Goal: Task Accomplishment & Management: Manage account settings

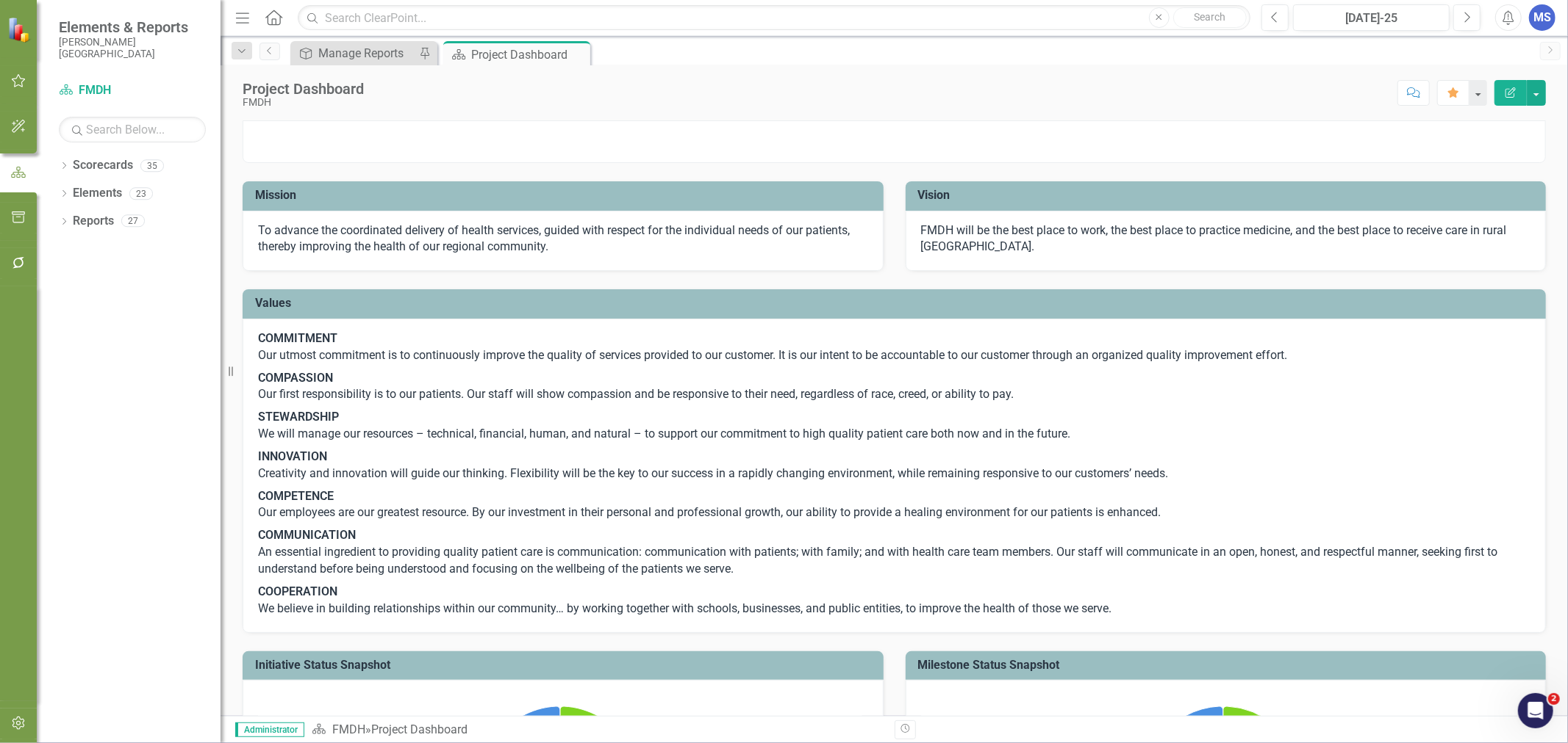
click at [63, 163] on icon "Dropdown" at bounding box center [63, 167] width 10 height 8
click at [73, 194] on icon "Dropdown" at bounding box center [72, 193] width 11 height 8
drag, startPoint x: 85, startPoint y: 221, endPoint x: 83, endPoint y: 282, distance: 61.0
click at [85, 221] on icon "Dropdown" at bounding box center [86, 220] width 11 height 8
click at [103, 303] on icon at bounding box center [101, 304] width 4 height 8
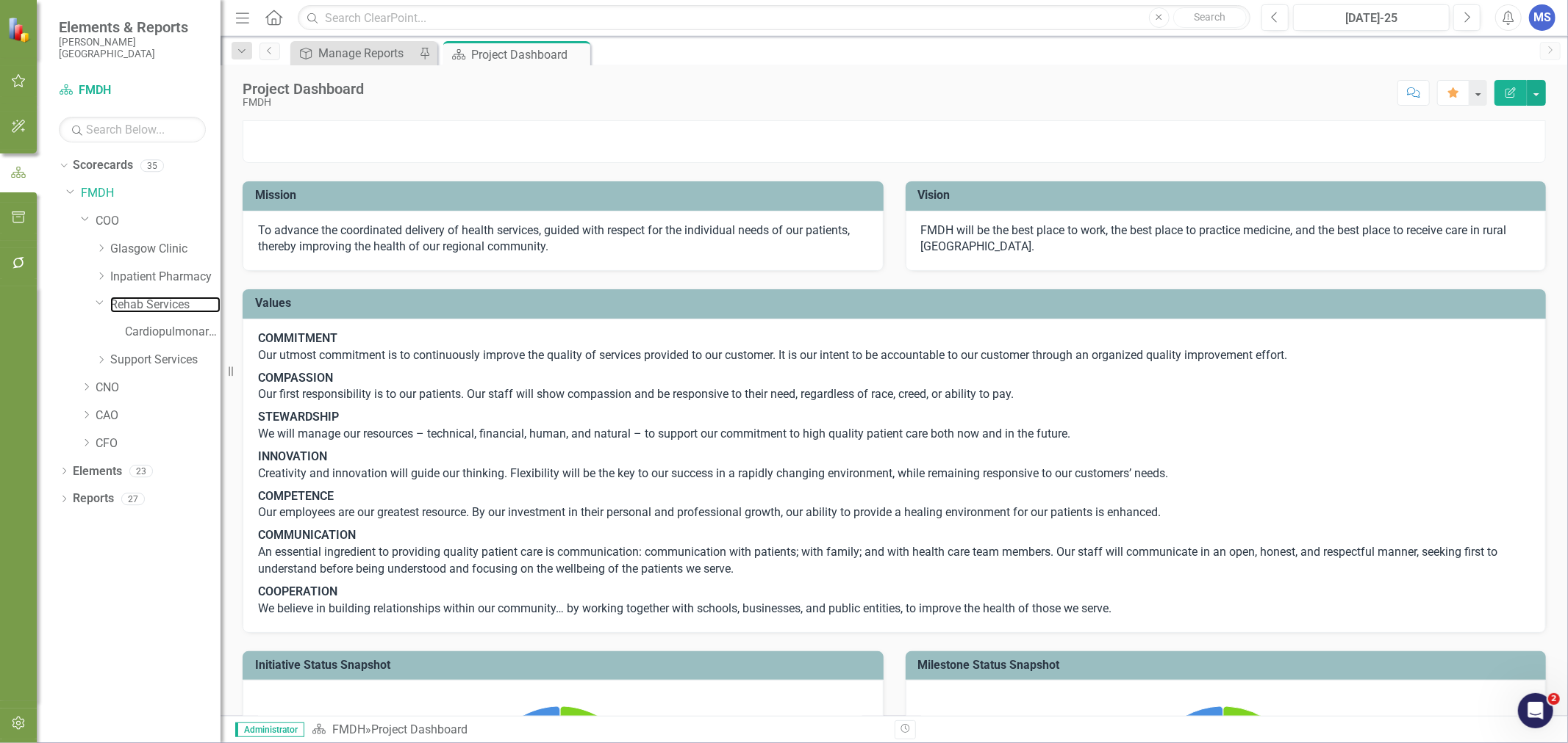
click at [130, 304] on link "Rehab Services" at bounding box center [165, 306] width 110 height 17
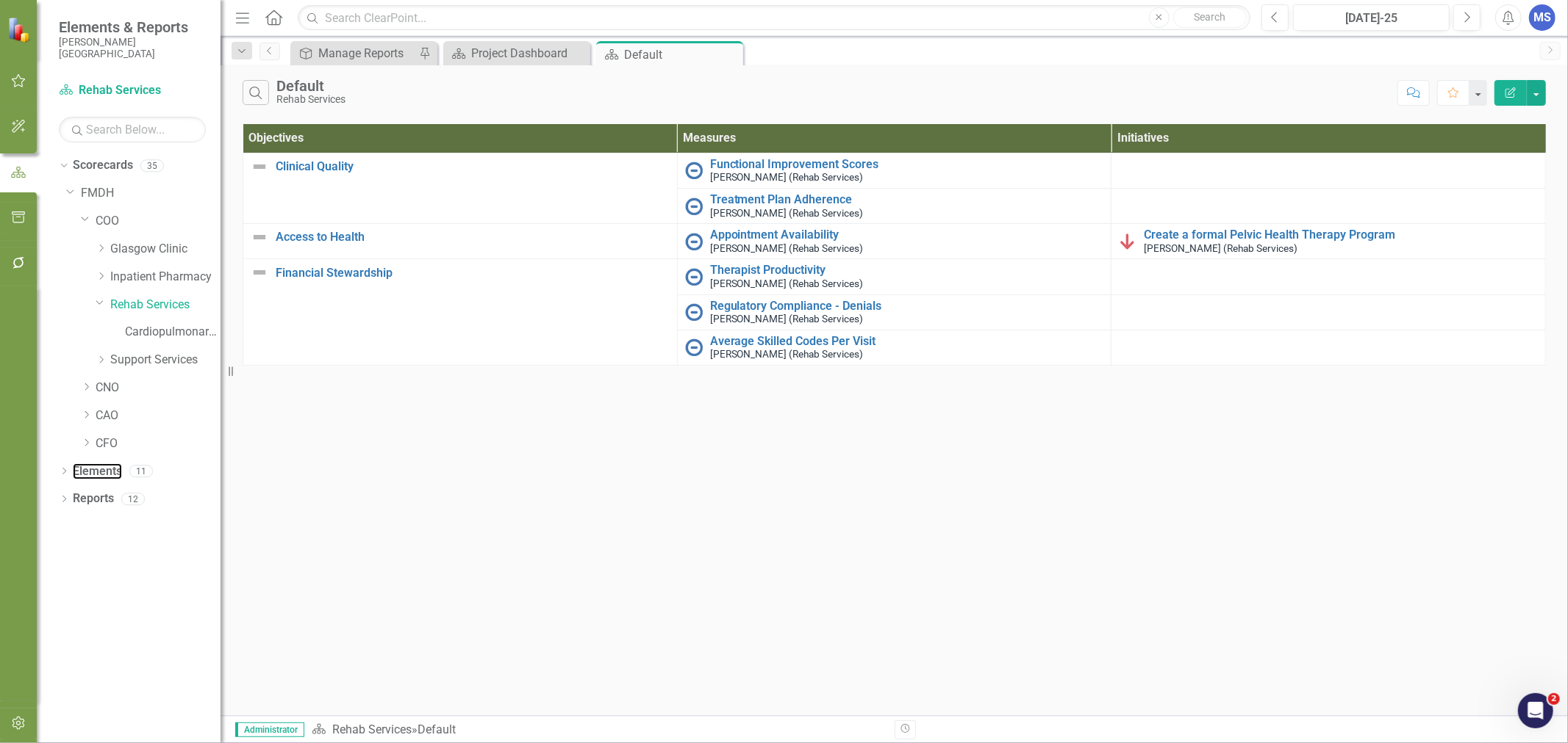
click at [90, 475] on link "Elements" at bounding box center [97, 472] width 49 height 17
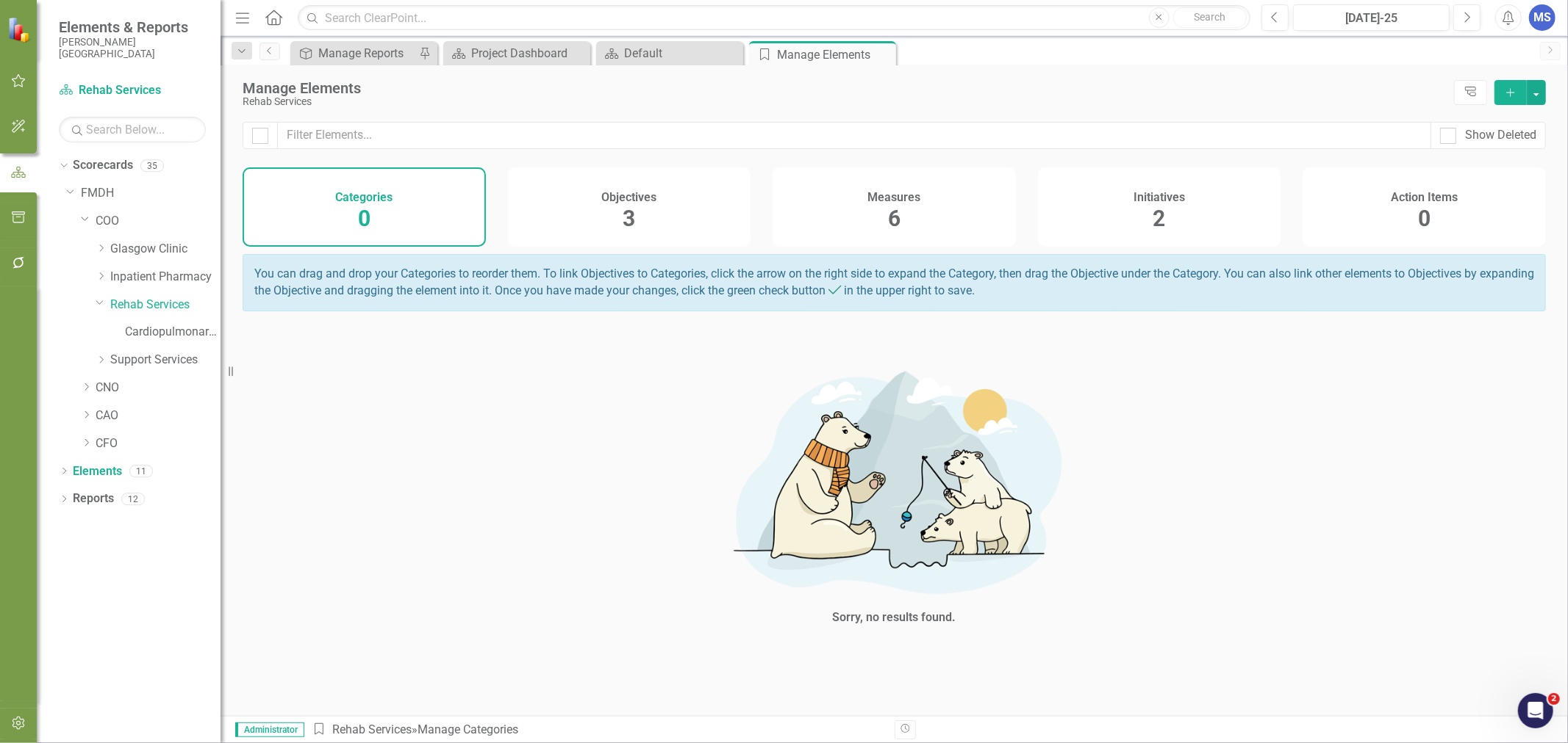
click at [890, 209] on span "6" at bounding box center [894, 218] width 12 height 25
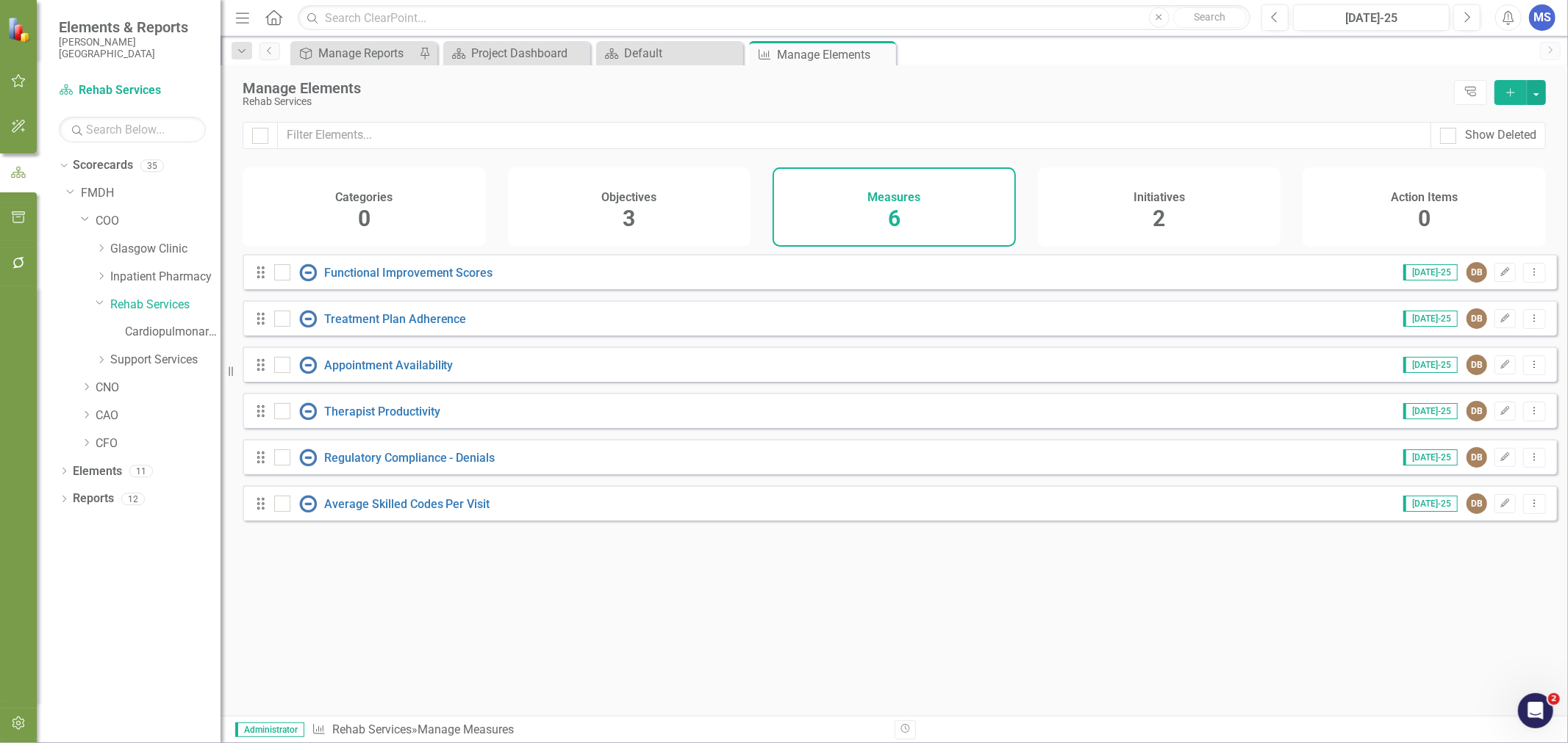
click at [1501, 282] on button "Edit" at bounding box center [1505, 272] width 22 height 19
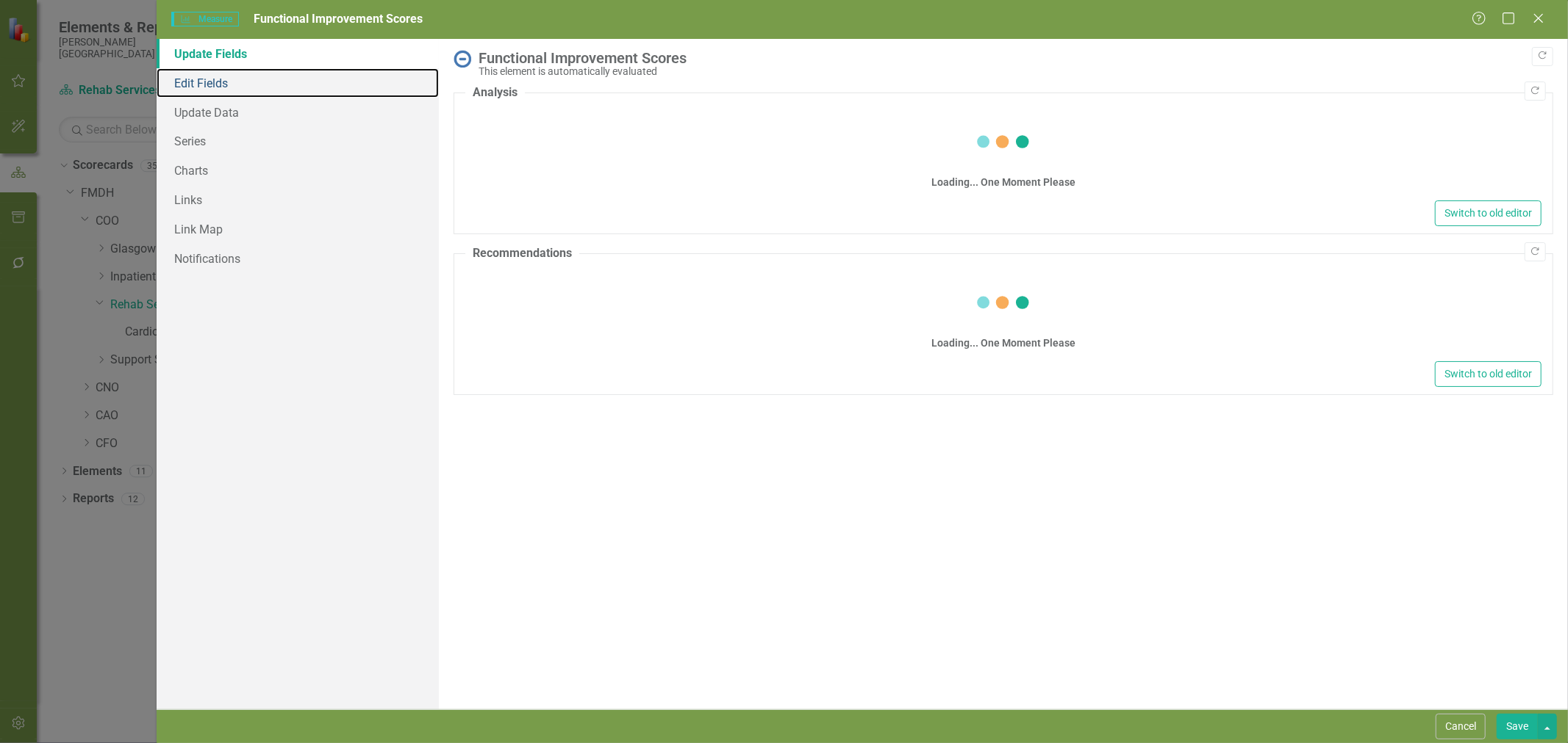
click at [237, 78] on link "Edit Fields" at bounding box center [298, 83] width 283 height 29
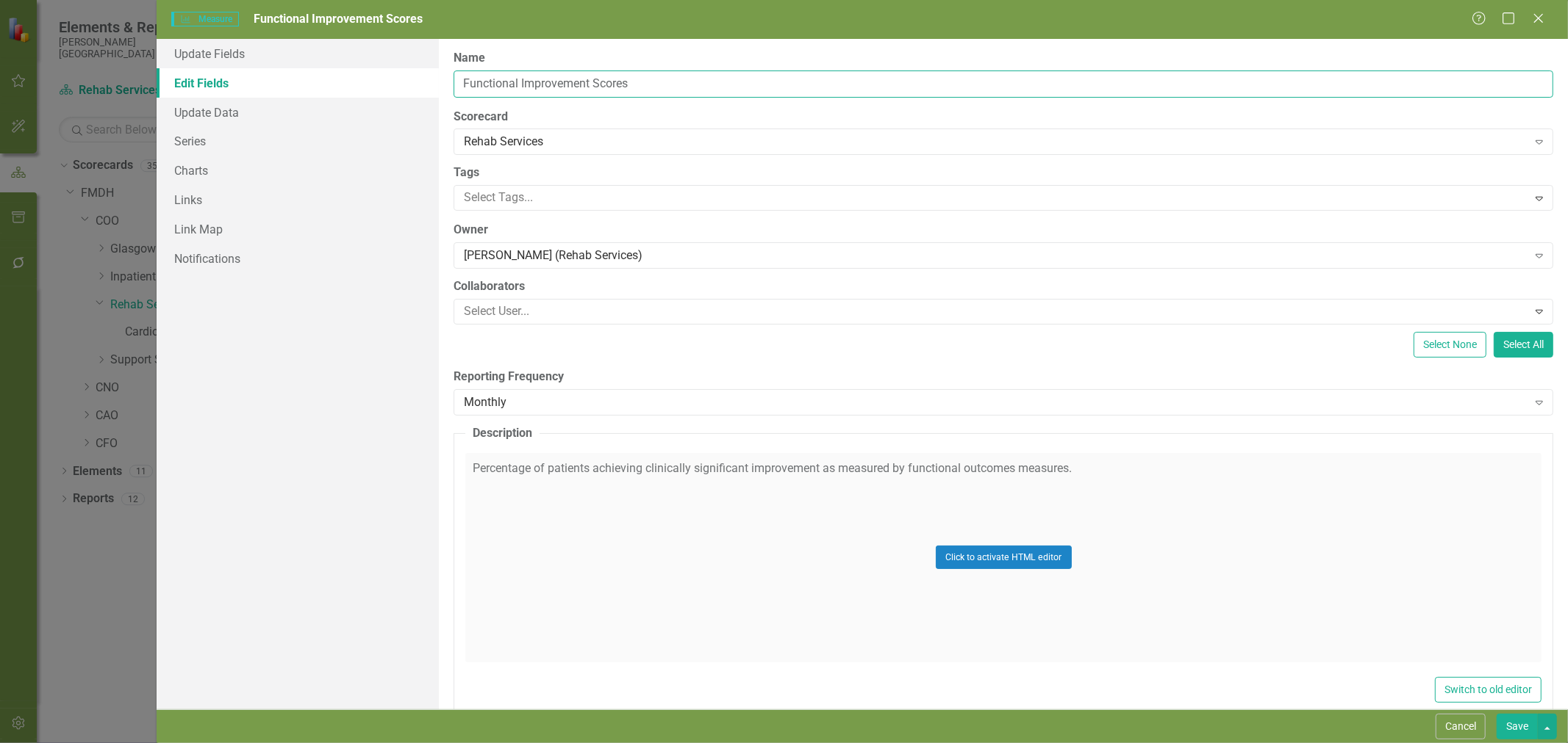
click at [466, 81] on input "Functional Improvement Scores" at bounding box center [1003, 83] width 1099 height 27
type input "PT Functional Improvement Scores"
drag, startPoint x: 1508, startPoint y: 725, endPoint x: 1342, endPoint y: 608, distance: 203.1
click at [1508, 724] on button "Save" at bounding box center [1516, 726] width 41 height 25
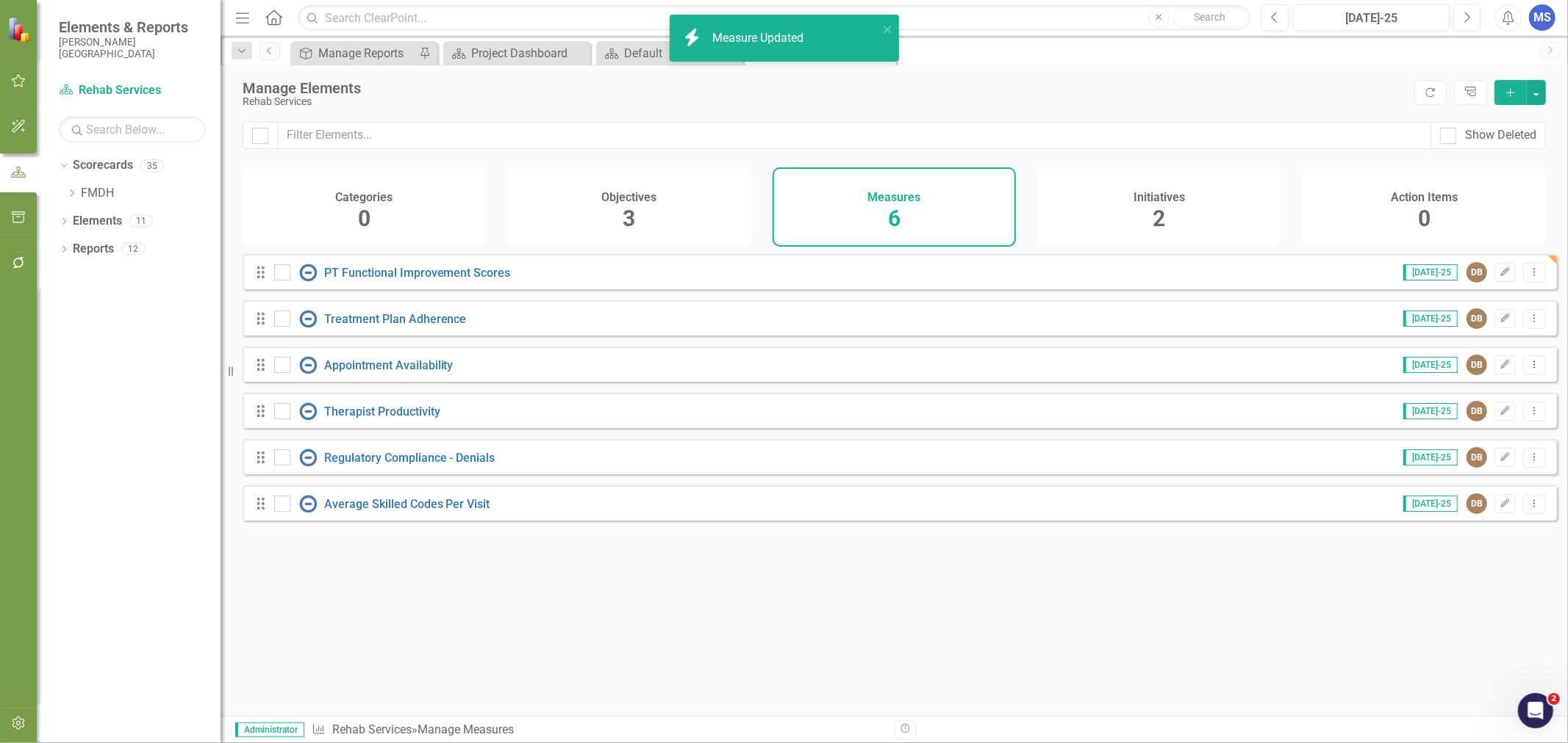
click at [1499, 323] on icon "Edit" at bounding box center [1505, 318] width 11 height 8
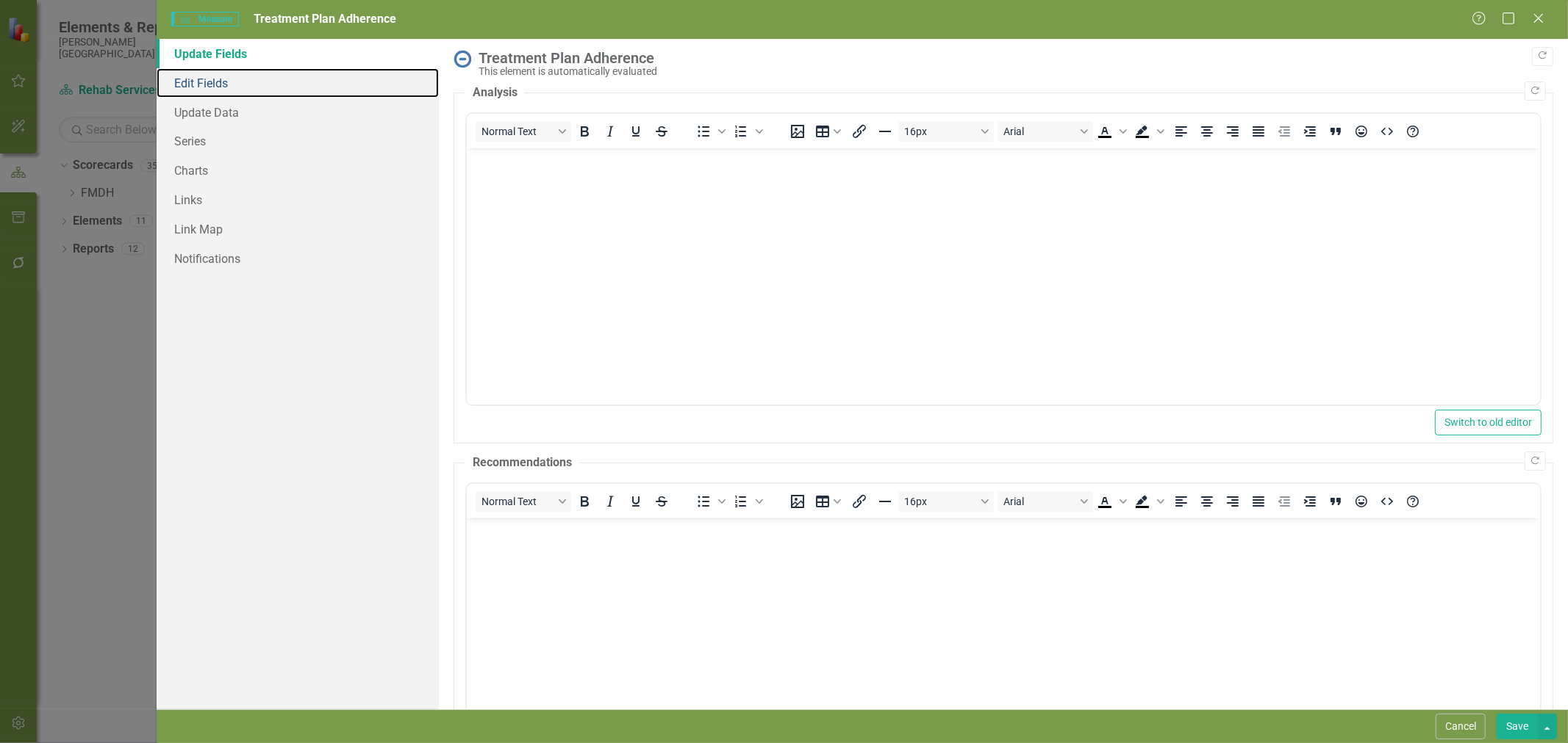
click at [247, 90] on link "Edit Fields" at bounding box center [298, 83] width 283 height 29
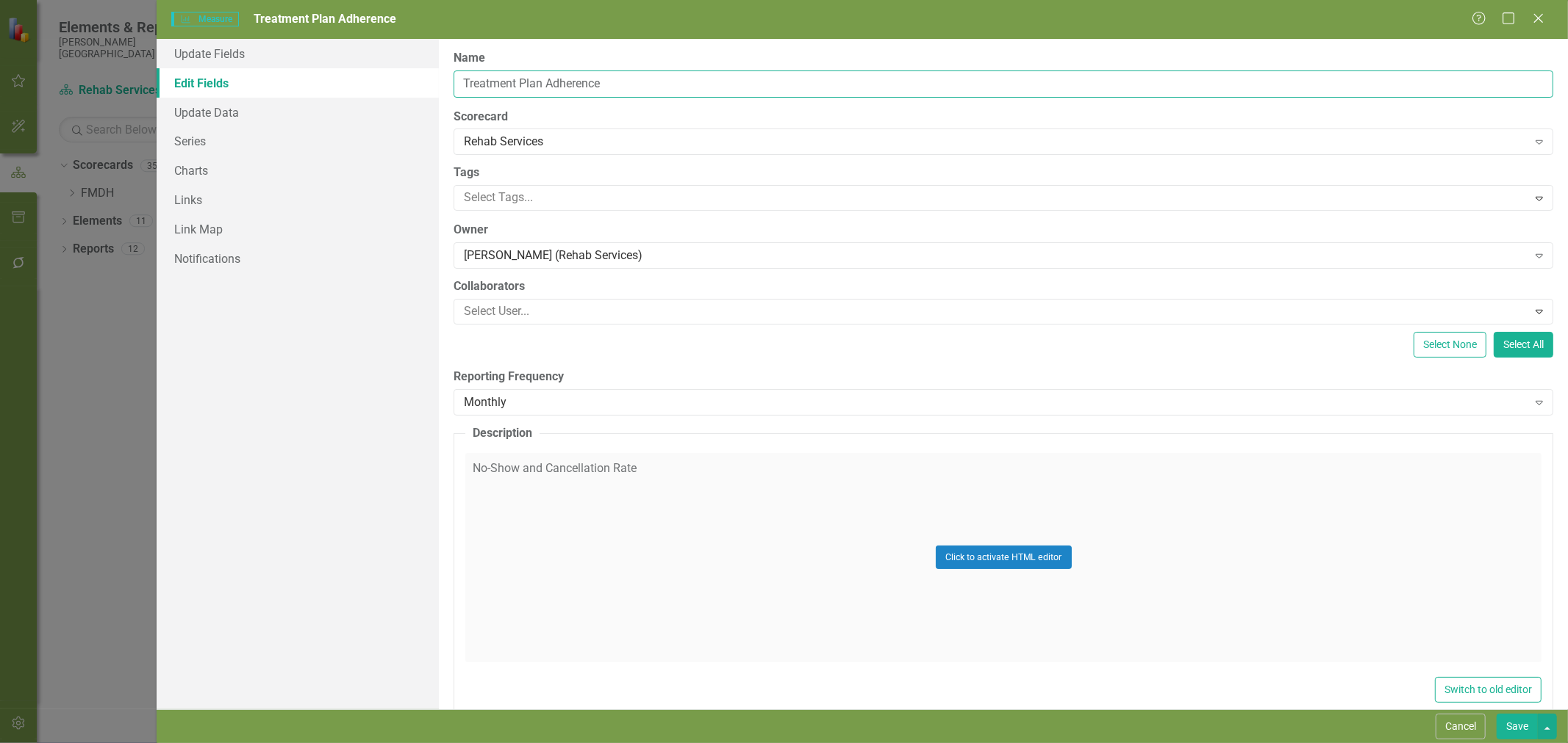
click at [459, 83] on input "Treatment Plan Adherence" at bounding box center [1003, 83] width 1099 height 27
type input "PT Treatment Plan Adherence"
click at [1531, 727] on button "Save" at bounding box center [1516, 726] width 41 height 25
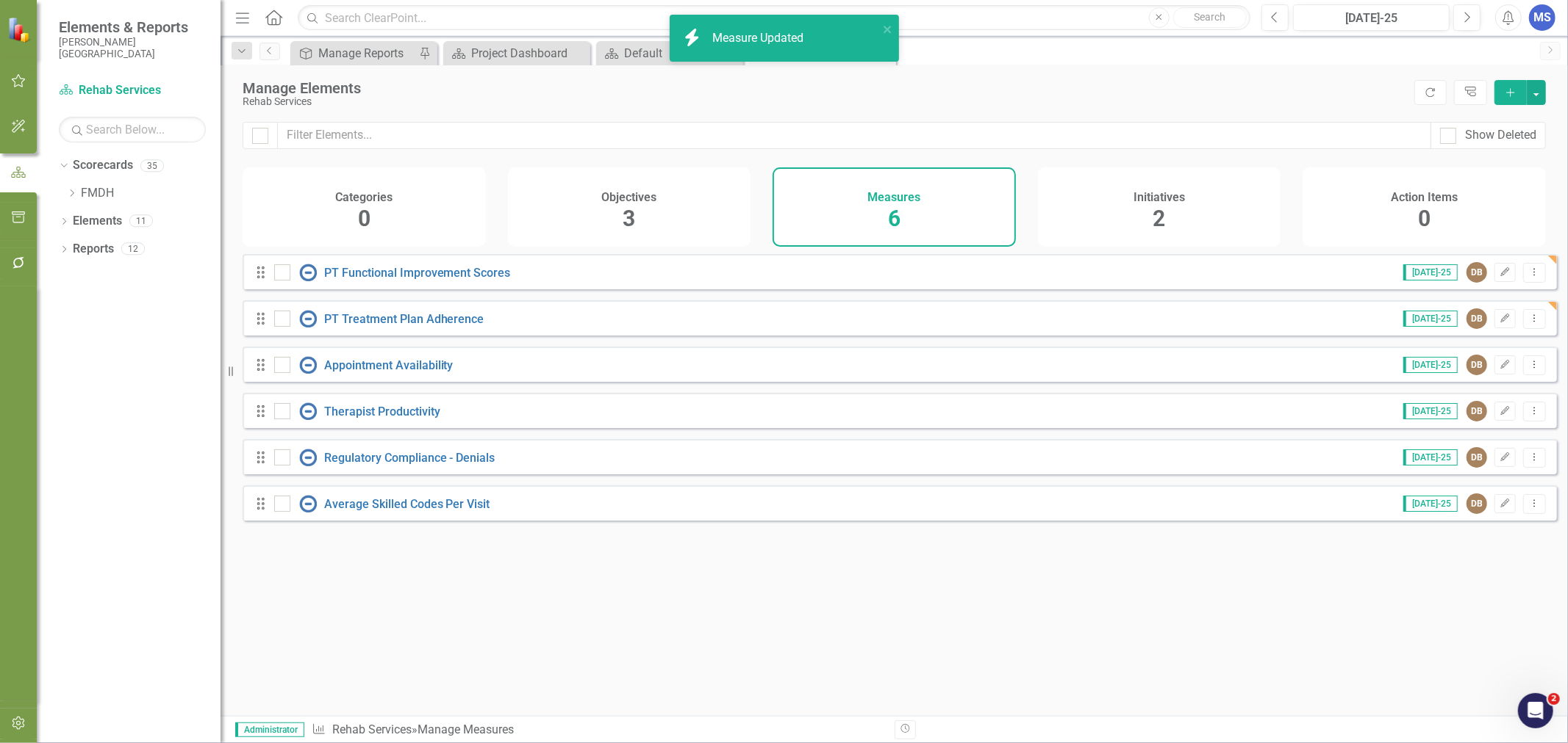
click at [1499, 370] on icon "Edit" at bounding box center [1505, 364] width 11 height 8
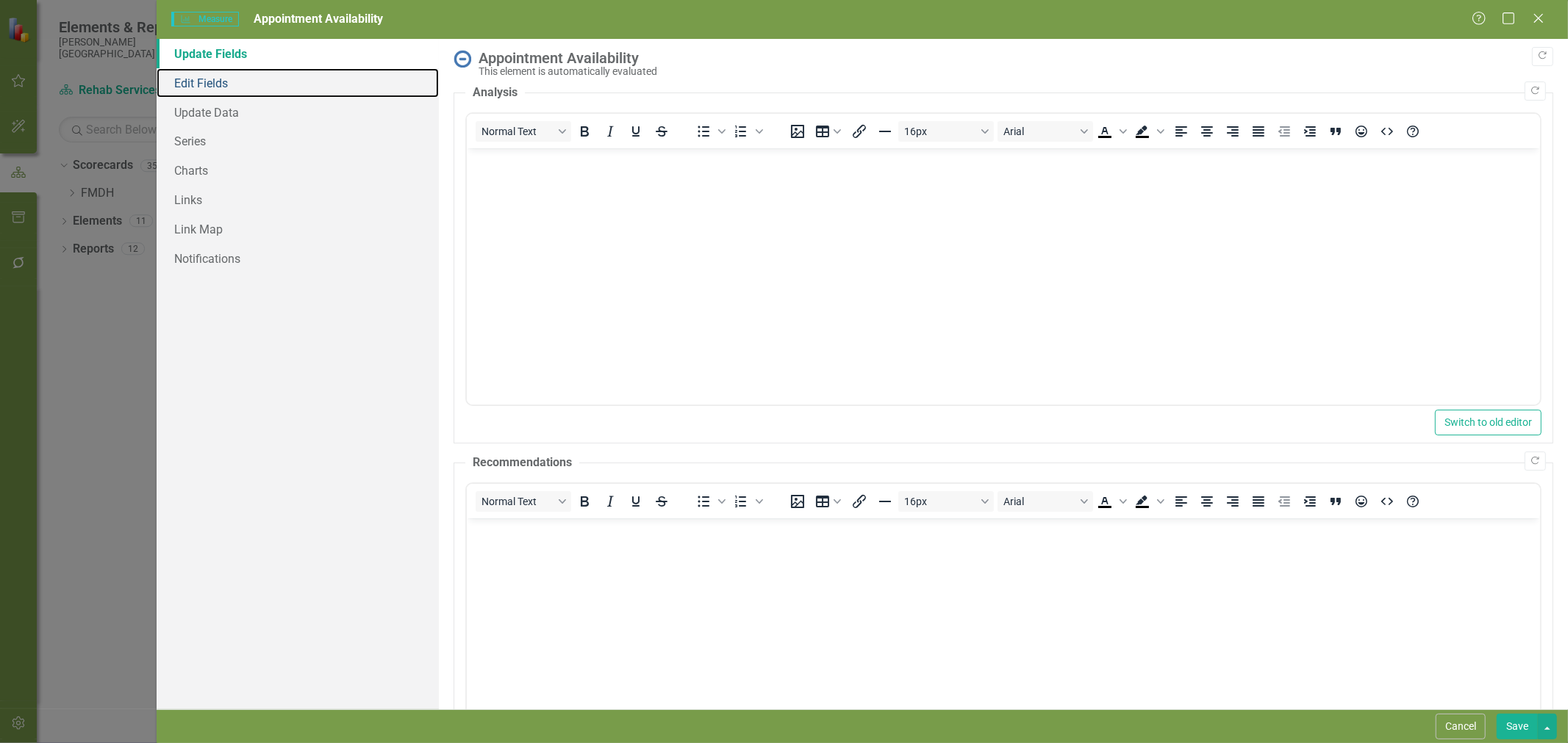
click at [218, 93] on link "Edit Fields" at bounding box center [298, 83] width 283 height 29
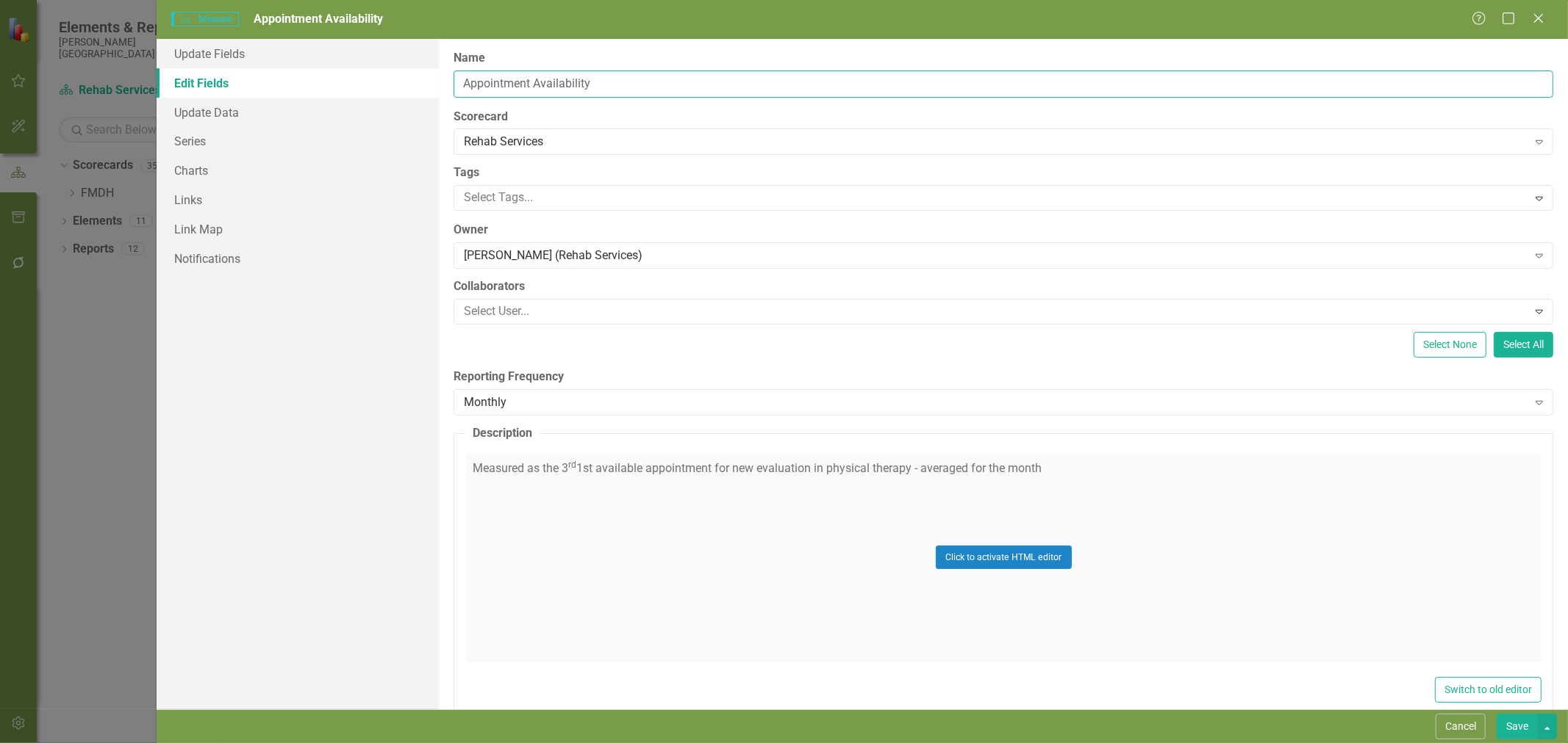
click at [463, 85] on input "Appointment Availability" at bounding box center [1003, 83] width 1099 height 27
type input "PT Appointment Availability"
click at [1509, 718] on button "Save" at bounding box center [1516, 726] width 41 height 25
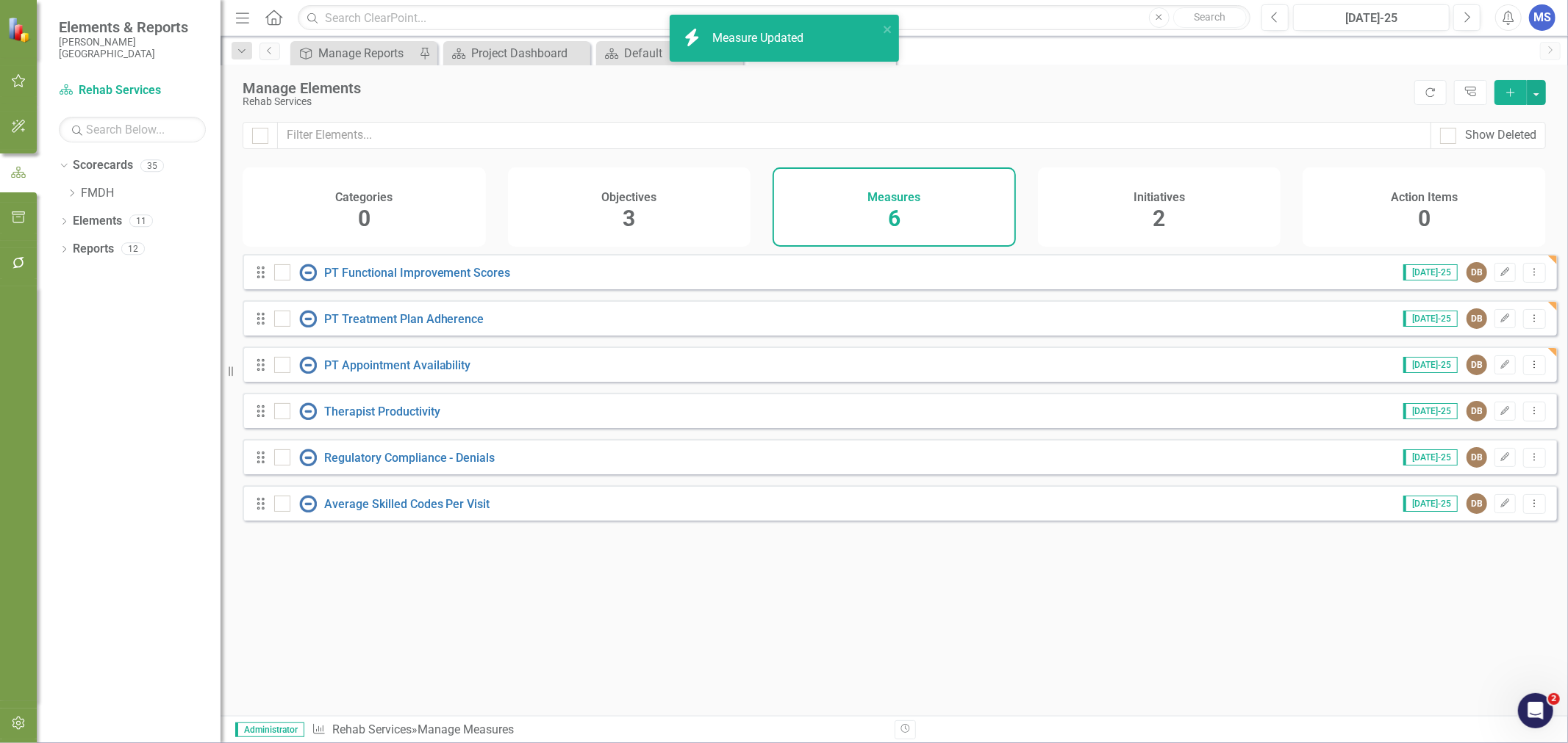
click at [1501, 415] on button "Edit" at bounding box center [1505, 411] width 22 height 19
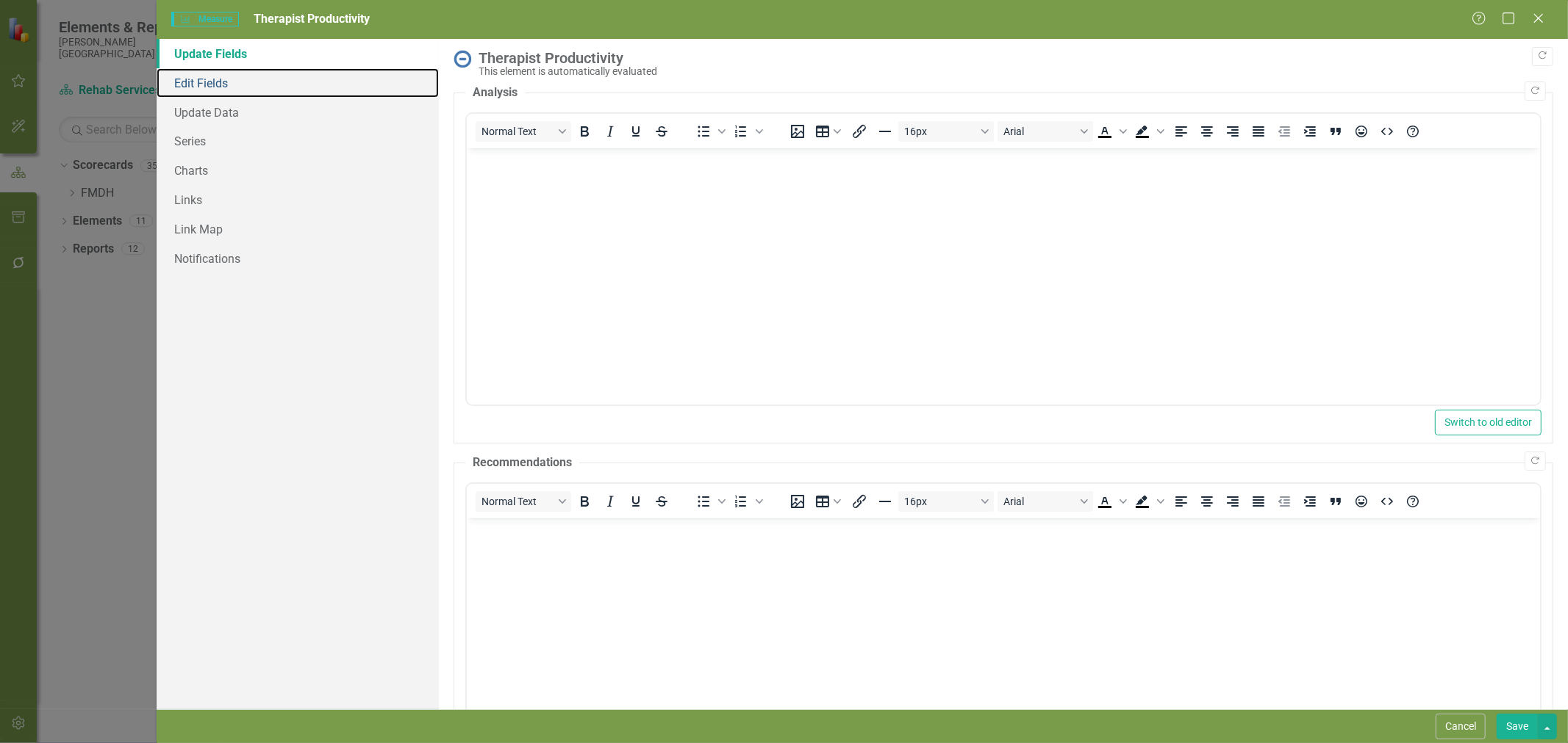
click at [198, 83] on link "Edit Fields" at bounding box center [298, 83] width 283 height 29
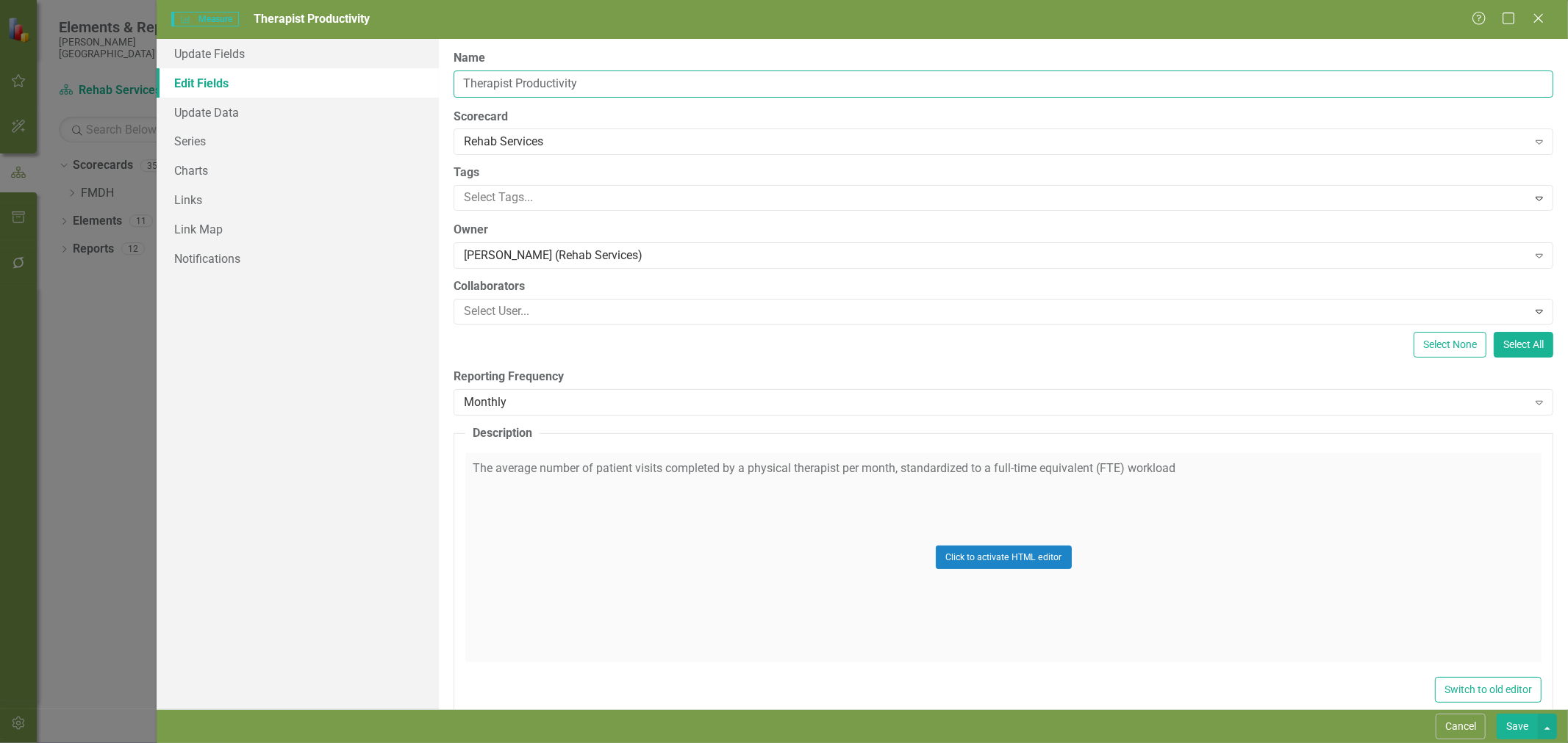
click at [465, 88] on input "Therapist Productivity" at bounding box center [1003, 83] width 1099 height 27
type input "PT Therapist Productivity"
click at [1519, 726] on button "Save" at bounding box center [1516, 726] width 41 height 25
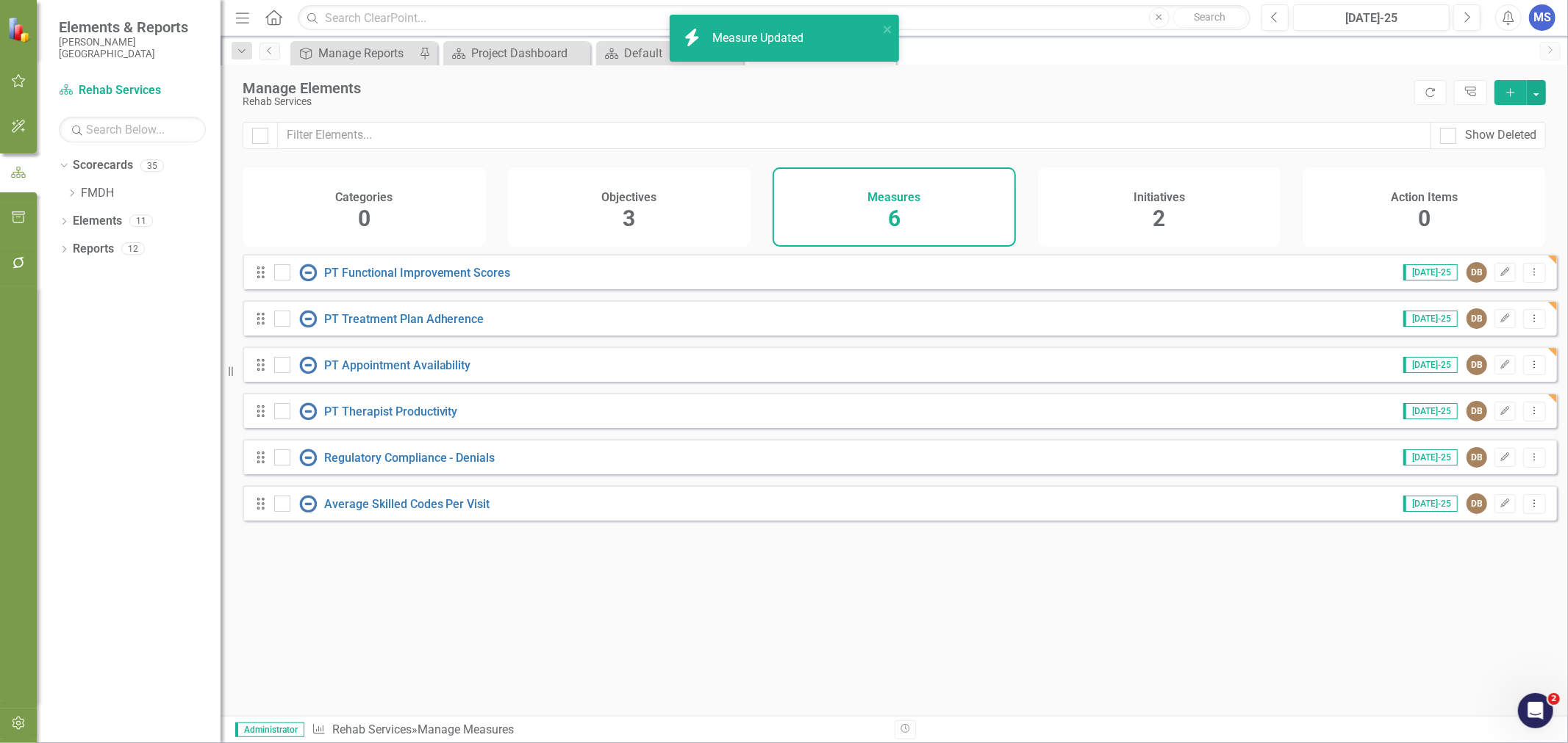
click at [1499, 462] on icon "Edit" at bounding box center [1505, 457] width 11 height 8
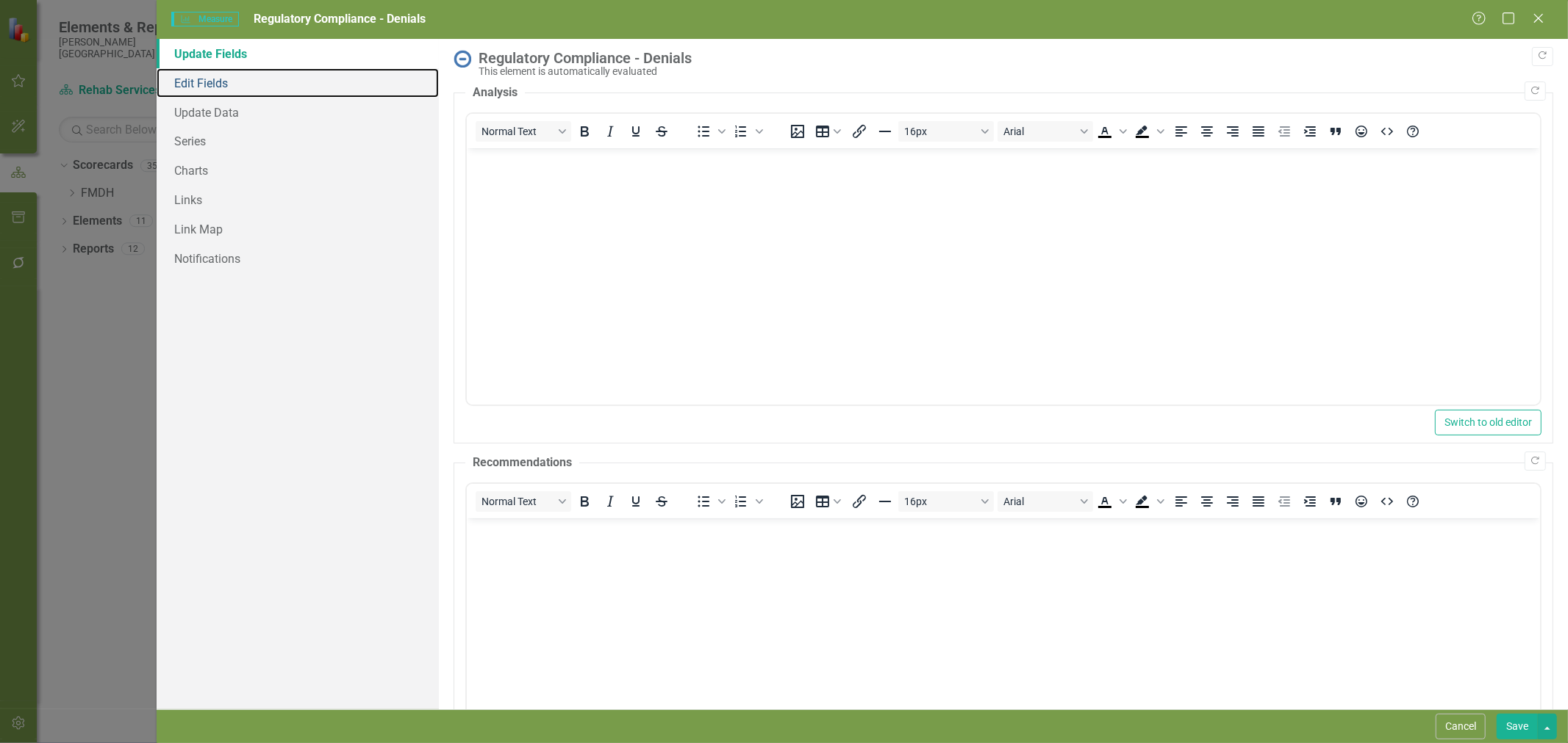
click at [192, 84] on link "Edit Fields" at bounding box center [298, 83] width 283 height 29
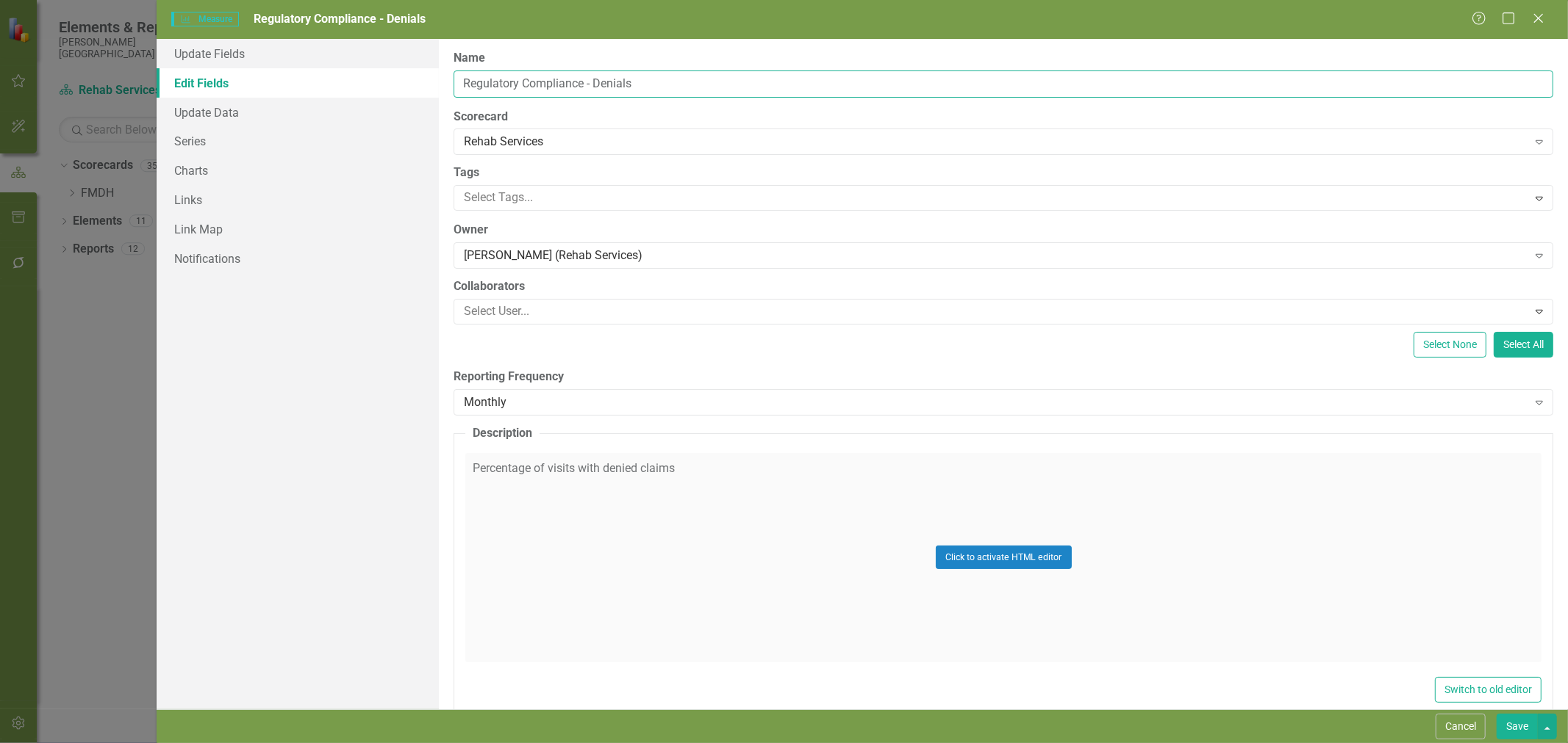
click at [460, 79] on input "Regulatory Compliance - Denials" at bounding box center [1003, 83] width 1099 height 27
type input "PT Regulatory Compliance - Denials"
click at [1519, 728] on button "Save" at bounding box center [1516, 726] width 41 height 25
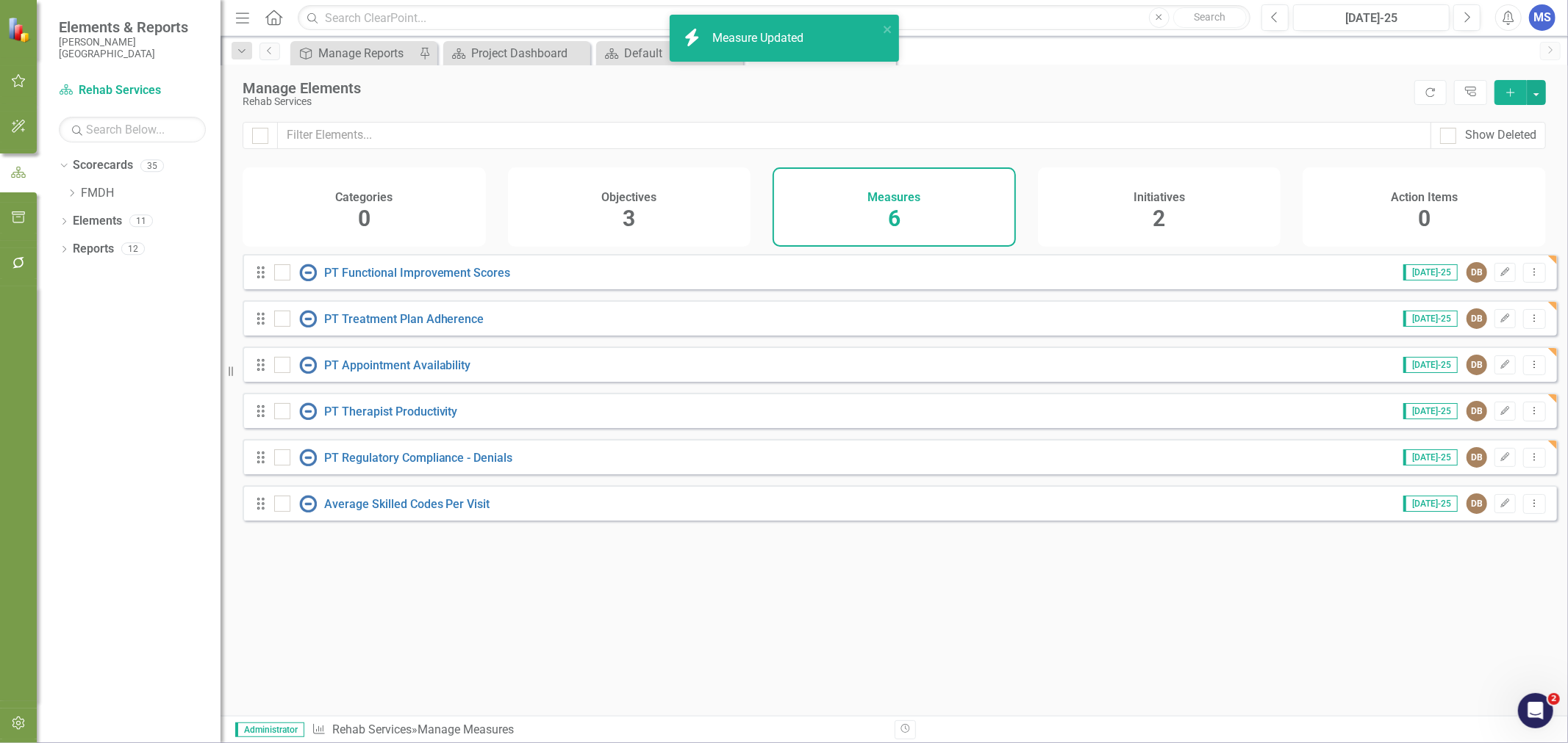
click at [1499, 508] on icon "Edit" at bounding box center [1505, 503] width 11 height 8
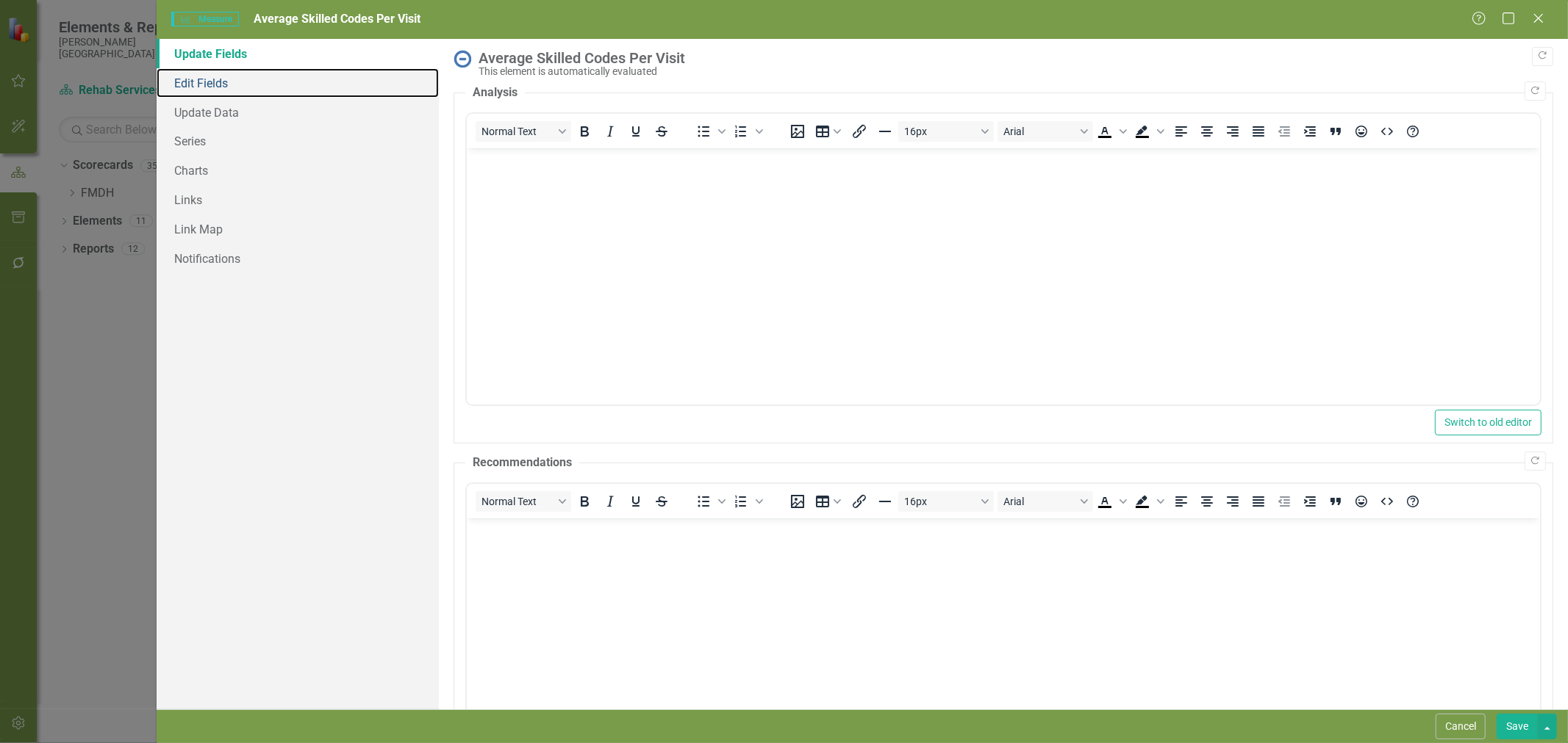
click at [208, 73] on link "Edit Fields" at bounding box center [298, 83] width 283 height 29
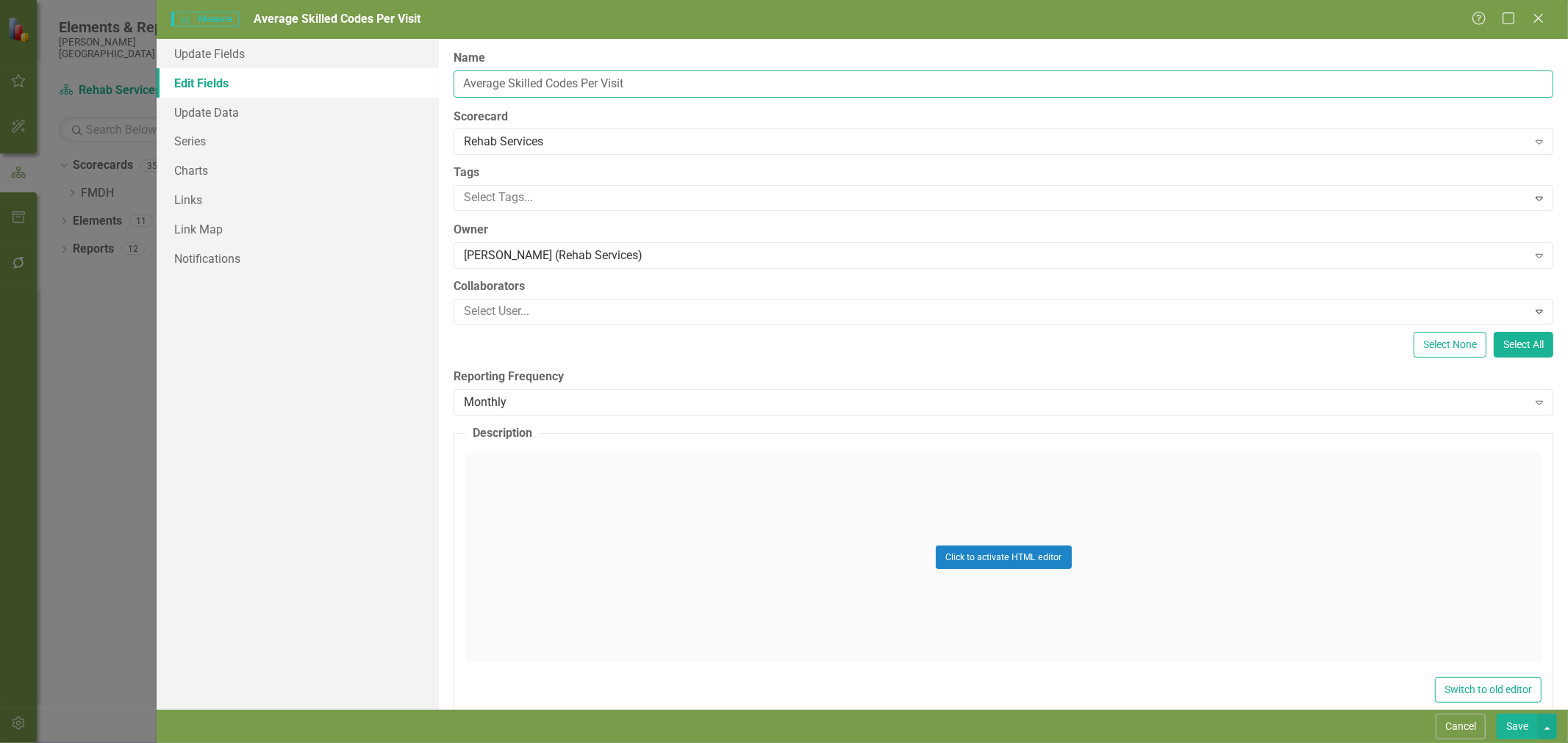
click at [458, 84] on input "Average Skilled Codes Per Visit" at bounding box center [1003, 83] width 1099 height 27
type input "PT Average Skilled Codes Per Visit"
click at [1526, 726] on button "Save" at bounding box center [1516, 726] width 41 height 25
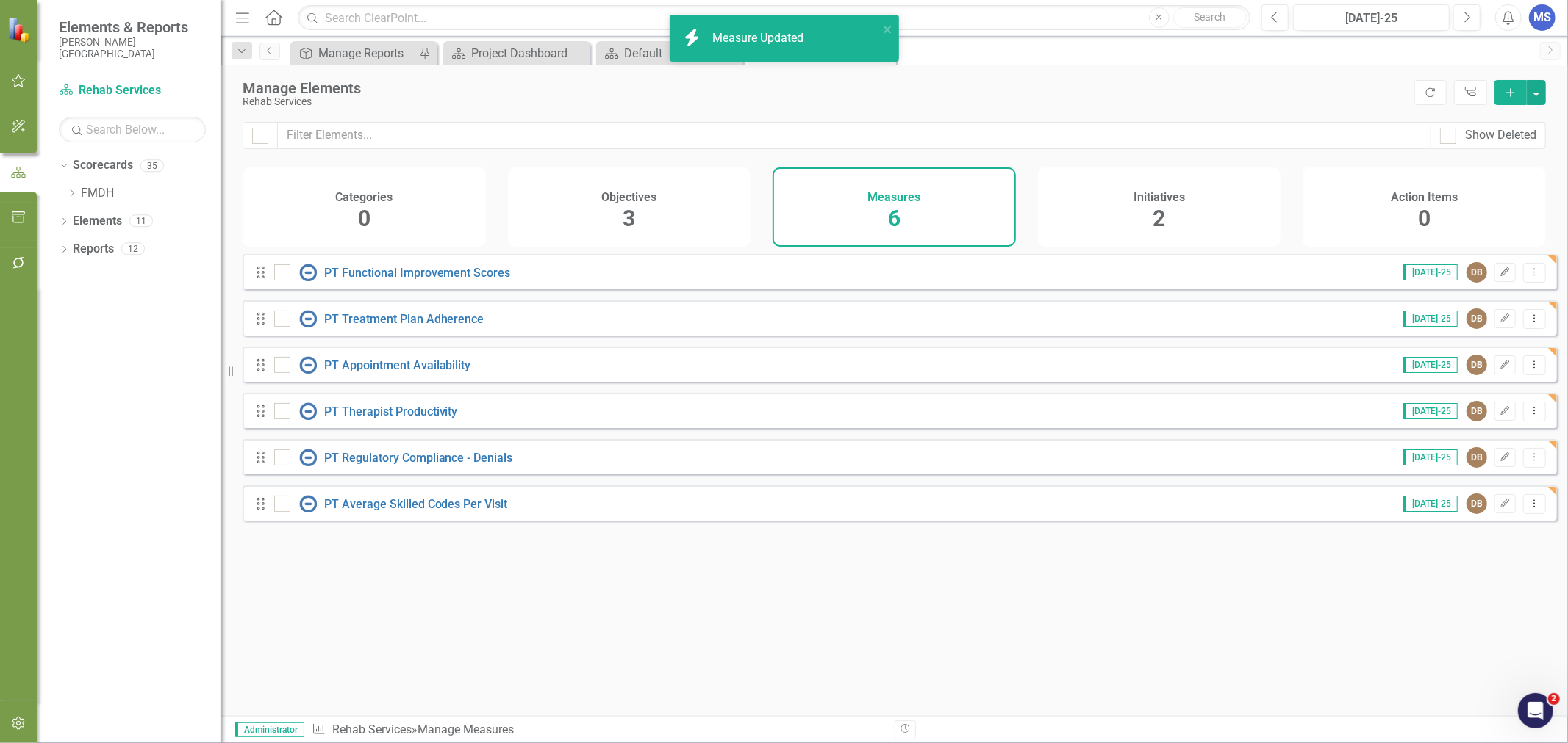
click at [276, 274] on input "checkbox" at bounding box center [279, 269] width 9 height 9
checkbox input "true"
click at [281, 320] on input "checkbox" at bounding box center [279, 316] width 9 height 9
checkbox input "true"
click at [277, 373] on div at bounding box center [282, 365] width 16 height 16
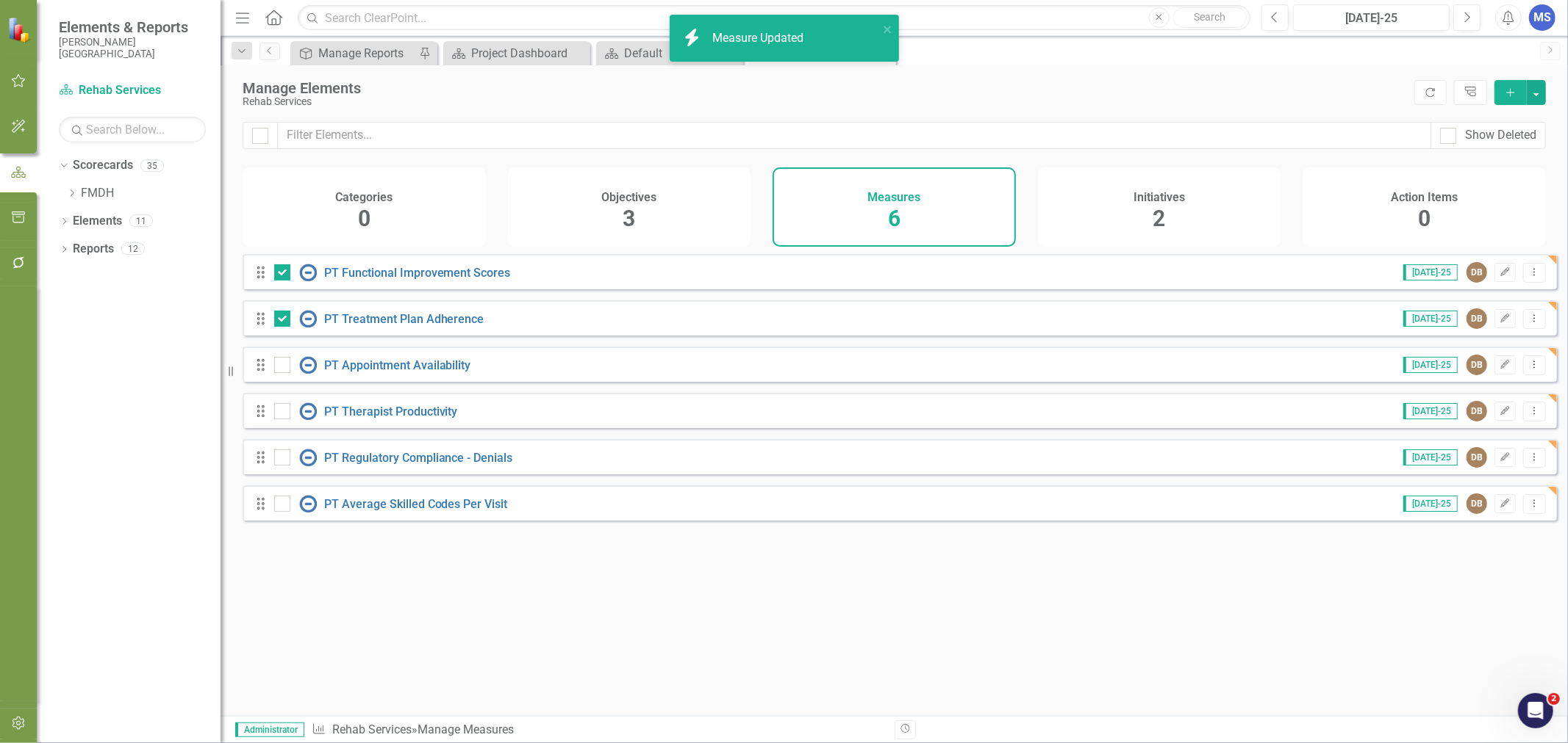
click at [277, 366] on input "checkbox" at bounding box center [279, 362] width 9 height 9
checkbox input "true"
click at [283, 420] on div at bounding box center [282, 411] width 16 height 16
click at [283, 413] on input "checkbox" at bounding box center [279, 408] width 9 height 9
checkbox input "true"
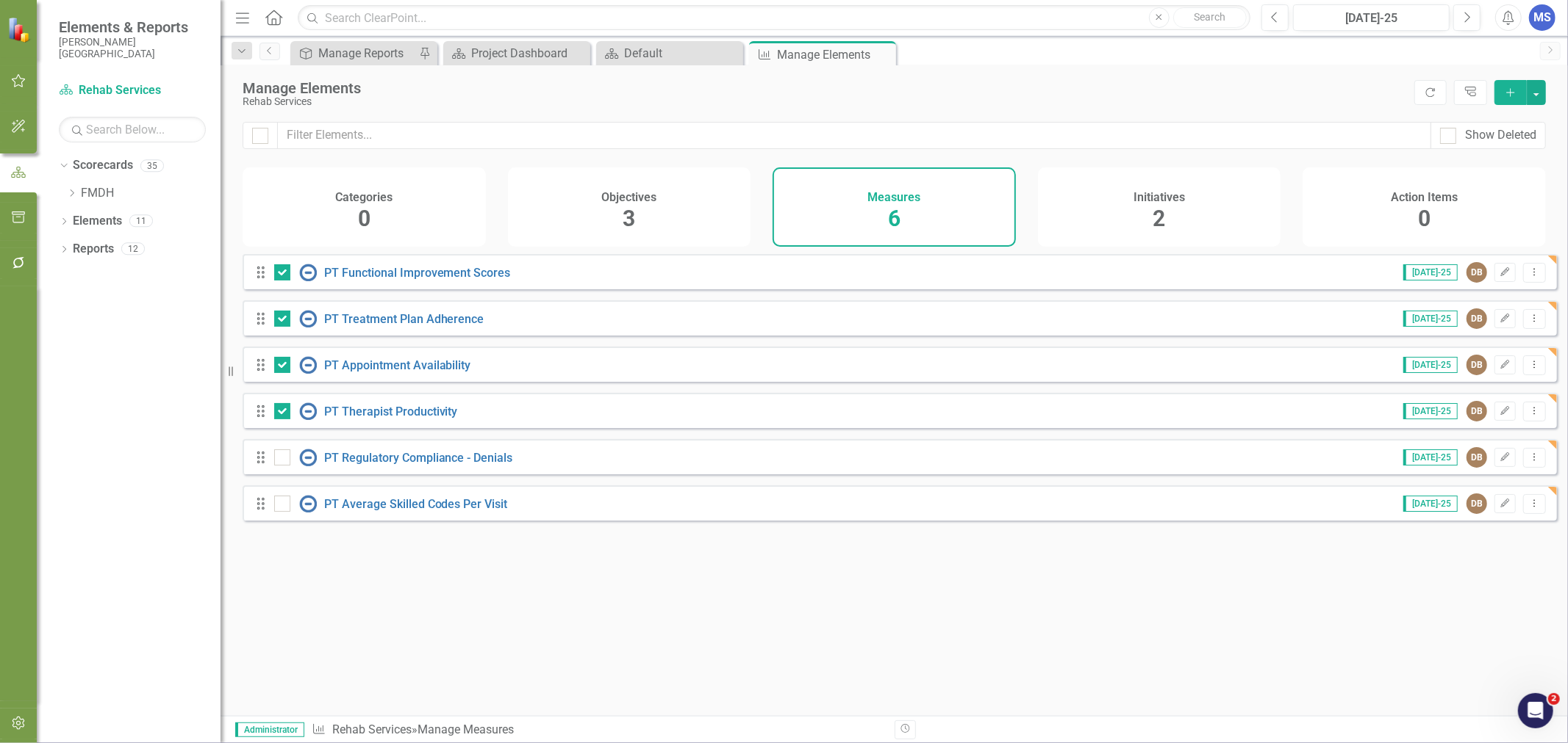
click at [287, 466] on div at bounding box center [282, 458] width 16 height 16
click at [283, 459] on input "checkbox" at bounding box center [279, 454] width 9 height 9
checkbox input "true"
click at [274, 512] on div at bounding box center [282, 504] width 16 height 16
click at [274, 505] on input "checkbox" at bounding box center [279, 501] width 9 height 9
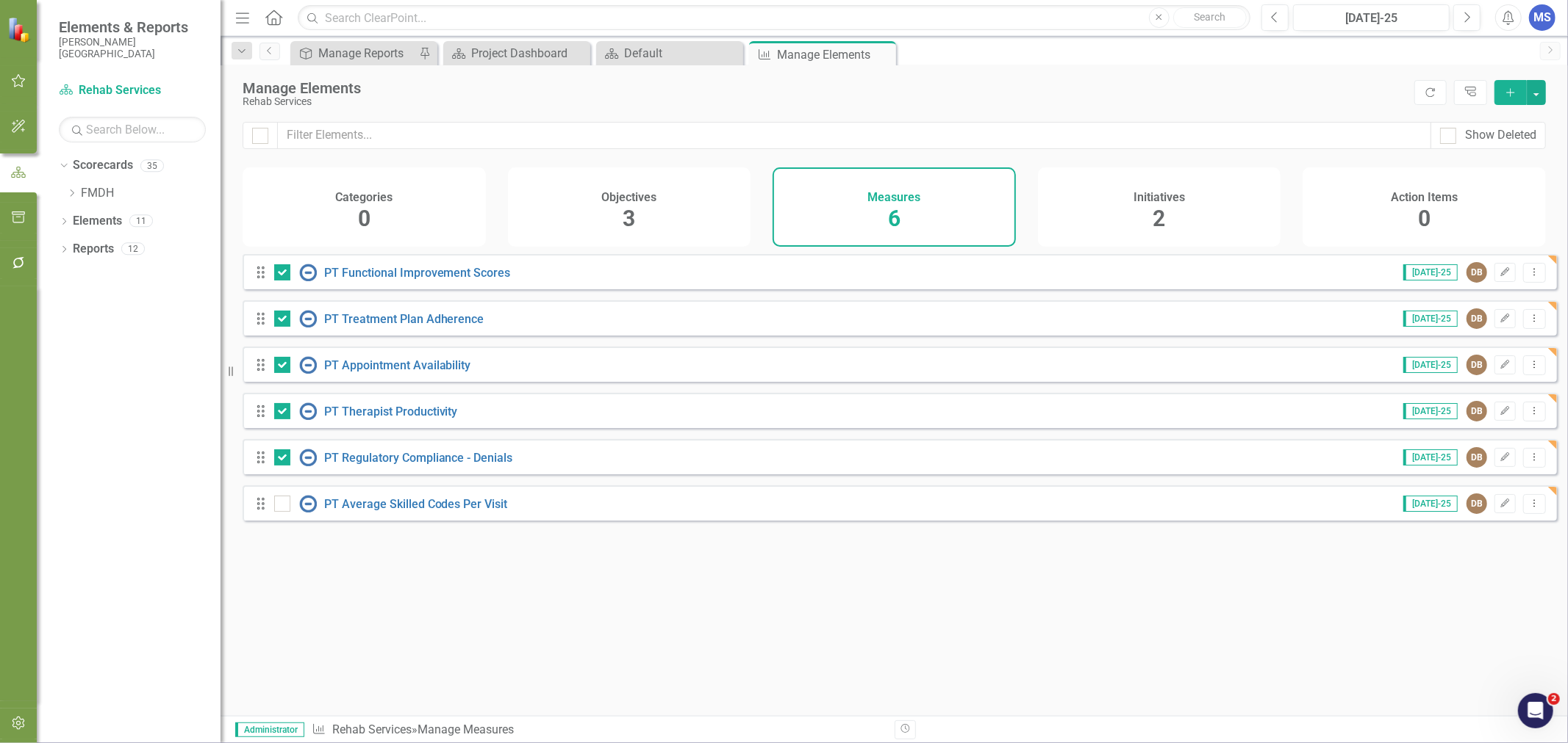
checkbox input "true"
click at [1539, 93] on button "button" at bounding box center [1536, 93] width 19 height 25
click at [1544, 88] on button "button" at bounding box center [1536, 93] width 19 height 25
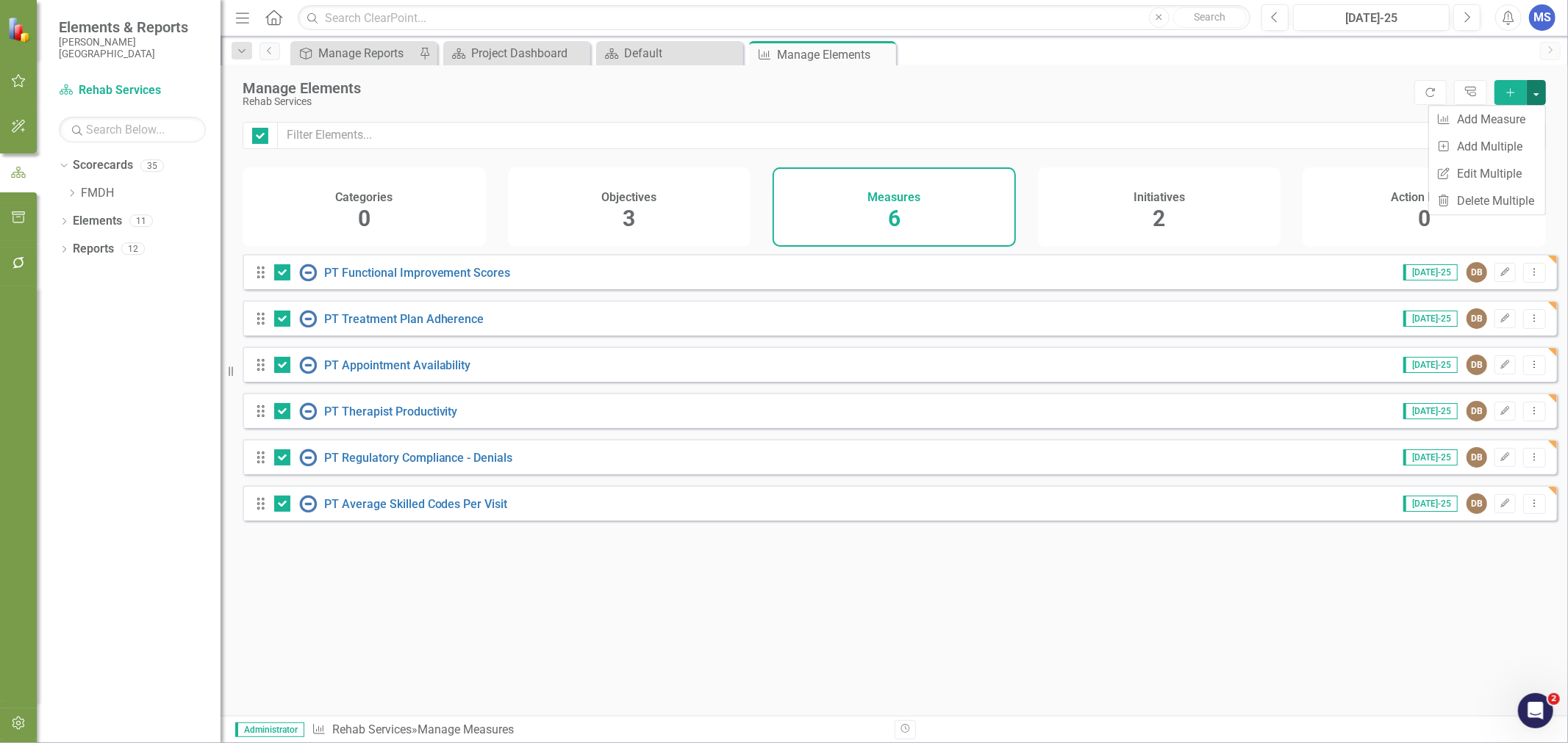
click at [1562, 110] on div "Manage Elements Rehab Services Refresh Tree Explorer Add" at bounding box center [894, 93] width 1347 height 56
click at [1526, 274] on button "Dropdown Menu" at bounding box center [1534, 273] width 23 height 20
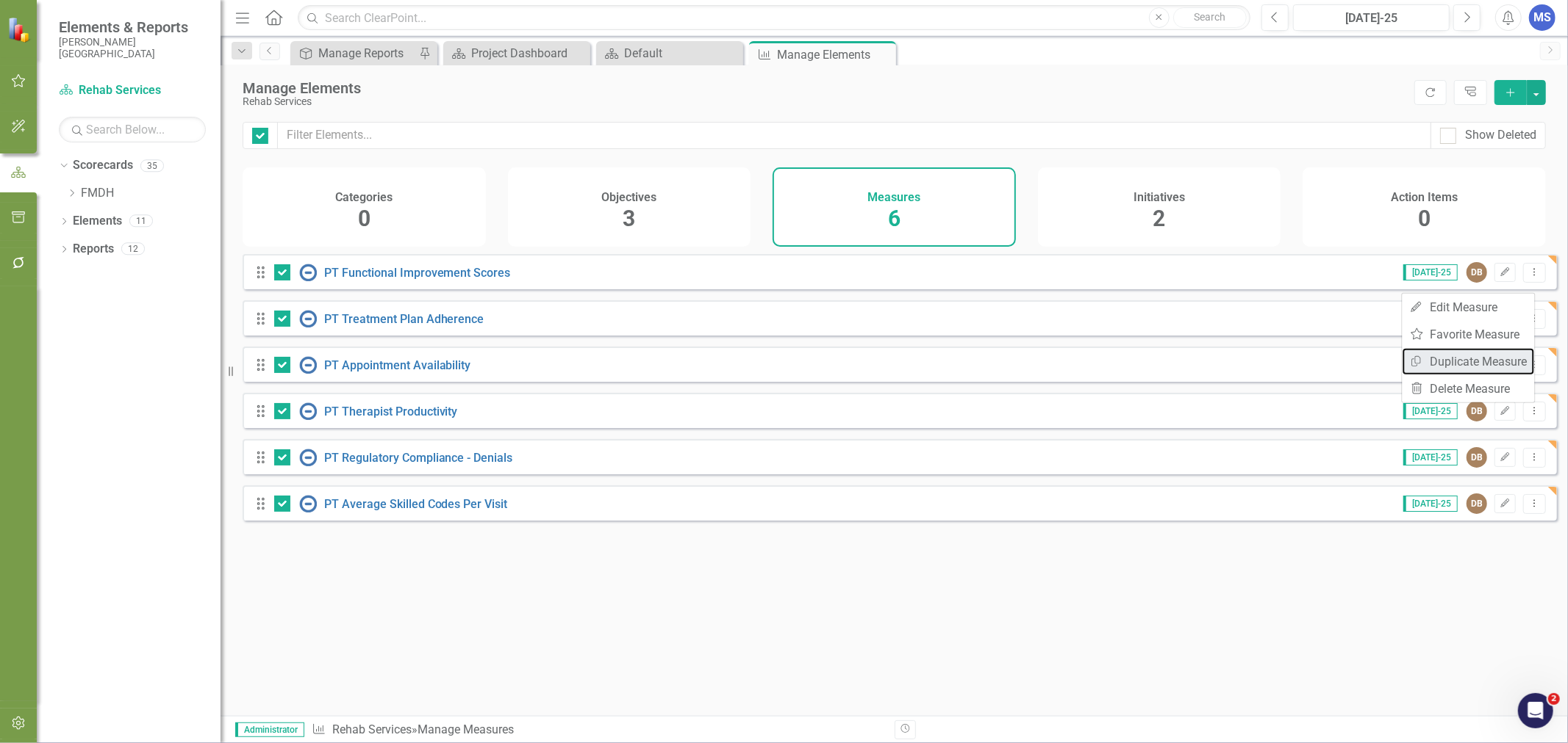
click at [1519, 361] on link "Copy Duplicate Measure" at bounding box center [1468, 361] width 132 height 27
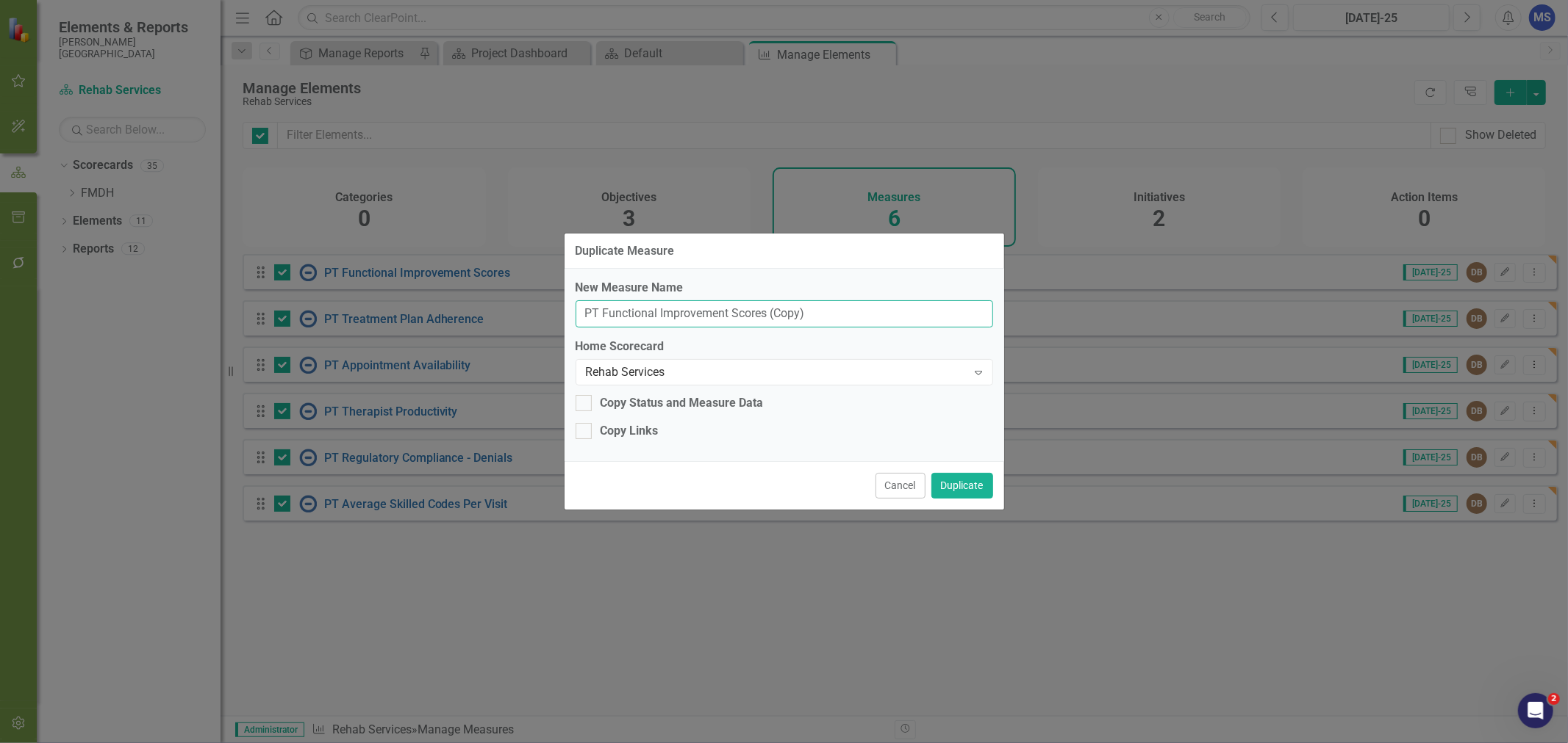
drag, startPoint x: 819, startPoint y: 314, endPoint x: 765, endPoint y: 317, distance: 54.1
click at [765, 317] on input "PT Functional Improvement Scores (Copy)" at bounding box center [784, 313] width 418 height 27
drag, startPoint x: 589, startPoint y: 313, endPoint x: 570, endPoint y: 313, distance: 19.0
click at [570, 313] on div "New Measure Name PT Functional Improvement Scores Home Scorecard Rehab Services…" at bounding box center [784, 364] width 439 height 192
type input "OT Functional Improvement Scores"
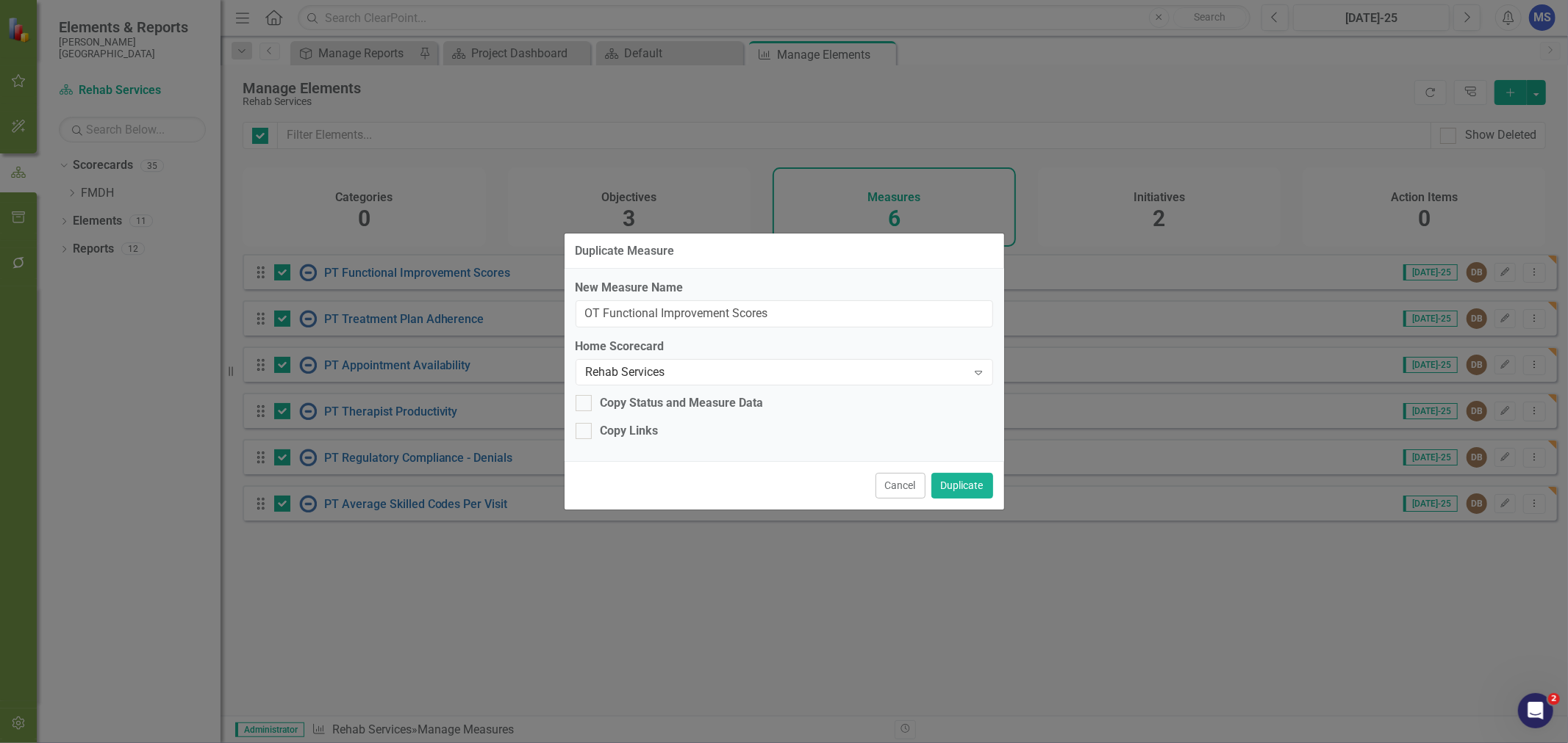
click at [606, 424] on div "Copy Links" at bounding box center [629, 431] width 58 height 17
click at [585, 424] on input "Copy Links" at bounding box center [580, 427] width 9 height 9
checkbox input "true"
click at [947, 482] on button "Duplicate" at bounding box center [962, 485] width 62 height 25
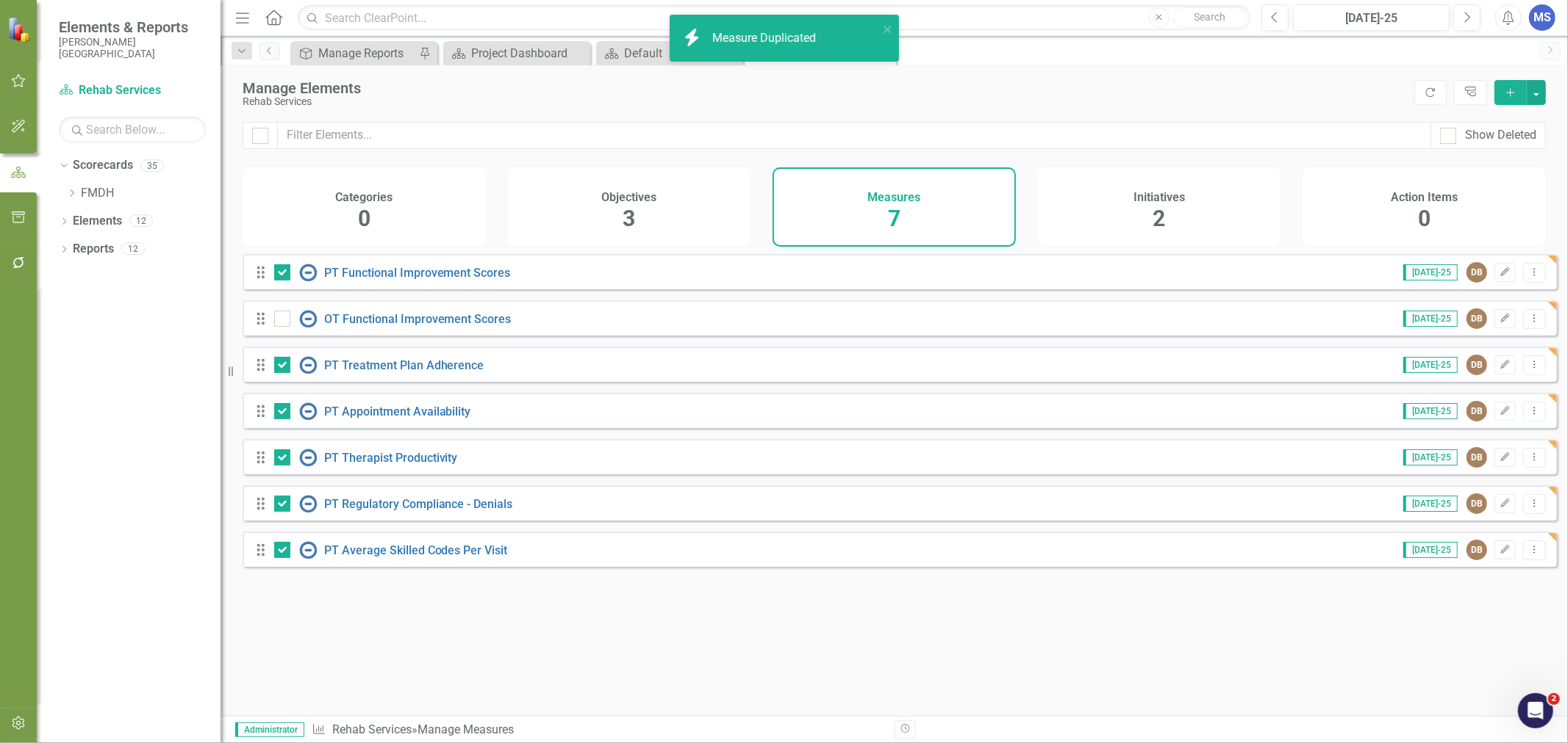
checkbox input "false"
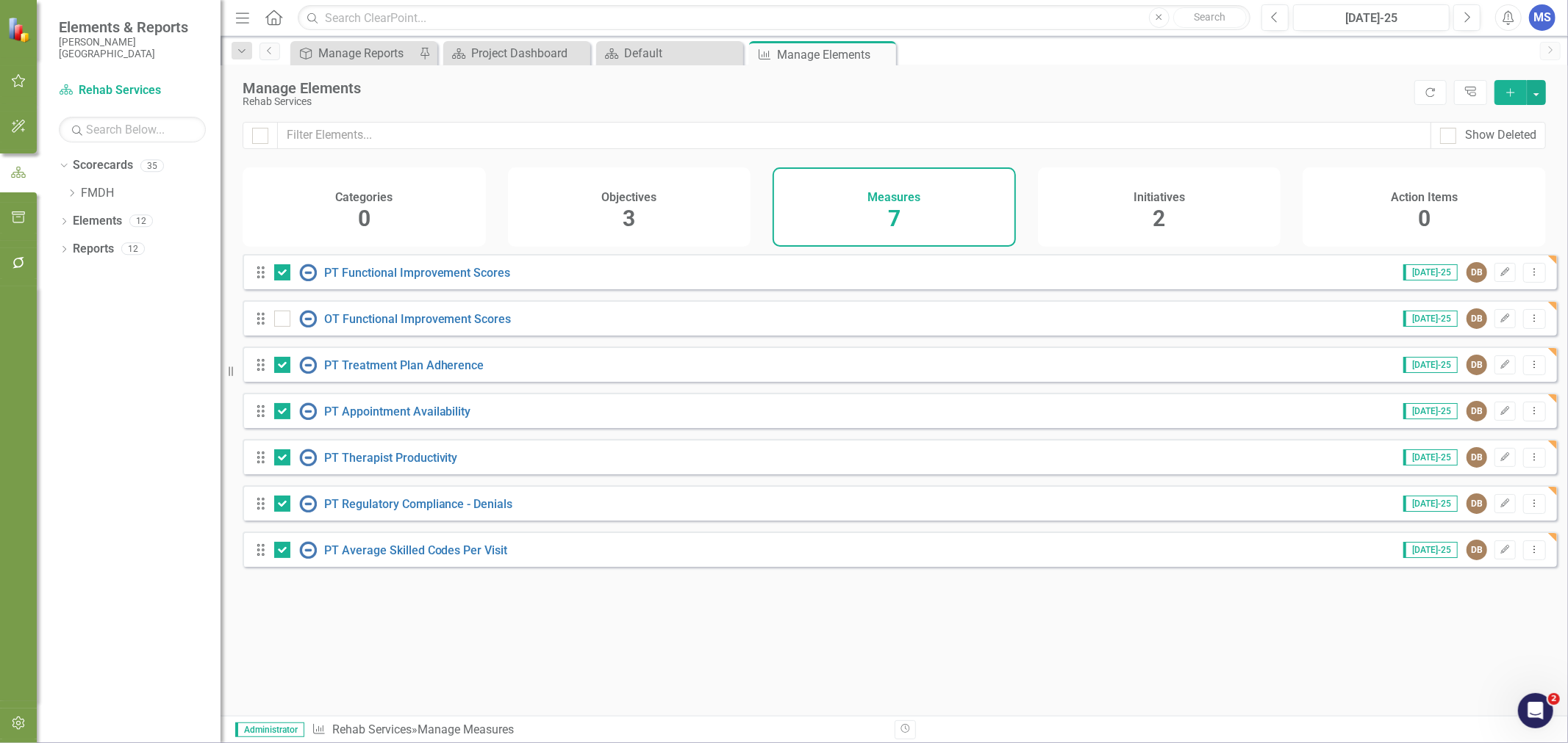
click at [1528, 370] on icon "Dropdown Menu" at bounding box center [1534, 364] width 12 height 9
click at [1492, 452] on link "Copy Duplicate Measure" at bounding box center [1468, 453] width 132 height 27
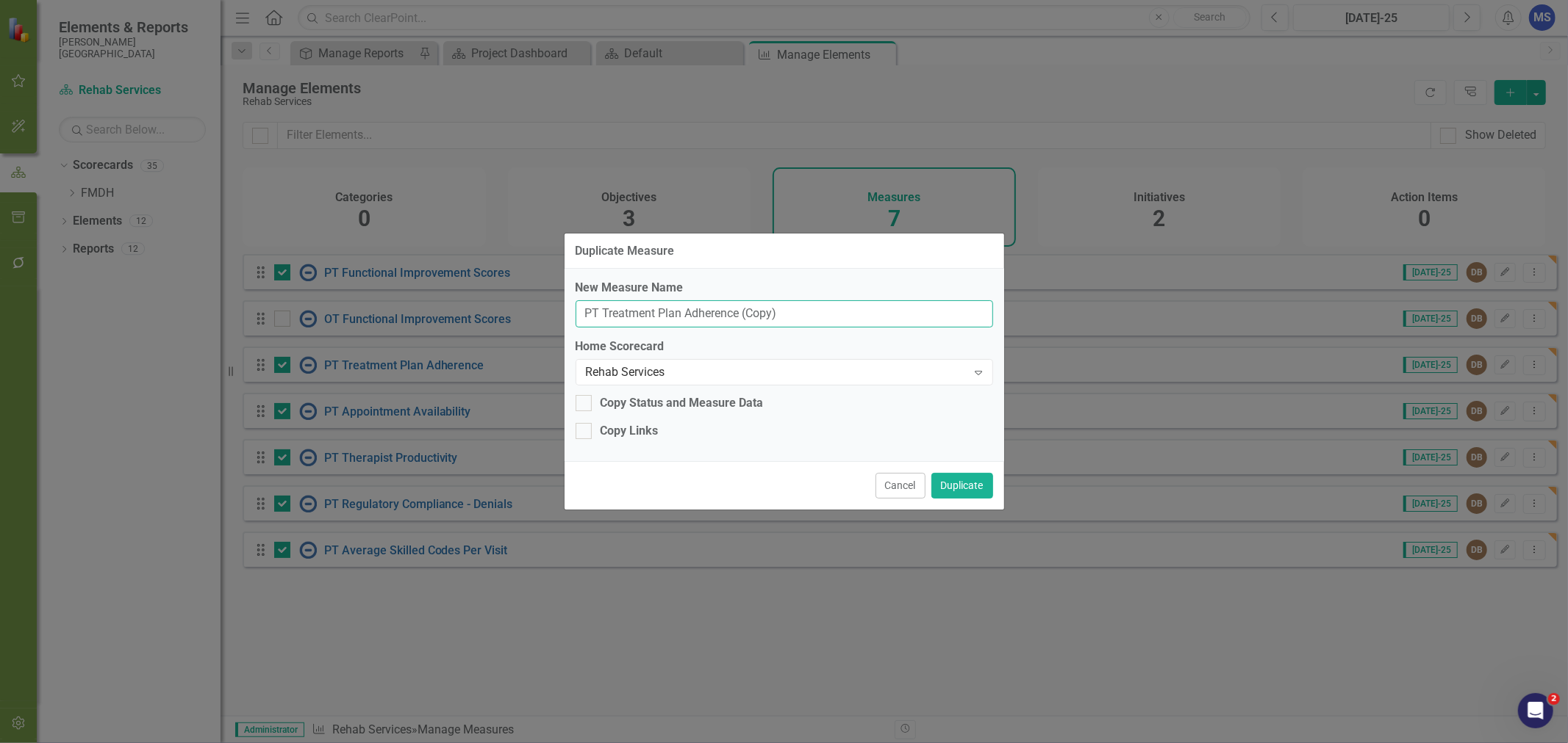
drag, startPoint x: 784, startPoint y: 313, endPoint x: 738, endPoint y: 309, distance: 46.2
click at [738, 309] on input "PT Treatment Plan Adherence (Copy)" at bounding box center [784, 313] width 418 height 27
type input "OT Treatment Plan Adherence"
click at [647, 435] on div "Copy Links" at bounding box center [629, 431] width 58 height 17
click at [585, 433] on input "Copy Links" at bounding box center [580, 427] width 9 height 9
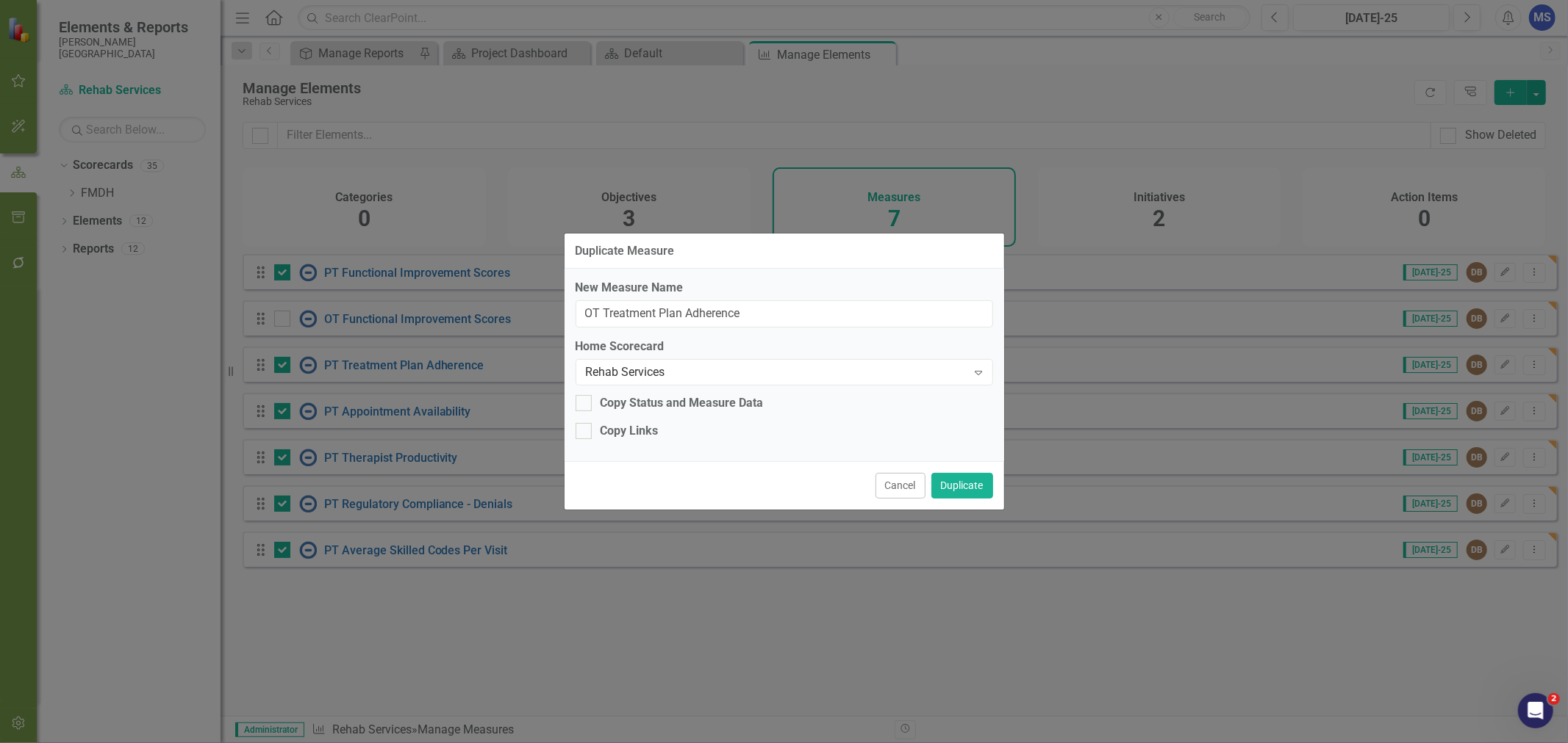
checkbox input "true"
click at [954, 481] on button "Duplicate" at bounding box center [962, 485] width 62 height 25
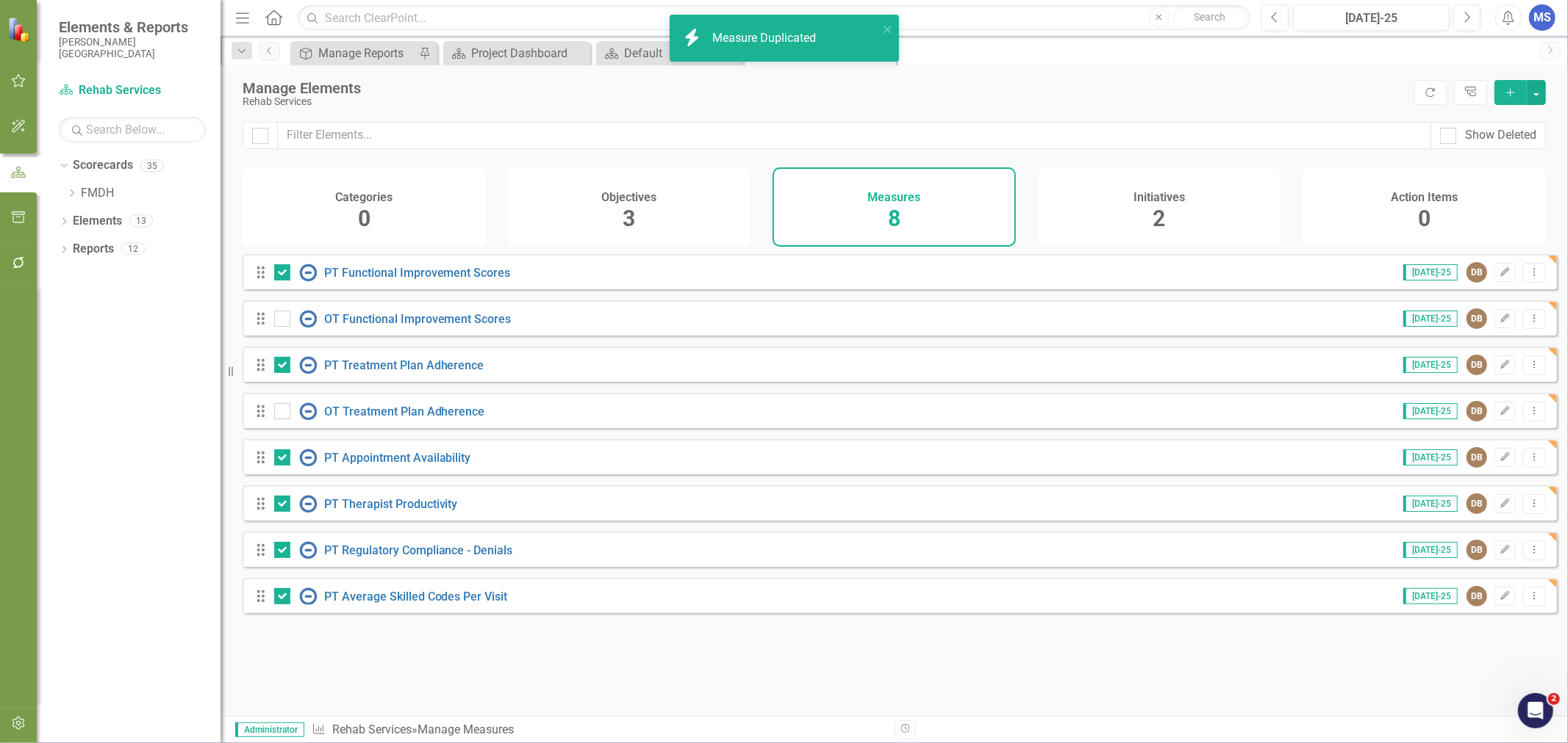
click at [1528, 462] on icon "Dropdown Menu" at bounding box center [1534, 457] width 12 height 9
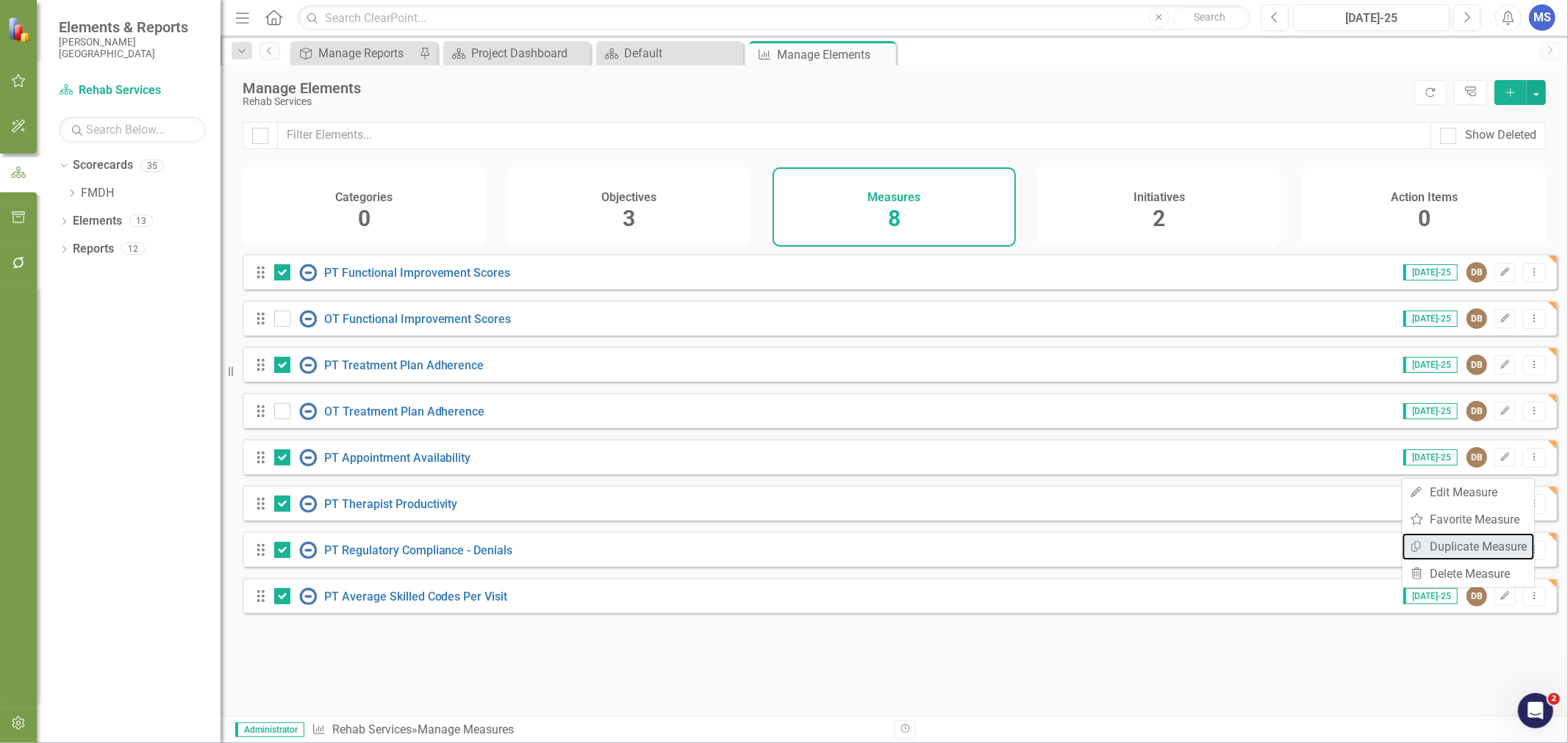
click at [1502, 537] on link "Copy Duplicate Measure" at bounding box center [1468, 546] width 132 height 27
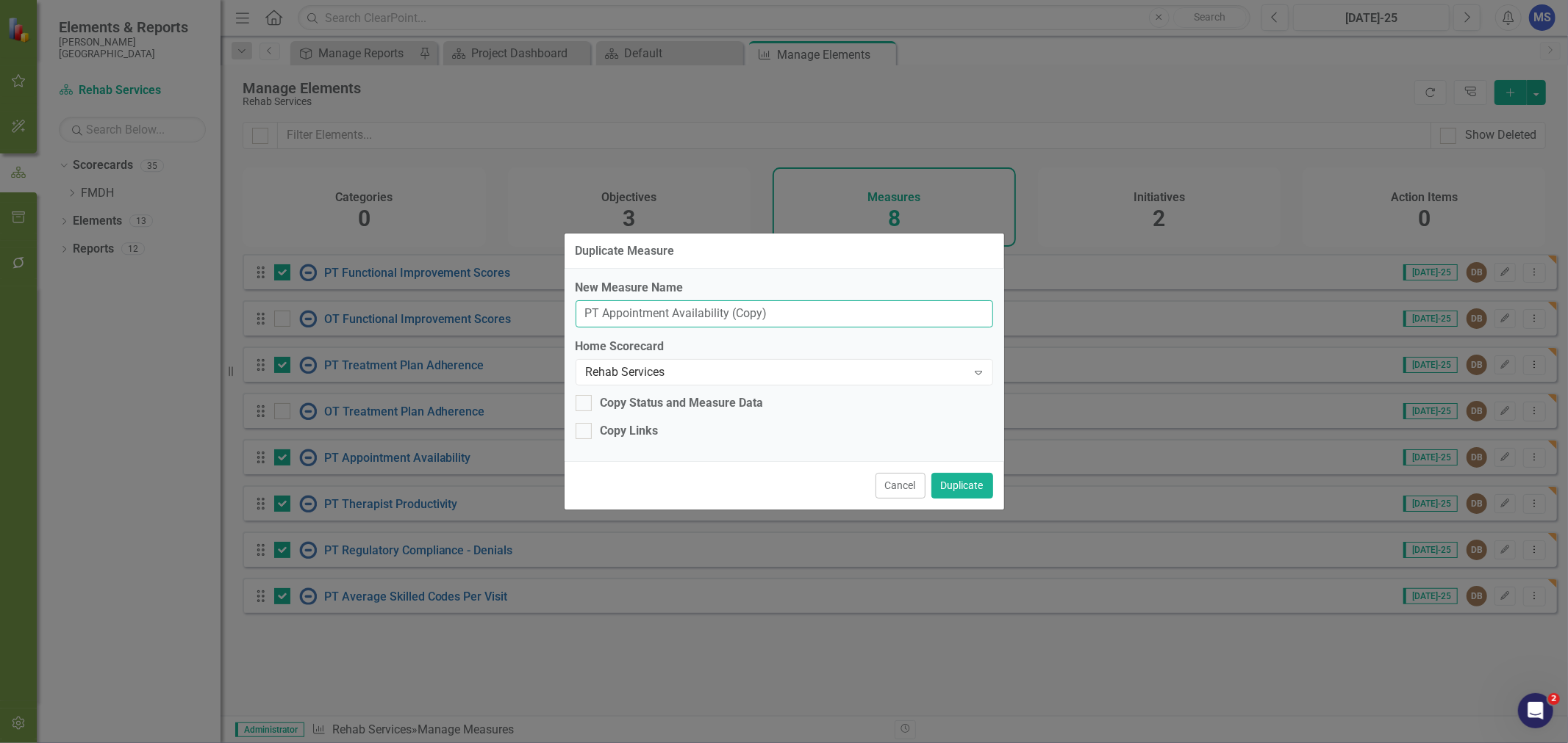
drag, startPoint x: 774, startPoint y: 312, endPoint x: 726, endPoint y: 312, distance: 48.0
click at [726, 312] on input "PT Appointment Availability (Copy)" at bounding box center [784, 313] width 418 height 27
type input "OT Appointment Availability"
click at [634, 438] on div "Copy Links" at bounding box center [629, 431] width 58 height 17
click at [585, 433] on input "Copy Links" at bounding box center [580, 427] width 9 height 9
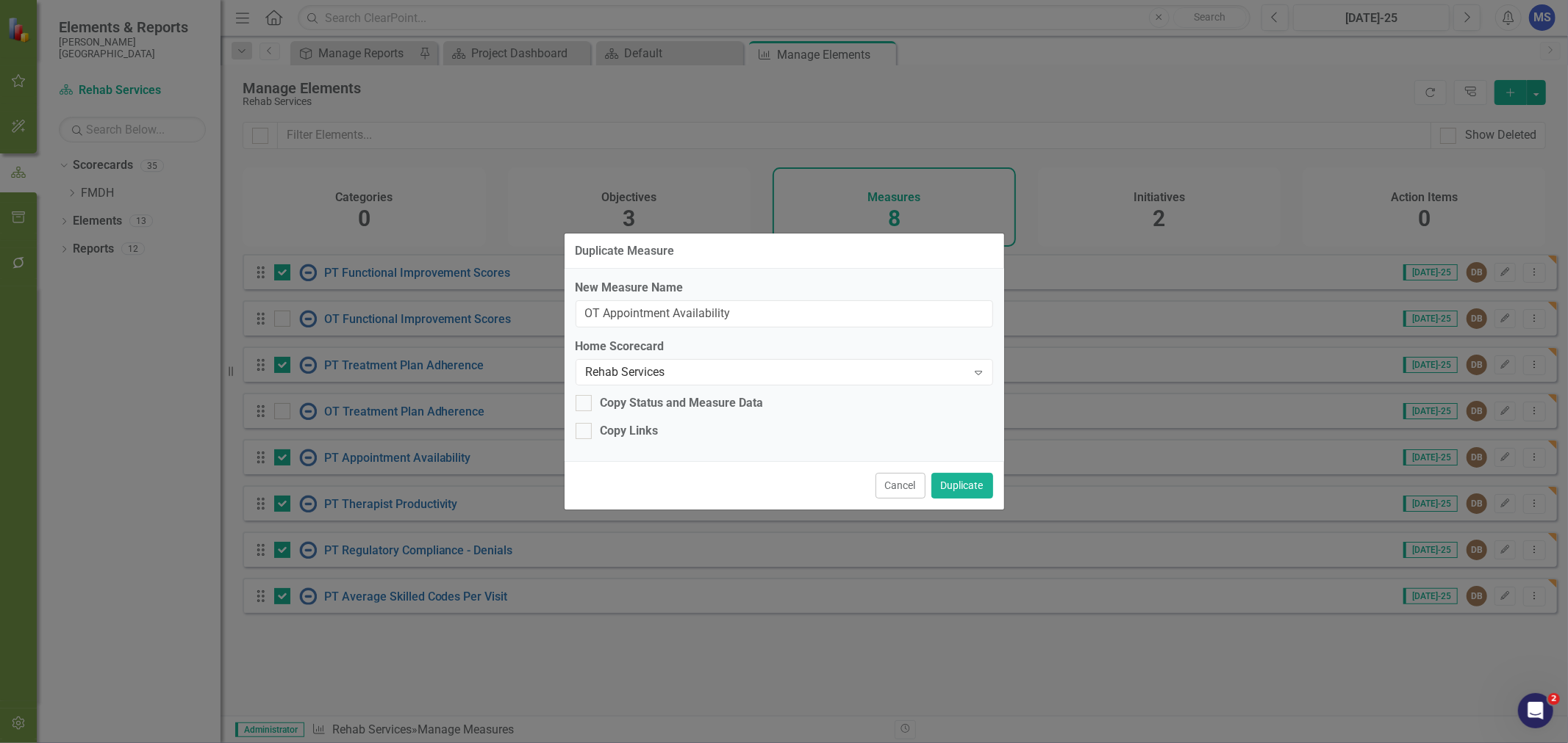
checkbox input "true"
click at [943, 485] on button "Duplicate" at bounding box center [962, 485] width 62 height 25
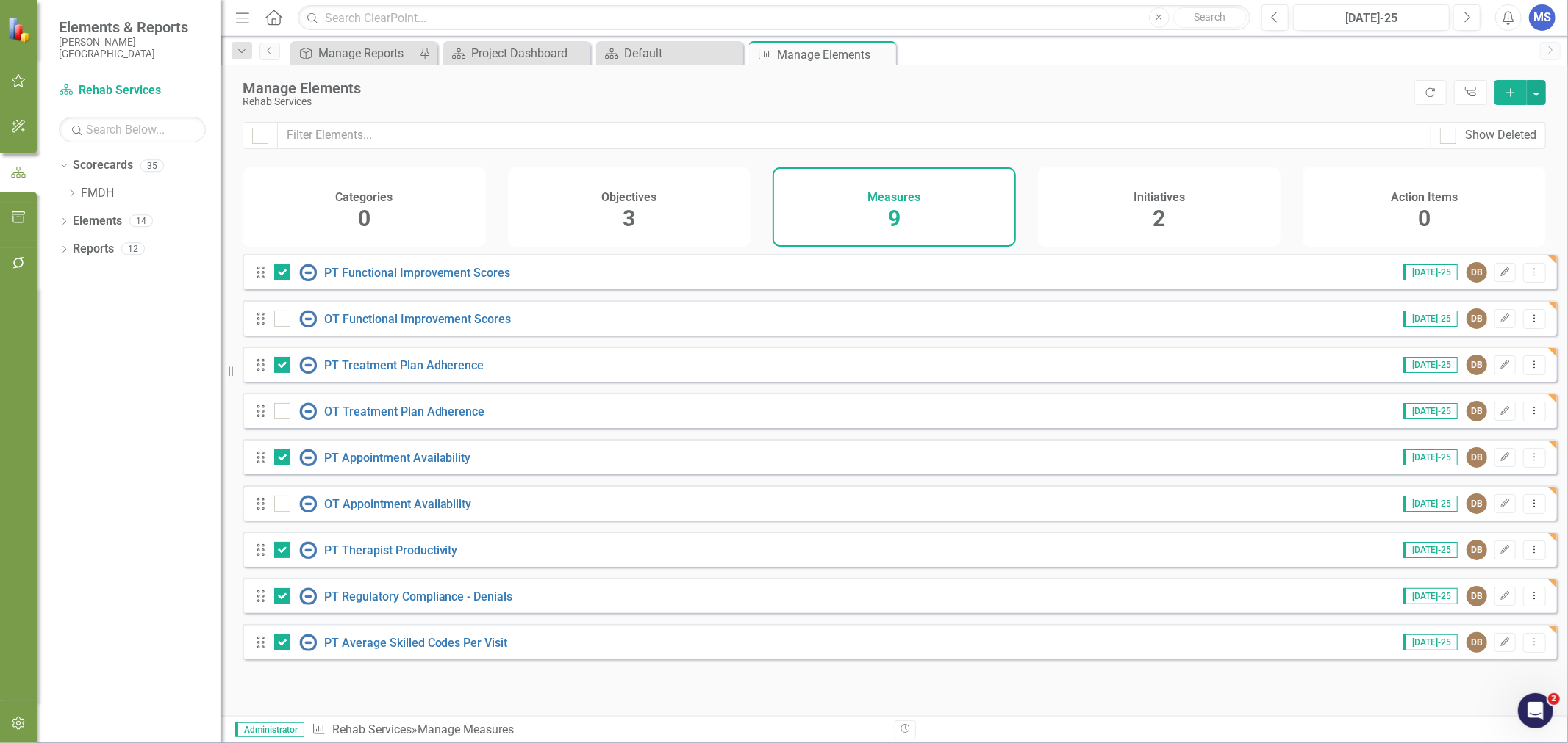
click at [1529, 555] on icon "Dropdown Menu" at bounding box center [1534, 549] width 12 height 9
click at [1488, 632] on link "Copy Duplicate Measure" at bounding box center [1468, 639] width 132 height 27
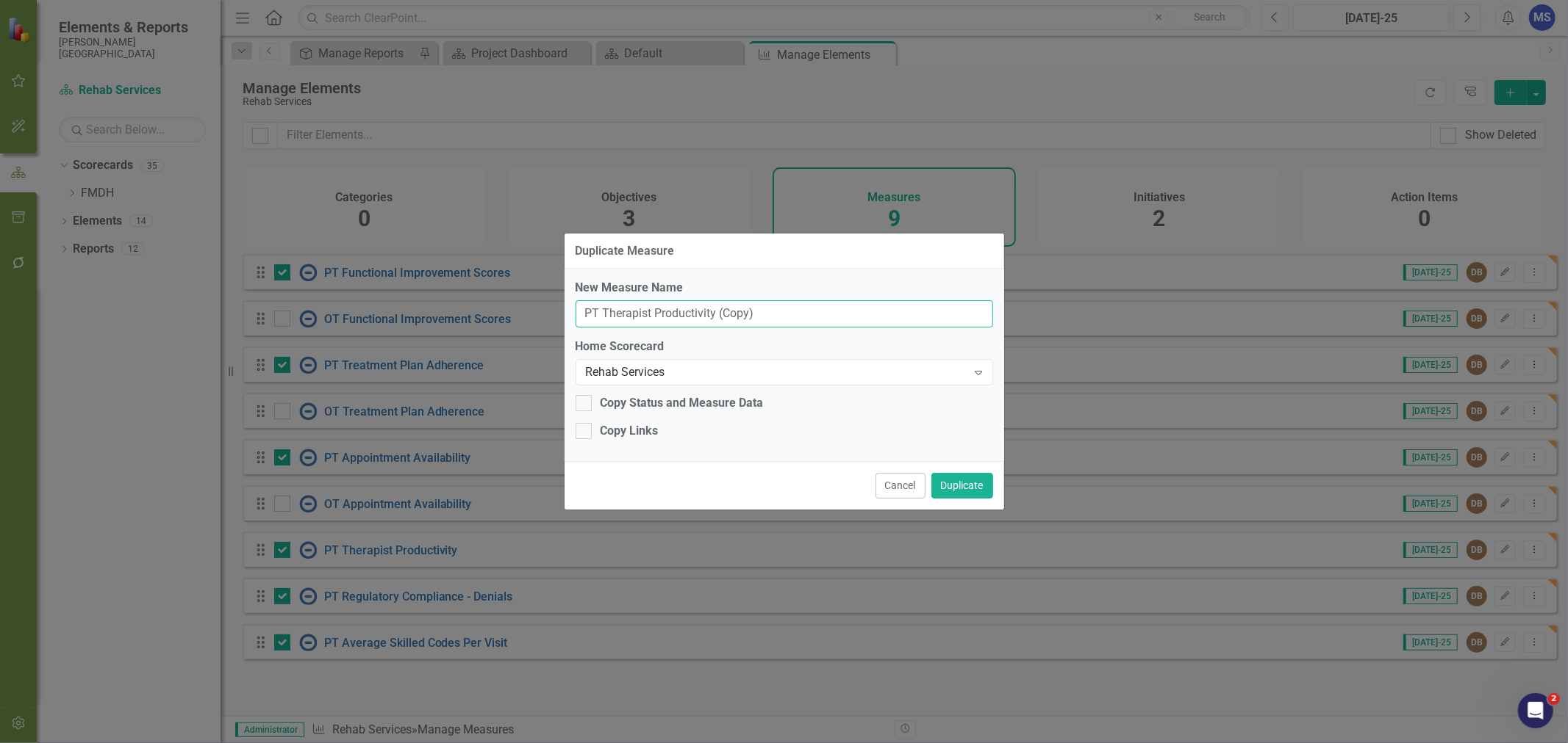
drag, startPoint x: 752, startPoint y: 317, endPoint x: 714, endPoint y: 319, distance: 38.1
click at [714, 319] on input "PT Therapist Productivity (Copy)" at bounding box center [784, 313] width 418 height 27
type input "OT Therapist Productivity"
click at [630, 429] on div "Copy Links" at bounding box center [629, 431] width 58 height 17
click at [585, 429] on input "Copy Links" at bounding box center [580, 427] width 9 height 9
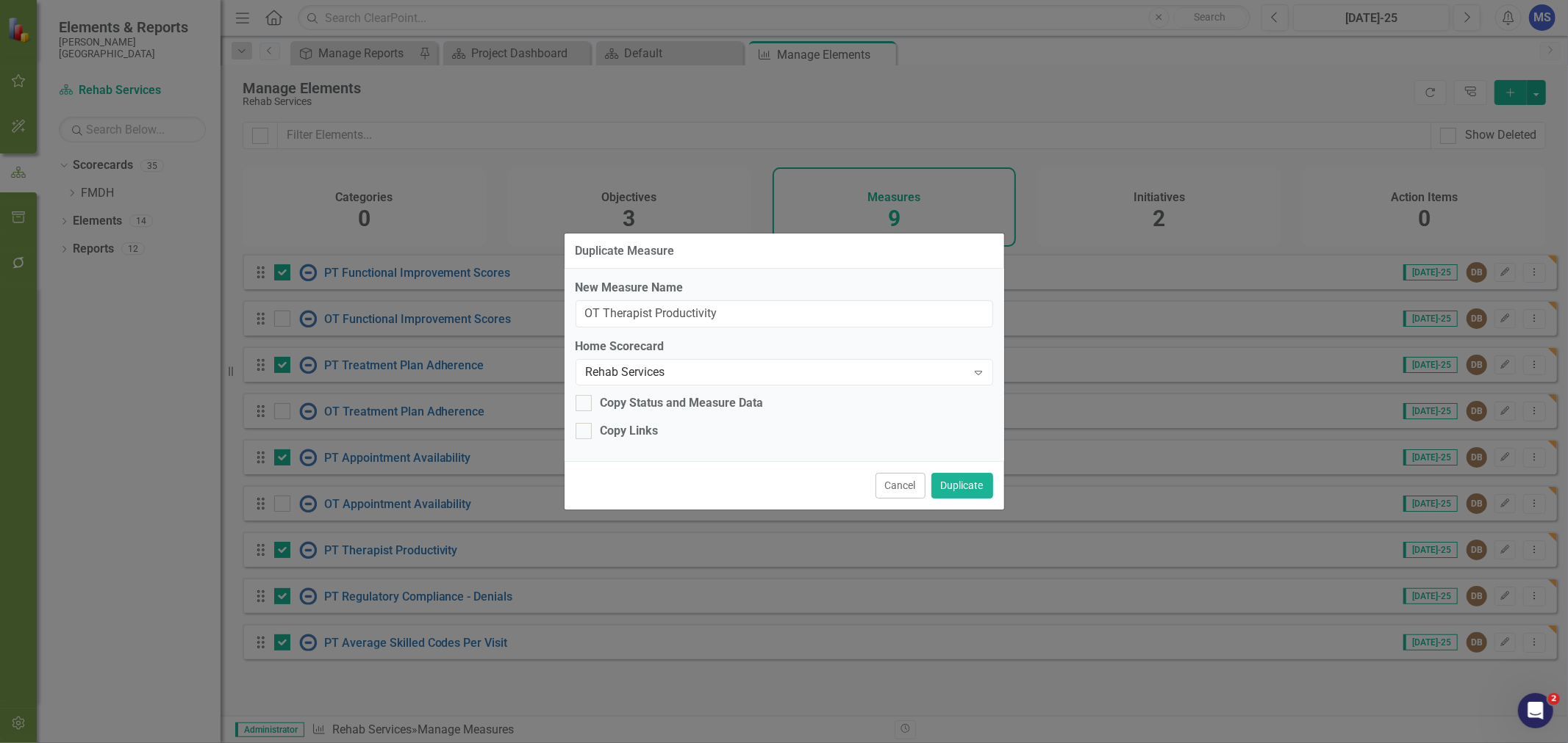
checkbox input "true"
click at [953, 486] on button "Duplicate" at bounding box center [962, 485] width 62 height 25
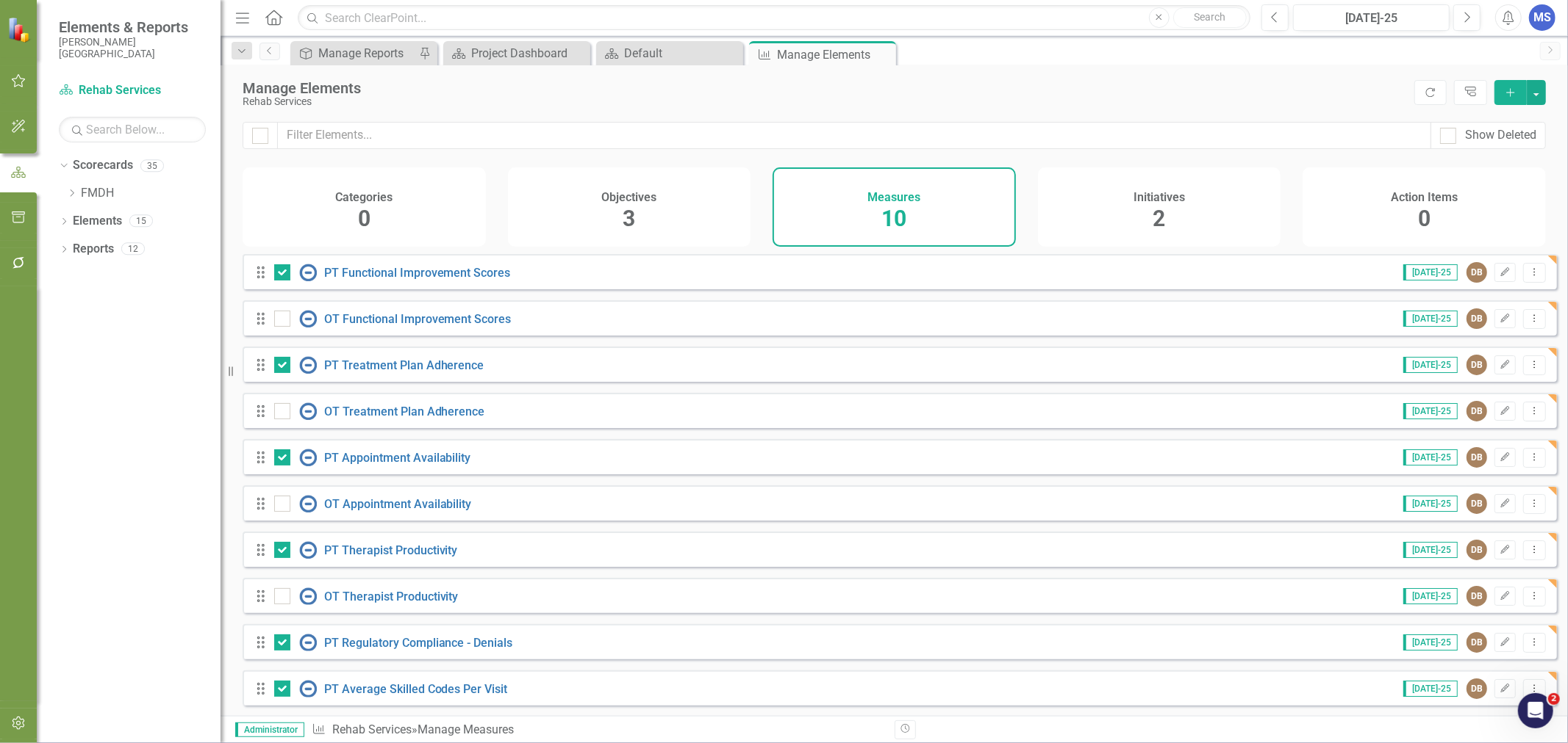
scroll to position [11, 0]
click at [1528, 643] on icon "Dropdown Menu" at bounding box center [1534, 641] width 12 height 9
click at [1502, 589] on link "Copy Duplicate Measure" at bounding box center [1468, 590] width 132 height 27
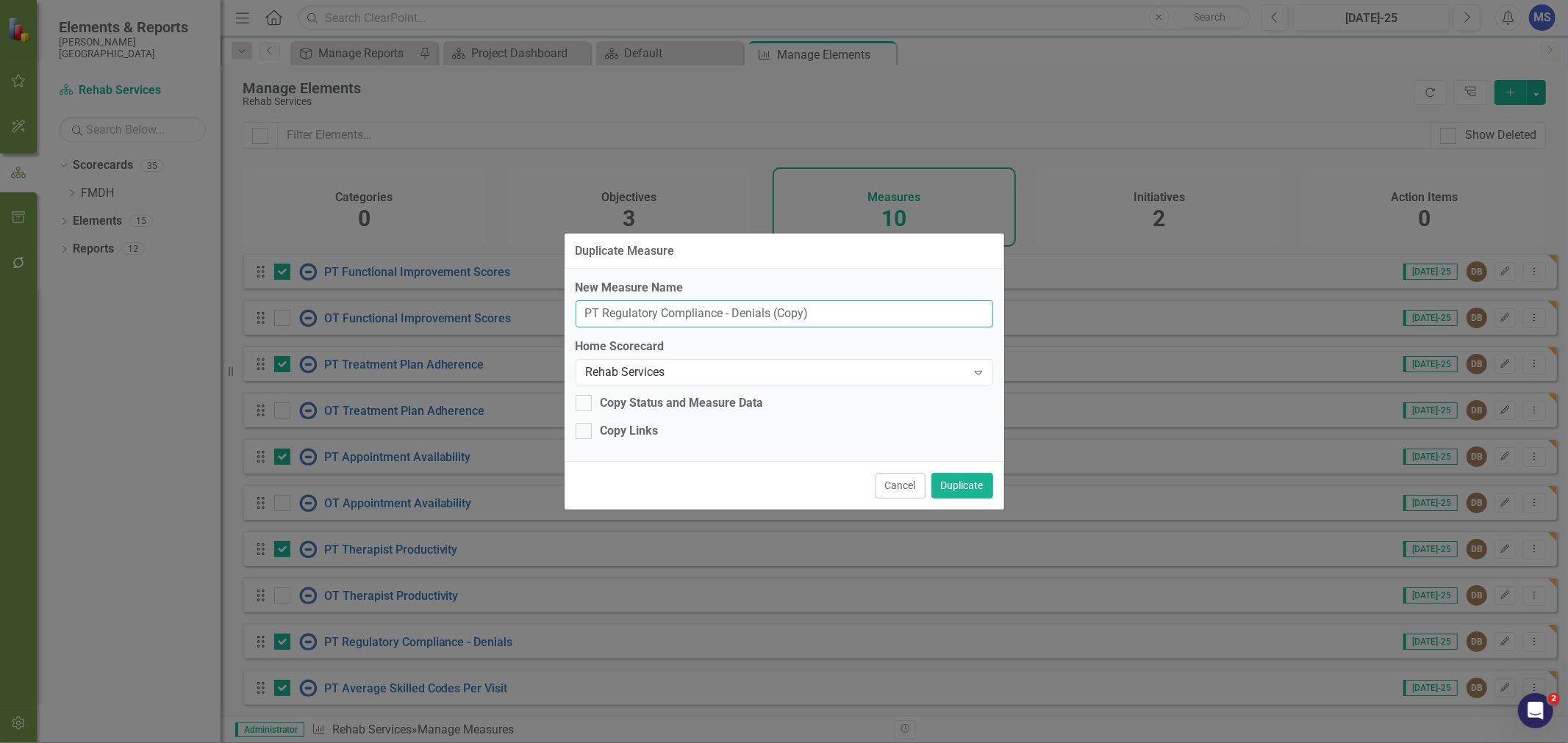
drag, startPoint x: 855, startPoint y: 313, endPoint x: 769, endPoint y: 317, distance: 86.1
click at [769, 317] on input "PT Regulatory Compliance - Denials (Copy)" at bounding box center [784, 313] width 418 height 27
type input "OT Regulatory Compliance - Denials"
click at [619, 430] on div "Copy Links" at bounding box center [629, 431] width 58 height 17
click at [585, 430] on input "Copy Links" at bounding box center [580, 427] width 9 height 9
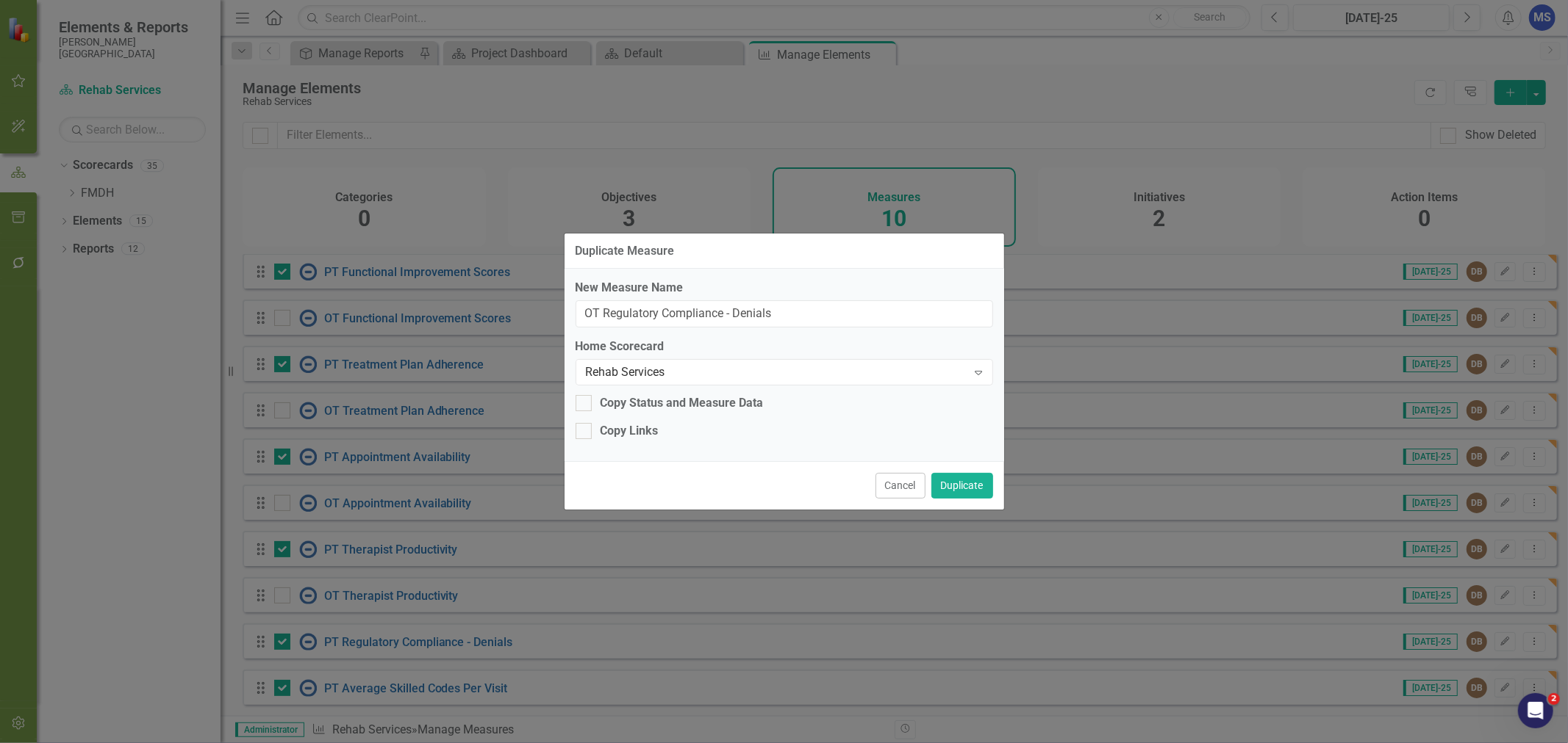
checkbox input "true"
click at [945, 482] on button "Duplicate" at bounding box center [962, 485] width 62 height 25
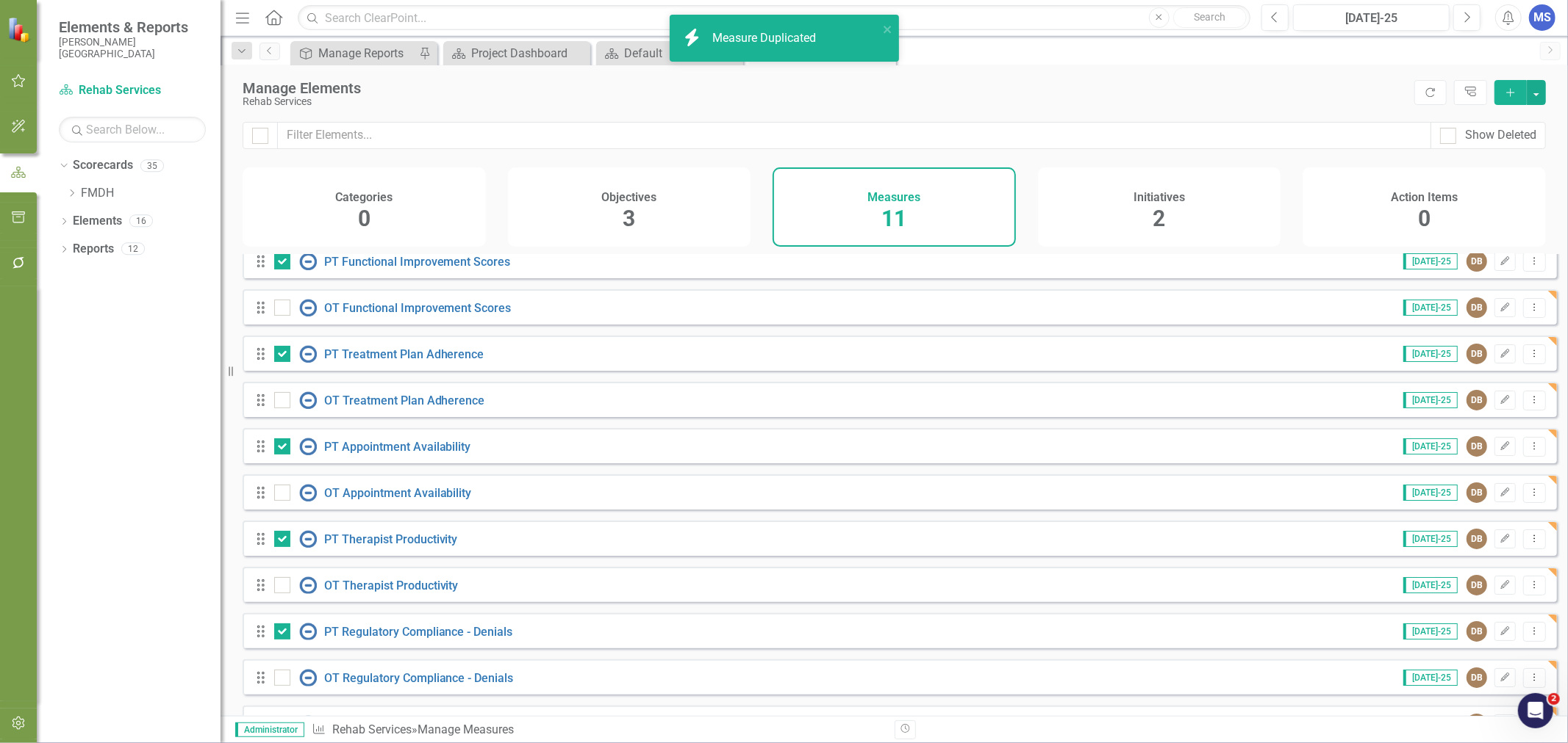
scroll to position [57, 0]
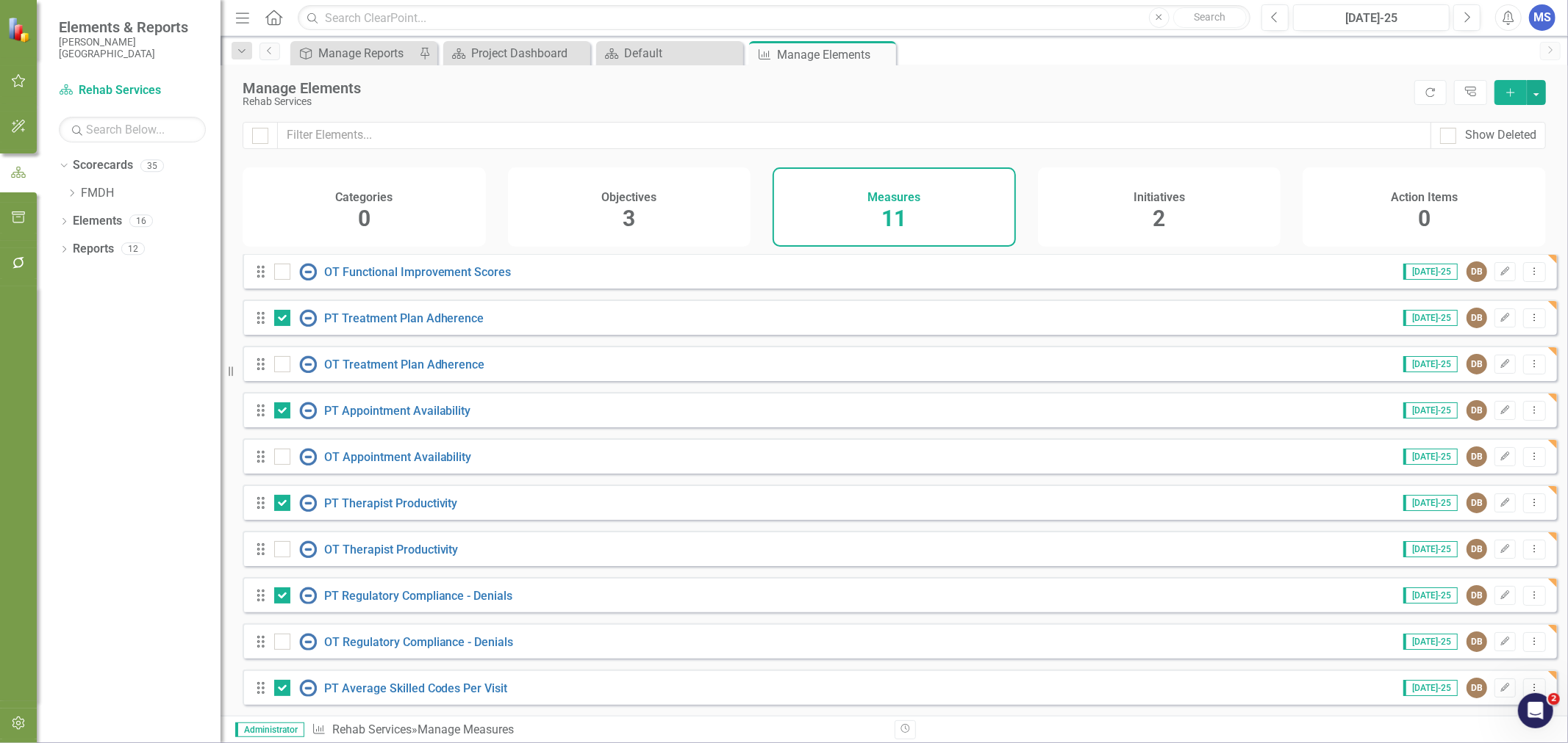
click at [1528, 684] on icon "Dropdown Menu" at bounding box center [1534, 687] width 12 height 9
click at [1507, 641] on link "Copy Duplicate Measure" at bounding box center [1468, 636] width 132 height 27
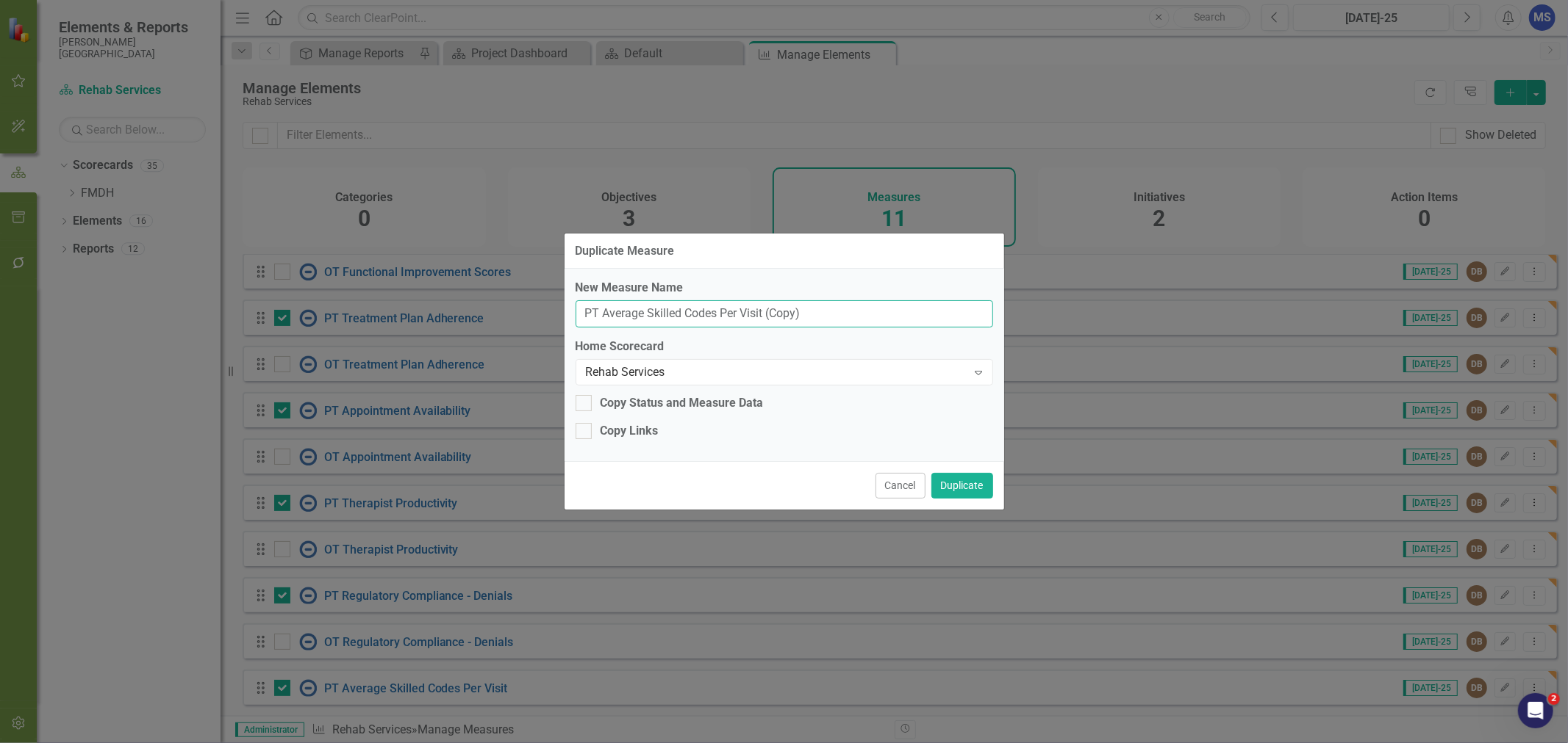
drag, startPoint x: 811, startPoint y: 312, endPoint x: 763, endPoint y: 312, distance: 48.0
click at [763, 312] on input "PT Average Skilled Codes Per Visit (Copy)" at bounding box center [784, 313] width 418 height 27
drag, startPoint x: 590, startPoint y: 311, endPoint x: 569, endPoint y: 310, distance: 21.0
click at [570, 310] on div "New Measure Name PT Average Skilled Codes Per Visit Home Scorecard Rehab Servic…" at bounding box center [784, 364] width 439 height 192
type input "OT Average Skilled Codes Per Visit"
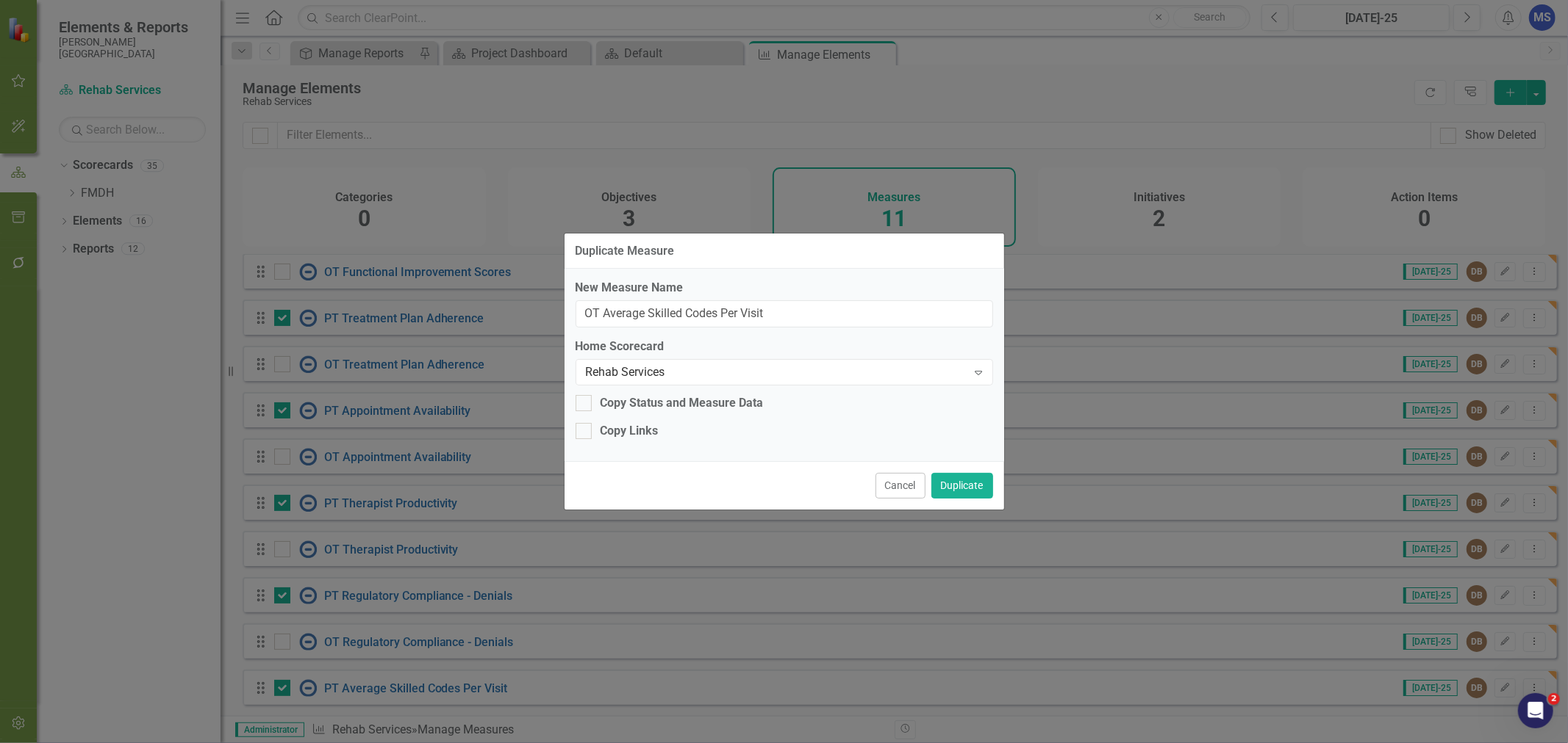
click at [642, 434] on div "Copy Links" at bounding box center [629, 431] width 58 height 17
click at [585, 433] on input "Copy Links" at bounding box center [580, 427] width 9 height 9
checkbox input "true"
click at [960, 486] on button "Duplicate" at bounding box center [962, 485] width 62 height 25
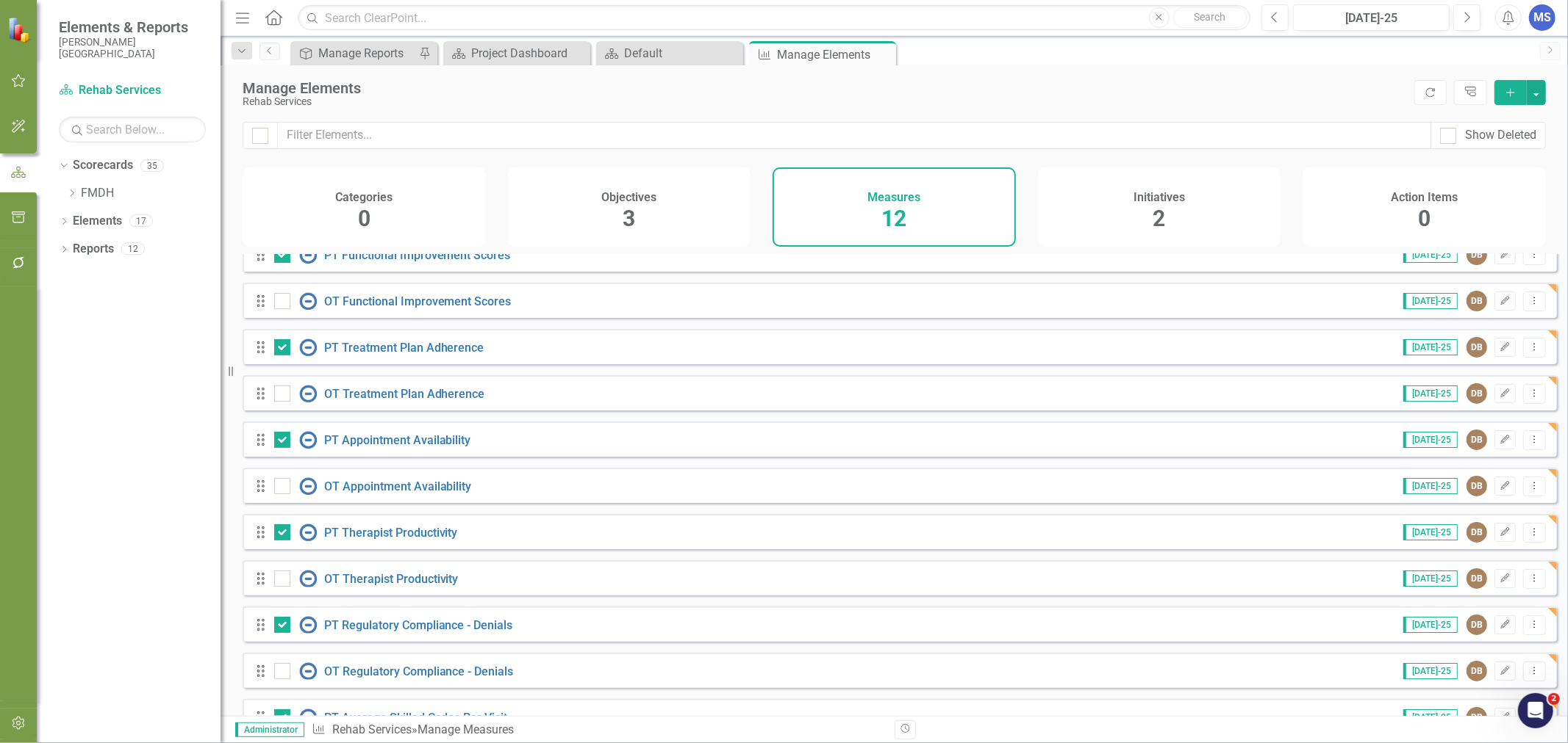
scroll to position [0, 0]
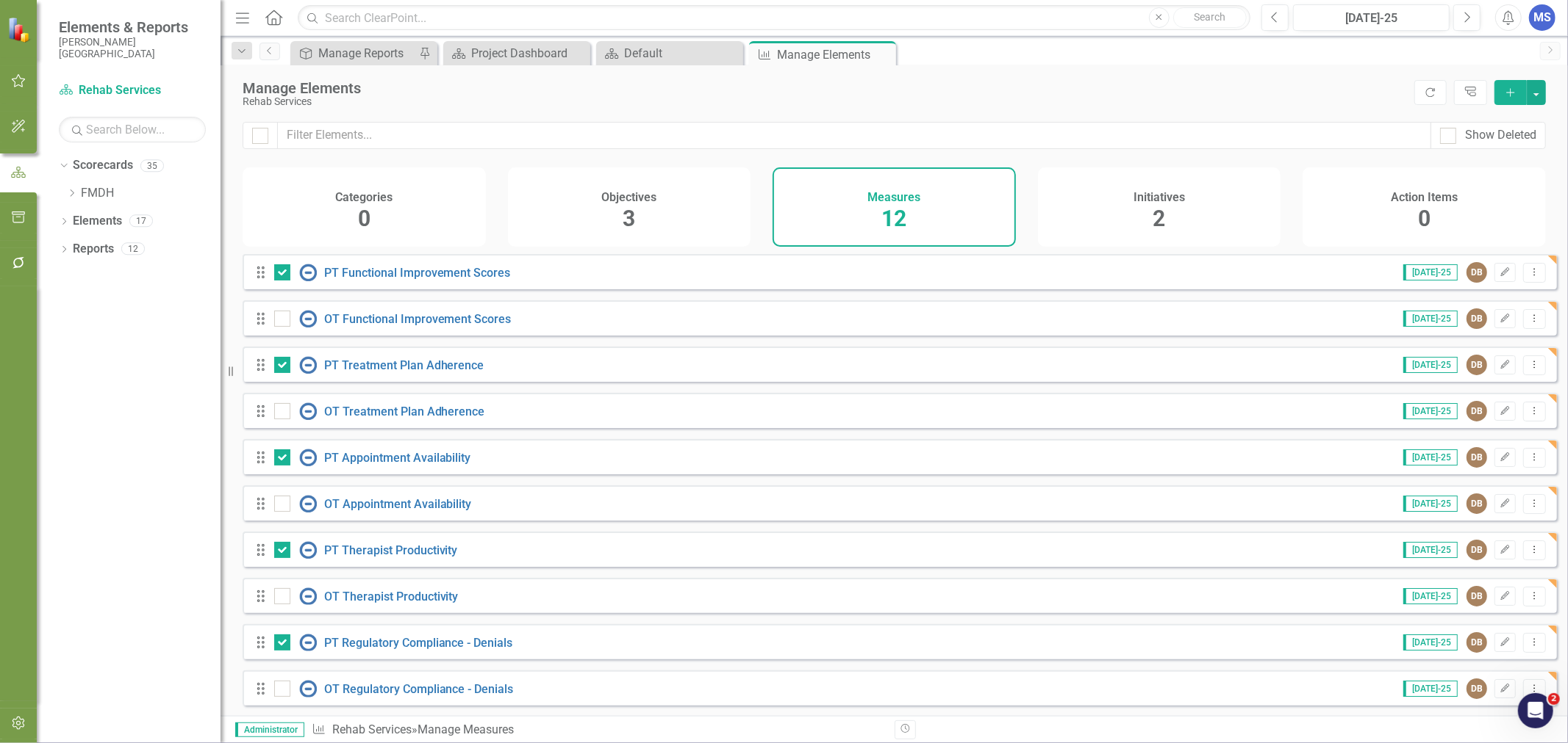
drag, startPoint x: 626, startPoint y: 211, endPoint x: 570, endPoint y: 329, distance: 130.6
click at [626, 211] on span "3" at bounding box center [628, 218] width 12 height 25
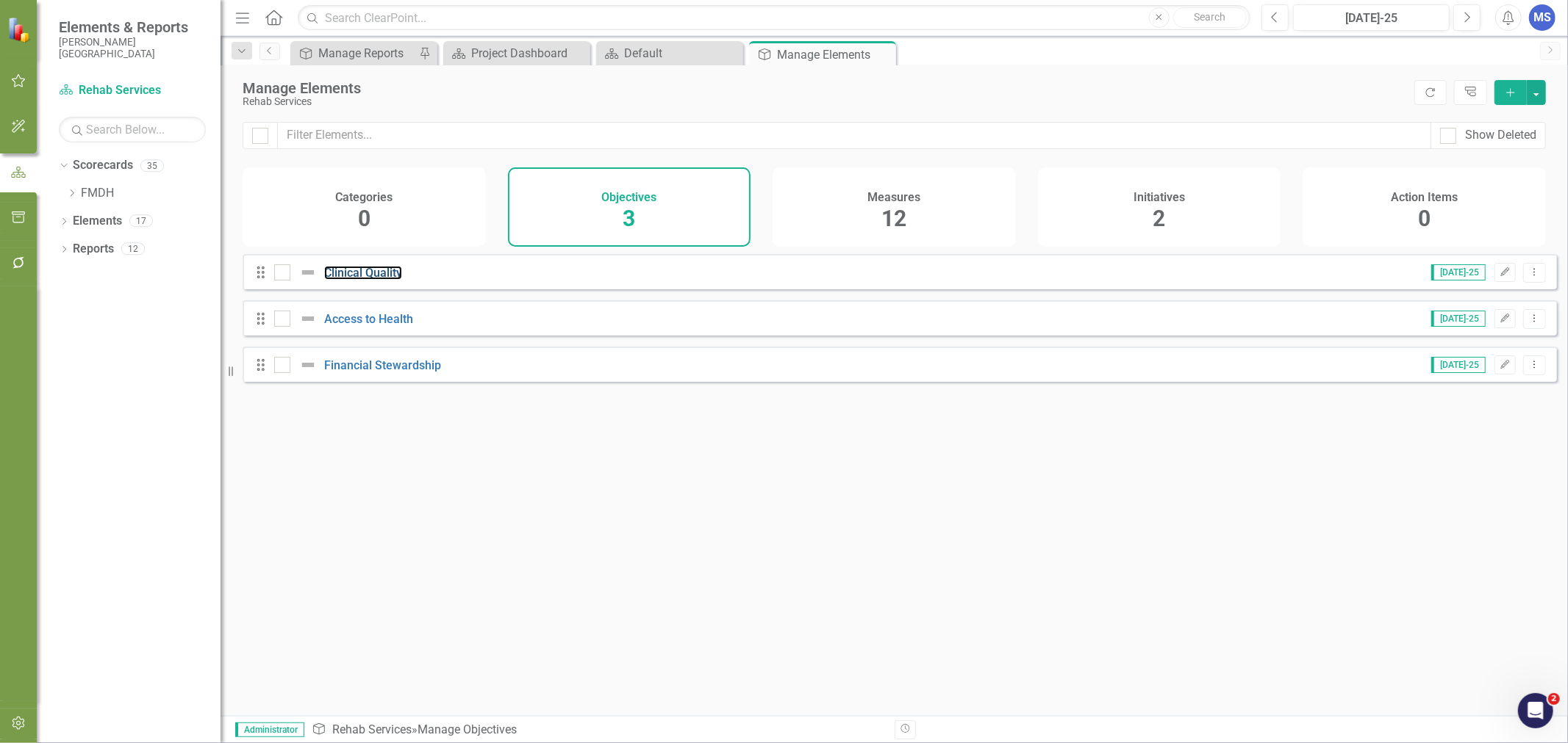
click at [369, 277] on link "Clinical Quality" at bounding box center [363, 273] width 78 height 14
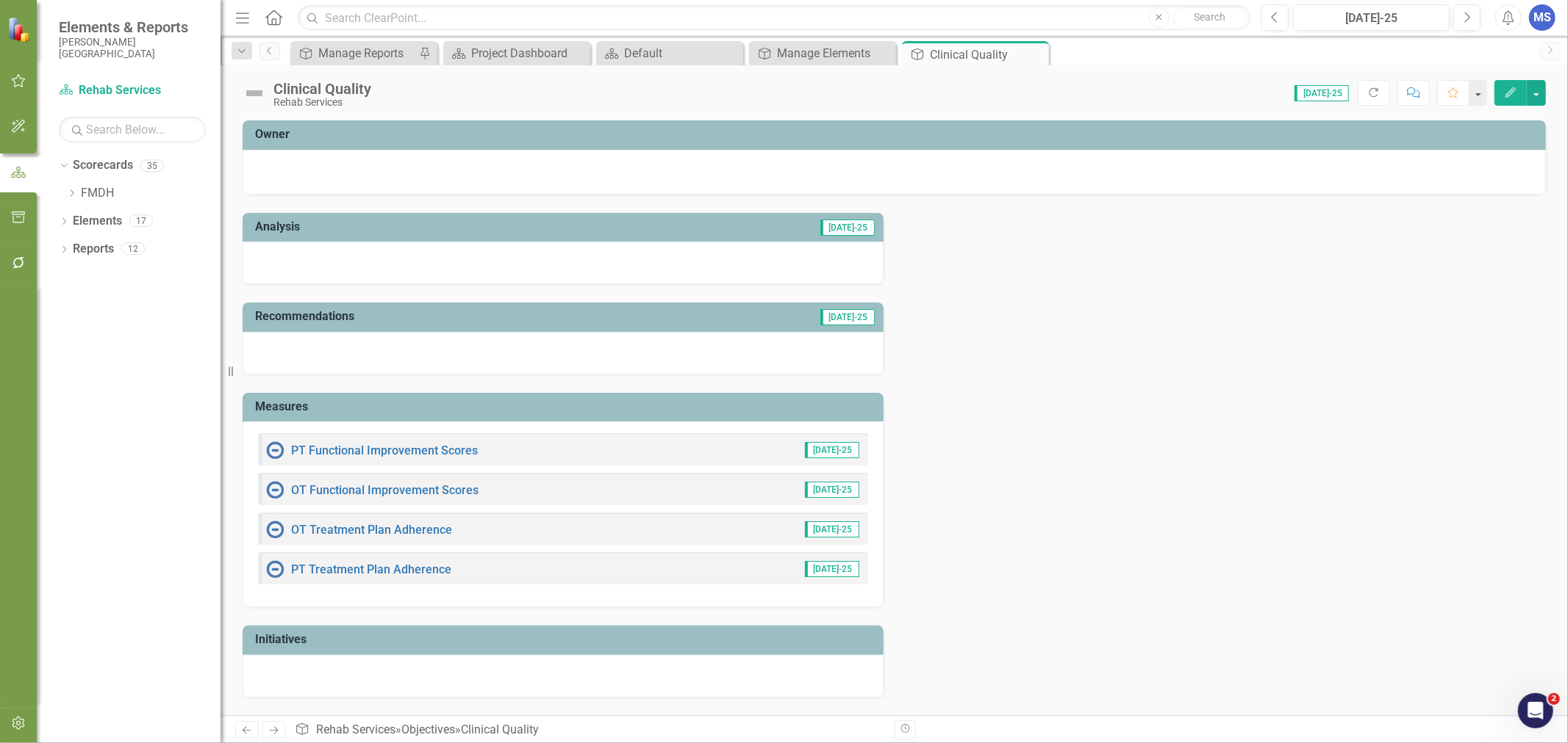
click at [1505, 90] on icon "Edit" at bounding box center [1510, 92] width 13 height 10
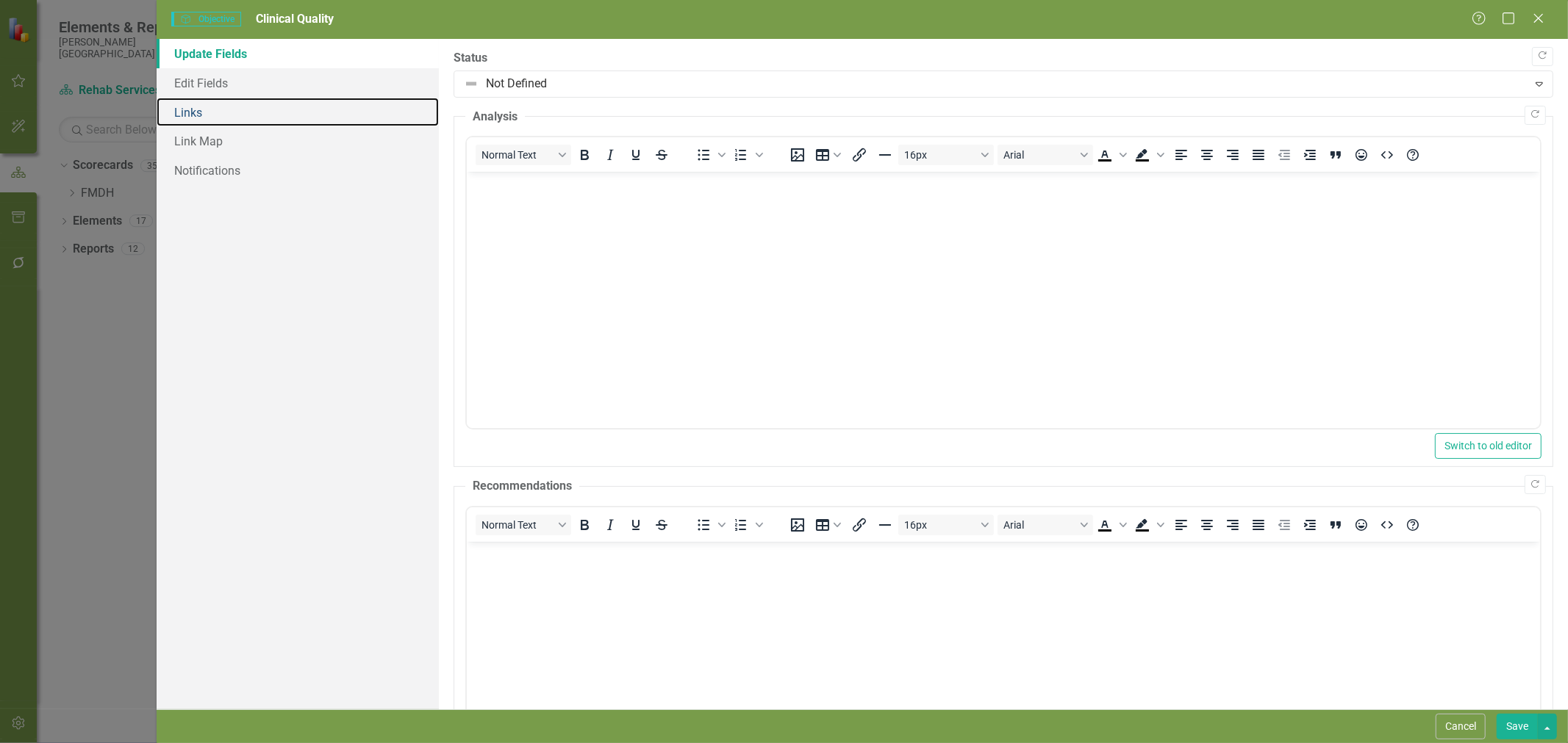
click at [251, 120] on link "Links" at bounding box center [298, 113] width 283 height 29
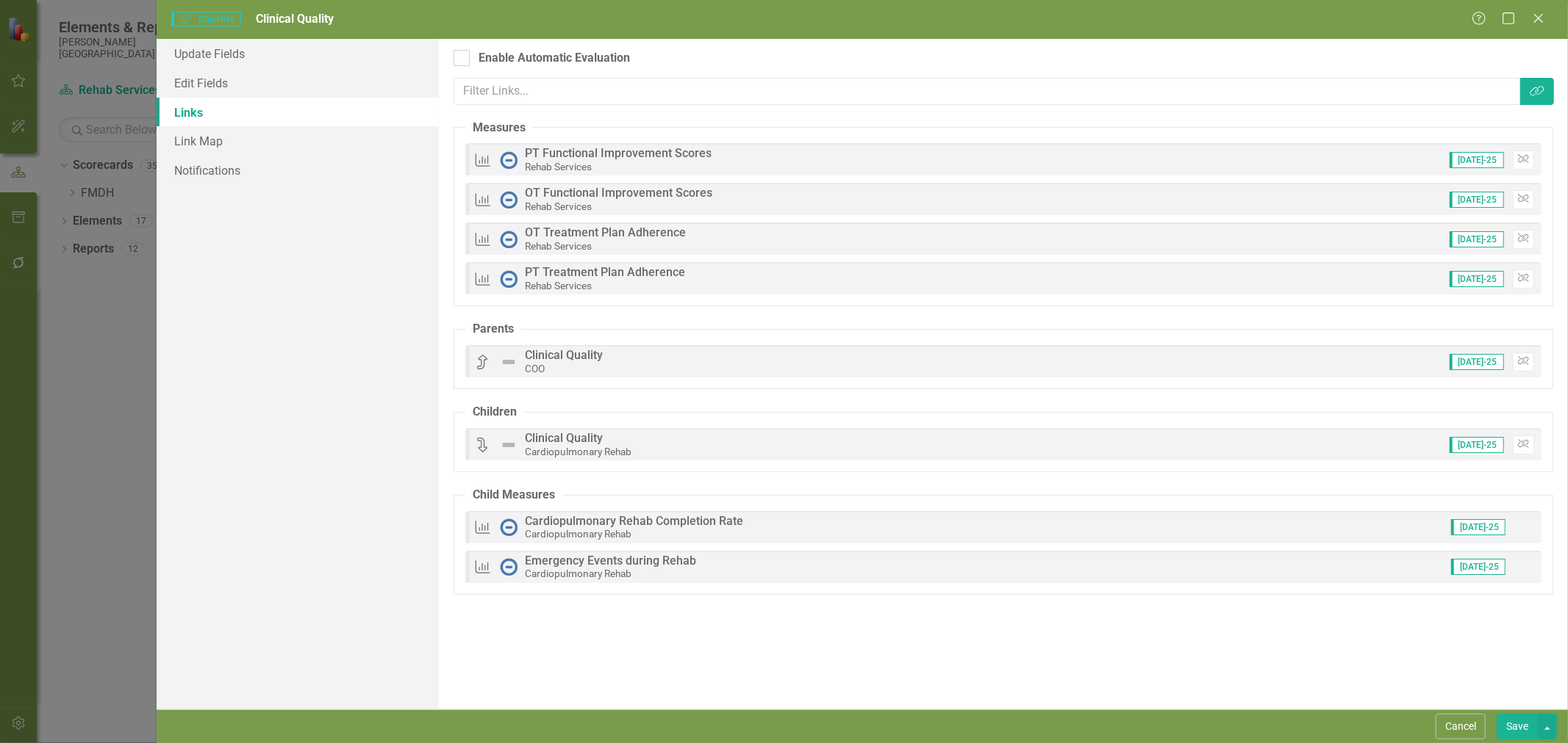
click at [574, 59] on div "Enable Automatic Evaluation" at bounding box center [554, 59] width 151 height 17
click at [463, 59] on input "Enable Automatic Evaluation" at bounding box center [458, 55] width 9 height 9
checkbox input "true"
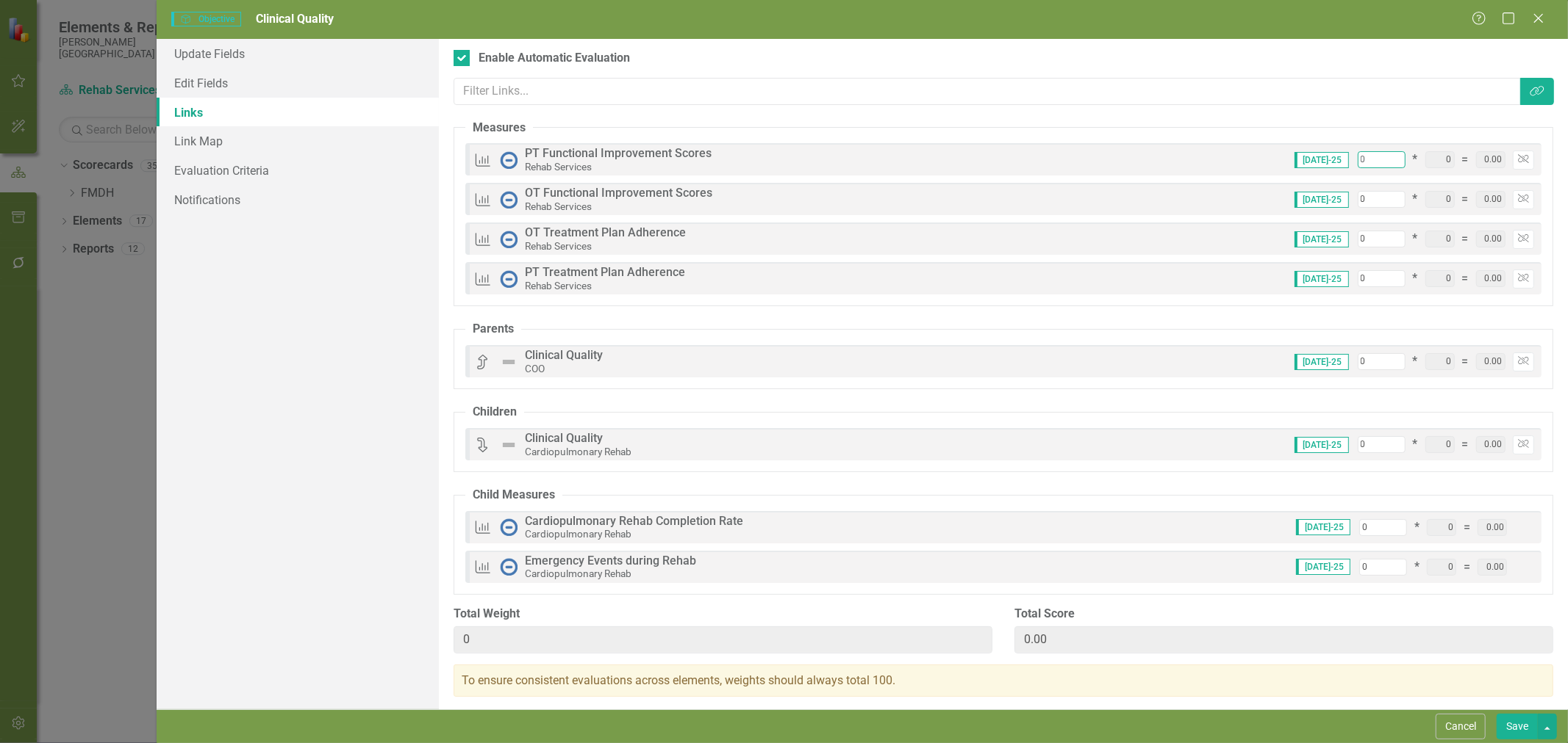
drag, startPoint x: 1365, startPoint y: 159, endPoint x: 1342, endPoint y: 160, distance: 23.0
click at [1342, 160] on div "Jul-25 0 * 0 = 0.00 Unlink" at bounding box center [1408, 160] width 251 height 19
type input "2"
type input "25"
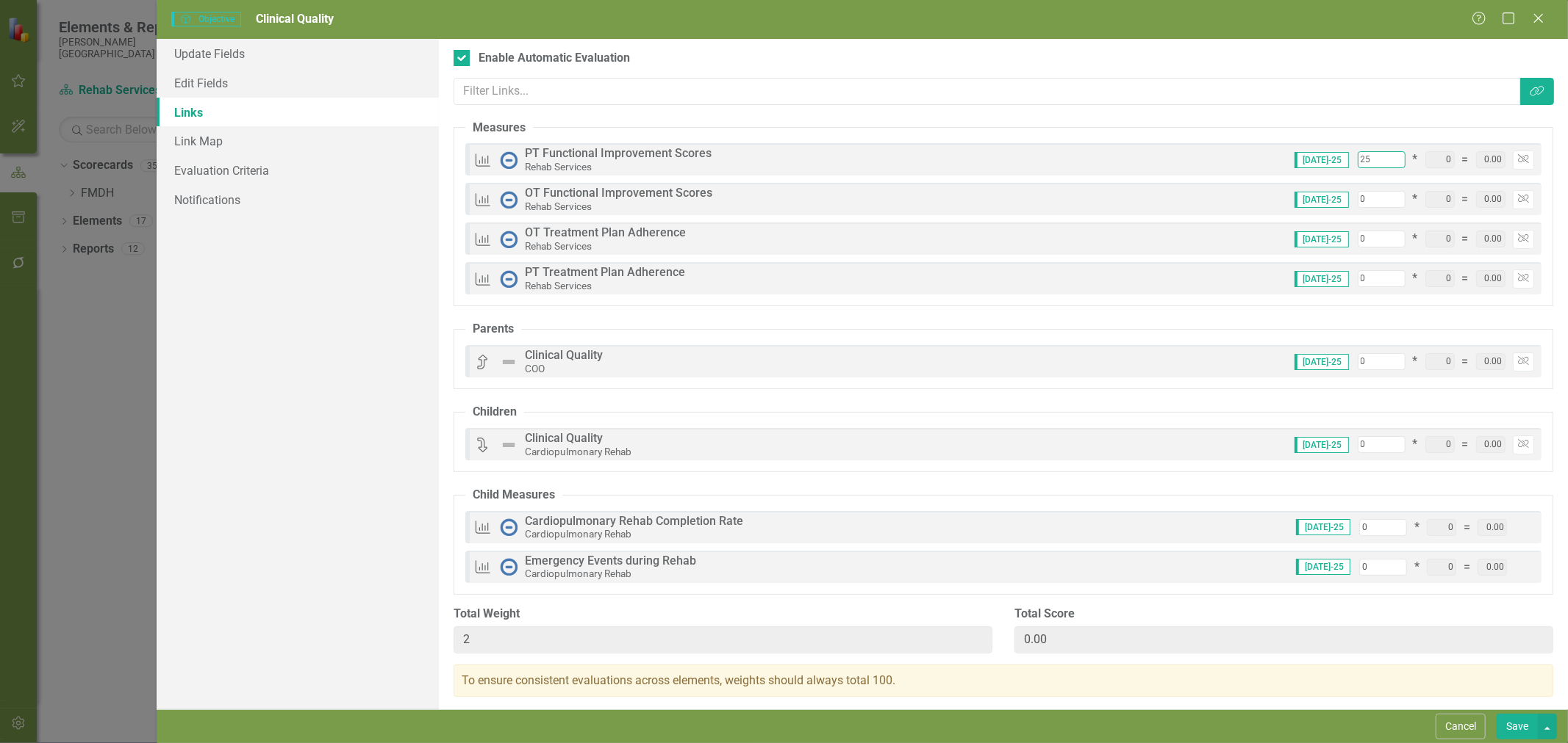
type input "25"
type input "2"
type input "27"
type input "25"
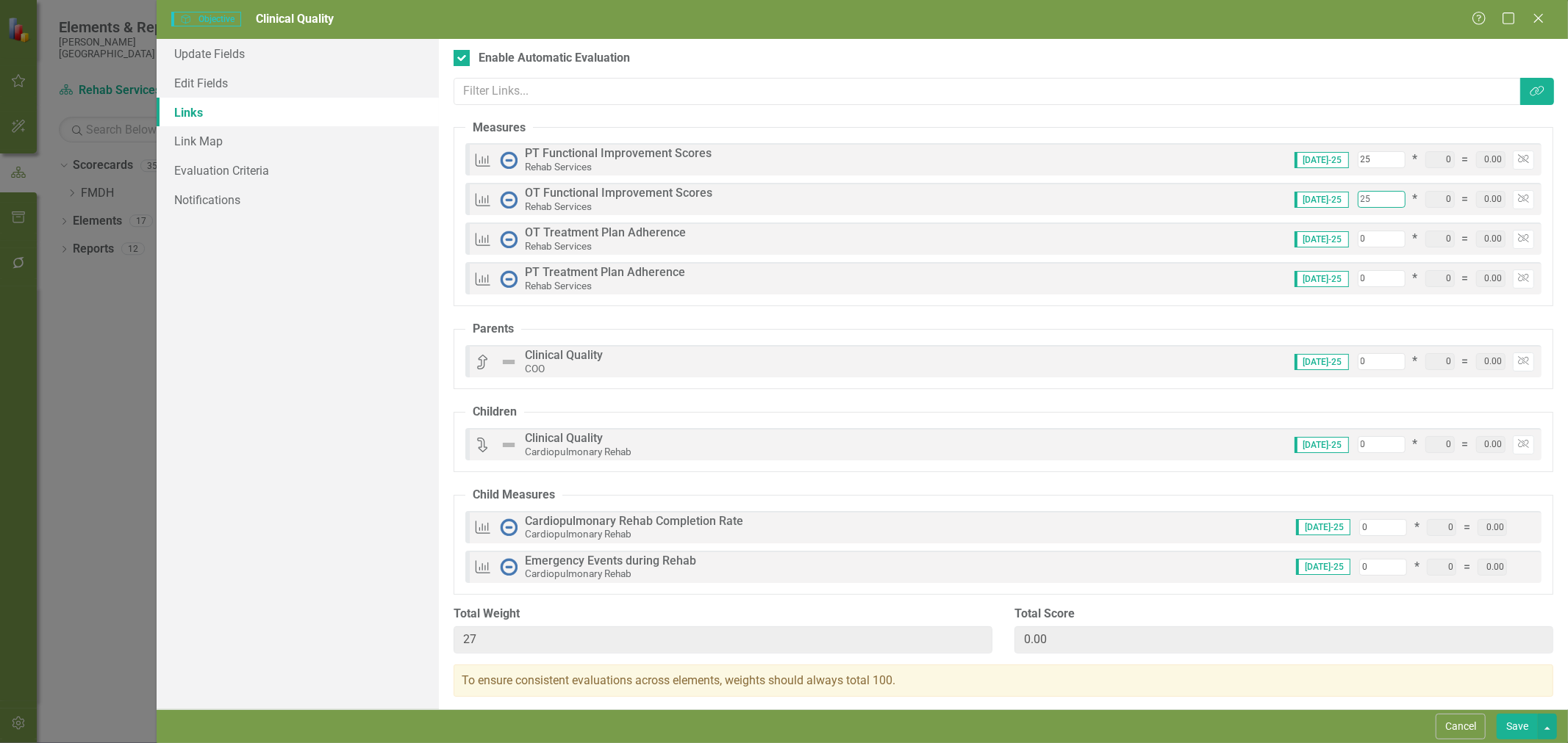
type input "50"
type input "25"
type input "2"
type input "52"
type input "25"
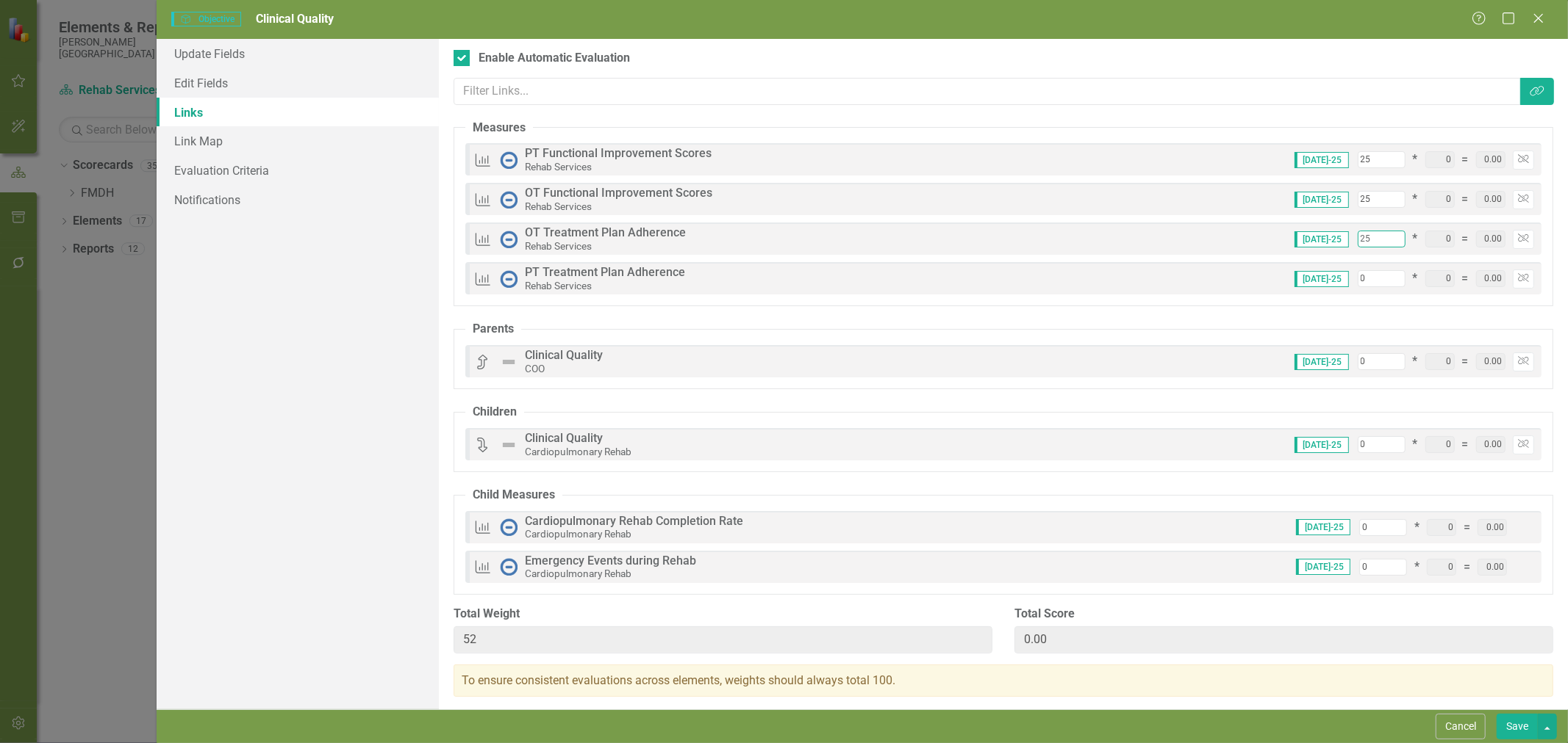
type input "75"
type input "25"
type input "2"
type input "77"
type input "25"
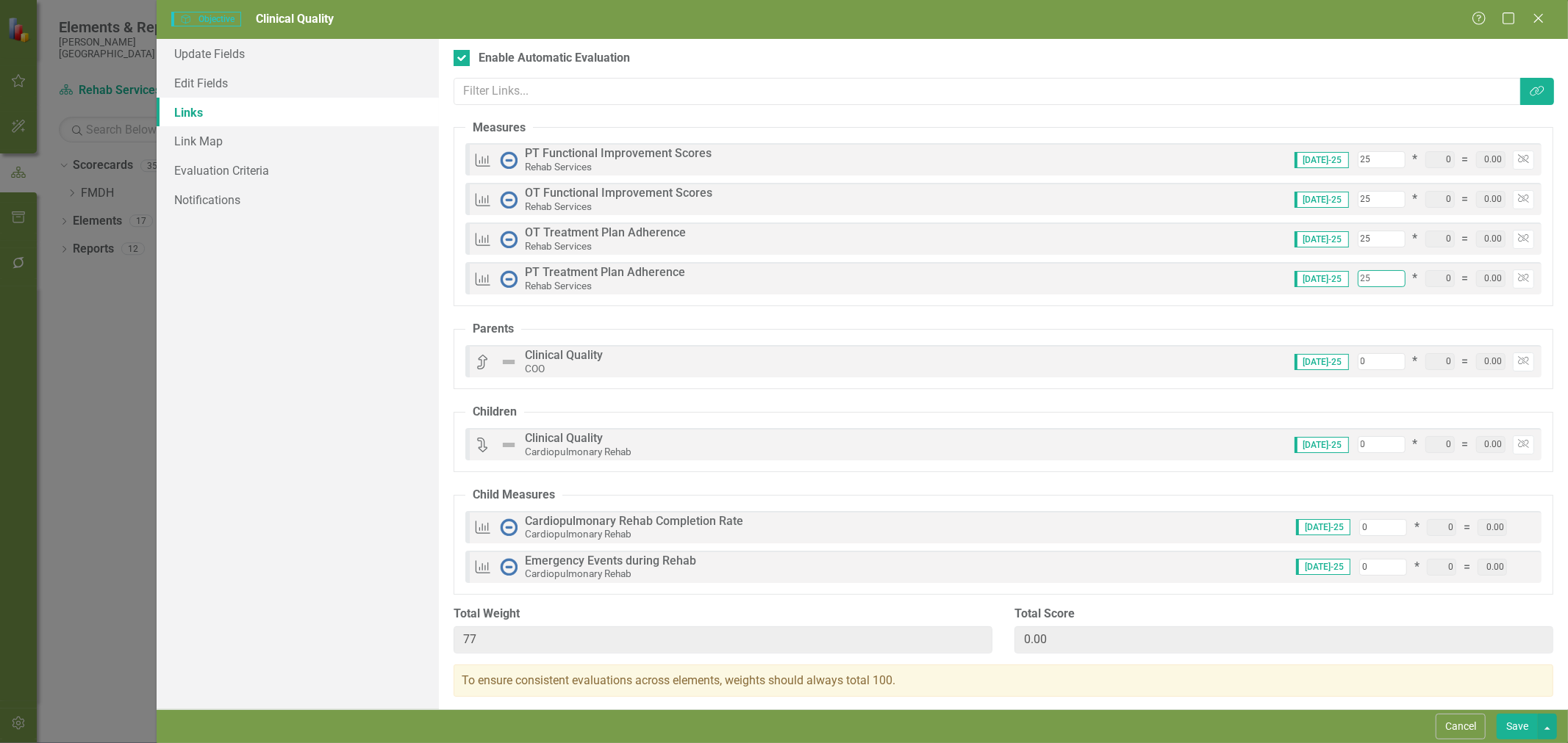
type input "100"
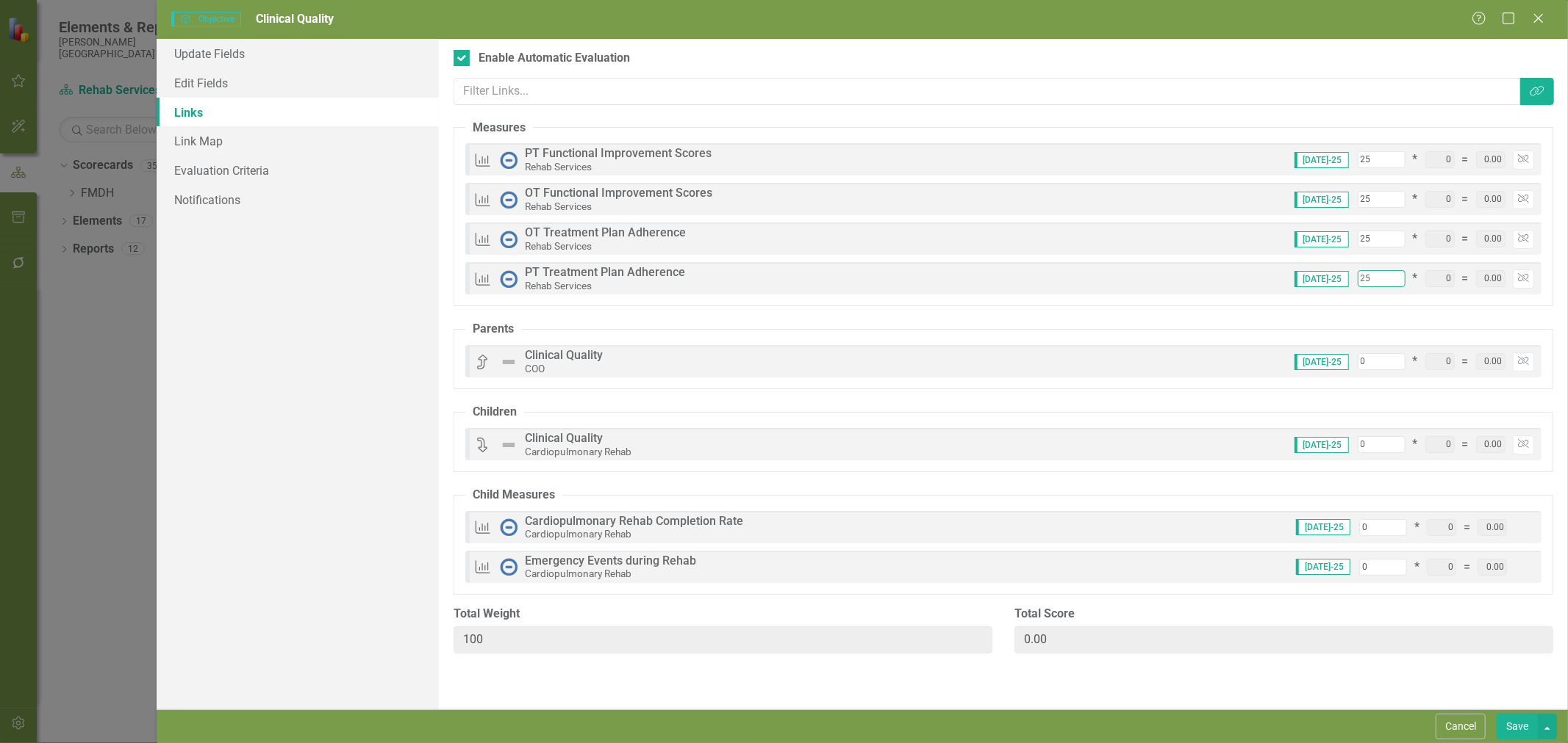
type input "25"
click at [219, 177] on link "Evaluation Criteria" at bounding box center [298, 171] width 283 height 29
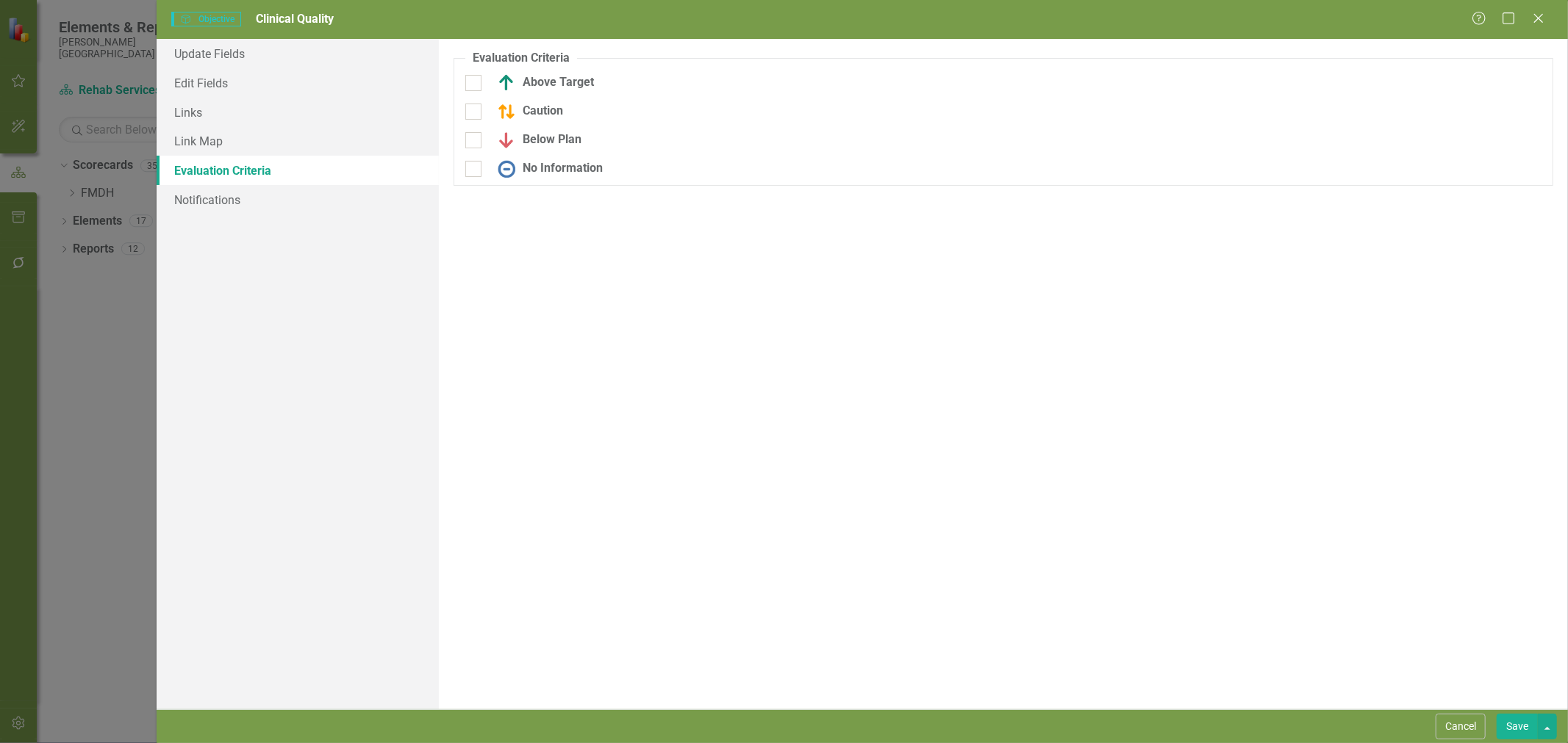
drag, startPoint x: 567, startPoint y: 79, endPoint x: 557, endPoint y: 98, distance: 21.5
click at [567, 79] on div "Above Target" at bounding box center [542, 83] width 103 height 18
click at [475, 79] on input "Above Target" at bounding box center [470, 79] width 9 height 9
checkbox input "true"
click at [537, 122] on div "Caution" at bounding box center [527, 121] width 73 height 18
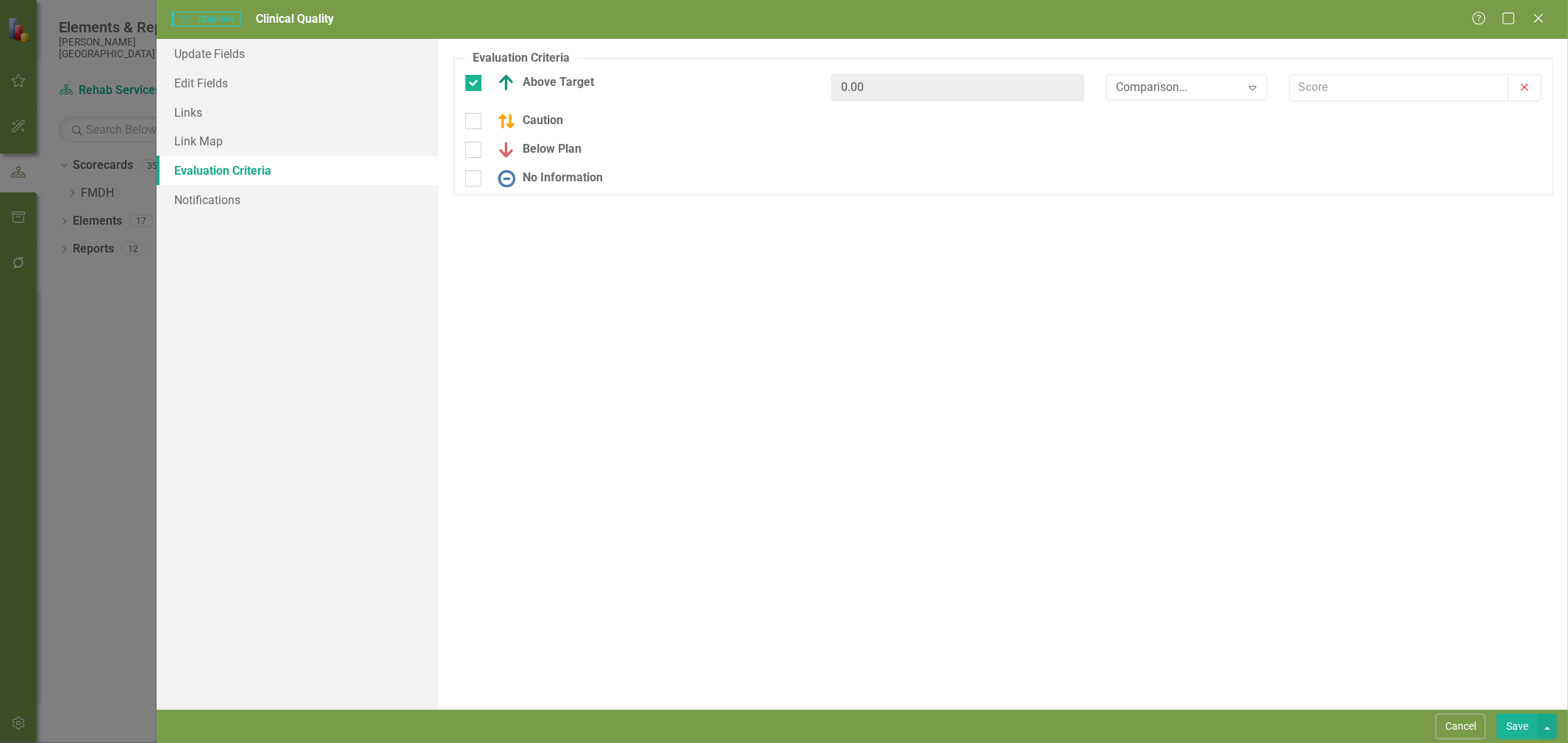
click at [475, 122] on input "Caution" at bounding box center [470, 118] width 9 height 9
checkbox input "true"
click at [551, 162] on div "Below Plan" at bounding box center [536, 158] width 91 height 18
click at [475, 160] on input "Below Plan" at bounding box center [470, 155] width 9 height 9
checkbox input "true"
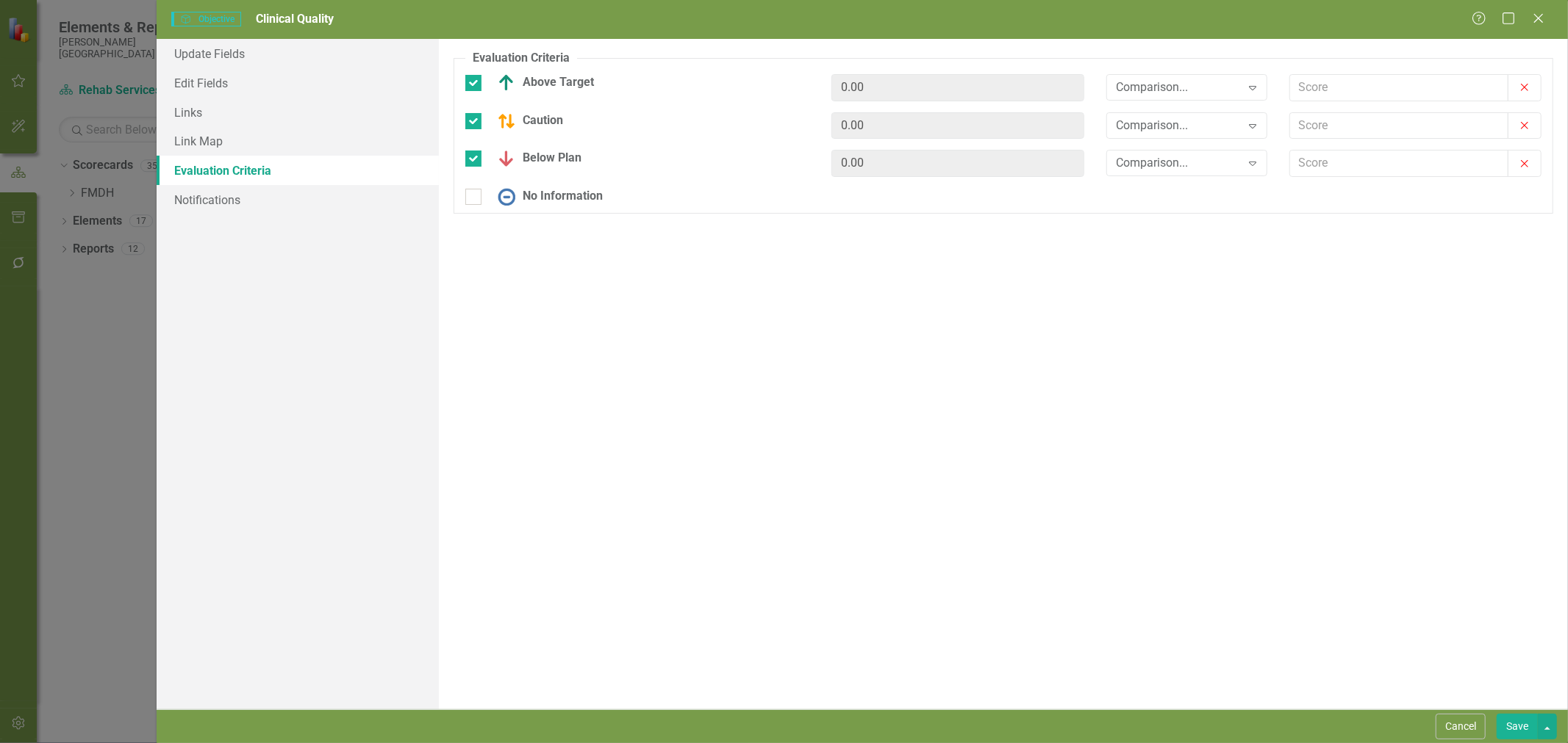
click at [551, 186] on div "Below Plan 0.00 Comparison... Expand Off Target" at bounding box center [1003, 169] width 1098 height 39
click at [556, 196] on div "No Information" at bounding box center [547, 197] width 113 height 18
click at [475, 196] on input "No Information" at bounding box center [470, 194] width 9 height 9
checkbox input "true"
drag, startPoint x: 556, startPoint y: 196, endPoint x: 1239, endPoint y: 393, distance: 710.8
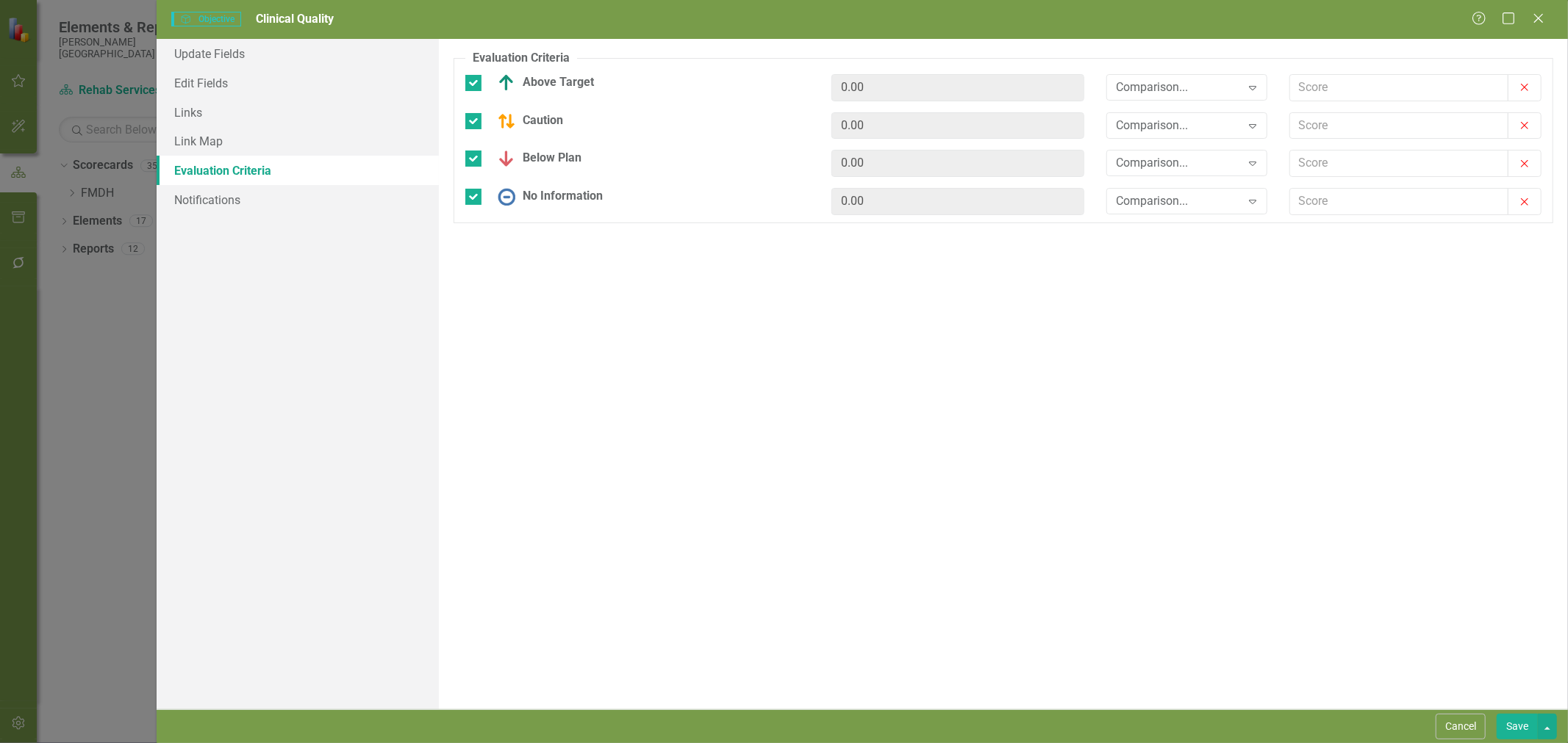
click at [1239, 393] on div "Evaluation Criteria Objectives are unique in ClearPoint as they can be evaluate…" at bounding box center [1003, 373] width 1129 height 670
click at [1233, 99] on div "Comparison... Expand" at bounding box center [1187, 87] width 161 height 26
click at [1211, 140] on div ">=" at bounding box center [1190, 138] width 137 height 17
click at [1202, 134] on div "Comparison... Expand" at bounding box center [1187, 126] width 161 height 26
click at [1188, 184] on div ">=" at bounding box center [1190, 176] width 137 height 17
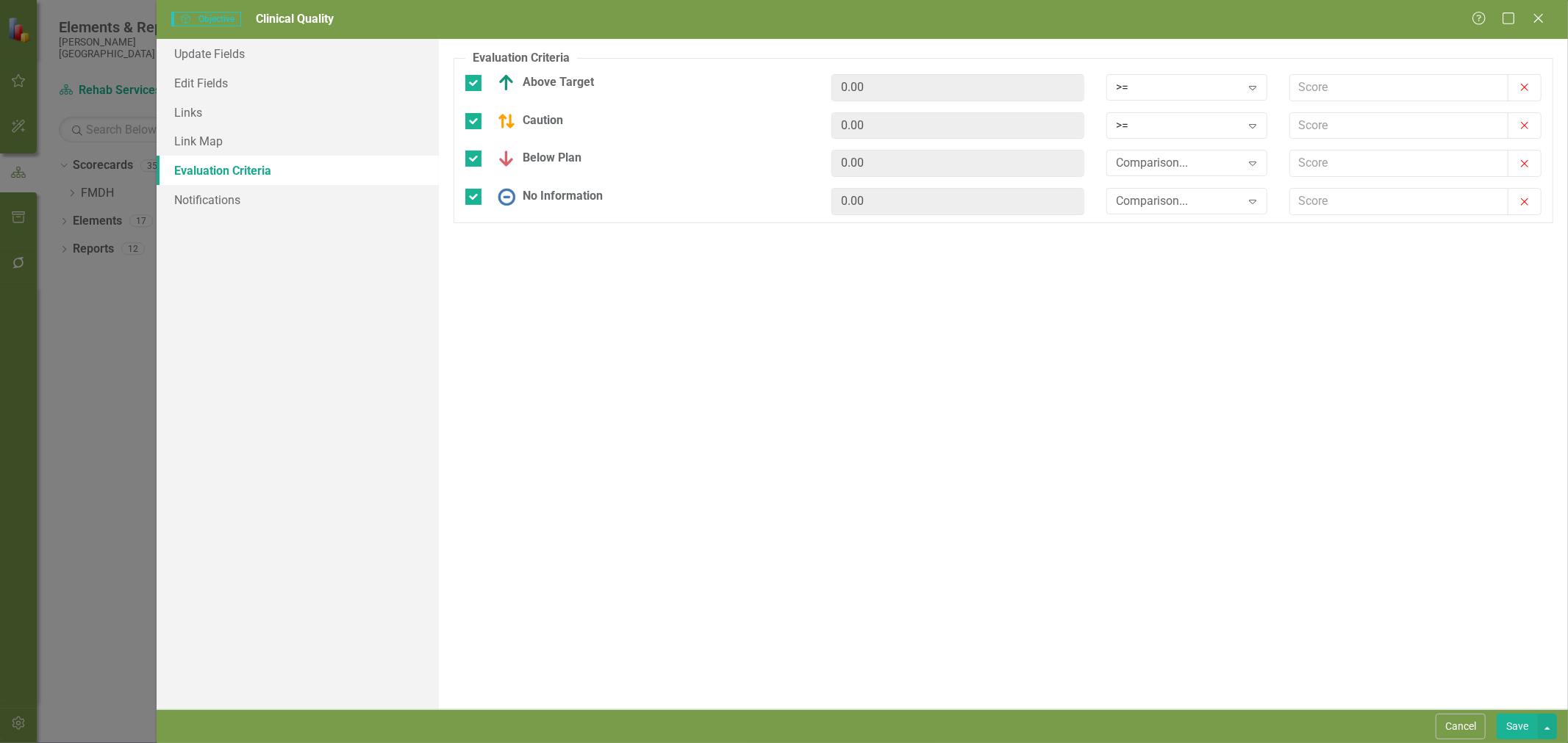
click at [1193, 169] on div "Comparison..." at bounding box center [1178, 164] width 124 height 17
click at [1185, 215] on div ">=" at bounding box center [1190, 214] width 137 height 17
click at [1186, 202] on div "Comparison..." at bounding box center [1178, 201] width 124 height 17
click at [1172, 405] on div "Any" at bounding box center [1190, 397] width 137 height 17
click at [1346, 76] on input "text" at bounding box center [1399, 87] width 218 height 27
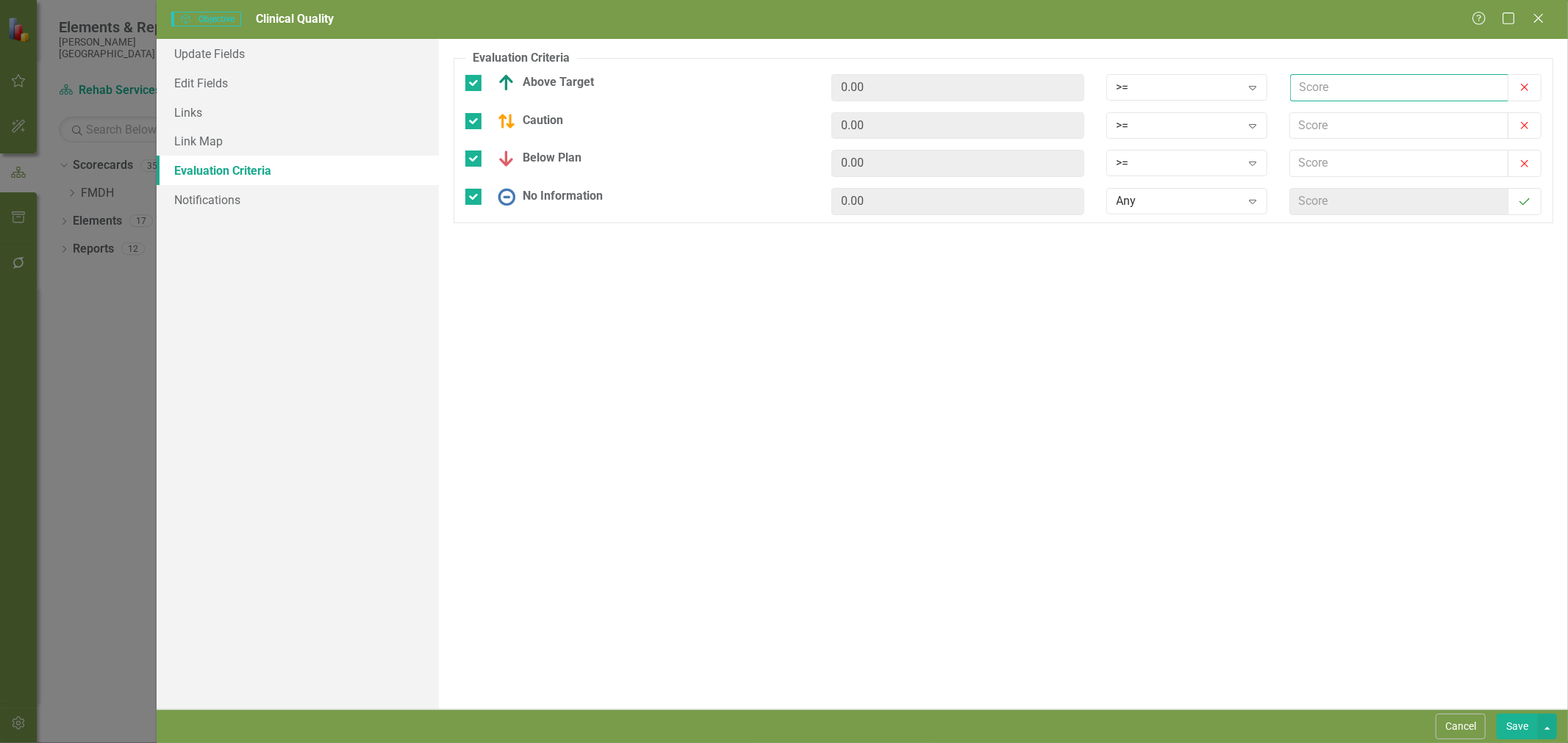
type input "2.5"
drag, startPoint x: 1322, startPoint y: 119, endPoint x: 1324, endPoint y: 127, distance: 8.2
click at [1322, 119] on input "text" at bounding box center [1399, 126] width 218 height 27
type input "2"
click at [1297, 156] on input "text" at bounding box center [1399, 163] width 218 height 27
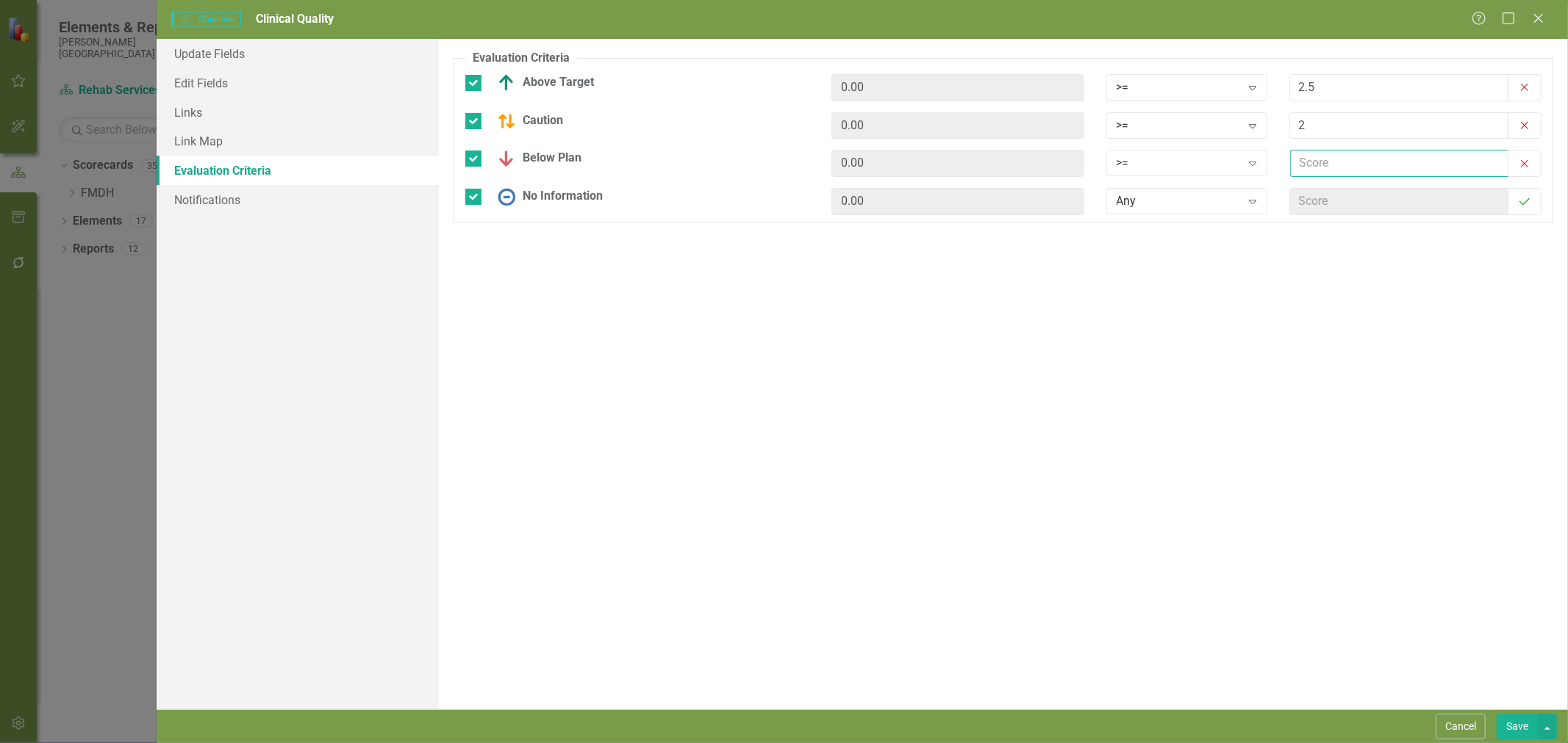
type input "1"
click at [1522, 728] on button "Save" at bounding box center [1516, 726] width 41 height 25
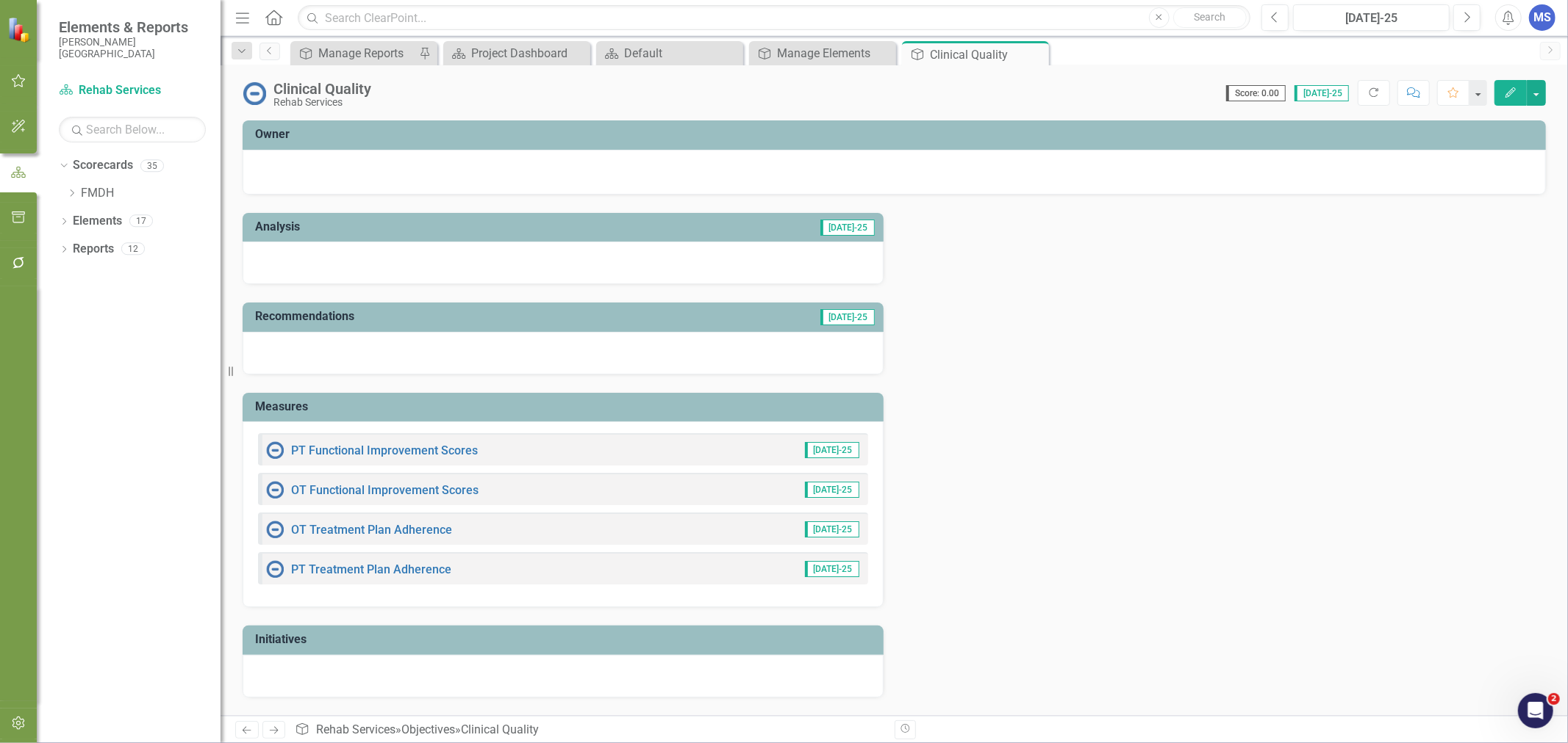
click at [0, 0] on icon at bounding box center [0, 0] width 0 height 0
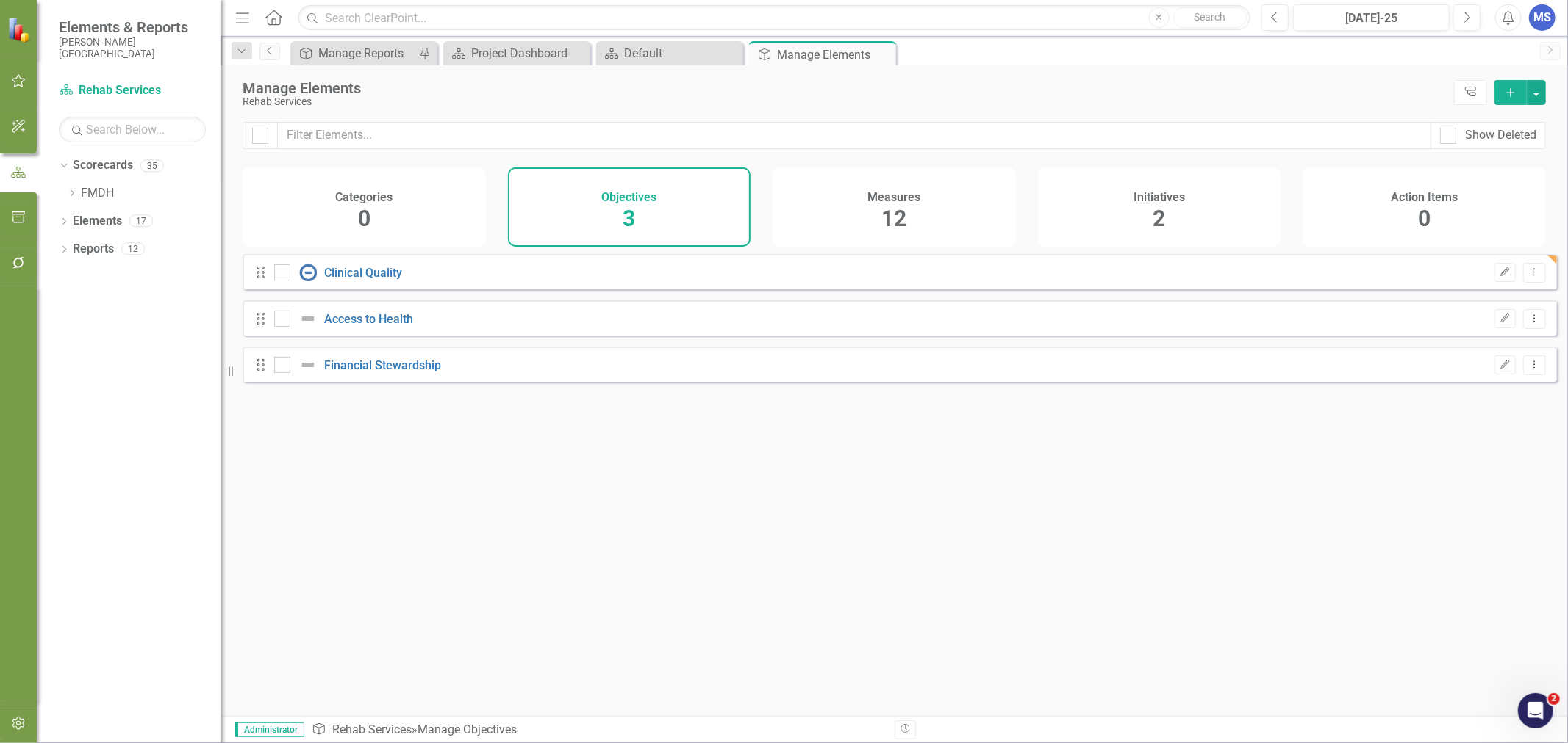
checkbox input "false"
click at [365, 326] on link "Access to Health" at bounding box center [368, 319] width 89 height 14
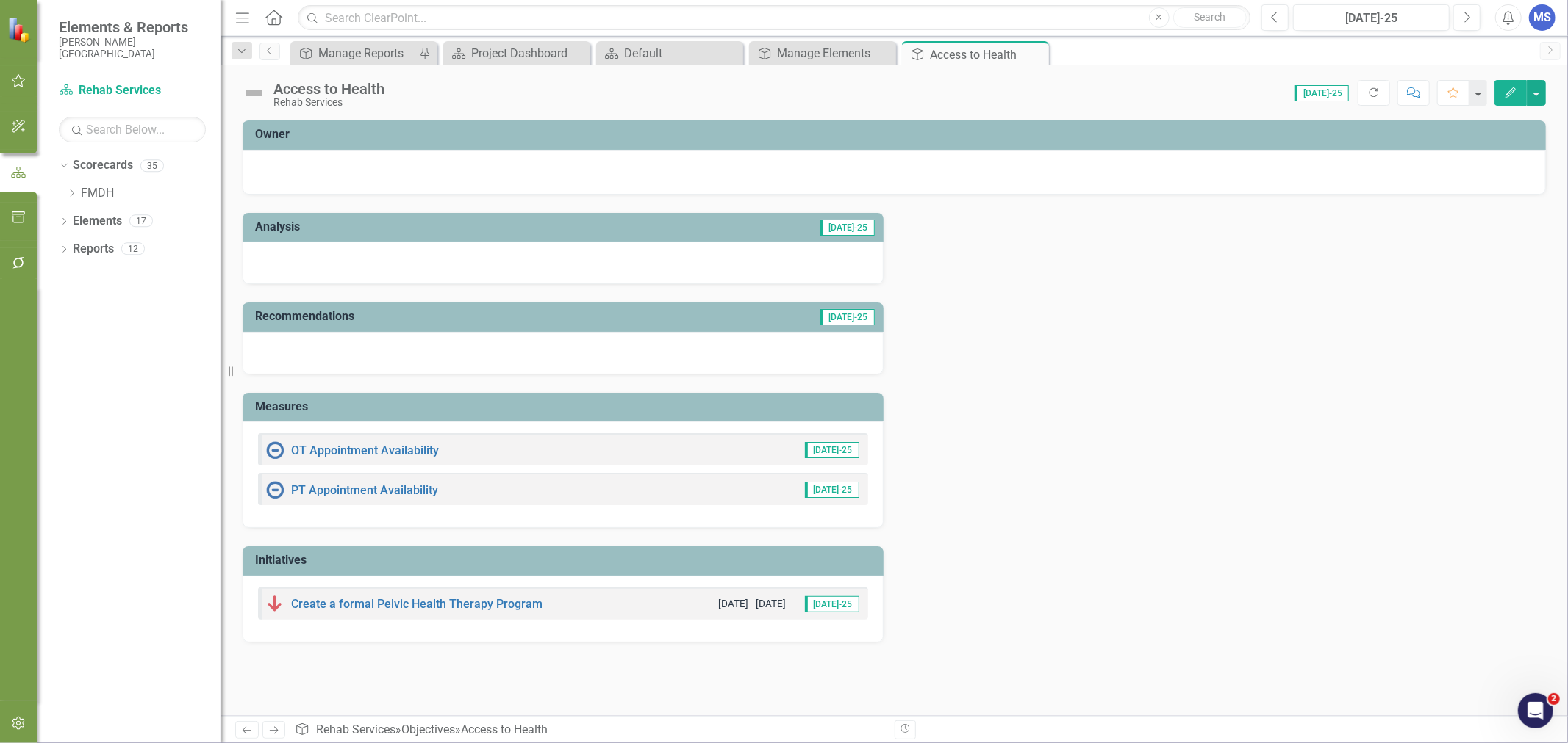
click at [1516, 92] on icon "Edit" at bounding box center [1510, 92] width 13 height 10
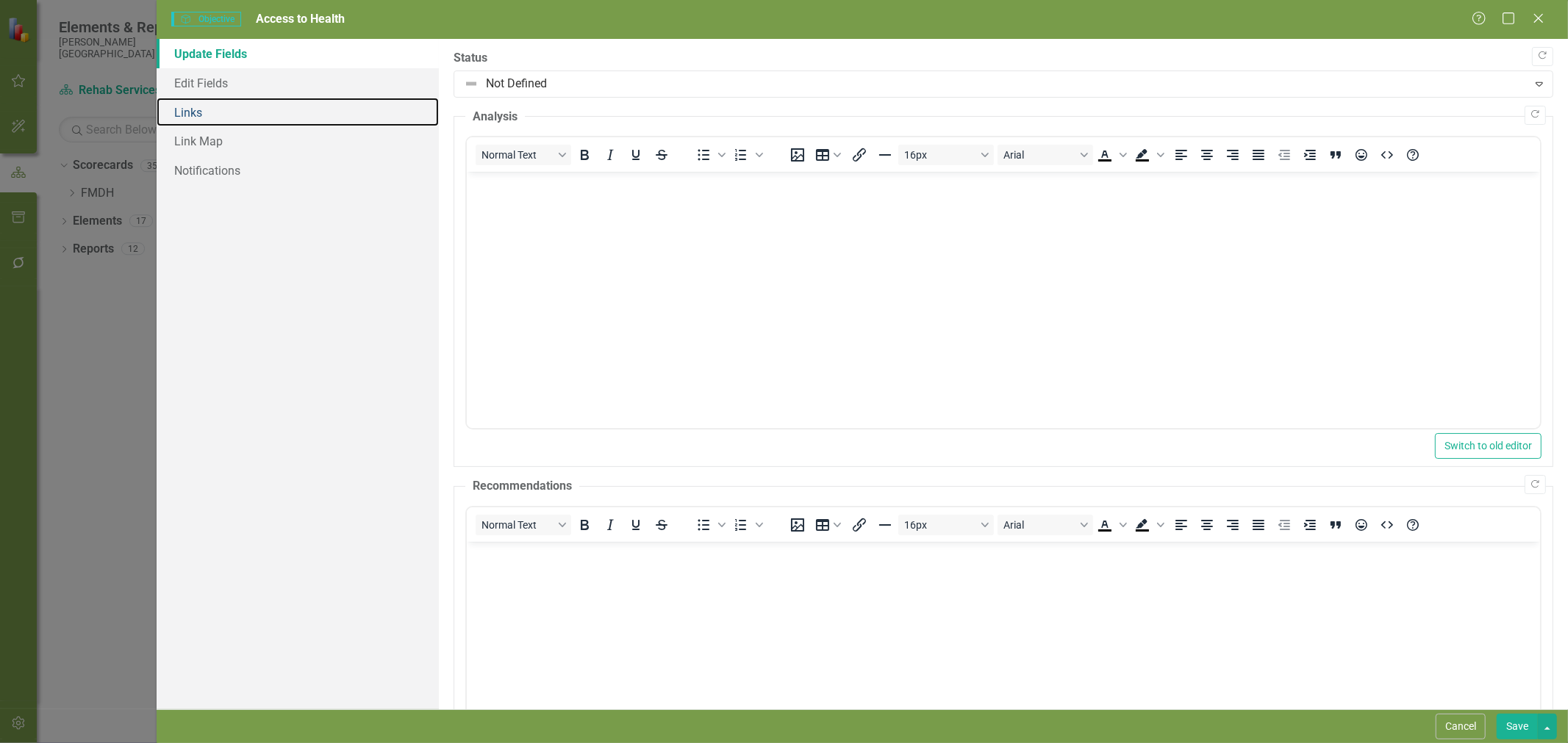
click at [202, 113] on link "Links" at bounding box center [298, 113] width 283 height 29
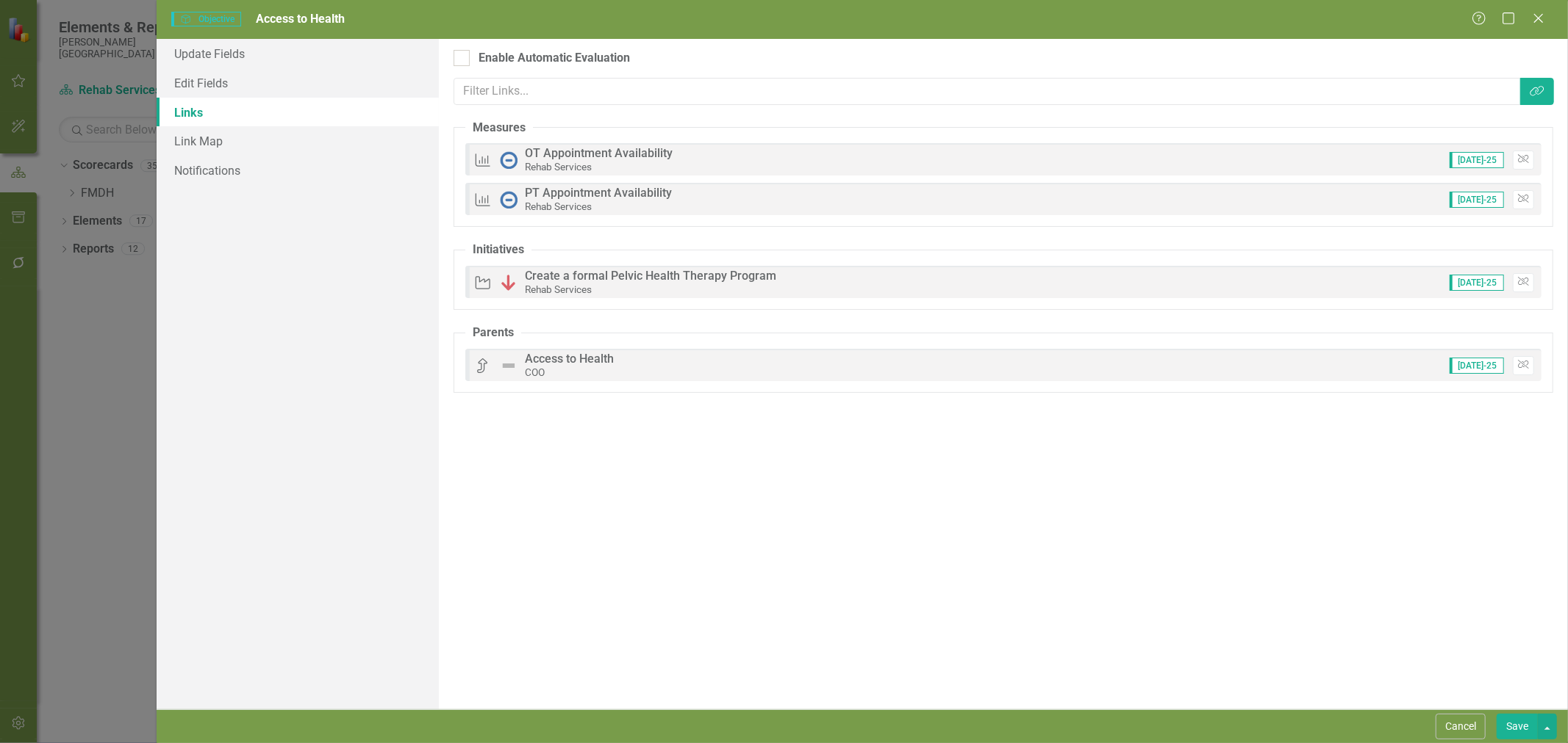
click at [593, 56] on div "Enable Automatic Evaluation" at bounding box center [554, 59] width 151 height 17
click at [463, 56] on input "Enable Automatic Evaluation" at bounding box center [458, 55] width 9 height 9
checkbox input "true"
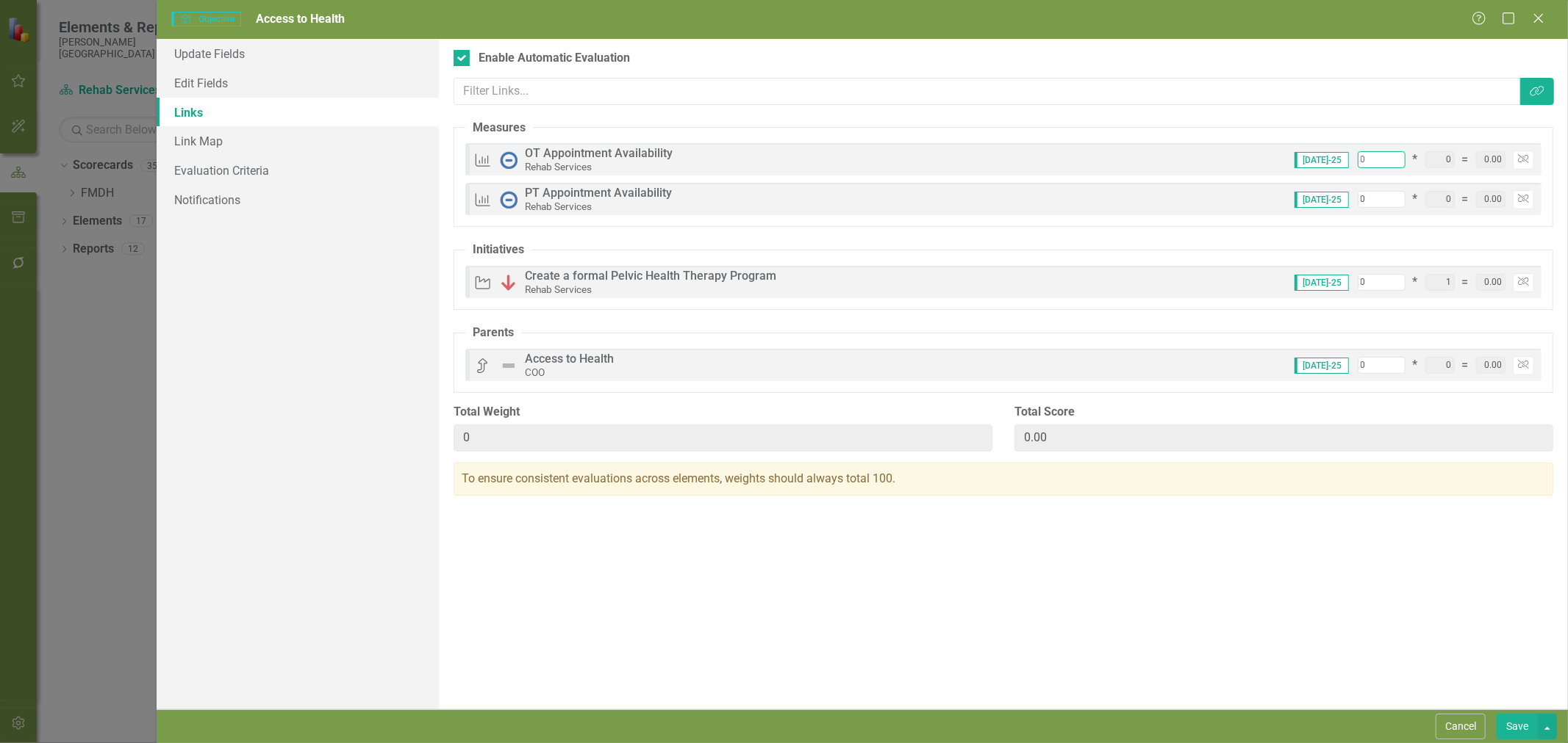
drag, startPoint x: 1367, startPoint y: 160, endPoint x: 1354, endPoint y: 162, distance: 13.2
click at [1346, 160] on div "Jul-25 0 * 0 = 0.00 Unlink" at bounding box center [1408, 160] width 251 height 19
type input "5"
type input "50"
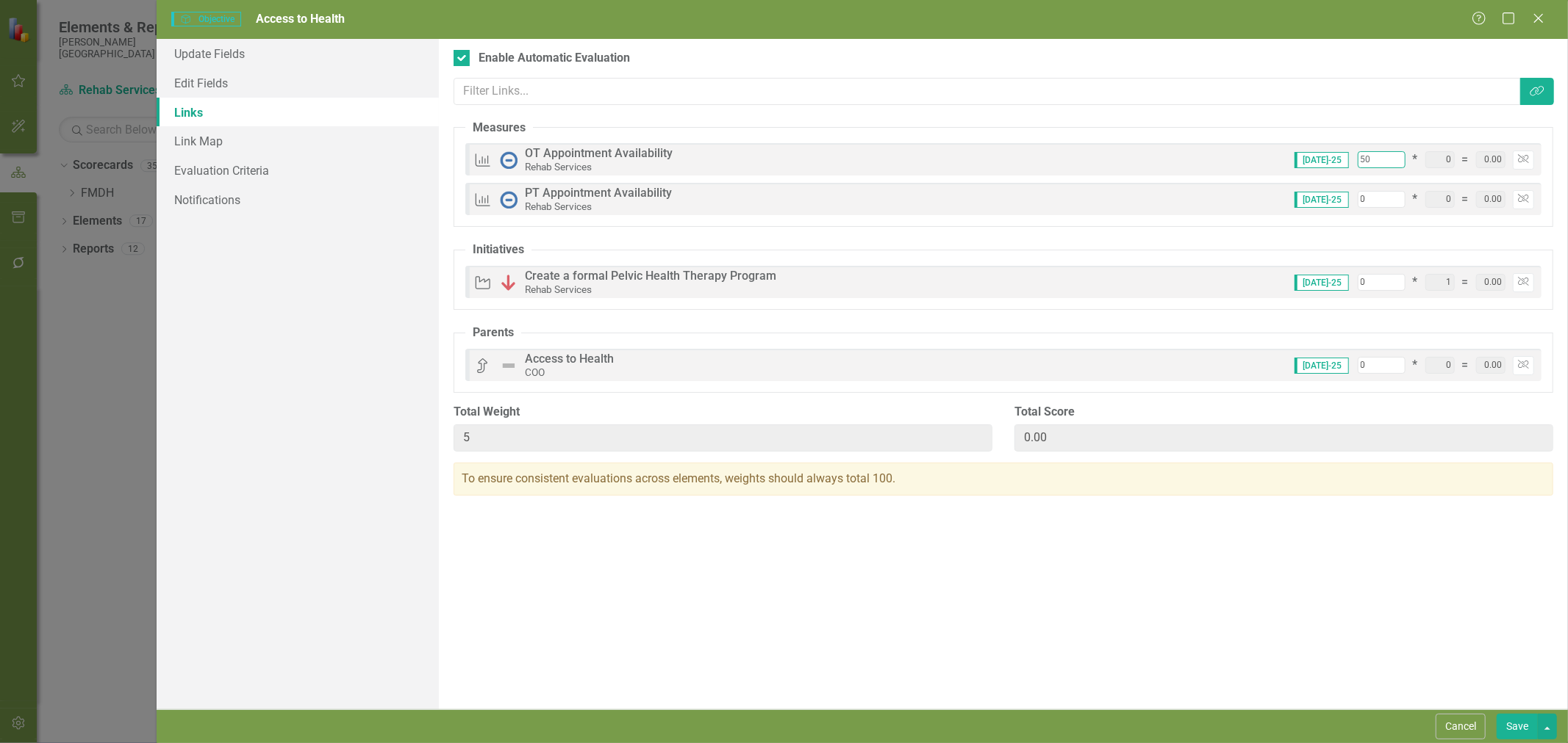
type input "50"
type input "5"
type input "55"
type input "50"
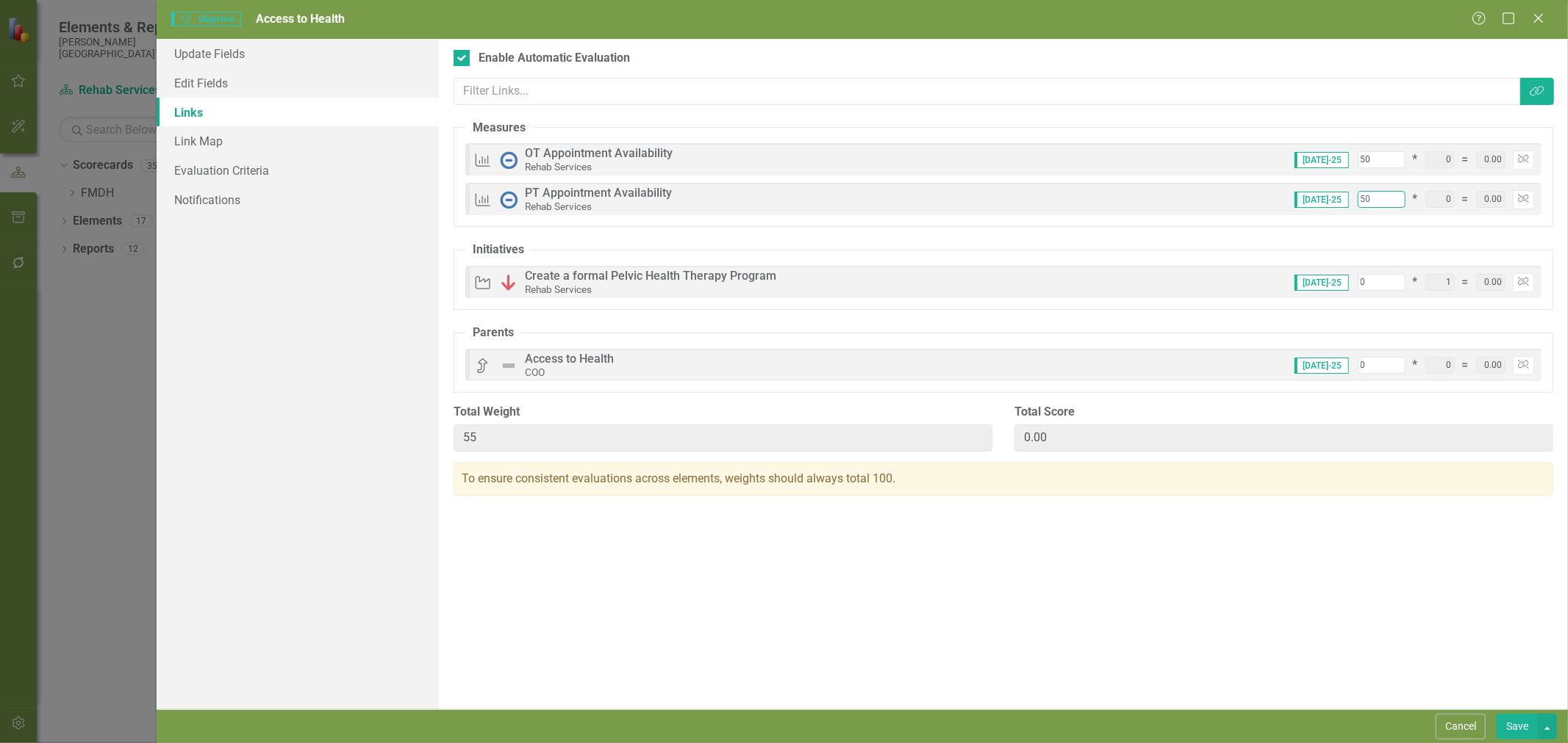
type input "100"
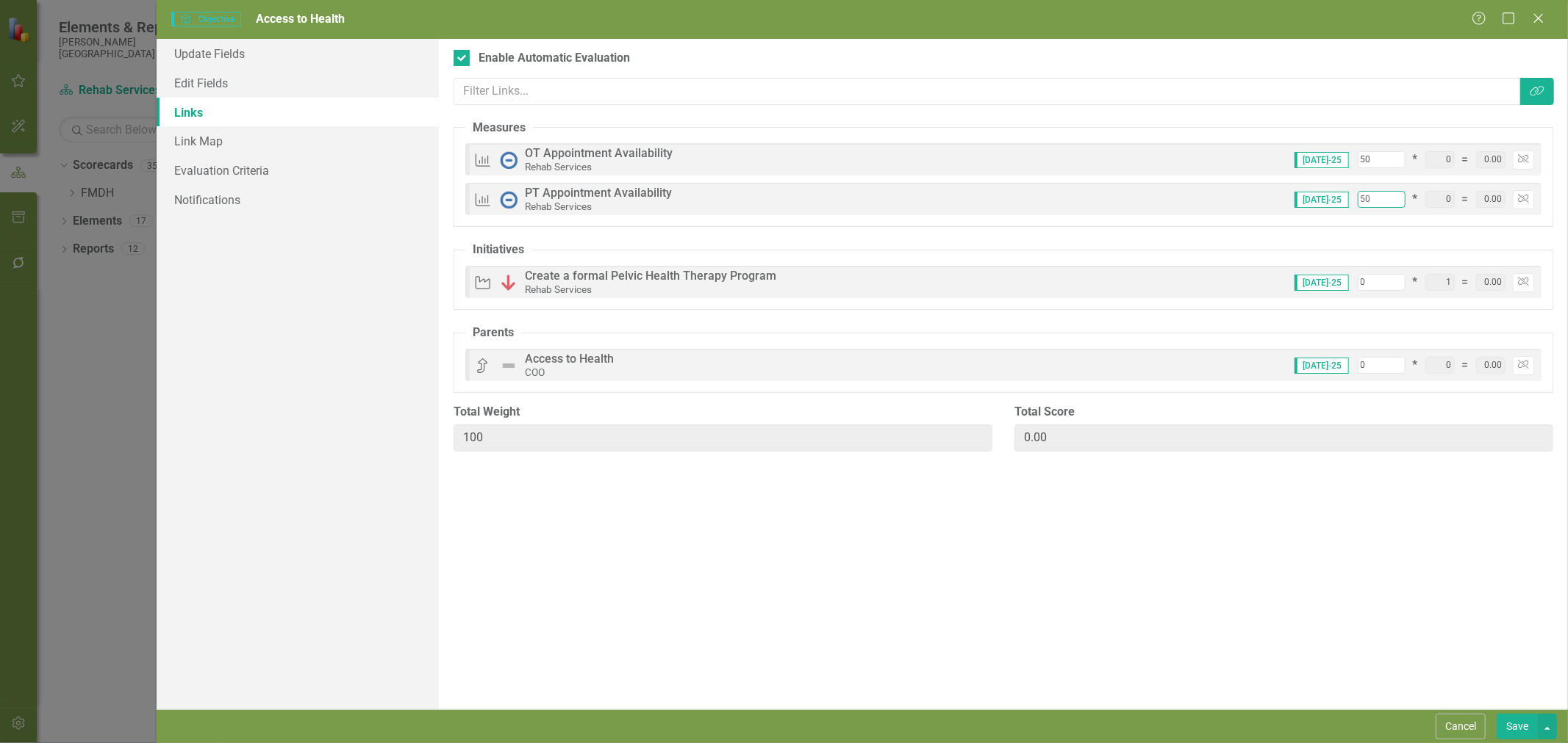
type input "50"
click at [298, 176] on link "Evaluation Criteria" at bounding box center [298, 171] width 283 height 29
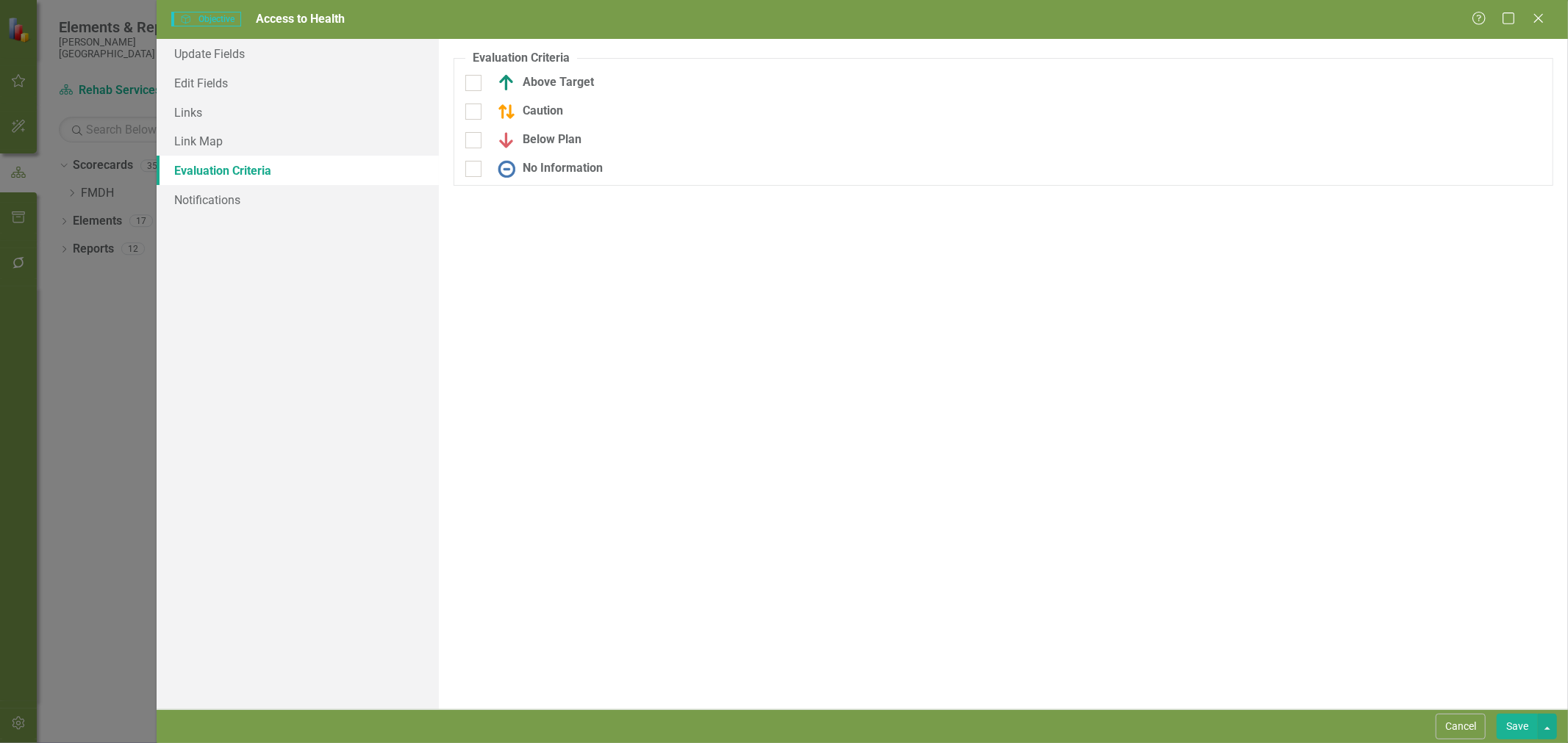
click at [466, 84] on input "Above Target" at bounding box center [470, 79] width 9 height 9
checkbox input "true"
click at [466, 107] on div "Above Target 0.00 Comparison... Expand Off Target" at bounding box center [1003, 93] width 1098 height 39
click at [466, 118] on input "Caution" at bounding box center [470, 118] width 9 height 9
checkbox input "true"
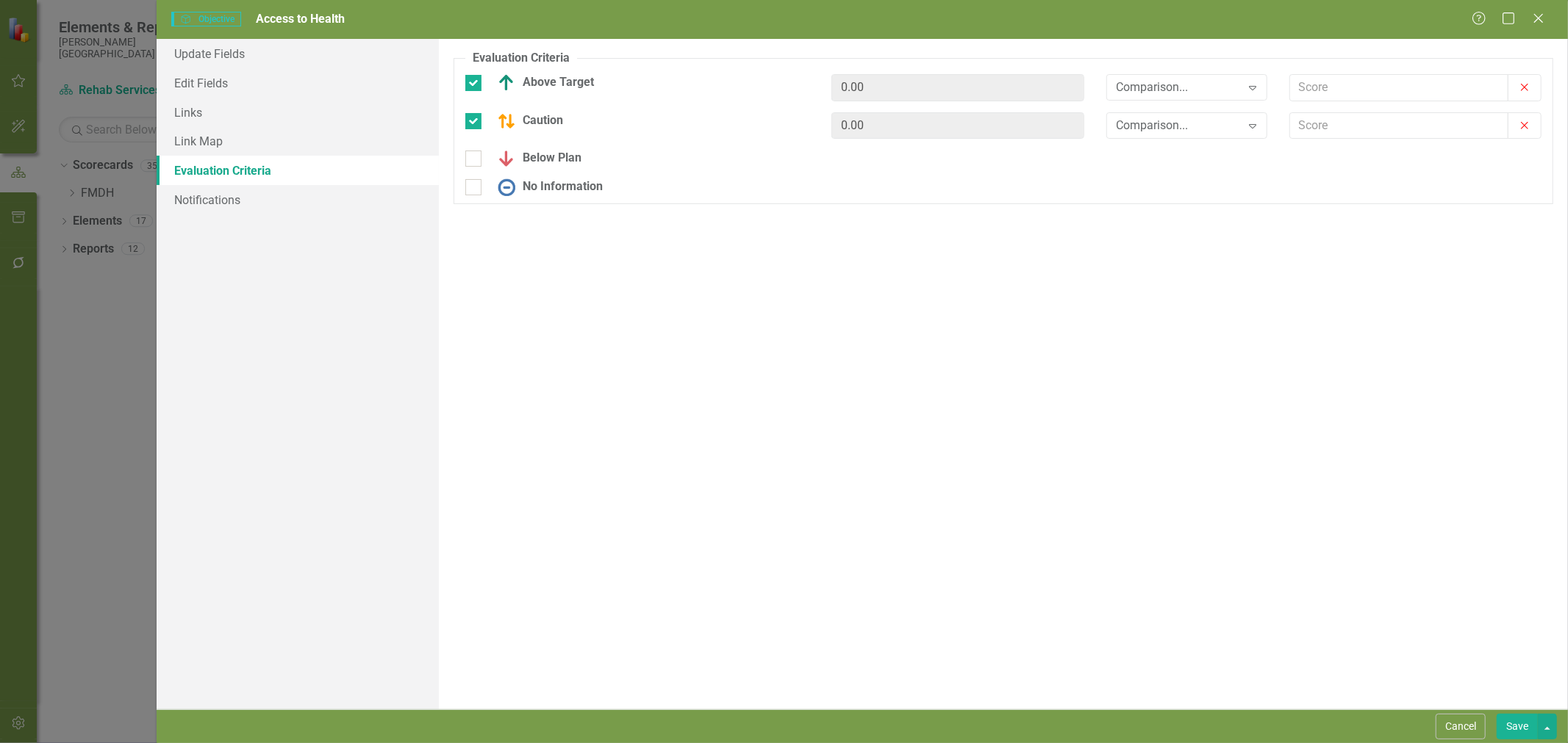
click at [471, 156] on input "Below Plan" at bounding box center [470, 155] width 9 height 9
checkbox input "true"
click at [472, 201] on div at bounding box center [473, 197] width 16 height 16
click at [472, 198] on input "No Information" at bounding box center [470, 194] width 9 height 9
checkbox input "true"
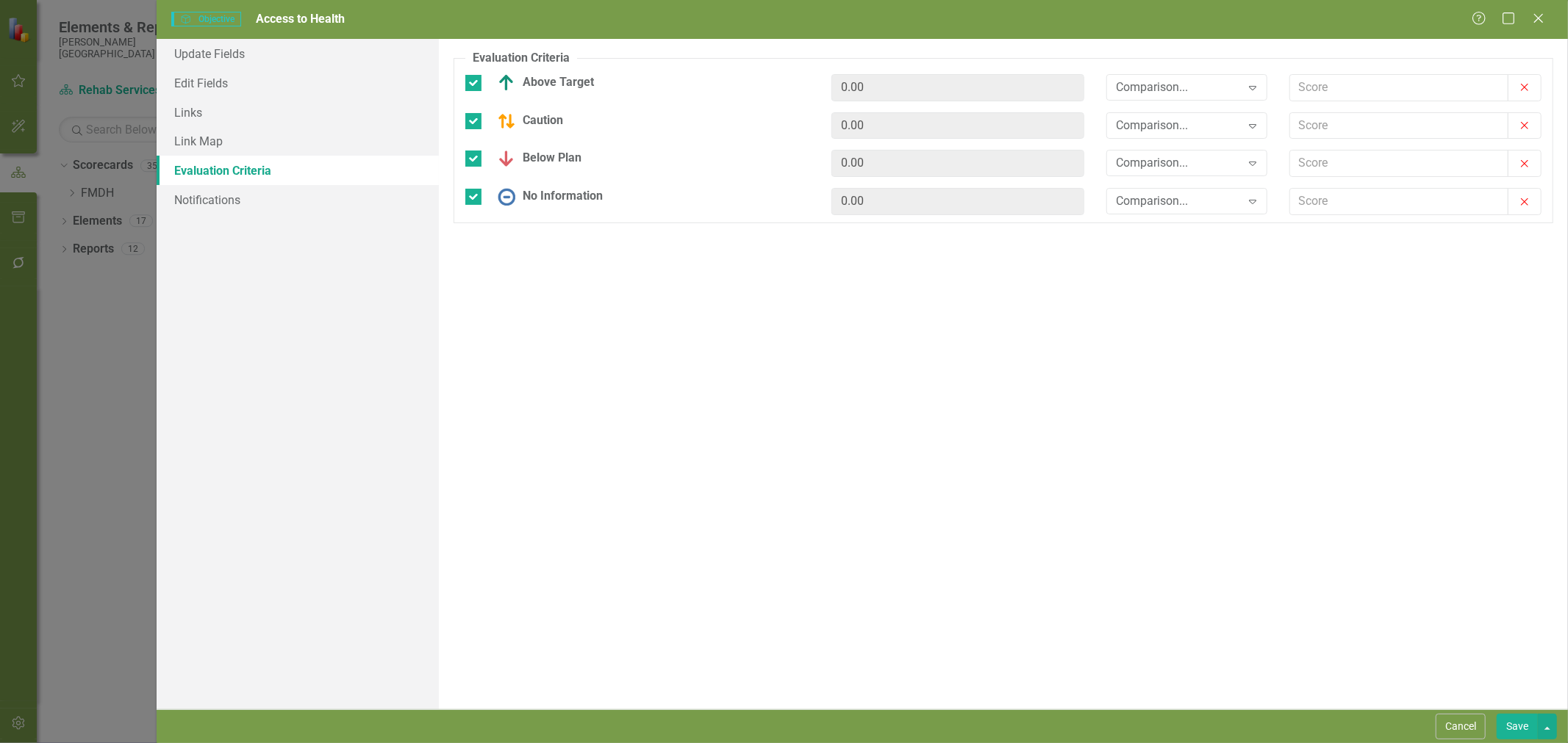
click at [1155, 86] on div "Comparison..." at bounding box center [1178, 87] width 124 height 17
click at [1157, 135] on div ">=" at bounding box center [1190, 138] width 137 height 17
click at [1156, 133] on div "Comparison... Expand" at bounding box center [1187, 126] width 161 height 26
click at [1154, 173] on div ">=" at bounding box center [1190, 176] width 137 height 17
click at [1154, 167] on div "Comparison..." at bounding box center [1178, 164] width 124 height 17
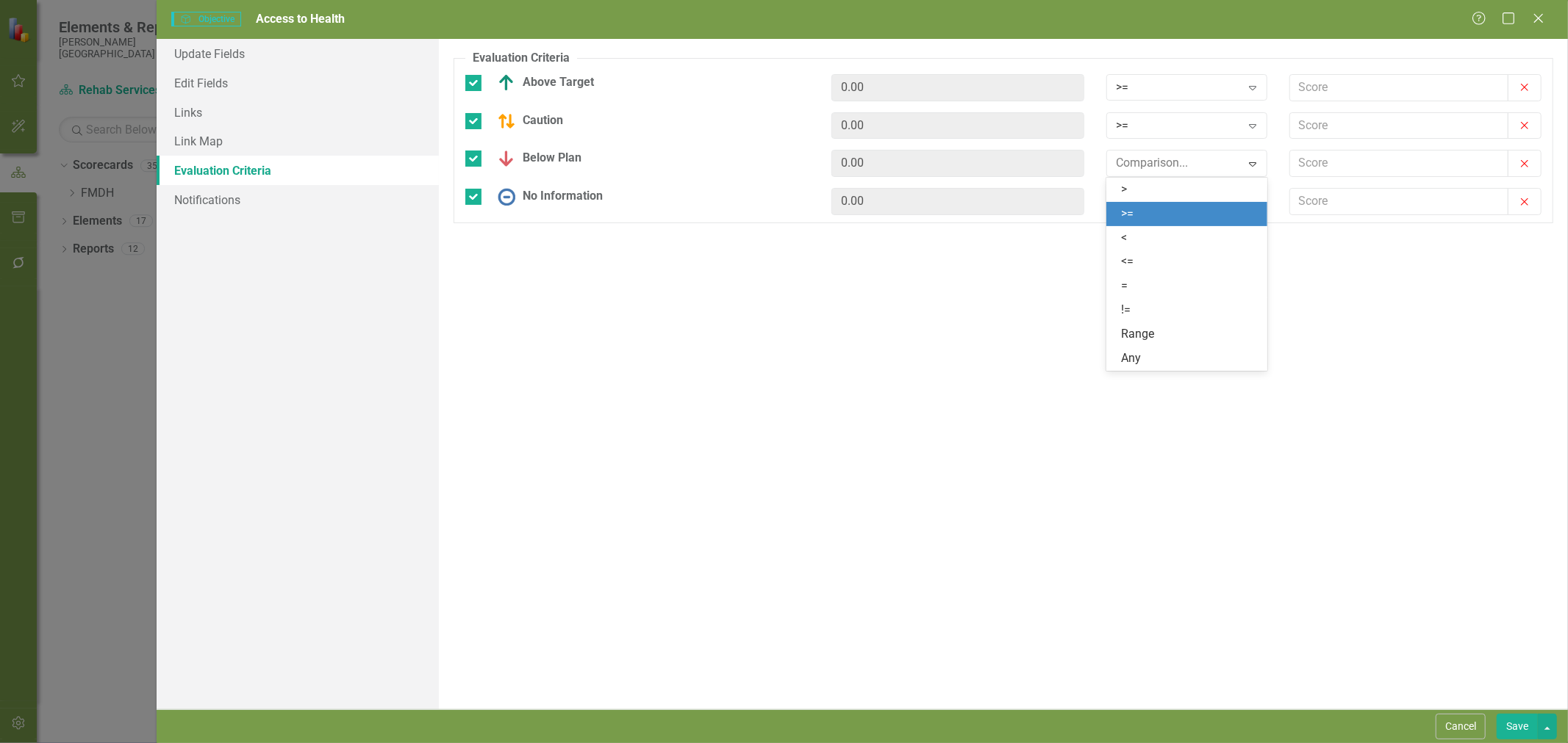
click at [1153, 211] on div ">=" at bounding box center [1190, 214] width 137 height 17
click at [1155, 207] on div "Comparison..." at bounding box center [1178, 201] width 124 height 17
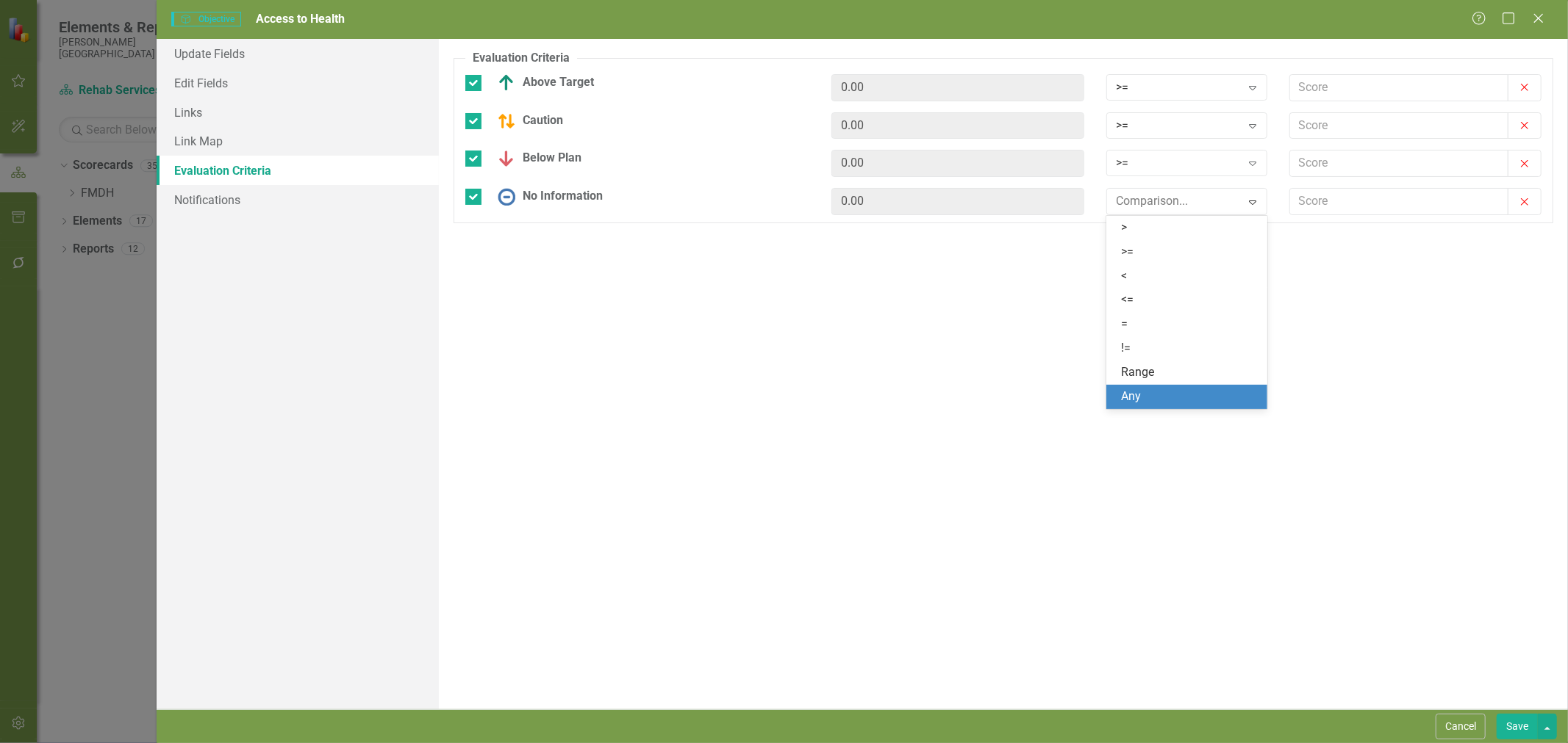
click at [1156, 398] on div "Any" at bounding box center [1190, 397] width 137 height 17
click at [1370, 83] on input "text" at bounding box center [1399, 87] width 218 height 27
type input "2.5"
click at [1299, 127] on input "text" at bounding box center [1399, 126] width 218 height 27
type input "2"
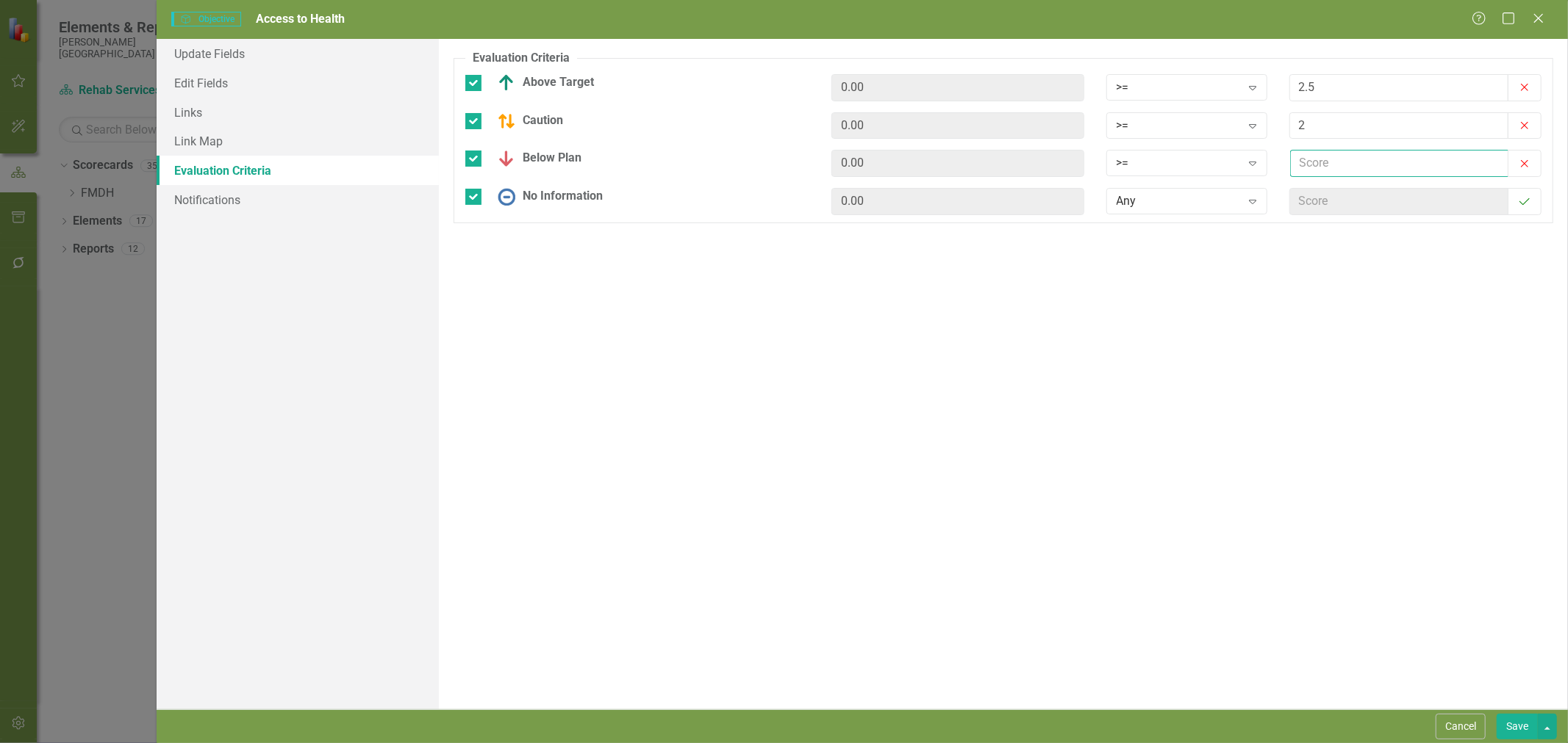
click at [1302, 159] on input "text" at bounding box center [1399, 163] width 218 height 27
type input "1"
click at [721, 326] on div "Evaluation Criteria Objectives are unique in ClearPoint as they can be evaluate…" at bounding box center [1003, 373] width 1129 height 670
click at [1512, 727] on button "Save" at bounding box center [1516, 726] width 41 height 25
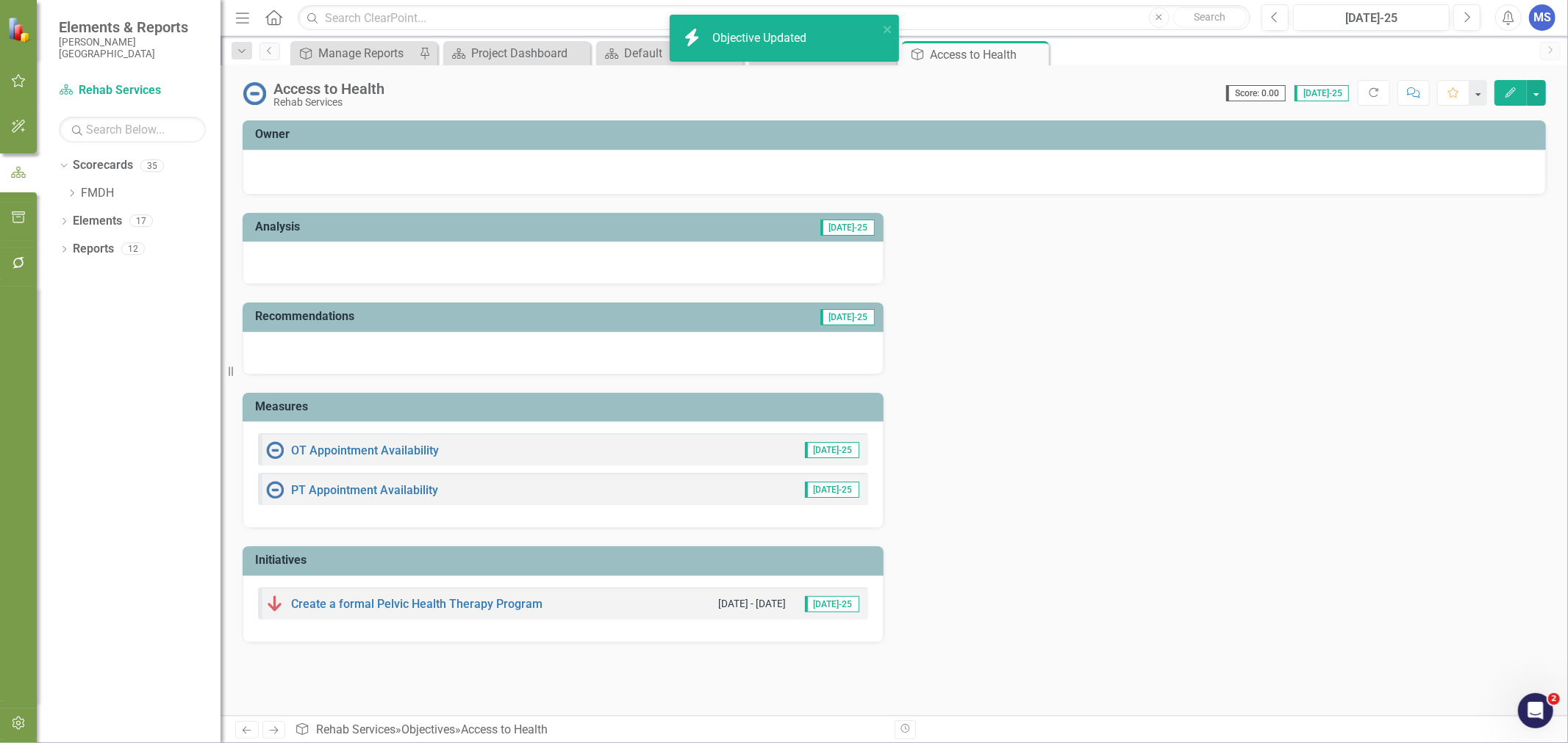
click at [0, 0] on icon "Close" at bounding box center [0, 0] width 0 height 0
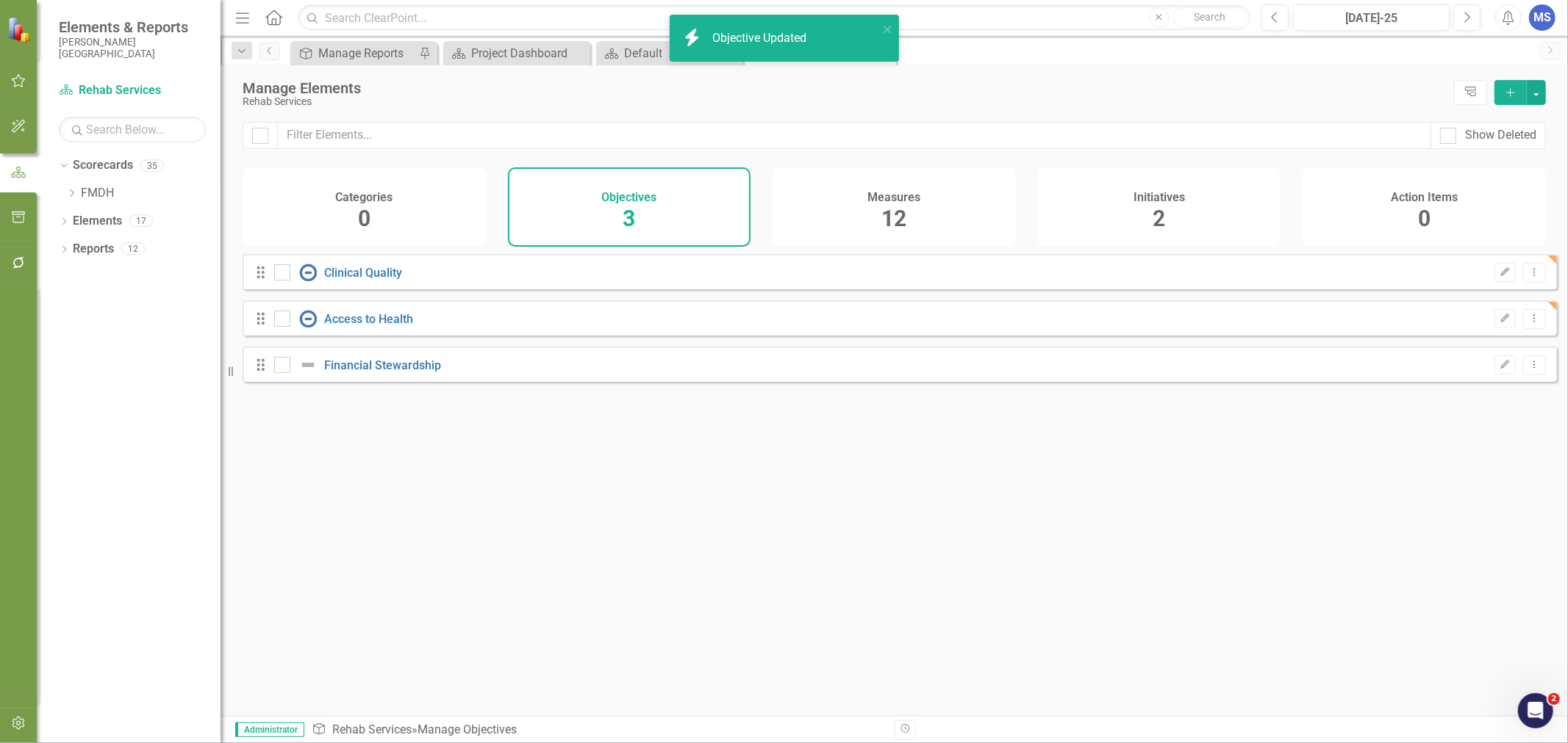
checkbox input "false"
click at [388, 373] on link "Financial Stewardship" at bounding box center [382, 366] width 117 height 14
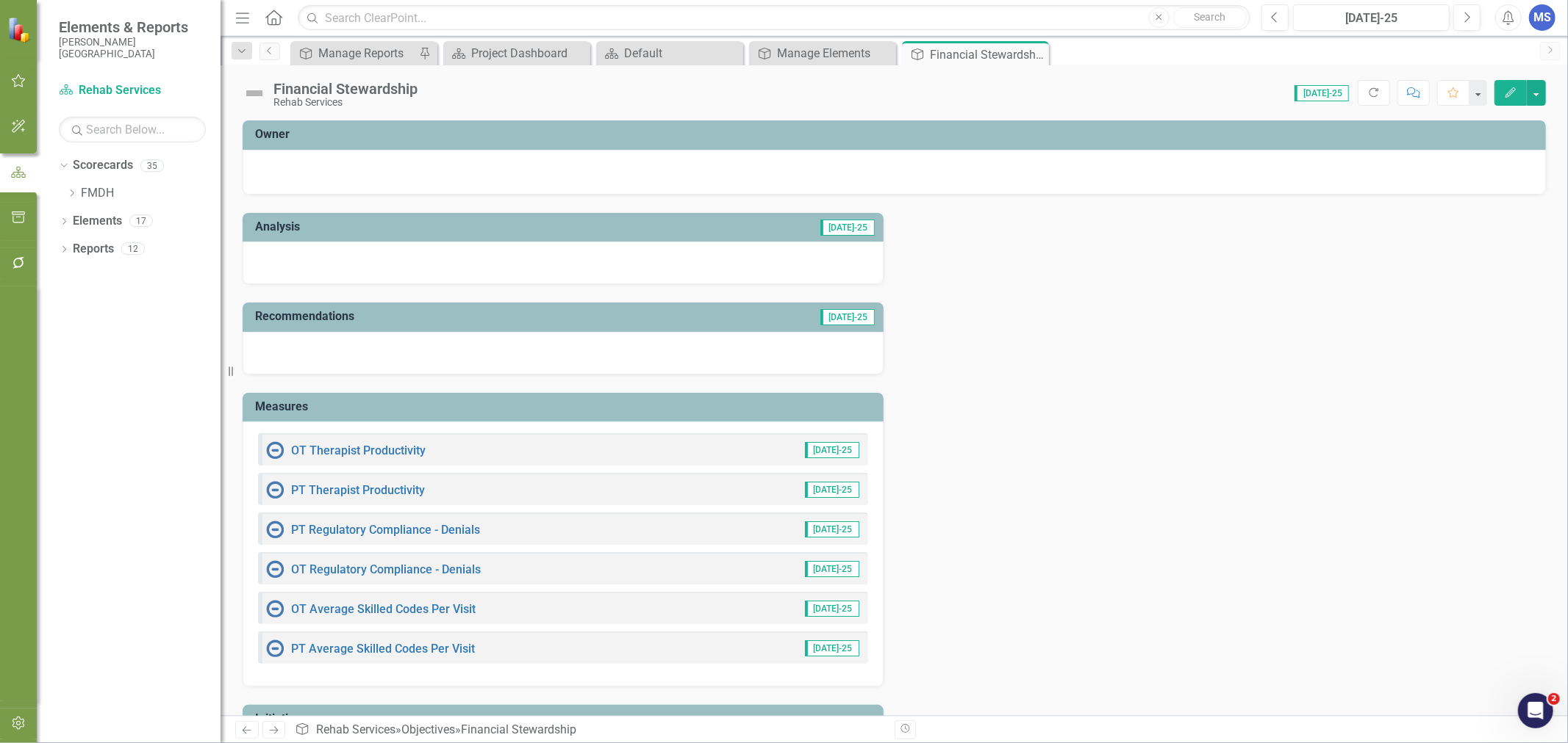
click at [1511, 90] on icon "Edit" at bounding box center [1510, 92] width 13 height 10
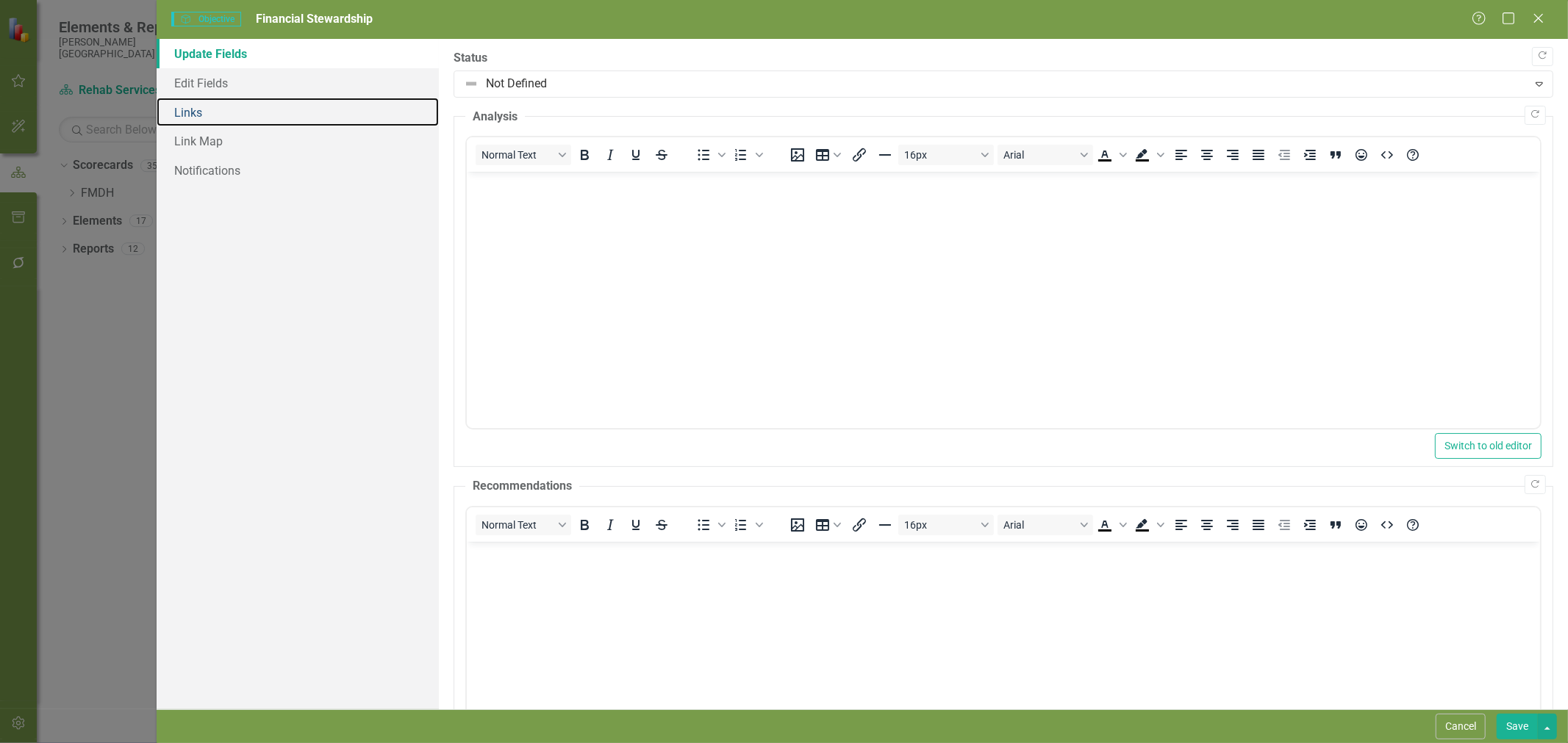
click at [226, 108] on link "Links" at bounding box center [298, 113] width 283 height 29
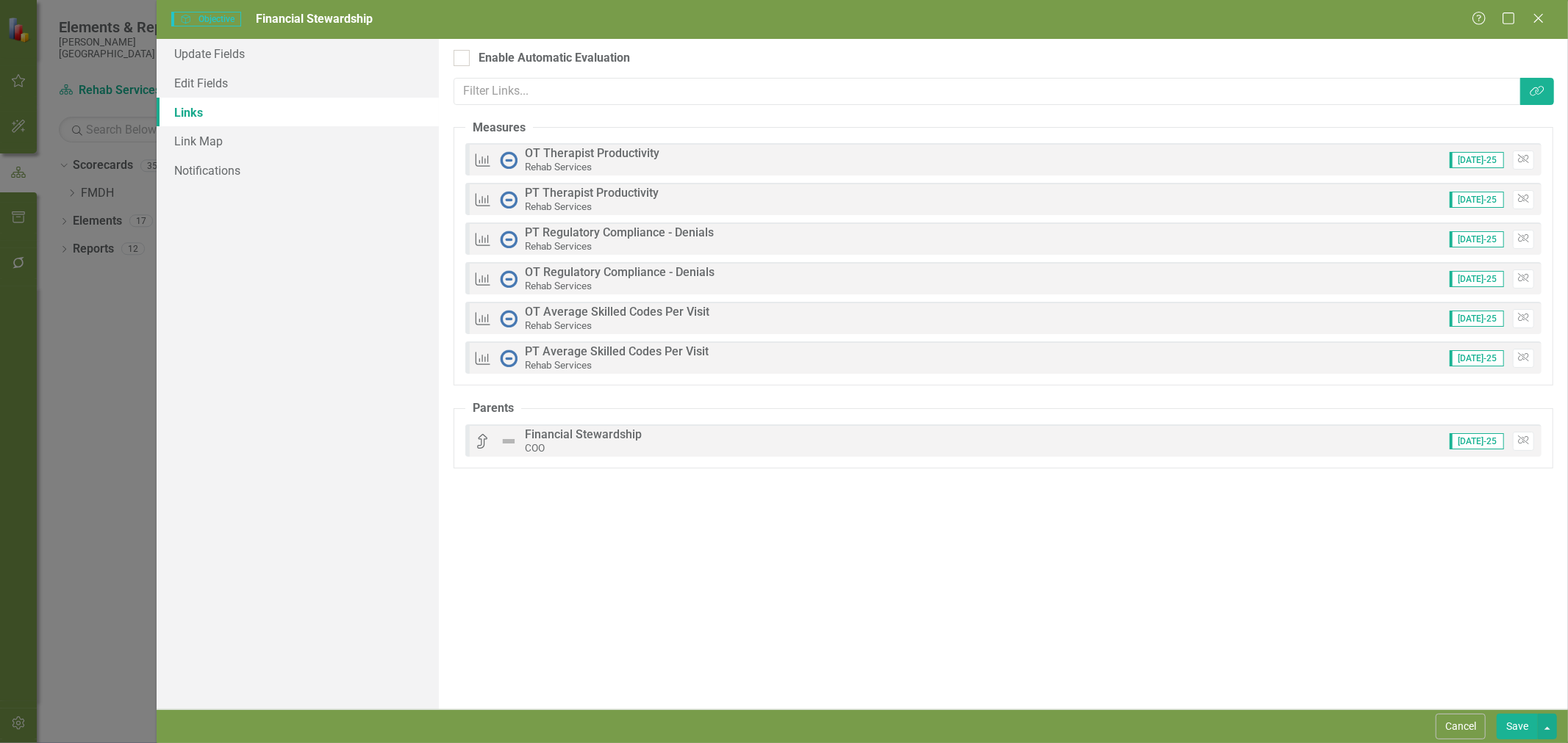
click at [496, 61] on div "Enable Automatic Evaluation" at bounding box center [554, 59] width 151 height 17
click at [463, 59] on input "Enable Automatic Evaluation" at bounding box center [458, 55] width 9 height 9
checkbox input "true"
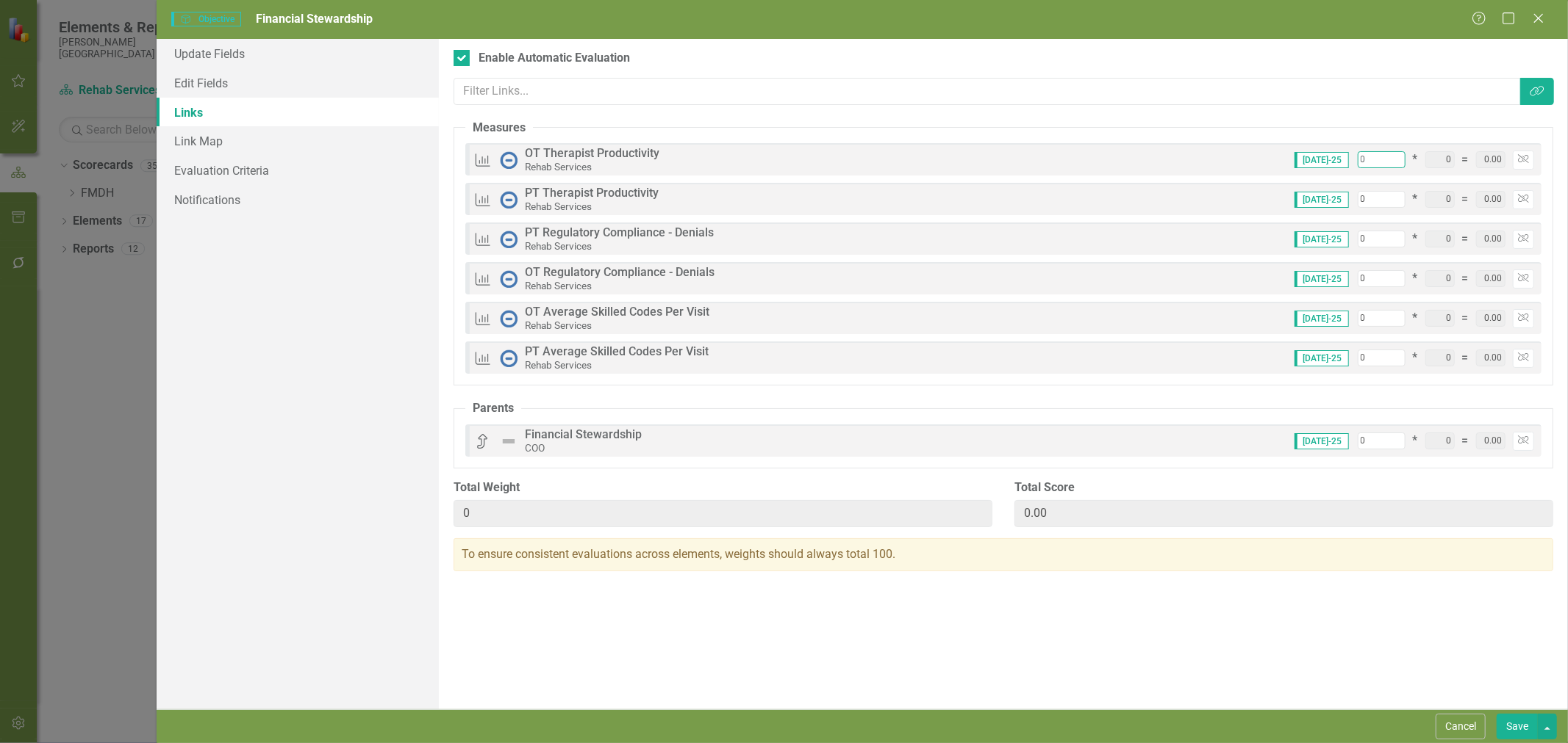
drag, startPoint x: 1390, startPoint y: 158, endPoint x: 1295, endPoint y: 160, distance: 95.0
click at [1295, 160] on div "Measures OT Therapist Productivity Rehab Services Jul-25 0 * 0 = 0.00 Unlink" at bounding box center [1004, 160] width 1076 height 32
type input "1"
type input "15"
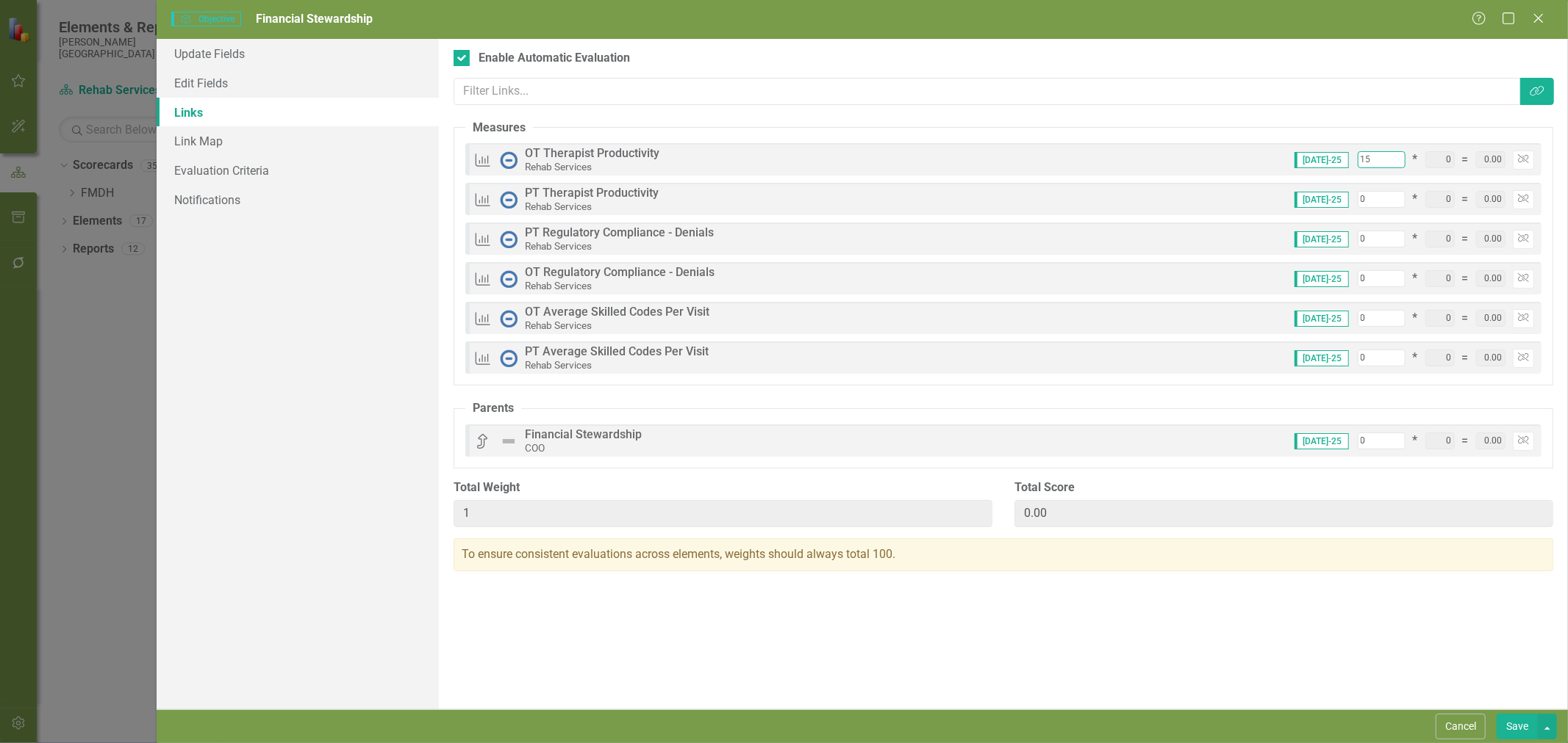
type input "15"
type input "1"
type input "16"
type input "15"
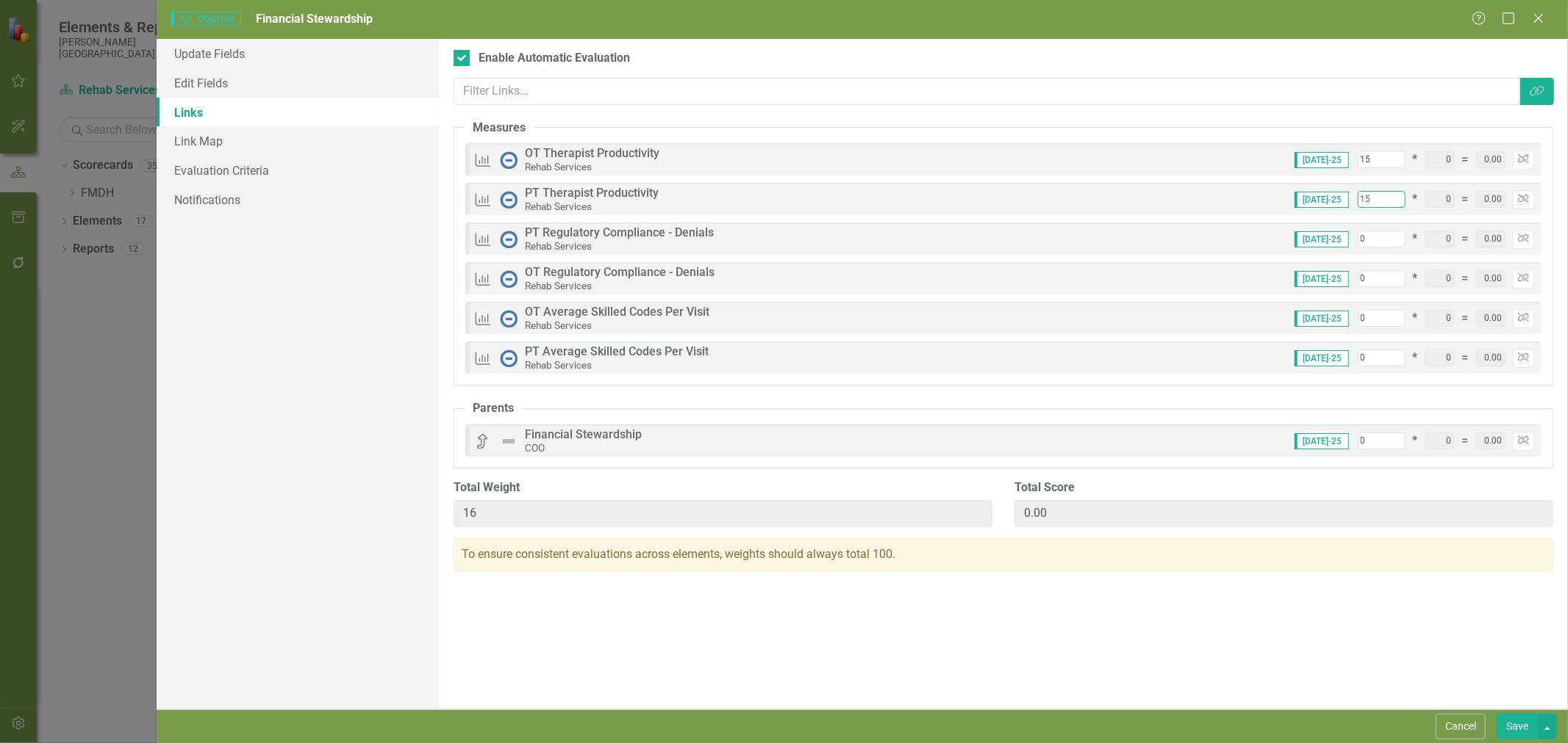
type input "30"
type input "15"
type input "1"
type input "31"
type input "15"
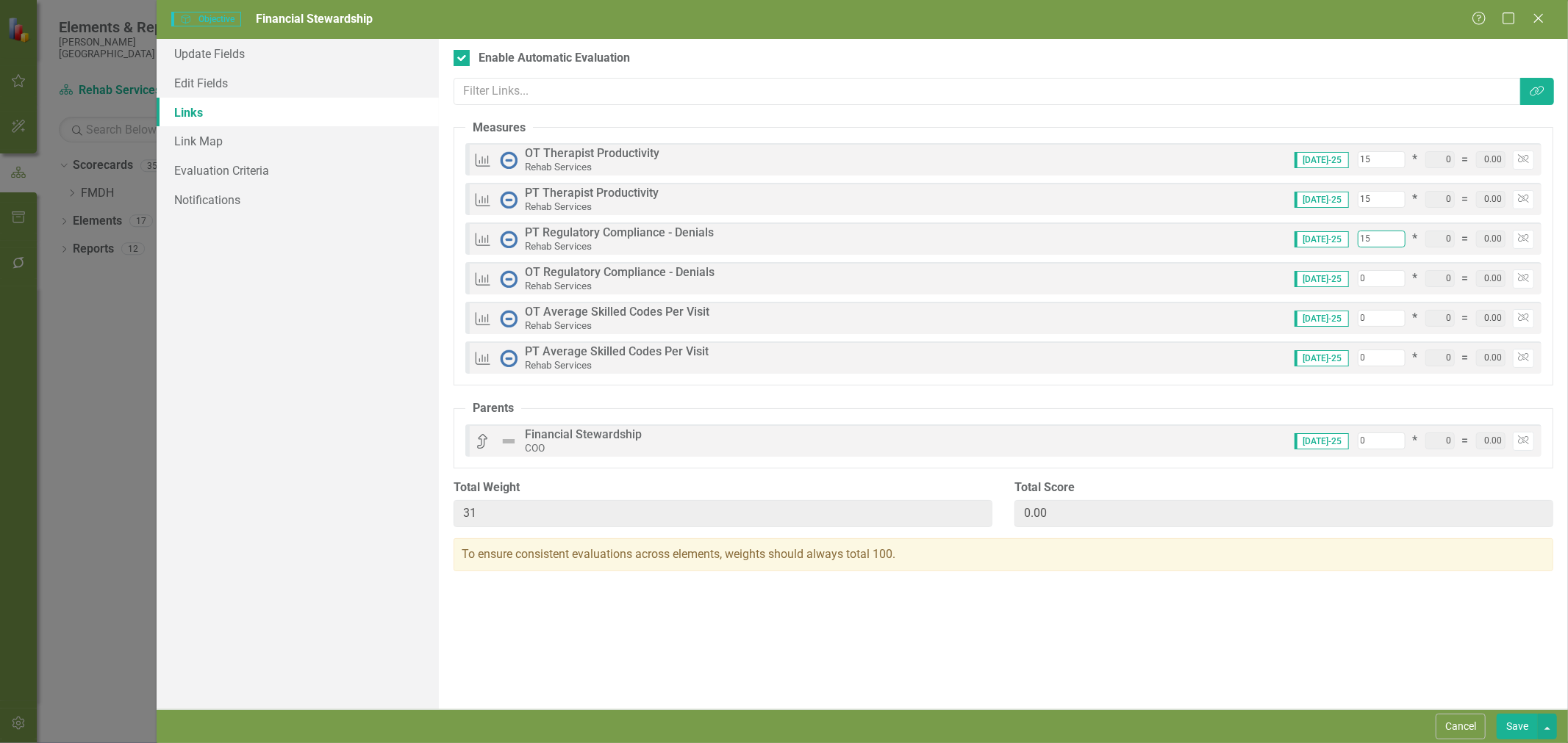
type input "45"
type input "15"
type input "1"
type input "46"
type input "15"
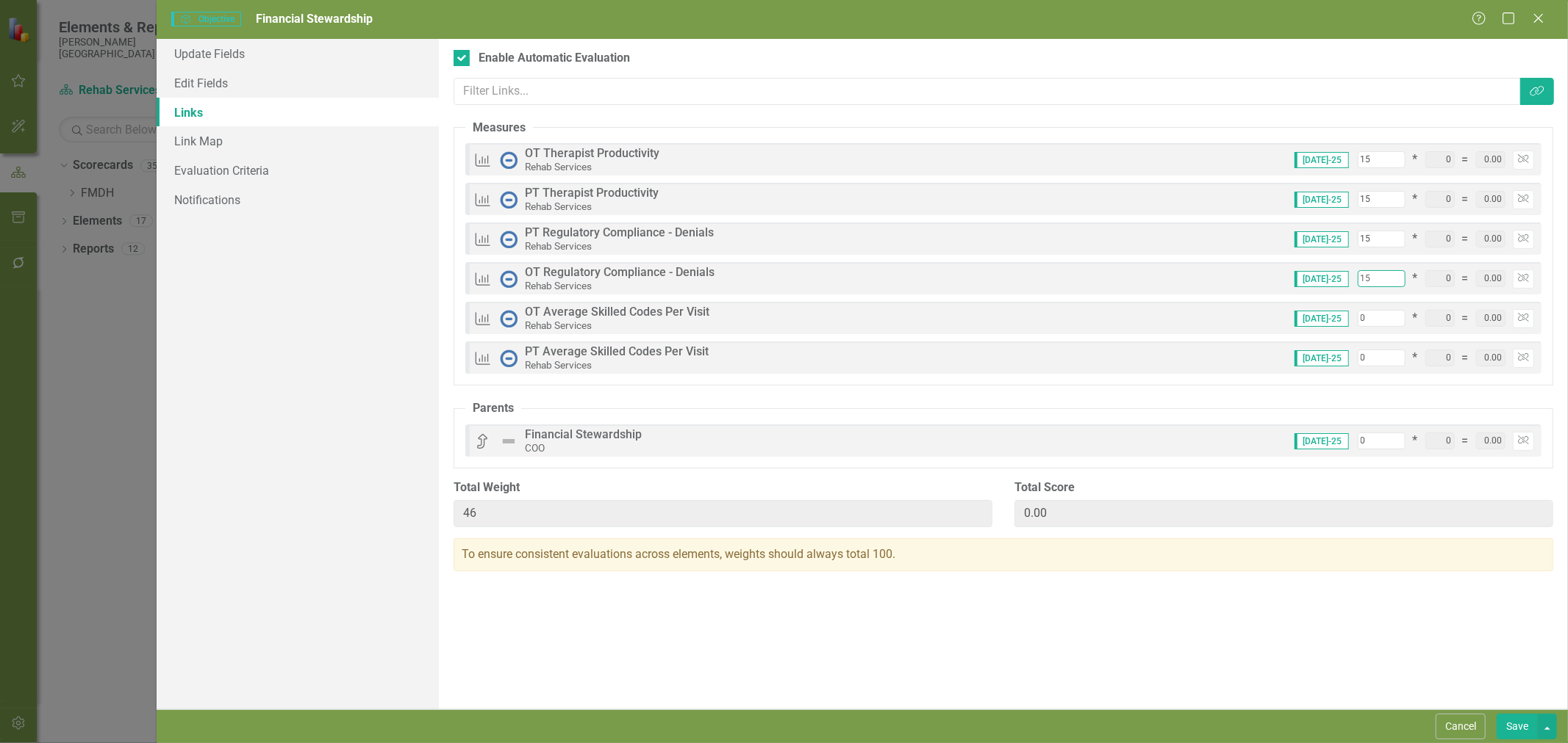
type input "60"
type input "15"
type input "1"
type input "61"
type input "15"
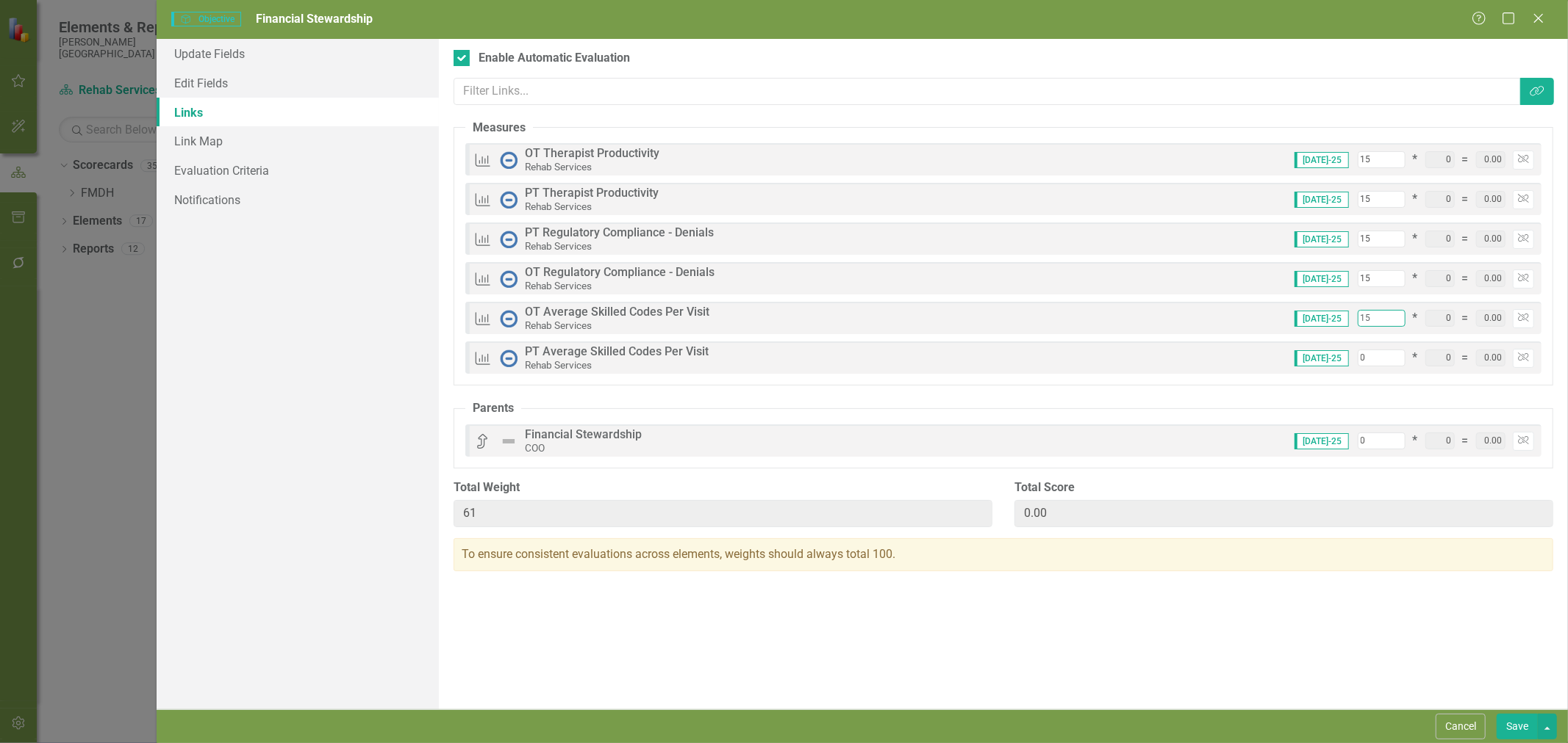
type input "75"
type input "15"
type input "1"
type input "76"
type input "15"
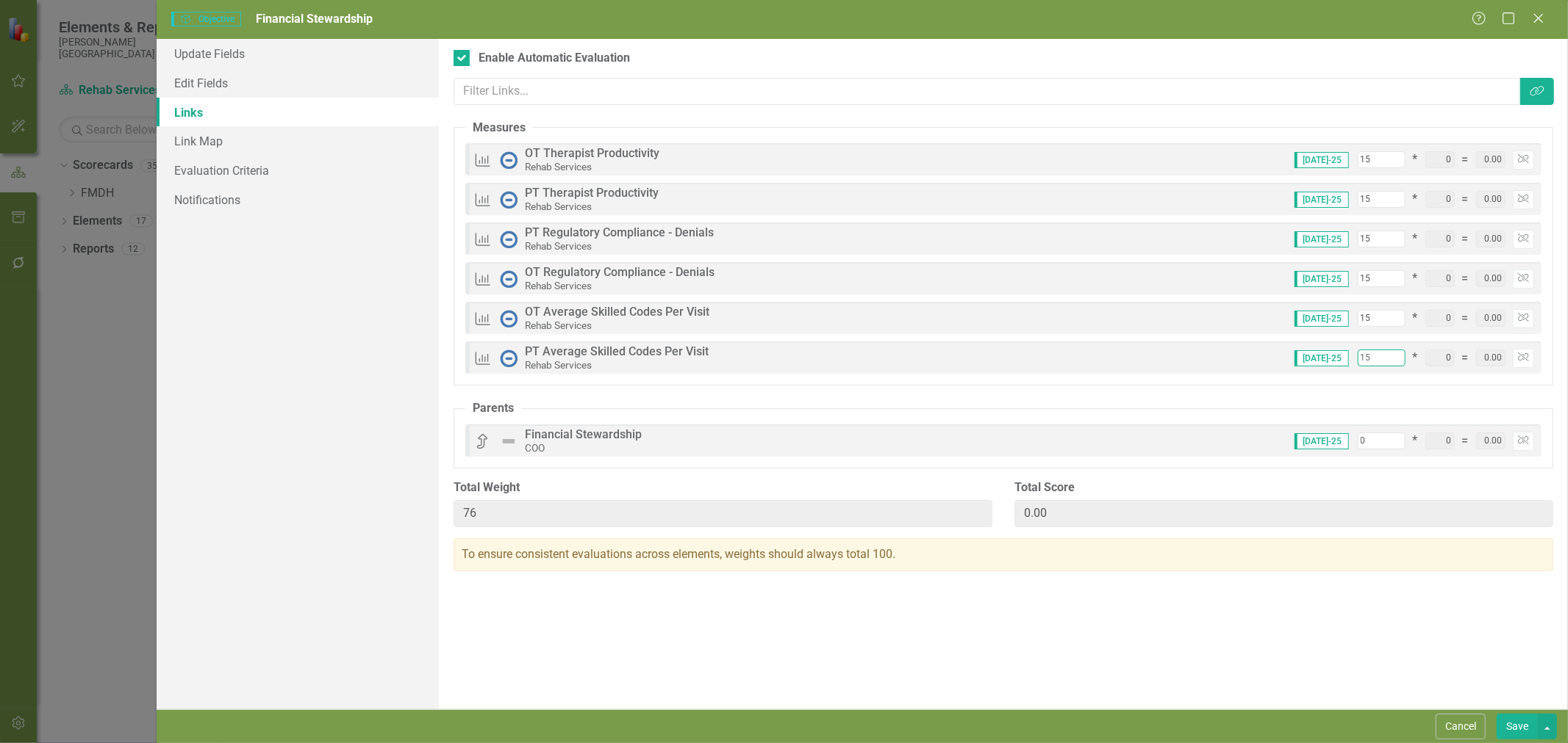
type input "90"
type input "15"
drag, startPoint x: 1379, startPoint y: 359, endPoint x: 1317, endPoint y: 365, distance: 62.3
click at [1317, 365] on div "Jul-25 15 * 0 = 0.00 Unlink" at bounding box center [1408, 358] width 251 height 19
drag, startPoint x: 1372, startPoint y: 231, endPoint x: 1354, endPoint y: 233, distance: 18.1
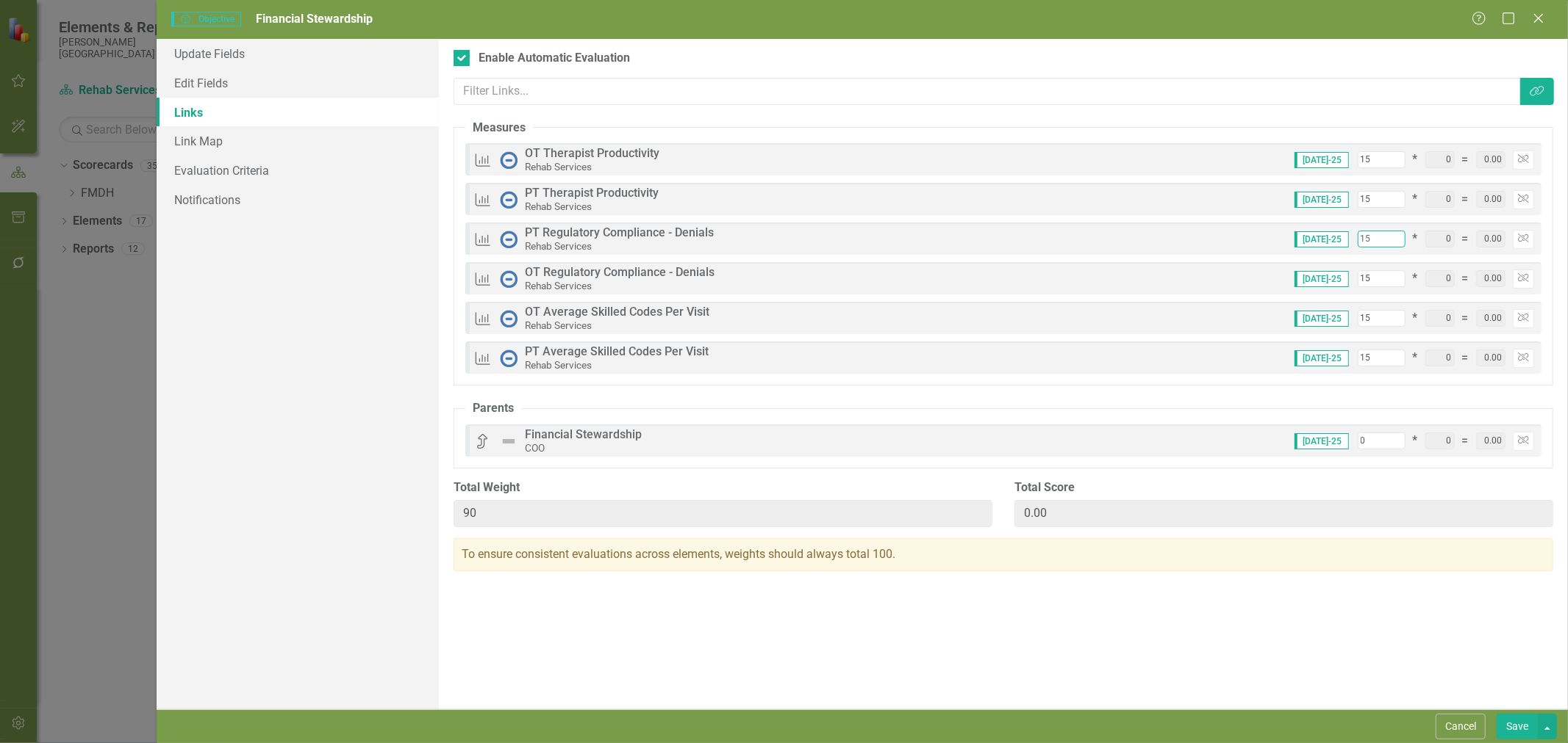
click at [1354, 233] on div "Jul-25 15 * 0 = 0.00 Unlink" at bounding box center [1408, 239] width 251 height 19
type input "2"
type input "77"
type input "20"
type input "95"
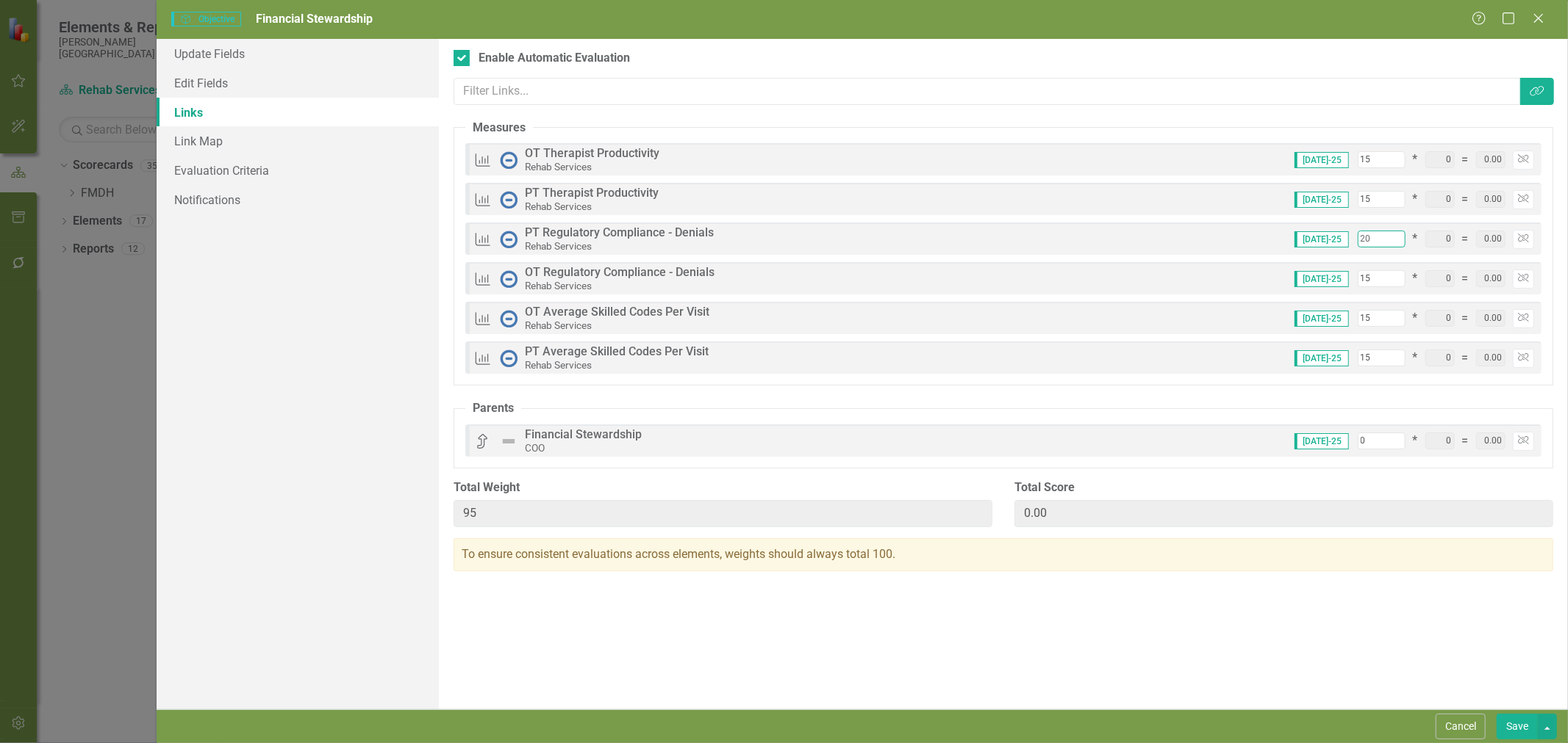
type input "20"
drag, startPoint x: 1377, startPoint y: 353, endPoint x: 1348, endPoint y: 356, distance: 29.2
click at [1348, 356] on div "Jul-25 15 * 0 = 0.00 Unlink" at bounding box center [1408, 358] width 251 height 19
type input "2"
type input "82"
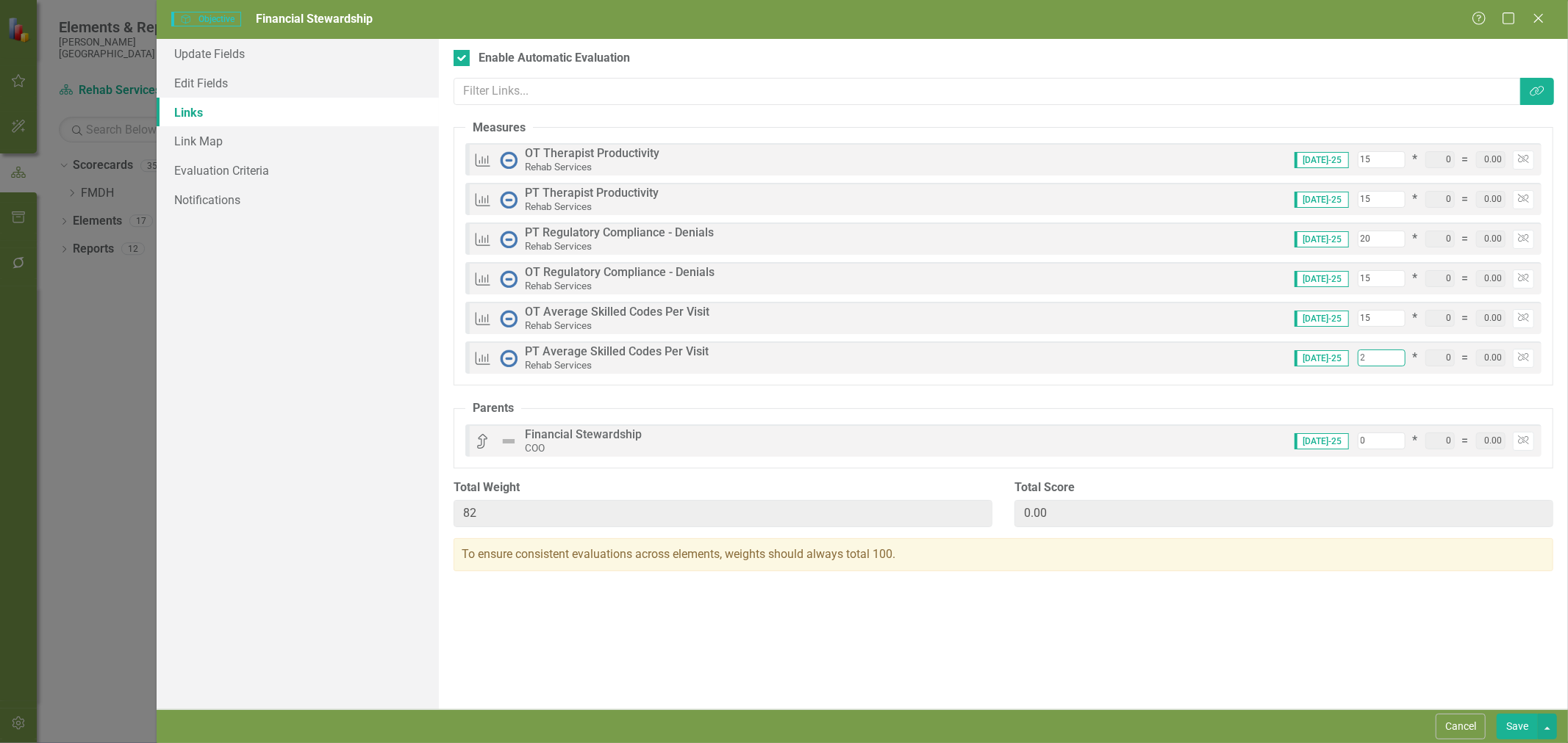
type input "20"
type input "100"
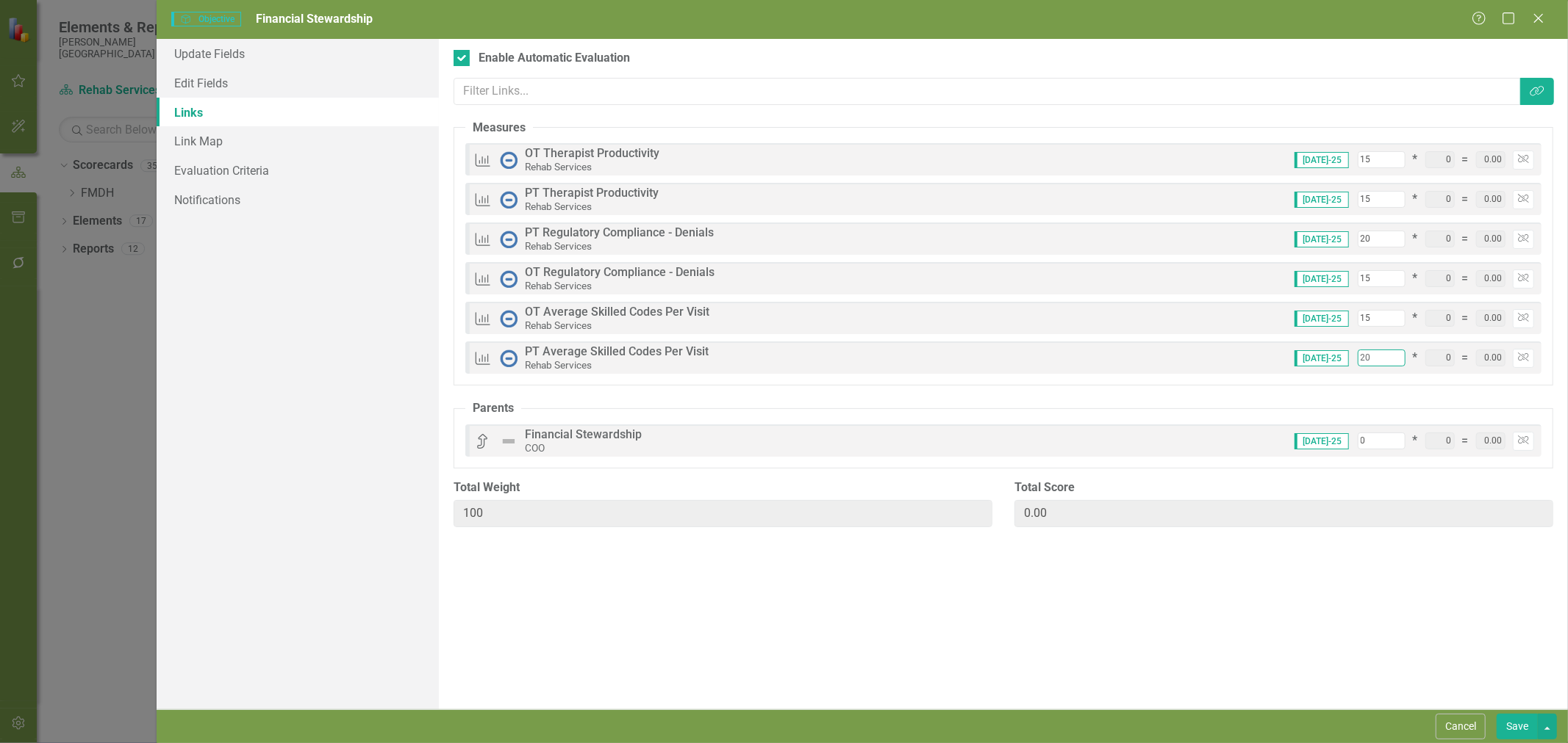
type input "20"
click at [237, 167] on link "Evaluation Criteria" at bounding box center [298, 171] width 283 height 29
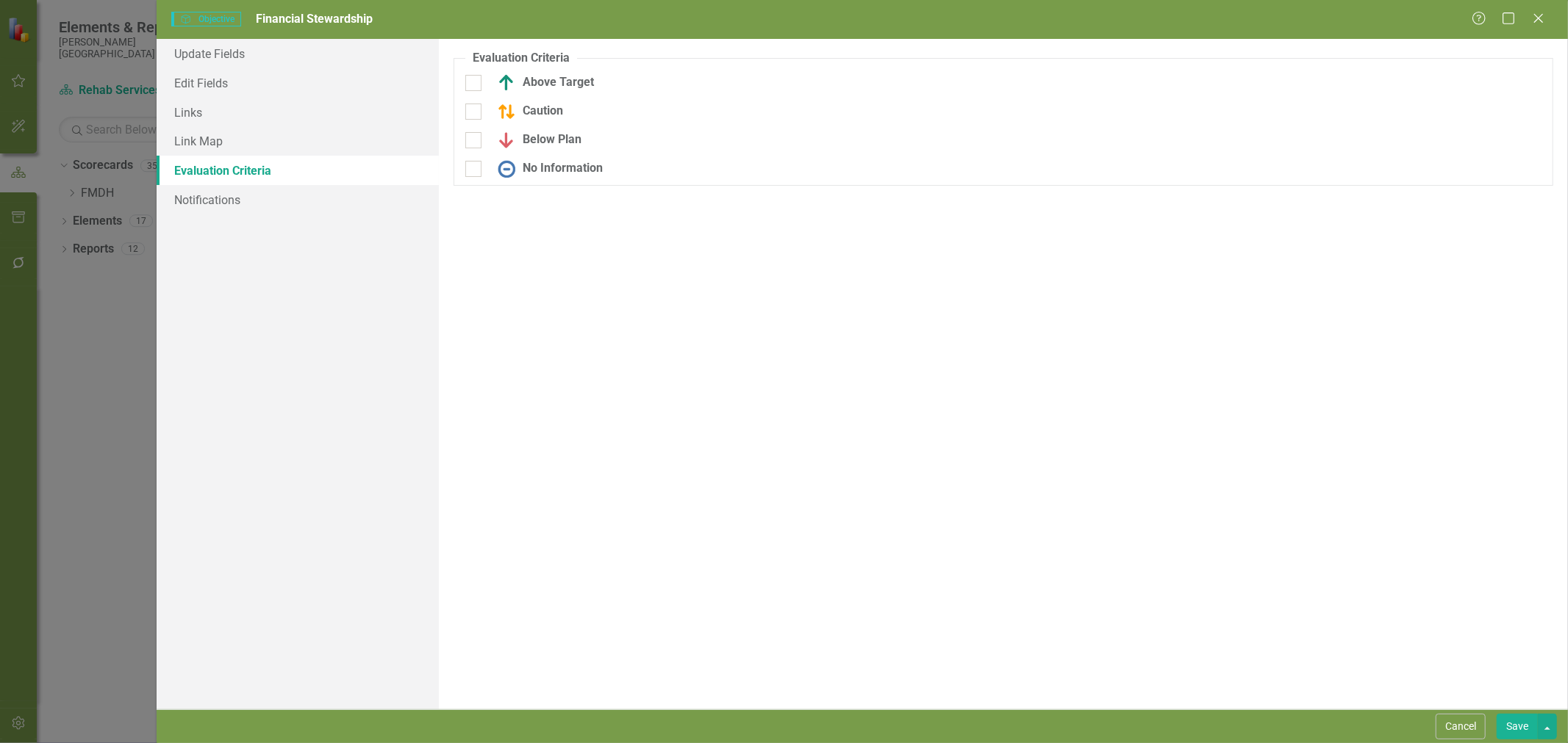
click at [483, 84] on div "Above Target" at bounding box center [638, 83] width 344 height 18
click at [475, 84] on input "Above Target" at bounding box center [470, 79] width 9 height 9
checkbox input "true"
drag, startPoint x: 479, startPoint y: 111, endPoint x: 474, endPoint y: 121, distance: 11.2
click at [476, 115] on fieldset "Evaluation Criteria Objectives are unique in ClearPoint as they can be evaluate…" at bounding box center [1003, 123] width 1099 height 145
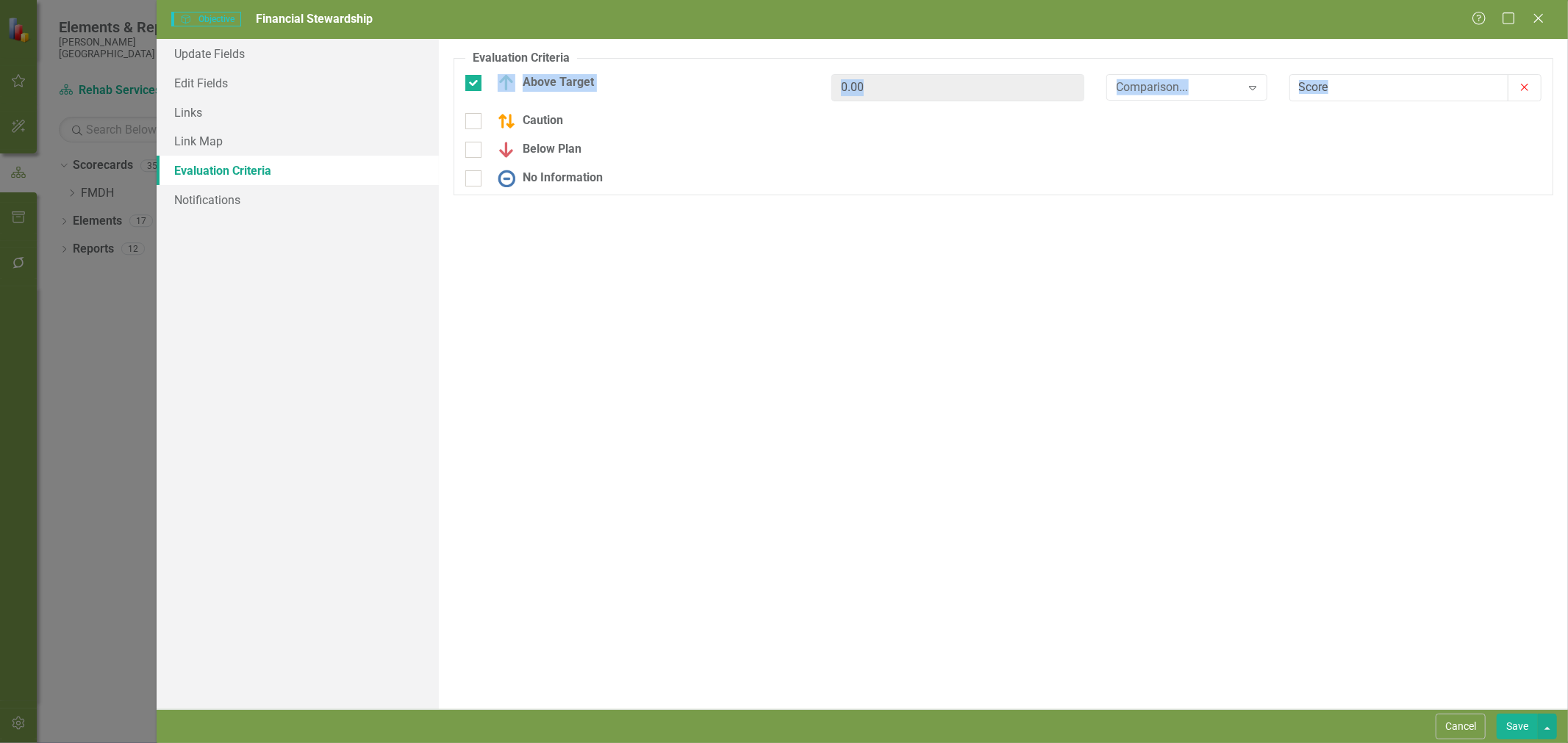
click at [474, 128] on div at bounding box center [473, 121] width 16 height 16
click at [474, 123] on input "Caution" at bounding box center [470, 118] width 9 height 9
checkbox input "true"
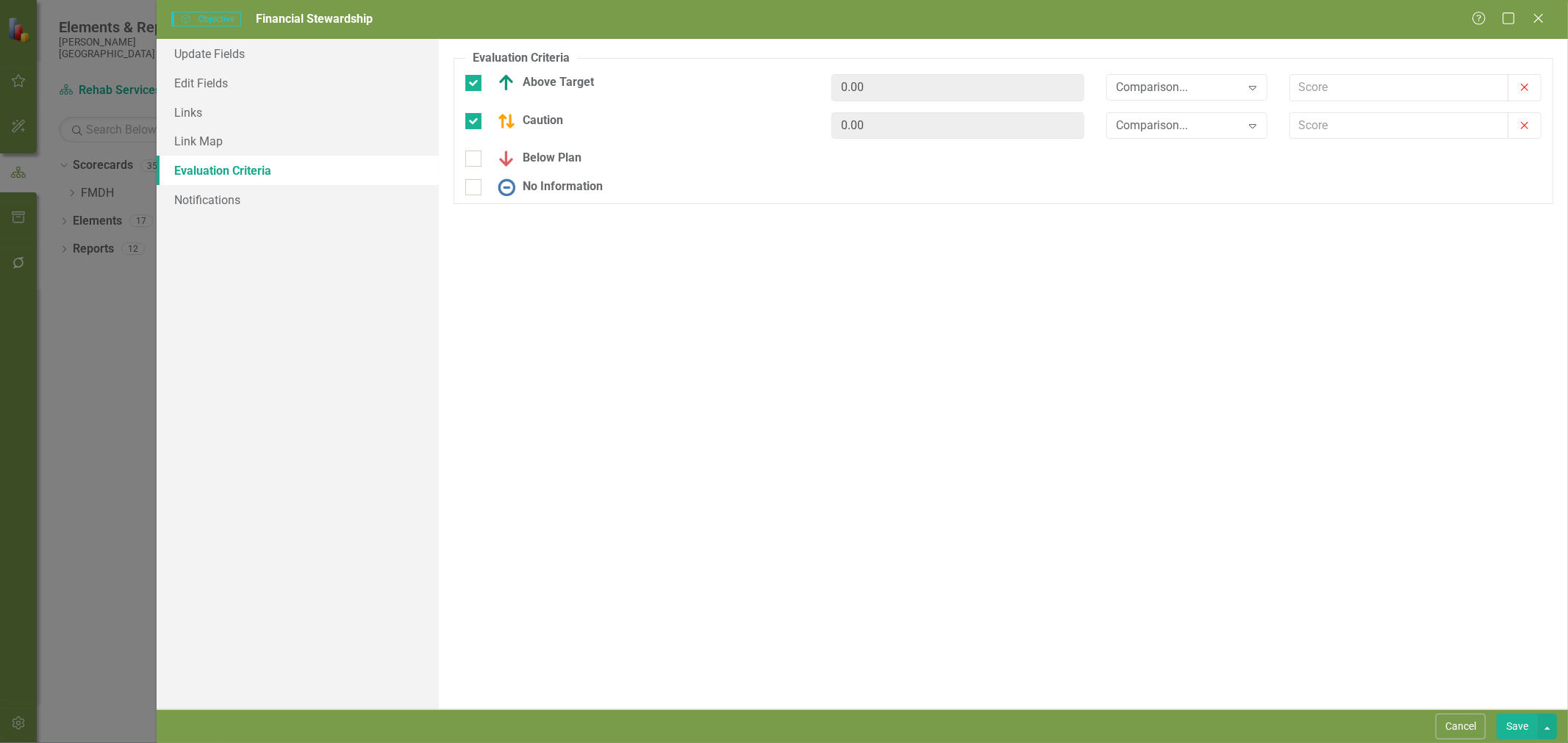
click at [476, 165] on div at bounding box center [473, 158] width 16 height 16
click at [475, 160] on input "Below Plan" at bounding box center [470, 155] width 9 height 9
checkbox input "true"
click at [478, 194] on div at bounding box center [473, 197] width 16 height 16
click at [475, 194] on input "No Information" at bounding box center [470, 194] width 9 height 9
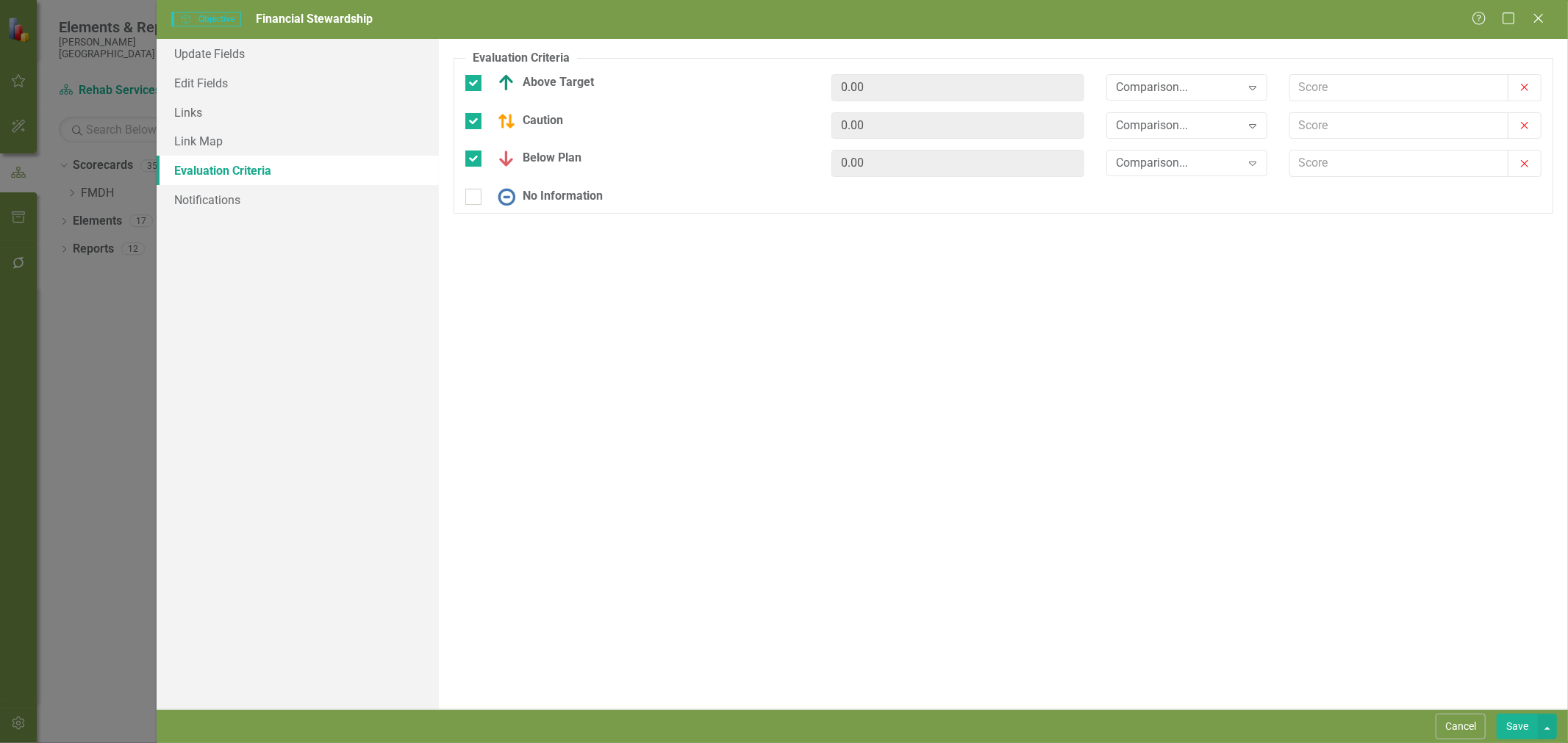
checkbox input "true"
click at [1239, 89] on div "Comparison..." at bounding box center [1178, 87] width 124 height 17
click at [1201, 143] on div ">=" at bounding box center [1190, 138] width 137 height 17
click at [1186, 128] on div "Comparison..." at bounding box center [1178, 125] width 124 height 17
click at [1173, 174] on div ">=" at bounding box center [1190, 176] width 137 height 17
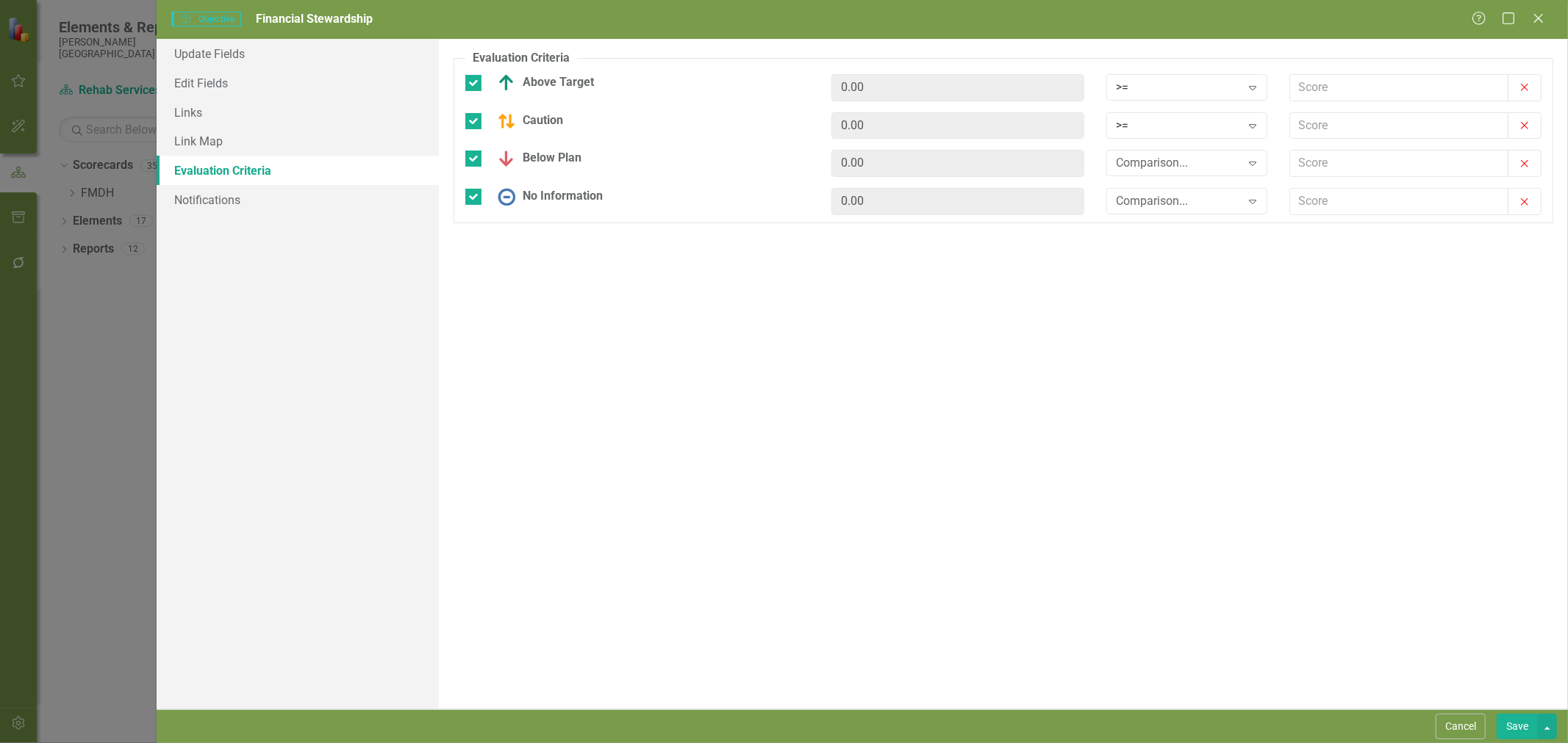
click at [1167, 162] on div "Comparison..." at bounding box center [1178, 164] width 124 height 17
click at [1157, 217] on div ">=" at bounding box center [1190, 214] width 137 height 17
click at [1158, 204] on div "Comparison..." at bounding box center [1178, 201] width 124 height 17
drag, startPoint x: 1140, startPoint y: 407, endPoint x: 1140, endPoint y: 400, distance: 7.0
click at [1140, 405] on div "Any" at bounding box center [1187, 397] width 161 height 24
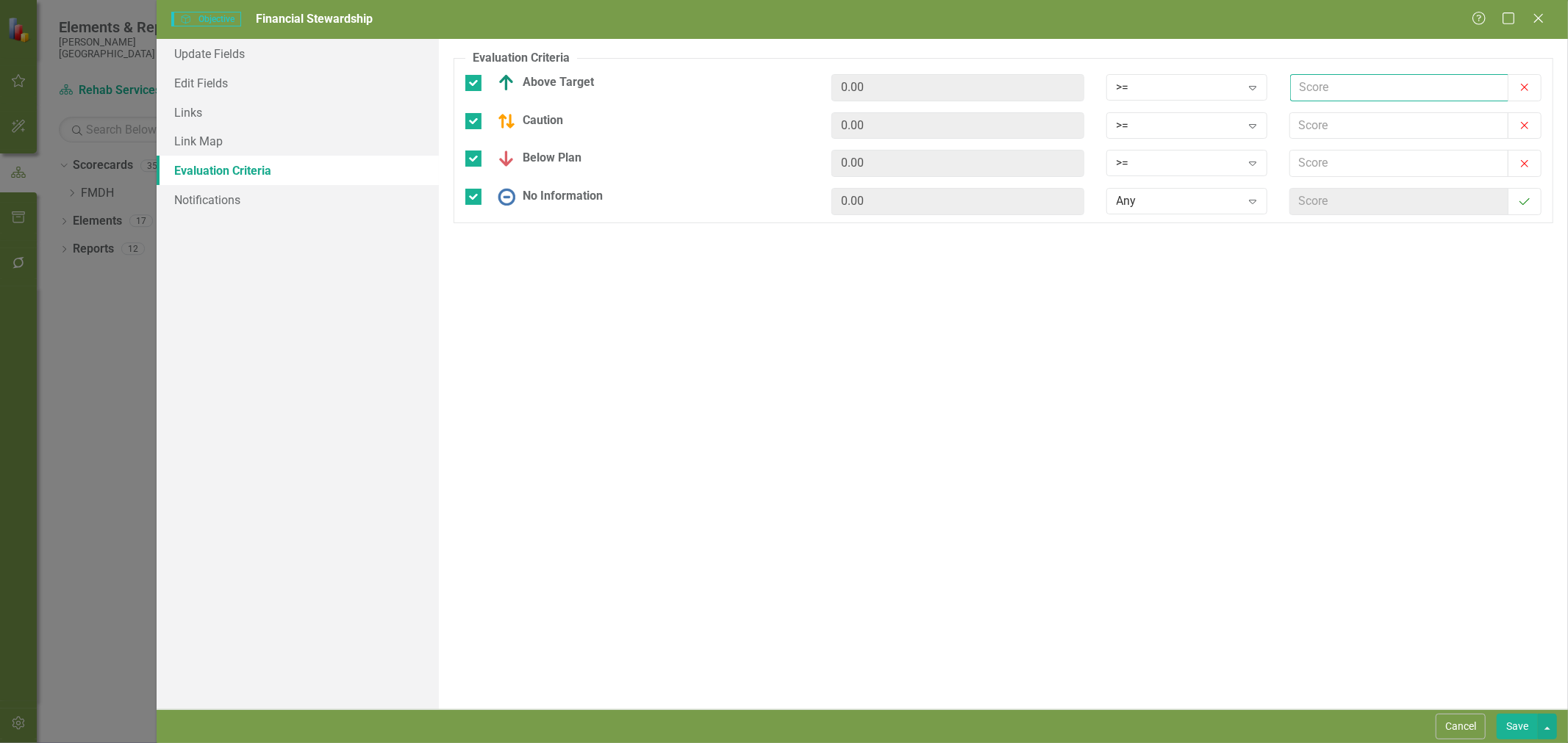
click at [1376, 83] on input "text" at bounding box center [1399, 87] width 218 height 27
type input "2.5"
click at [1329, 129] on input "text" at bounding box center [1399, 126] width 218 height 27
type input "2"
click at [1327, 164] on input "text" at bounding box center [1399, 163] width 218 height 27
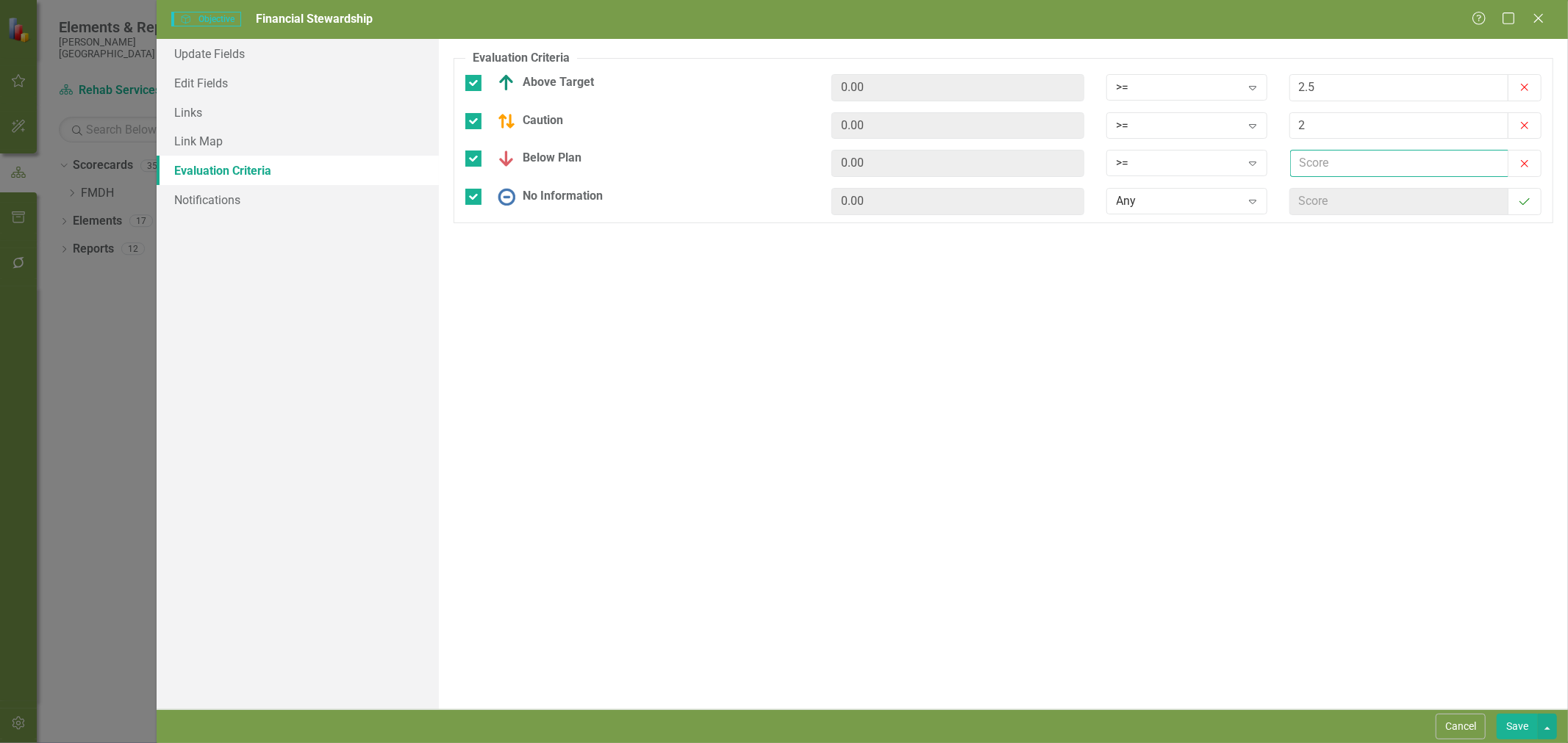
type input "1"
click at [1517, 725] on button "Save" at bounding box center [1516, 726] width 41 height 25
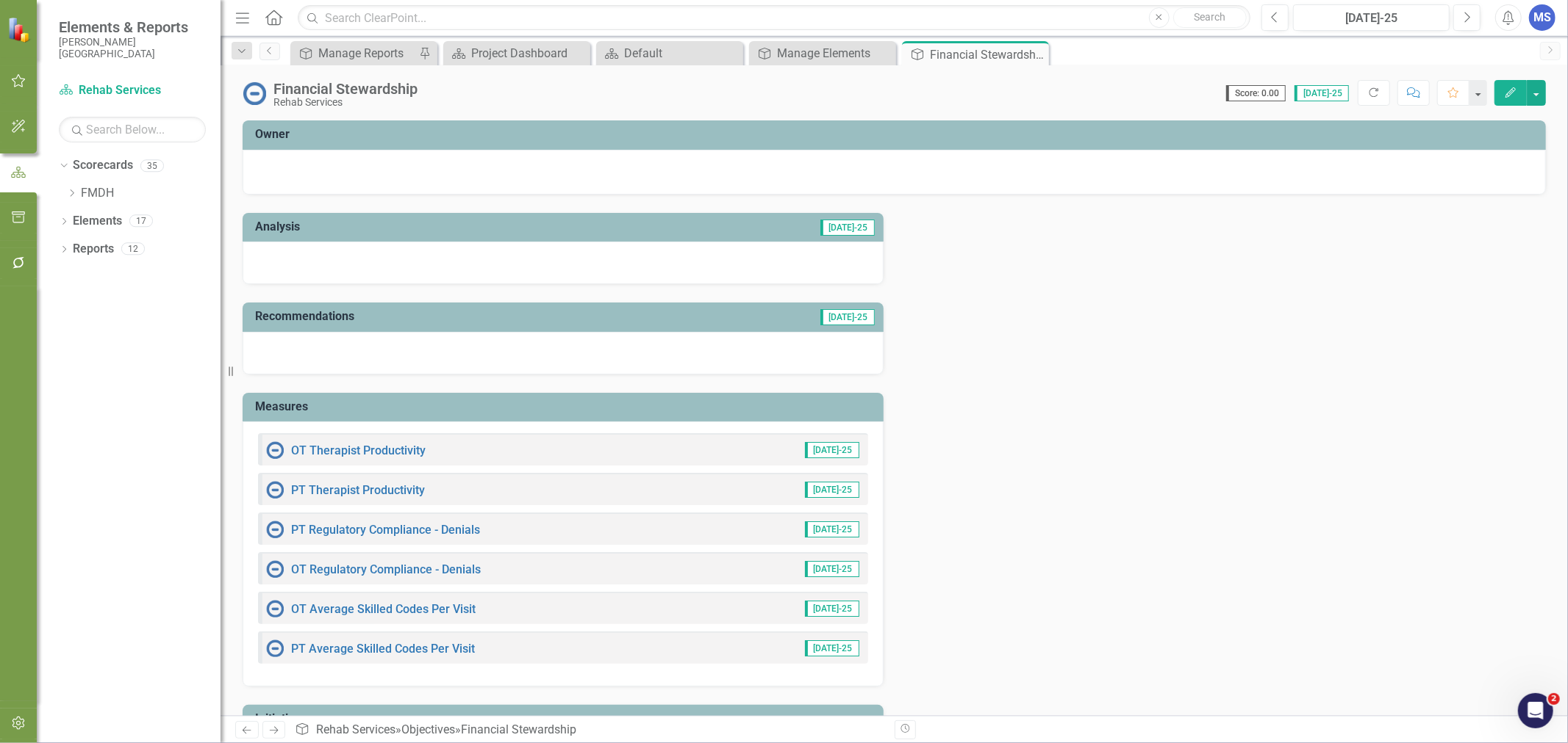
click at [0, 0] on icon "Close" at bounding box center [0, 0] width 0 height 0
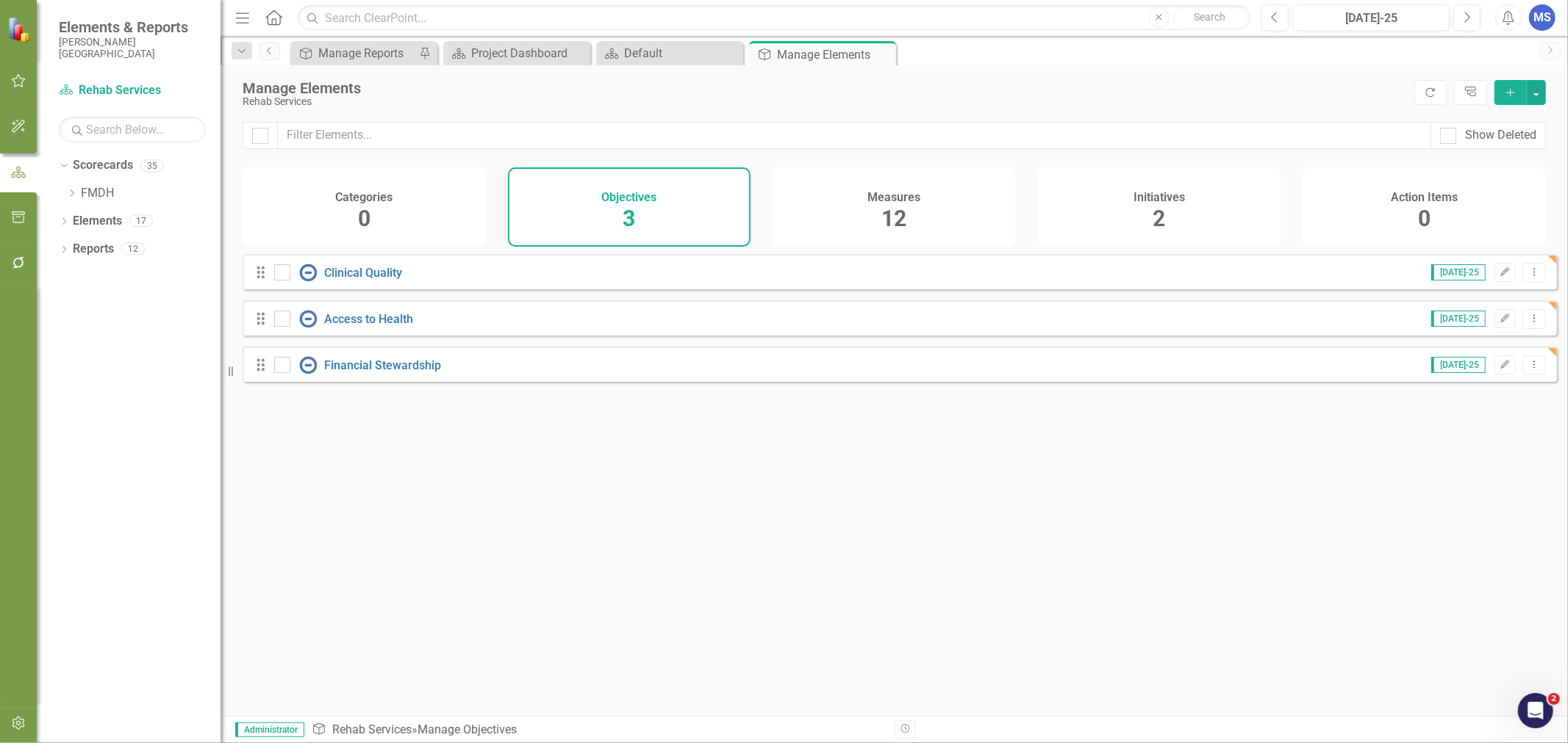
drag, startPoint x: 638, startPoint y: 505, endPoint x: 628, endPoint y: 500, distance: 11.2
click at [638, 505] on div "Looks like you don't have any Objectives set up yet. Why don't you add an Objec…" at bounding box center [899, 466] width 1314 height 425
click at [0, 0] on icon "Close" at bounding box center [0, 0] width 0 height 0
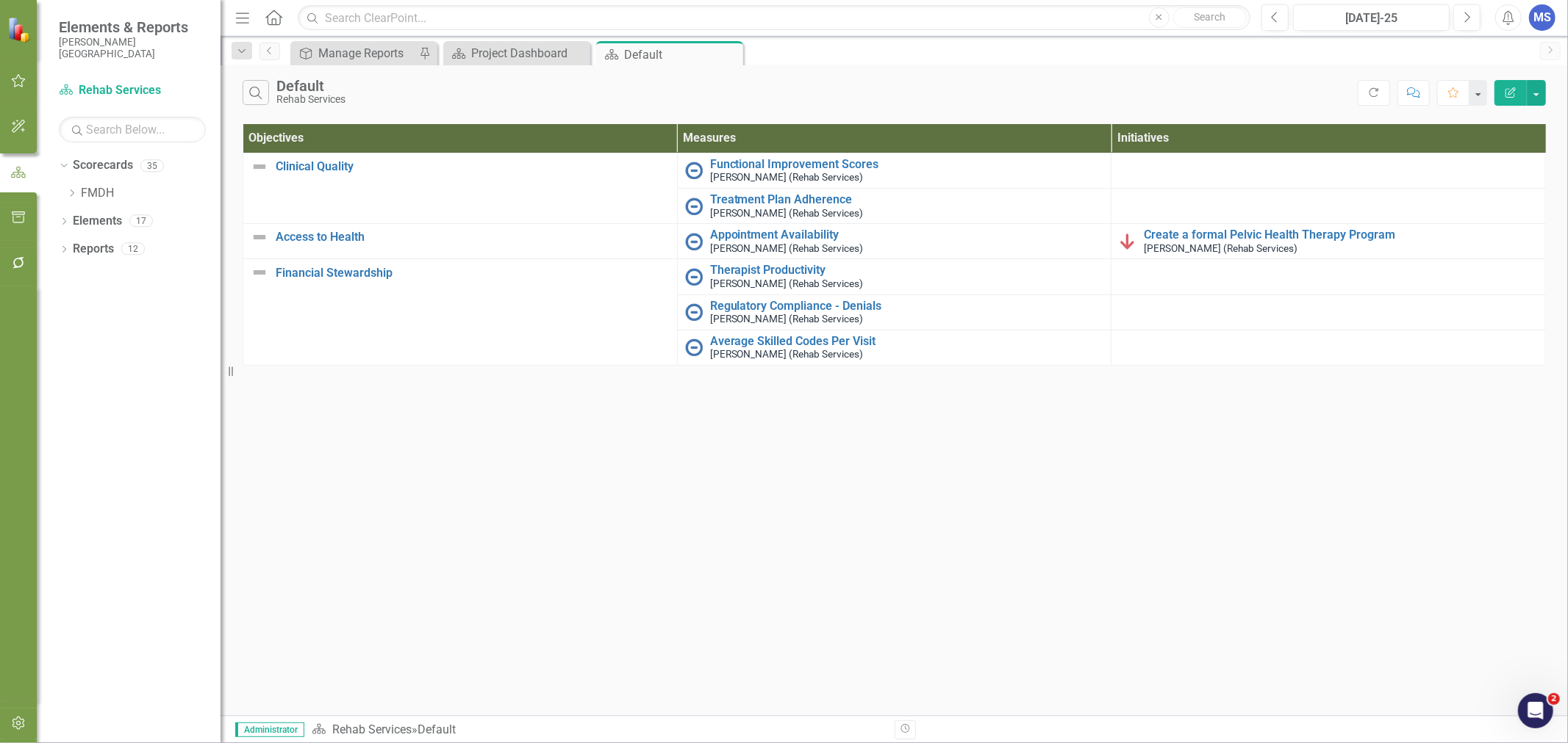
click at [69, 196] on icon "Dropdown" at bounding box center [72, 193] width 11 height 8
click at [85, 221] on icon "Dropdown" at bounding box center [86, 220] width 11 height 8
click at [121, 245] on link "Glasgow Clinic" at bounding box center [165, 249] width 110 height 17
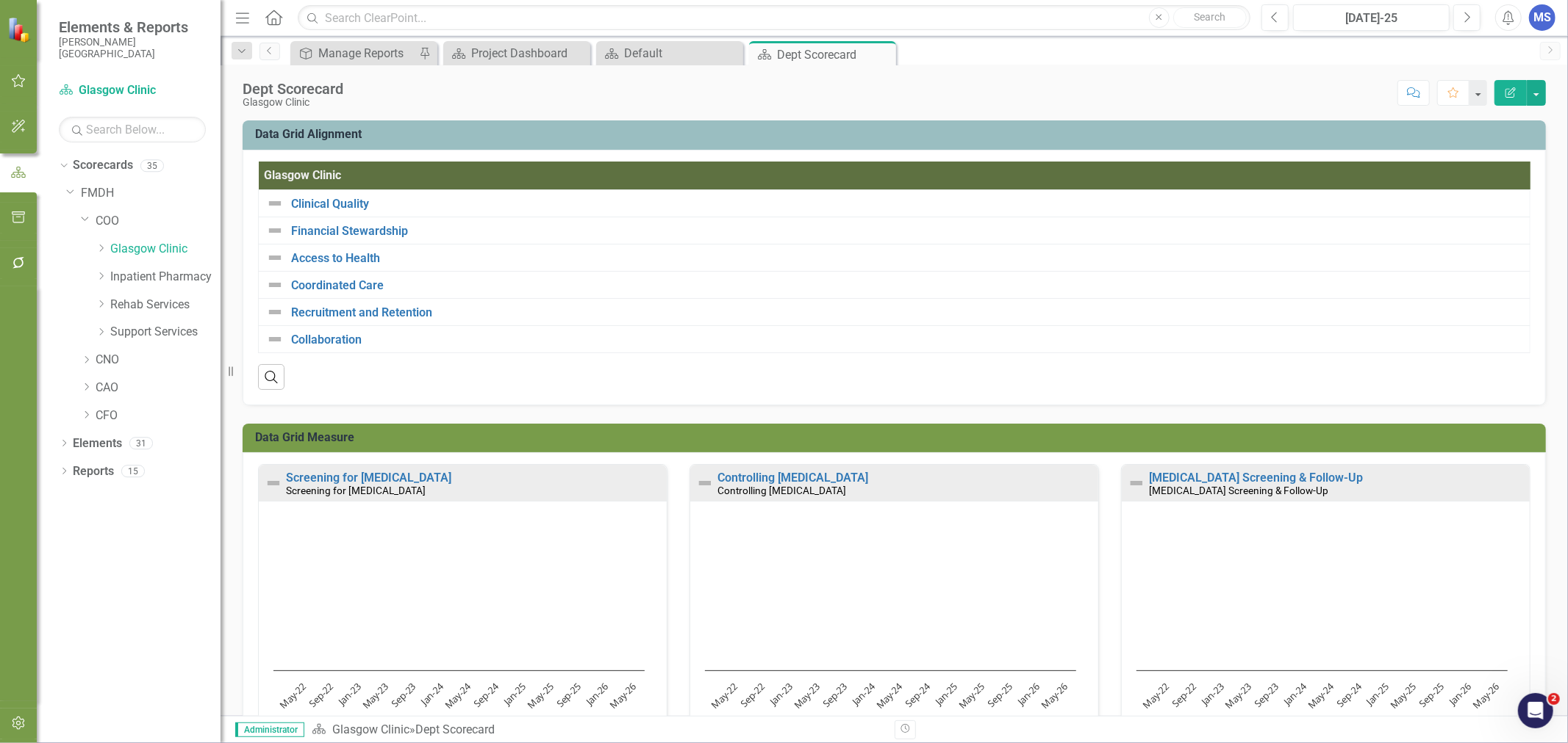
click at [62, 447] on icon "Dropdown" at bounding box center [63, 444] width 10 height 8
click at [114, 504] on link "Measure Measures" at bounding box center [117, 499] width 73 height 17
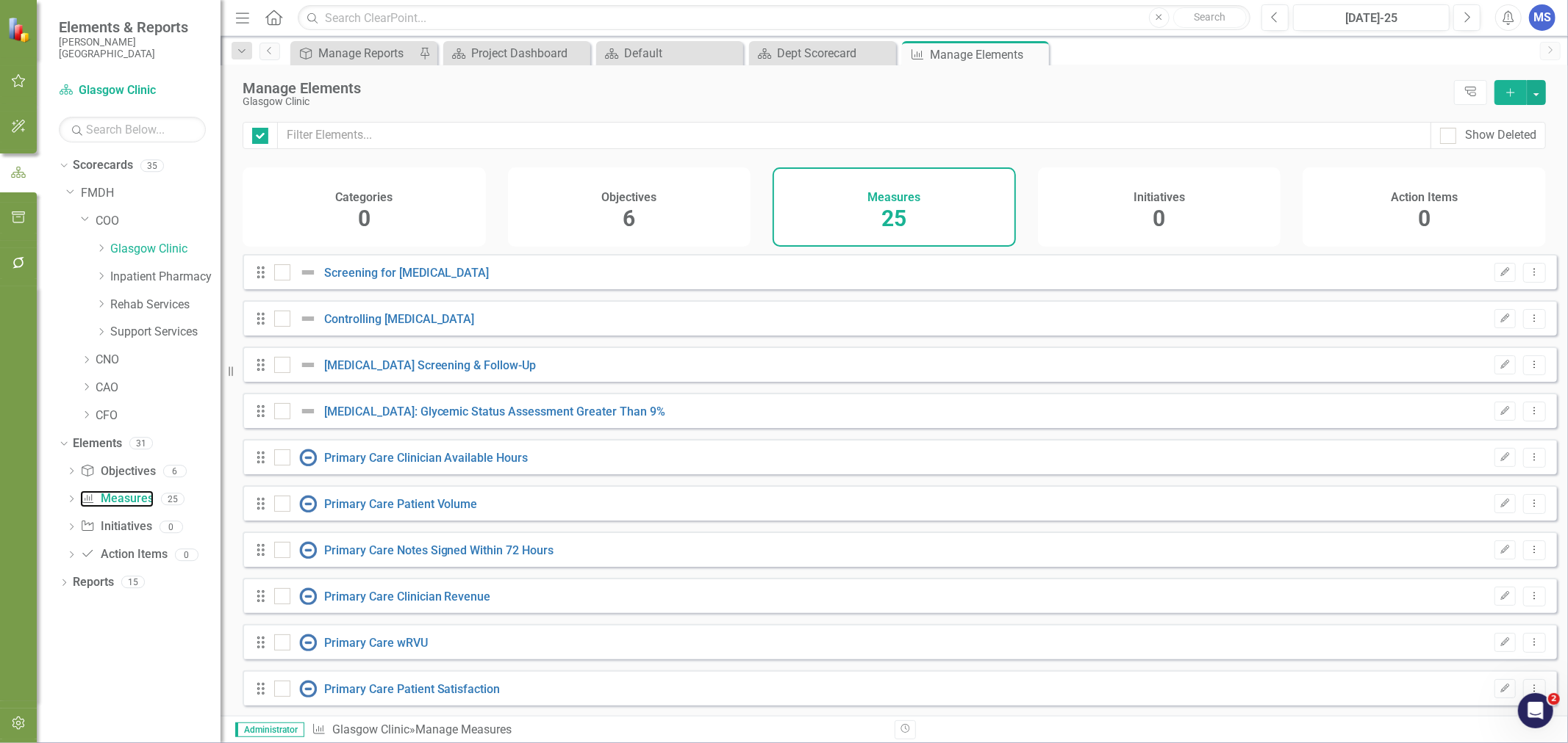
checkbox input "false"
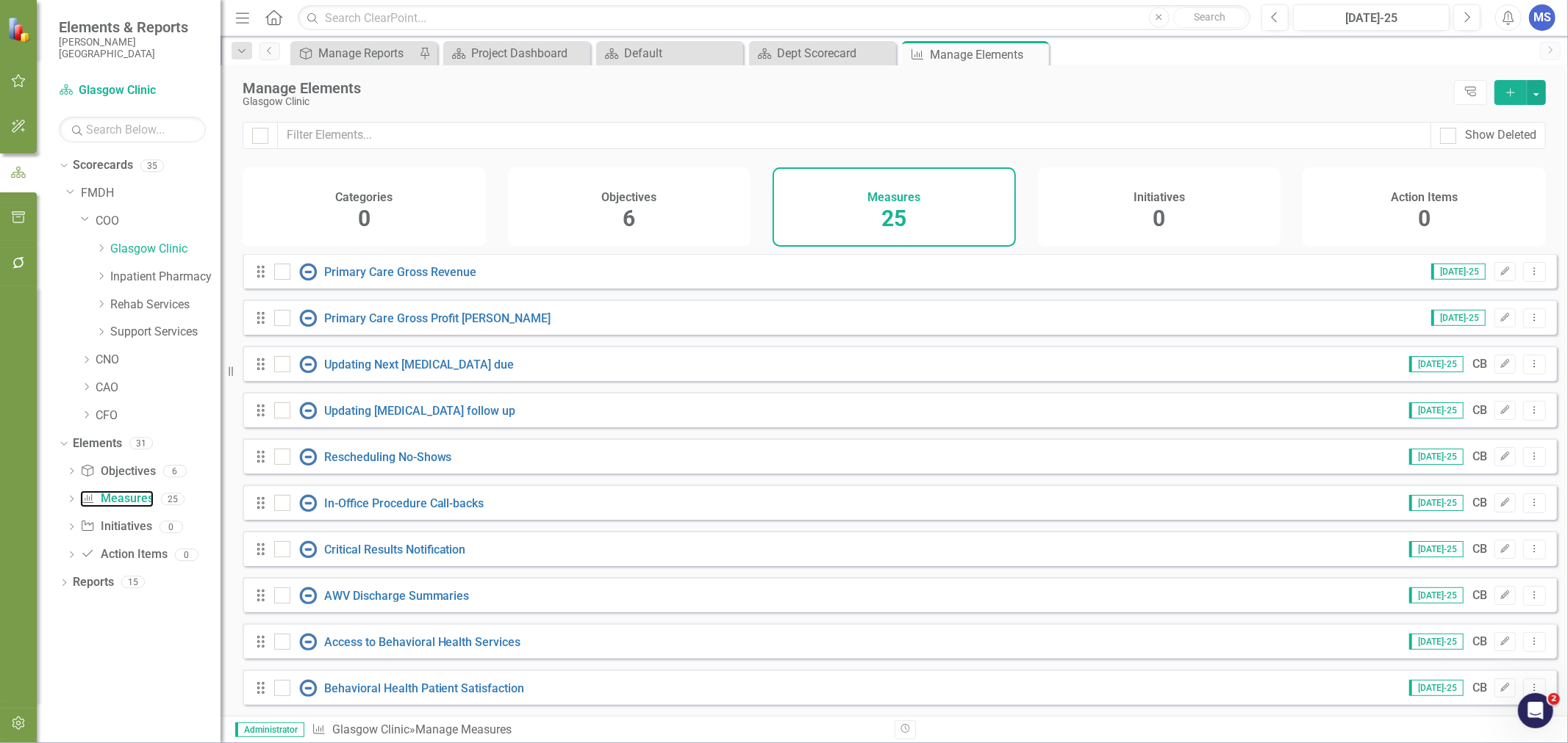
scroll to position [705, 0]
click at [1516, 89] on icon "Add" at bounding box center [1510, 92] width 13 height 10
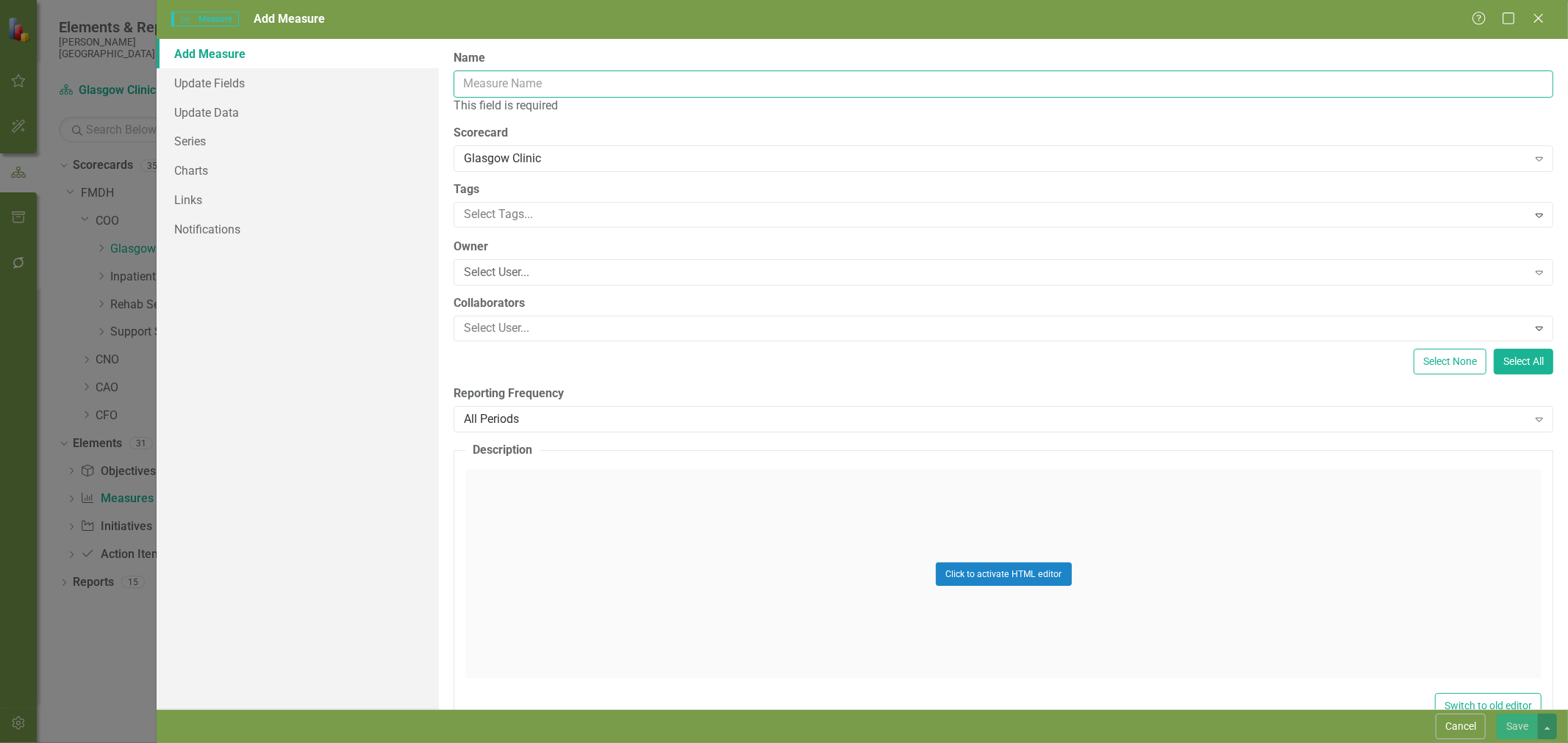
click at [547, 79] on input "Name" at bounding box center [1003, 83] width 1099 height 27
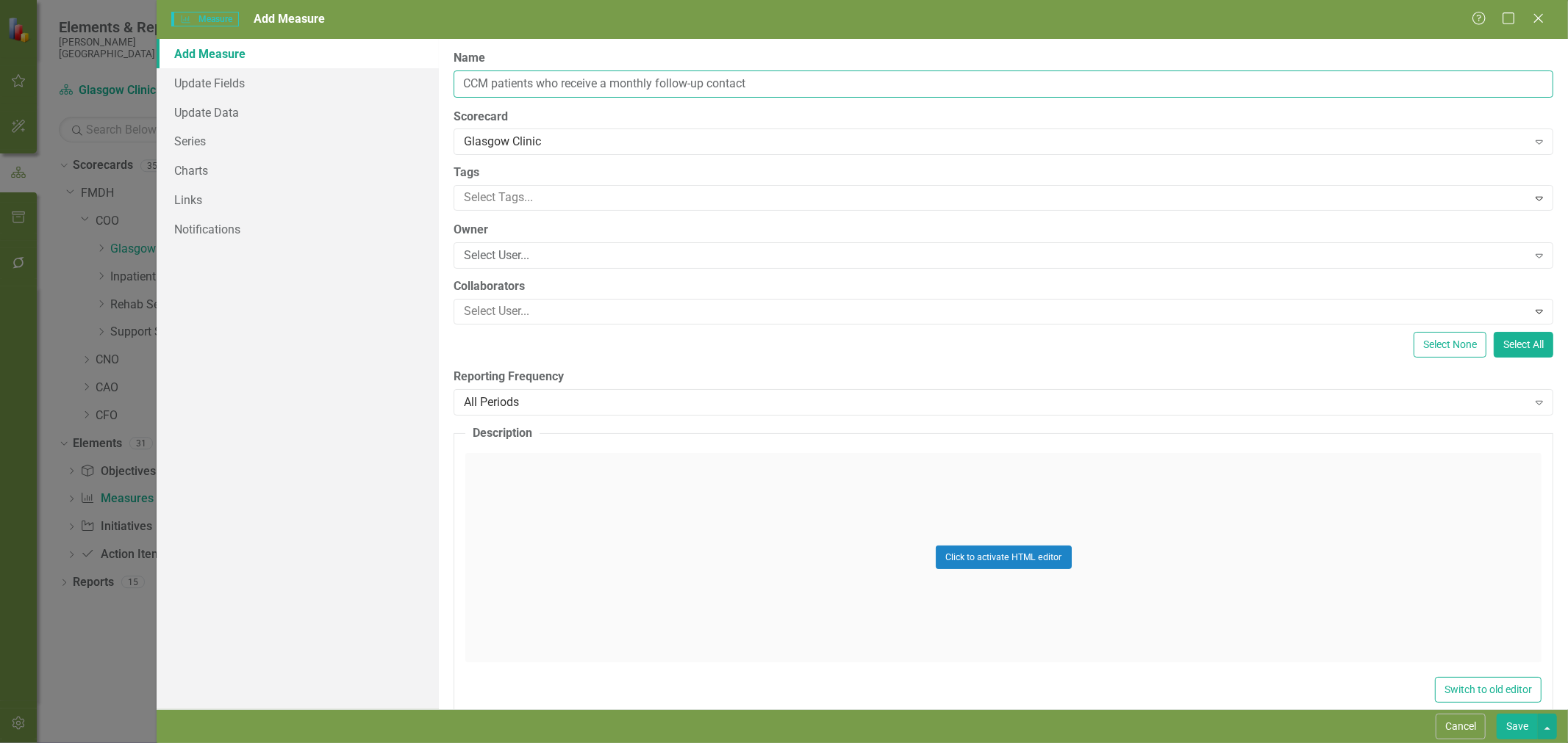
type input "CCM patients who receive a monthly follow-up contact"
click at [542, 252] on div "Select User..." at bounding box center [995, 256] width 1063 height 17
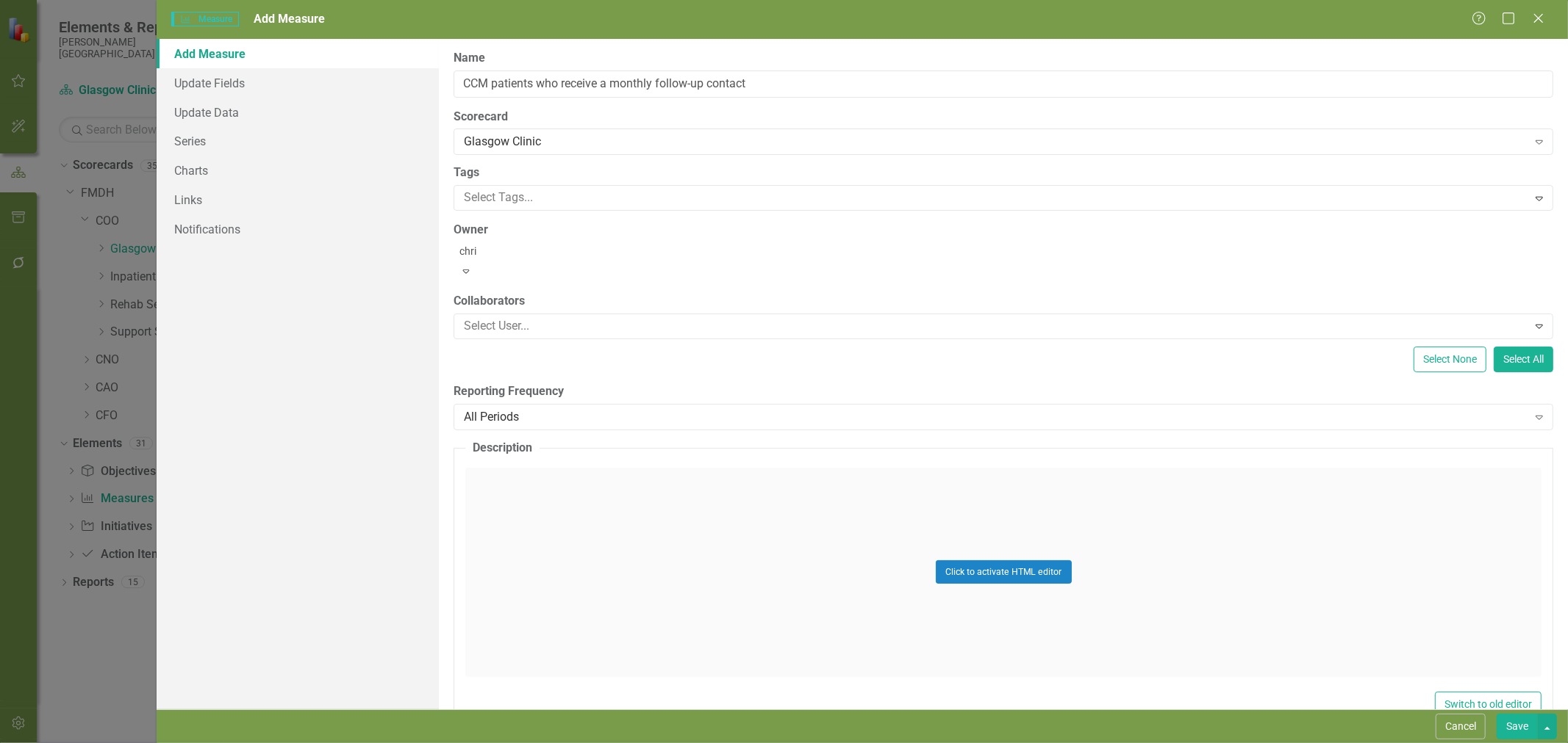
type input "[PERSON_NAME]"
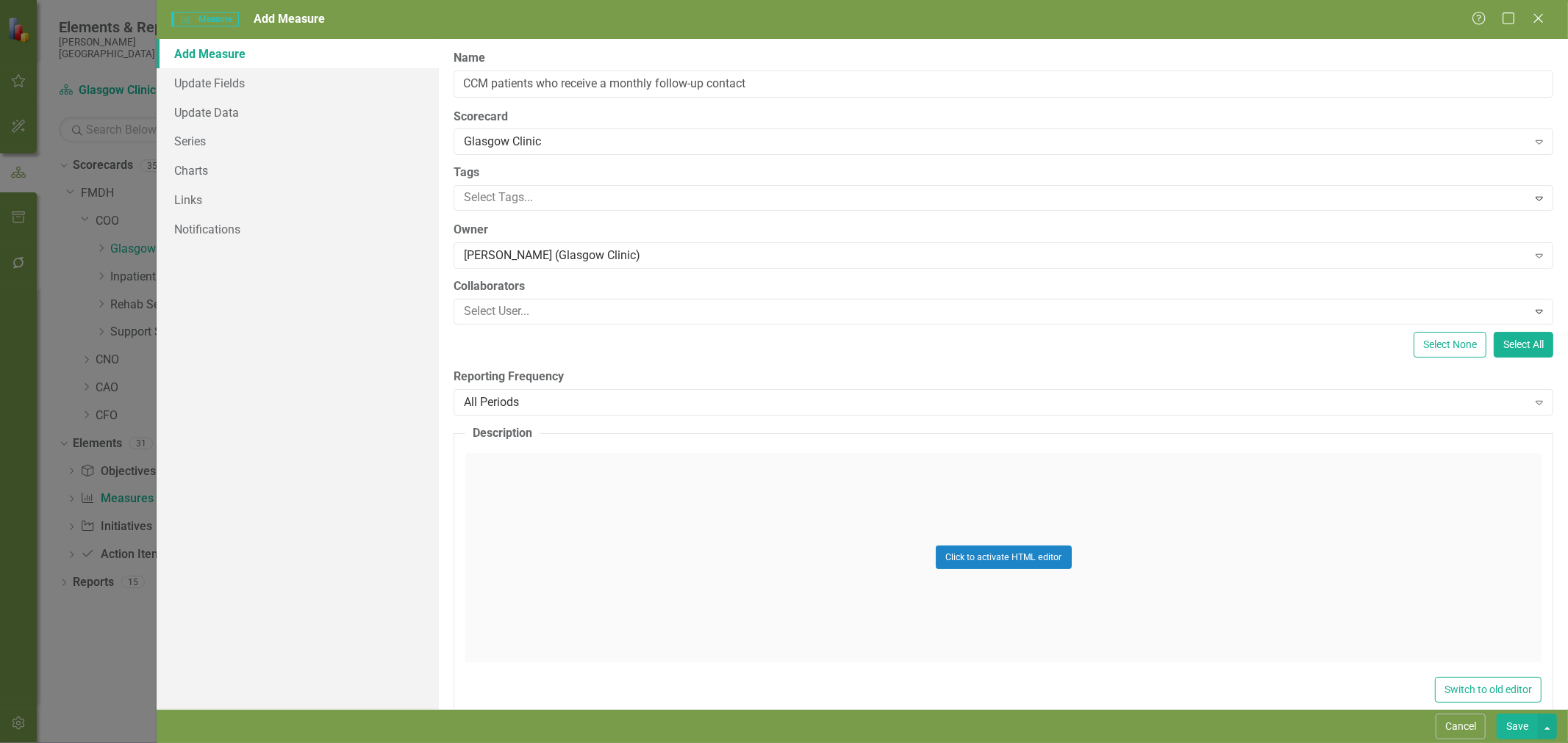
click at [583, 402] on div "All Periods" at bounding box center [995, 402] width 1063 height 17
click at [380, 388] on div "Add Measure Update Fields Update Data Series Charts Links Notifications" at bounding box center [298, 373] width 283 height 670
click at [222, 122] on link "Update Data" at bounding box center [298, 113] width 283 height 29
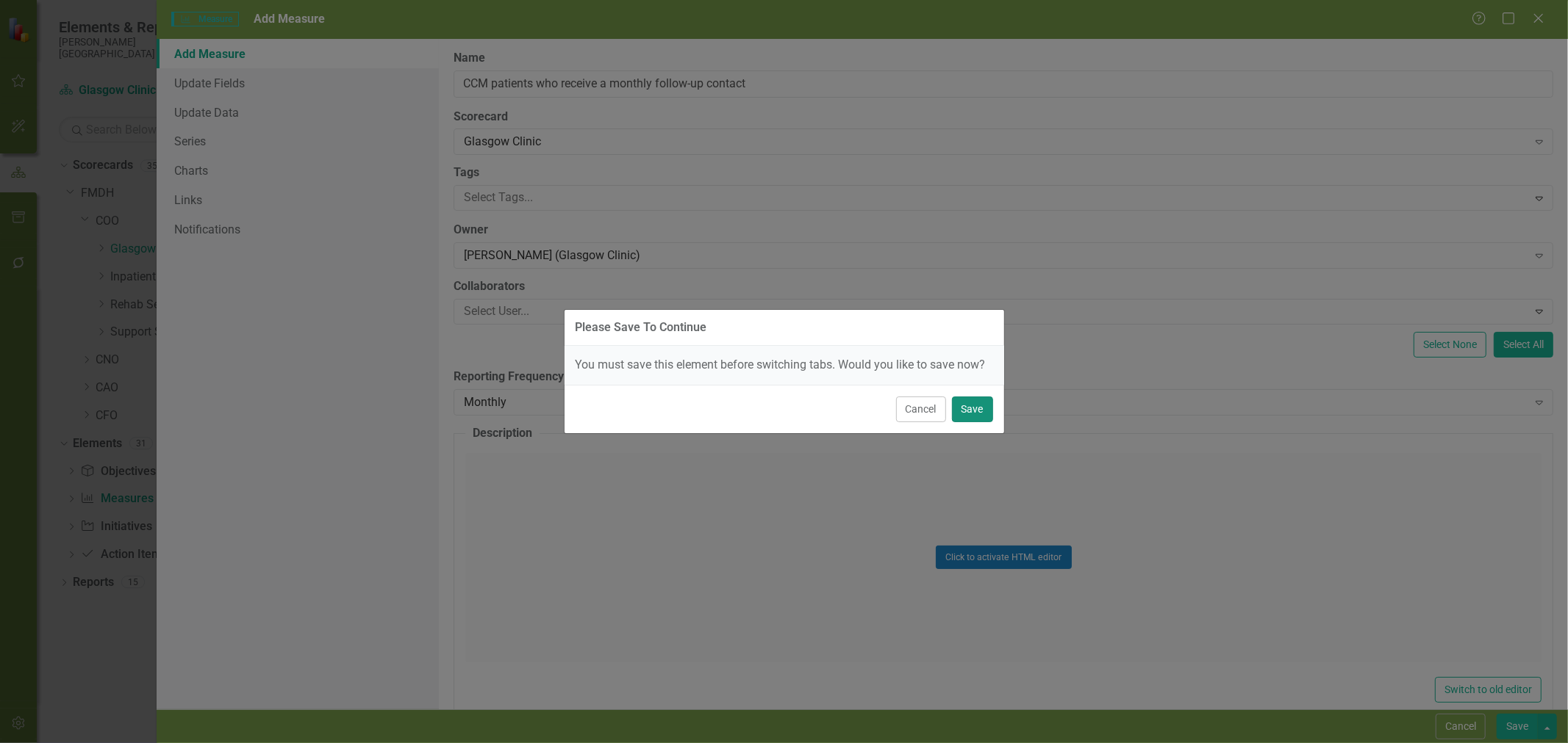
click at [971, 407] on button "Save" at bounding box center [972, 409] width 41 height 25
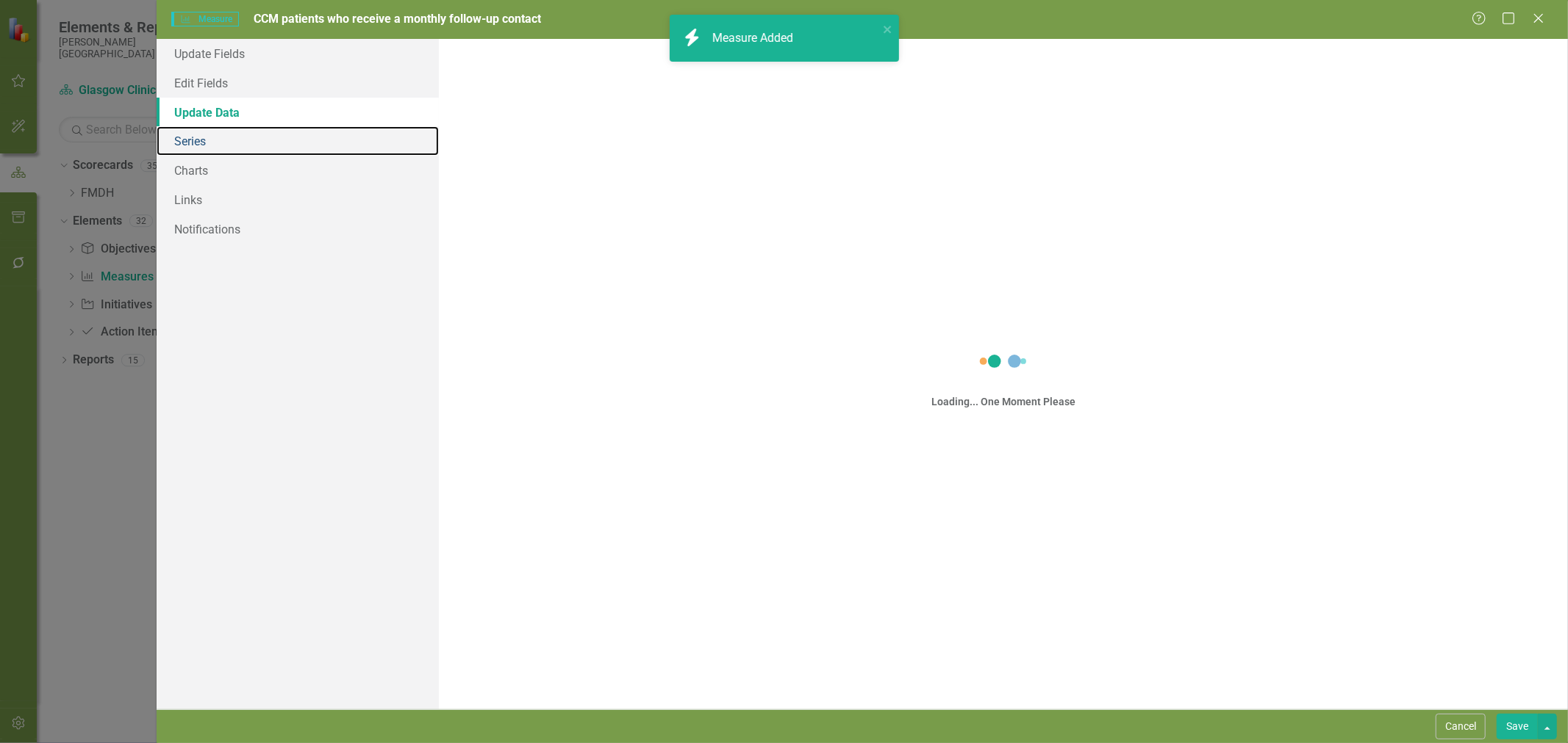
click at [202, 145] on link "Series" at bounding box center [298, 141] width 283 height 29
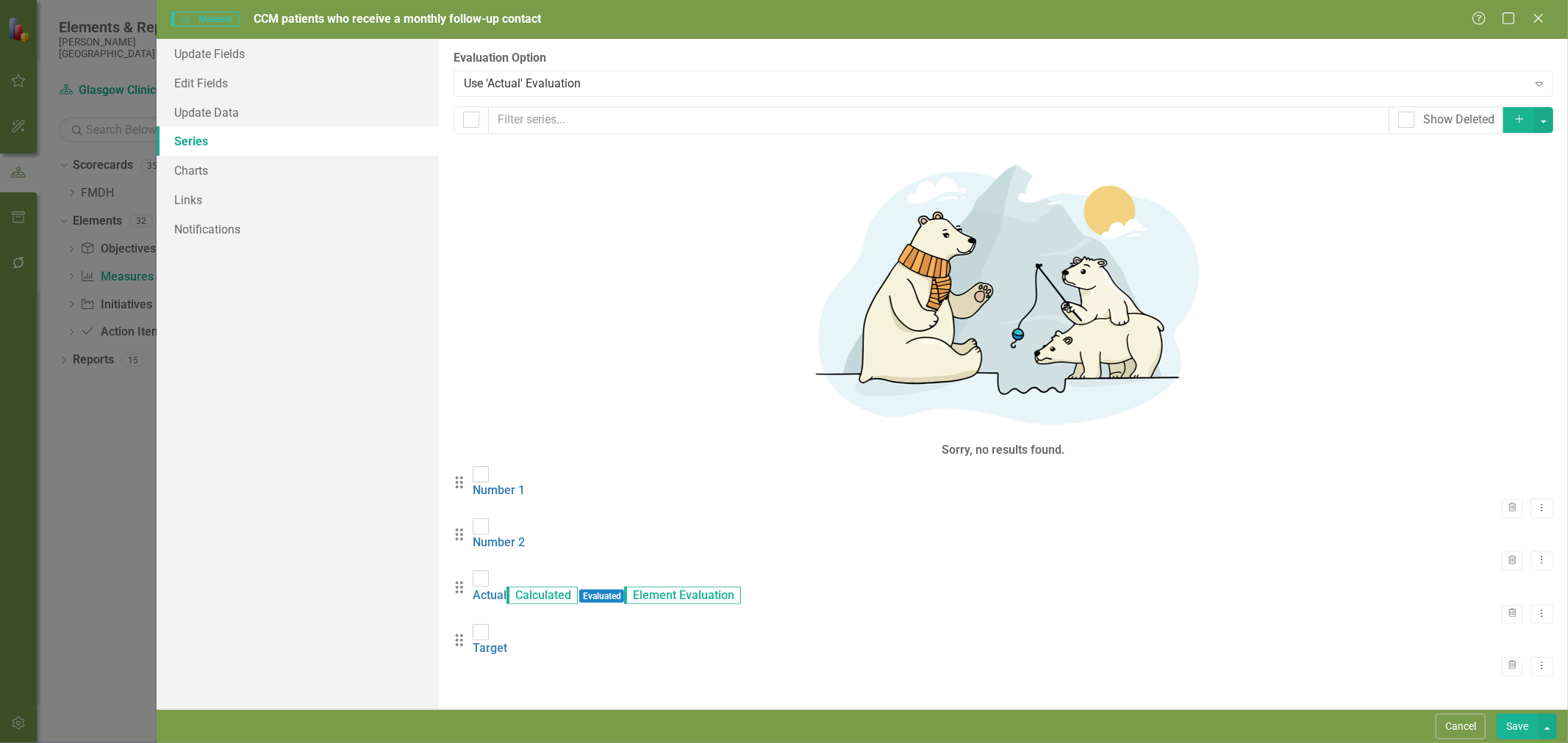
click at [525, 483] on link "Number 1" at bounding box center [499, 490] width 52 height 14
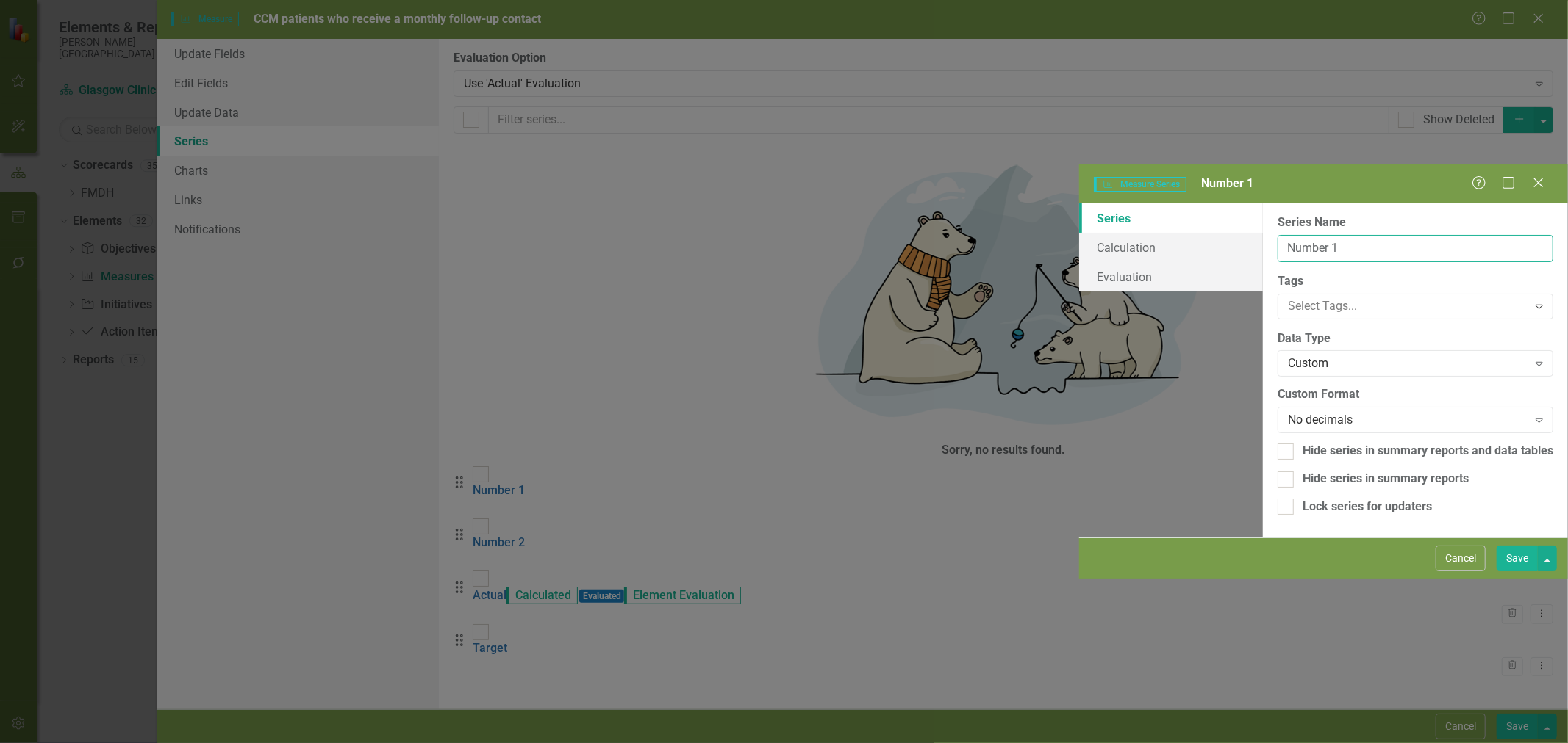
click at [1278, 235] on input "Number 1" at bounding box center [1415, 248] width 276 height 27
type input "Patients who received follow-up call"
click at [1510, 572] on button "Save" at bounding box center [1516, 558] width 41 height 25
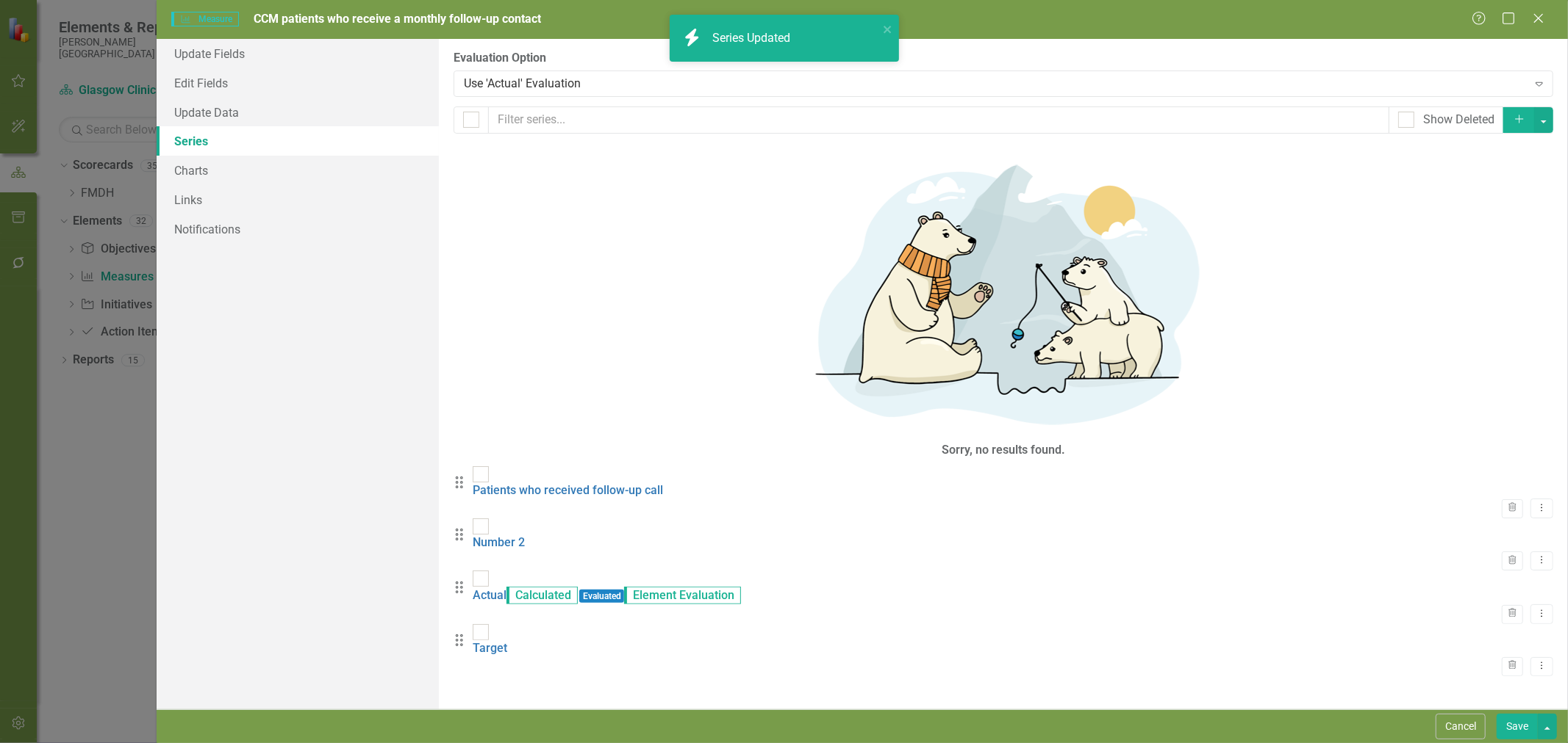
click at [525, 535] on link "Number 2" at bounding box center [499, 542] width 52 height 14
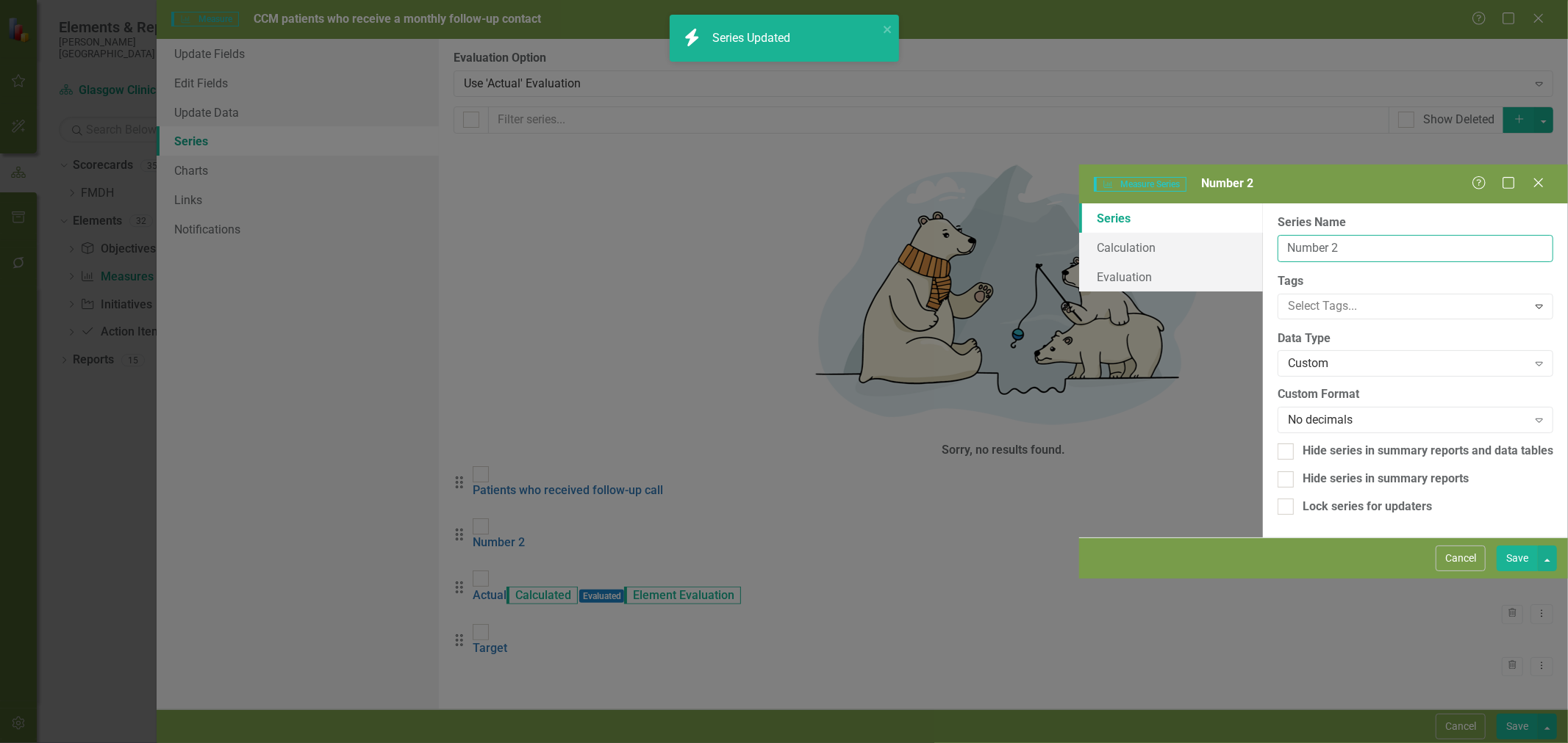
click at [1278, 235] on input "Number 2" at bounding box center [1415, 248] width 276 height 27
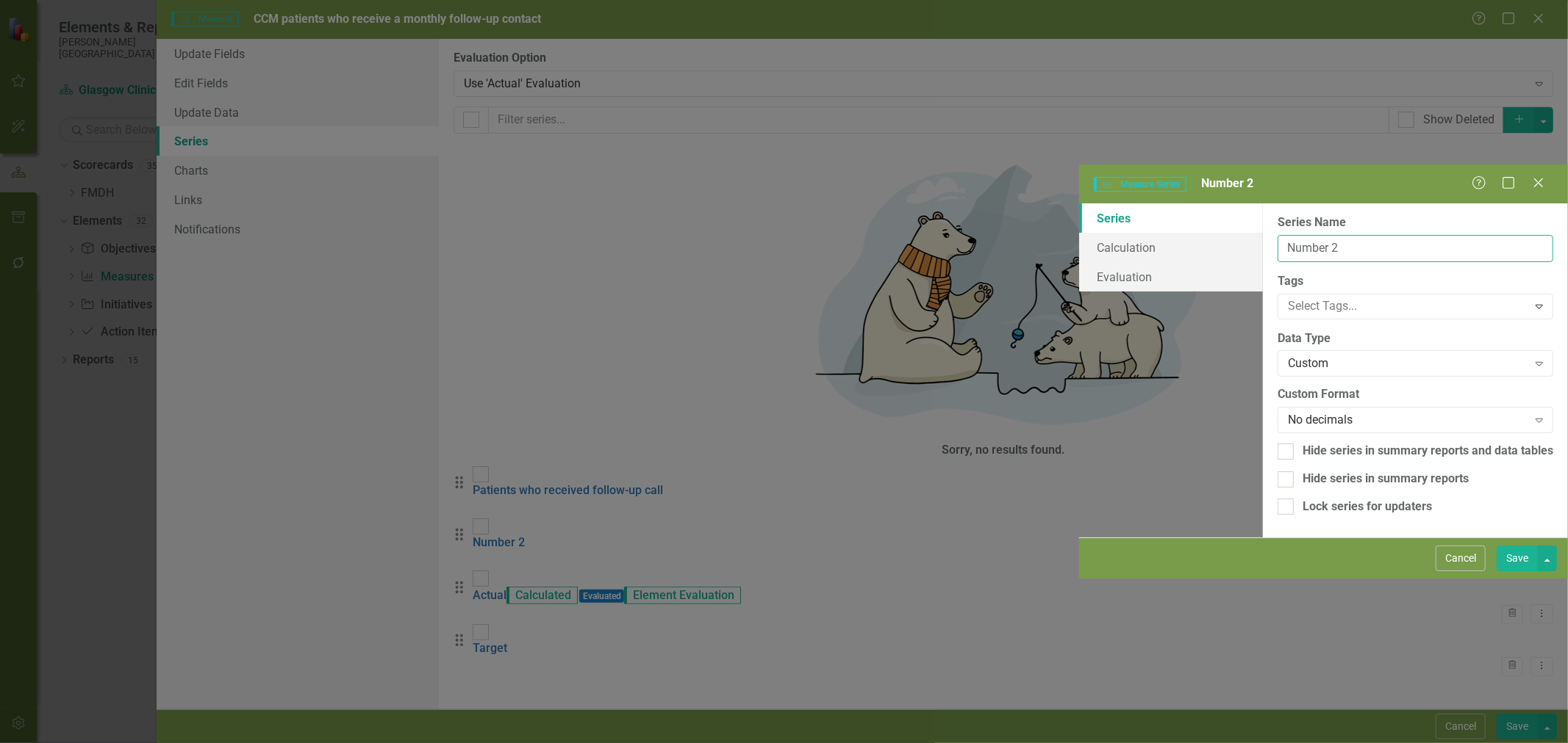
click at [1278, 235] on input "Number 2" at bounding box center [1415, 248] width 276 height 27
type input "Enrolled CCM patients"
click at [1519, 572] on button "Save" at bounding box center [1516, 558] width 41 height 25
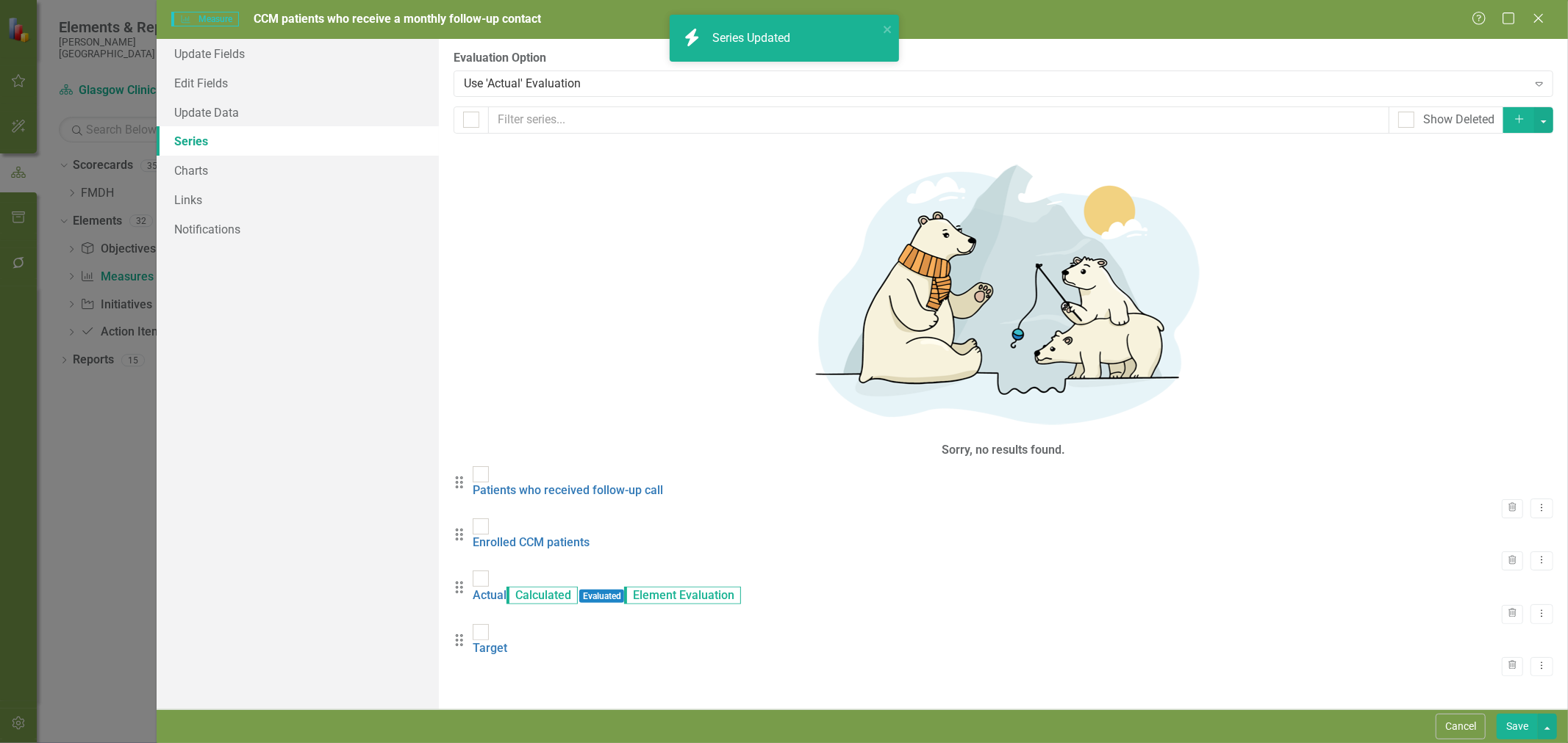
click at [506, 589] on link "Actual" at bounding box center [489, 596] width 34 height 14
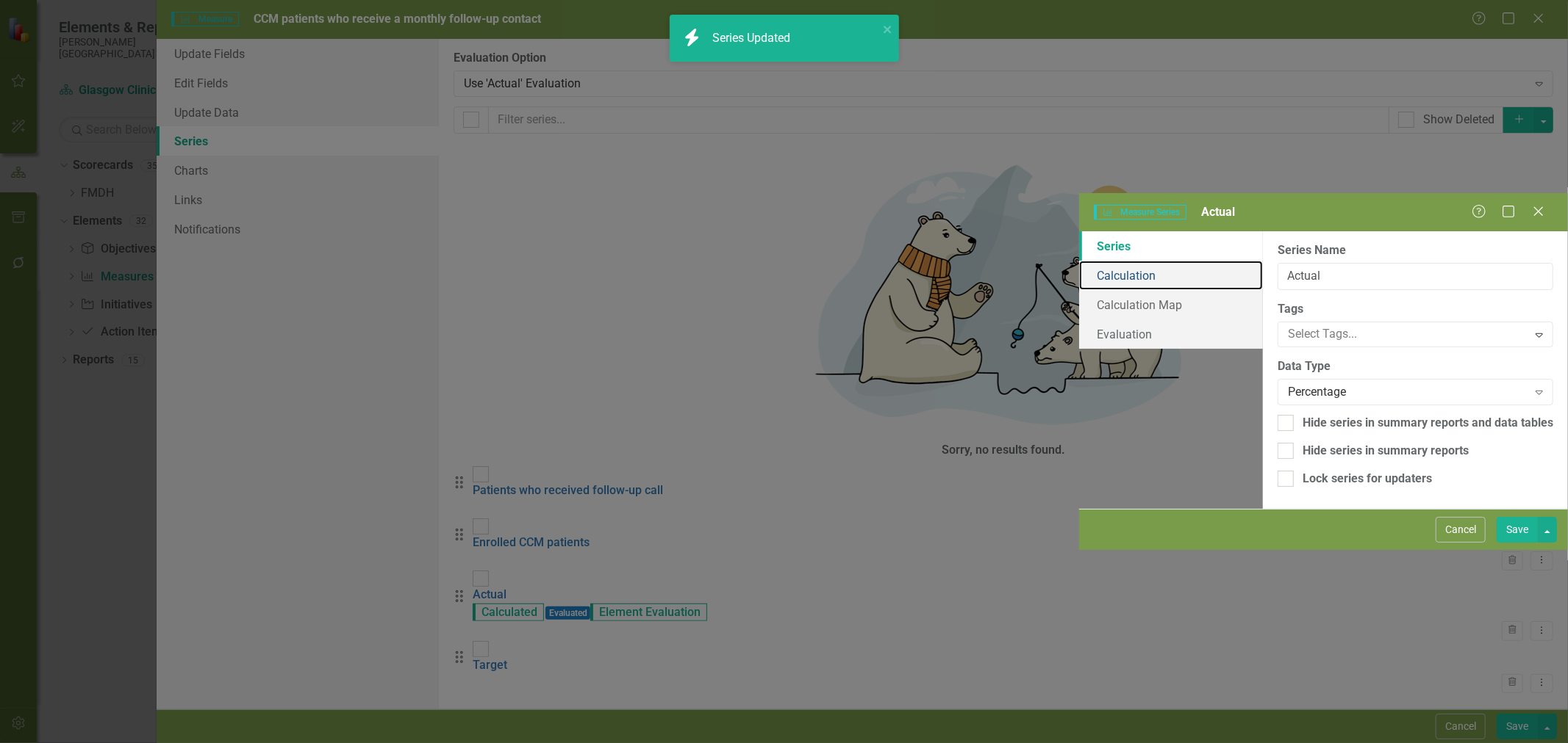
click at [1079, 261] on link "Calculation" at bounding box center [1170, 275] width 184 height 29
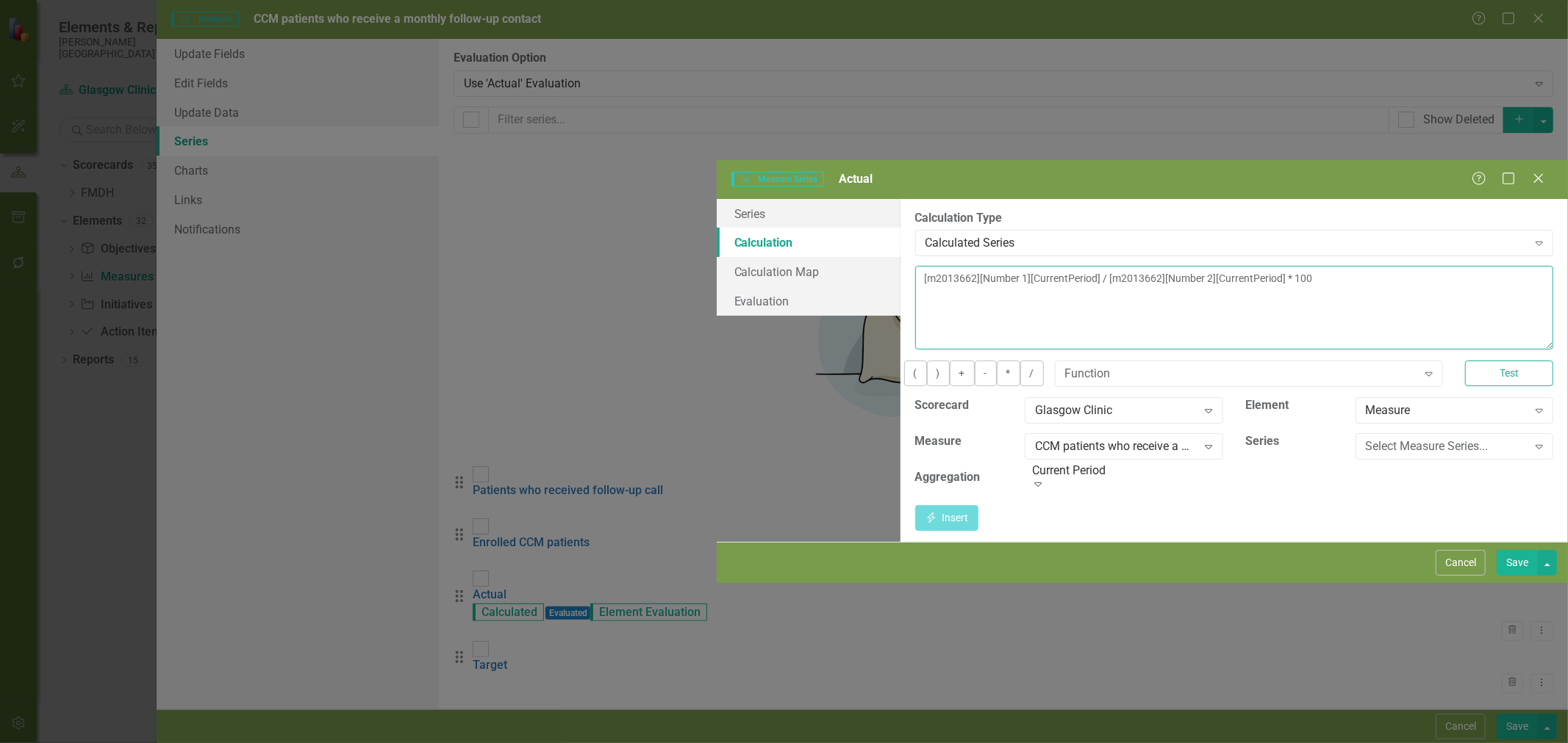
drag, startPoint x: 1140, startPoint y: 118, endPoint x: 583, endPoint y: 123, distance: 557.0
click at [915, 266] on textarea "[m2013662][Number 1][CurrentPeriod] / [m2013662][Number 2][CurrentPeriod] * 100" at bounding box center [1234, 308] width 638 height 84
click at [1355, 434] on div "Select Measure Series... Expand" at bounding box center [1454, 447] width 198 height 26
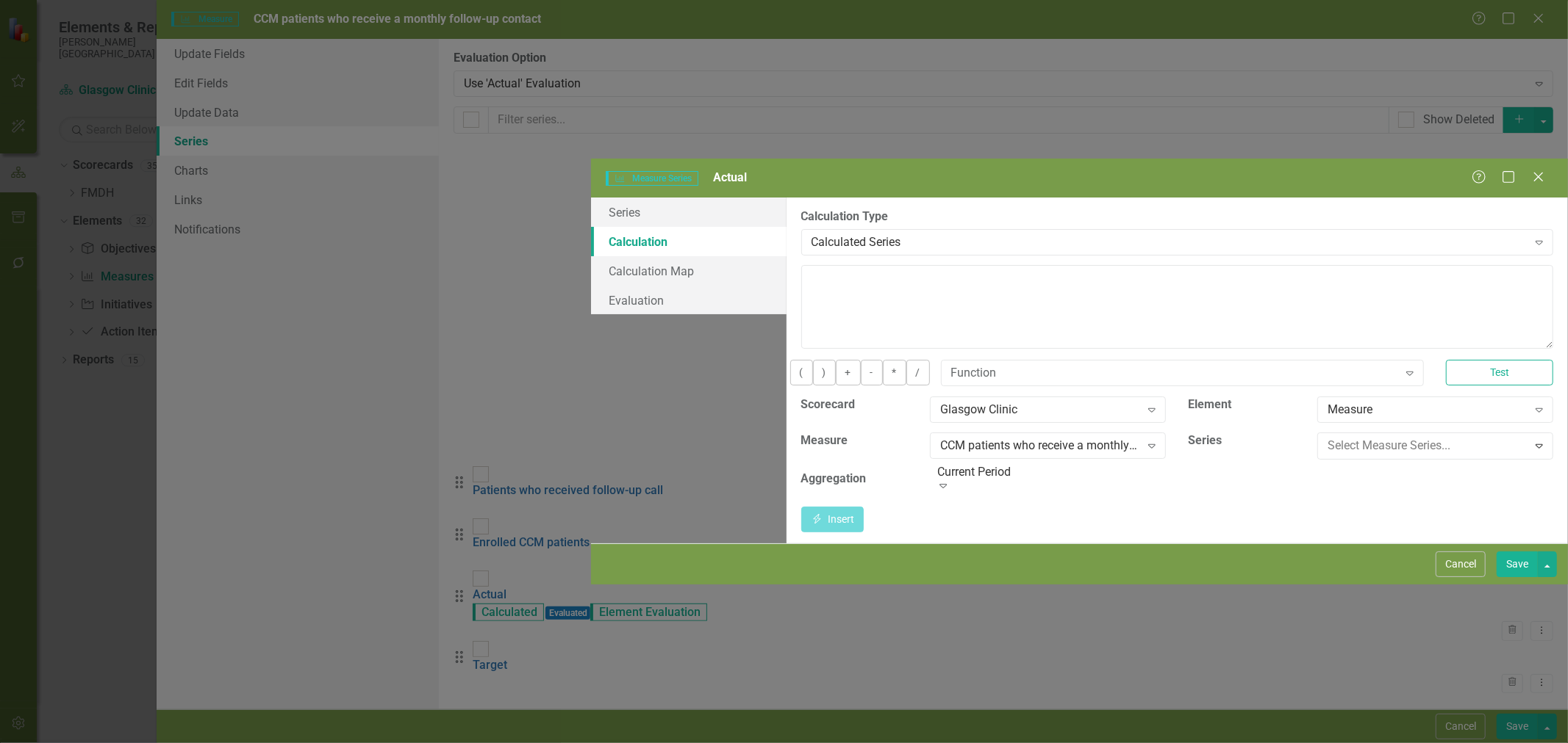
click at [1326, 742] on div "Patients who received follow-up call" at bounding box center [787, 755] width 1544 height 17
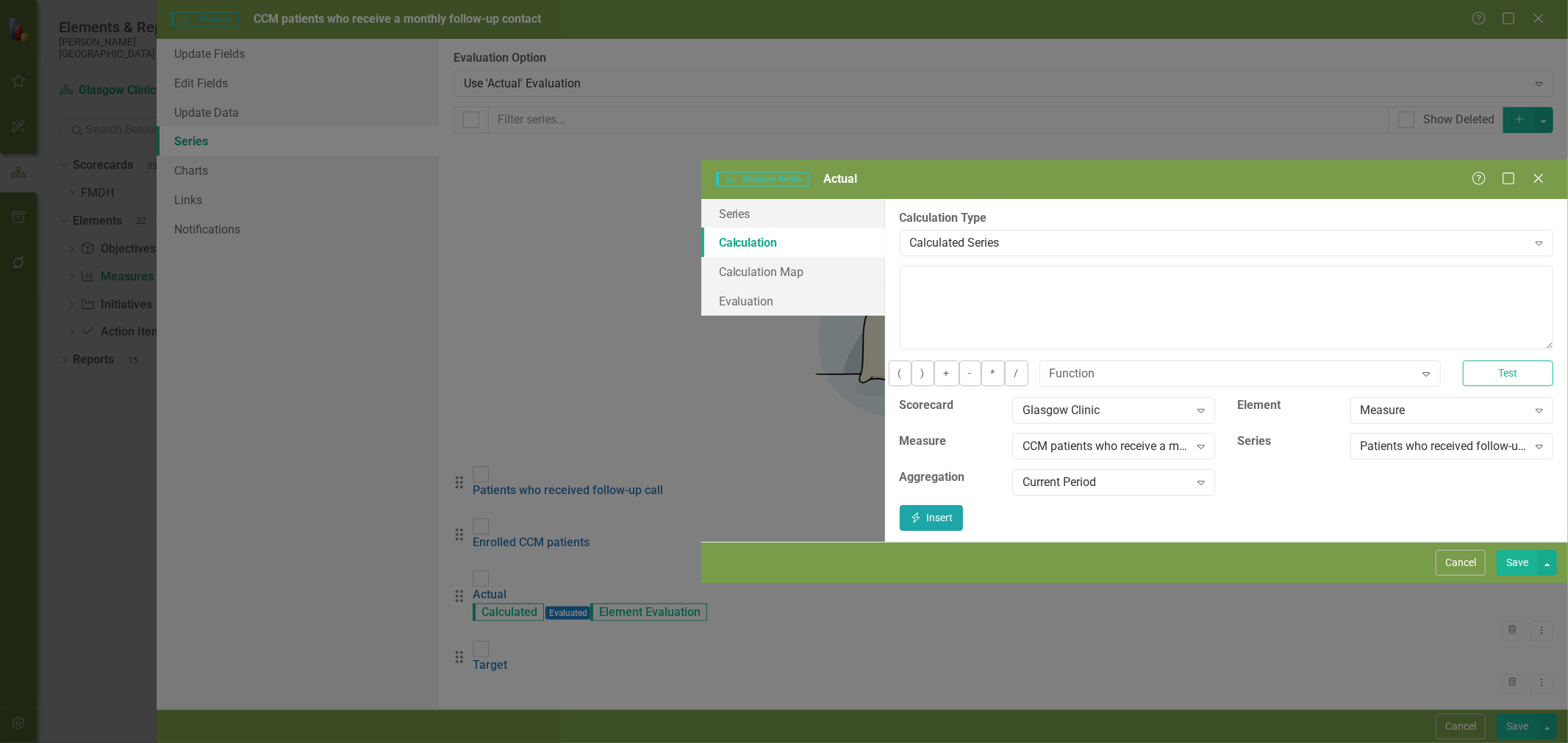
click at [963, 505] on button "Insert Insert" at bounding box center [931, 518] width 63 height 25
click at [1004, 360] on button "/" at bounding box center [1016, 373] width 23 height 25
click at [1387, 438] on div "Patients who received follow-up call" at bounding box center [1444, 447] width 167 height 17
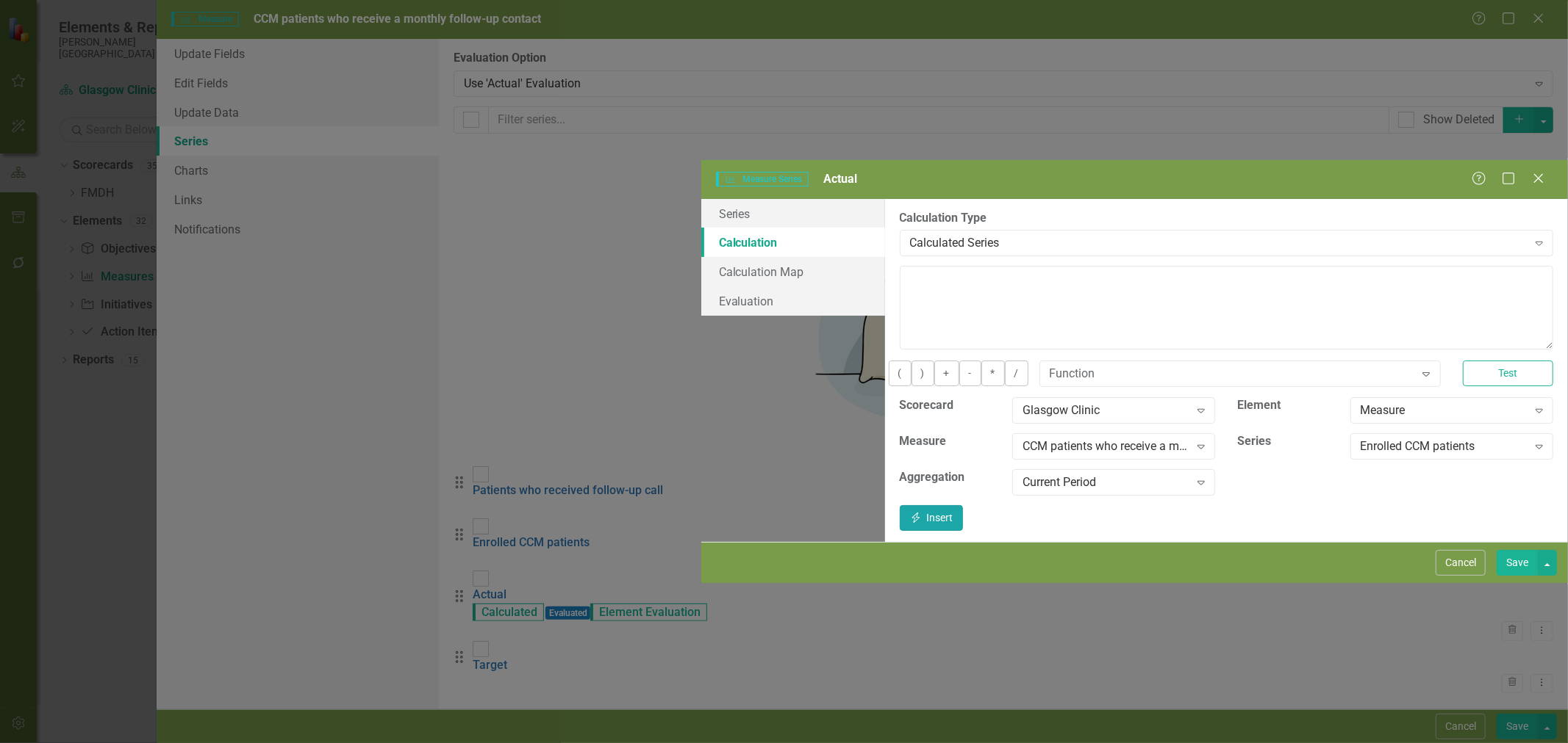
click at [963, 505] on button "Insert Insert" at bounding box center [931, 518] width 63 height 25
click at [981, 360] on button "*" at bounding box center [993, 373] width 23 height 25
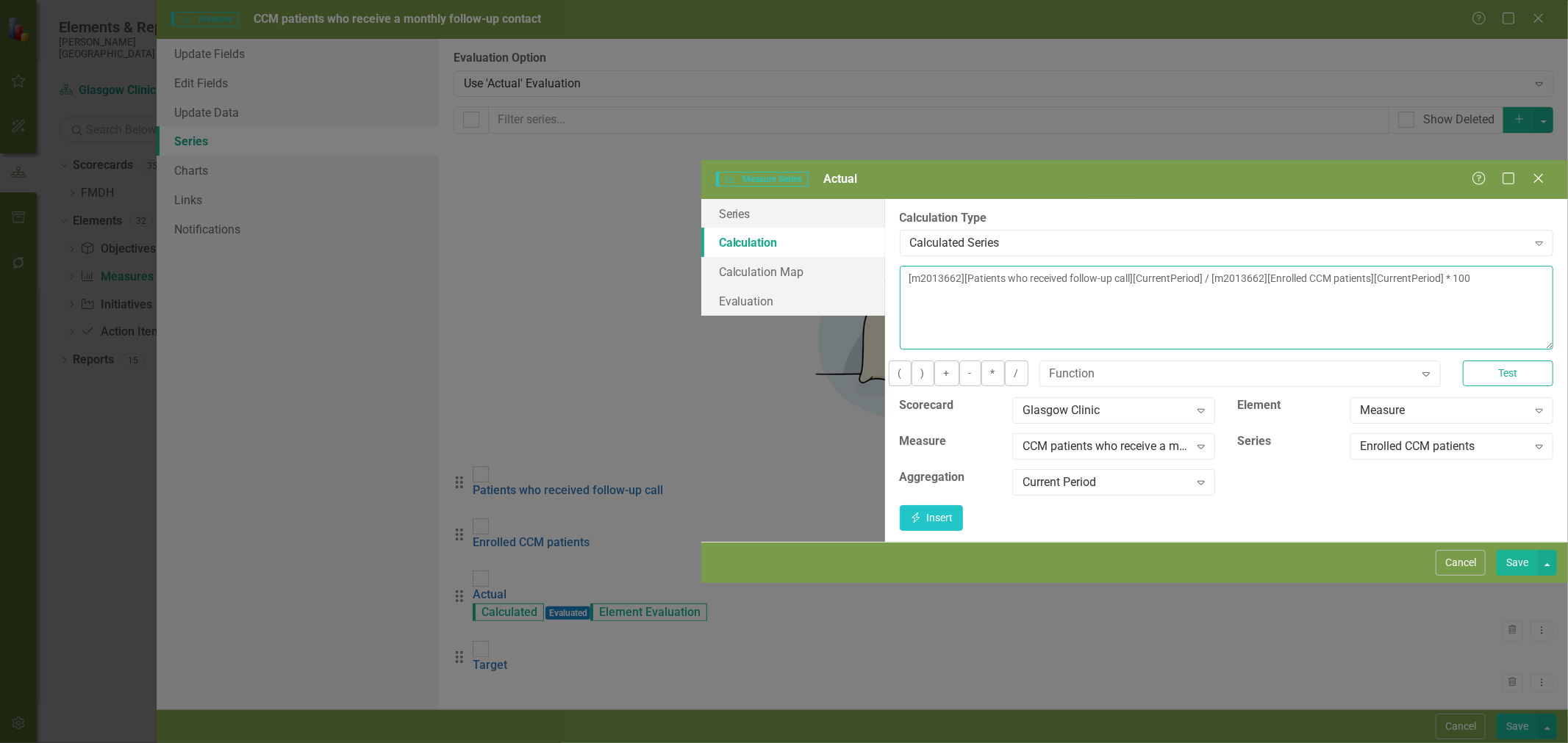
type textarea "[m2013662][Patients who received follow-up call][CurrentPeriod] / [m2013662][En…"
click at [1517, 576] on button "Save" at bounding box center [1516, 562] width 41 height 25
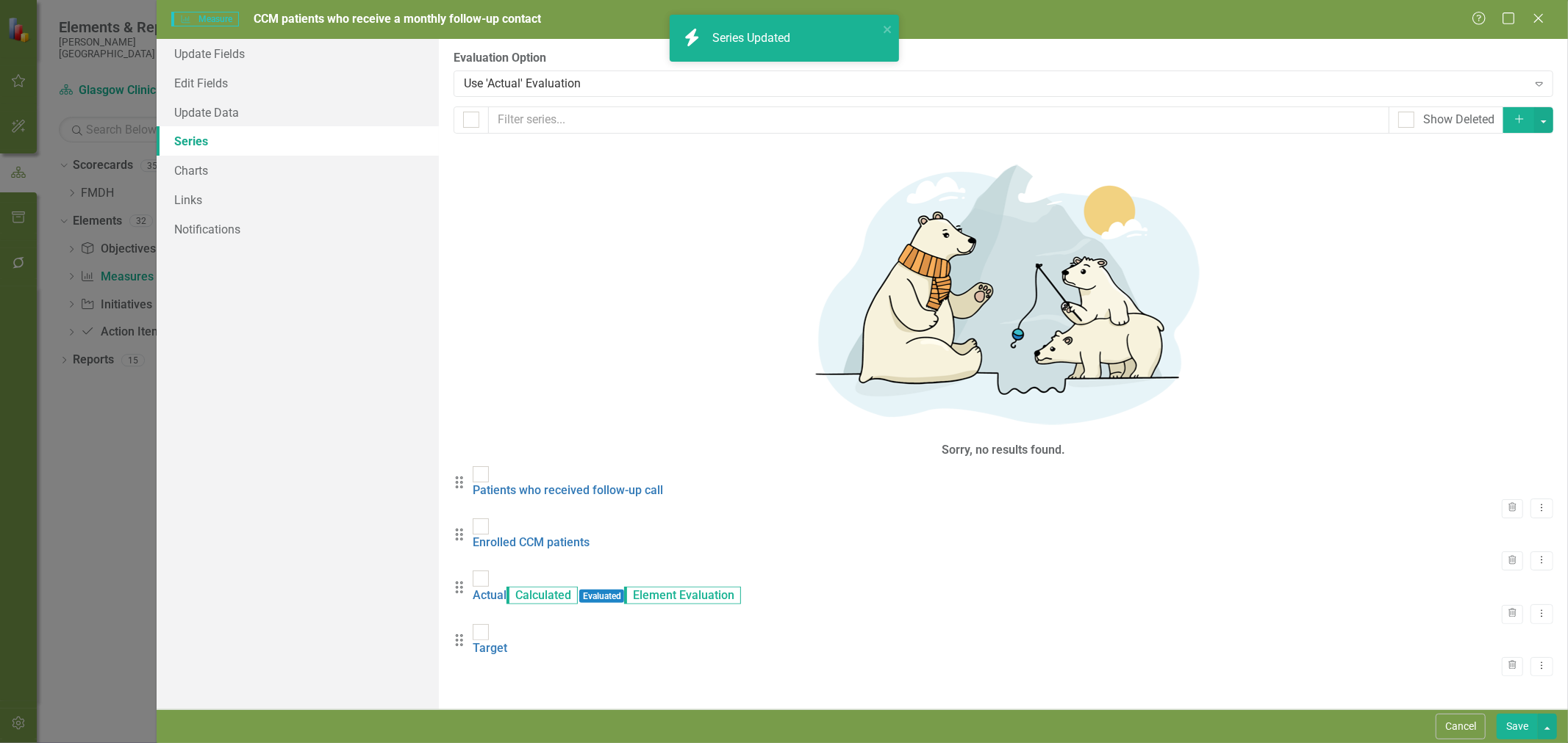
click at [507, 641] on link "Target" at bounding box center [489, 648] width 35 height 14
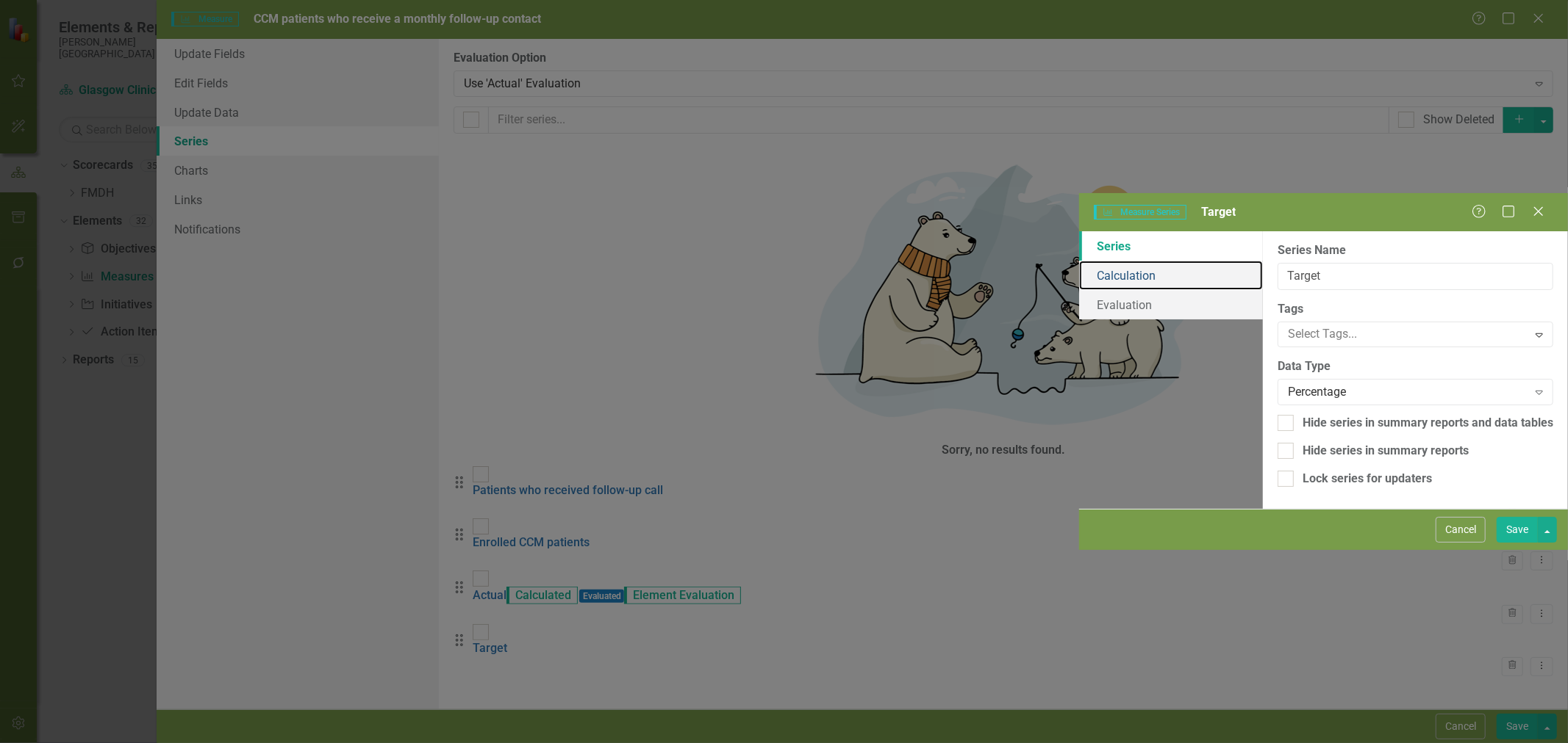
drag, startPoint x: 391, startPoint y: 84, endPoint x: 422, endPoint y: 100, distance: 34.9
click at [1079, 261] on link "Calculation" at bounding box center [1170, 275] width 184 height 29
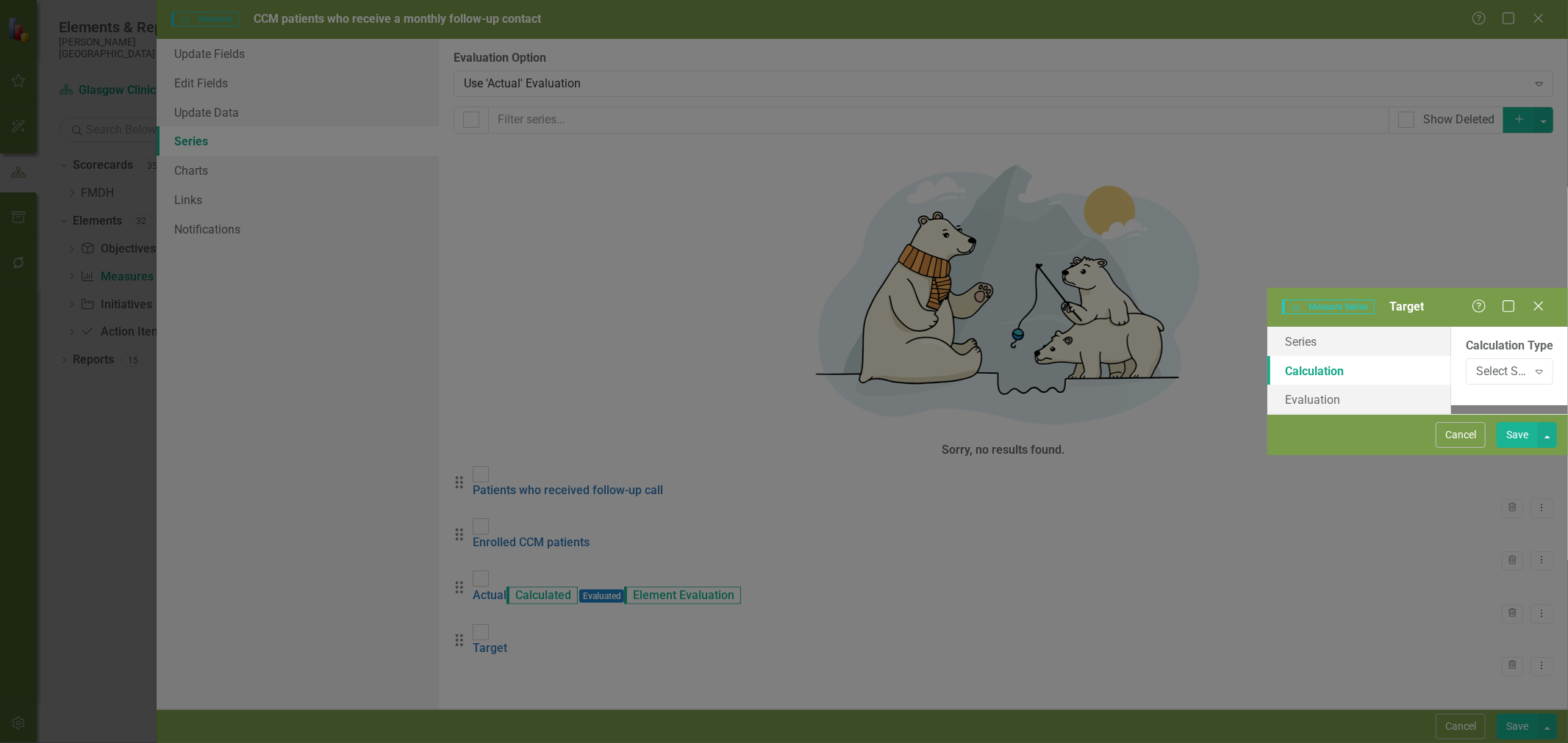
click at [1476, 363] on div "Select Series Calculation Type" at bounding box center [1502, 371] width 52 height 17
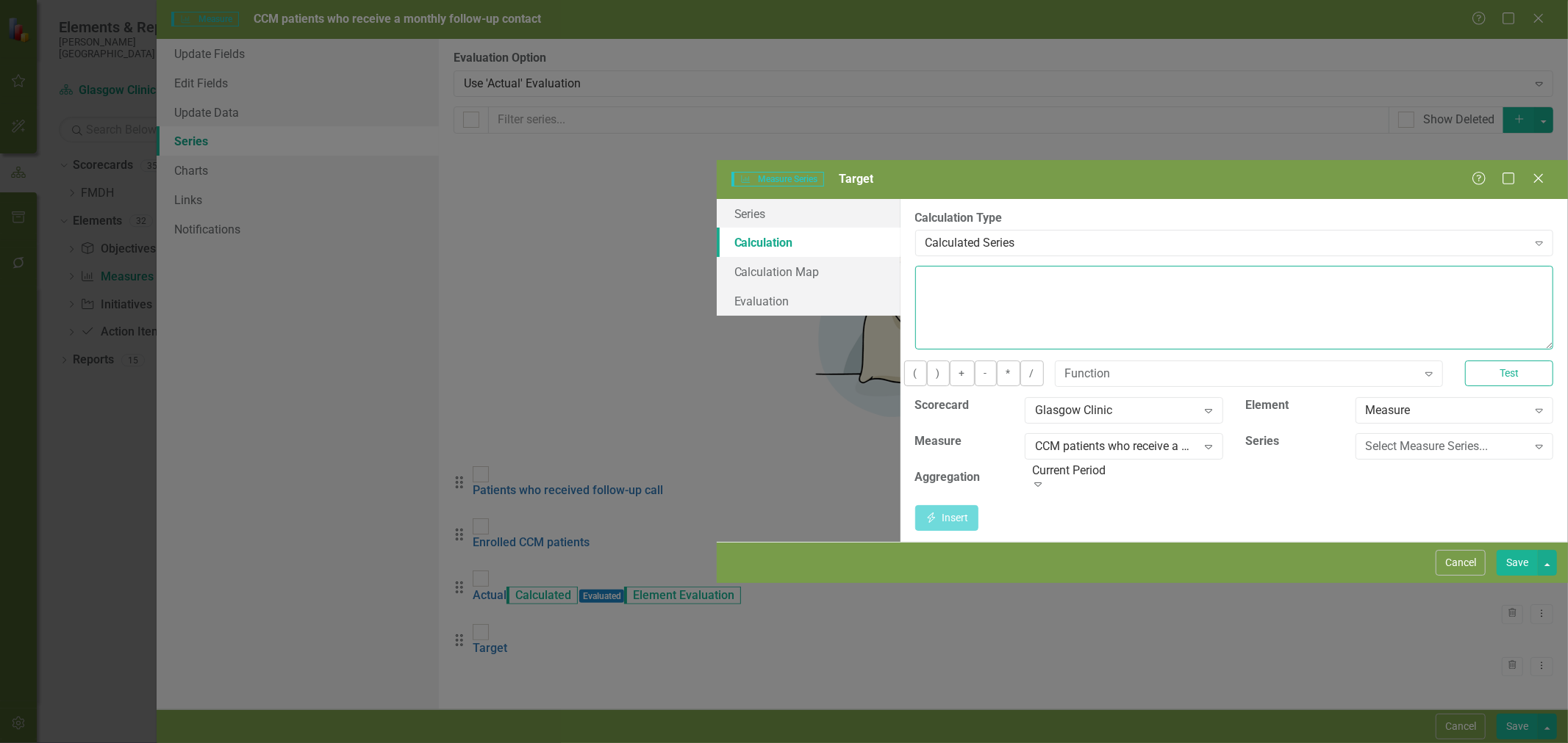
click at [915, 266] on textarea at bounding box center [1234, 308] width 638 height 84
type textarea "85"
click at [1514, 576] on button "Save" at bounding box center [1516, 562] width 41 height 25
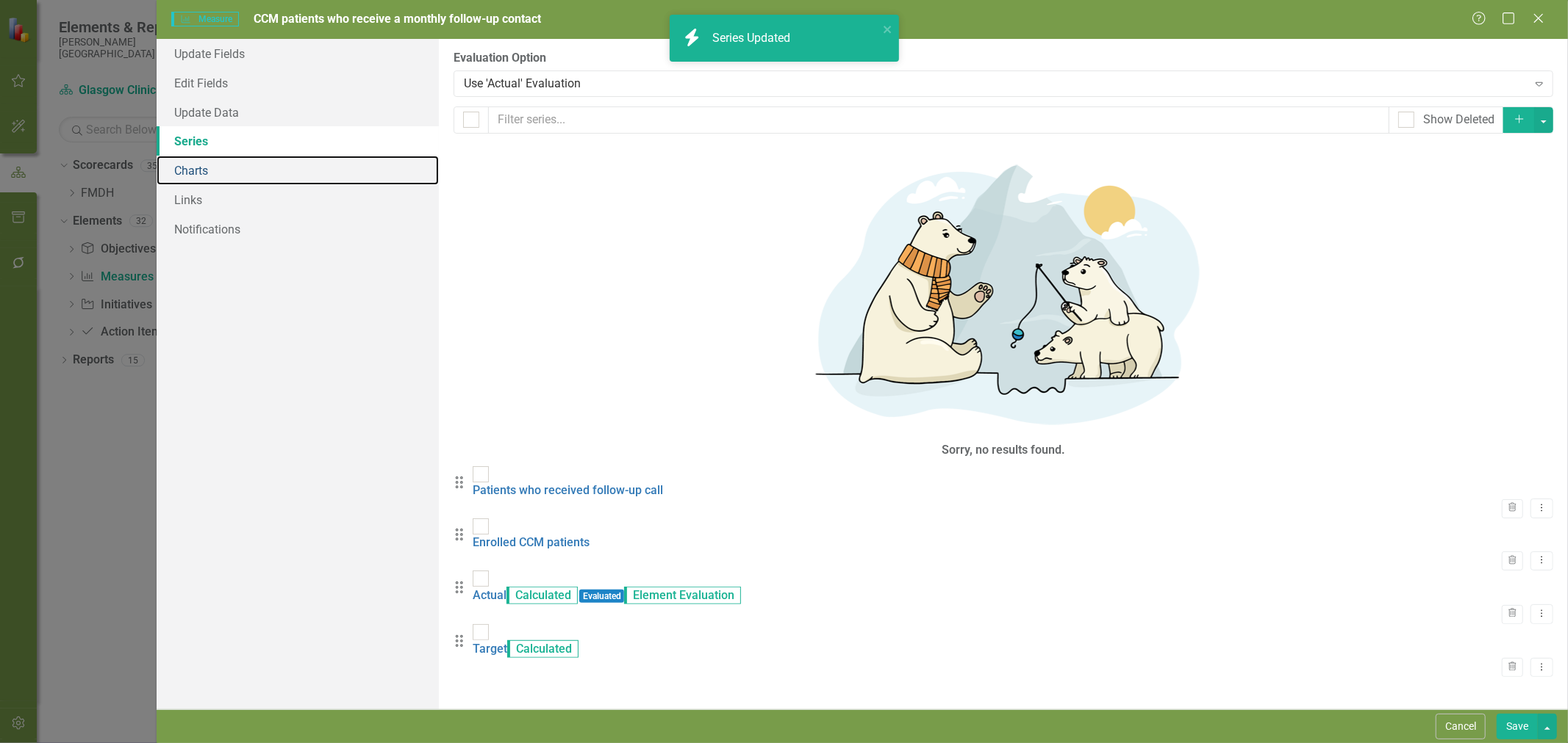
click at [207, 177] on link "Charts" at bounding box center [298, 171] width 283 height 29
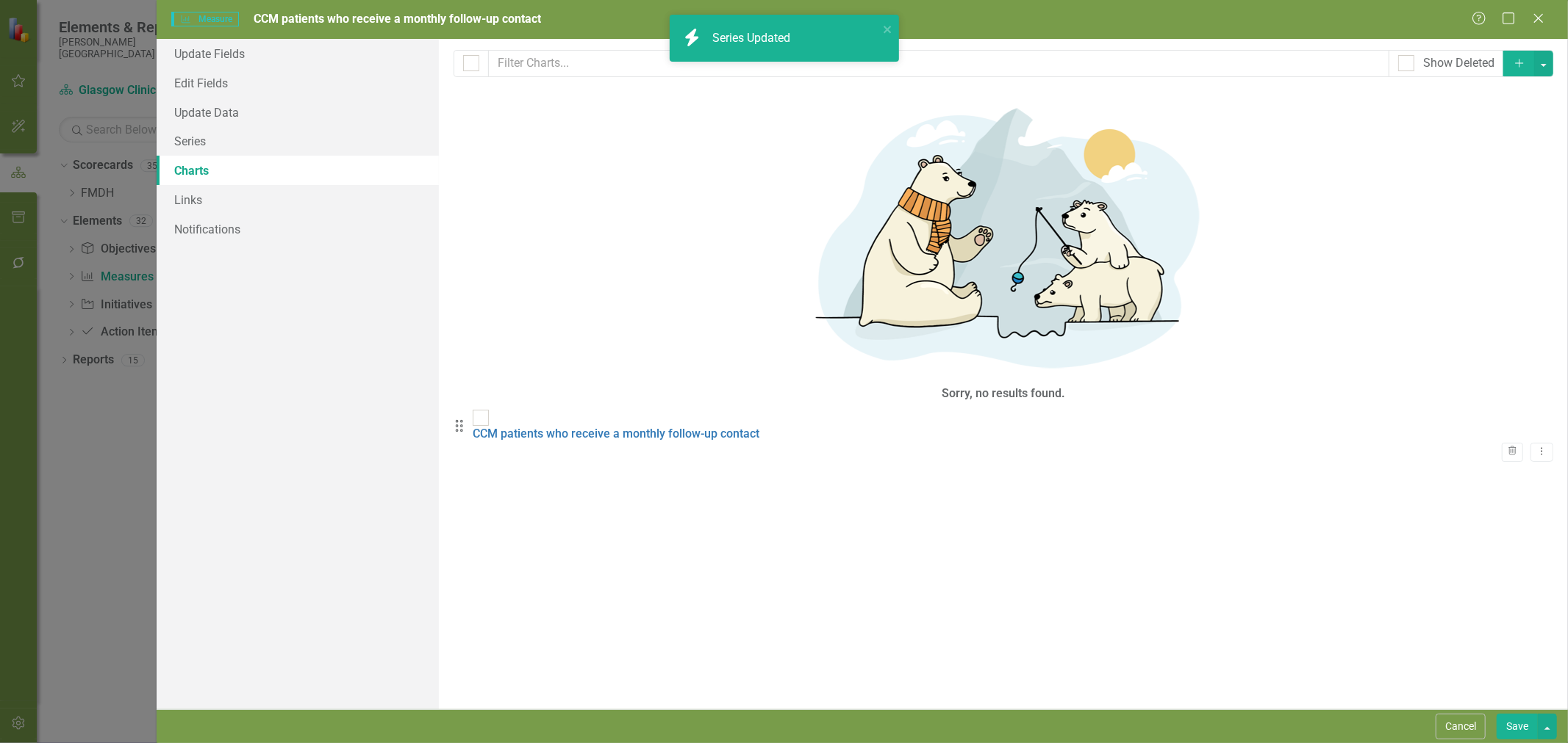
click at [694, 427] on link "CCM patients who receive a monthly follow-up contact" at bounding box center [615, 434] width 286 height 14
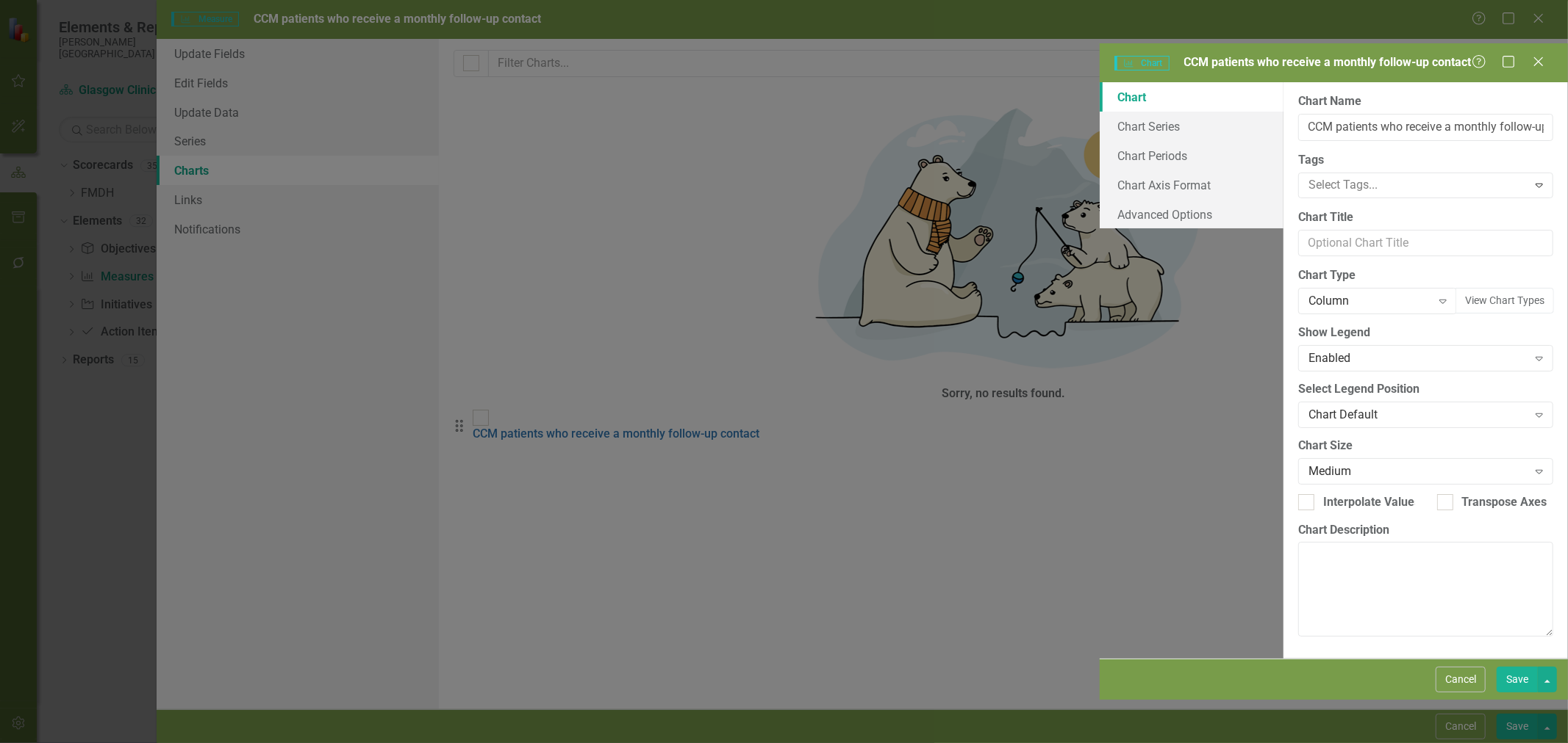
click at [1309, 293] on div "Column" at bounding box center [1370, 302] width 122 height 17
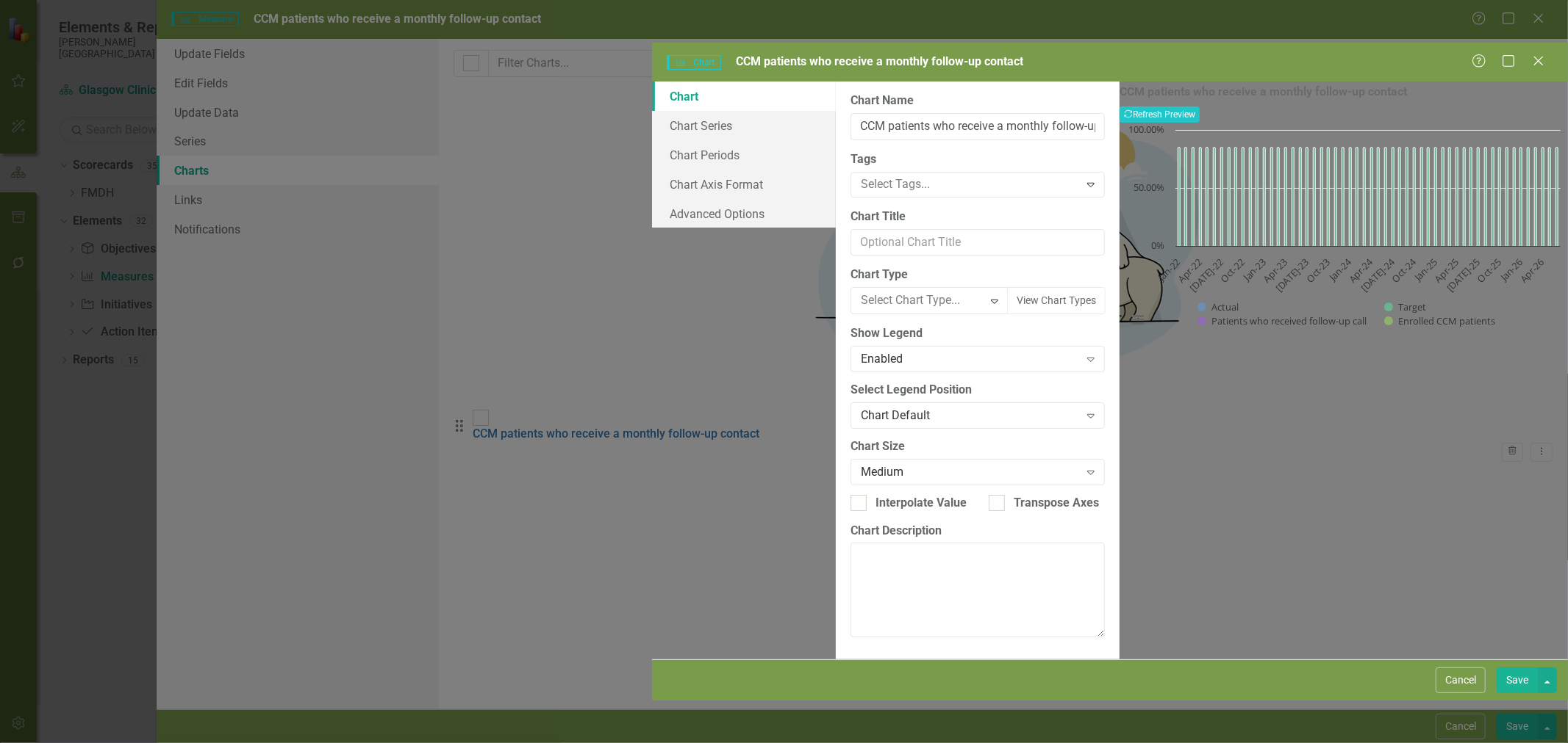
scroll to position [78, 0]
click at [652, 112] on link "Chart Series" at bounding box center [743, 127] width 184 height 29
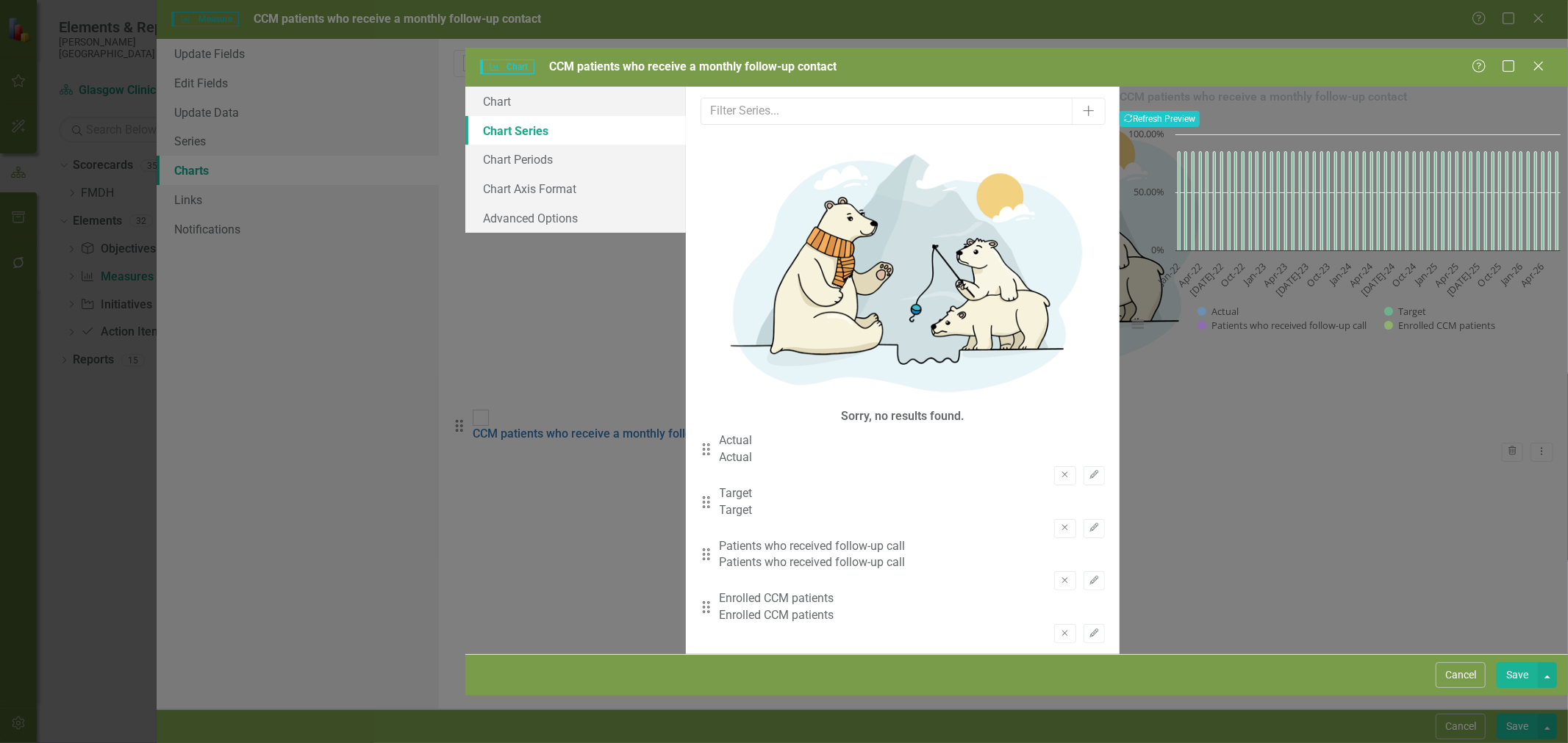
click at [1059, 576] on icon "Remove" at bounding box center [1065, 580] width 11 height 8
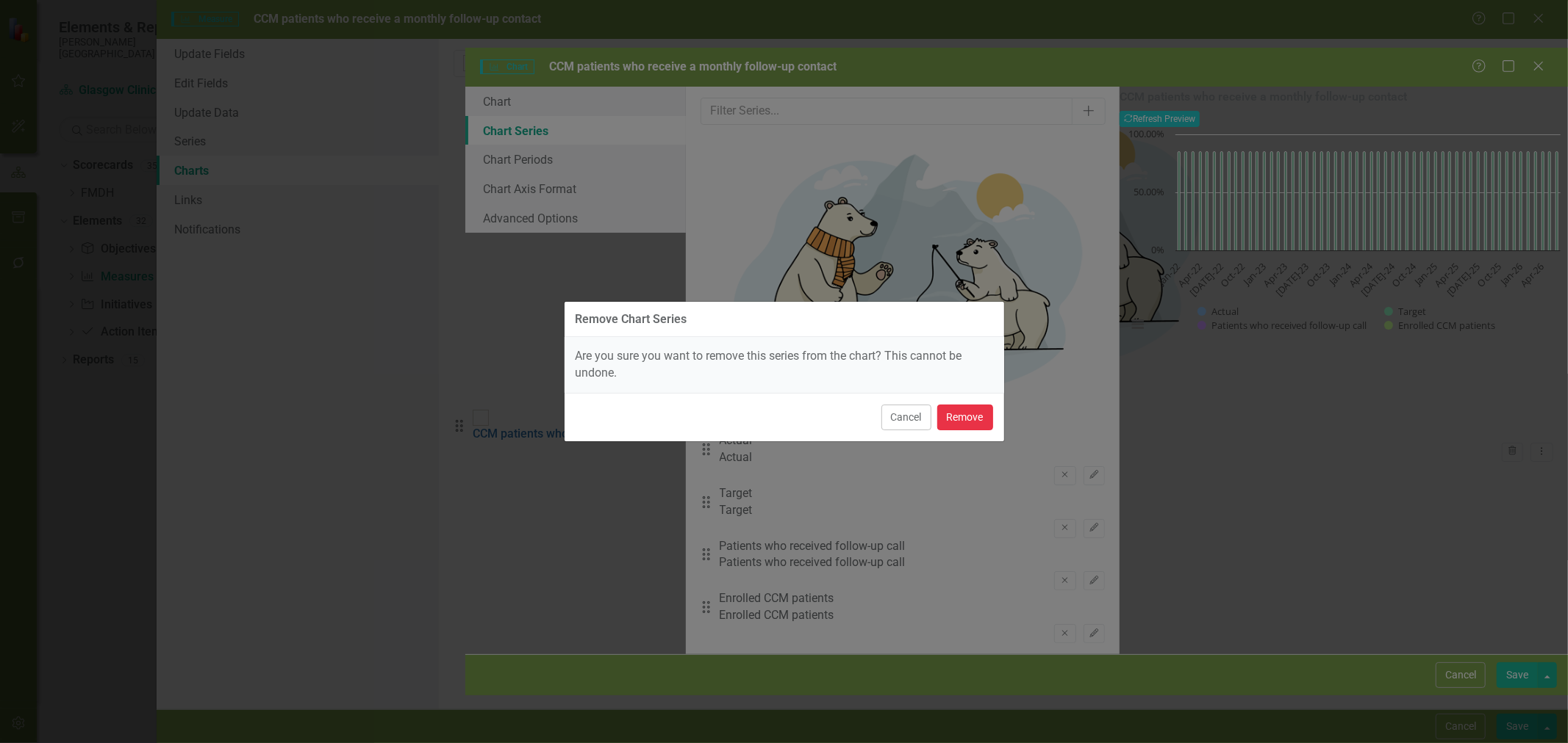
click at [967, 417] on button "Remove" at bounding box center [965, 417] width 56 height 25
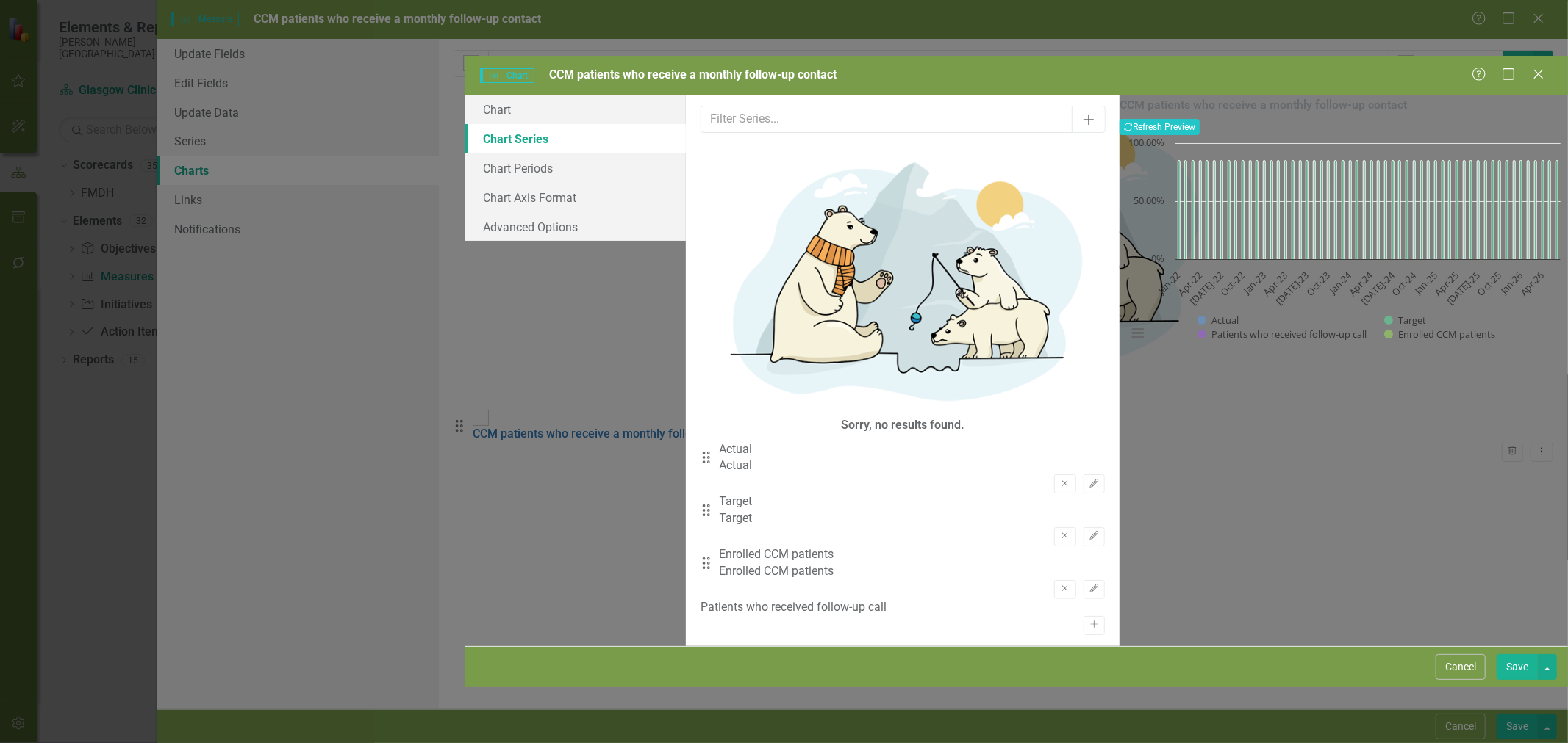
click at [1059, 585] on icon "Remove" at bounding box center [1065, 589] width 11 height 8
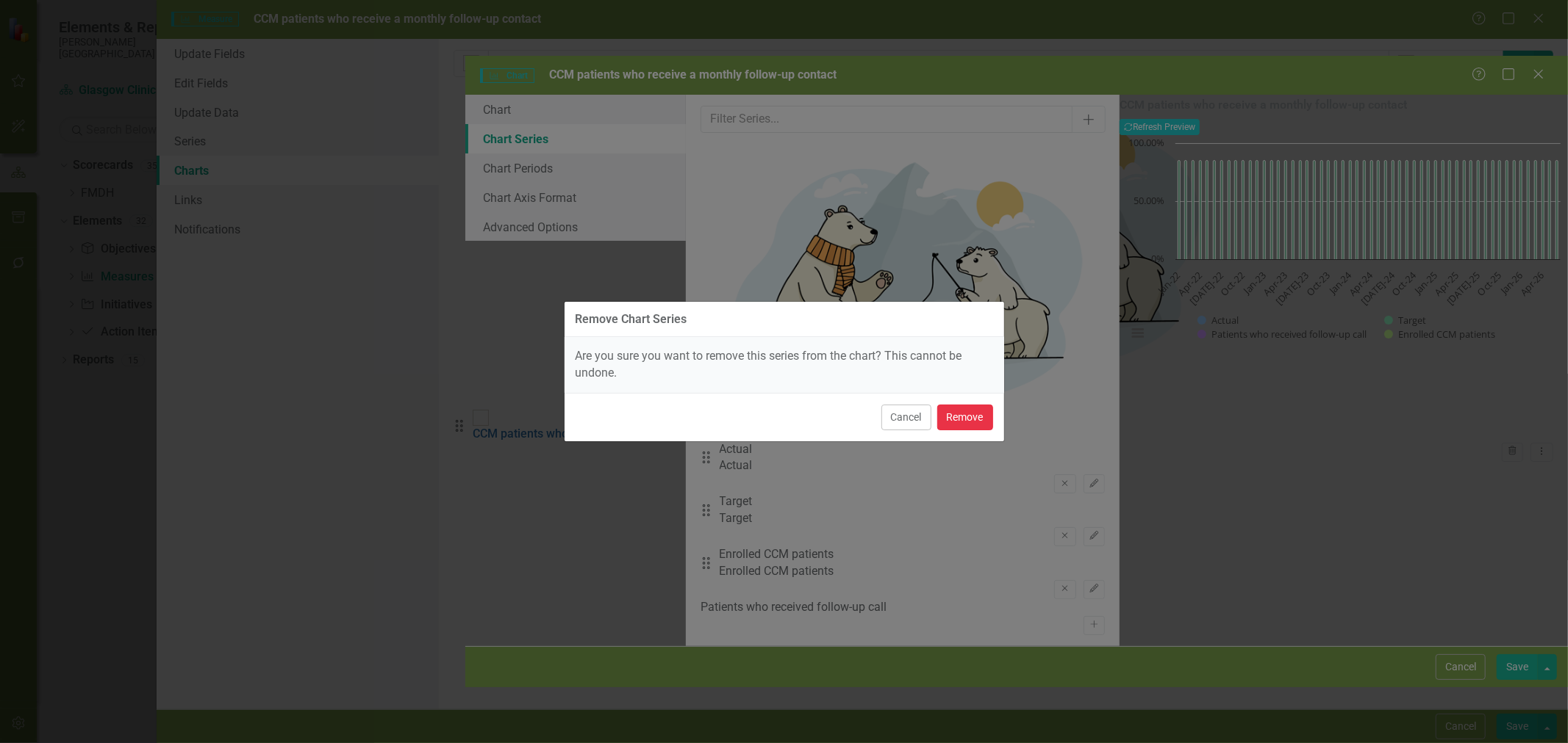
click at [961, 411] on button "Remove" at bounding box center [965, 417] width 56 height 25
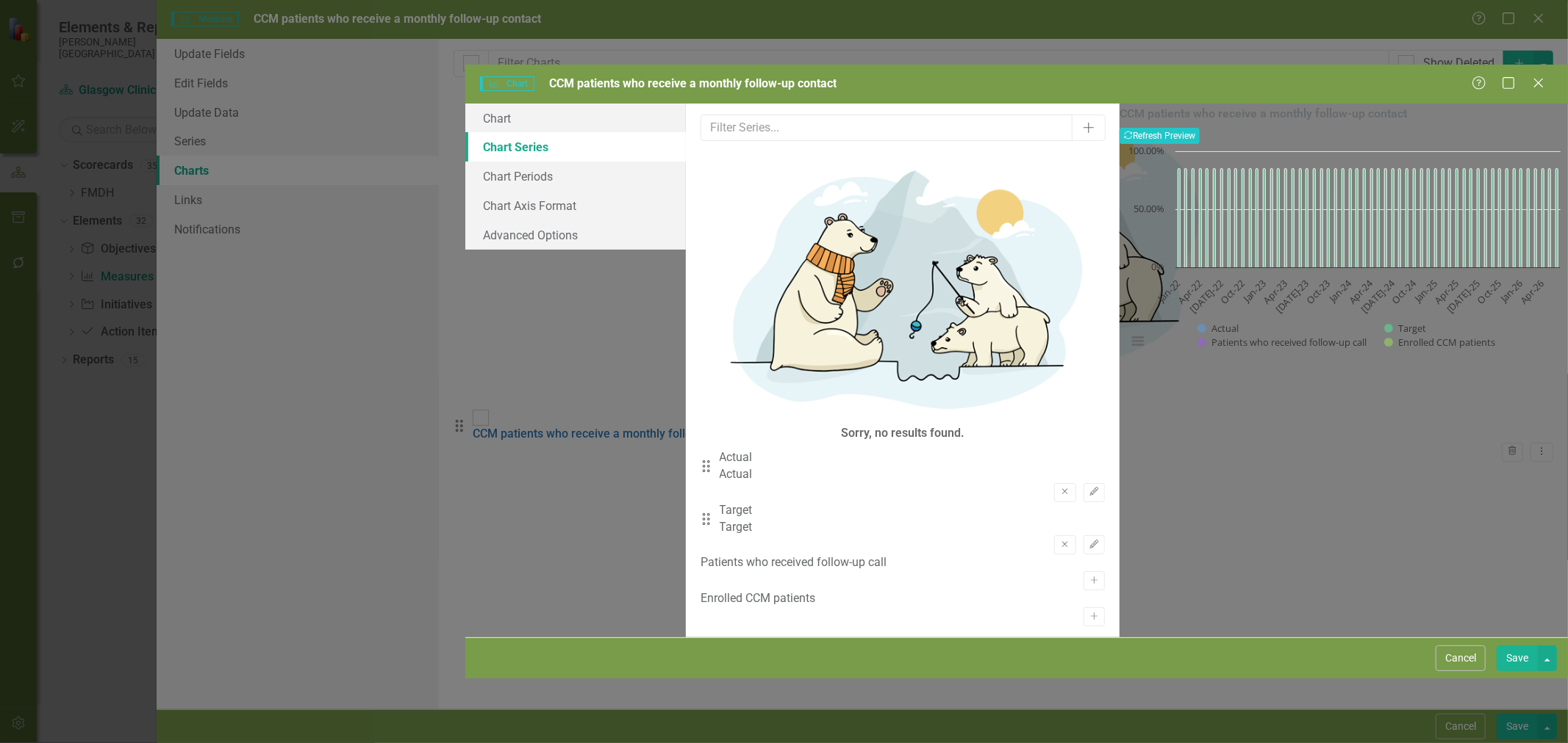
click at [1089, 487] on icon "button" at bounding box center [1093, 491] width 8 height 8
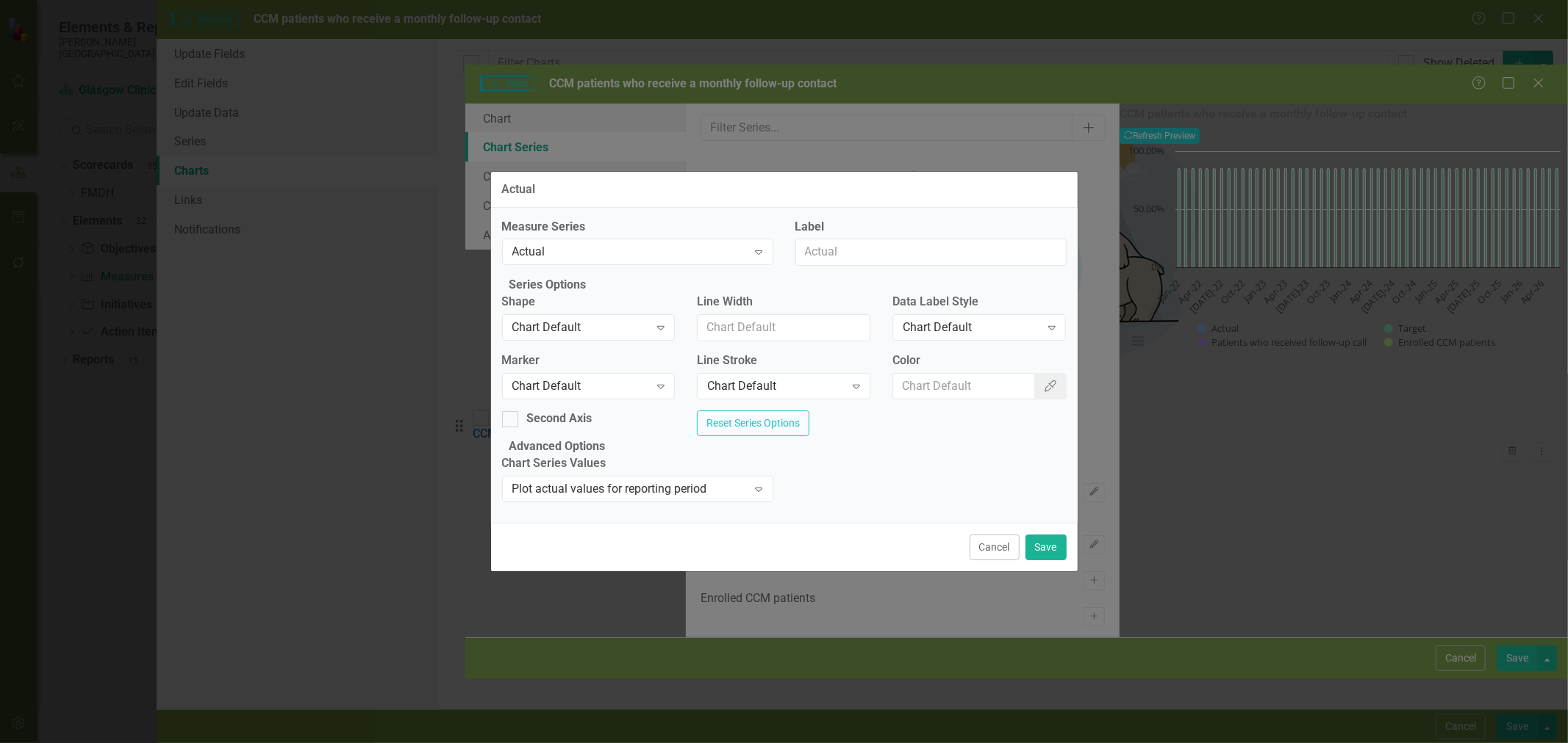
click at [591, 383] on div "Chart Default" at bounding box center [581, 386] width 137 height 17
click at [1045, 560] on button "Save" at bounding box center [1045, 547] width 41 height 25
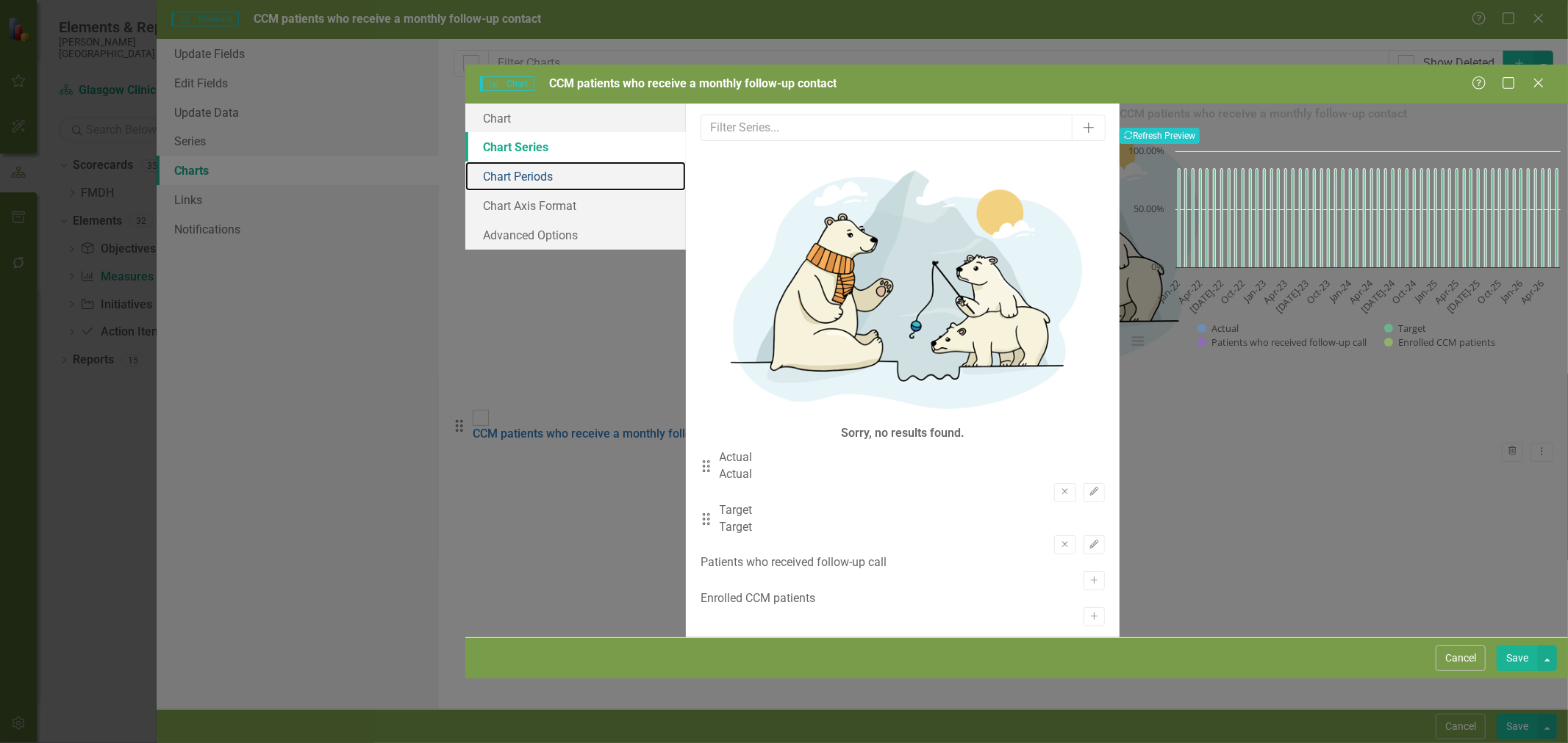
click at [466, 161] on link "Chart Periods" at bounding box center [576, 176] width 221 height 29
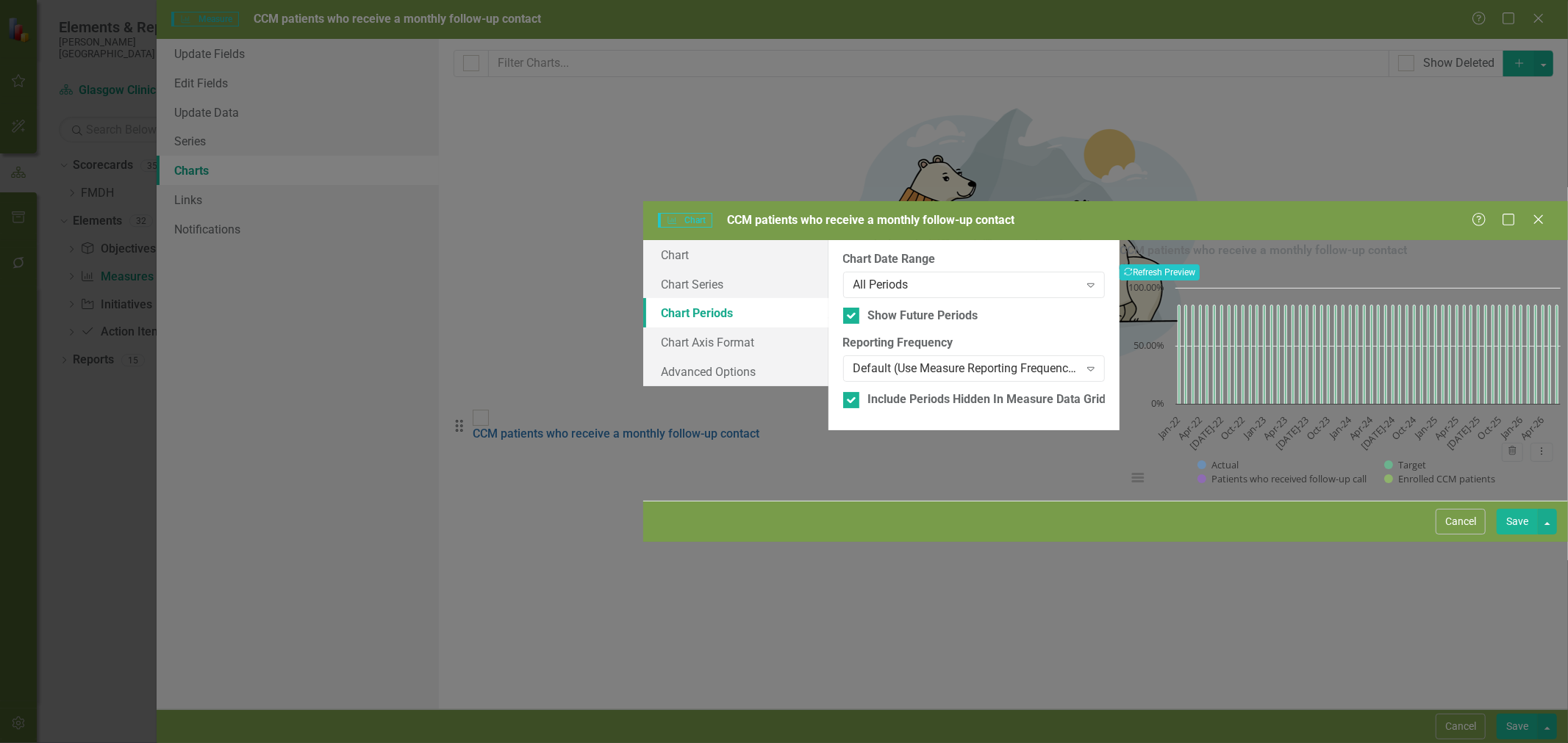
click at [868, 308] on div "Show Future Periods" at bounding box center [923, 316] width 110 height 17
click at [843, 308] on input "Show Future Periods" at bounding box center [848, 312] width 9 height 9
checkbox input "false"
click at [868, 391] on div "Include Periods Hidden In Measure Data Grid" at bounding box center [987, 400] width 238 height 17
click at [843, 392] on input "Include Periods Hidden In Measure Data Grid" at bounding box center [848, 397] width 9 height 9
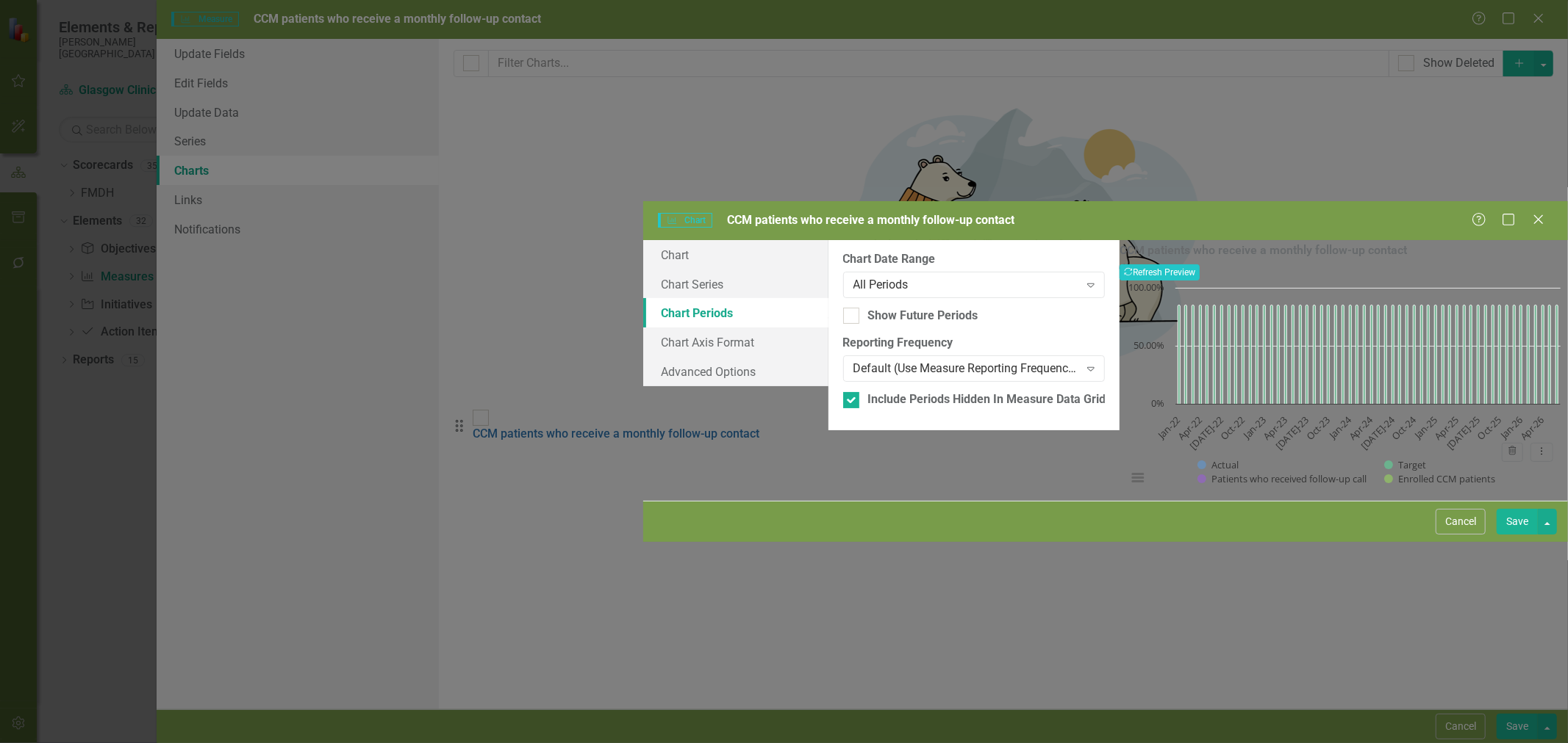
checkbox input "false"
click at [1510, 535] on button "Save" at bounding box center [1516, 522] width 41 height 25
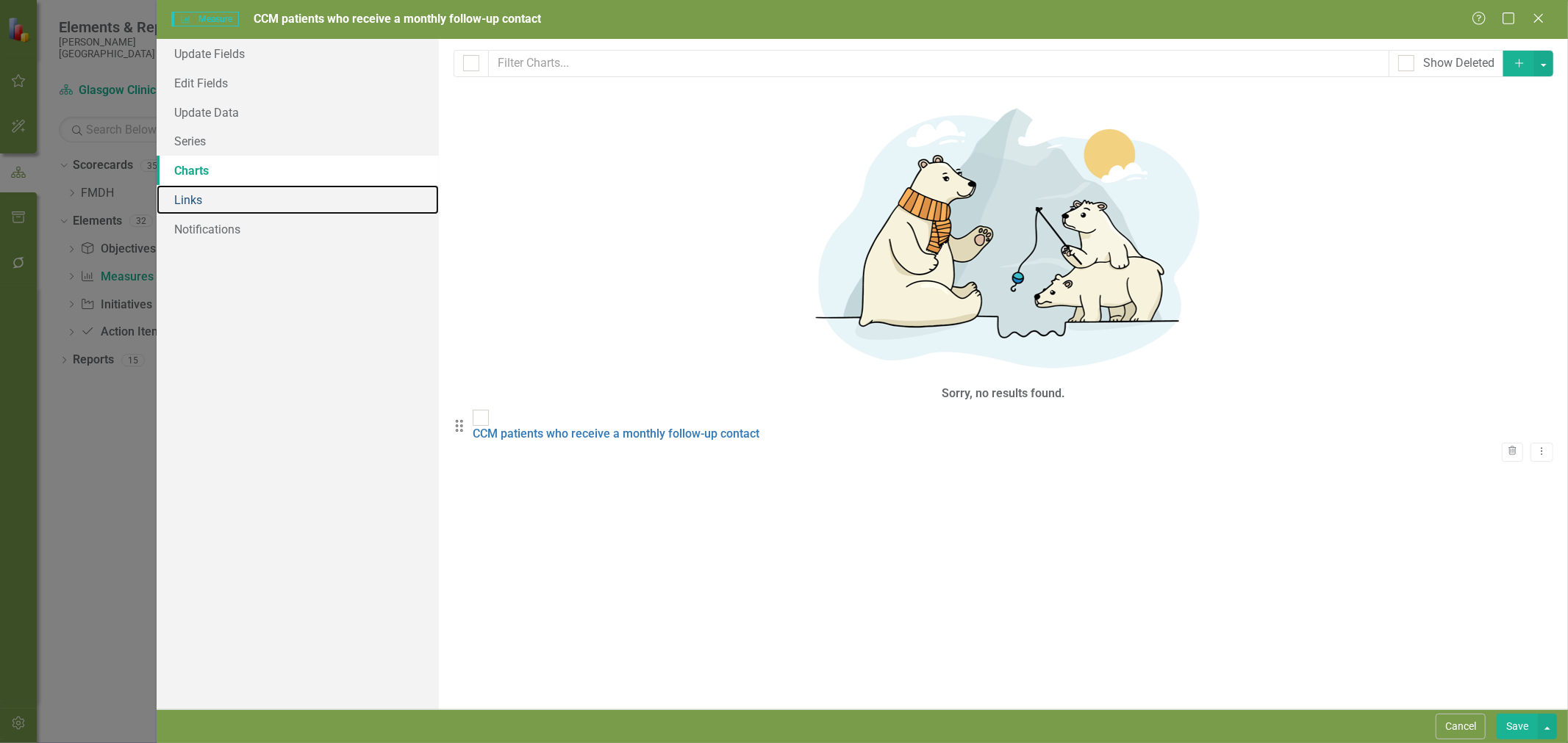
click at [232, 202] on link "Links" at bounding box center [298, 200] width 283 height 29
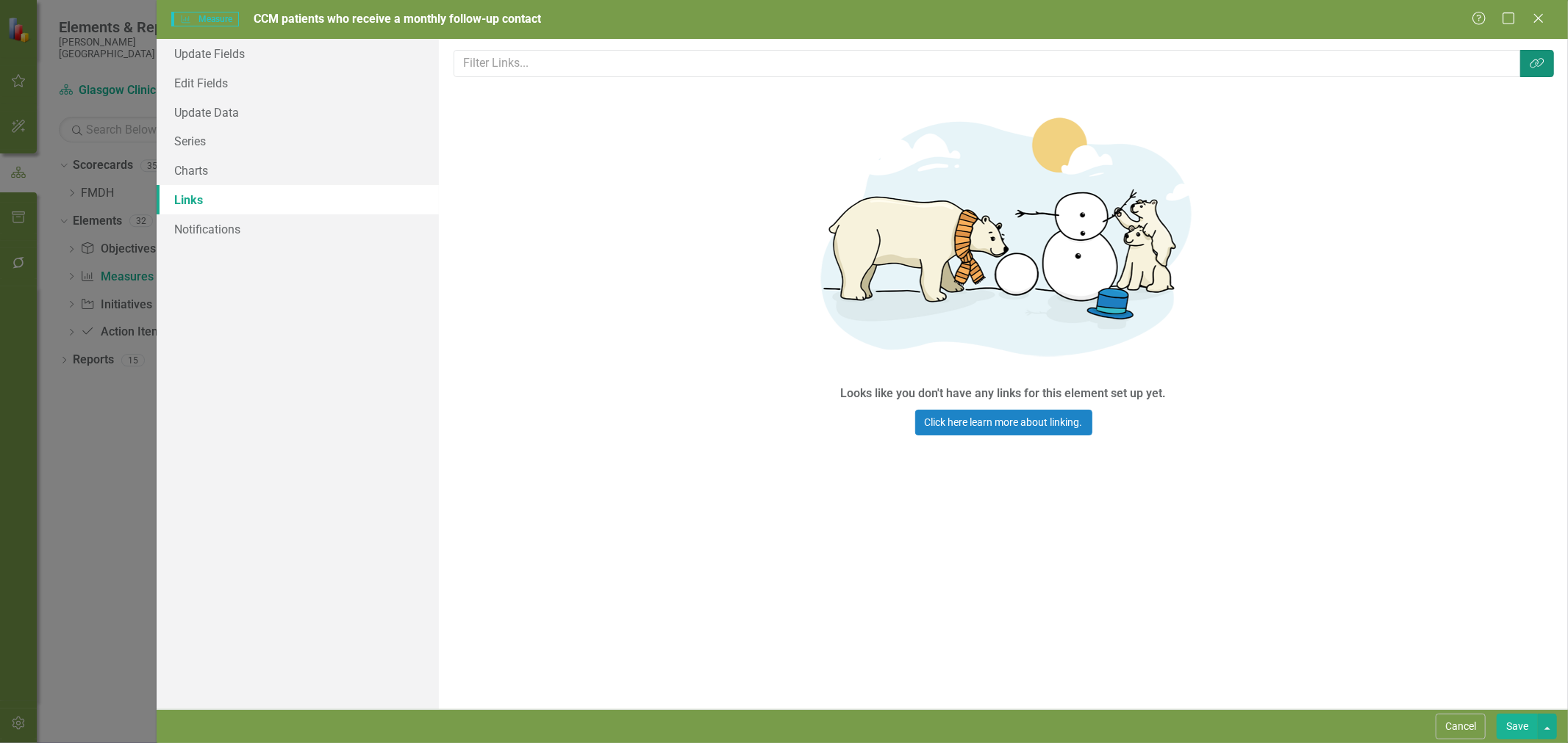
click at [1538, 69] on button "Link Tag" at bounding box center [1537, 63] width 34 height 27
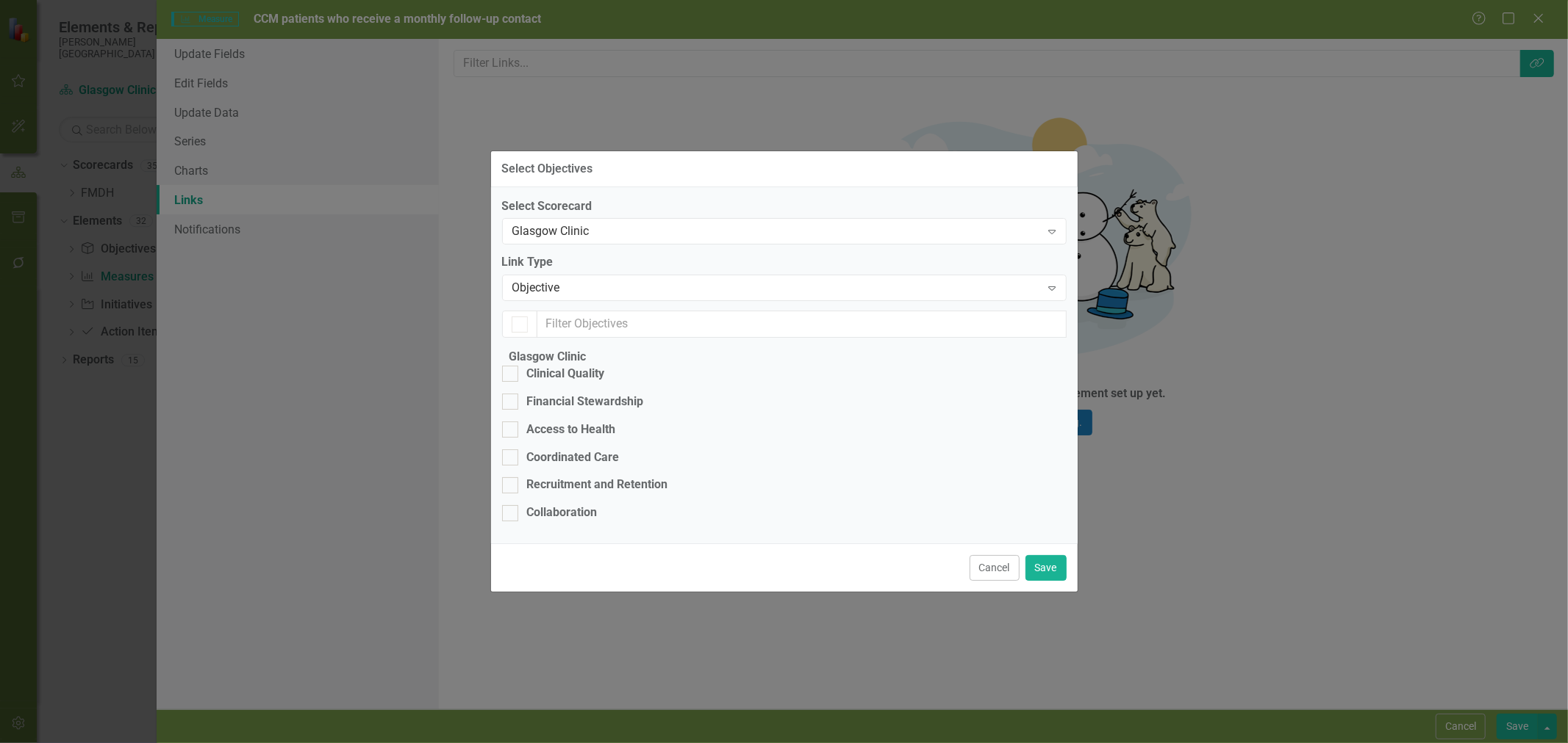
checkbox input "false"
click at [579, 450] on div "Coordinated Care" at bounding box center [574, 458] width 93 height 17
click at [512, 450] on input "Coordinated Care" at bounding box center [506, 454] width 9 height 9
checkbox input "true"
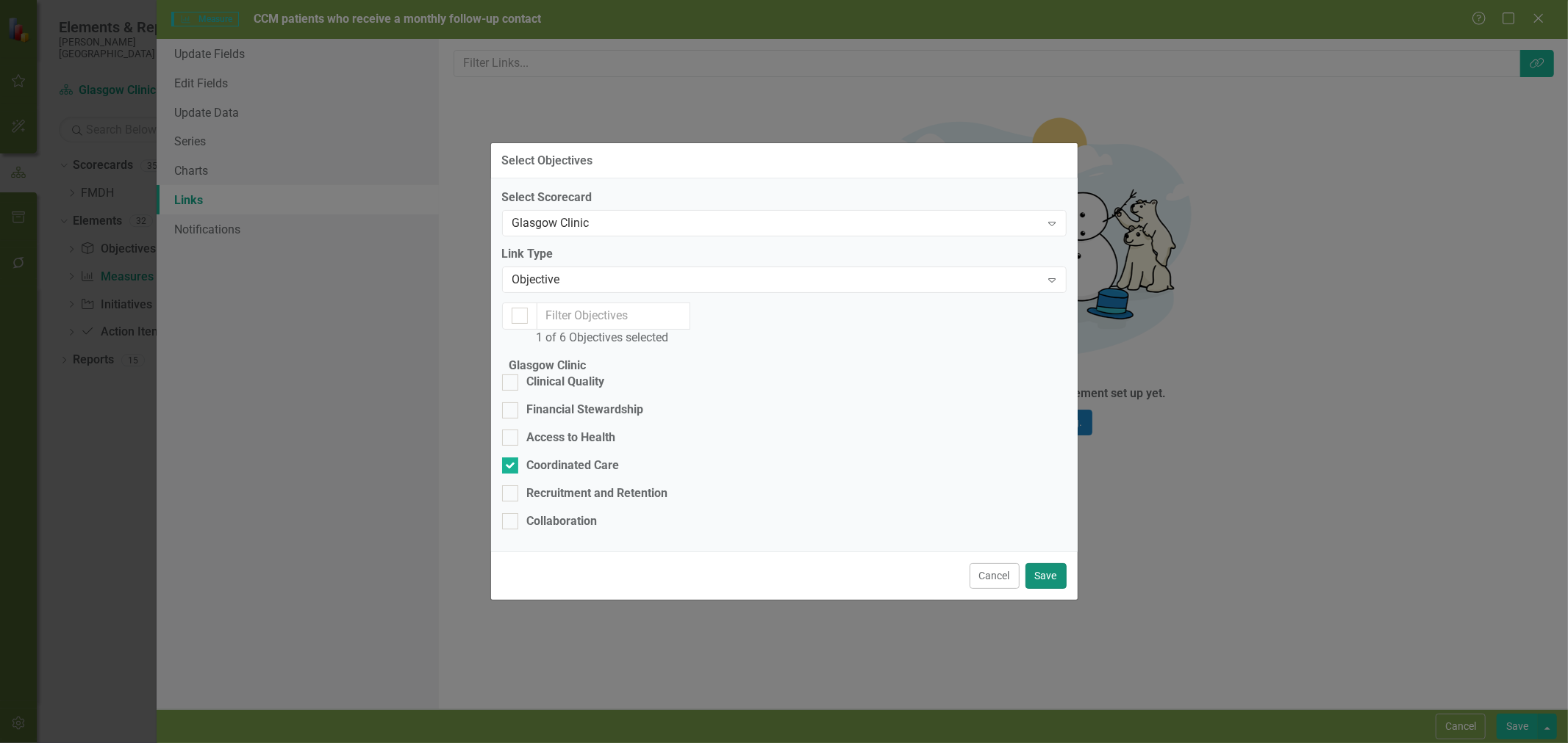
click at [1046, 589] on button "Save" at bounding box center [1045, 576] width 41 height 25
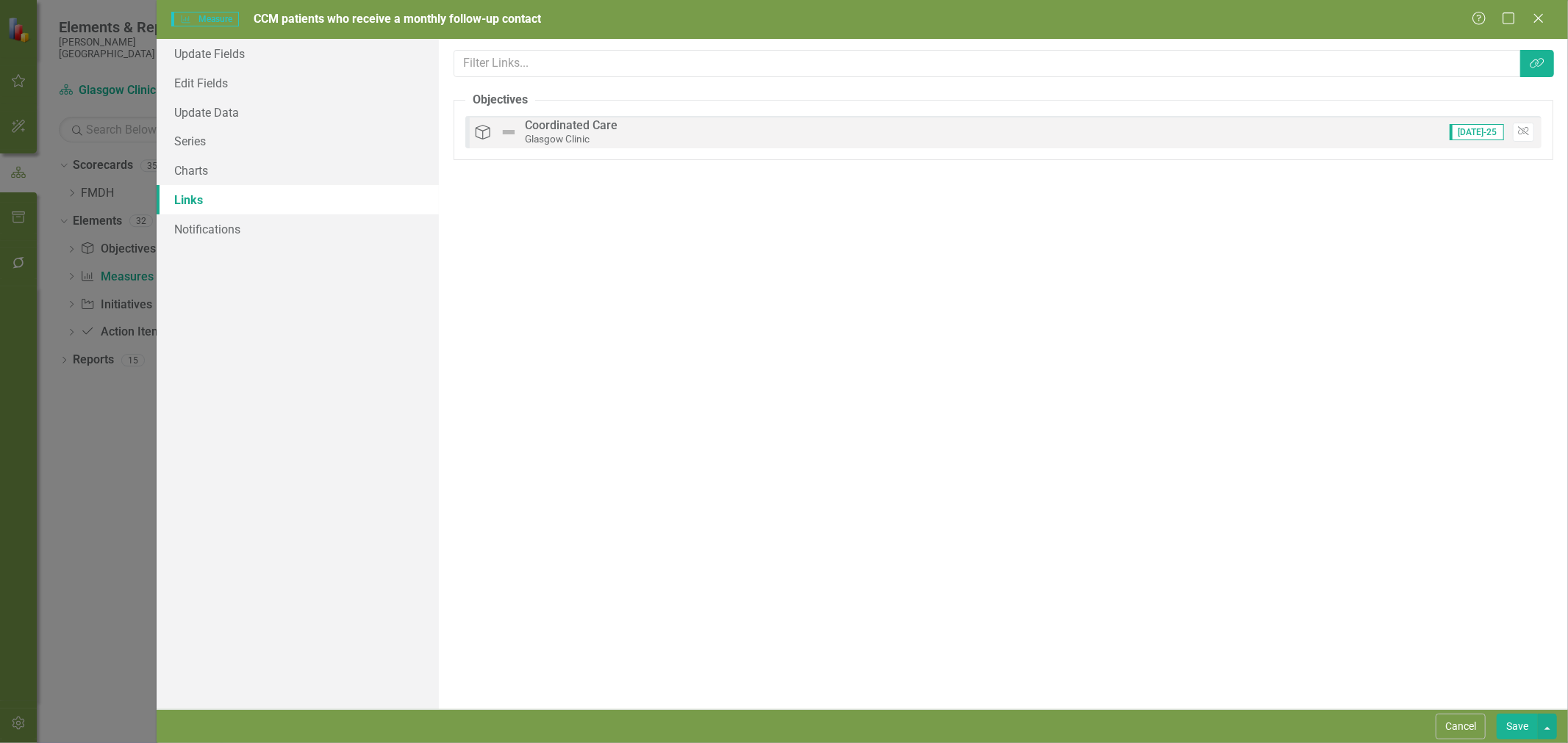
click at [1507, 722] on button "Save" at bounding box center [1516, 726] width 41 height 25
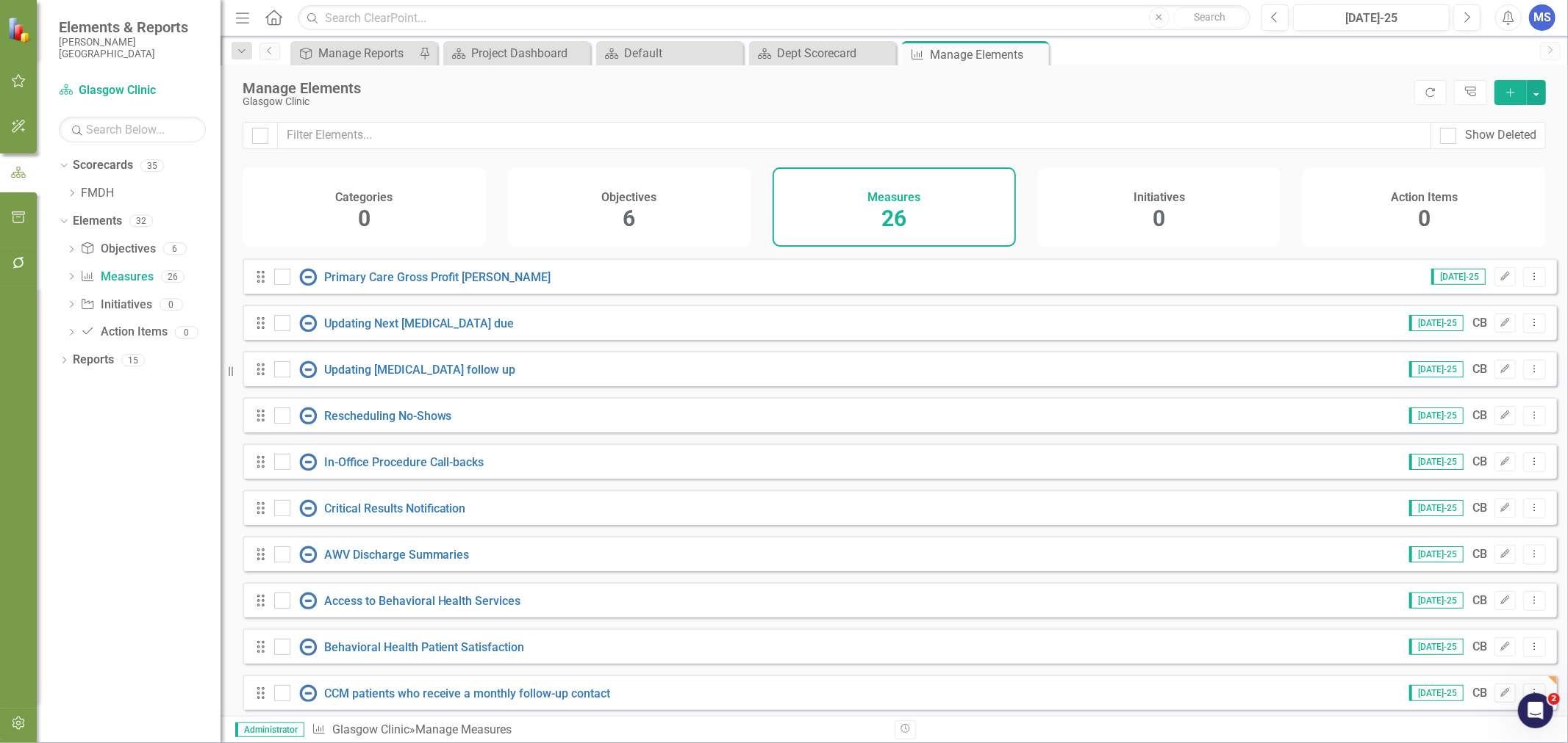
scroll to position [751, 0]
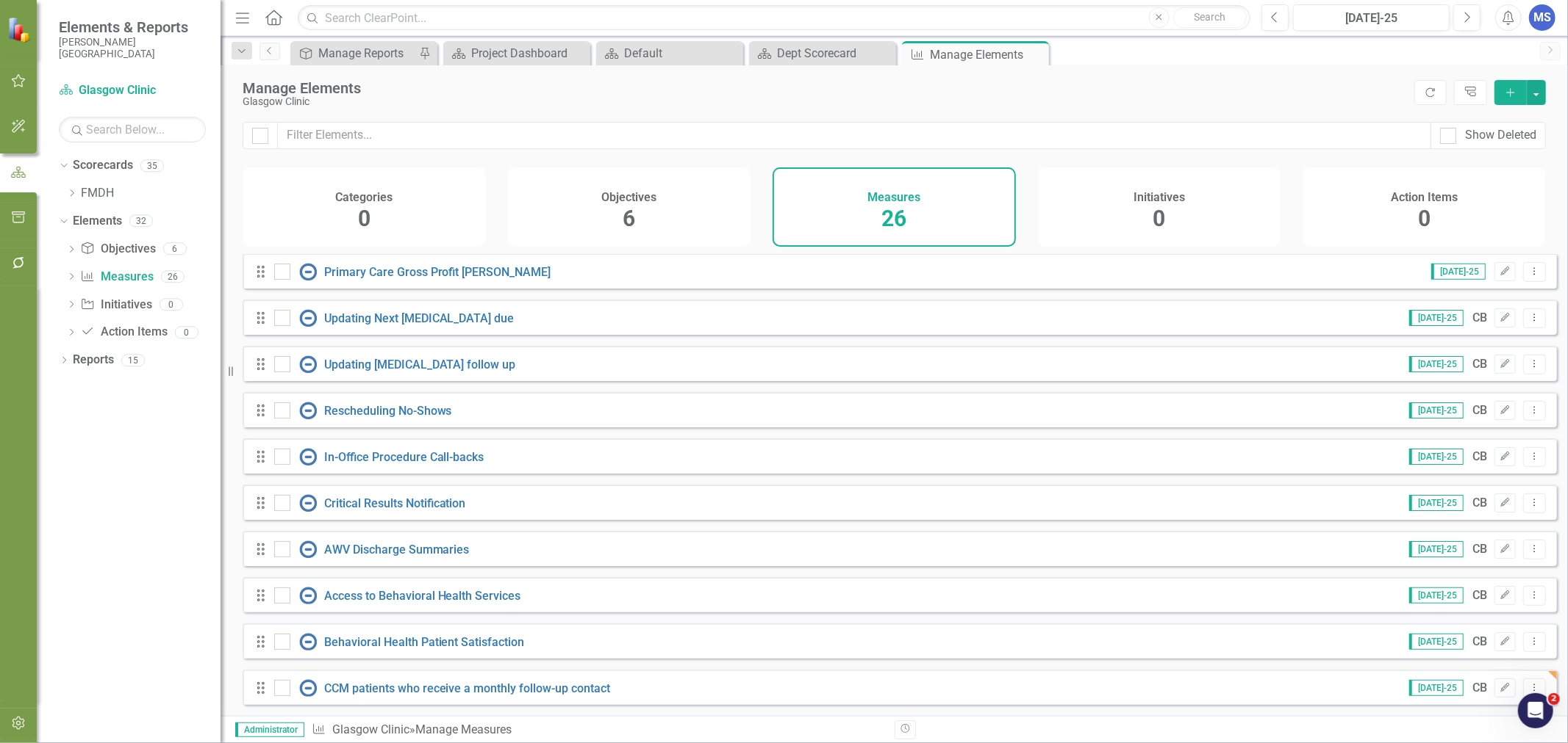
click at [1528, 684] on icon "Dropdown Menu" at bounding box center [1534, 687] width 12 height 9
click at [1492, 635] on link "Copy Duplicate Measure" at bounding box center [1468, 636] width 132 height 27
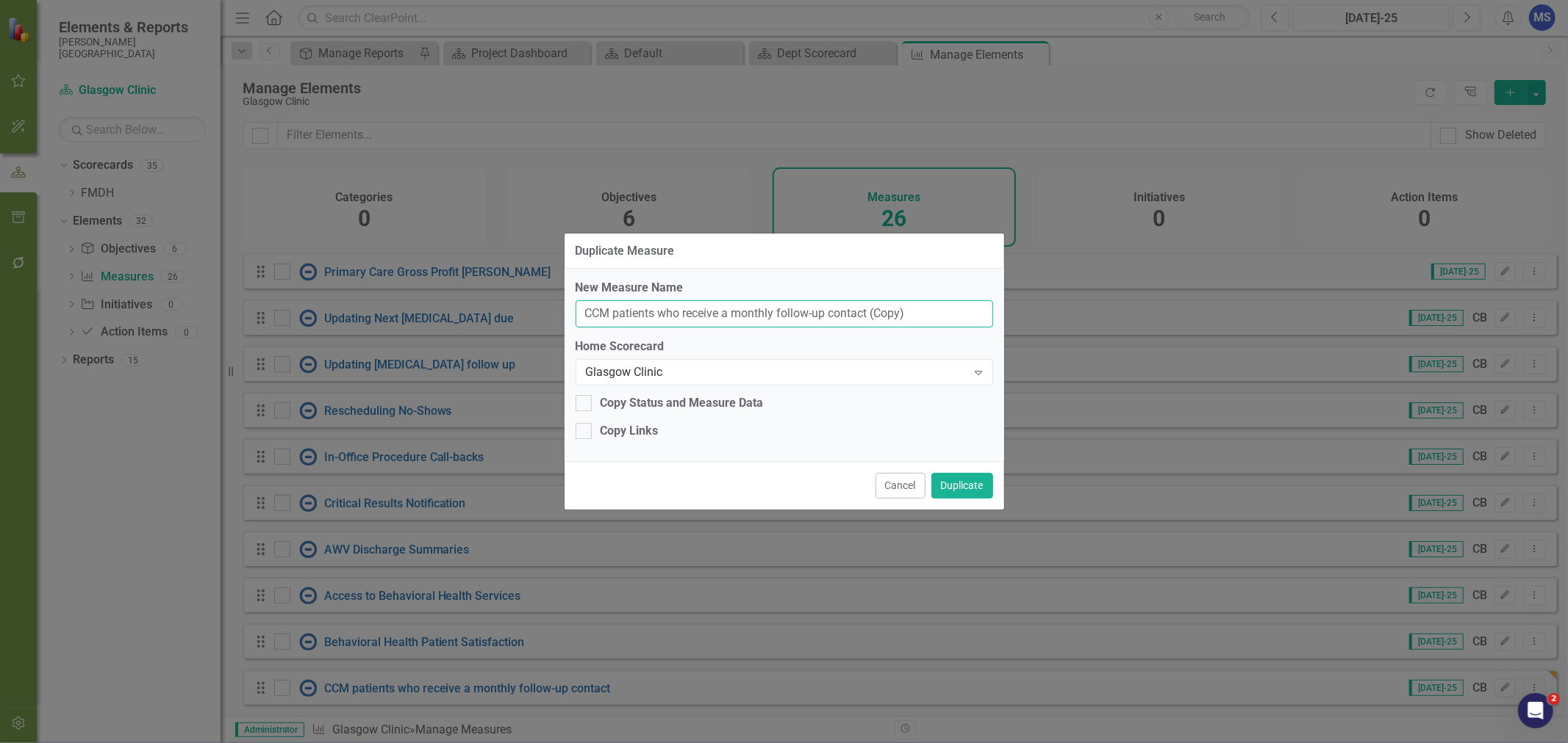
drag, startPoint x: 919, startPoint y: 316, endPoint x: 659, endPoint y: 313, distance: 260.0
click at [659, 313] on input "CCM patients who receive a monthly follow-up contact (Copy)" at bounding box center [784, 313] width 418 height 27
type input "CCM patients with updated care plans within the last 12 months"
click at [950, 485] on button "Duplicate" at bounding box center [962, 485] width 62 height 25
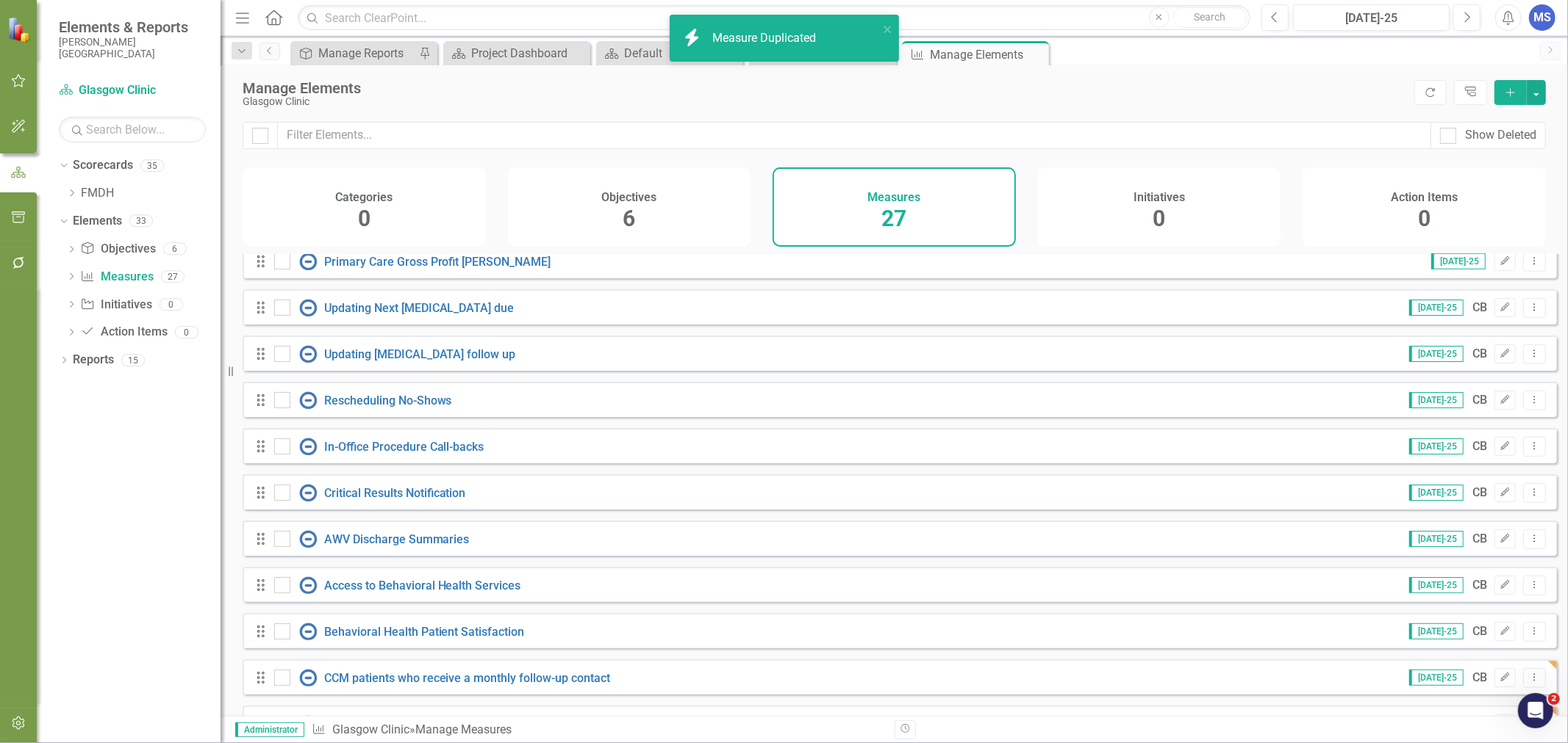
scroll to position [798, 0]
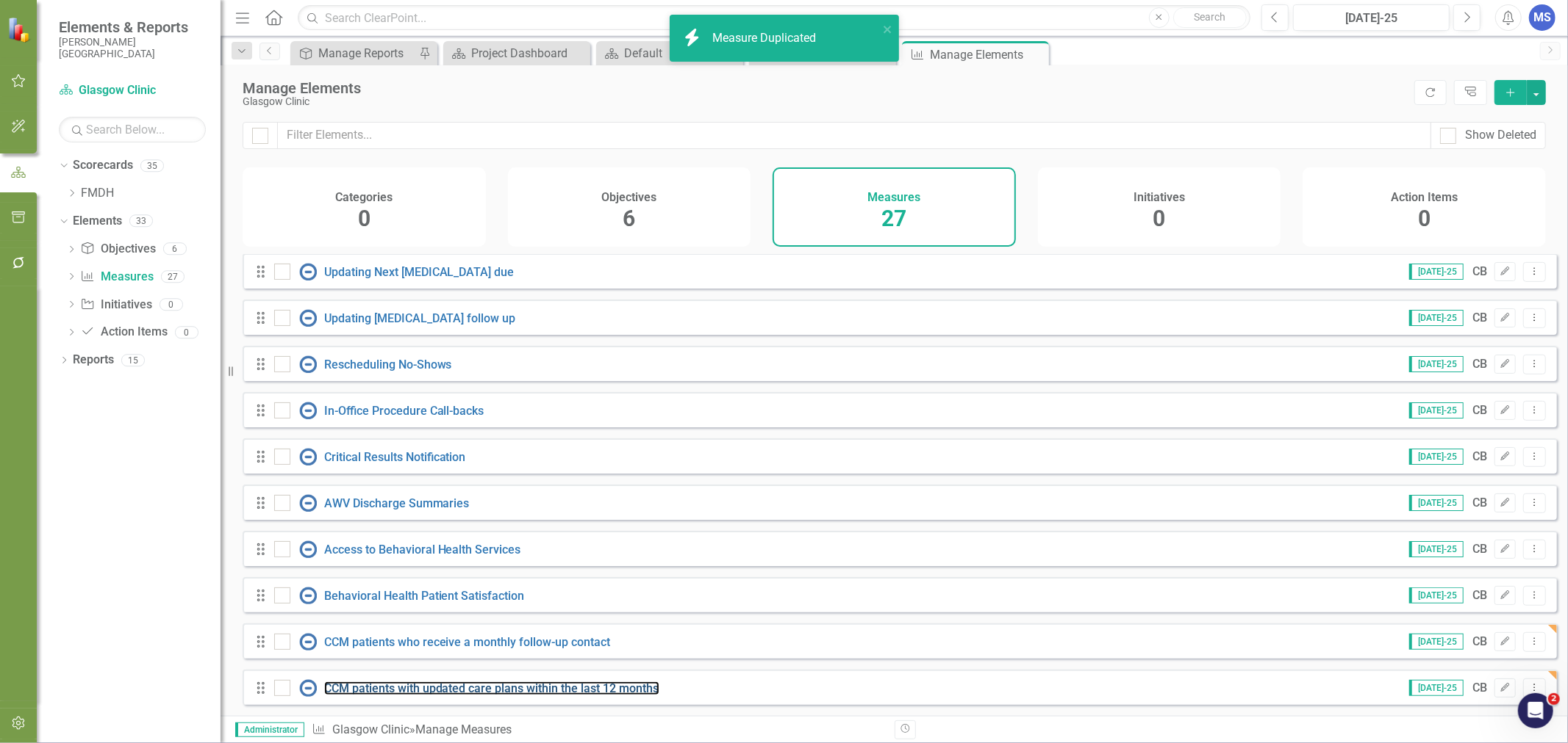
click at [612, 685] on link "CCM patients with updated care plans within the last 12 months" at bounding box center [492, 688] width 335 height 14
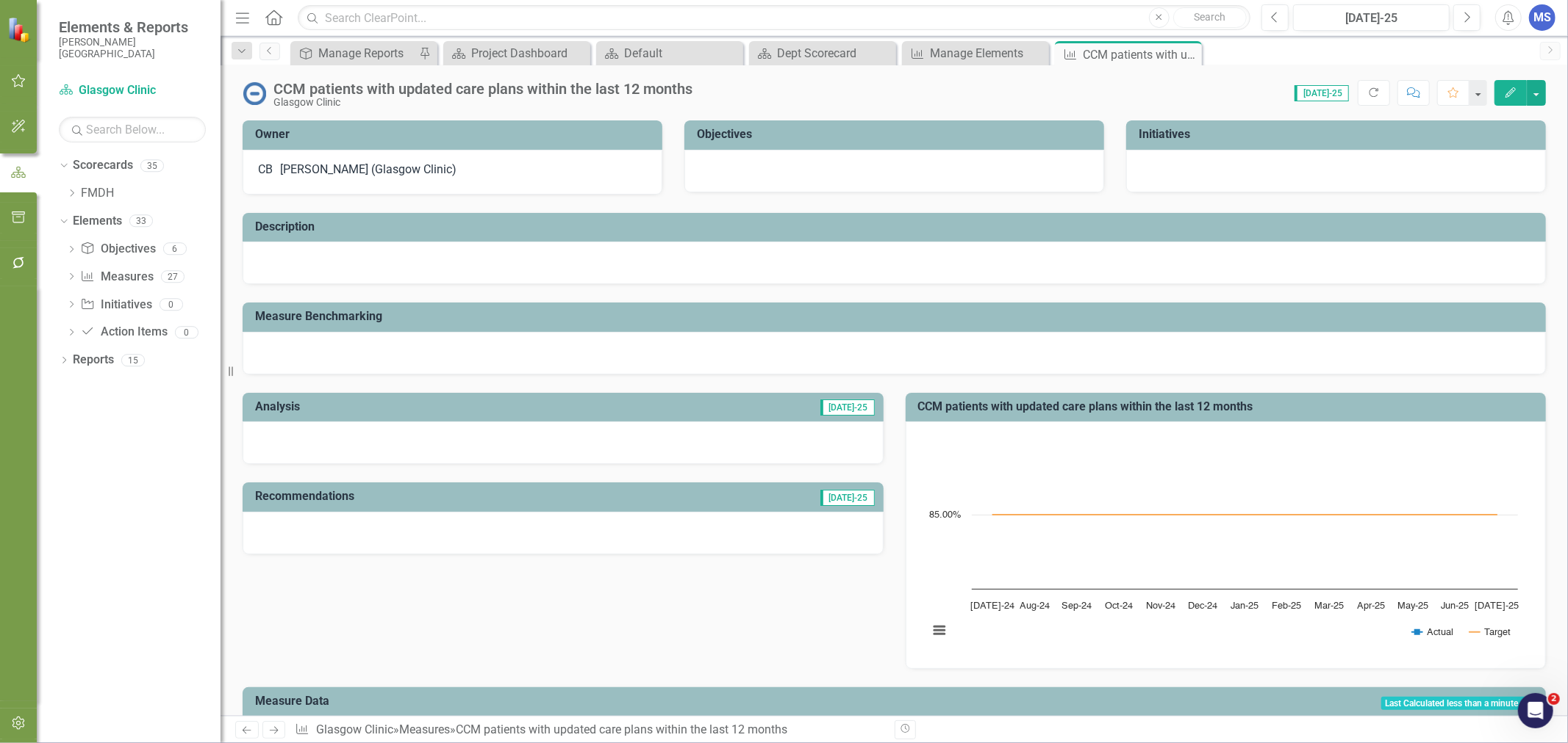
click at [1508, 92] on icon "button" at bounding box center [1510, 92] width 10 height 10
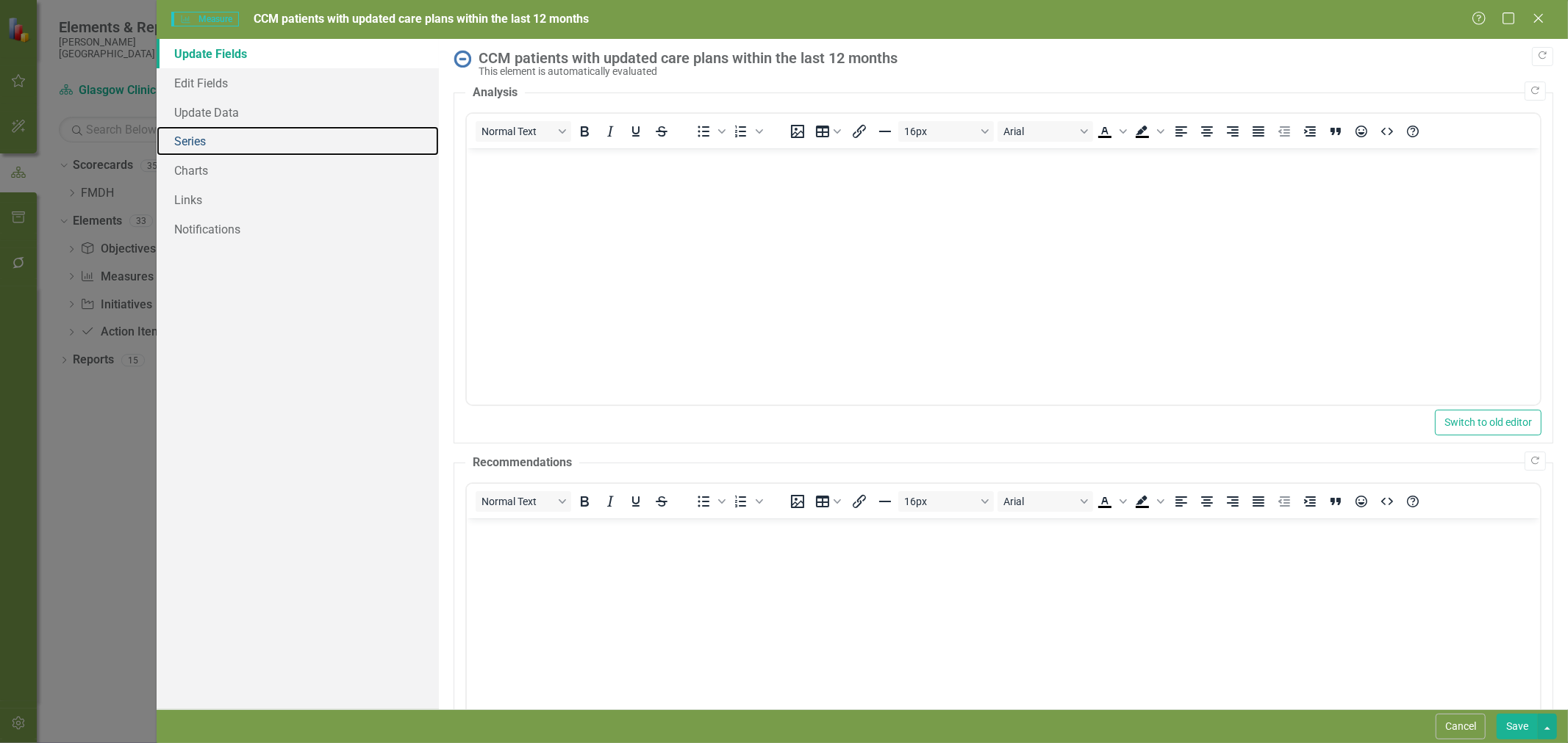
click at [202, 143] on link "Series" at bounding box center [298, 141] width 283 height 29
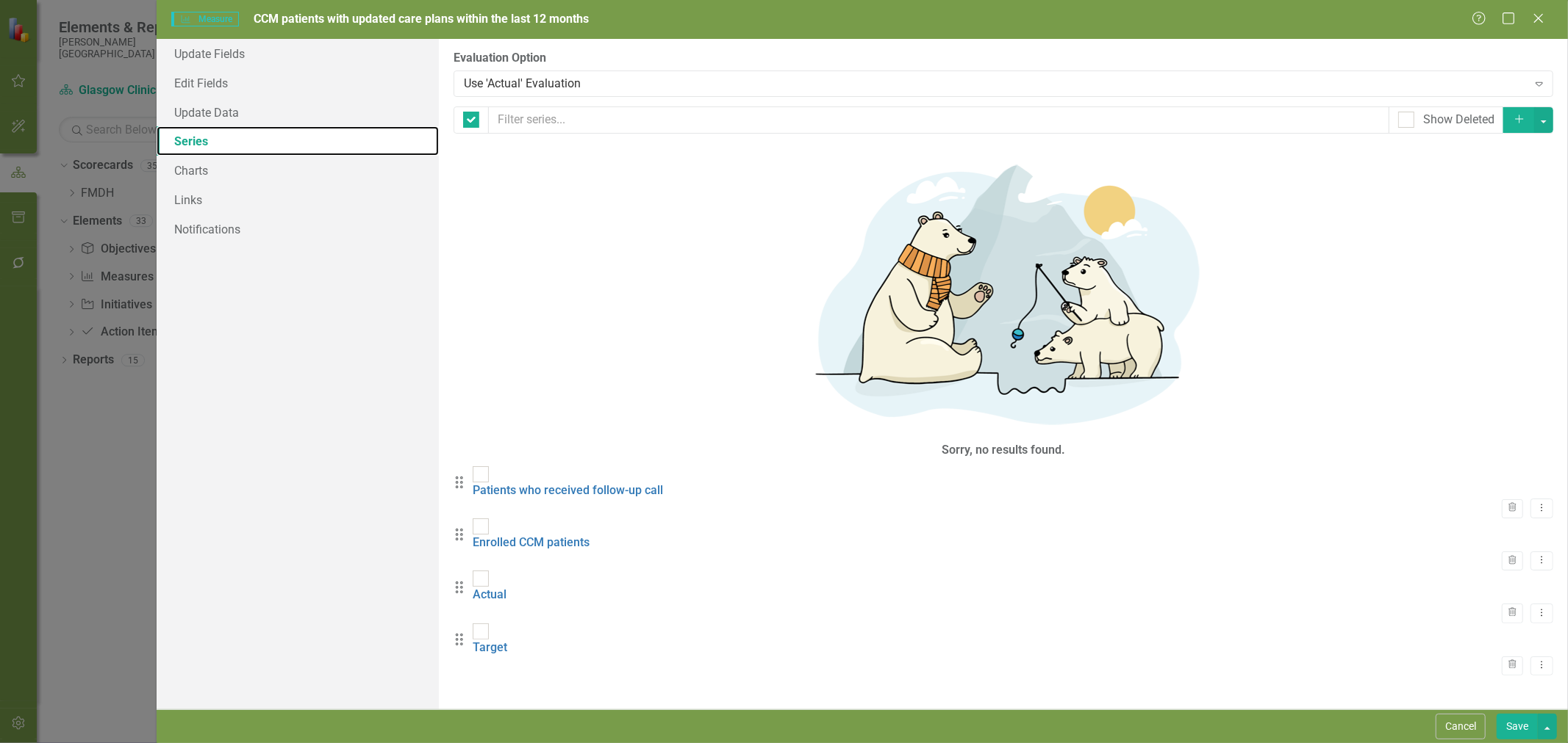
checkbox input "false"
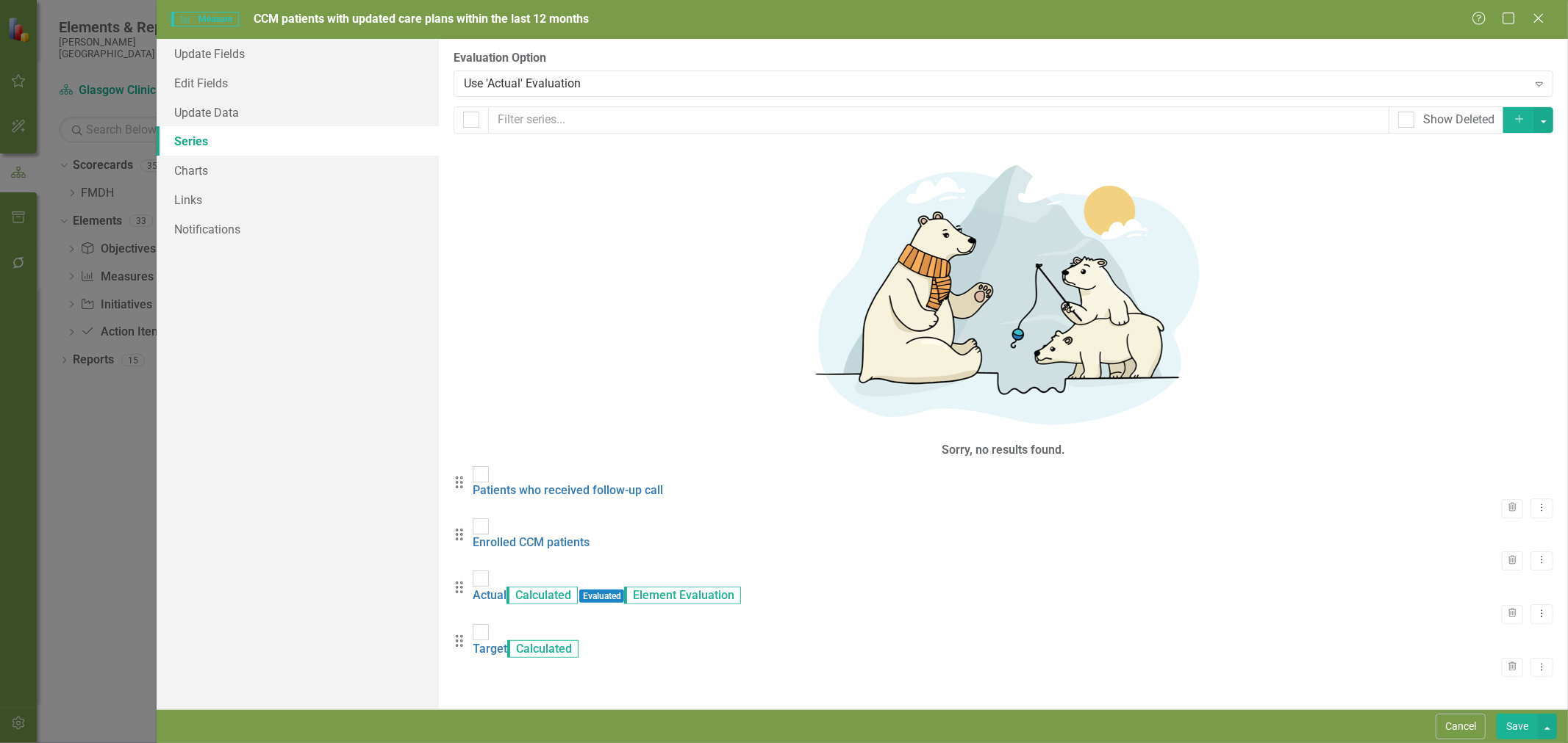
click at [1536, 503] on icon "Dropdown Menu" at bounding box center [1542, 508] width 12 height 9
click at [1475, 188] on link "Edit Edit Measure Series" at bounding box center [1457, 186] width 167 height 27
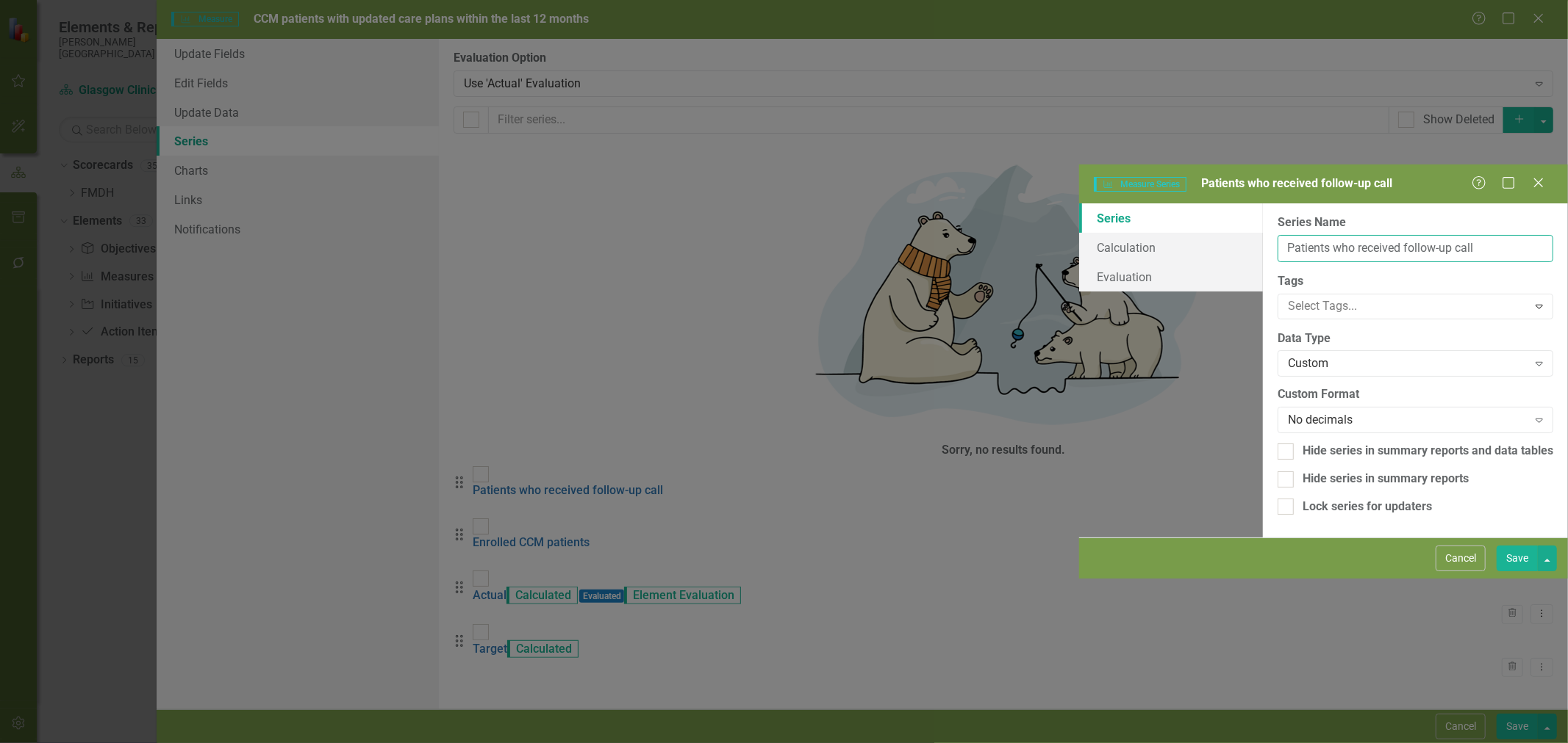
drag, startPoint x: 783, startPoint y: 81, endPoint x: 635, endPoint y: 82, distance: 148.0
click at [1278, 235] on input "Patients who received follow-up call" at bounding box center [1415, 248] width 276 height 27
type input "Patients with updated care plan in last 12 months"
click at [1516, 572] on button "Save" at bounding box center [1516, 558] width 41 height 25
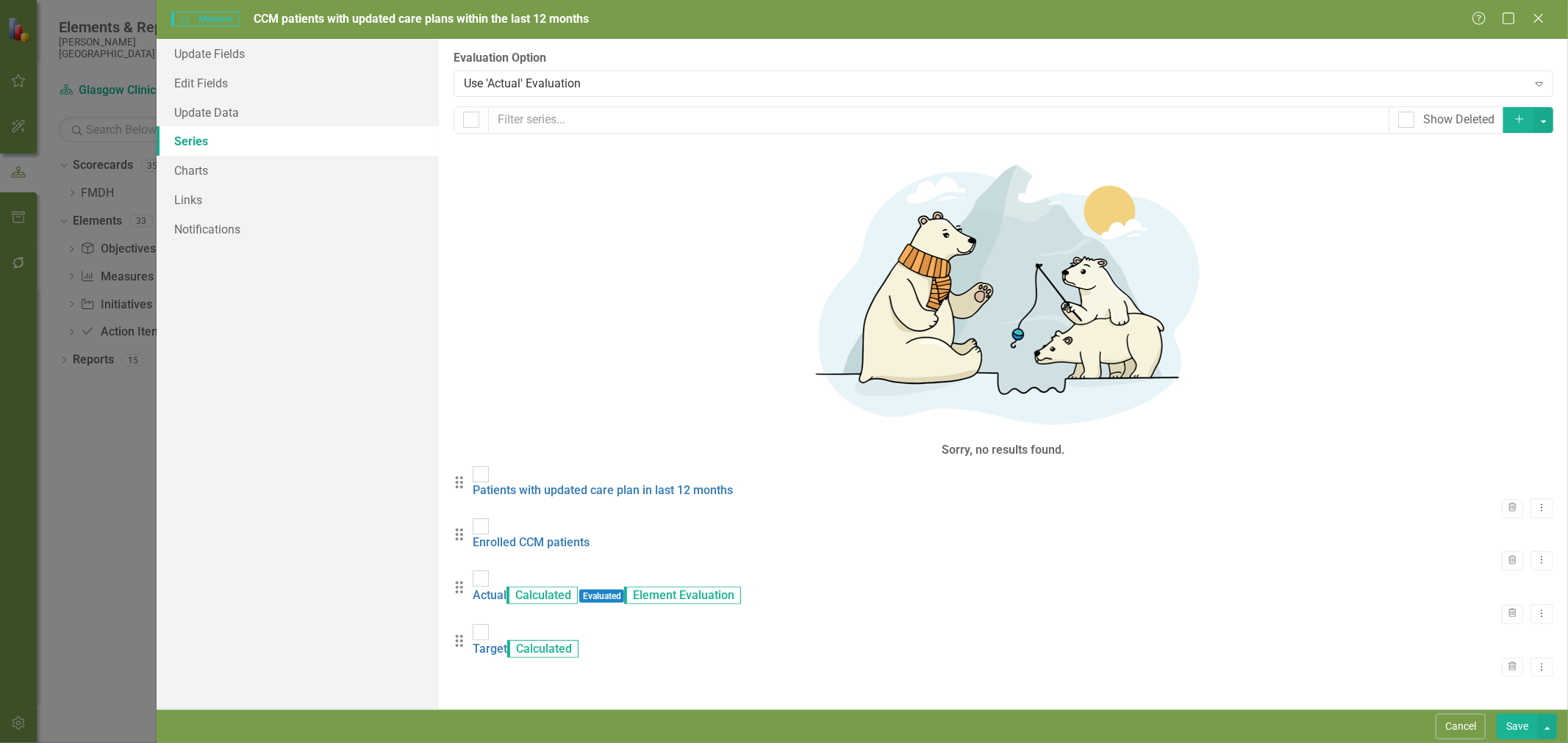
click at [506, 589] on link "Actual" at bounding box center [489, 596] width 34 height 14
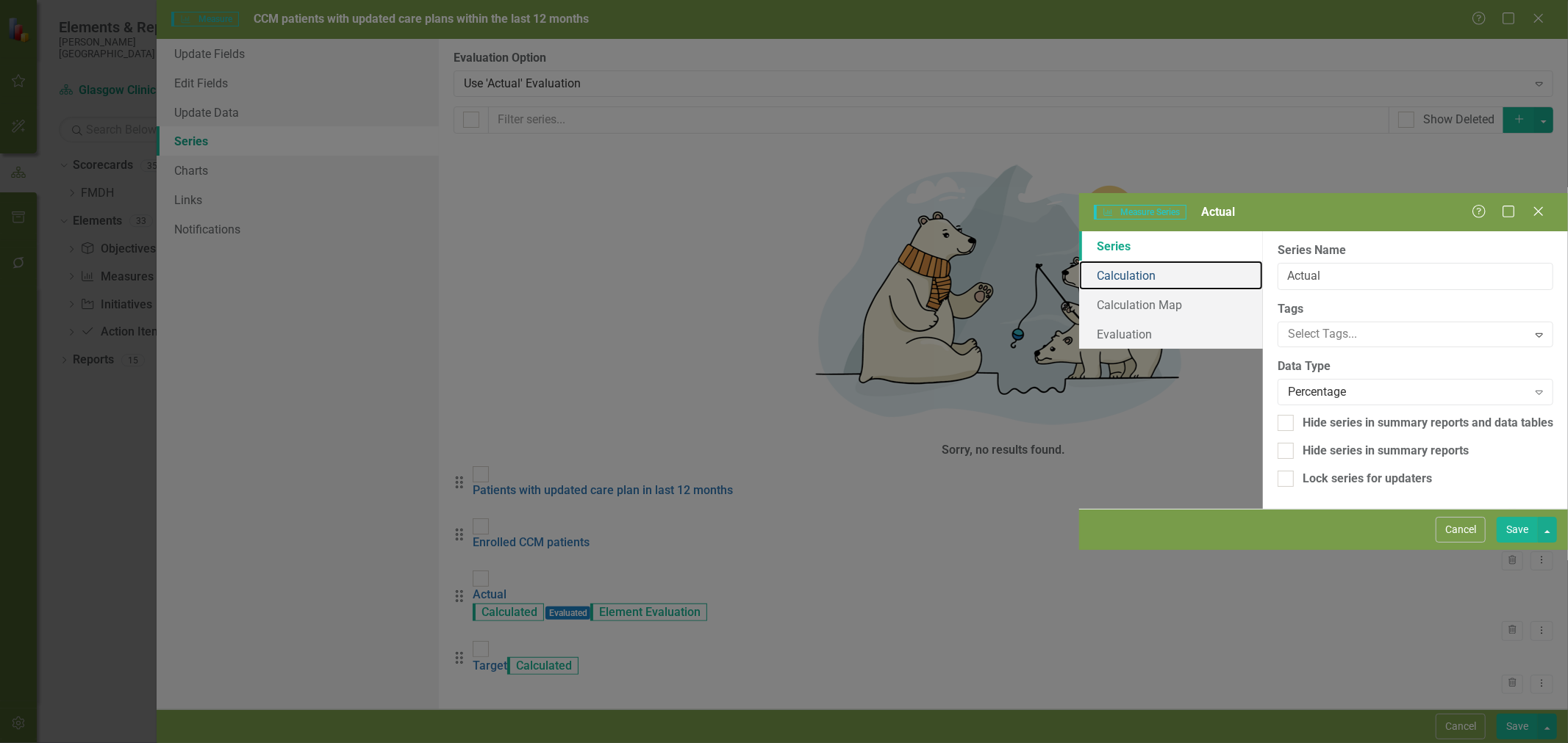
click at [1079, 261] on link "Calculation" at bounding box center [1170, 275] width 184 height 29
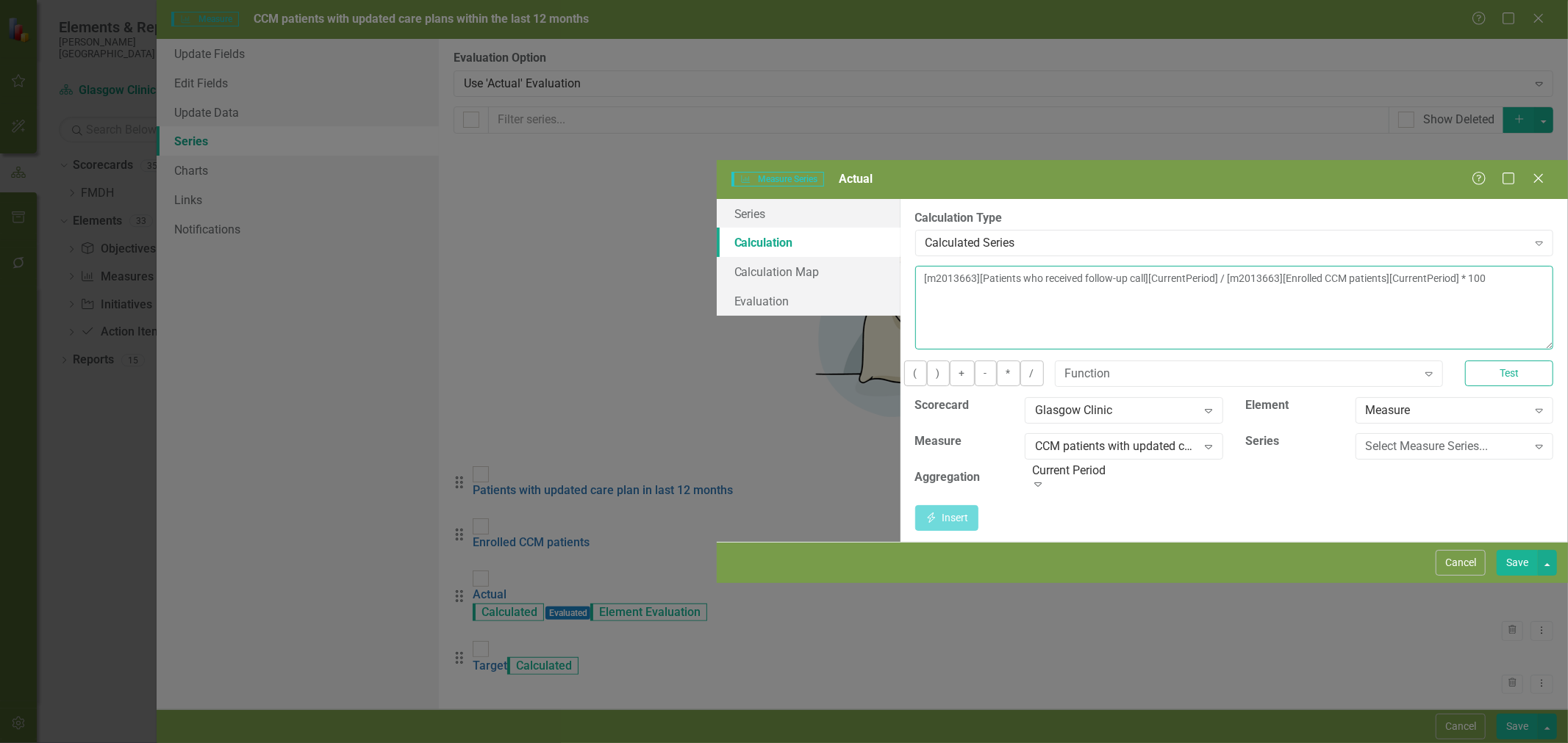
drag, startPoint x: 992, startPoint y: 122, endPoint x: 560, endPoint y: 138, distance: 432.3
click at [716, 199] on div "Series Calculation Calculation Map Evaluation From this page, you can edit the …" at bounding box center [1142, 371] width 851 height 344
click at [1358, 445] on div "Select Measure Series..." at bounding box center [1441, 447] width 168 height 3
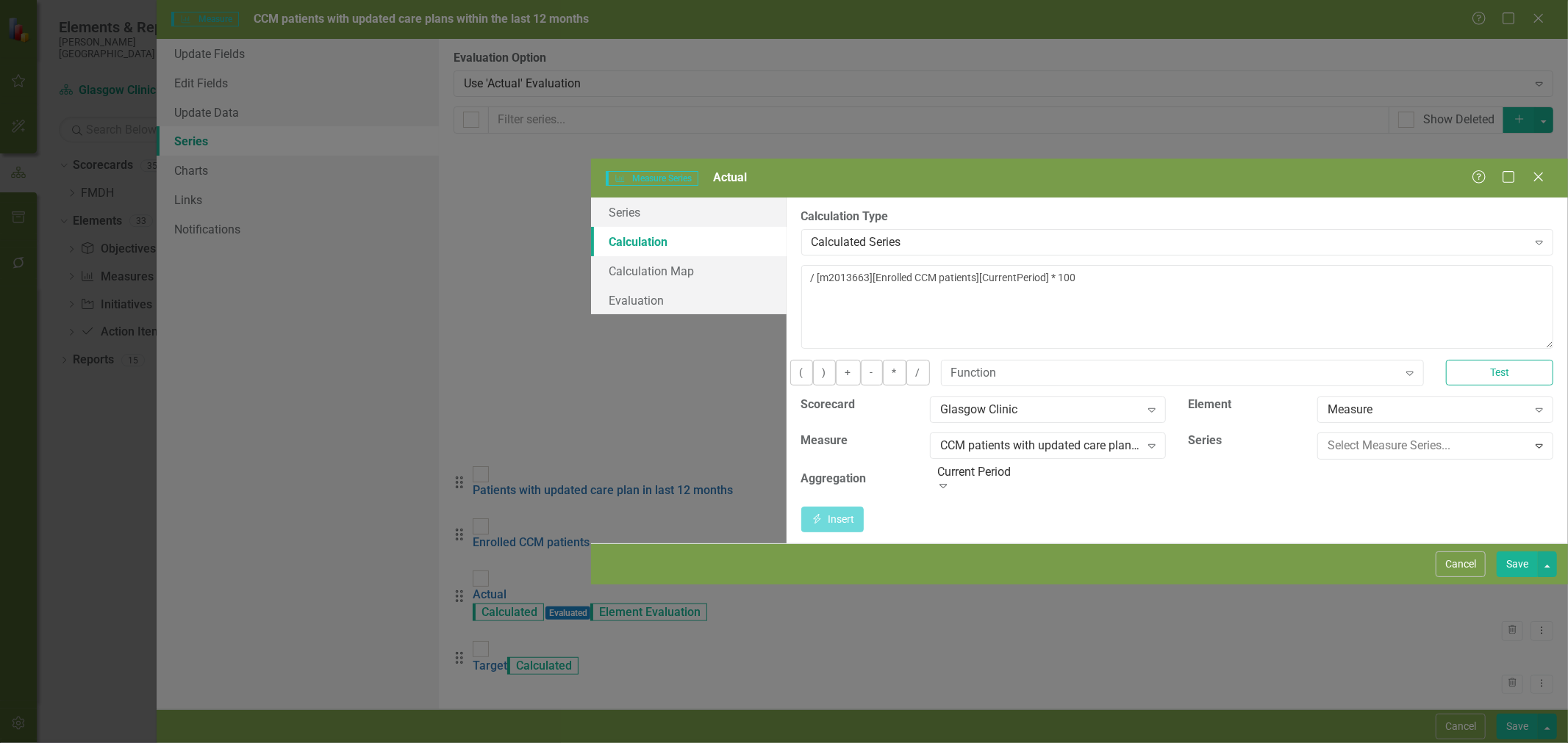
click at [1278, 742] on div "Patients with updated care plan in last 12 months" at bounding box center [787, 755] width 1544 height 17
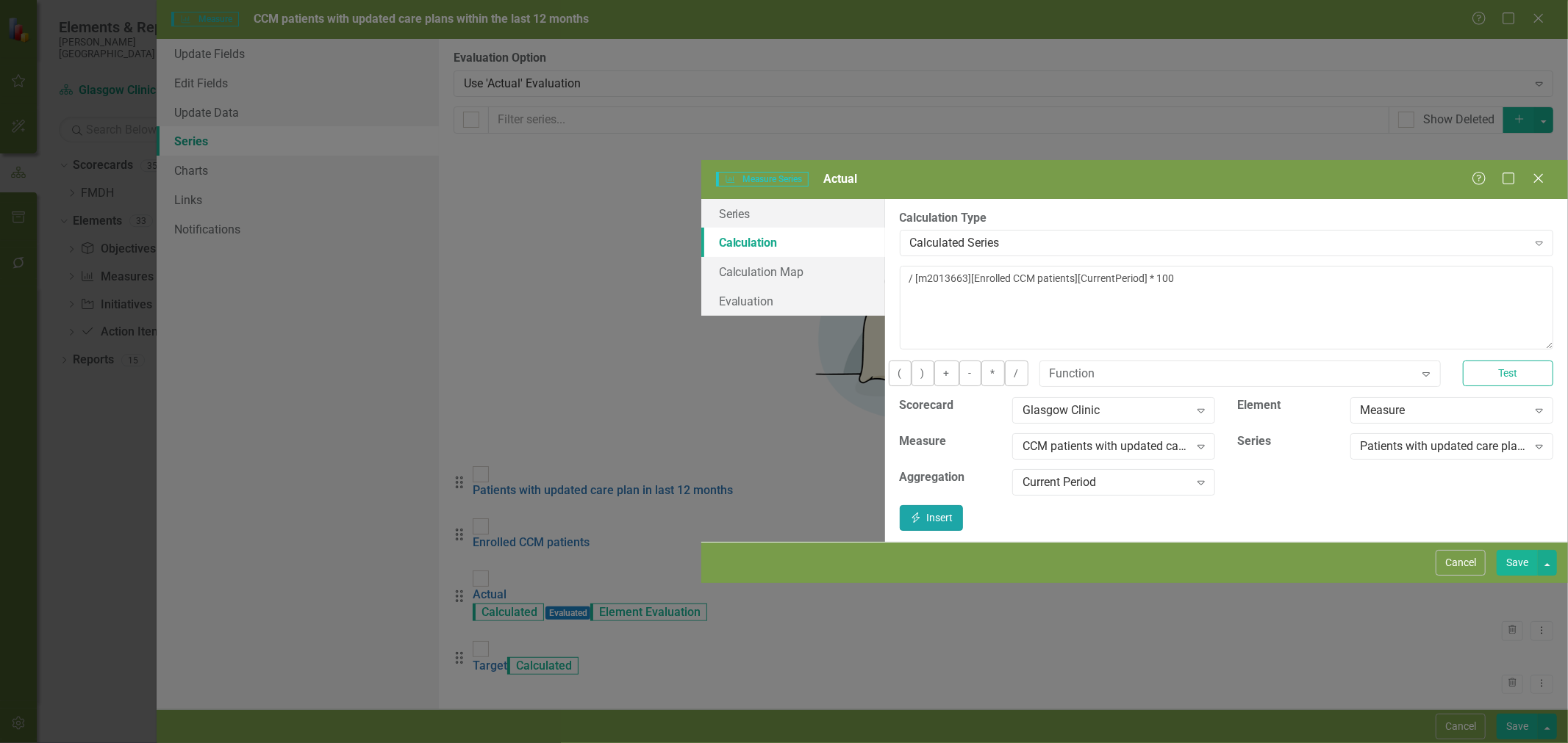
click at [963, 505] on button "Insert Insert" at bounding box center [931, 518] width 63 height 25
drag, startPoint x: 1099, startPoint y: 121, endPoint x: 1407, endPoint y: 122, distance: 308.0
click at [1407, 266] on textarea "[m2013663][Patients with updated care plan in last 12 months][CurrentPeriod] / …" at bounding box center [1226, 308] width 653 height 84
type textarea "[m2013663][Patients with updated care plan in last 12 months][CurrentPeriod] / …"
click at [1022, 438] on div "CCM patients with updated care plans within the last 12 months" at bounding box center [1106, 447] width 167 height 17
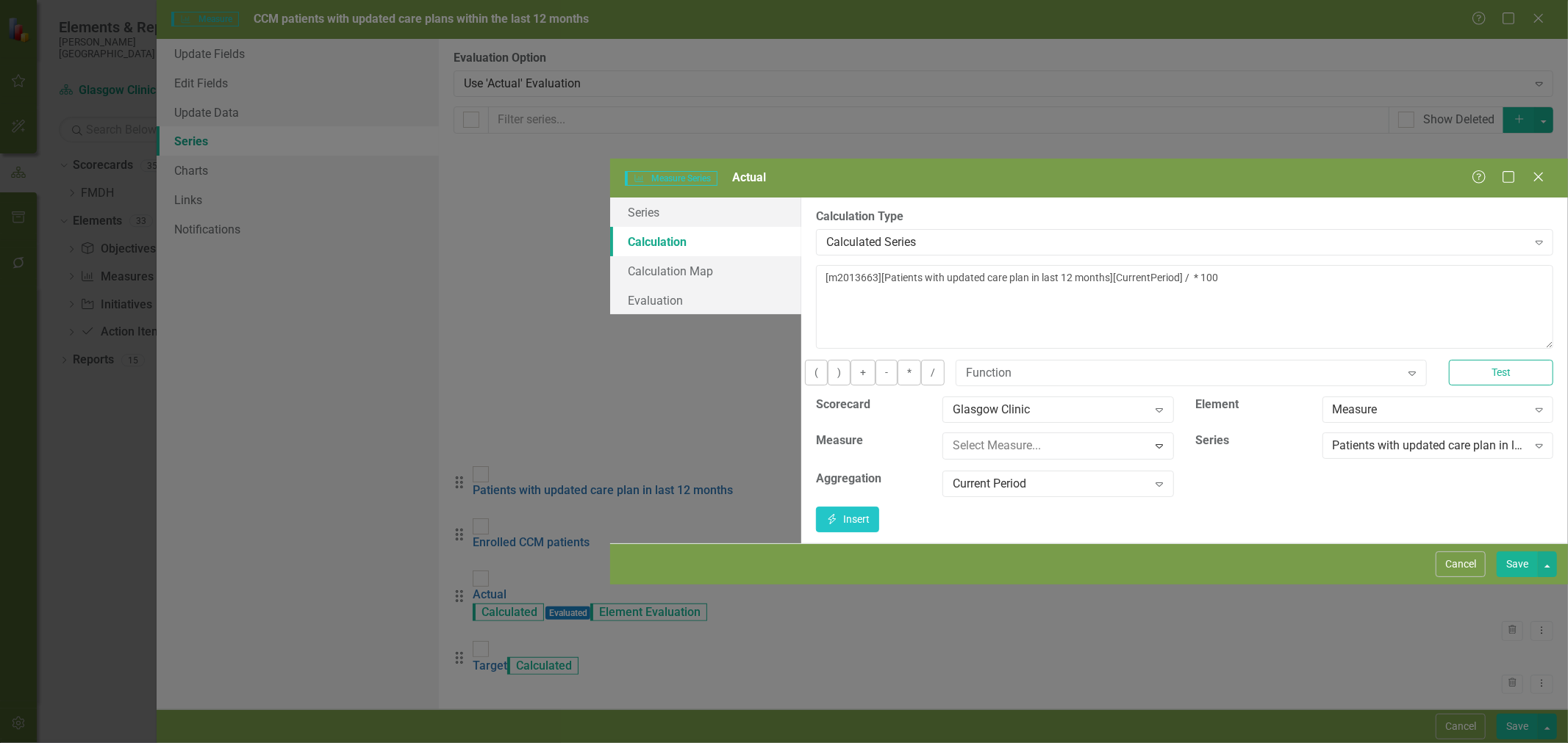
scroll to position [481, 0]
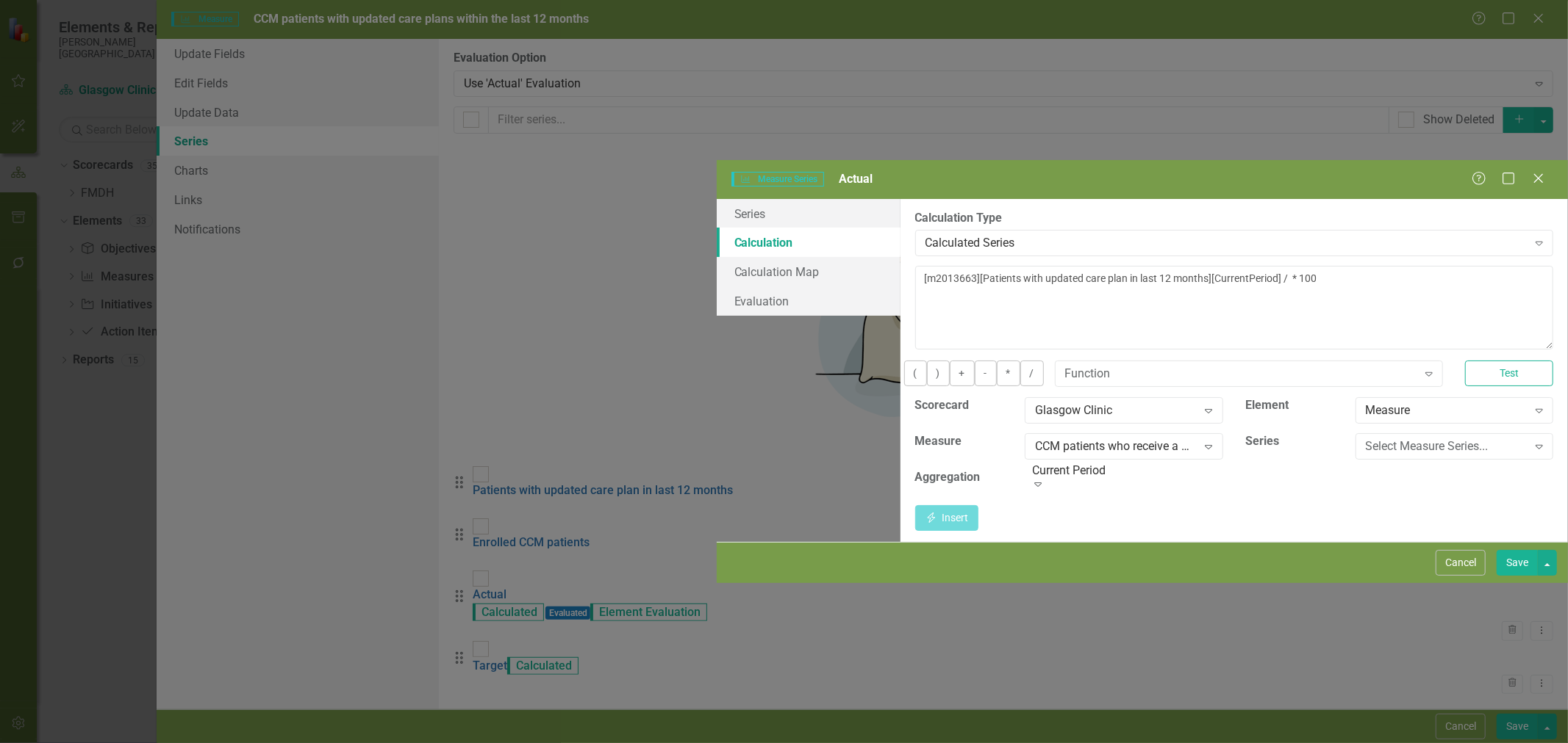
click at [1366, 438] on div "Select Measure Series..." at bounding box center [1446, 447] width 161 height 17
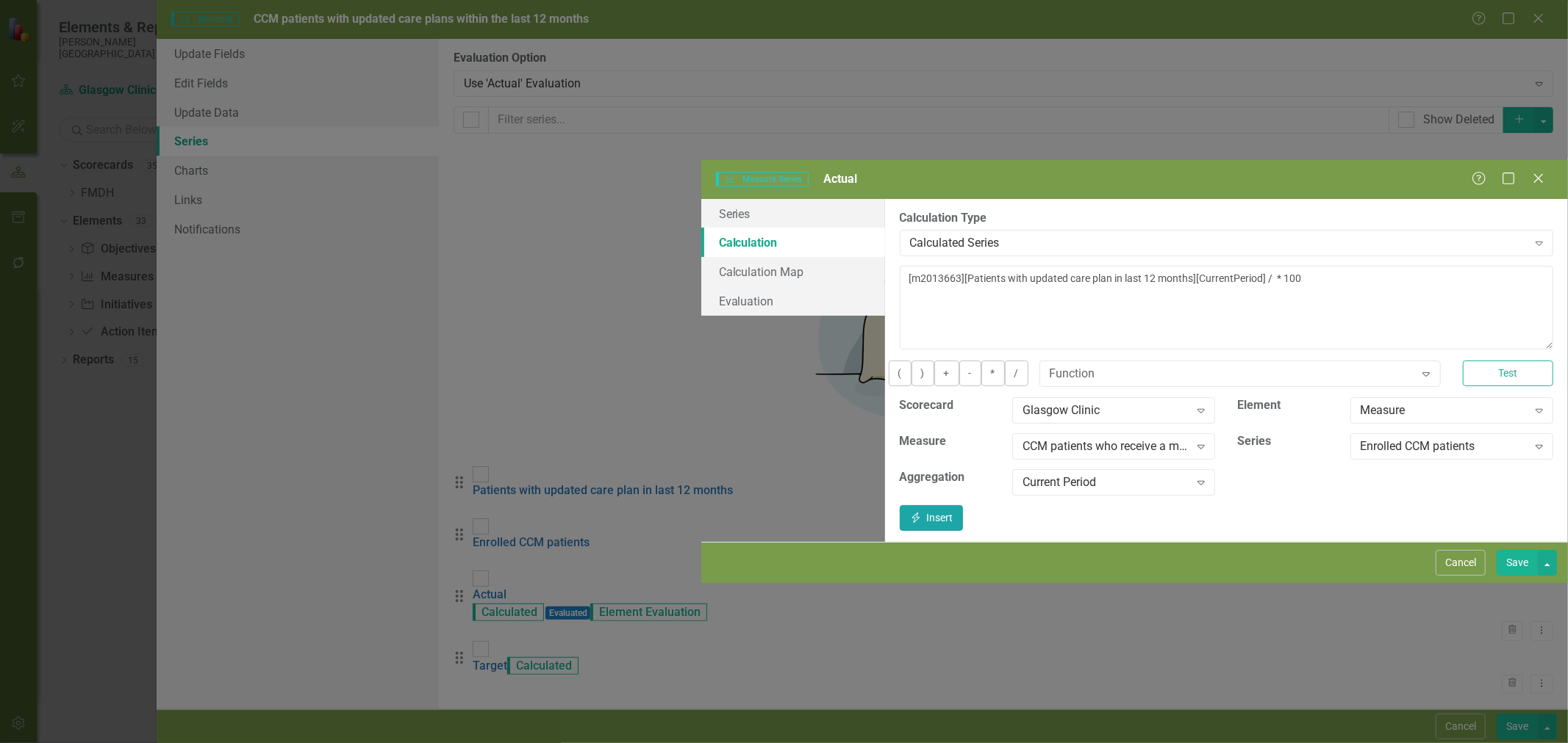
click at [963, 505] on button "Insert Insert" at bounding box center [931, 518] width 63 height 25
click at [1522, 576] on button "Save" at bounding box center [1516, 562] width 41 height 25
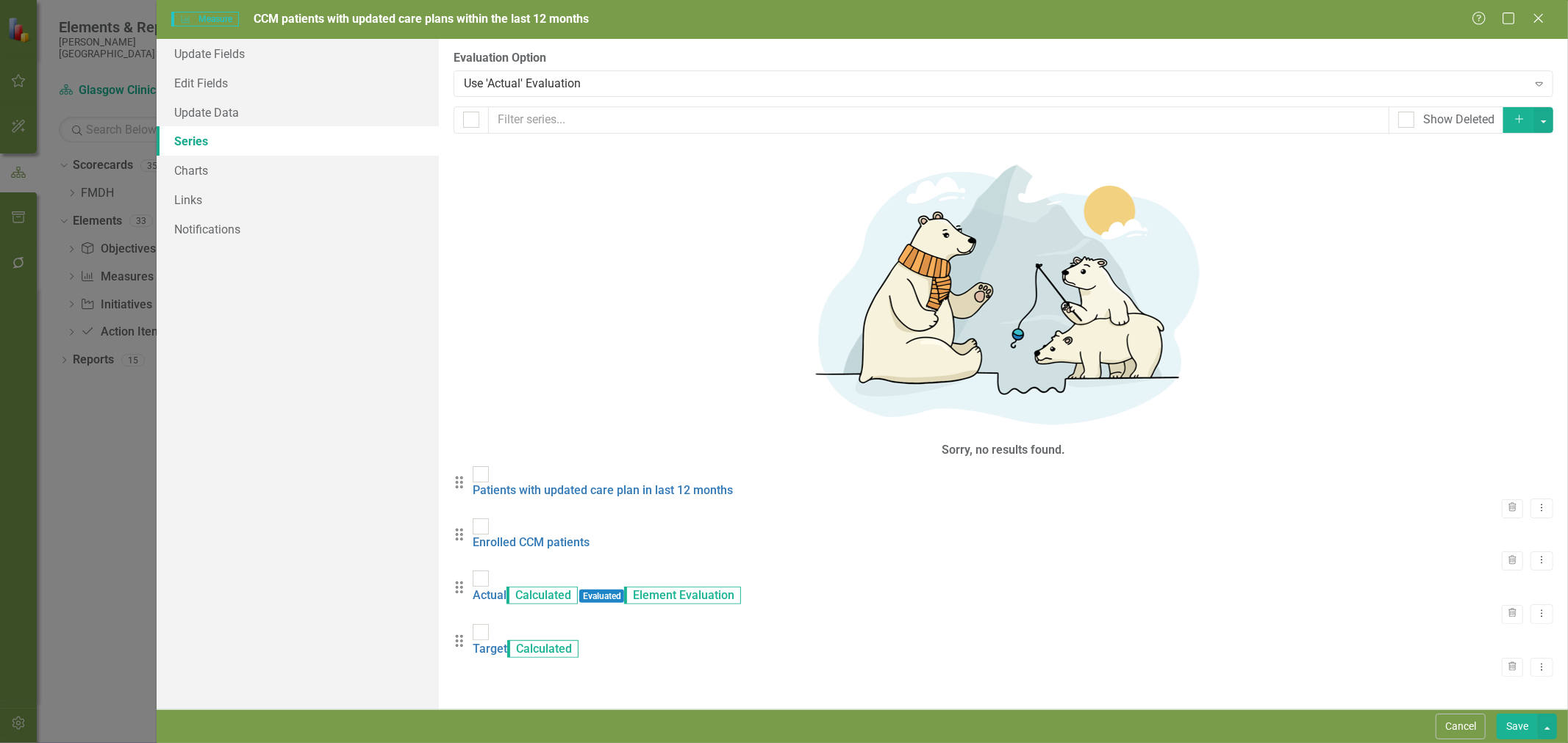
click at [1507, 557] on icon "Trash" at bounding box center [1512, 561] width 11 height 8
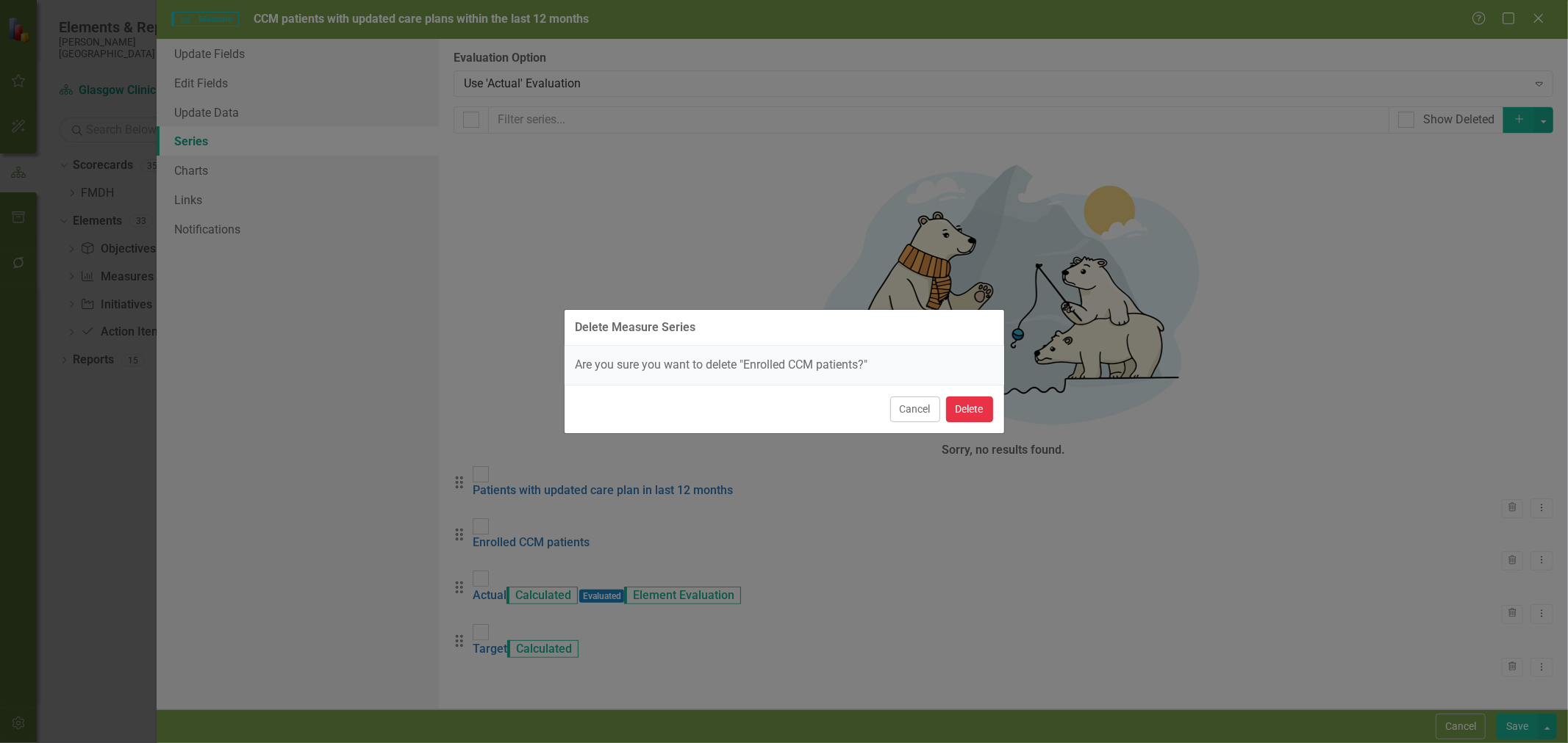
click at [974, 405] on button "Delete" at bounding box center [969, 409] width 47 height 25
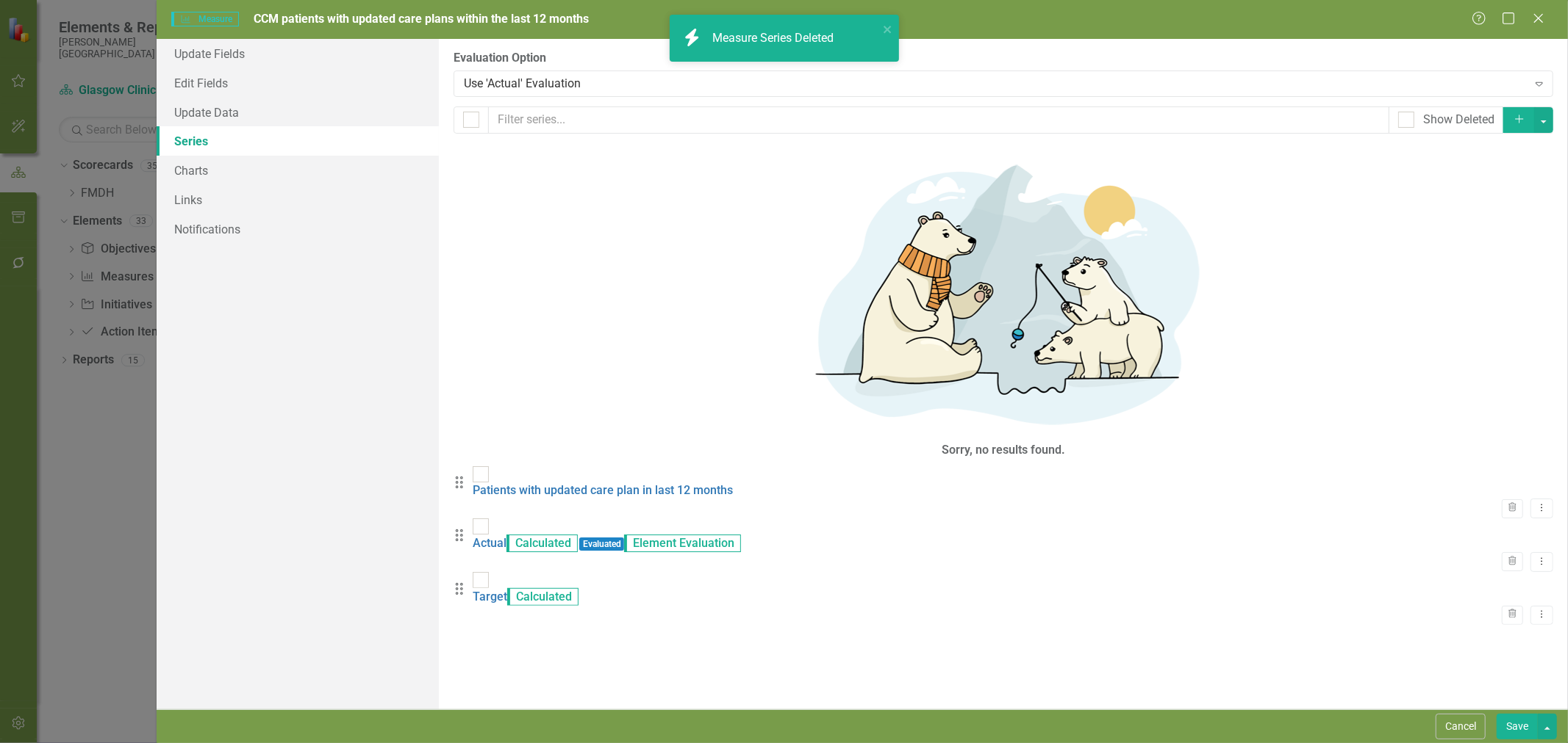
click at [506, 536] on link "Actual" at bounding box center [489, 543] width 34 height 14
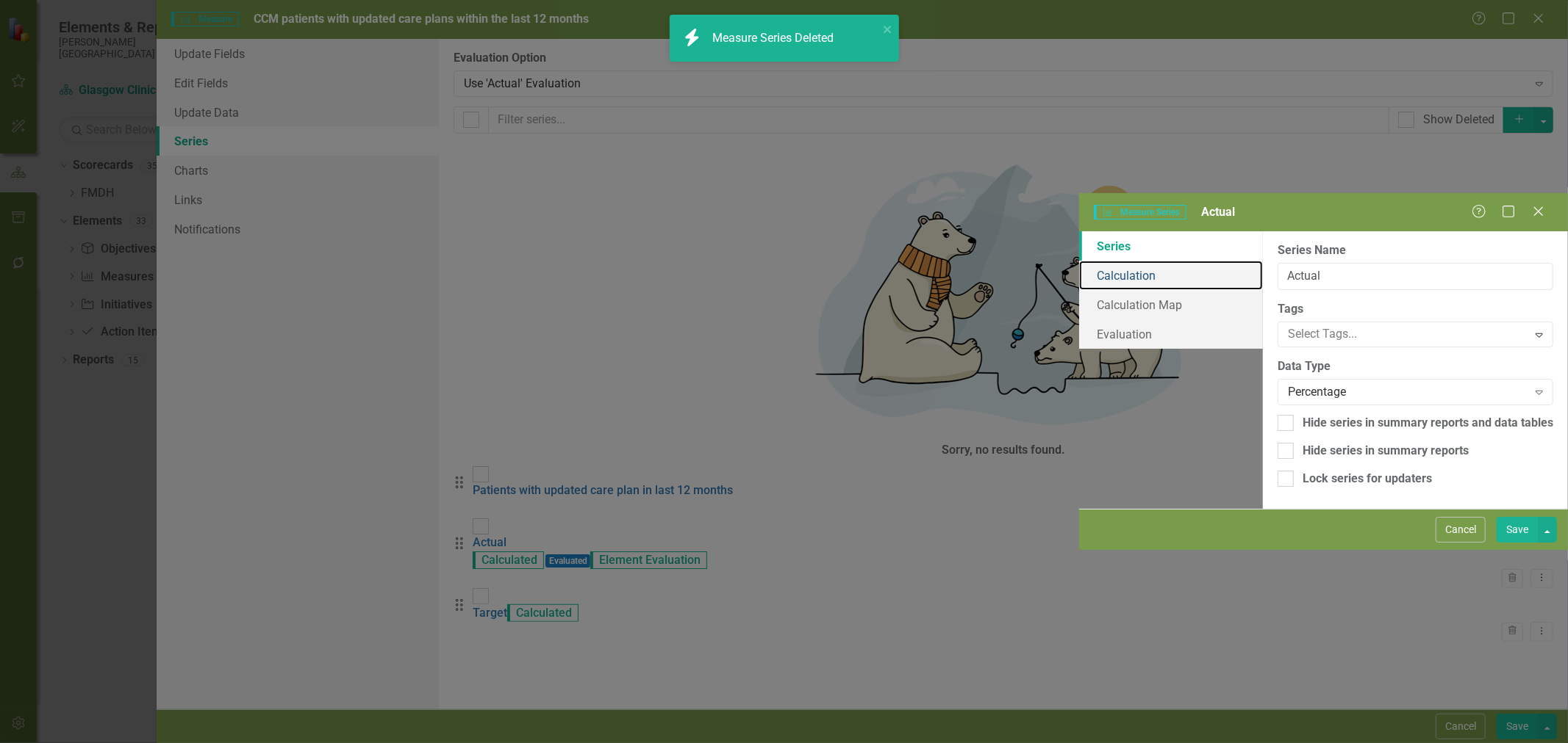
click at [1079, 261] on link "Calculation" at bounding box center [1170, 275] width 184 height 29
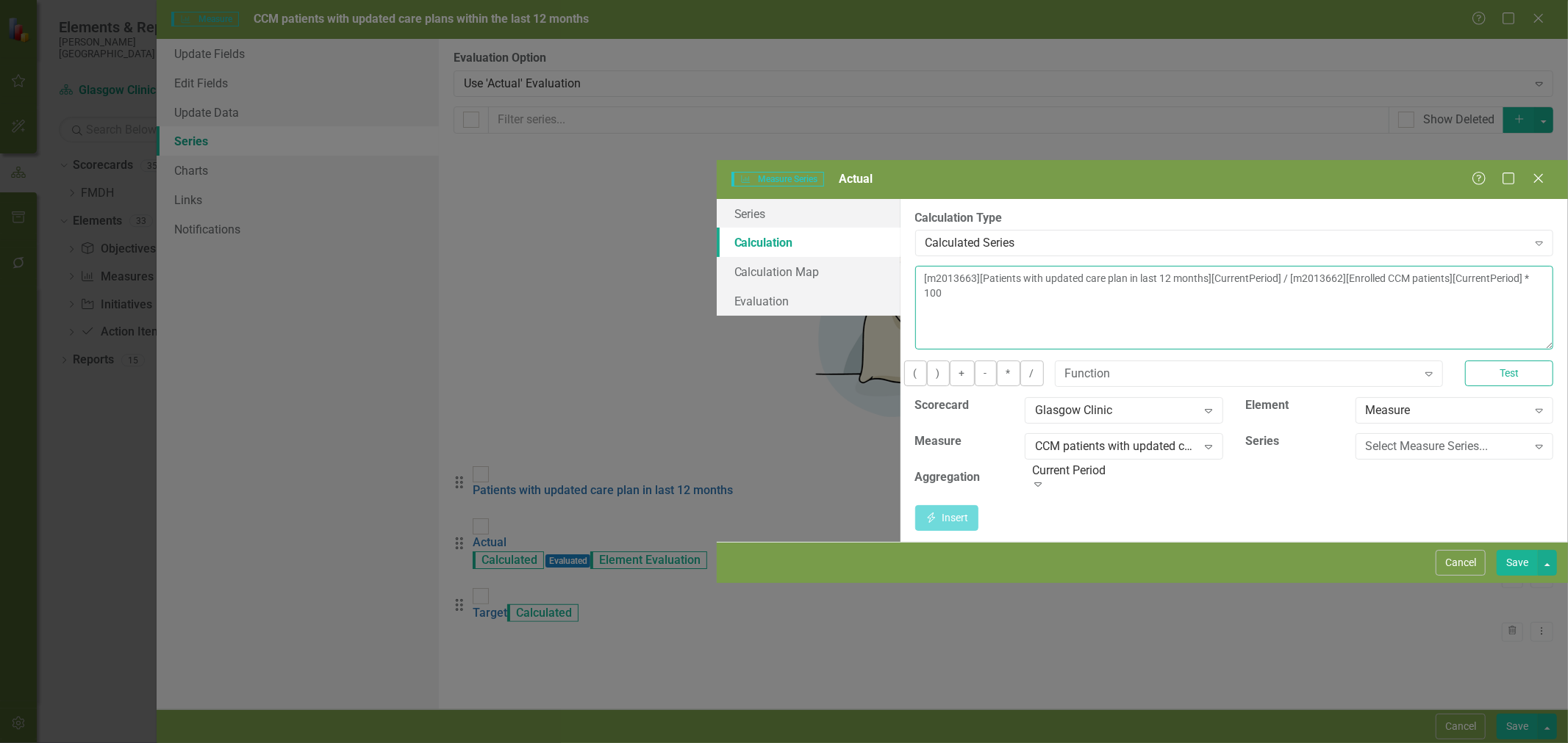
drag, startPoint x: 1490, startPoint y: 123, endPoint x: 463, endPoint y: 86, distance: 1027.7
click at [716, 199] on div "Series Calculation Calculation Map Evaluation From this page, you can edit the …" at bounding box center [1142, 371] width 851 height 344
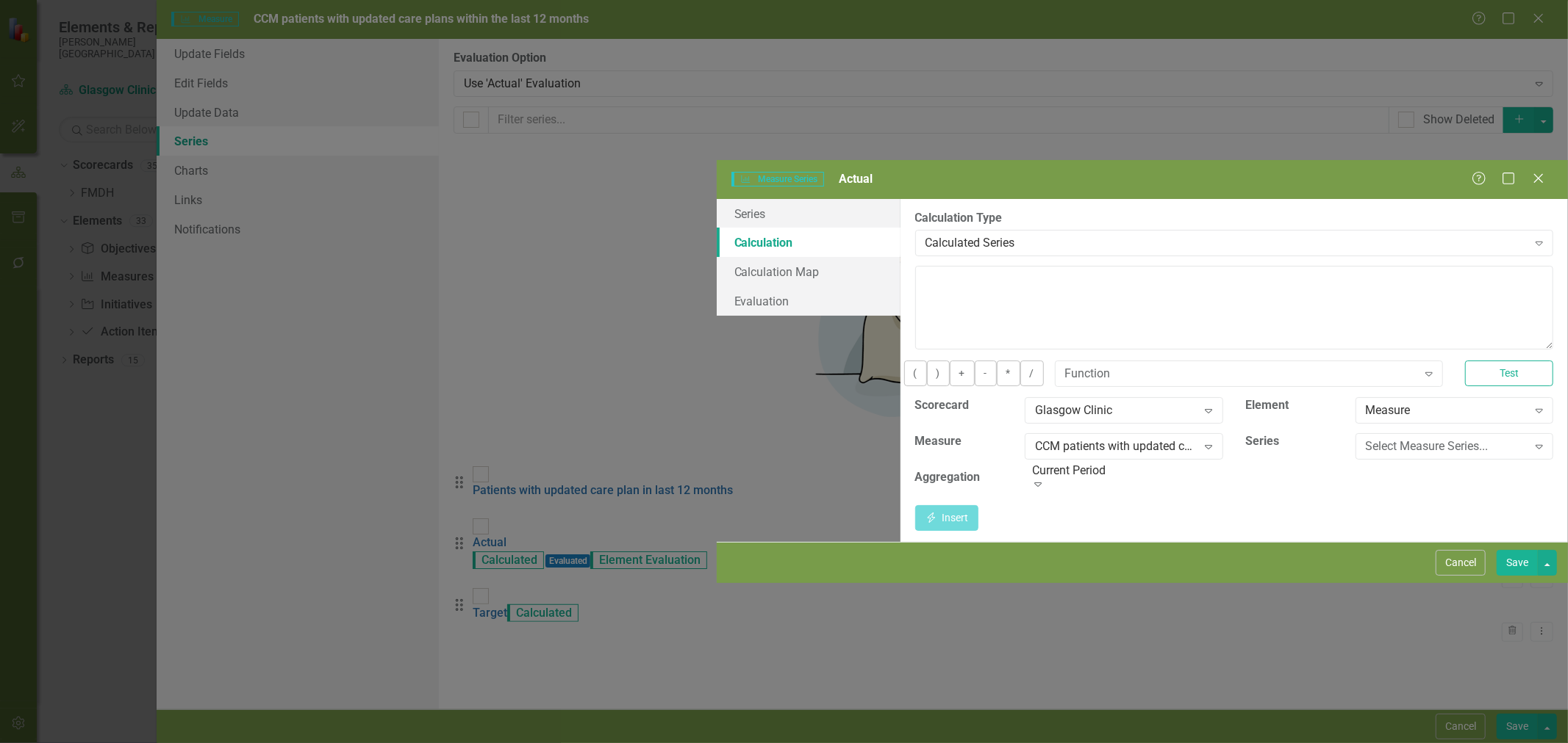
click at [1345, 397] on div "Measure Expand" at bounding box center [1454, 415] width 220 height 36
click at [1366, 438] on div "Select Measure Series..." at bounding box center [1446, 447] width 161 height 17
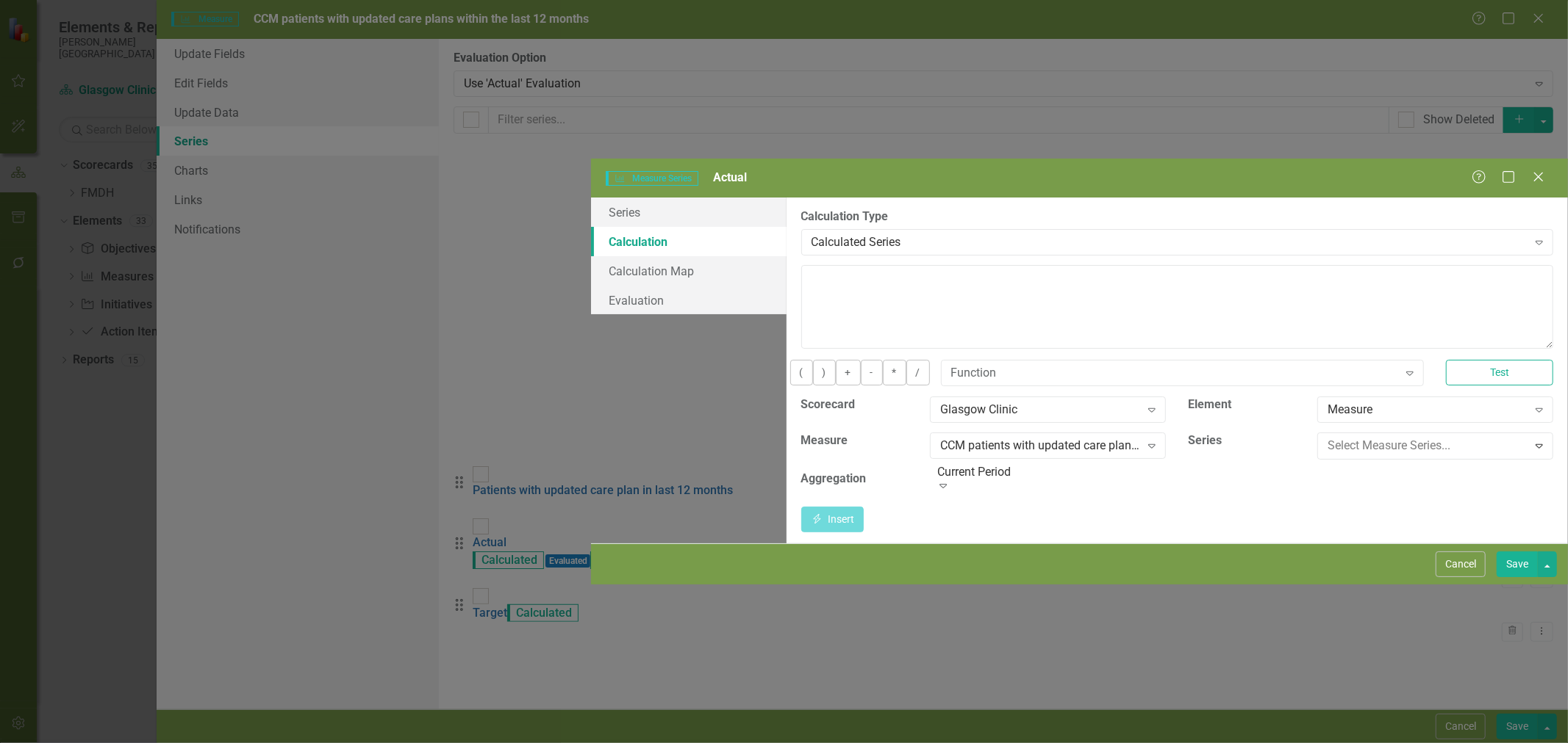
click at [1331, 742] on div "Patients with updated care plan in last 12 months" at bounding box center [787, 755] width 1544 height 17
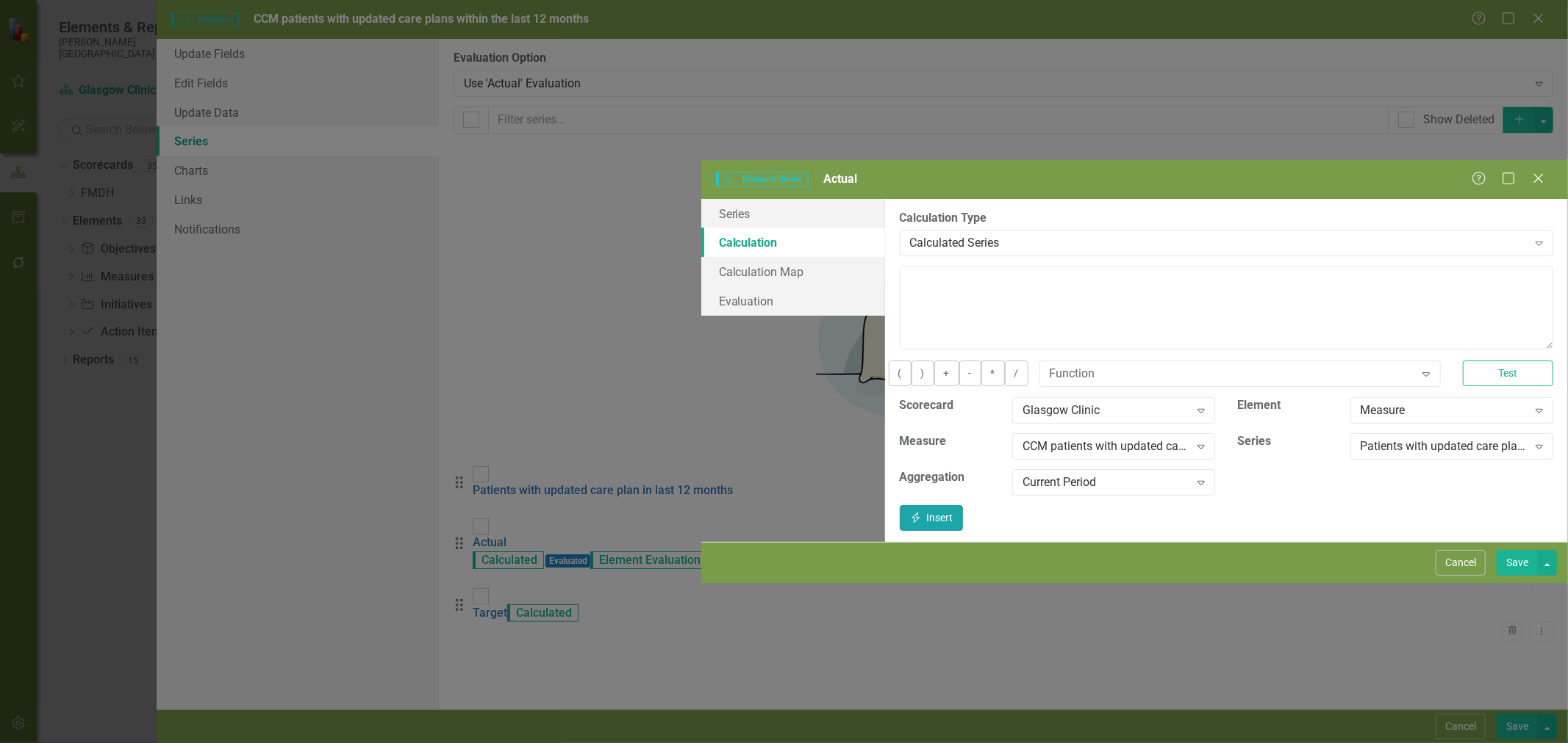
click at [963, 505] on button "Insert Insert" at bounding box center [931, 518] width 63 height 25
click at [1004, 360] on button "/" at bounding box center [1016, 373] width 23 height 25
click at [1022, 438] on div "CCM patients with updated care plans within the last 12 months" at bounding box center [1106, 447] width 167 height 17
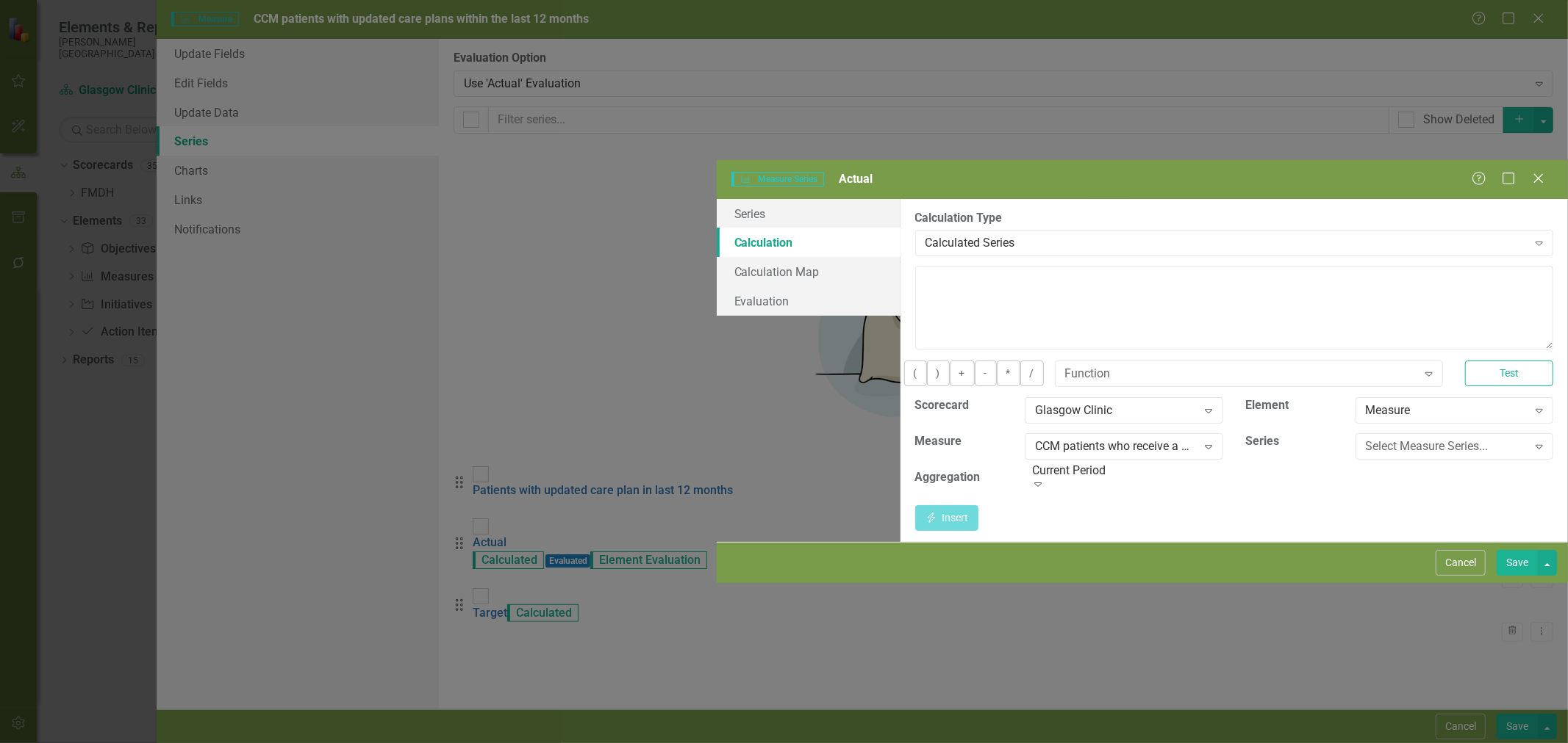
click at [1366, 438] on div "Select Measure Series..." at bounding box center [1446, 447] width 161 height 17
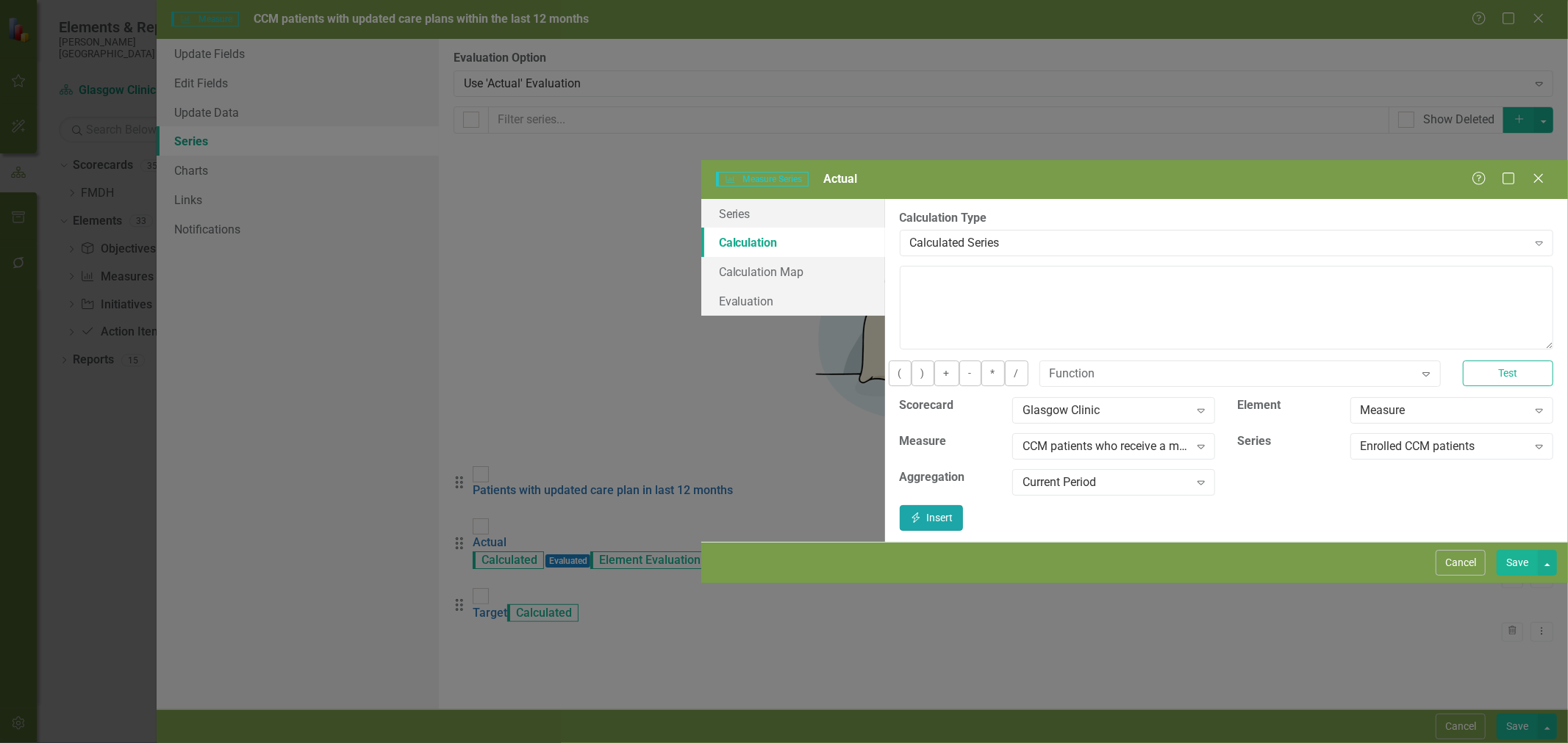
click at [963, 505] on button "Insert Insert" at bounding box center [931, 518] width 63 height 25
click at [981, 360] on button "*" at bounding box center [993, 373] width 23 height 25
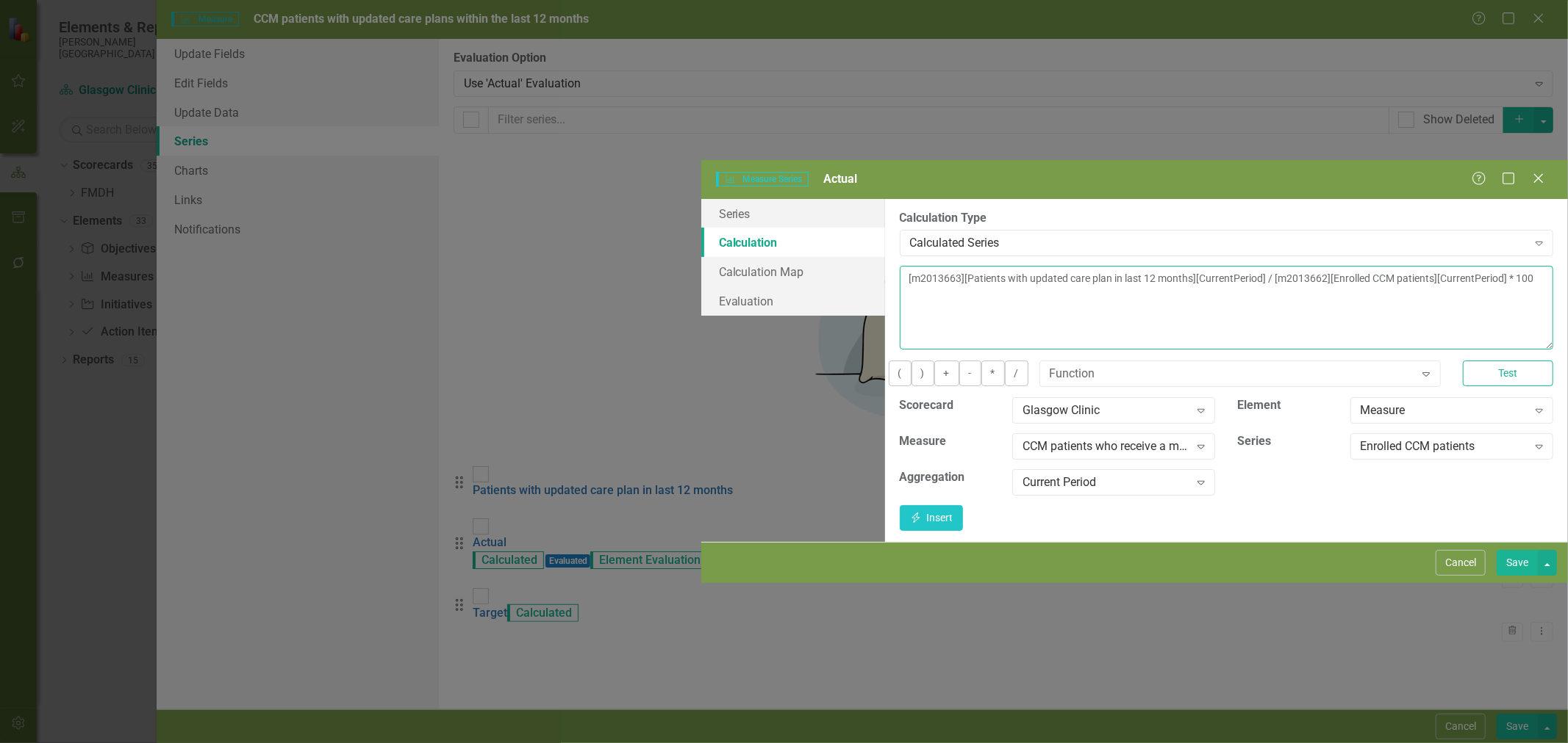
type textarea "[m2013663][Patients with updated care plan in last 12 months][CurrentPeriod] / …"
click at [1519, 576] on button "Save" at bounding box center [1516, 562] width 41 height 25
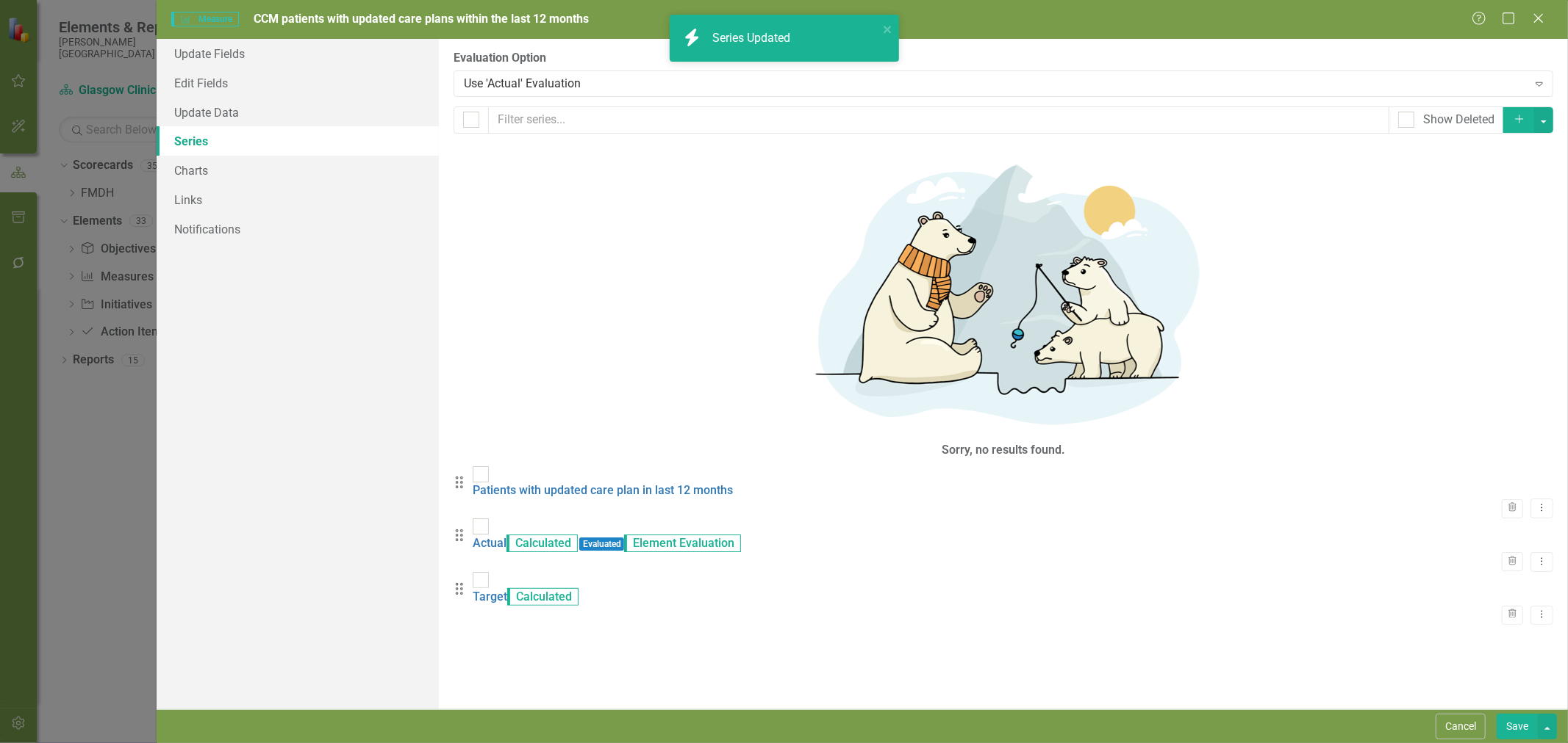
click at [507, 589] on link "Target" at bounding box center [489, 596] width 35 height 14
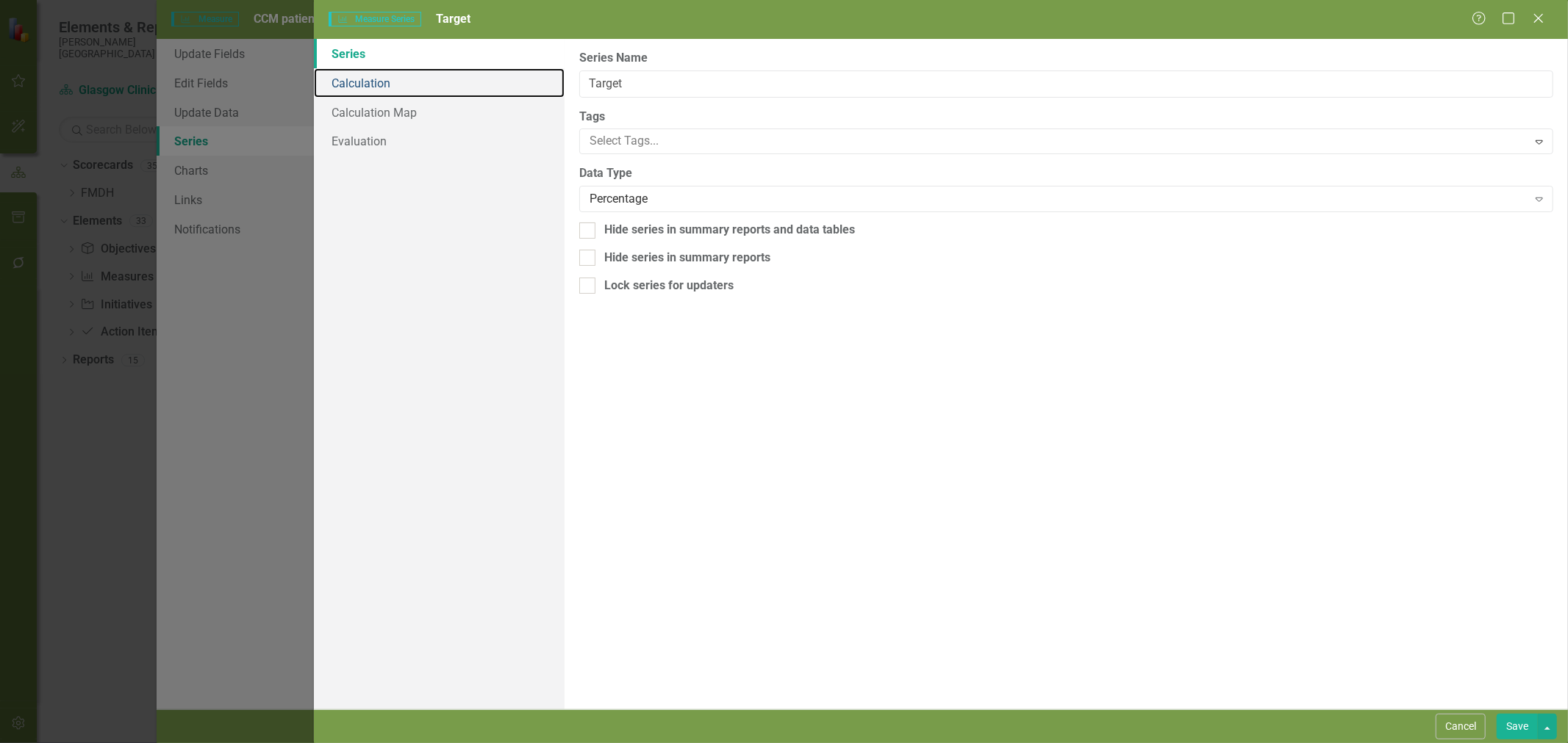
click at [391, 86] on link "Calculation" at bounding box center [439, 83] width 251 height 29
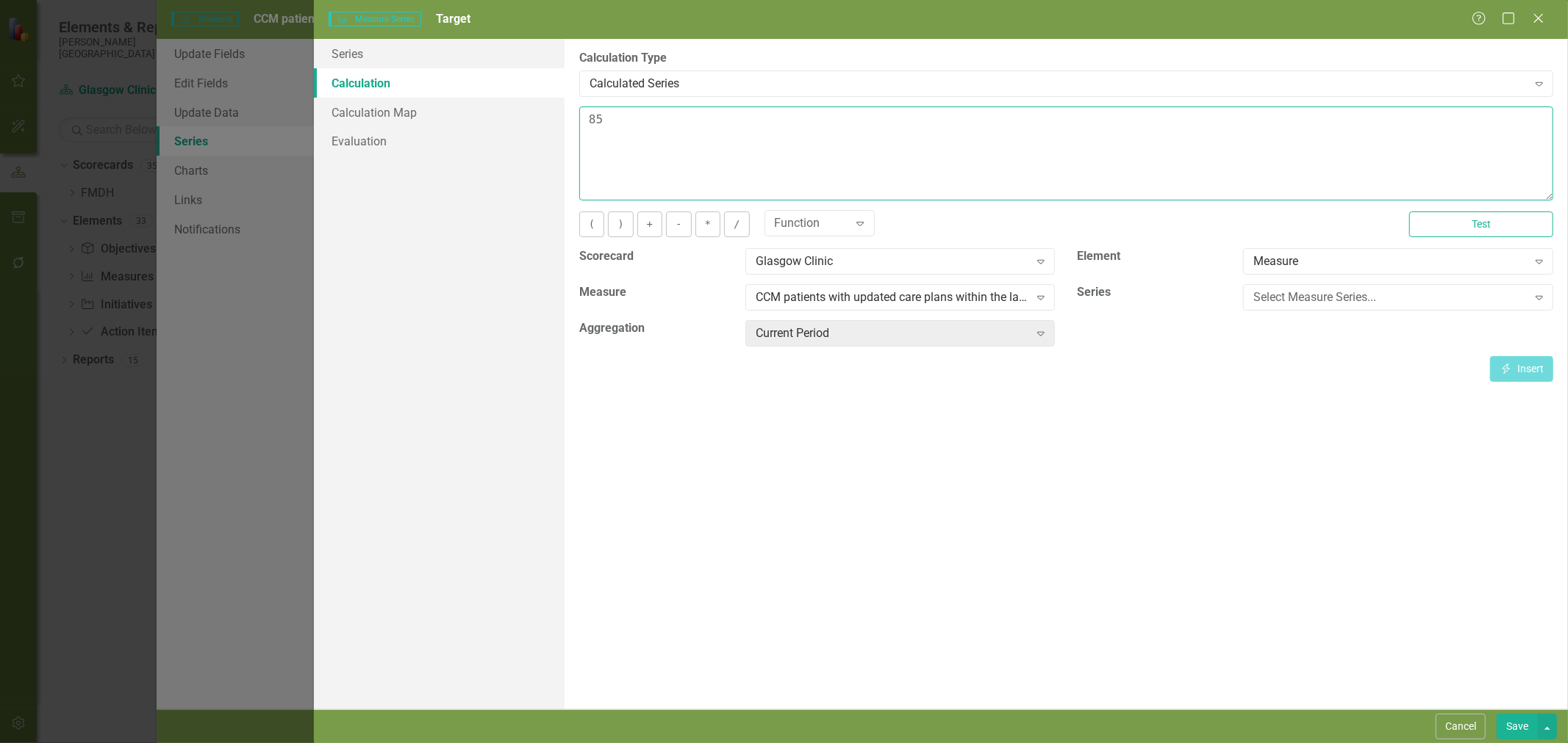
drag, startPoint x: 558, startPoint y: 118, endPoint x: 537, endPoint y: 118, distance: 21.0
click at [533, 117] on div "Series Calculation Calculation Map Evaluation From this page, you can edit the …" at bounding box center [940, 373] width 1254 height 670
type textarea "100"
click at [1516, 725] on button "Save" at bounding box center [1516, 726] width 41 height 25
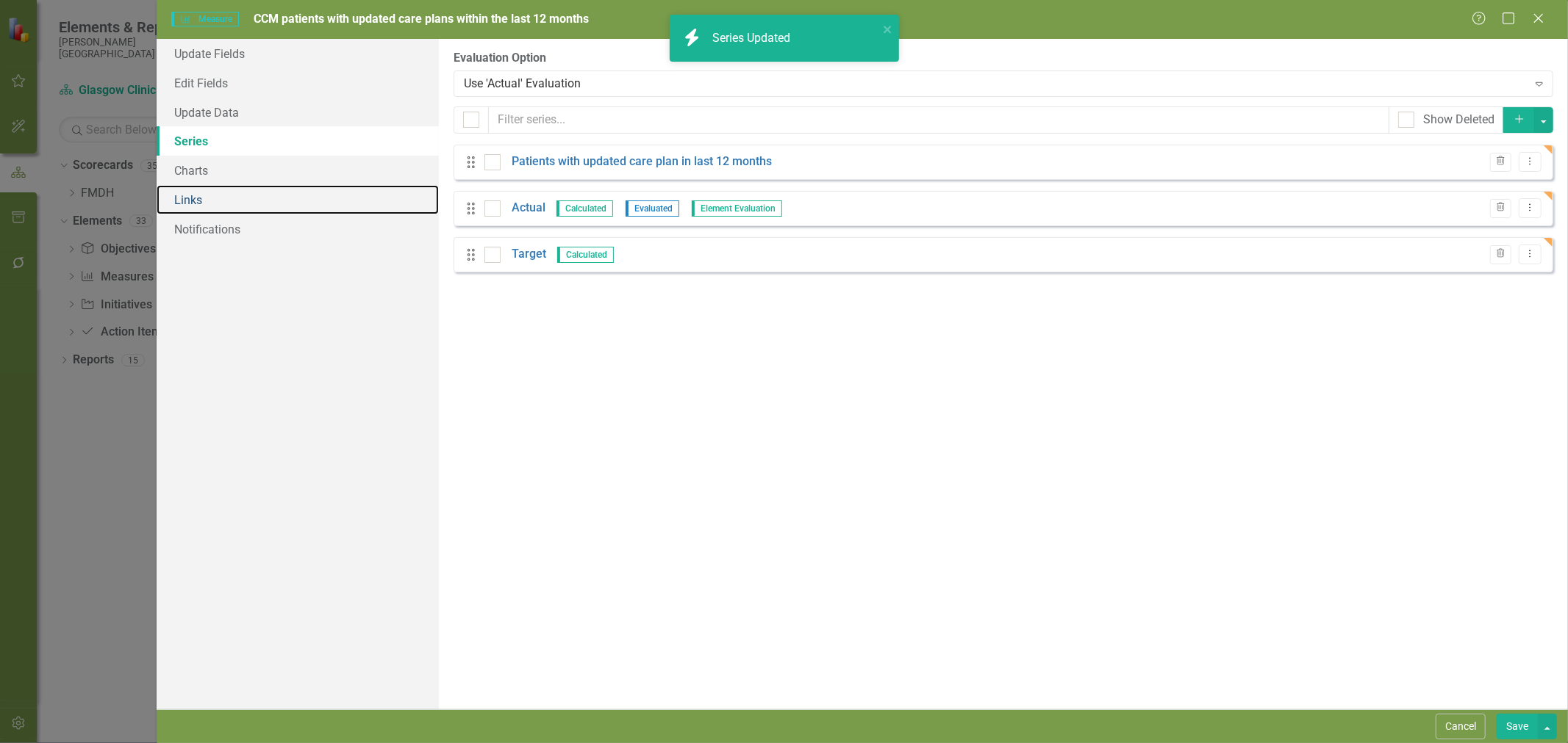
click at [195, 201] on link "Links" at bounding box center [298, 200] width 283 height 29
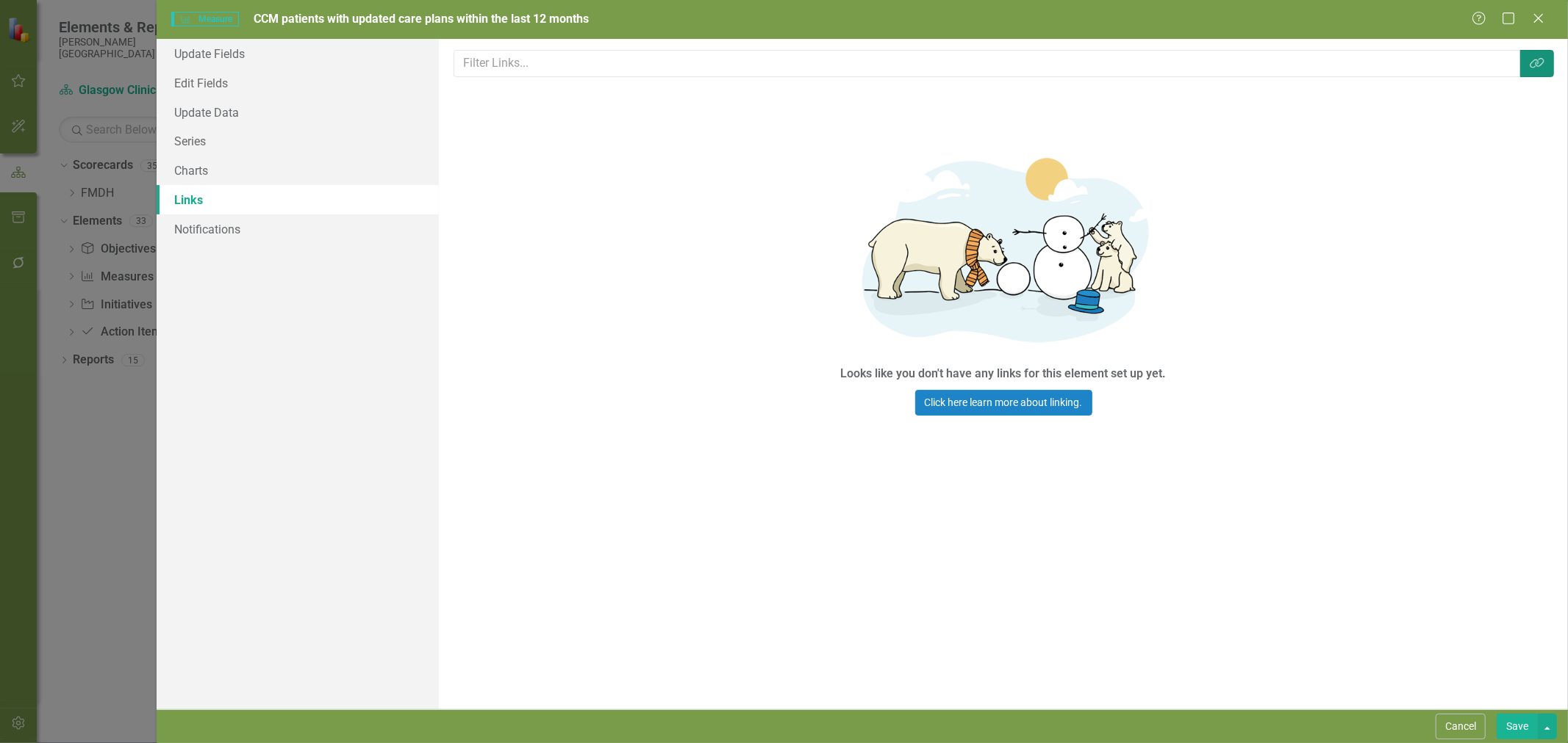
click at [1538, 66] on icon "Link Tag" at bounding box center [1536, 62] width 15 height 12
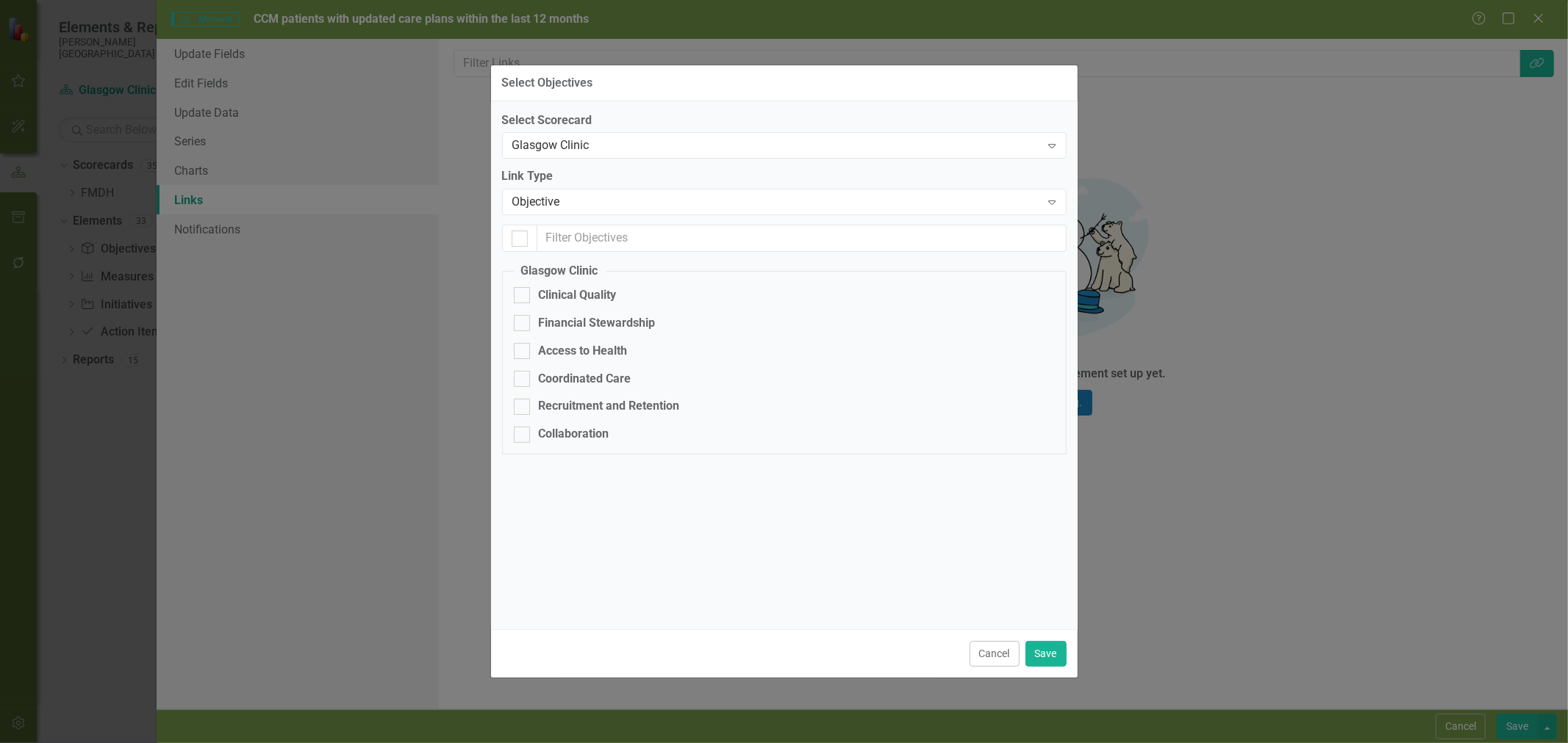
click at [592, 290] on div "Clinical Quality" at bounding box center [577, 296] width 78 height 17
click at [523, 290] on input "Clinical Quality" at bounding box center [518, 292] width 9 height 9
checkbox input "true"
click at [1048, 657] on button "Save" at bounding box center [1045, 654] width 41 height 25
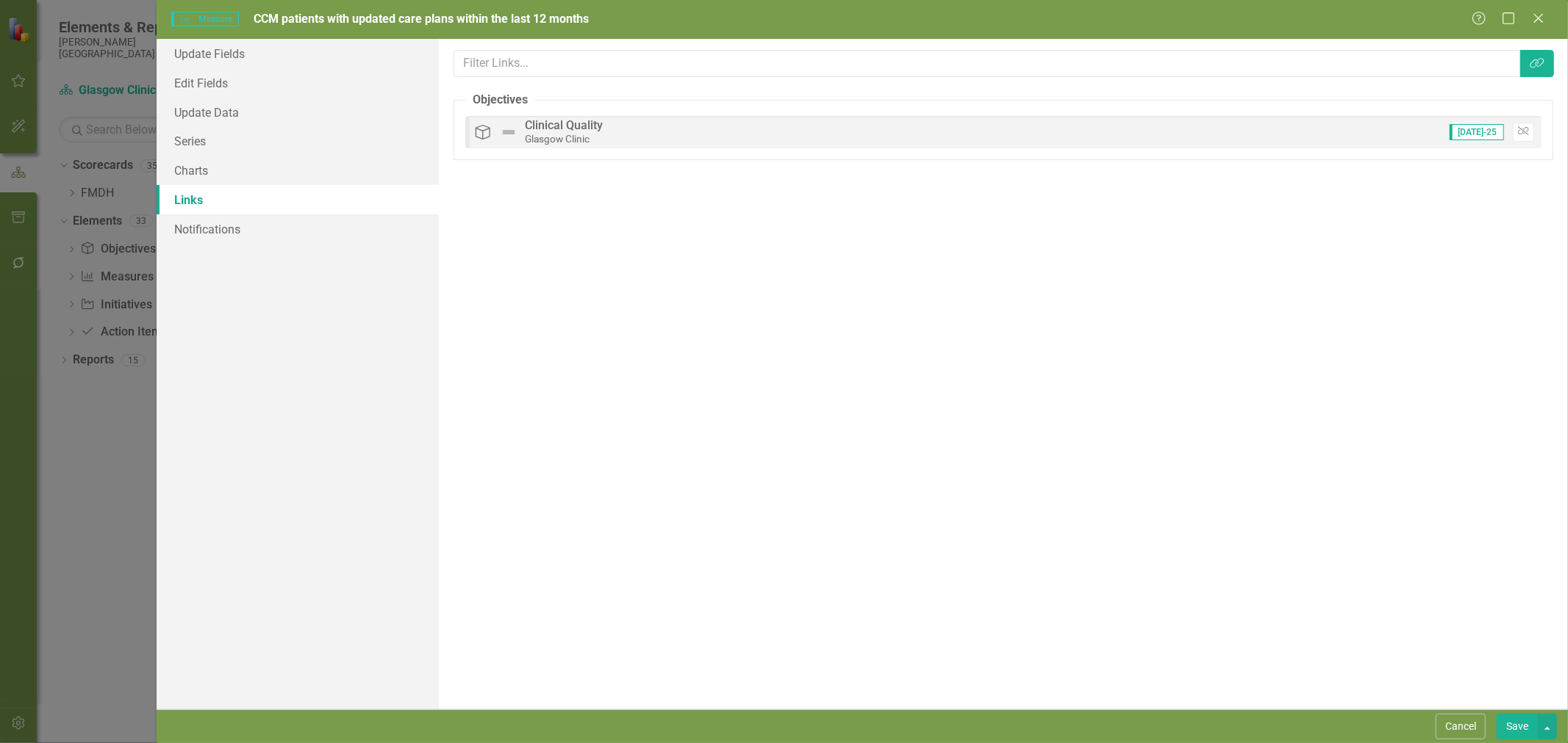
click at [1519, 728] on button "Save" at bounding box center [1516, 726] width 41 height 25
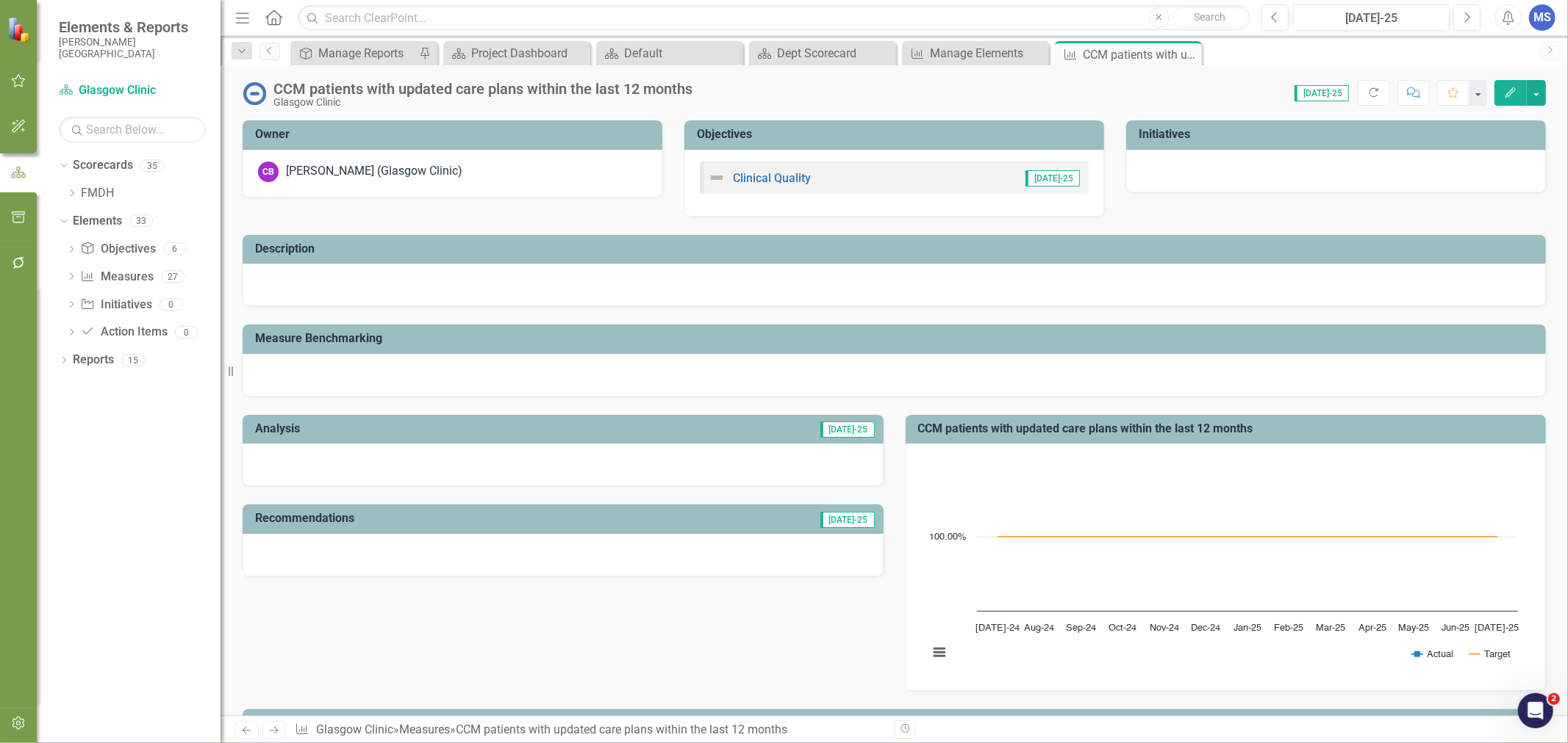
click at [0, 0] on icon at bounding box center [0, 0] width 0 height 0
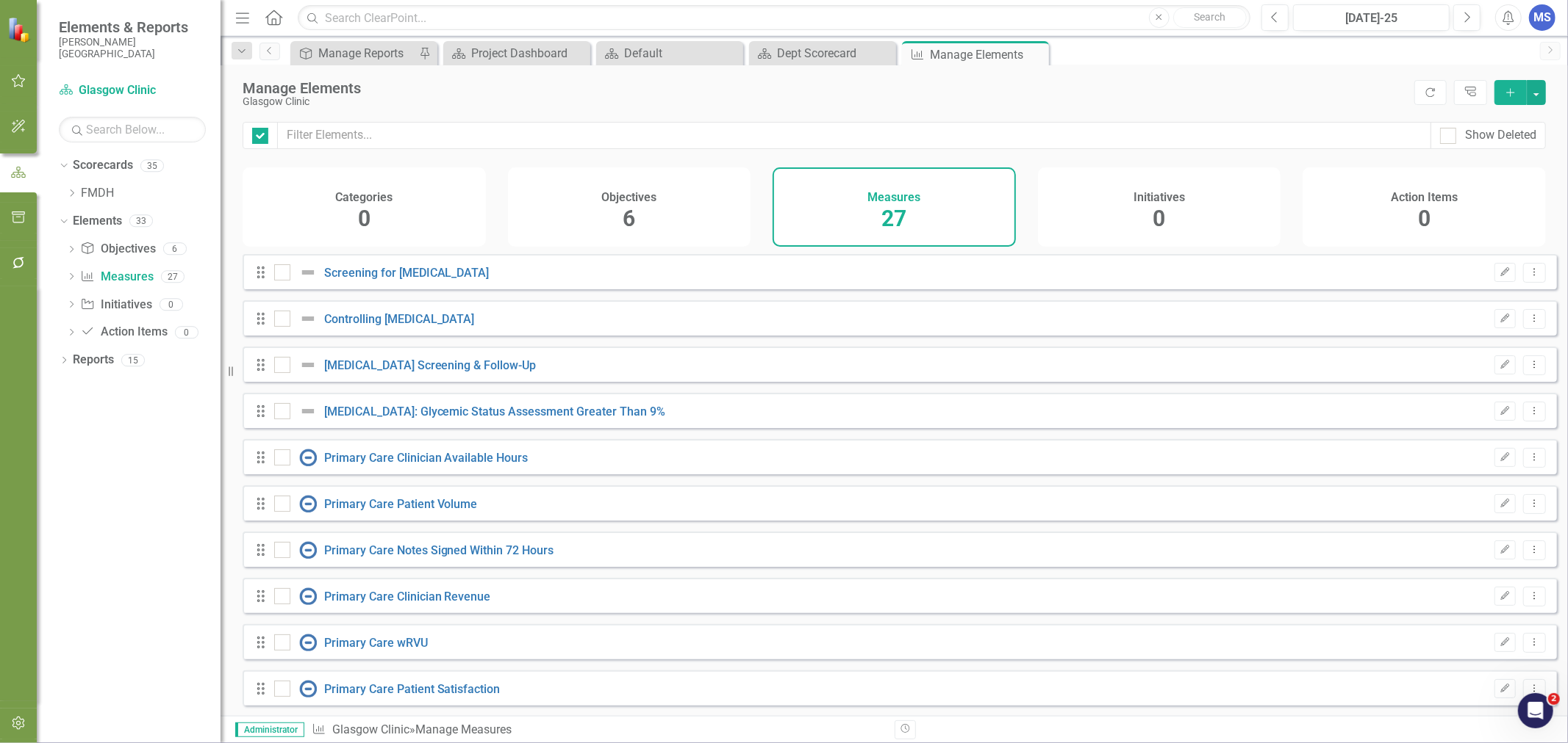
checkbox input "false"
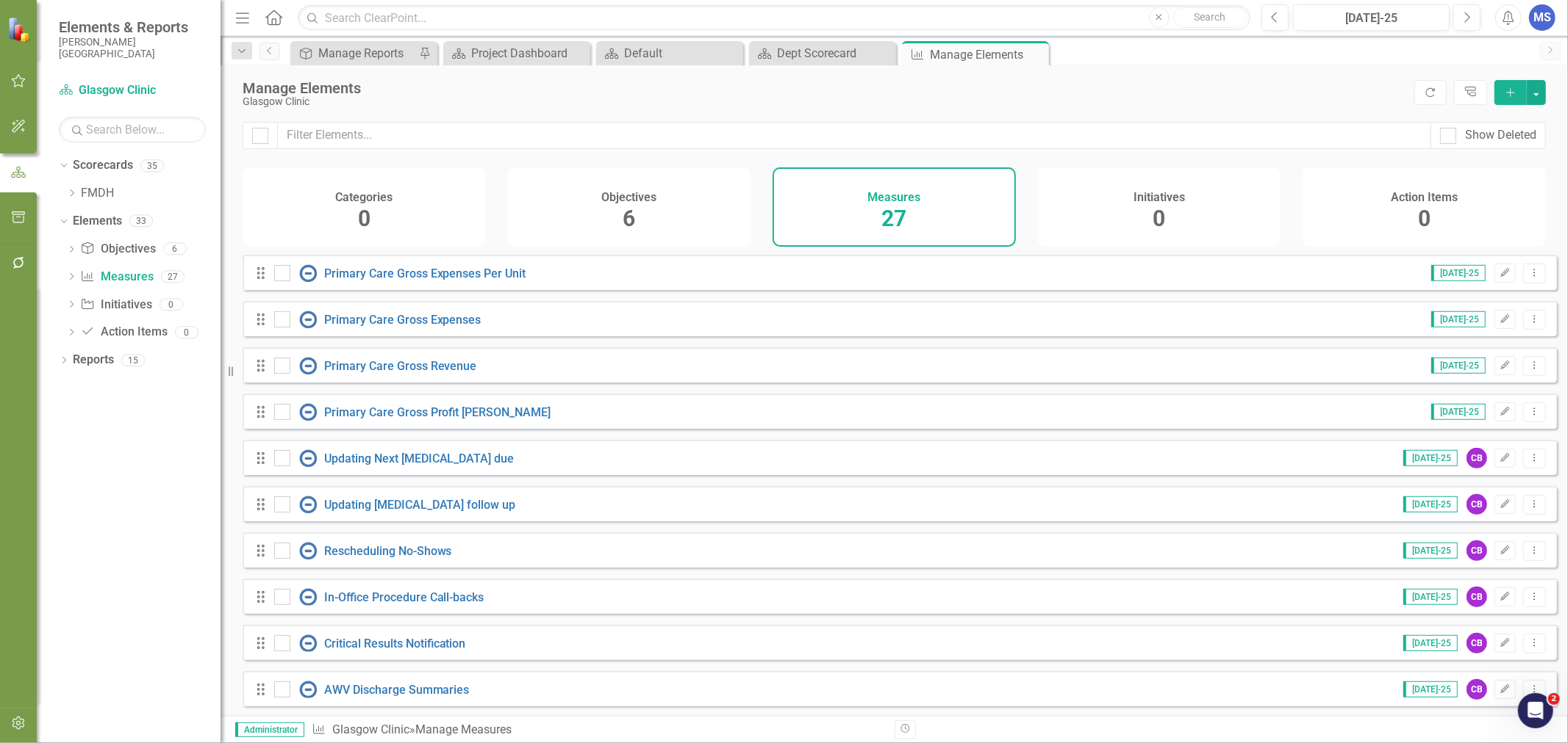
scroll to position [798, 0]
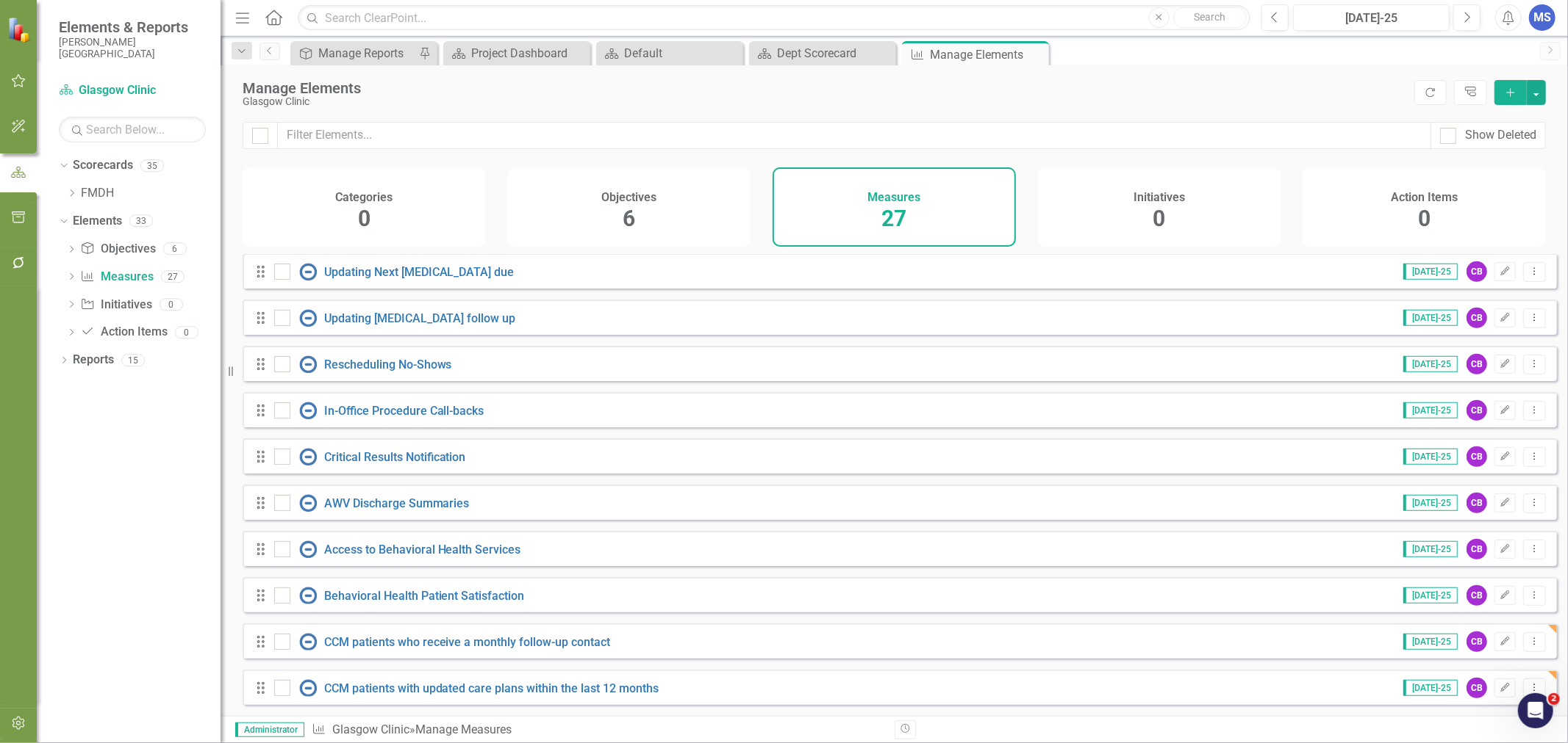
click at [1528, 685] on icon "Dropdown Menu" at bounding box center [1534, 687] width 12 height 9
click at [1553, 637] on div "Looks like you don't have any Measures set up yet. Why don't you add a Measure …" at bounding box center [894, 485] width 1347 height 462
click at [1528, 640] on icon "Dropdown Menu" at bounding box center [1534, 641] width 12 height 9
click at [1500, 589] on link "Copy Duplicate Measure" at bounding box center [1468, 589] width 132 height 27
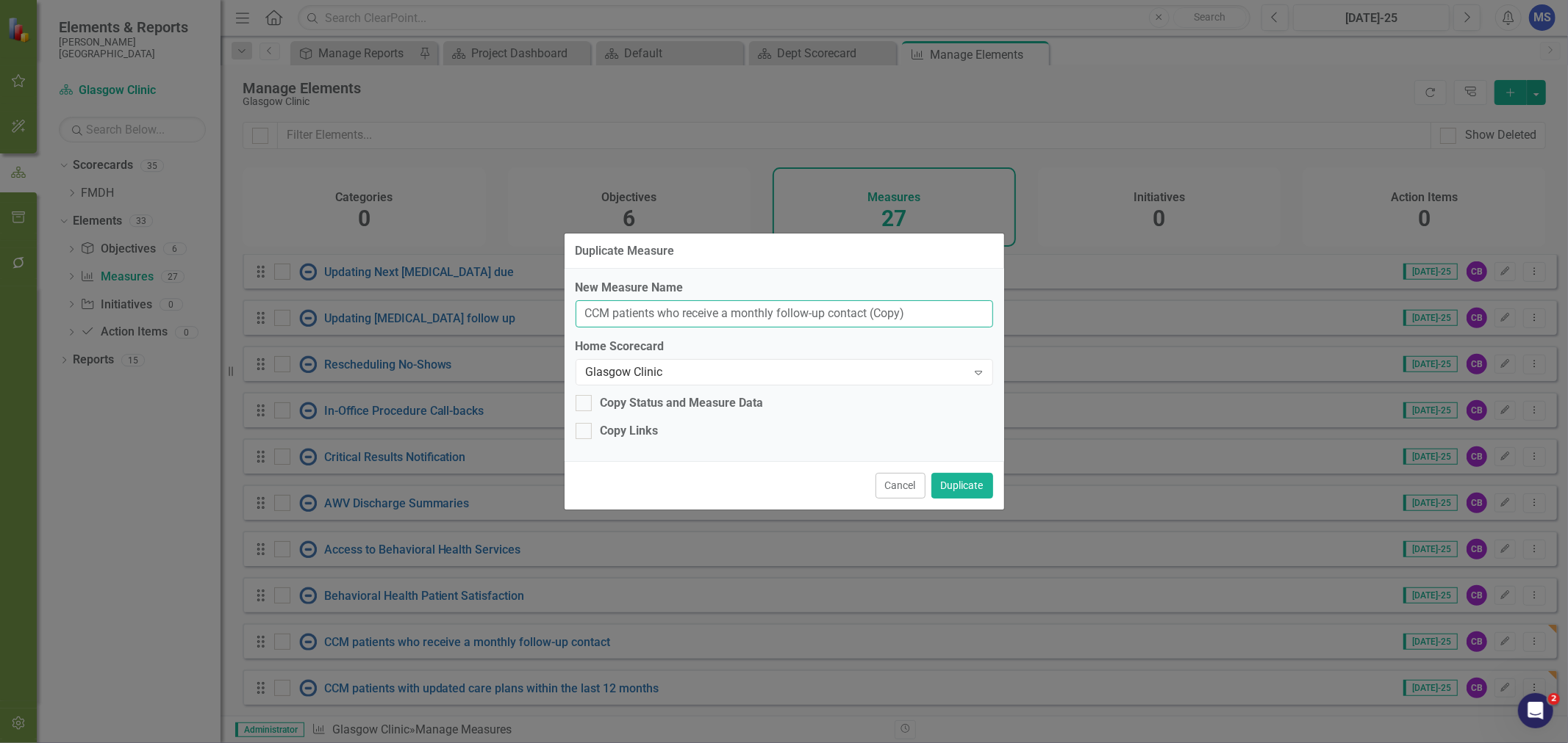
drag, startPoint x: 590, startPoint y: 312, endPoint x: 581, endPoint y: 312, distance: 9.0
click at [581, 312] on input "CCM patients who receive a monthly follow-up contact (Copy)" at bounding box center [784, 313] width 418 height 27
drag, startPoint x: 942, startPoint y: 312, endPoint x: 657, endPoint y: 313, distance: 285.0
click at [657, 313] on input "TCM patients who receive a monthly follow-up contact (Copy)" at bounding box center [784, 313] width 418 height 27
type input "TCM patients contacted within 2 days of hospital discharge"
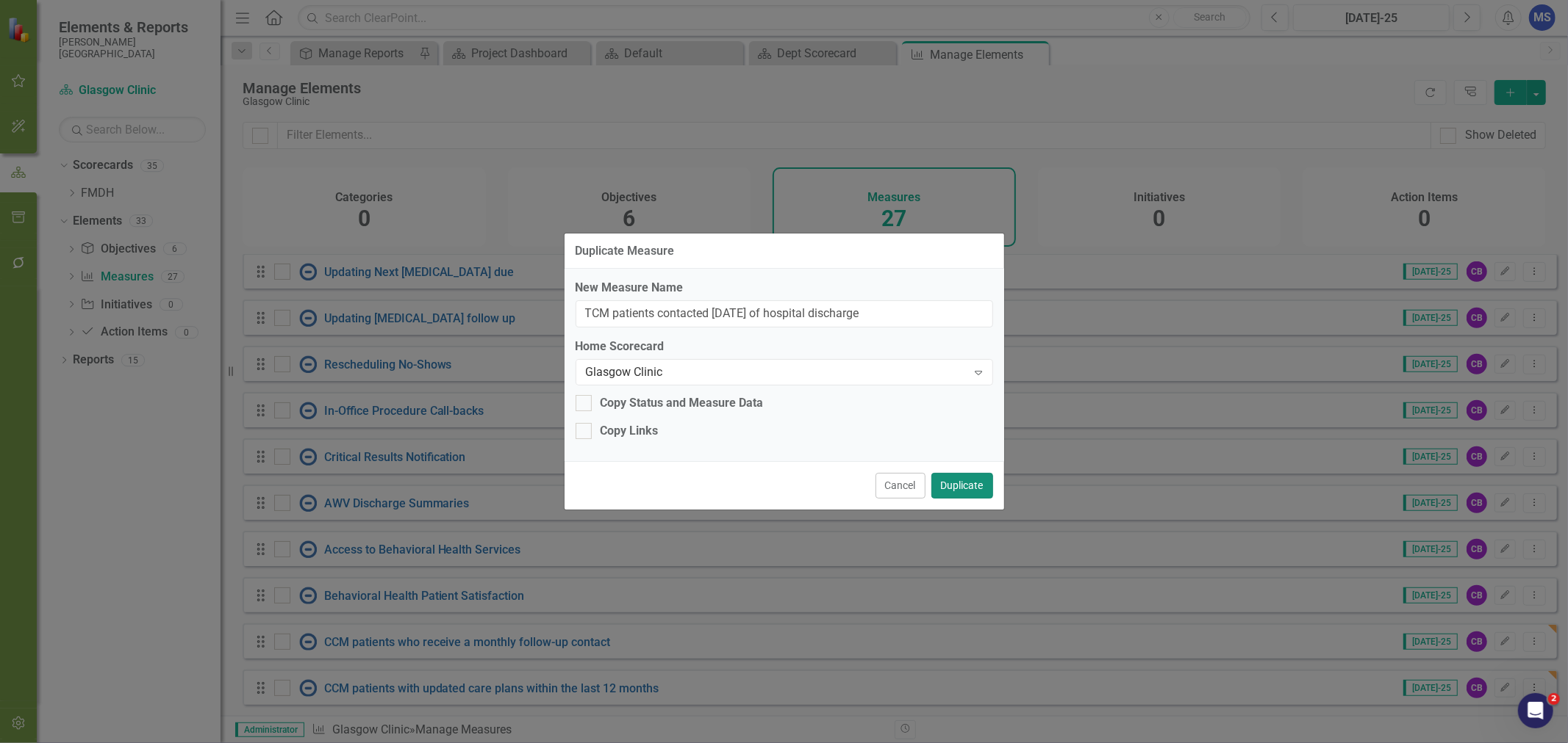
click at [973, 487] on button "Duplicate" at bounding box center [962, 485] width 62 height 25
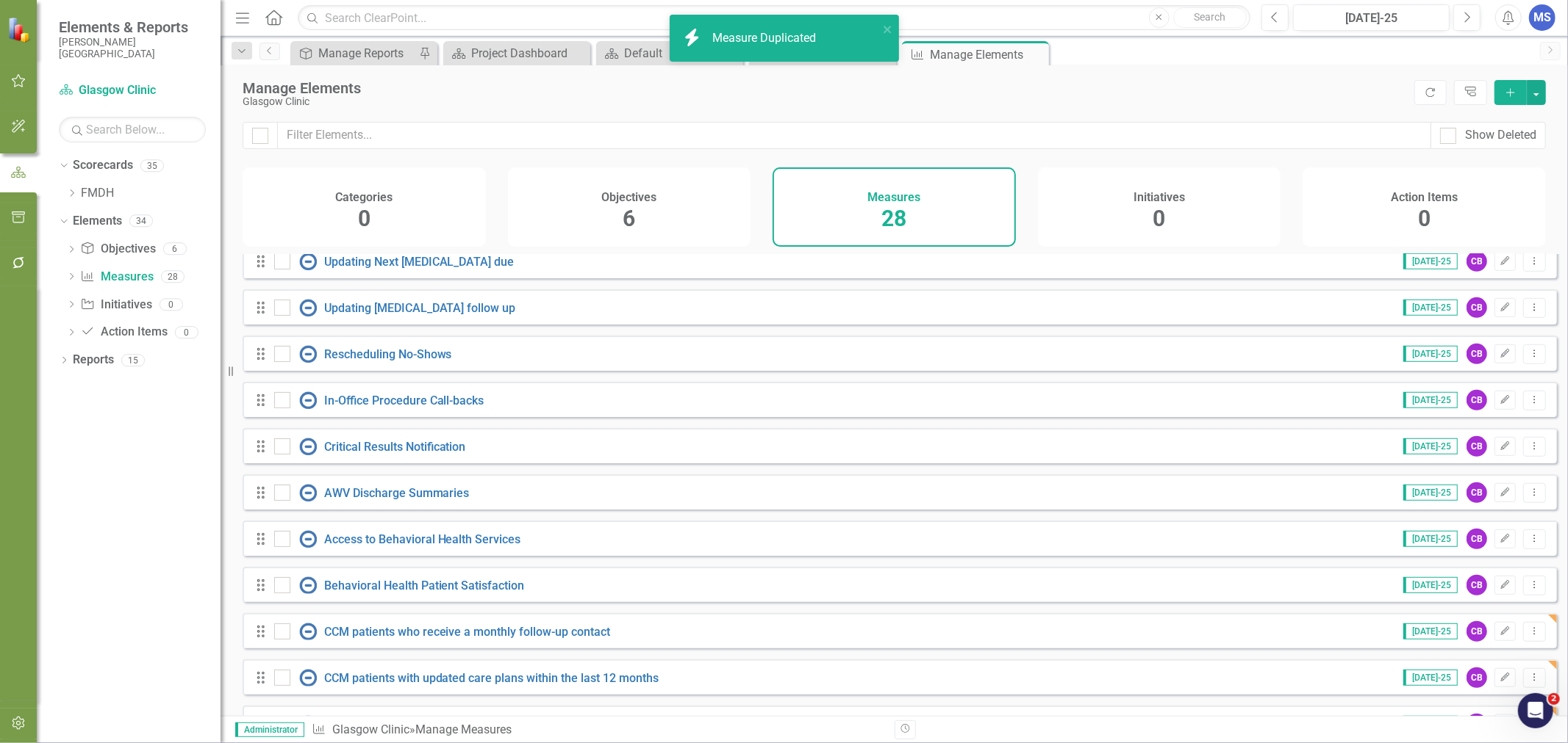
drag, startPoint x: 625, startPoint y: 496, endPoint x: 1245, endPoint y: 86, distance: 743.3
click at [1245, 86] on div "Manage Elements" at bounding box center [825, 88] width 1164 height 16
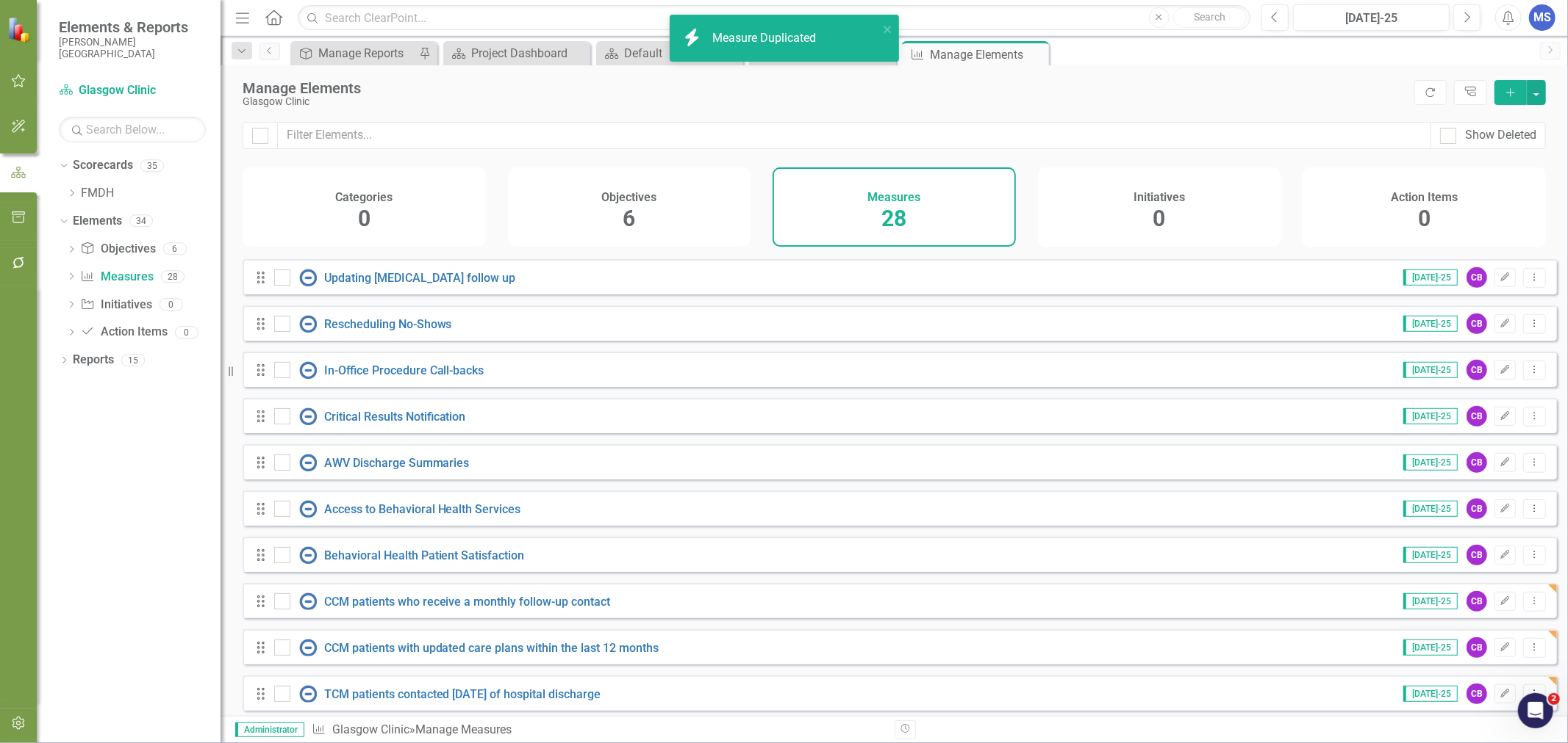
scroll to position [843, 0]
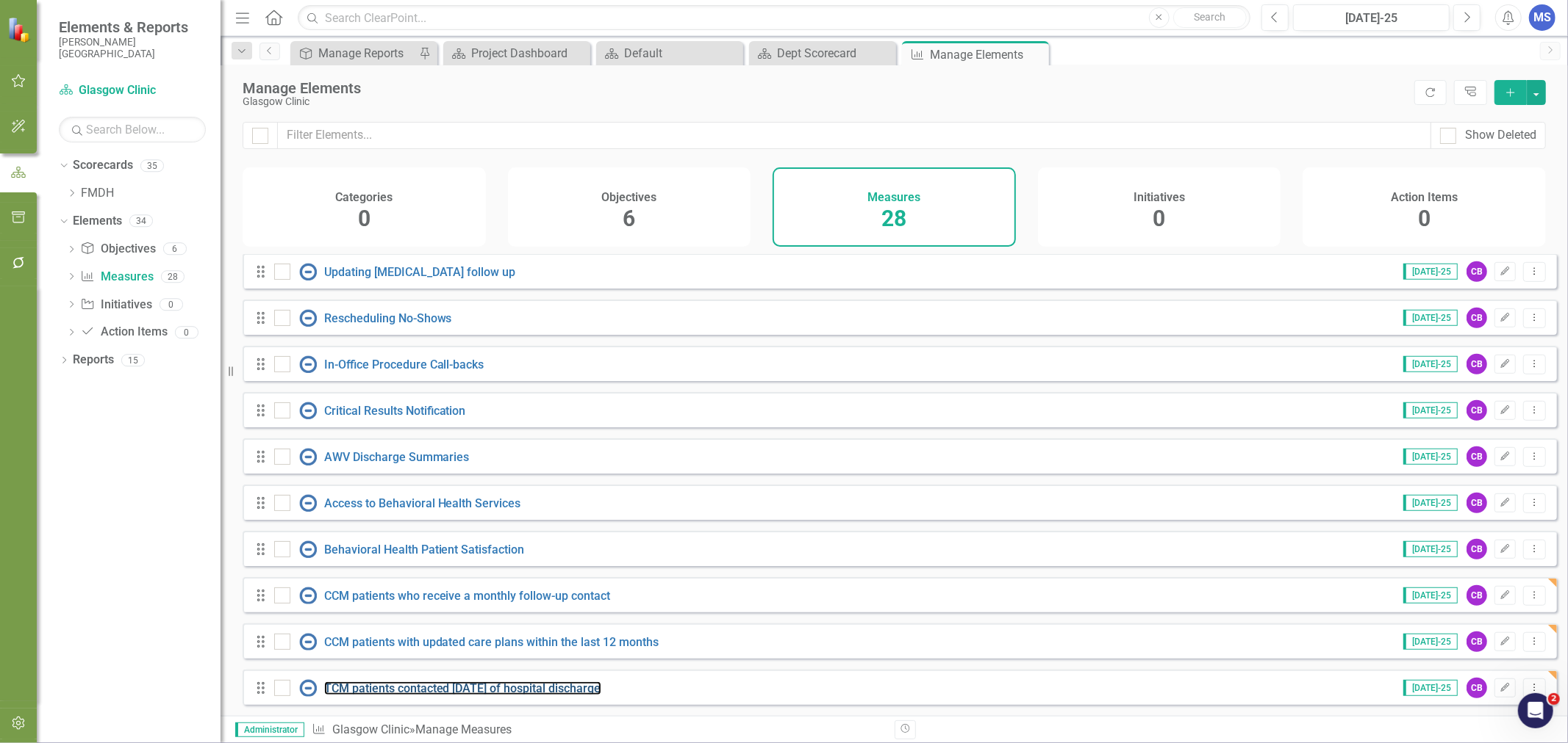
click at [513, 686] on link "TCM patients contacted within 2 days of hospital discharge" at bounding box center [462, 688] width 277 height 14
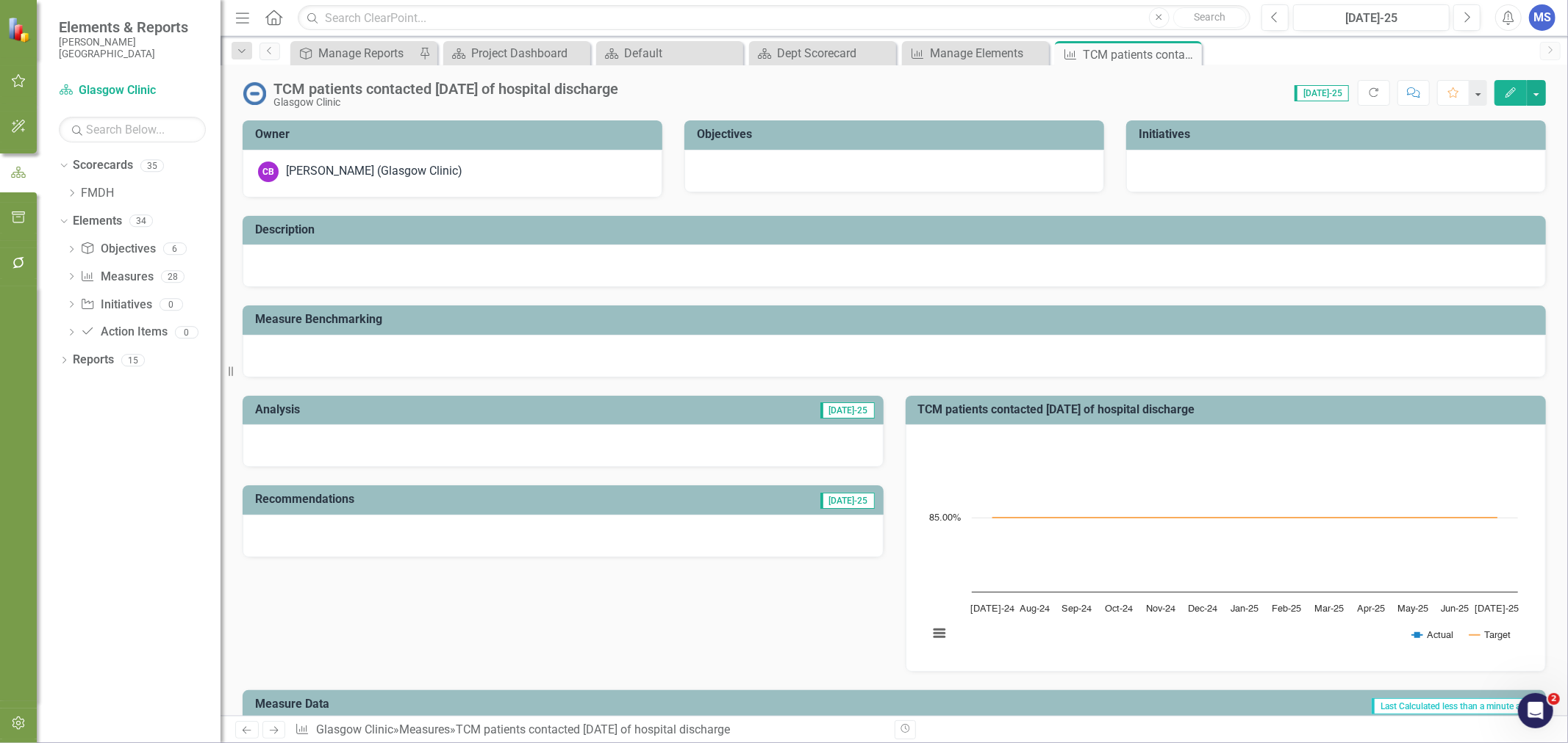
click at [1519, 89] on button "Edit" at bounding box center [1510, 93] width 32 height 25
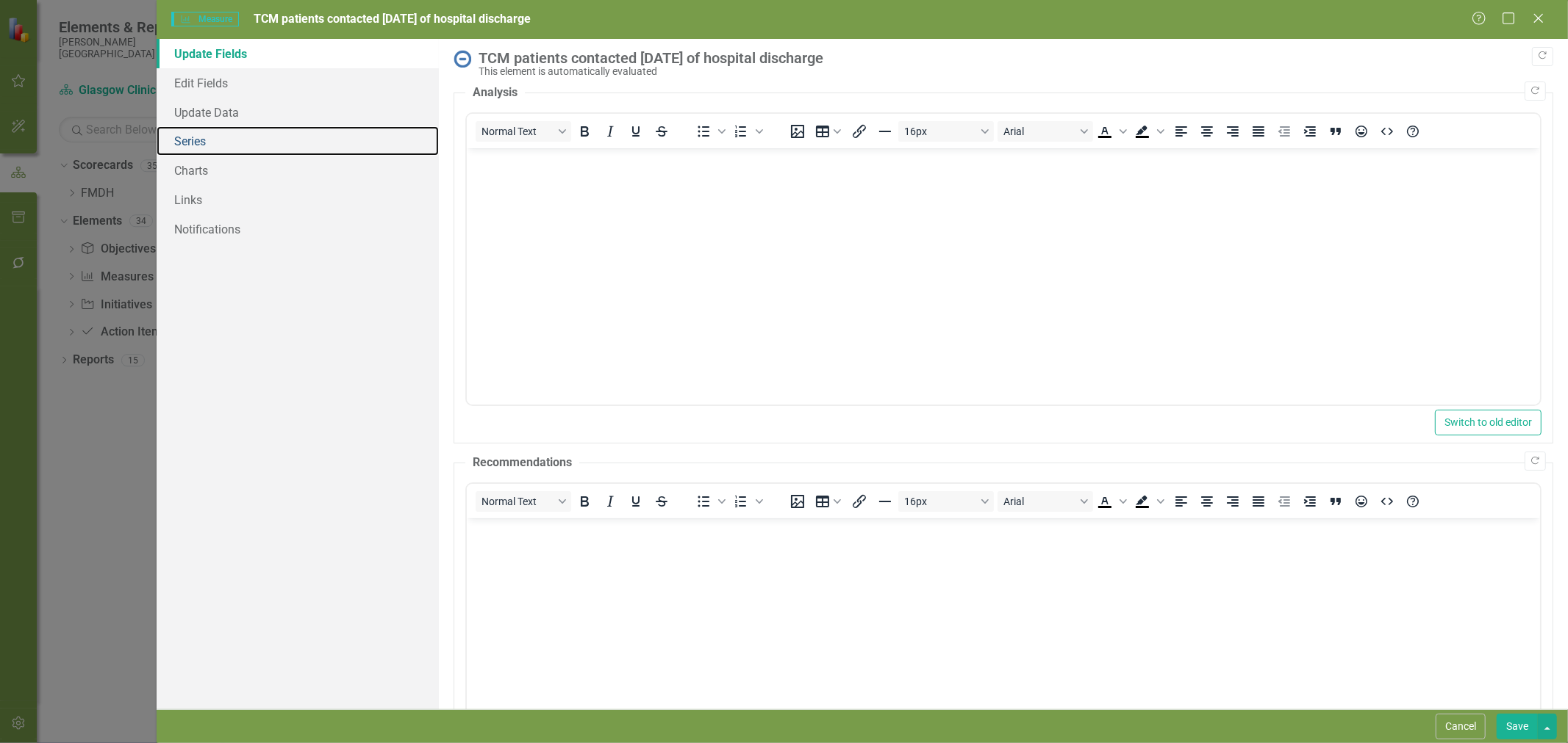
click at [252, 147] on link "Series" at bounding box center [298, 141] width 283 height 29
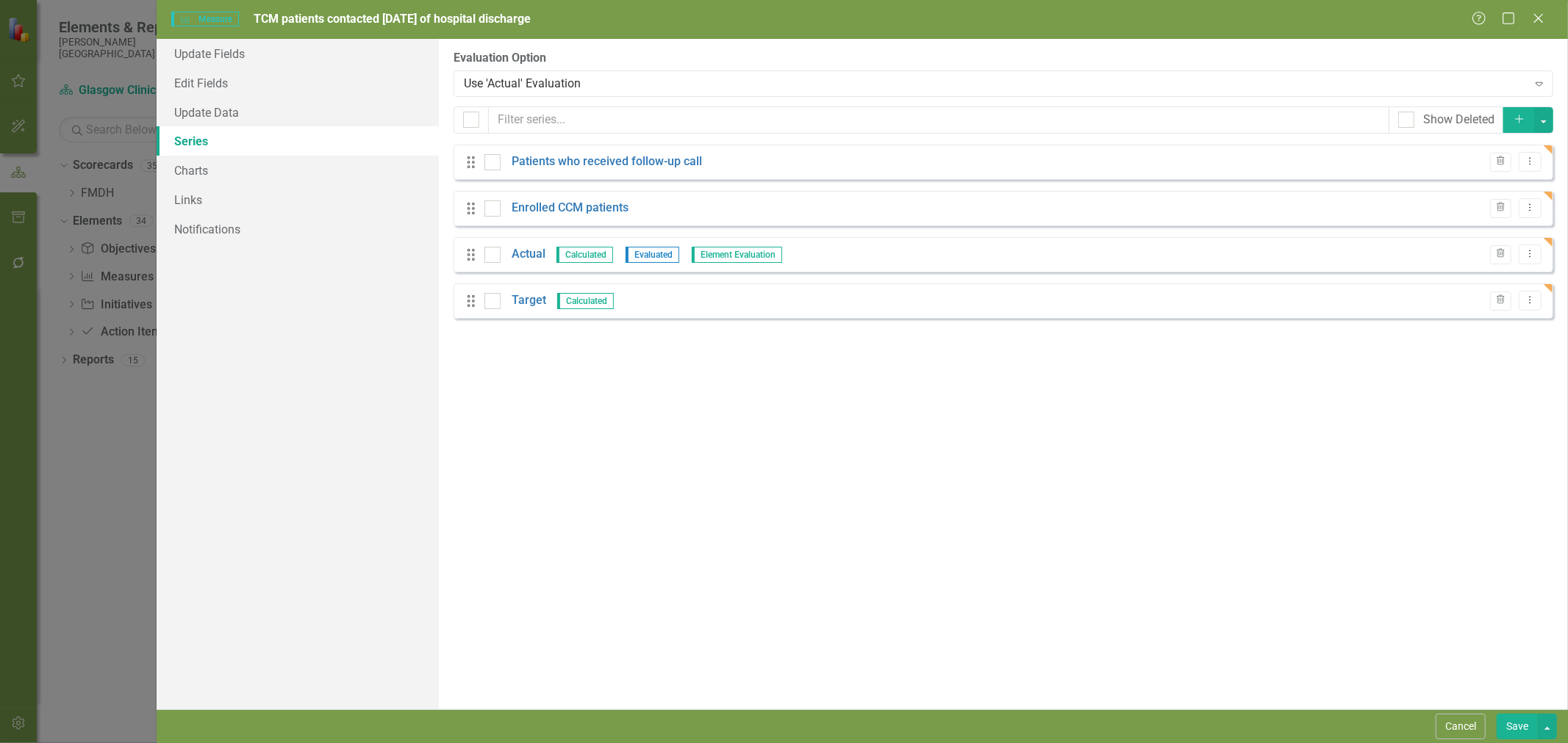
click at [642, 164] on link "Patients who received follow-up call" at bounding box center [607, 162] width 191 height 17
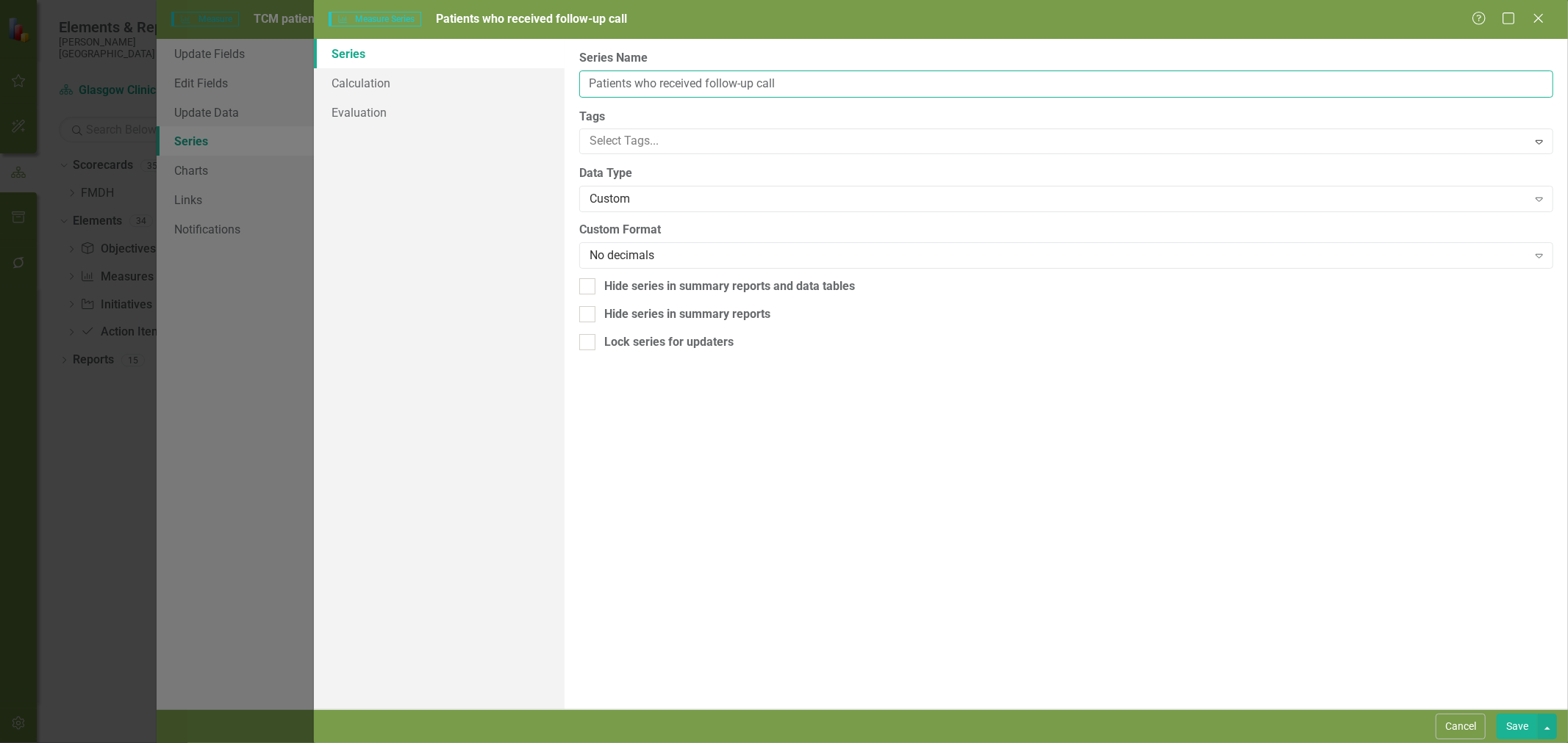
drag, startPoint x: 794, startPoint y: 82, endPoint x: 635, endPoint y: 83, distance: 159.0
click at [635, 83] on input "Patients who received follow-up call" at bounding box center [1065, 83] width 974 height 27
type input "Patients contacted within 2 business days"
click at [1511, 733] on button "Save" at bounding box center [1516, 726] width 41 height 25
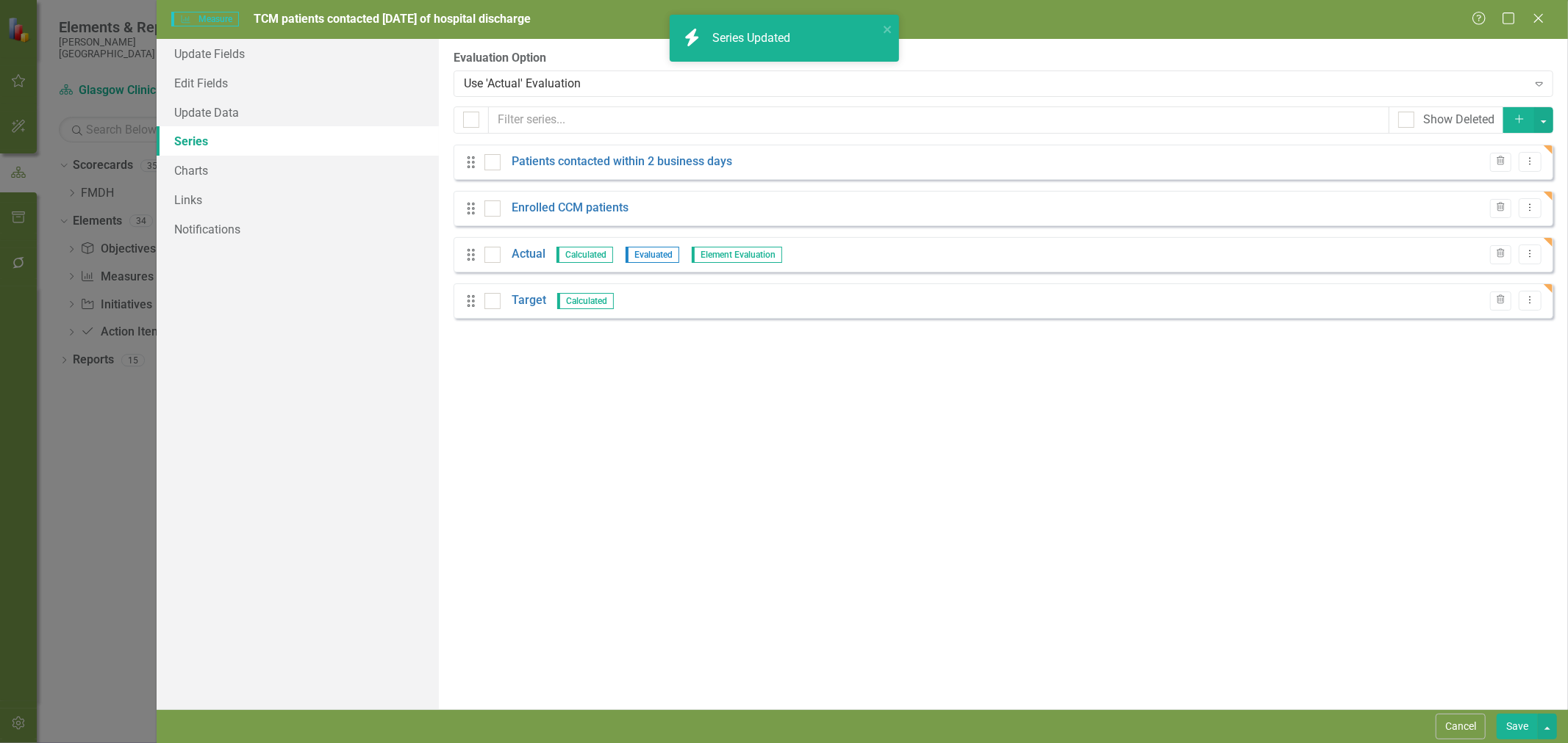
click at [591, 211] on link "Enrolled CCM patients" at bounding box center [570, 208] width 117 height 17
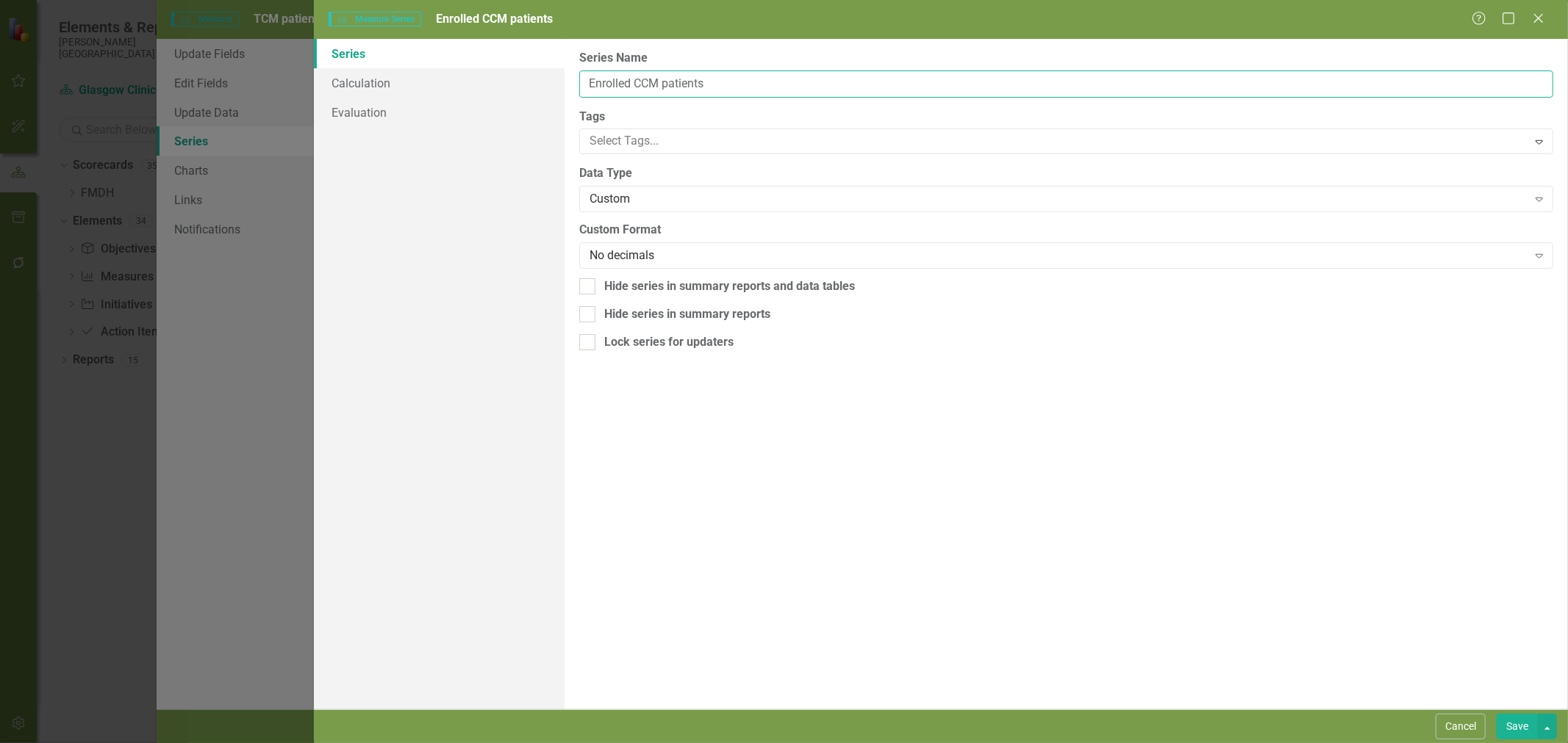
drag, startPoint x: 737, startPoint y: 81, endPoint x: 516, endPoint y: 85, distance: 221.0
click at [518, 85] on div "Series Calculation Evaluation From this page, you can edit the name, type, and …" at bounding box center [940, 373] width 1254 height 670
type input "TCM patients"
drag, startPoint x: 886, startPoint y: 497, endPoint x: 992, endPoint y: 568, distance: 127.6
click at [886, 497] on div "From this page, you can edit the name, type, and visibility options of your ser…" at bounding box center [1065, 373] width 1003 height 670
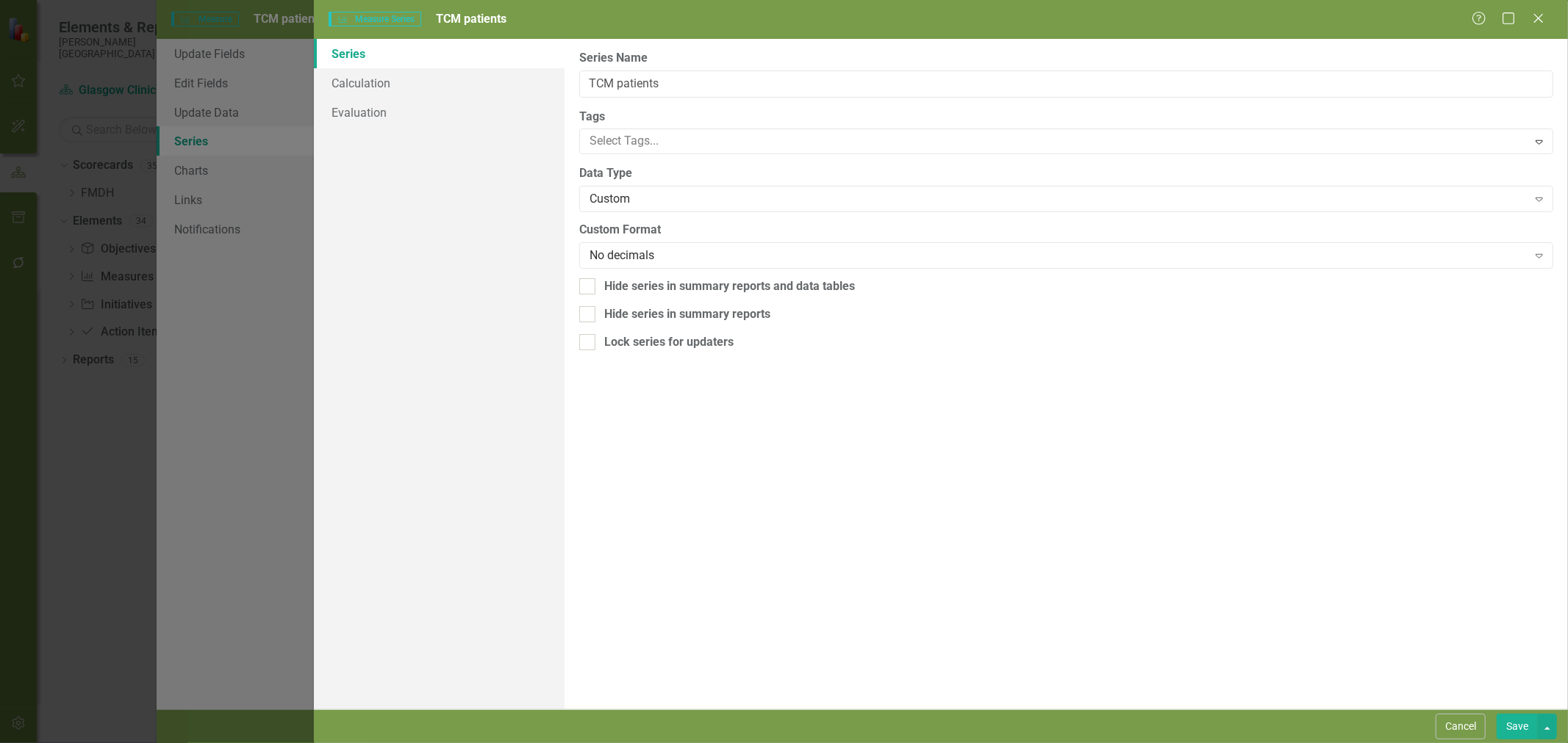
click at [1509, 725] on button "Save" at bounding box center [1516, 726] width 41 height 25
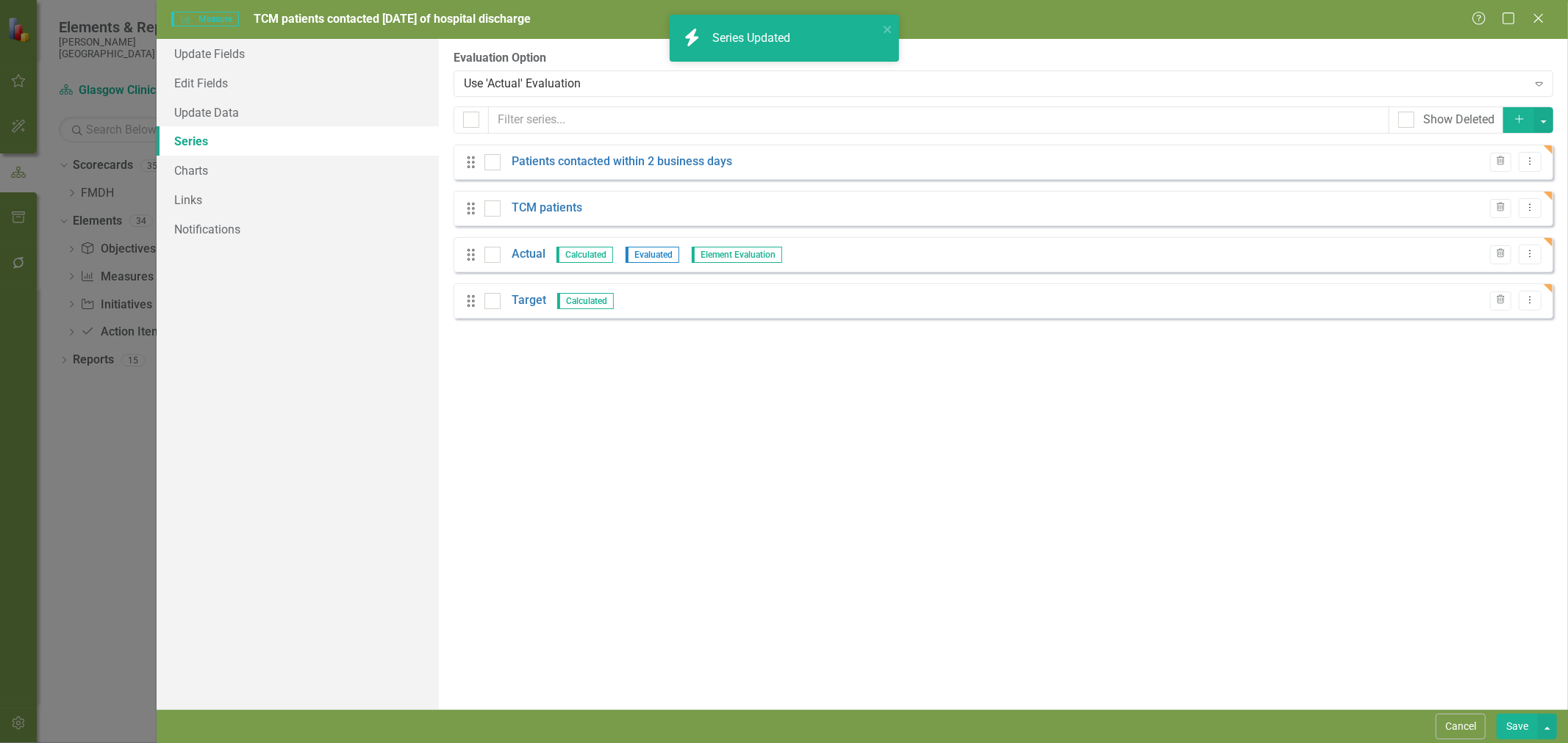
click at [533, 257] on link "Actual" at bounding box center [529, 255] width 34 height 17
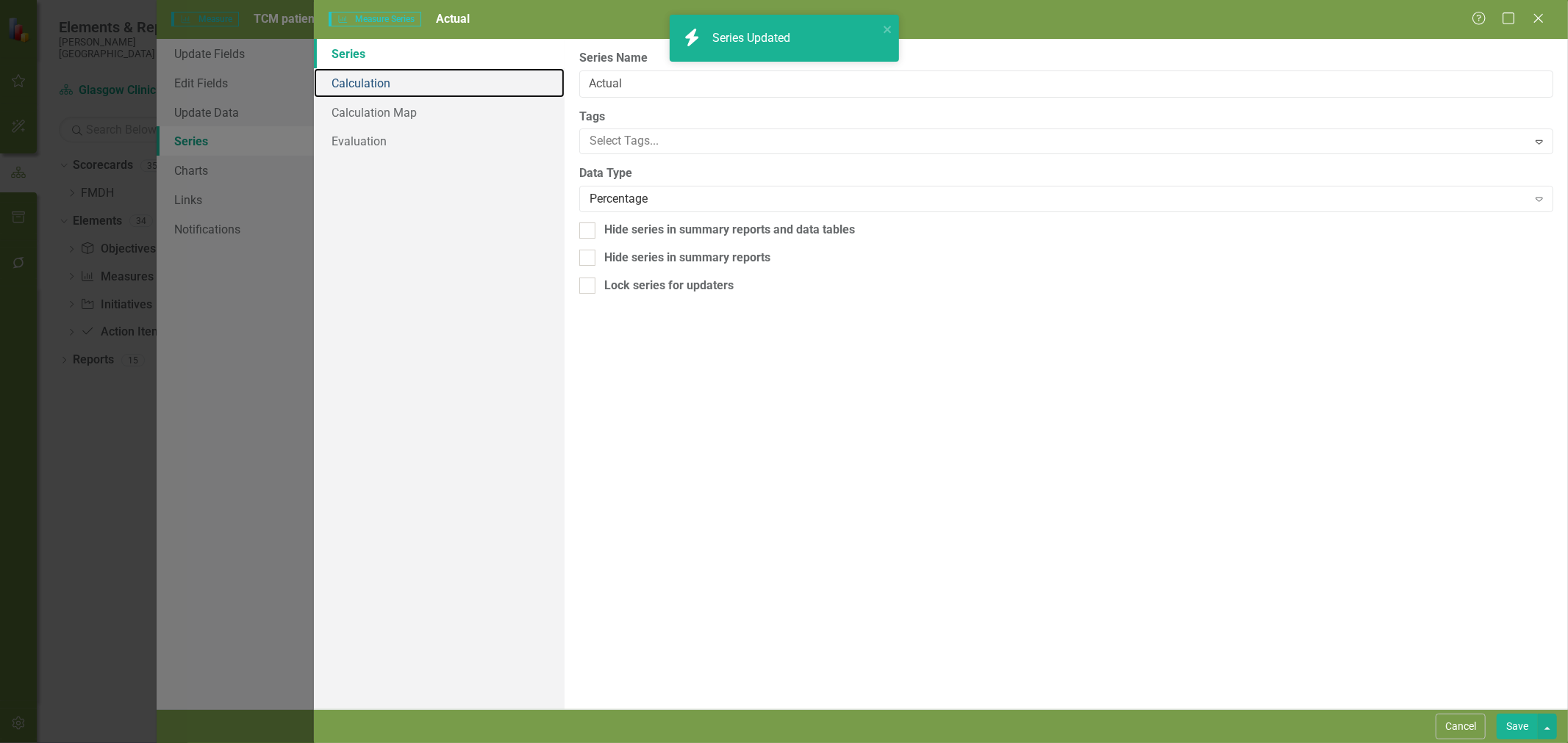
click at [398, 92] on link "Calculation" at bounding box center [439, 83] width 251 height 29
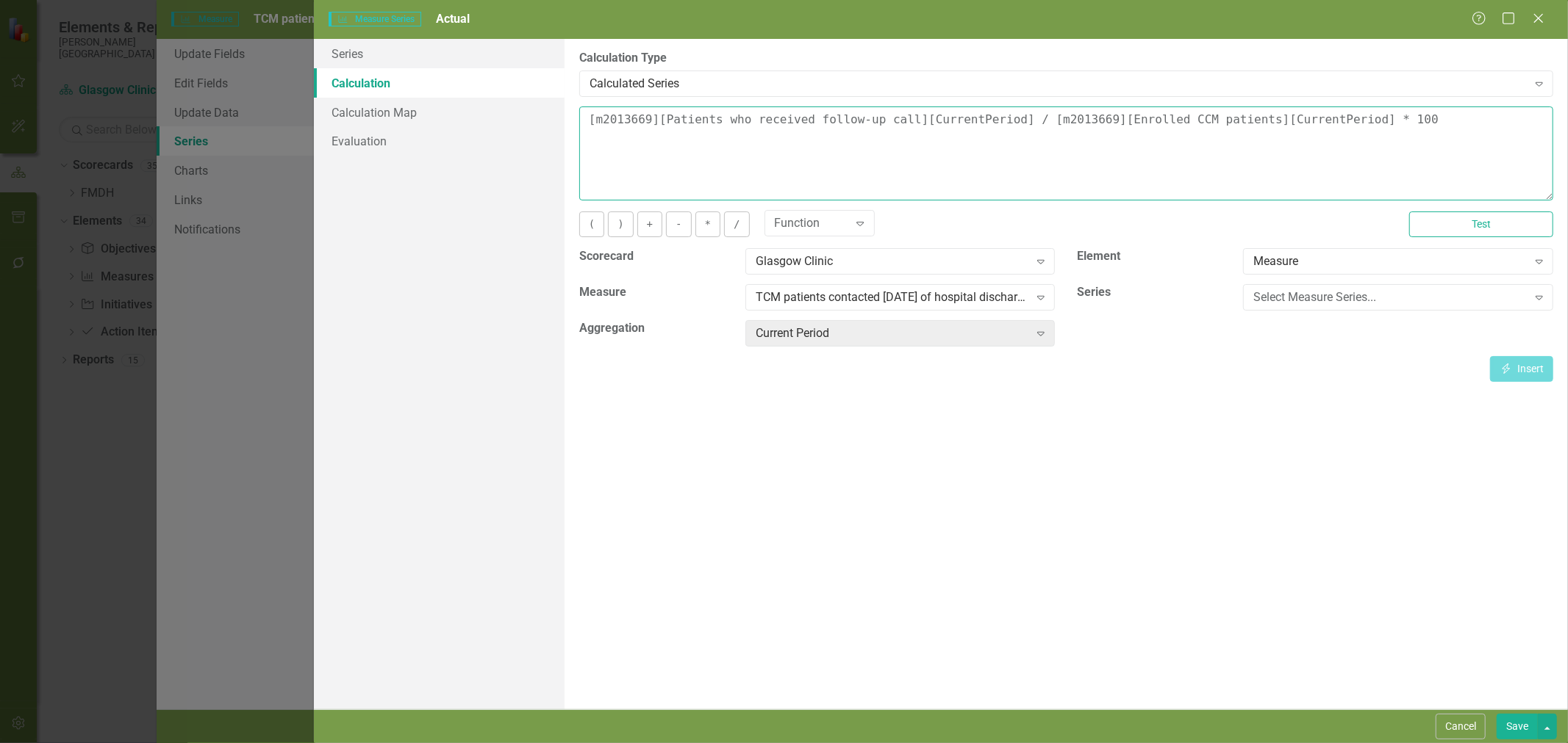
drag, startPoint x: 1323, startPoint y: 130, endPoint x: 548, endPoint y: 123, distance: 775.0
click at [548, 123] on div "Series Calculation Calculation Map Evaluation From this page, you can edit the …" at bounding box center [940, 373] width 1254 height 670
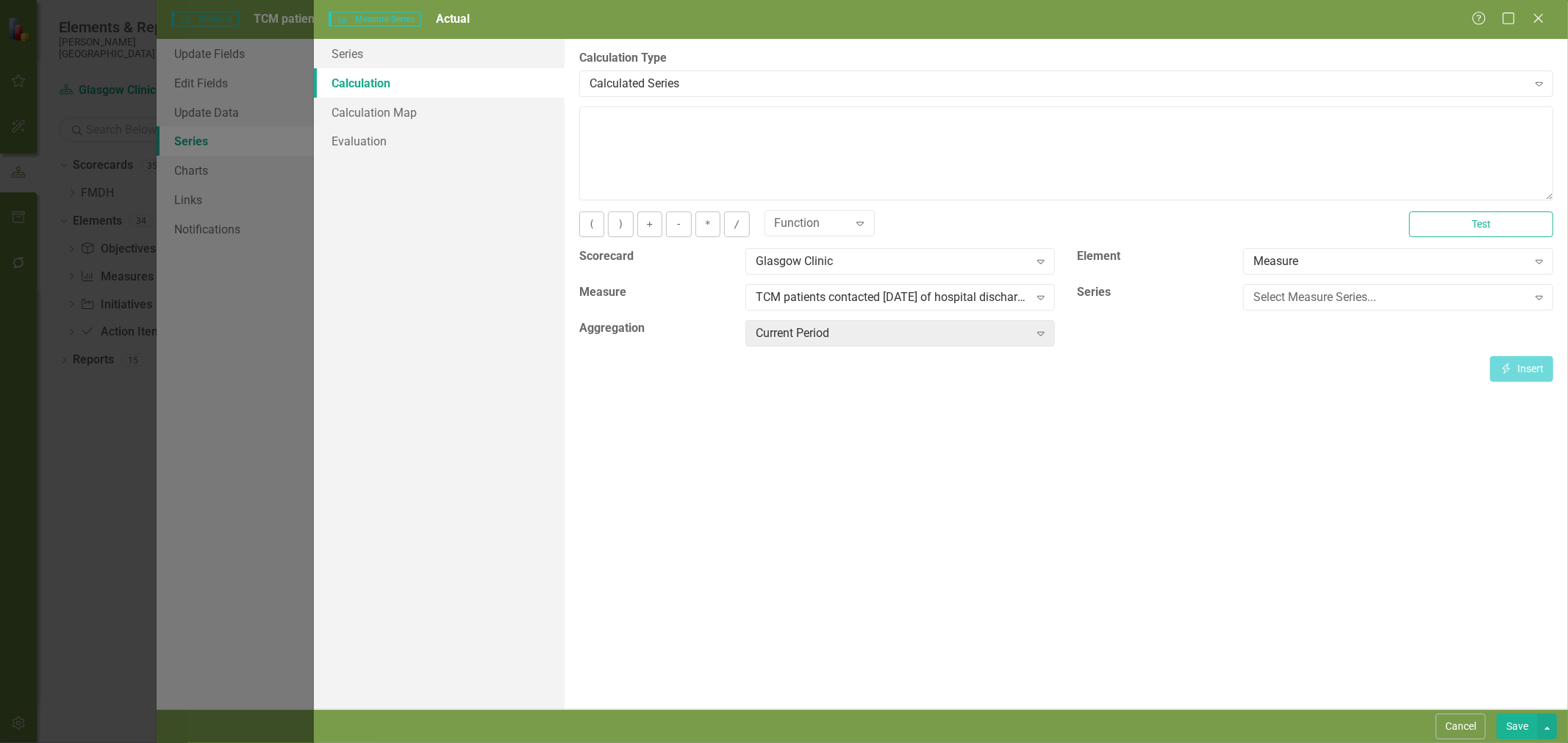
click at [1353, 298] on div "Select Measure Series..." at bounding box center [1390, 298] width 273 height 17
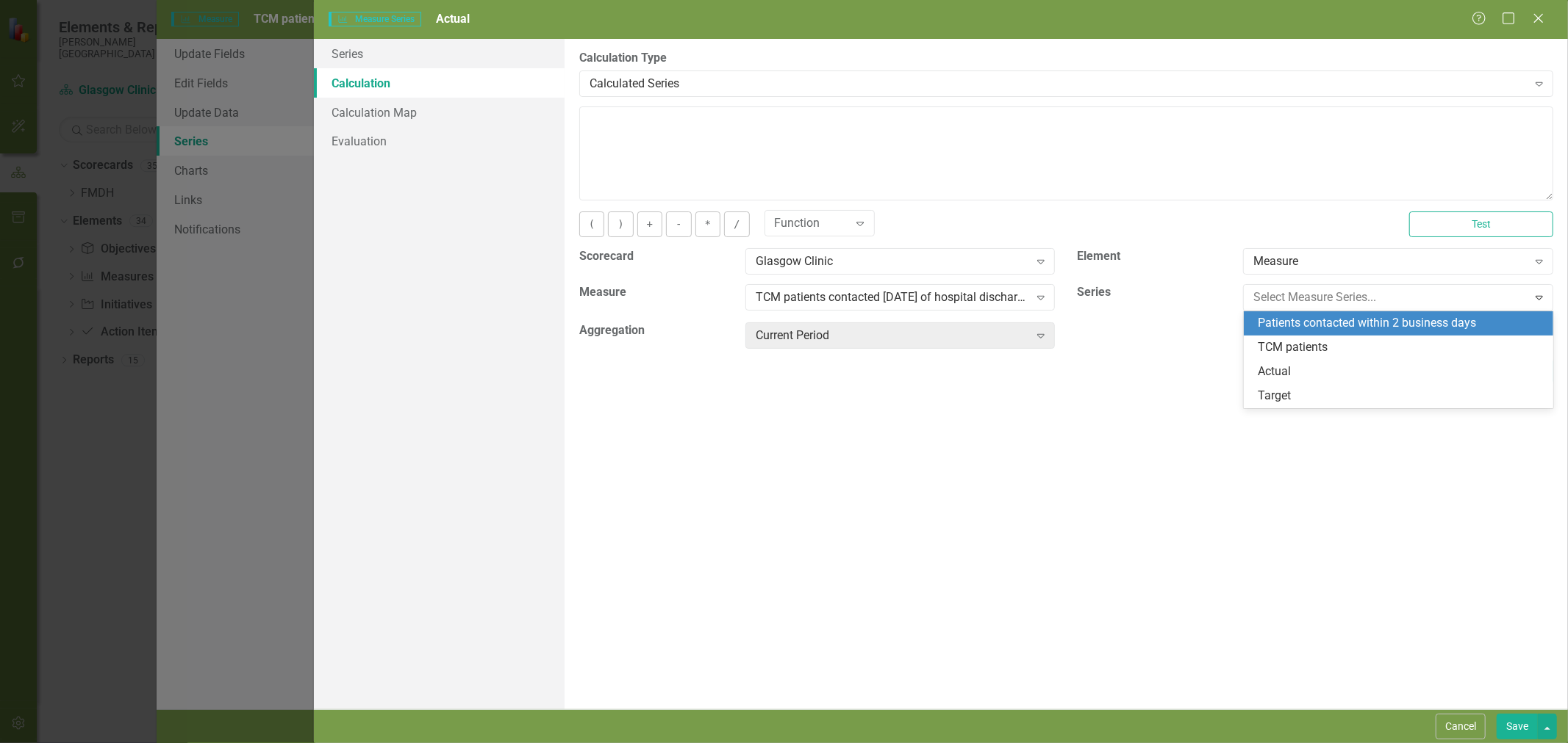
click at [1341, 317] on div "Patients contacted within 2 business days" at bounding box center [1401, 323] width 286 height 17
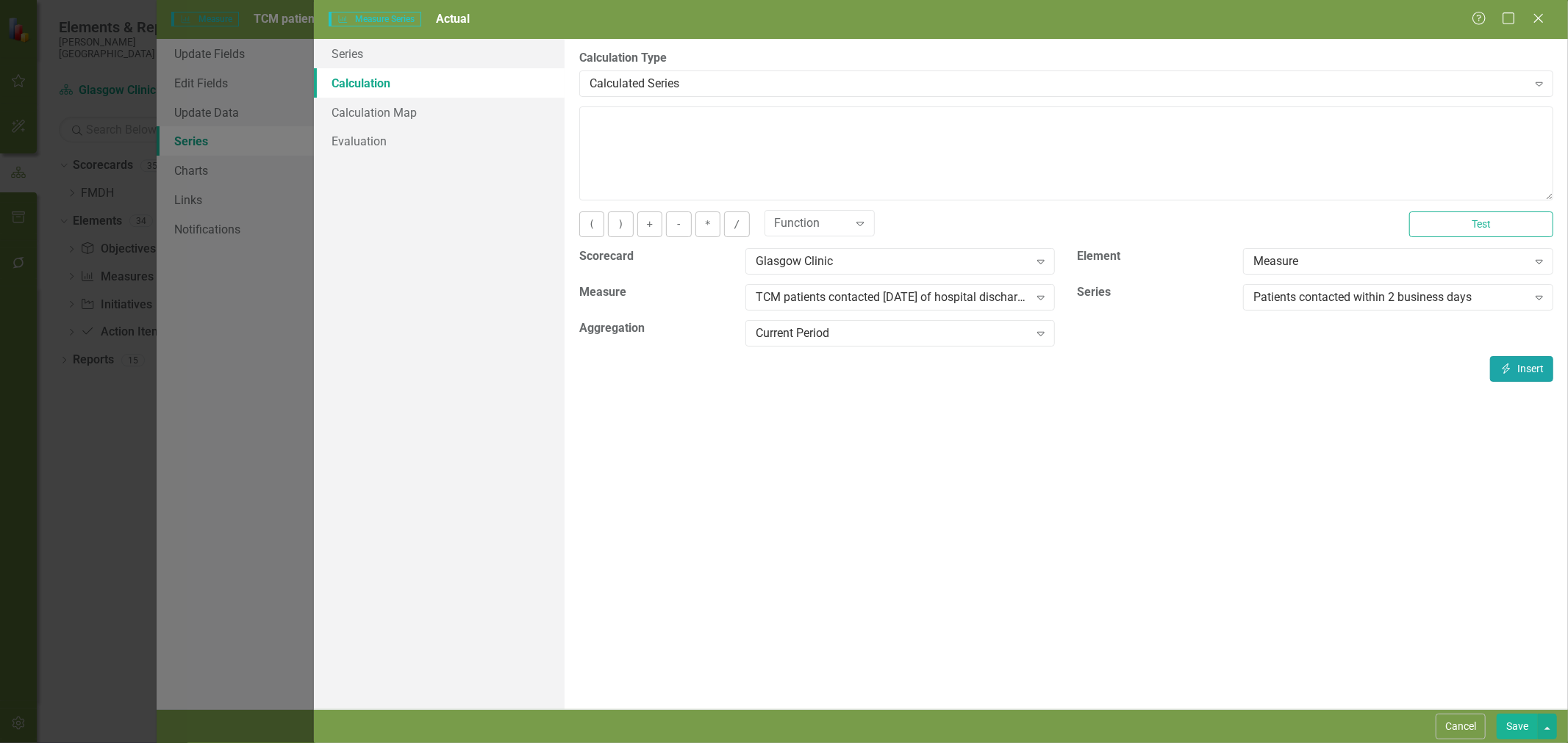
click at [1517, 360] on button "Insert Insert" at bounding box center [1522, 369] width 63 height 25
click at [759, 225] on div "Function Expand" at bounding box center [1076, 224] width 645 height 25
click at [737, 228] on button "/" at bounding box center [737, 224] width 25 height 25
click at [1368, 309] on div "Patients contacted within 2 business days Expand" at bounding box center [1398, 297] width 310 height 26
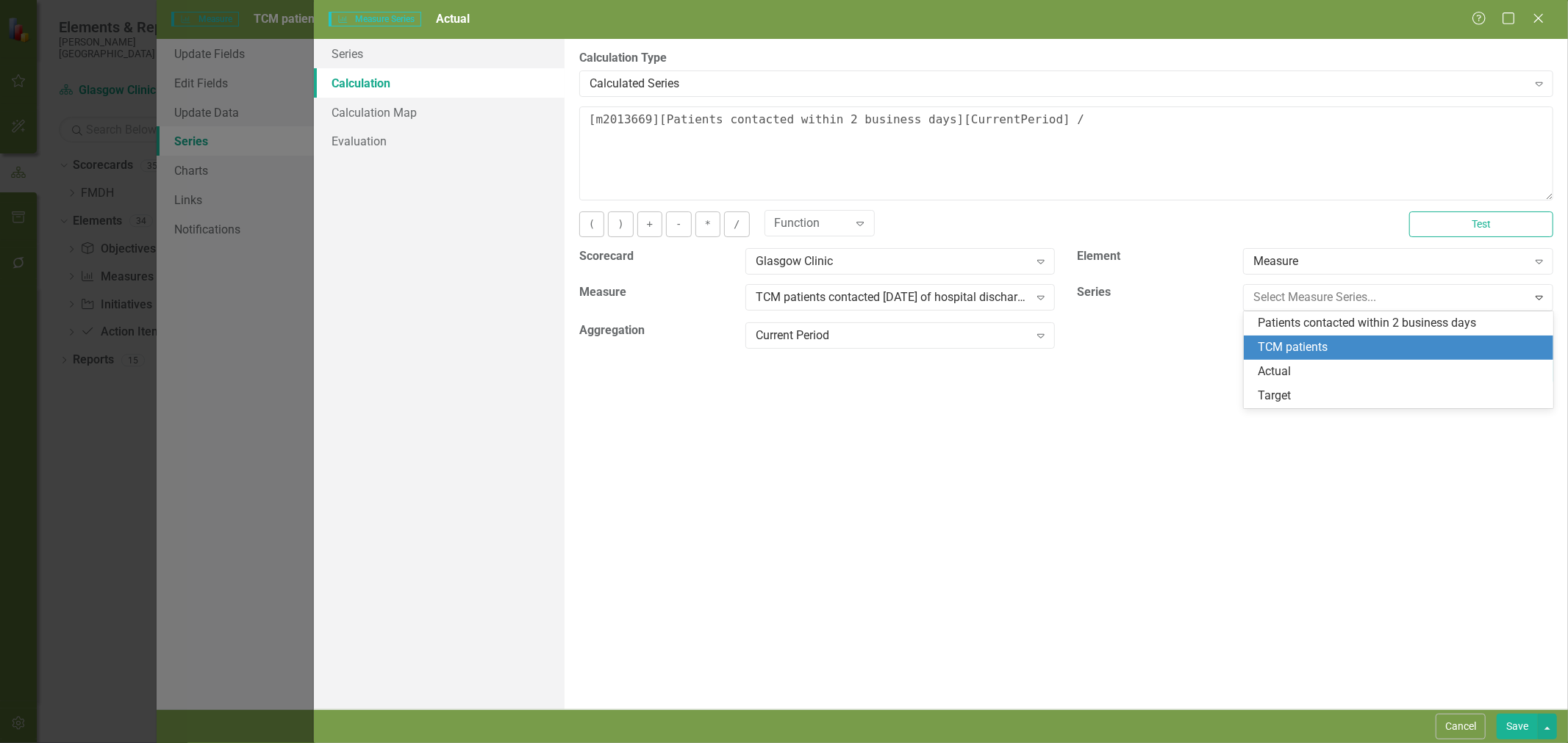
click at [1368, 343] on div "TCM patients" at bounding box center [1401, 348] width 286 height 17
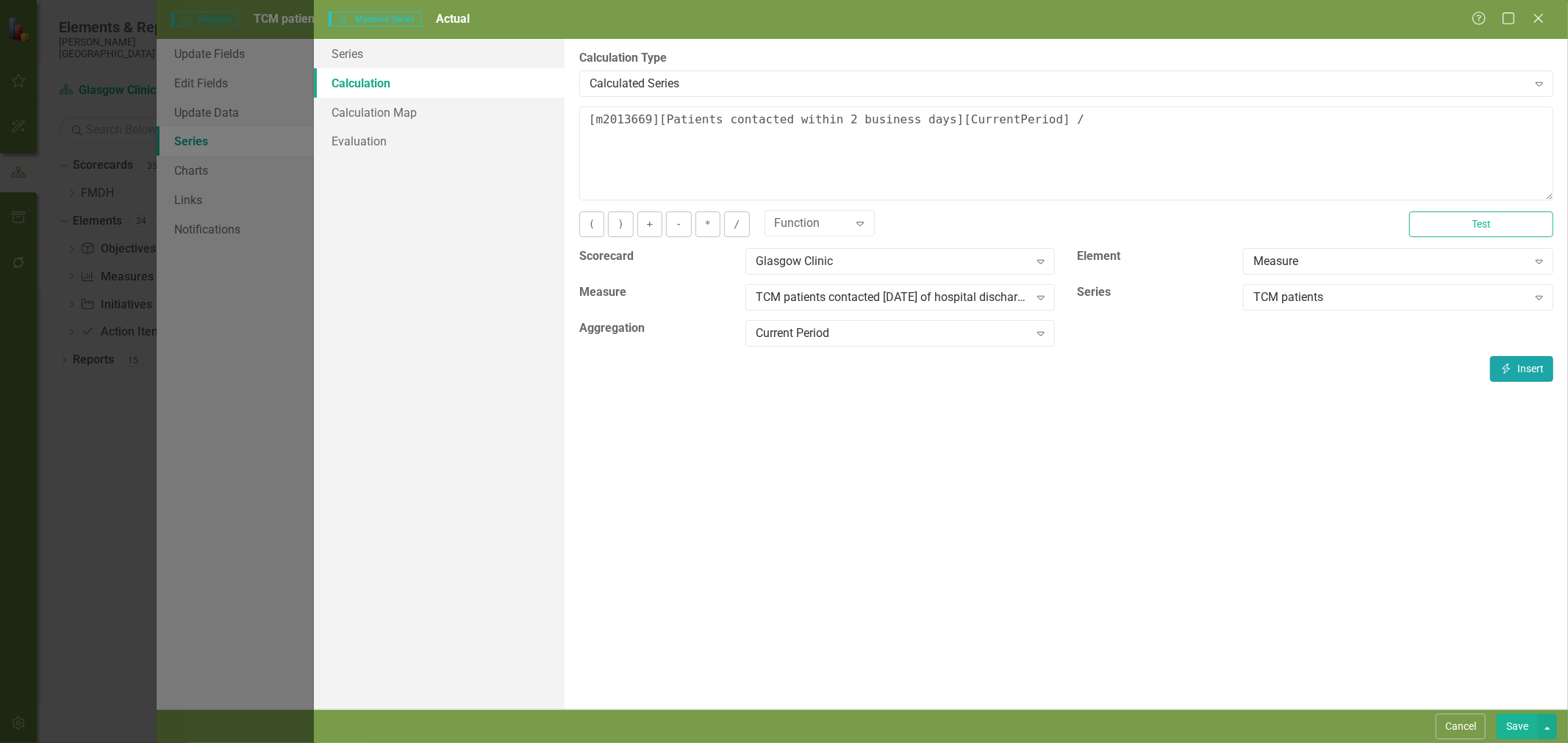
click at [1522, 364] on button "Insert Insert" at bounding box center [1522, 369] width 63 height 25
click at [709, 221] on button "*" at bounding box center [708, 224] width 25 height 25
type textarea "[m2013669][Patients contacted within 2 business days][CurrentPeriod] / [m201366…"
click at [1523, 729] on button "Save" at bounding box center [1516, 726] width 41 height 25
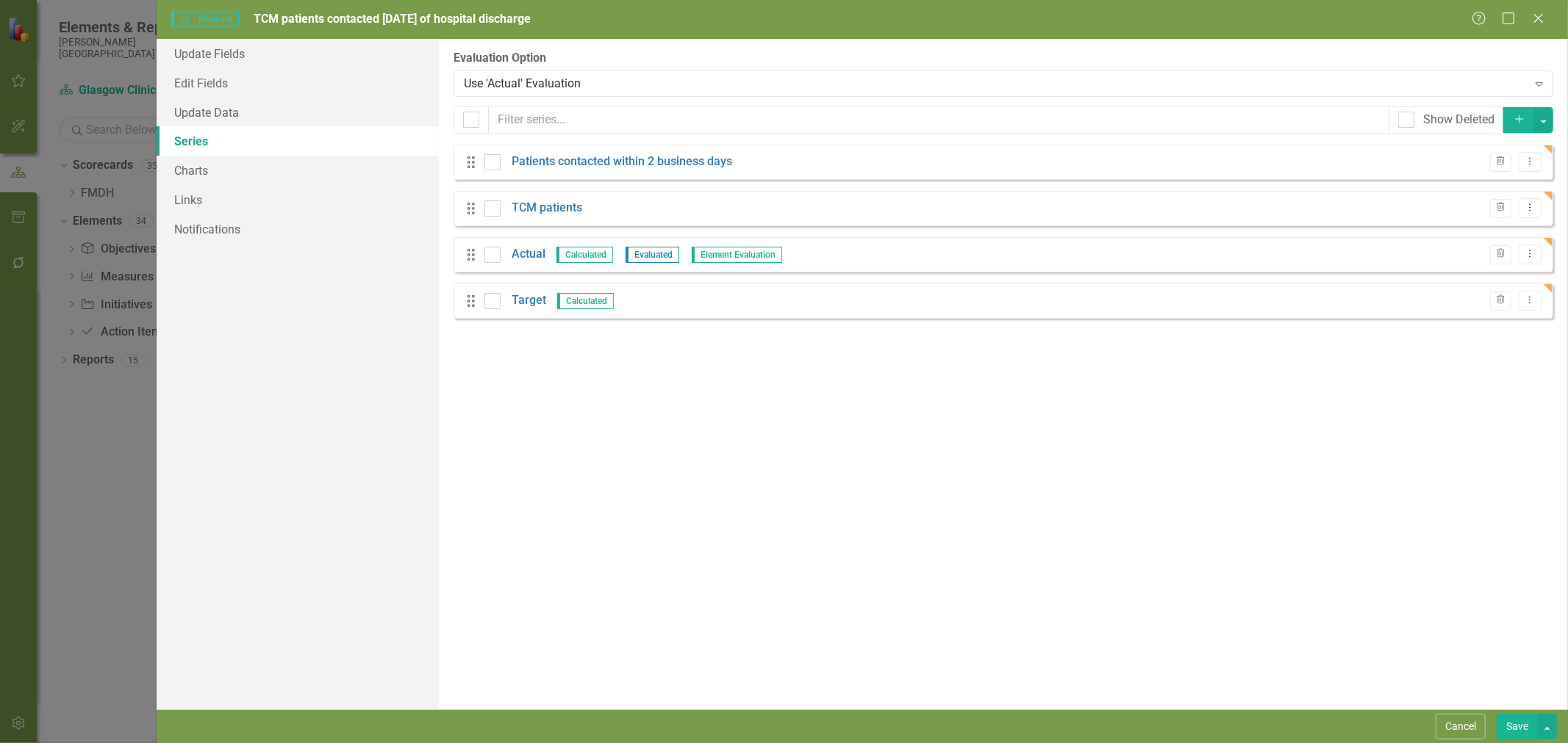
click at [531, 301] on link "Target" at bounding box center [529, 301] width 35 height 17
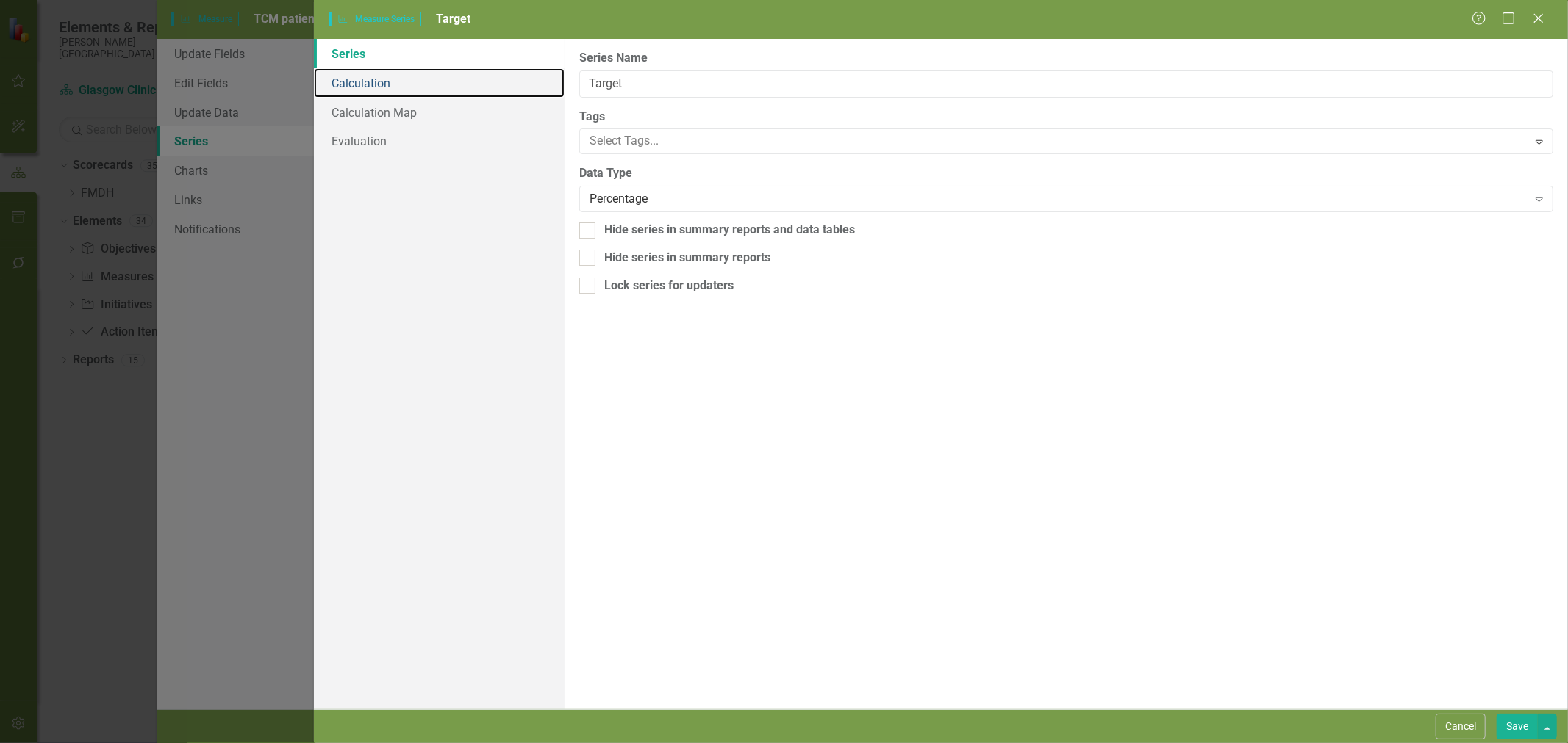
click at [354, 83] on link "Calculation" at bounding box center [439, 83] width 251 height 29
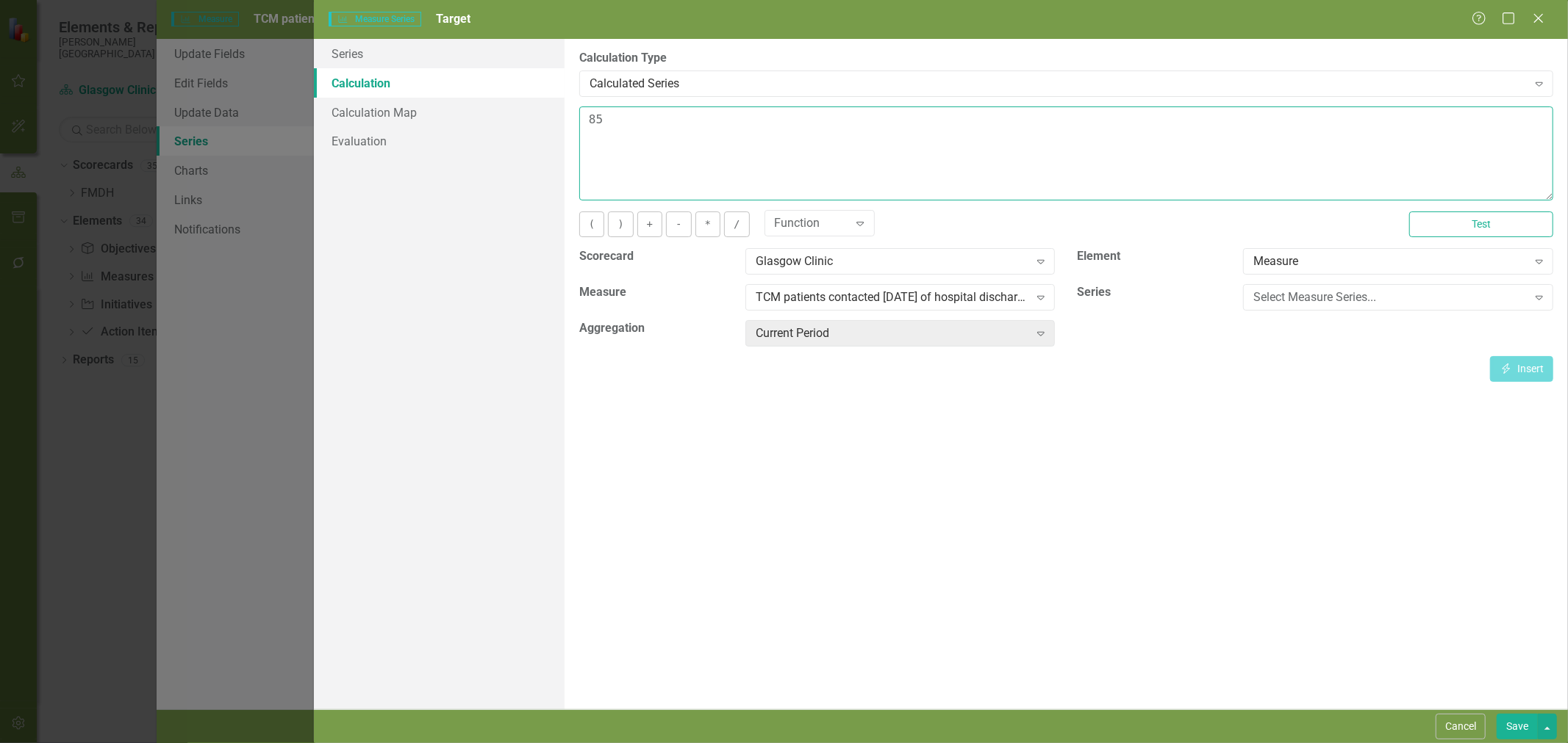
drag, startPoint x: 620, startPoint y: 128, endPoint x: 524, endPoint y: 103, distance: 99.2
click at [514, 110] on div "Series Calculation Calculation Map Evaluation From this page, you can edit the …" at bounding box center [940, 373] width 1254 height 670
type textarea "95"
click at [1519, 724] on button "Save" at bounding box center [1516, 726] width 41 height 25
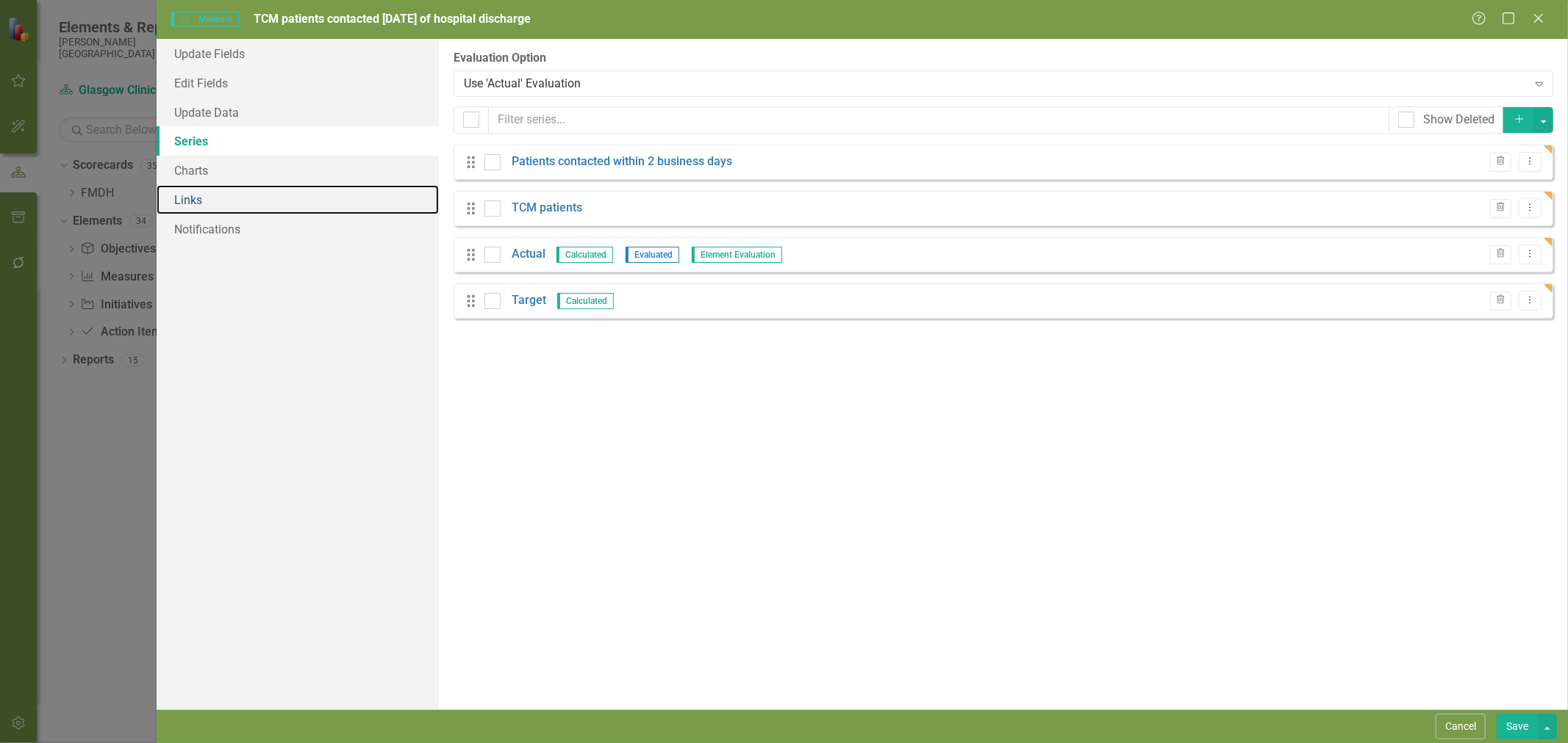
click at [215, 204] on link "Links" at bounding box center [298, 200] width 283 height 29
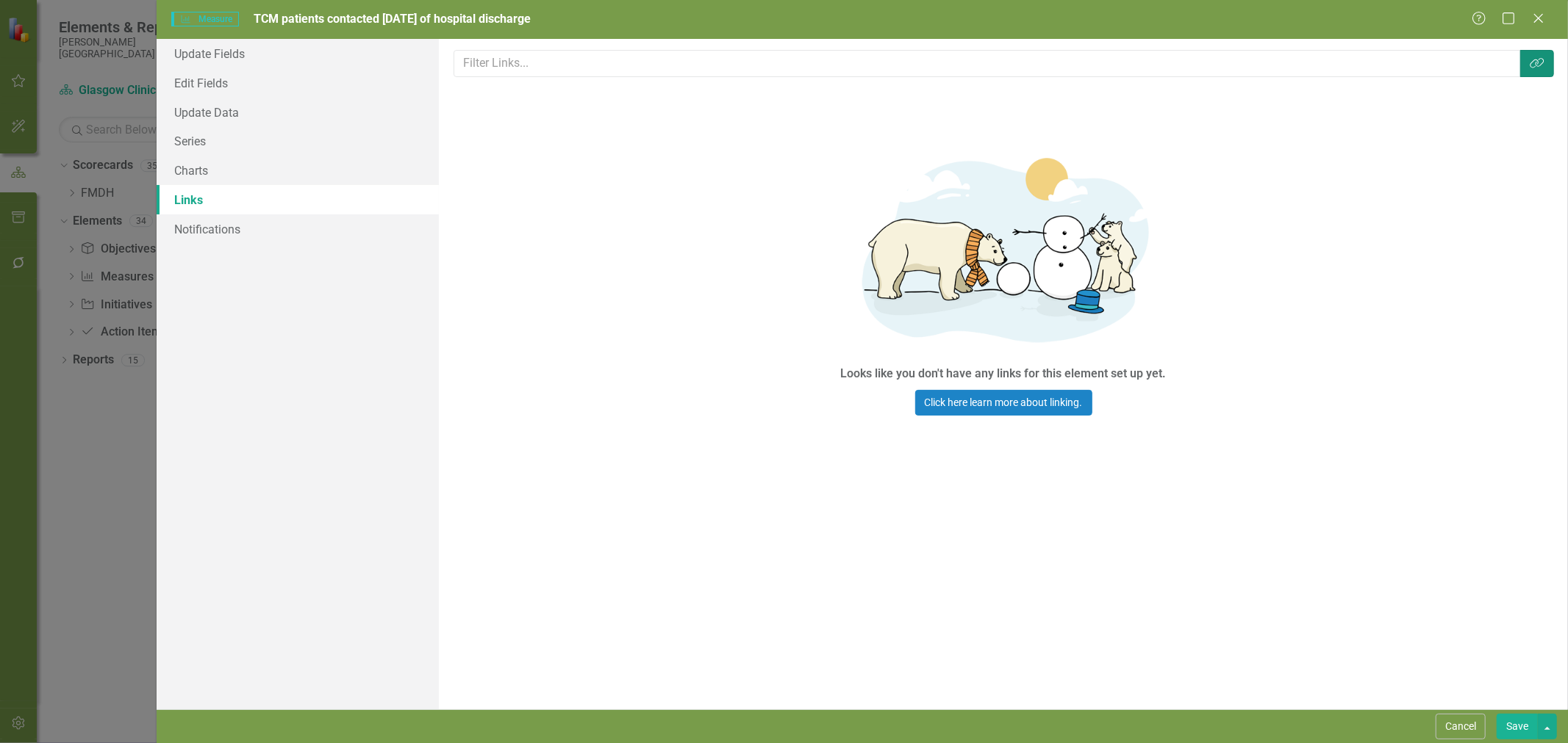
click at [1538, 69] on button "Link Tag" at bounding box center [1537, 63] width 34 height 27
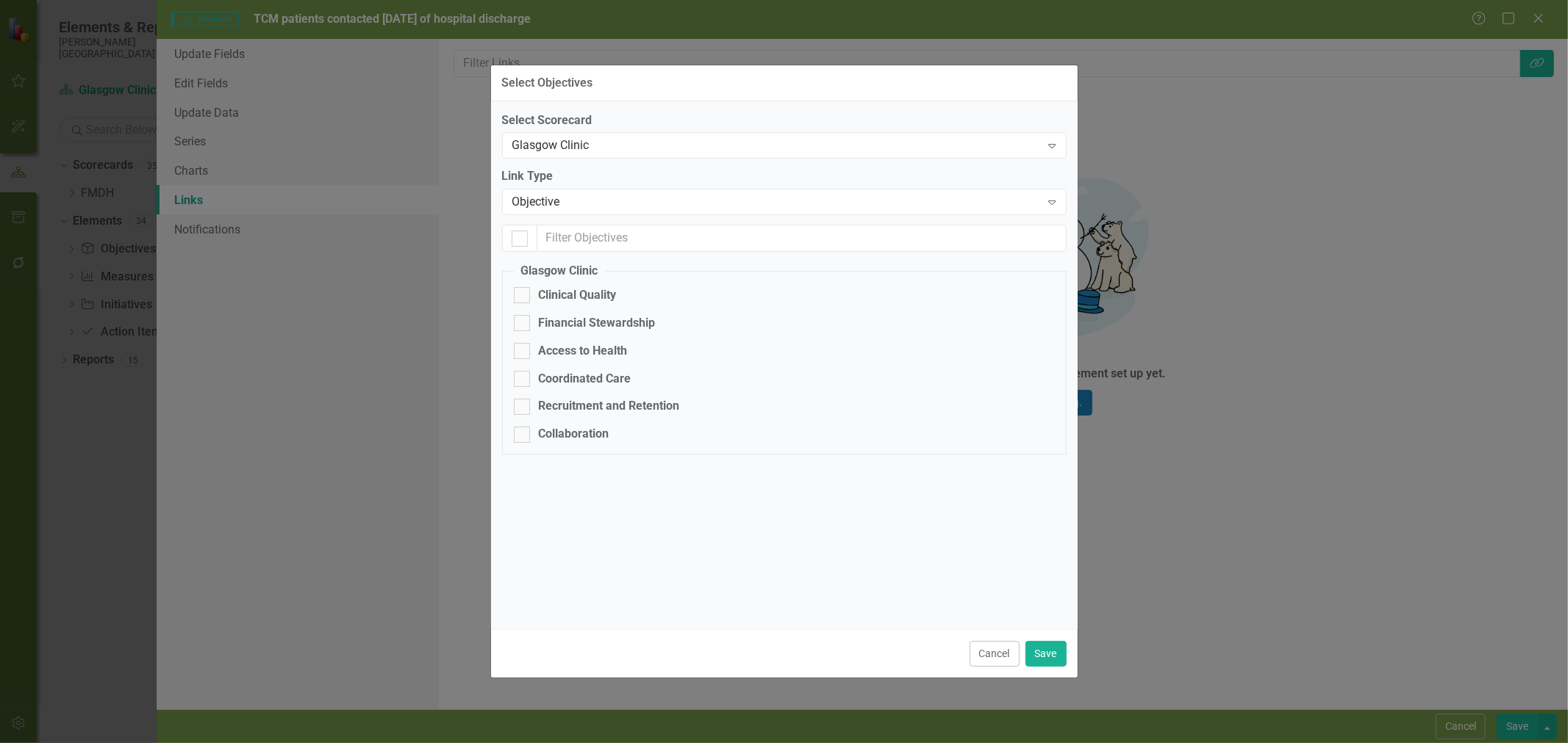
click at [620, 379] on div "Coordinated Care" at bounding box center [585, 380] width 93 height 17
click at [523, 379] on input "Coordinated Care" at bounding box center [518, 376] width 9 height 9
checkbox input "true"
click at [1048, 656] on button "Save" at bounding box center [1045, 654] width 41 height 25
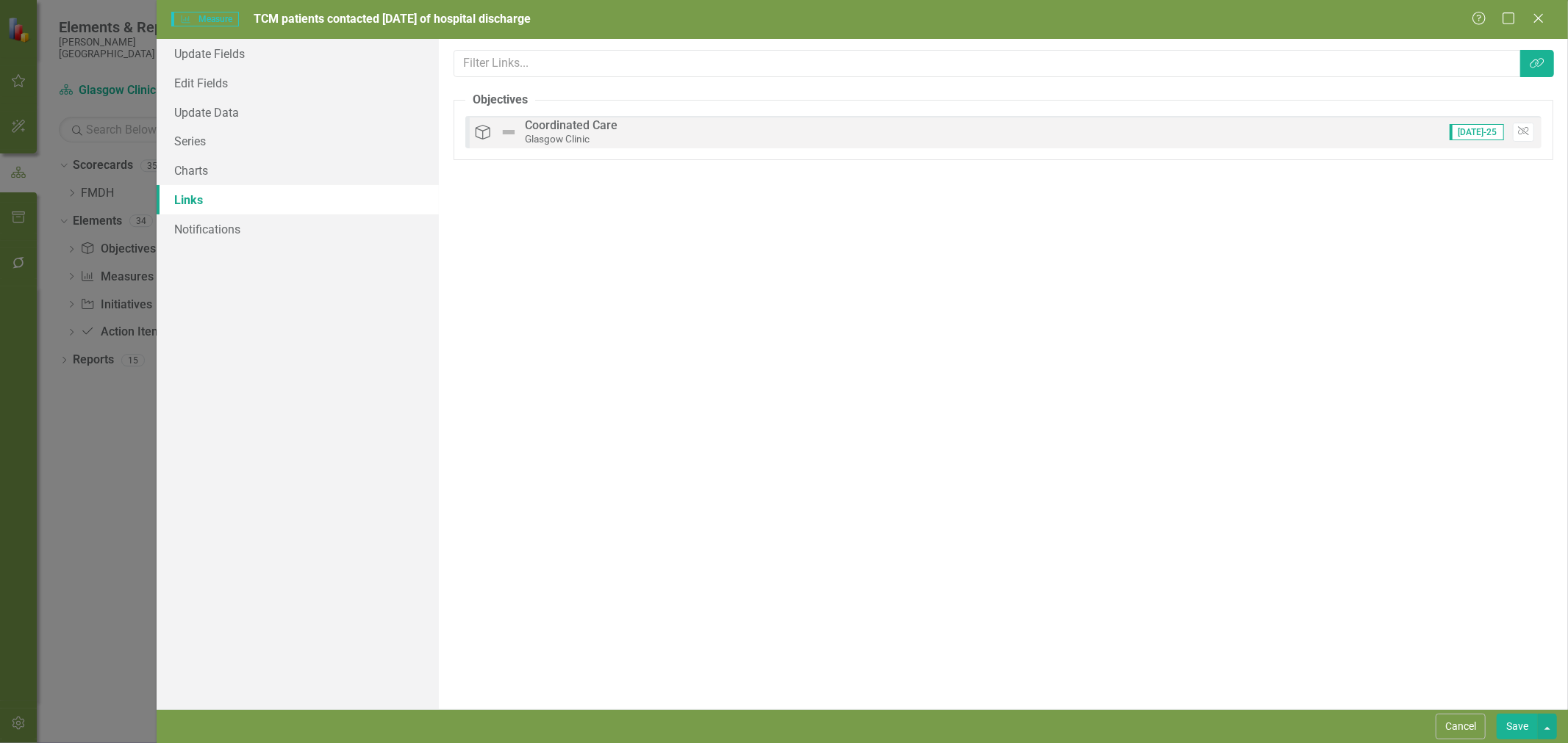
click at [1518, 730] on button "Save" at bounding box center [1516, 726] width 41 height 25
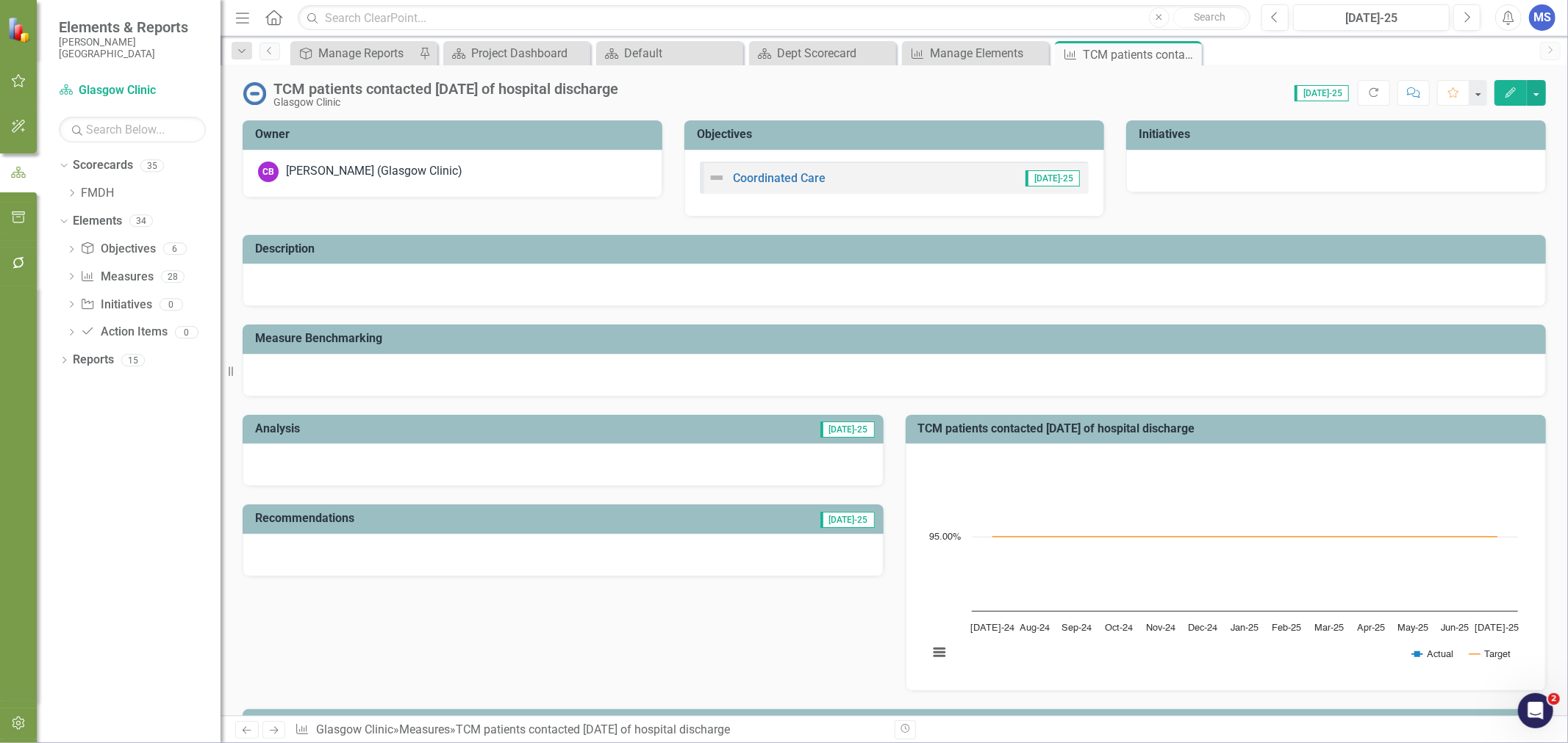
click at [0, 0] on icon at bounding box center [0, 0] width 0 height 0
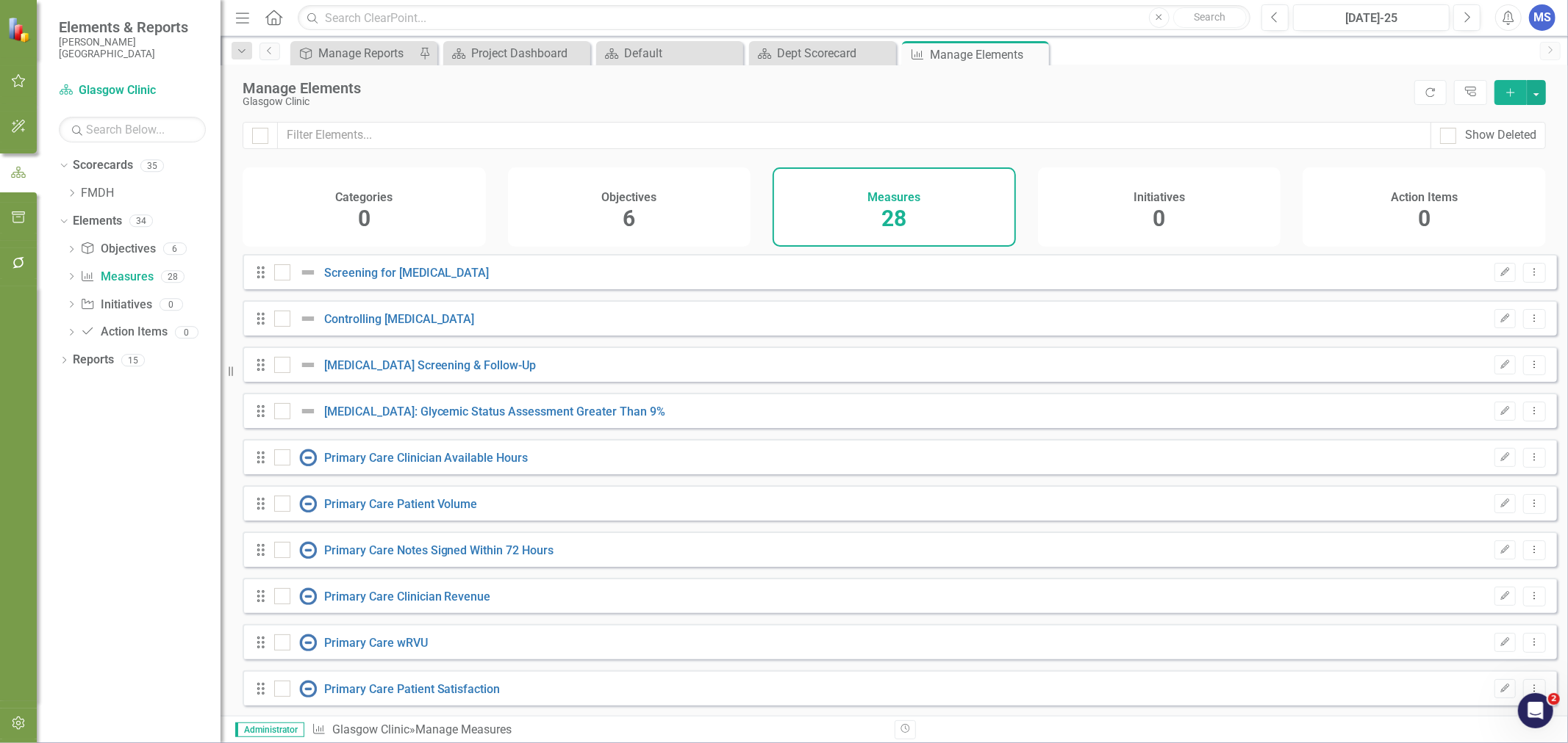
checkbox input "false"
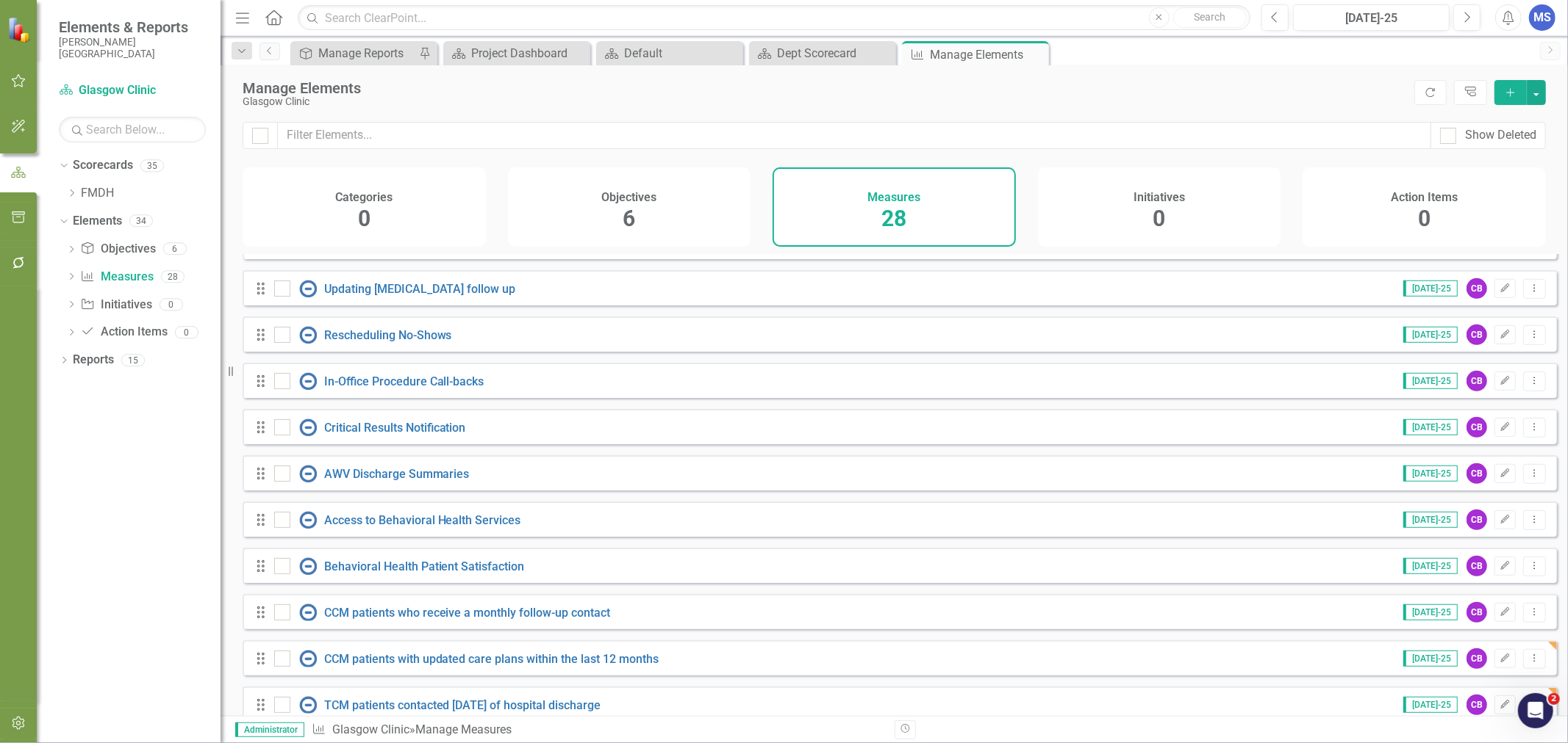
scroll to position [843, 0]
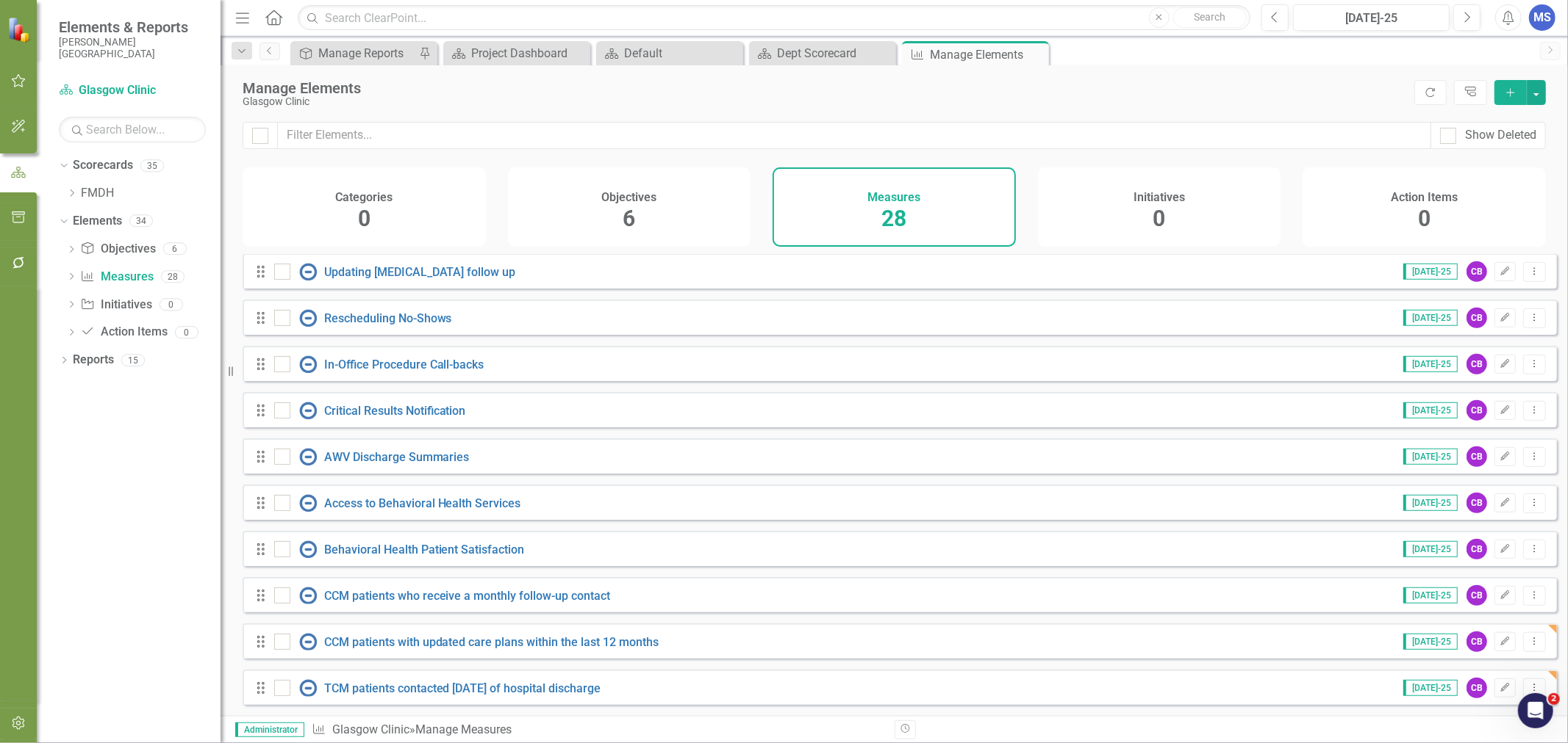
click at [1529, 685] on icon "Dropdown Menu" at bounding box center [1534, 687] width 12 height 9
click at [1503, 643] on link "Copy Duplicate Measure" at bounding box center [1468, 637] width 132 height 27
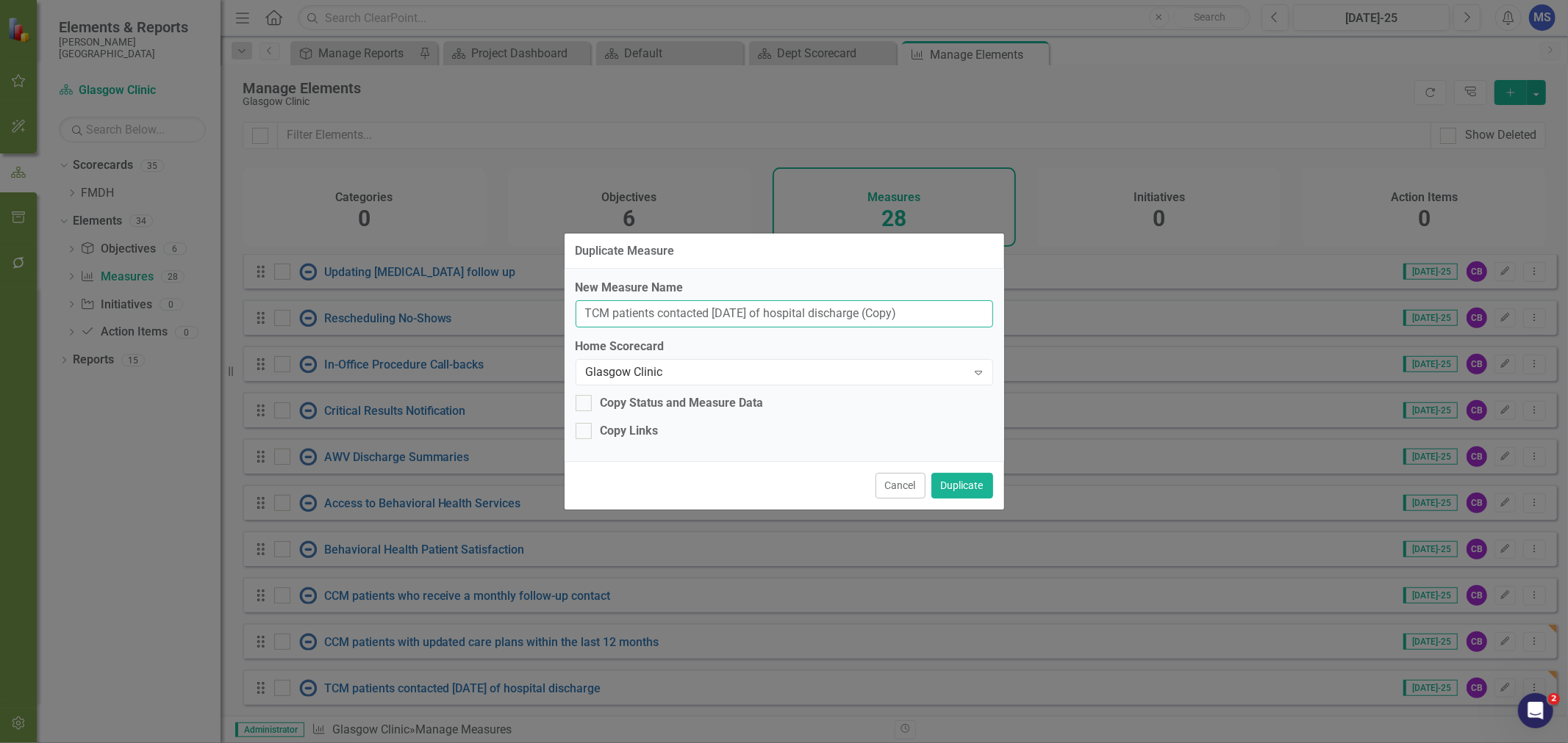
drag, startPoint x: 936, startPoint y: 311, endPoint x: 659, endPoint y: 326, distance: 277.4
click at [659, 326] on input "TCM patients contacted within 2 days of hospital discharge (Copy)" at bounding box center [784, 313] width 418 height 27
type input "TCM patients who had a face-to-face visit within CMS-required timeframes"
click at [631, 434] on div "Copy Links" at bounding box center [629, 431] width 58 height 17
click at [585, 433] on input "Copy Links" at bounding box center [580, 427] width 9 height 9
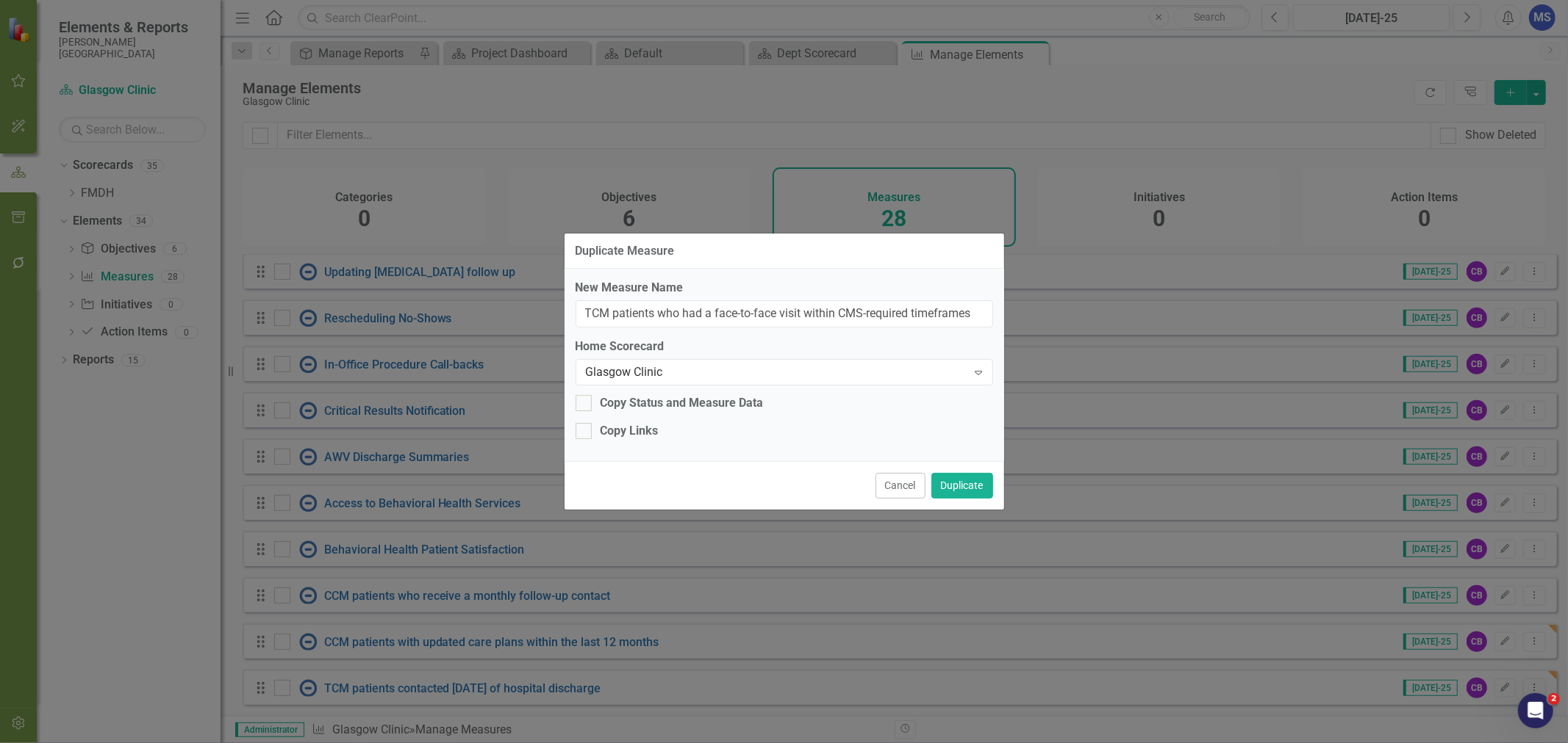
checkbox input "true"
click at [986, 483] on button "Duplicate" at bounding box center [962, 485] width 62 height 25
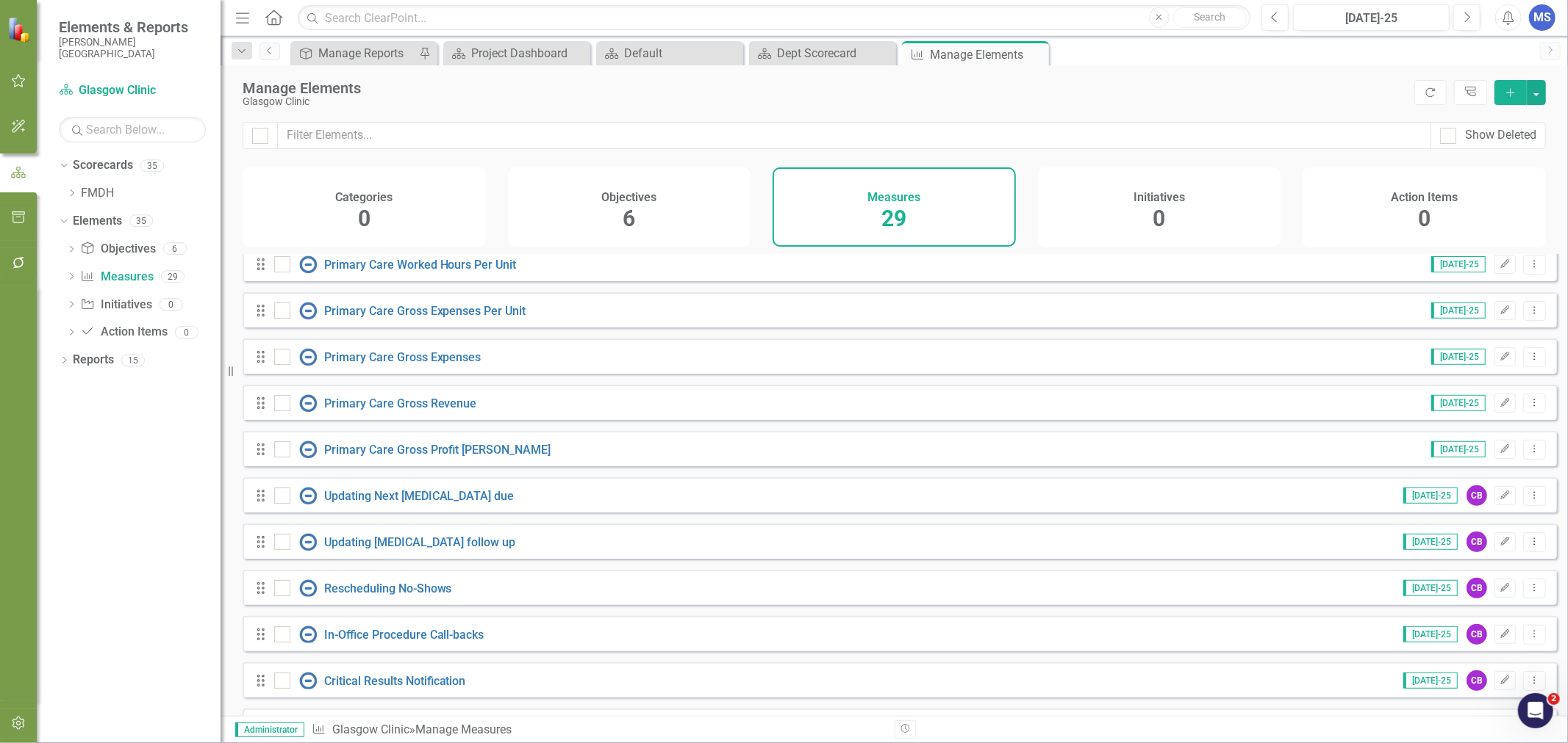
scroll to position [481, 0]
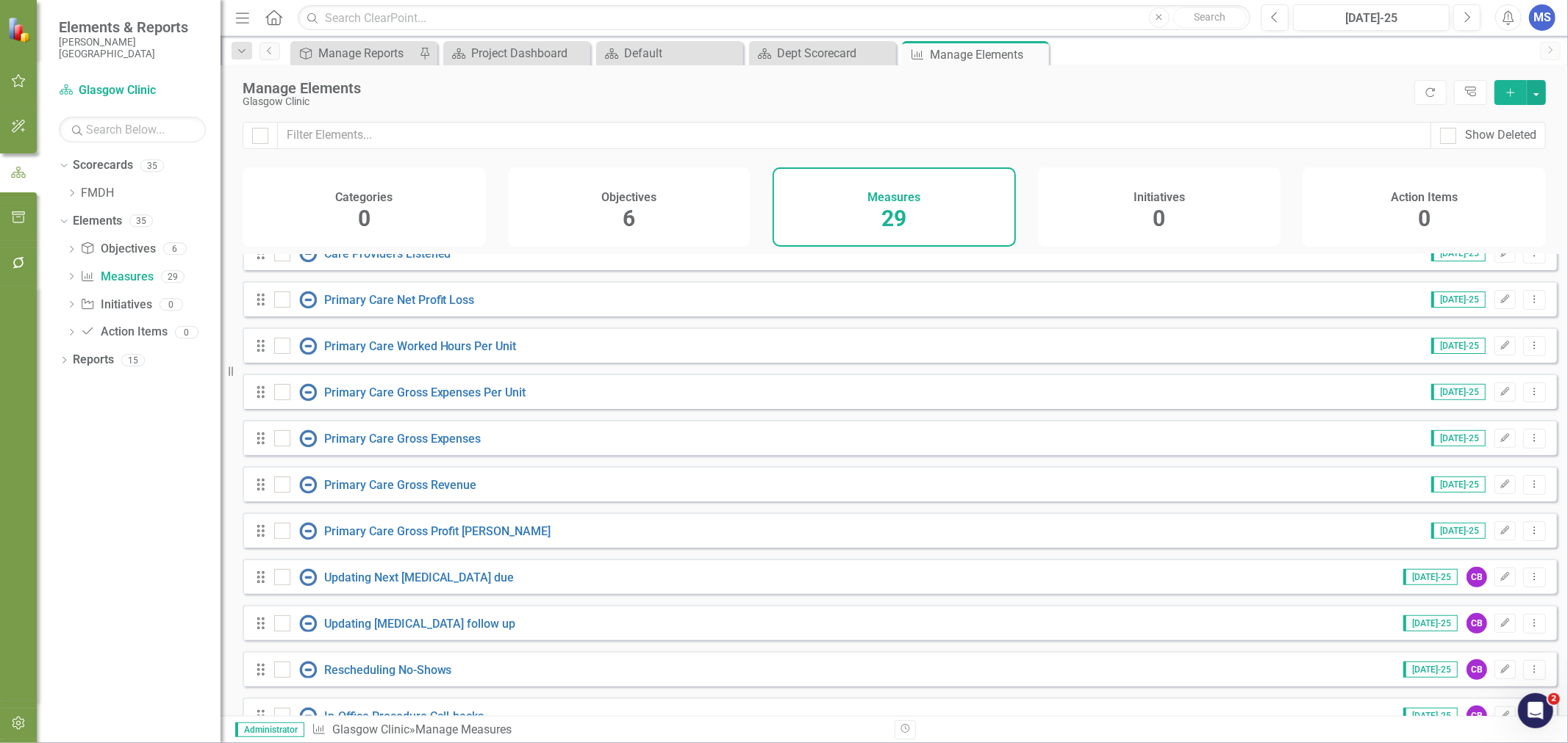
click at [1528, 443] on icon "Dropdown Menu" at bounding box center [1534, 438] width 12 height 9
click at [666, 448] on div "Drag Primary Care Gross Expenses Jul-25 Edit Dropdown Menu" at bounding box center [899, 438] width 1314 height 35
click at [398, 446] on link "Primary Care Gross Expenses" at bounding box center [403, 439] width 157 height 14
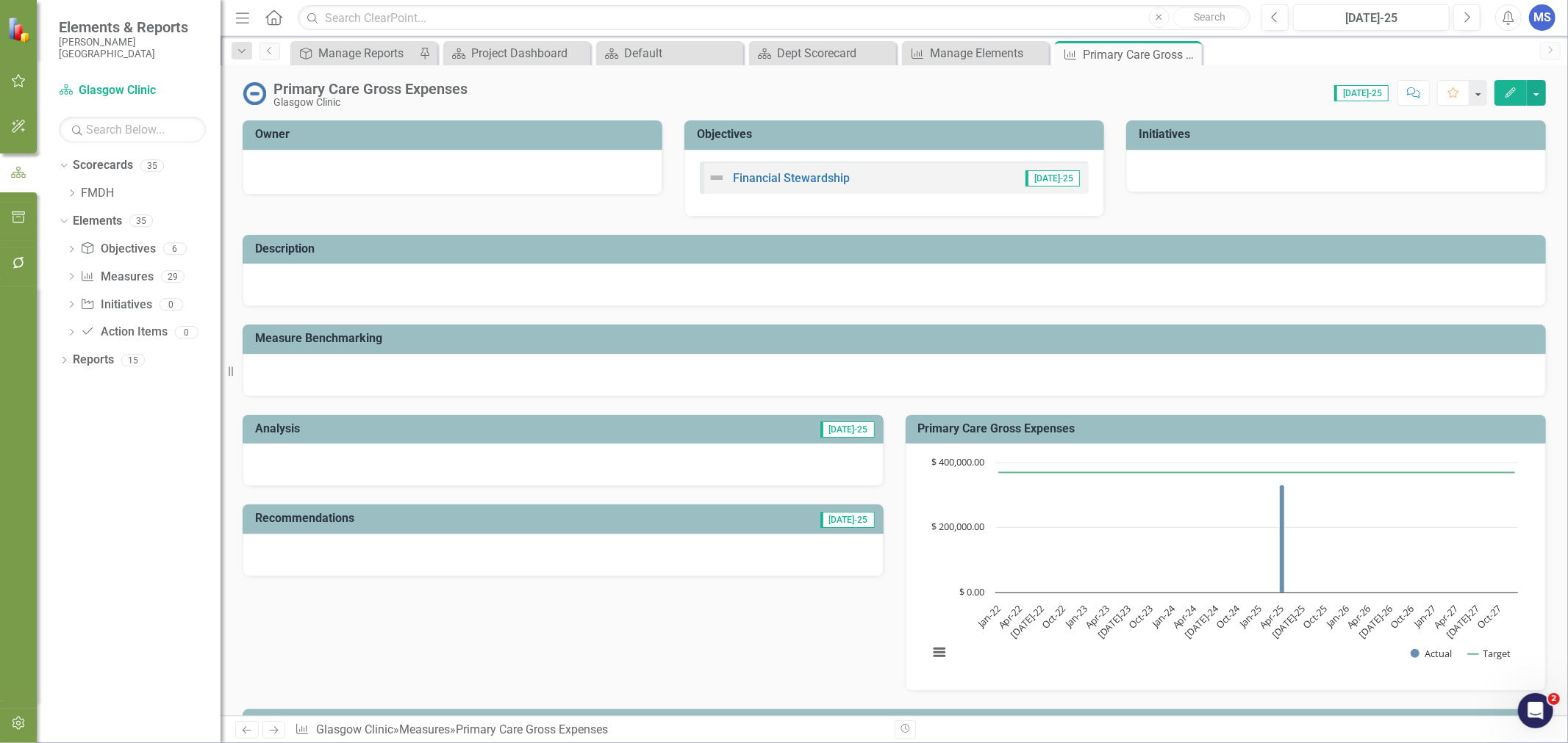
click at [0, 0] on icon at bounding box center [0, 0] width 0 height 0
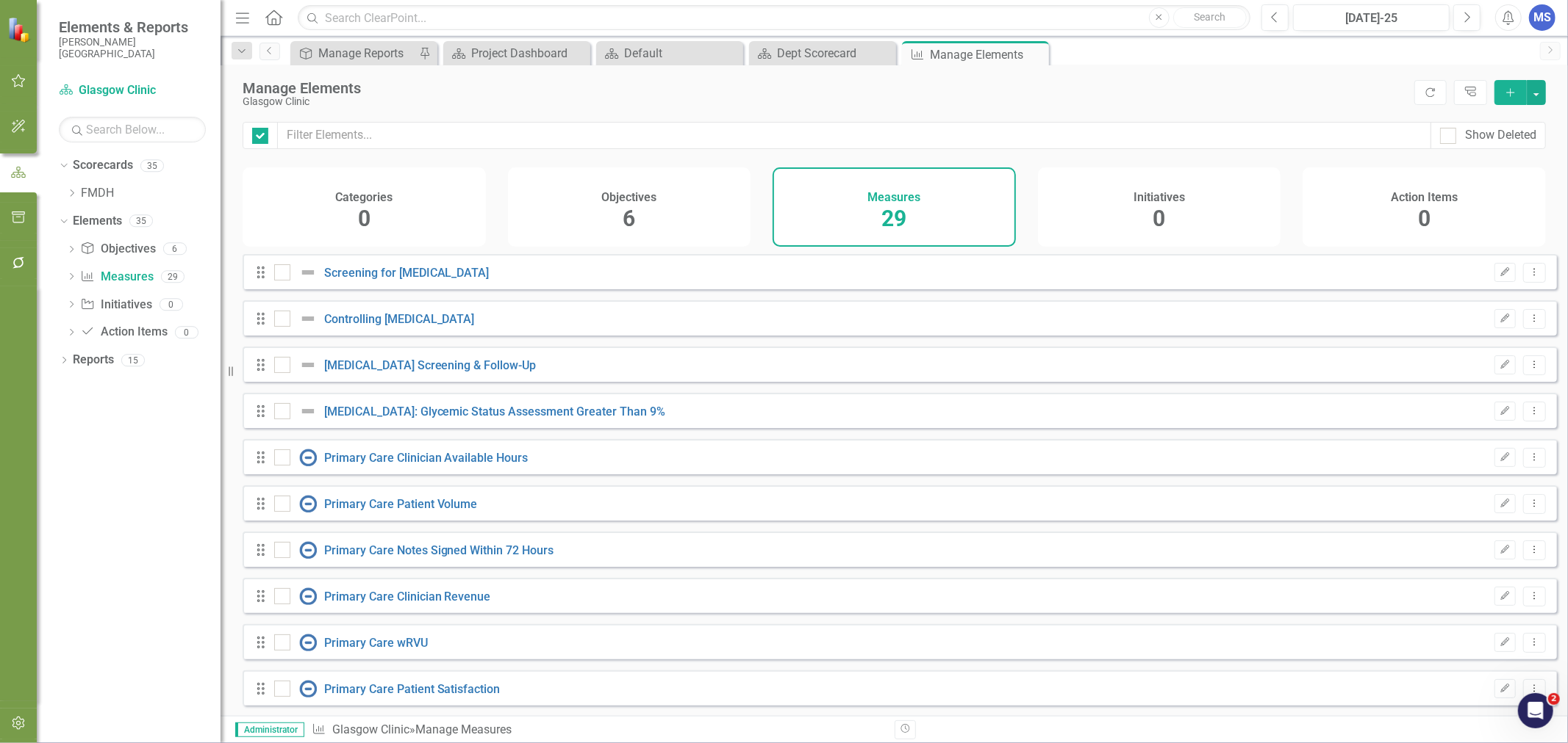
checkbox input "false"
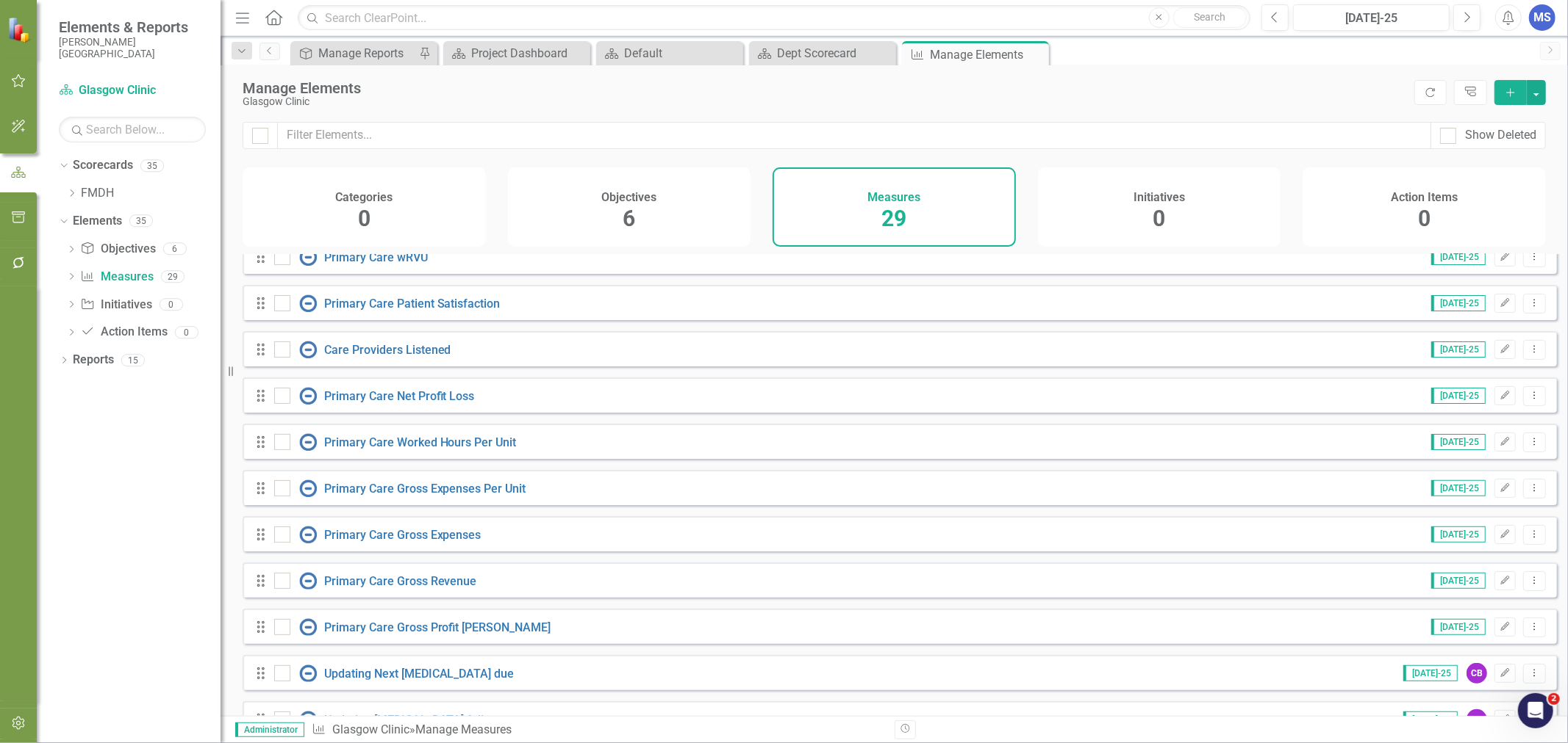
scroll to position [407, 0]
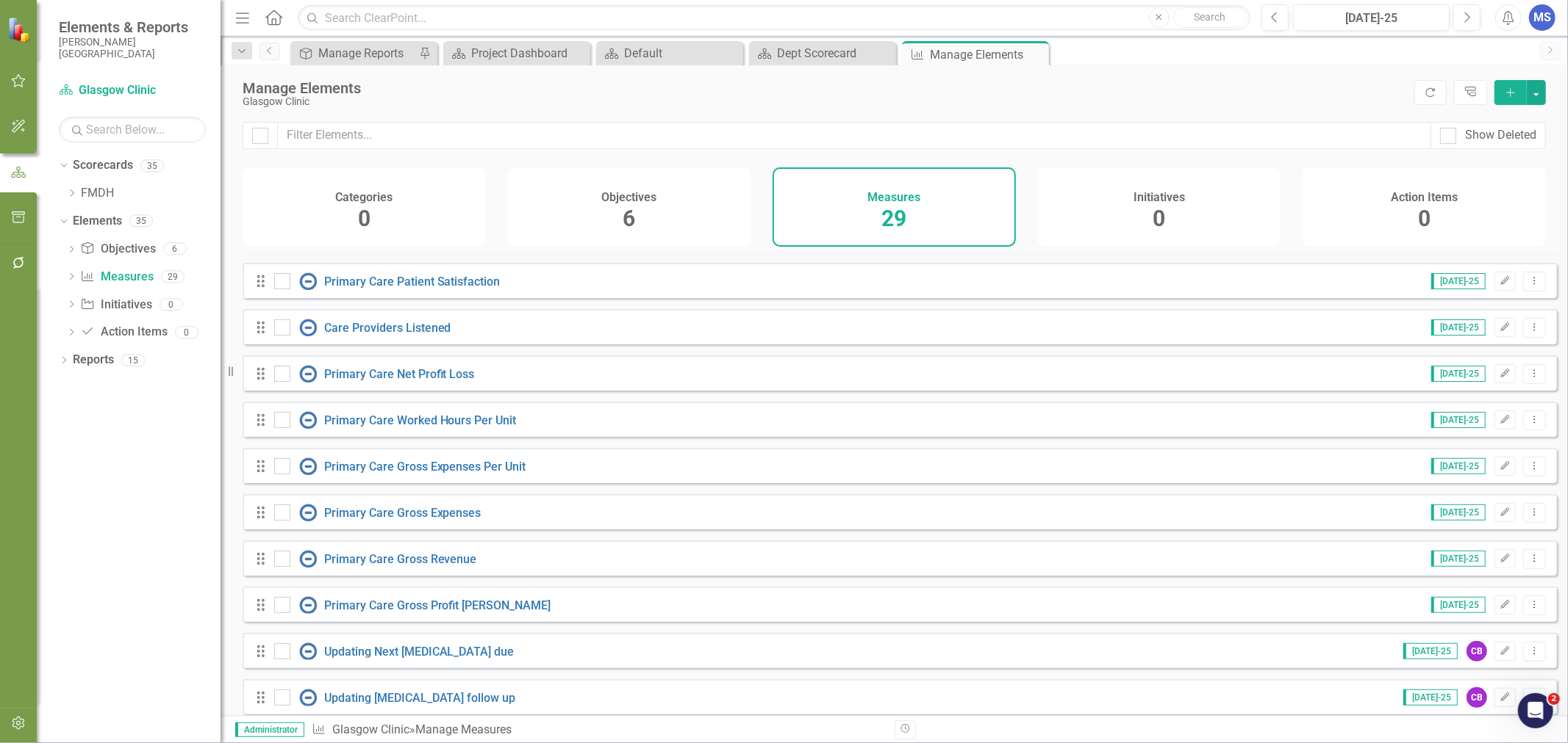
click at [277, 382] on div at bounding box center [282, 373] width 16 height 16
click at [277, 375] on input "checkbox" at bounding box center [279, 370] width 9 height 9
checkbox input "true"
click at [280, 428] on div at bounding box center [282, 420] width 16 height 16
click at [280, 421] on input "checkbox" at bounding box center [279, 417] width 9 height 9
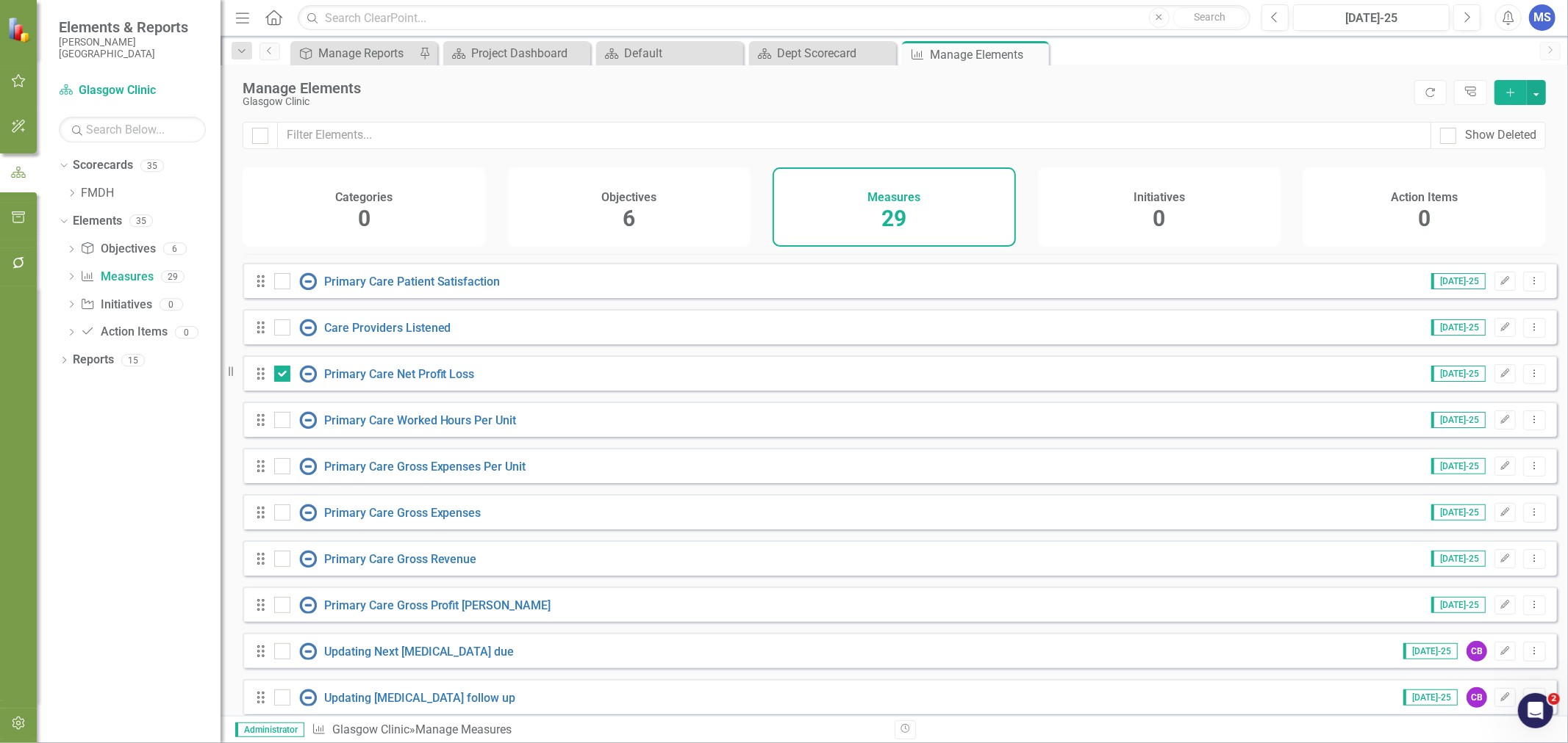
checkbox input "true"
drag, startPoint x: 283, startPoint y: 475, endPoint x: 283, endPoint y: 485, distance: 10.0
click at [283, 475] on div at bounding box center [282, 466] width 16 height 16
click at [283, 468] on input "checkbox" at bounding box center [279, 463] width 9 height 9
checkbox input "true"
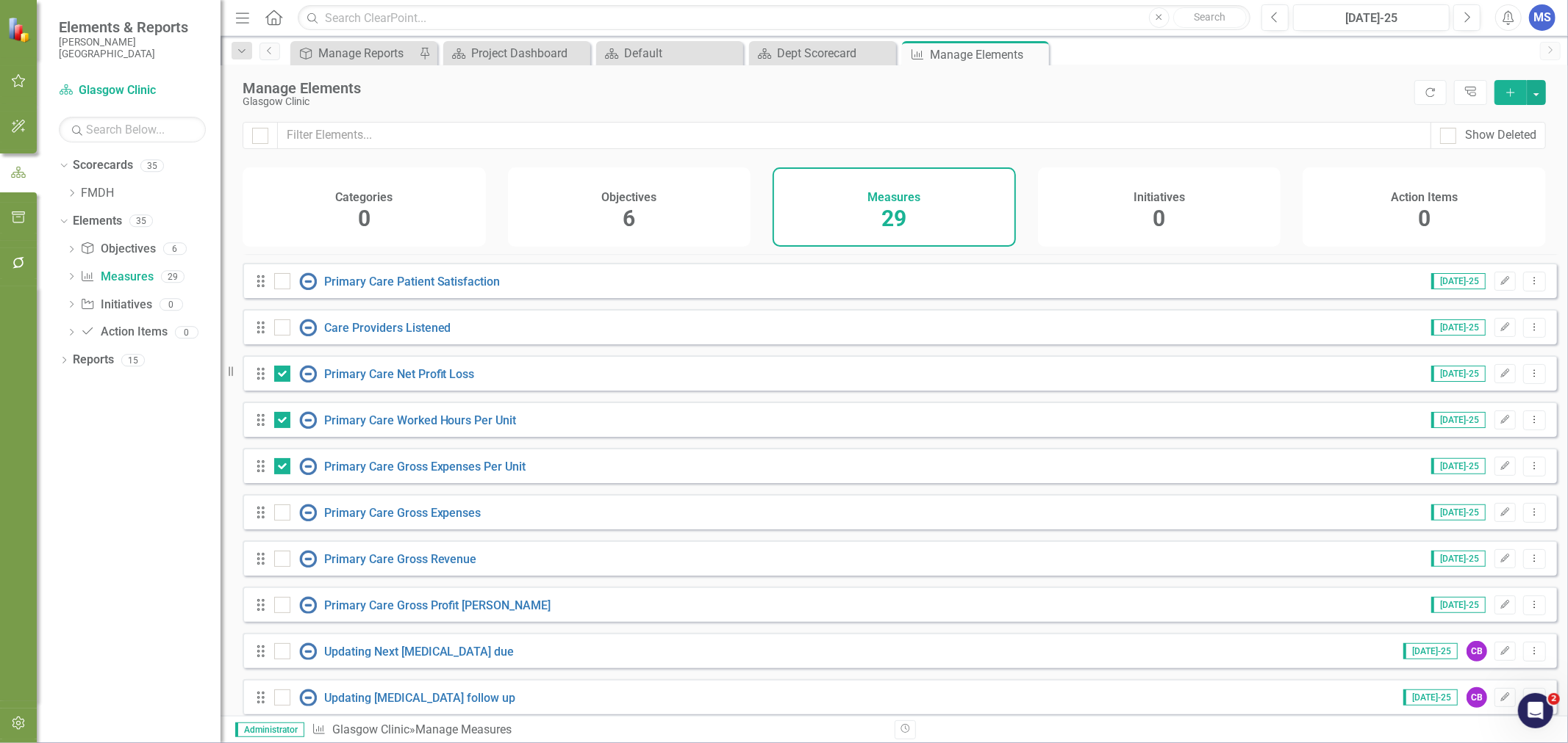
click at [283, 521] on div at bounding box center [282, 512] width 16 height 16
click at [283, 514] on input "checkbox" at bounding box center [279, 509] width 9 height 9
checkbox input "true"
click at [285, 561] on div at bounding box center [282, 559] width 16 height 16
click at [283, 560] on input "checkbox" at bounding box center [279, 556] width 9 height 9
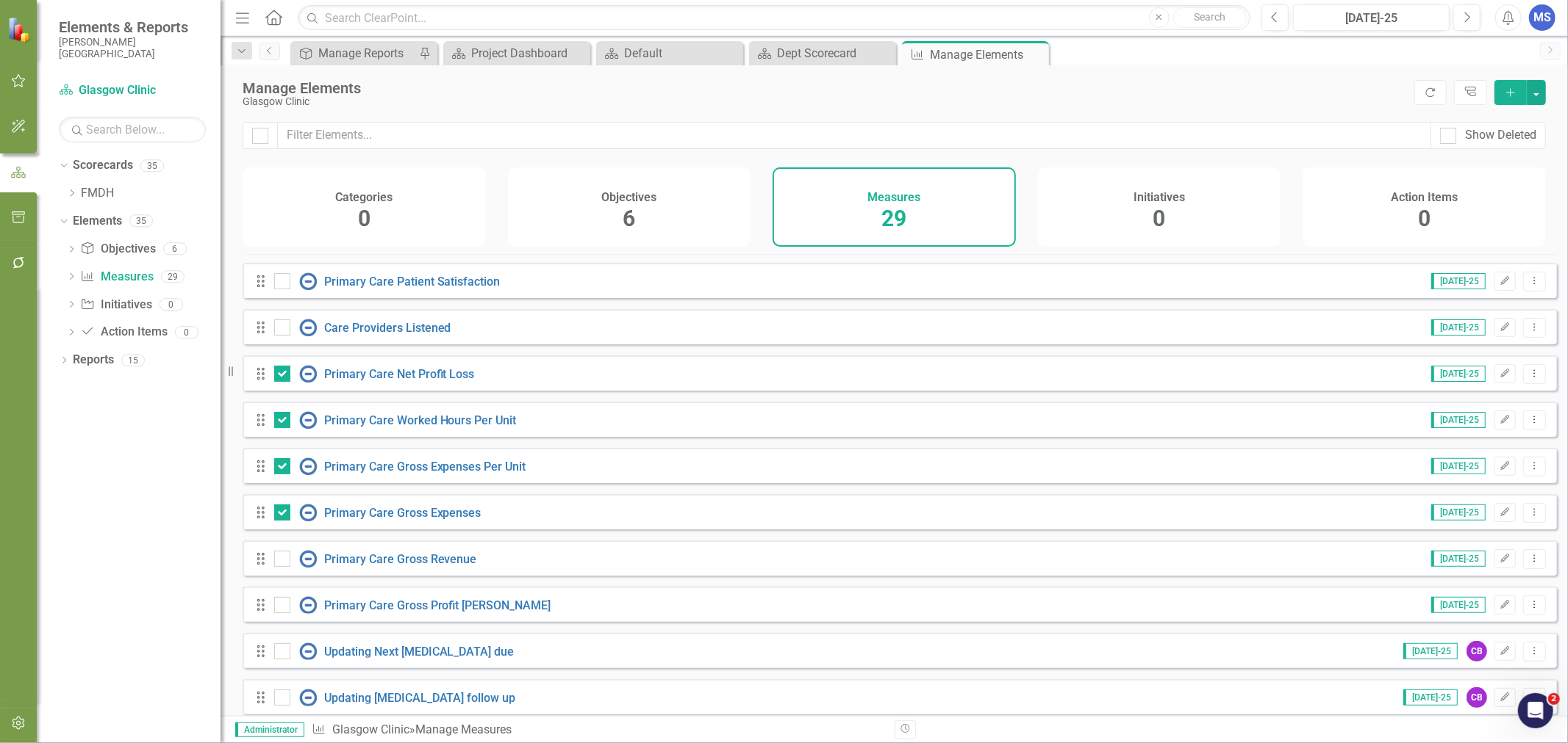
checkbox input "true"
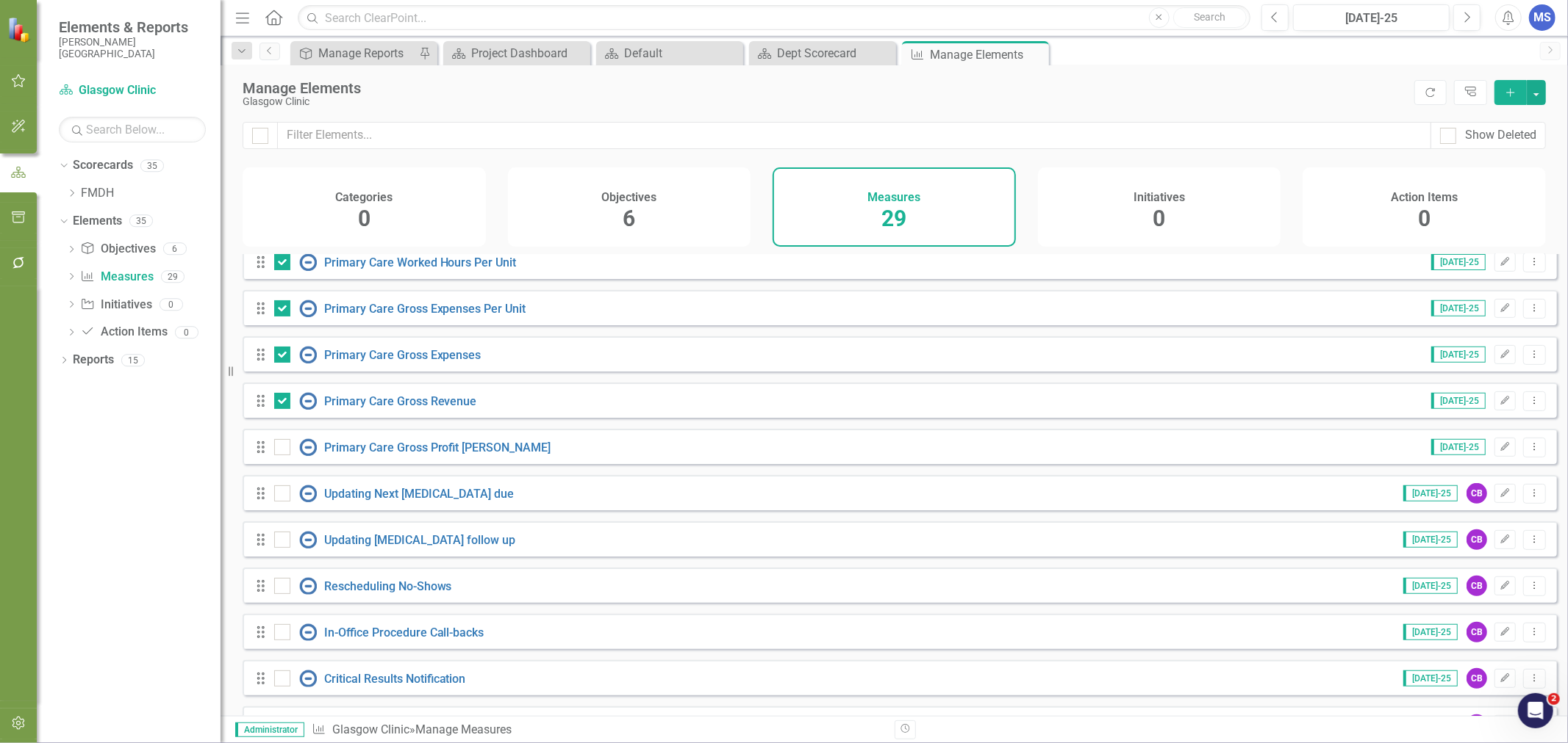
scroll to position [571, 0]
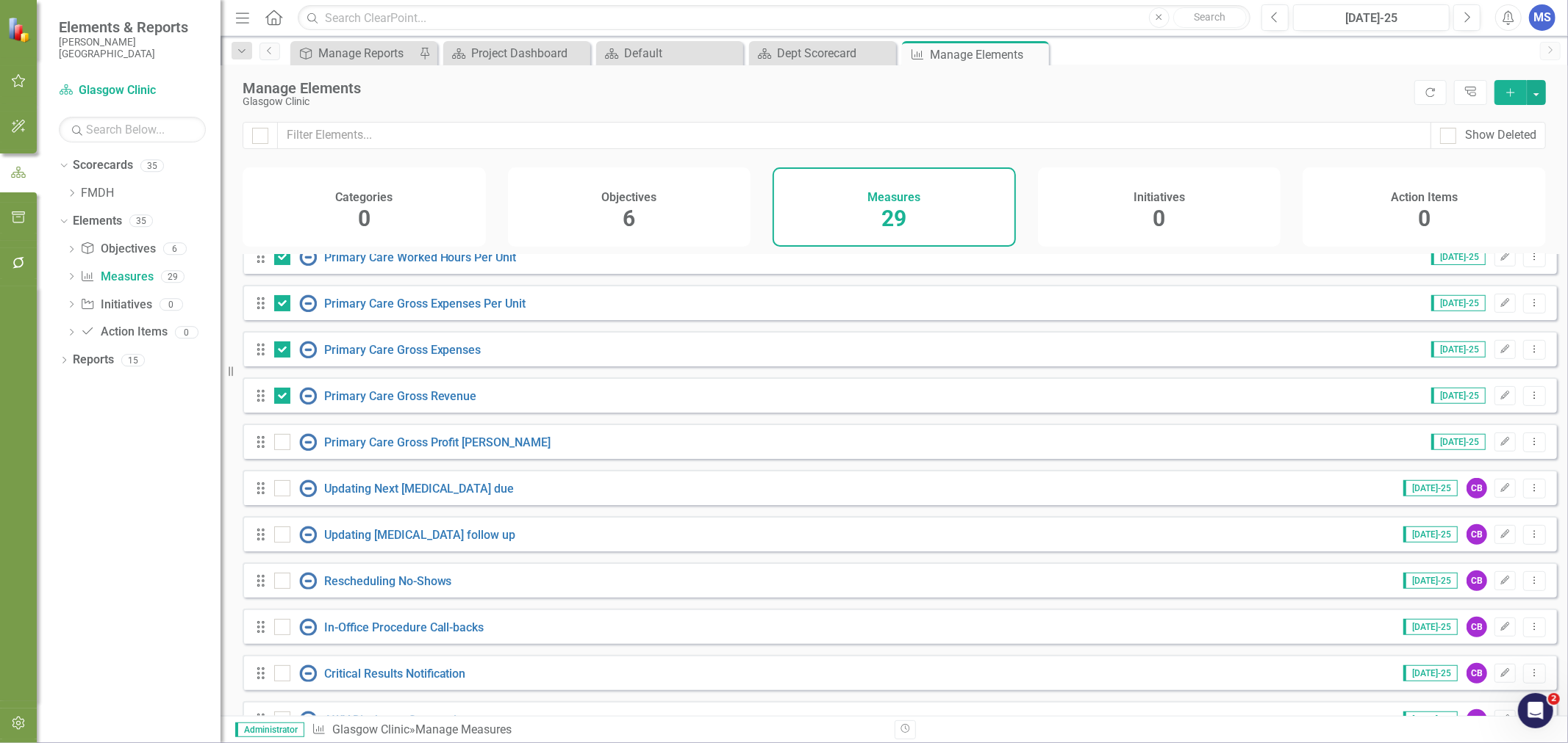
click at [278, 451] on div at bounding box center [282, 442] width 16 height 16
click at [278, 444] on input "checkbox" at bounding box center [279, 439] width 9 height 9
checkbox input "true"
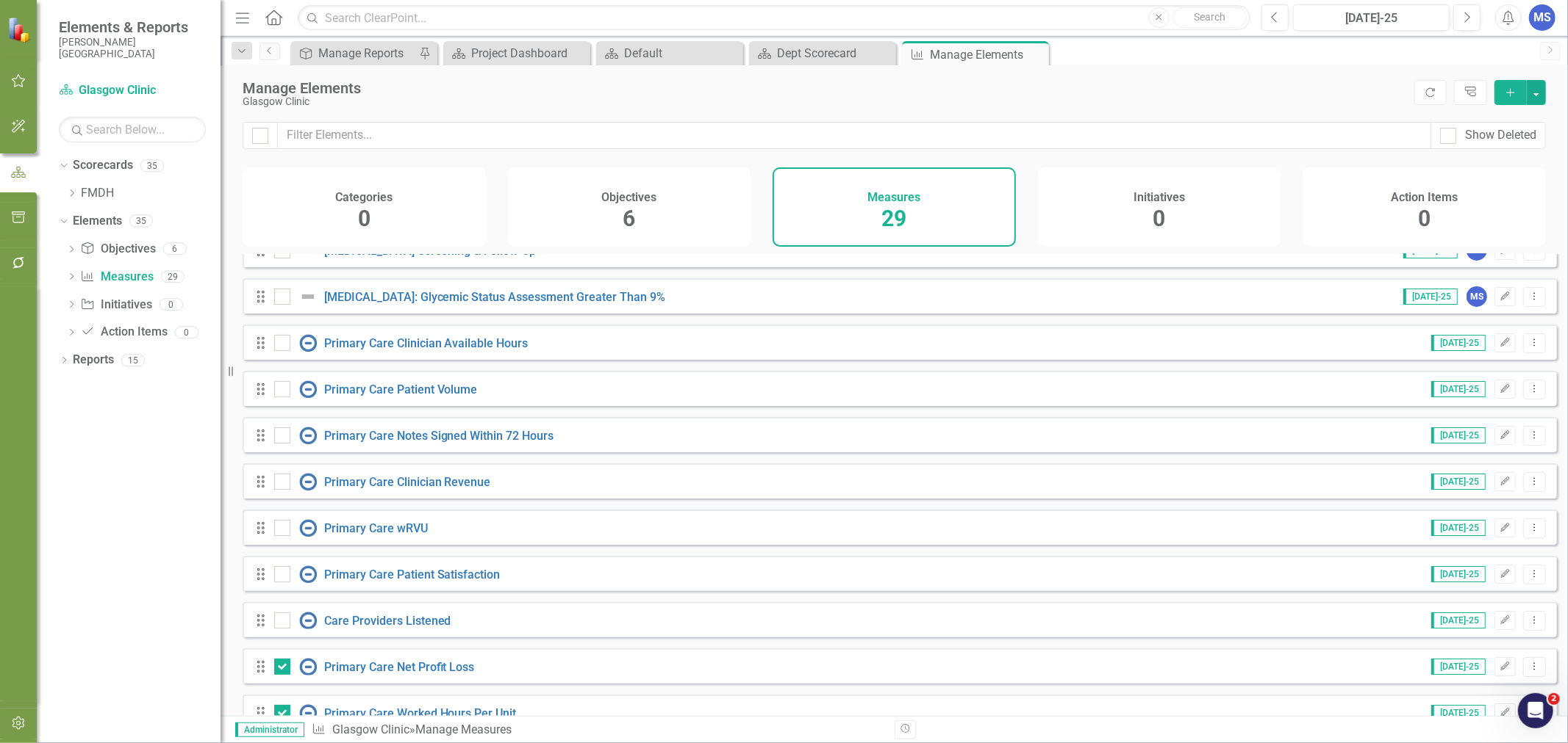
scroll to position [75, 0]
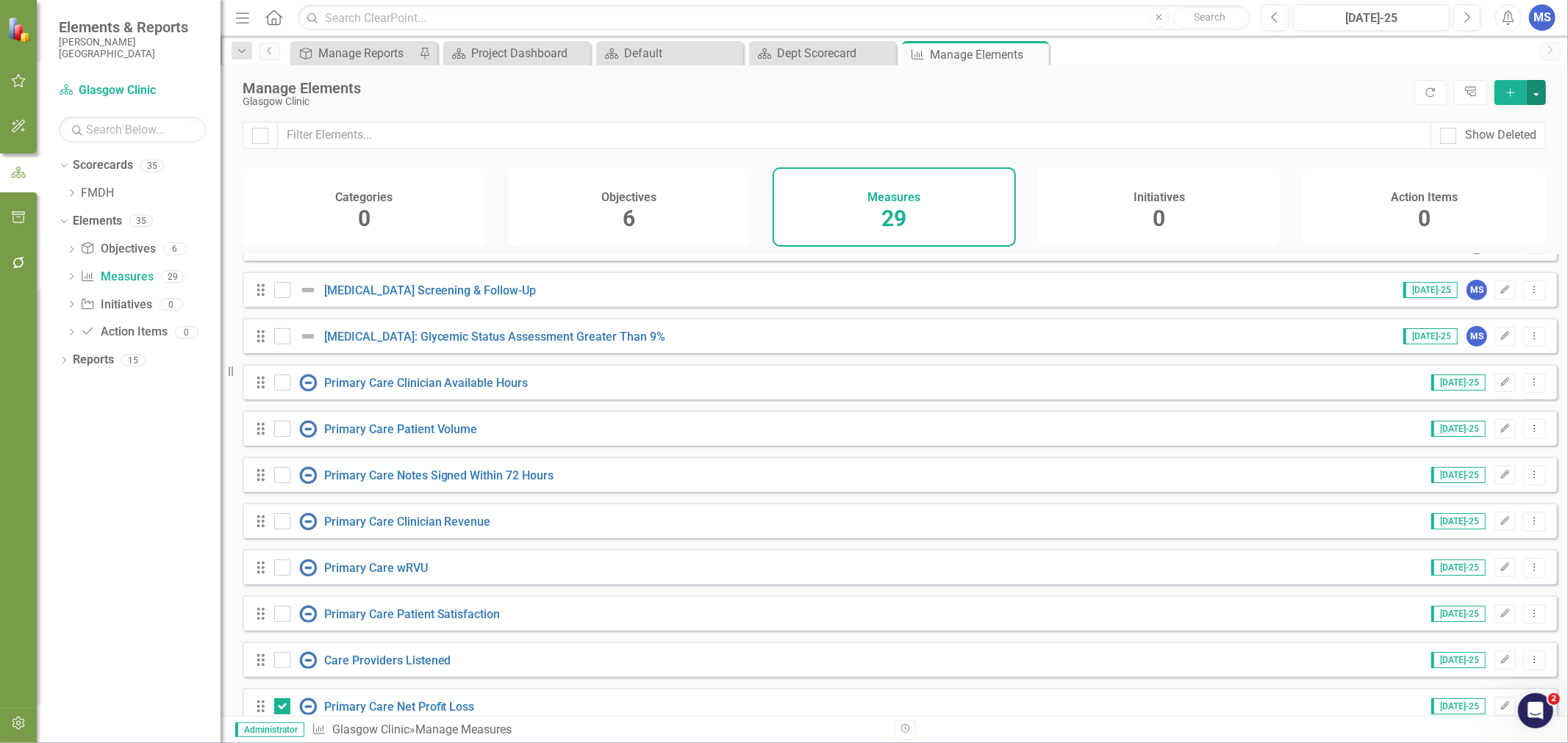
click at [1539, 88] on button "button" at bounding box center [1536, 93] width 19 height 25
click at [1520, 200] on link "Trash Delete Multiple" at bounding box center [1487, 201] width 116 height 27
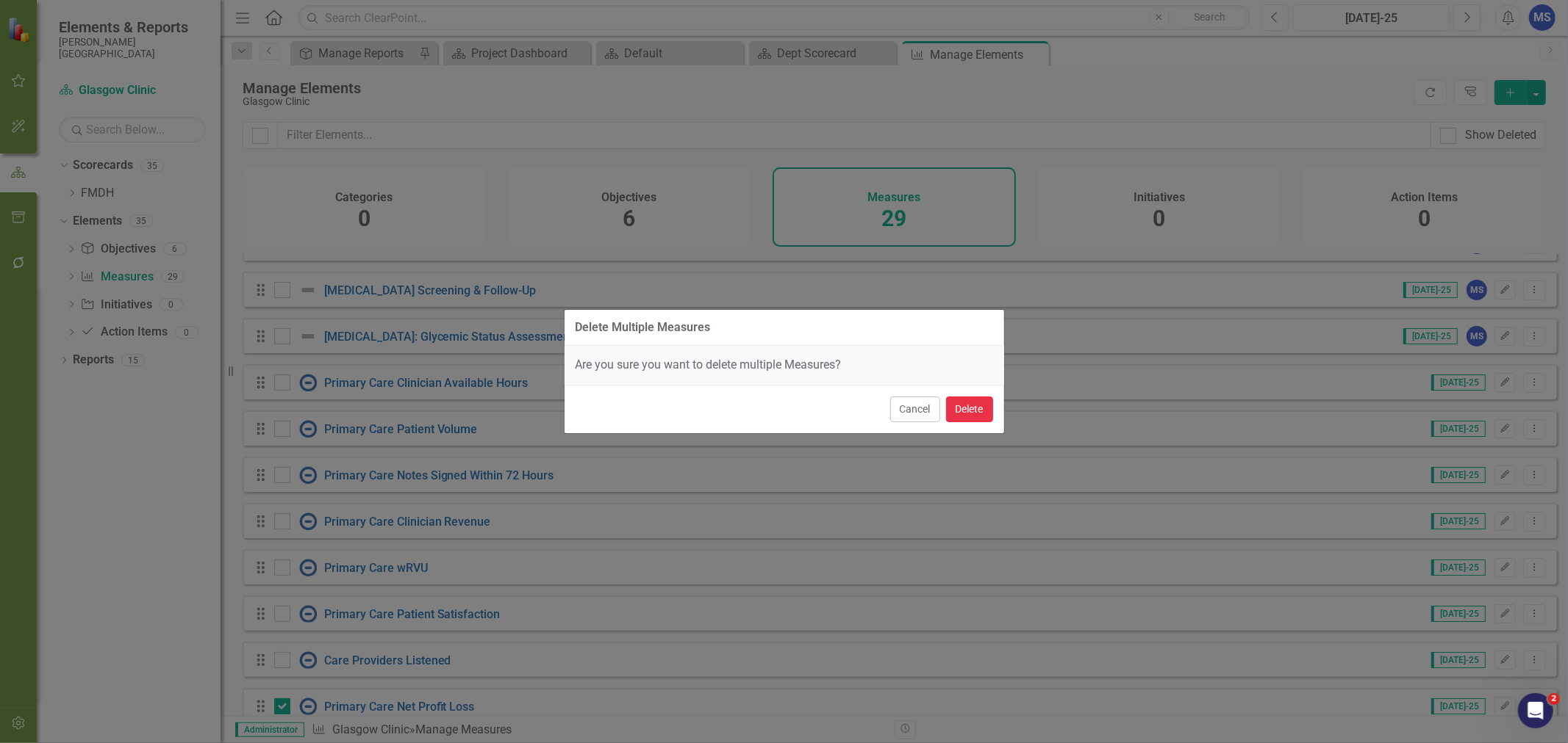
click at [960, 406] on button "Delete" at bounding box center [969, 409] width 47 height 25
checkbox input "false"
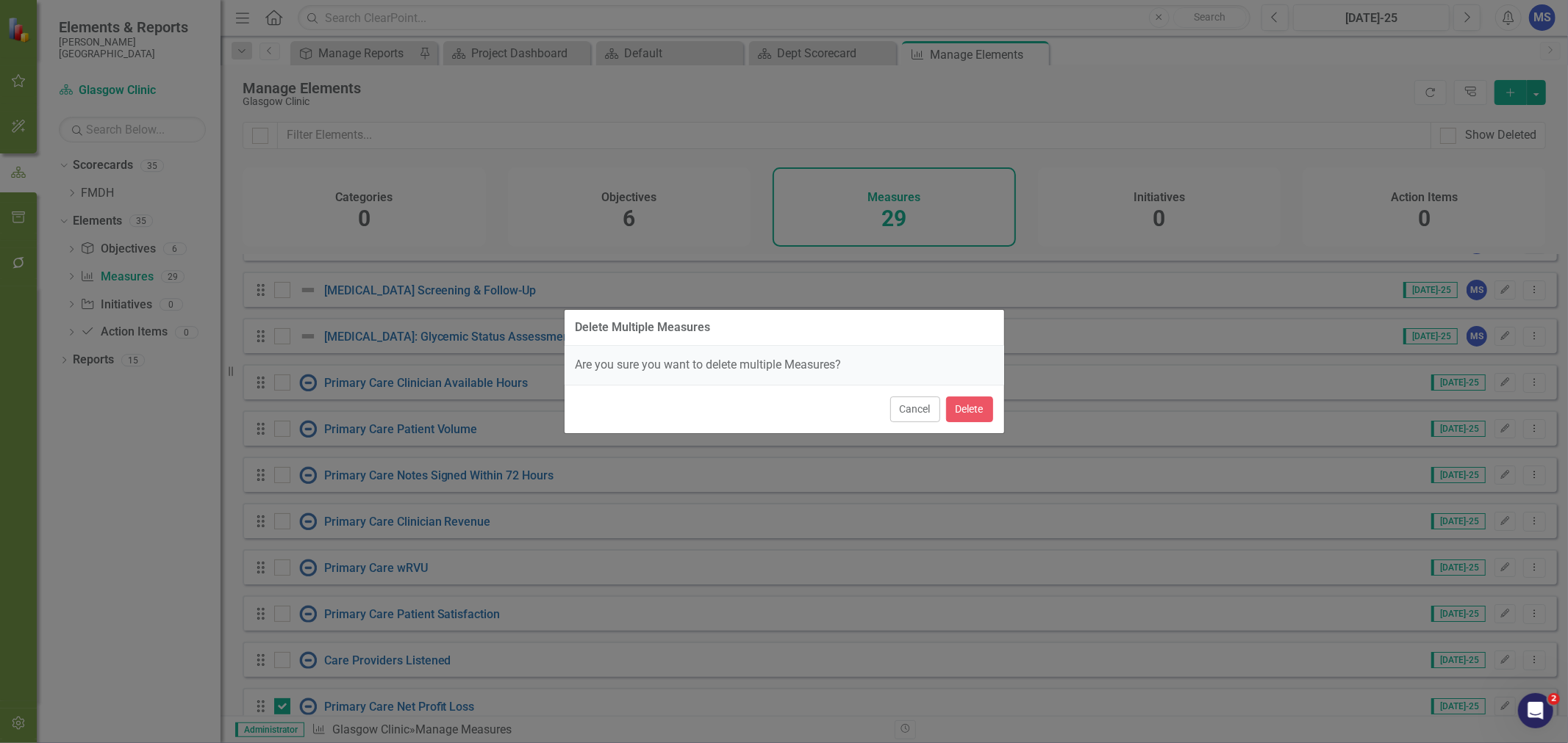
checkbox input "false"
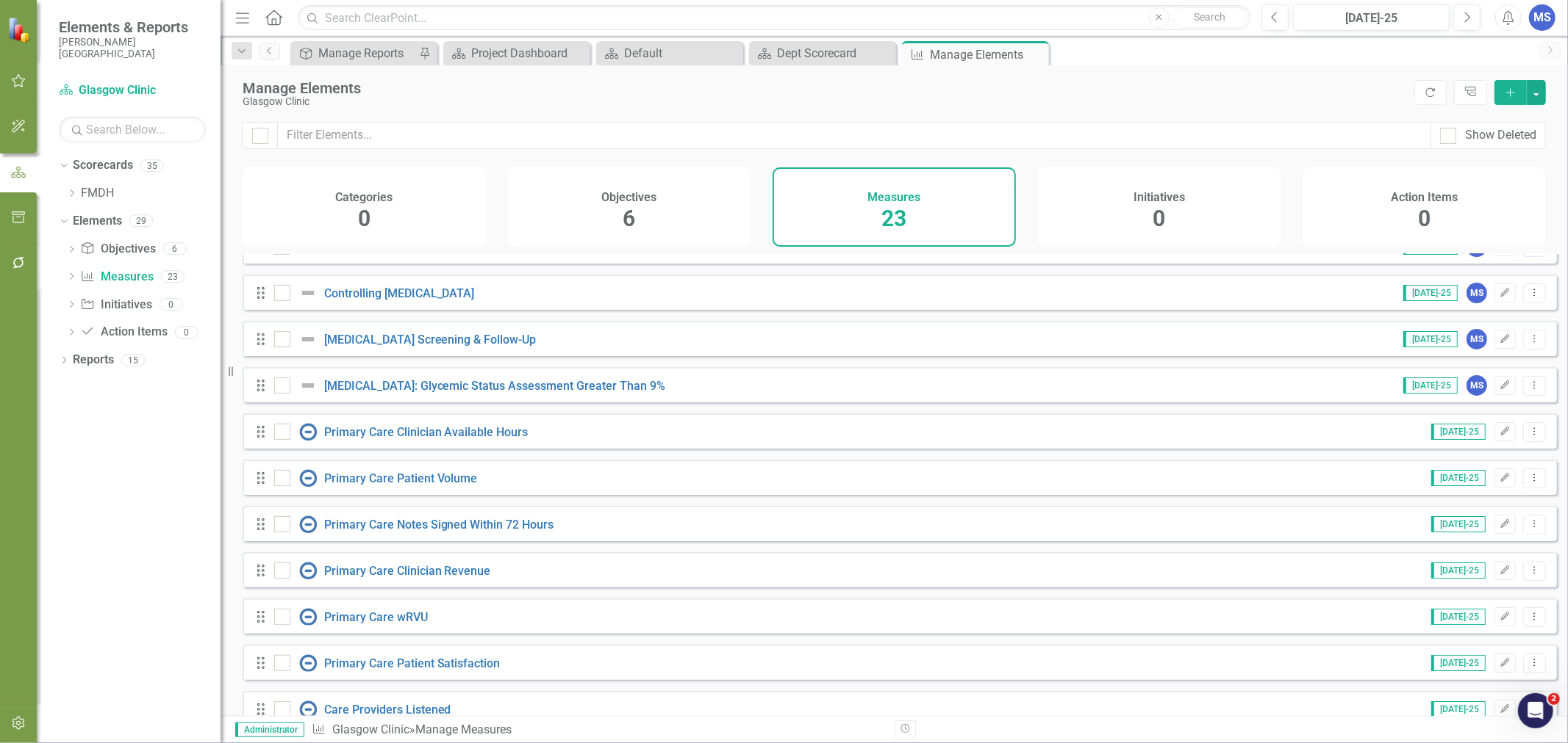
scroll to position [0, 0]
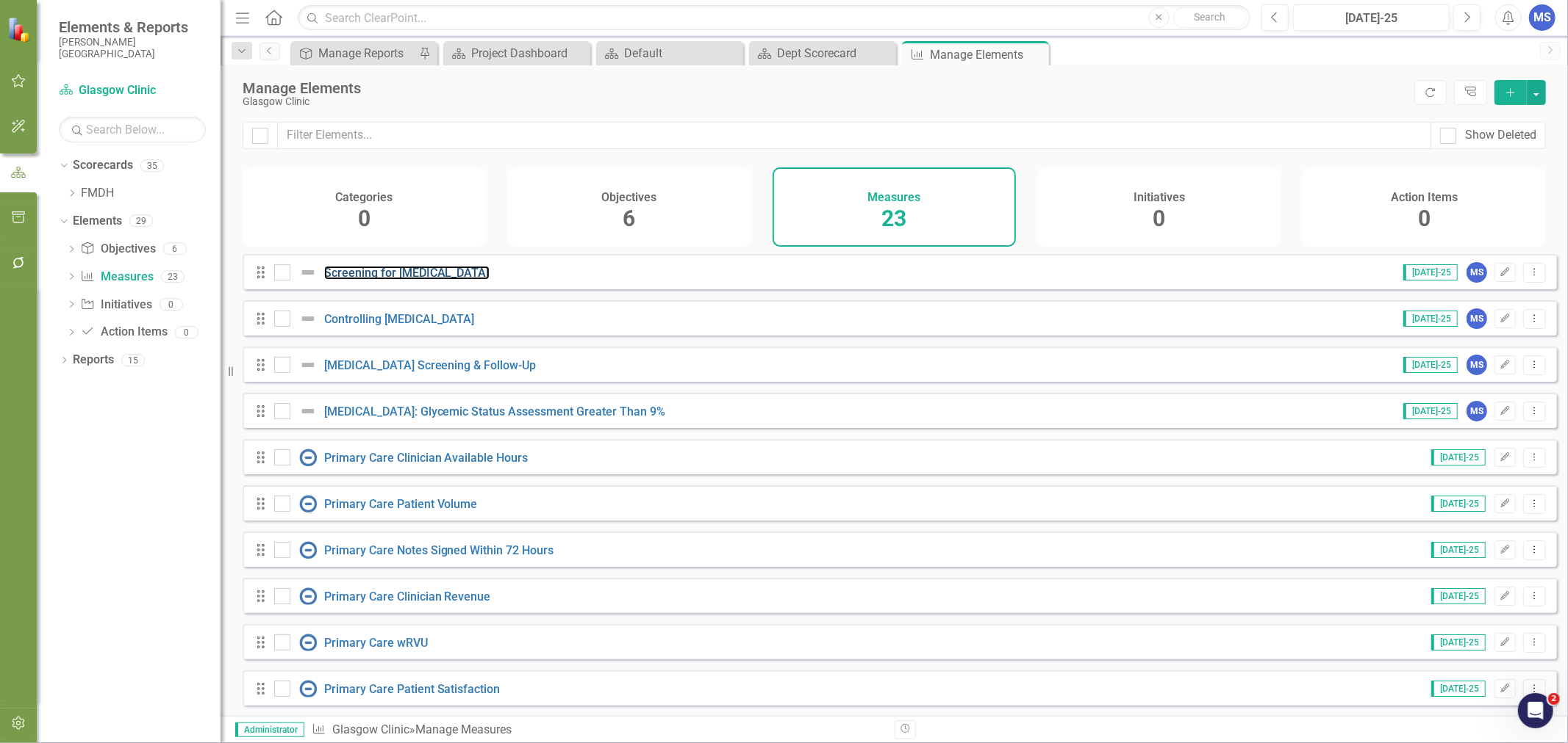
click at [375, 280] on link "Screening for [MEDICAL_DATA]" at bounding box center [407, 273] width 165 height 14
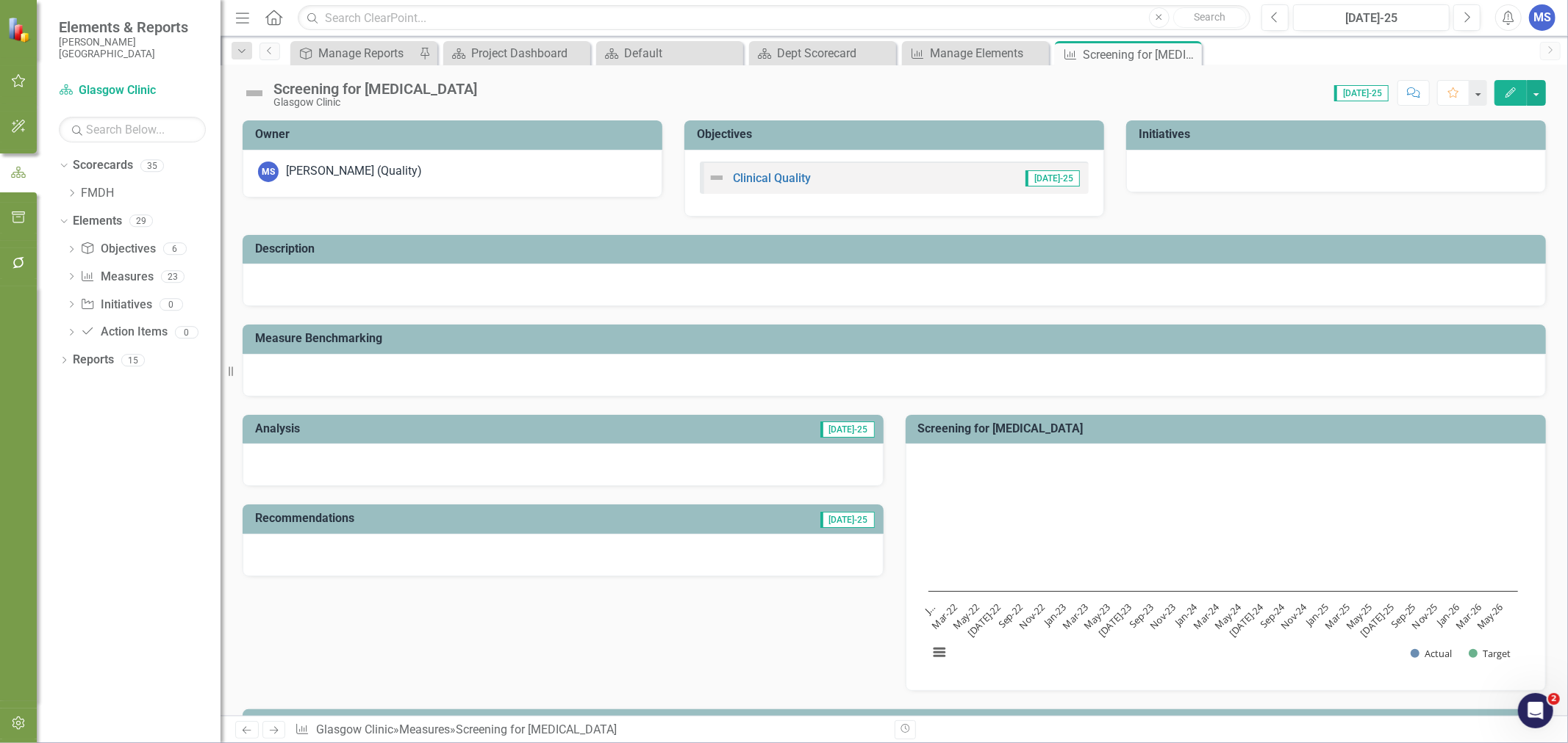
click at [0, 0] on icon at bounding box center [0, 0] width 0 height 0
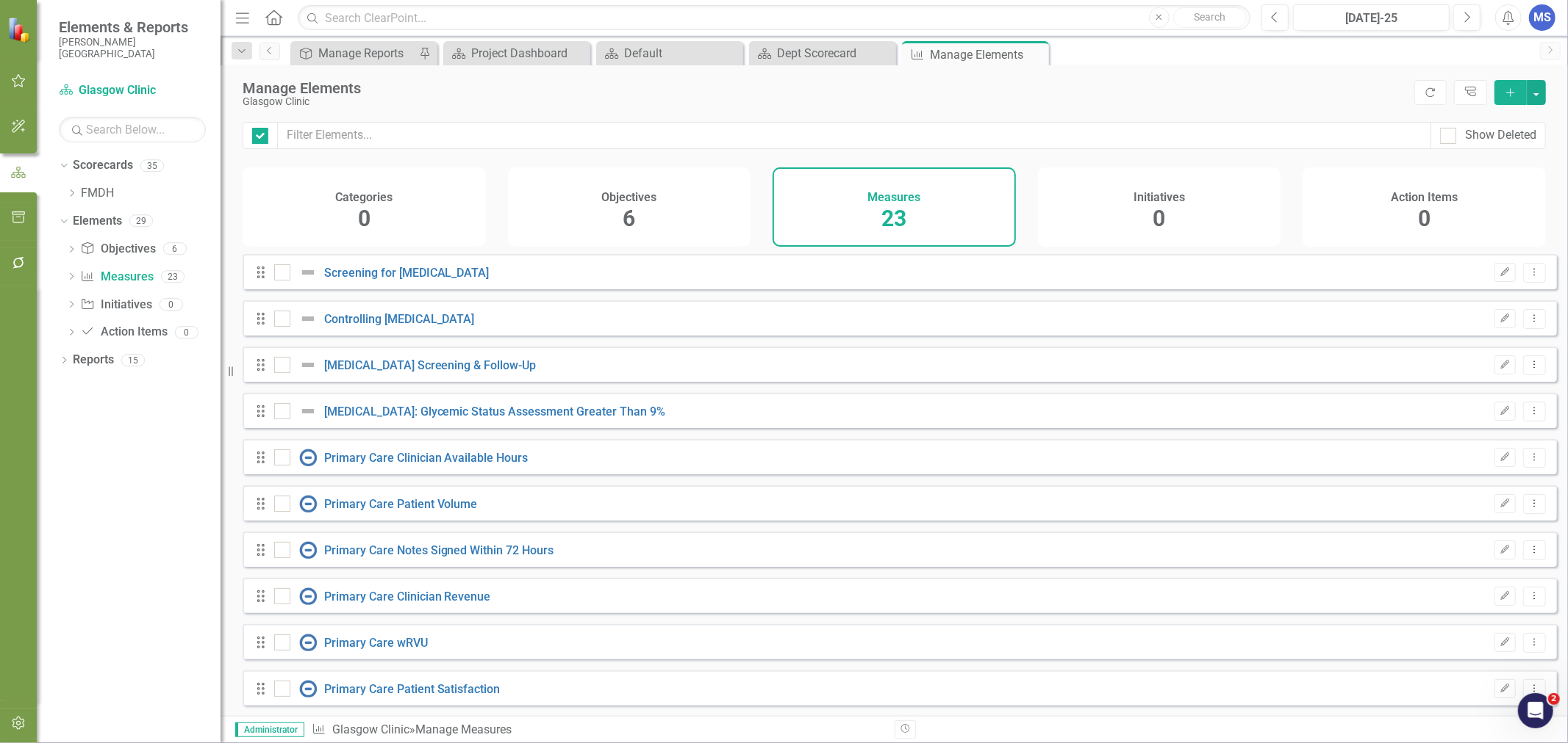
checkbox input "false"
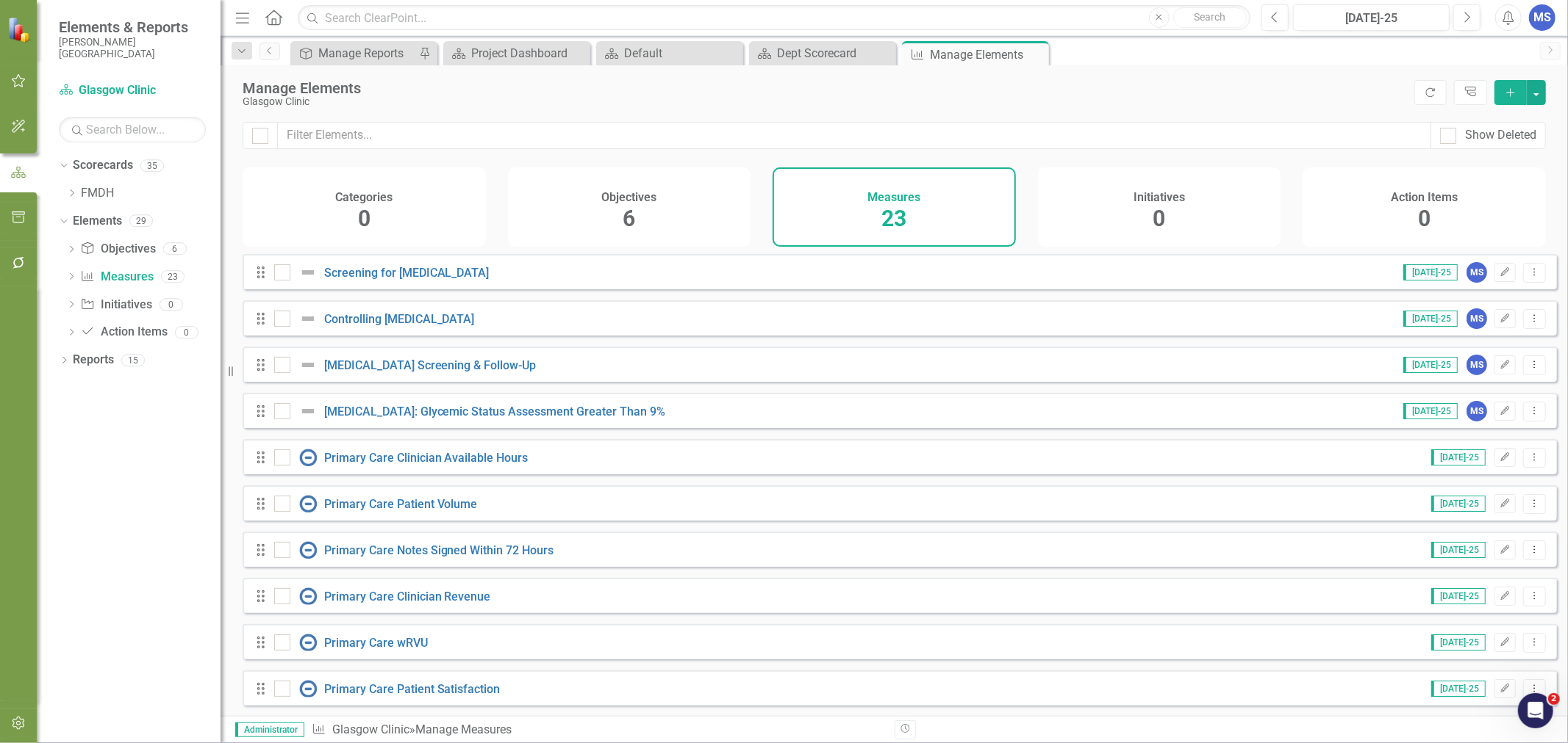
click at [645, 206] on div "Objectives 6" at bounding box center [629, 207] width 243 height 79
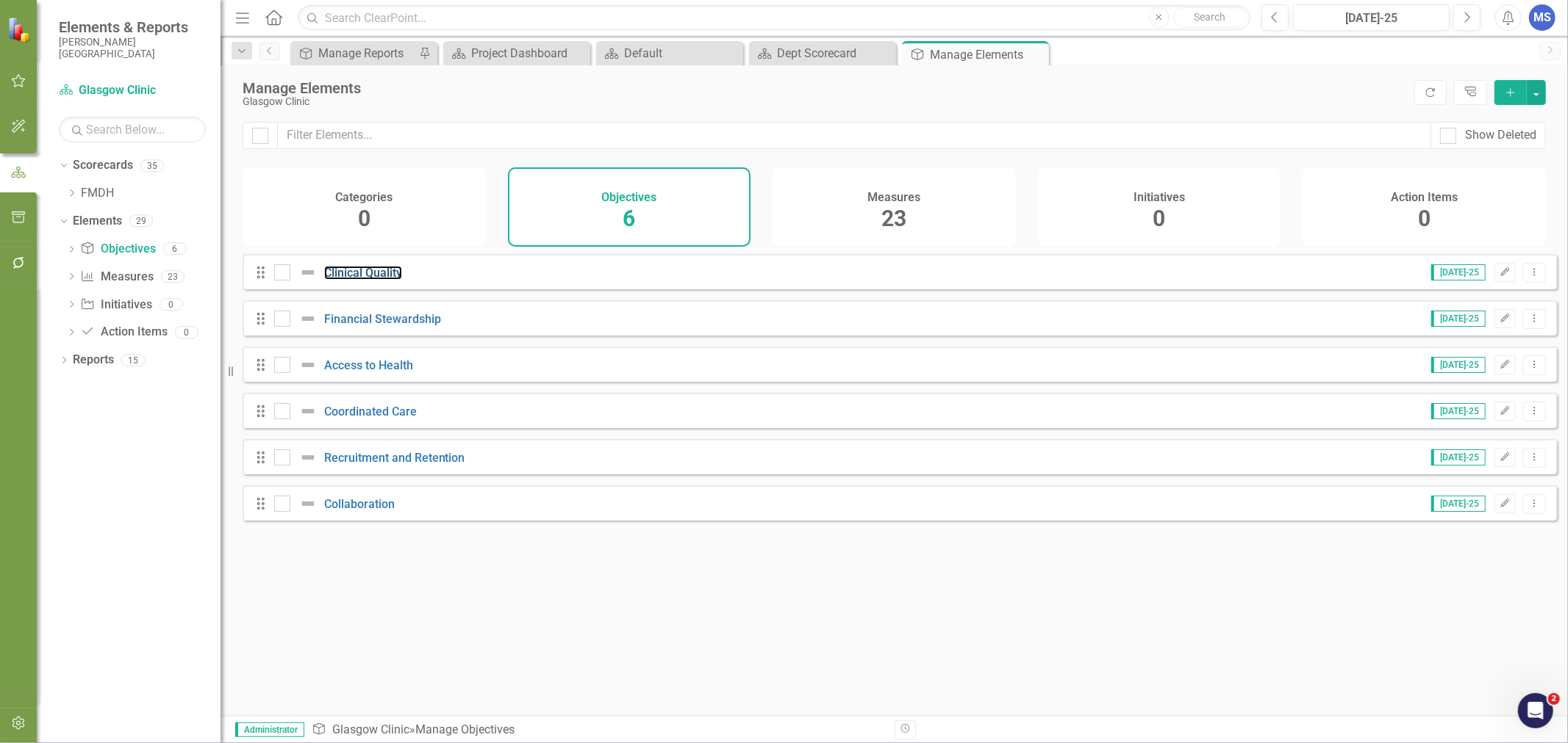
click at [384, 280] on link "Clinical Quality" at bounding box center [363, 273] width 78 height 14
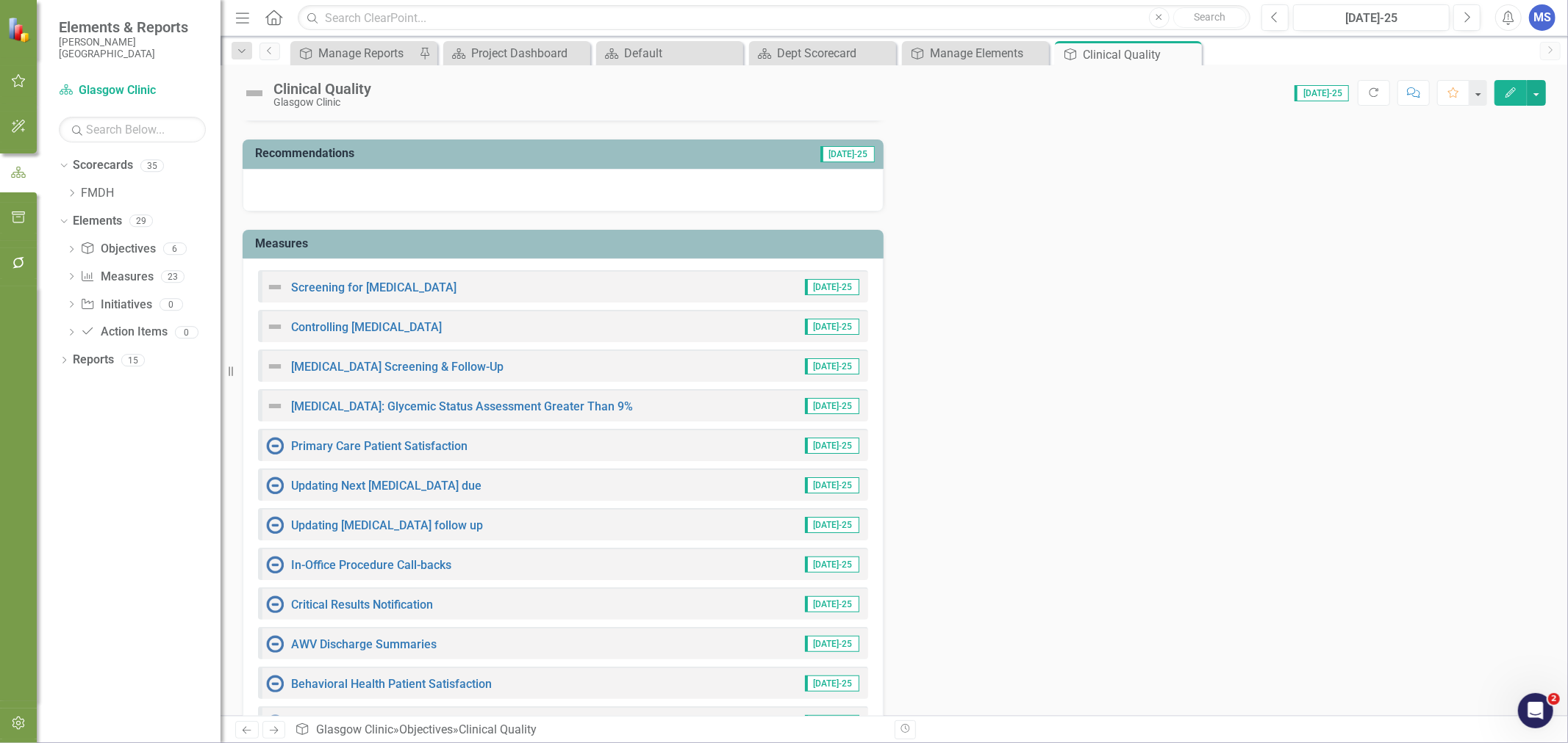
scroll to position [245, 0]
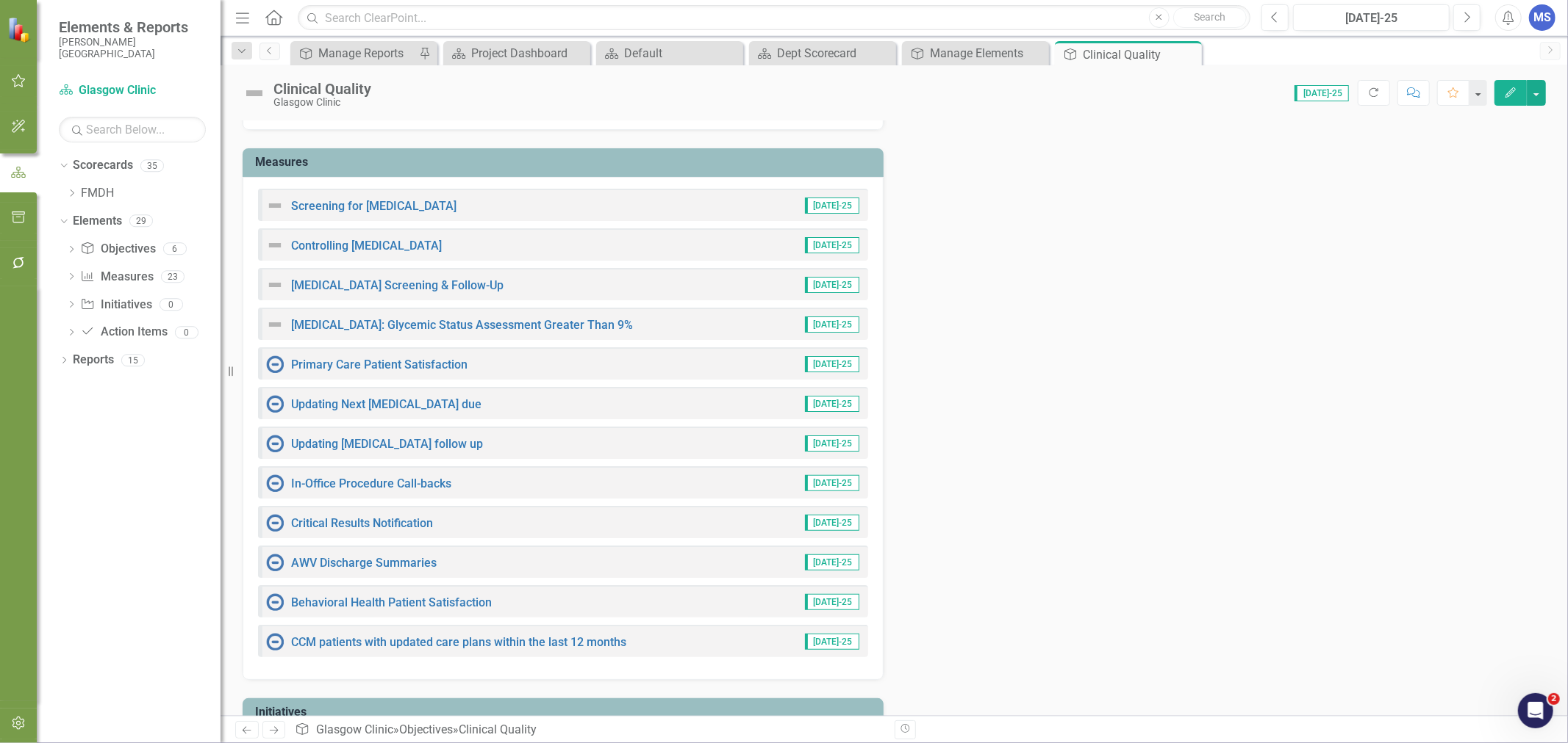
click at [421, 361] on link "Primary Care Patient Satisfaction" at bounding box center [379, 365] width 176 height 14
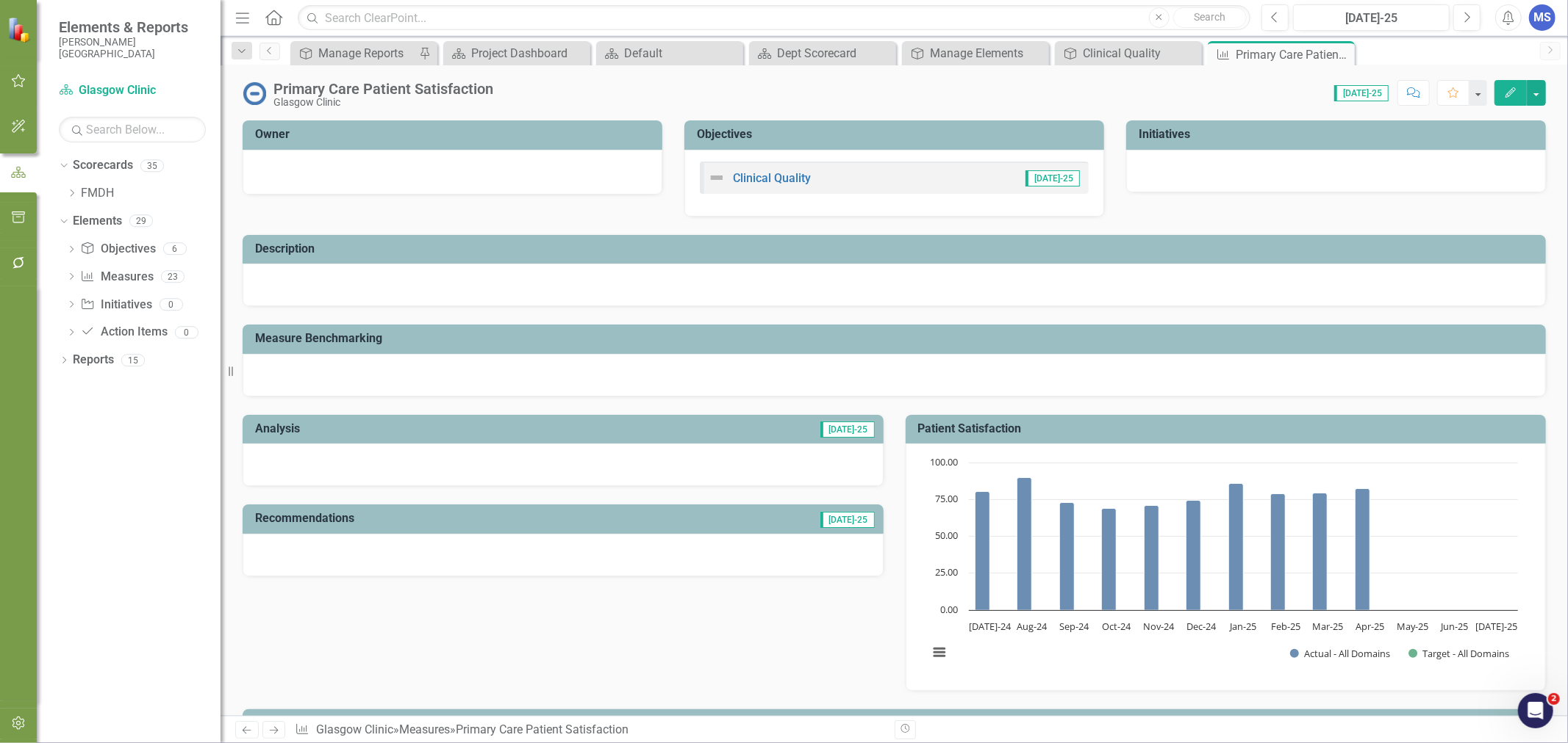
click at [777, 138] on h3 "Objectives" at bounding box center [896, 134] width 400 height 13
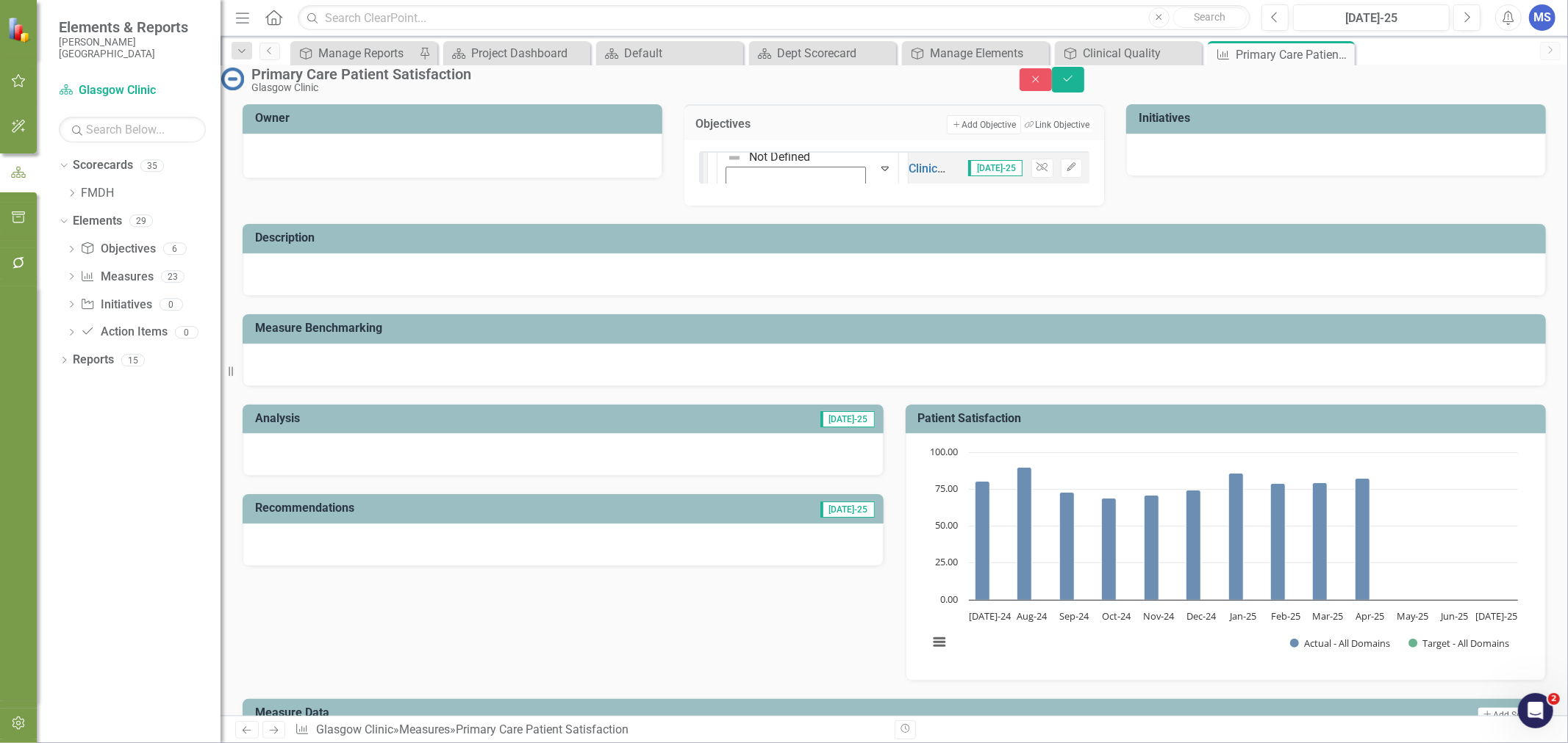
click at [1036, 172] on icon "Unlink" at bounding box center [1041, 167] width 11 height 8
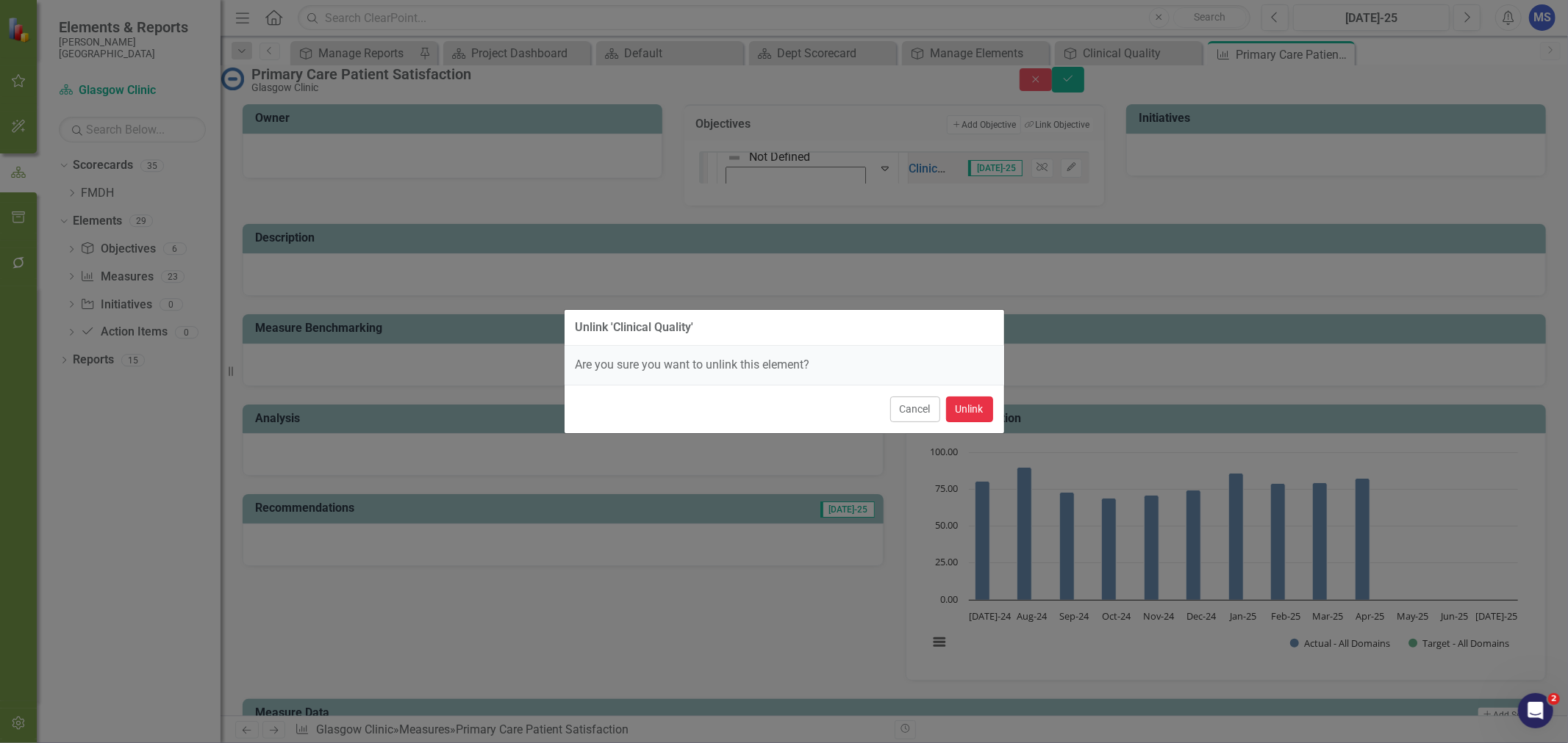
click at [960, 407] on button "Unlink" at bounding box center [969, 409] width 47 height 25
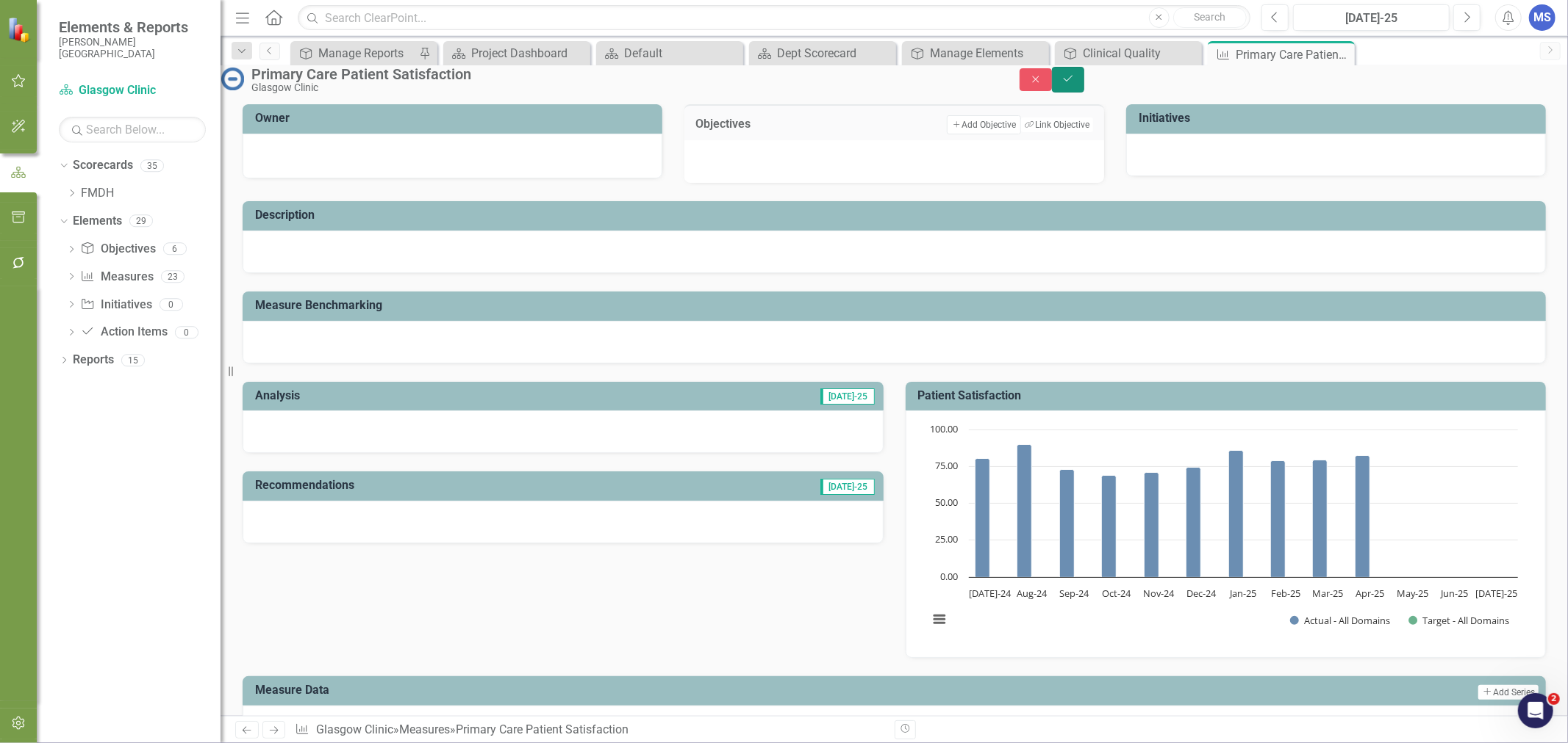
click at [1084, 74] on button "Save" at bounding box center [1068, 79] width 32 height 25
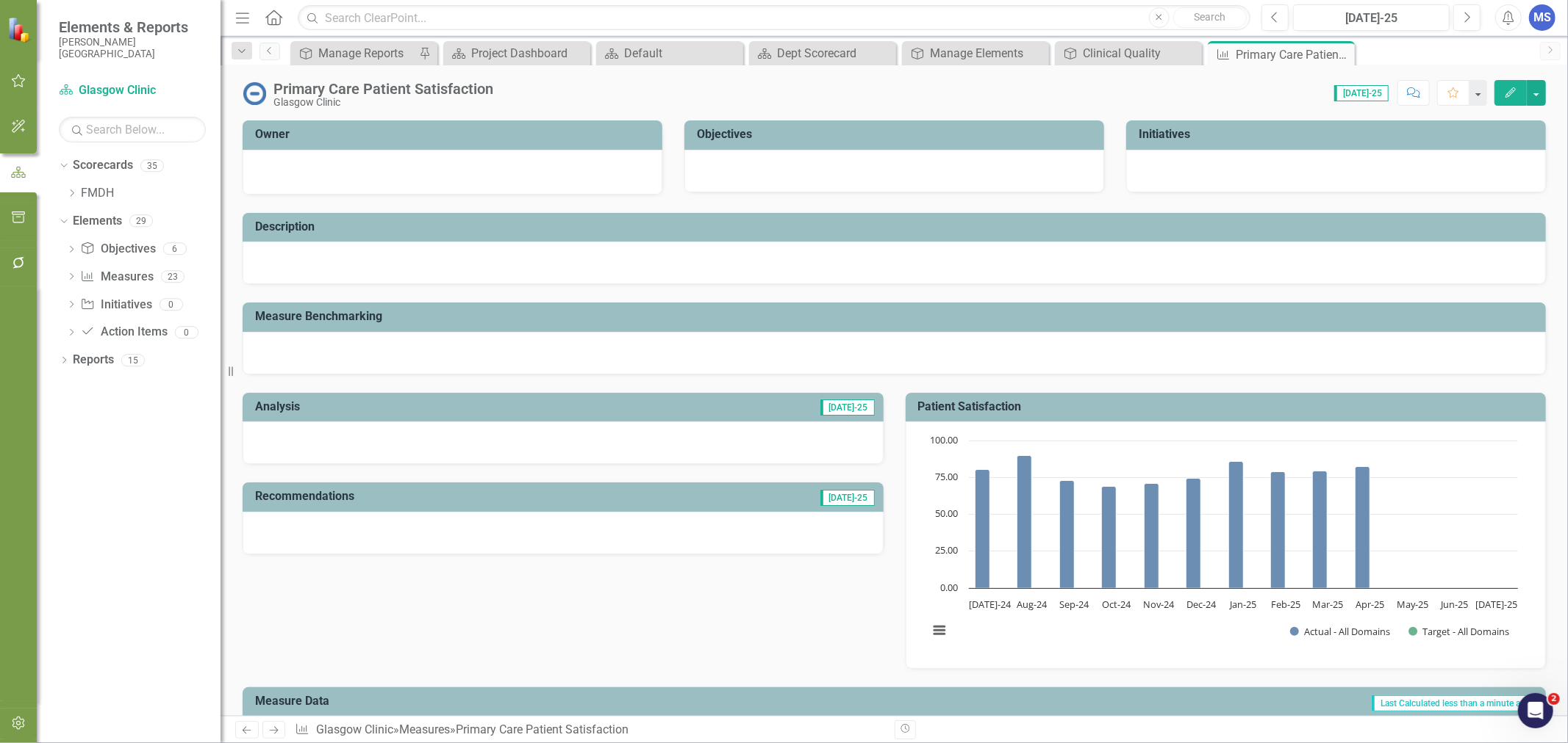
click at [0, 0] on icon "Close" at bounding box center [0, 0] width 0 height 0
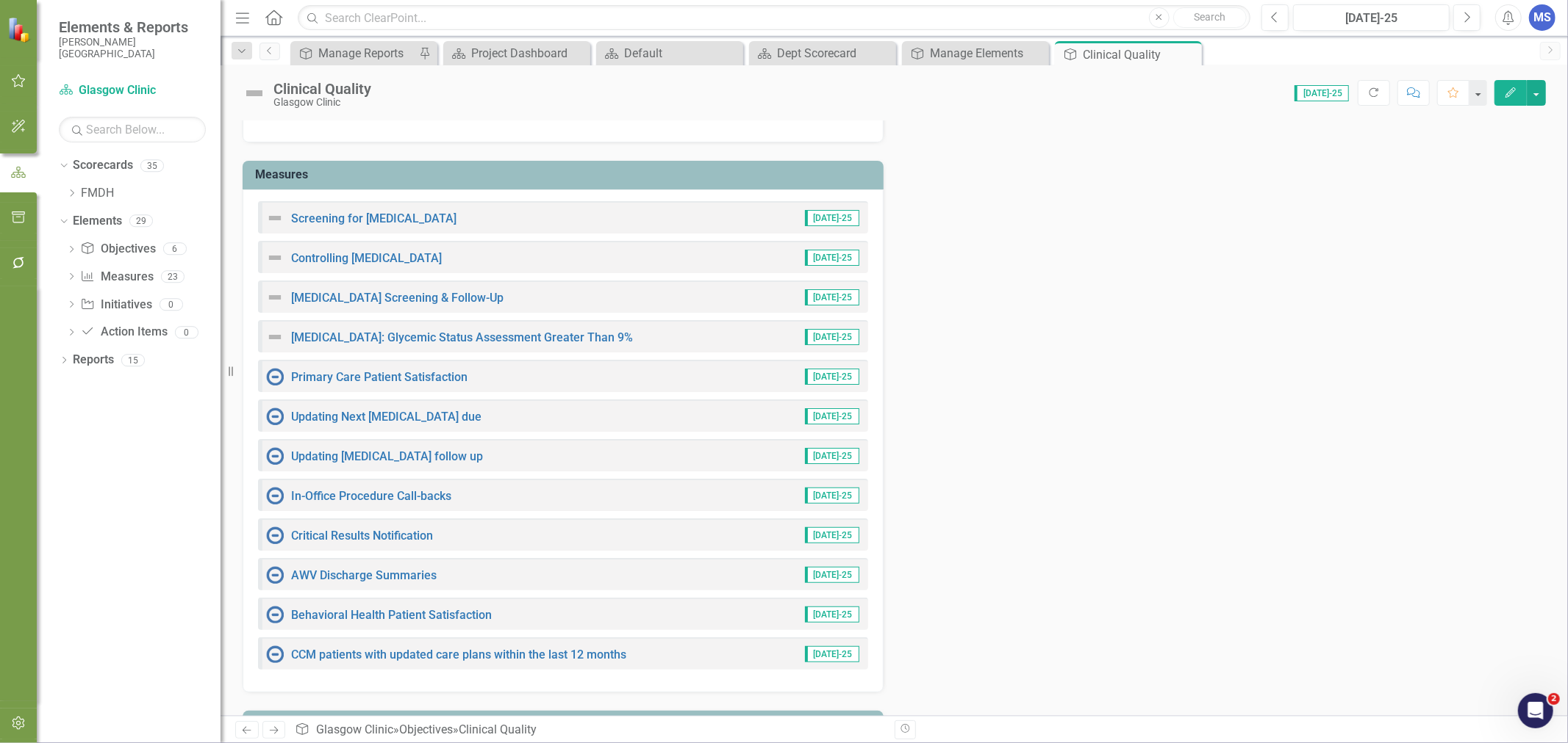
scroll to position [150, 0]
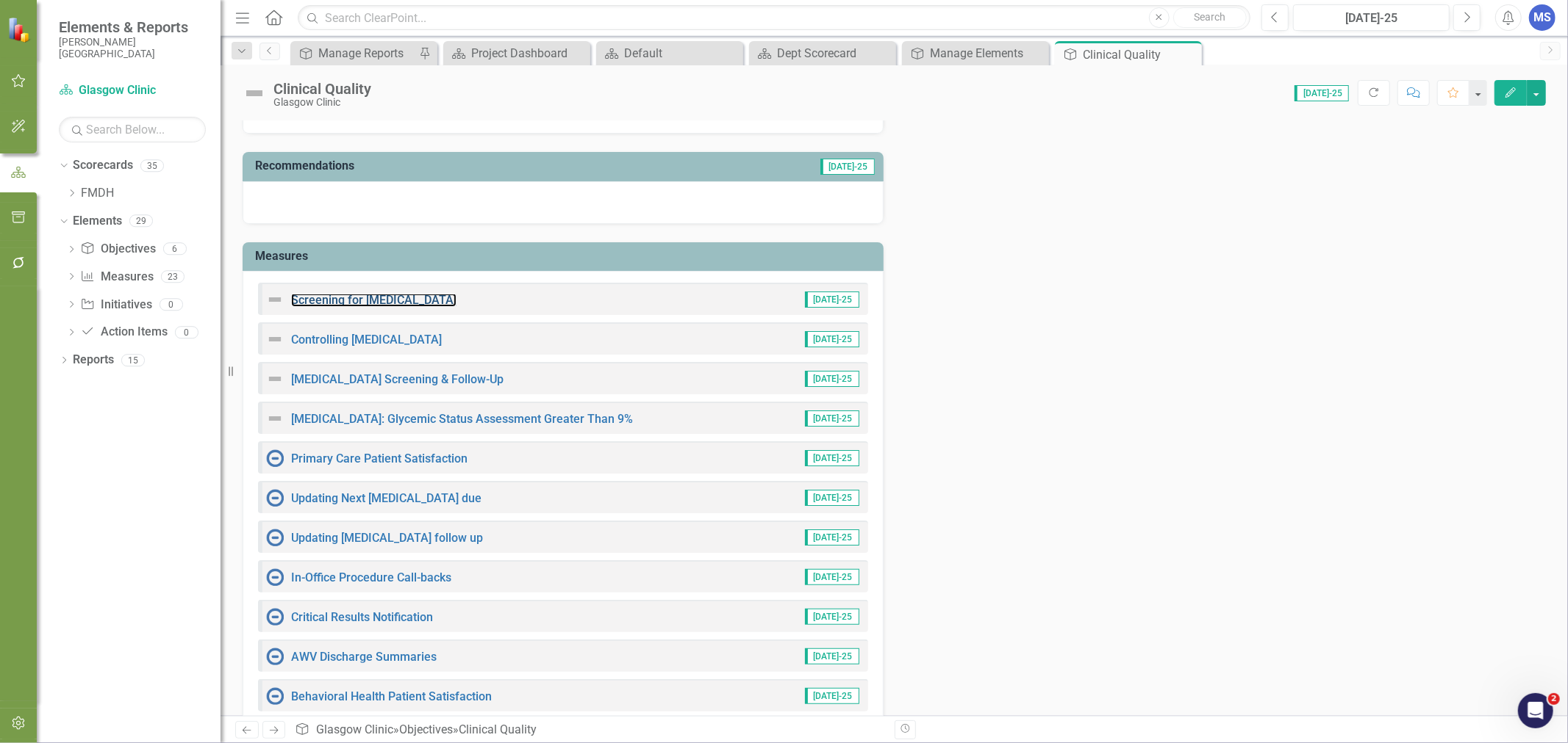
click at [327, 296] on link "Screening for [MEDICAL_DATA]" at bounding box center [374, 300] width 165 height 14
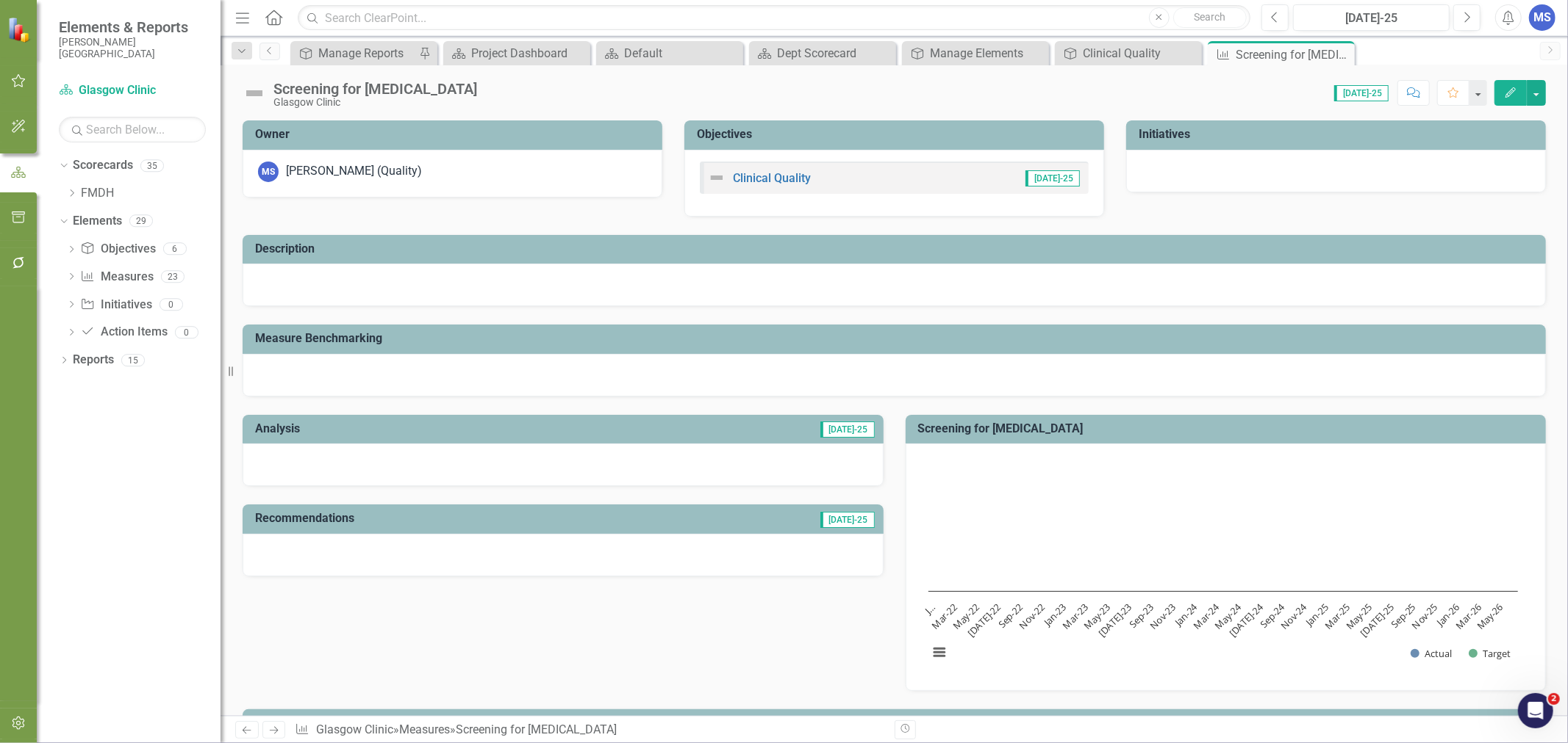
click at [0, 0] on icon at bounding box center [0, 0] width 0 height 0
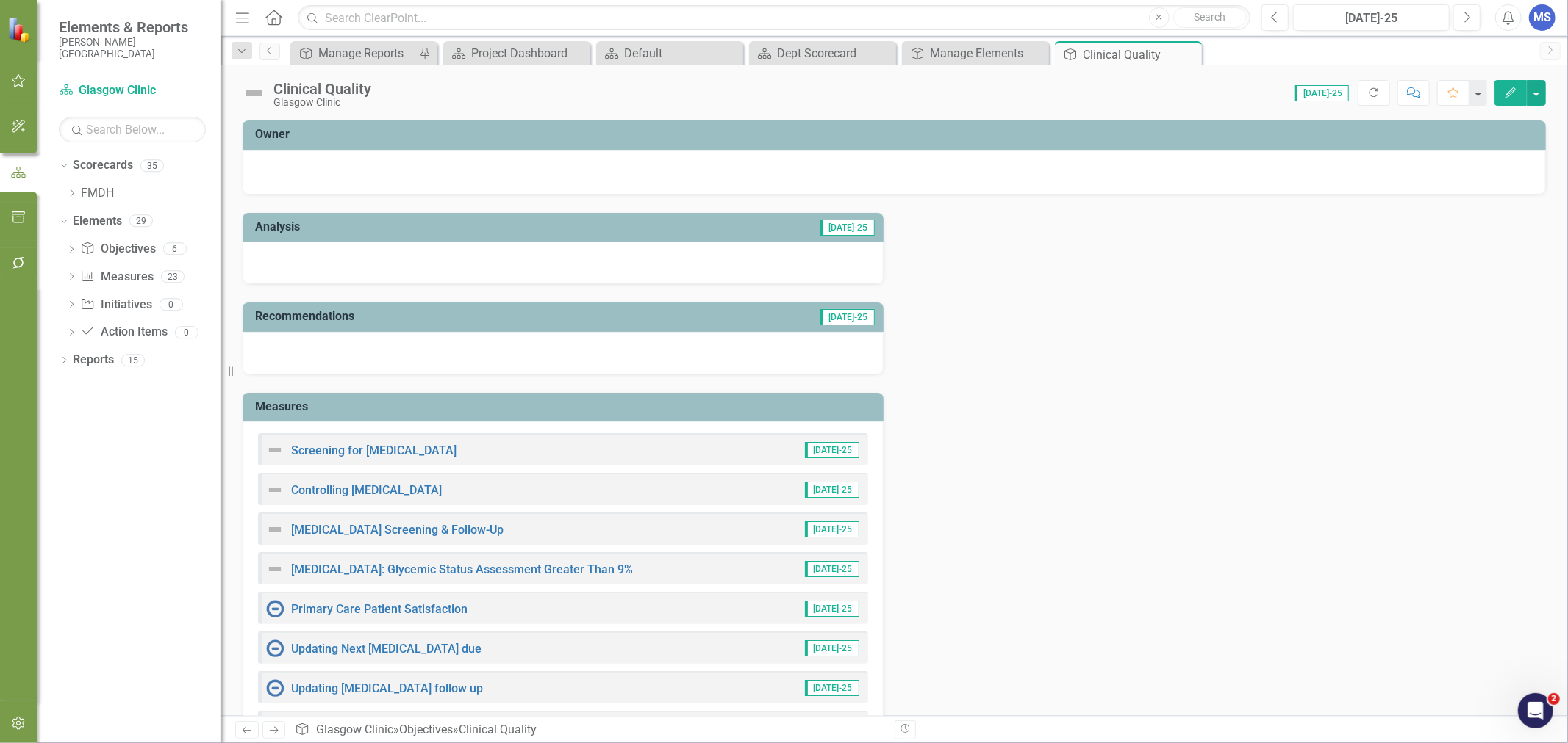
click at [1504, 93] on icon "Edit" at bounding box center [1510, 92] width 13 height 10
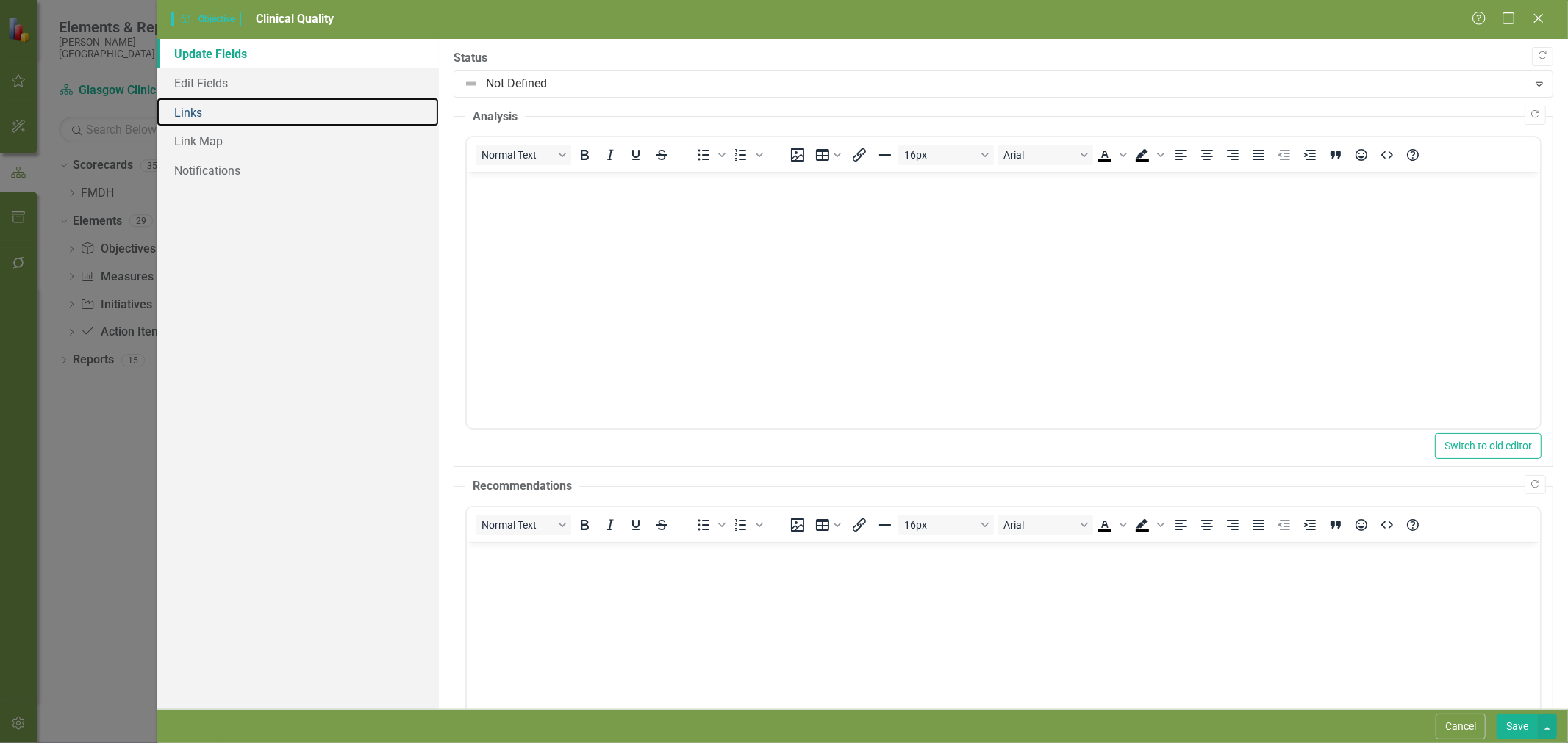
click at [206, 115] on link "Links" at bounding box center [298, 113] width 283 height 29
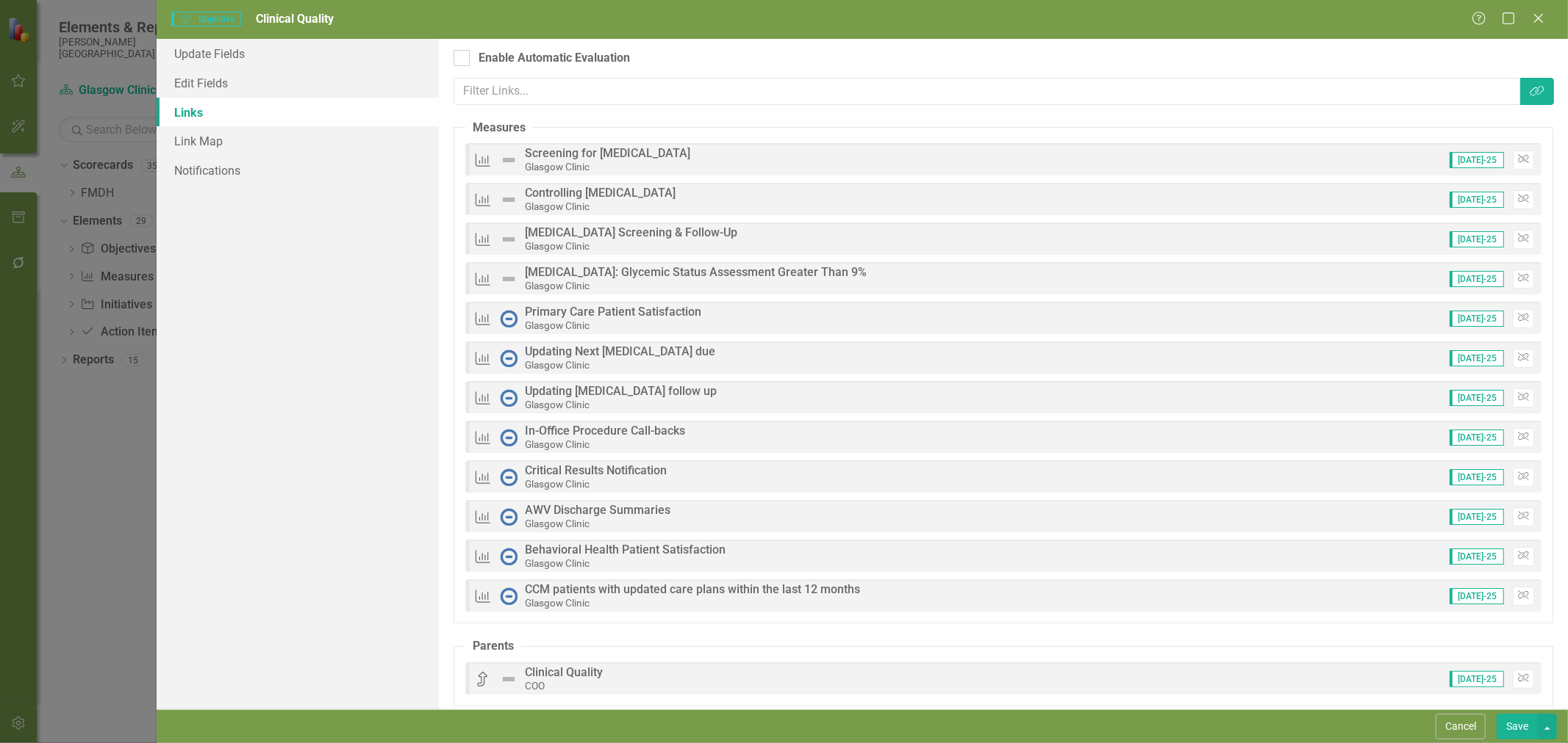
click at [516, 55] on div "Enable Automatic Evaluation" at bounding box center [554, 59] width 151 height 17
click at [463, 55] on input "Enable Automatic Evaluation" at bounding box center [458, 55] width 9 height 9
checkbox input "true"
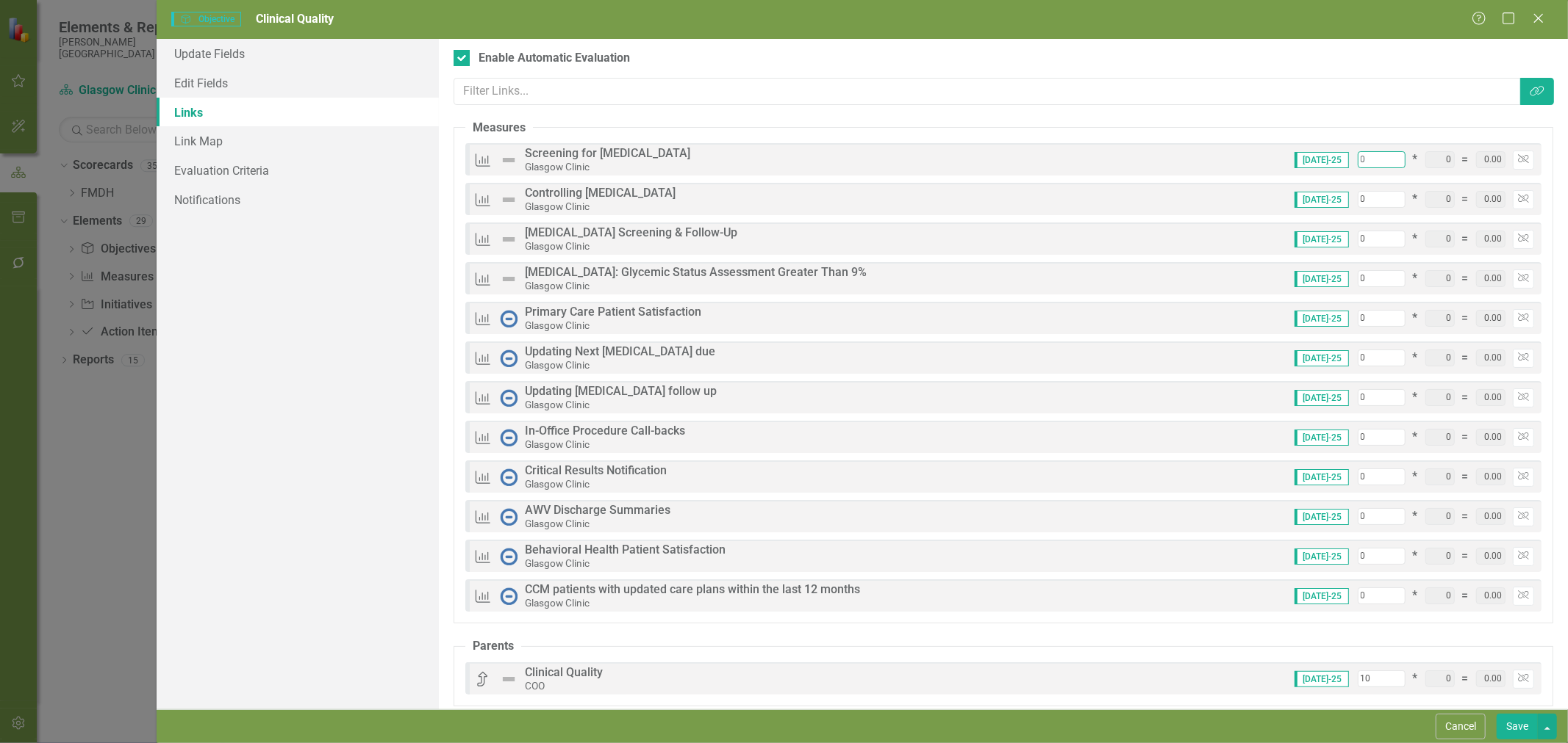
click at [1366, 160] on input "0" at bounding box center [1381, 160] width 48 height 17
click at [1518, 316] on icon "Unlink" at bounding box center [1523, 317] width 11 height 8
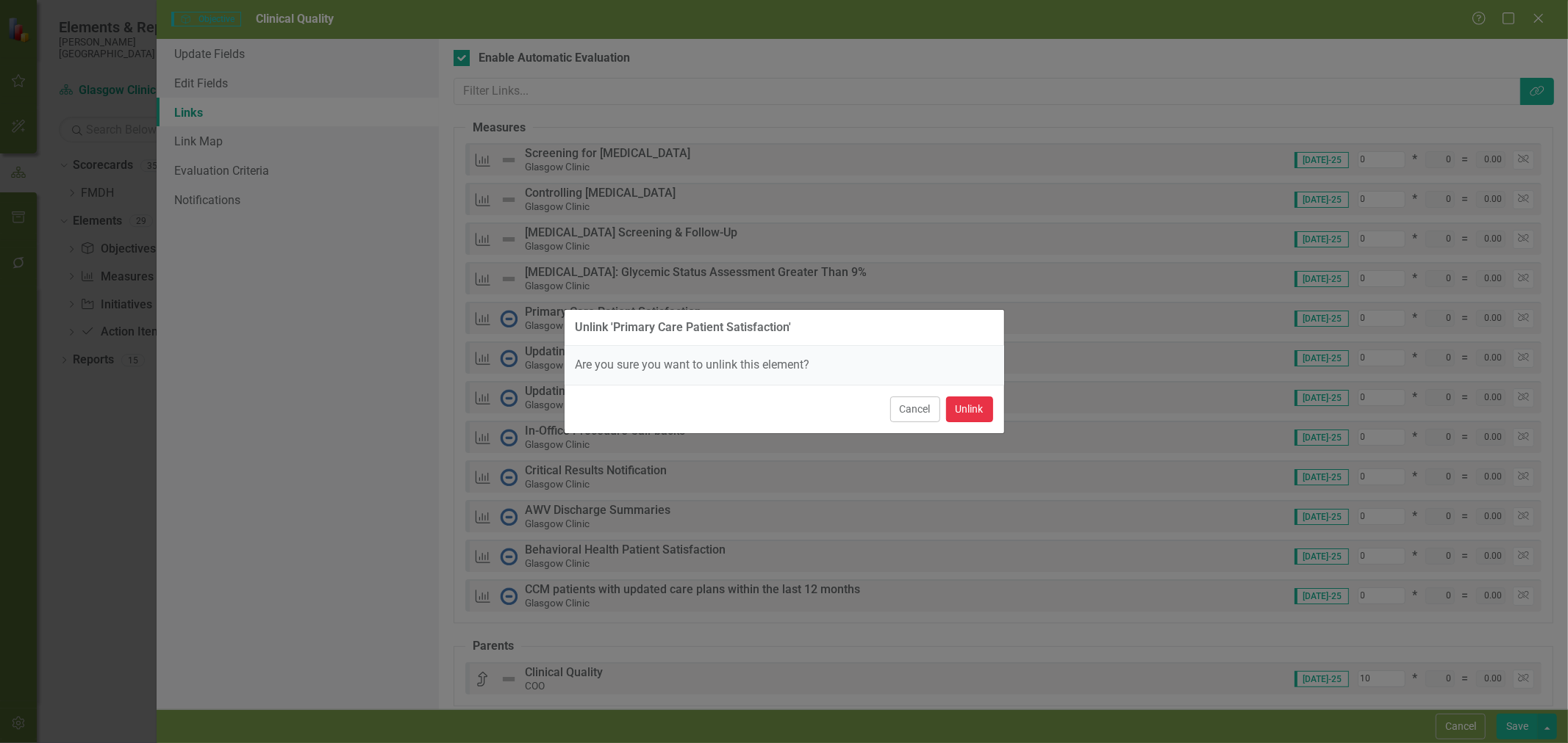
click at [967, 400] on button "Unlink" at bounding box center [969, 409] width 47 height 25
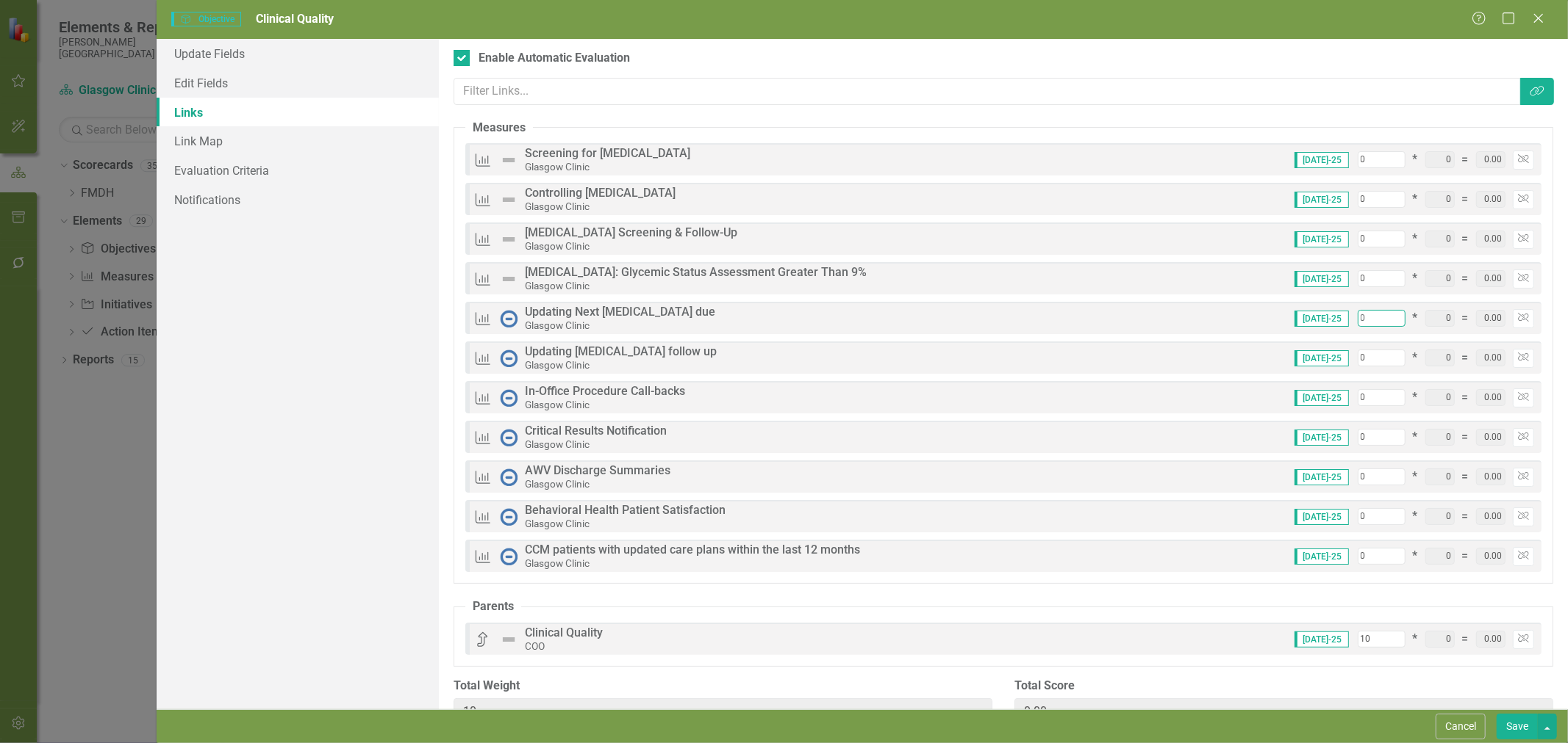
click at [1360, 320] on input "0" at bounding box center [1381, 319] width 48 height 17
type input "1"
type input "11"
type input "14"
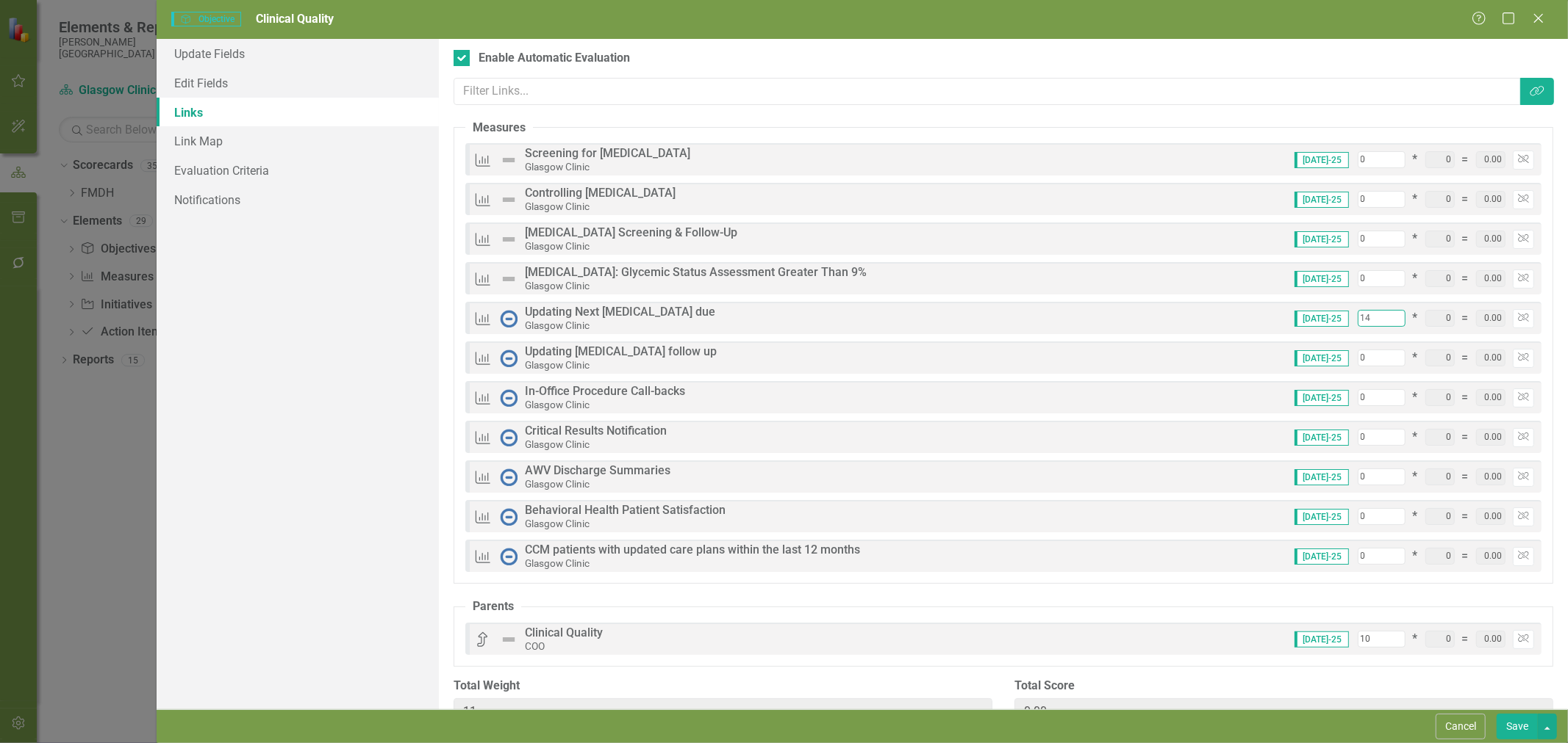
type input "24"
type input "1"
type input "11"
type input "15"
type input "25"
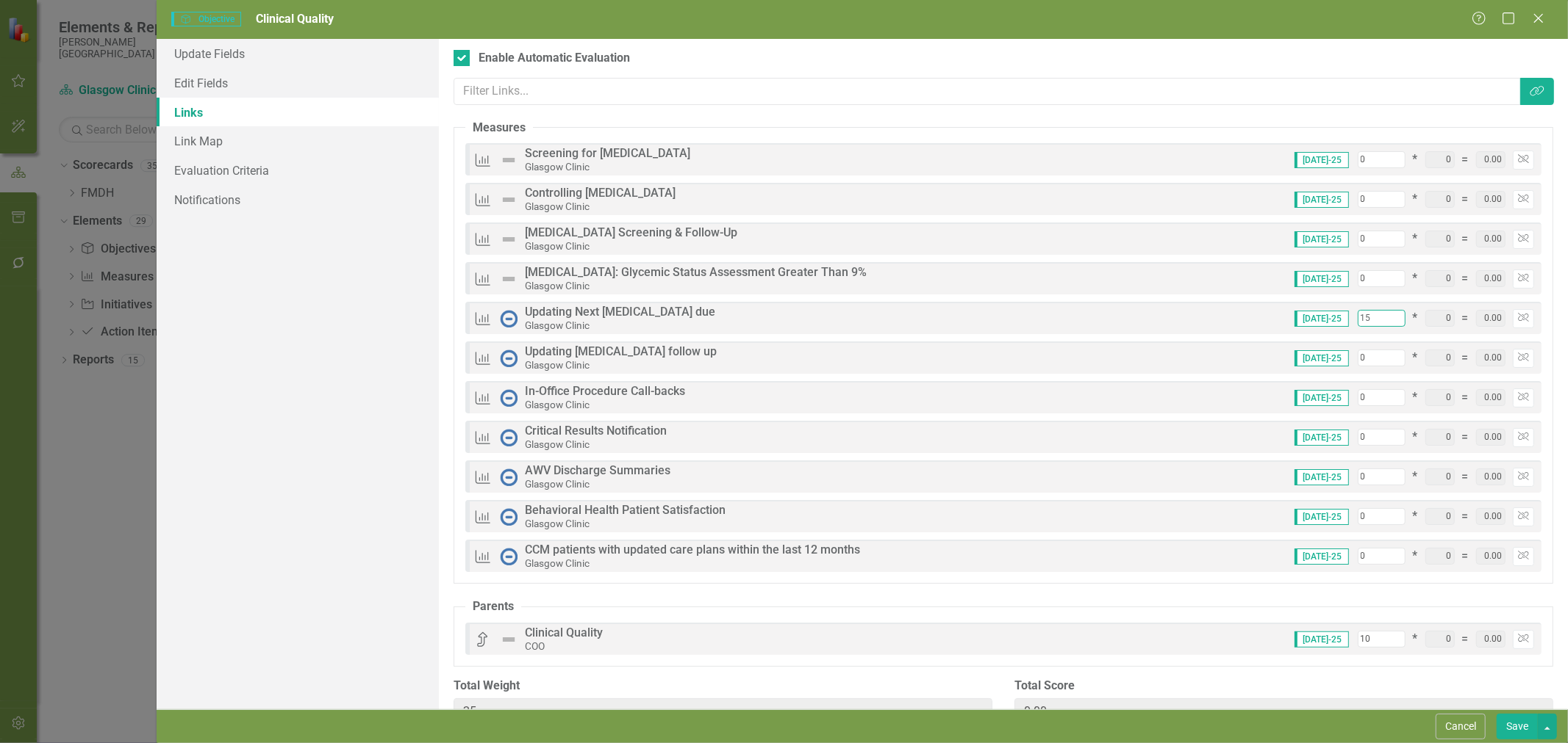
type input "15"
type input "1"
type input "26"
type input "15"
type input "40"
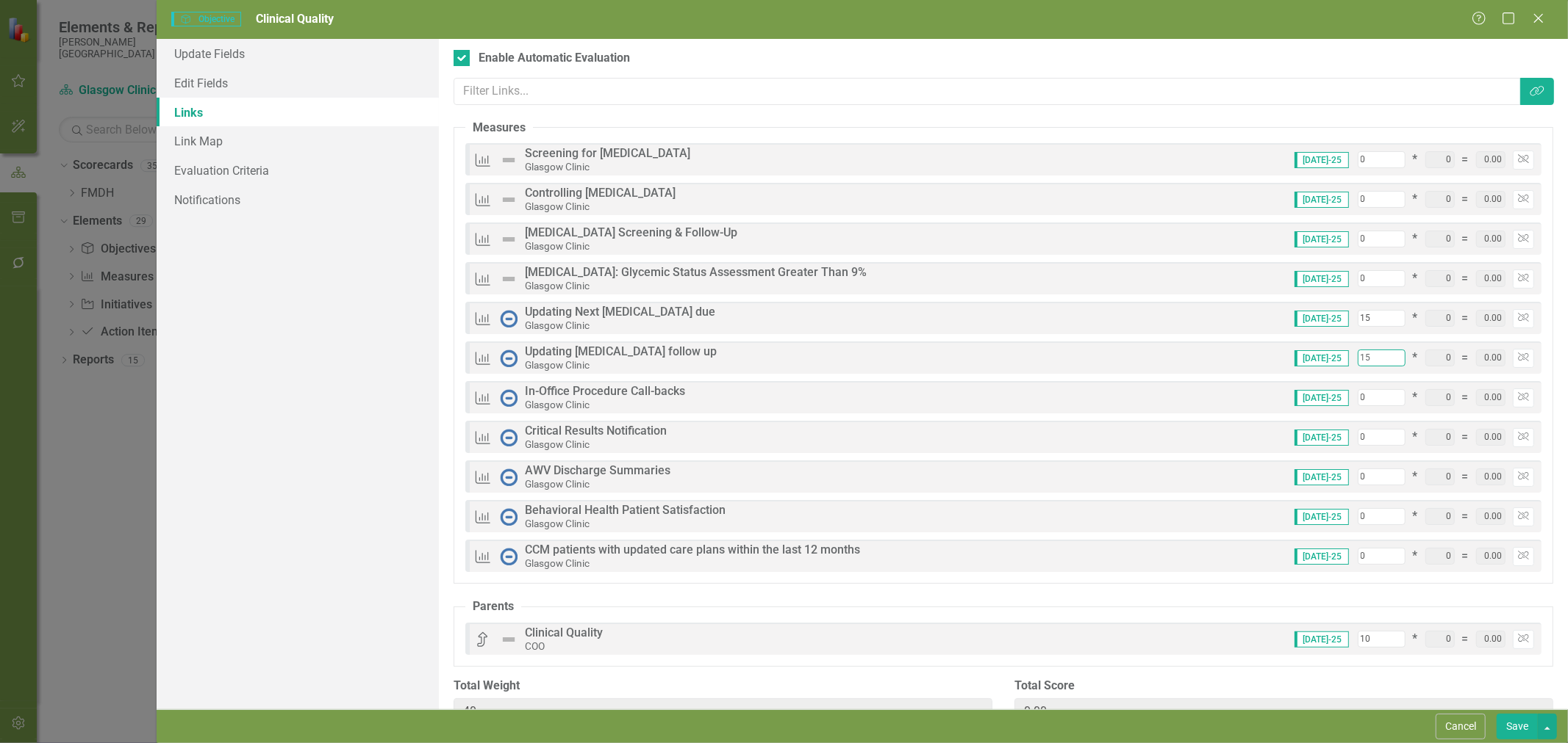
type input "15"
type input "1"
type input "41"
type input "14"
type input "54"
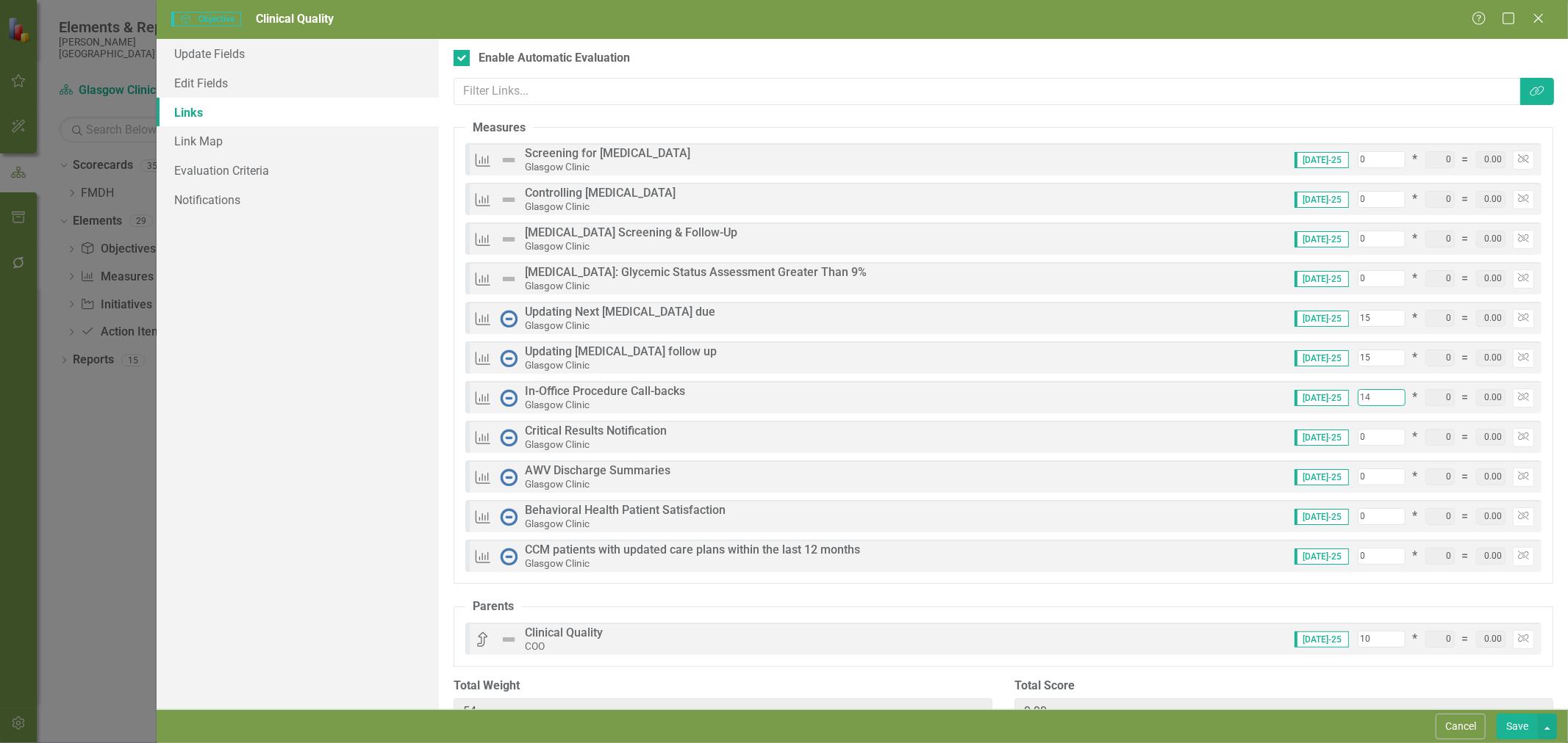
type input "14"
type input "1"
type input "55"
type input "14"
type input "68"
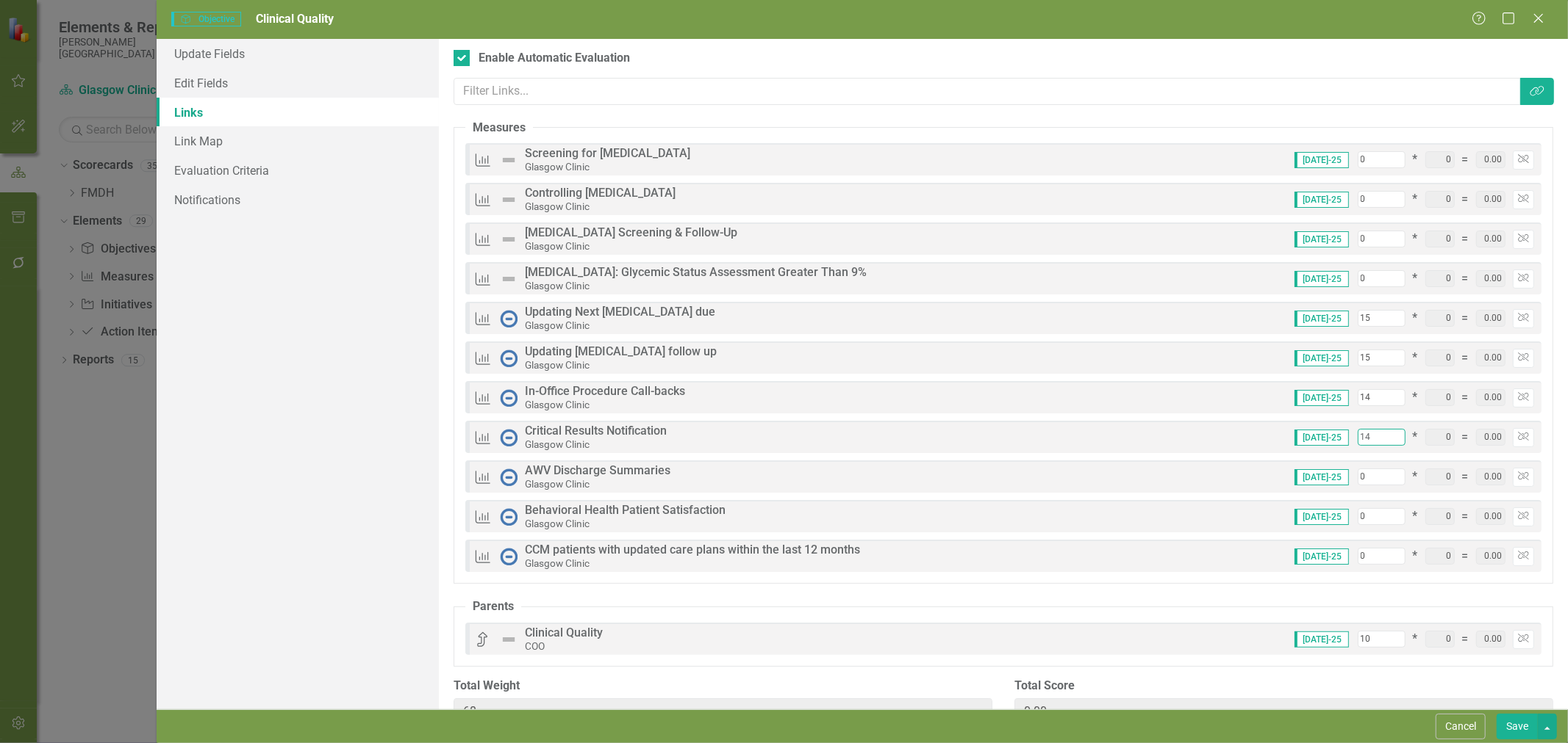
type input "14"
type input "1"
type input "69"
type input "14"
type input "82"
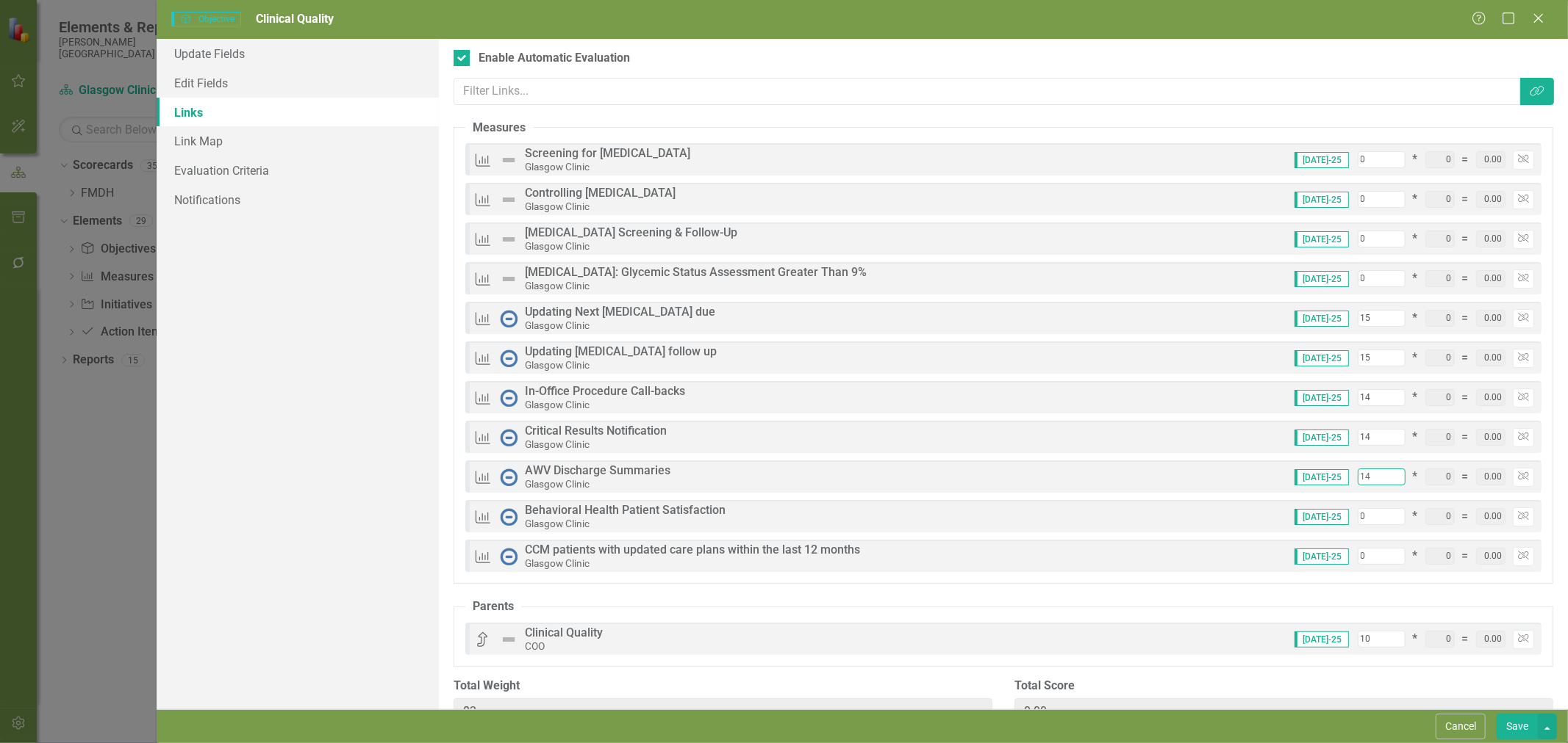
type input "14"
type input "1"
type input "83"
type input "14"
type input "96"
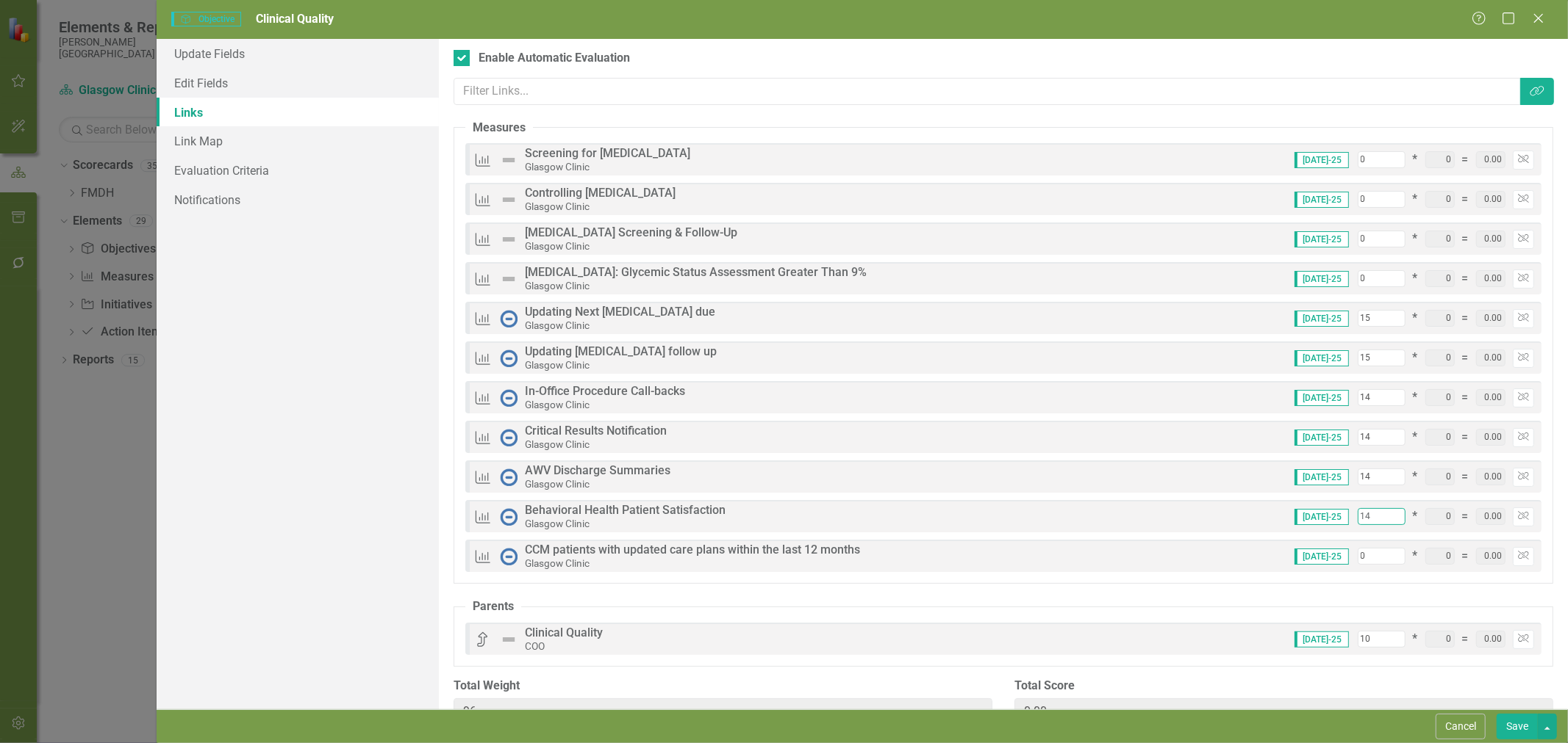
type input "14"
type input "1"
type input "97"
type input "14"
type input "110"
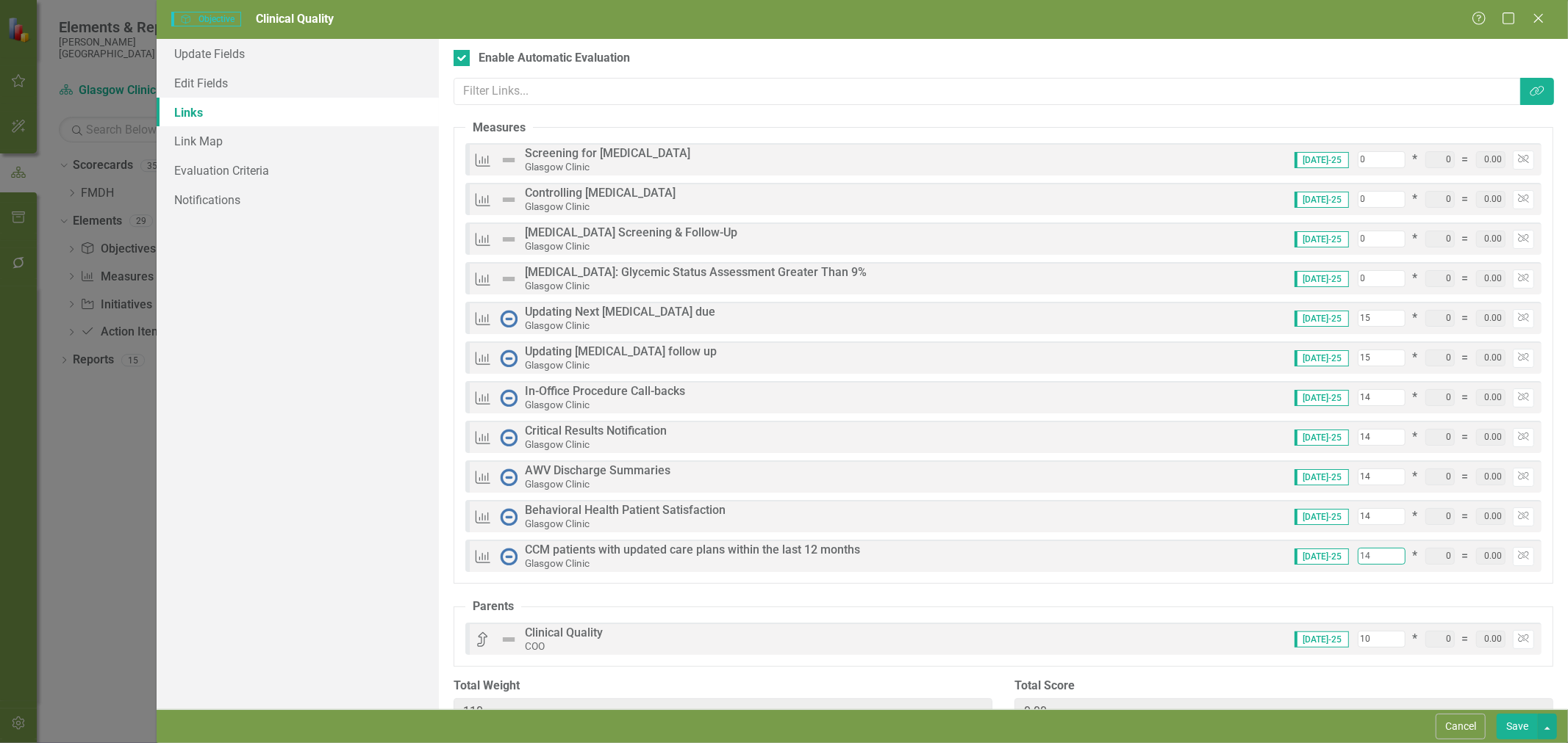
type input "14"
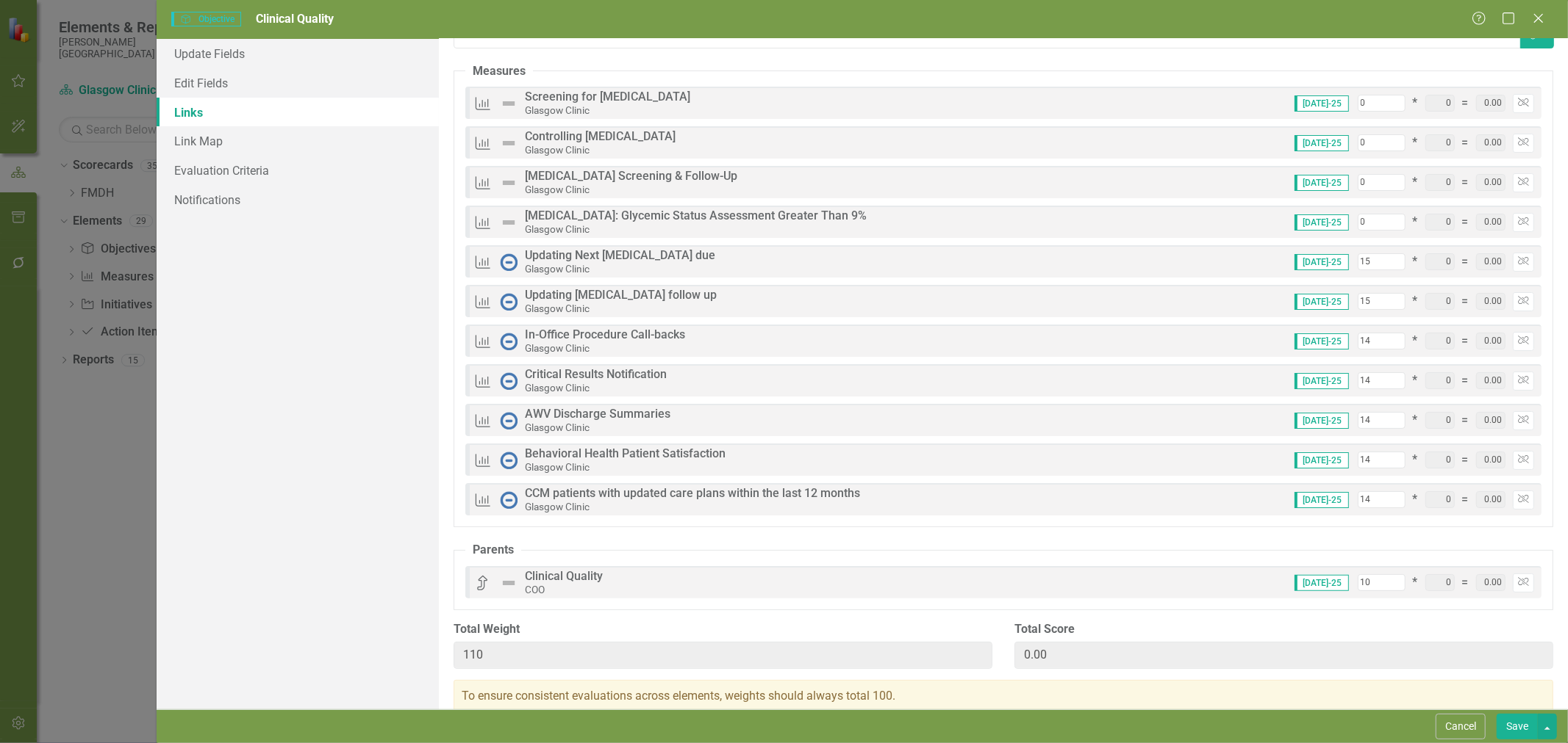
scroll to position [85, 0]
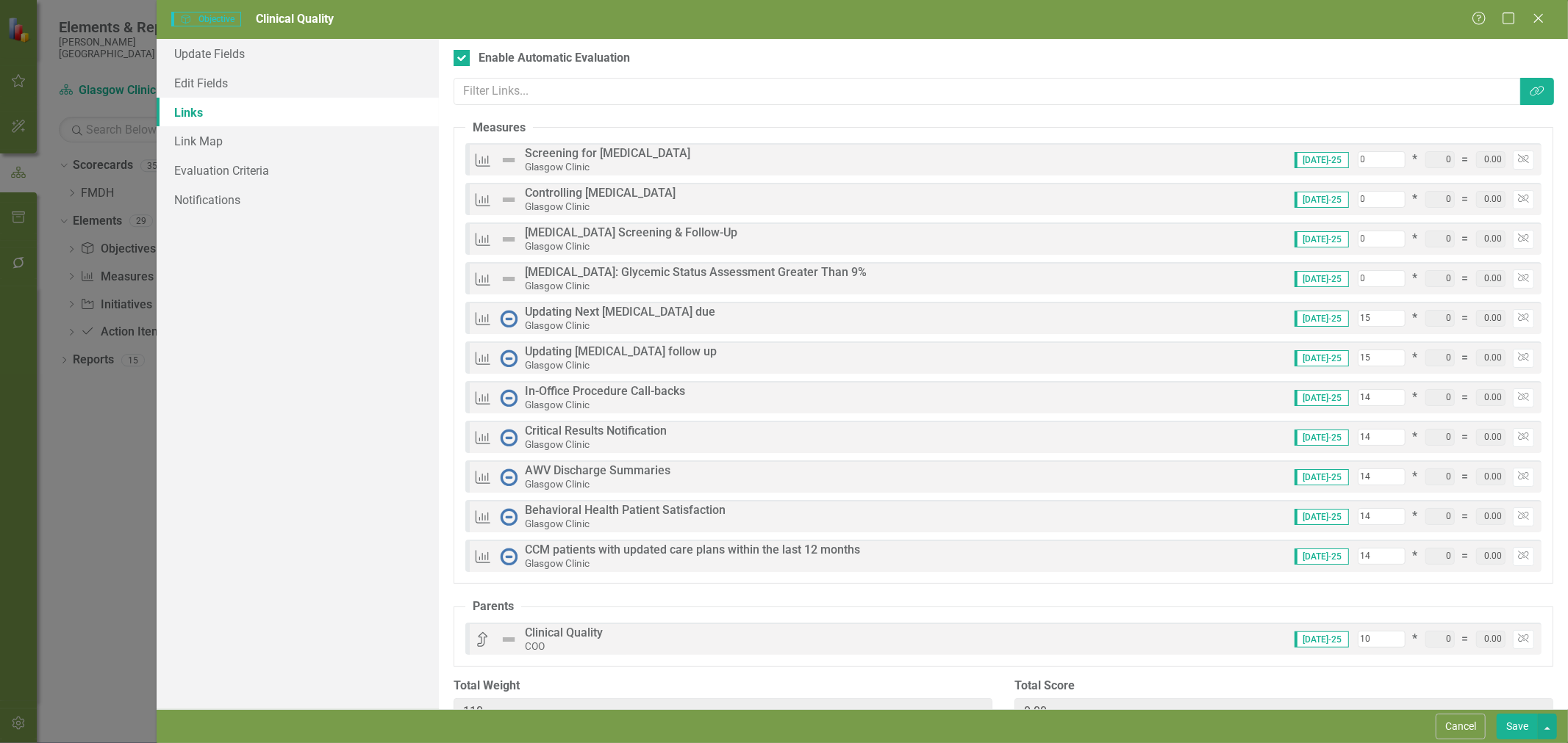
scroll to position [85, 0]
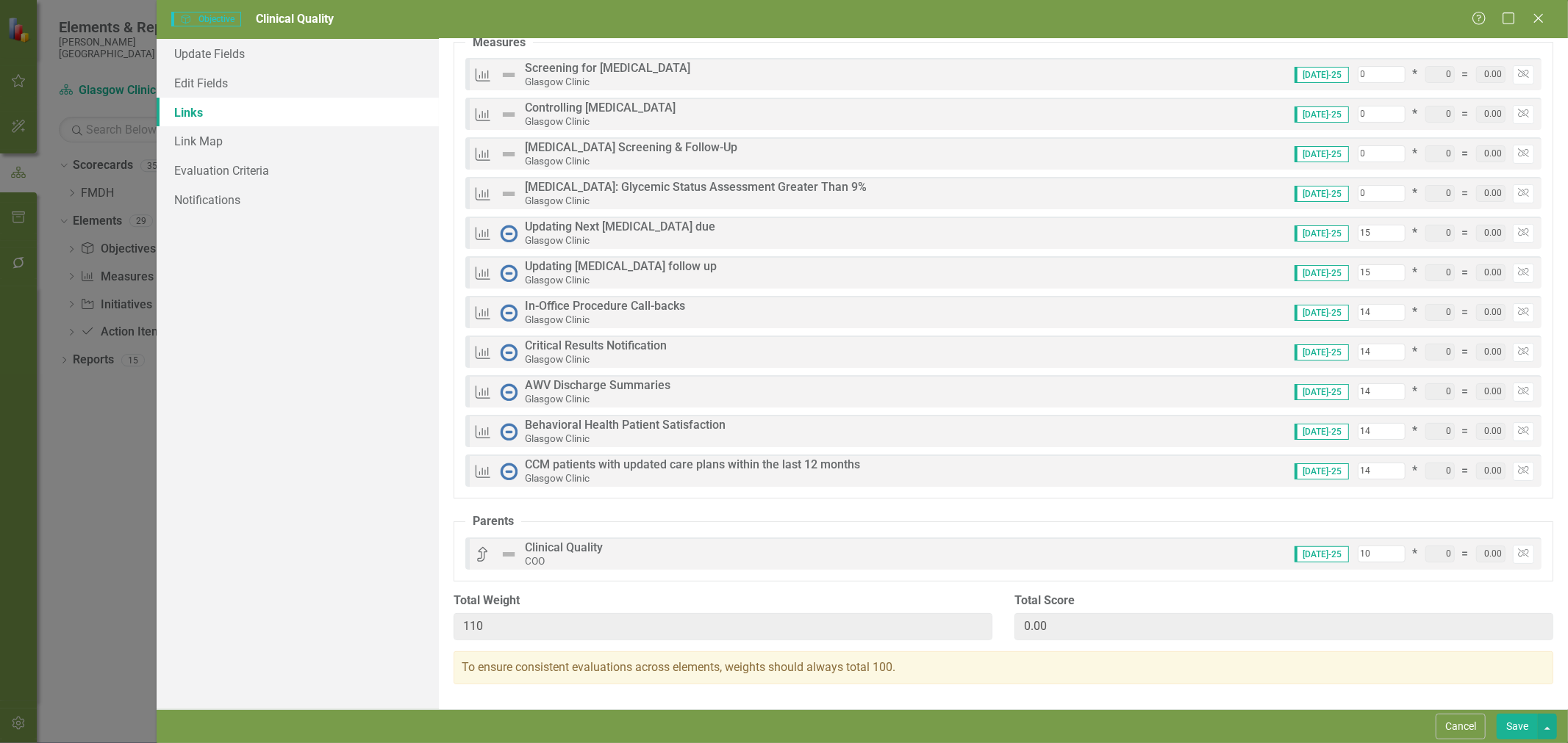
click at [1329, 517] on fieldset "Parents Parents Clinical Quality COO Jul-25 10 * 0 = 0.00 Unlink" at bounding box center [1003, 547] width 1099 height 69
drag, startPoint x: 1368, startPoint y: 556, endPoint x: 1304, endPoint y: 556, distance: 64.0
click at [1304, 556] on div "Jul-25 10 * 0 = 0.00 Unlink" at bounding box center [1408, 554] width 251 height 19
type input "0"
type input "100"
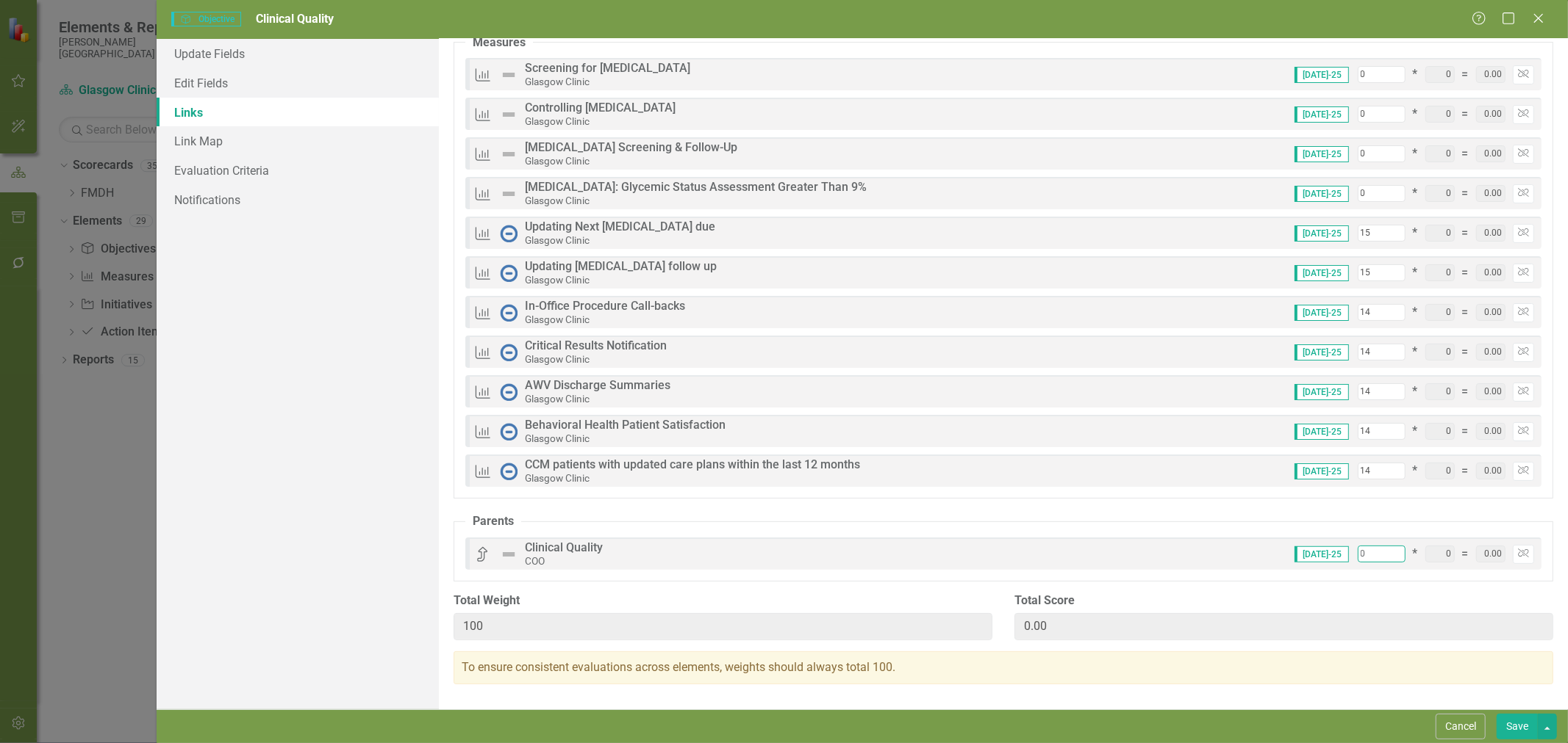
scroll to position [39, 0]
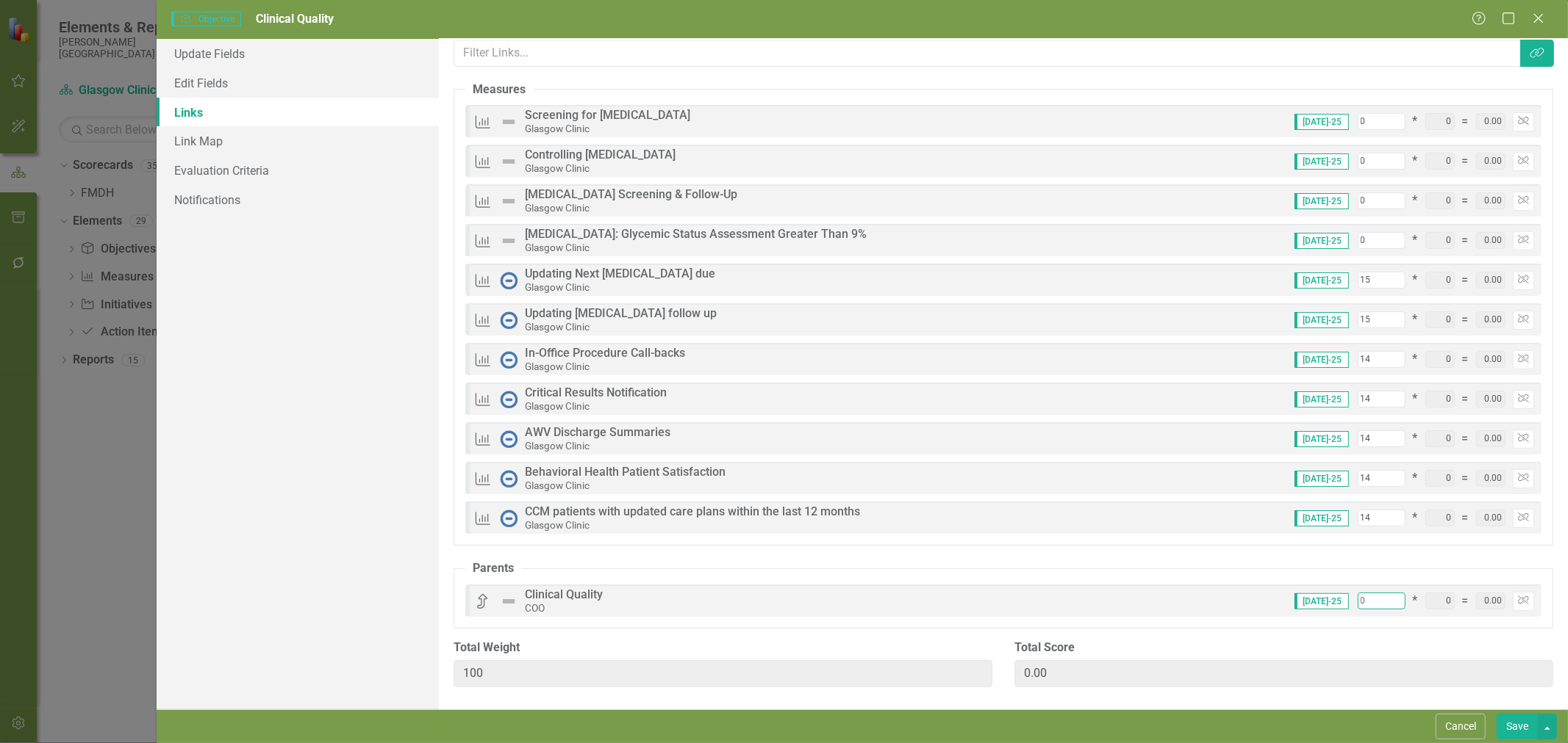
type input "0"
click at [375, 556] on div "Update Fields Edit Fields Links Link Map Evaluation Criteria Notifications" at bounding box center [298, 373] width 283 height 670
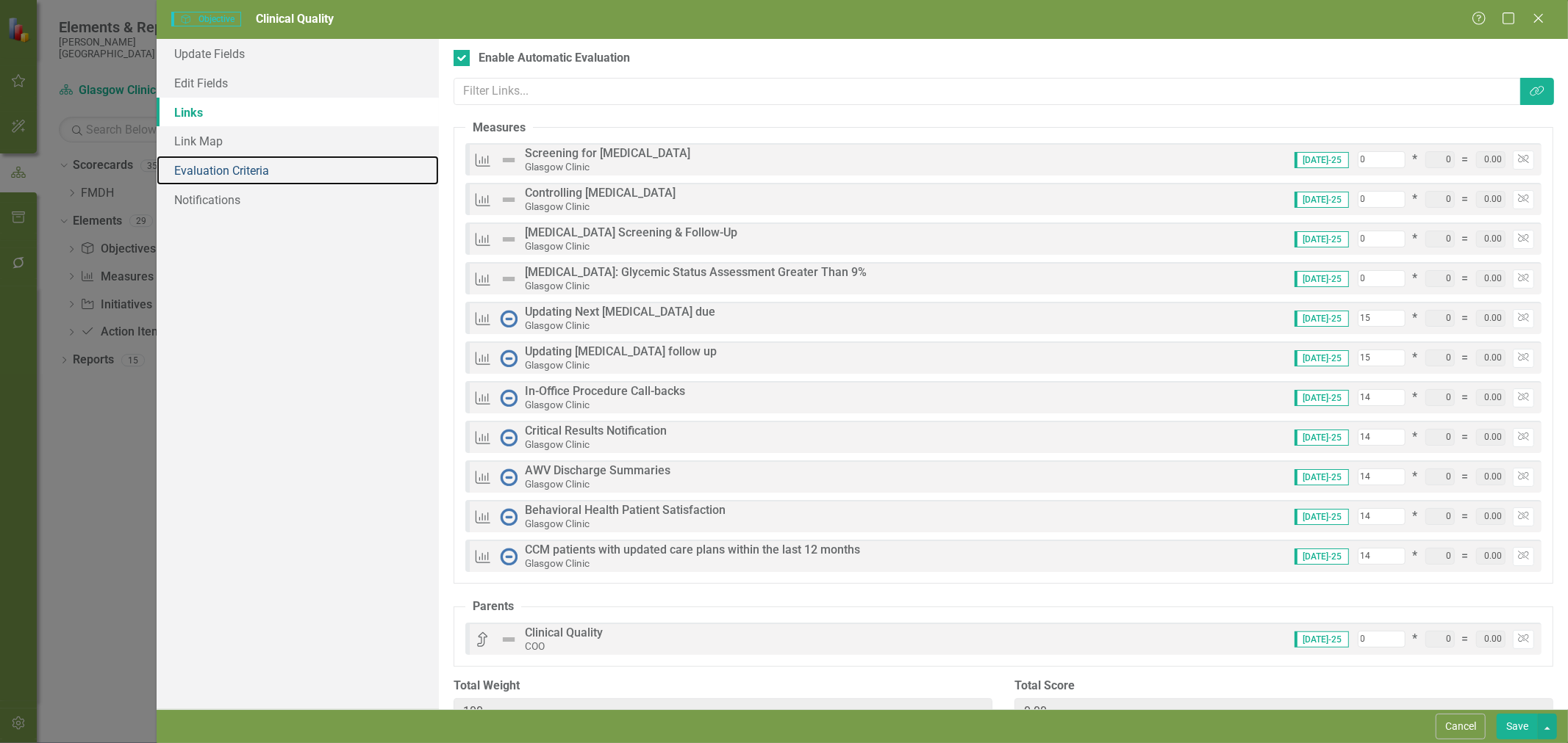
click at [276, 170] on link "Evaluation Criteria" at bounding box center [298, 171] width 283 height 29
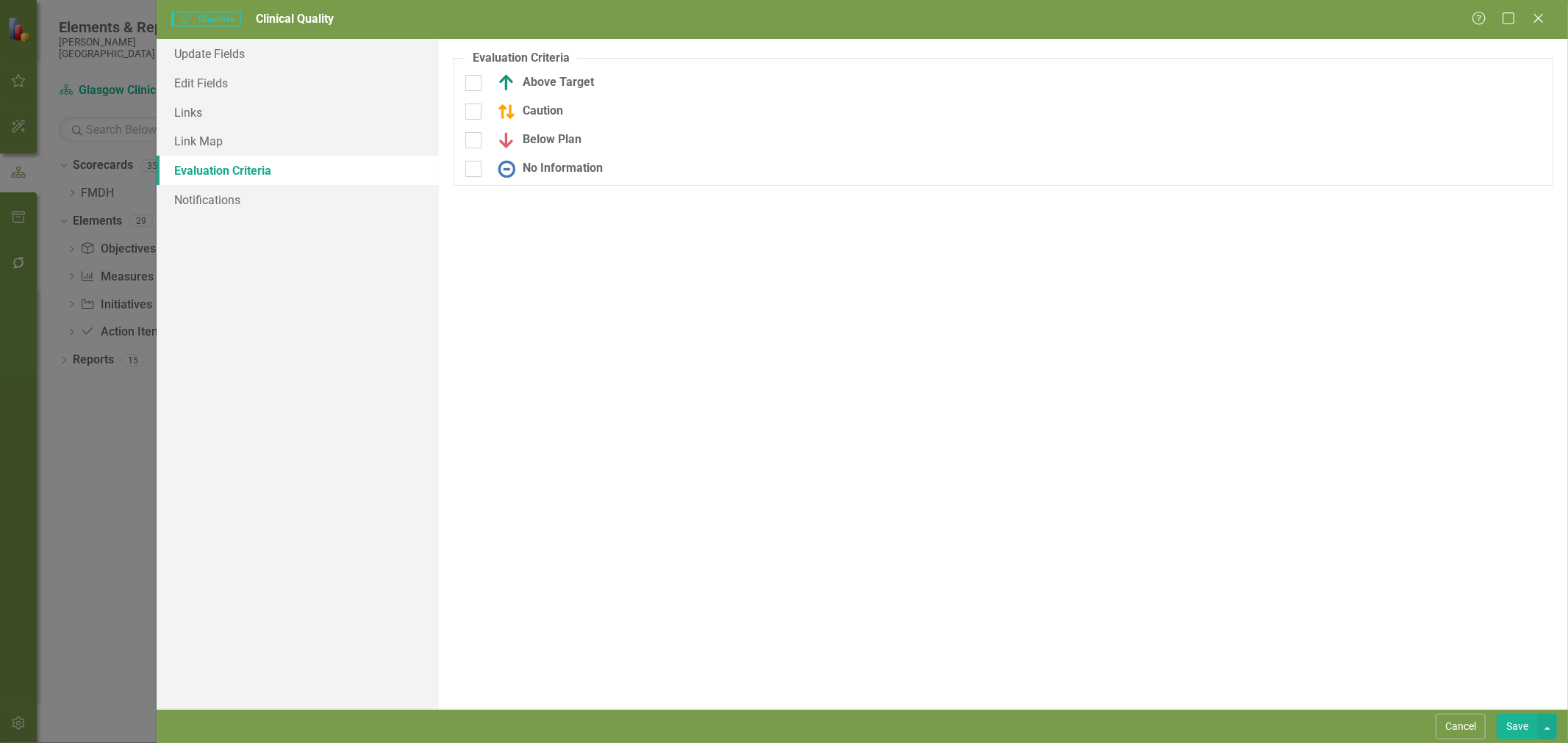
click at [567, 86] on div "Above Target" at bounding box center [542, 83] width 103 height 18
click at [475, 84] on input "Above Target" at bounding box center [470, 79] width 9 height 9
checkbox input "true"
click at [558, 122] on div "Caution" at bounding box center [527, 121] width 73 height 18
click at [475, 122] on input "Caution" at bounding box center [470, 118] width 9 height 9
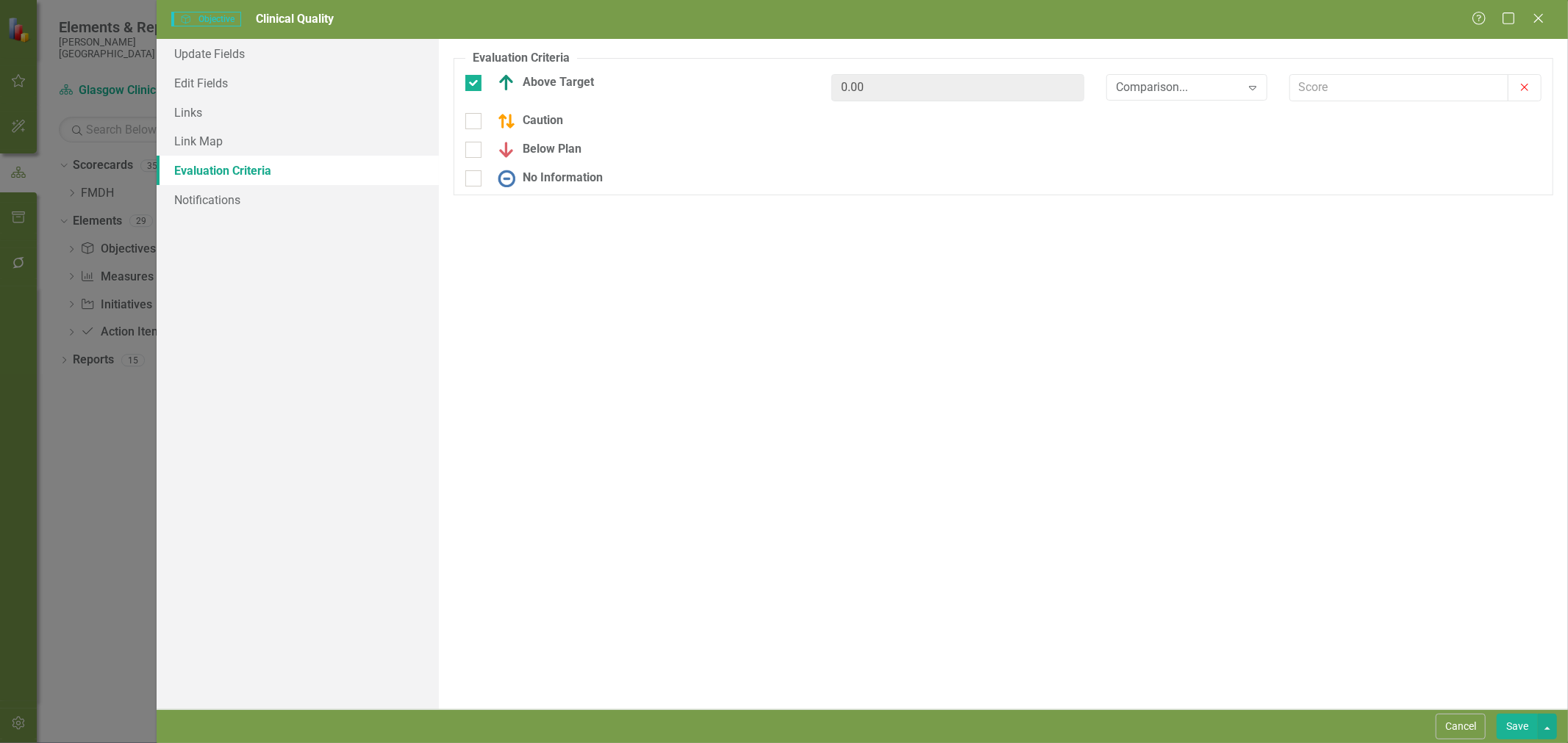
checkbox input "true"
click at [569, 167] on div "Below Plan" at bounding box center [536, 158] width 91 height 18
click at [475, 160] on input "Below Plan" at bounding box center [470, 155] width 9 height 9
checkbox input "true"
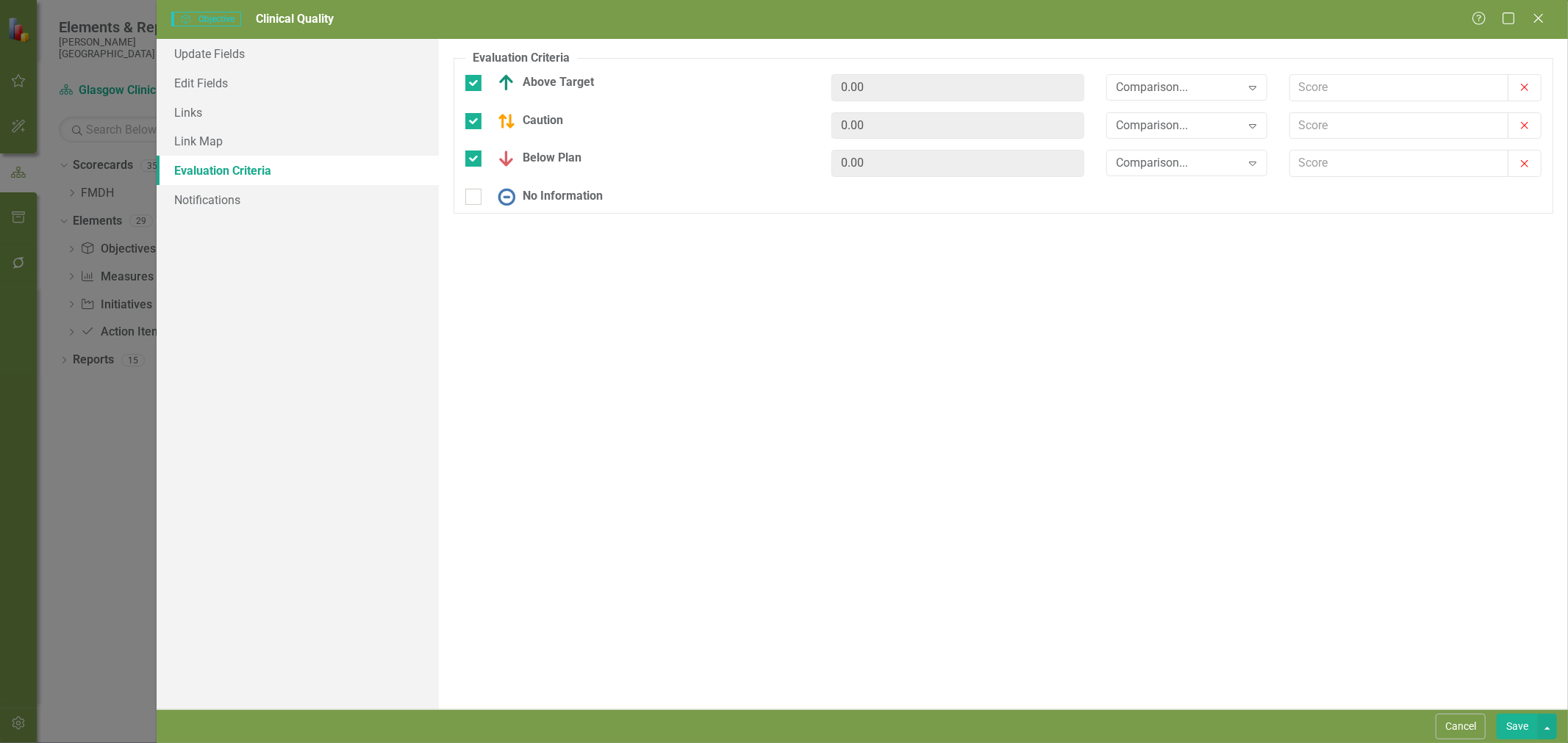
click at [583, 196] on div "No Information" at bounding box center [547, 197] width 113 height 18
click at [475, 196] on input "No Information" at bounding box center [470, 194] width 9 height 9
checkbox input "true"
click at [1176, 96] on div "Comparison..." at bounding box center [1178, 87] width 124 height 17
click at [1163, 134] on div ">=" at bounding box center [1190, 138] width 137 height 17
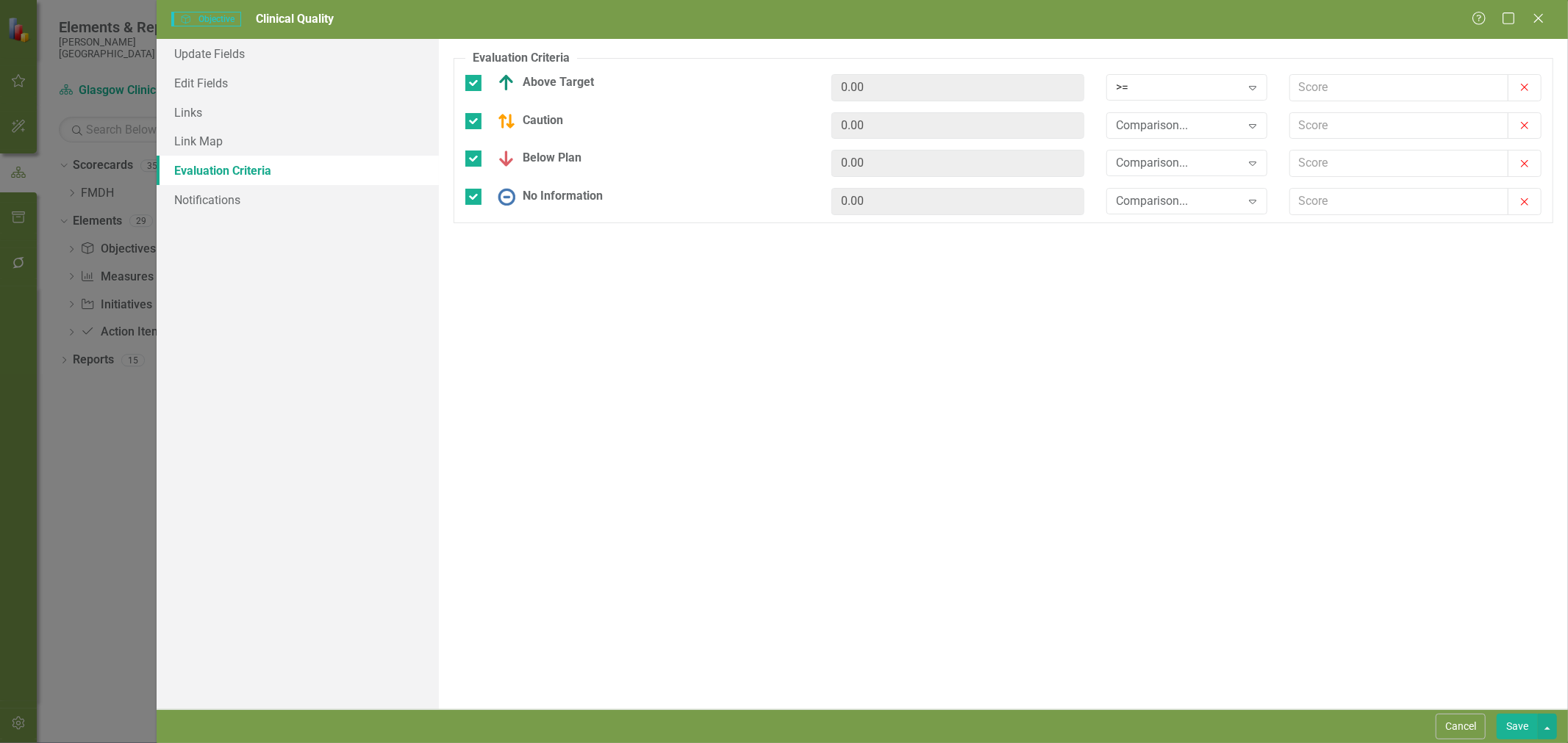
click at [1162, 123] on div "Comparison..." at bounding box center [1178, 125] width 124 height 17
click at [1172, 181] on div ">=" at bounding box center [1190, 176] width 137 height 17
click at [1176, 175] on div "Comparison... Expand" at bounding box center [1187, 163] width 161 height 26
click at [1180, 221] on div ">=" at bounding box center [1190, 214] width 137 height 17
click at [1191, 204] on div "Comparison..." at bounding box center [1178, 201] width 124 height 17
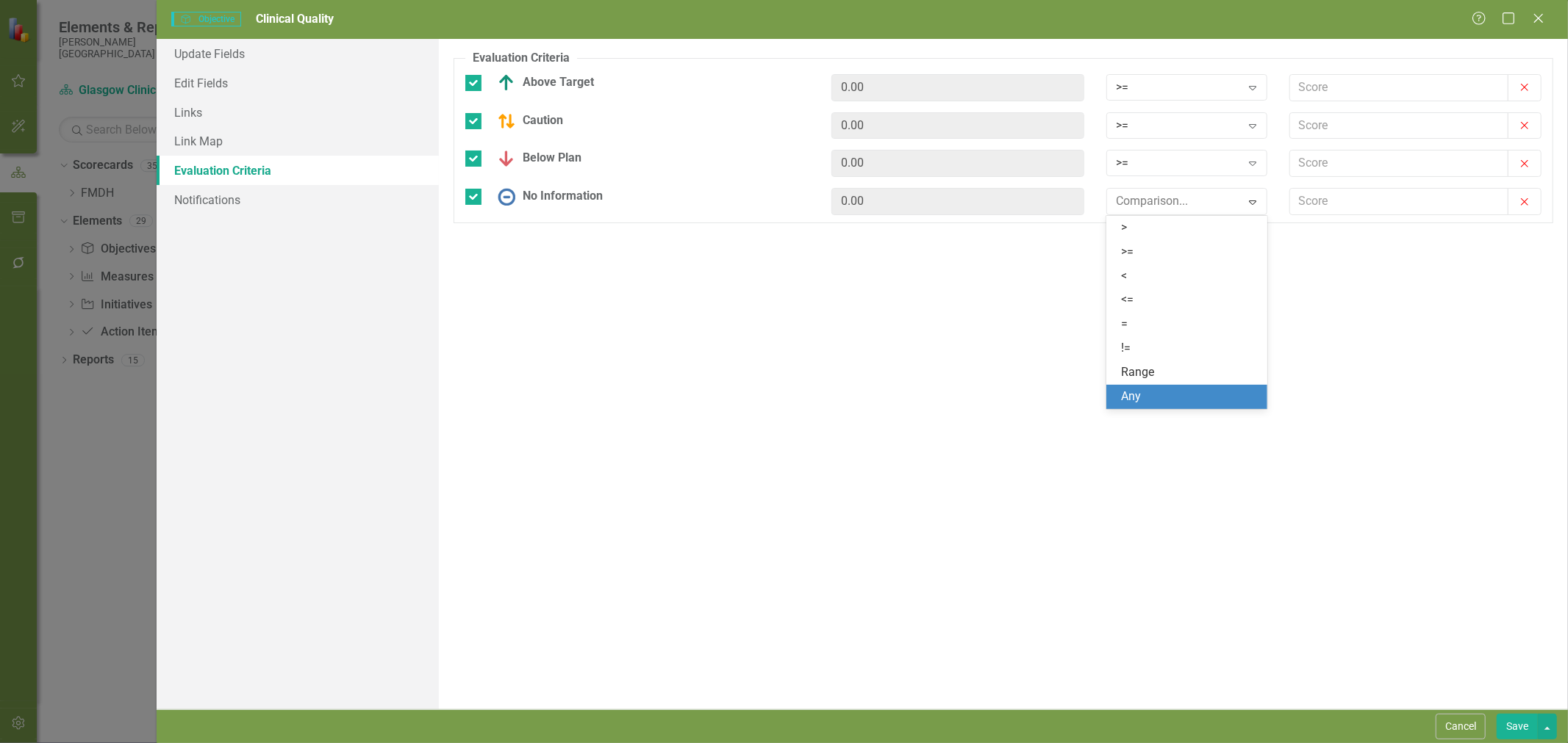
click at [1170, 393] on div "Any" at bounding box center [1190, 397] width 137 height 17
click at [1373, 84] on input "text" at bounding box center [1399, 87] width 218 height 27
type input "2.5"
click at [1346, 114] on input "text" at bounding box center [1399, 126] width 218 height 27
click at [1319, 162] on input "text" at bounding box center [1399, 163] width 218 height 27
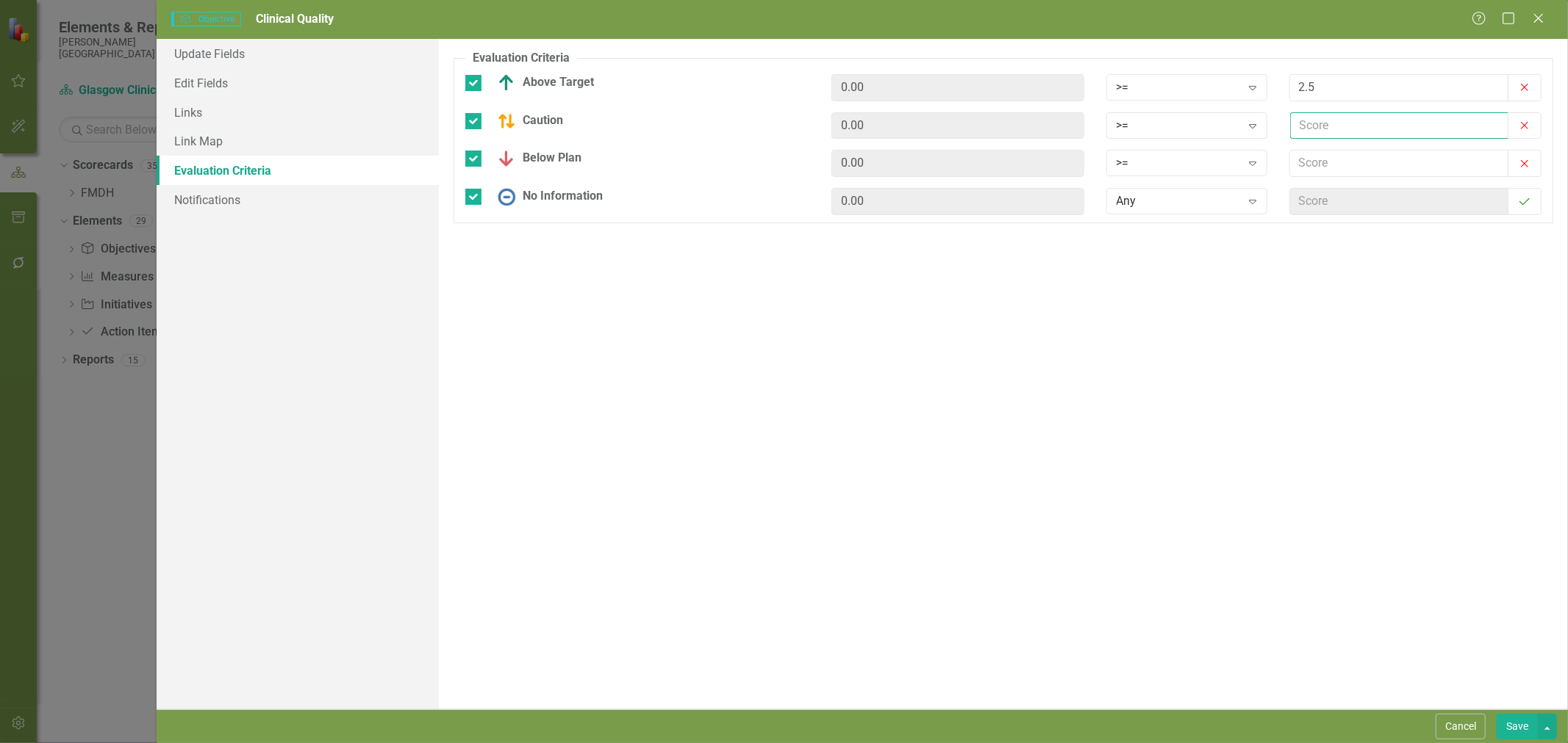
click at [1383, 133] on input "text" at bounding box center [1399, 126] width 218 height 27
type input "2"
click at [1370, 169] on input "text" at bounding box center [1399, 163] width 218 height 27
type input "1"
click at [1442, 444] on div "Evaluation Criteria Objectives are unique in ClearPoint as they can be evaluate…" at bounding box center [1003, 373] width 1129 height 670
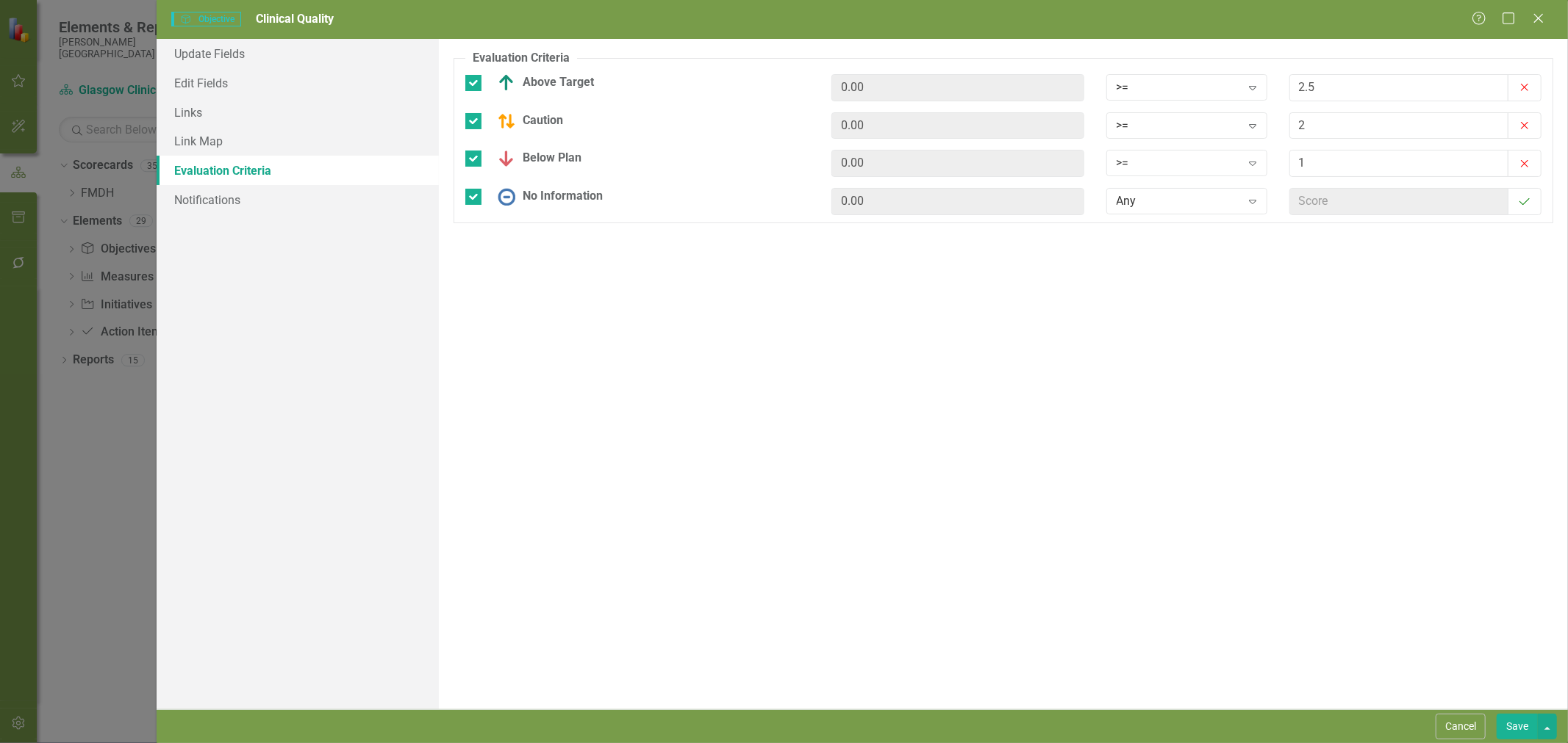
click at [1520, 725] on button "Save" at bounding box center [1516, 726] width 41 height 25
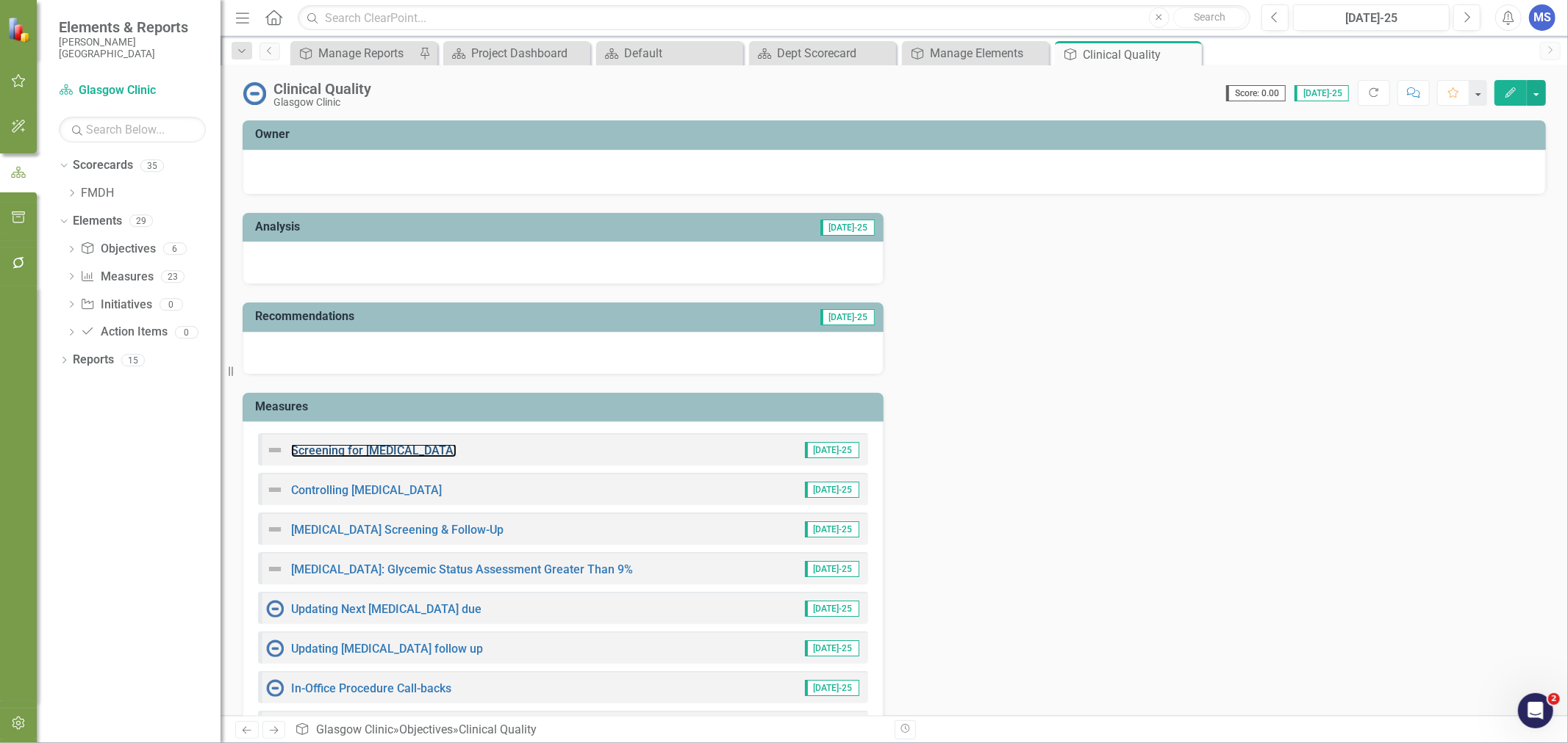
click at [361, 445] on link "Screening for [MEDICAL_DATA]" at bounding box center [374, 451] width 165 height 14
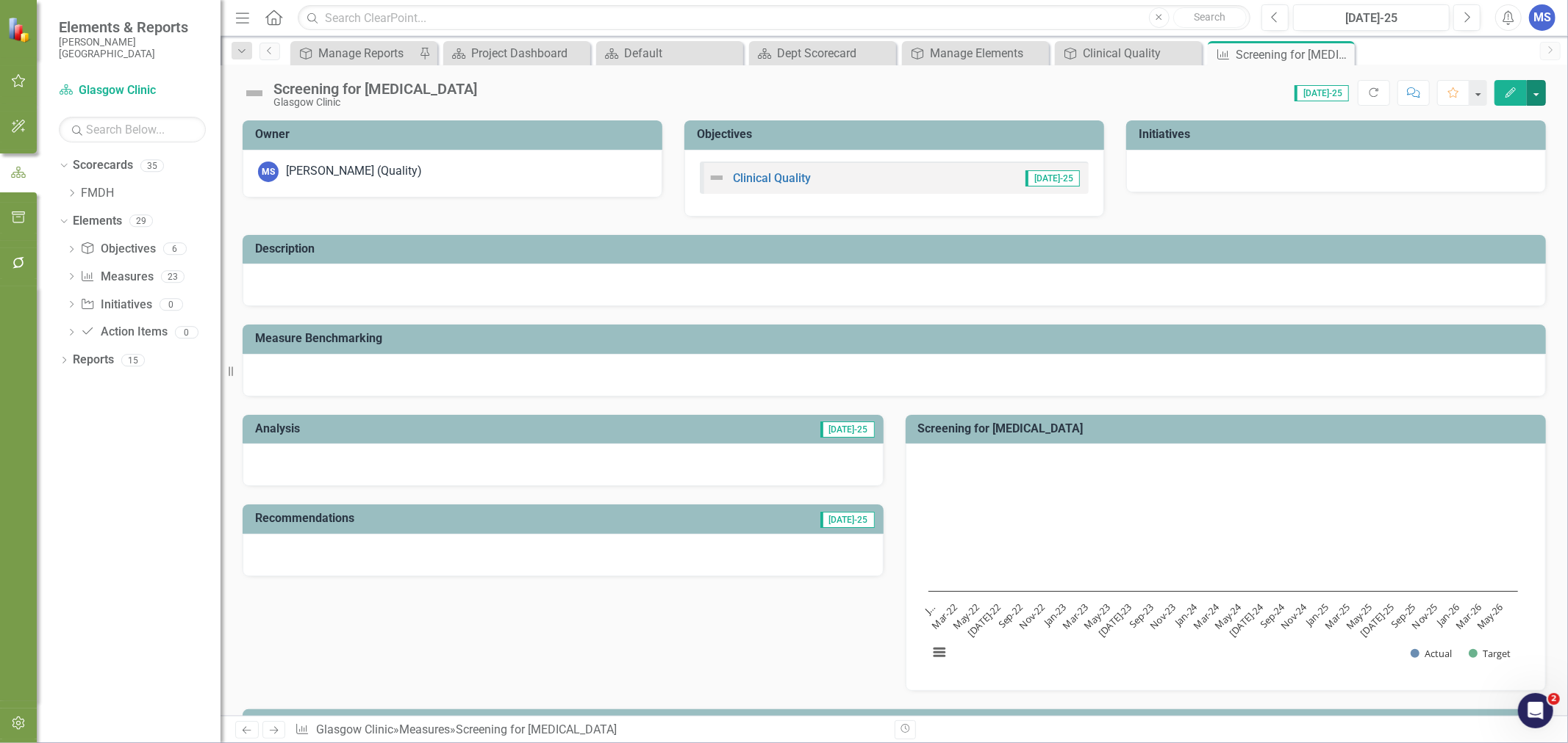
click at [1532, 85] on button "button" at bounding box center [1536, 93] width 19 height 25
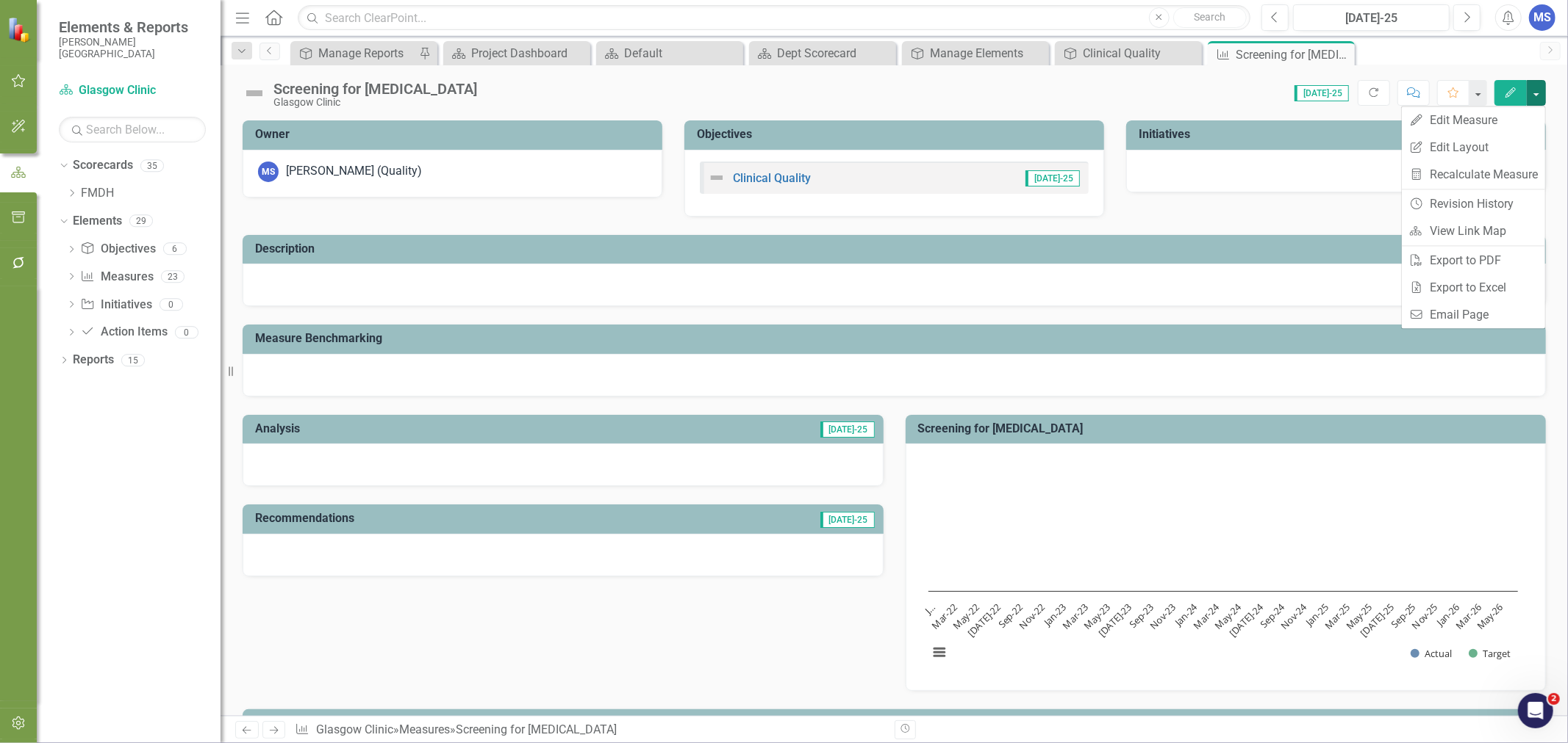
drag, startPoint x: 1339, startPoint y: 53, endPoint x: 992, endPoint y: 248, distance: 398.0
click at [0, 0] on icon "Close" at bounding box center [0, 0] width 0 height 0
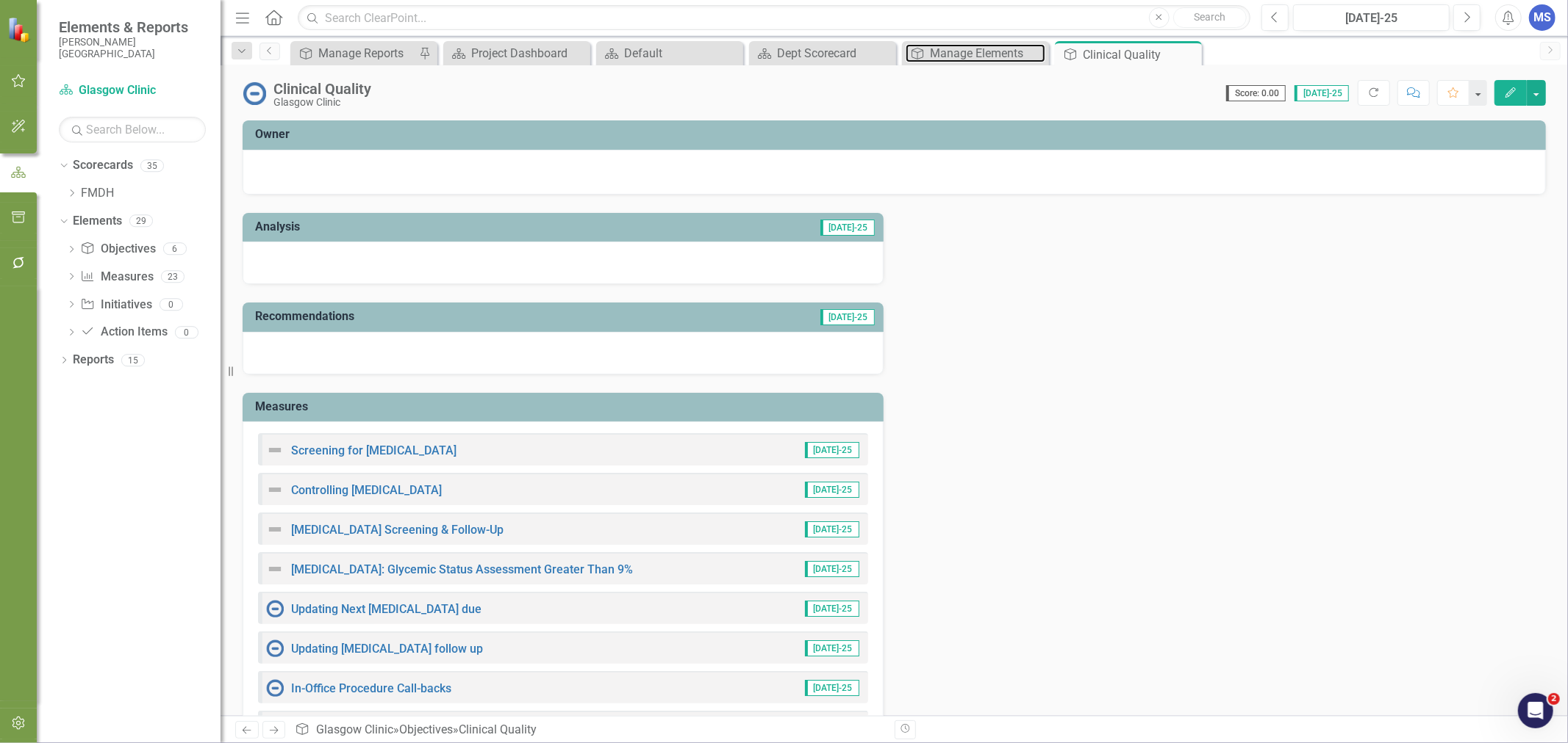
click at [1001, 52] on div "Manage Elements" at bounding box center [987, 53] width 115 height 19
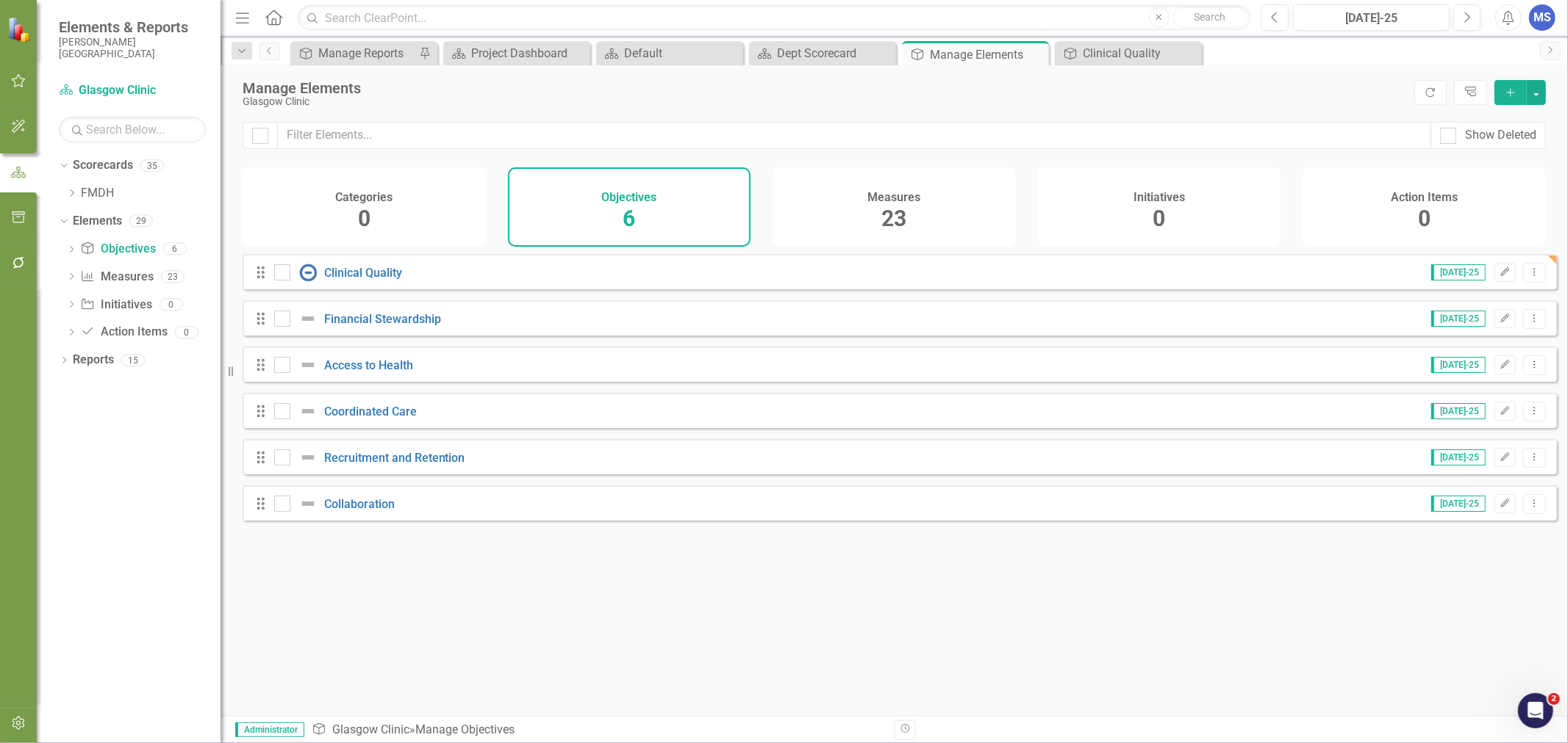
click at [943, 192] on div "Measures 23" at bounding box center [894, 207] width 243 height 79
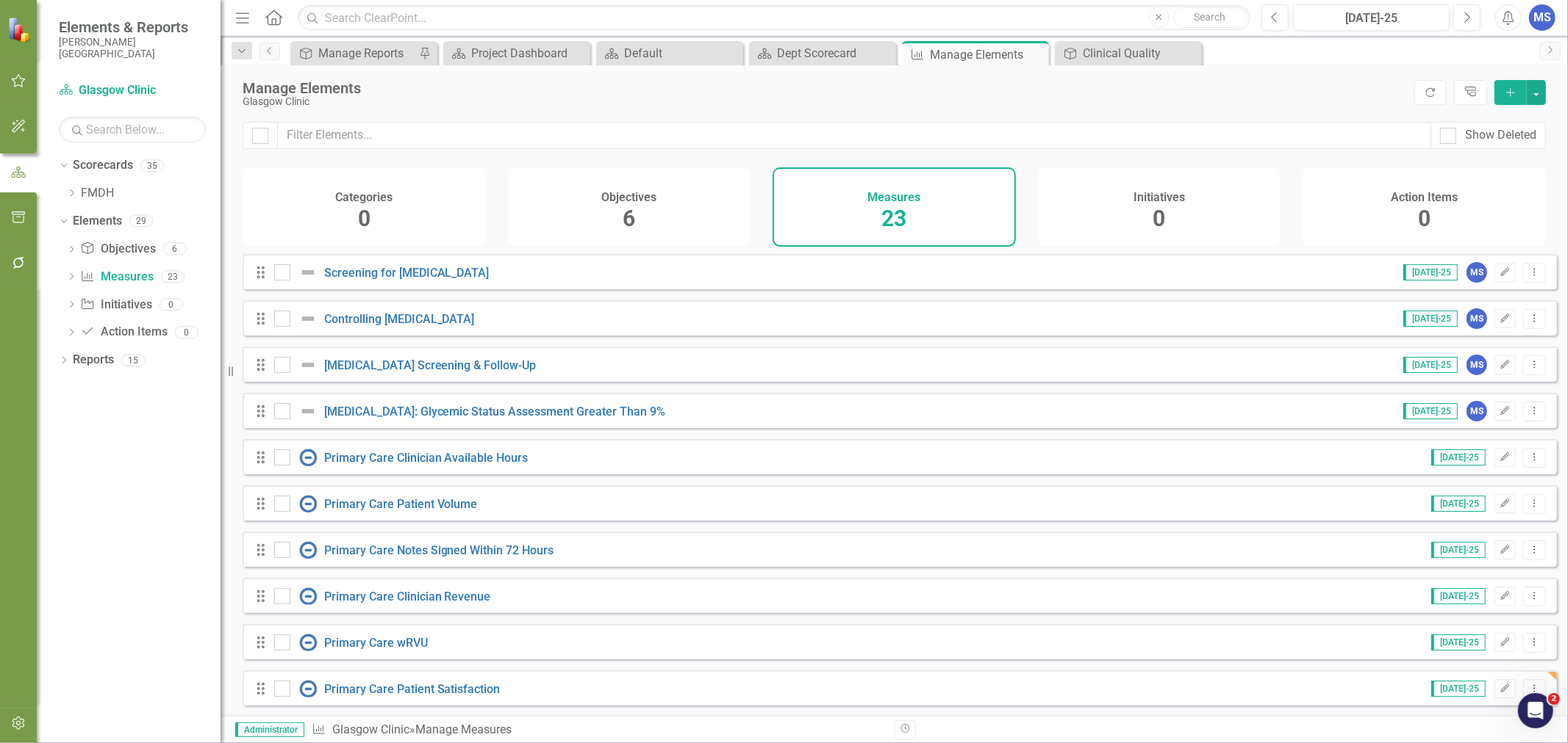
click at [282, 281] on div at bounding box center [282, 272] width 16 height 16
click at [282, 274] on input "checkbox" at bounding box center [279, 269] width 9 height 9
checkbox input "true"
click at [283, 327] on div at bounding box center [282, 319] width 16 height 16
click at [283, 320] on input "checkbox" at bounding box center [279, 316] width 9 height 9
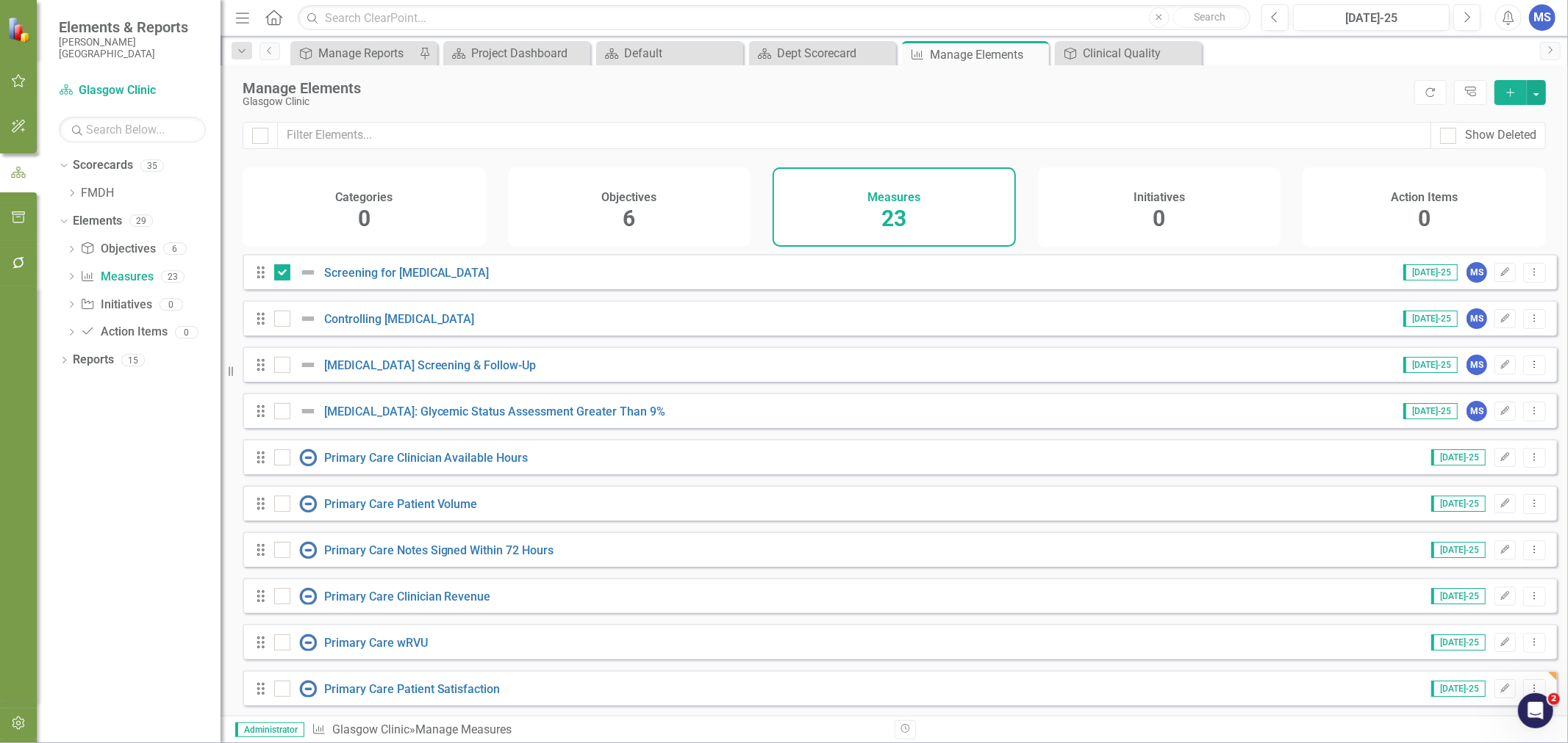
checkbox input "true"
click at [281, 366] on input "checkbox" at bounding box center [279, 362] width 9 height 9
checkbox input "true"
click at [278, 413] on input "checkbox" at bounding box center [279, 408] width 9 height 9
checkbox input "true"
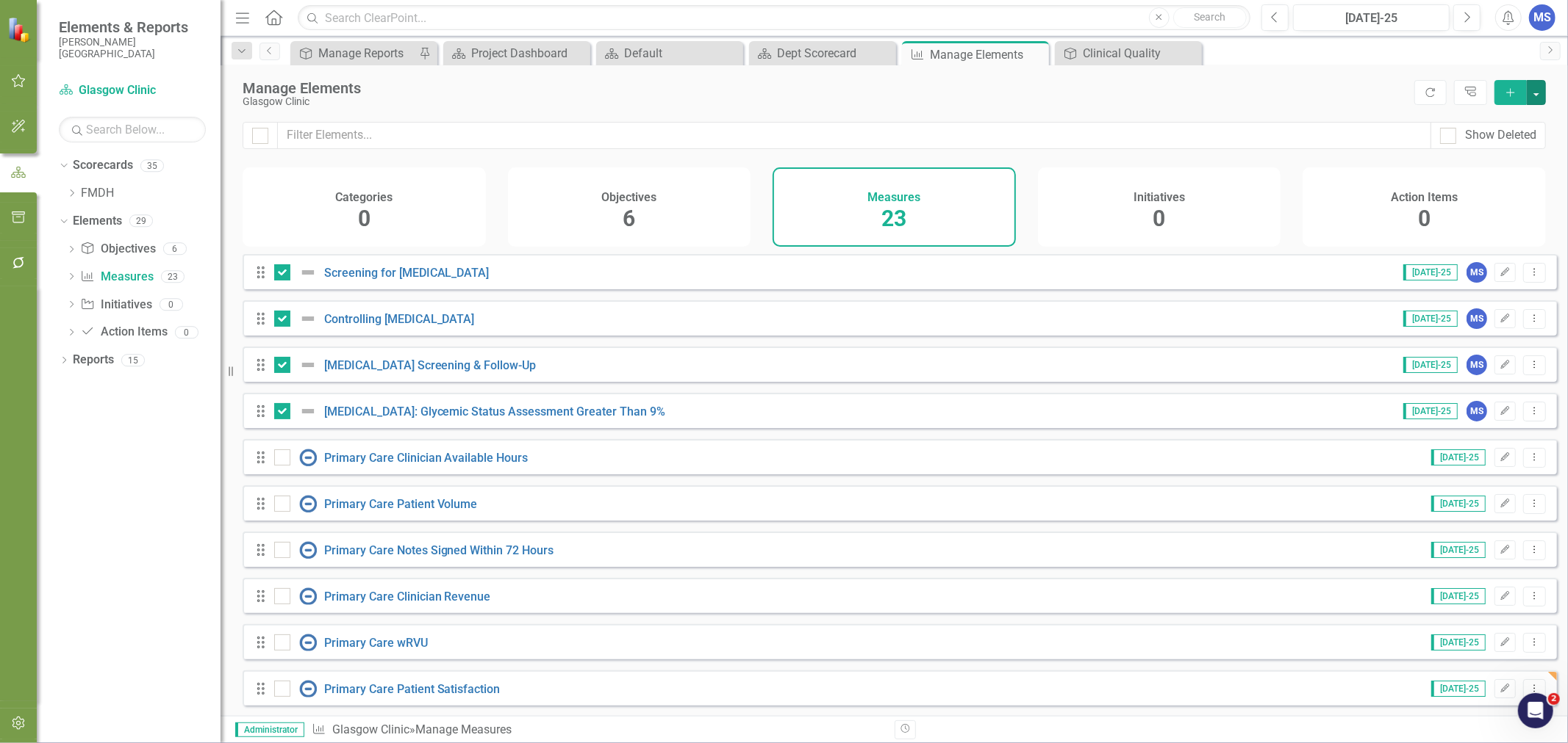
click at [1539, 97] on button "button" at bounding box center [1536, 93] width 19 height 25
click at [1512, 173] on link "Edit Multiple Edit Multiple" at bounding box center [1487, 174] width 116 height 27
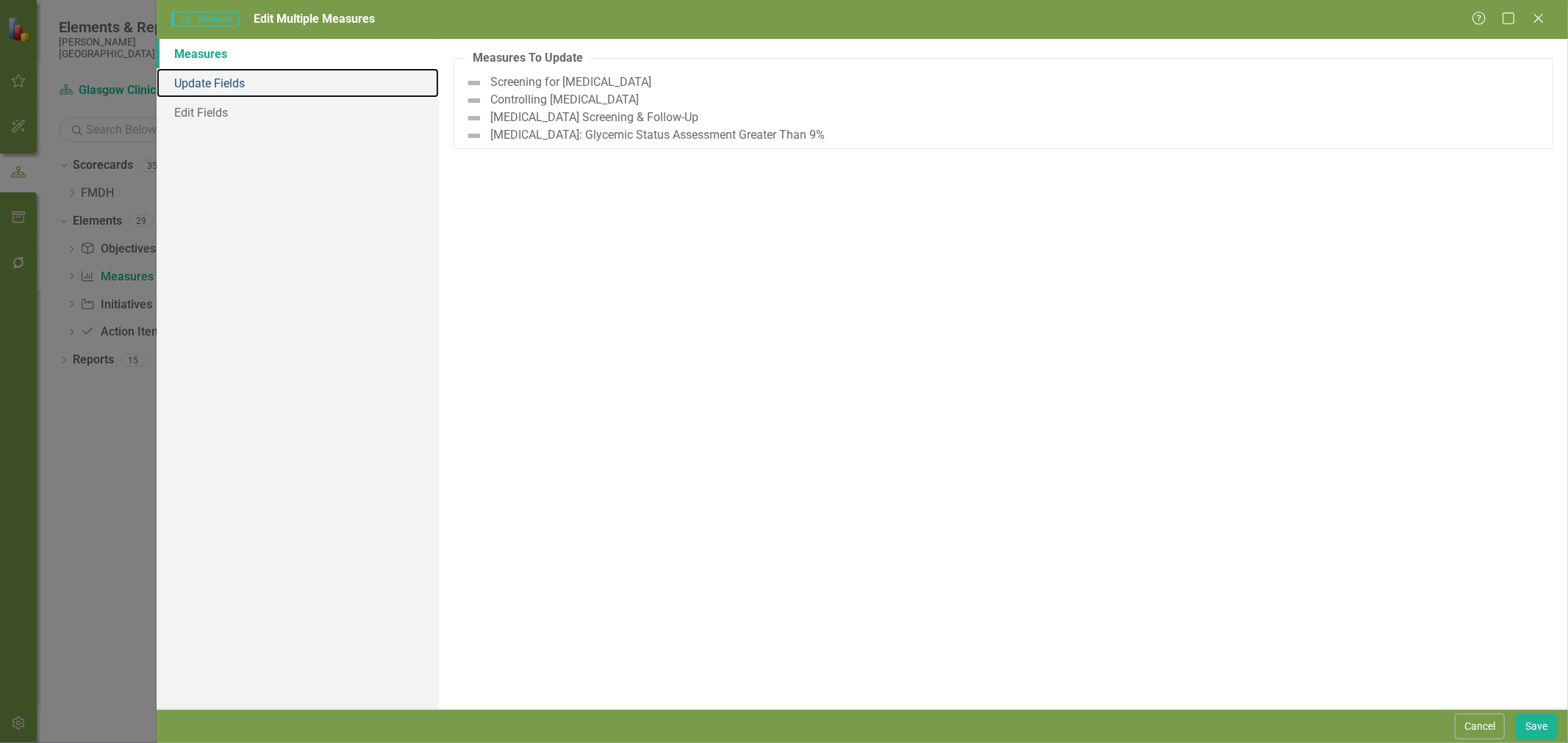
click at [207, 84] on link "Update Fields" at bounding box center [298, 83] width 283 height 29
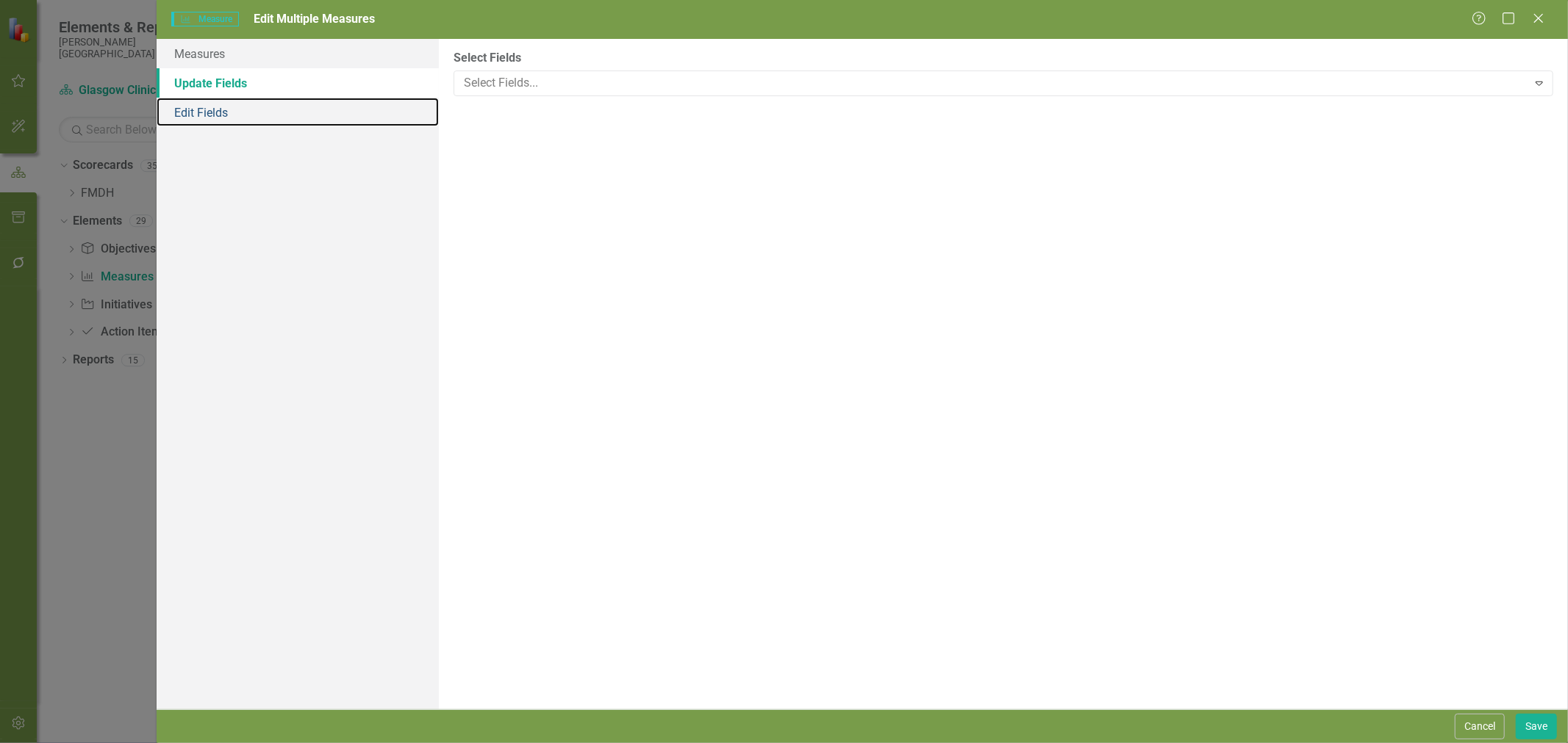
click at [224, 121] on link "Edit Fields" at bounding box center [298, 113] width 283 height 29
click at [567, 92] on div at bounding box center [992, 83] width 1068 height 20
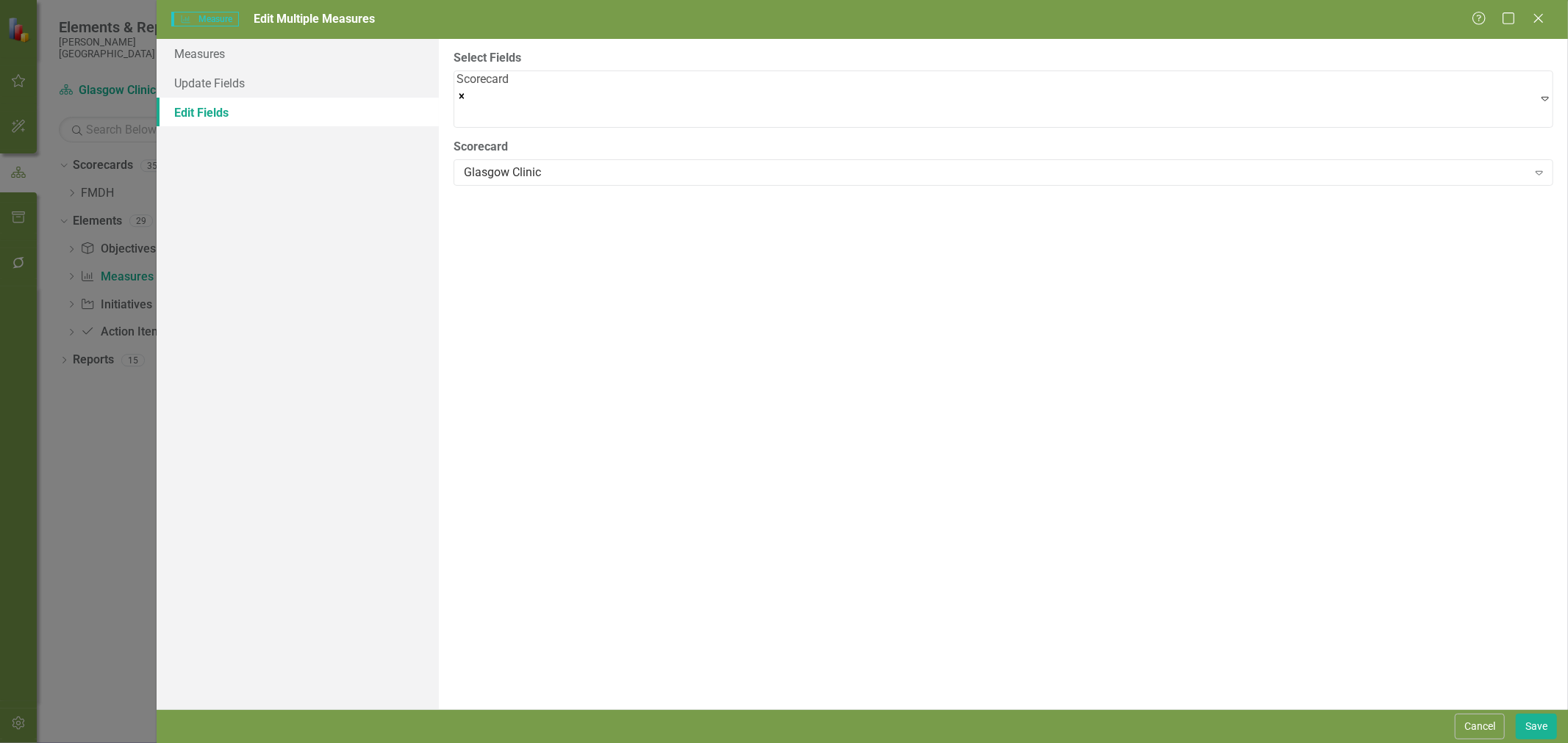
click at [538, 167] on div "Glasgow Clinic" at bounding box center [995, 173] width 1063 height 17
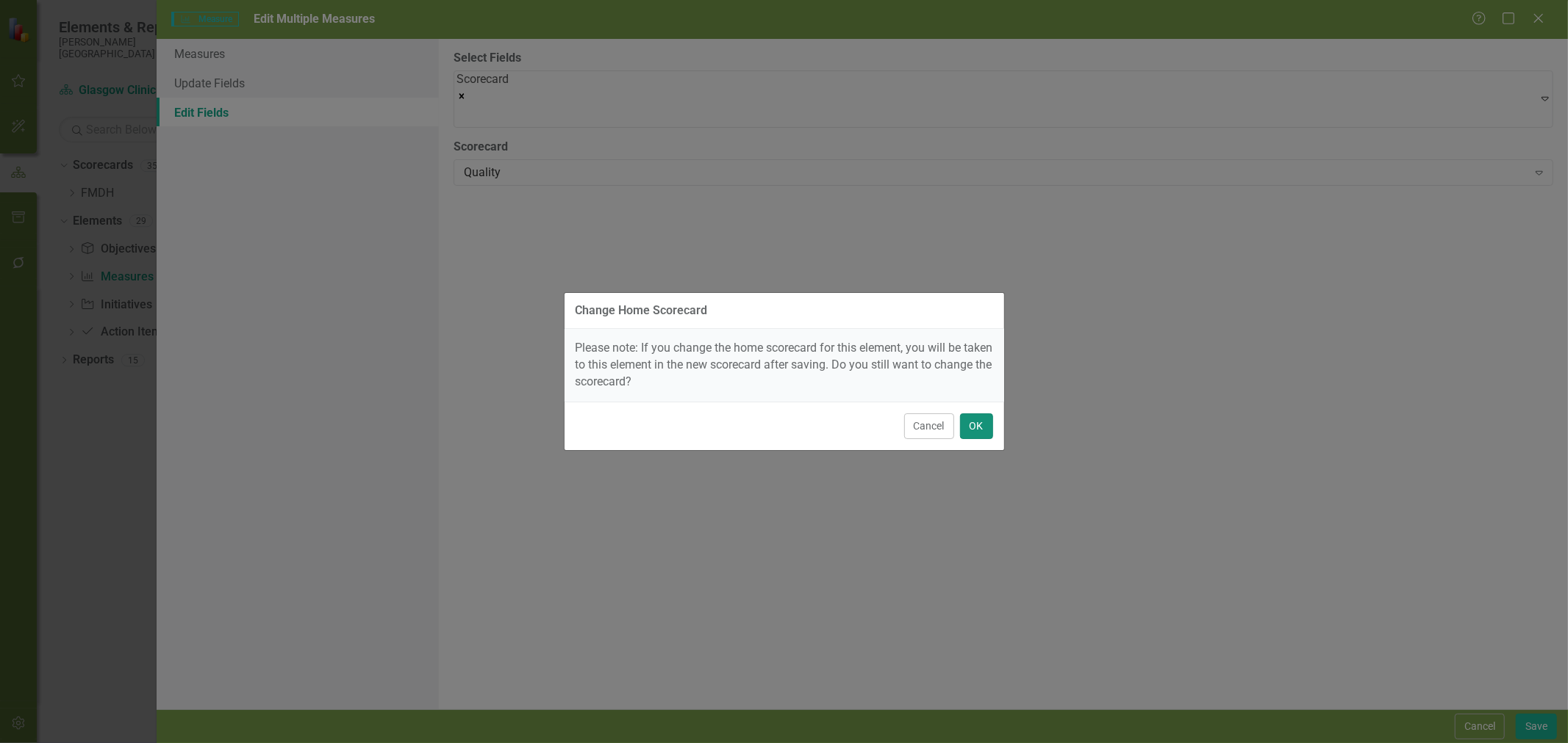
click at [982, 430] on button "OK" at bounding box center [976, 426] width 33 height 25
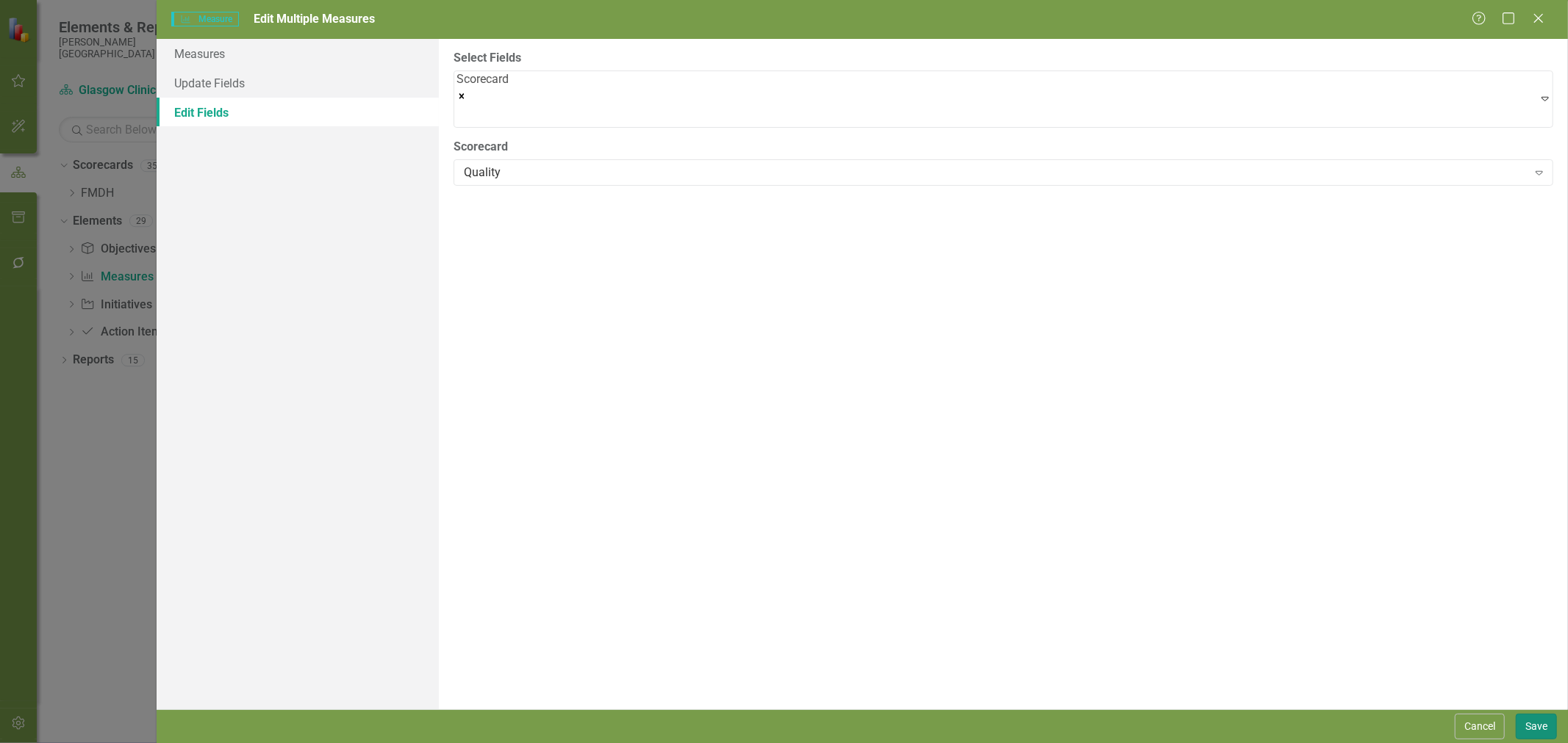
click at [1536, 728] on button "Save" at bounding box center [1536, 726] width 41 height 25
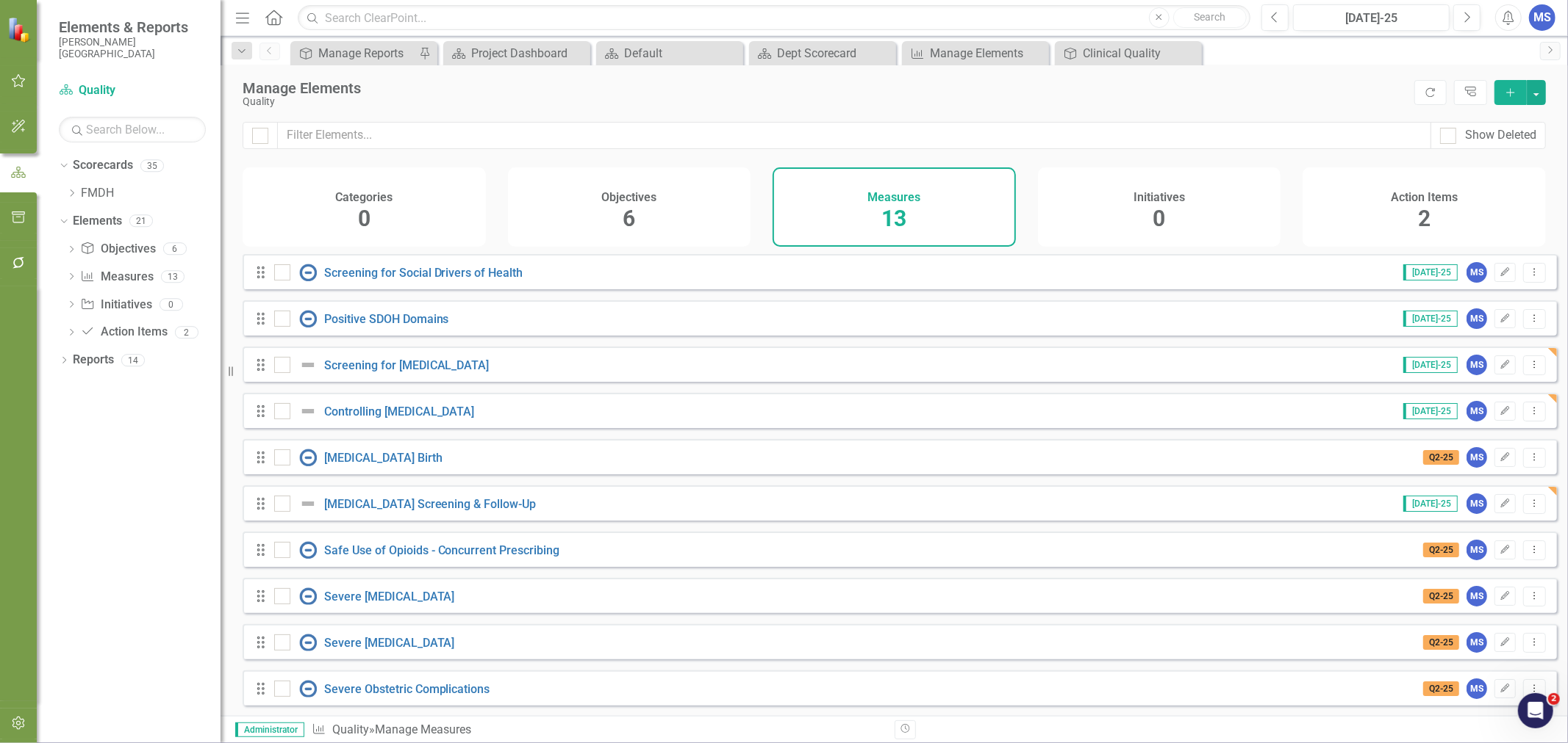
drag, startPoint x: 1040, startPoint y: 83, endPoint x: 871, endPoint y: 101, distance: 170.0
click at [853, 106] on div "Quality" at bounding box center [825, 102] width 1164 height 11
click at [1105, 55] on div "Clinical Quality" at bounding box center [1140, 53] width 115 height 19
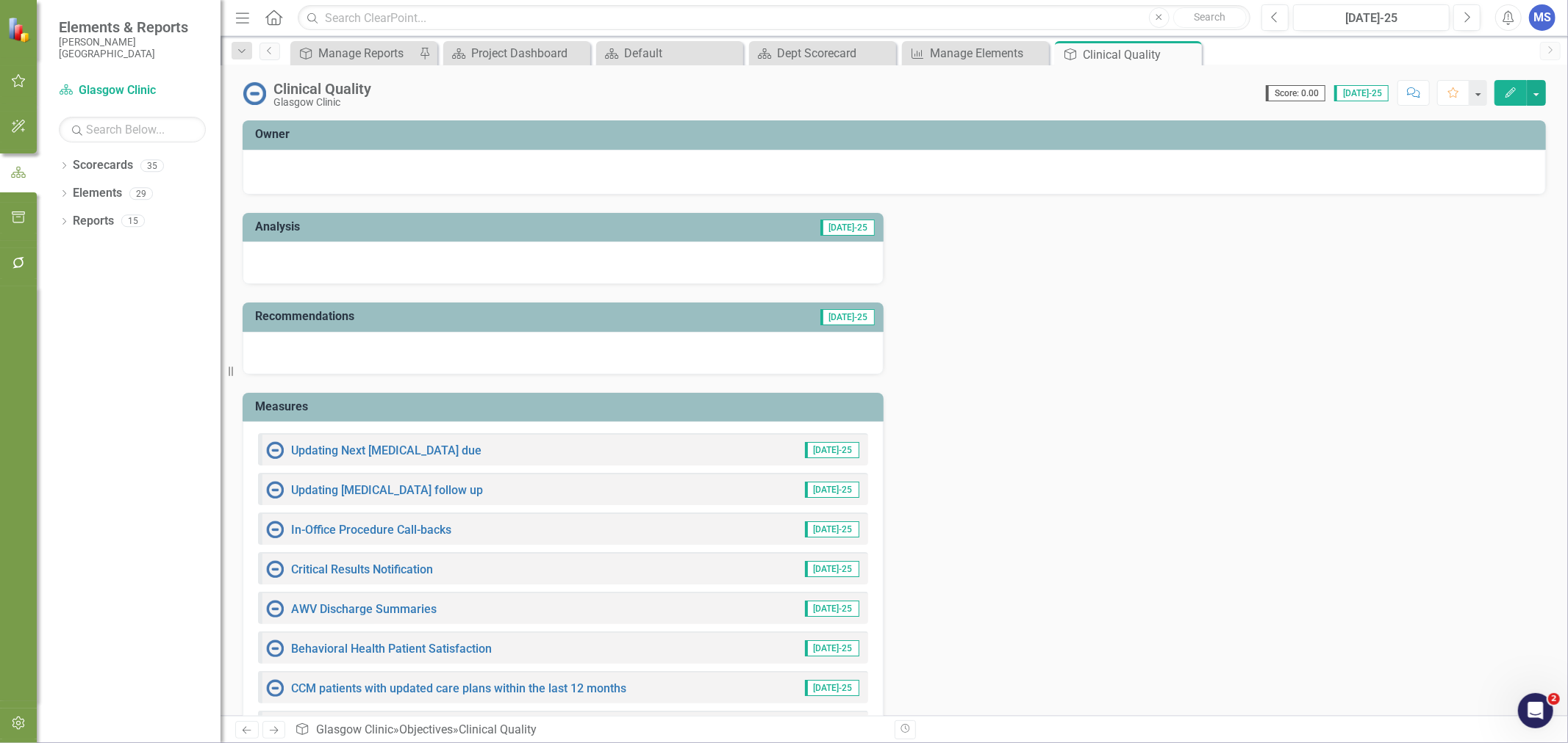
click at [0, 0] on icon "Close" at bounding box center [0, 0] width 0 height 0
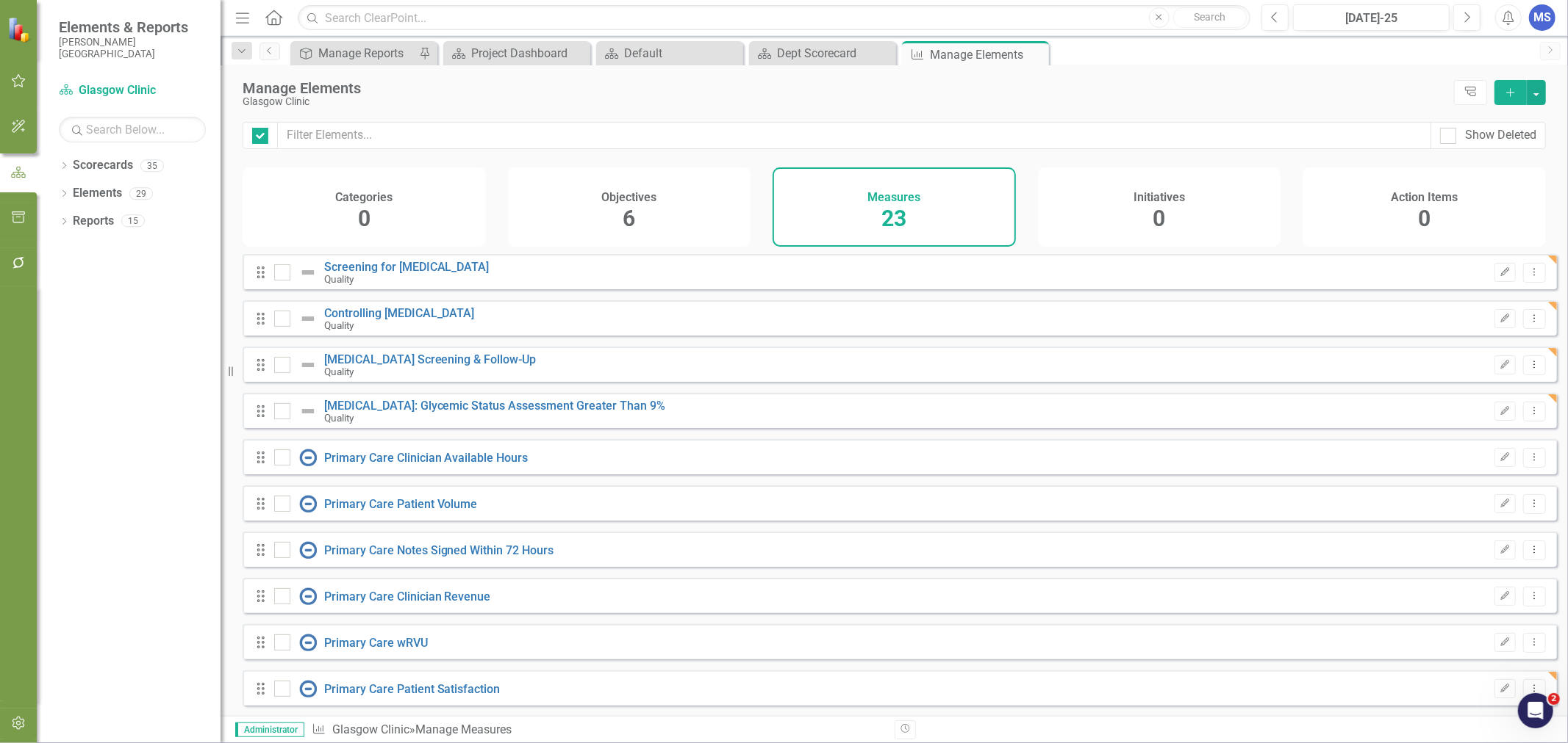
checkbox input "false"
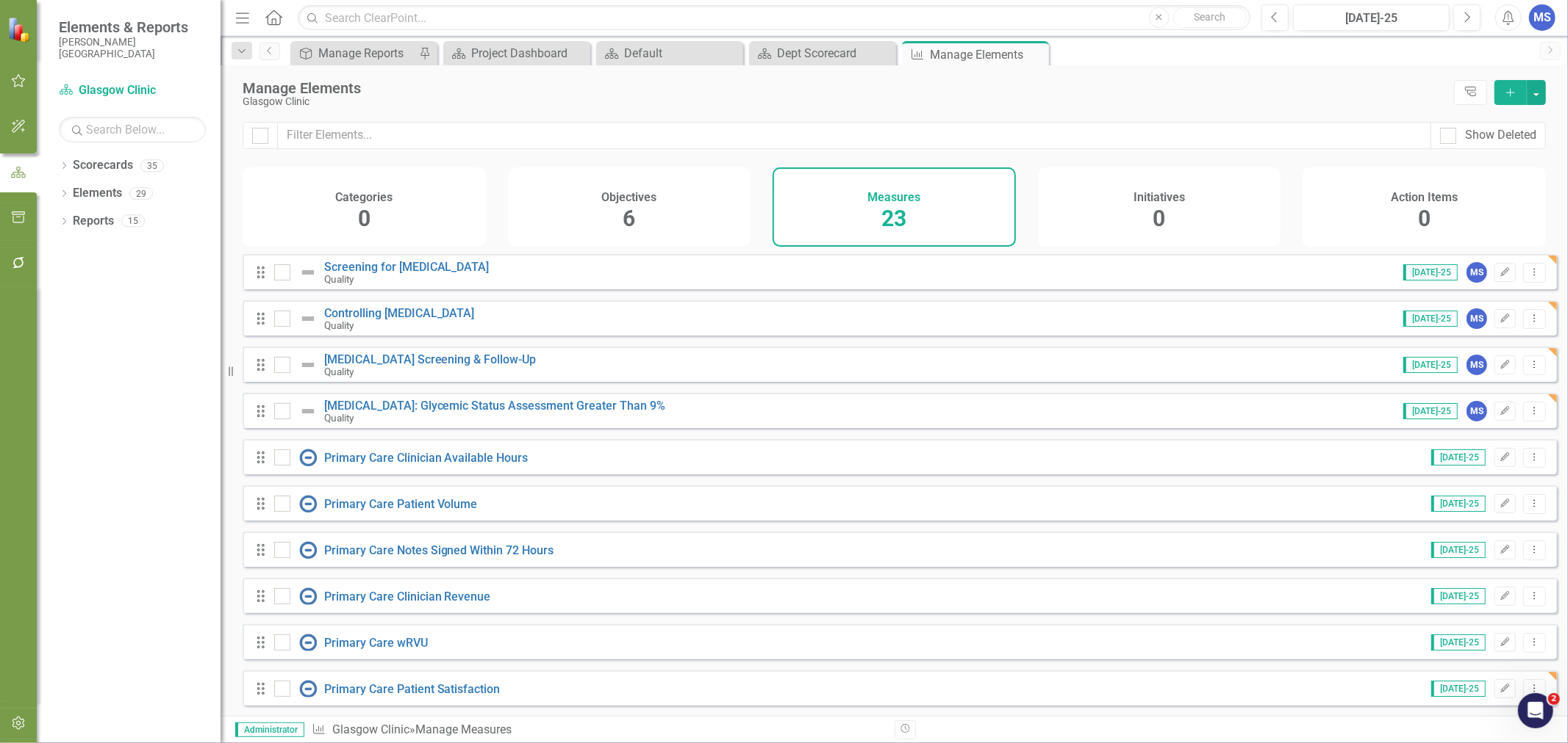
click at [599, 228] on div "Objectives 6" at bounding box center [629, 207] width 243 height 79
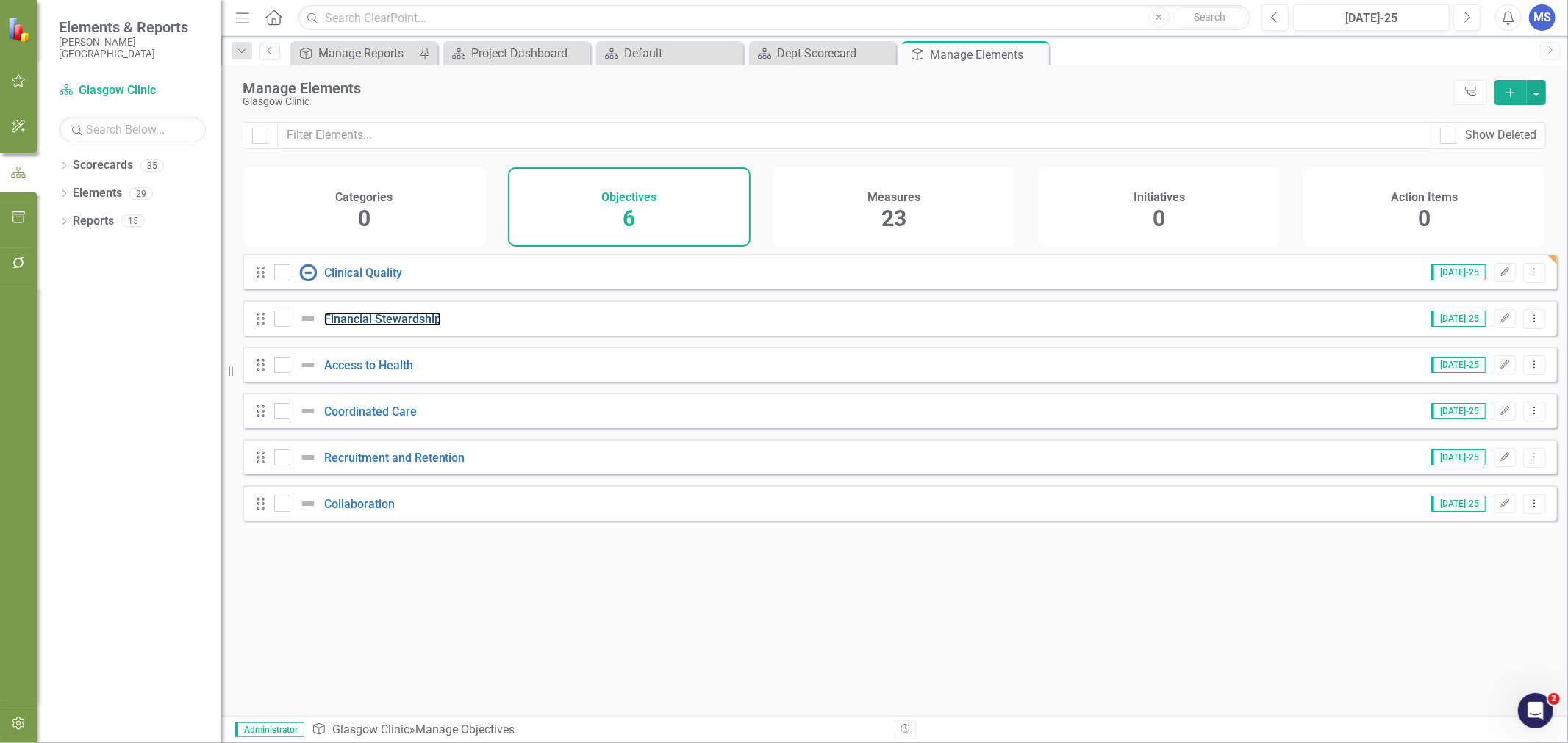
click at [387, 326] on link "Financial Stewardship" at bounding box center [382, 319] width 117 height 14
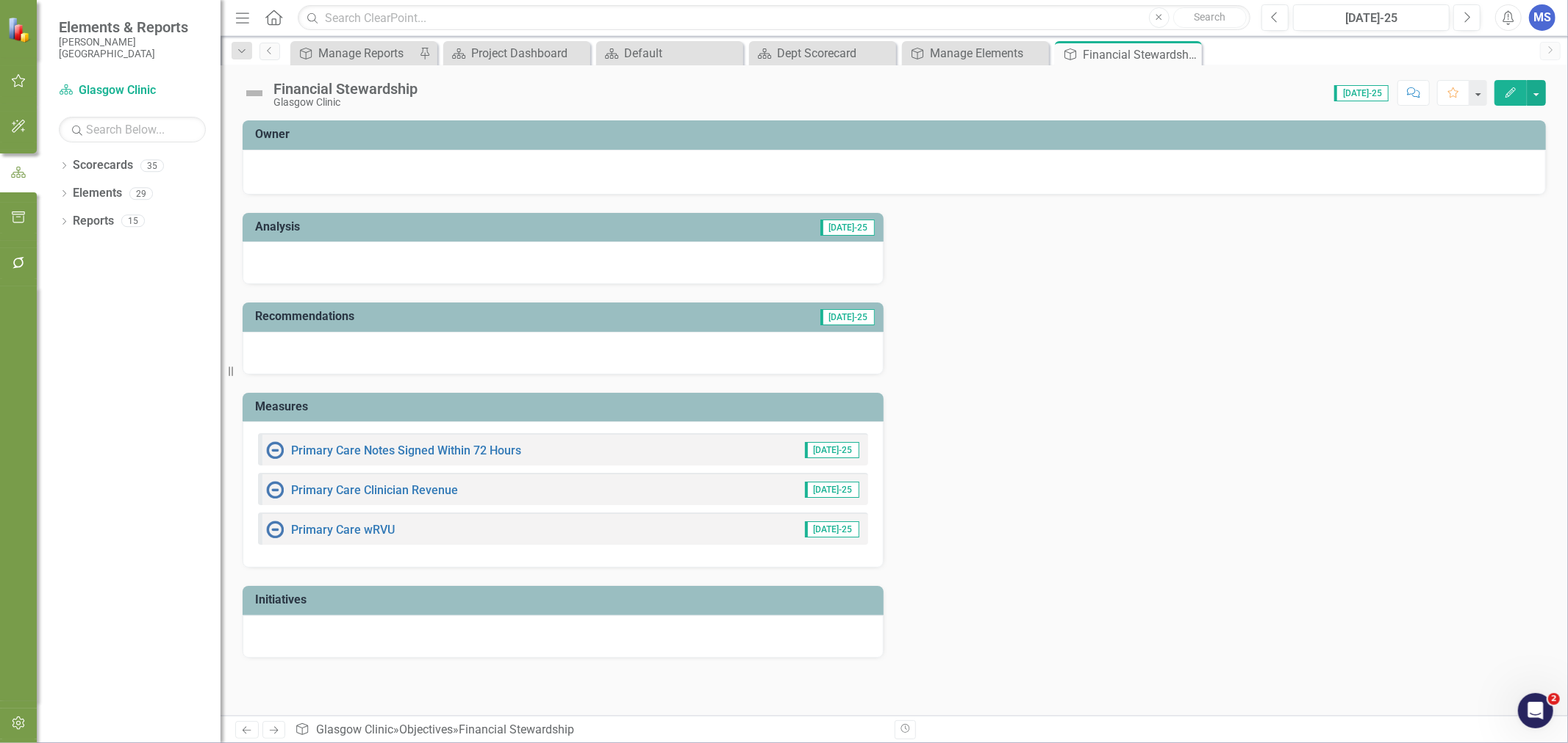
click at [0, 0] on icon at bounding box center [0, 0] width 0 height 0
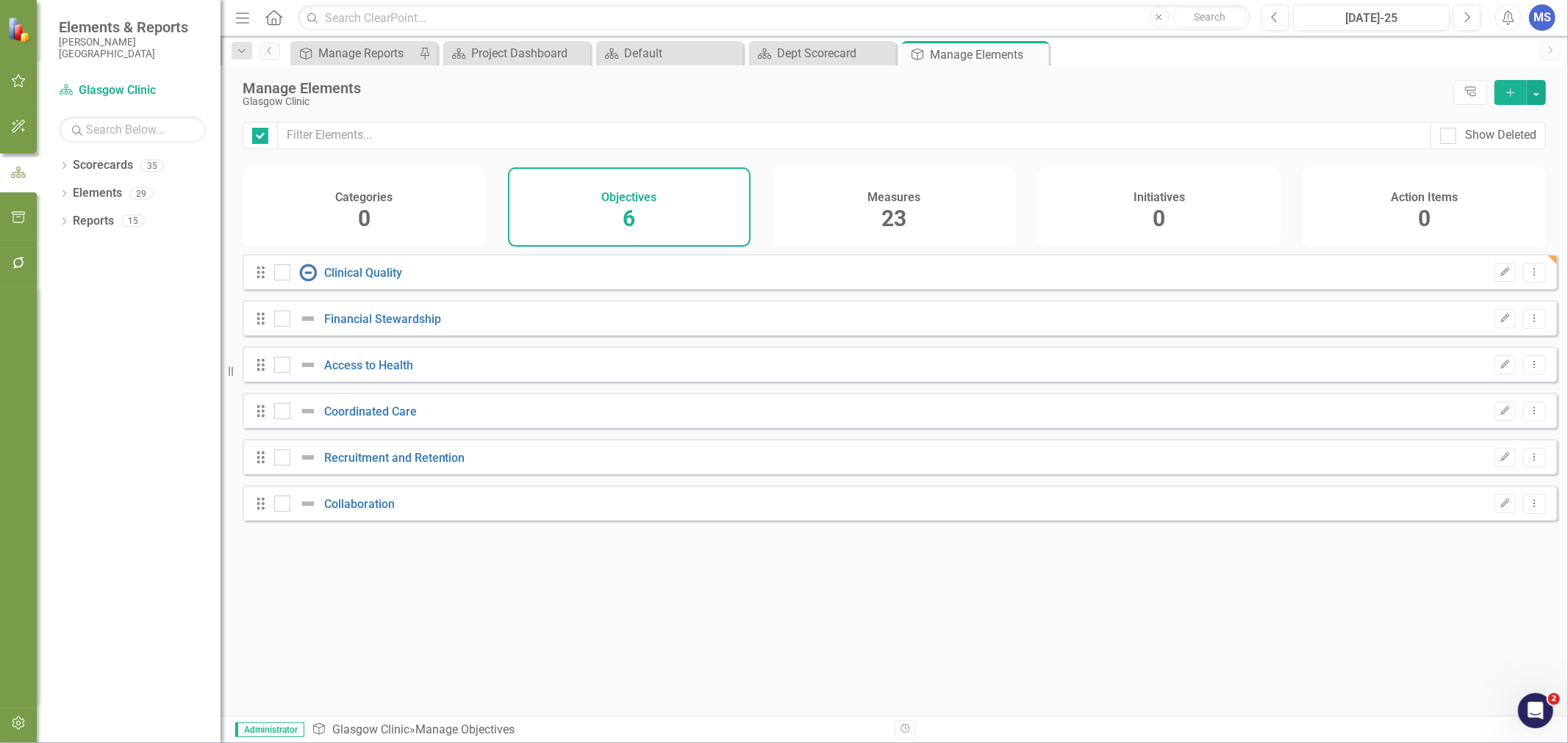
checkbox input "false"
click at [347, 373] on link "Access to Health" at bounding box center [368, 366] width 89 height 14
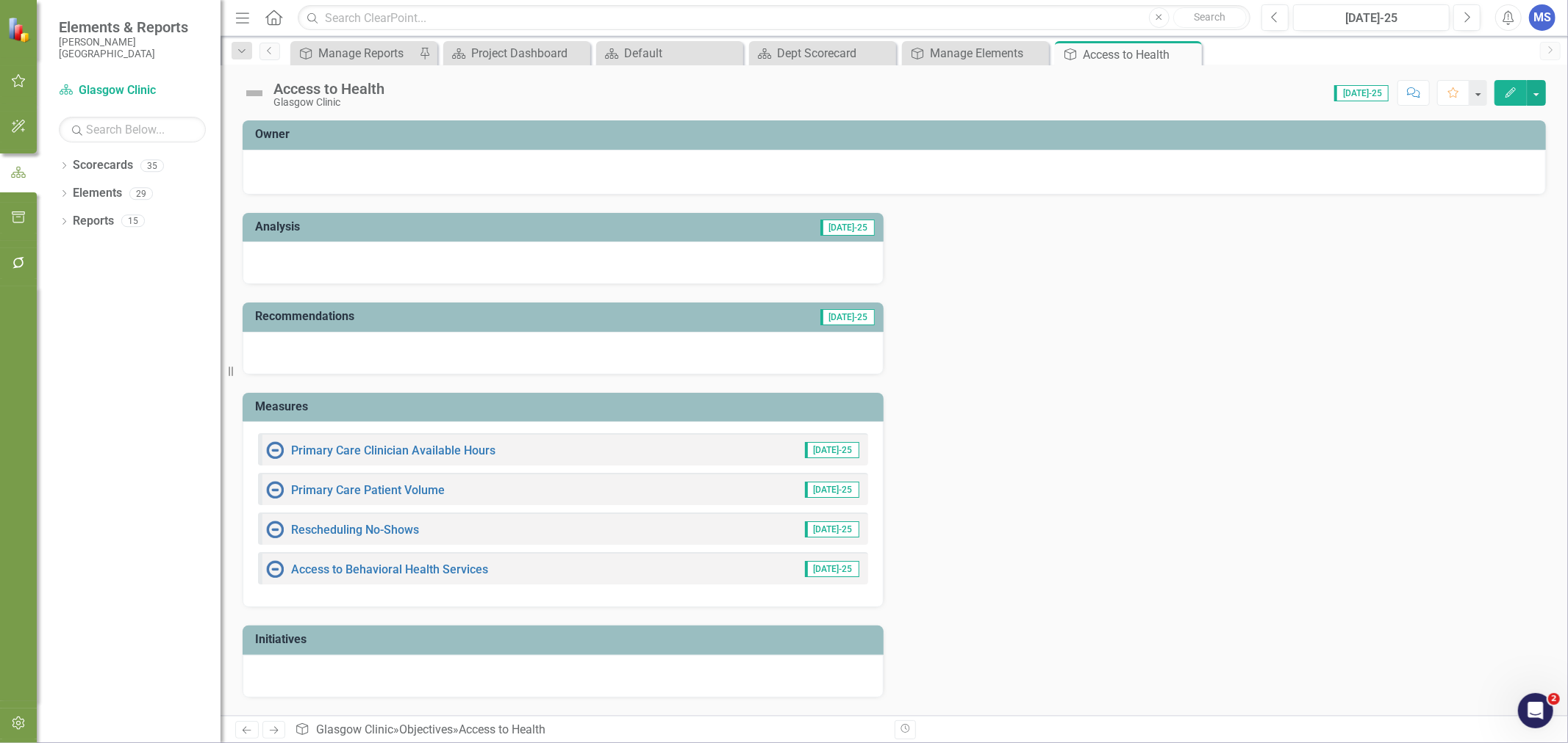
click at [1507, 91] on icon "Edit" at bounding box center [1510, 92] width 13 height 10
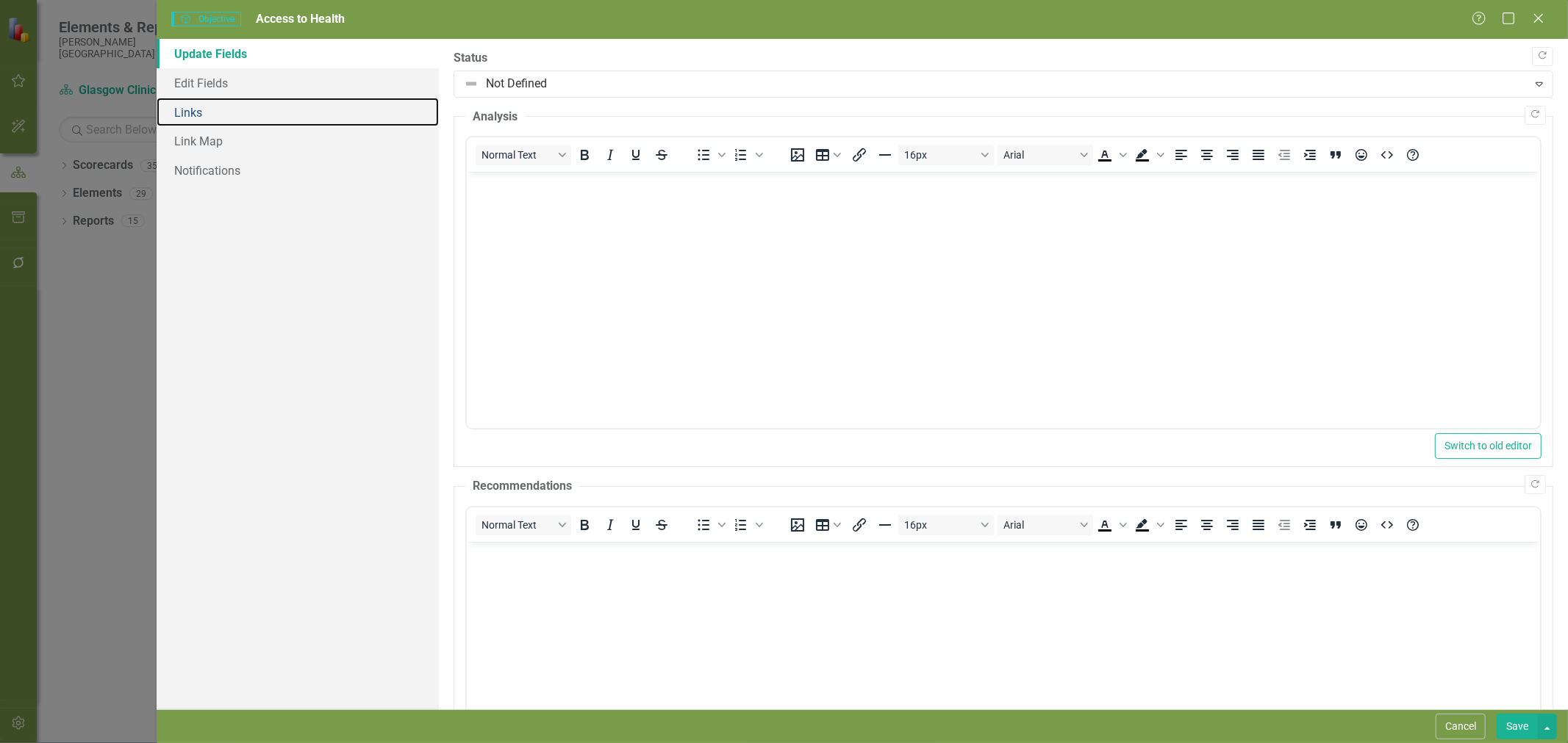
click at [196, 122] on link "Links" at bounding box center [298, 113] width 283 height 29
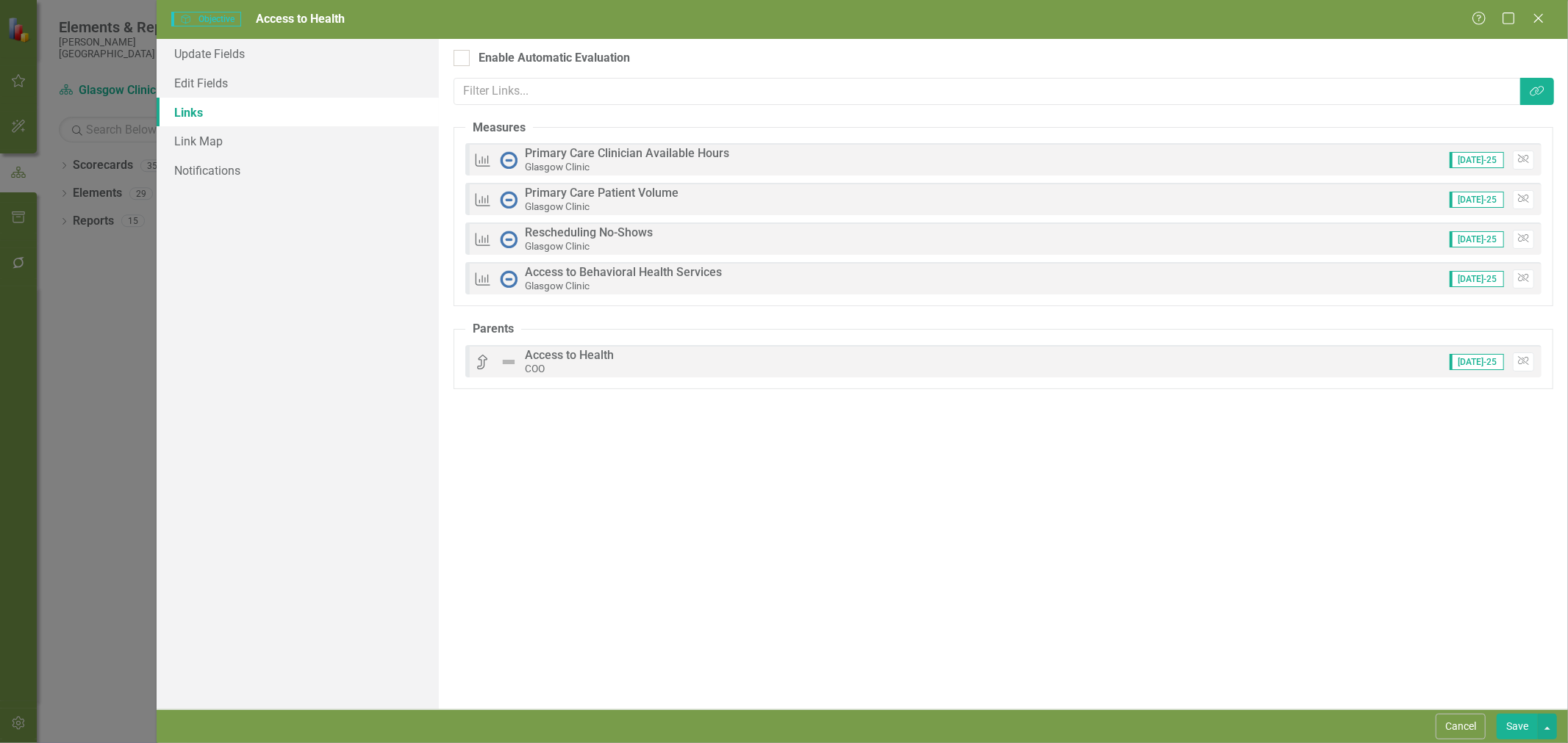
click at [460, 59] on input "Enable Automatic Evaluation" at bounding box center [458, 55] width 9 height 9
checkbox input "true"
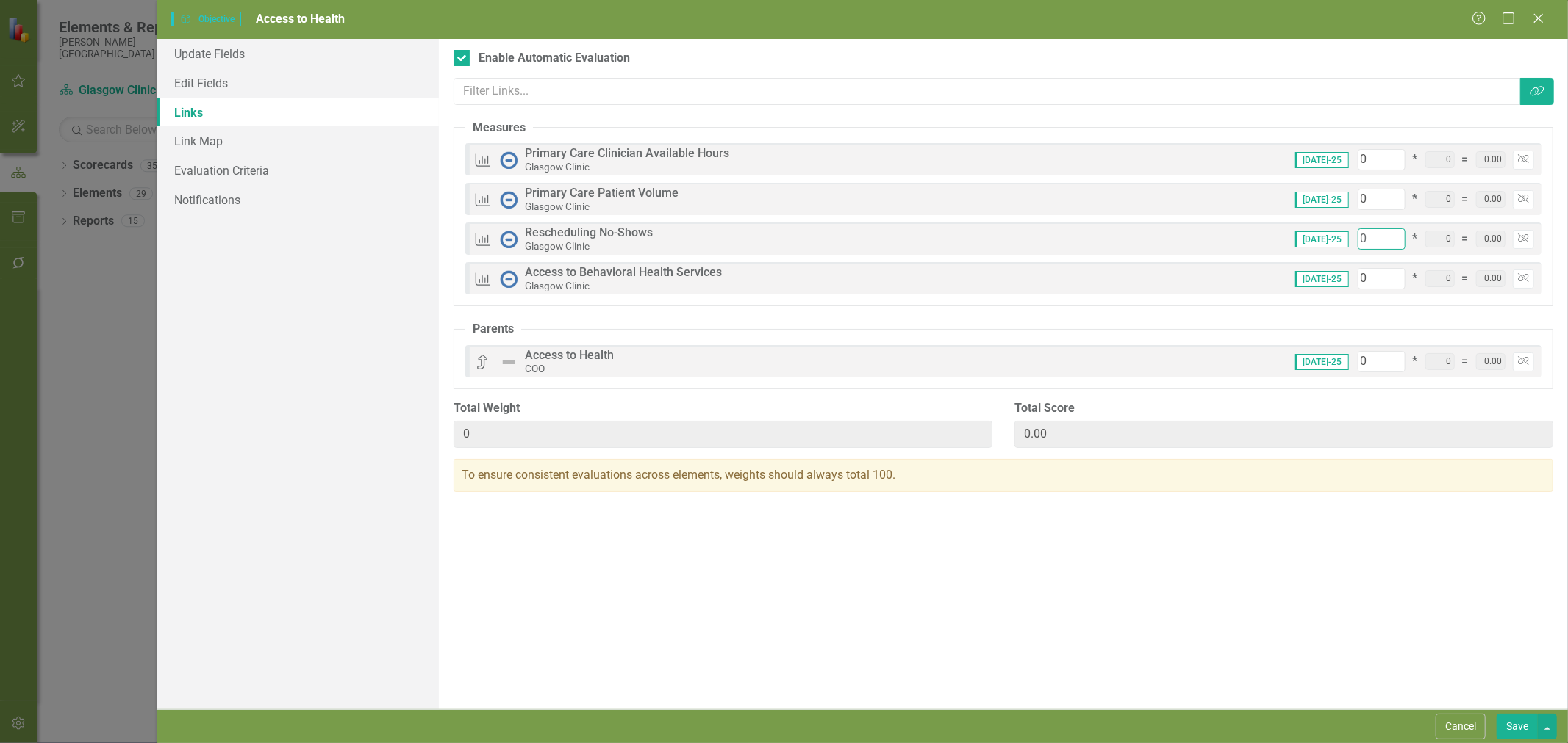
drag, startPoint x: 1374, startPoint y: 237, endPoint x: 1318, endPoint y: 245, distance: 56.6
click at [1319, 245] on div "[DATE]-25 0 * 0 = 0.00 Unlink" at bounding box center [1408, 239] width 251 height 22
type input "5"
type input "50"
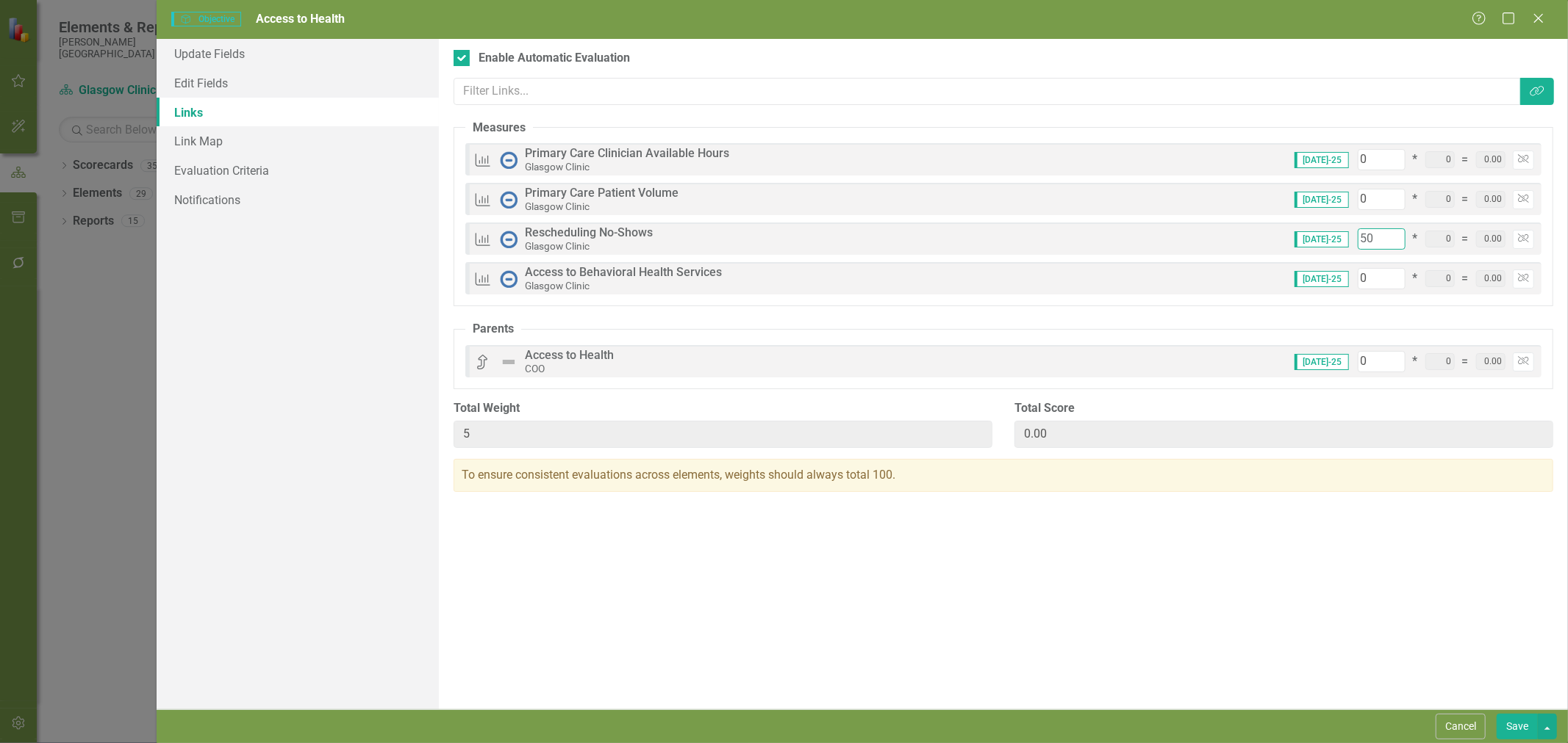
type input "50"
drag, startPoint x: 1368, startPoint y: 276, endPoint x: 1302, endPoint y: 288, distance: 67.1
click at [1302, 288] on div "[DATE]-25 0 * 0 = 0.00 Unlink" at bounding box center [1408, 279] width 251 height 22
type input "5"
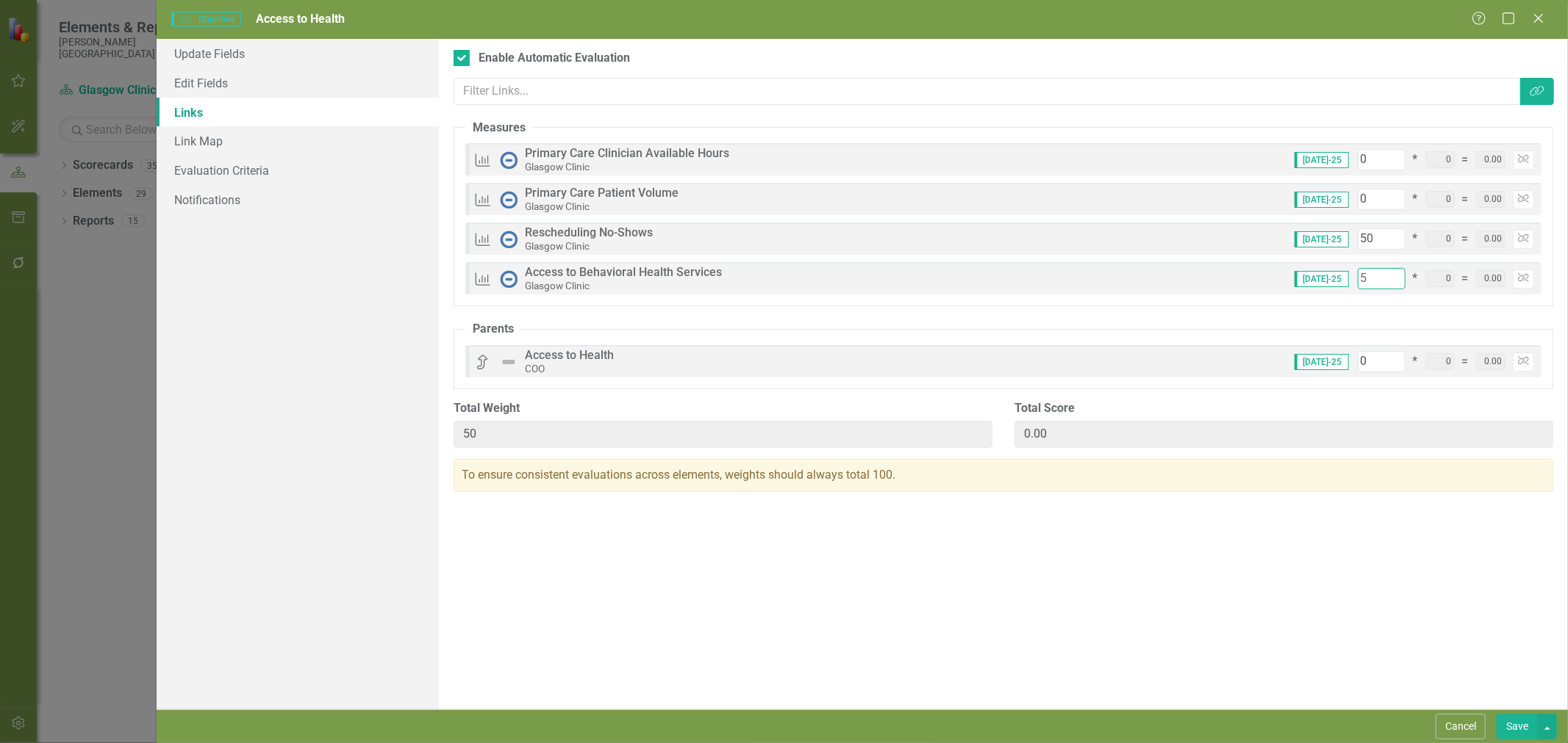
type input "55"
type input "50"
type input "100"
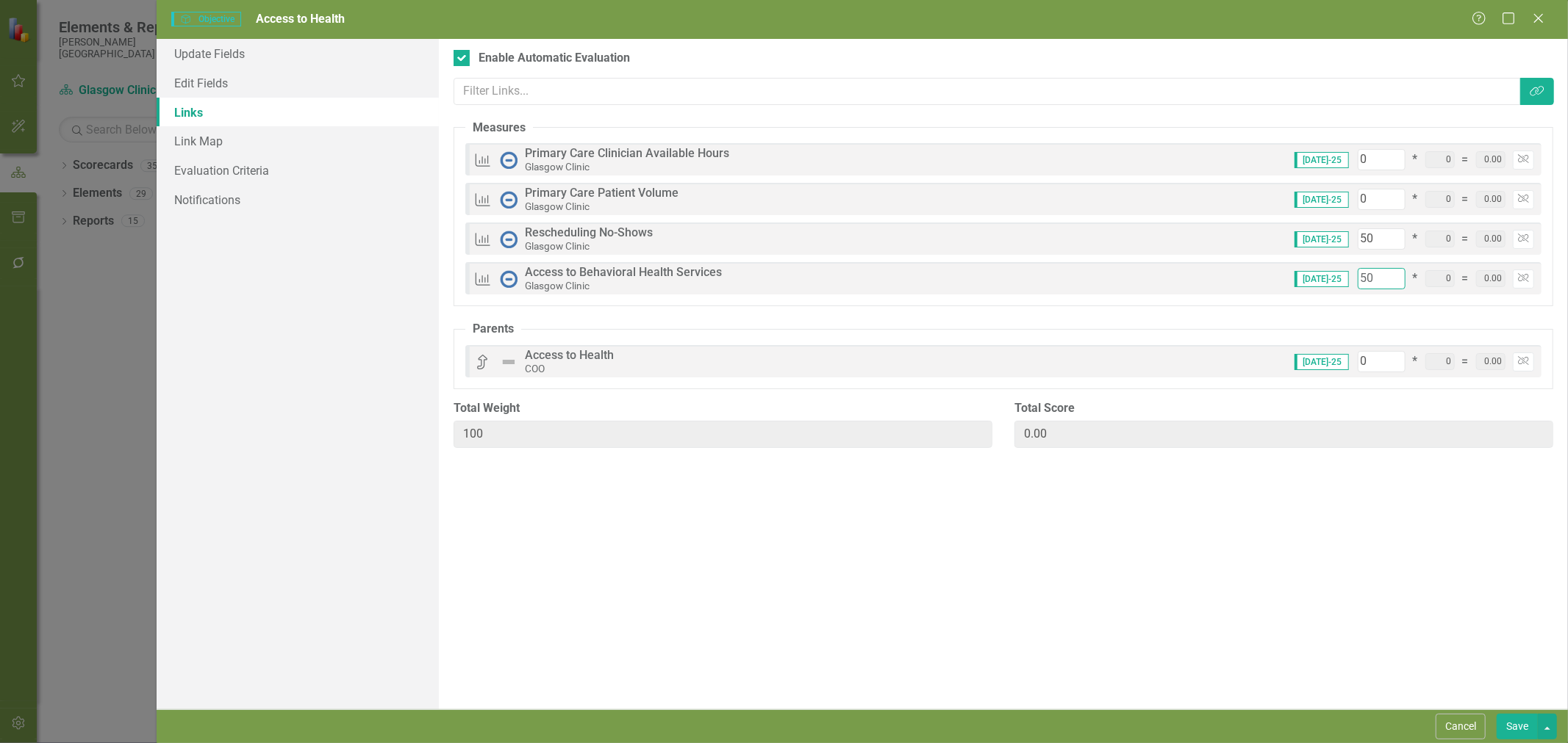
type input "50"
click at [255, 178] on link "Evaluation Criteria" at bounding box center [298, 171] width 283 height 29
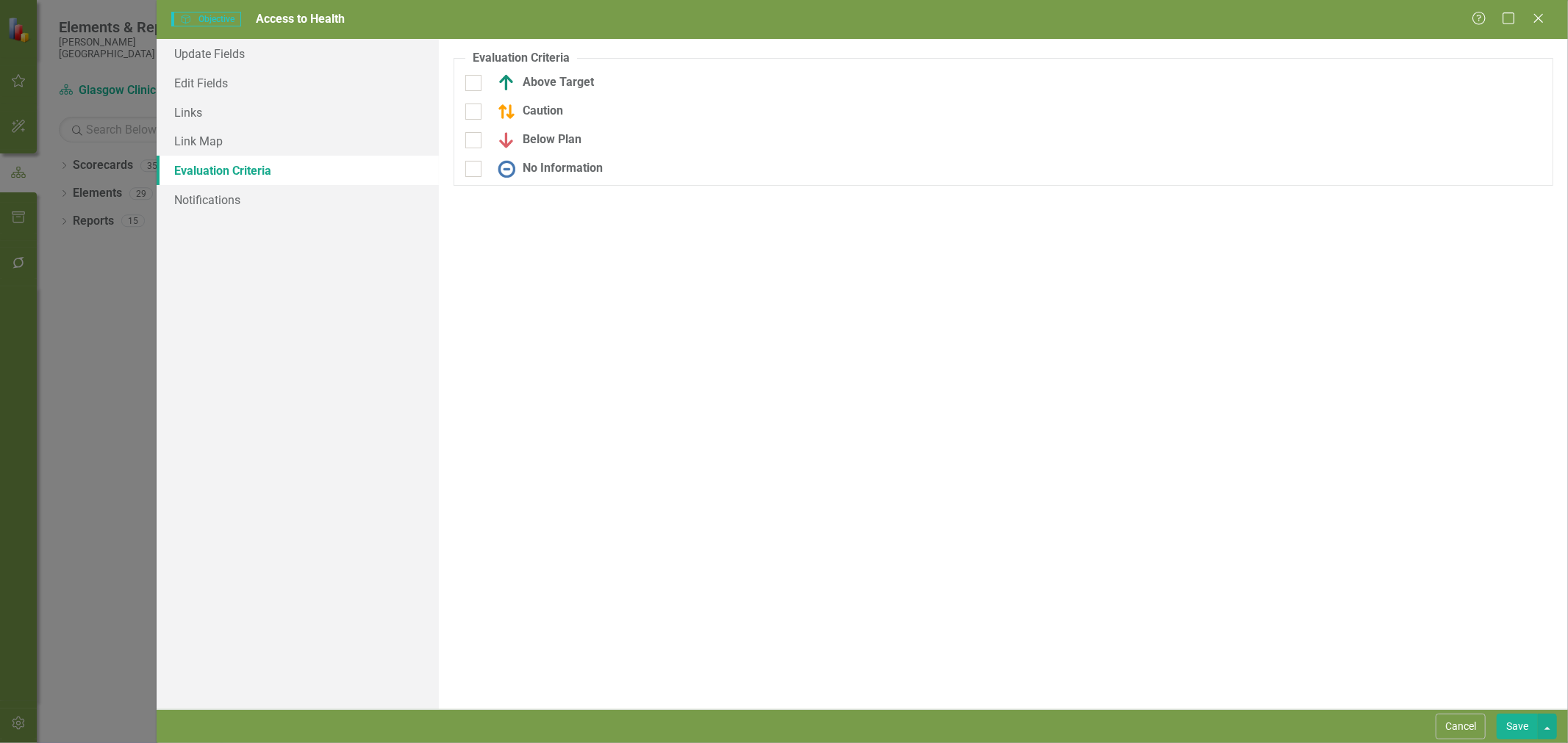
click at [474, 84] on input "Above Target" at bounding box center [470, 79] width 9 height 9
checkbox input "true"
click at [470, 117] on input "Caution" at bounding box center [470, 118] width 9 height 9
checkbox input "true"
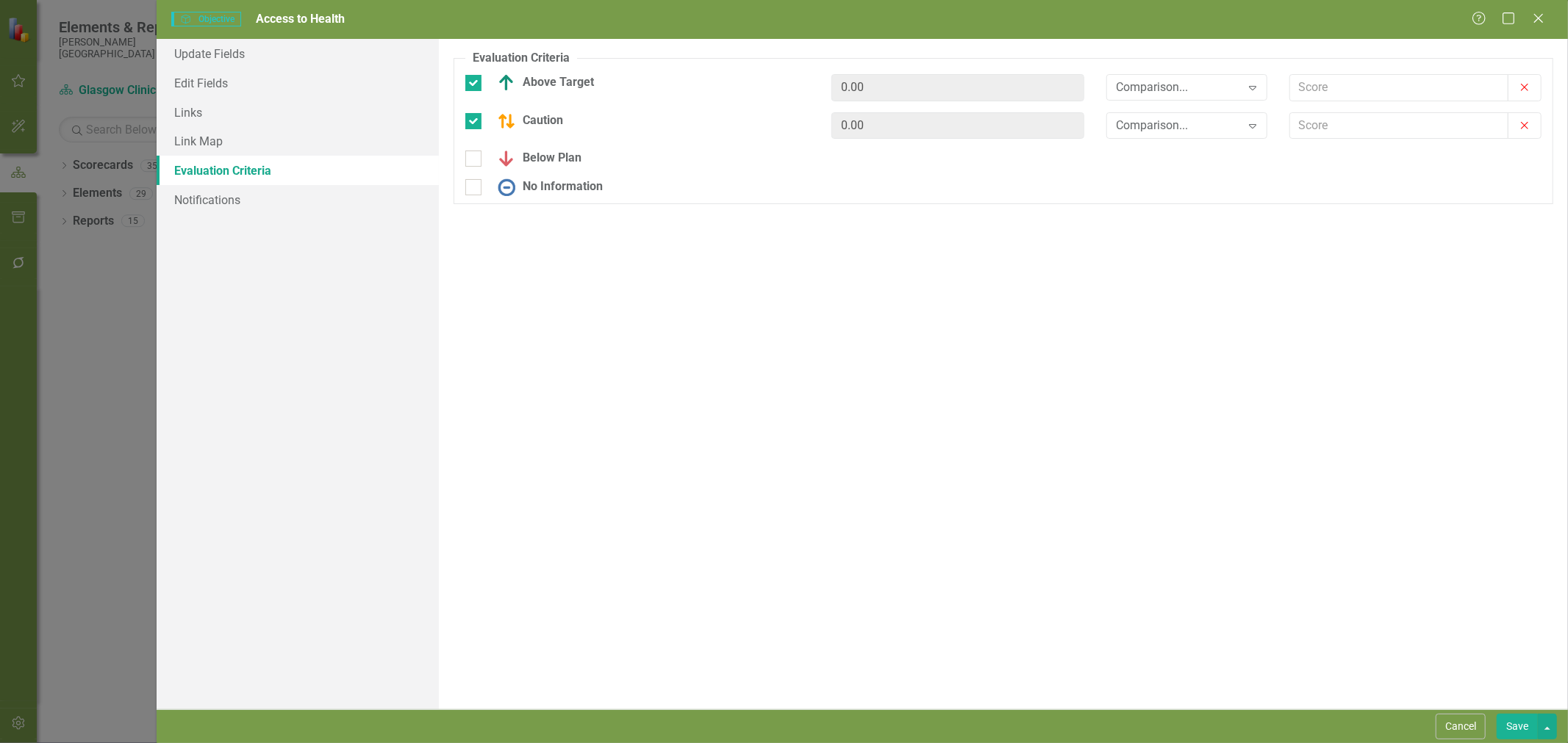
click at [475, 156] on div at bounding box center [473, 158] width 16 height 16
click at [475, 156] on input "Below Plan" at bounding box center [470, 155] width 9 height 9
checkbox input "true"
click at [472, 194] on input "No Information" at bounding box center [470, 194] width 9 height 9
checkbox input "true"
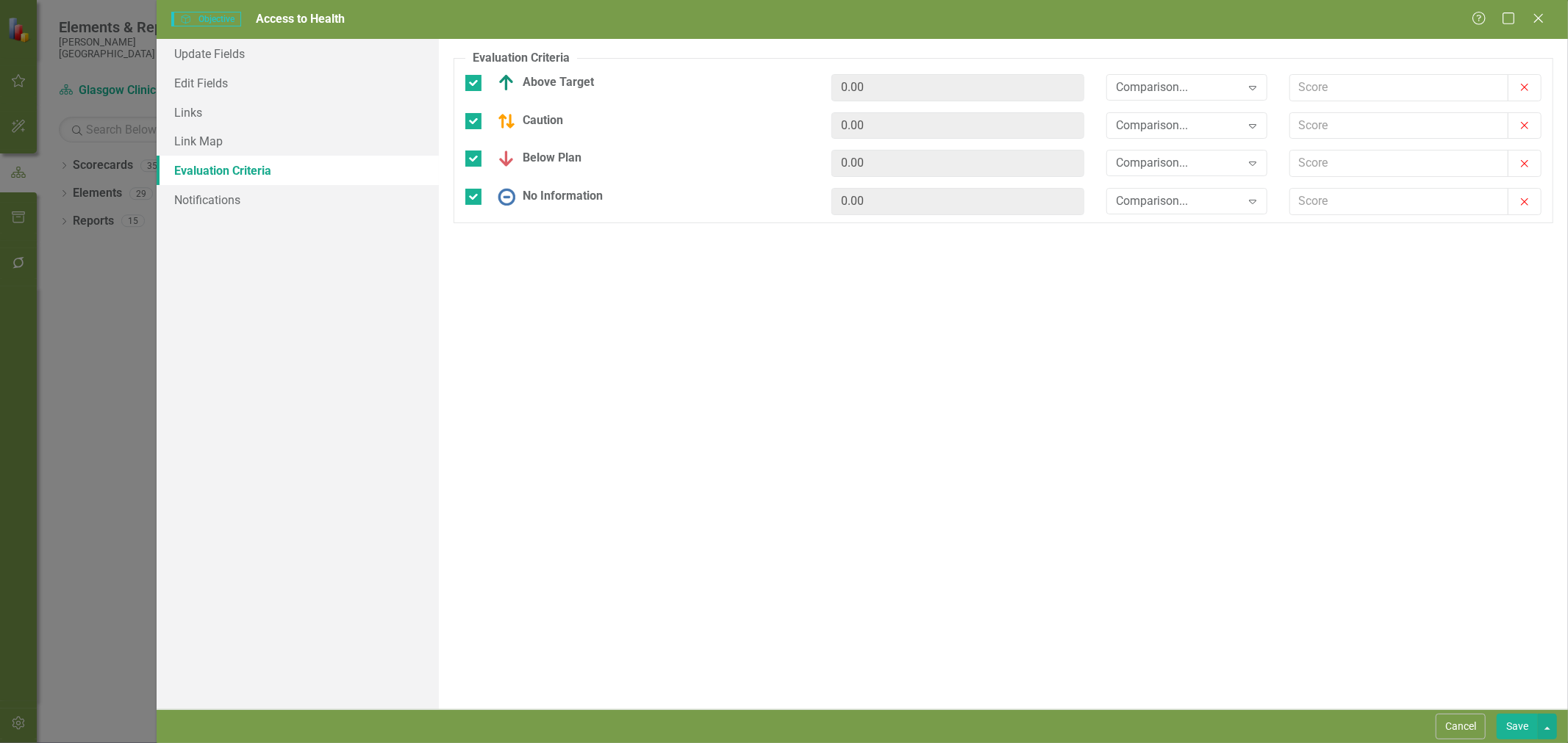
click at [1201, 89] on div "Comparison..." at bounding box center [1178, 87] width 124 height 17
click at [1187, 142] on div ">=" at bounding box center [1190, 138] width 137 height 17
click at [1187, 128] on div "Comparison..." at bounding box center [1178, 125] width 124 height 17
click at [1180, 167] on div ">=" at bounding box center [1190, 176] width 137 height 17
click at [1180, 162] on div "Comparison..." at bounding box center [1178, 164] width 124 height 17
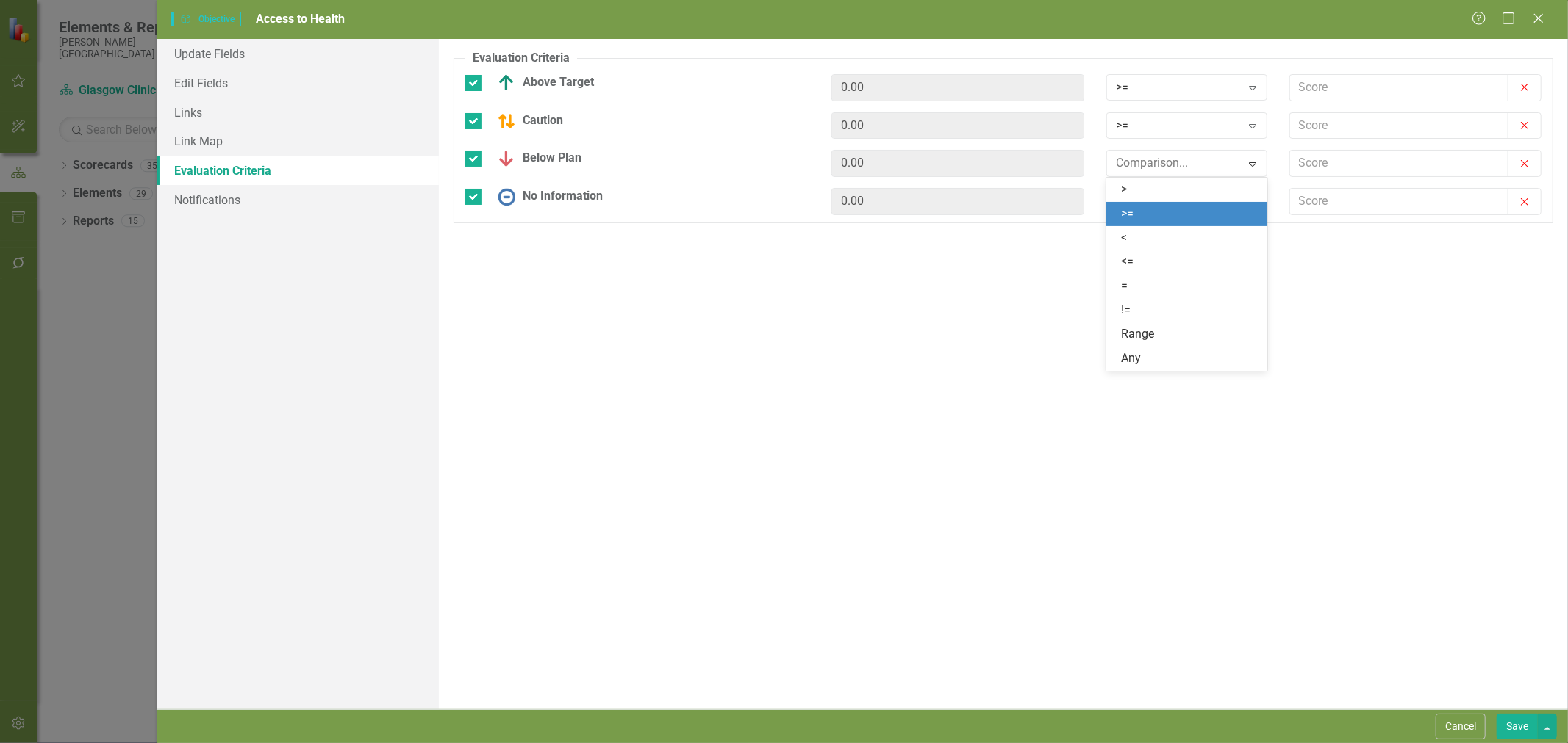
click at [1180, 208] on div ">=" at bounding box center [1190, 214] width 137 height 17
click at [1180, 203] on div "Comparison..." at bounding box center [1178, 201] width 124 height 17
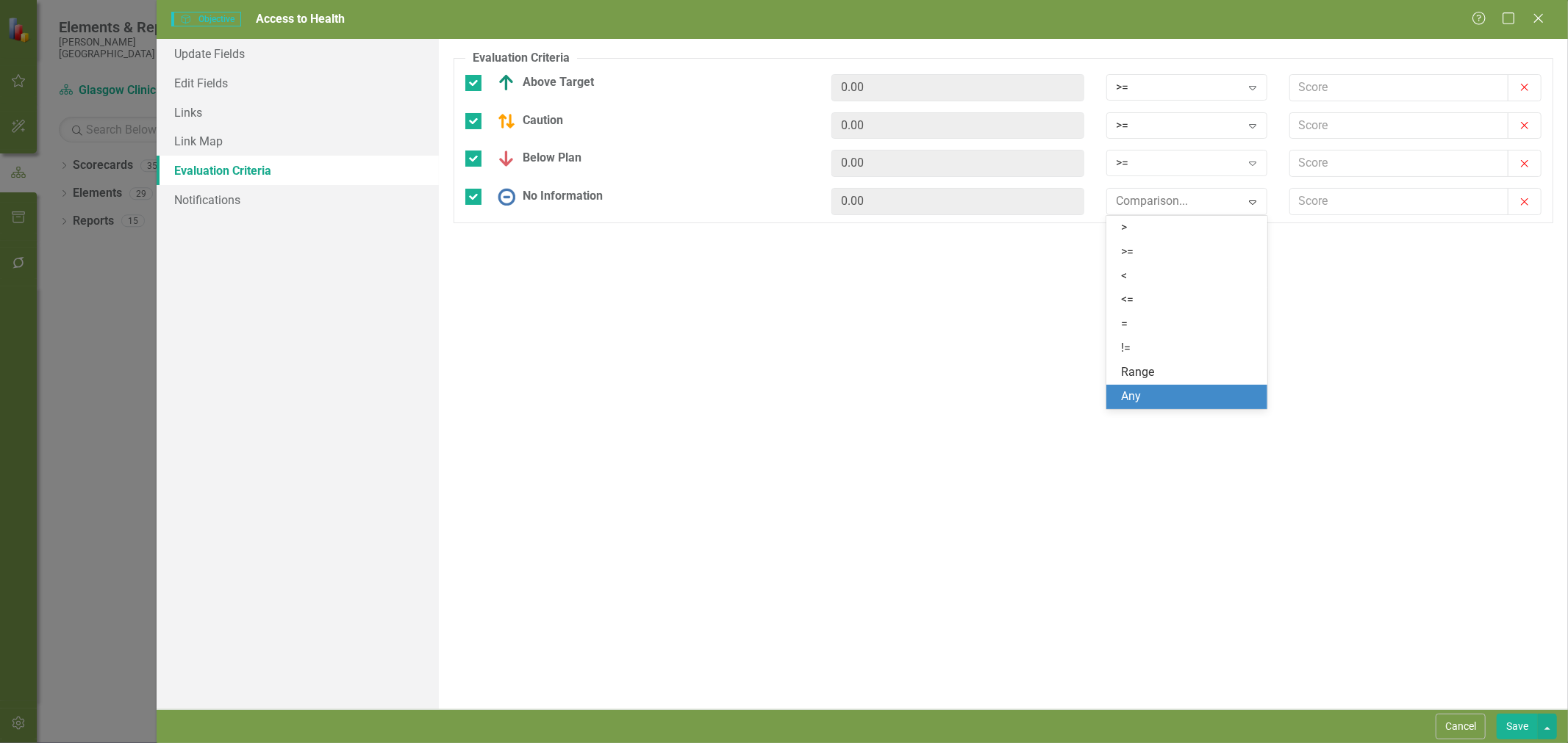
click at [1150, 390] on div "Any" at bounding box center [1190, 397] width 137 height 17
click at [1343, 89] on input "text" at bounding box center [1399, 87] width 218 height 27
type input "2.5"
click at [1360, 130] on input "text" at bounding box center [1399, 126] width 218 height 27
type input "2"
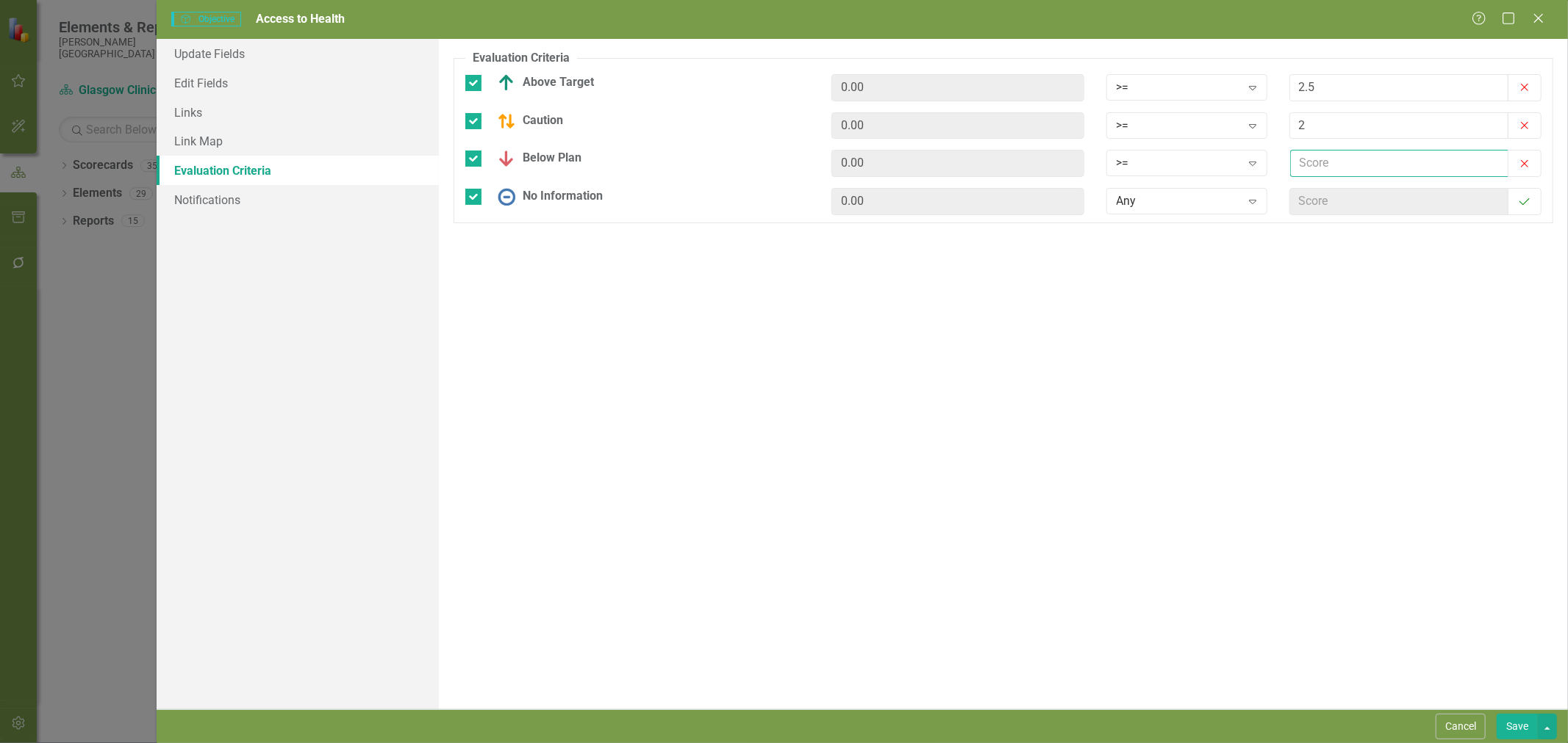
click at [1353, 171] on input "text" at bounding box center [1399, 163] width 218 height 27
type input "1"
click at [1520, 732] on button "Save" at bounding box center [1516, 726] width 41 height 25
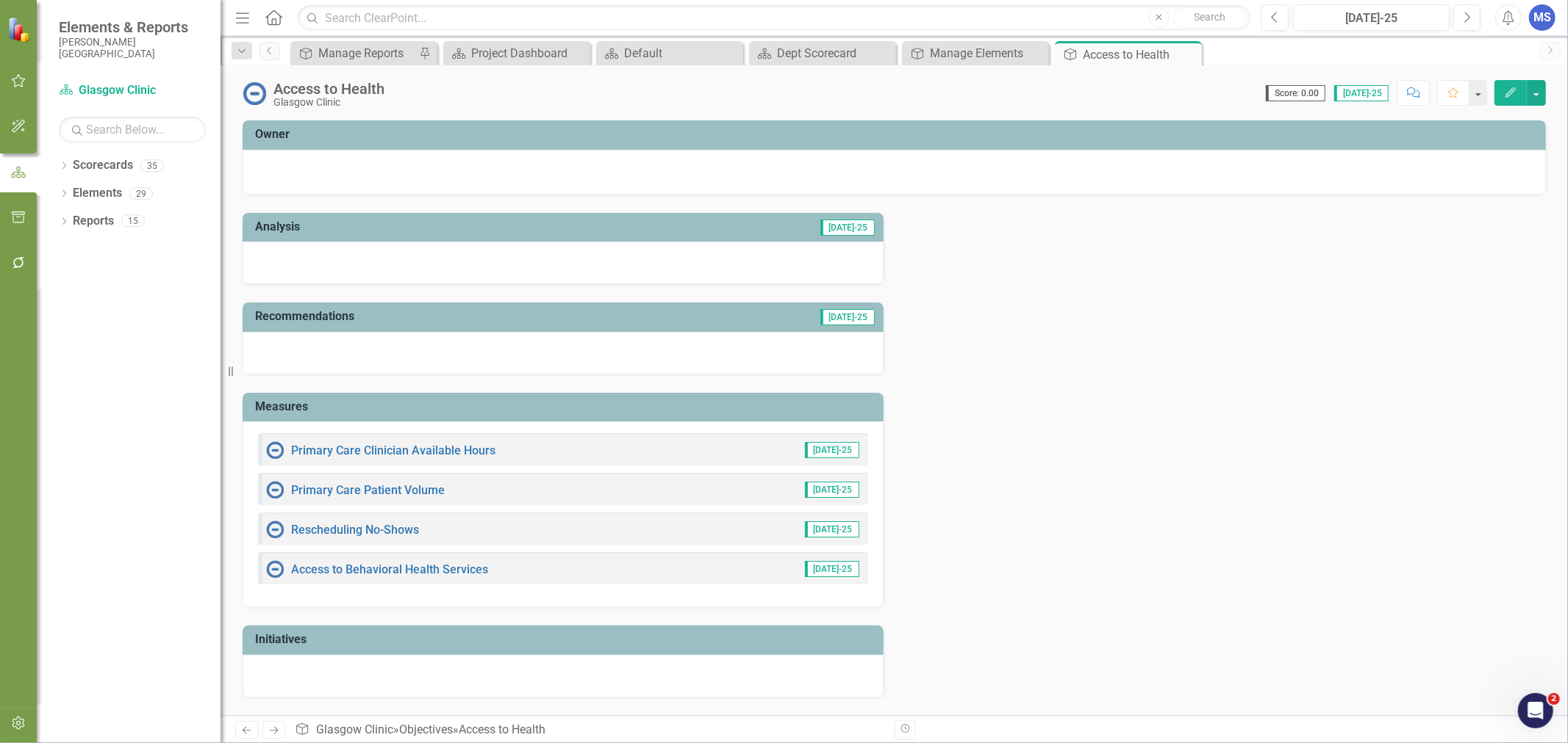
click at [0, 0] on icon "Close" at bounding box center [0, 0] width 0 height 0
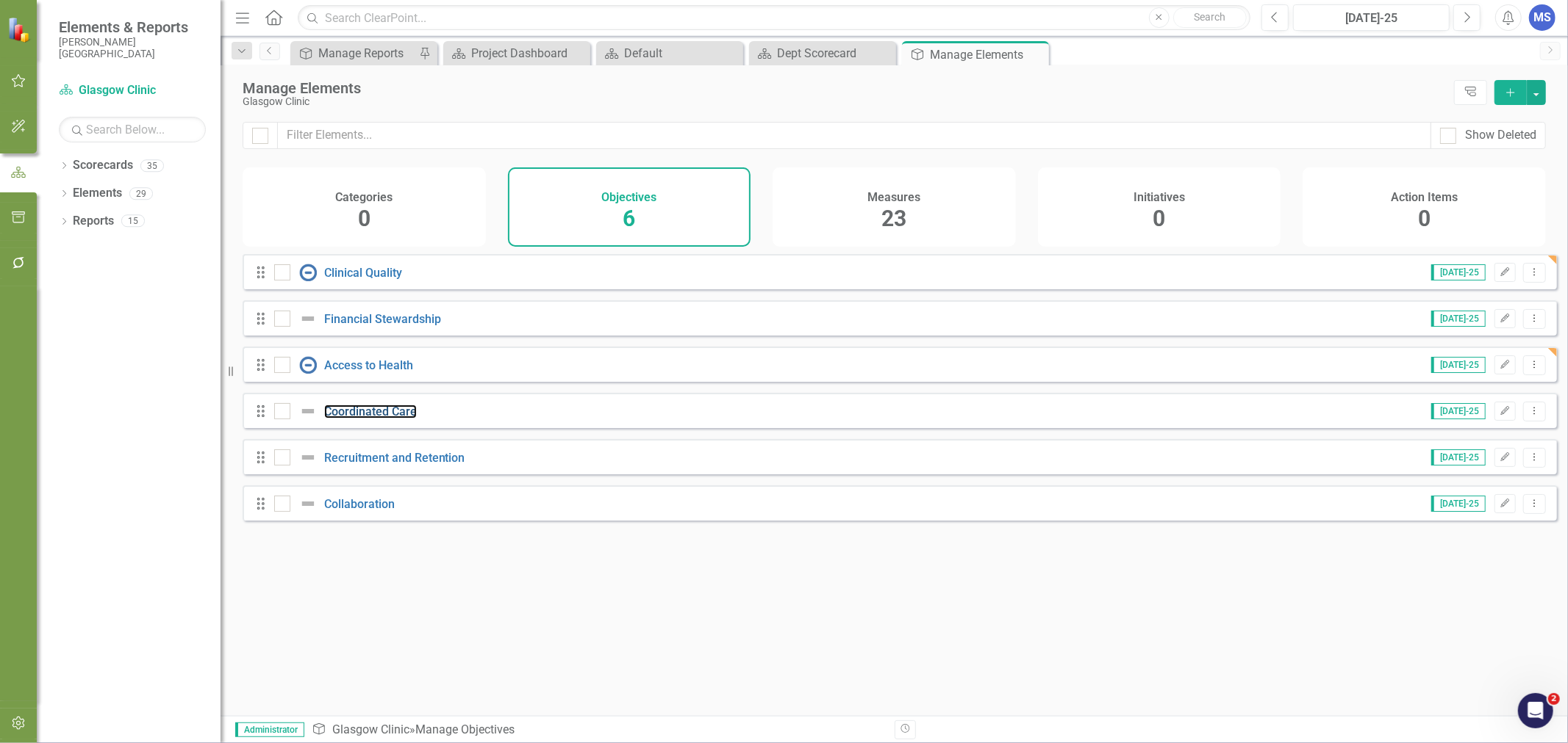
click at [376, 419] on link "Coordinated Care" at bounding box center [371, 412] width 93 height 14
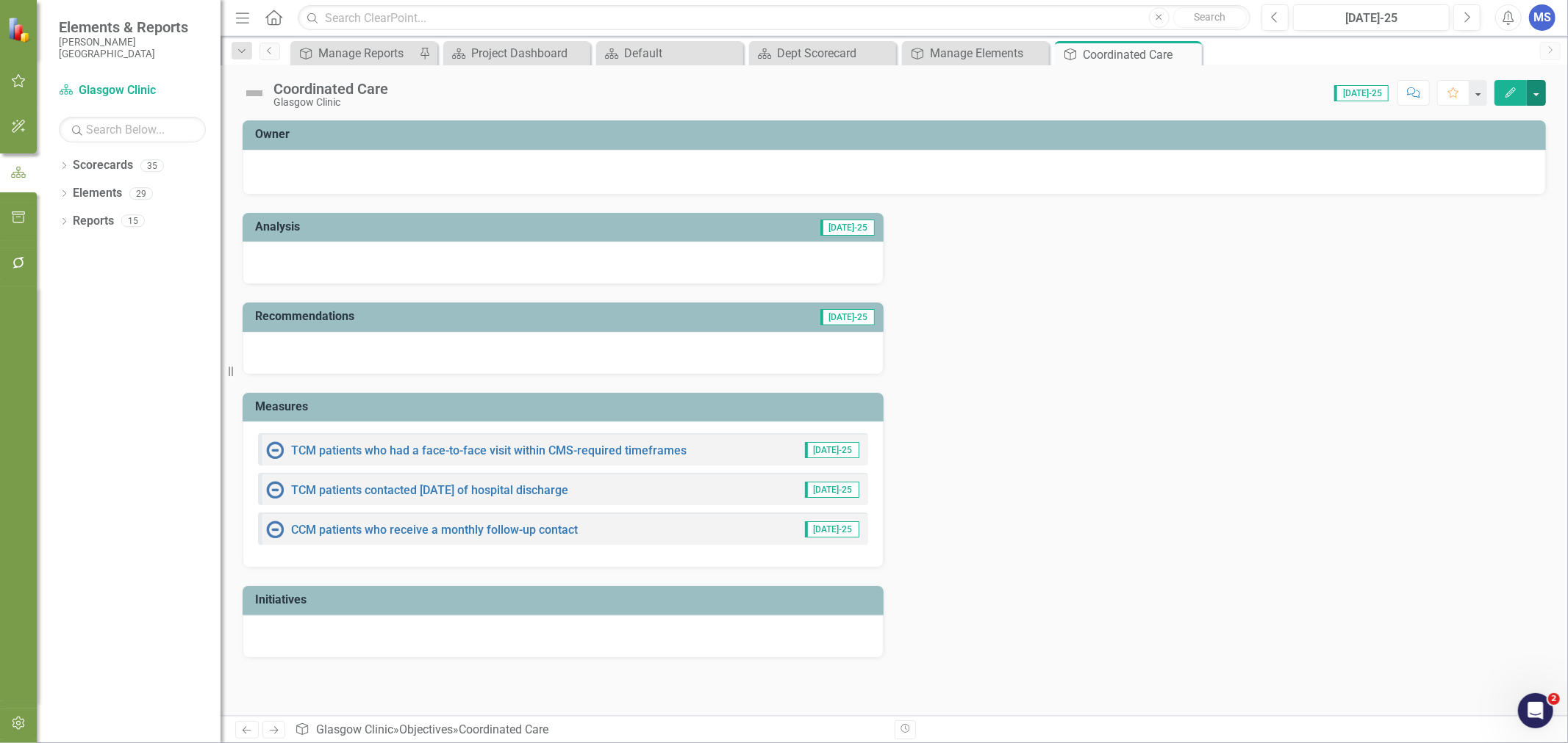
click at [1532, 90] on button "button" at bounding box center [1536, 93] width 19 height 25
click at [1503, 126] on link "Edit Edit Objective" at bounding box center [1485, 120] width 119 height 27
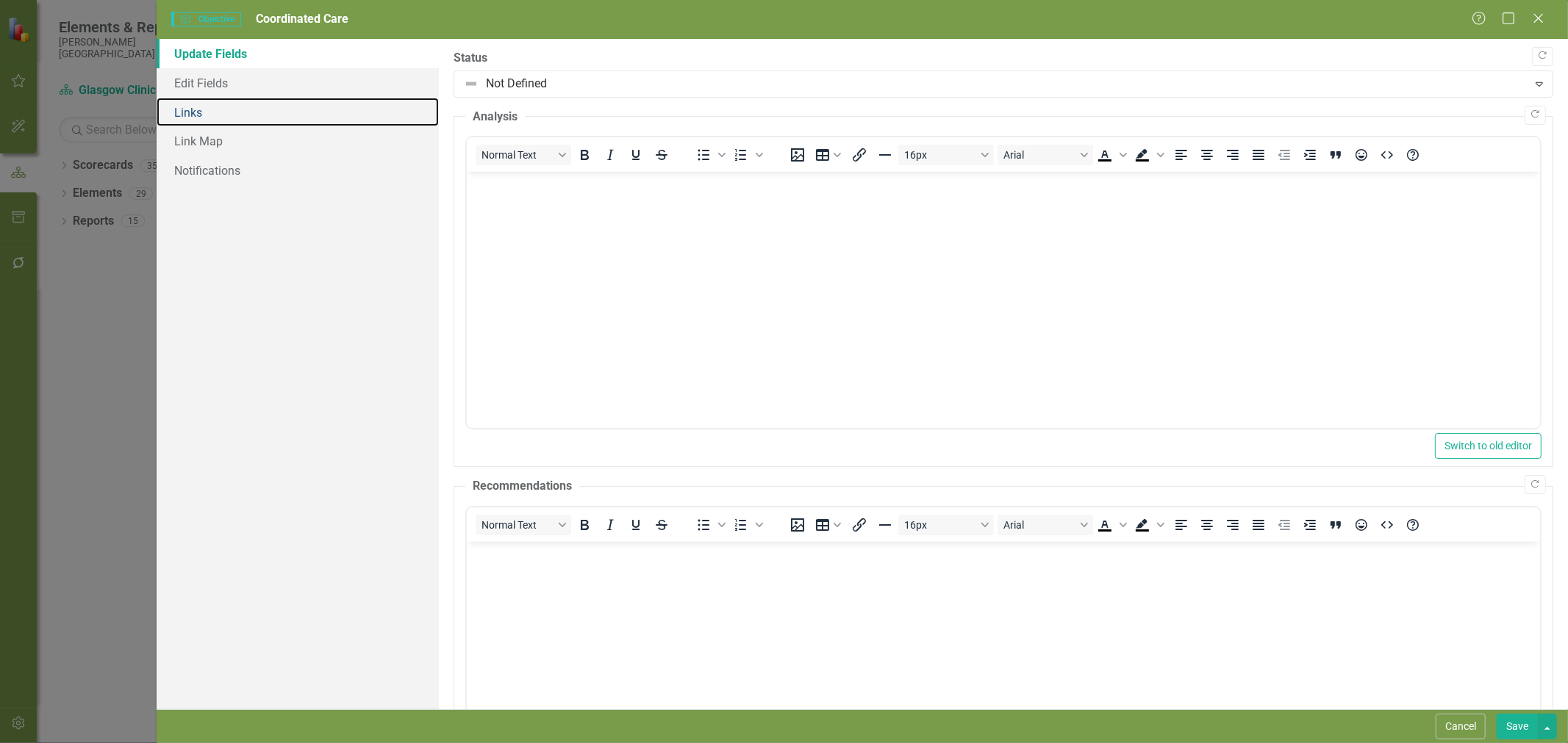
click at [243, 106] on link "Links" at bounding box center [298, 113] width 283 height 29
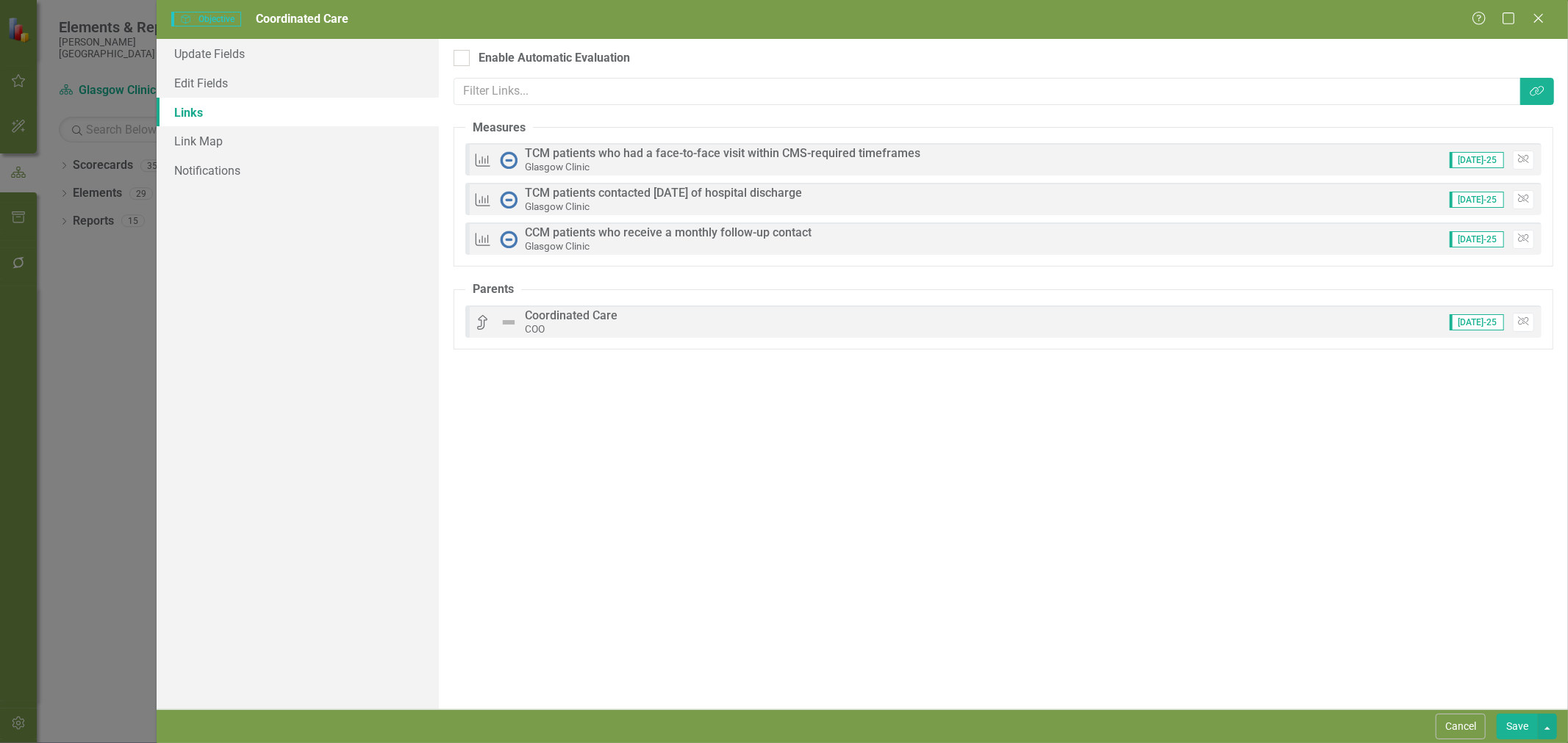
click at [465, 59] on div at bounding box center [461, 58] width 16 height 16
click at [463, 59] on input "Enable Automatic Evaluation" at bounding box center [458, 55] width 9 height 9
checkbox input "true"
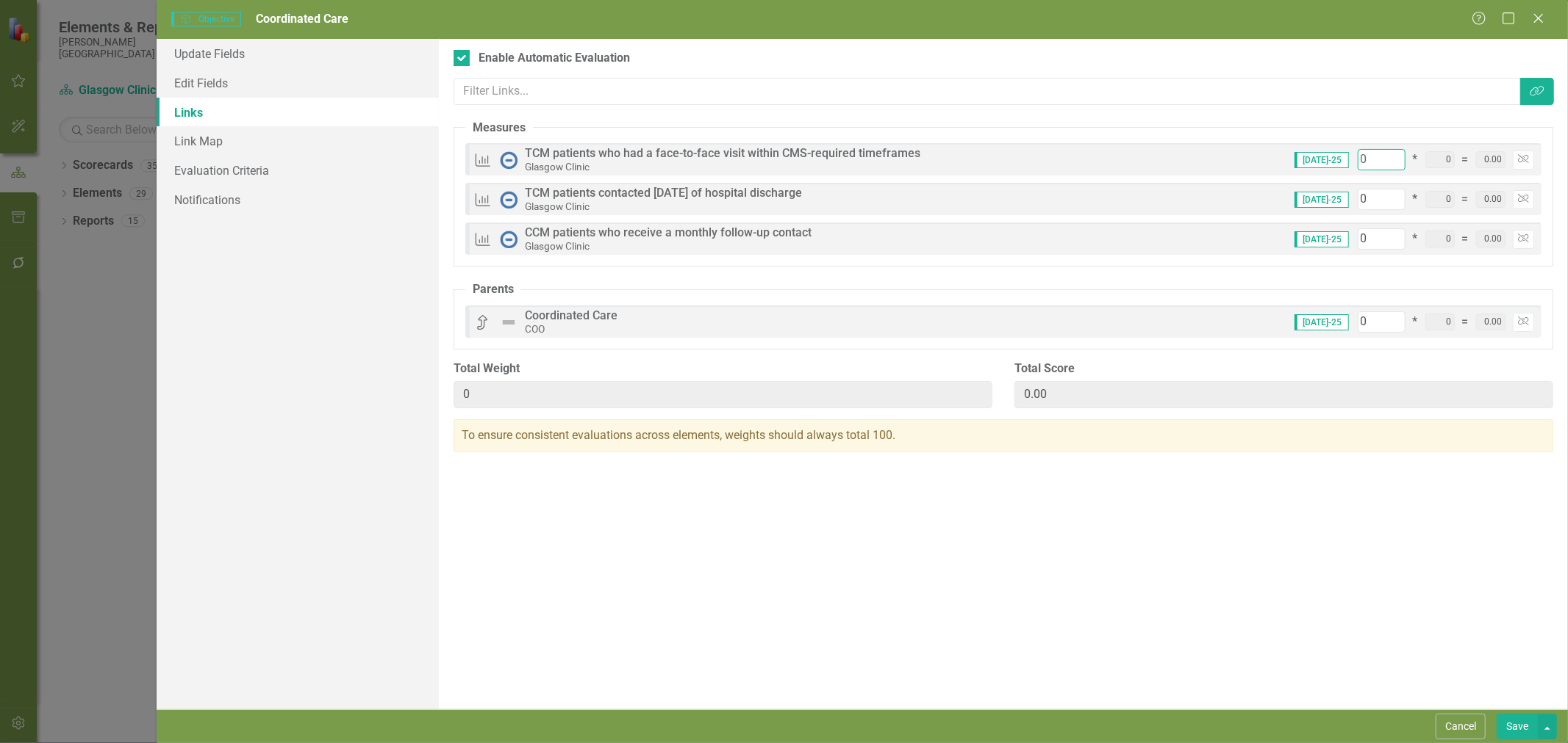
drag, startPoint x: 1377, startPoint y: 160, endPoint x: 1323, endPoint y: 161, distance: 54.0
click at [1323, 161] on div "[DATE]-25 0 * 0 = 0.00 Unlink" at bounding box center [1408, 160] width 251 height 22
type input "3"
type input "33"
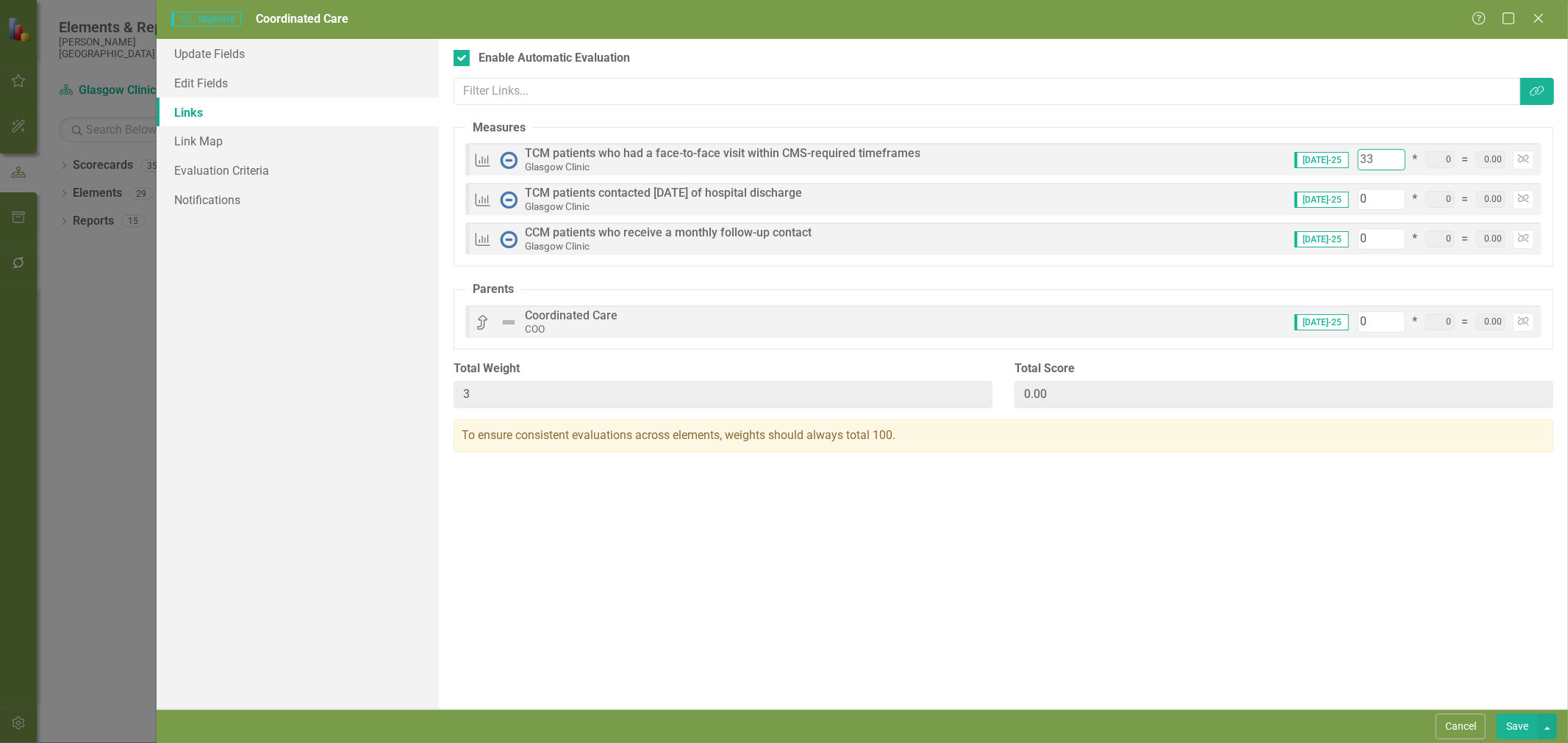
type input "33"
drag, startPoint x: 1374, startPoint y: 192, endPoint x: 1339, endPoint y: 203, distance: 36.7
click at [1339, 203] on div "[DATE]-25 0 * 0 = 0.00 Unlink" at bounding box center [1408, 200] width 251 height 22
type input "3"
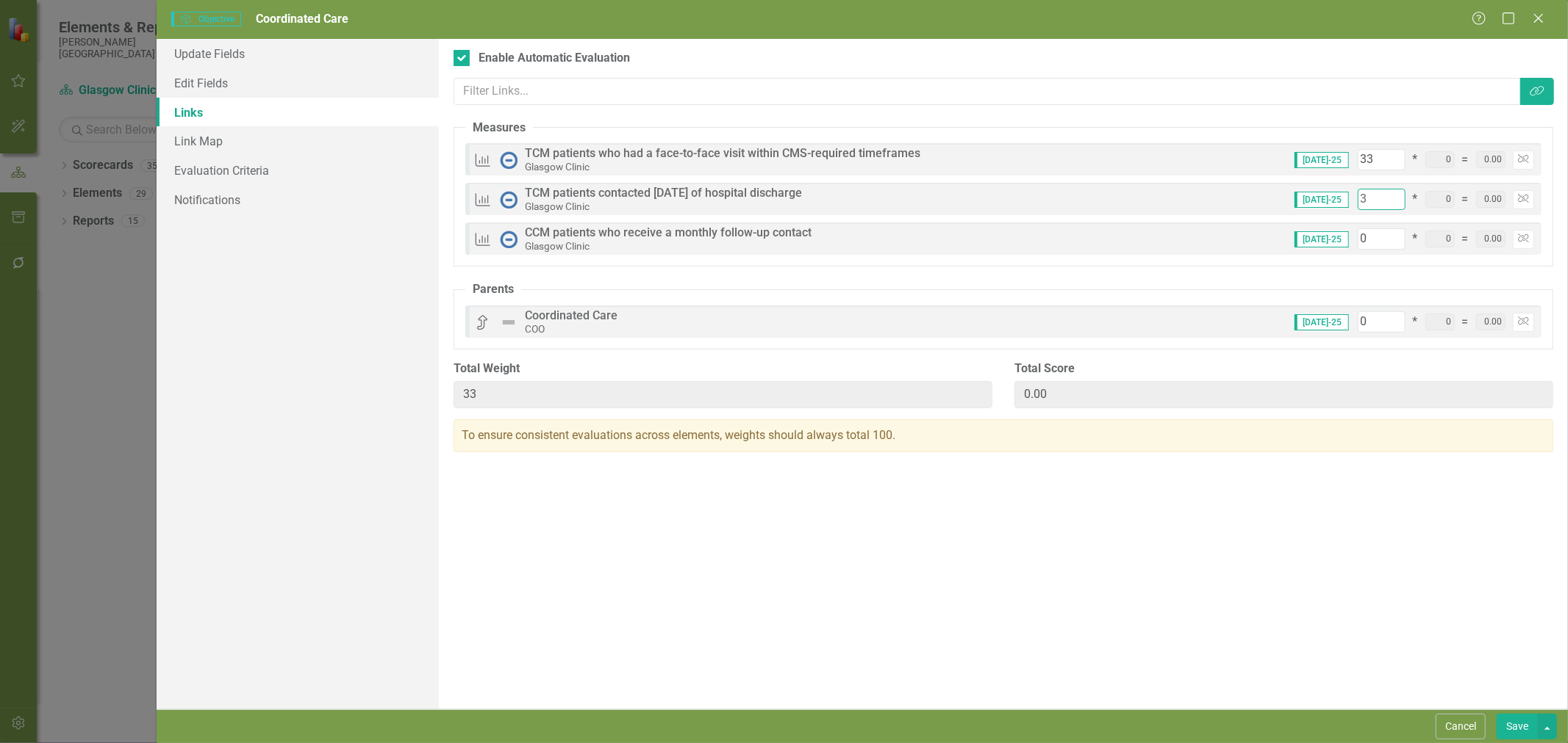
type input "36"
type input "33"
type input "66"
type input "33"
drag, startPoint x: 1369, startPoint y: 241, endPoint x: 1330, endPoint y: 248, distance: 39.6
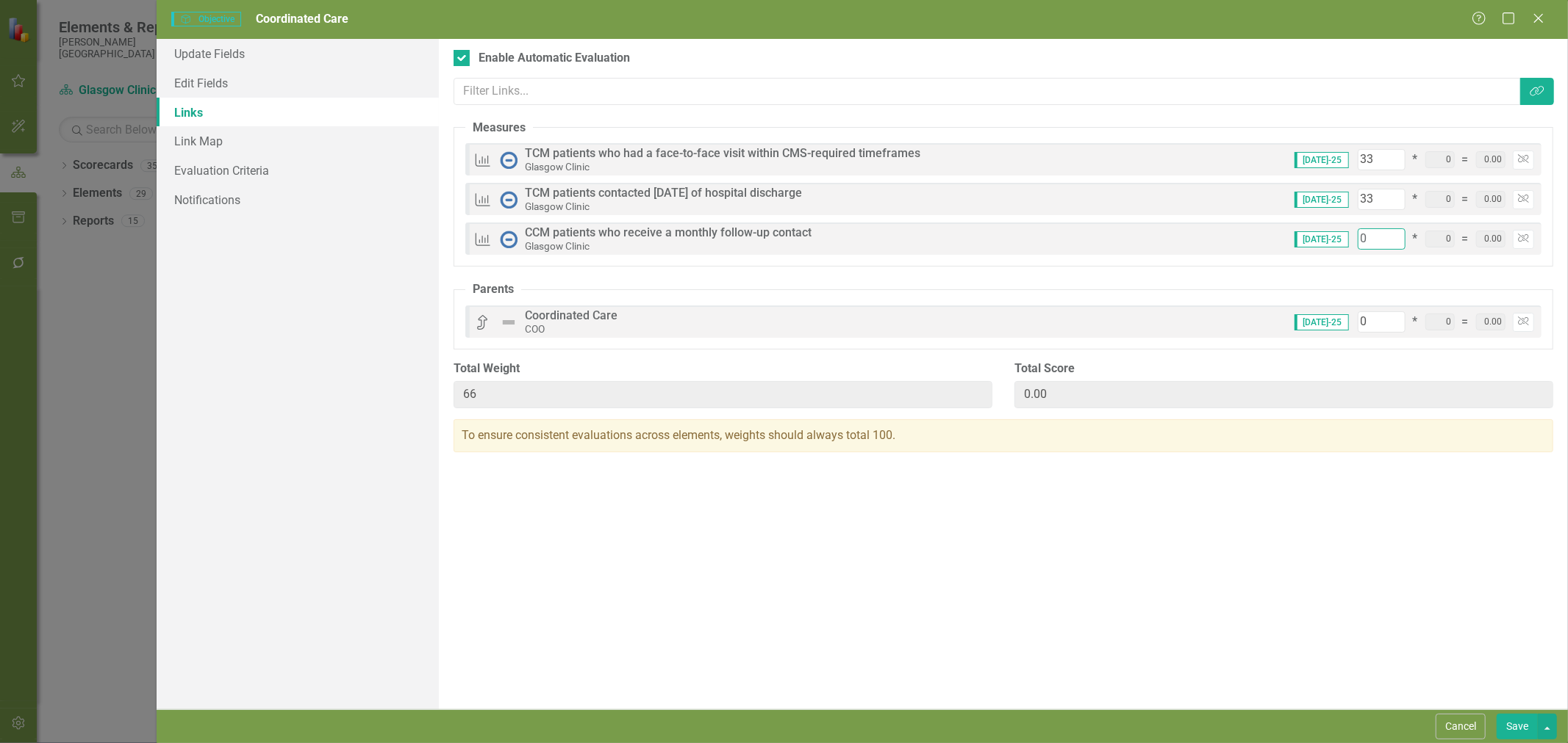
click at [1330, 248] on div "[DATE]-25 0 * 0 = 0.00 Unlink" at bounding box center [1408, 239] width 251 height 22
type input "3"
type input "69"
type input "33"
type input "99"
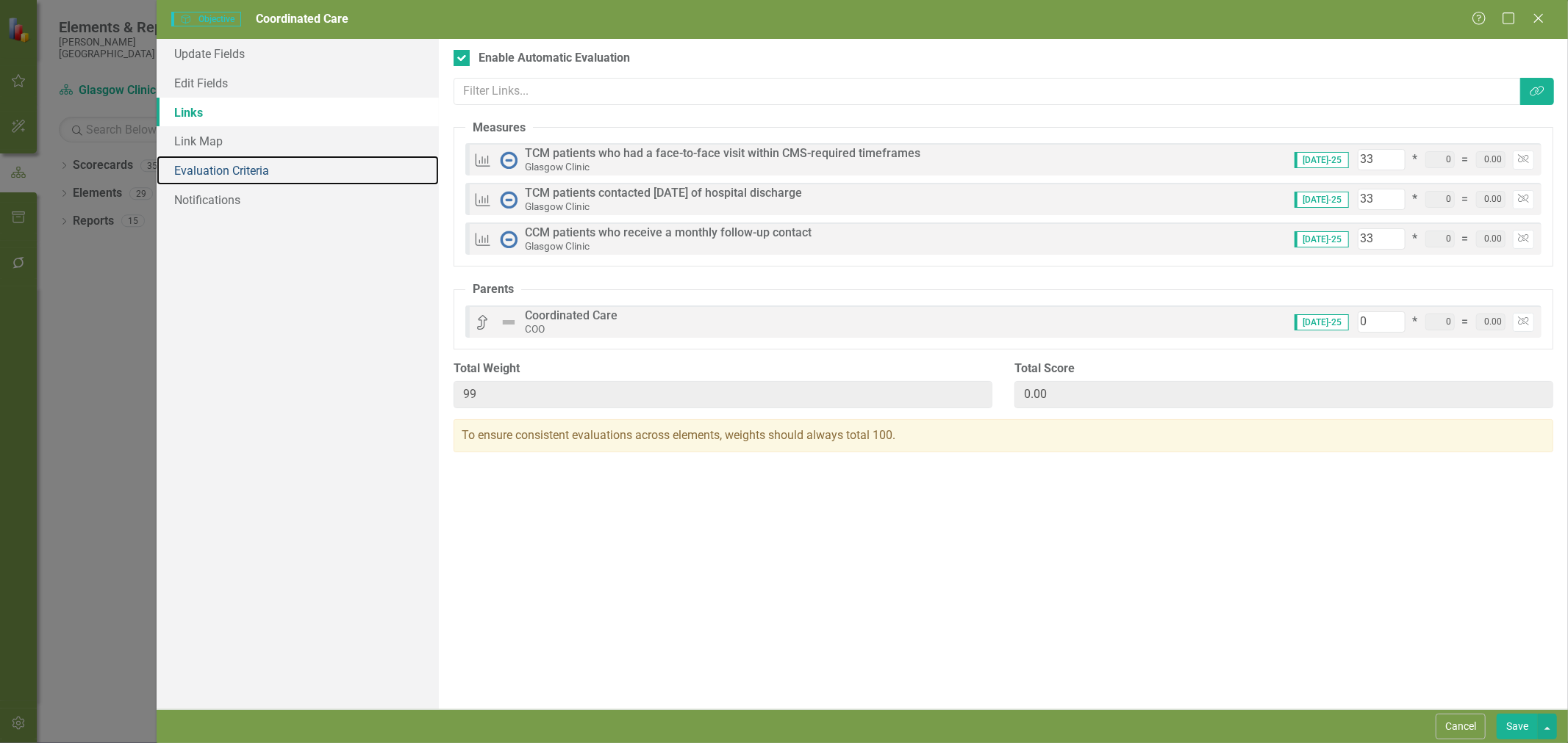
click at [237, 169] on link "Evaluation Criteria" at bounding box center [298, 171] width 283 height 29
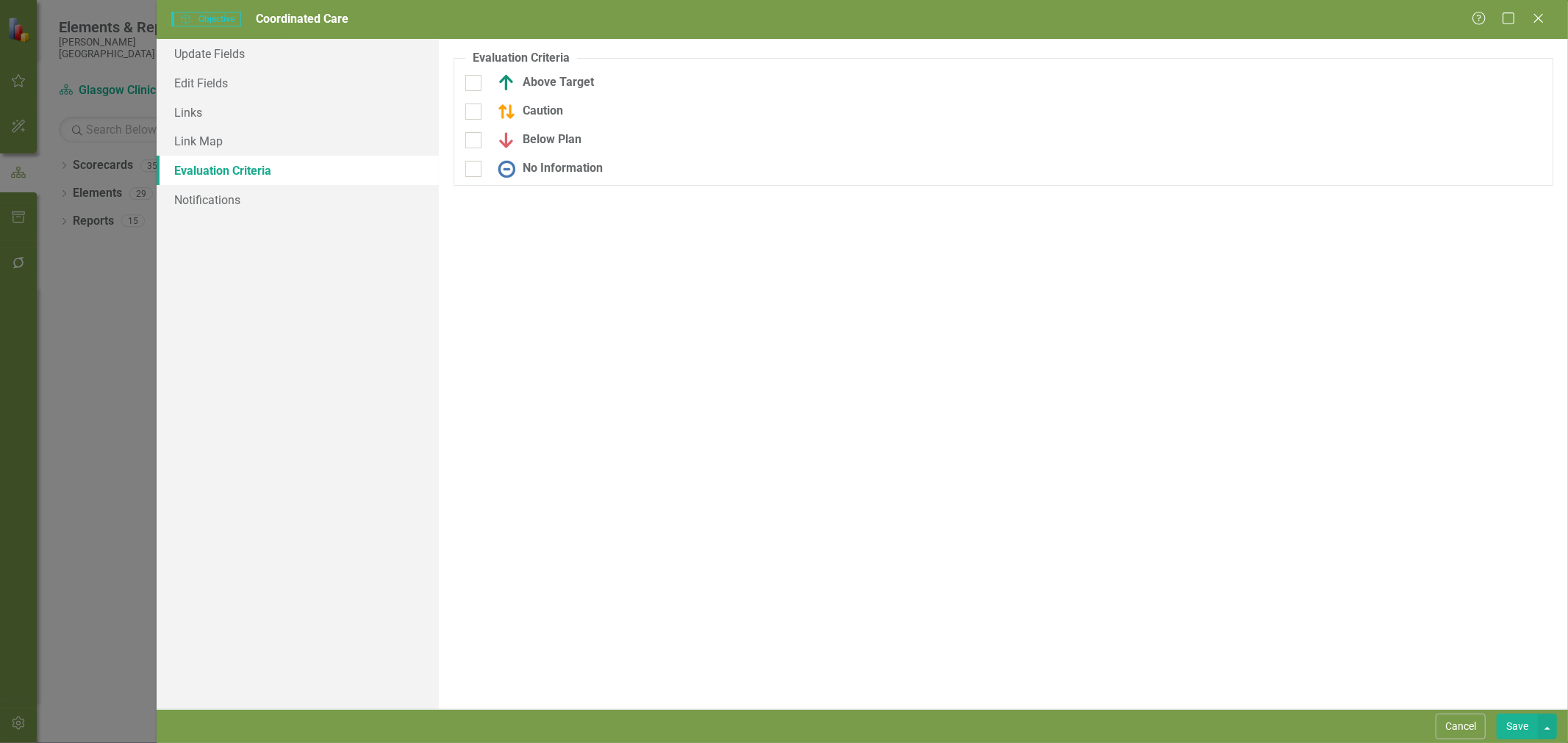
click at [469, 77] on input "Above Target" at bounding box center [470, 79] width 9 height 9
checkbox input "true"
click at [475, 117] on div at bounding box center [473, 121] width 16 height 16
click at [475, 117] on input "Caution" at bounding box center [470, 118] width 9 height 9
checkbox input "true"
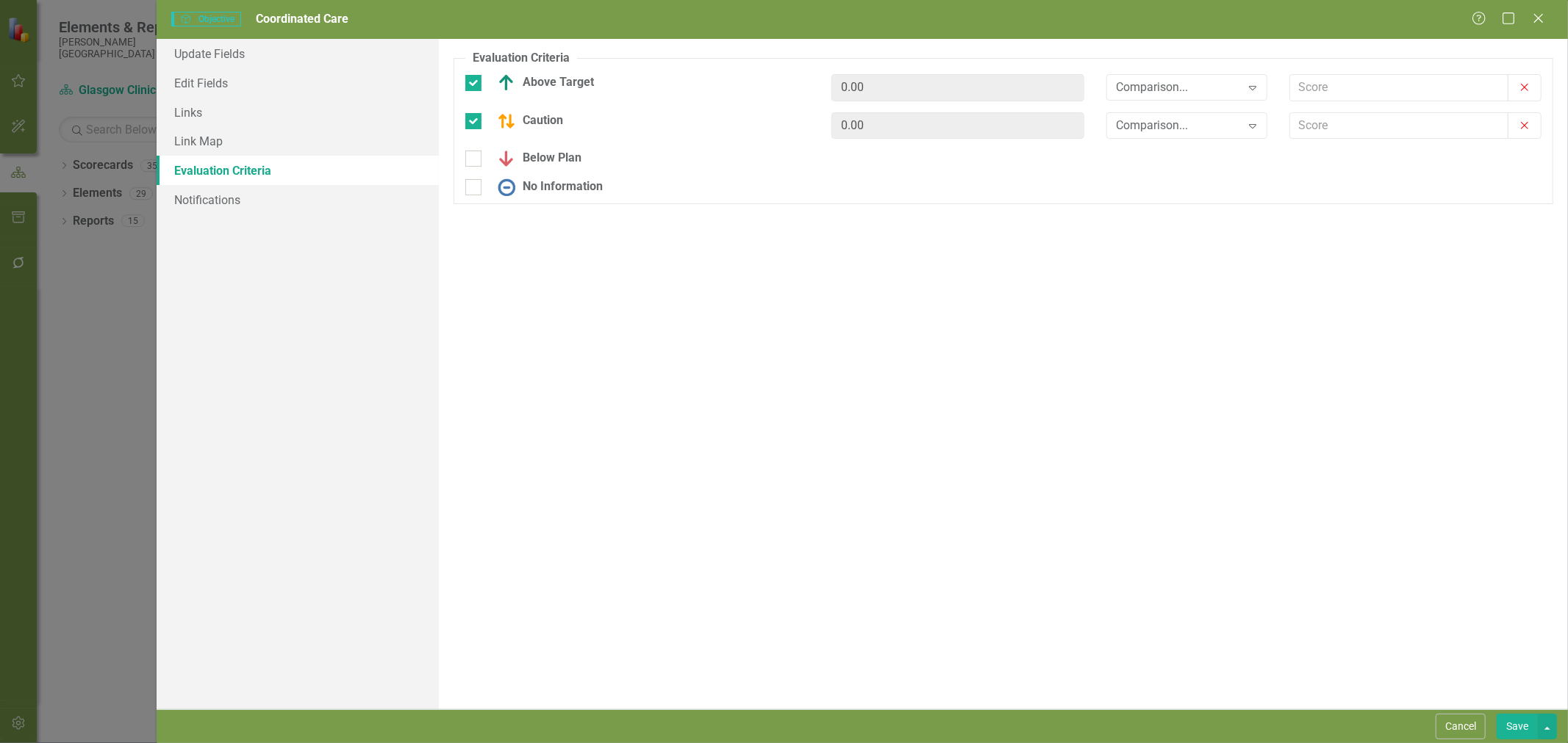
click at [476, 158] on div at bounding box center [473, 158] width 16 height 16
click at [475, 158] on input "Below Plan" at bounding box center [470, 155] width 9 height 9
checkbox input "true"
click at [473, 200] on div at bounding box center [473, 197] width 16 height 16
click at [473, 198] on input "No Information" at bounding box center [470, 194] width 9 height 9
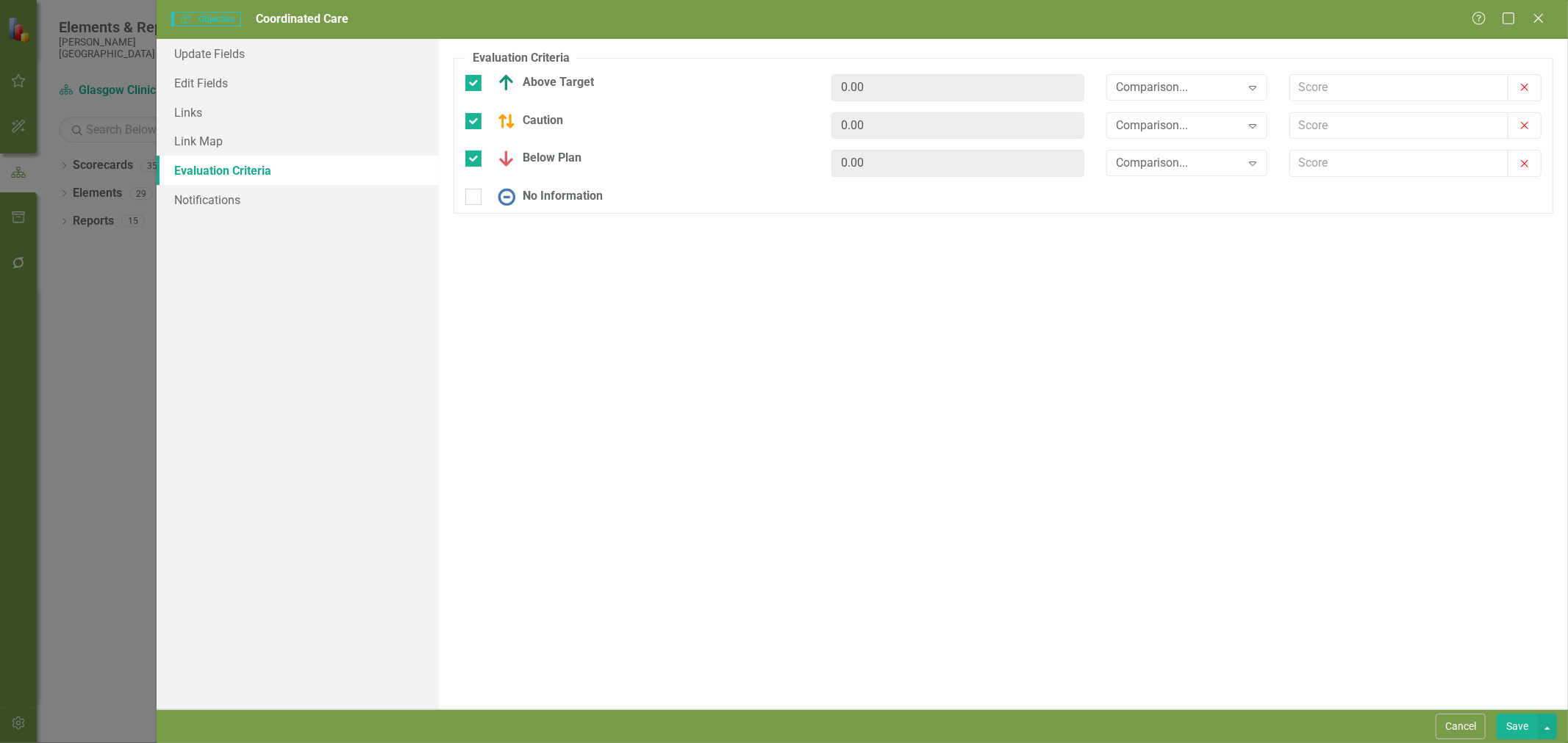
checkbox input "true"
click at [1157, 88] on div "Comparison..." at bounding box center [1178, 87] width 124 height 17
click at [1202, 142] on div ">=" at bounding box center [1190, 138] width 137 height 17
click at [1173, 125] on div "Comparison..." at bounding box center [1178, 125] width 124 height 17
click at [1181, 173] on div ">=" at bounding box center [1190, 176] width 137 height 17
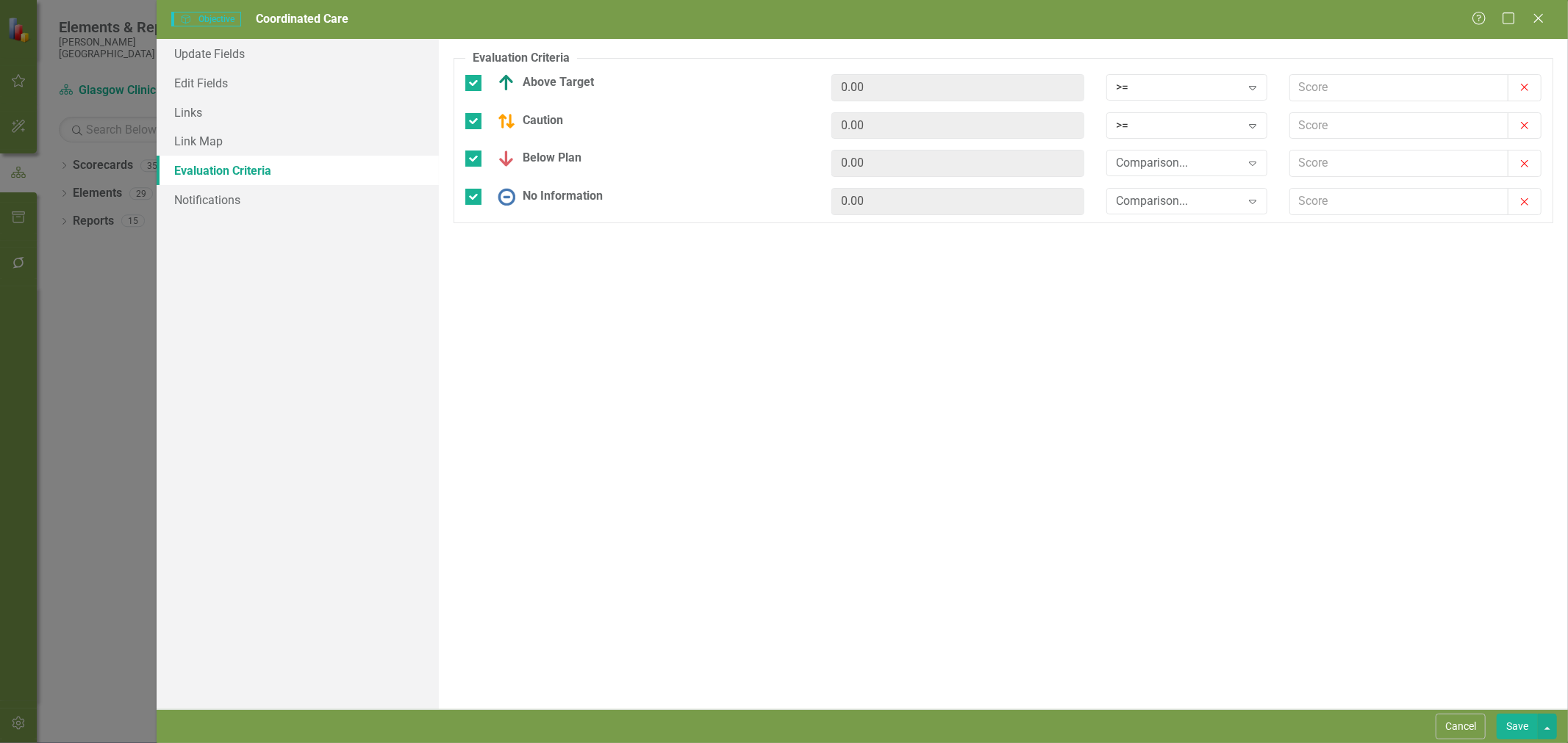
click at [1180, 159] on div "Comparison..." at bounding box center [1178, 164] width 124 height 17
click at [1184, 211] on div ">=" at bounding box center [1190, 214] width 137 height 17
click at [1195, 203] on div "Comparison..." at bounding box center [1178, 201] width 124 height 17
click at [1163, 389] on div "Any" at bounding box center [1190, 397] width 137 height 17
click at [1348, 85] on input "text" at bounding box center [1399, 87] width 218 height 27
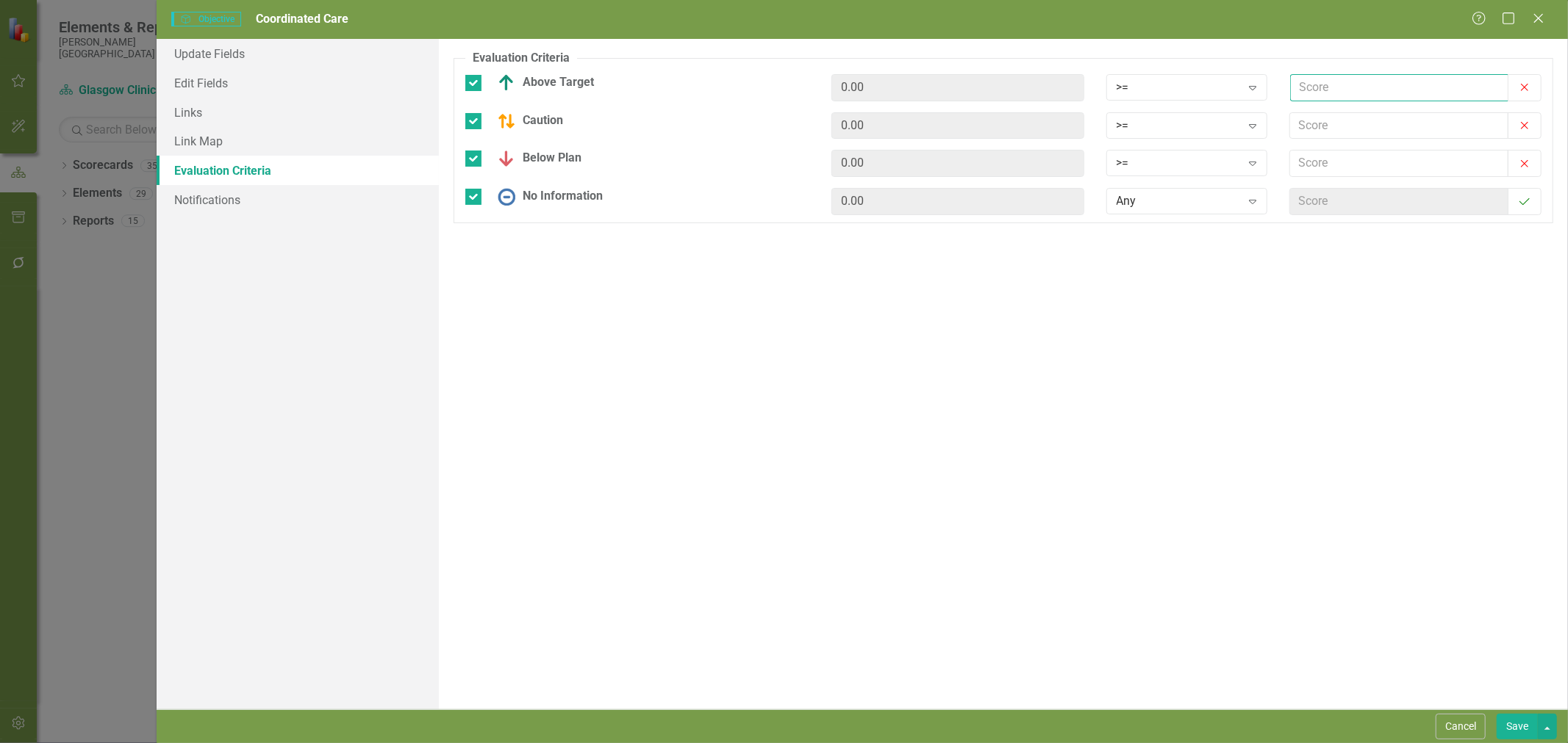
type input "2.5"
click at [1365, 130] on input "text" at bounding box center [1399, 126] width 218 height 27
type input "2"
click at [1332, 166] on input "text" at bounding box center [1399, 163] width 218 height 27
type input "1"
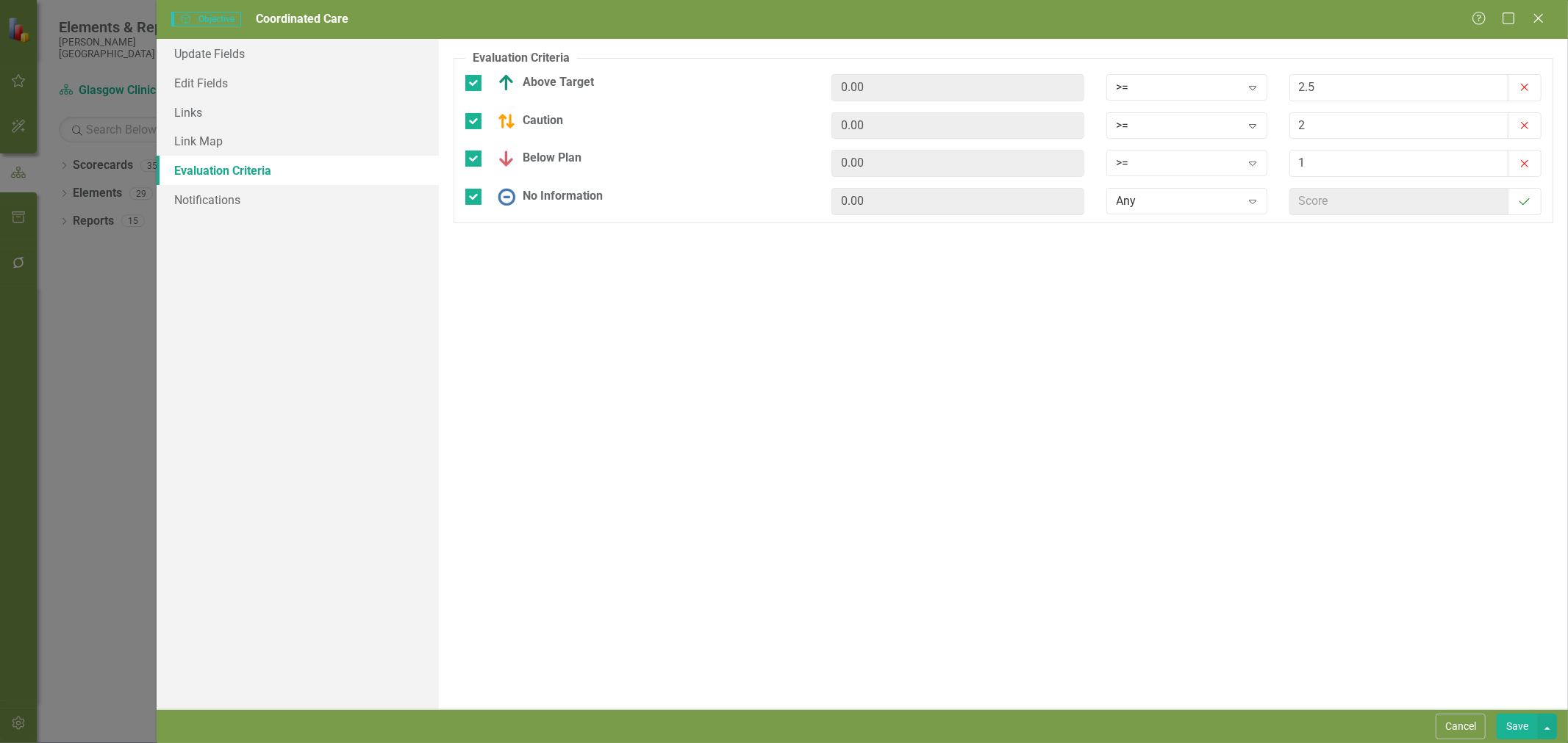
click at [1343, 388] on div "Evaluation Criteria Objectives are unique in ClearPoint as they can be evaluate…" at bounding box center [1003, 373] width 1129 height 670
click at [1512, 726] on button "Save" at bounding box center [1516, 726] width 41 height 25
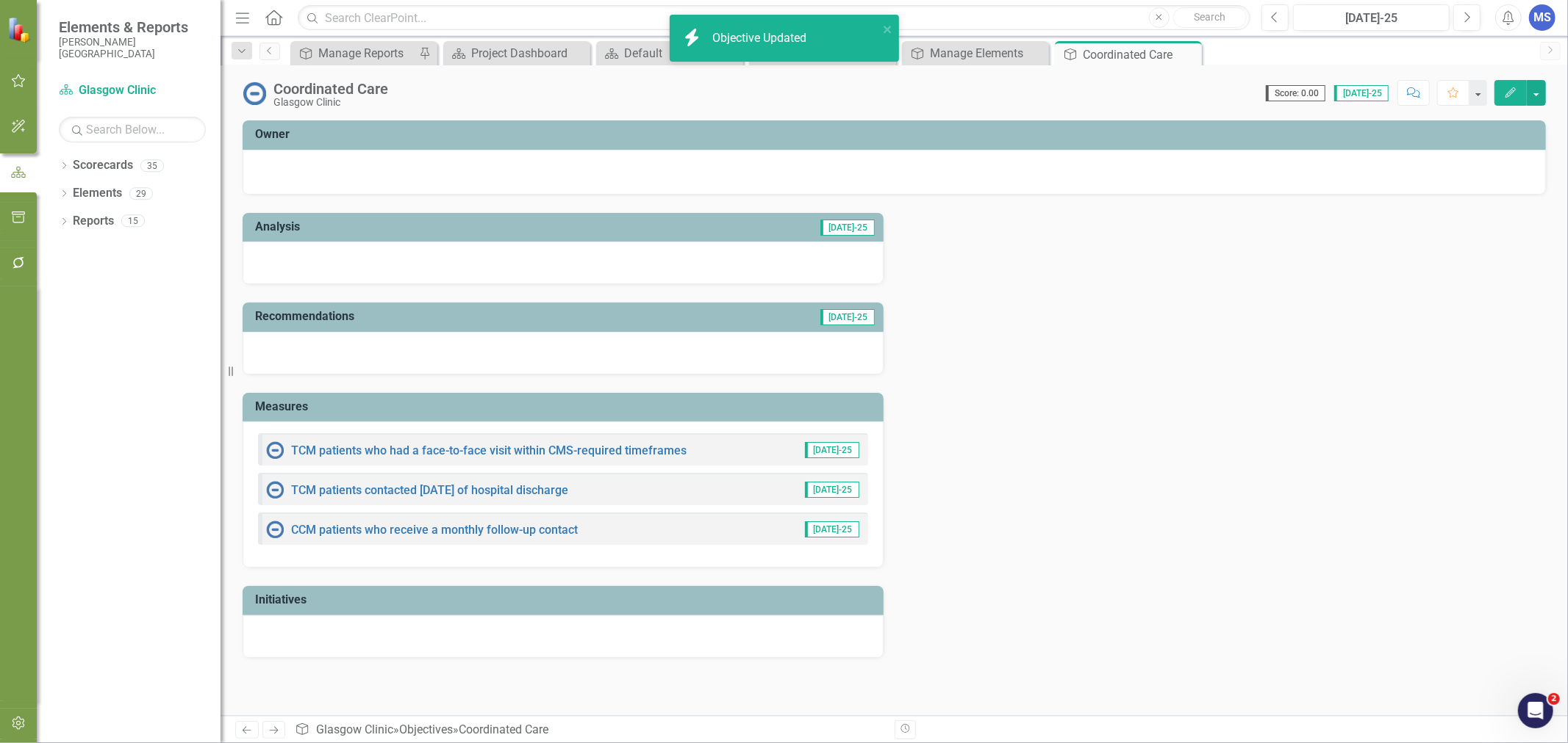
click at [0, 0] on icon "Close" at bounding box center [0, 0] width 0 height 0
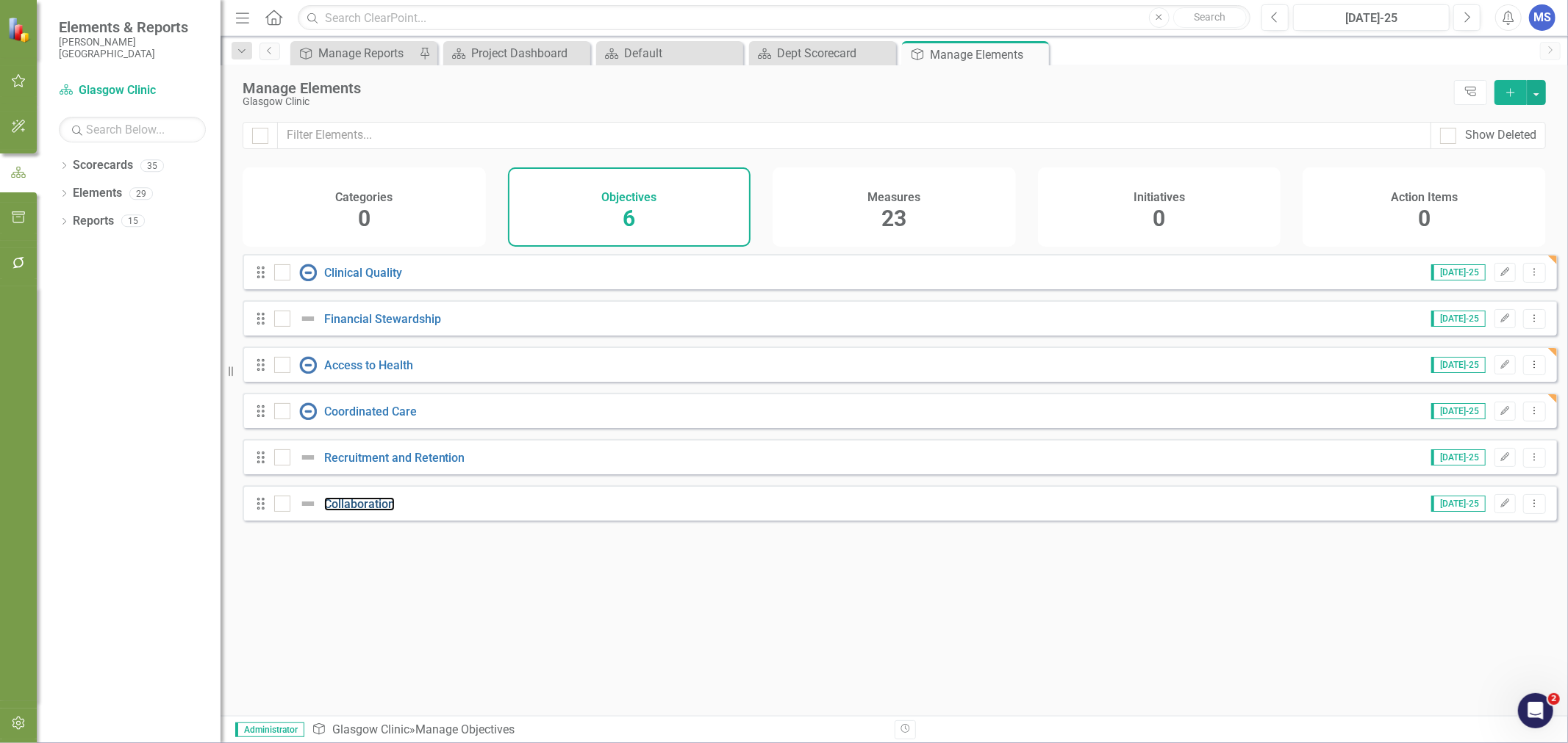
click at [364, 512] on link "Collaboration" at bounding box center [359, 504] width 70 height 14
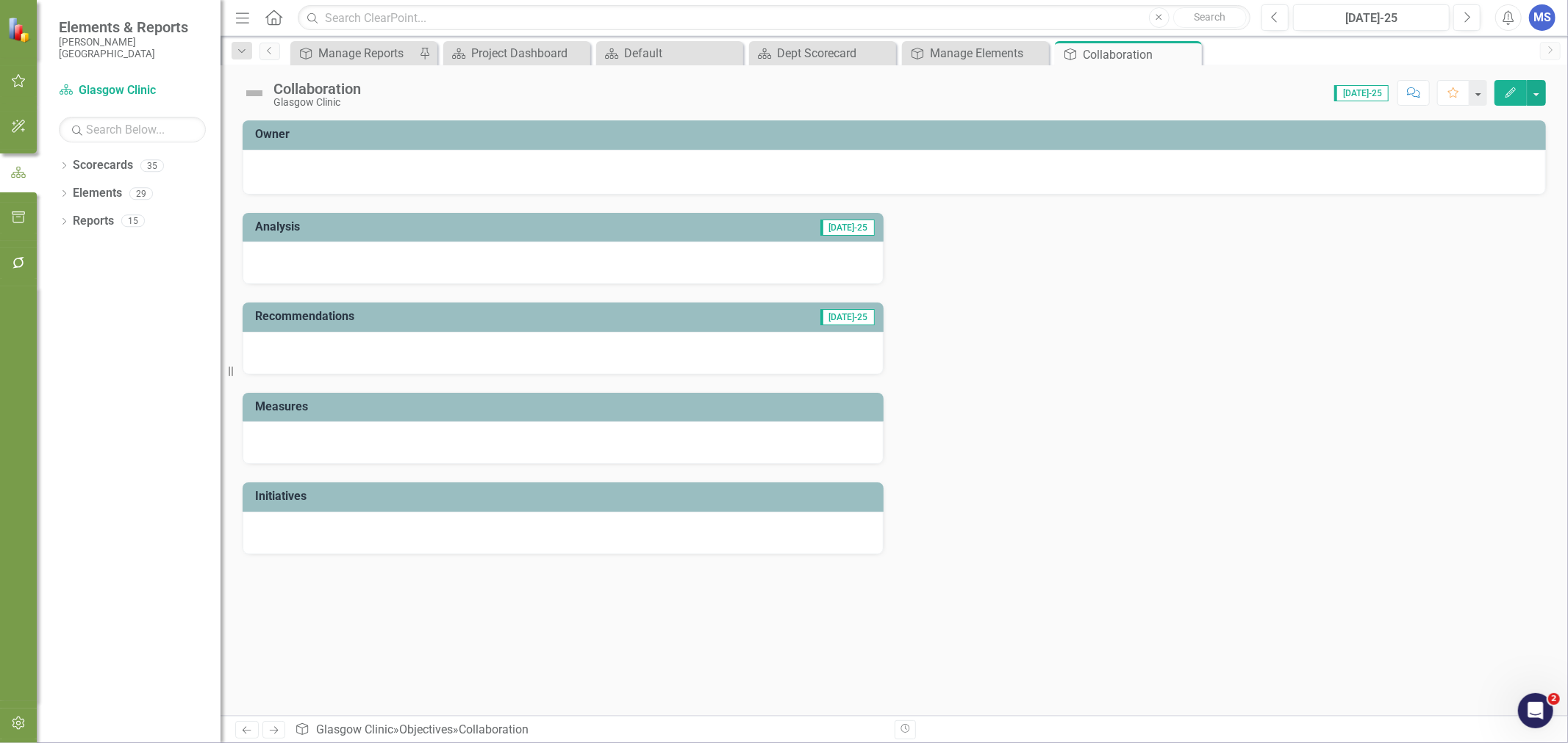
click at [0, 0] on icon "Close" at bounding box center [0, 0] width 0 height 0
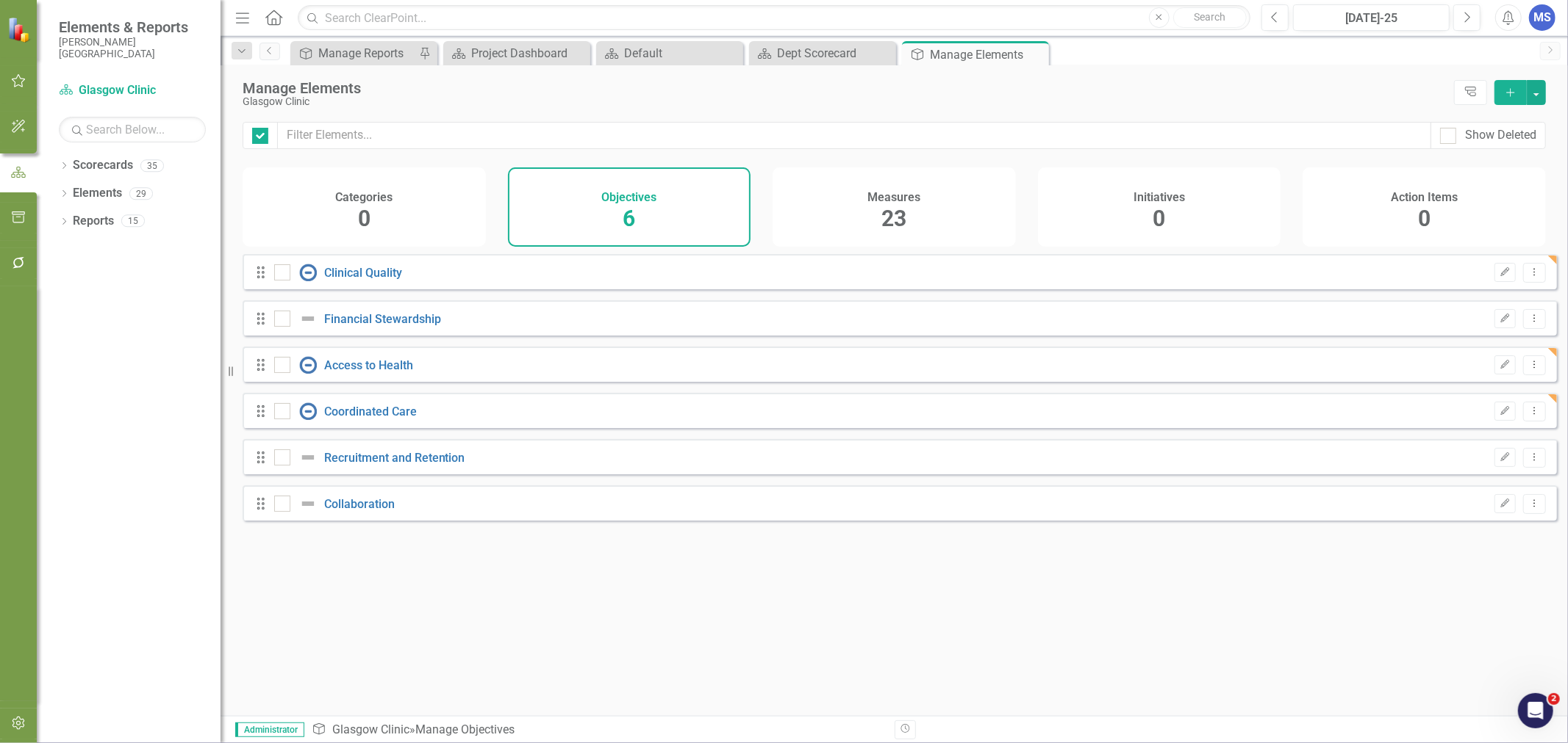
checkbox input "false"
click at [1528, 462] on icon "Dropdown Menu" at bounding box center [1534, 457] width 12 height 9
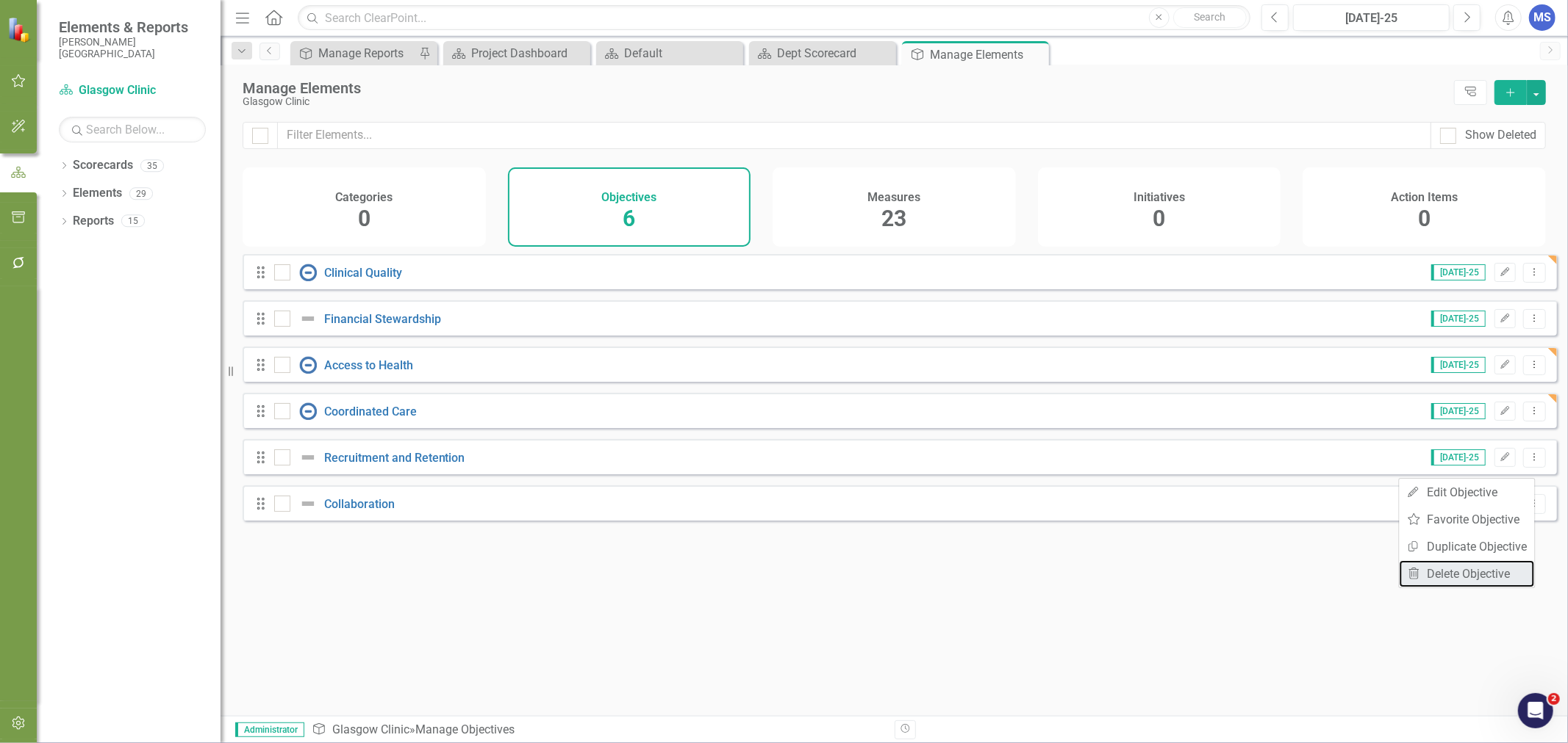
click at [1476, 574] on link "Trash Delete Objective" at bounding box center [1467, 573] width 135 height 27
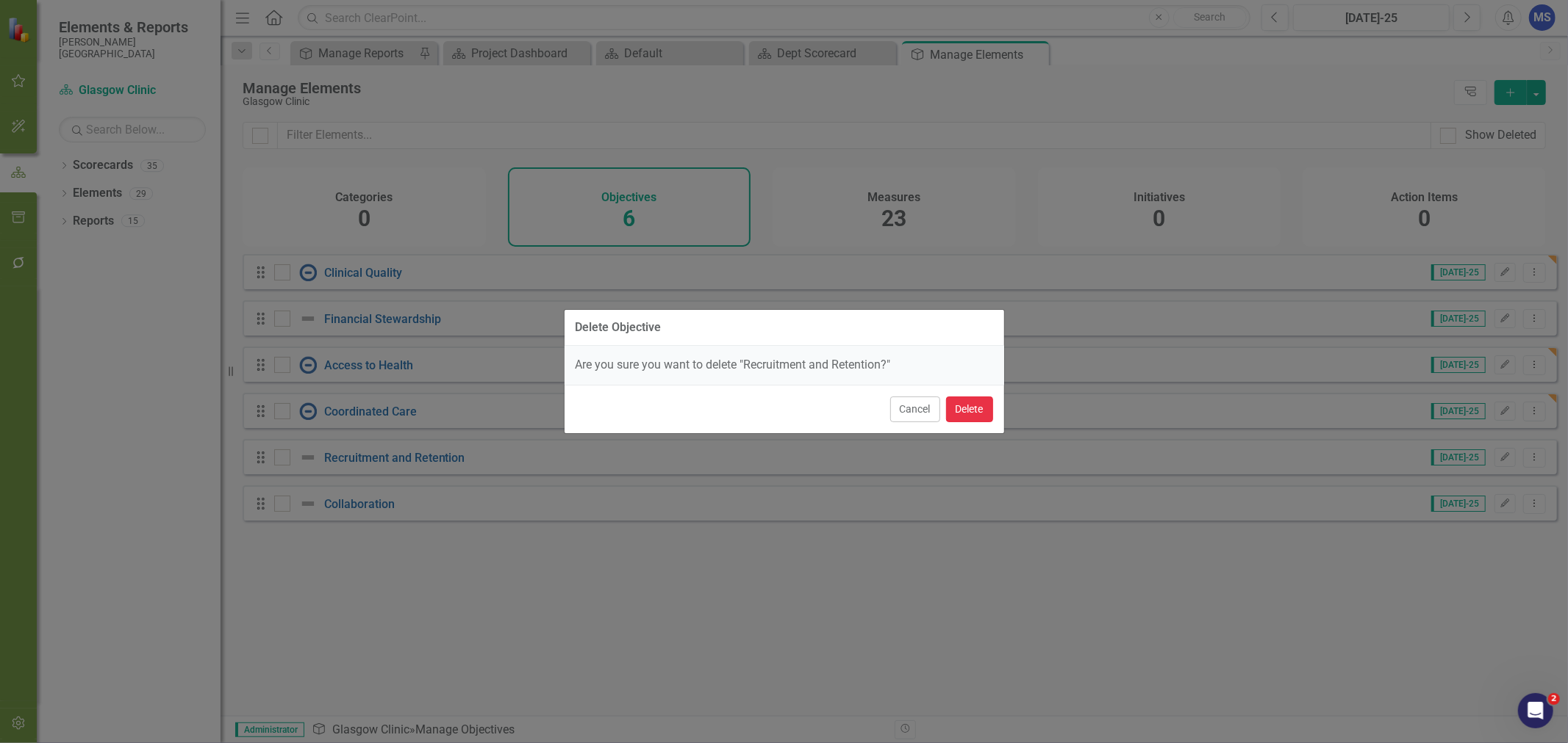
click at [979, 412] on button "Delete" at bounding box center [969, 409] width 47 height 25
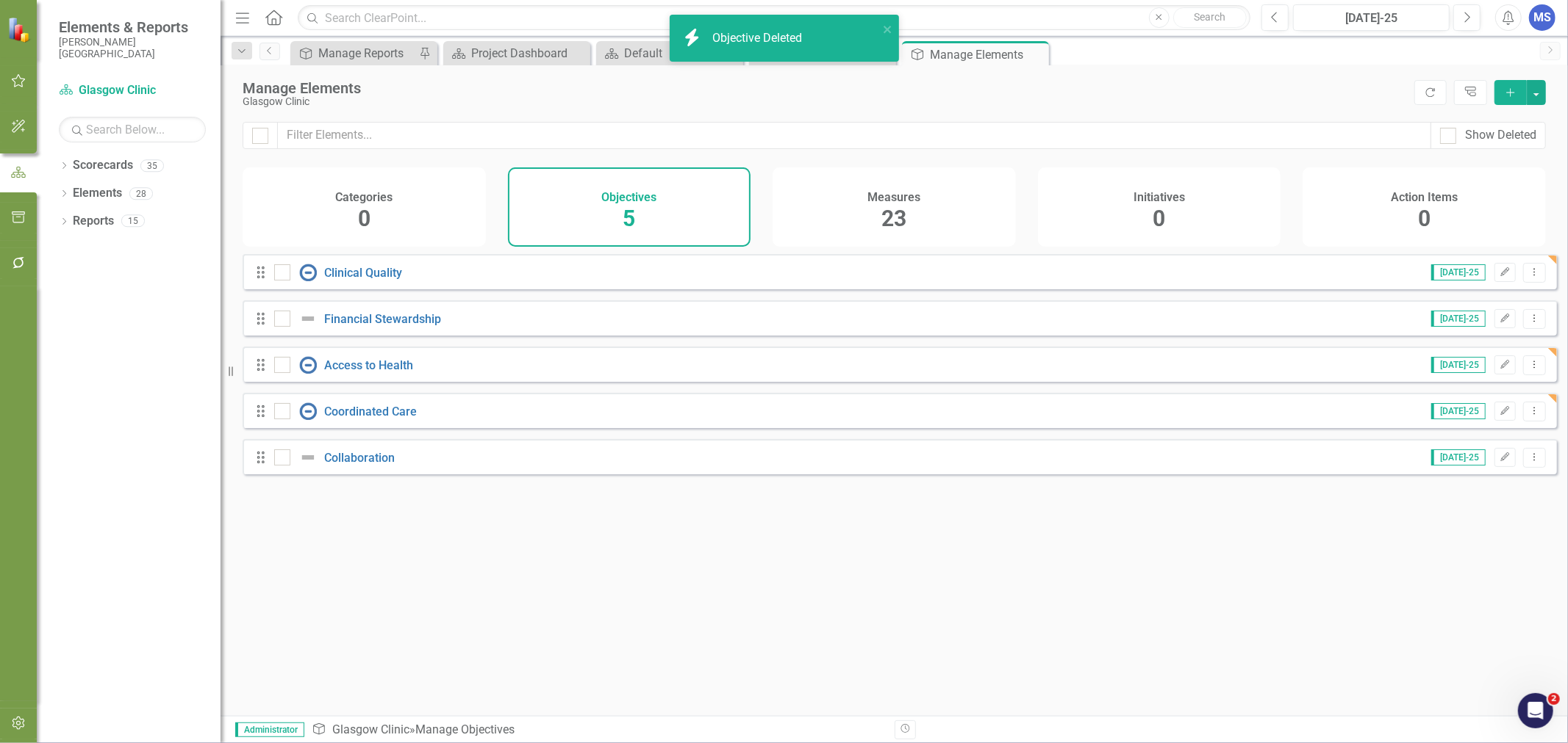
click at [864, 610] on div "Looks like you don't have any Objectives set up yet. Why don't you add an Objec…" at bounding box center [899, 466] width 1314 height 425
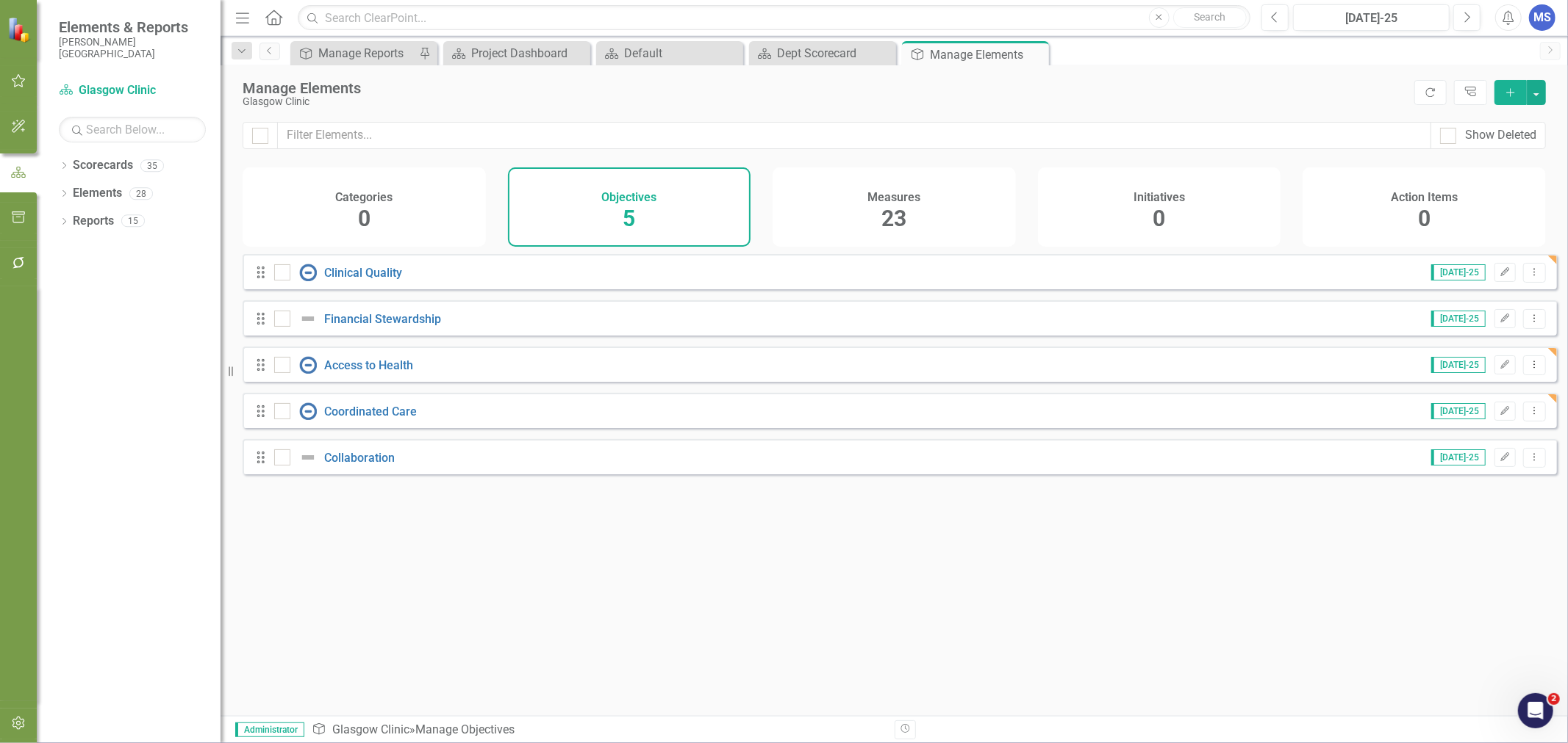
click at [69, 165] on div "Dropdown Scorecards 35" at bounding box center [139, 167] width 161 height 28
click at [63, 167] on icon at bounding box center [64, 165] width 4 height 7
click at [65, 190] on div "Dropdown Scorecards 35 Dropdown FMDH Dropdown COO Dropdown Glasgow Clinic Kevin…" at bounding box center [139, 181] width 161 height 56
click at [69, 192] on icon "Dropdown" at bounding box center [72, 193] width 11 height 8
click at [88, 223] on icon "Dropdown" at bounding box center [86, 220] width 11 height 8
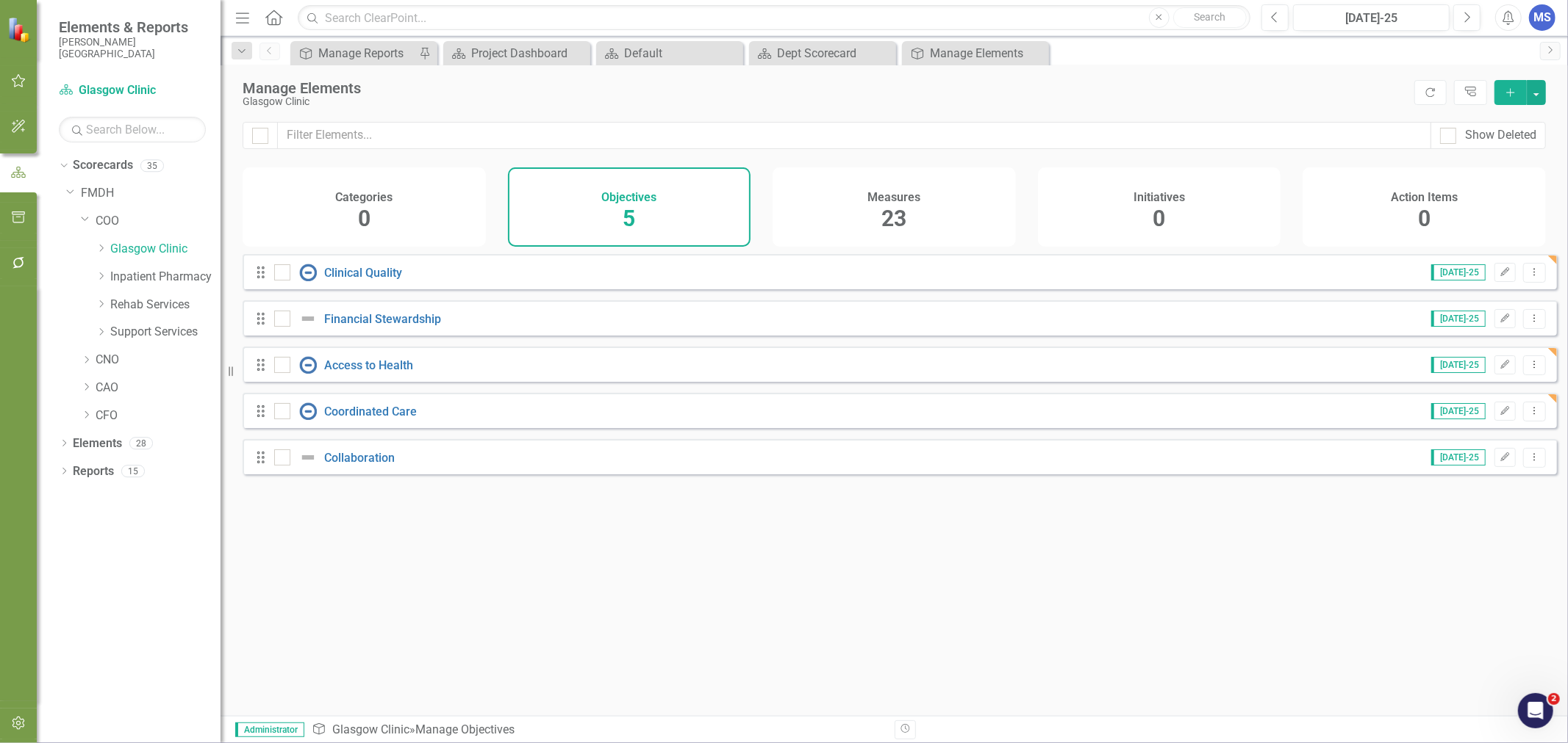
click at [103, 243] on div "Dropdown" at bounding box center [101, 249] width 11 height 12
click at [103, 246] on icon "Dropdown" at bounding box center [100, 246] width 8 height 11
click at [770, 626] on div "Looks like you don't have any Objectives set up yet. Why don't you add an Objec…" at bounding box center [899, 466] width 1314 height 425
click at [0, 0] on icon at bounding box center [0, 0] width 0 height 0
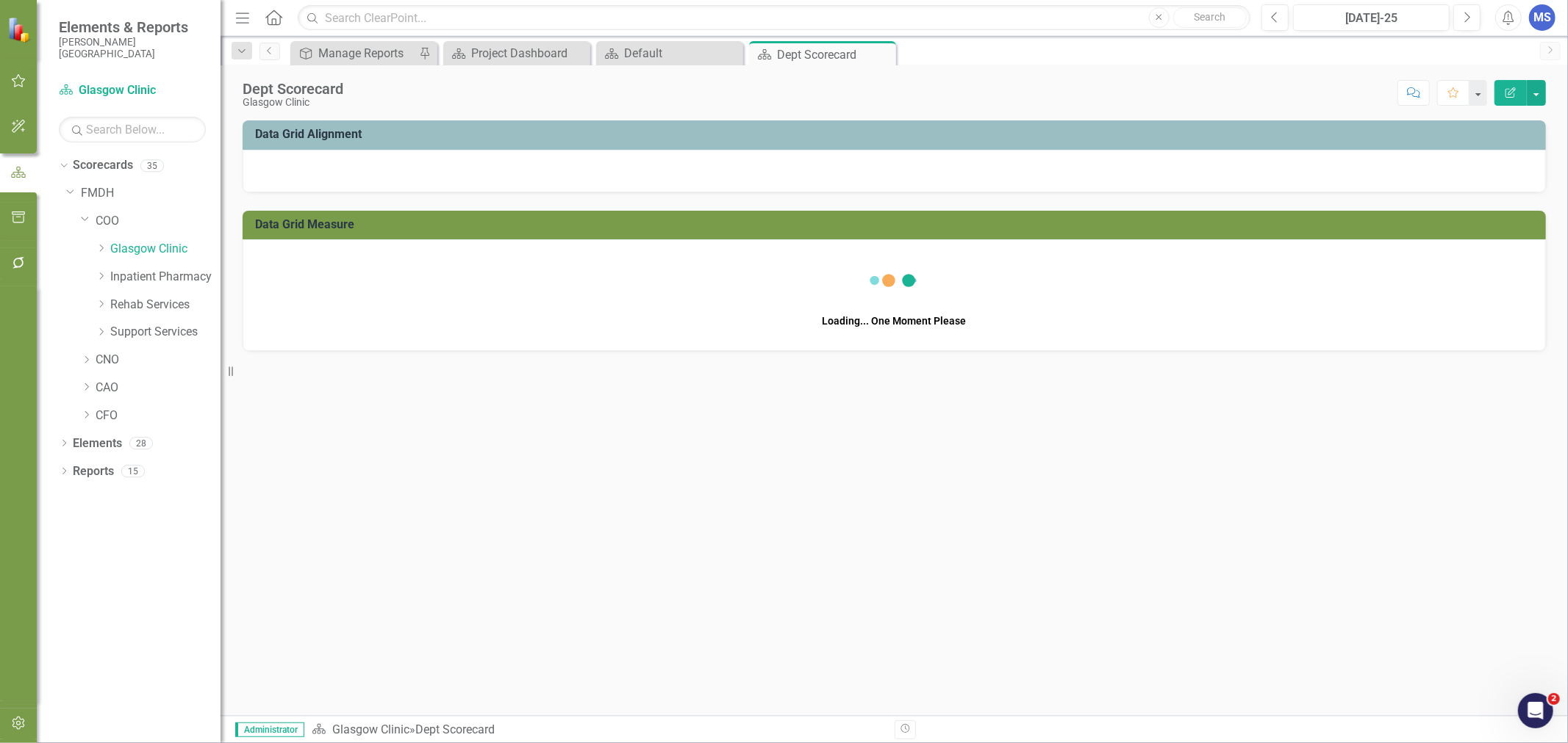
click at [86, 360] on icon "Dropdown" at bounding box center [86, 360] width 11 height 8
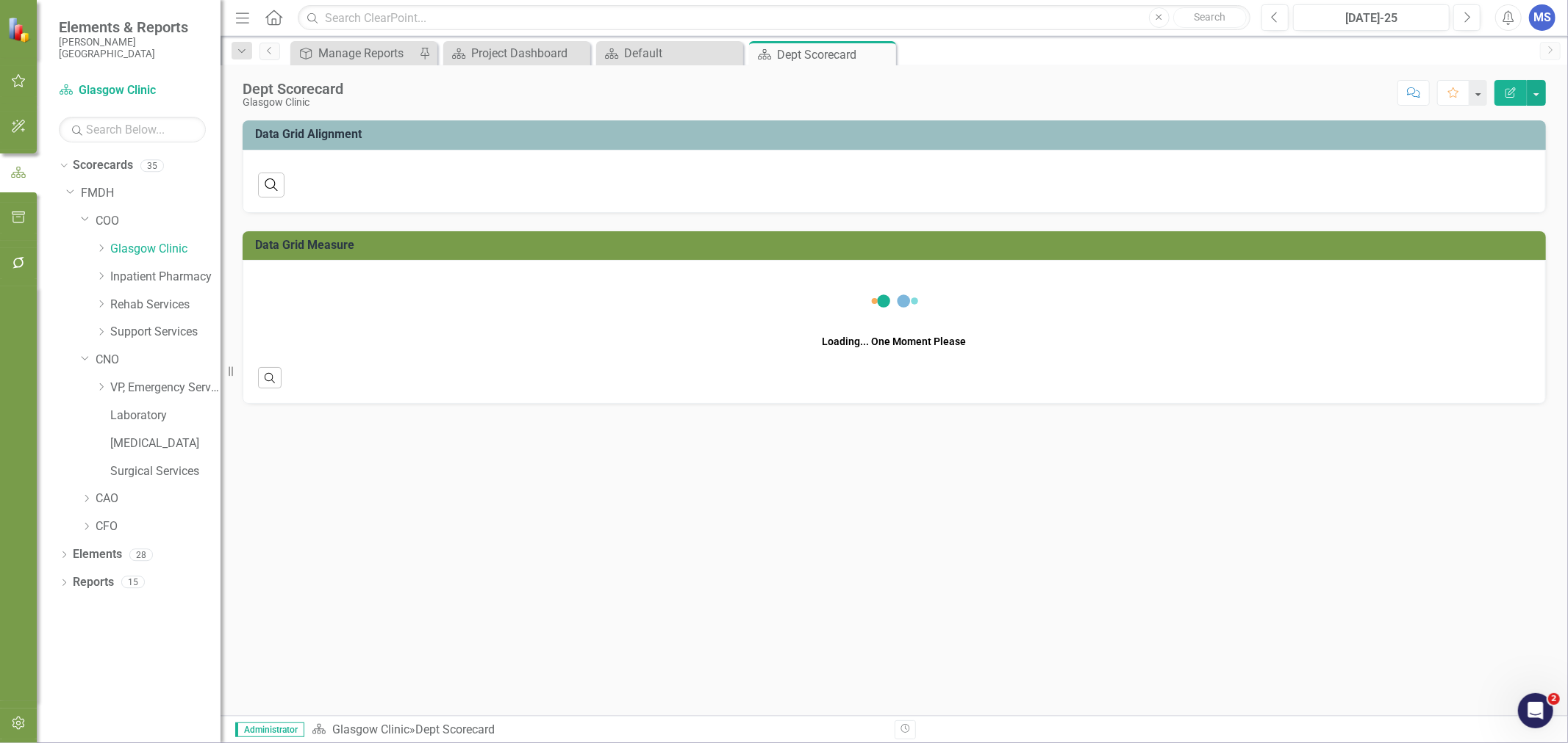
click at [98, 385] on icon "Dropdown" at bounding box center [101, 387] width 11 height 8
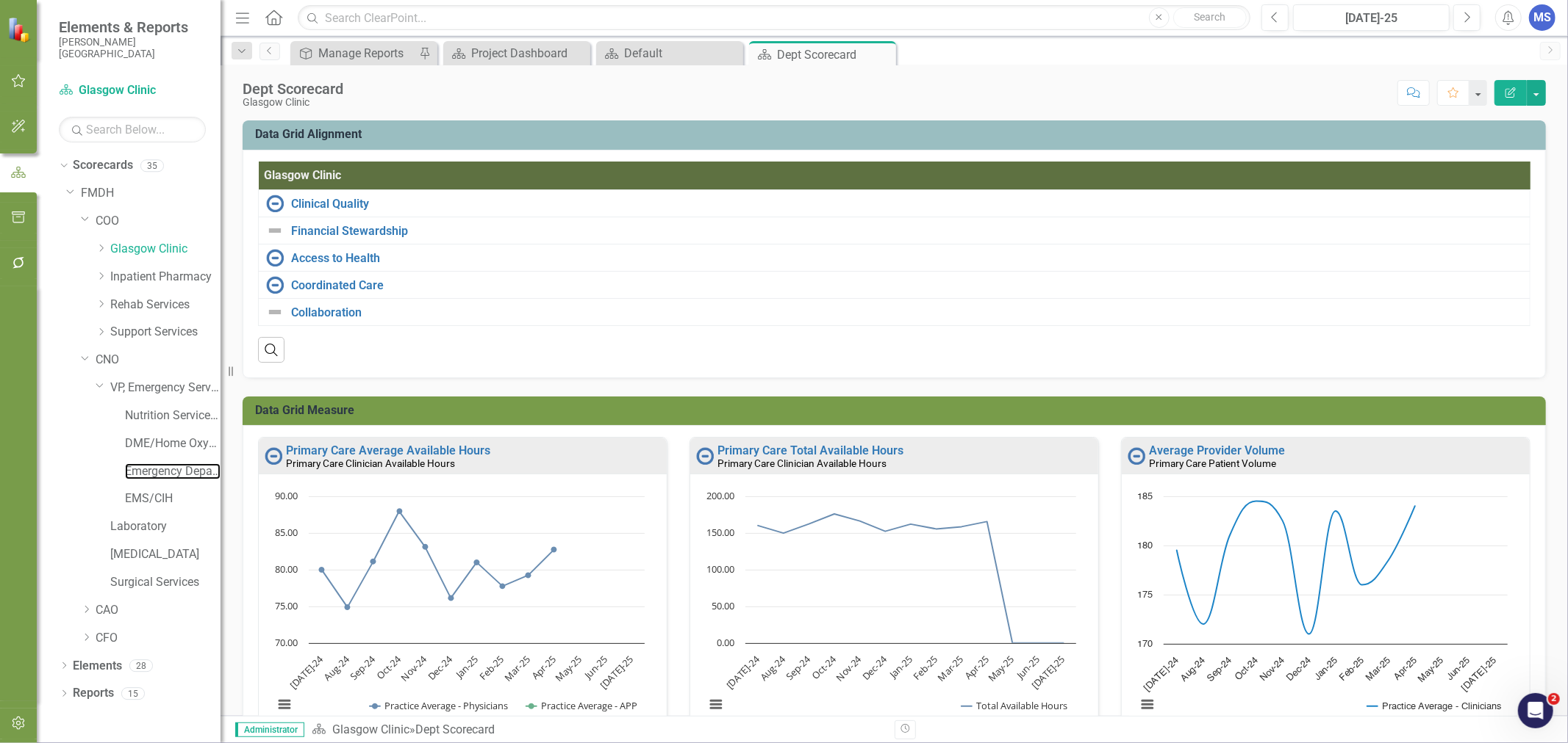
click at [166, 476] on link "Emergency Department" at bounding box center [173, 472] width 96 height 17
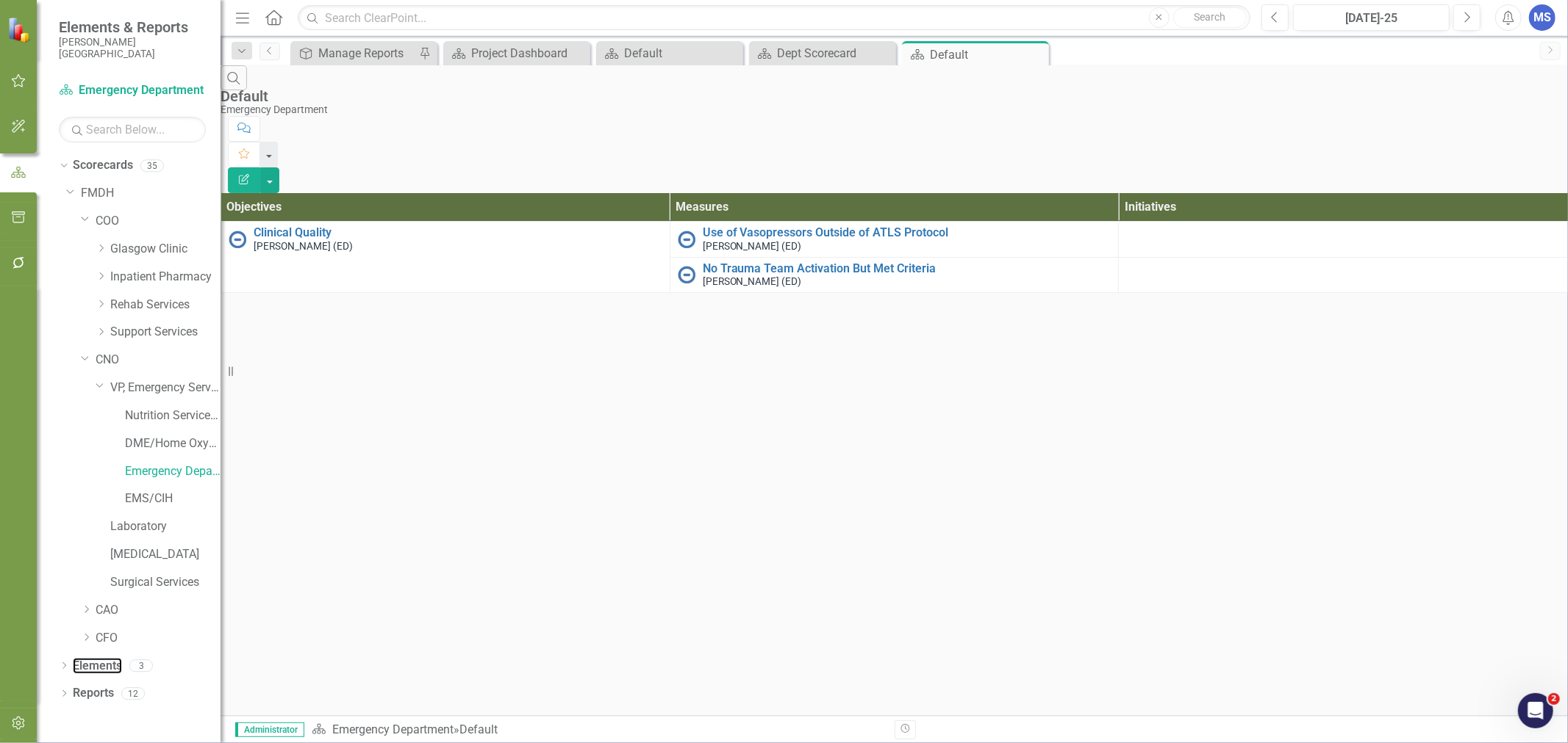
click at [108, 666] on link "Elements" at bounding box center [97, 667] width 49 height 17
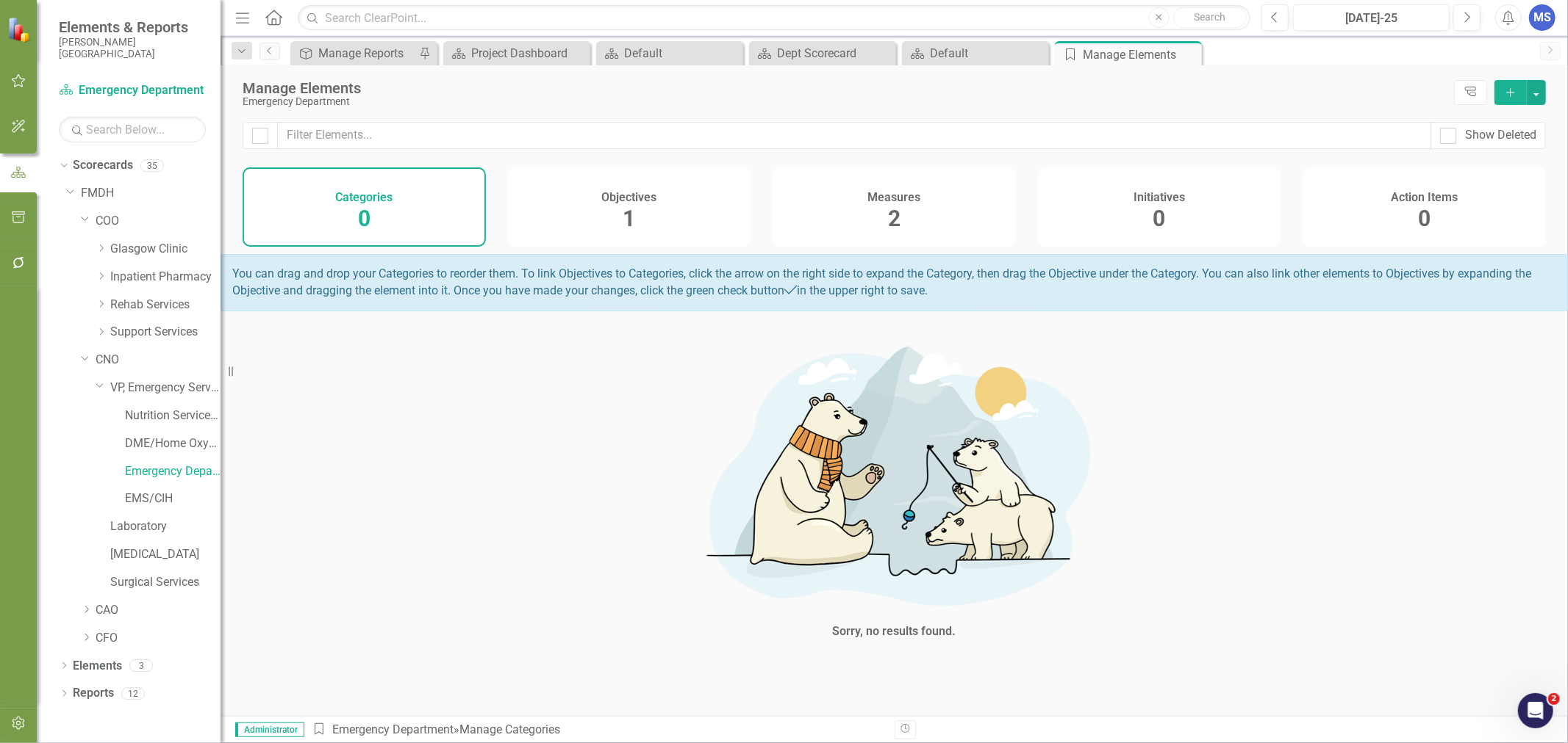
click at [939, 213] on div "Measures 2" at bounding box center [894, 207] width 243 height 79
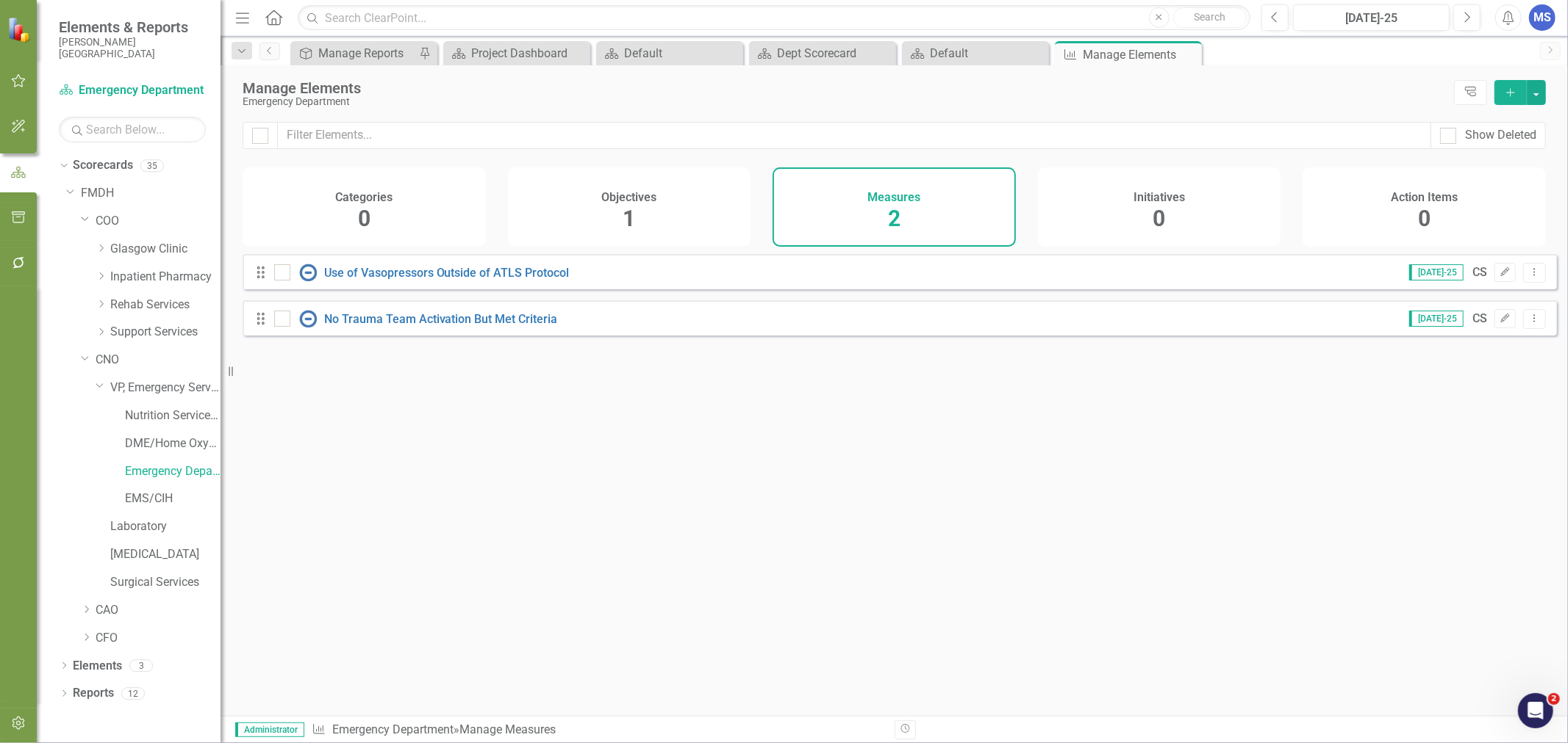
click at [1515, 92] on icon "Add" at bounding box center [1510, 92] width 13 height 10
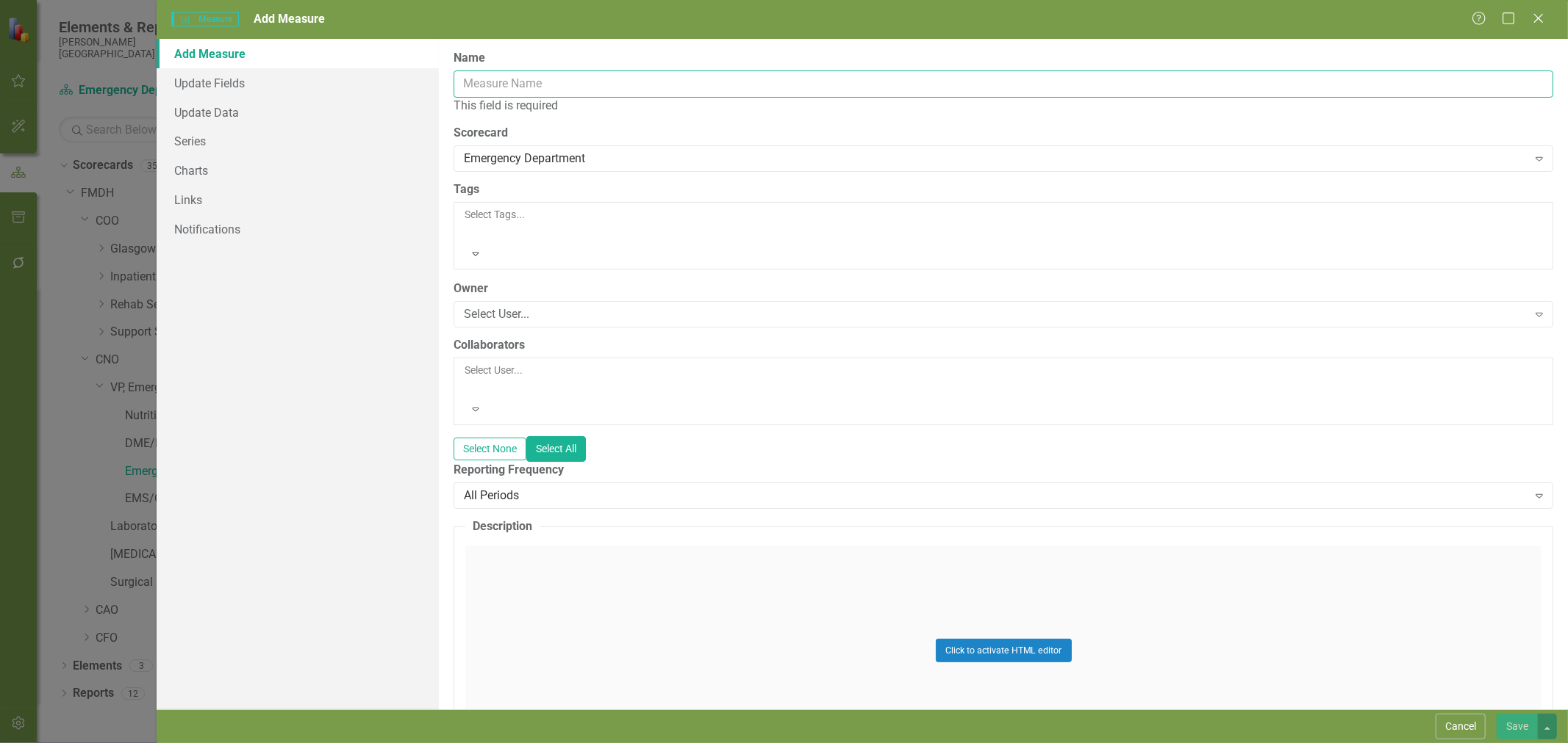
click at [510, 83] on input "Name" at bounding box center [1003, 83] width 1099 height 27
type input "C"
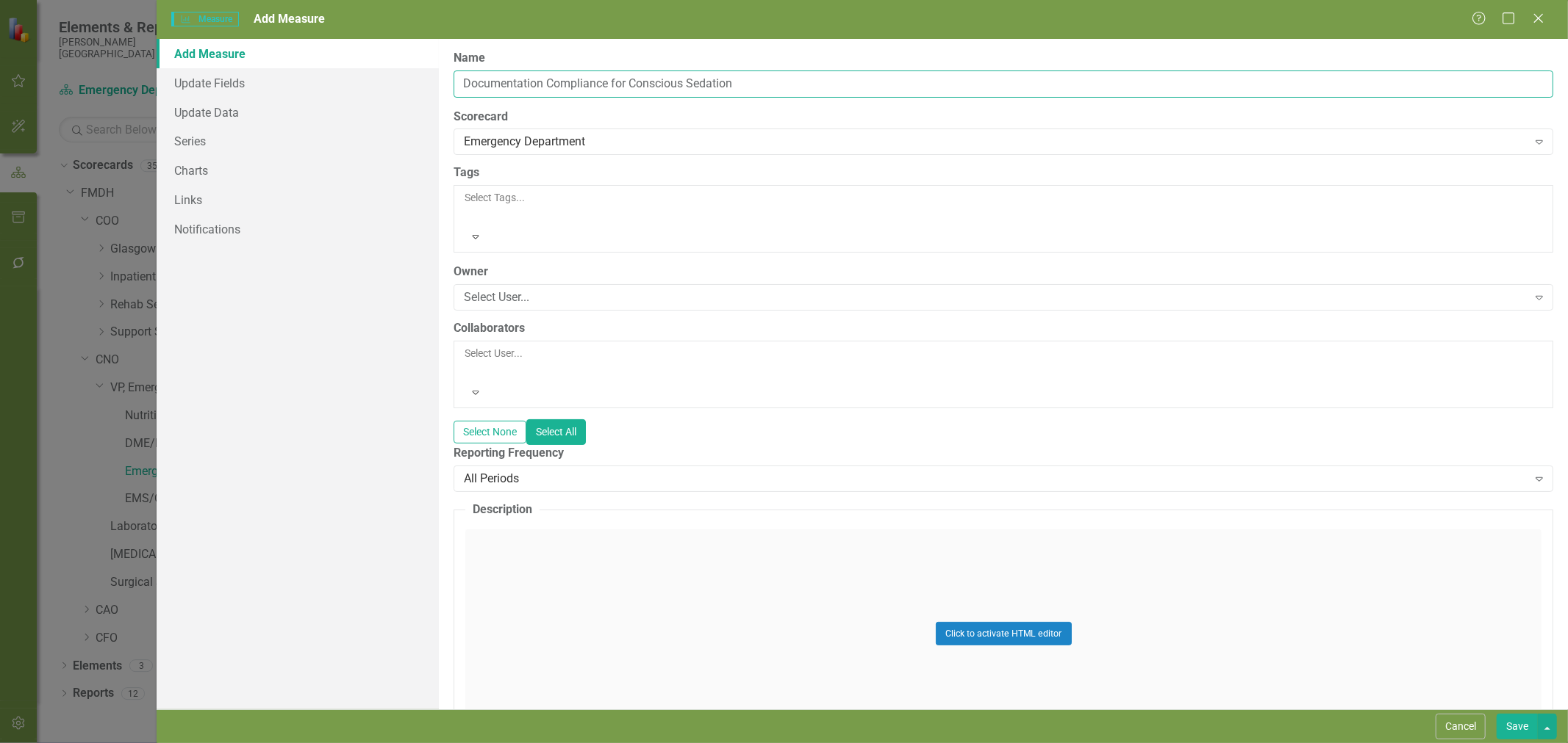
type input "Documentation Compliance for Conscious Sedation"
click at [502, 289] on div "Select User..." at bounding box center [995, 298] width 1063 height 17
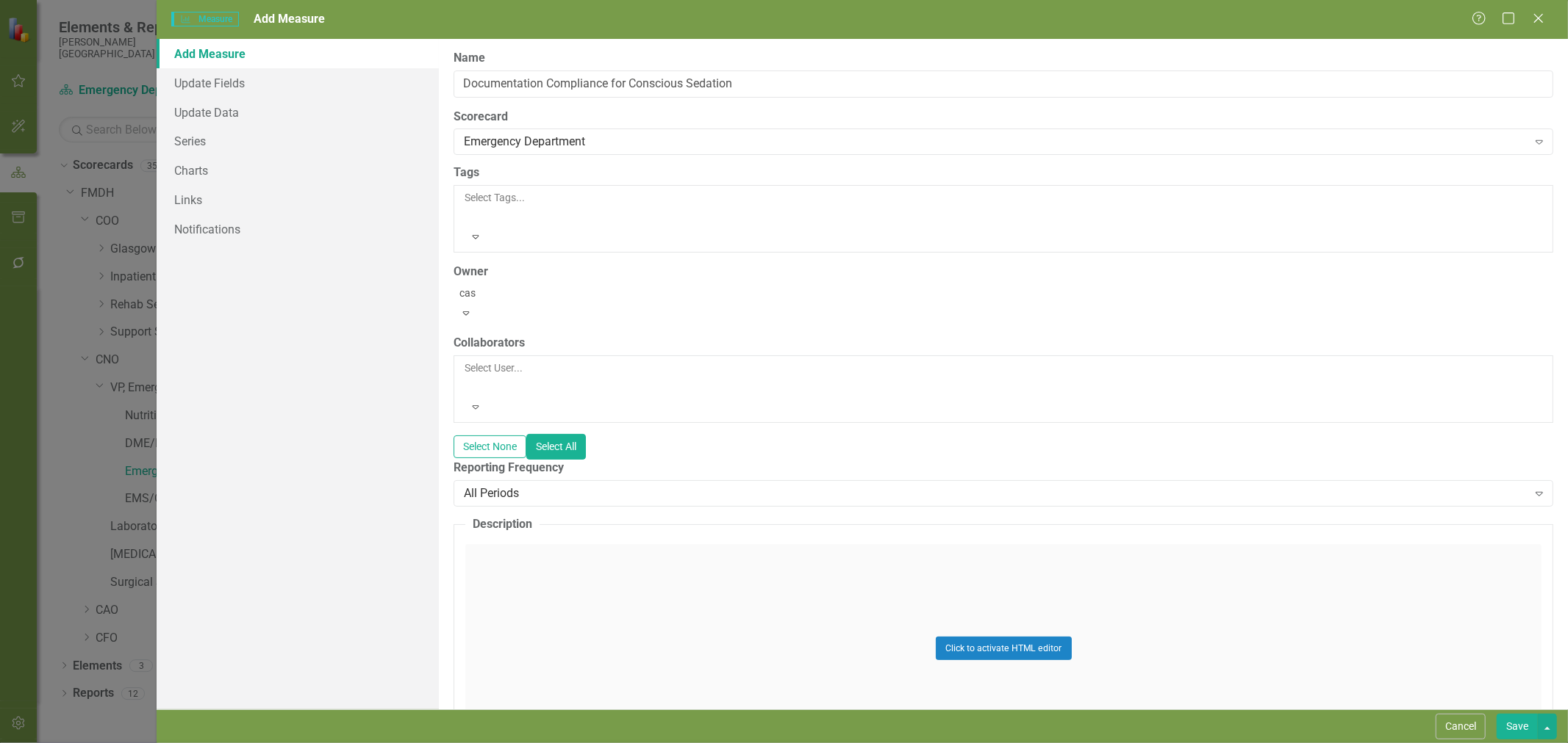
type input "cass"
click at [229, 742] on span "Cass ie Stringer (ED)" at bounding box center [122, 755] width 215 height 14
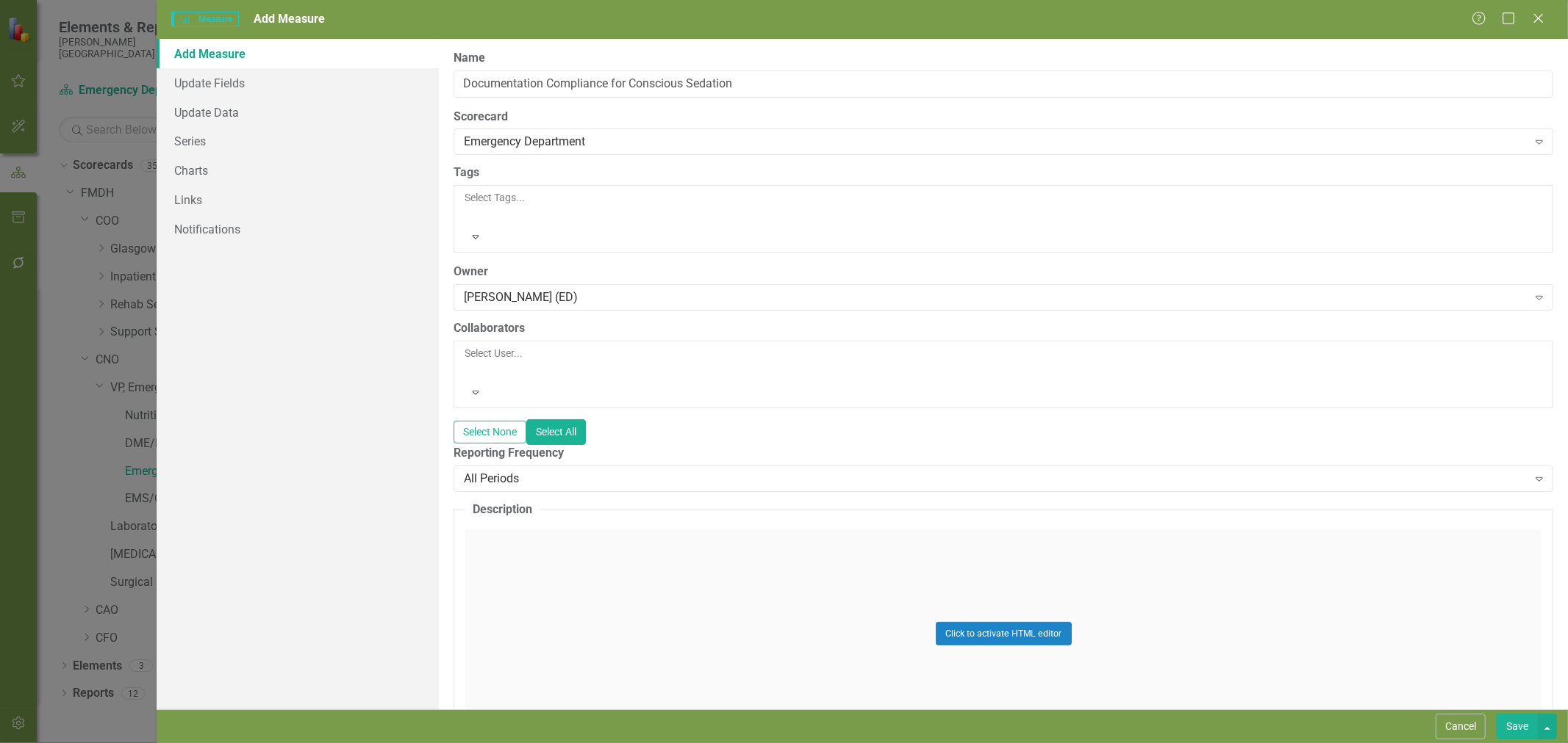
click at [510, 470] on div "All Periods" at bounding box center [995, 478] width 1063 height 17
click at [250, 144] on link "Series" at bounding box center [298, 141] width 283 height 29
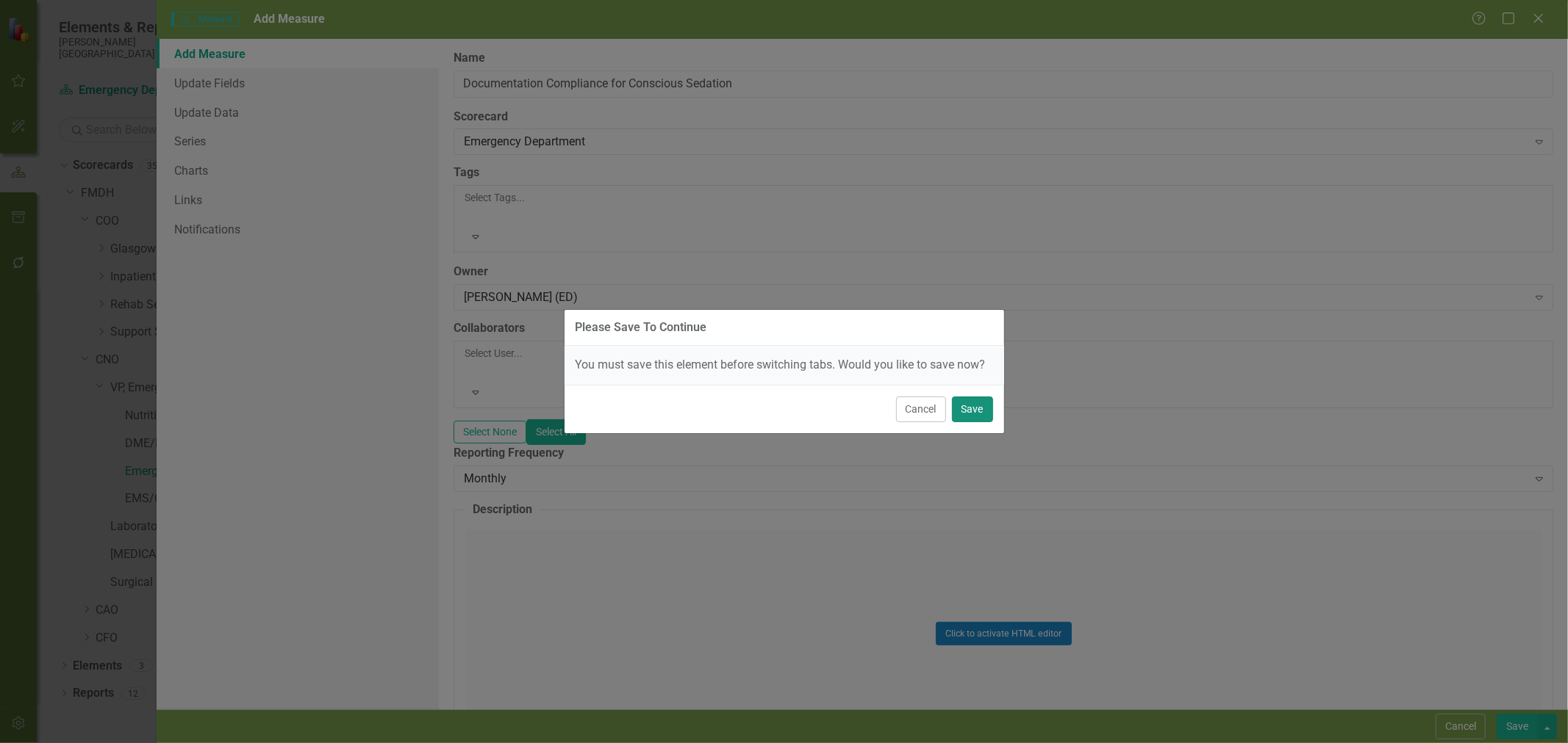
click at [978, 416] on button "Save" at bounding box center [972, 409] width 41 height 25
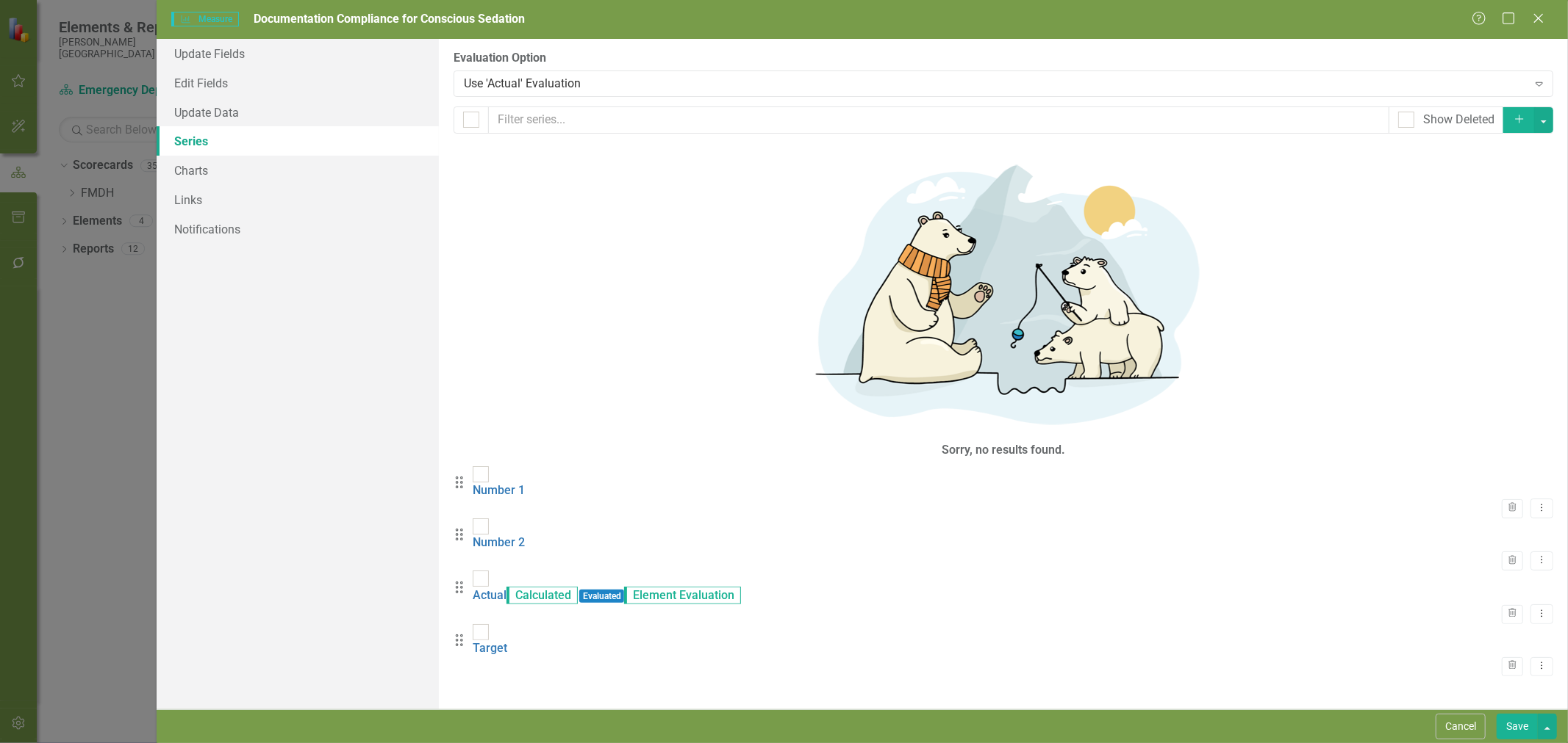
click at [525, 483] on link "Number 1" at bounding box center [499, 490] width 52 height 14
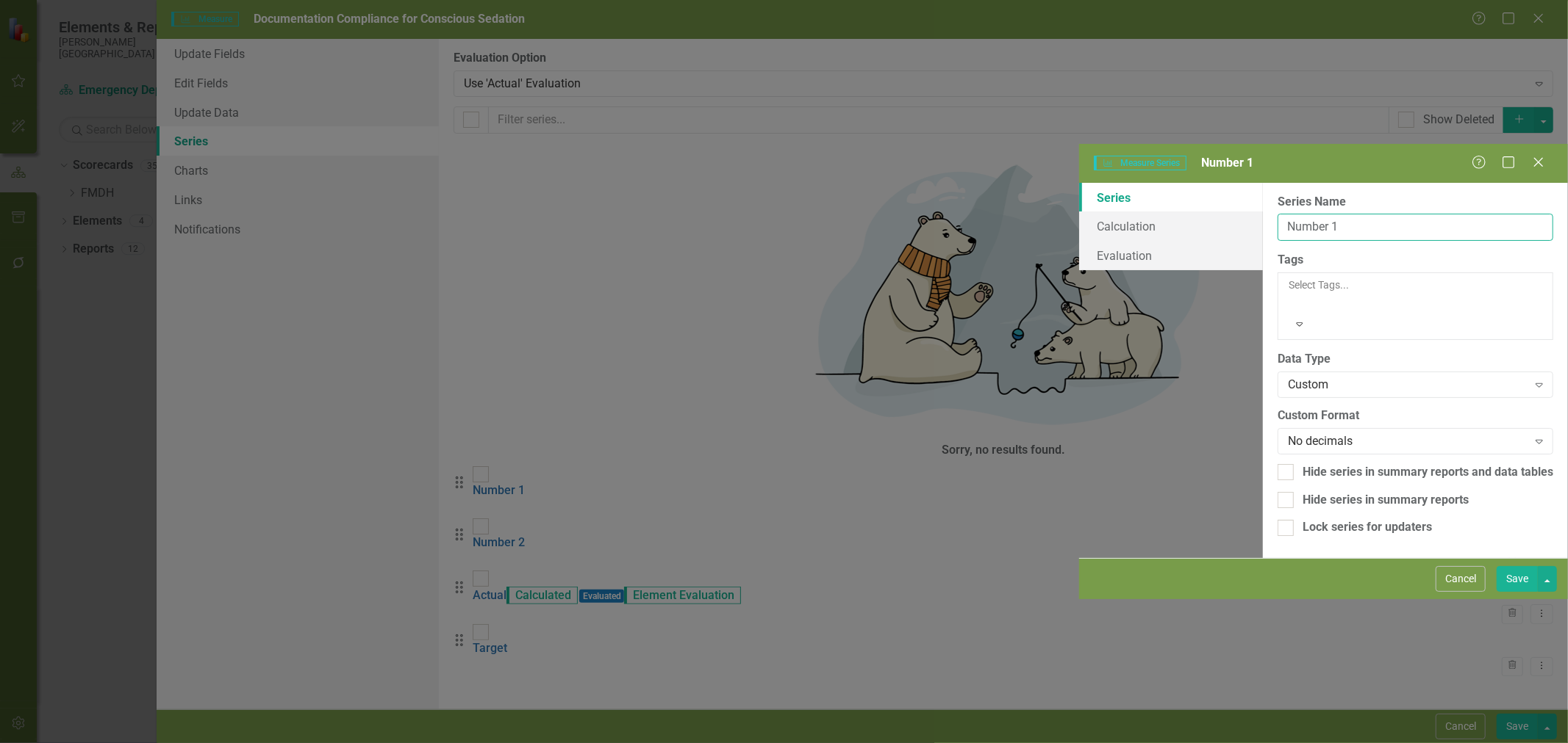
click at [1278, 214] on input "Number 1" at bounding box center [1415, 227] width 276 height 27
type input "Patients with compliant documentation"
click at [1511, 592] on button "Save" at bounding box center [1516, 579] width 41 height 25
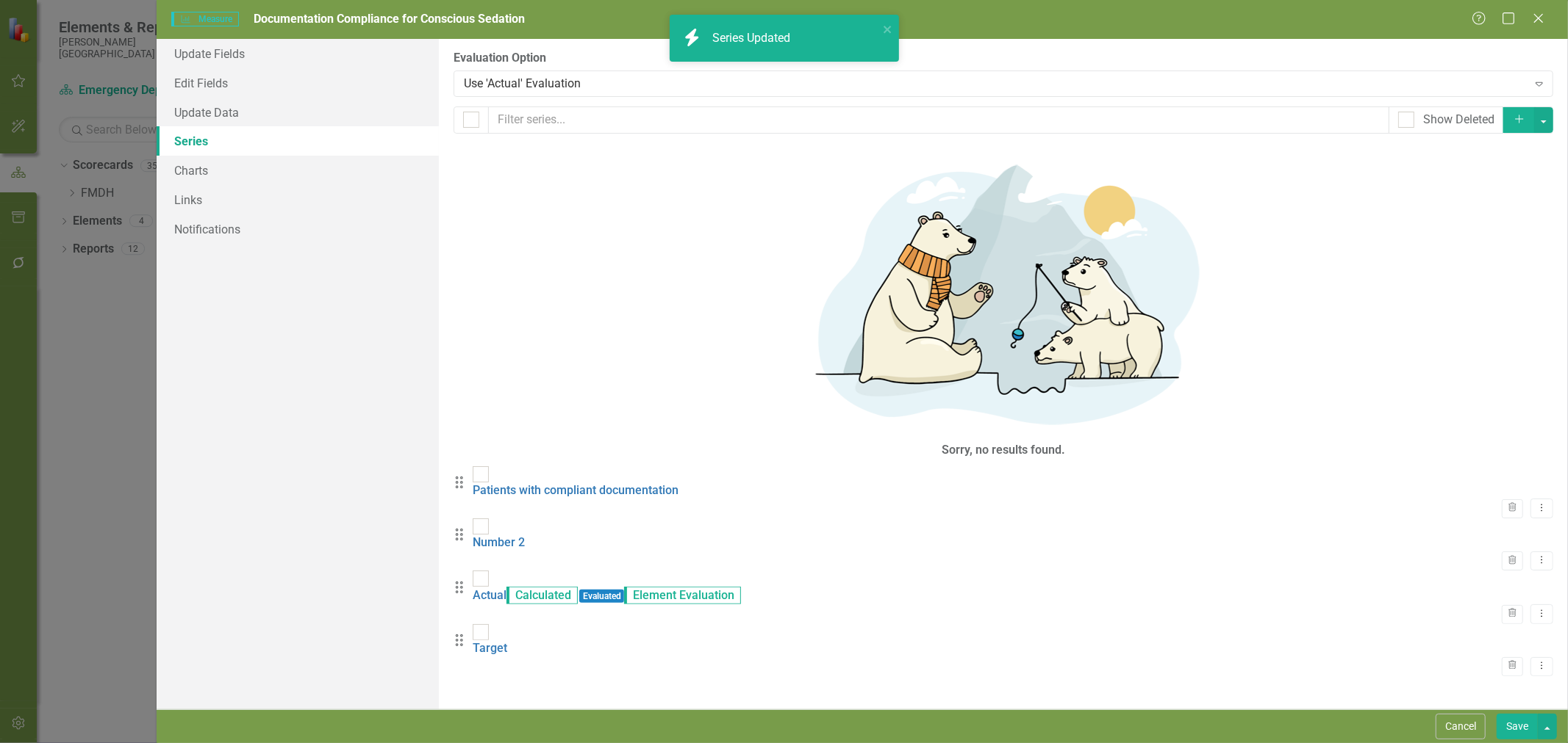
click at [525, 535] on link "Number 2" at bounding box center [499, 542] width 52 height 14
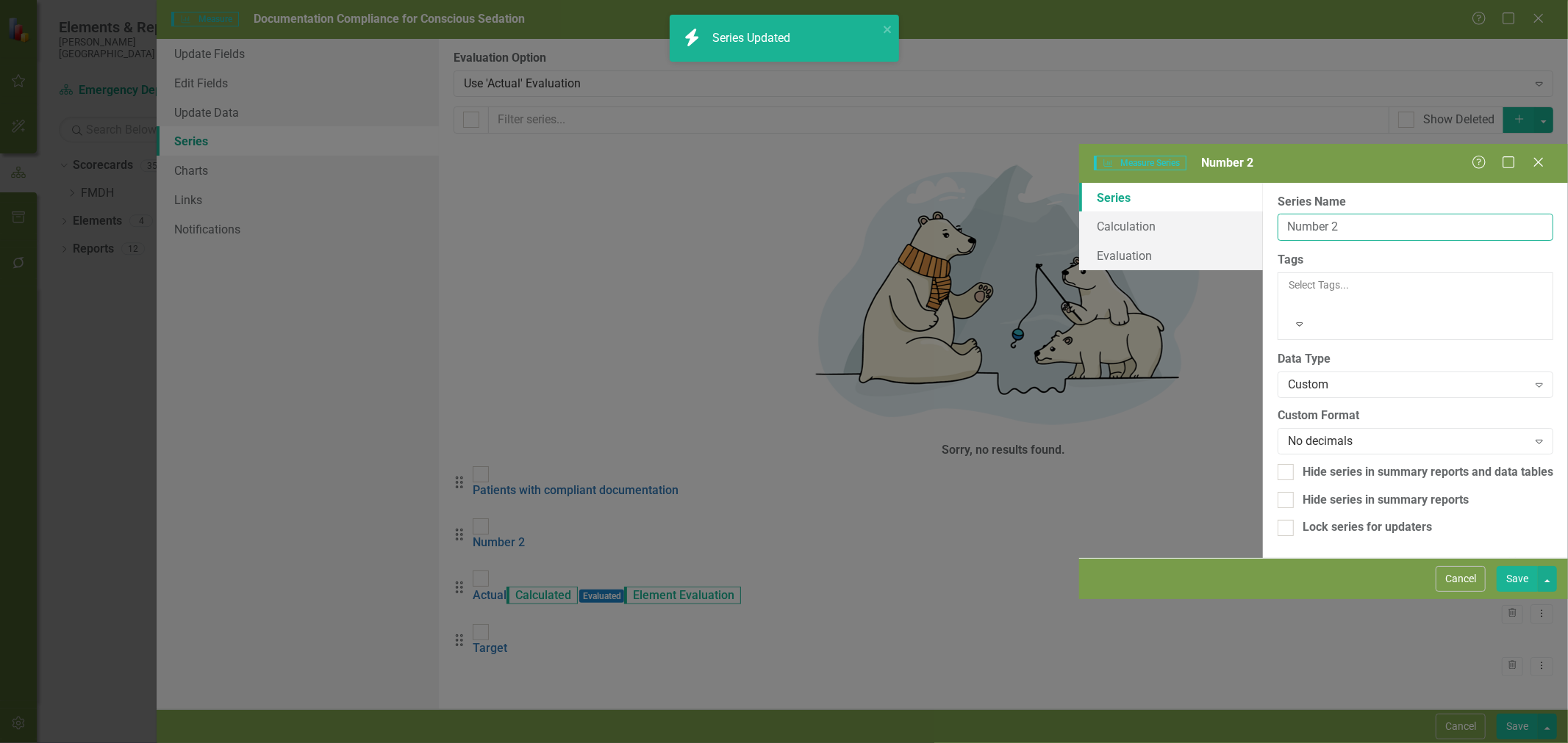
click at [1278, 214] on input "Number 2" at bounding box center [1415, 227] width 276 height 27
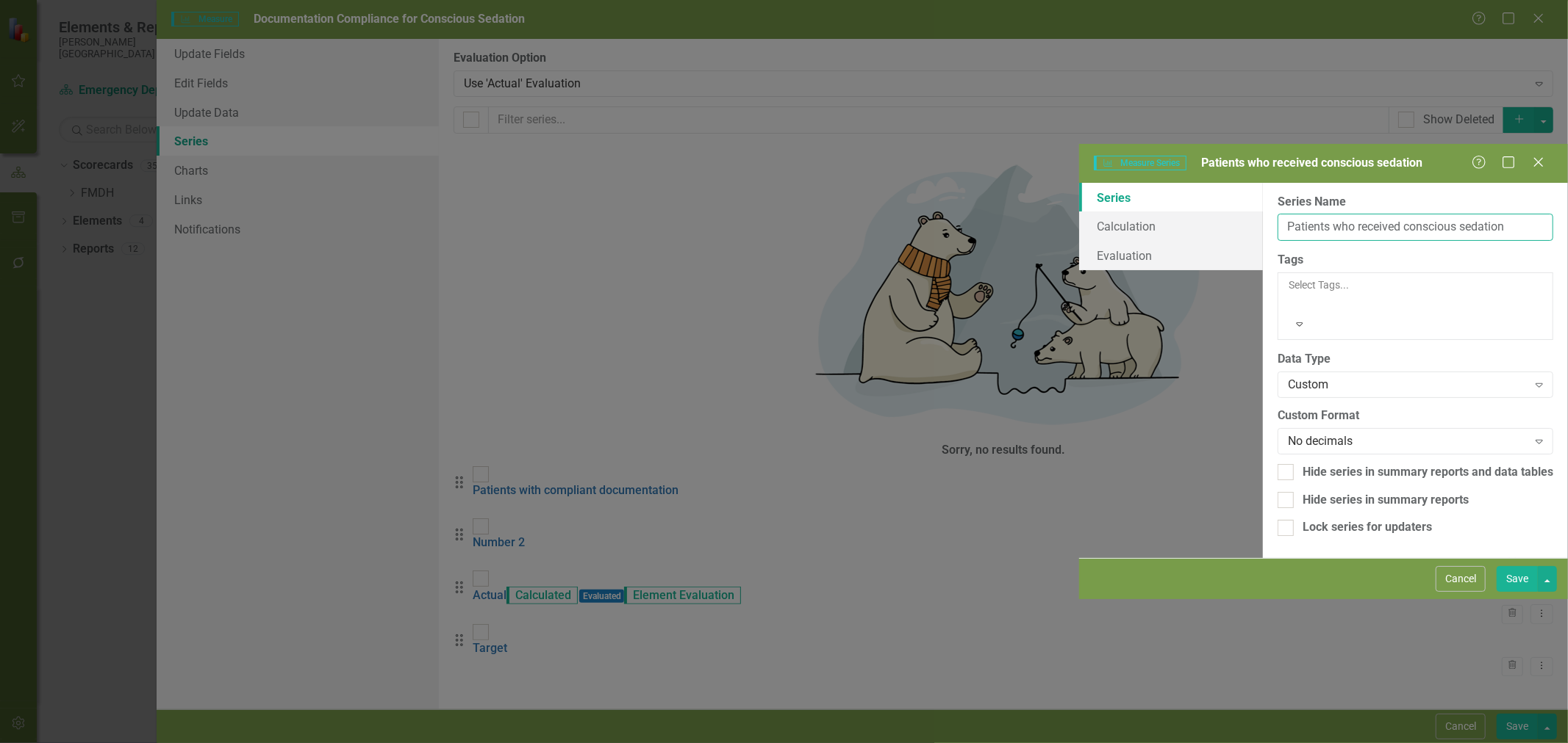
type input "Patients who received conscious sedation"
click at [1514, 592] on button "Save" at bounding box center [1516, 579] width 41 height 25
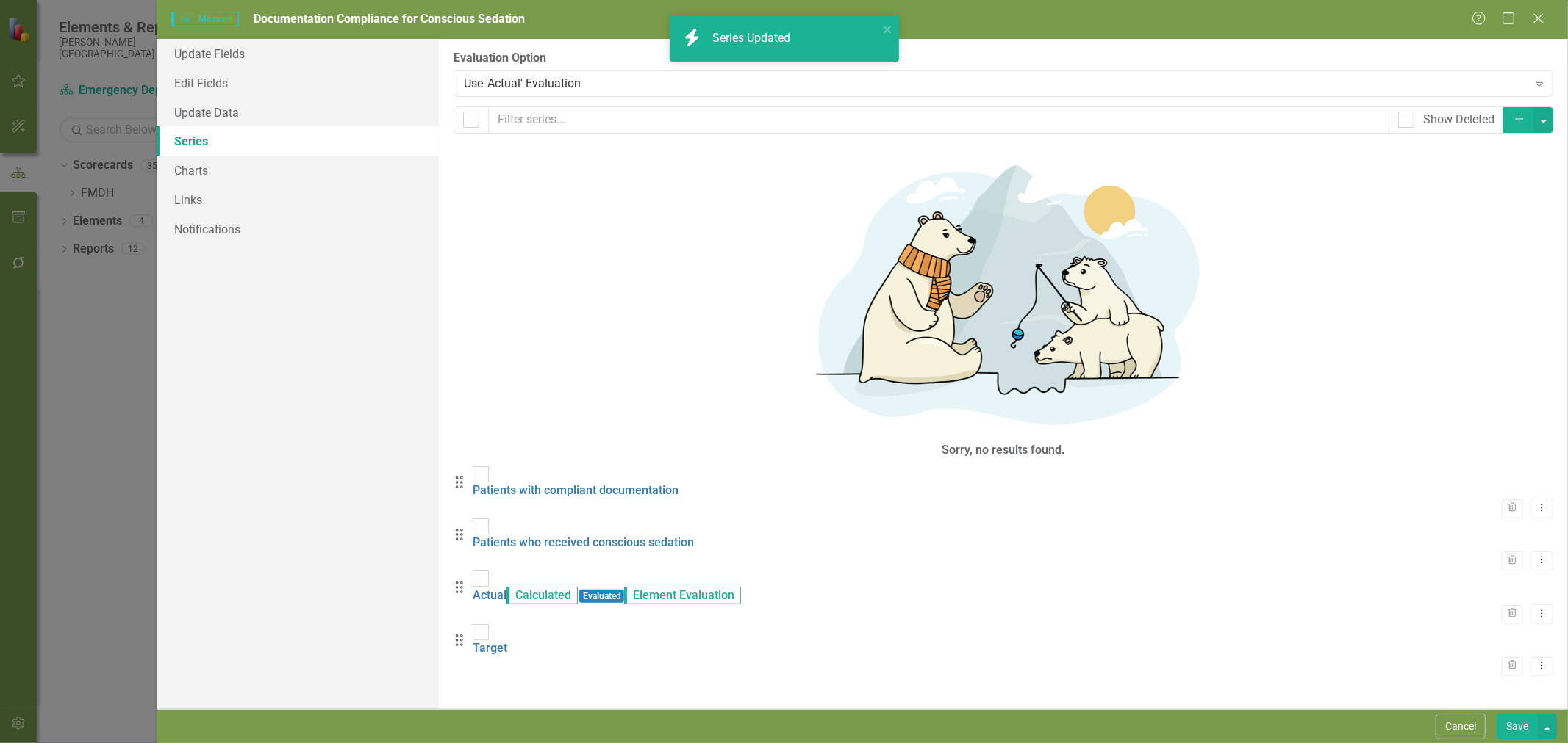
click at [506, 589] on link "Actual" at bounding box center [489, 596] width 34 height 14
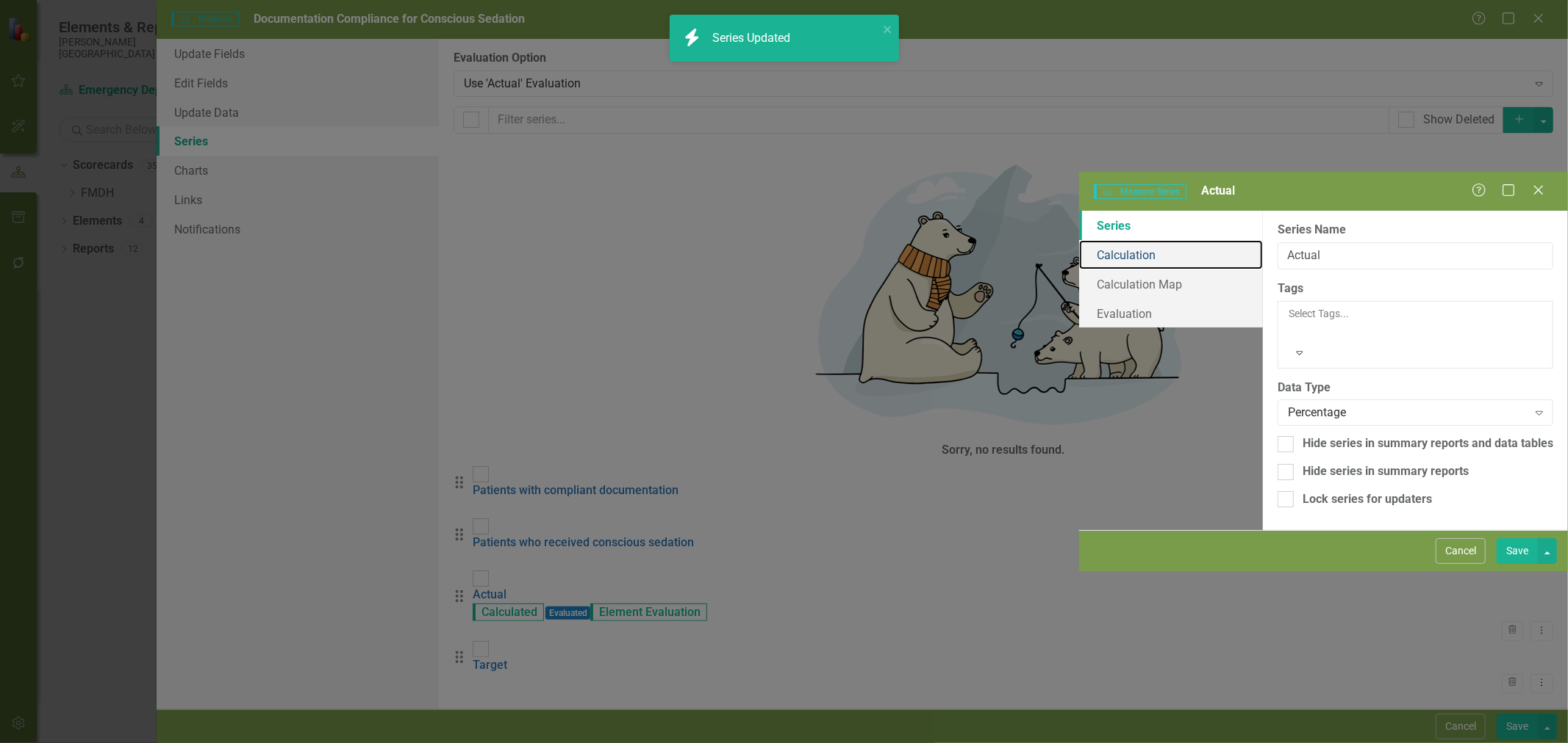
drag, startPoint x: 364, startPoint y: 88, endPoint x: 423, endPoint y: 103, distance: 60.9
click at [1079, 240] on link "Calculation" at bounding box center [1170, 255] width 184 height 29
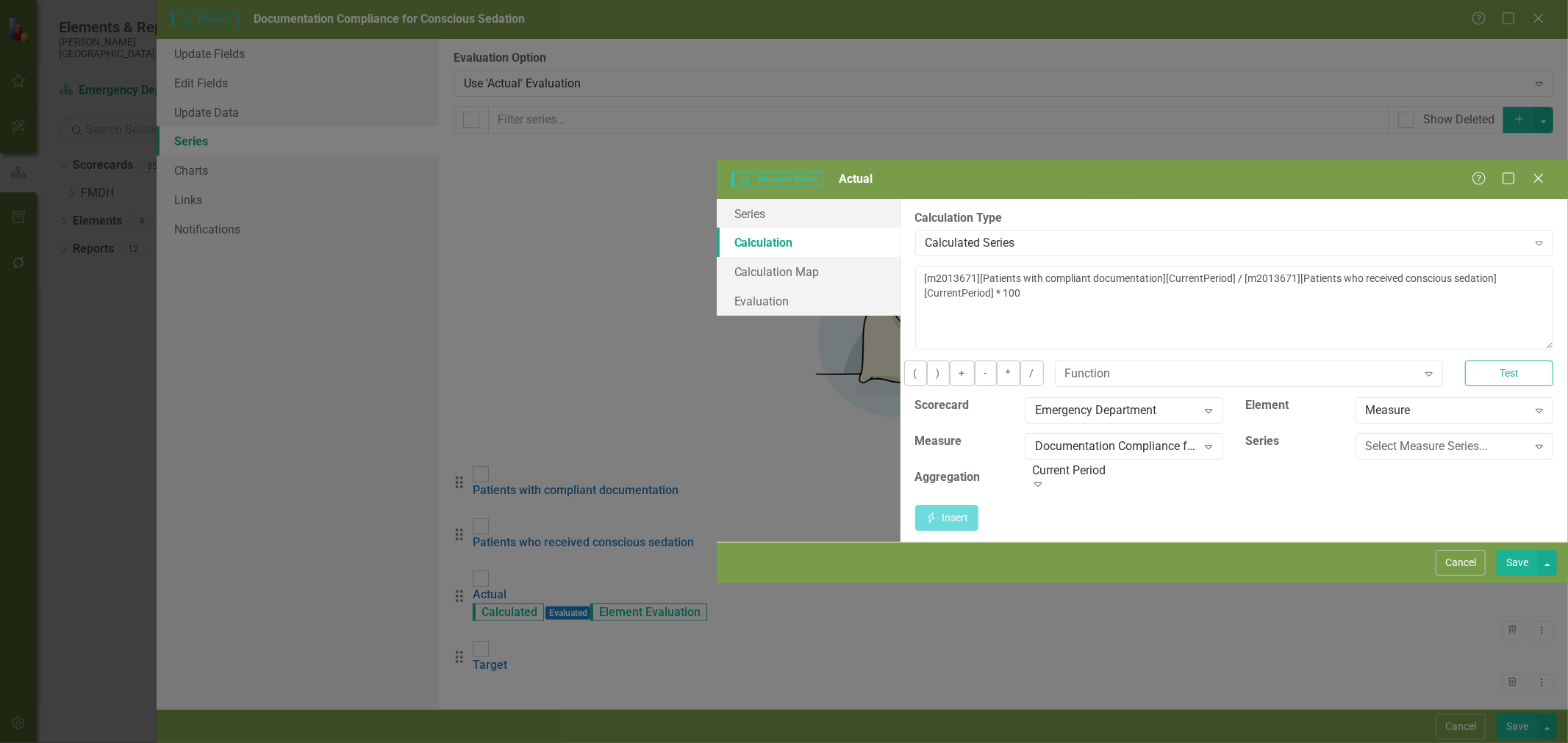
click at [1519, 576] on button "Save" at bounding box center [1516, 562] width 41 height 25
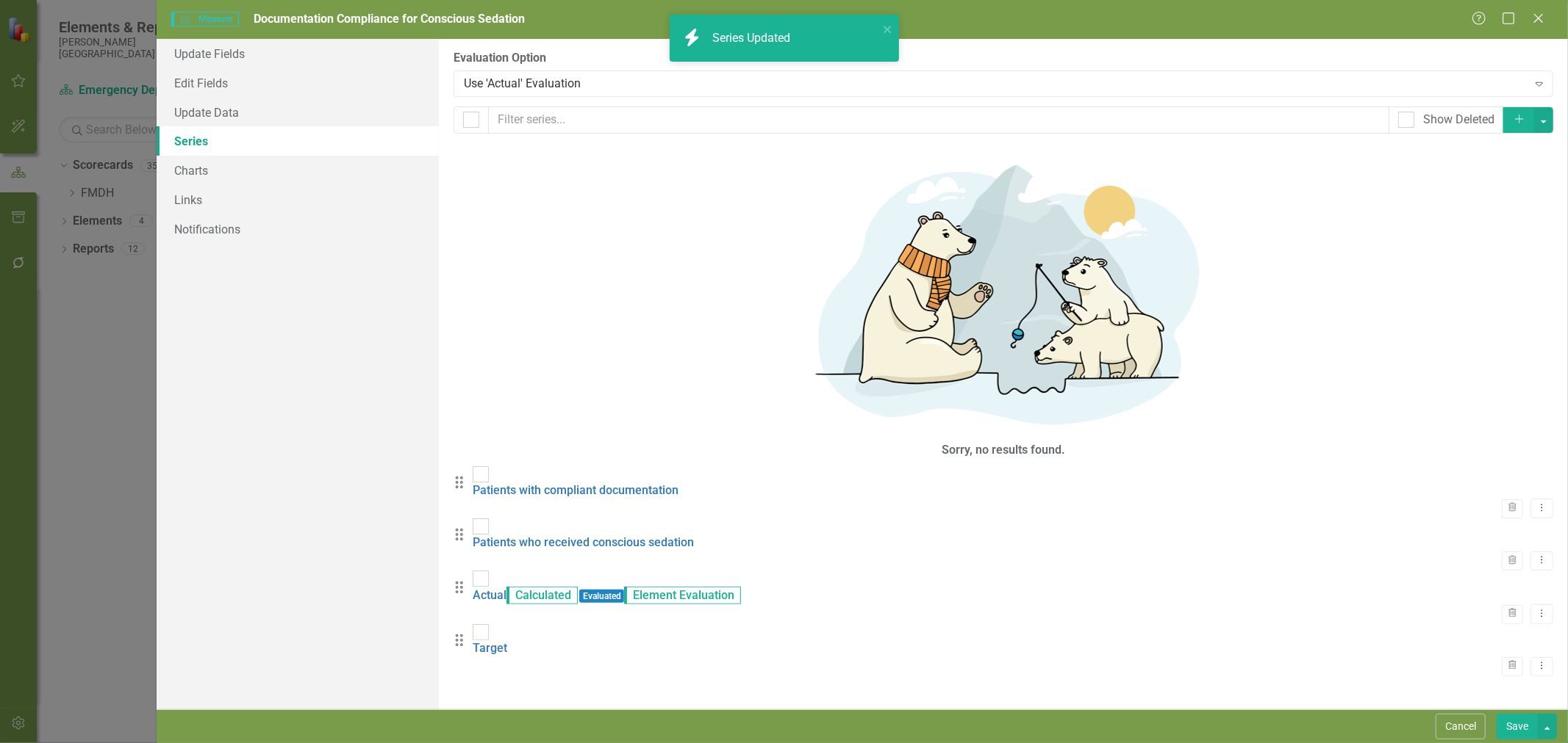
click at [507, 641] on link "Target" at bounding box center [489, 648] width 35 height 14
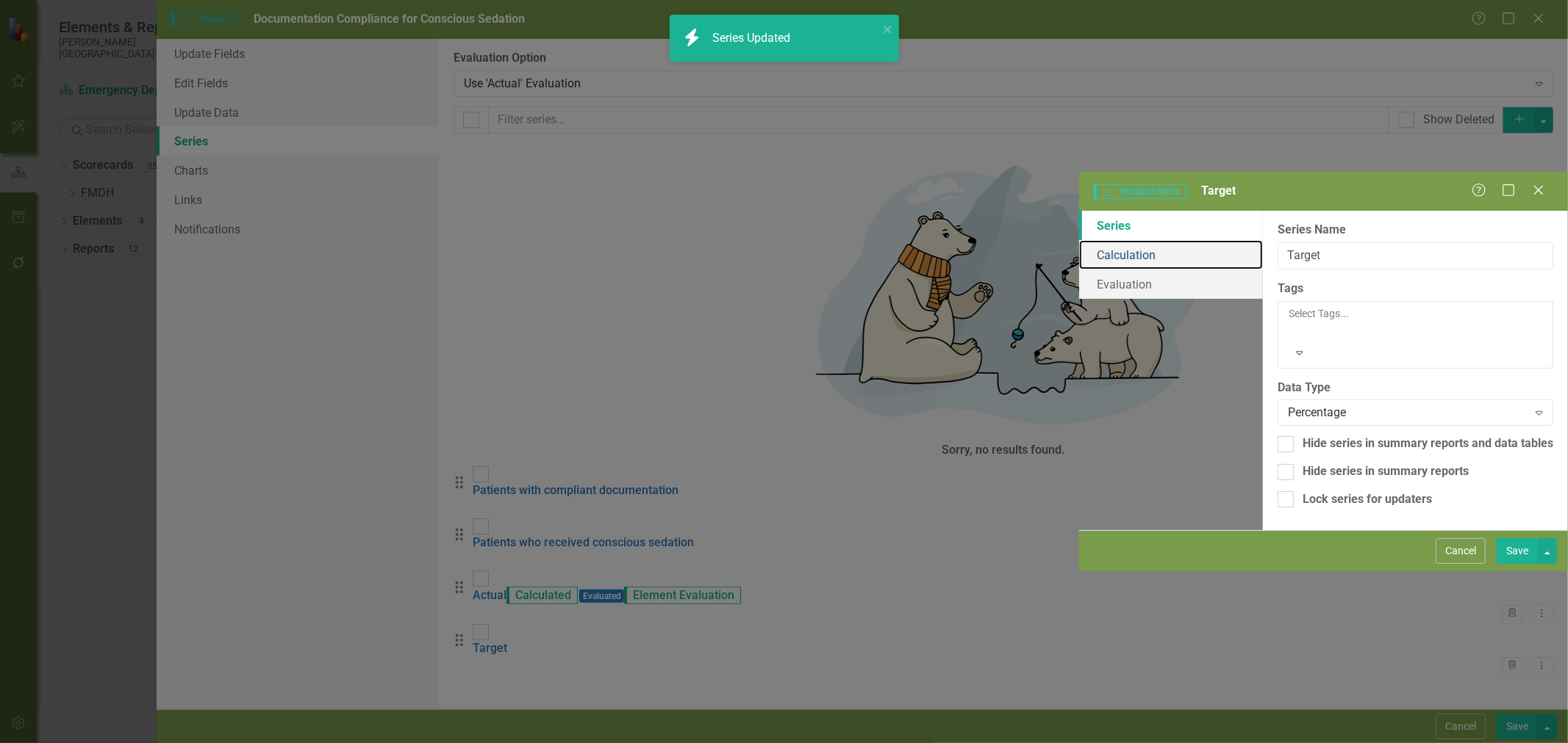
click at [1079, 240] on link "Calculation" at bounding box center [1170, 255] width 184 height 29
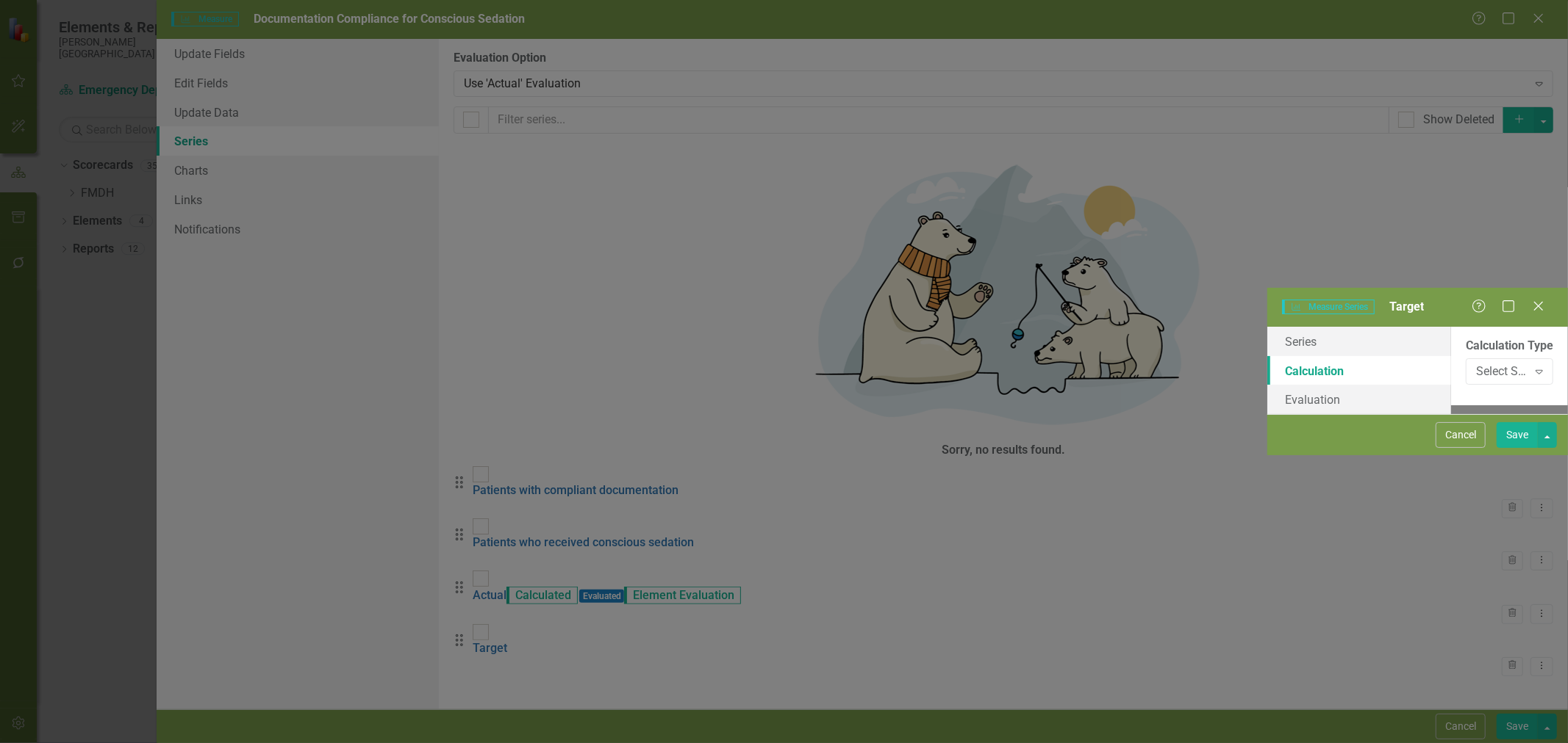
click at [1476, 363] on div "Select Series Calculation Type" at bounding box center [1502, 371] width 52 height 17
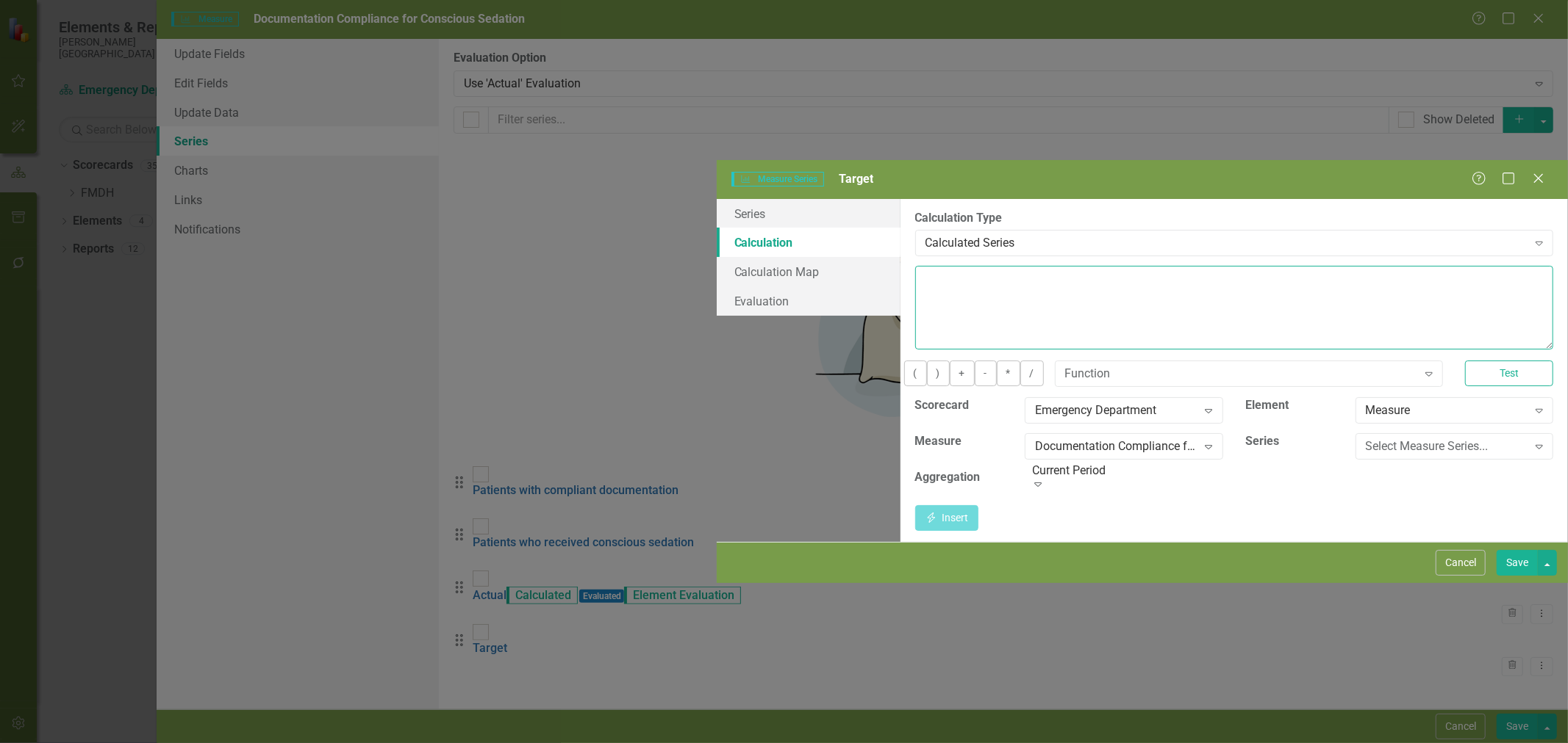
click at [915, 266] on textarea at bounding box center [1234, 308] width 638 height 84
type textarea "90"
click at [1518, 576] on button "Save" at bounding box center [1516, 562] width 41 height 25
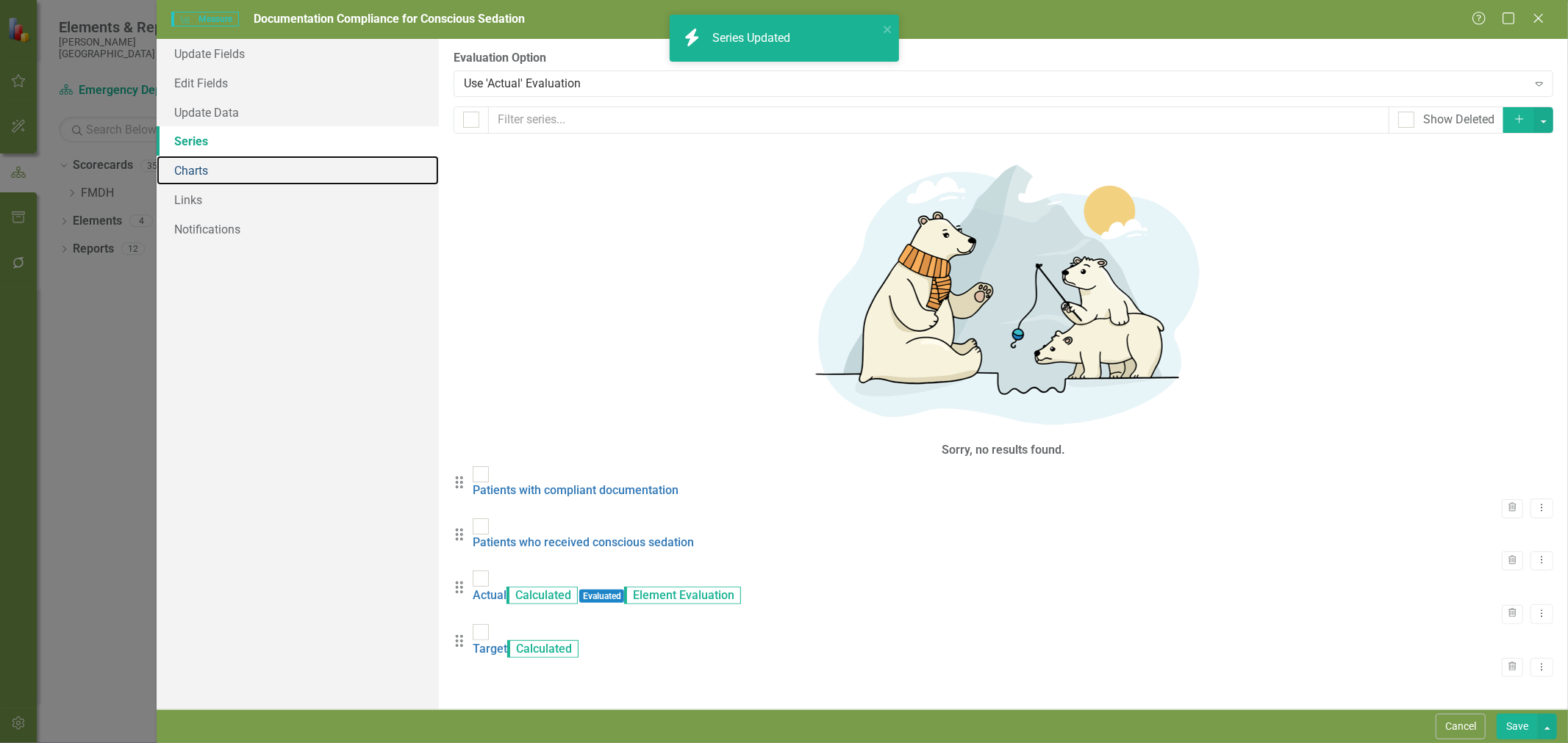
click at [225, 170] on link "Charts" at bounding box center [298, 171] width 283 height 29
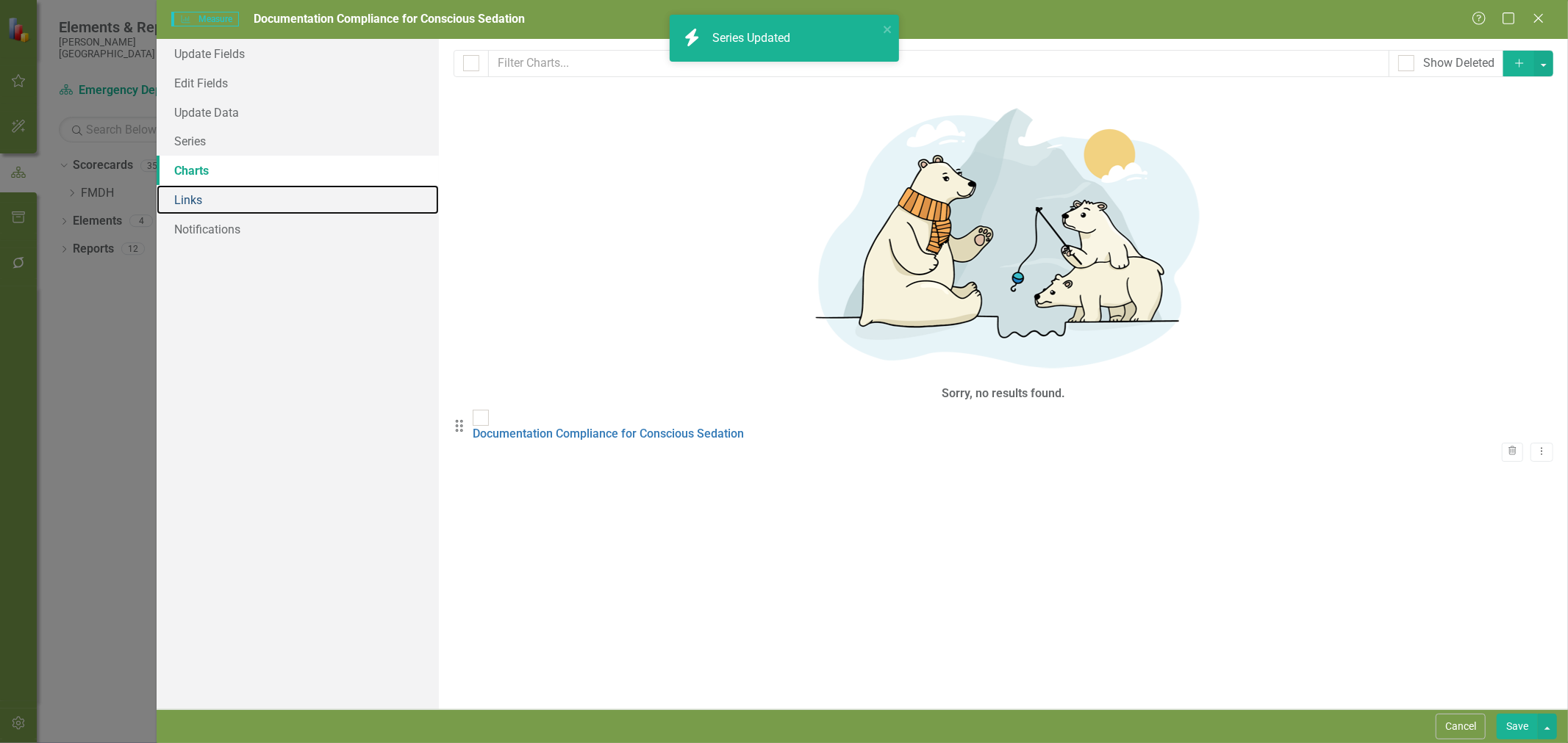
click at [221, 197] on link "Links" at bounding box center [298, 200] width 283 height 29
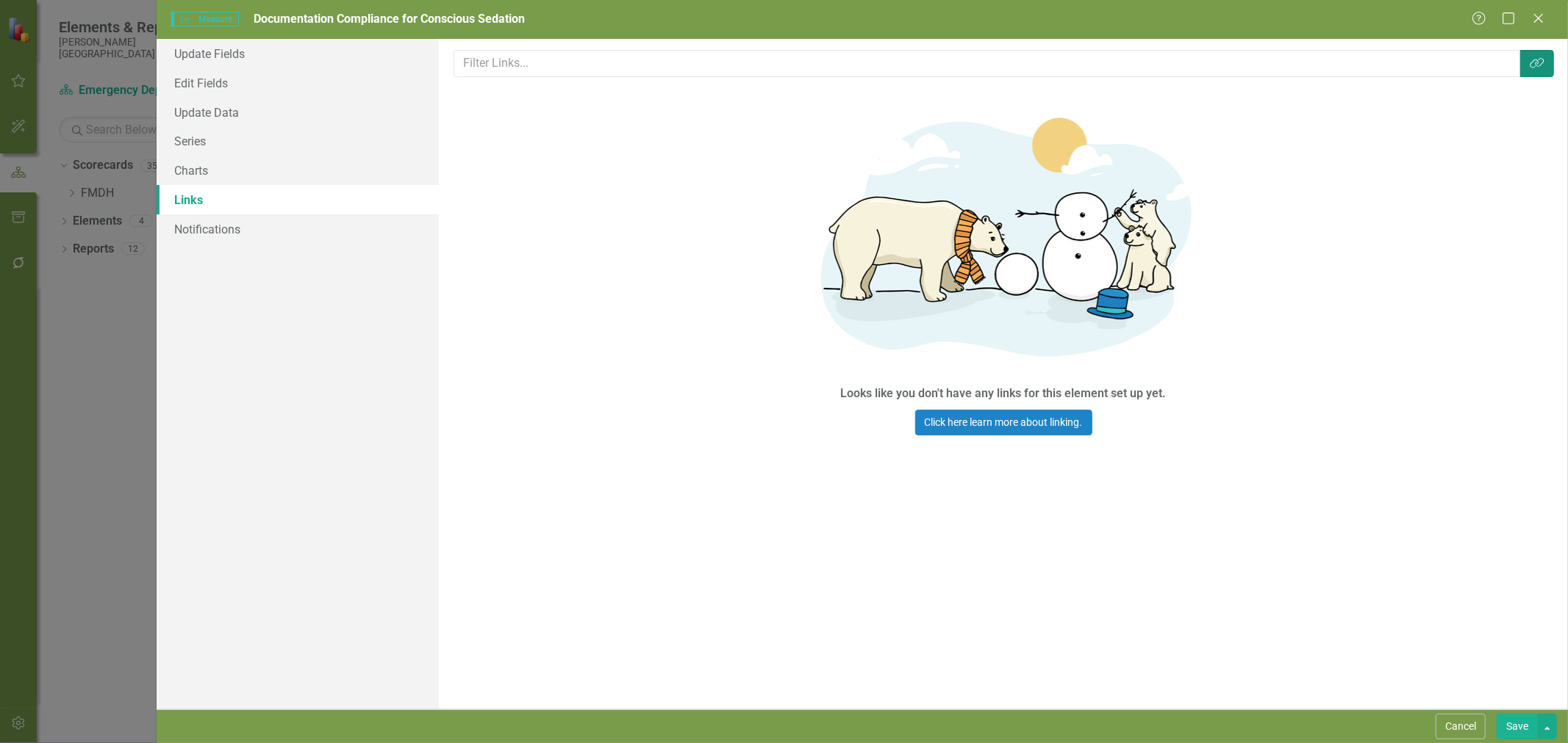
click at [1539, 62] on icon "Link Tag" at bounding box center [1536, 62] width 15 height 12
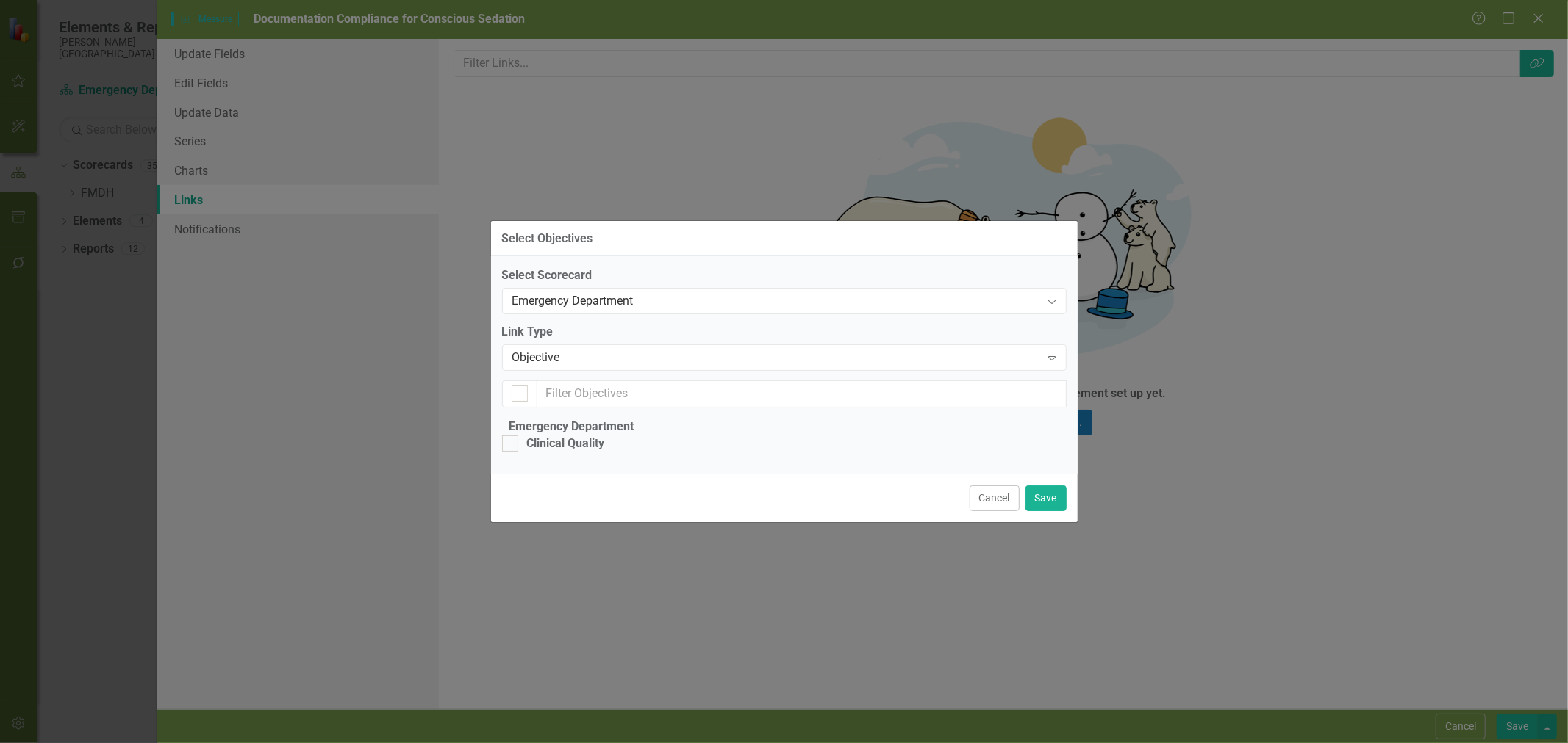
click at [589, 419] on fieldset "Emergency Department Clinical Quality" at bounding box center [784, 441] width 564 height 45
drag, startPoint x: 600, startPoint y: 297, endPoint x: 657, endPoint y: 339, distance: 70.8
click at [599, 436] on div "Clinical Quality" at bounding box center [566, 444] width 78 height 17
click at [512, 436] on input "Clinical Quality" at bounding box center [506, 441] width 9 height 9
checkbox input "true"
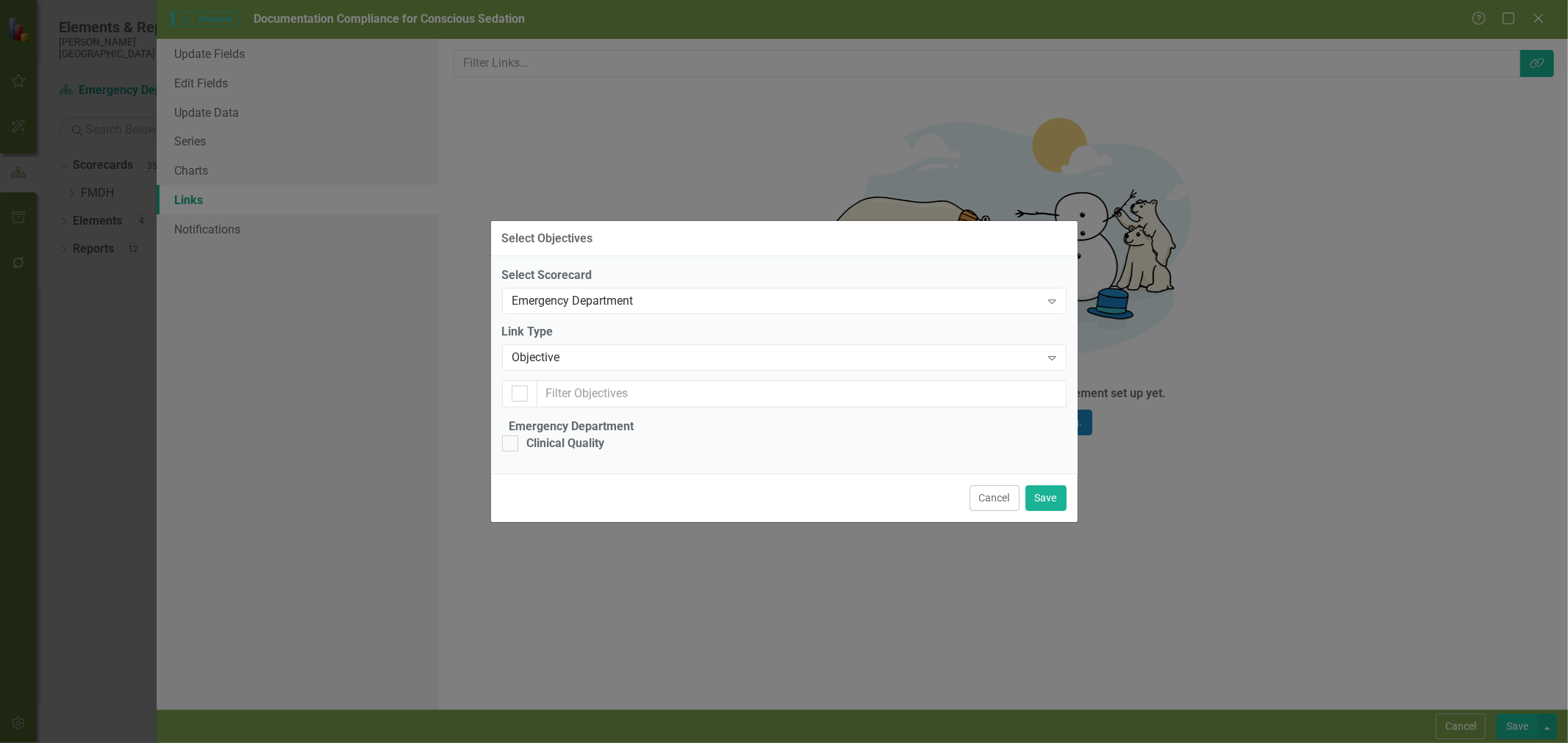
checkbox input "true"
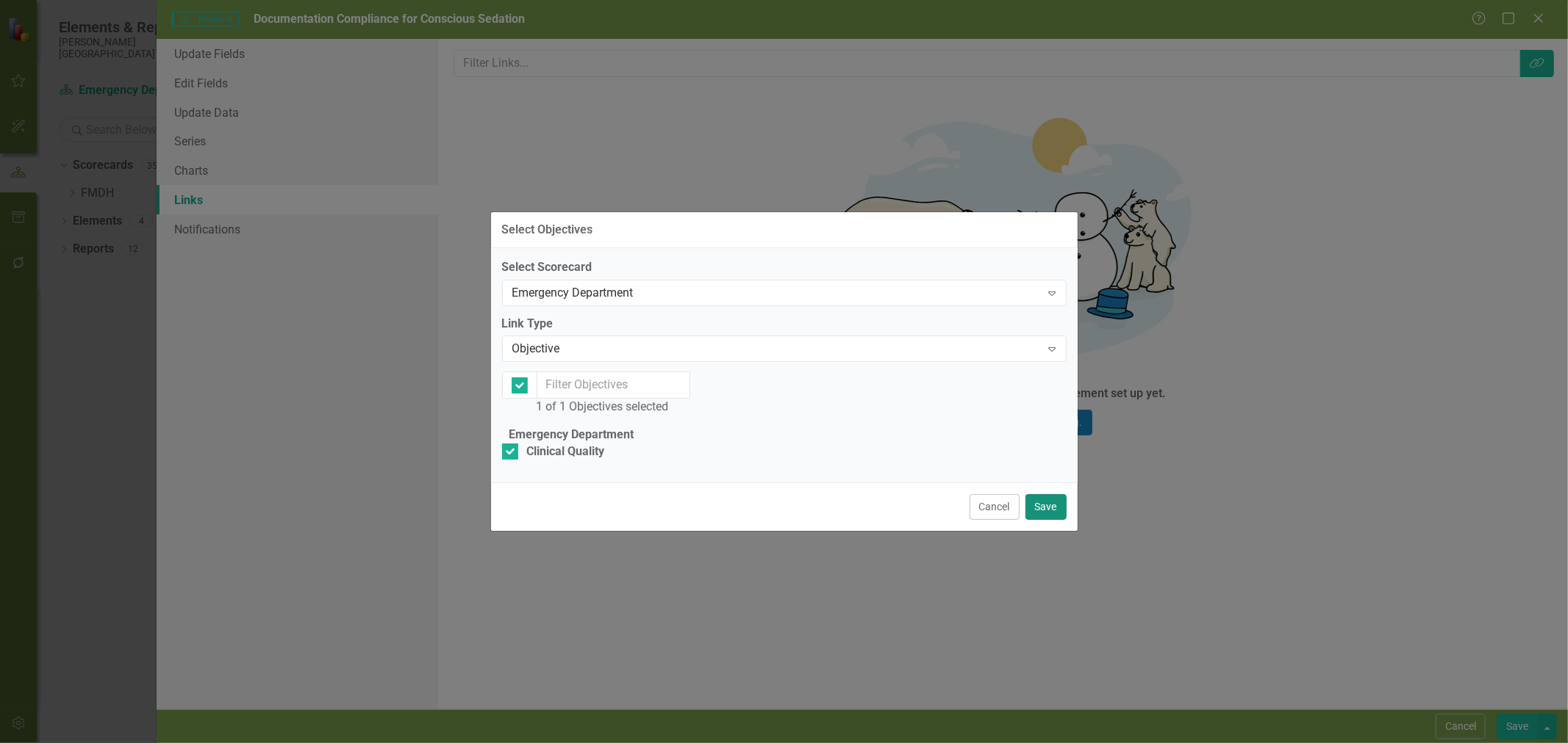
click at [1053, 520] on button "Save" at bounding box center [1045, 507] width 41 height 25
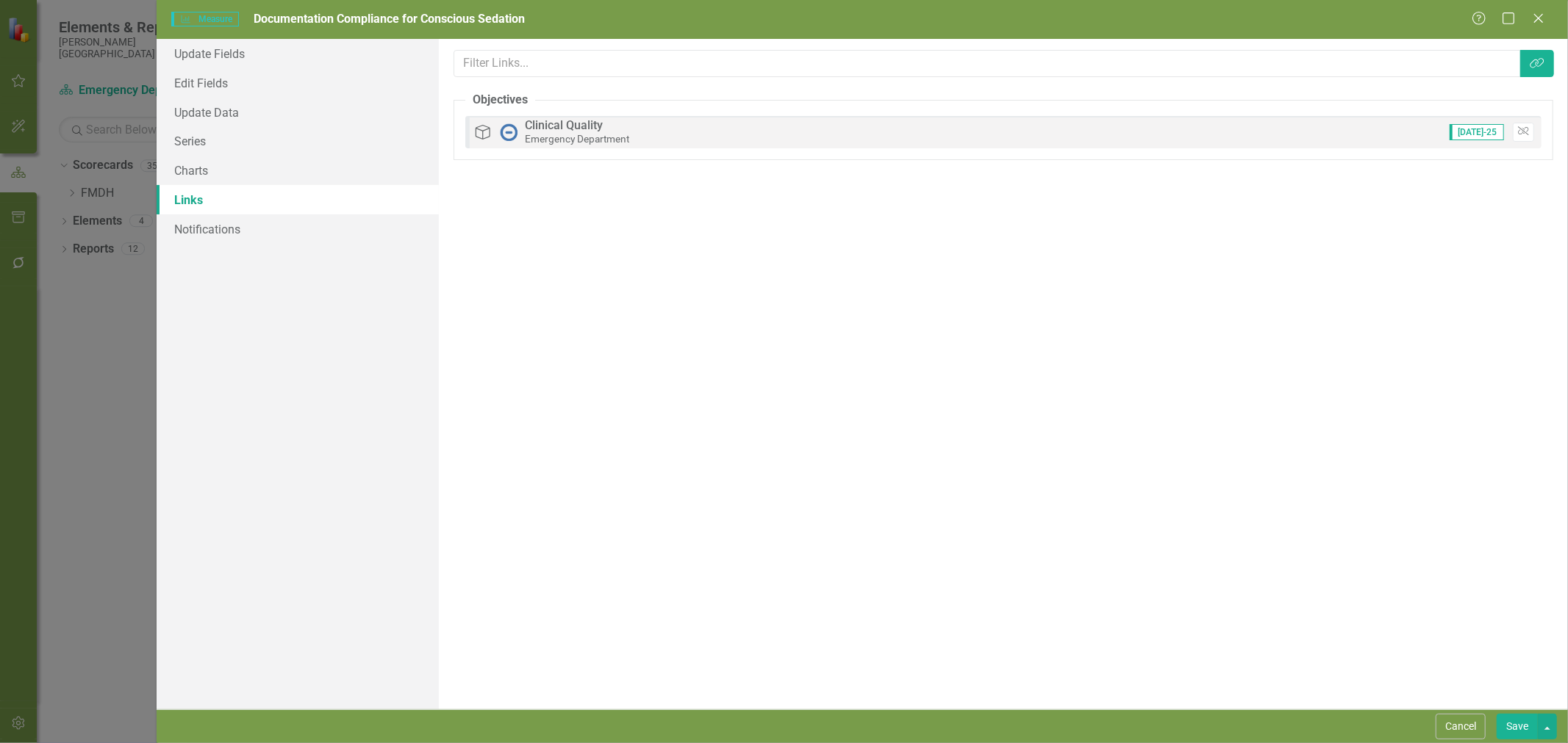
click at [1509, 721] on button "Save" at bounding box center [1516, 726] width 41 height 25
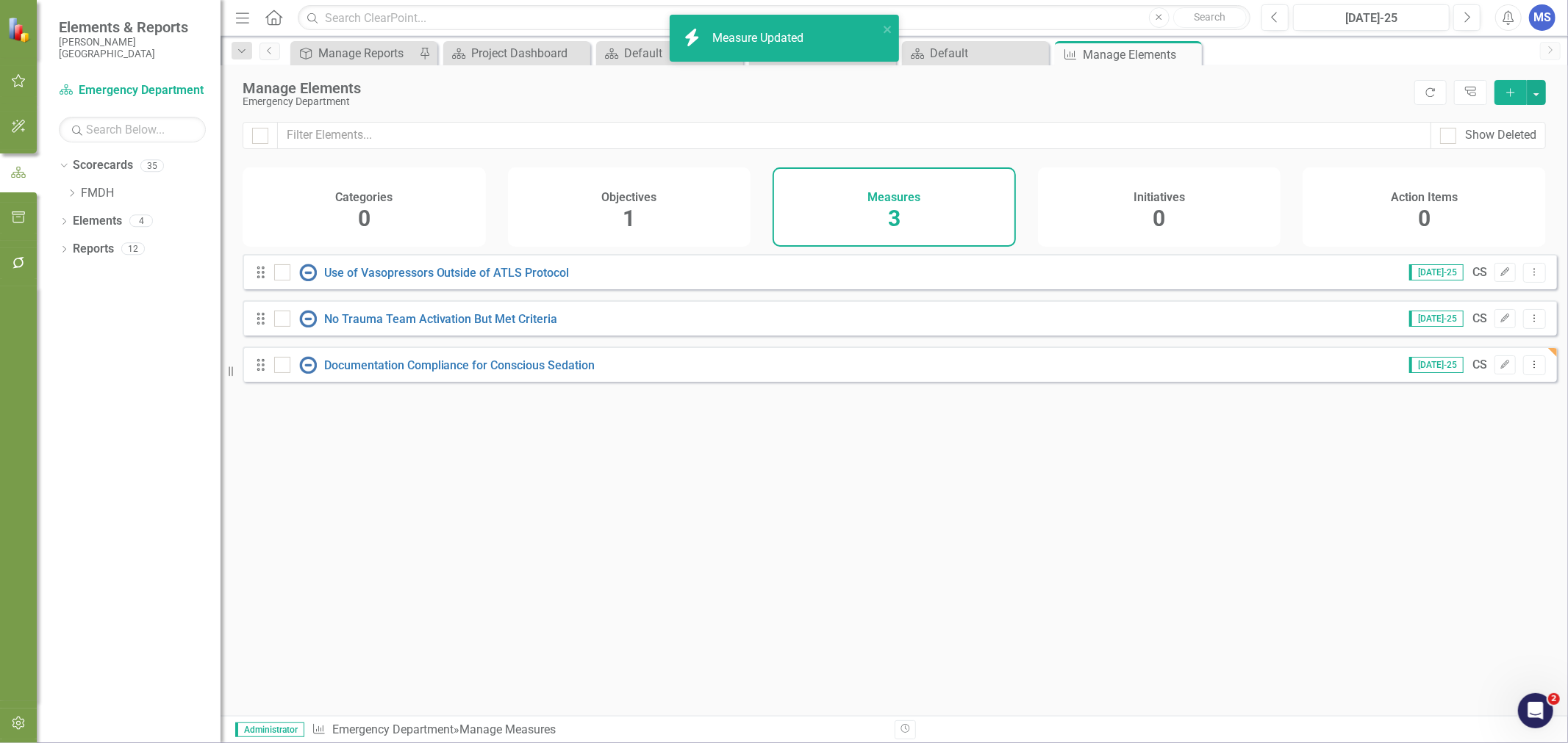
click at [590, 211] on div "Objectives 1" at bounding box center [629, 207] width 243 height 79
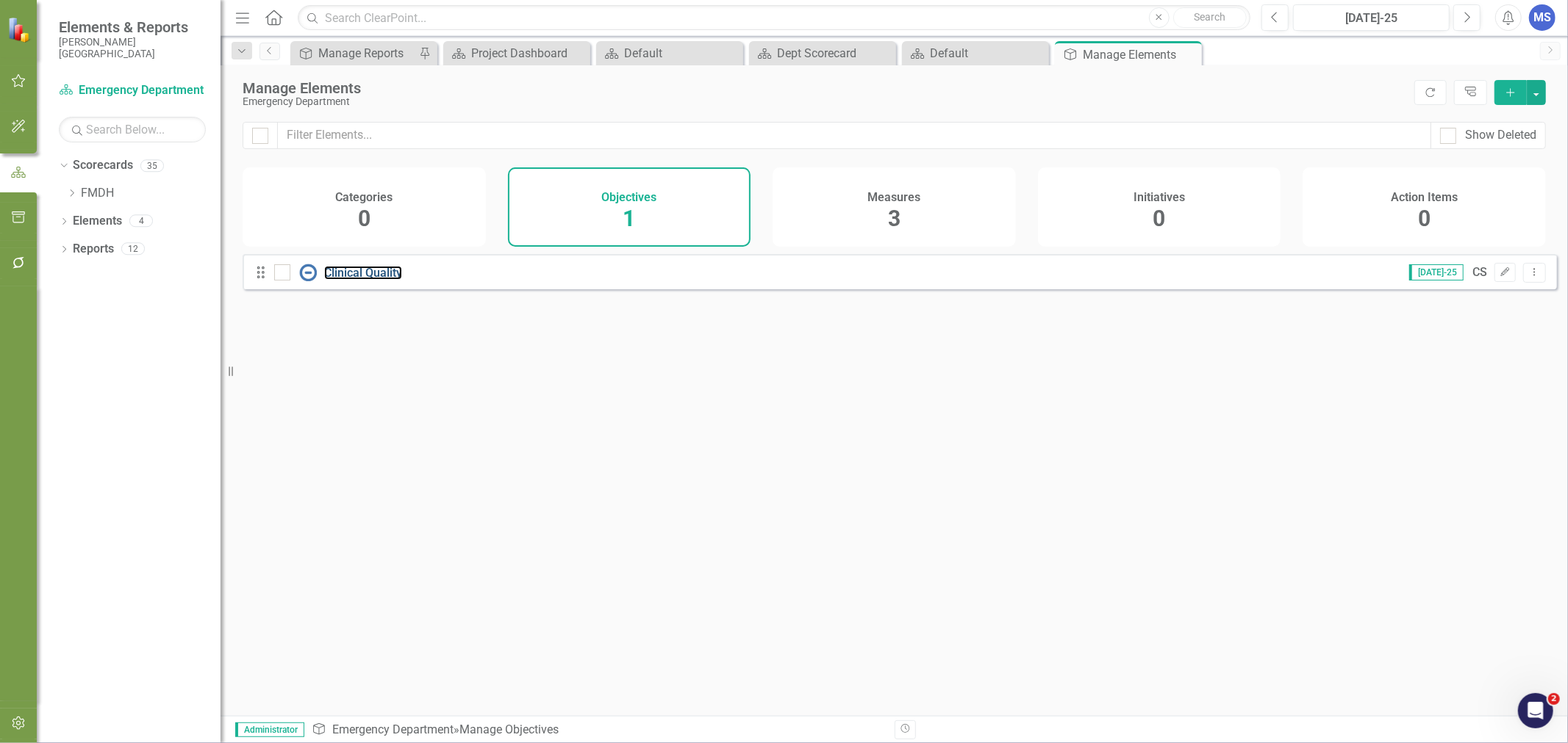
click at [392, 276] on link "Clinical Quality" at bounding box center [363, 273] width 78 height 14
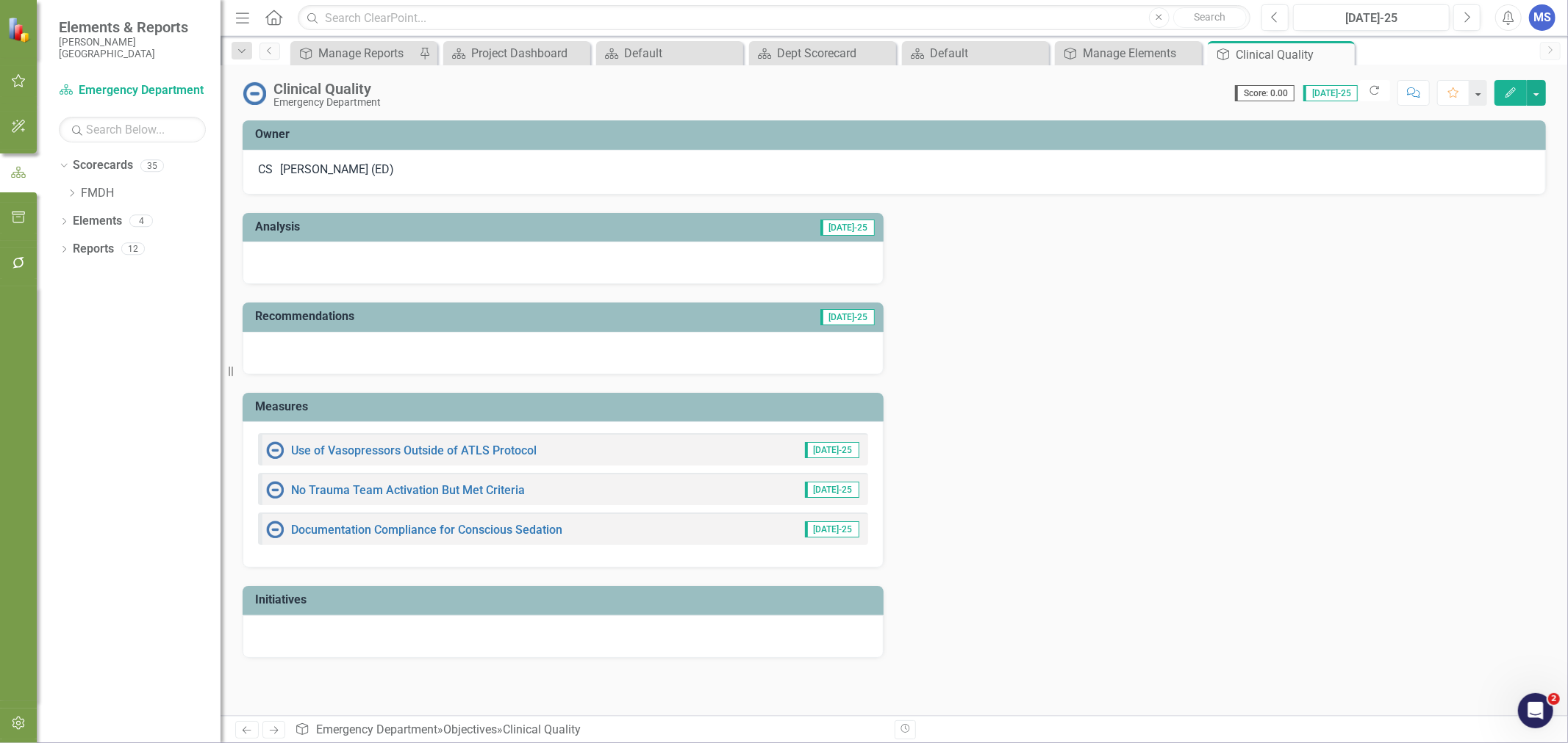
click at [1517, 93] on button "Edit" at bounding box center [1510, 93] width 32 height 25
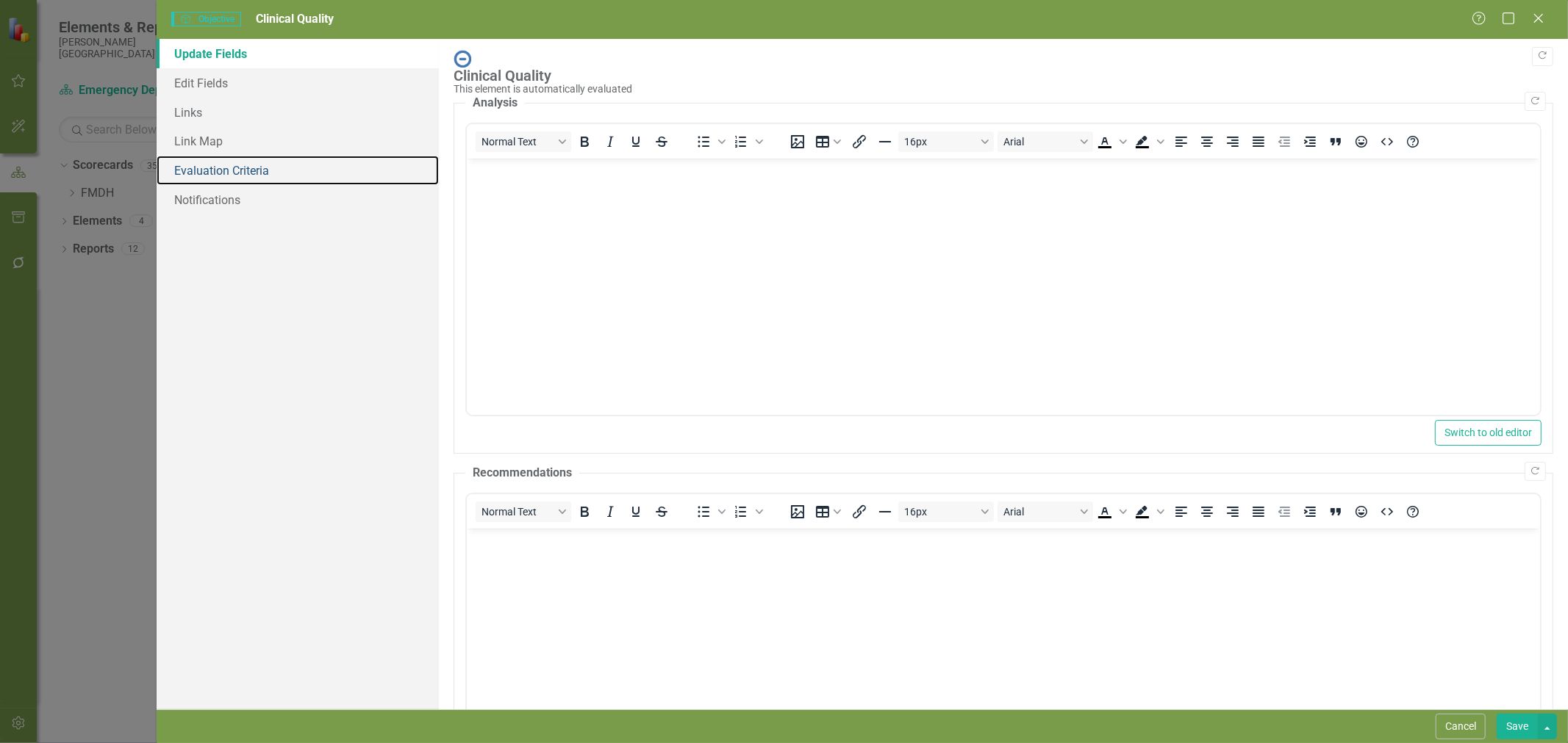
click at [231, 171] on link "Evaluation Criteria" at bounding box center [298, 171] width 283 height 29
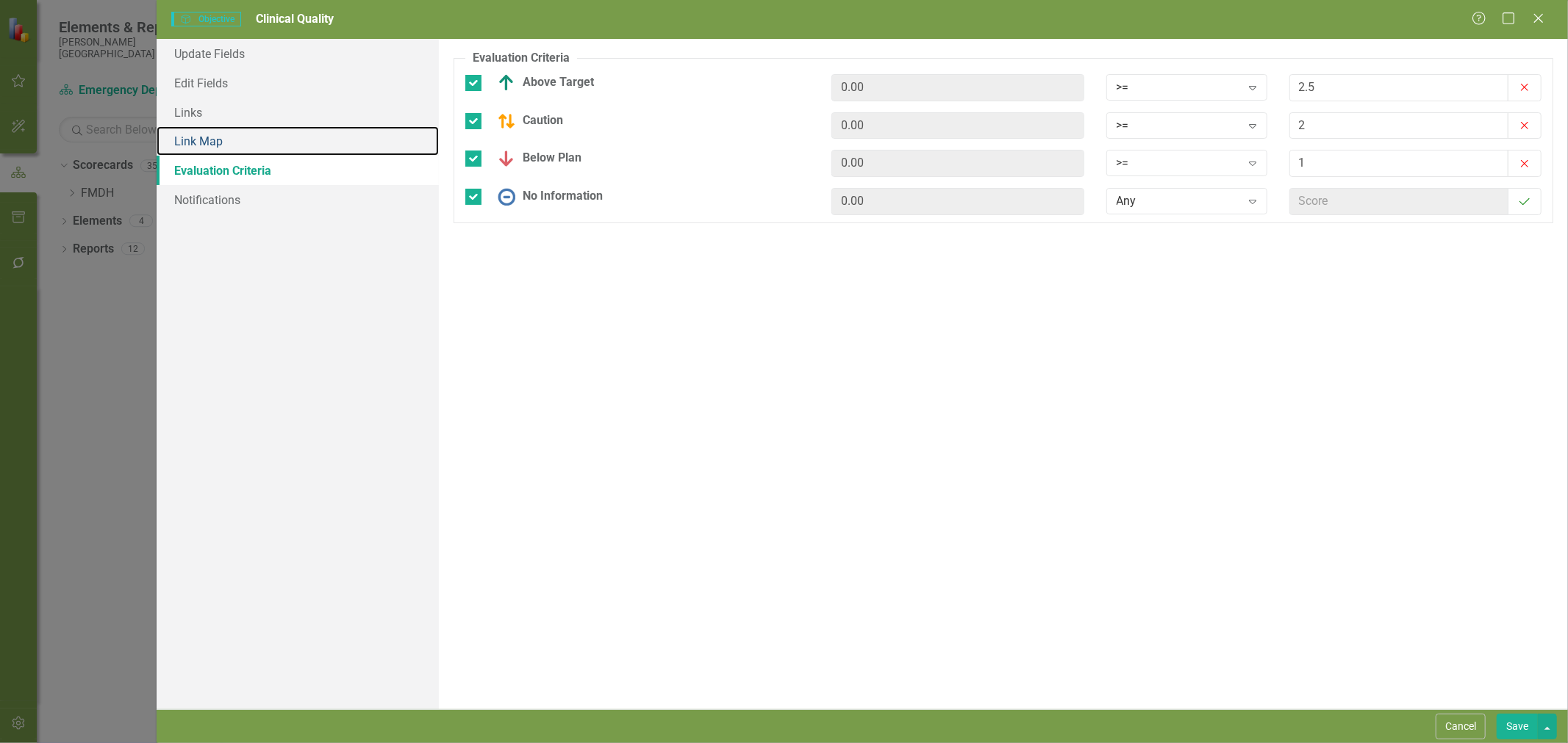
click at [225, 153] on link "Link Map" at bounding box center [298, 141] width 283 height 29
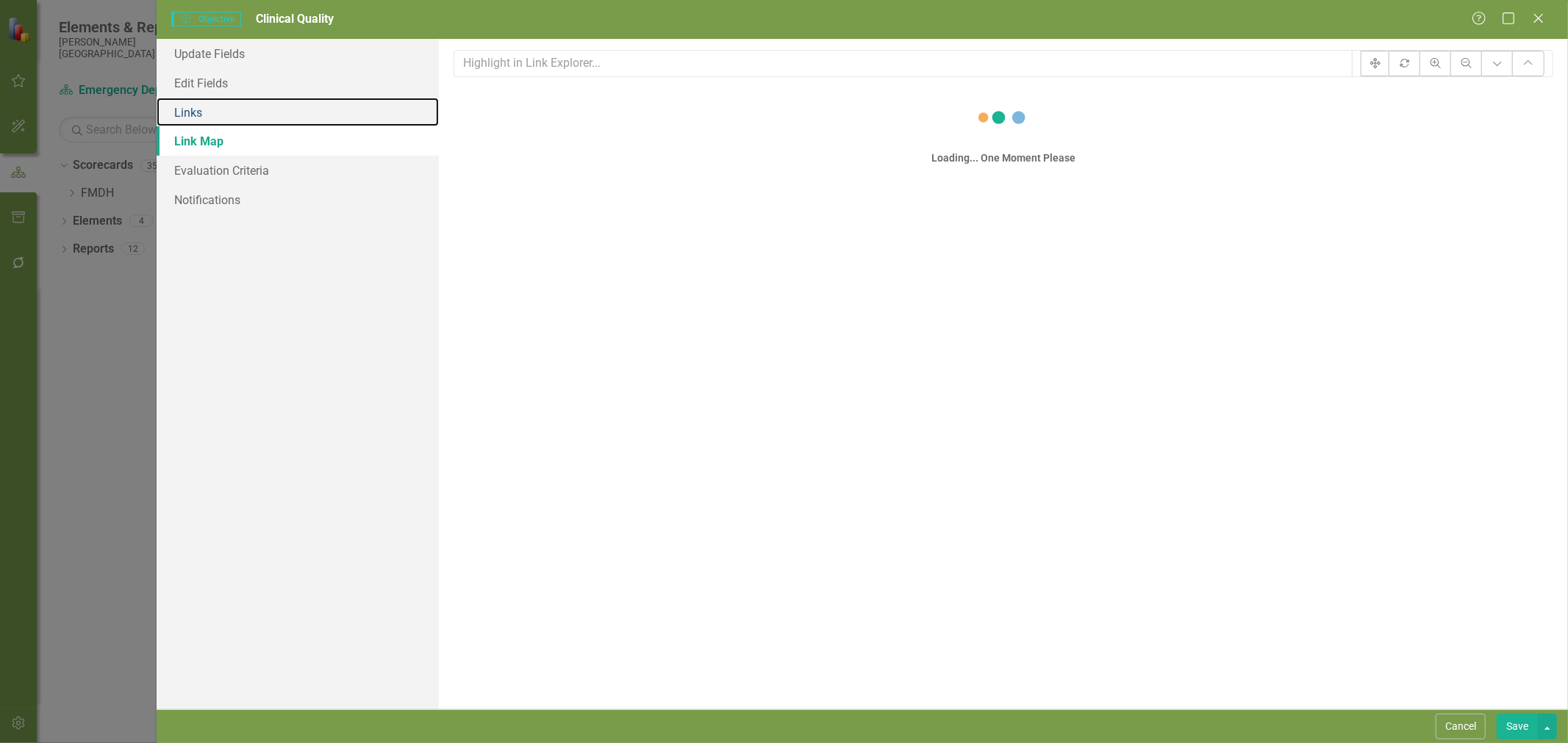
click at [232, 116] on link "Links" at bounding box center [298, 113] width 283 height 29
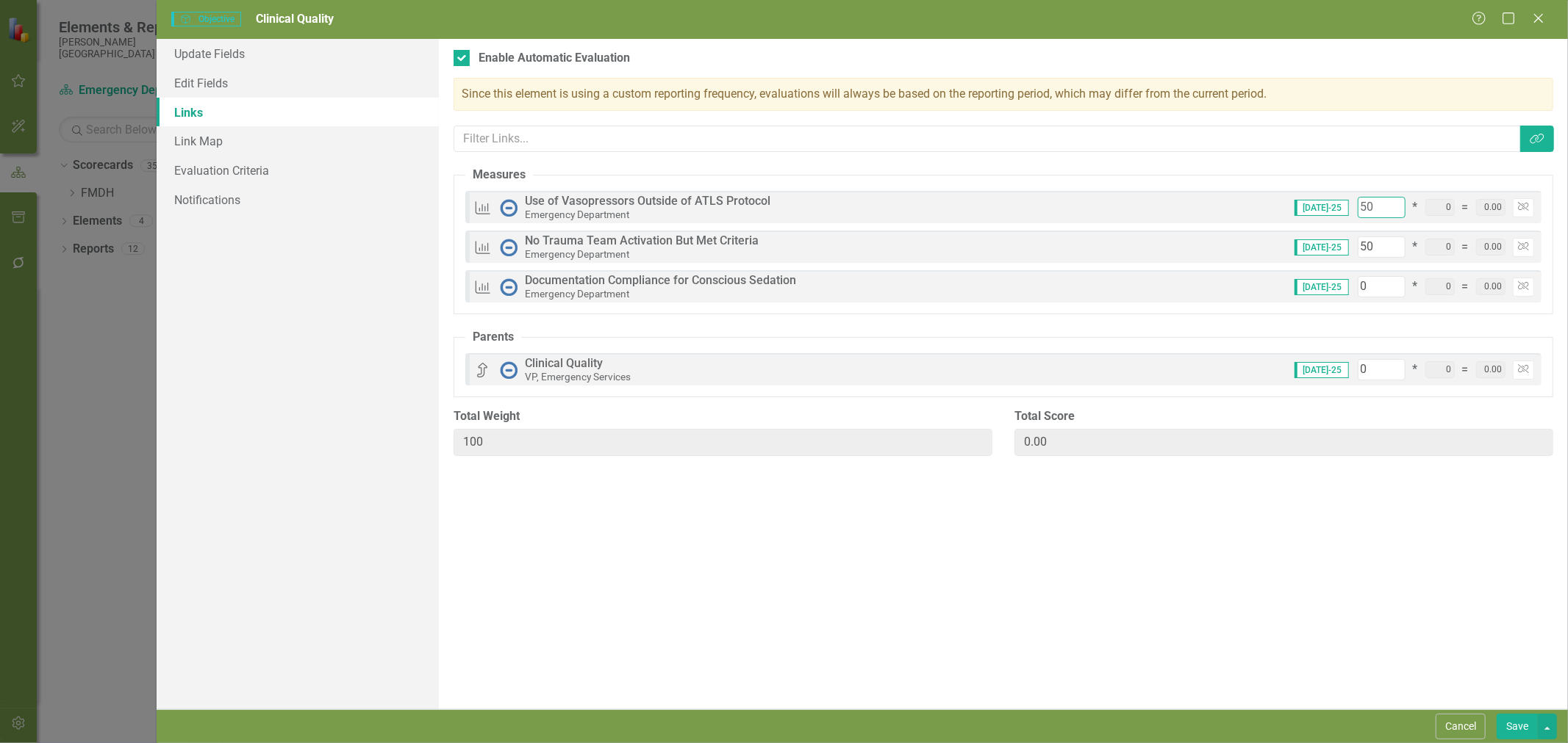
drag, startPoint x: 1377, startPoint y: 208, endPoint x: 1309, endPoint y: 198, distance: 68.7
click at [1309, 198] on div "Jul-25 50 * 0 = 0.00 Unlink" at bounding box center [1408, 208] width 251 height 22
type input "3"
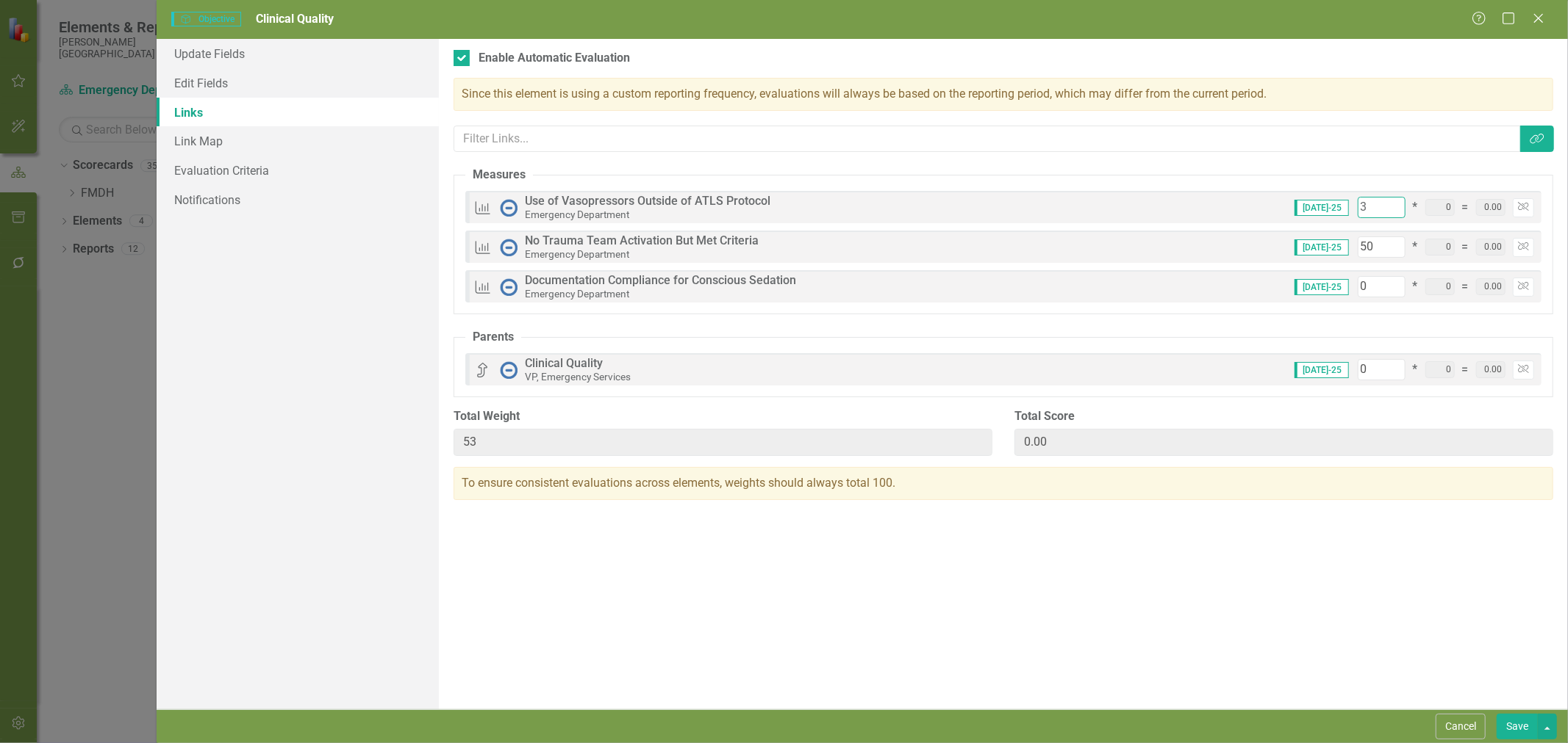
type input "53"
type input "33"
type input "83"
type input "33"
drag, startPoint x: 1376, startPoint y: 250, endPoint x: 1354, endPoint y: 250, distance: 22.0
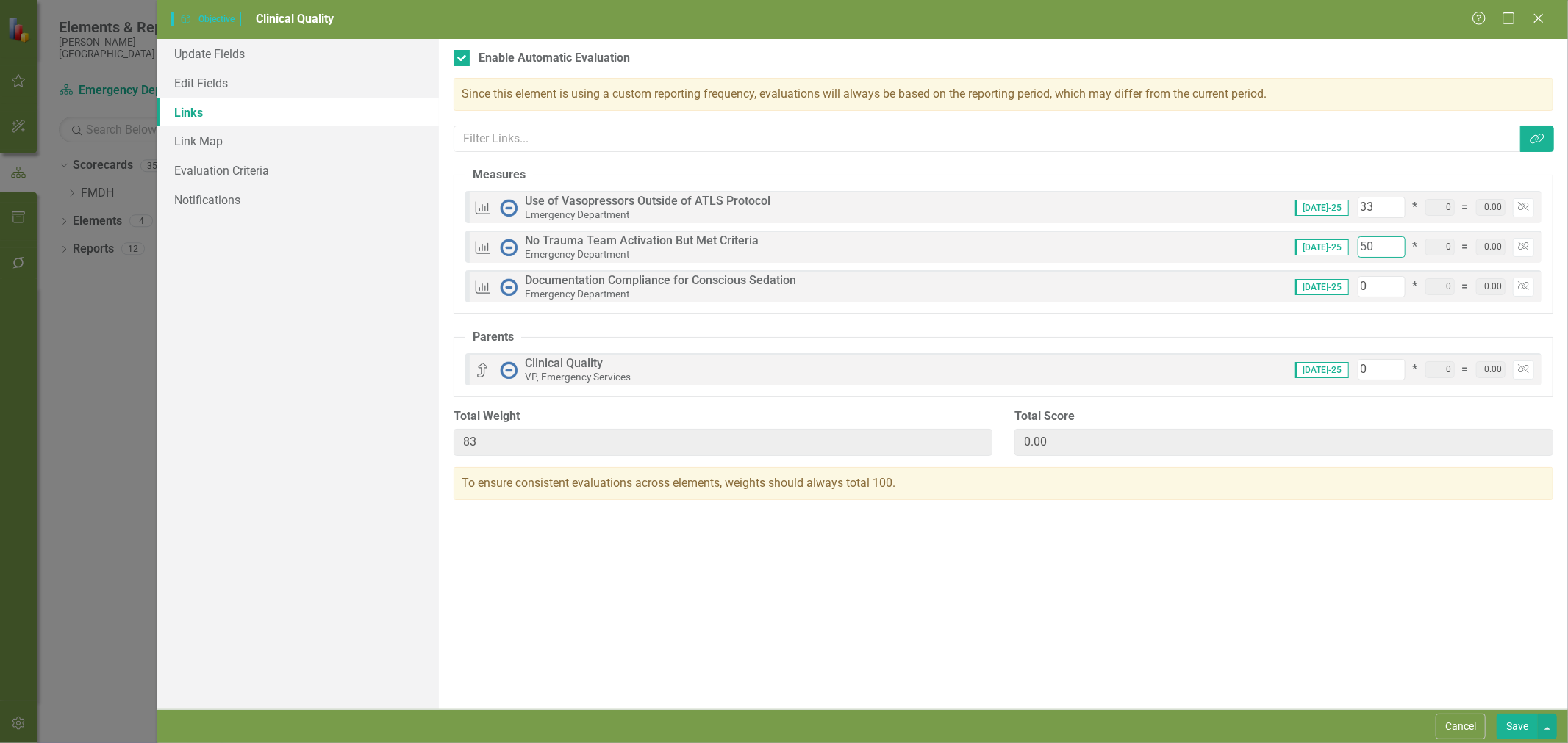
click at [1354, 250] on div "Jul-25 50 * 0 = 0.00 Unlink" at bounding box center [1408, 248] width 251 height 22
type input "3"
type input "36"
type input "34"
type input "67"
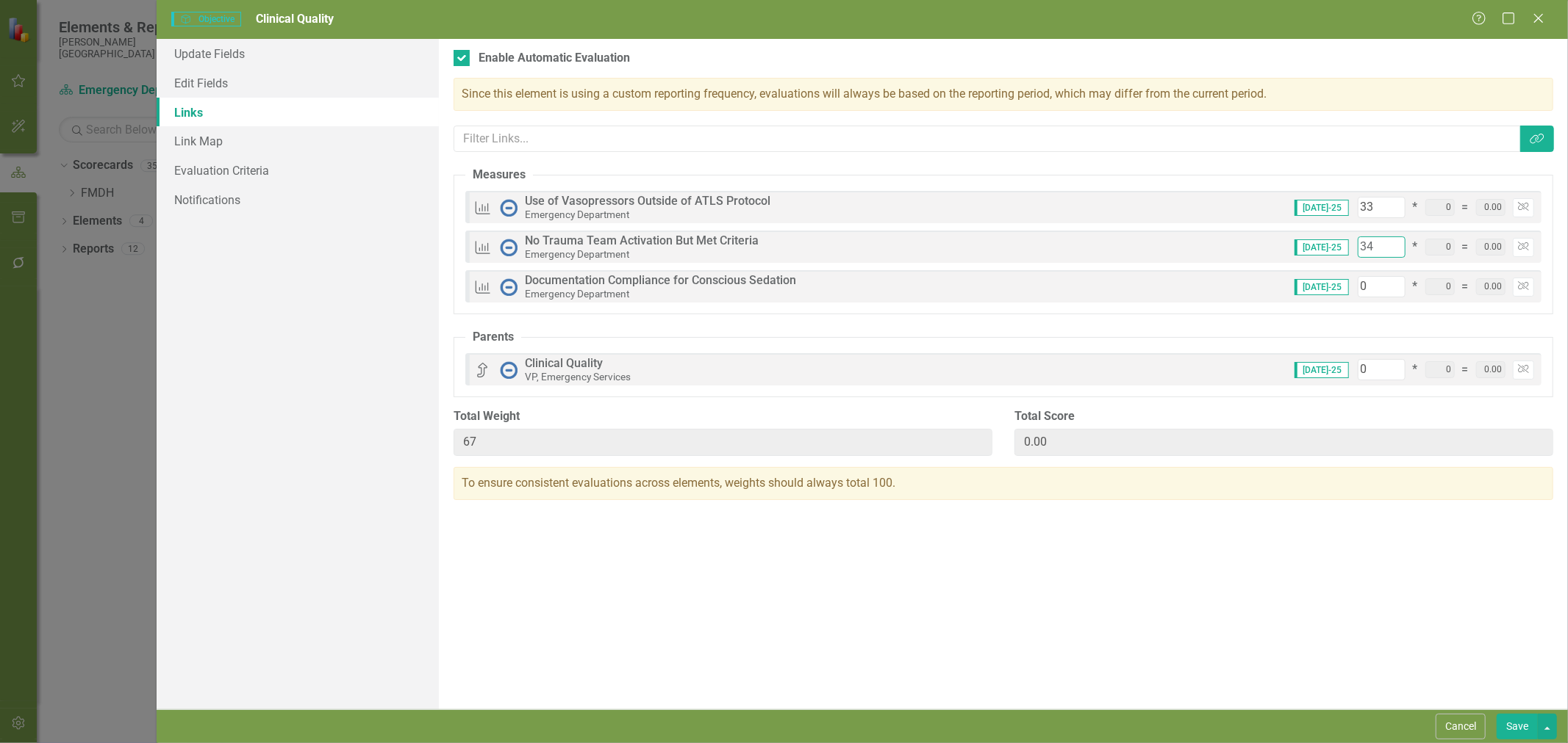
type input "34"
click at [1368, 288] on input "0" at bounding box center [1381, 287] width 48 height 22
type input "3"
type input "70"
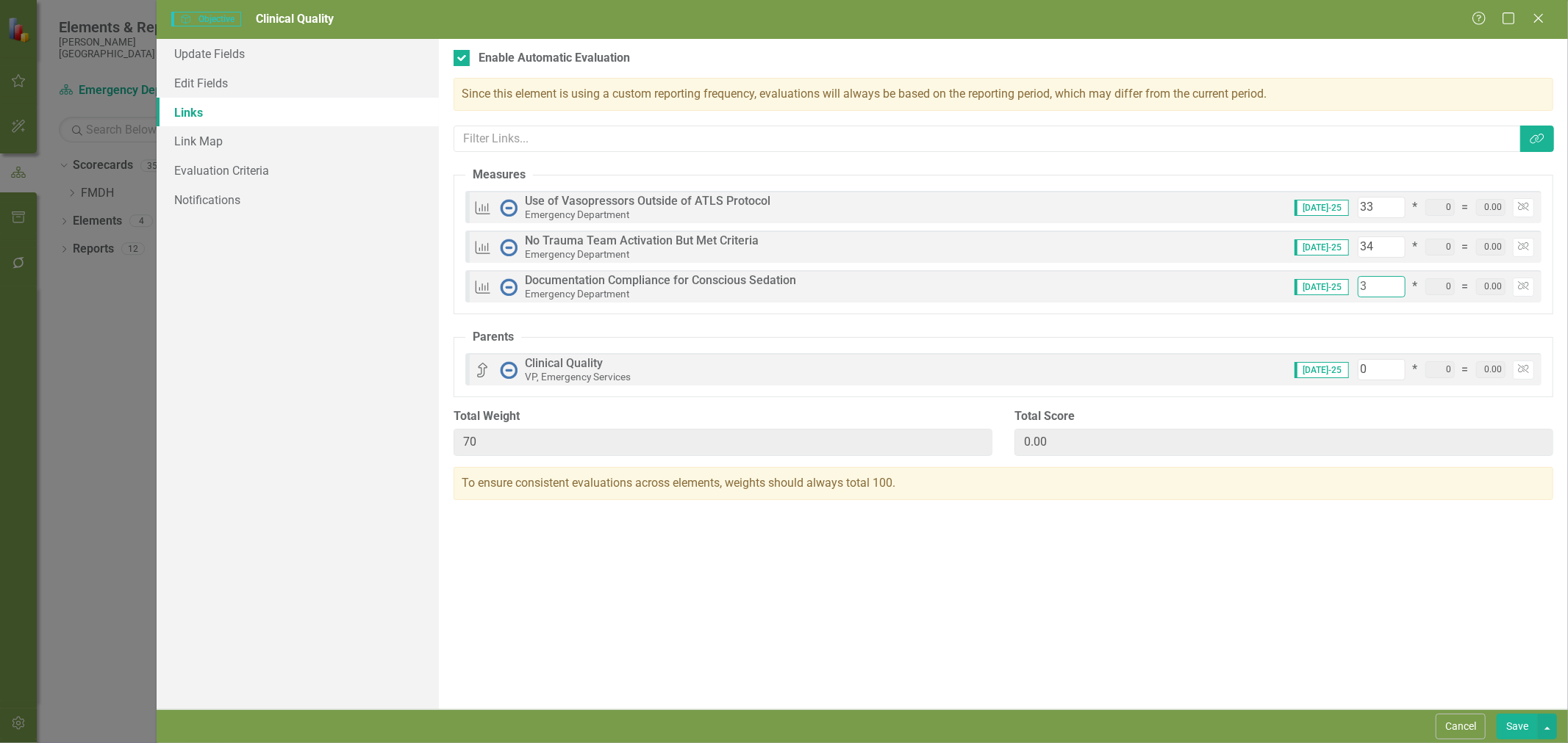
type input "33"
type input "100"
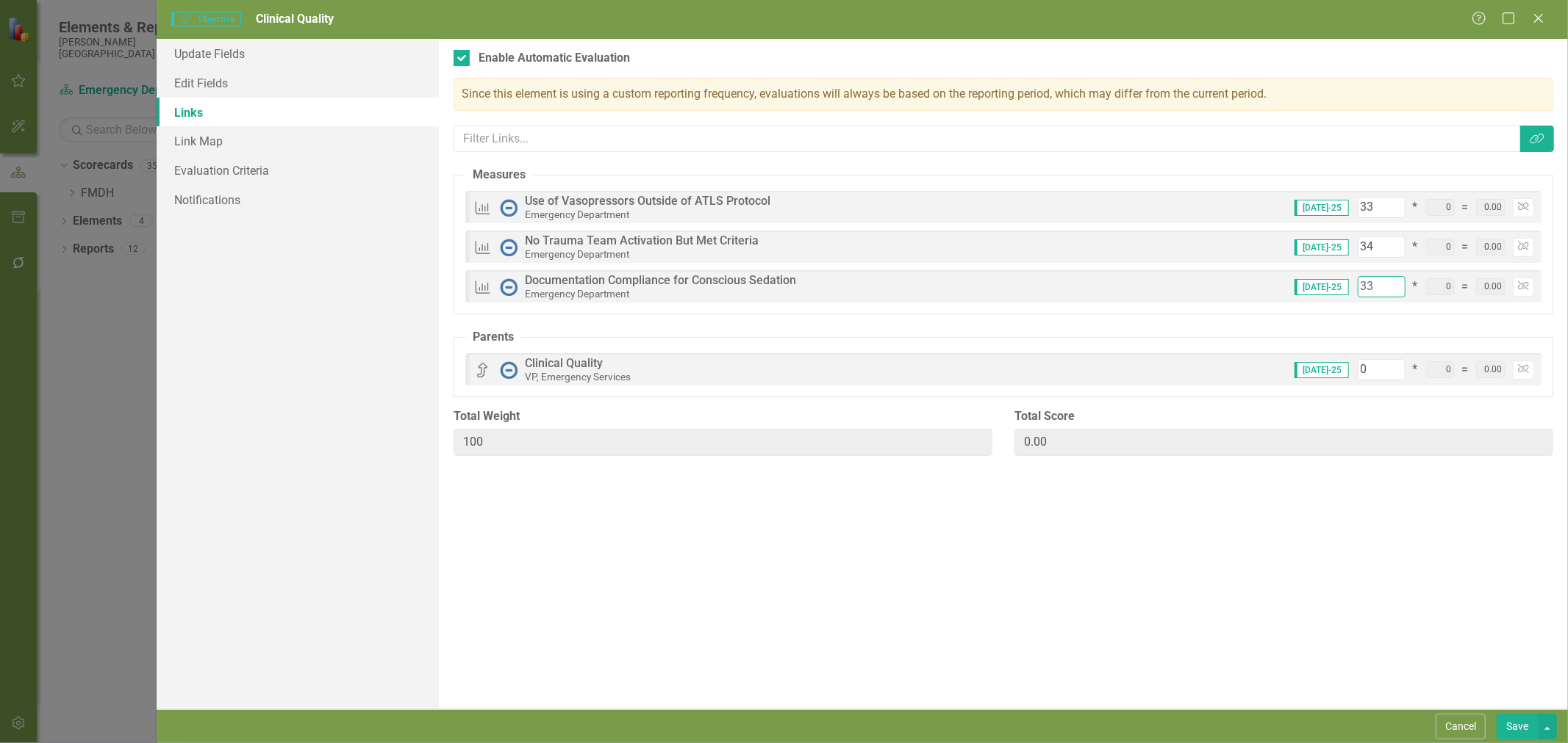
type input "33"
click at [1512, 728] on button "Save" at bounding box center [1516, 726] width 41 height 25
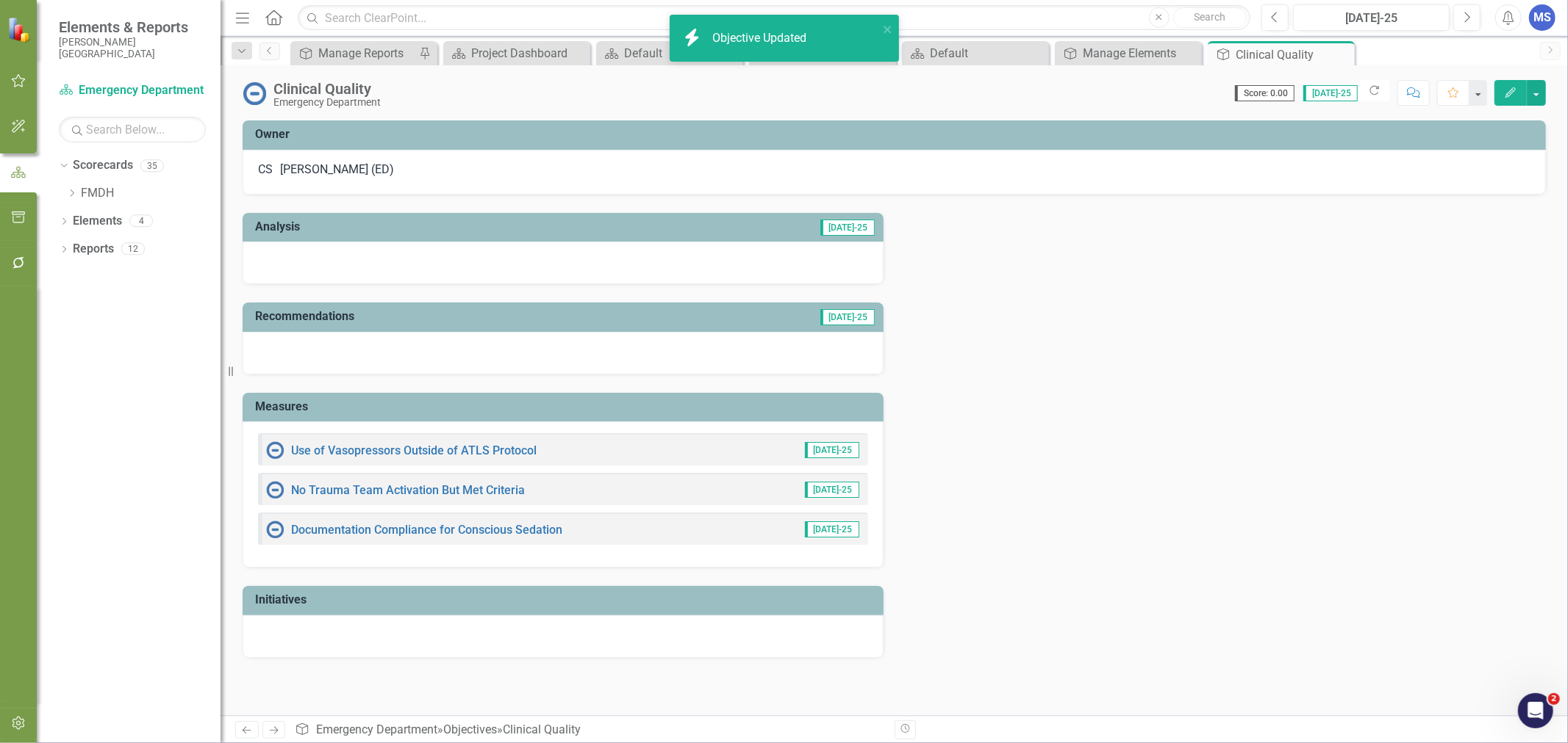
click at [972, 473] on div "Analysis Jul-25 Recommendations Jul-25 Measures Use of Vasopressors Outside of …" at bounding box center [894, 426] width 1325 height 464
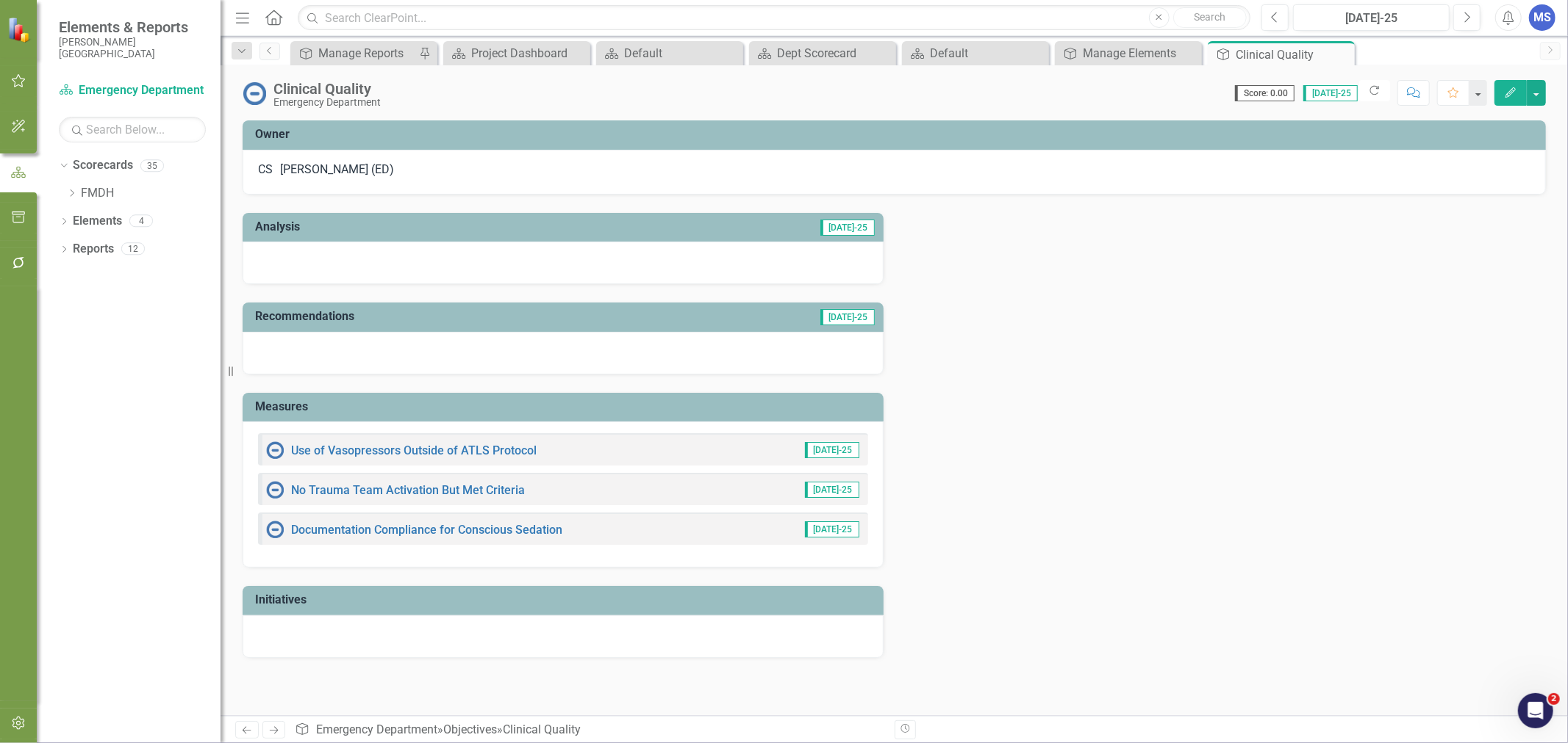
click at [0, 0] on icon "Close" at bounding box center [0, 0] width 0 height 0
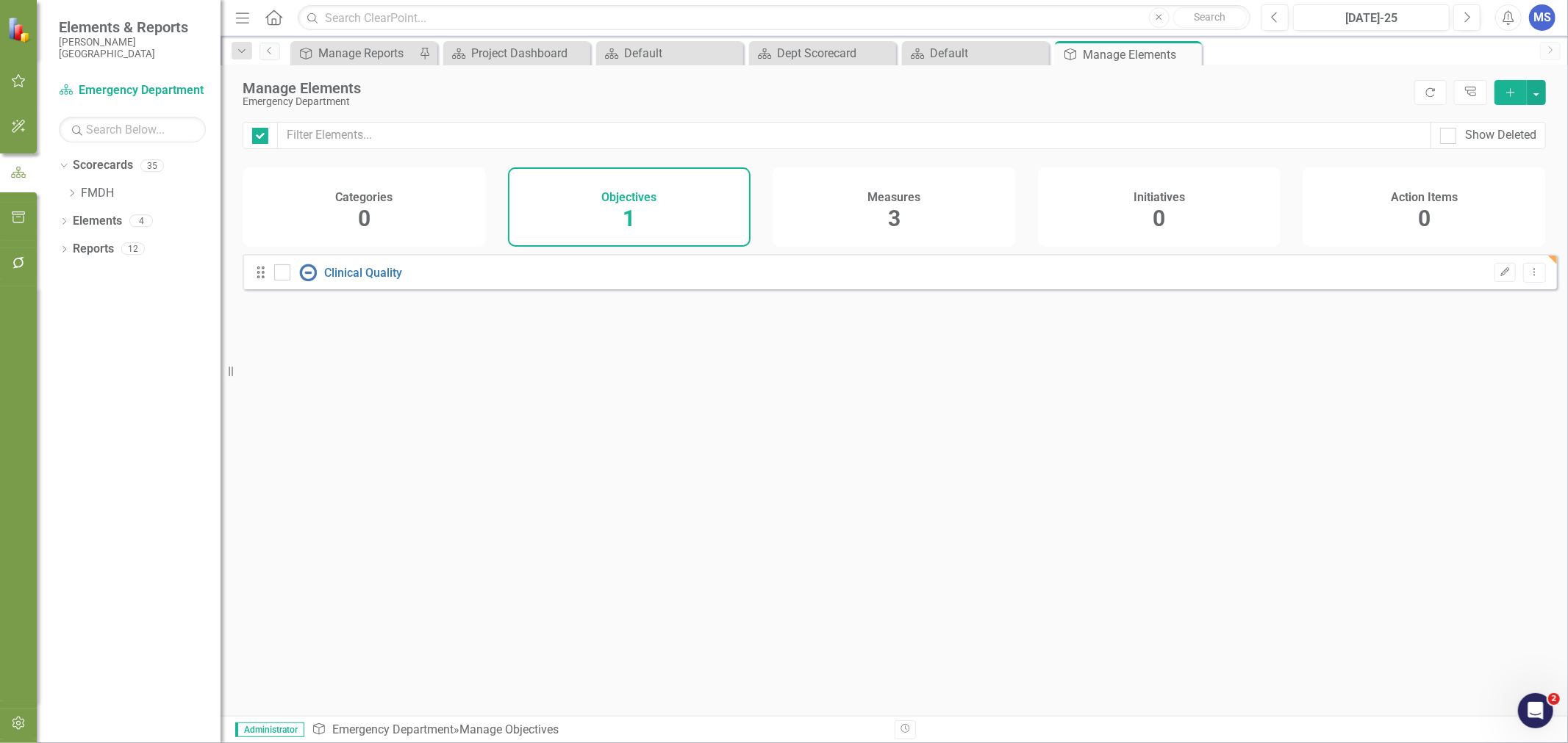
checkbox input "false"
click at [70, 191] on icon "Dropdown" at bounding box center [72, 193] width 11 height 8
click at [419, 481] on div "Looks like you don't have any Objectives set up yet. Why don't you add an Objec…" at bounding box center [899, 466] width 1314 height 425
click at [85, 221] on icon "Dropdown" at bounding box center [86, 220] width 11 height 8
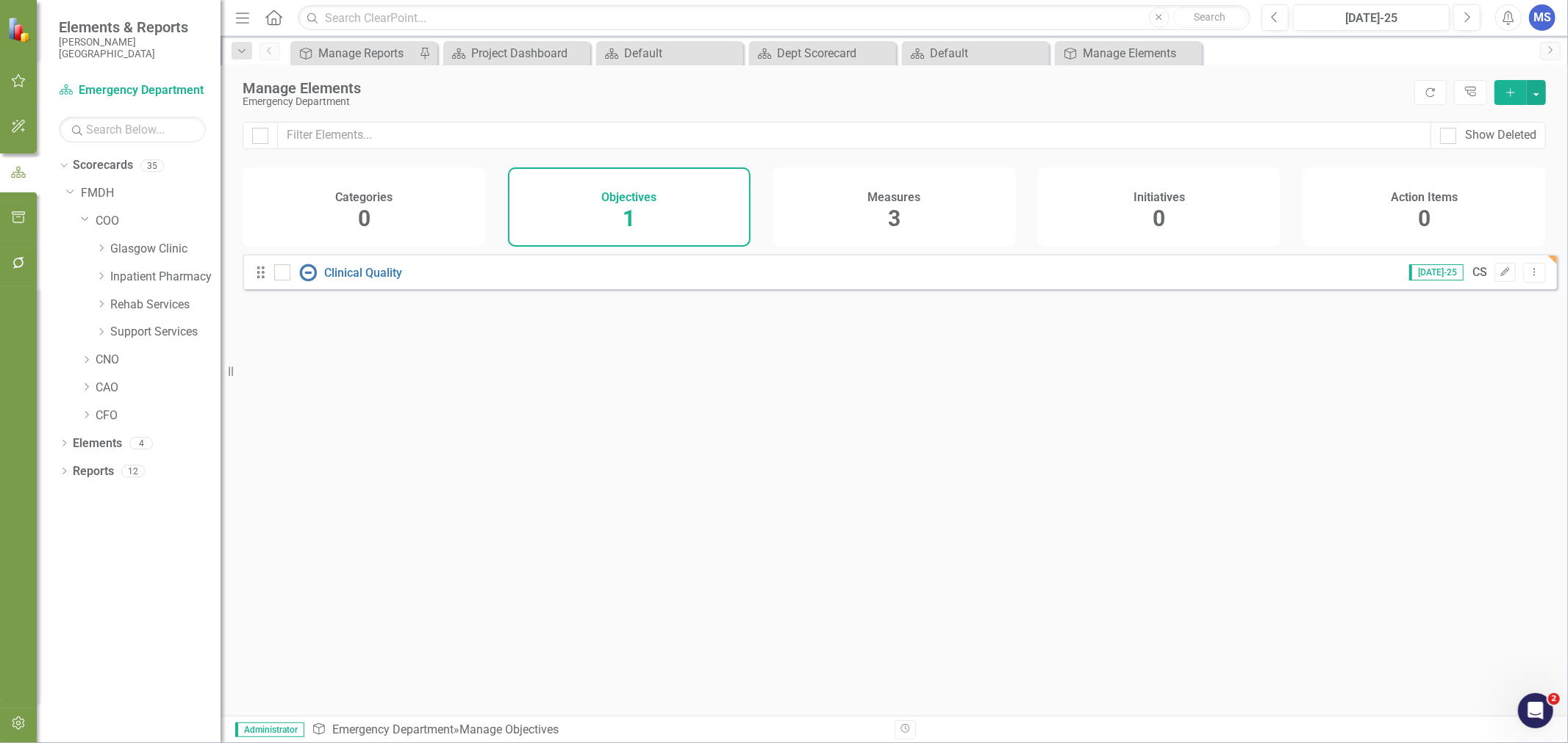
click at [101, 276] on icon "Dropdown" at bounding box center [101, 275] width 11 height 8
click at [101, 276] on icon "Dropdown" at bounding box center [100, 274] width 8 height 11
drag, startPoint x: 101, startPoint y: 276, endPoint x: 620, endPoint y: 475, distance: 555.8
click at [717, 482] on div "Looks like you don't have any Objectives set up yet. Why don't you add an Objec…" at bounding box center [899, 466] width 1314 height 425
click at [103, 333] on icon at bounding box center [101, 333] width 4 height 8
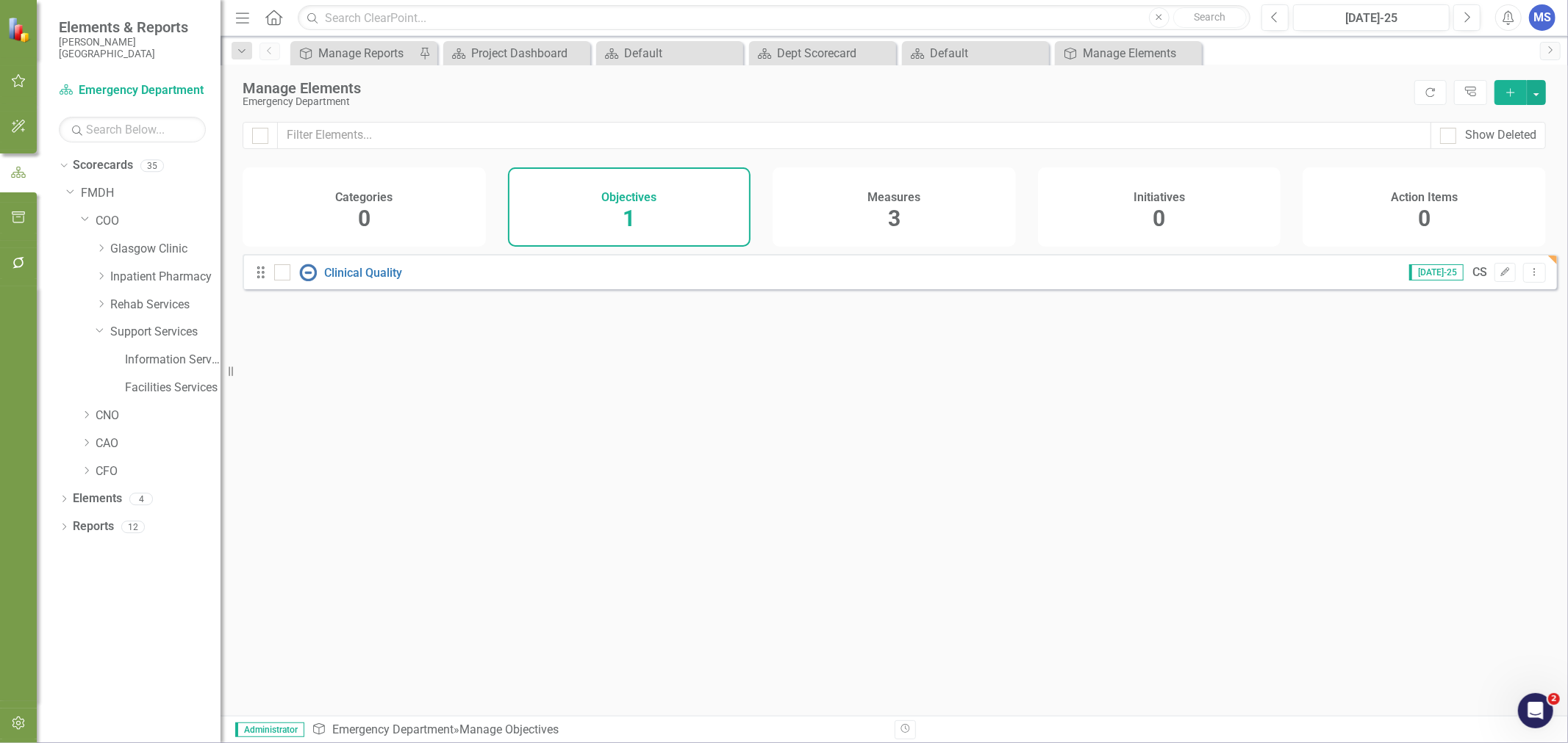
click at [103, 333] on icon "Dropdown" at bounding box center [100, 330] width 8 height 11
click at [103, 333] on icon at bounding box center [101, 333] width 4 height 8
click at [103, 333] on icon "Dropdown" at bounding box center [100, 330] width 8 height 11
click at [82, 361] on icon "Dropdown" at bounding box center [86, 360] width 11 height 8
click at [100, 390] on icon at bounding box center [101, 388] width 4 height 8
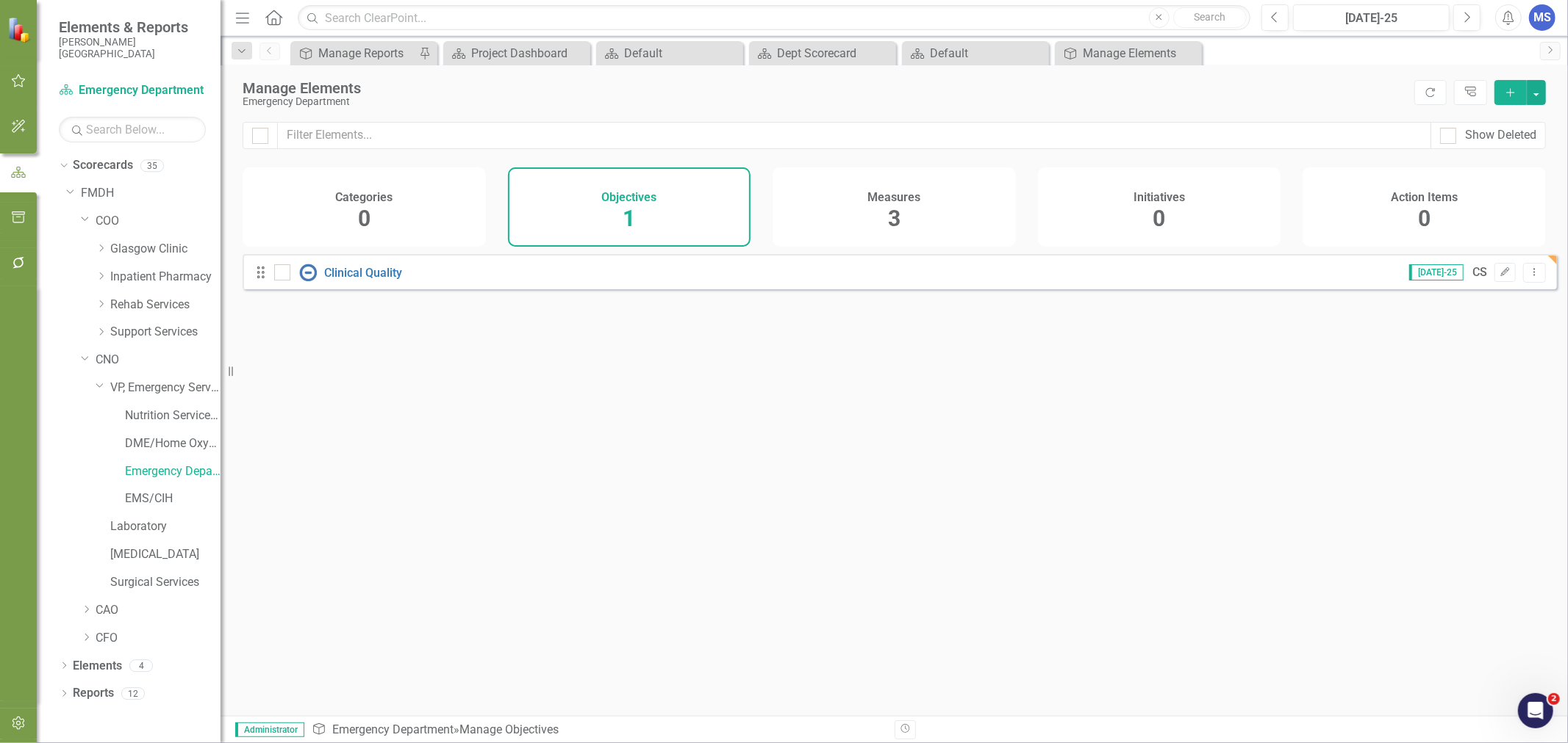
click at [101, 386] on icon "Dropdown" at bounding box center [100, 385] width 8 height 11
click at [101, 386] on icon "Dropdown" at bounding box center [101, 387] width 11 height 8
click at [149, 387] on link "VP, Emergency Services" at bounding box center [165, 388] width 110 height 17
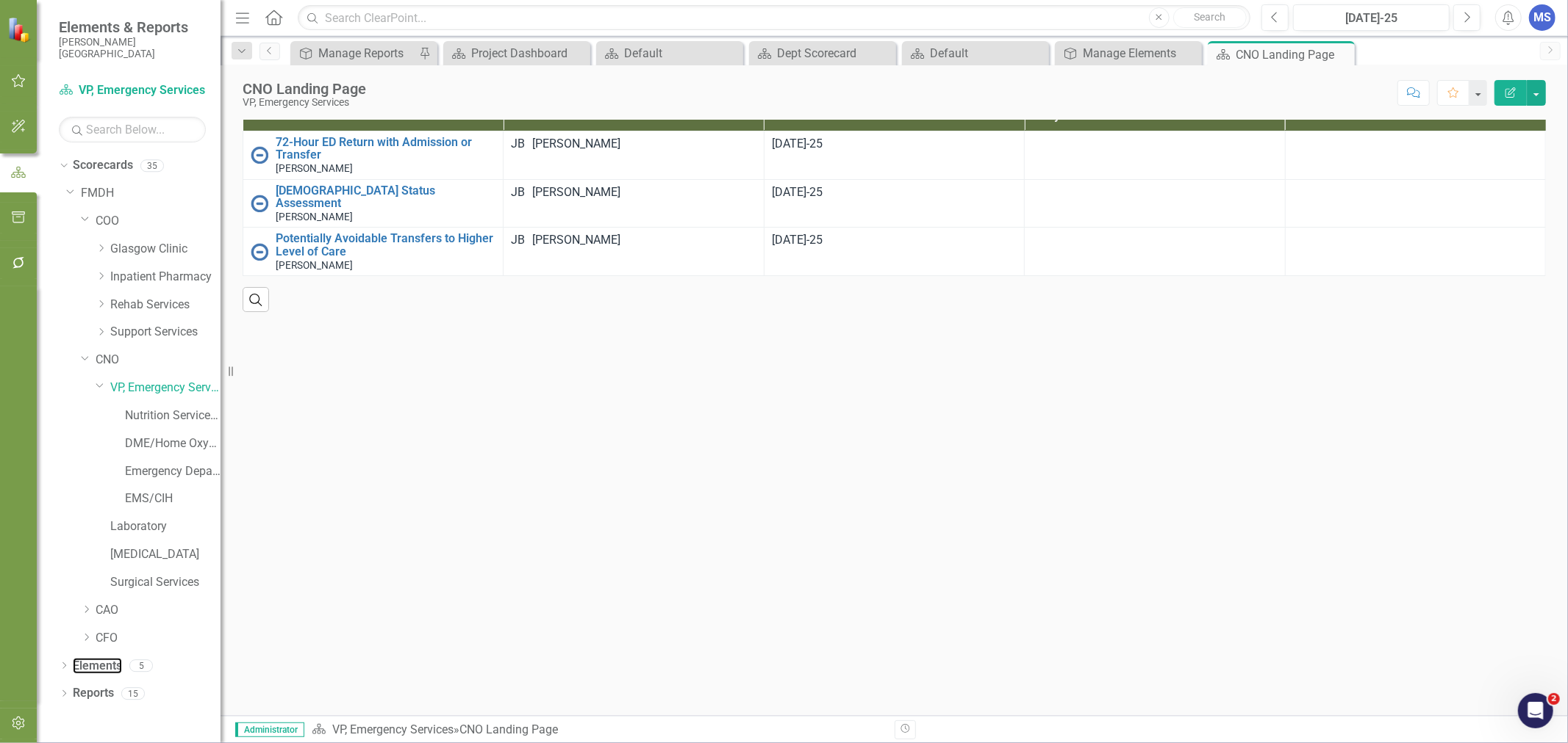
click at [74, 660] on link "Elements" at bounding box center [97, 667] width 49 height 17
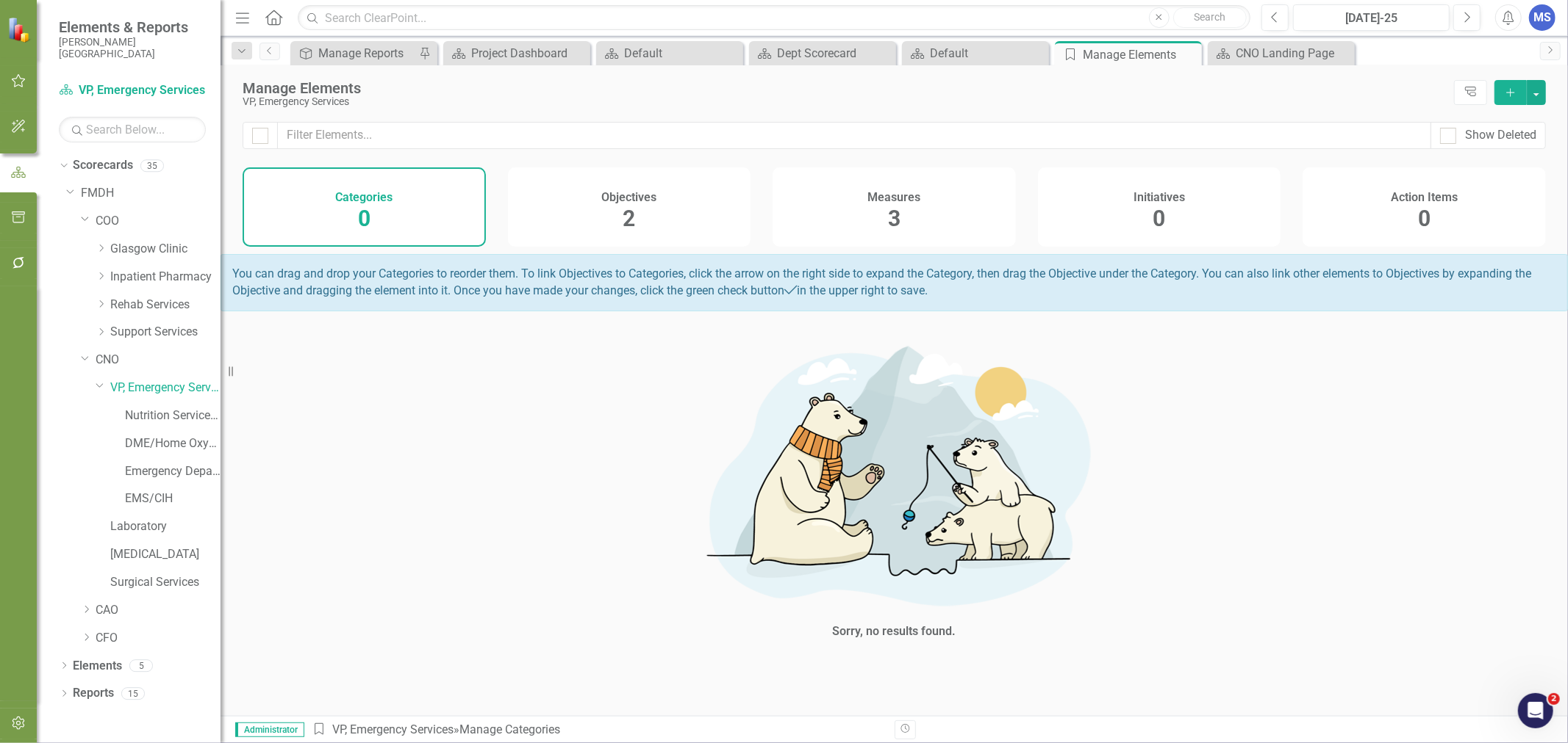
click at [644, 221] on div "Objectives 2" at bounding box center [629, 207] width 243 height 79
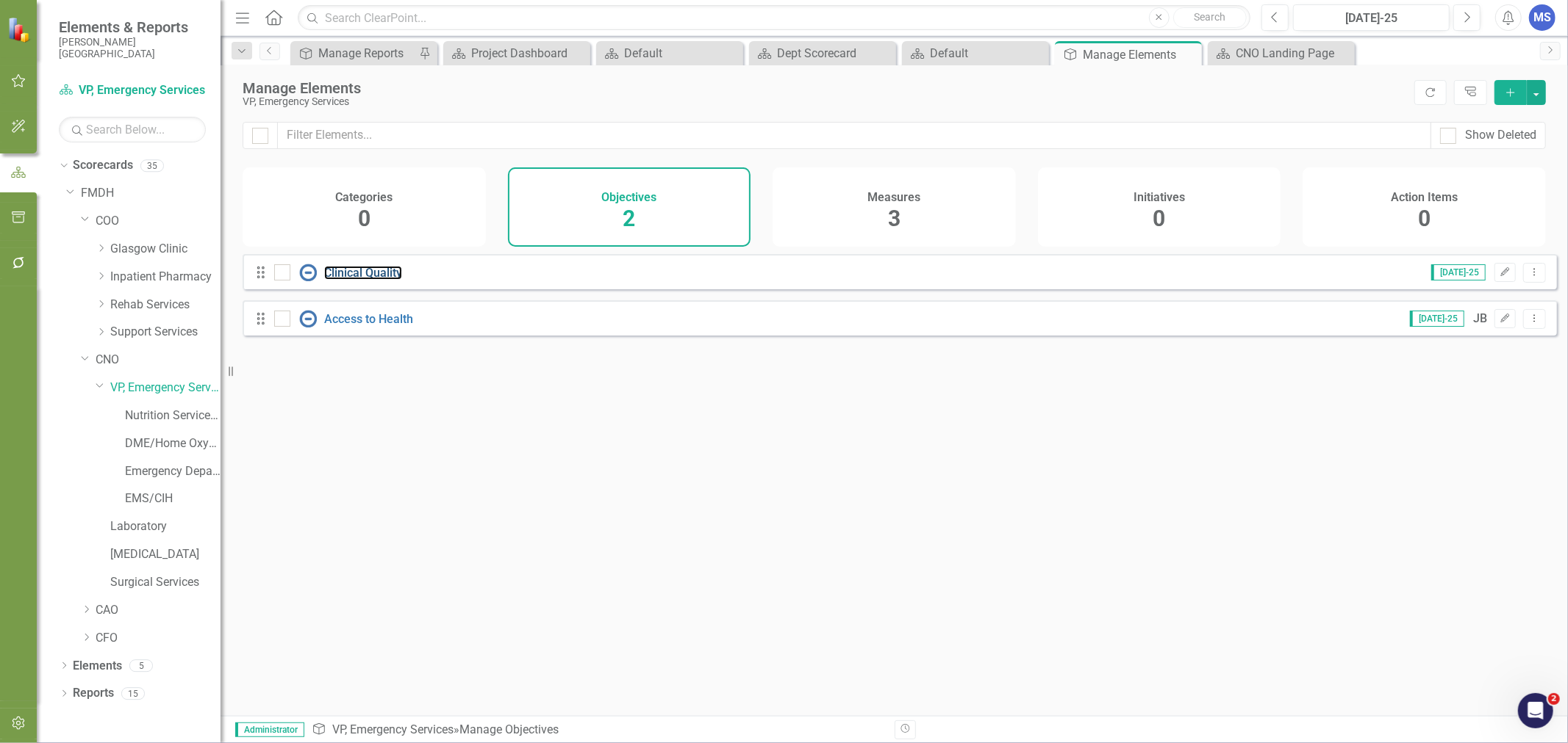
click at [365, 280] on link "Clinical Quality" at bounding box center [363, 273] width 78 height 14
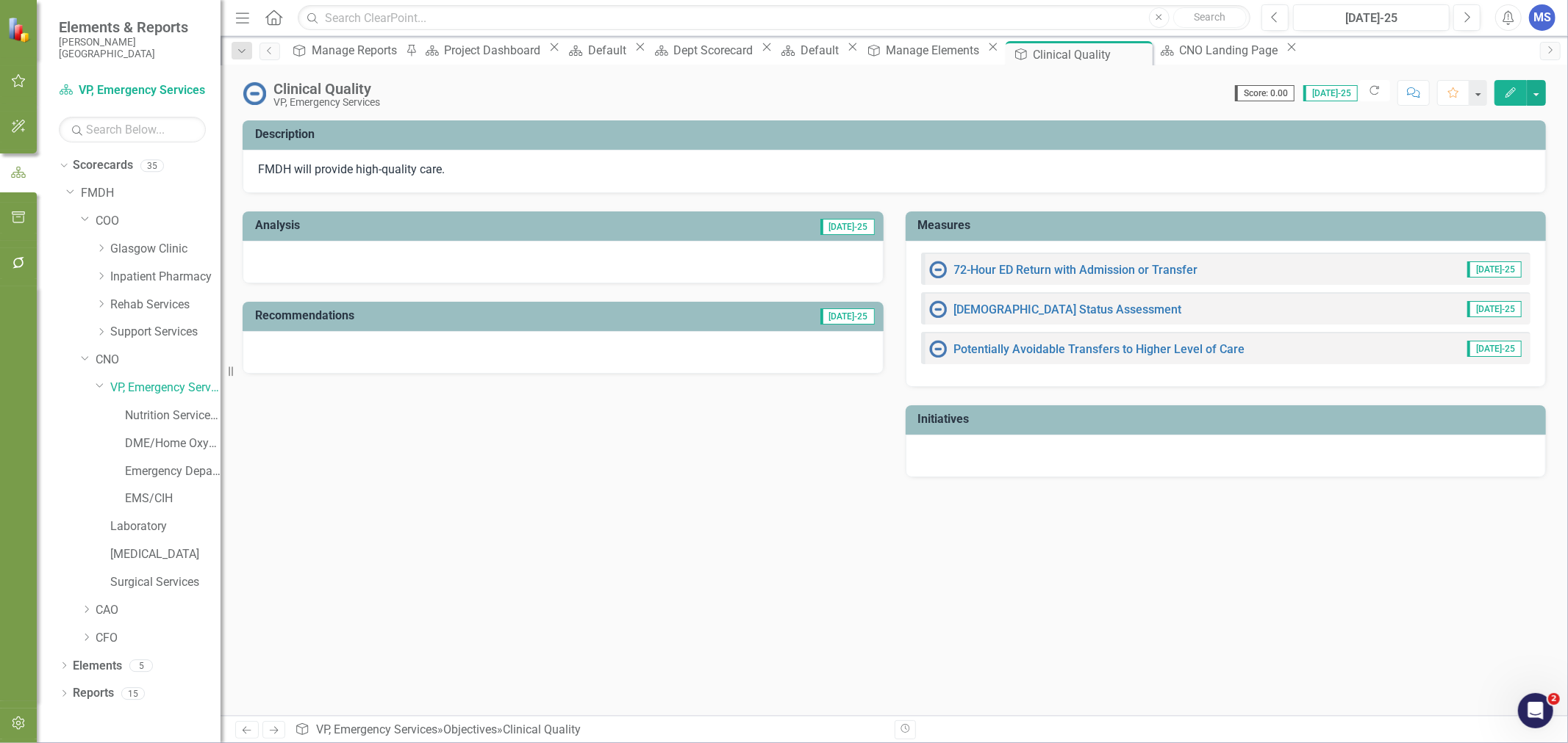
click at [1502, 93] on button "Edit" at bounding box center [1510, 93] width 32 height 25
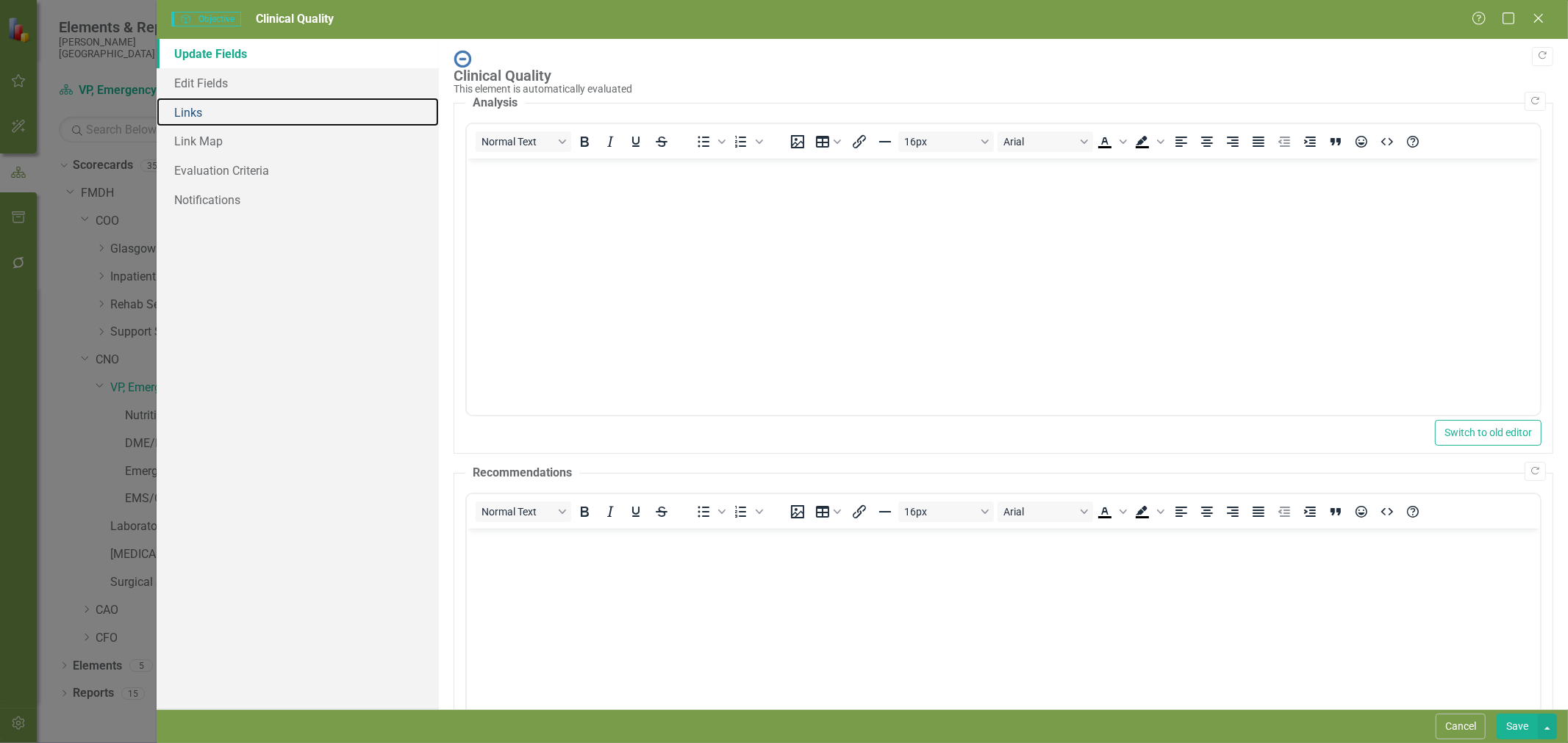
click at [215, 123] on link "Links" at bounding box center [298, 113] width 283 height 29
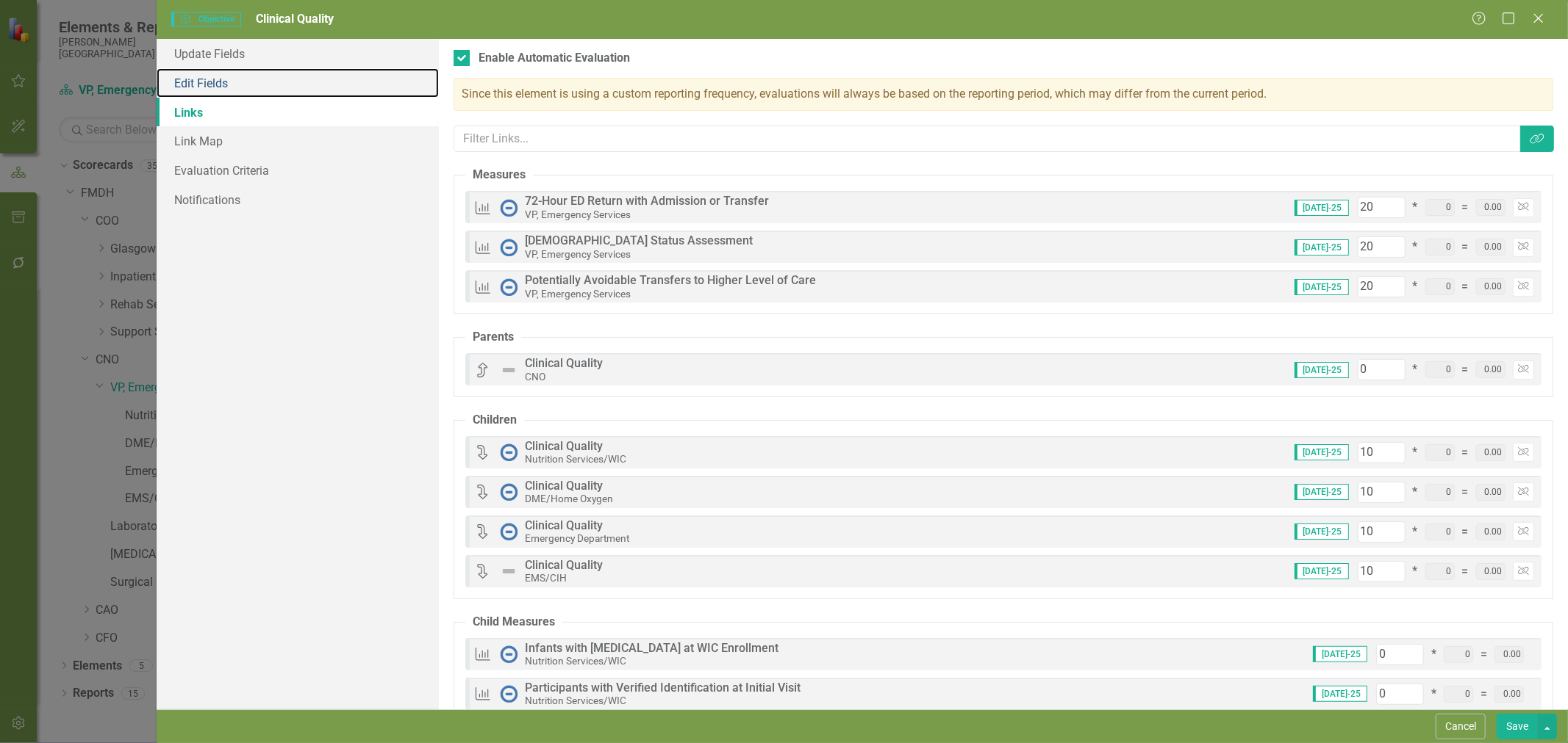
click at [215, 78] on link "Edit Fields" at bounding box center [298, 83] width 283 height 29
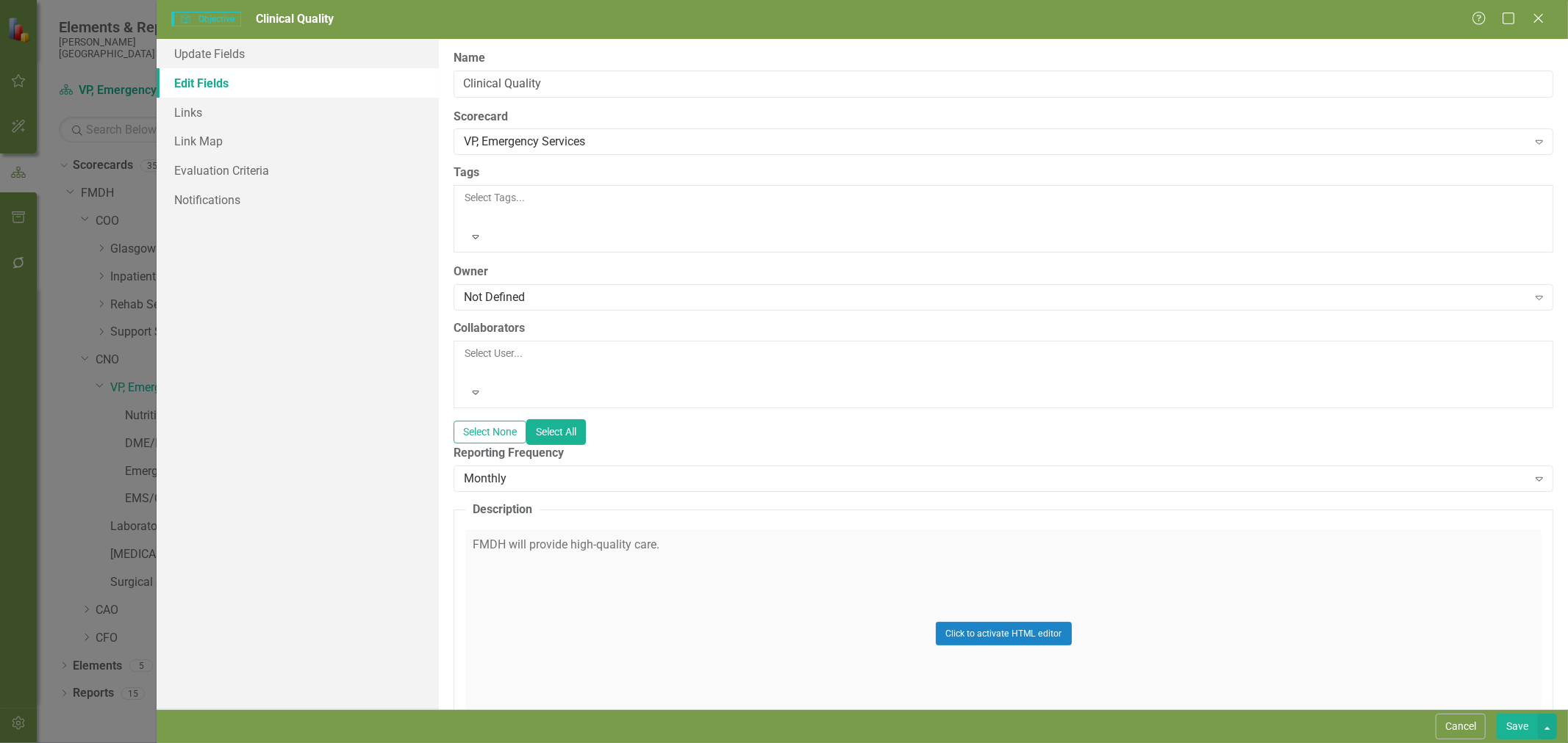
click at [523, 289] on div "Not Defined" at bounding box center [995, 298] width 1063 height 17
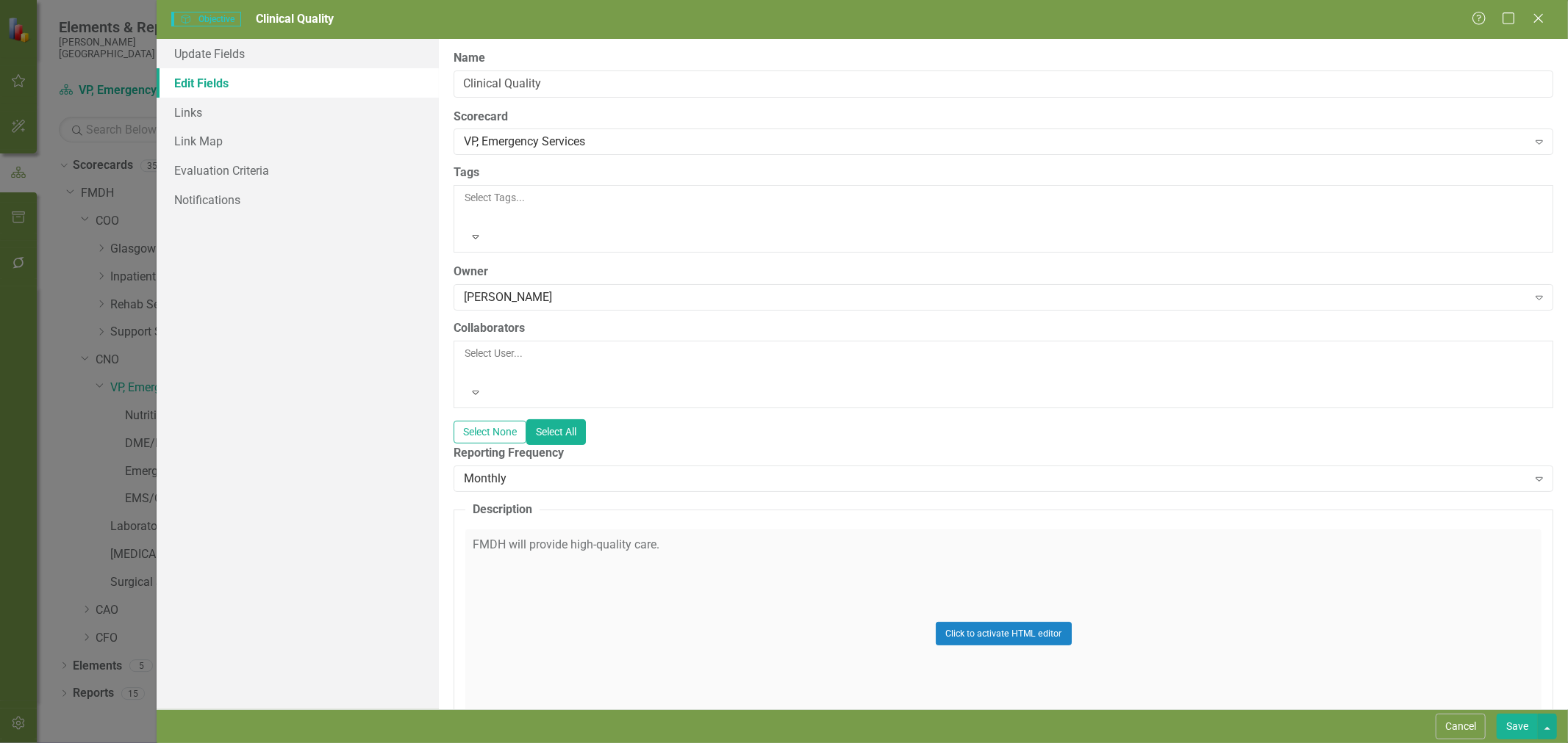
drag, startPoint x: 1512, startPoint y: 724, endPoint x: 757, endPoint y: 461, distance: 799.5
click at [1514, 724] on button "Save" at bounding box center [1516, 726] width 41 height 25
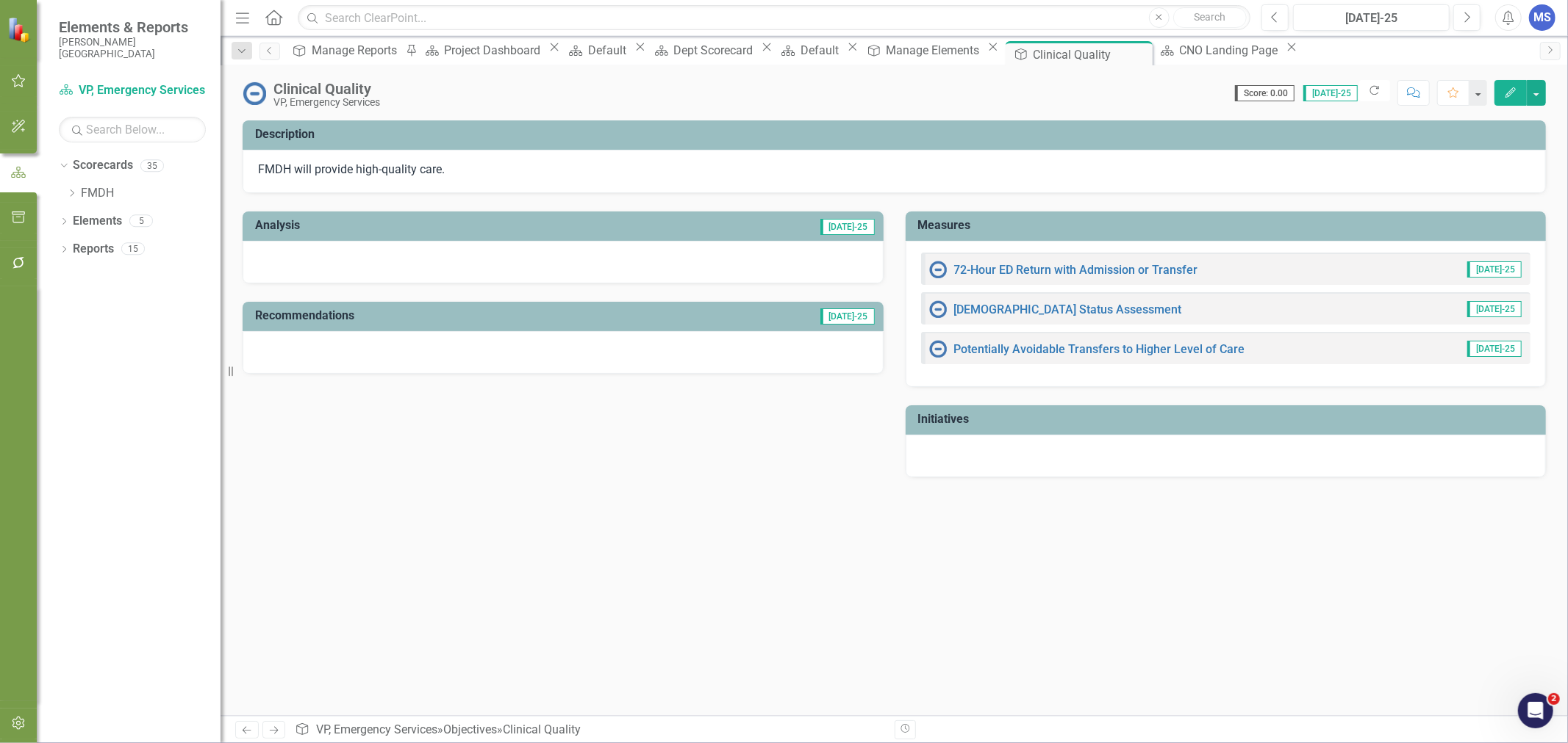
click at [485, 464] on div "Analysis Jul-25 Recommendations Jul-25 Measures 72-Hour ED Return with Admissio…" at bounding box center [894, 334] width 1325 height 283
click at [0, 0] on icon "Close" at bounding box center [0, 0] width 0 height 0
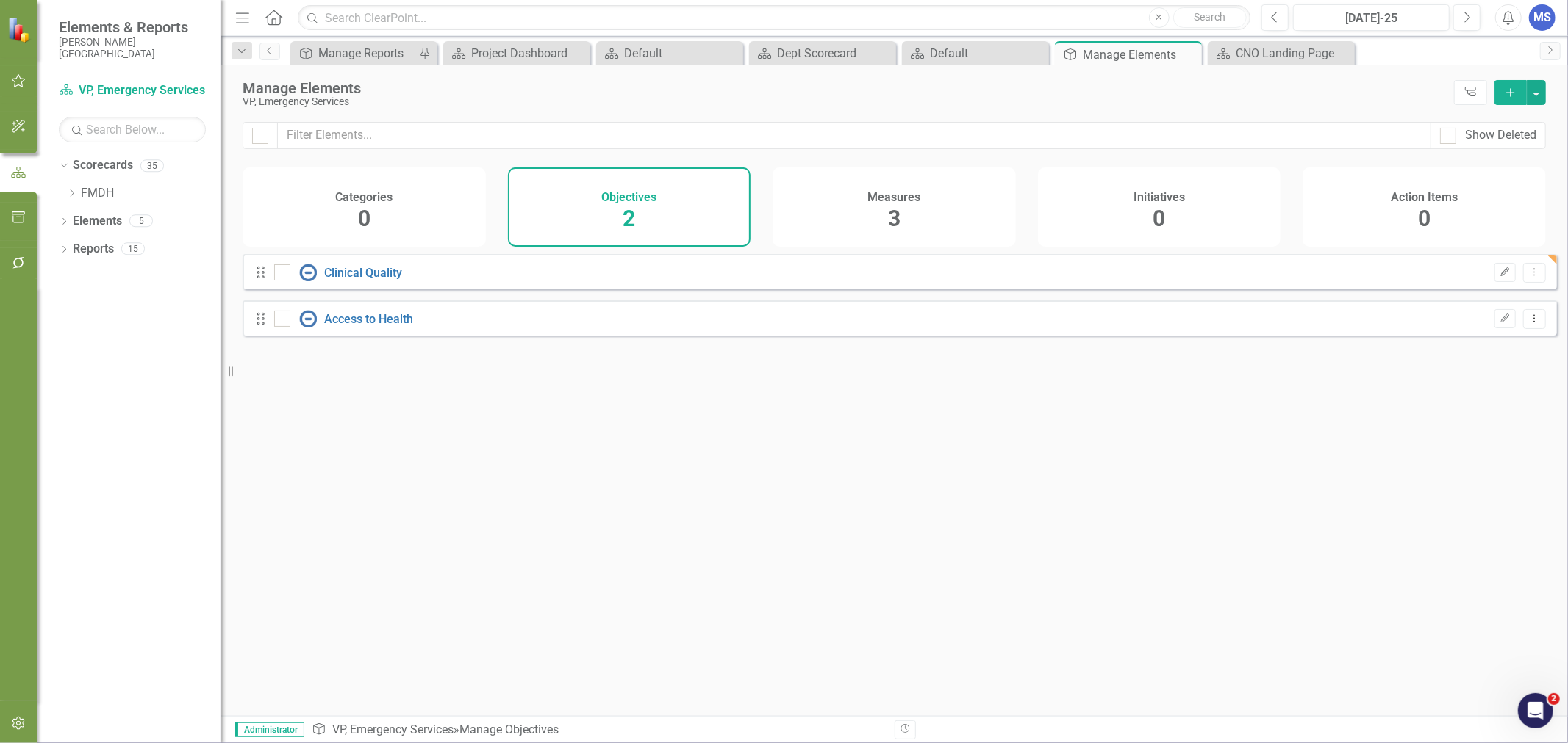
checkbox input "false"
click at [63, 248] on icon "Dropdown" at bounding box center [63, 251] width 10 height 8
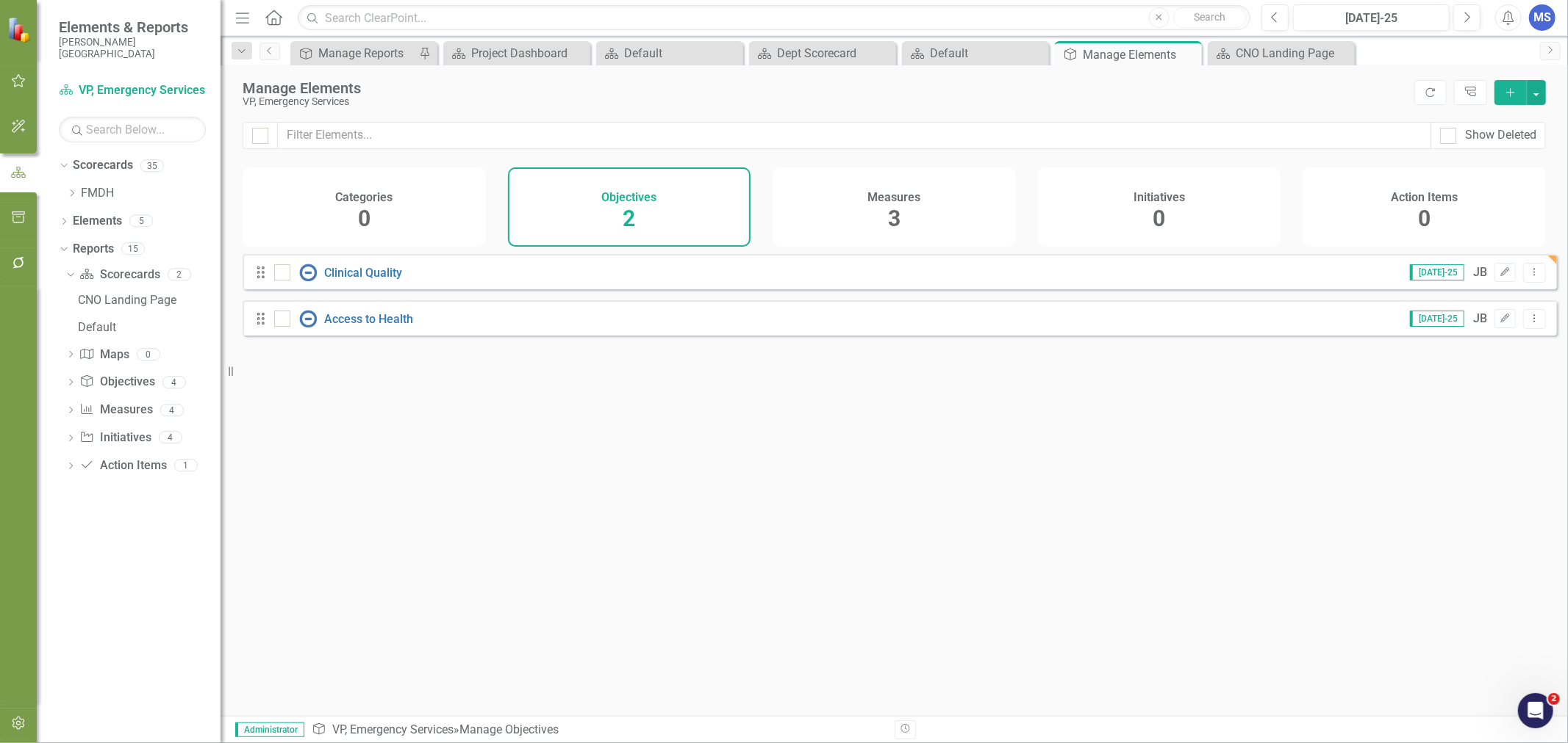
click at [63, 248] on icon "Dropdown" at bounding box center [62, 248] width 8 height 10
click at [63, 221] on icon "Dropdown" at bounding box center [63, 223] width 10 height 8
click at [63, 221] on icon "Dropdown" at bounding box center [62, 220] width 8 height 10
click at [71, 195] on icon "Dropdown" at bounding box center [72, 193] width 11 height 8
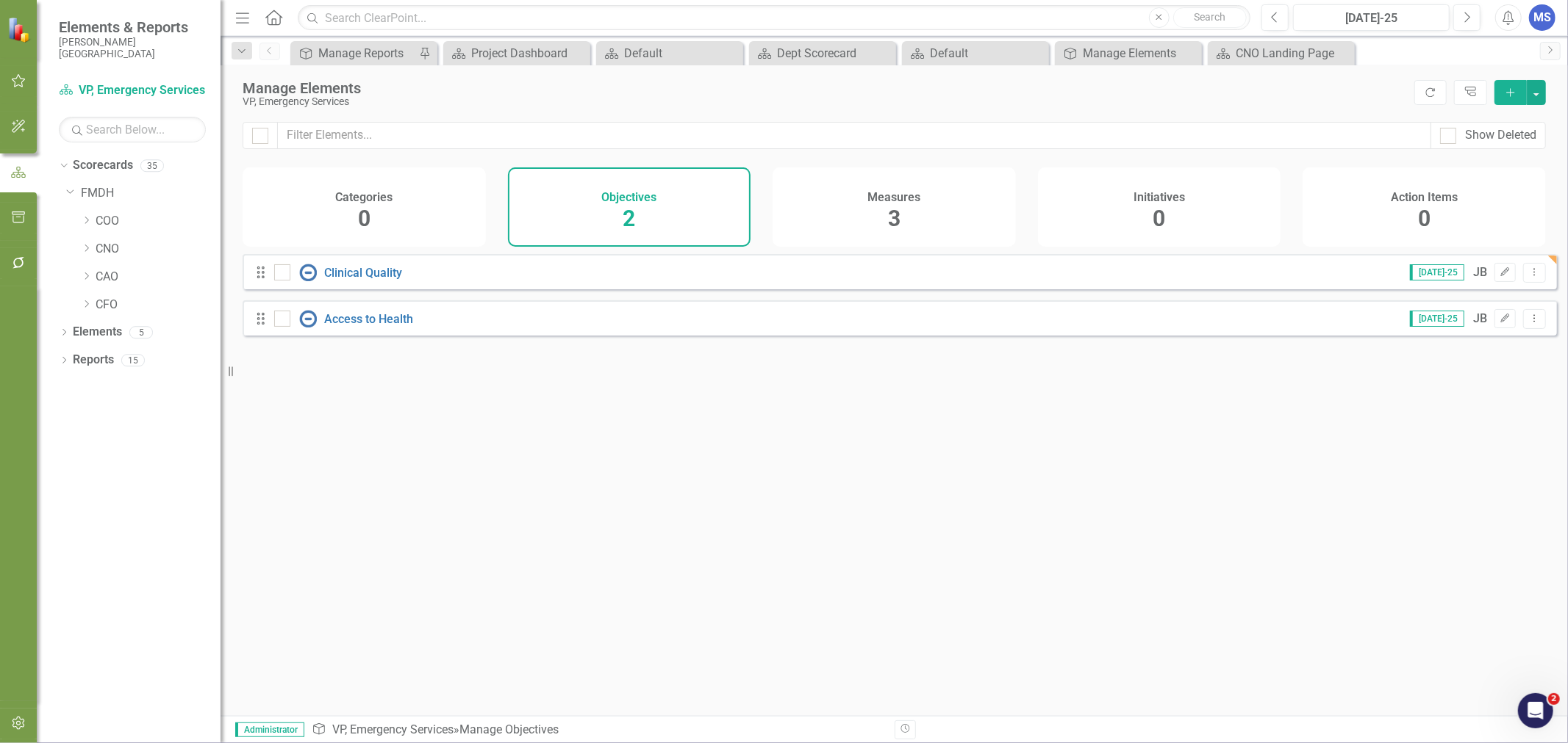
click at [84, 305] on icon "Dropdown" at bounding box center [86, 303] width 11 height 8
click at [130, 310] on link "CFO" at bounding box center [158, 306] width 125 height 17
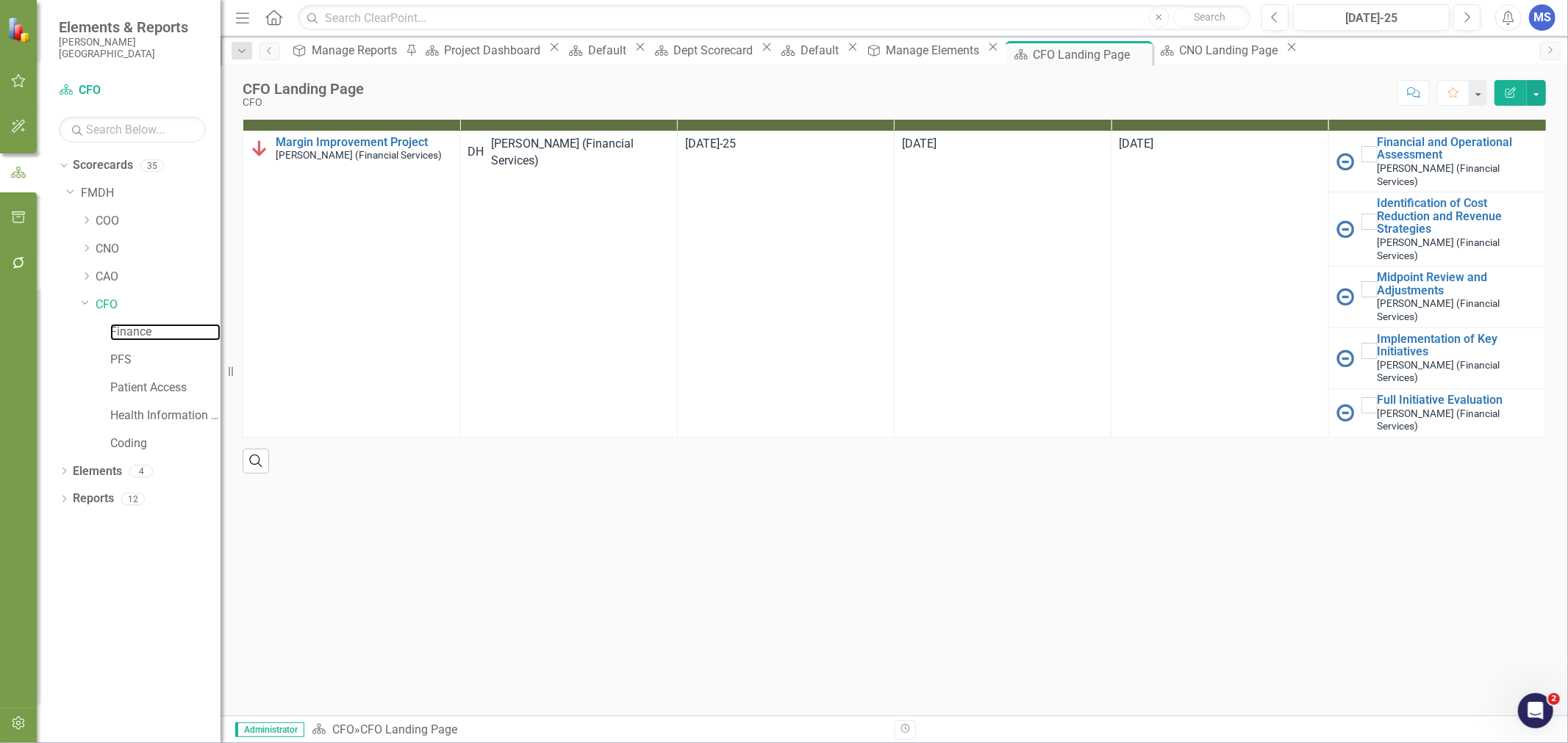
click at [128, 336] on link "Finance" at bounding box center [165, 333] width 110 height 17
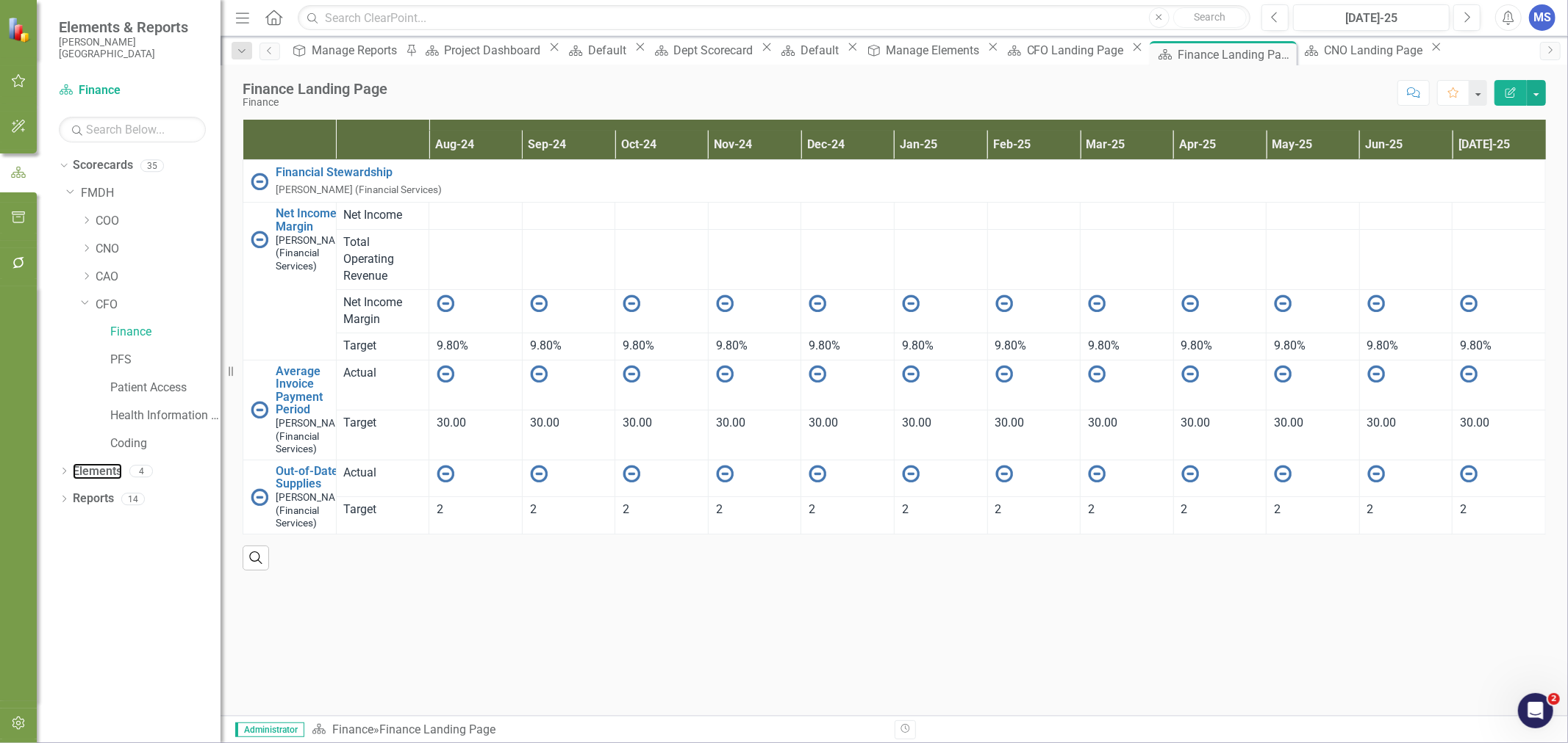
click at [90, 468] on link "Elements" at bounding box center [97, 472] width 49 height 17
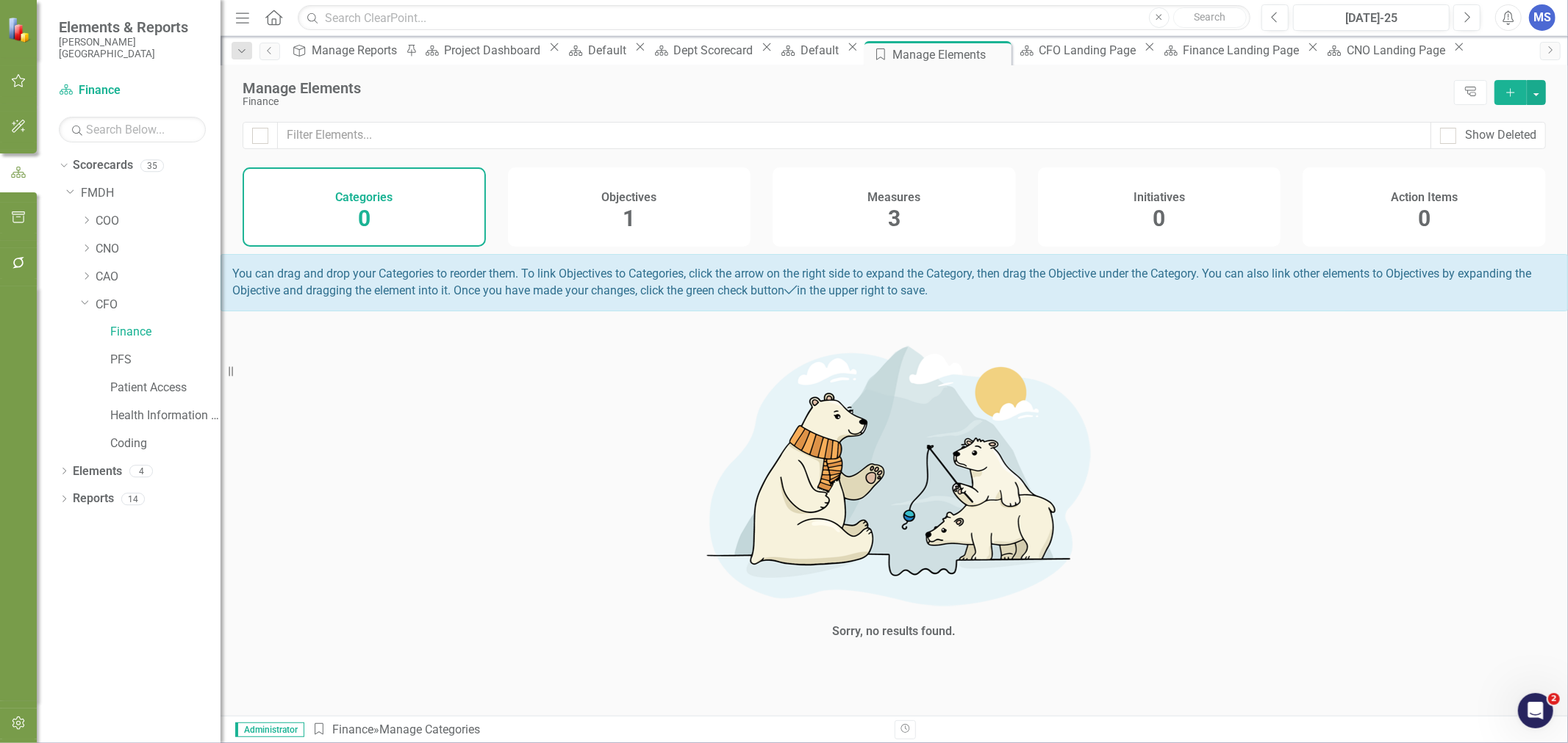
click at [635, 204] on div "1" at bounding box center [628, 219] width 12 height 32
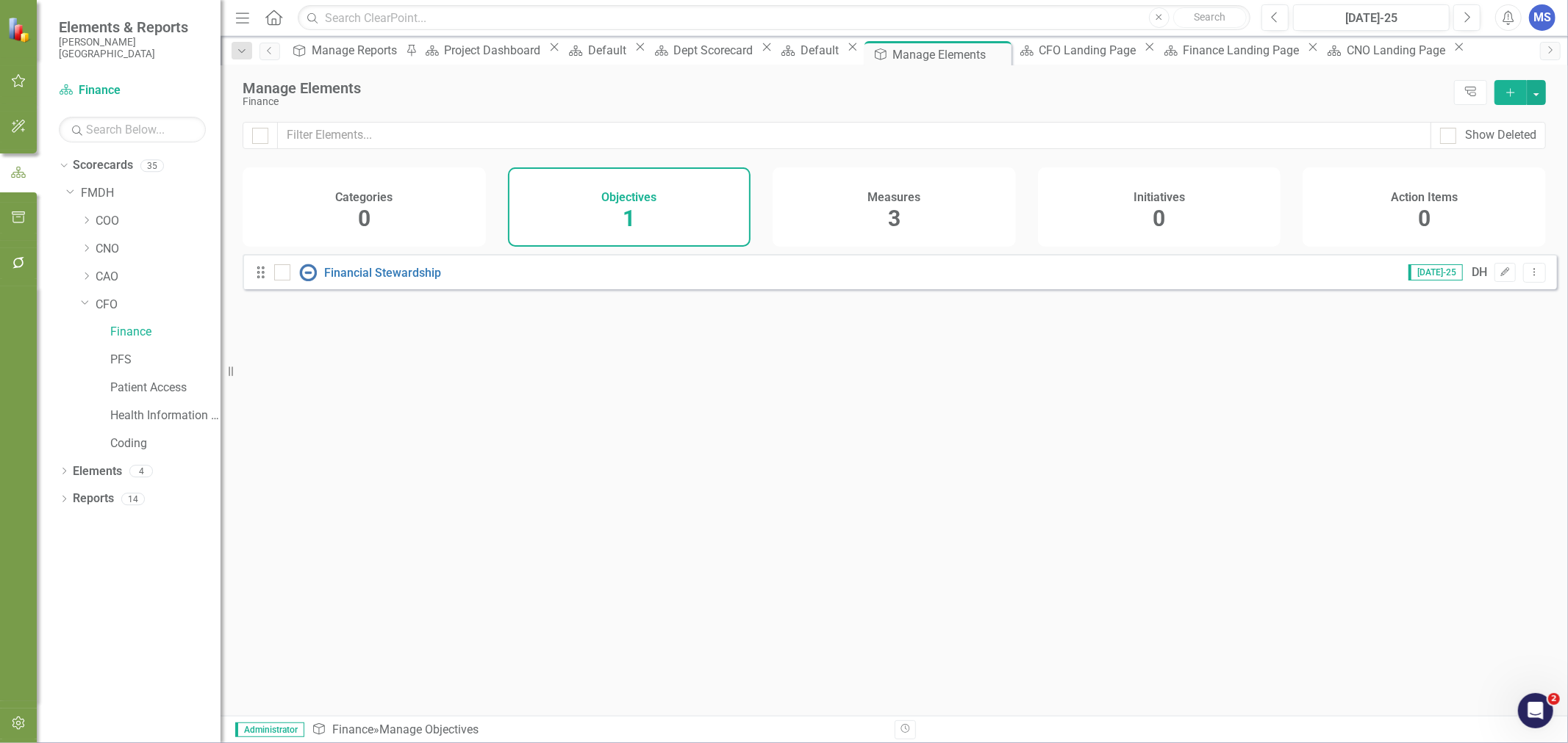
click at [907, 210] on div "Measures 3" at bounding box center [894, 207] width 243 height 79
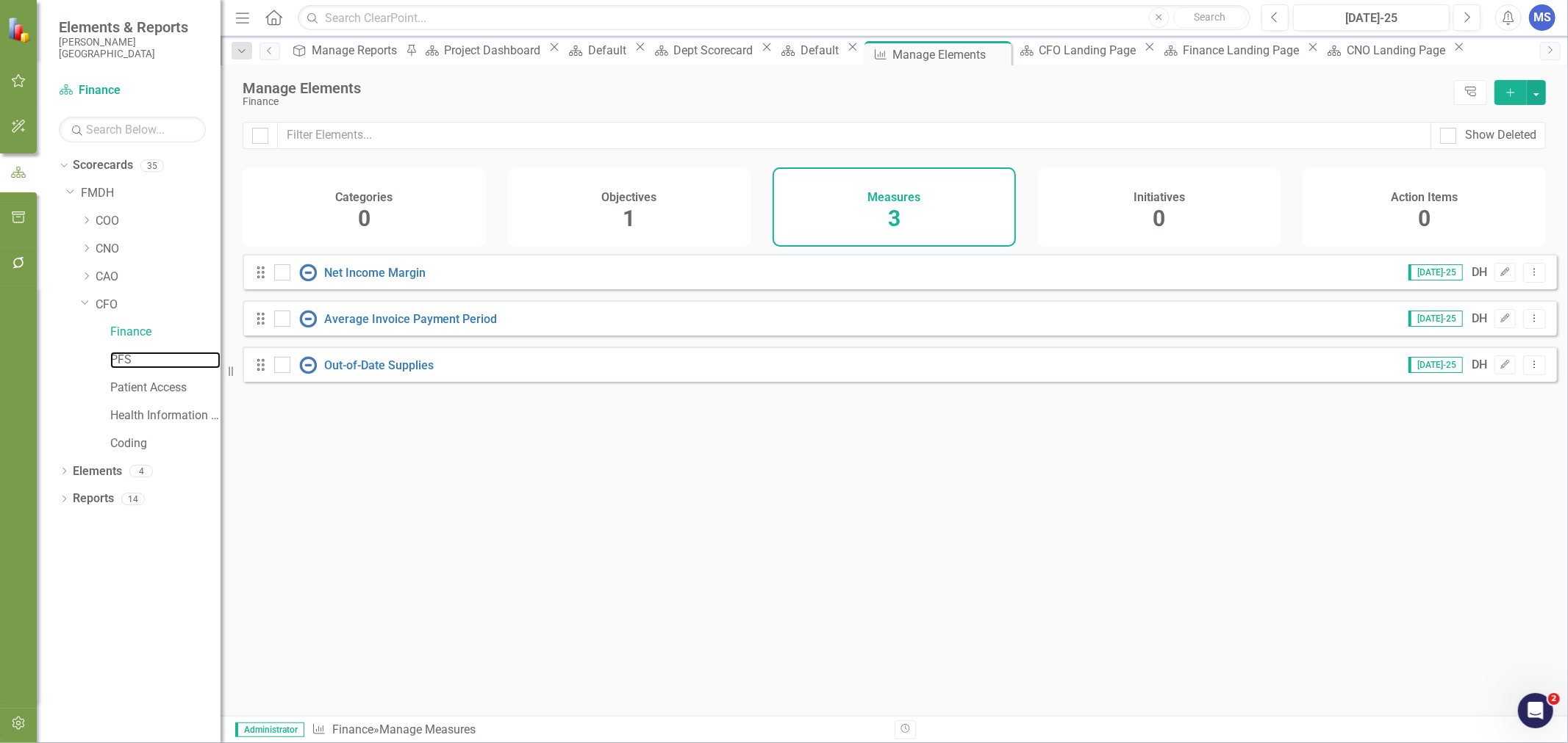
click at [123, 363] on link "PFS" at bounding box center [165, 360] width 110 height 17
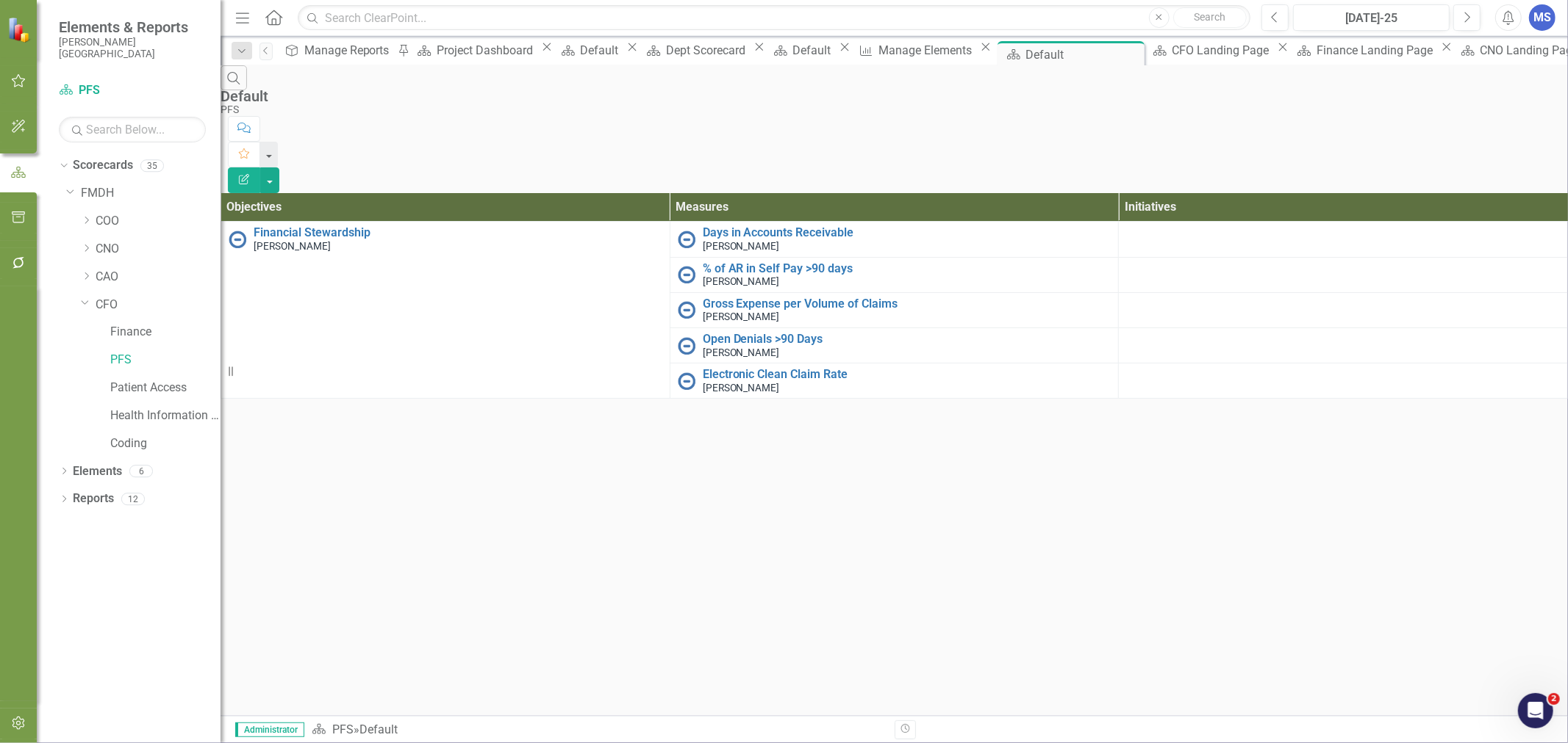
click at [0, 0] on icon "Close" at bounding box center [0, 0] width 0 height 0
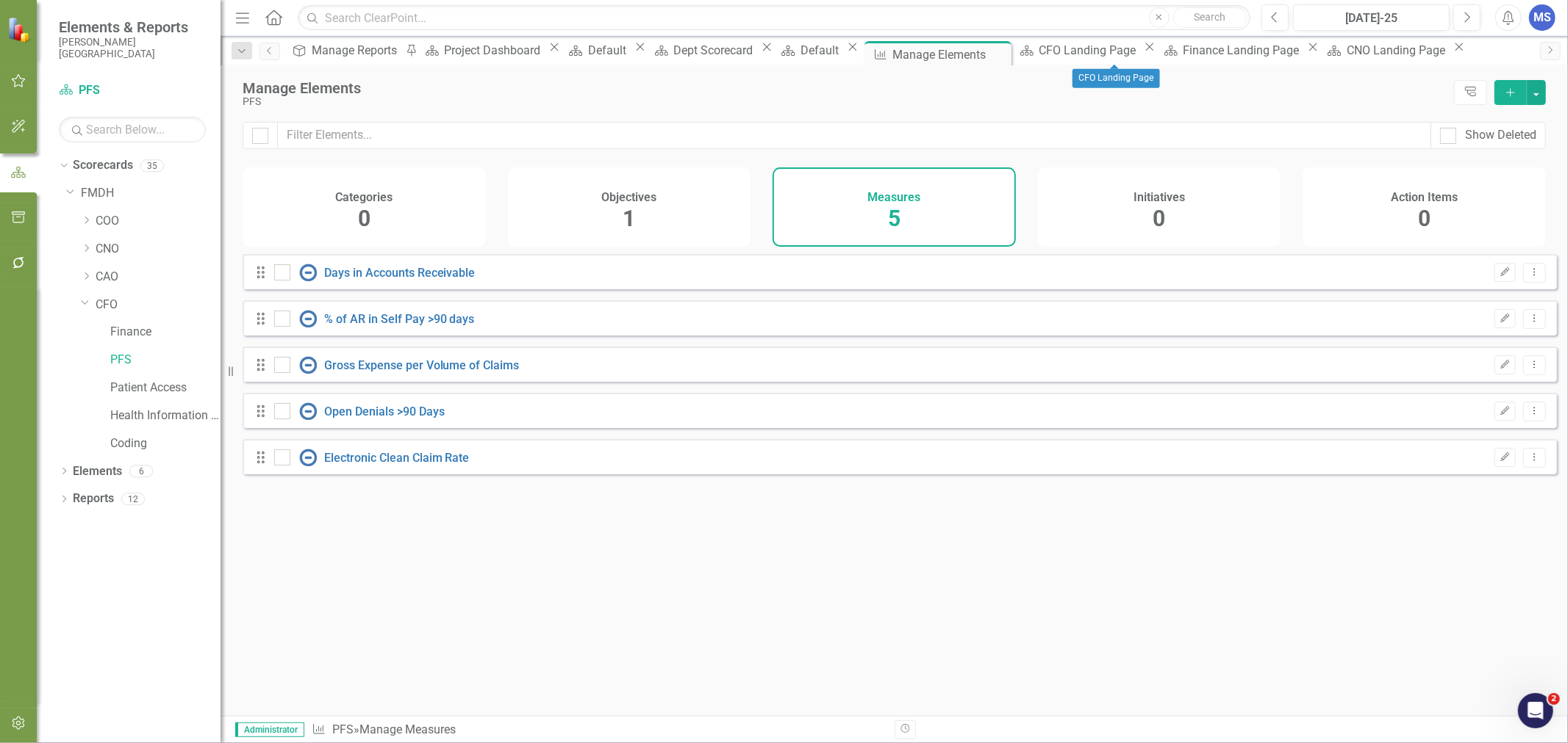
checkbox input "false"
click at [1451, 53] on icon "Close" at bounding box center [1458, 46] width 15 height 12
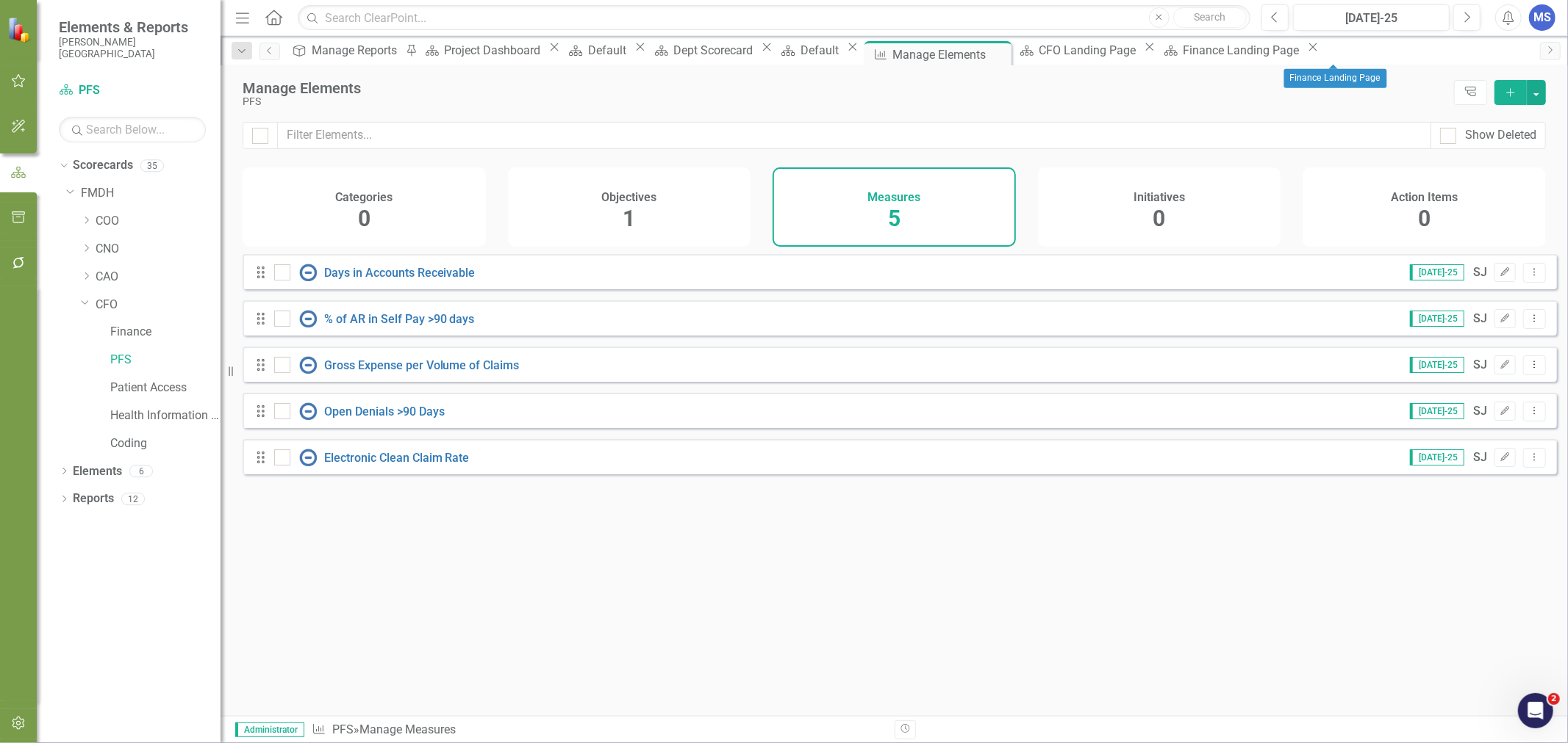
click at [1320, 53] on icon "Close" at bounding box center [1312, 46] width 15 height 12
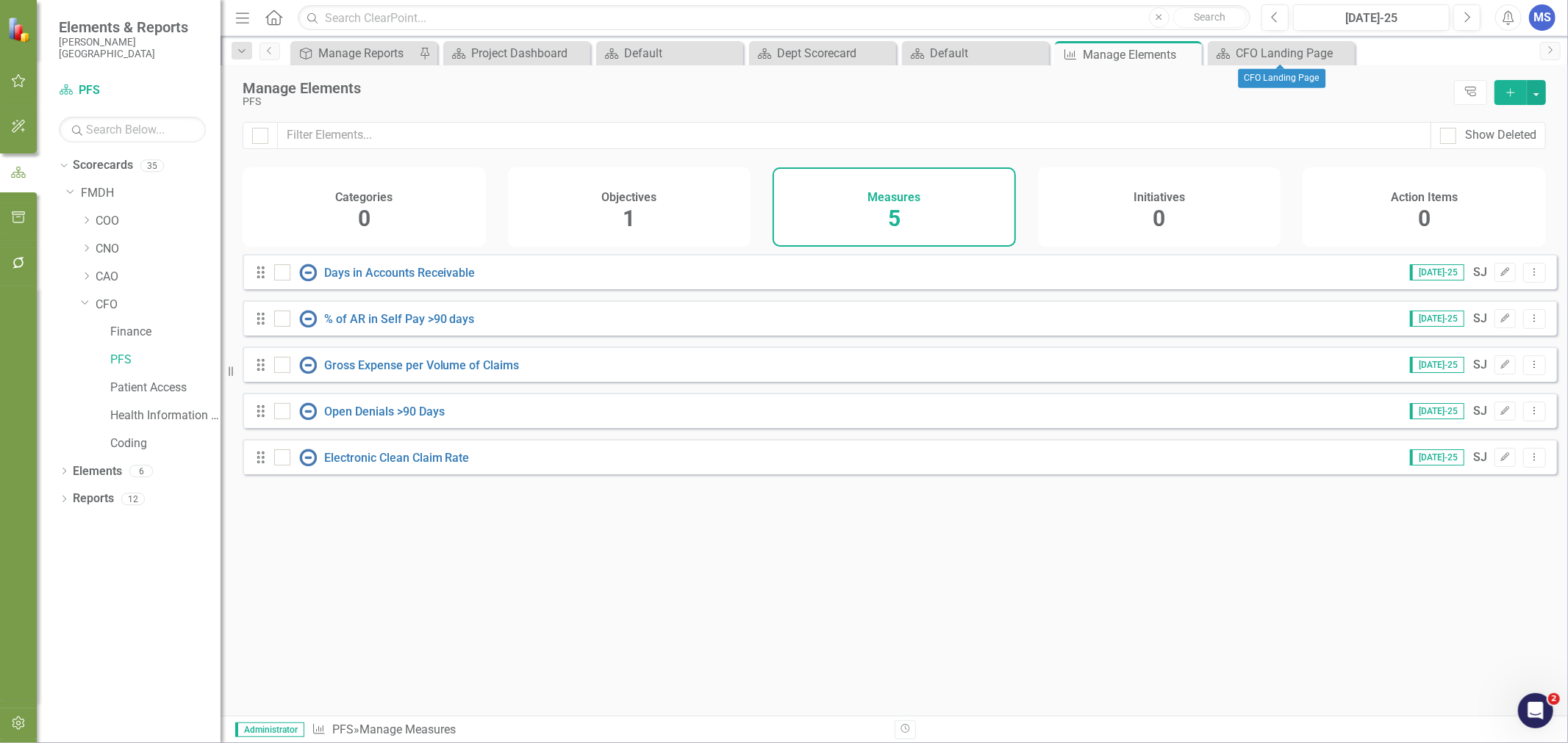
click at [0, 0] on icon "Close" at bounding box center [0, 0] width 0 height 0
click at [85, 302] on icon "Dropdown" at bounding box center [85, 302] width 8 height 11
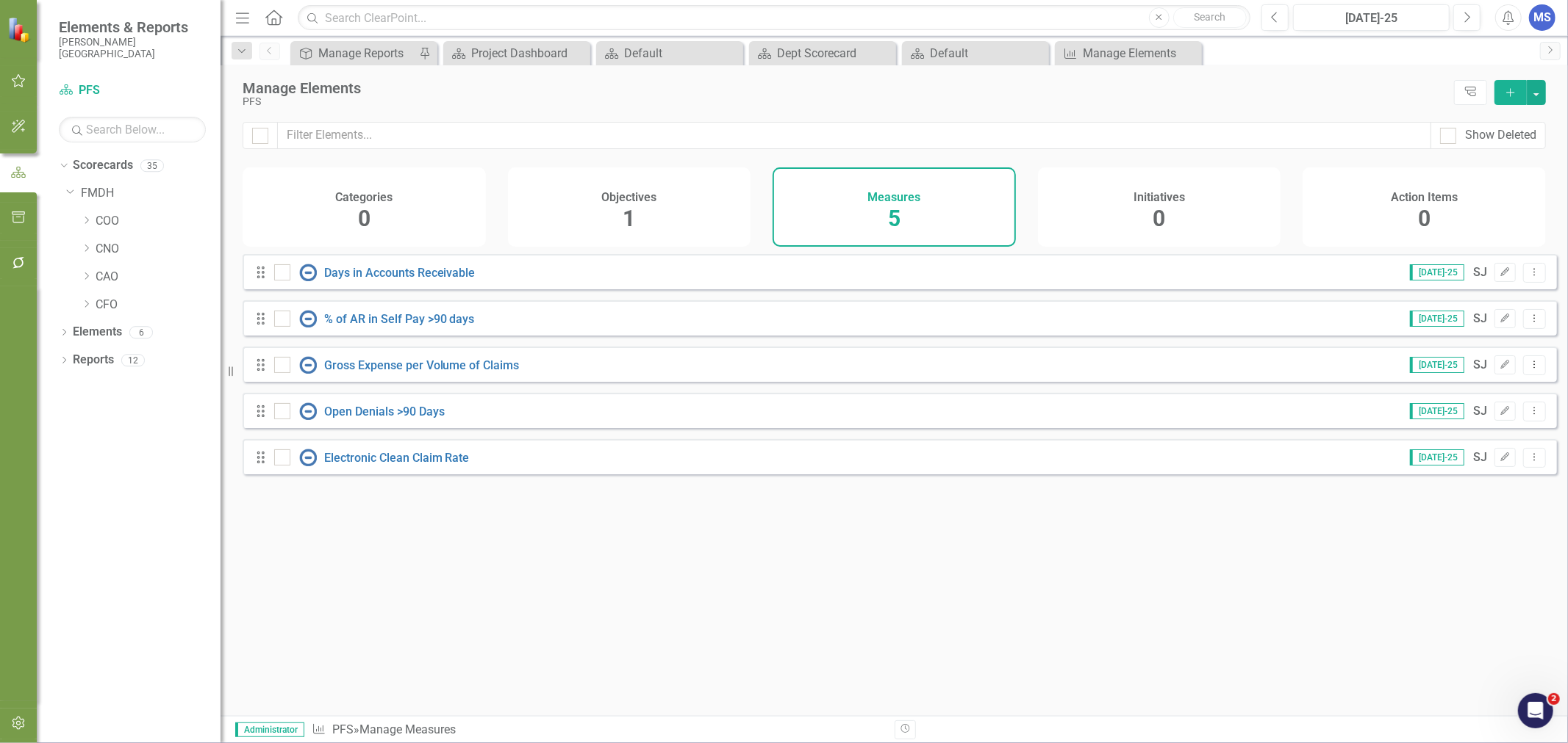
click at [86, 280] on icon "Dropdown" at bounding box center [86, 275] width 11 height 8
click at [86, 280] on icon "Dropdown" at bounding box center [85, 274] width 8 height 11
click at [86, 252] on icon "Dropdown" at bounding box center [86, 248] width 11 height 8
click at [86, 252] on icon "Dropdown" at bounding box center [85, 246] width 8 height 11
click at [0, 0] on icon "Close" at bounding box center [0, 0] width 0 height 0
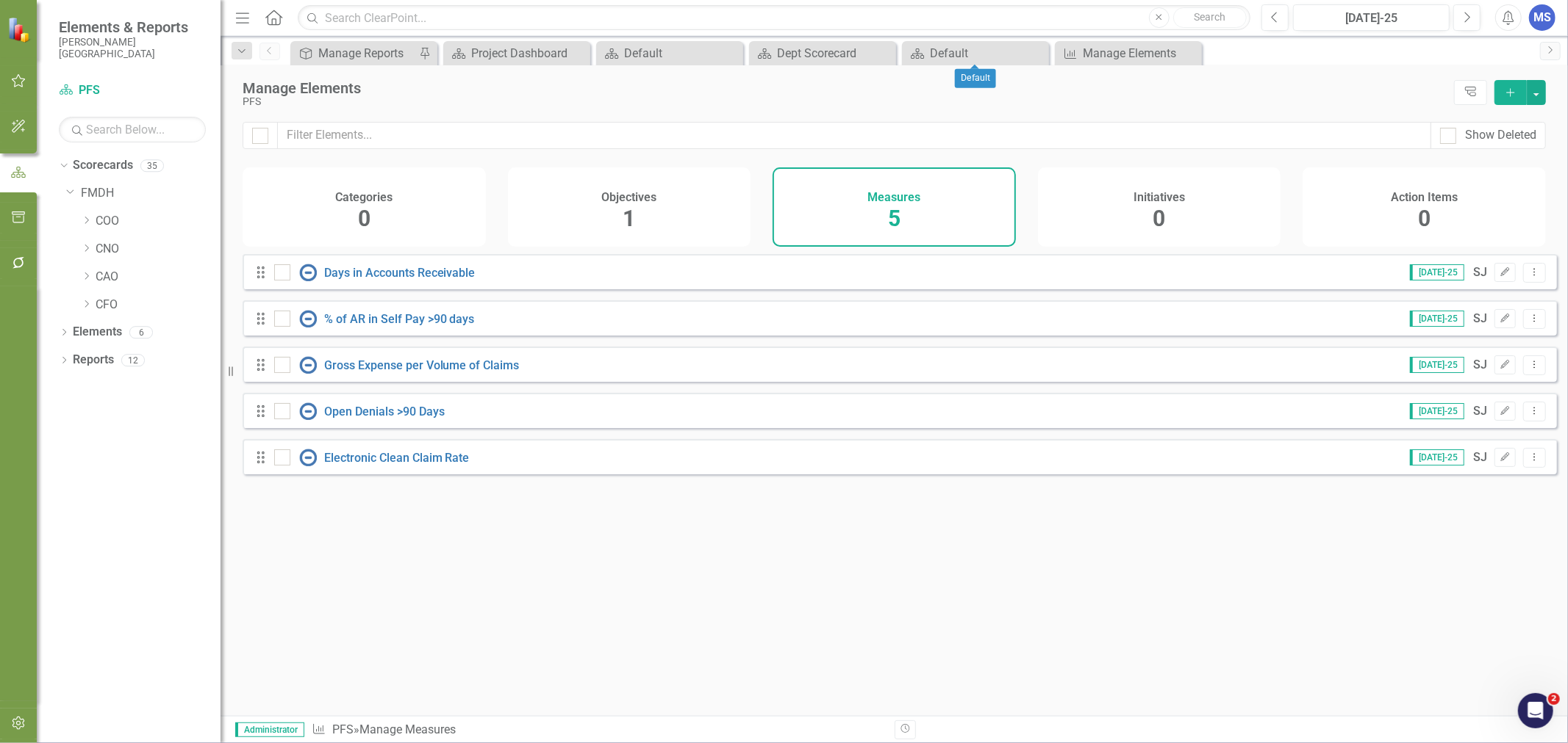
click at [0, 0] on icon "Close" at bounding box center [0, 0] width 0 height 0
click at [0, 0] on icon at bounding box center [0, 0] width 0 height 0
click at [0, 0] on icon "Close" at bounding box center [0, 0] width 0 height 0
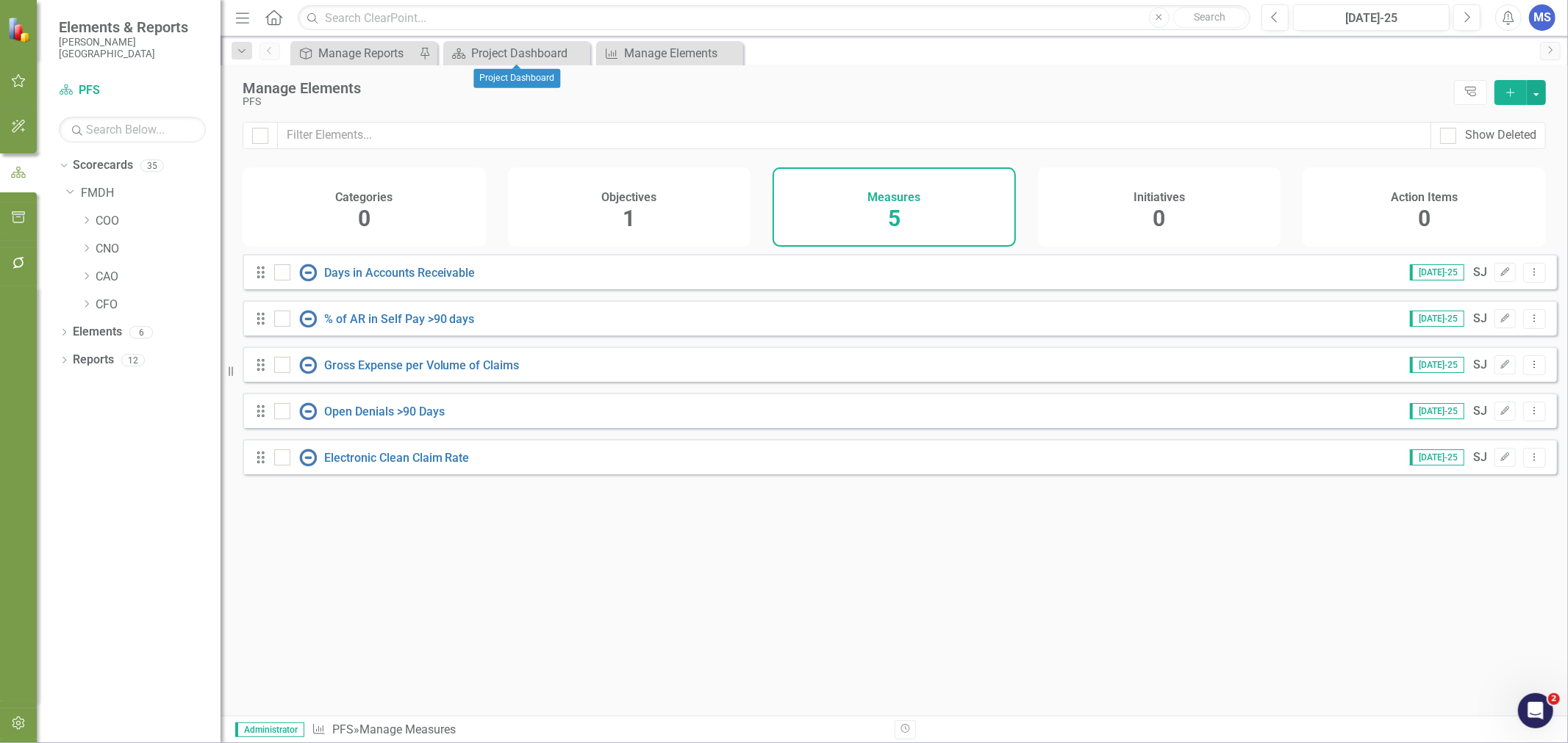
click at [0, 0] on icon at bounding box center [0, 0] width 0 height 0
click at [84, 250] on icon "Dropdown" at bounding box center [86, 248] width 11 height 8
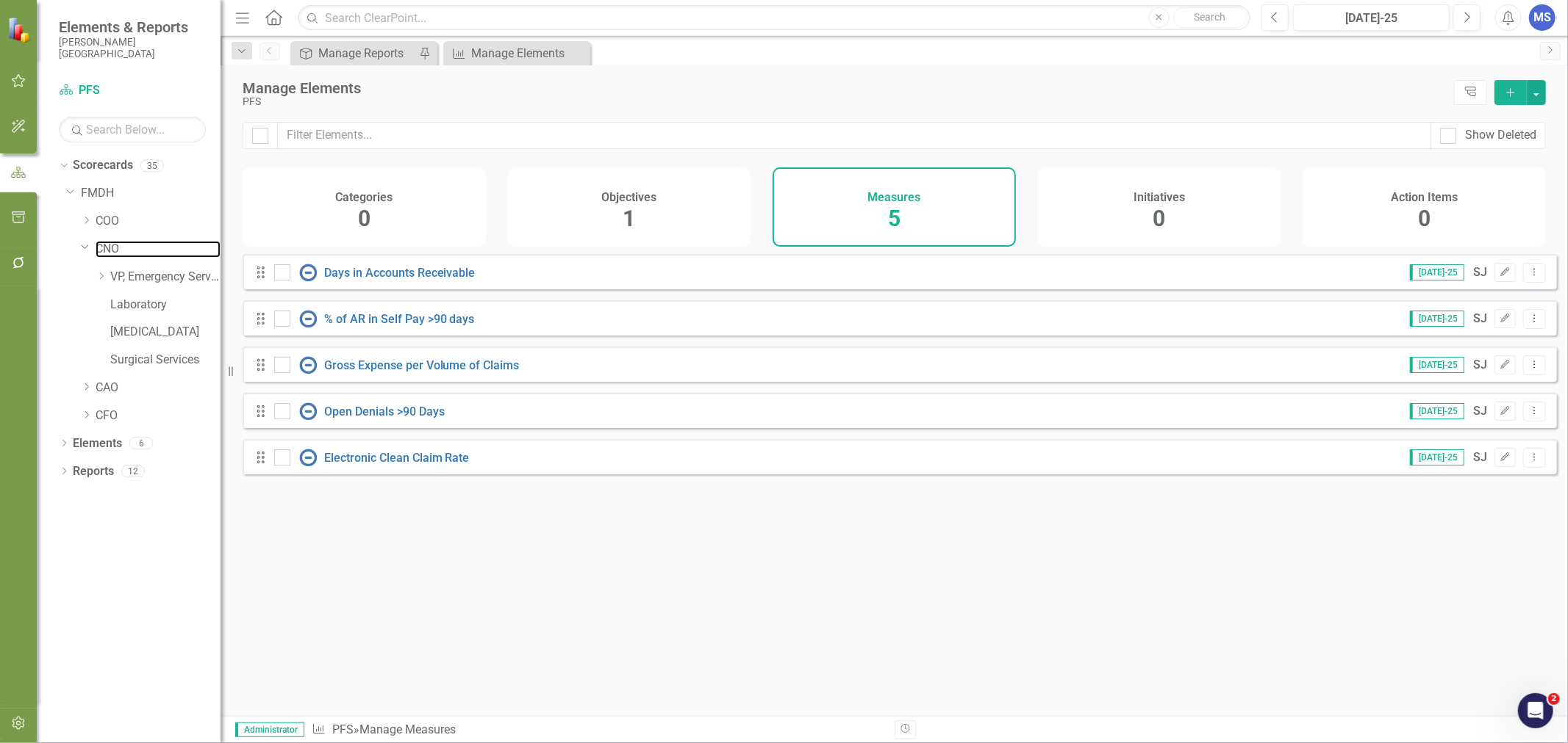
click at [111, 252] on link "CNO" at bounding box center [158, 249] width 125 height 17
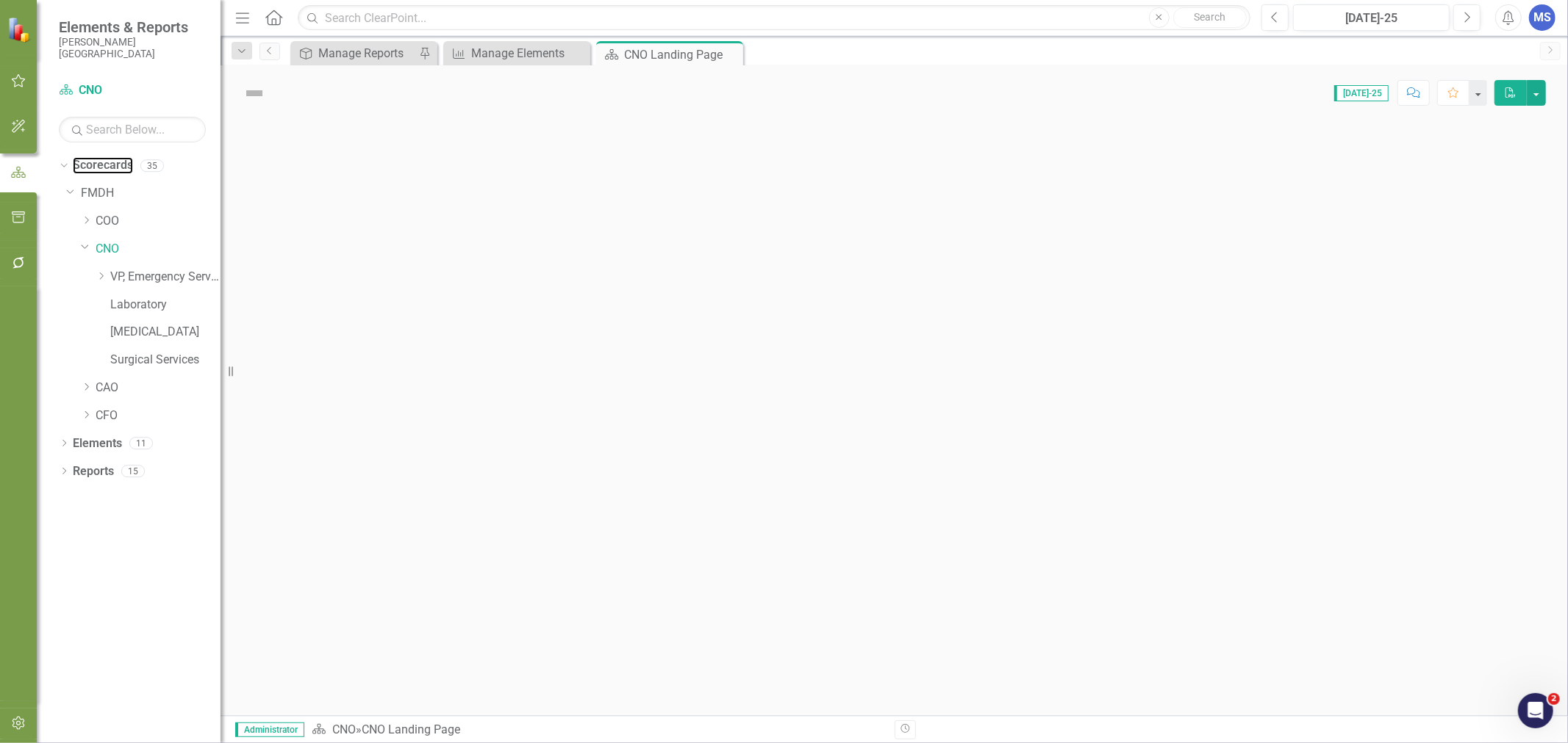
click at [126, 166] on link "Scorecards" at bounding box center [103, 166] width 60 height 17
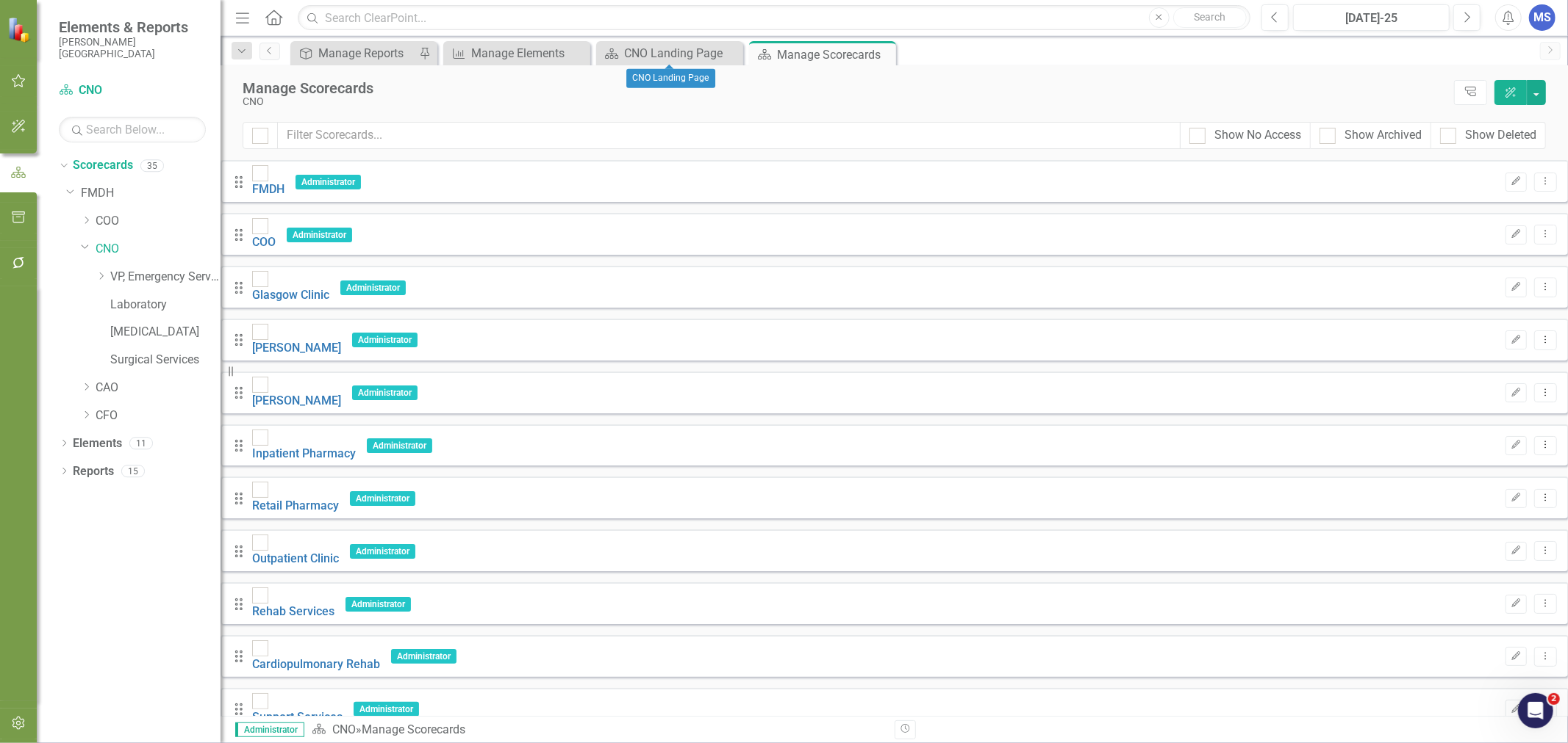
click at [0, 0] on icon "Close" at bounding box center [0, 0] width 0 height 0
drag, startPoint x: 1537, startPoint y: 98, endPoint x: 1530, endPoint y: 103, distance: 8.6
click at [1537, 97] on button "button" at bounding box center [1536, 93] width 19 height 25
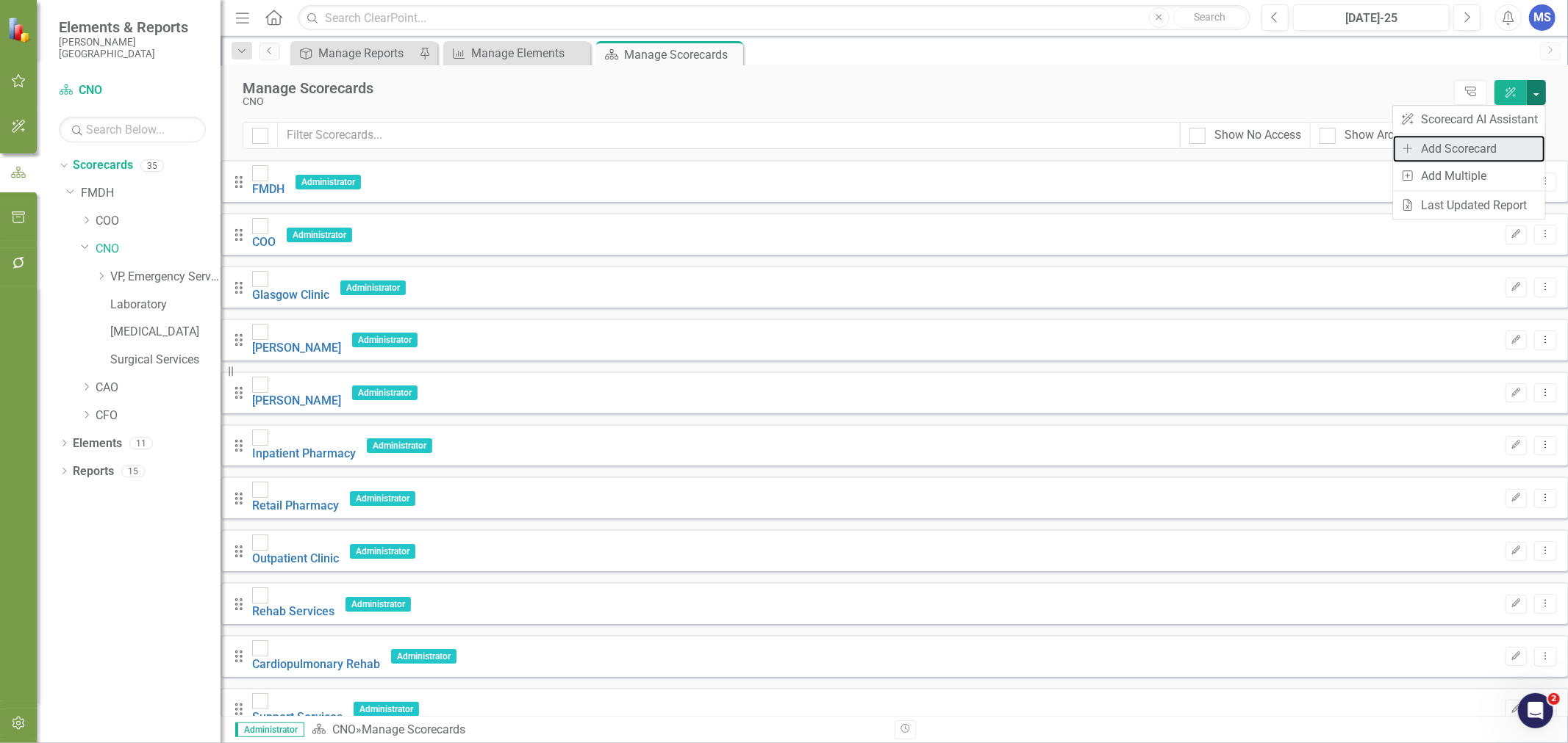
click at [1475, 151] on link "Add Add Scorecard" at bounding box center [1468, 148] width 152 height 27
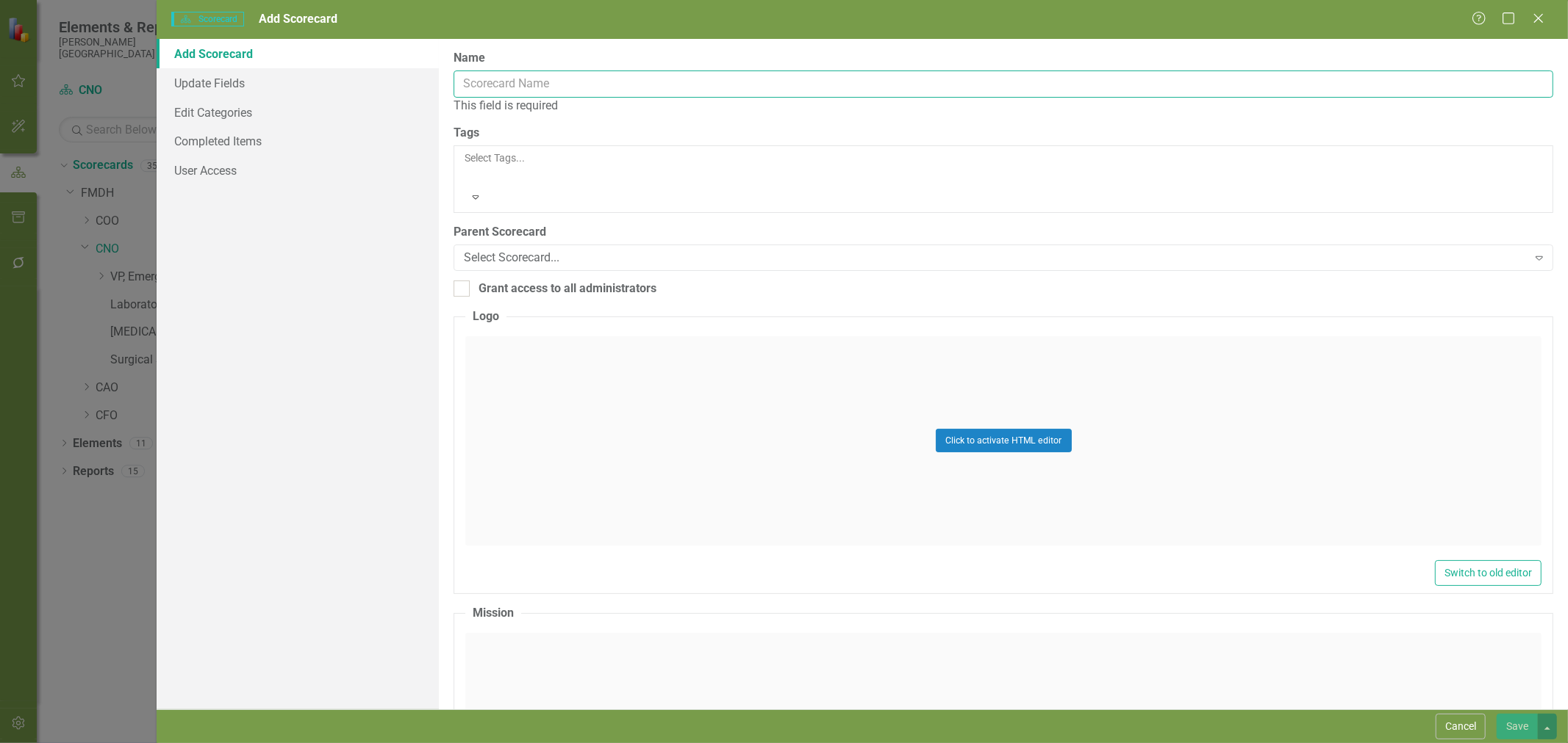
click at [506, 84] on input "Name" at bounding box center [1003, 83] width 1099 height 27
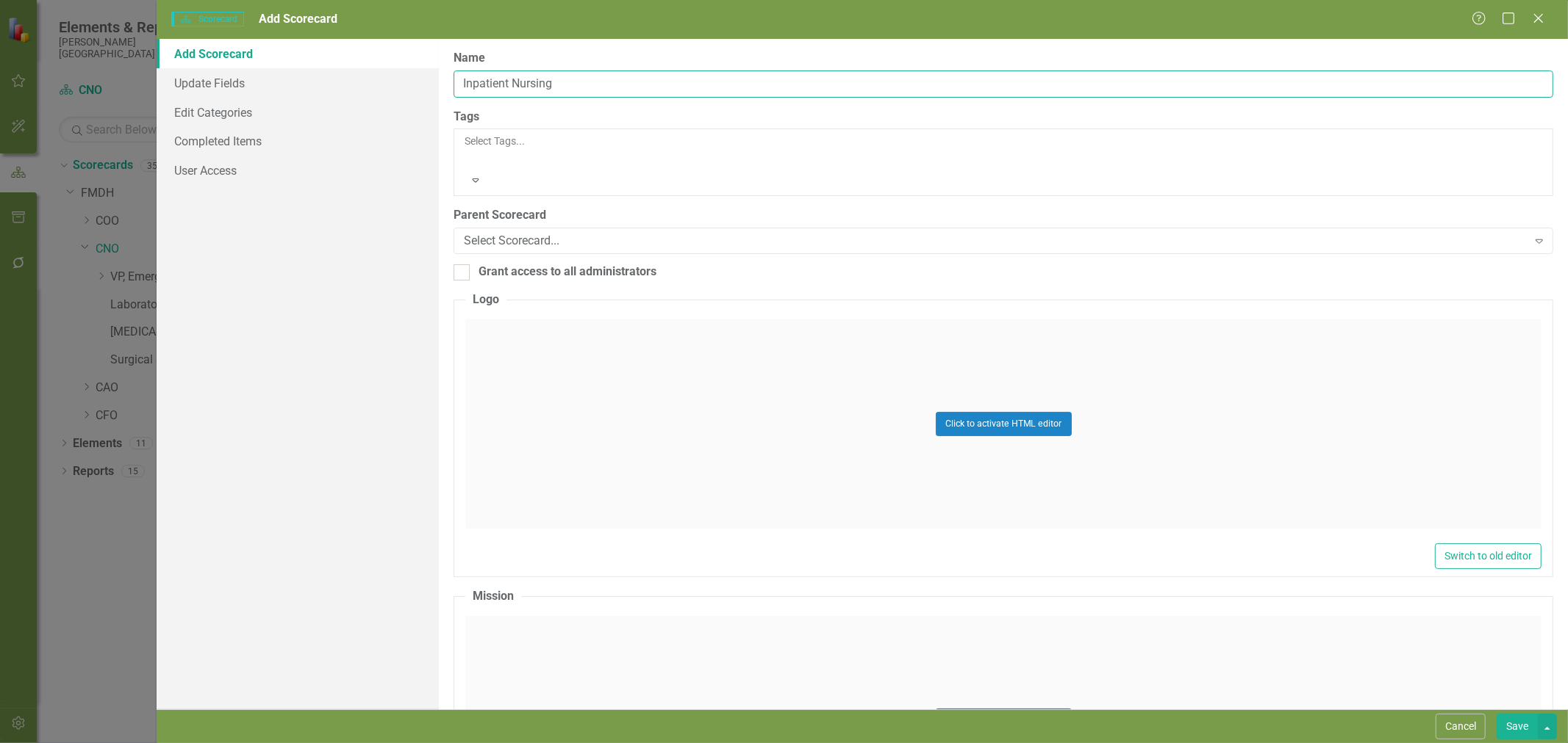
type input "Inpatient Nursing"
click at [361, 244] on div "Add Scorecard Update Fields Edit Categories Completed Items User Access" at bounding box center [298, 373] width 283 height 670
click at [547, 233] on div "Select Scorecard..." at bounding box center [995, 241] width 1063 height 17
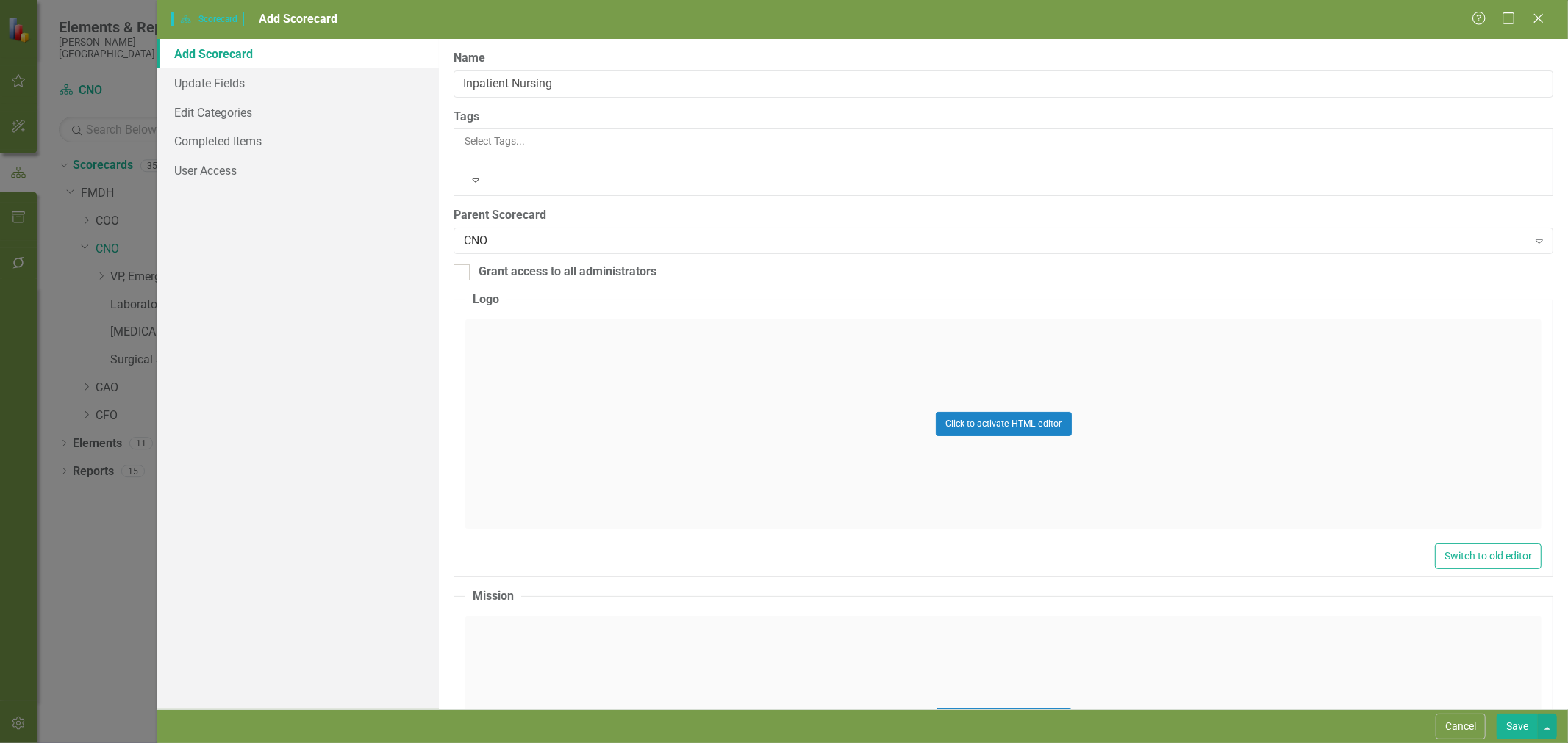
drag, startPoint x: 459, startPoint y: 229, endPoint x: 475, endPoint y: 238, distance: 18.4
click at [459, 265] on input "Grant access to all administrators" at bounding box center [458, 269] width 9 height 9
checkbox input "true"
click at [231, 175] on link "User Access" at bounding box center [298, 171] width 283 height 29
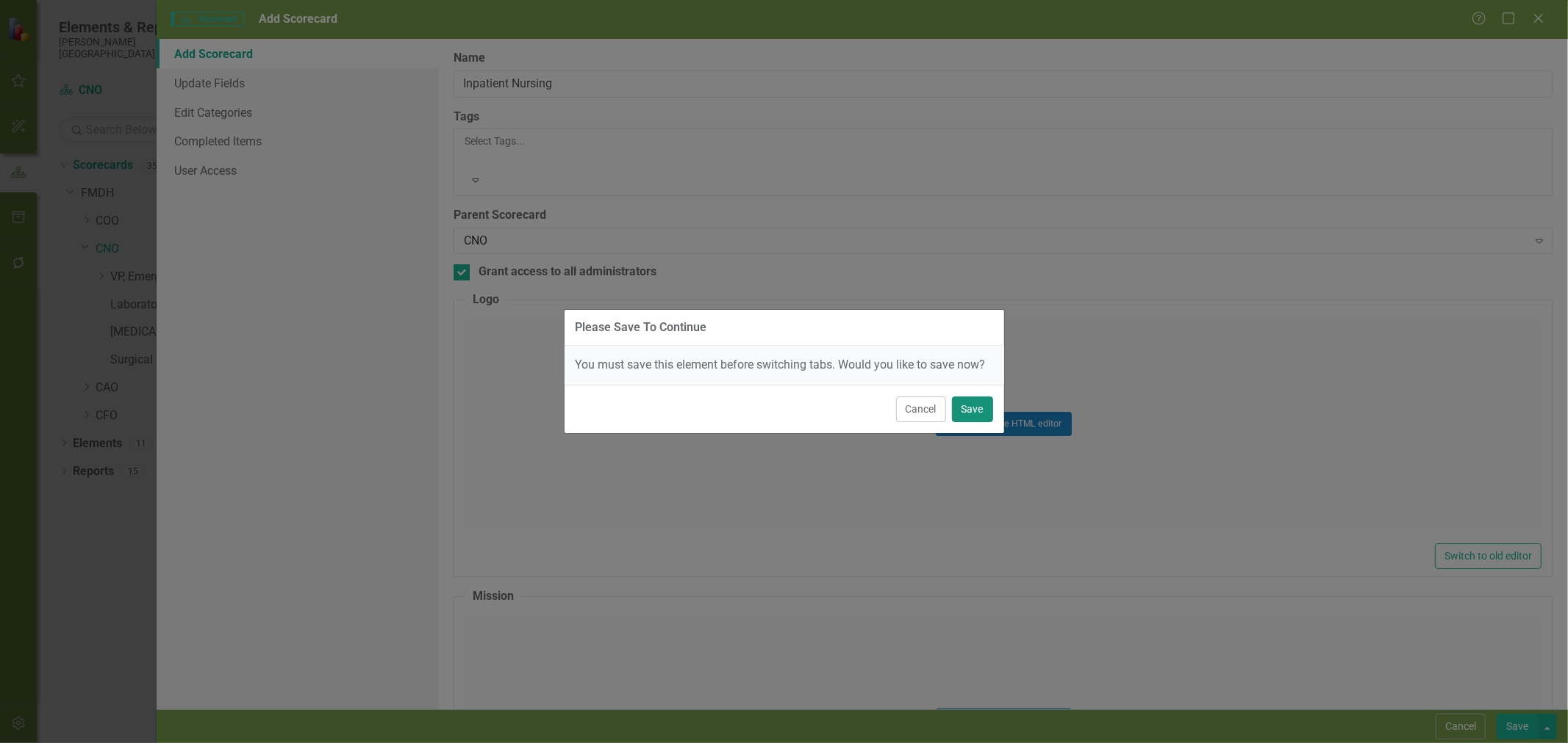
click at [970, 405] on button "Save" at bounding box center [972, 409] width 41 height 25
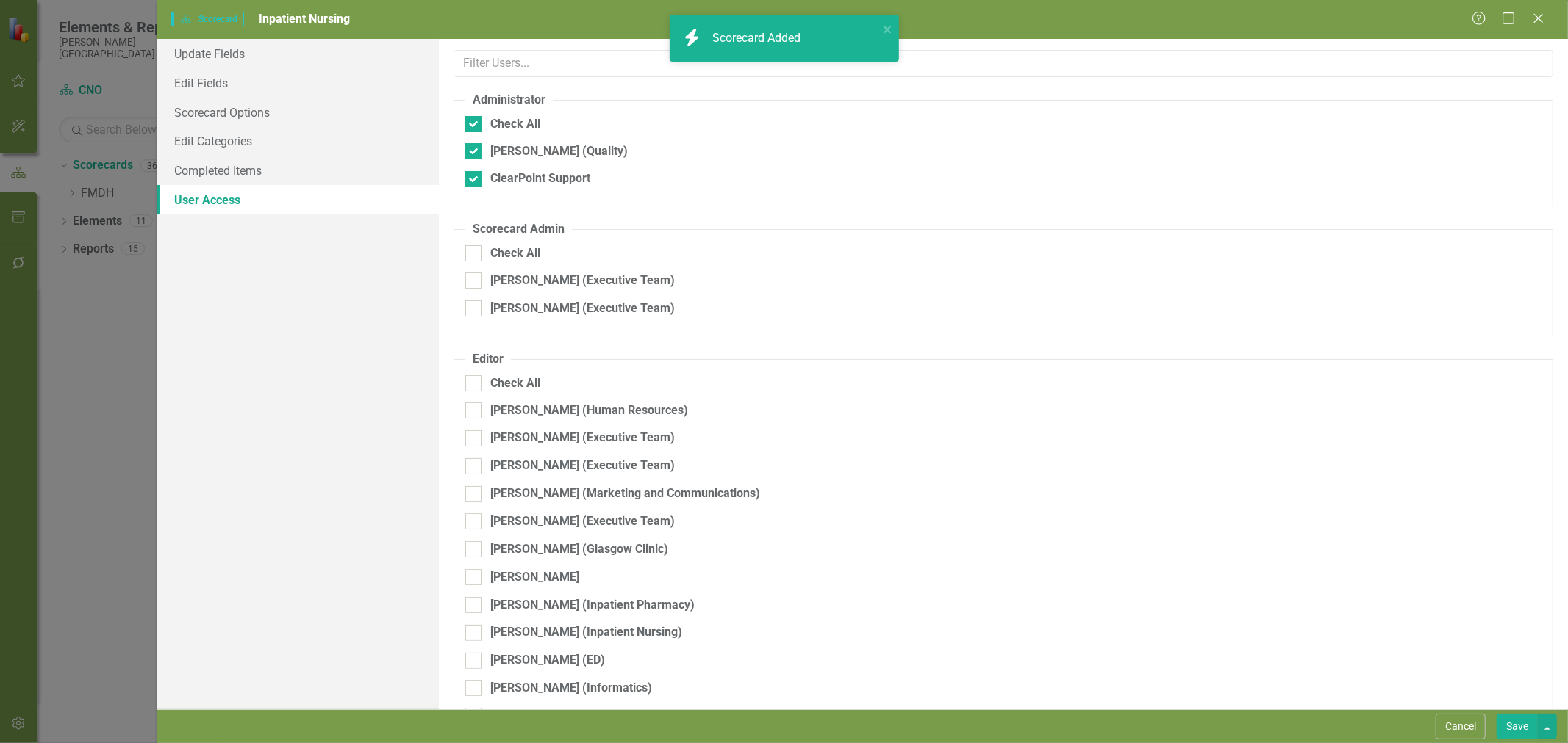
click at [475, 245] on div at bounding box center [473, 253] width 16 height 16
click at [475, 245] on input "Check All" at bounding box center [470, 250] width 9 height 9
checkbox input "true"
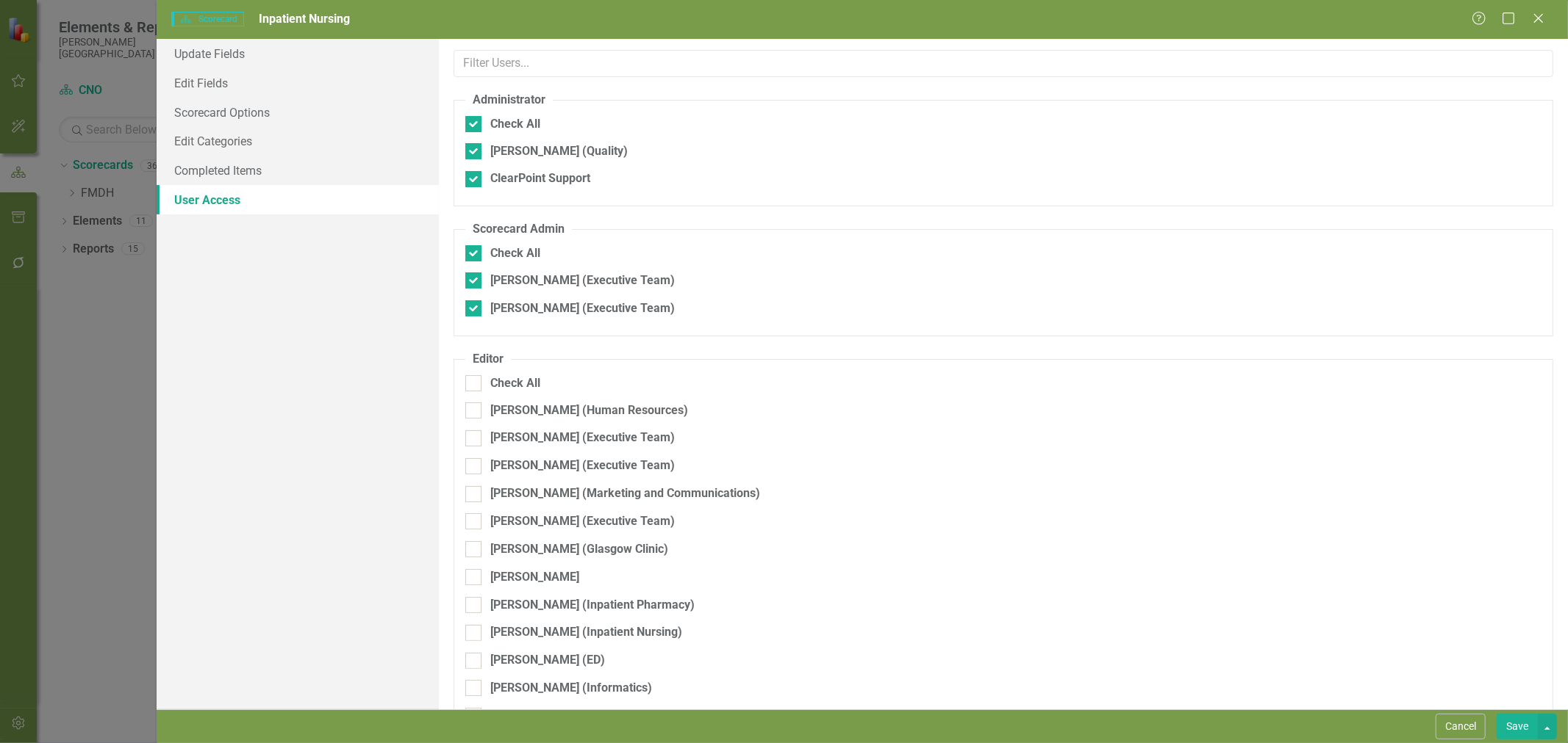
click at [479, 375] on div at bounding box center [473, 383] width 16 height 16
click at [475, 375] on input "Check All" at bounding box center [470, 380] width 9 height 9
checkbox input "true"
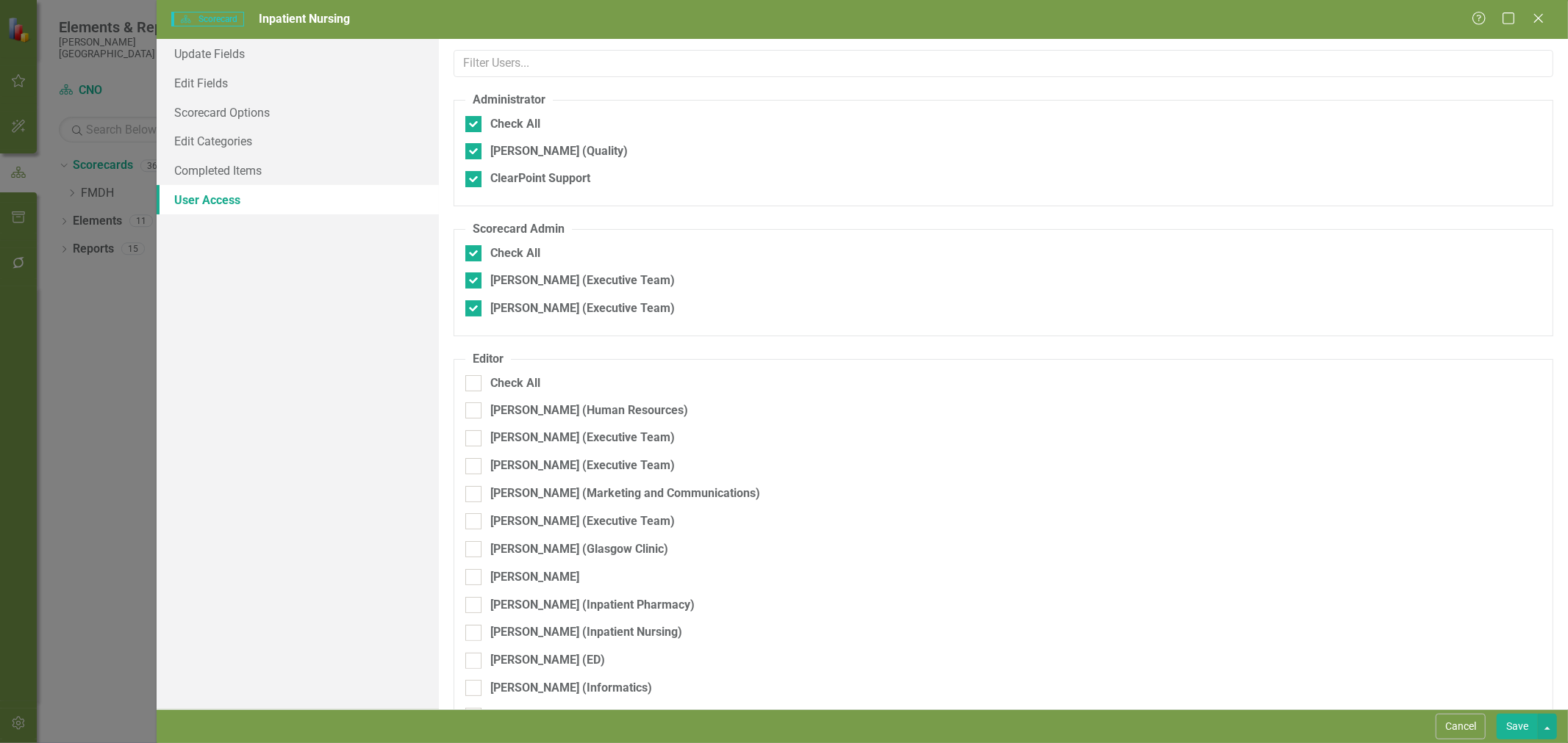
checkbox input "true"
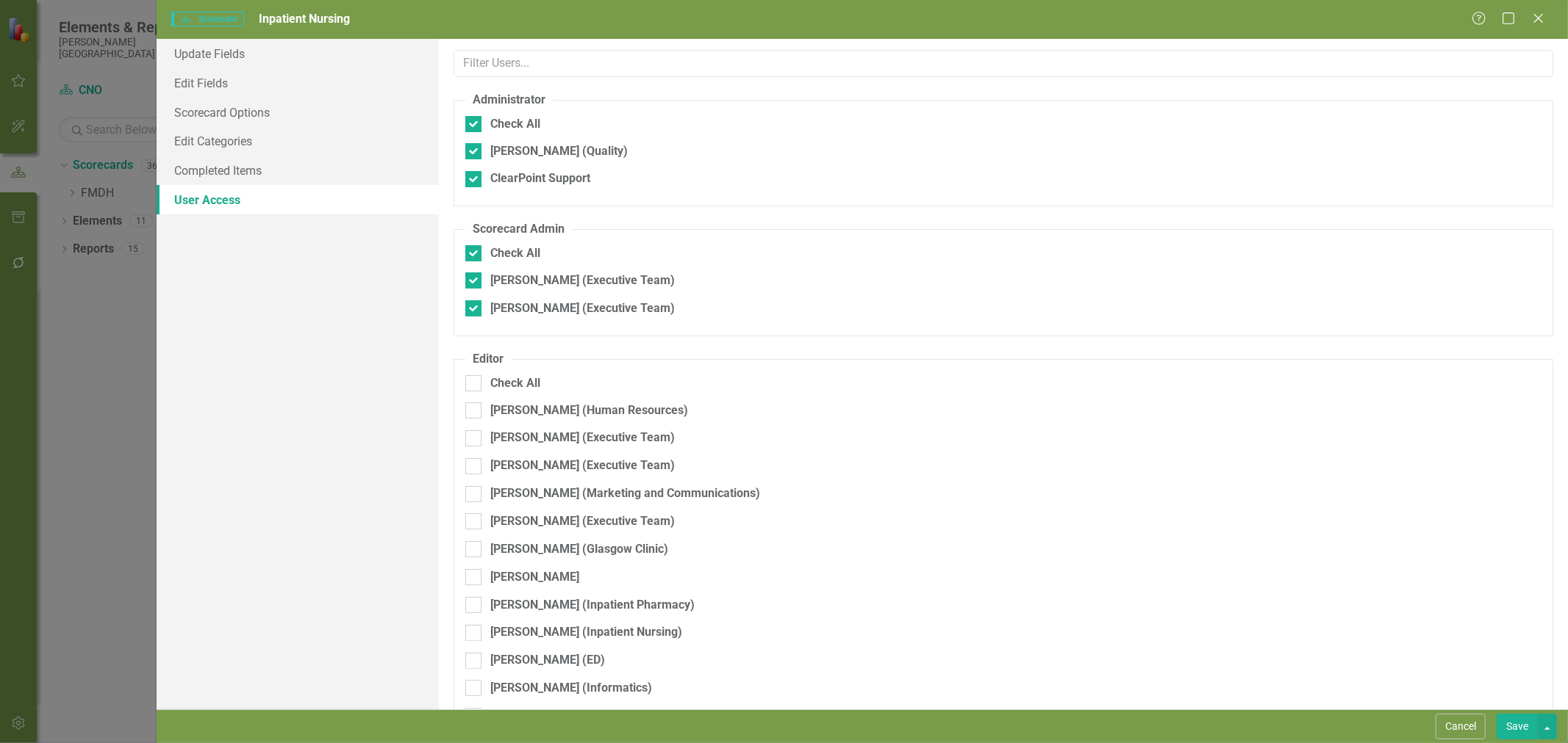
checkbox input "true"
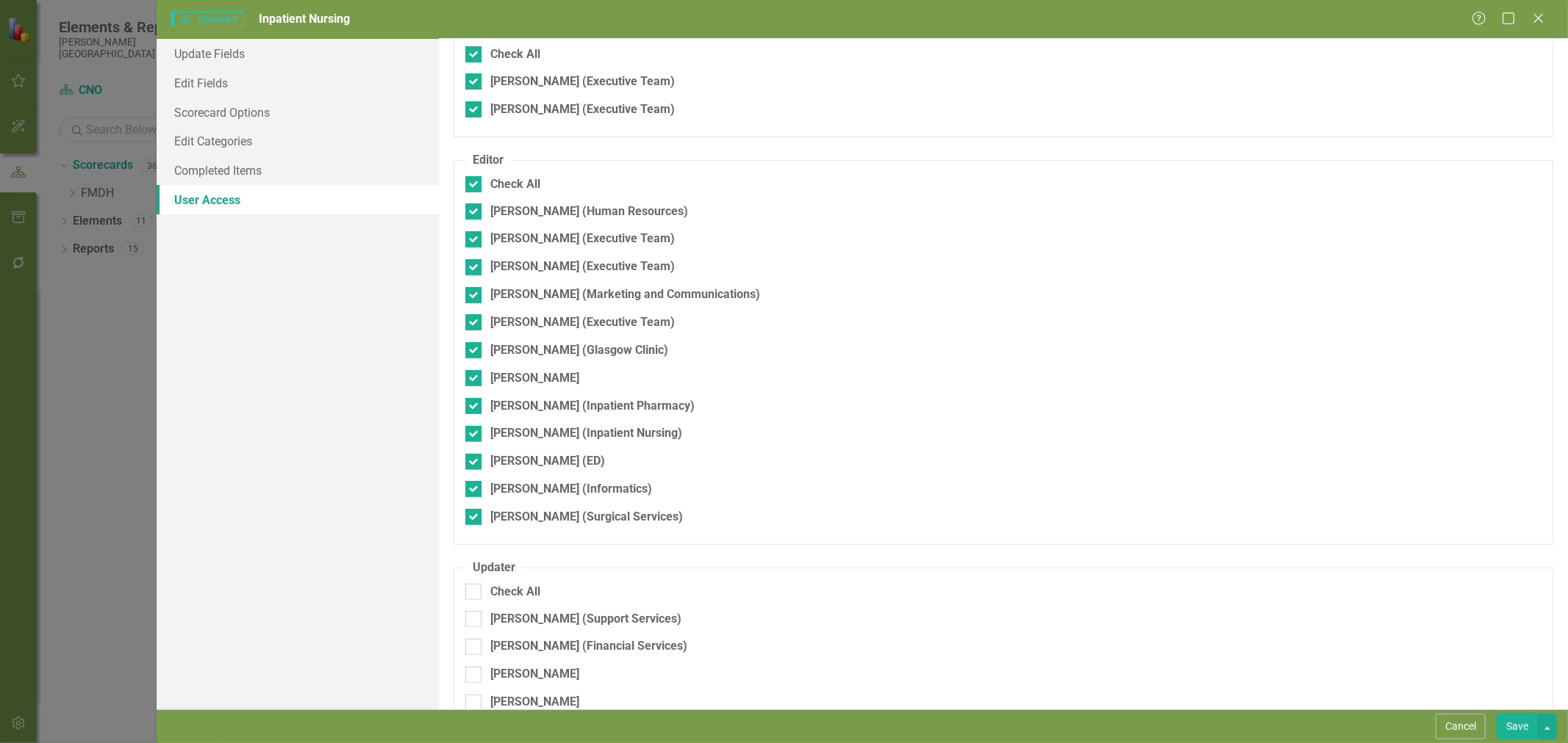
scroll to position [326, 0]
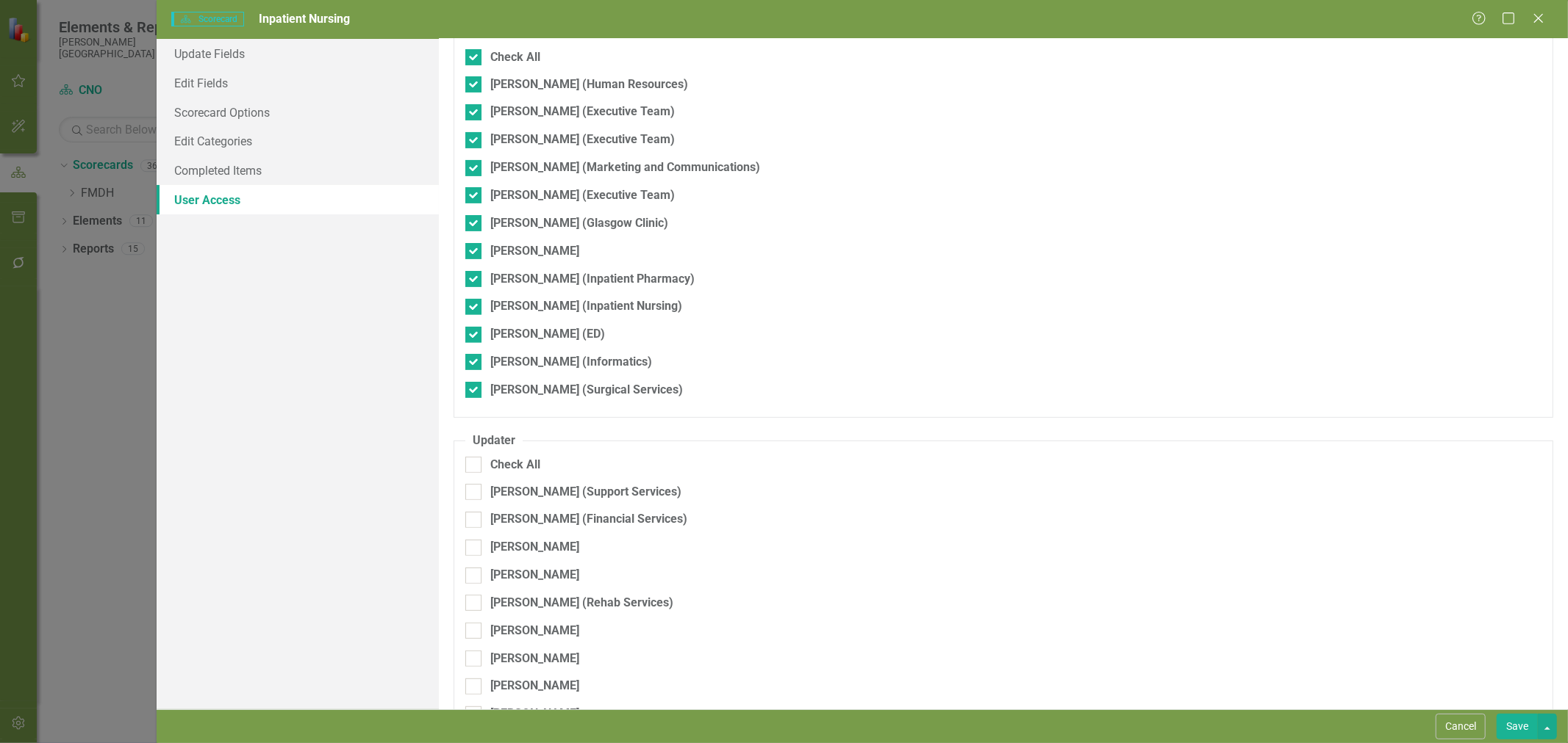
click at [481, 457] on div at bounding box center [473, 464] width 16 height 16
click at [475, 457] on input "Check All" at bounding box center [470, 461] width 9 height 9
checkbox input "true"
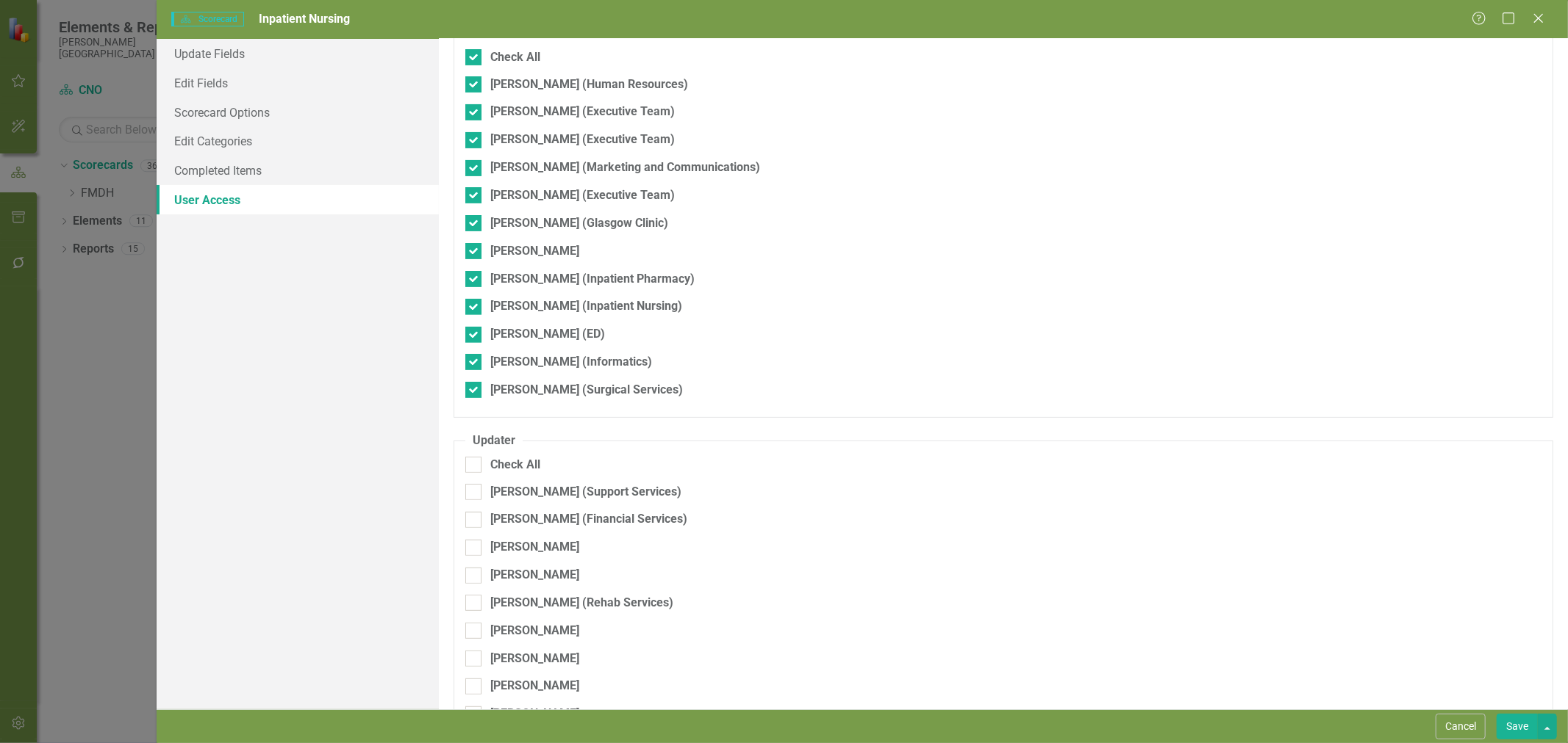
checkbox input "true"
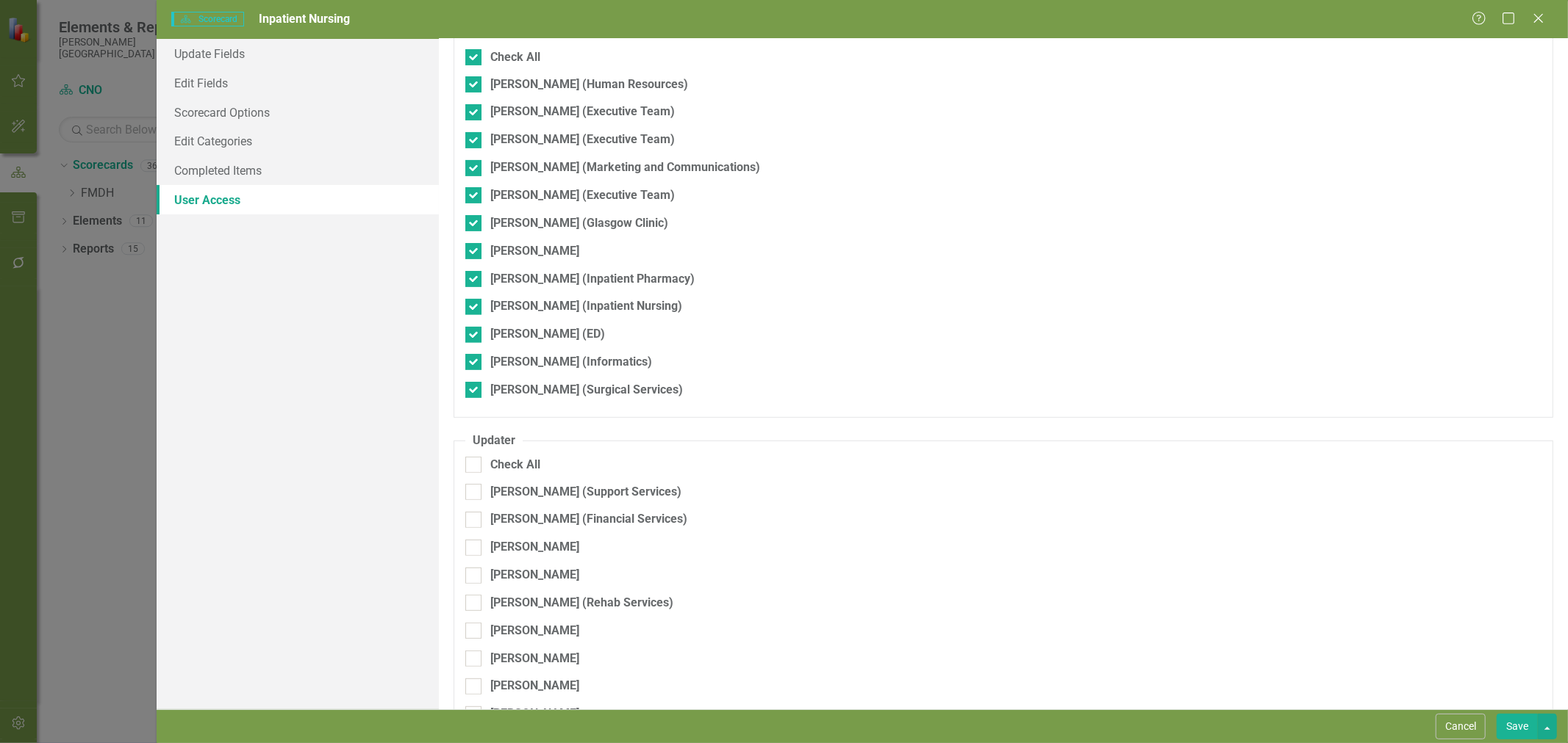
checkbox input "true"
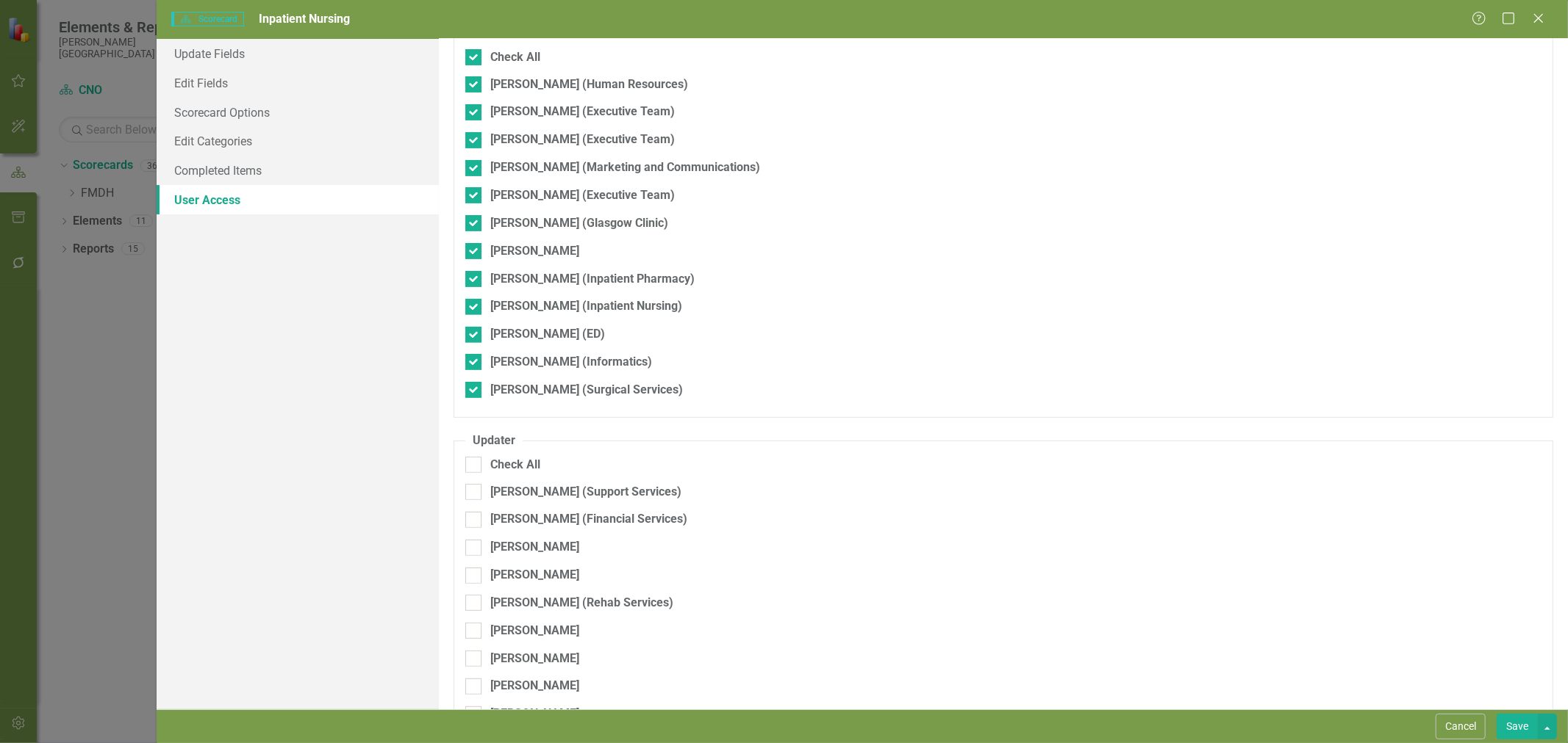
checkbox input "true"
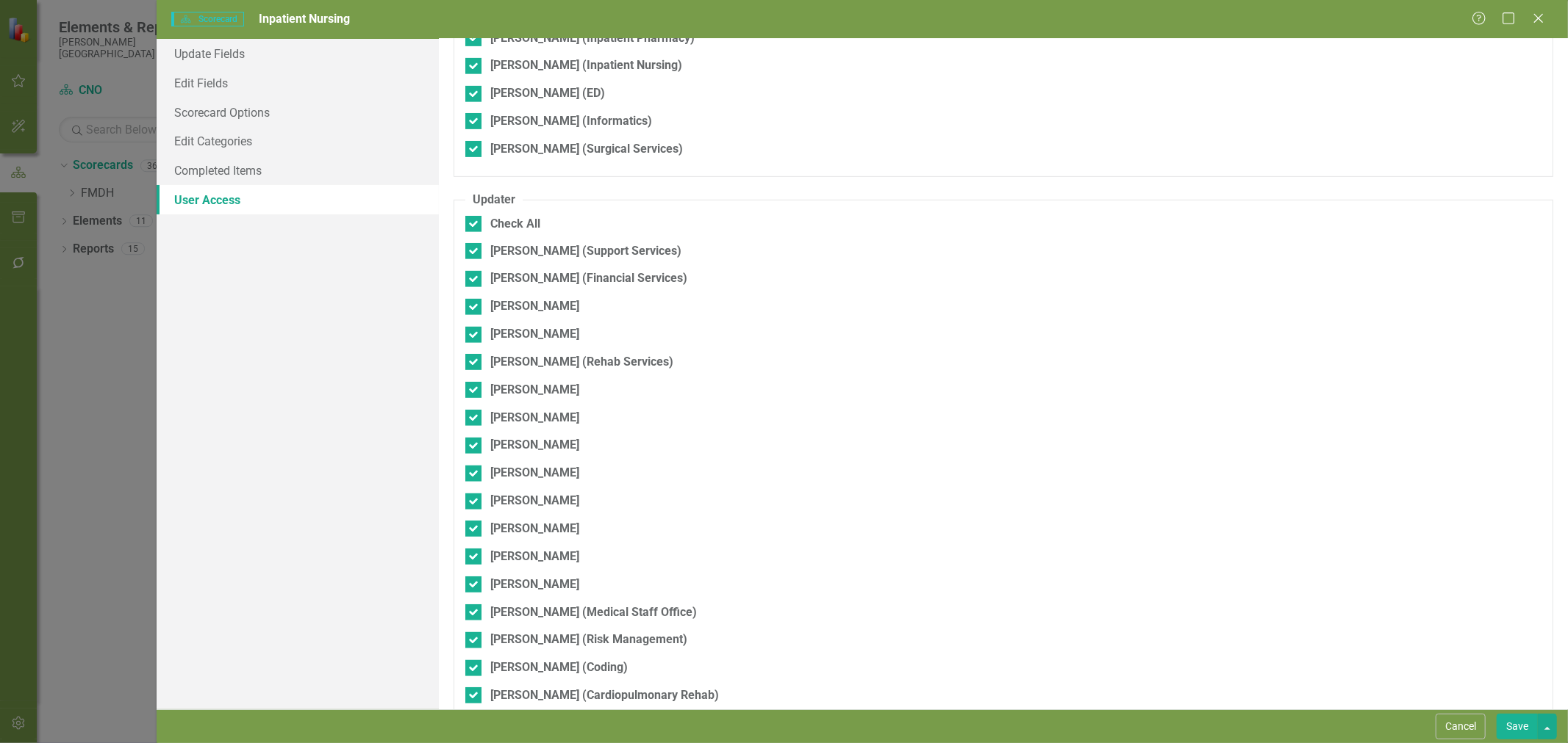
scroll to position [665, 0]
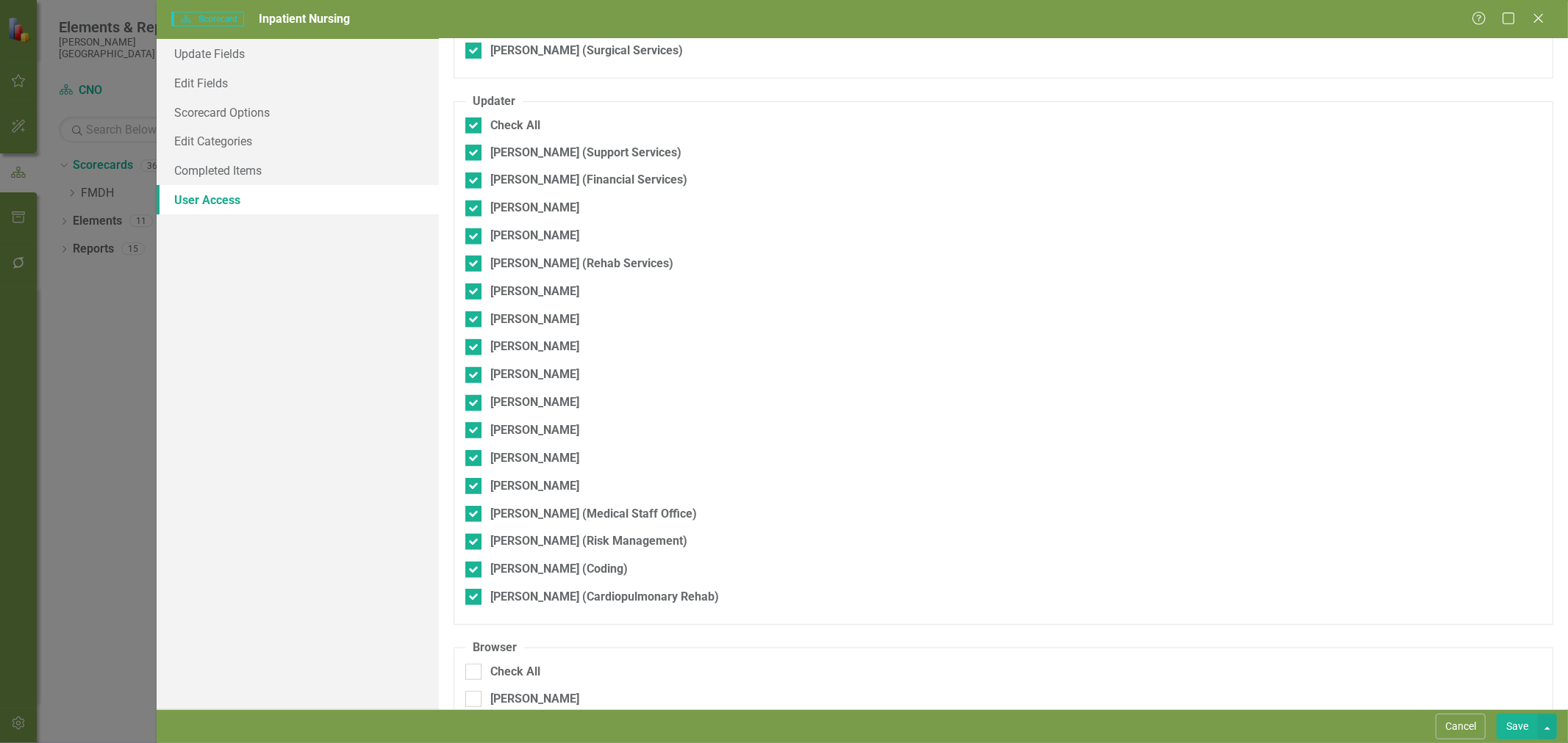
click at [474, 664] on input "Check All" at bounding box center [470, 669] width 9 height 9
checkbox input "true"
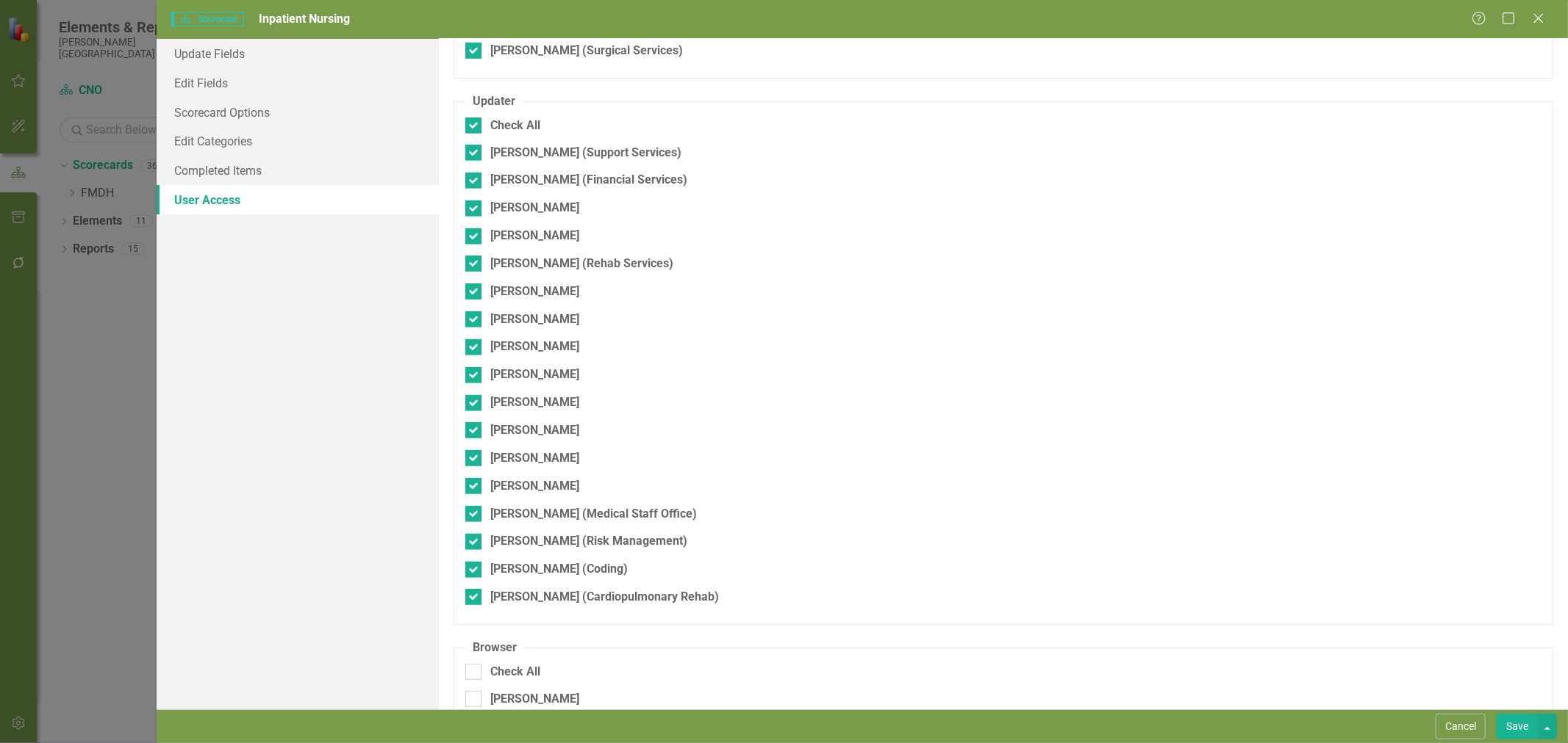
checkbox input "true"
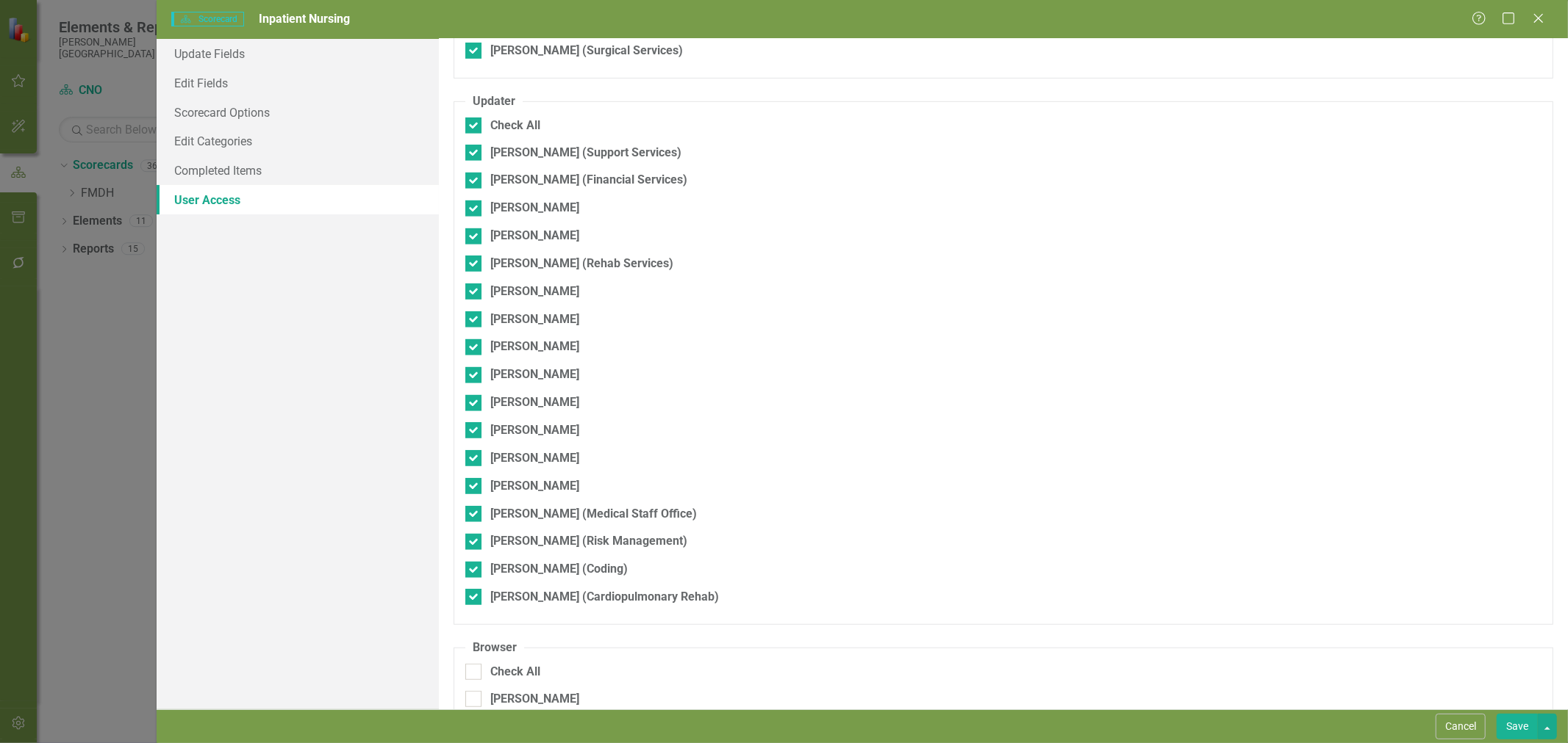
checkbox input "true"
click at [1515, 725] on button "Save" at bounding box center [1516, 726] width 41 height 25
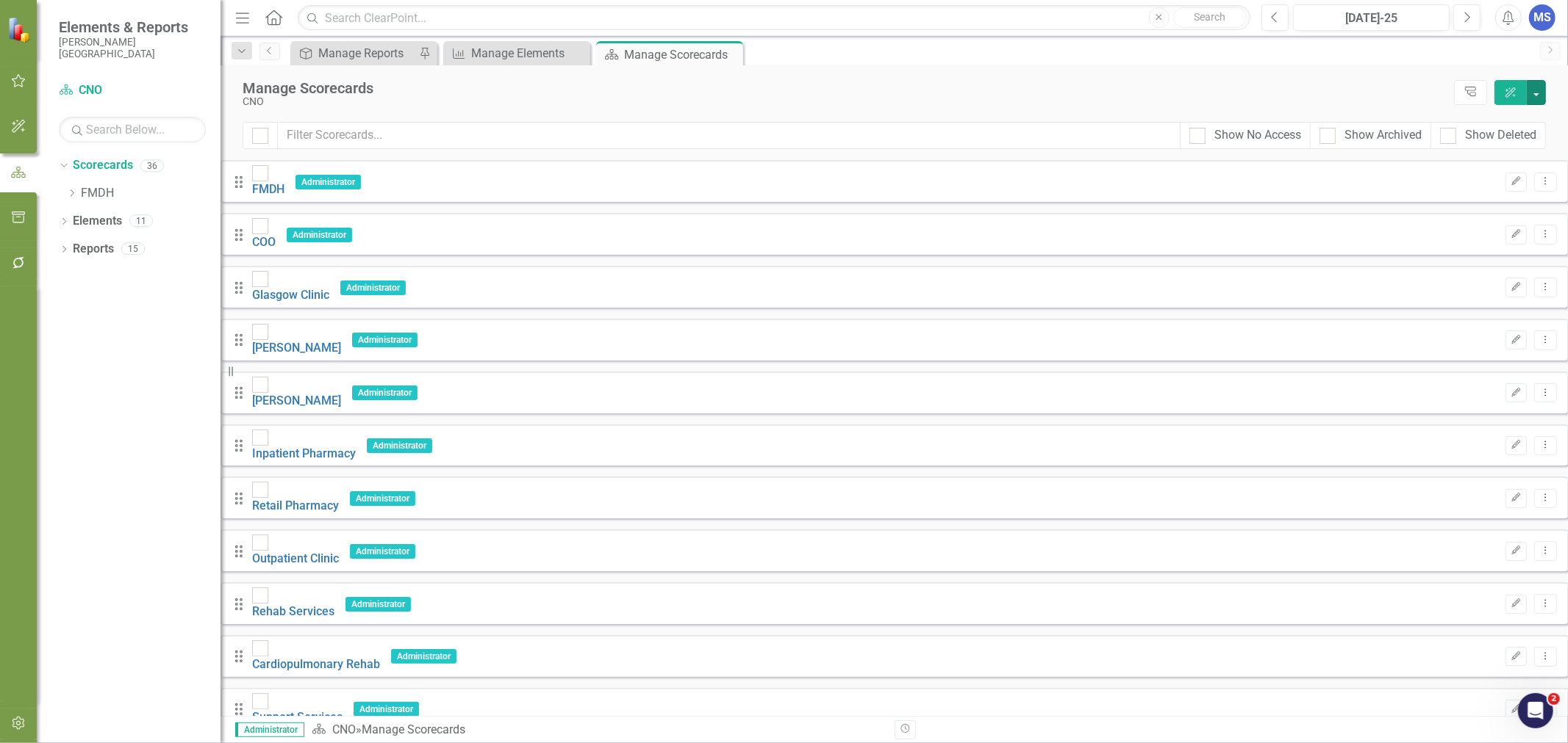
scroll to position [571, 0]
drag, startPoint x: 259, startPoint y: 624, endPoint x: 266, endPoint y: 251, distance: 373.1
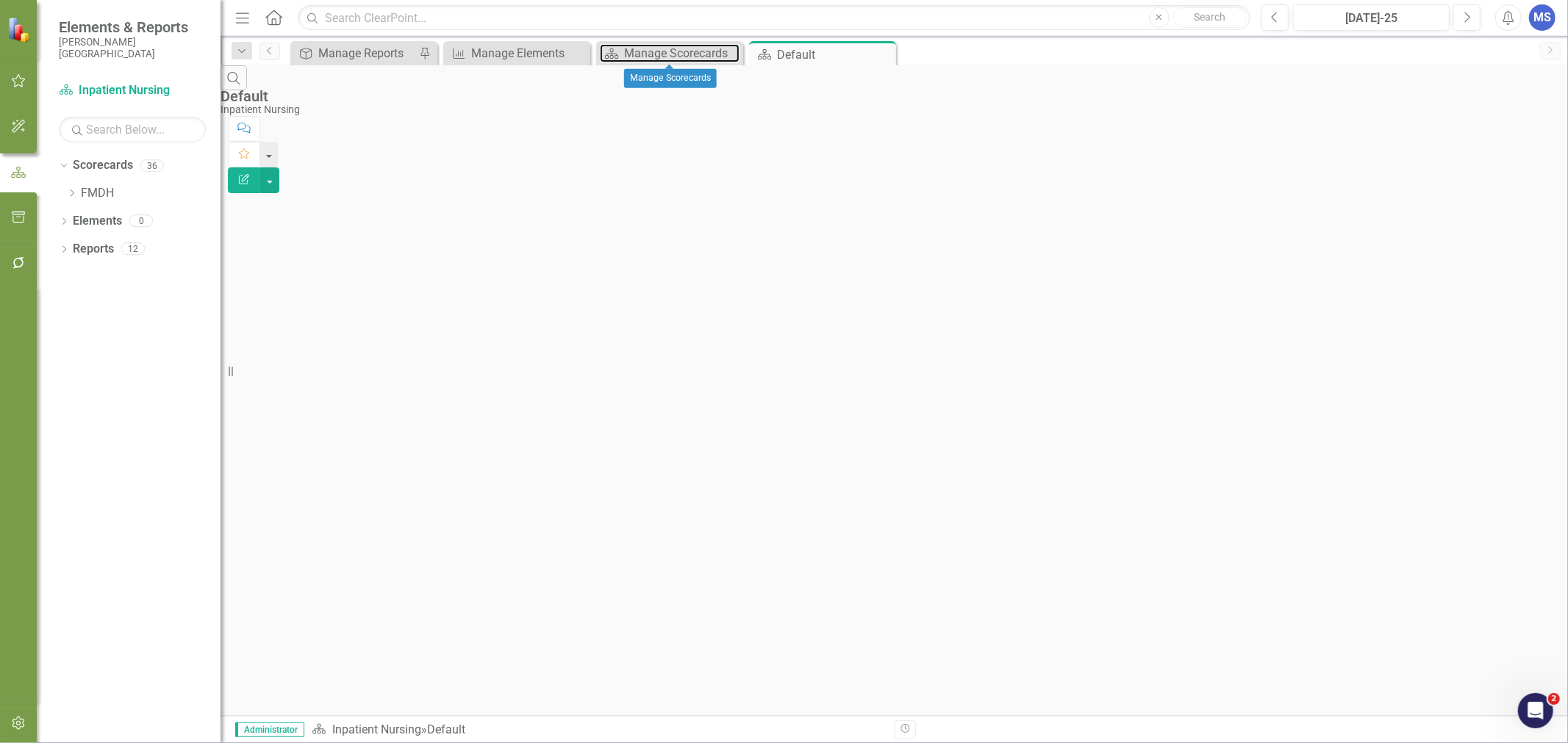
click at [649, 57] on div "Manage Scorecards" at bounding box center [681, 53] width 115 height 19
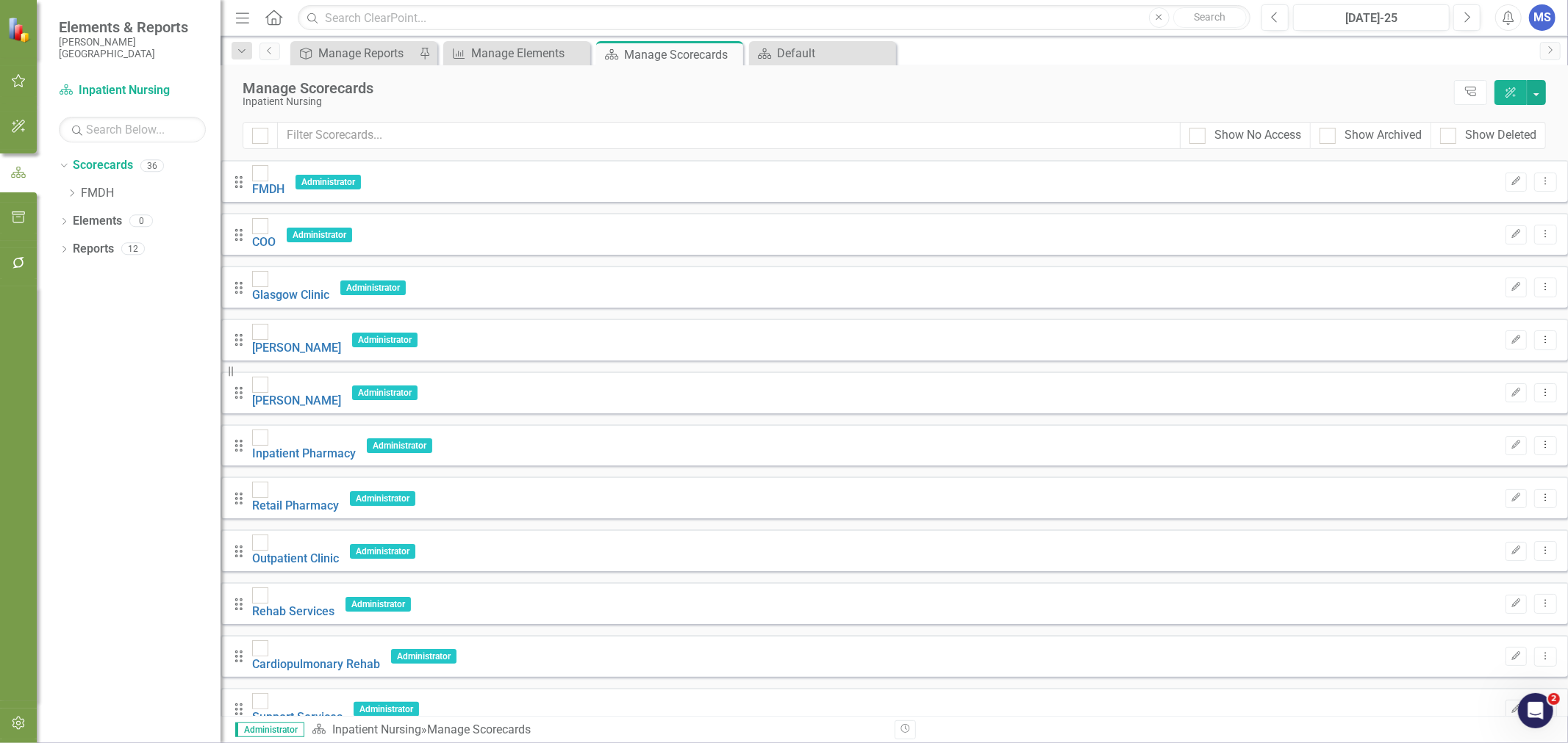
scroll to position [163, 0]
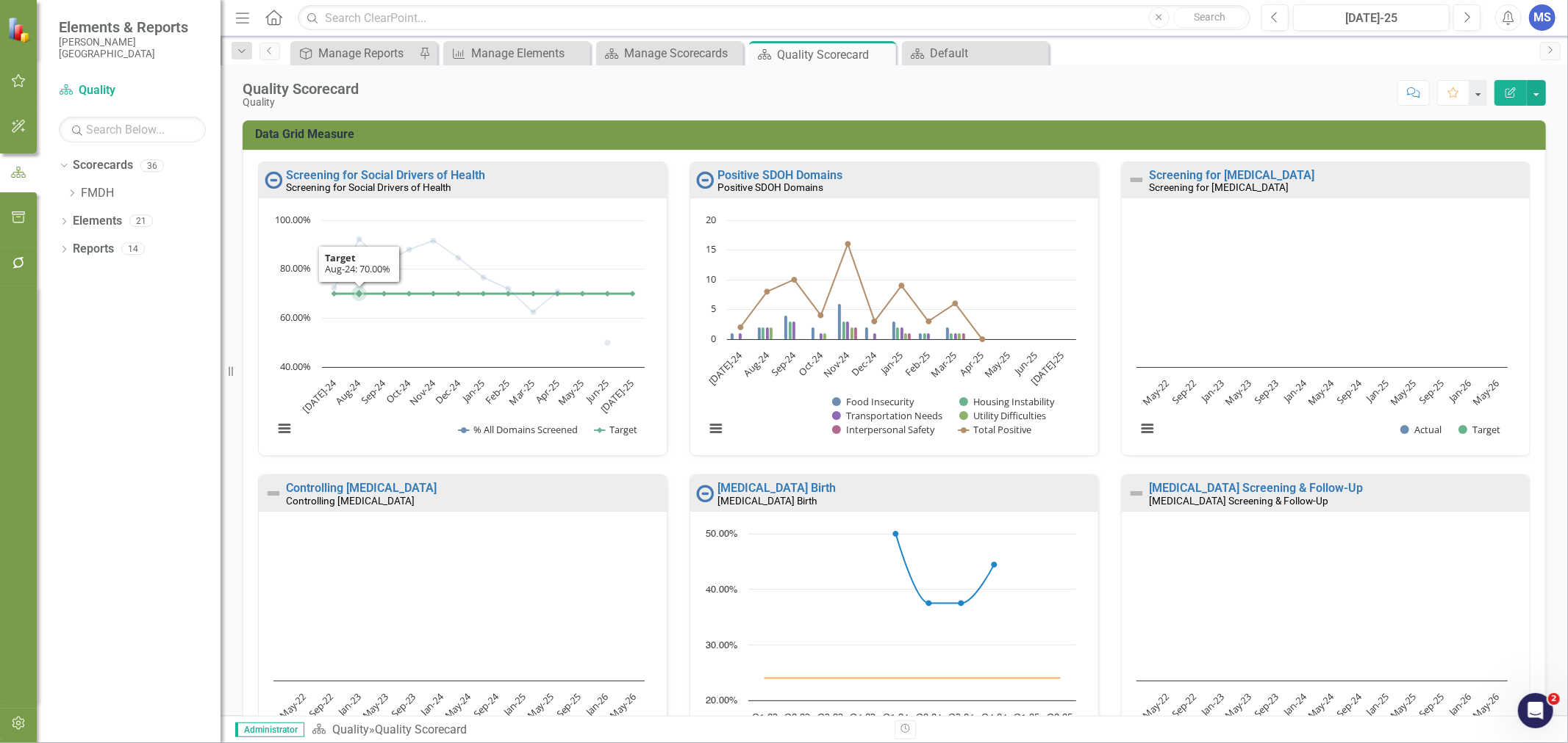
scroll to position [1, 0]
click at [64, 223] on icon "Dropdown" at bounding box center [63, 223] width 10 height 8
click at [70, 278] on icon "Dropdown" at bounding box center [71, 278] width 10 height 8
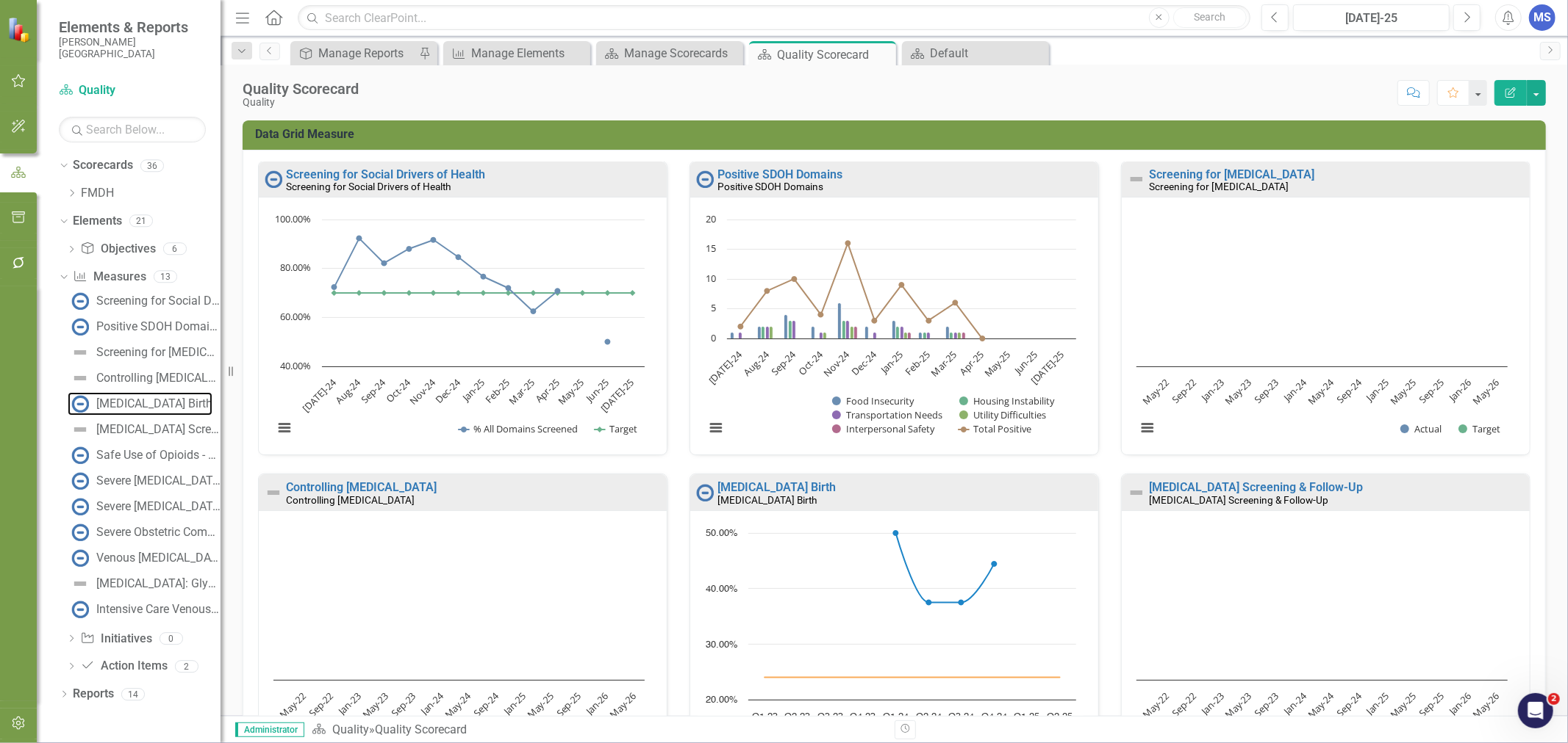
click at [176, 395] on link "[MEDICAL_DATA] Birth" at bounding box center [141, 404] width 145 height 23
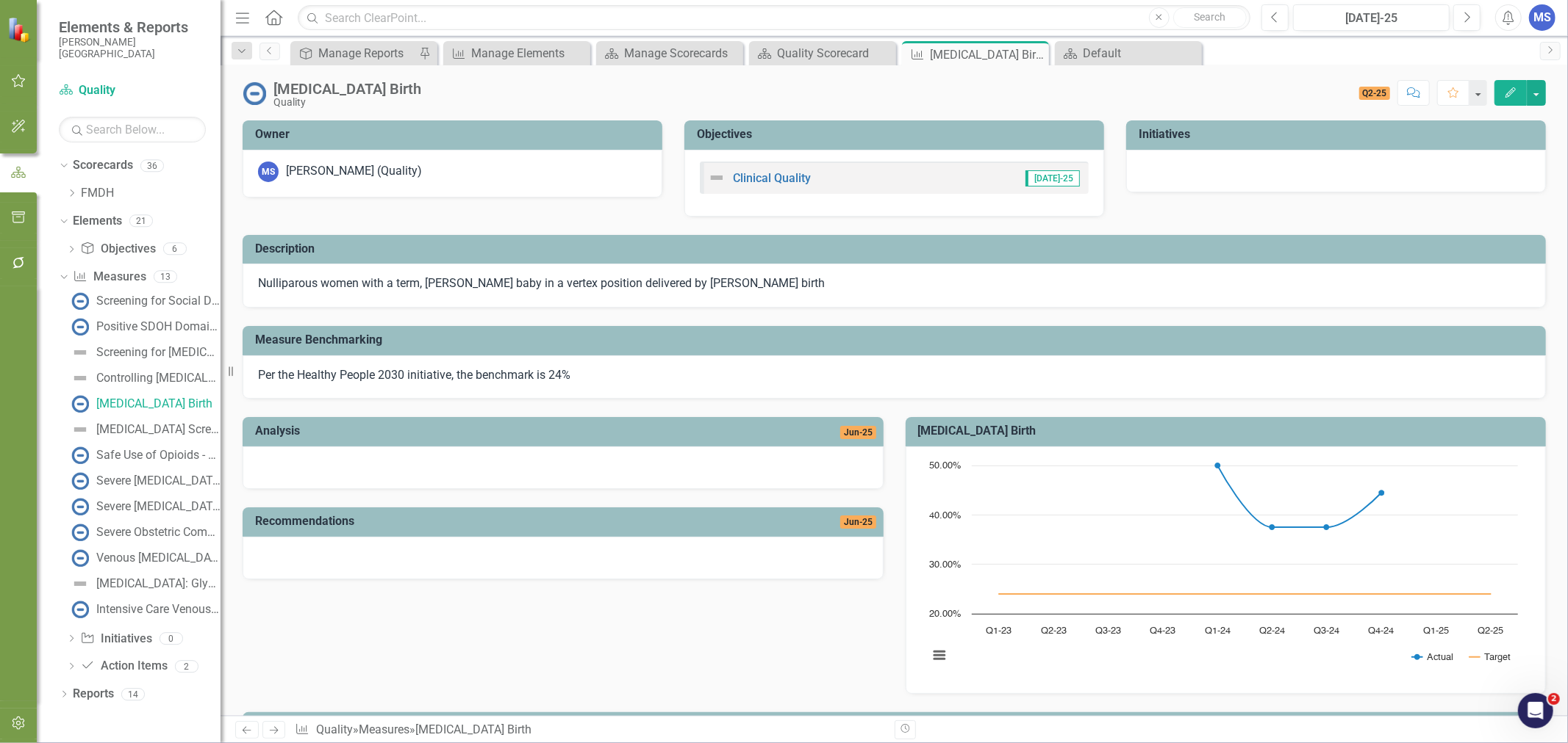
drag, startPoint x: 316, startPoint y: 284, endPoint x: 267, endPoint y: 280, distance: 49.2
click at [259, 284] on p "Nulliparous women with a term, singleton baby in a vertex position delivered by…" at bounding box center [894, 284] width 1272 height 17
click at [1538, 96] on button "button" at bounding box center [1536, 93] width 19 height 25
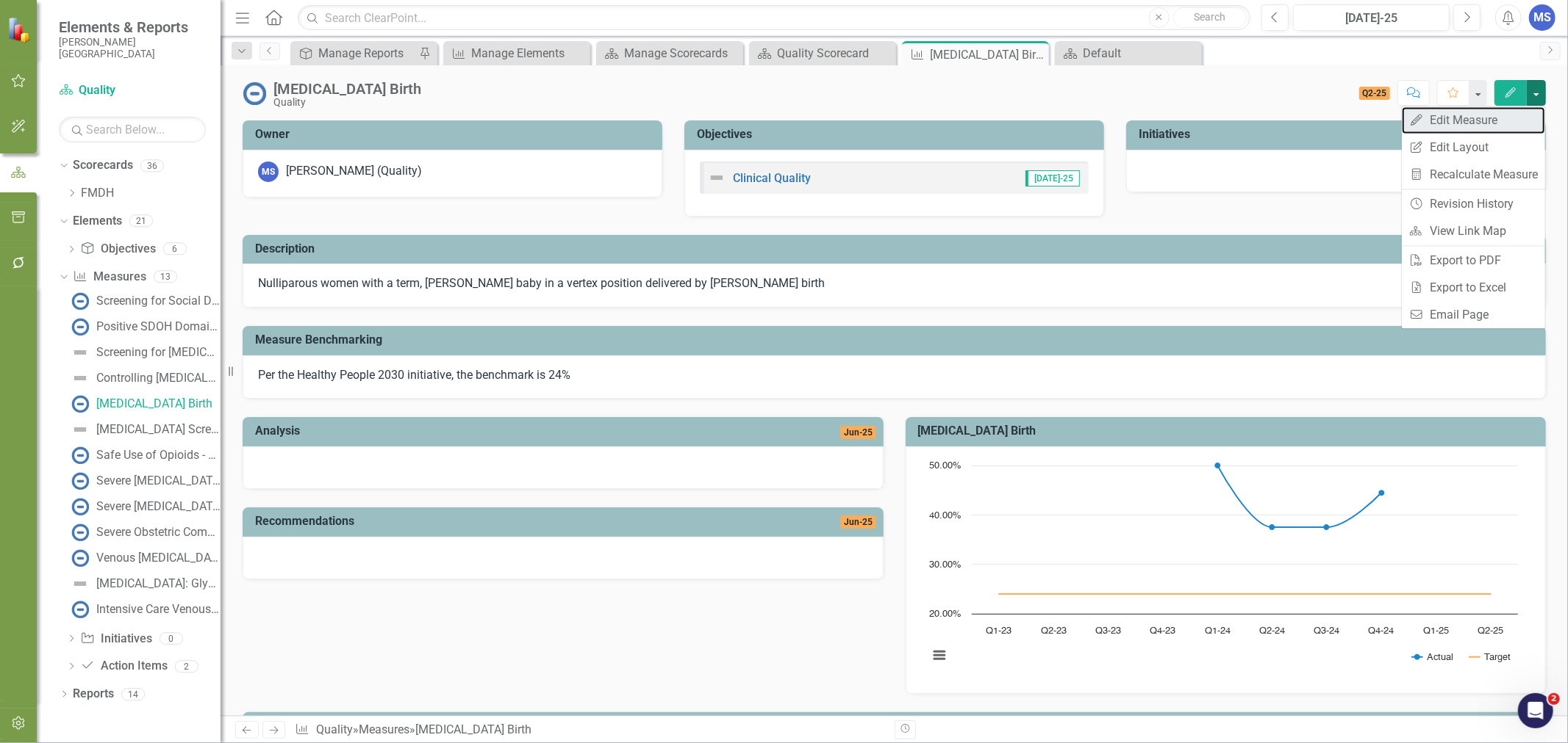
click at [1494, 130] on link "Edit Edit Measure" at bounding box center [1473, 120] width 144 height 27
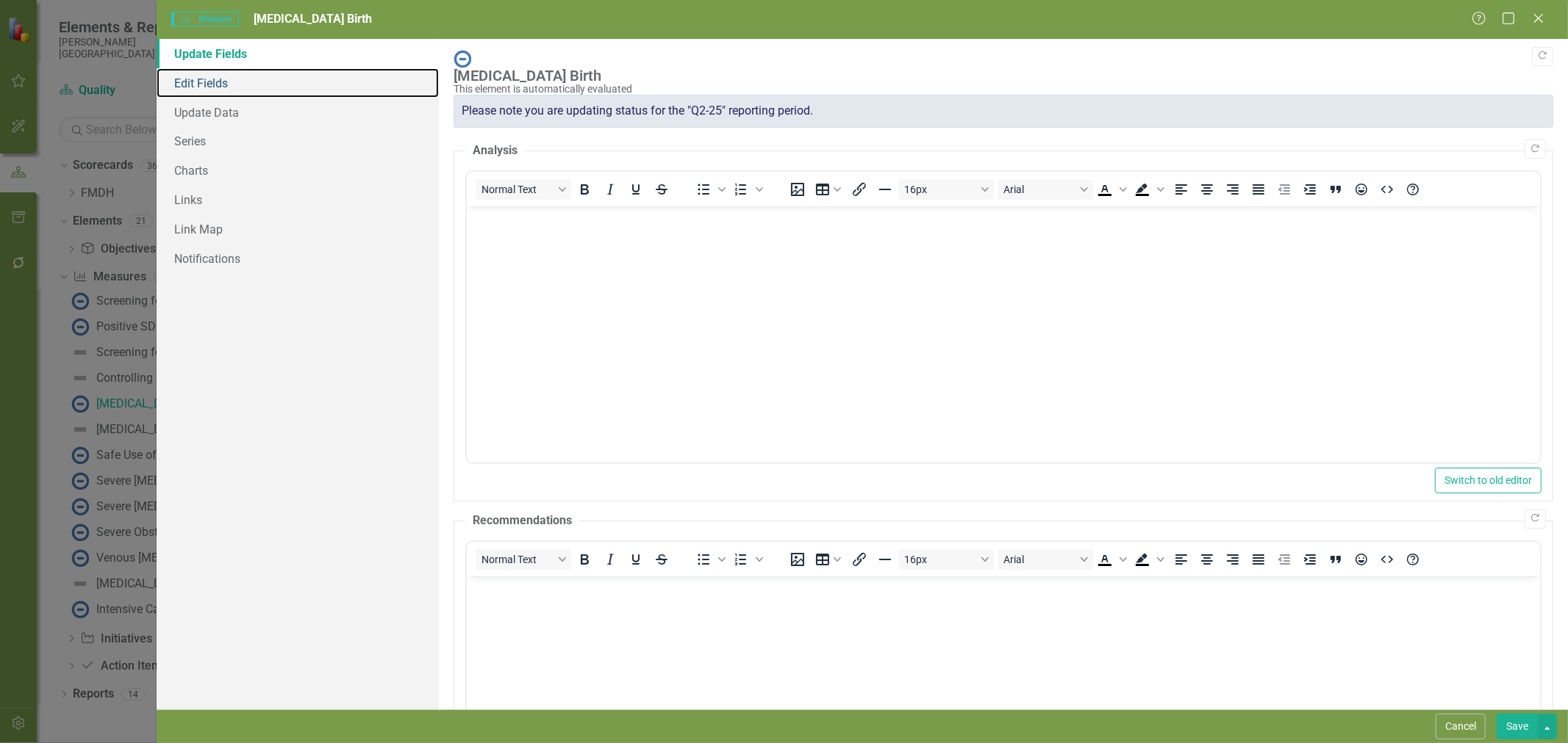
click at [215, 78] on link "Edit Fields" at bounding box center [298, 83] width 283 height 29
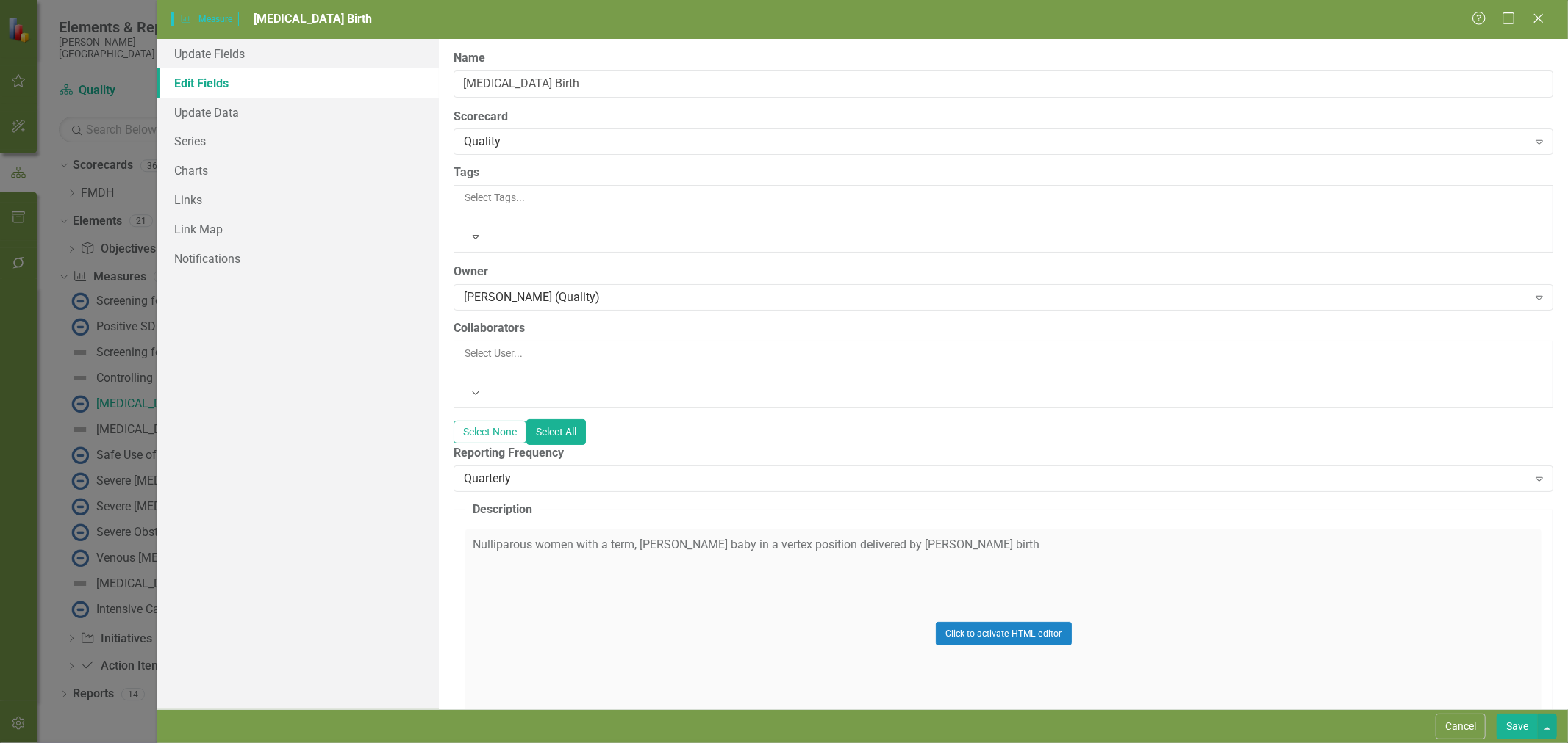
click at [466, 362] on div at bounding box center [466, 370] width 2 height 18
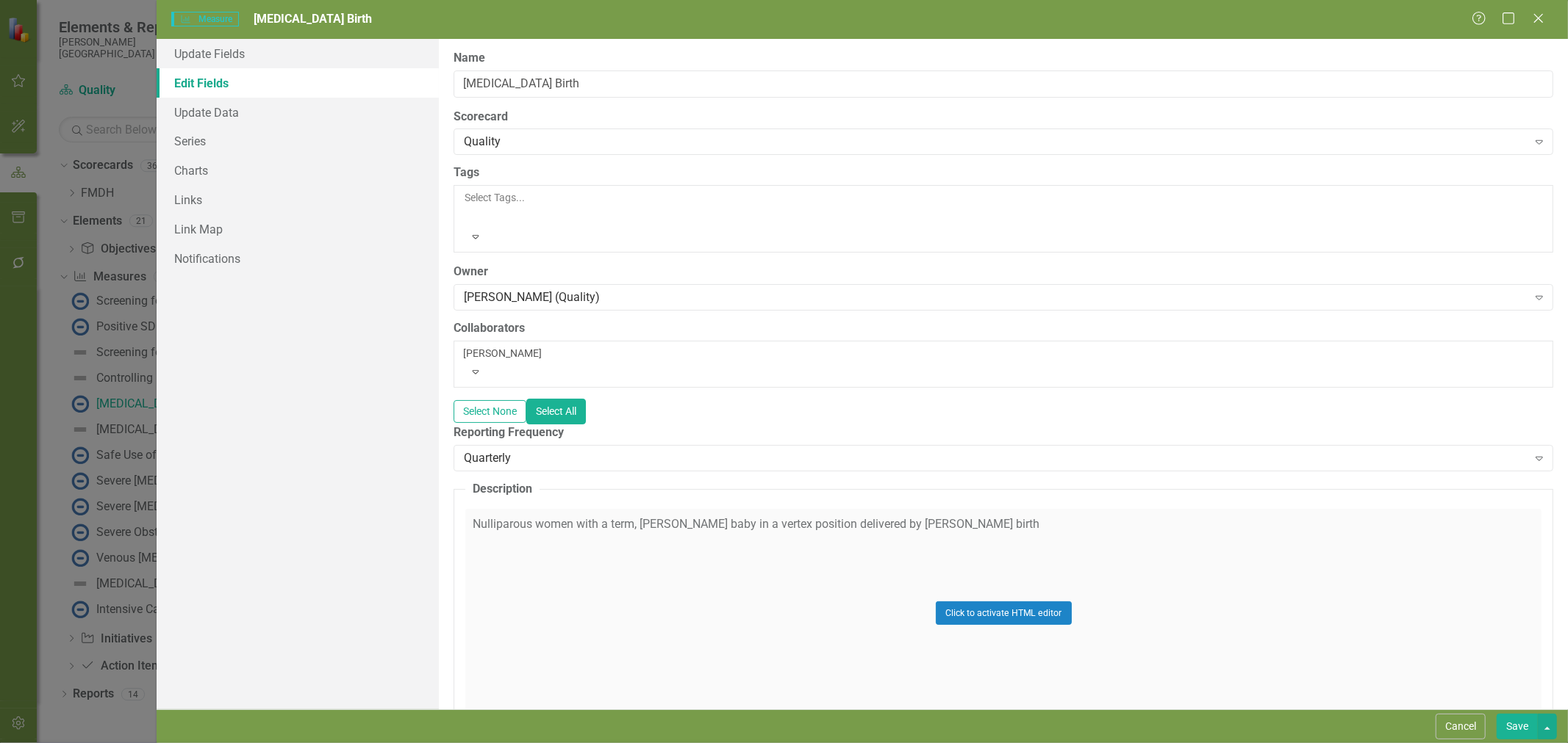
type input "chriss"
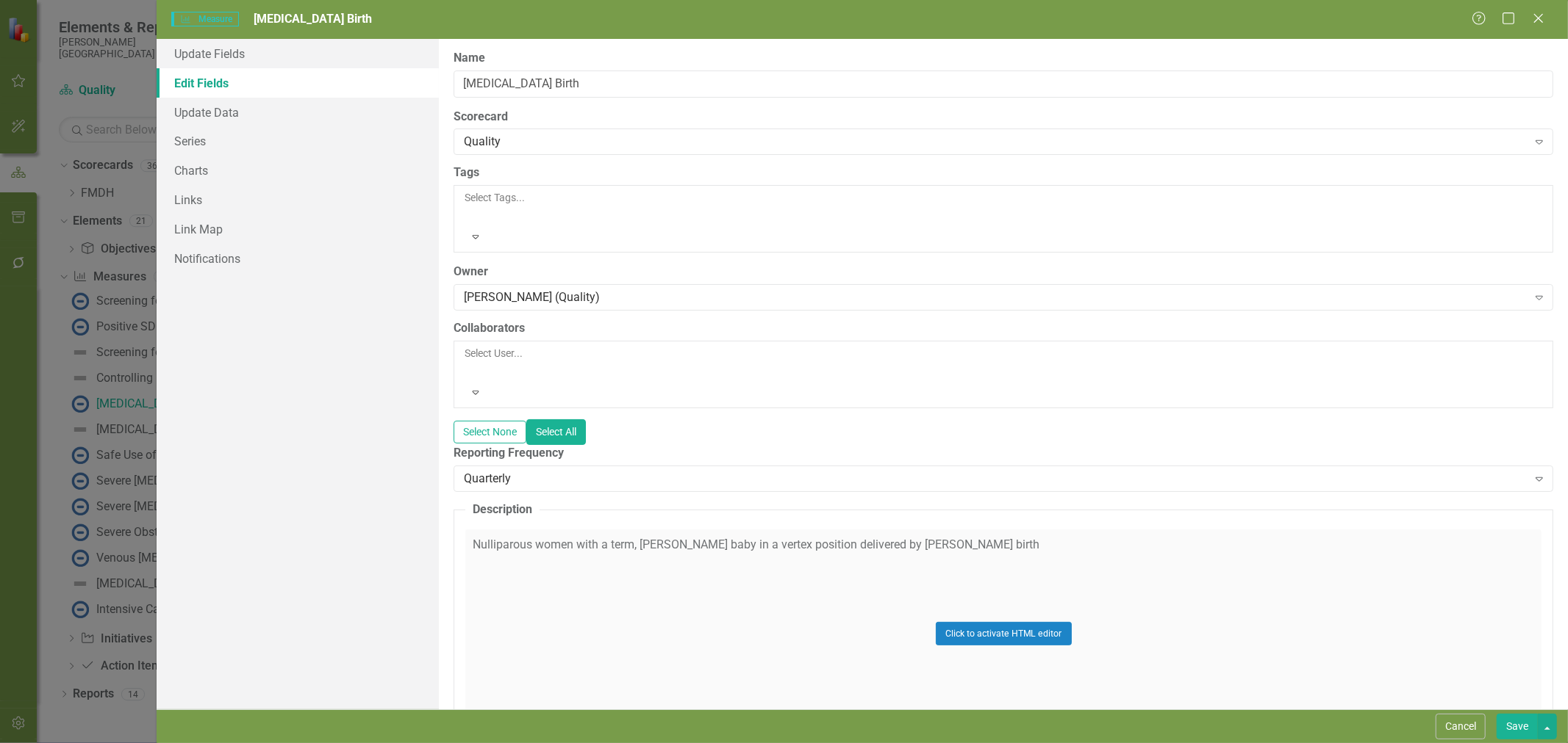
drag, startPoint x: 574, startPoint y: 310, endPoint x: 450, endPoint y: 328, distance: 125.3
click at [450, 329] on div "ClearPoint Can Do More! How ClearPoint Can Help Close Enterprise plans can auto…" at bounding box center [1003, 373] width 1129 height 670
click at [408, 373] on div "Update Fields Edit Fields Update Data Series Charts Links Link Map Notifications" at bounding box center [298, 373] width 283 height 670
click at [1467, 728] on button "Cancel" at bounding box center [1460, 726] width 50 height 25
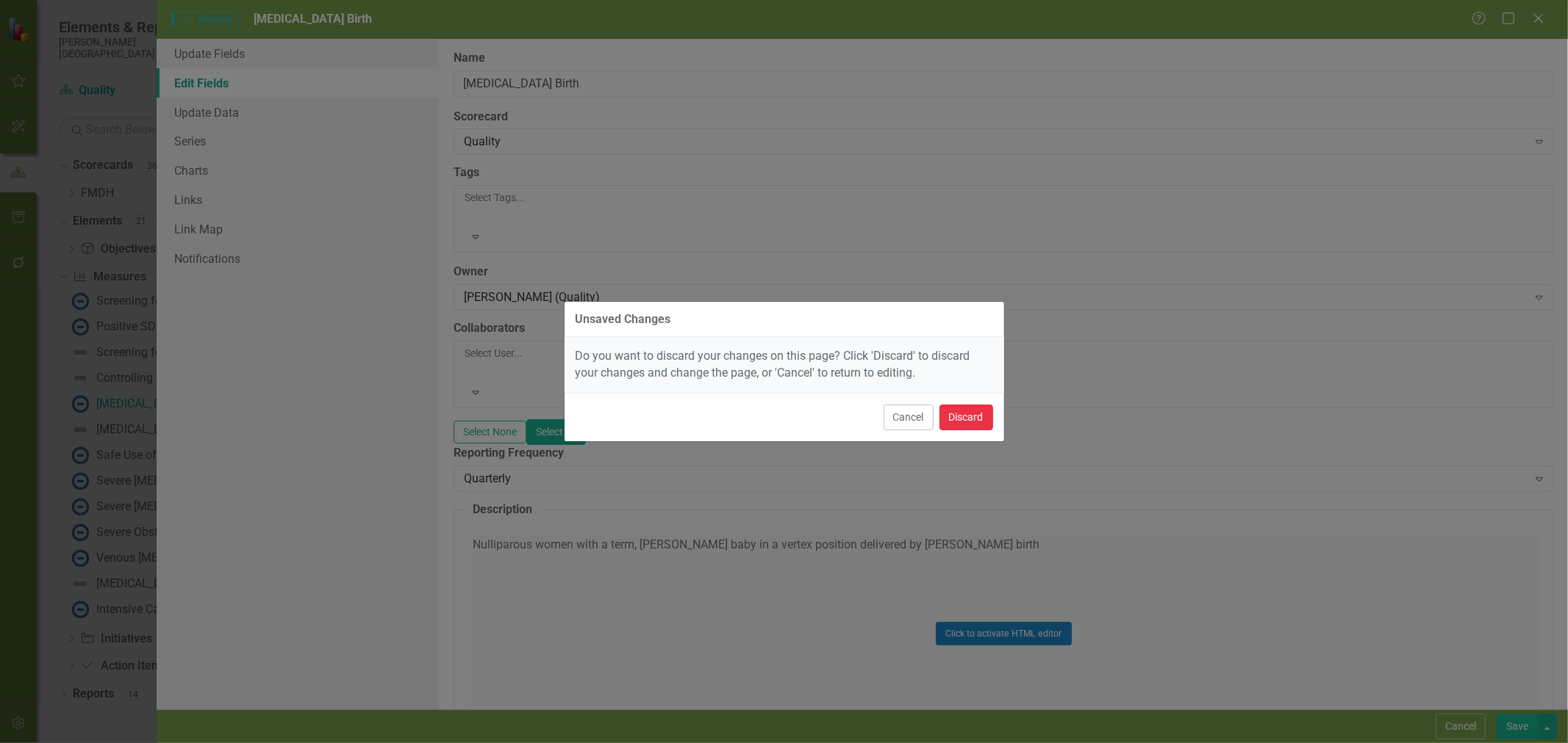
click at [963, 407] on button "Discard" at bounding box center [966, 417] width 53 height 25
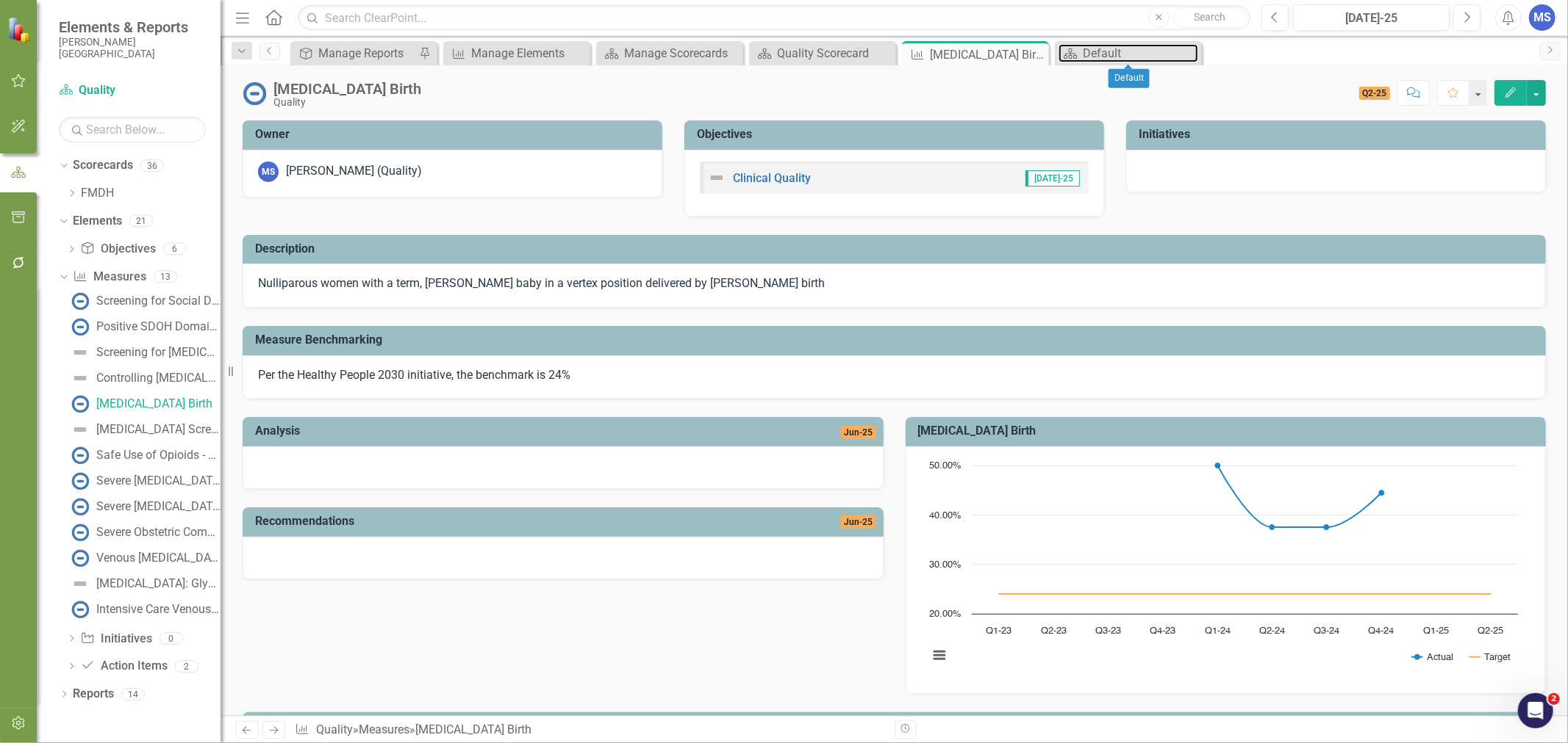
click at [1104, 53] on div "Default" at bounding box center [1140, 53] width 115 height 19
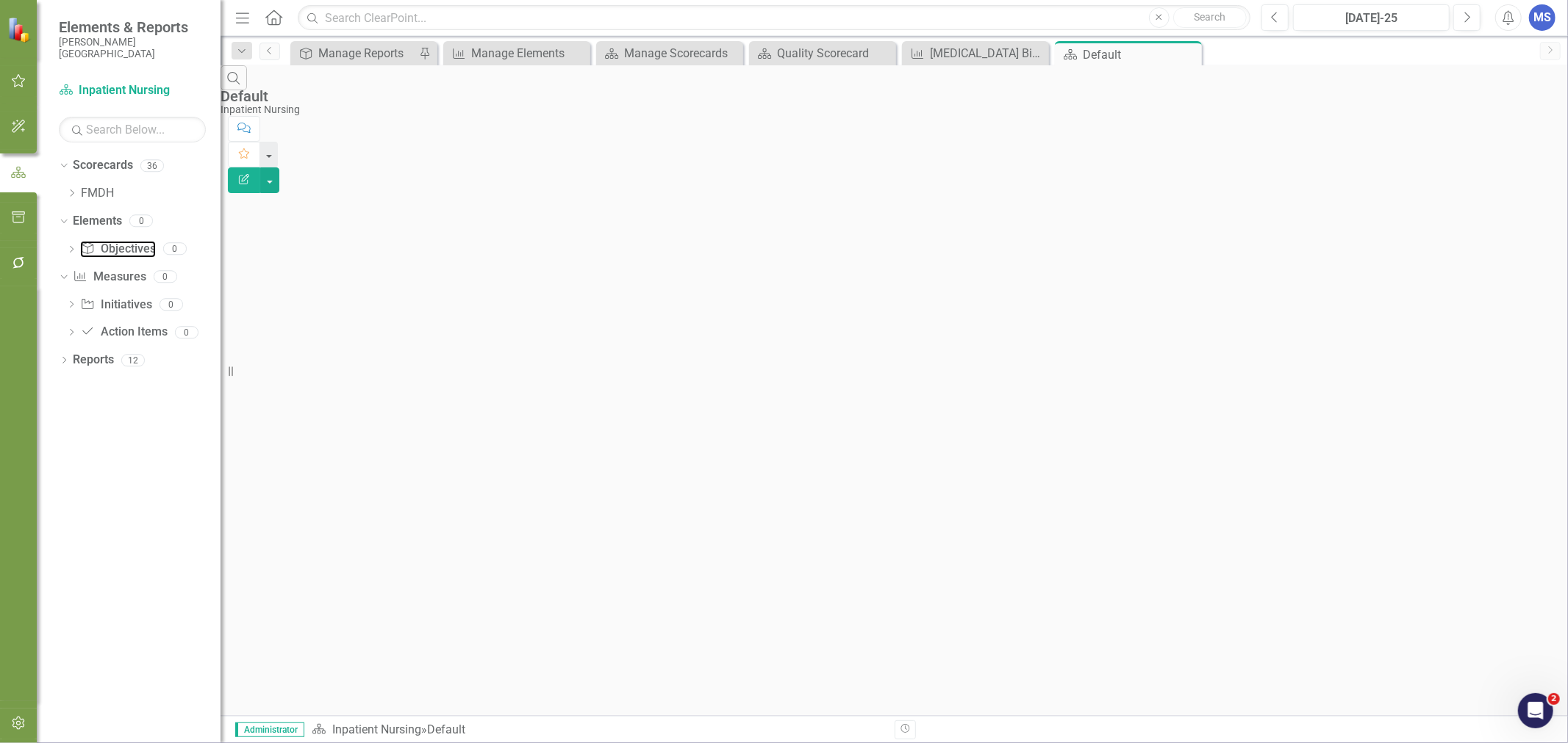
click at [133, 250] on link "Objective Objectives" at bounding box center [117, 249] width 75 height 17
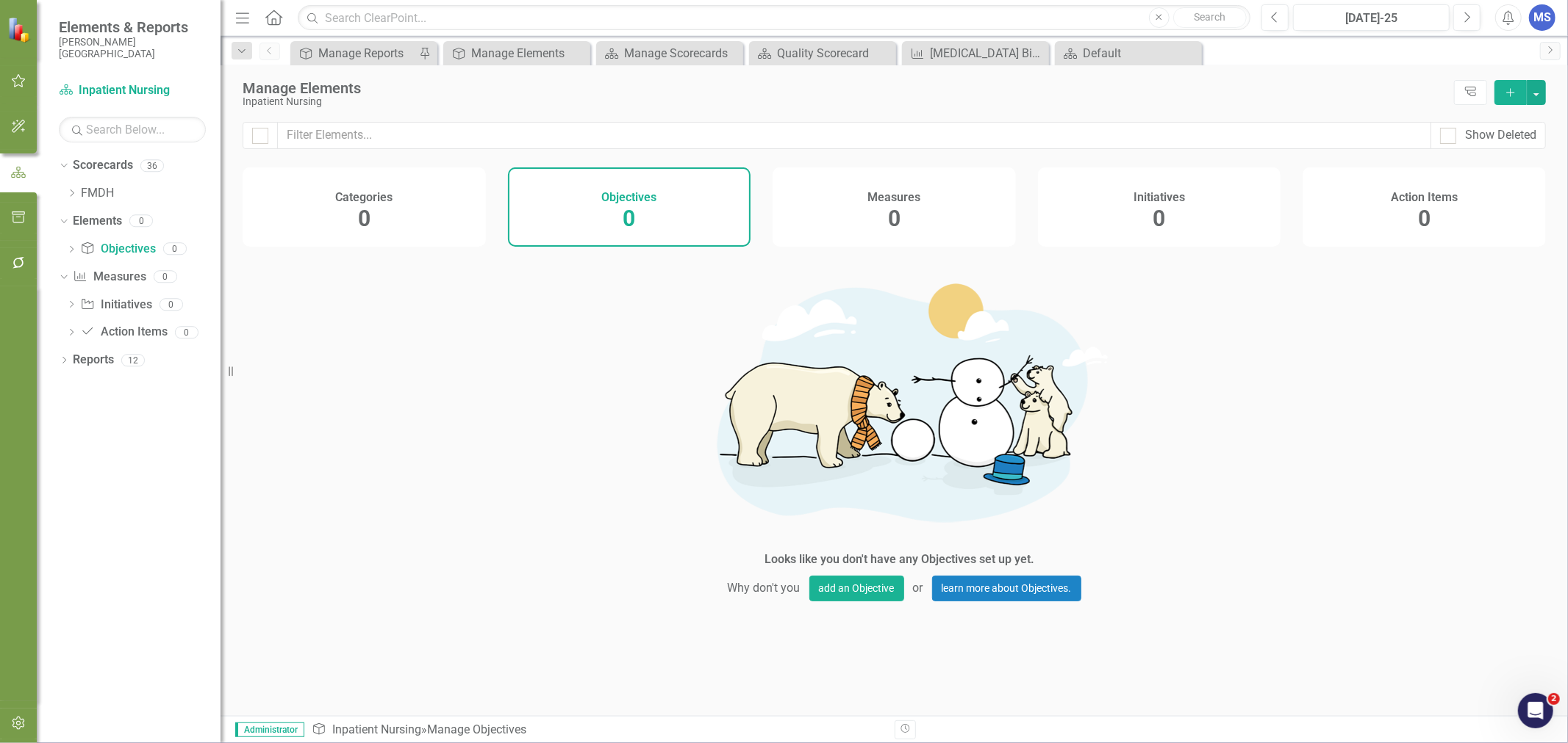
click at [1515, 90] on icon "Add" at bounding box center [1510, 92] width 13 height 10
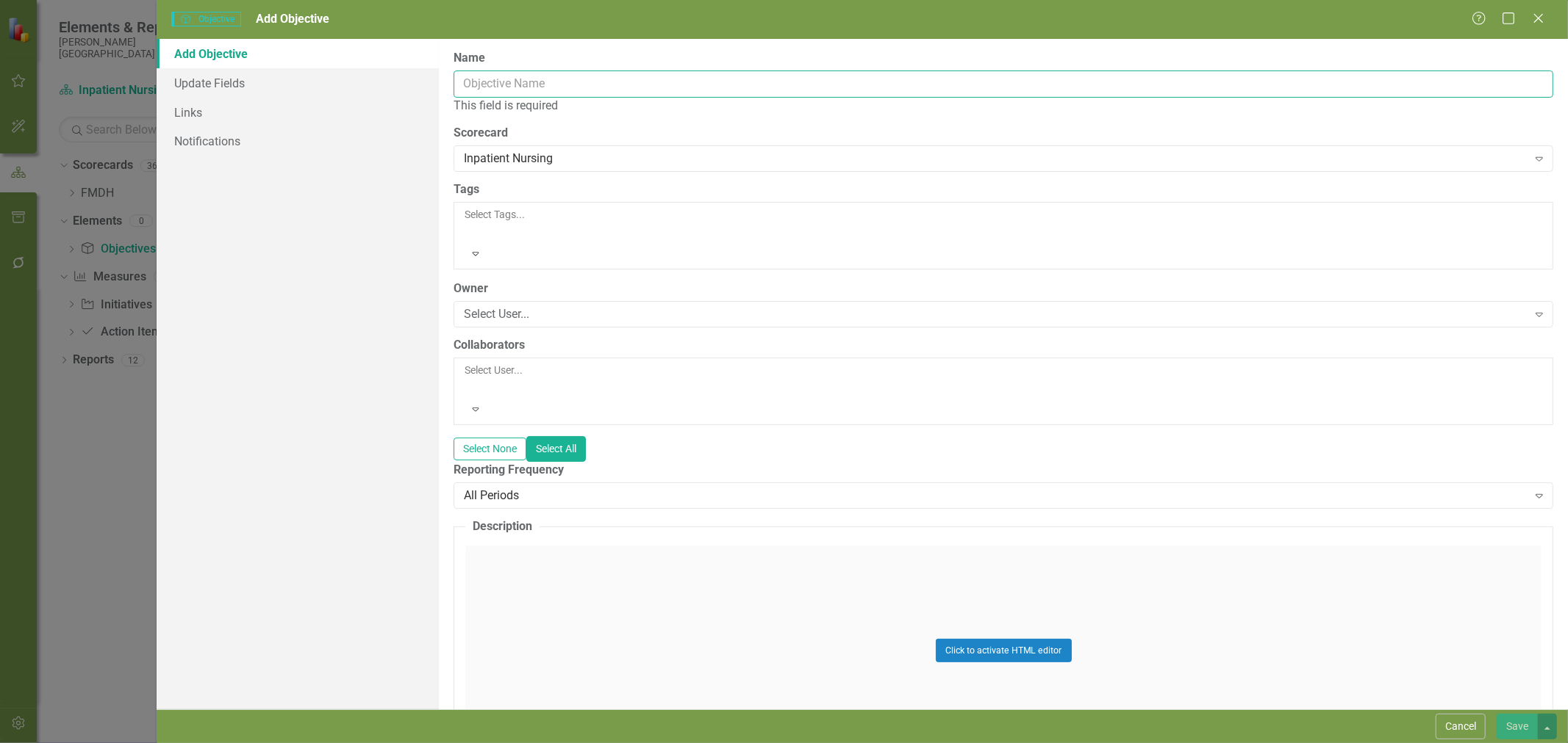
click at [490, 83] on input "Name" at bounding box center [1003, 83] width 1099 height 27
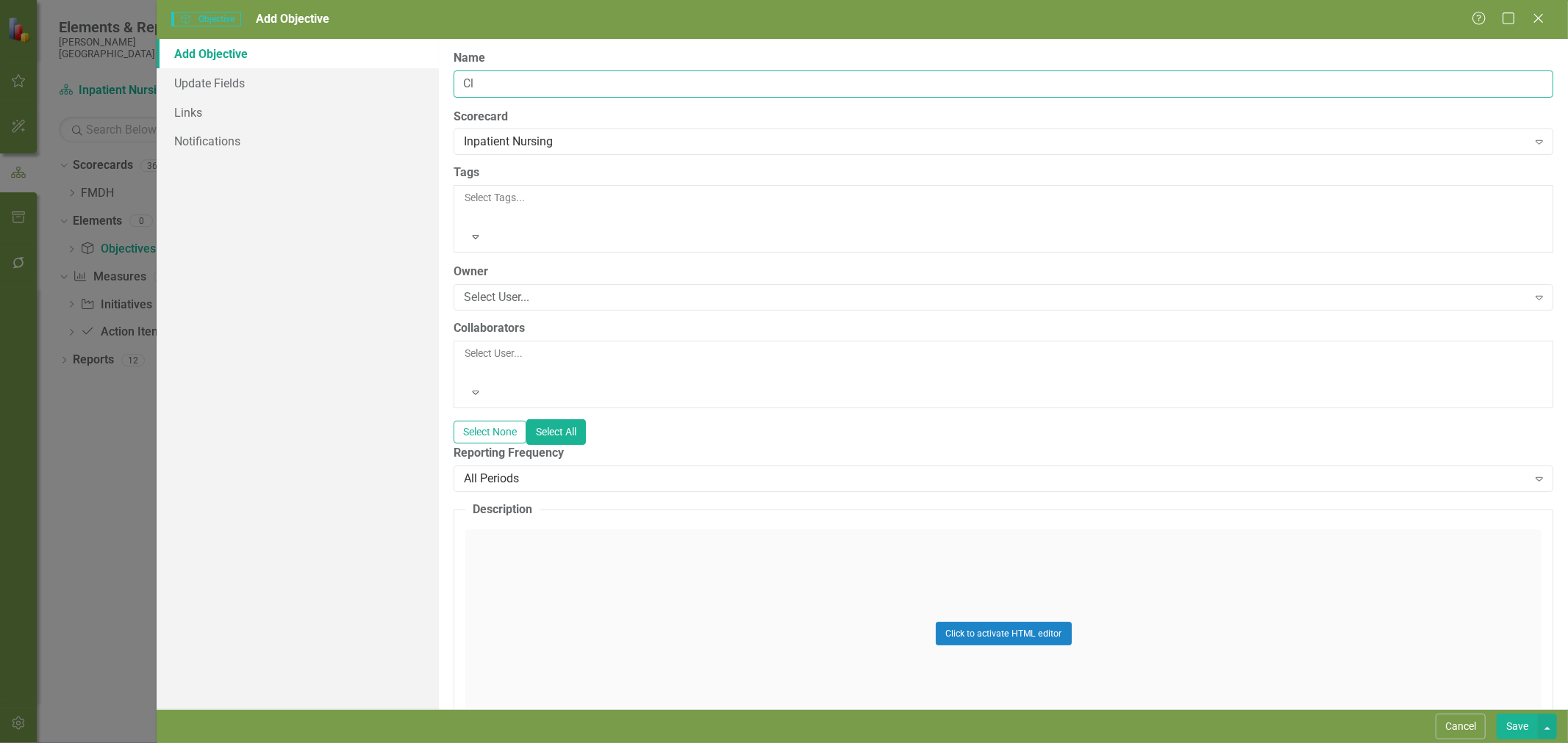
type input "Clinical Quality"
click at [549, 289] on div "Select User..." at bounding box center [995, 298] width 1063 height 17
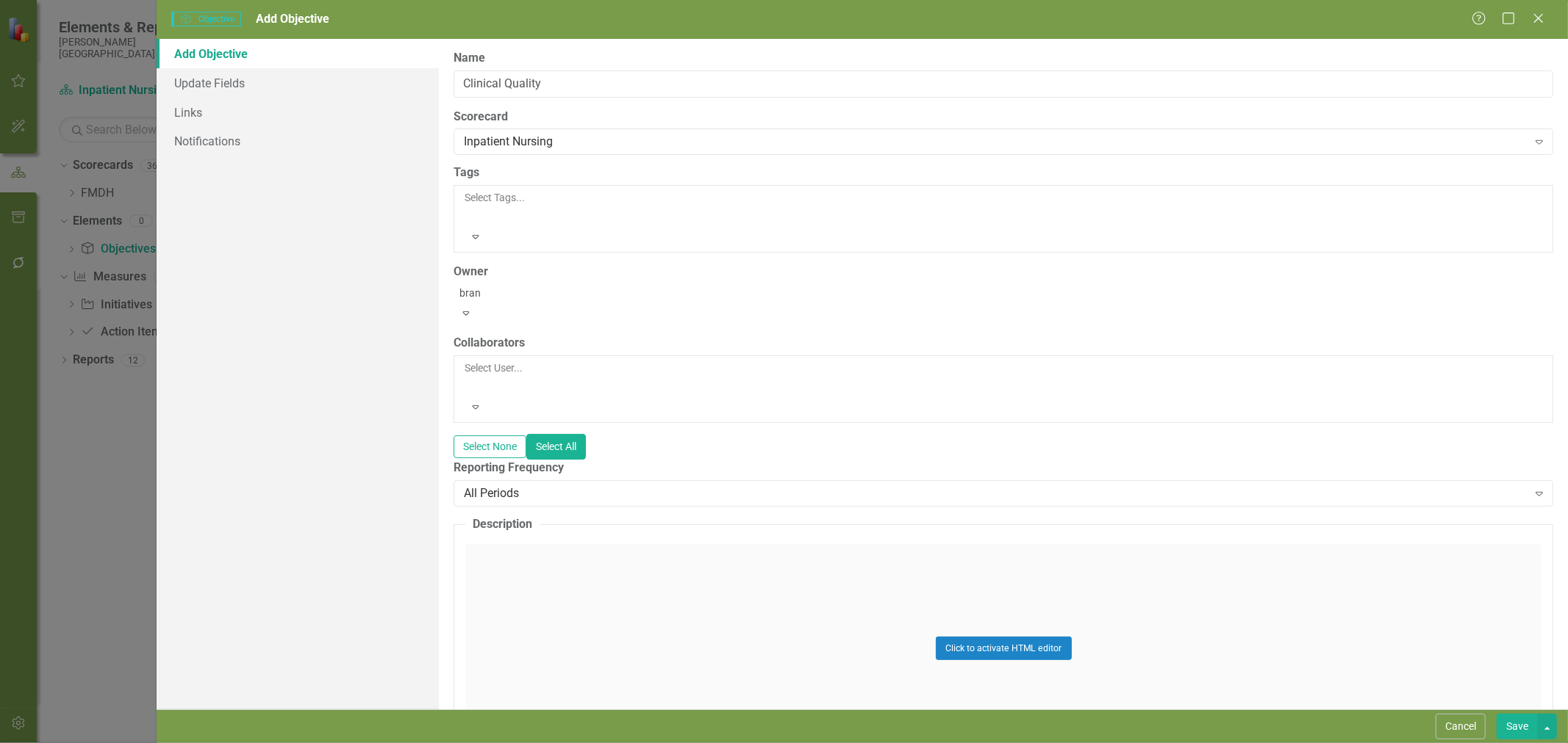
type input "brand"
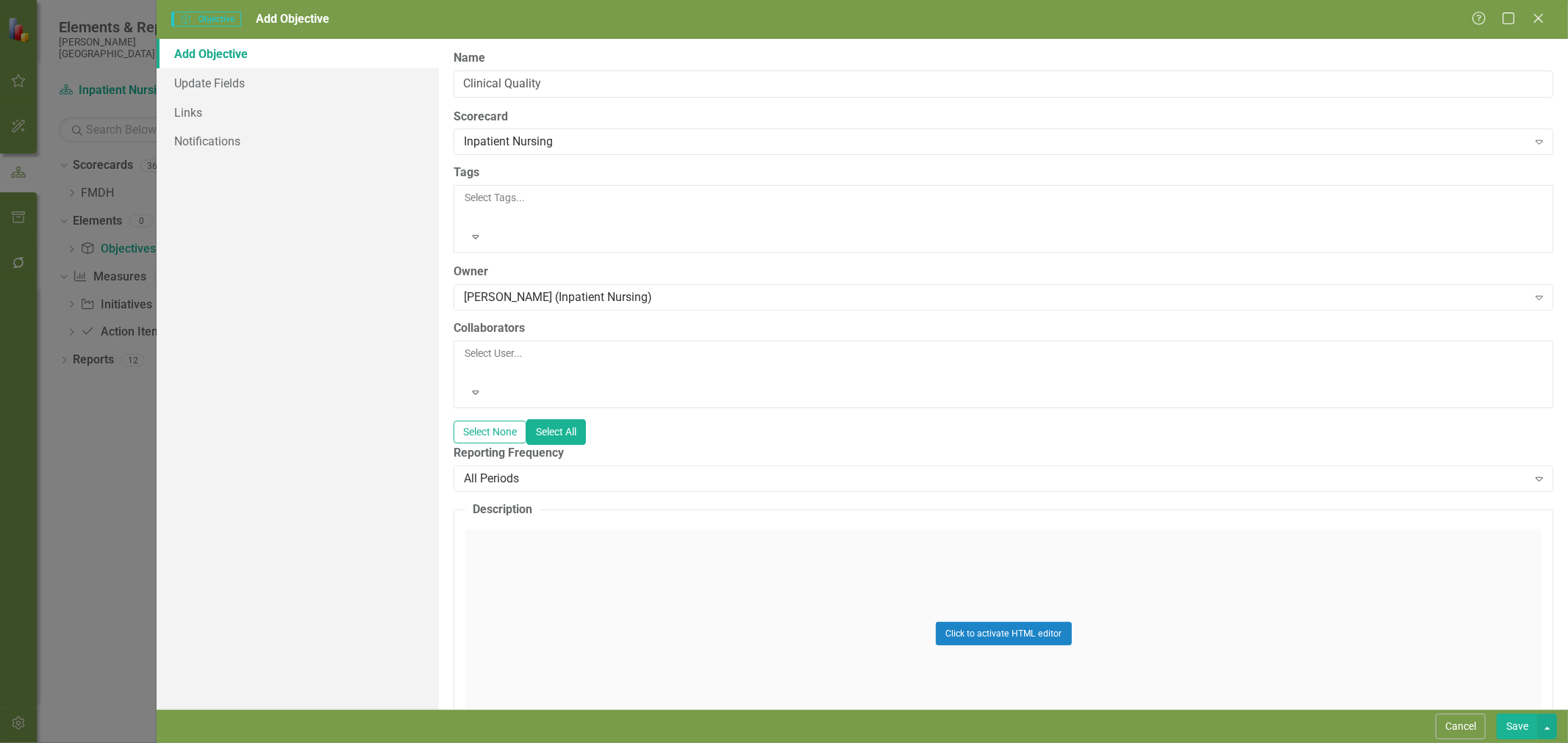
click at [581, 470] on div "All Periods" at bounding box center [995, 478] width 1063 height 17
click at [247, 142] on link "Notifications" at bounding box center [298, 141] width 283 height 29
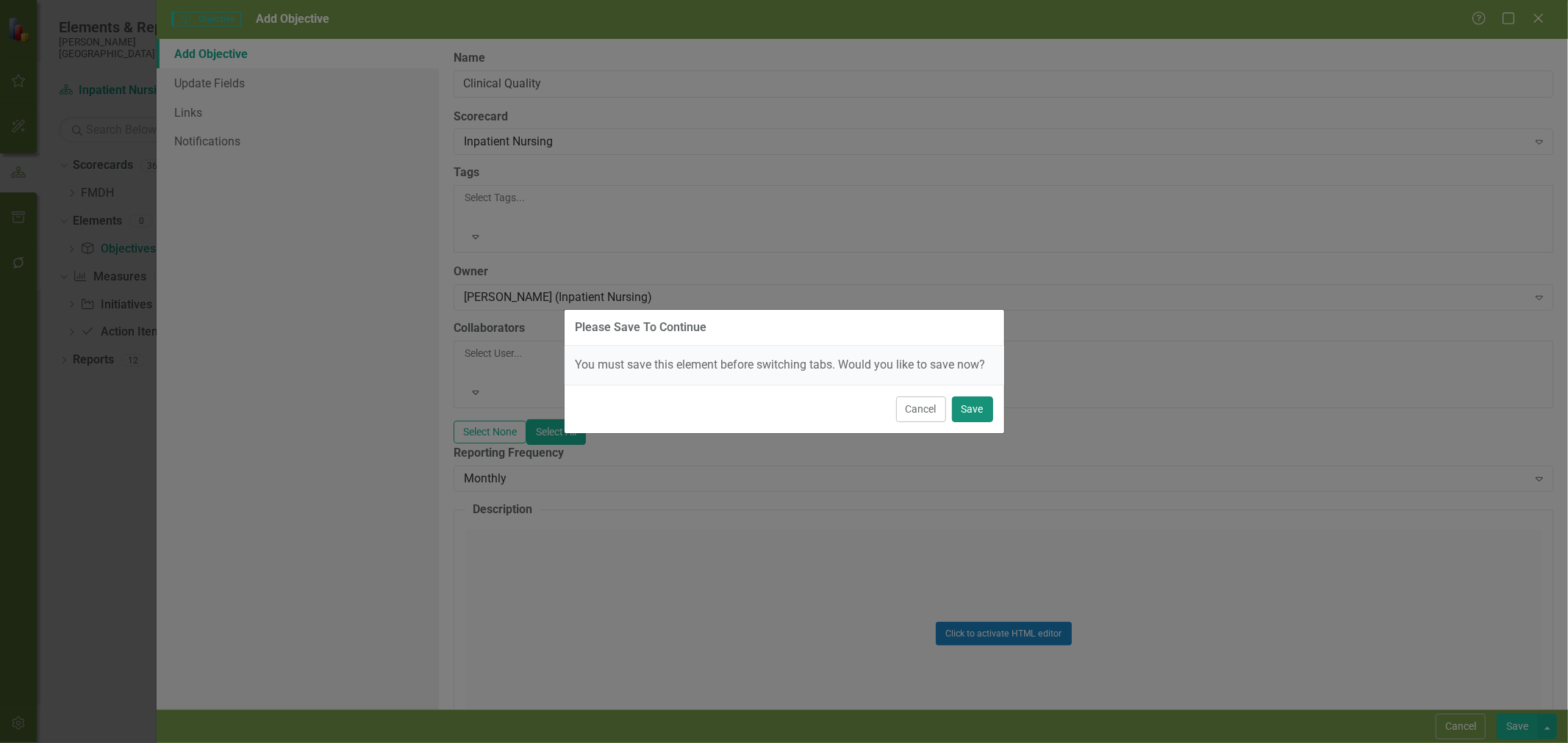
drag, startPoint x: 980, startPoint y: 412, endPoint x: 895, endPoint y: 373, distance: 93.5
click at [979, 412] on button "Save" at bounding box center [972, 409] width 41 height 25
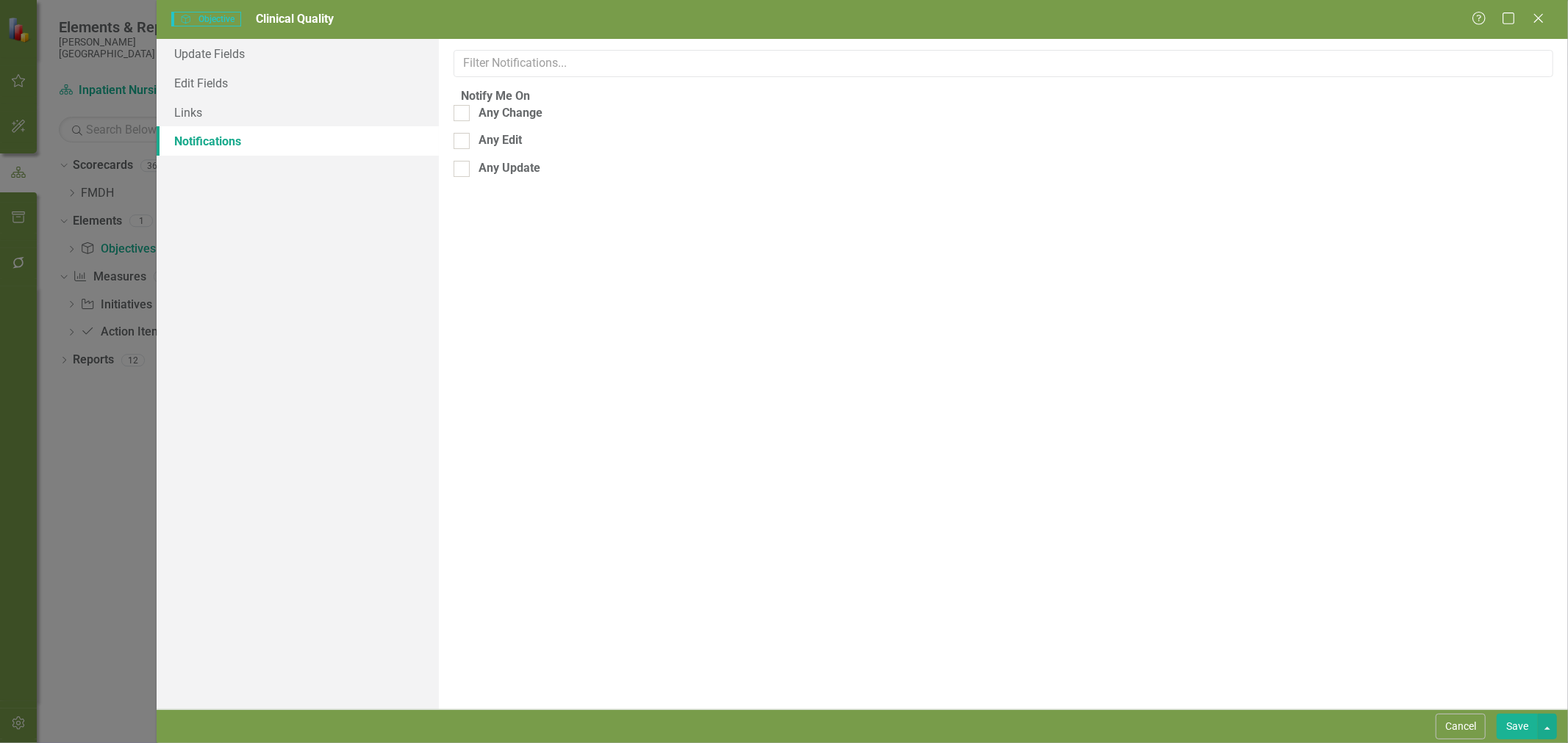
click at [1522, 732] on button "Save" at bounding box center [1516, 726] width 41 height 25
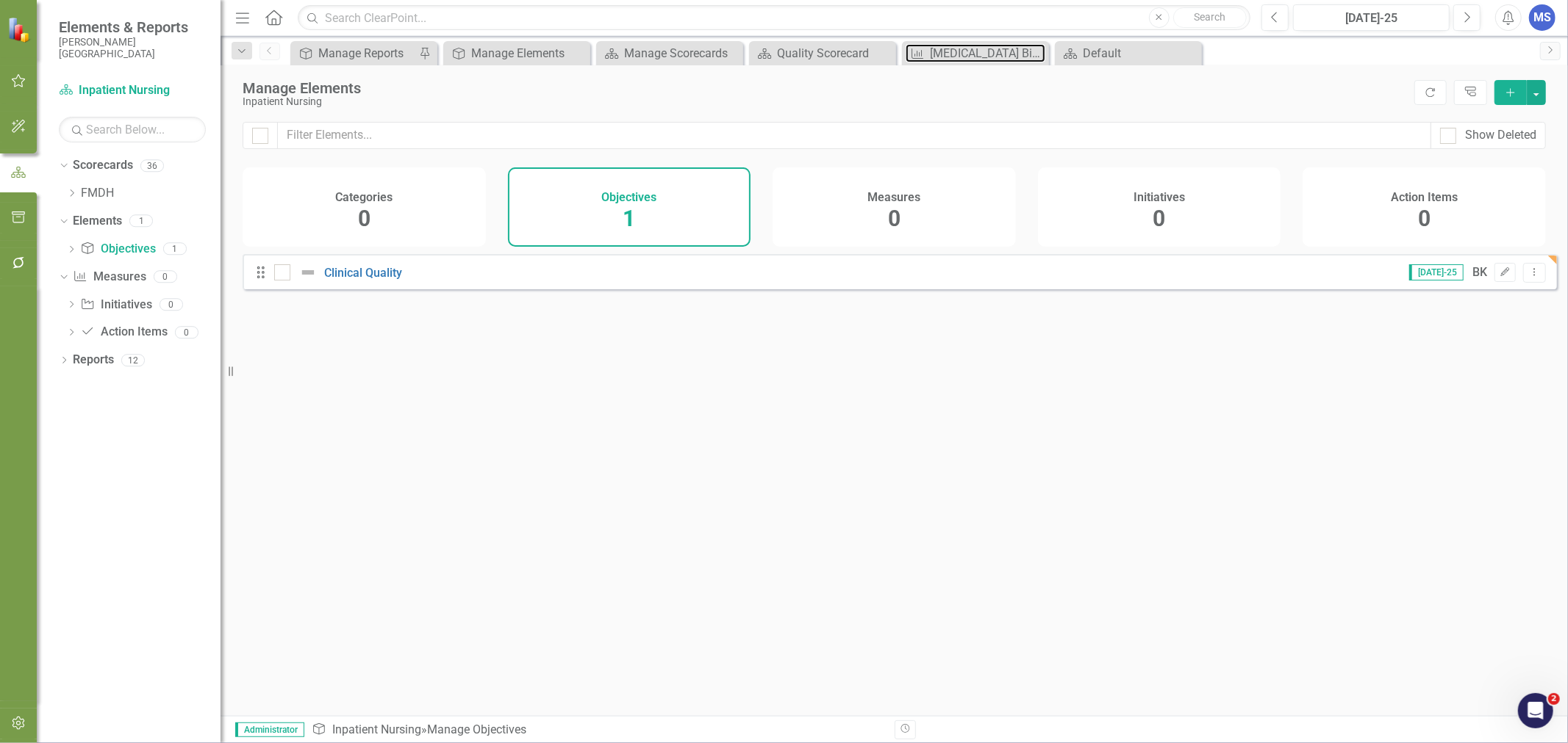
click at [981, 52] on div "[MEDICAL_DATA] Birth" at bounding box center [987, 53] width 115 height 19
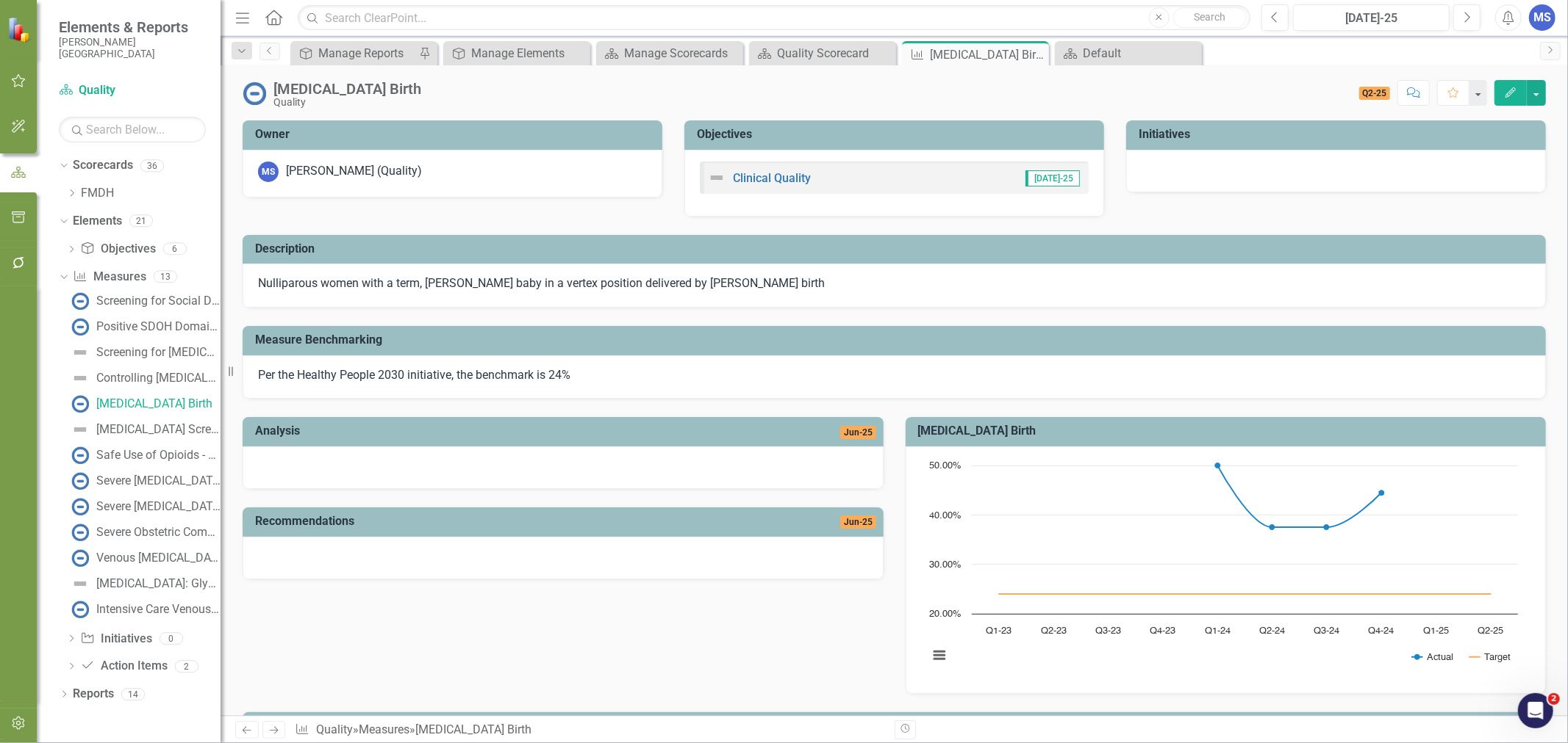
click at [814, 140] on h3 "Objectives" at bounding box center [896, 134] width 400 height 13
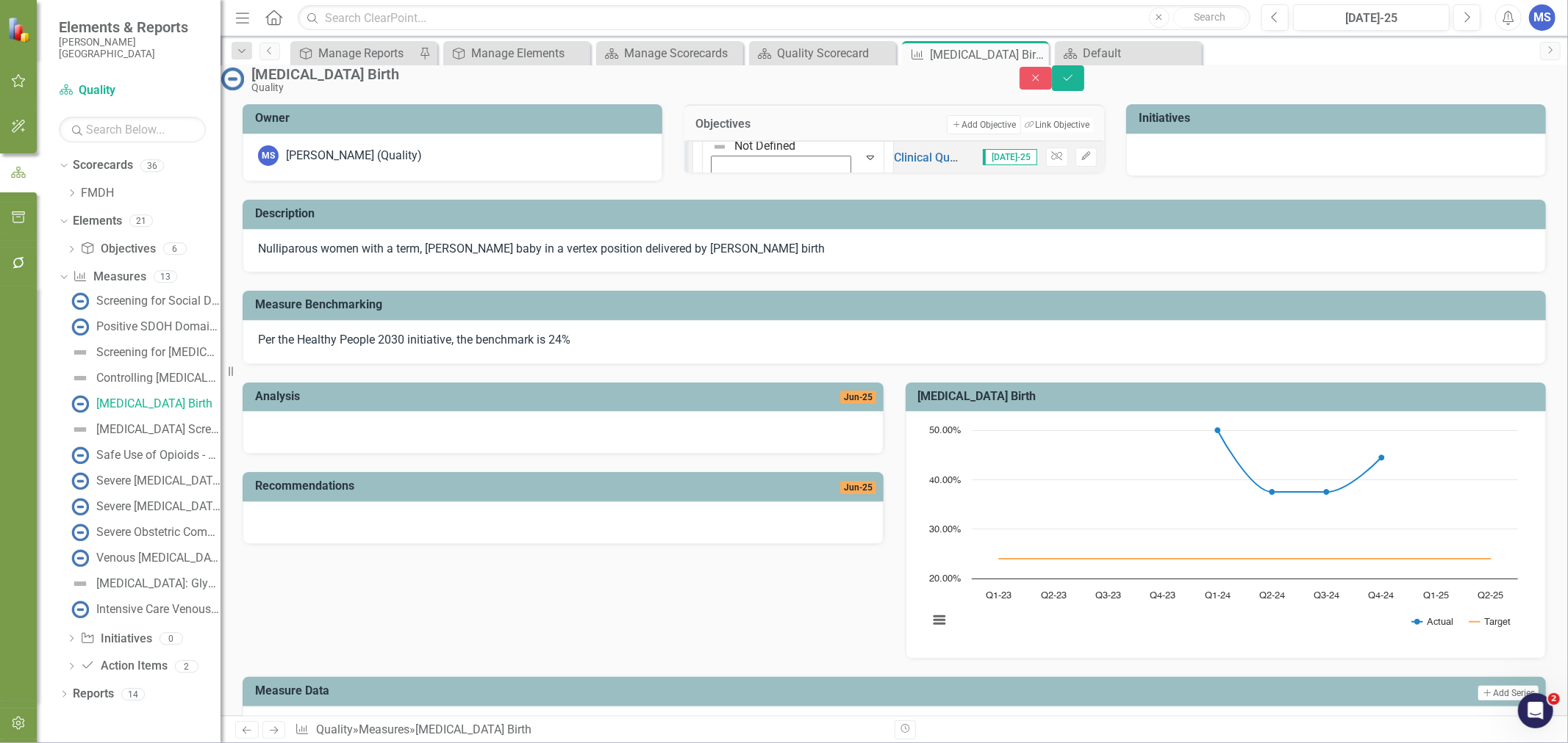
click at [1055, 132] on button "Link Tag Link Objective" at bounding box center [1056, 124] width 71 height 15
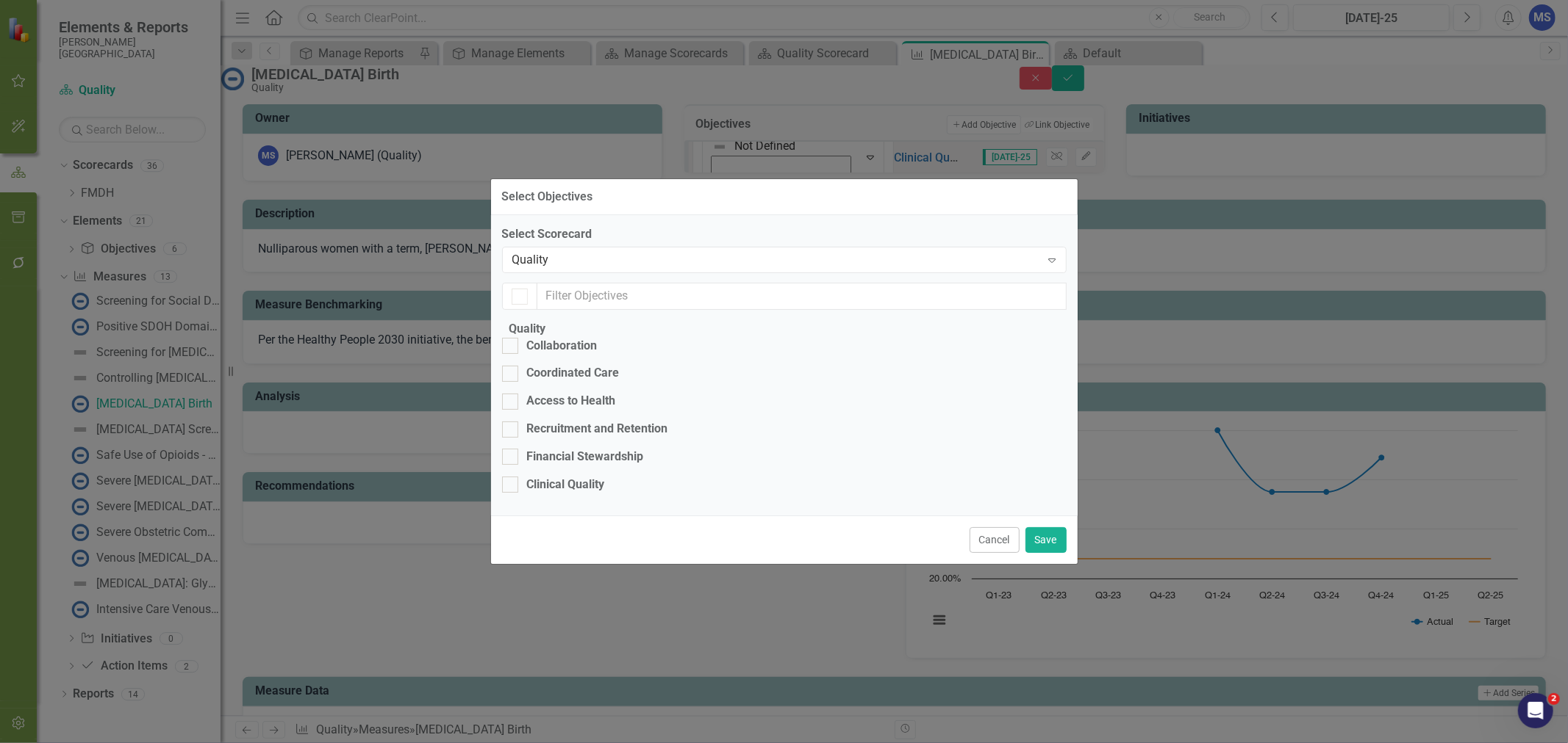
checkbox input "true"
checkbox input "false"
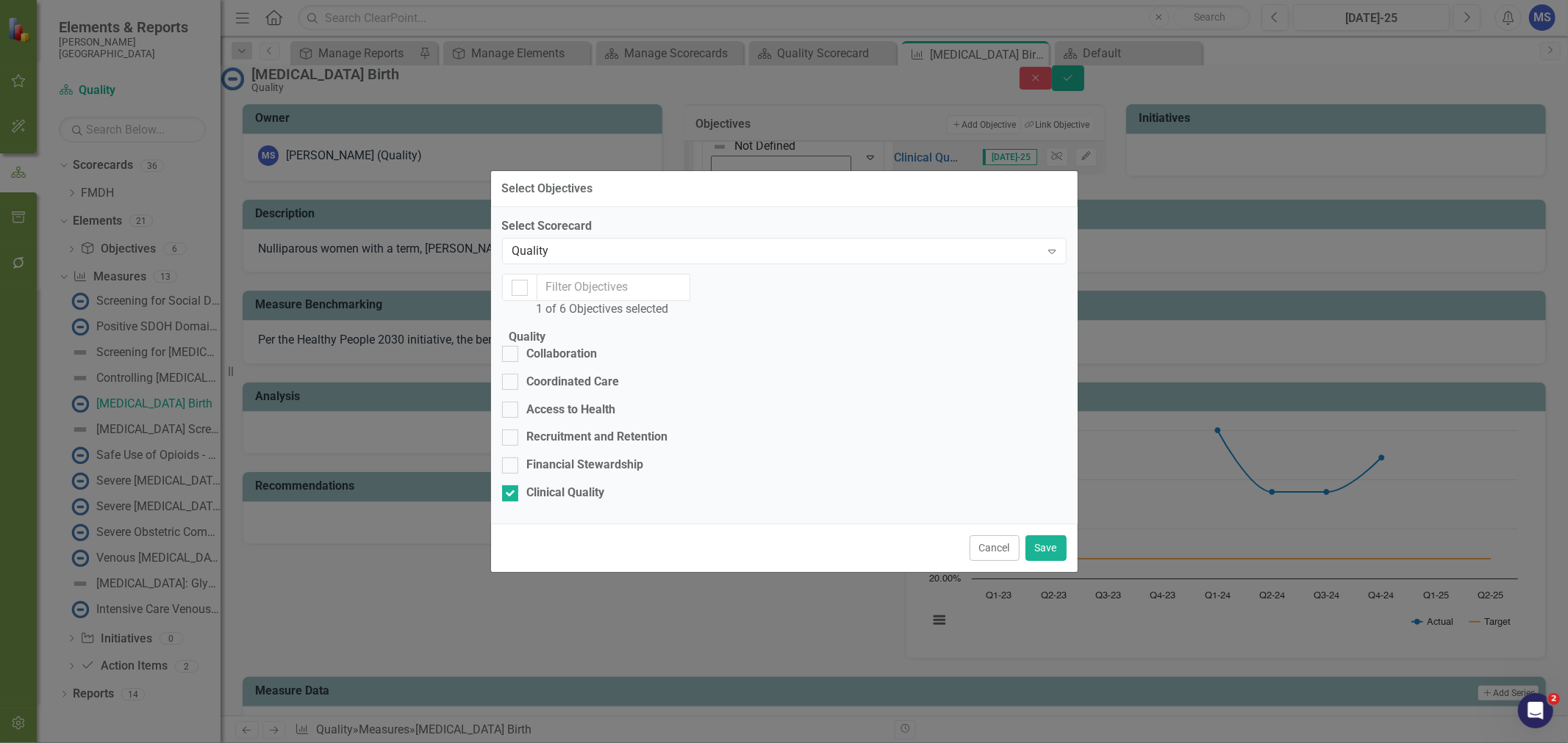
click at [604, 243] on div "Quality" at bounding box center [777, 252] width 528 height 17
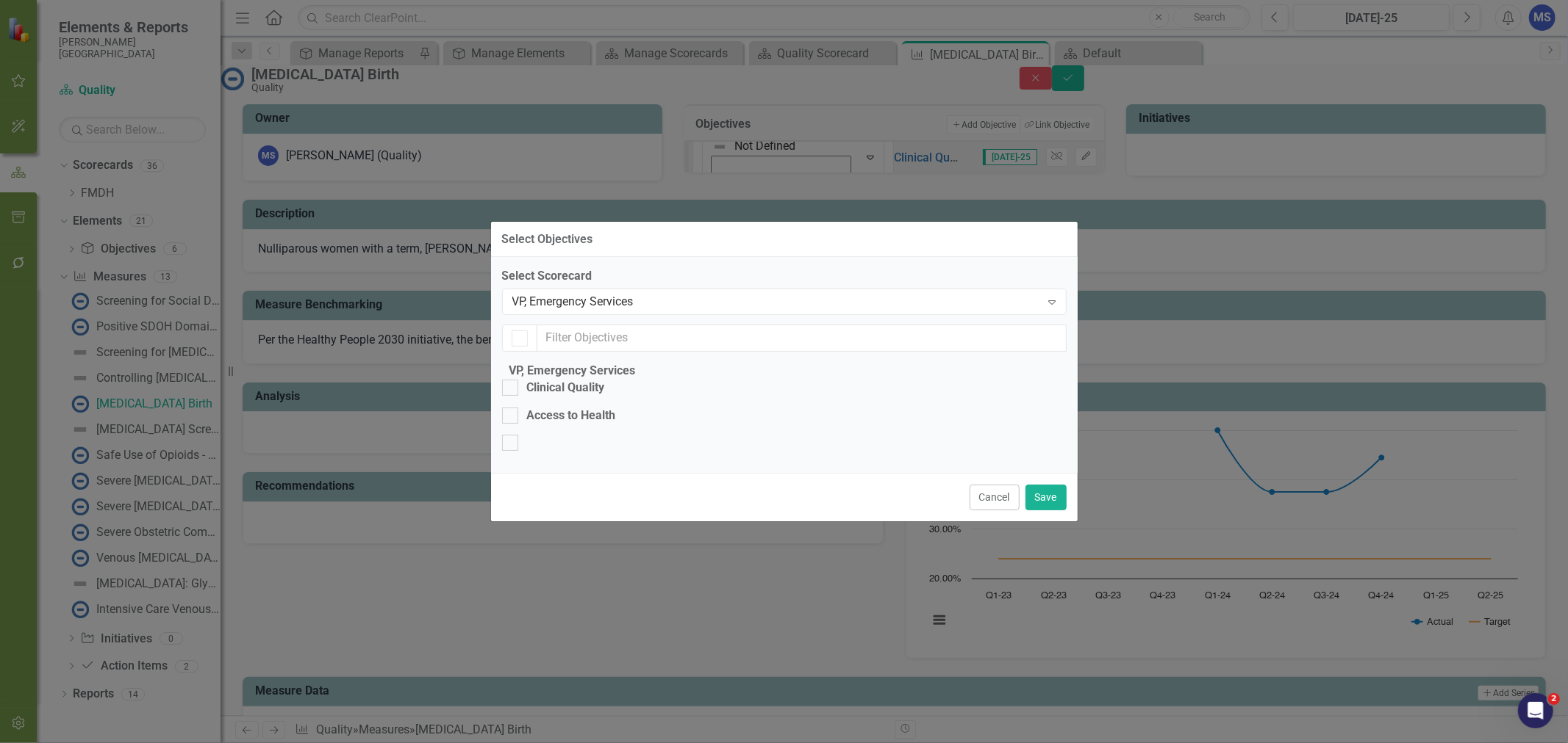
checkbox input "false"
click at [628, 294] on div "VP, Emergency Services" at bounding box center [777, 302] width 528 height 17
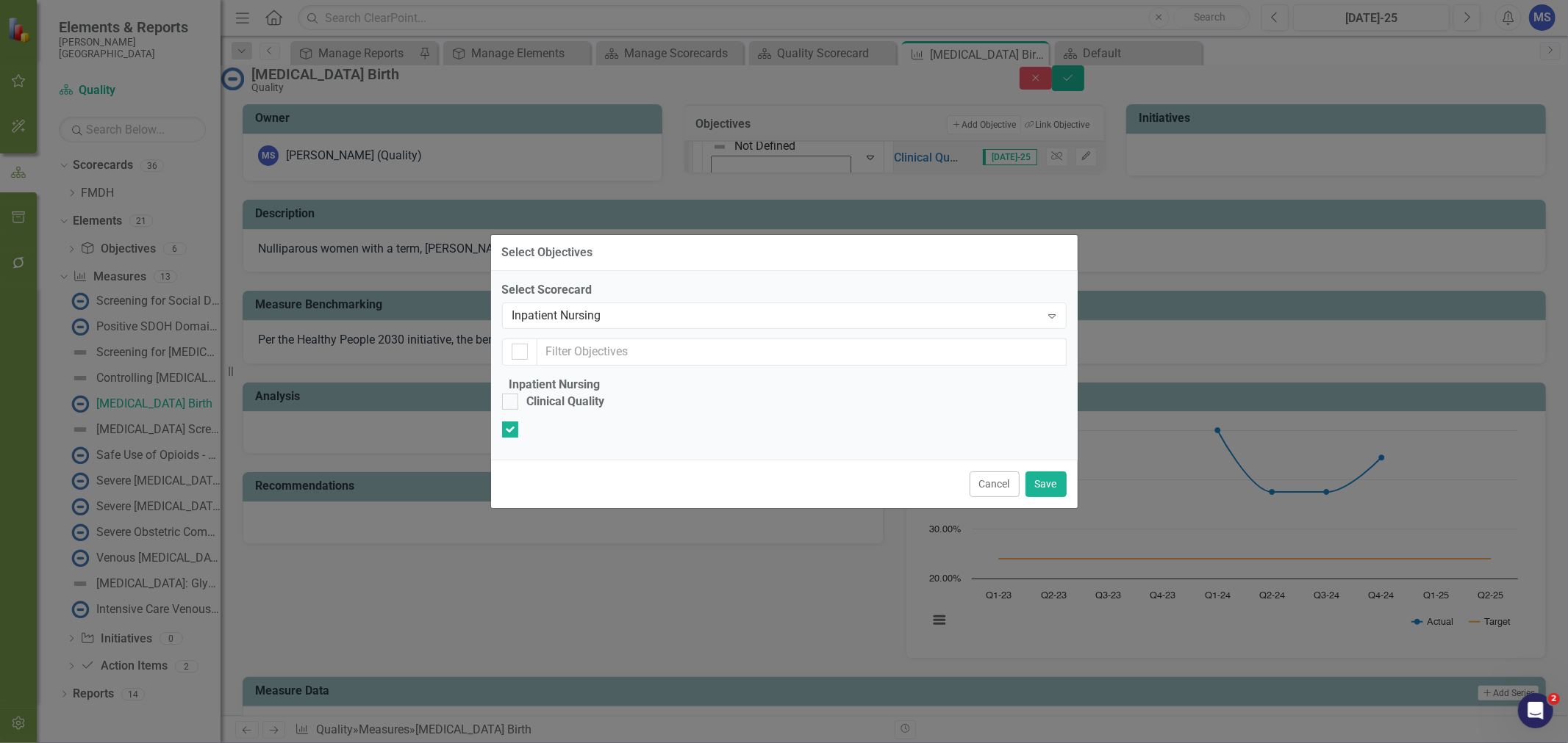
click at [567, 393] on div "Clinical Quality" at bounding box center [566, 402] width 78 height 17
click at [512, 393] on input "Clinical Quality" at bounding box center [506, 398] width 9 height 9
checkbox input "true"
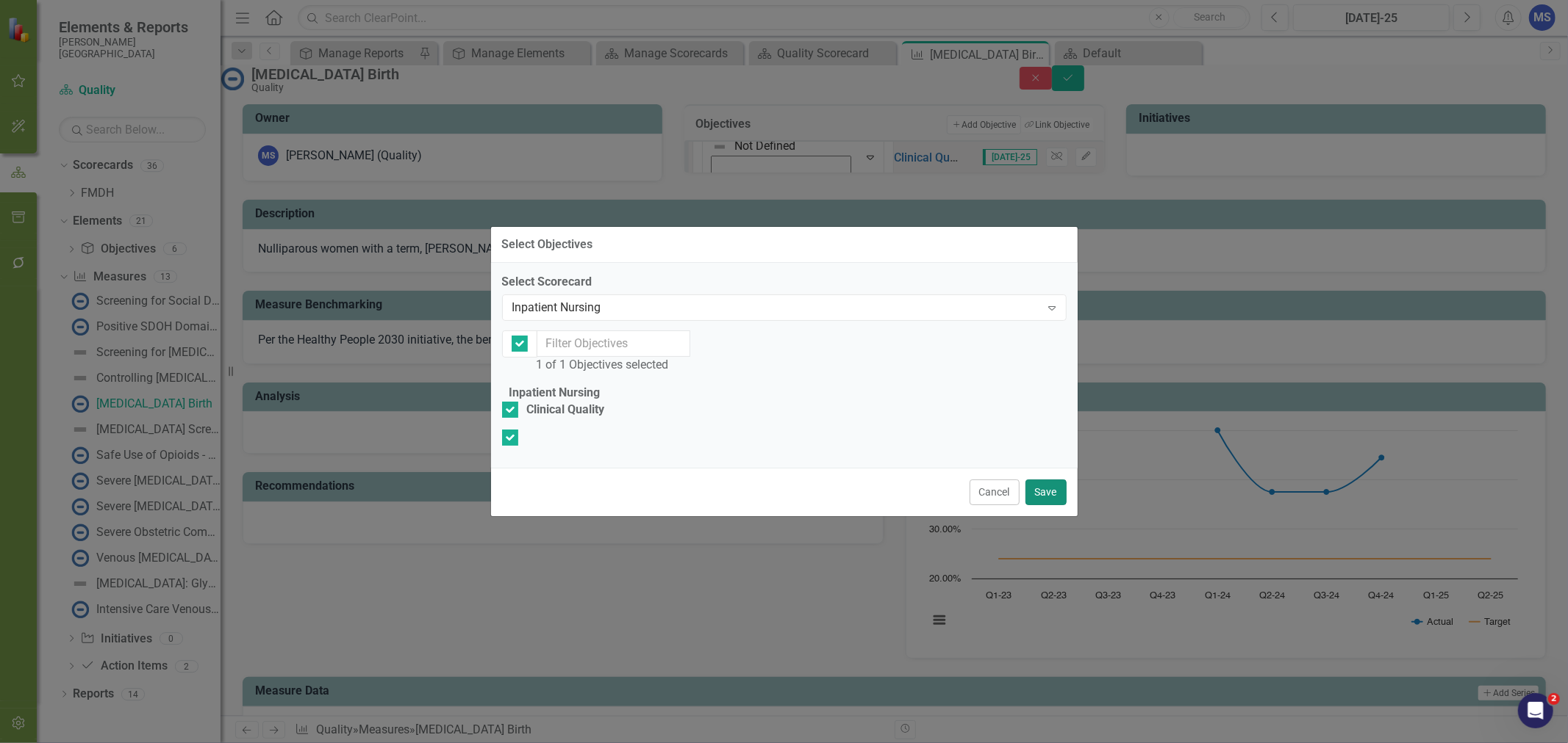
click at [1040, 505] on button "Save" at bounding box center [1045, 492] width 41 height 25
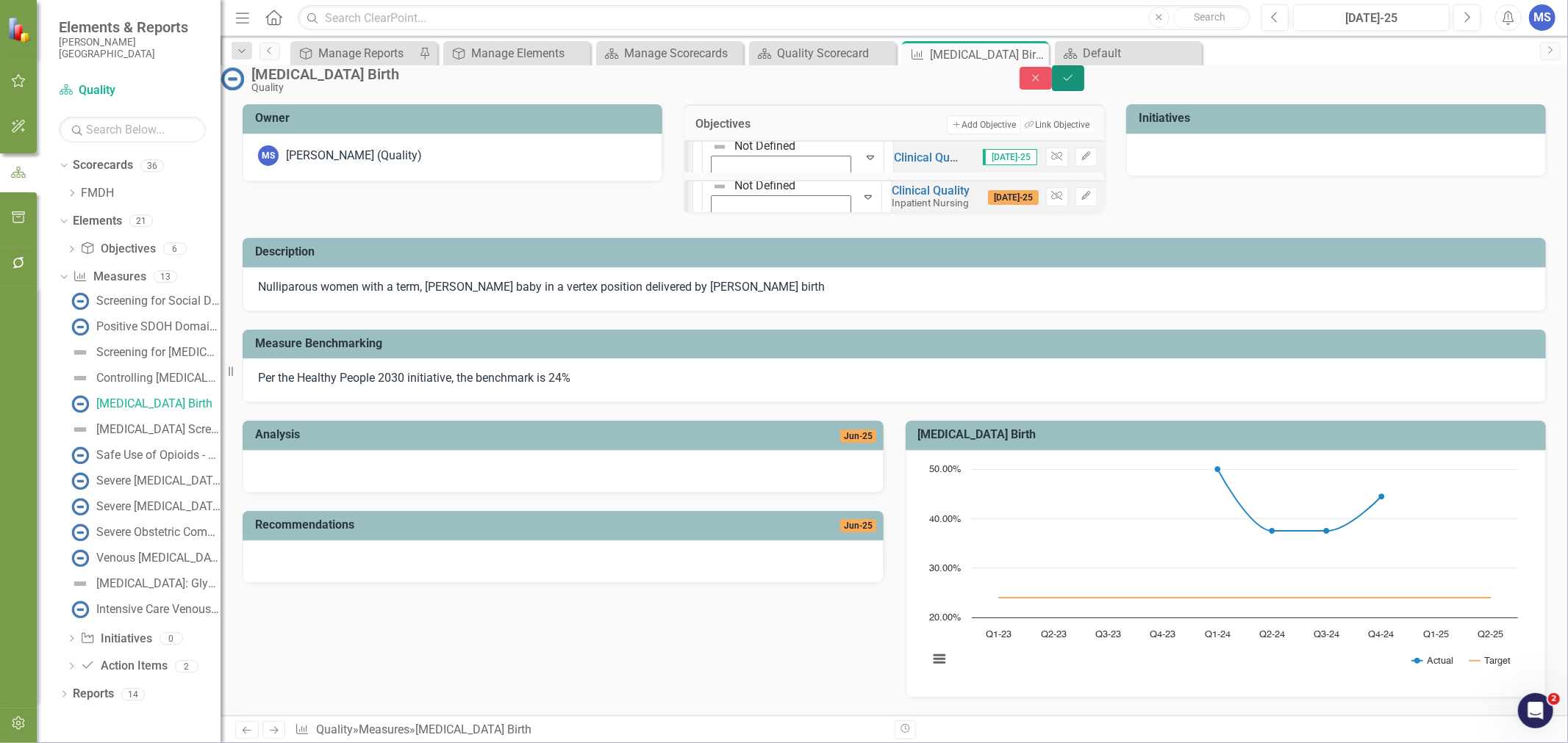
click at [1084, 84] on button "Save" at bounding box center [1068, 78] width 32 height 25
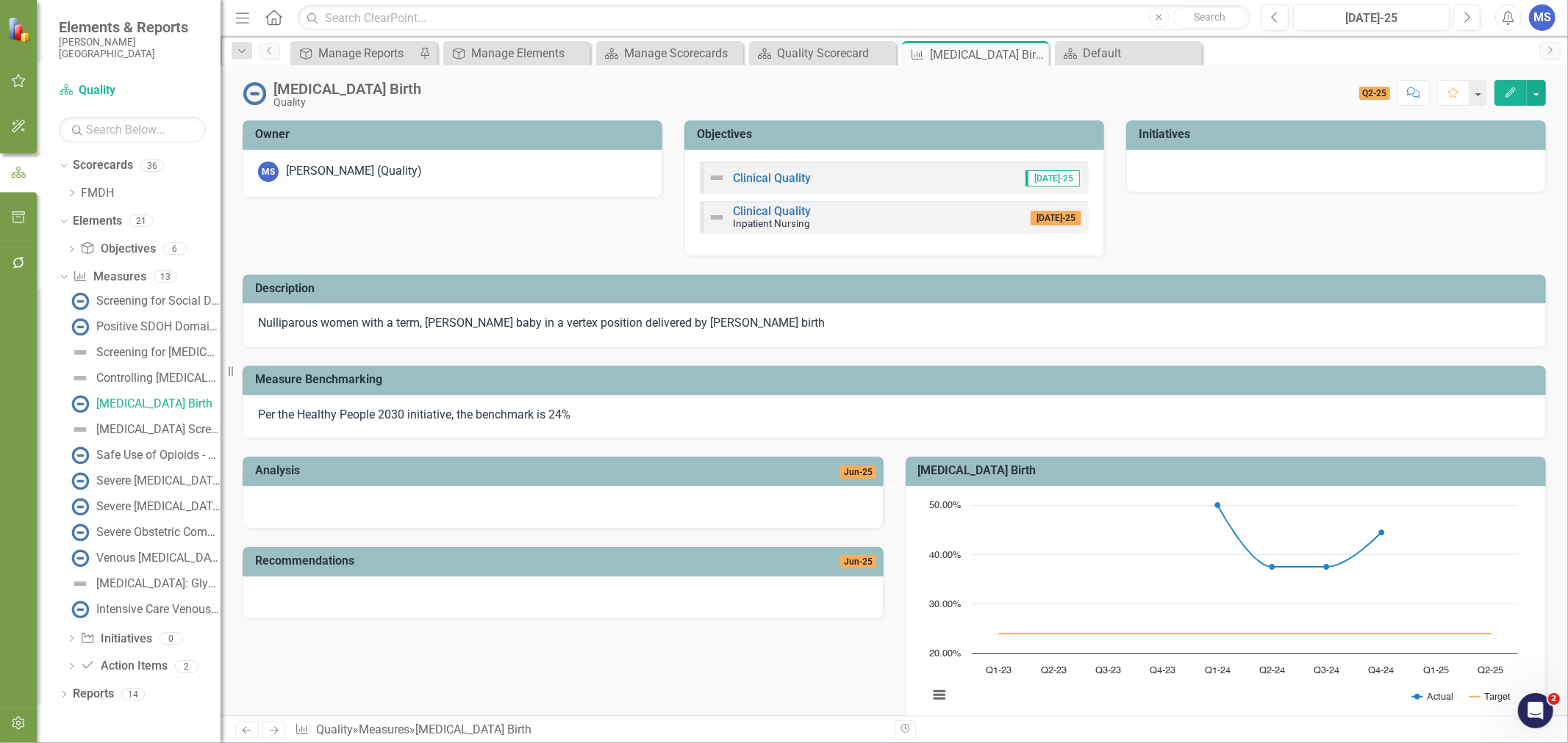
click at [763, 170] on div "Clinical Quality" at bounding box center [759, 177] width 103 height 18
click at [763, 176] on link "Clinical Quality" at bounding box center [771, 178] width 78 height 14
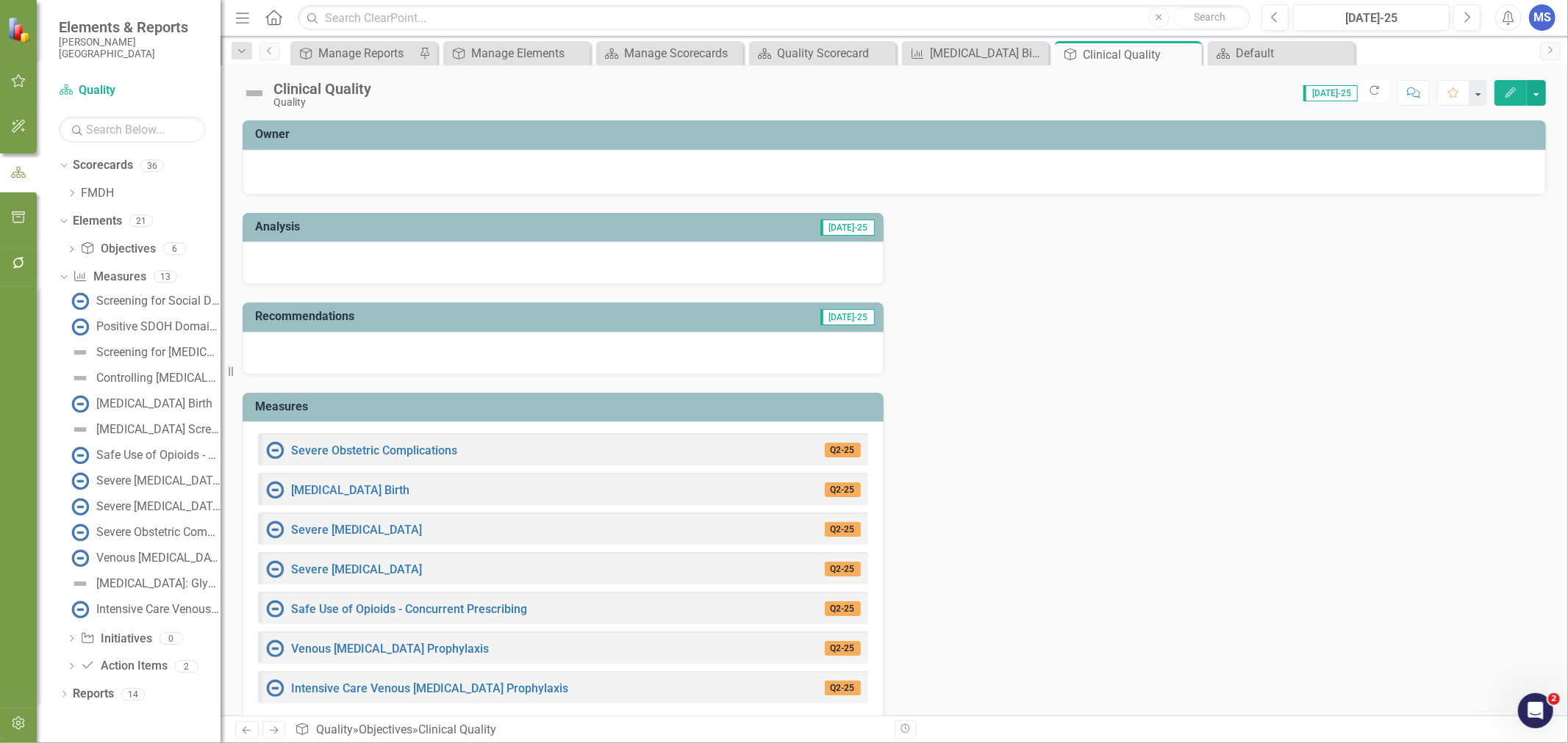
click at [0, 0] on icon "Close" at bounding box center [0, 0] width 0 height 0
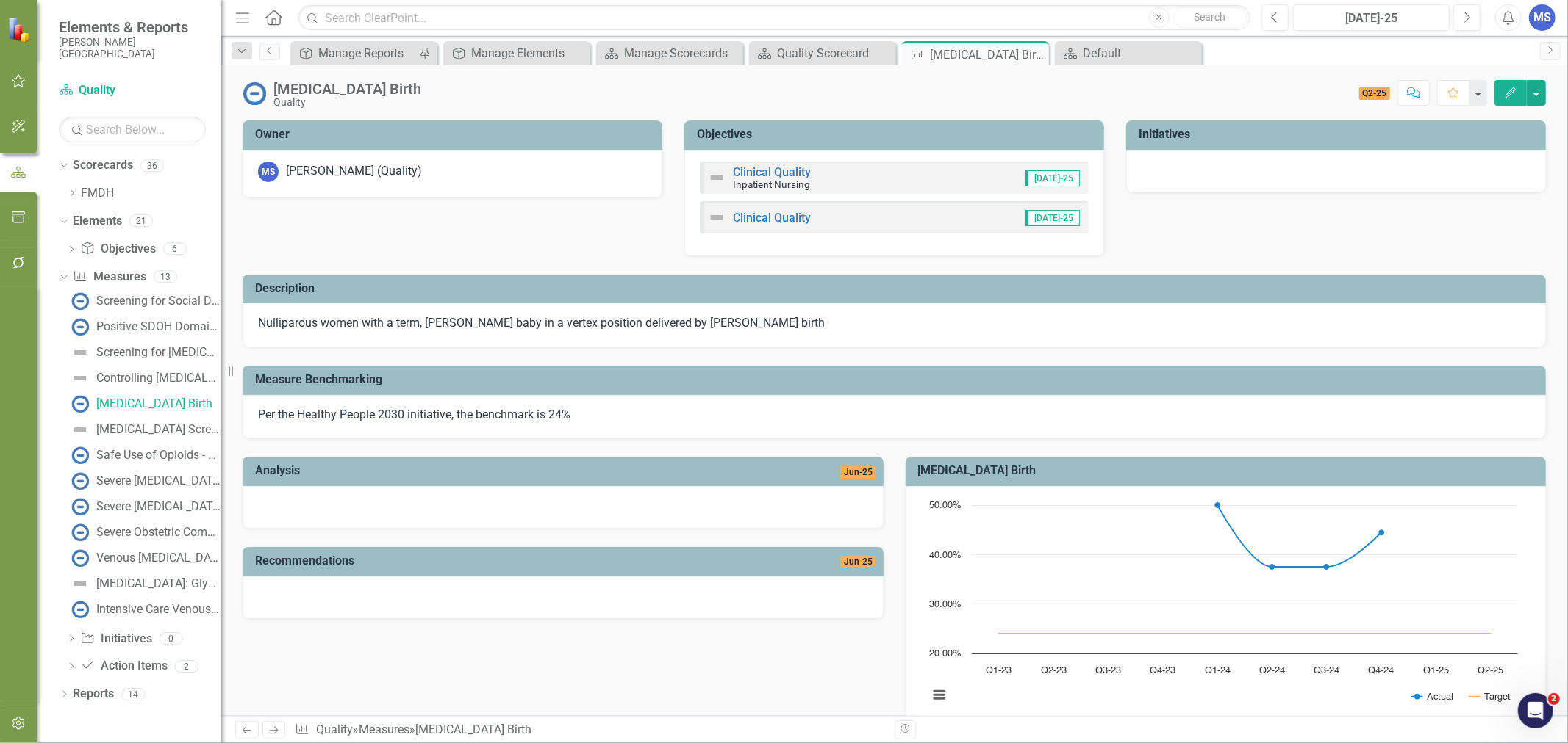
click at [0, 0] on icon "Close" at bounding box center [0, 0] width 0 height 0
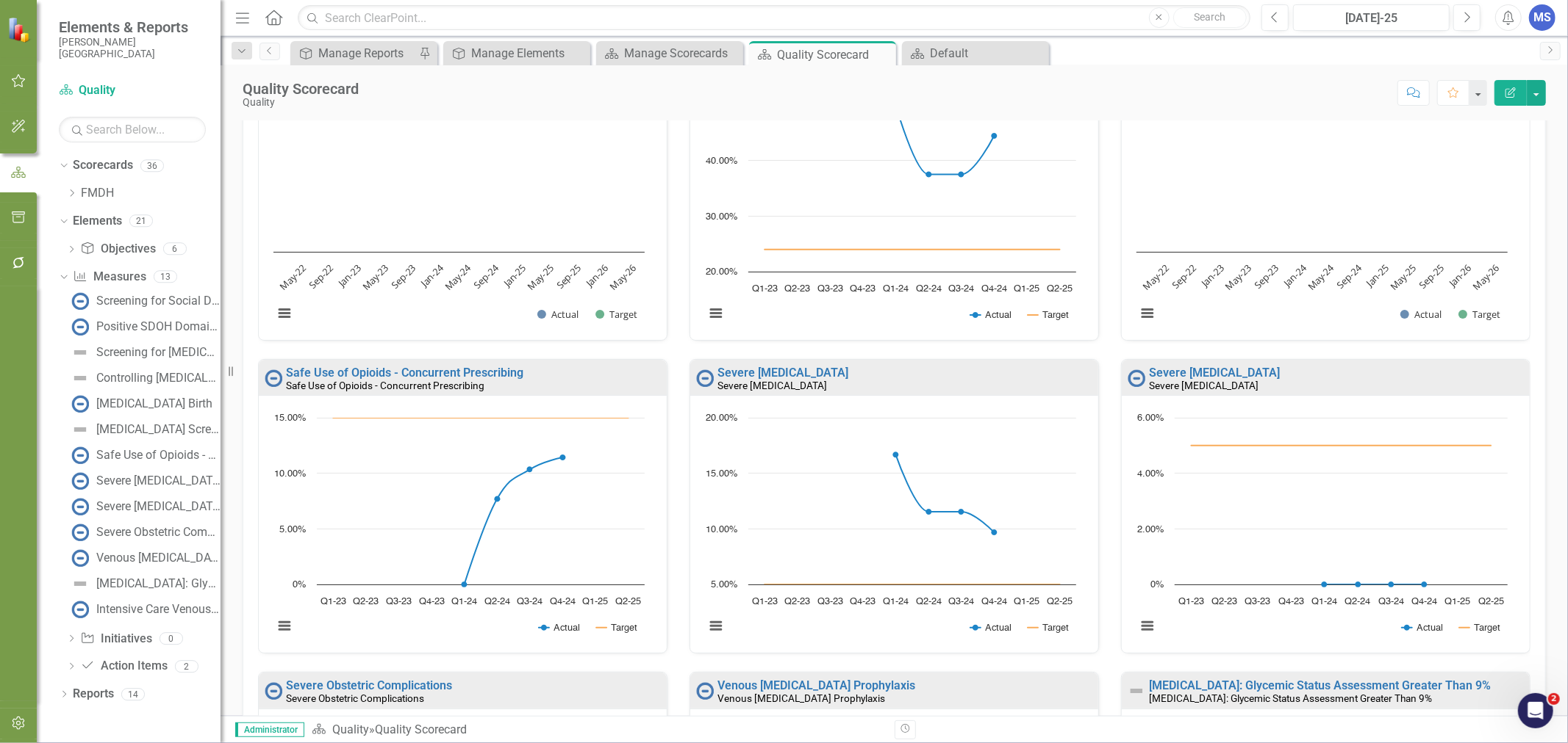
scroll to position [434, 0]
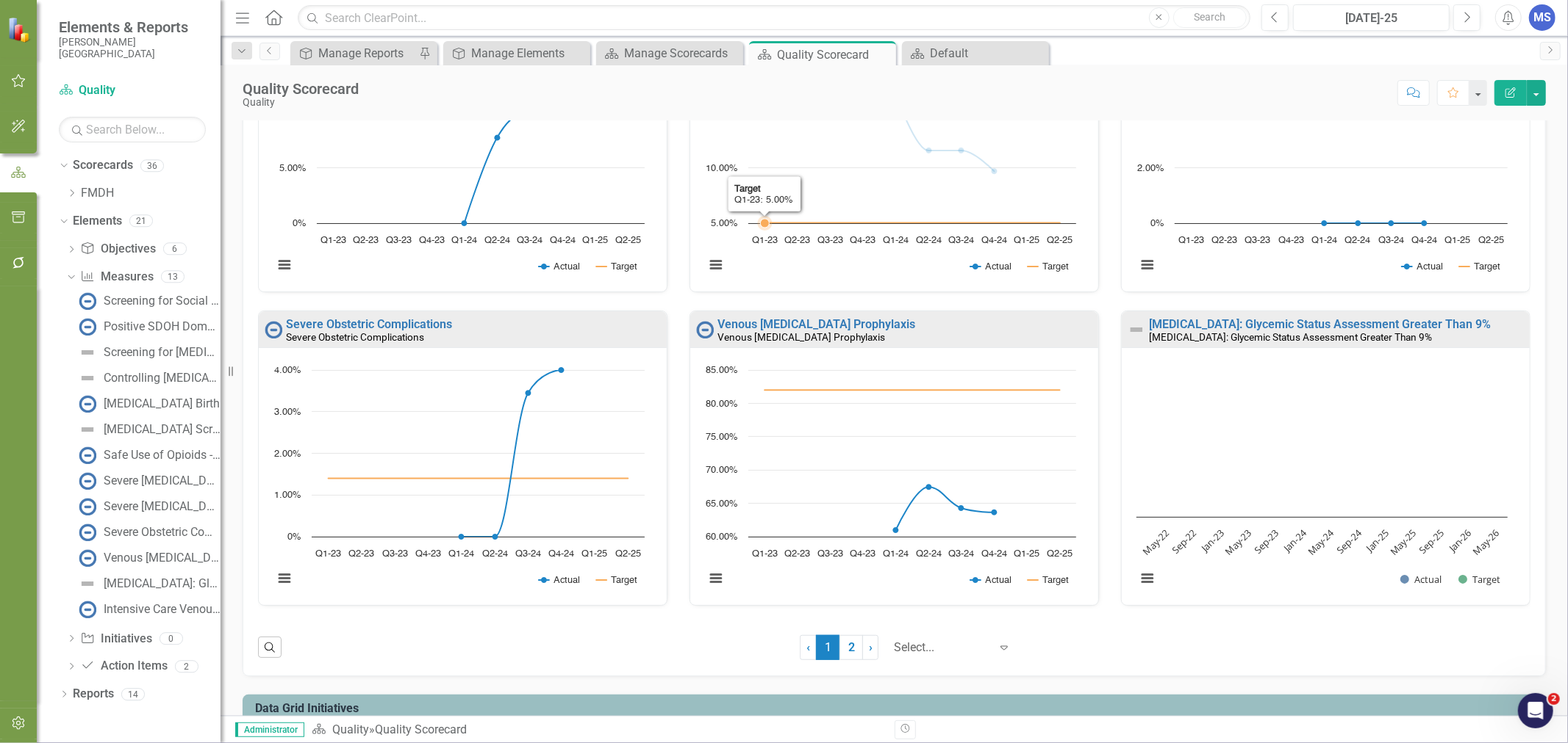
scroll to position [814, 0]
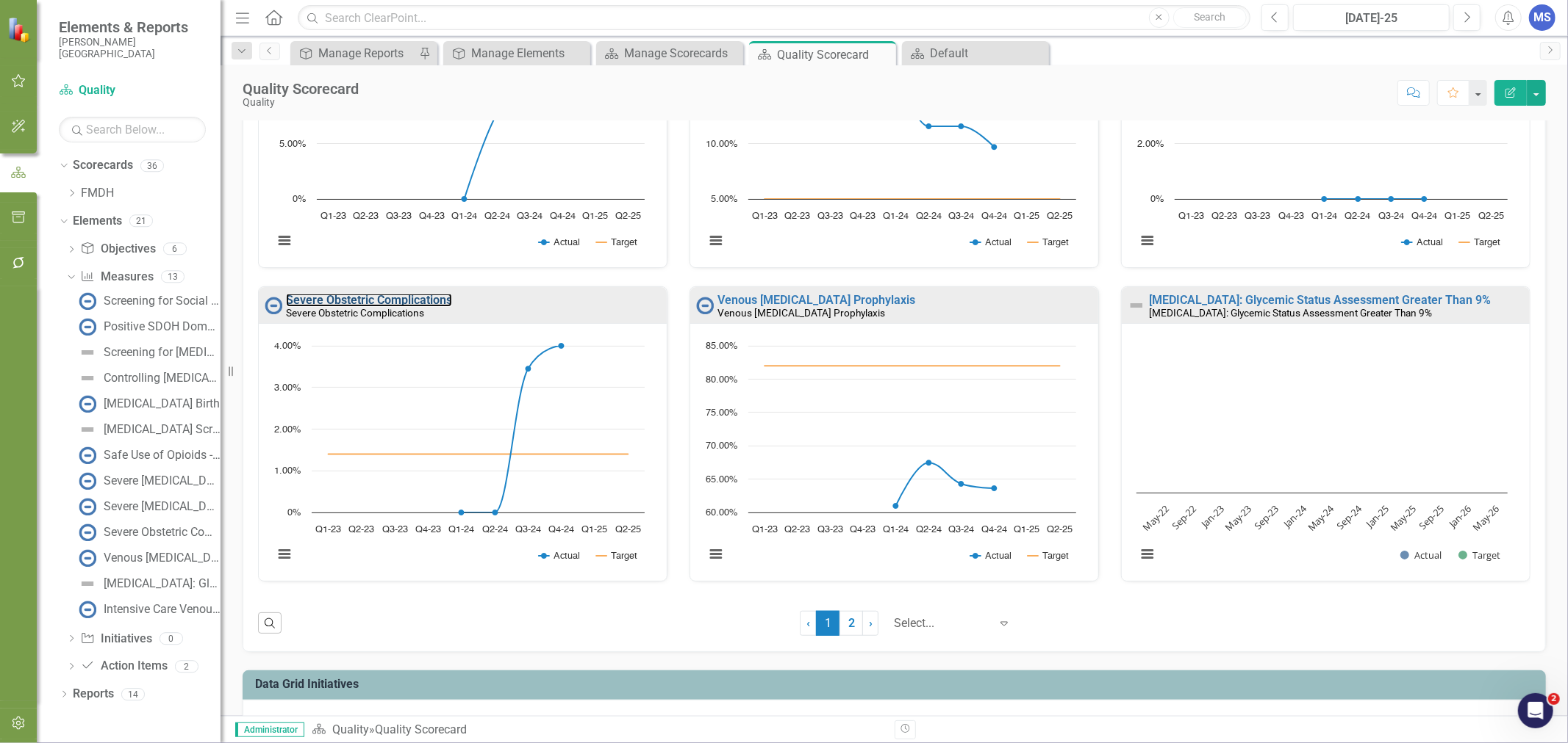
click at [358, 301] on link "Severe Obstetric Complications" at bounding box center [368, 300] width 166 height 14
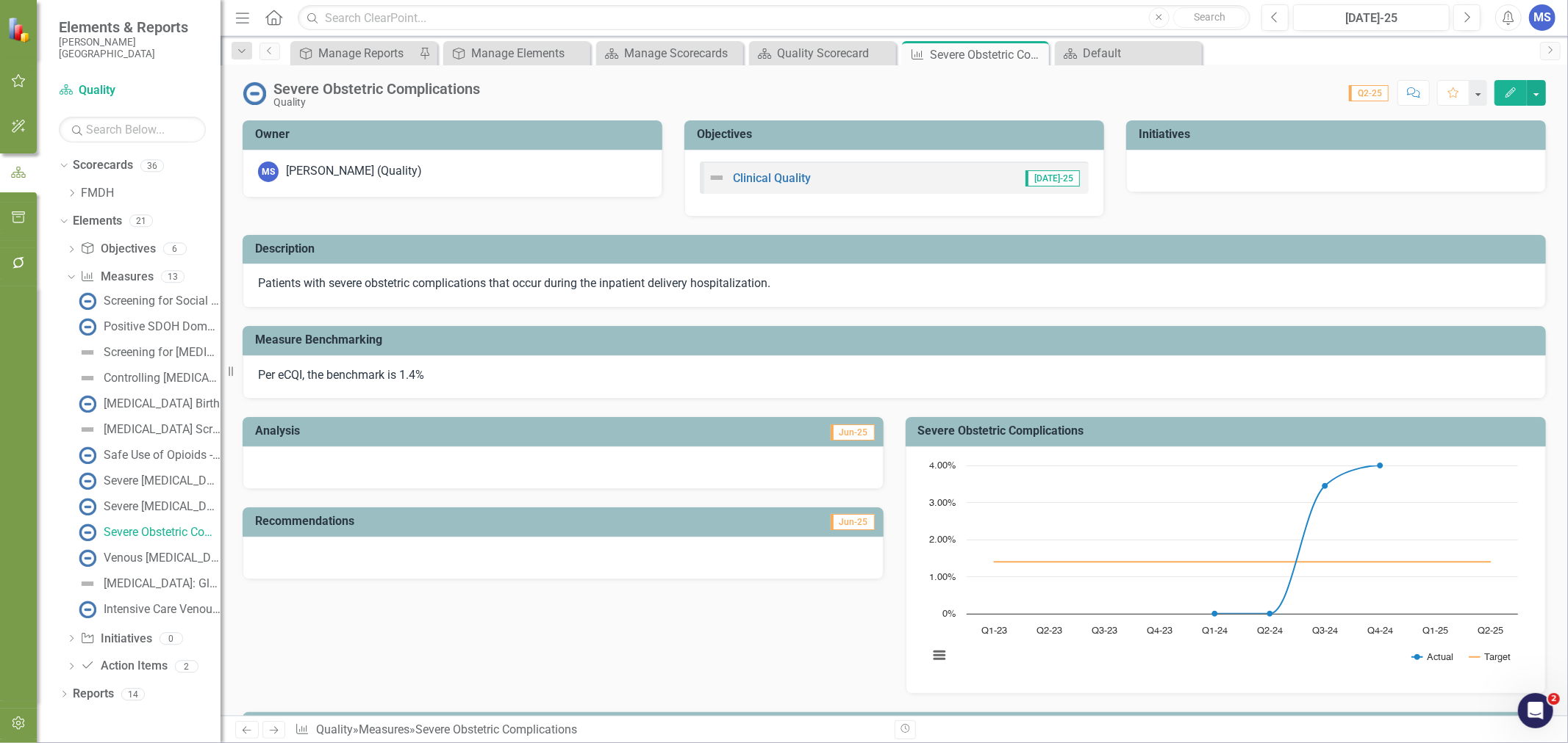
click at [798, 140] on h3 "Objectives" at bounding box center [896, 134] width 400 height 13
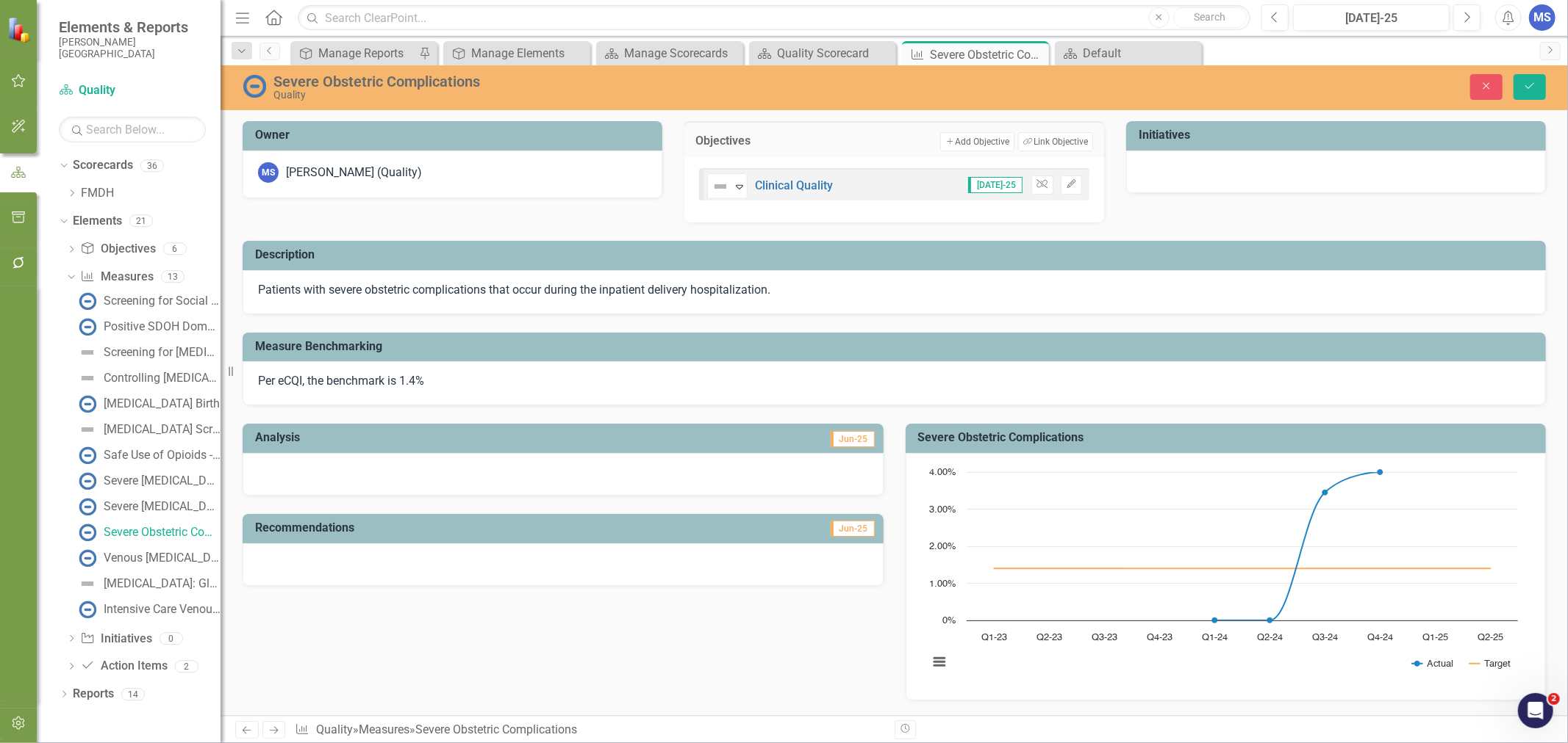
click at [1037, 147] on button "Link Tag Link Objective" at bounding box center [1055, 141] width 74 height 19
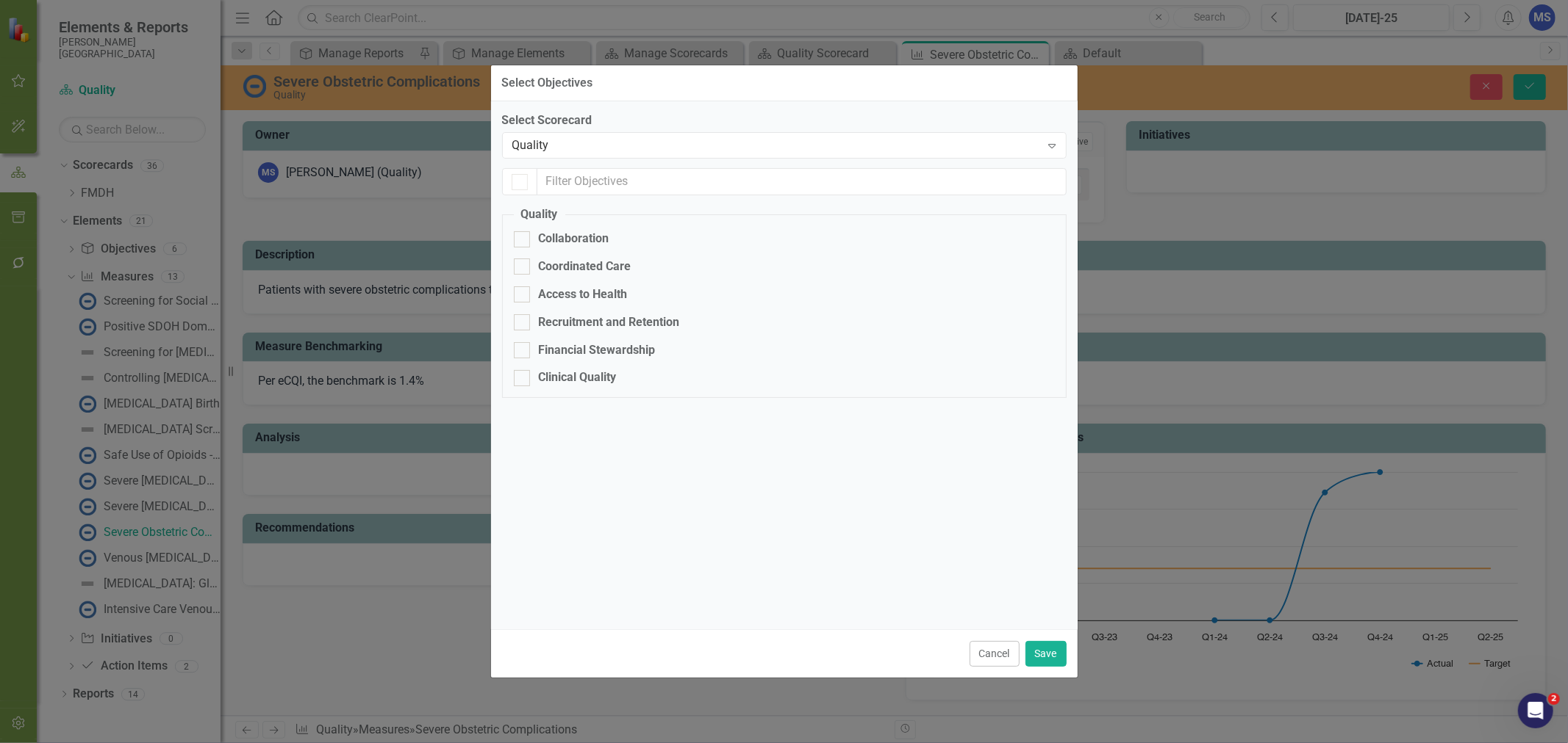
checkbox input "false"
checkbox input "true"
click at [615, 147] on div "Quality" at bounding box center [777, 146] width 528 height 17
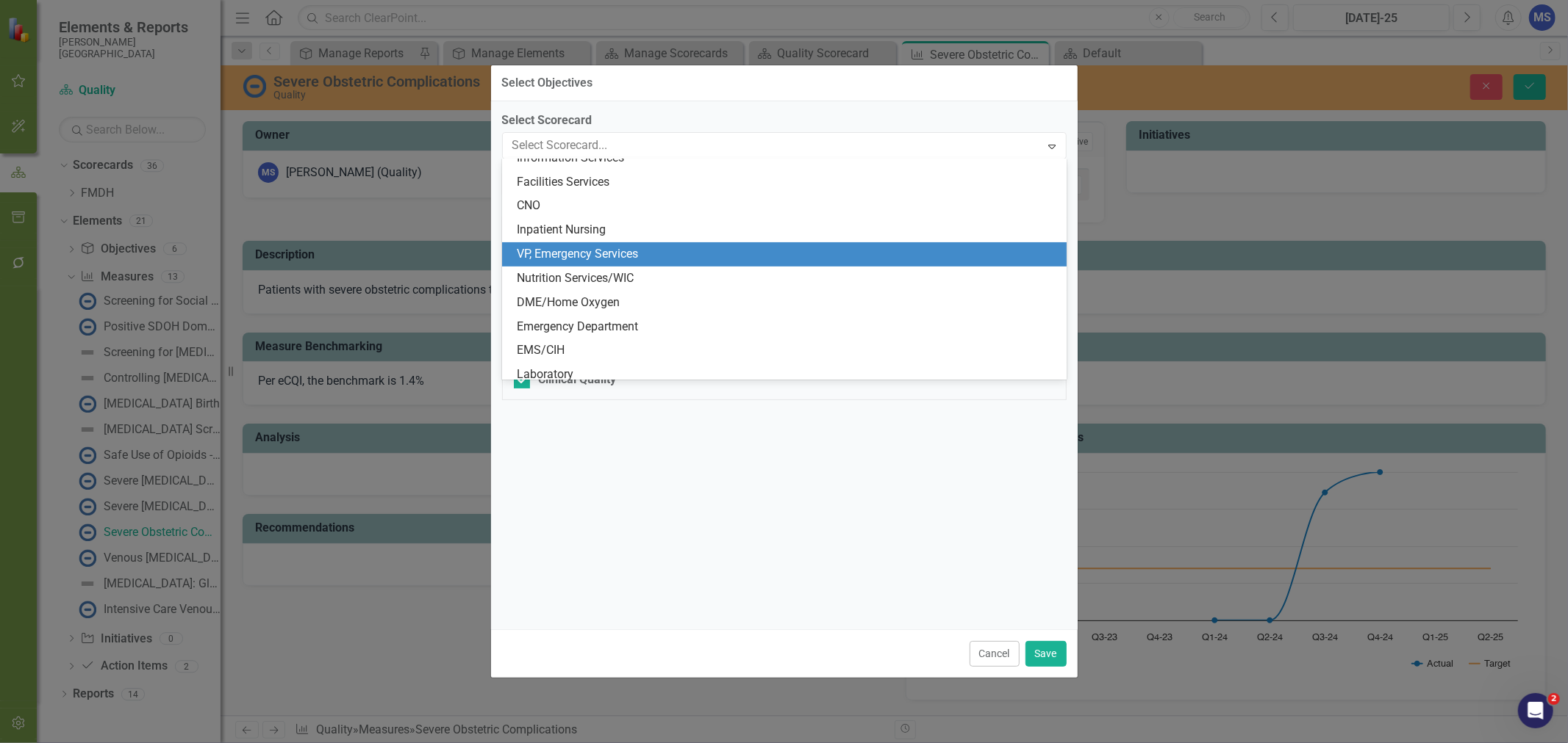
scroll to position [252, 0]
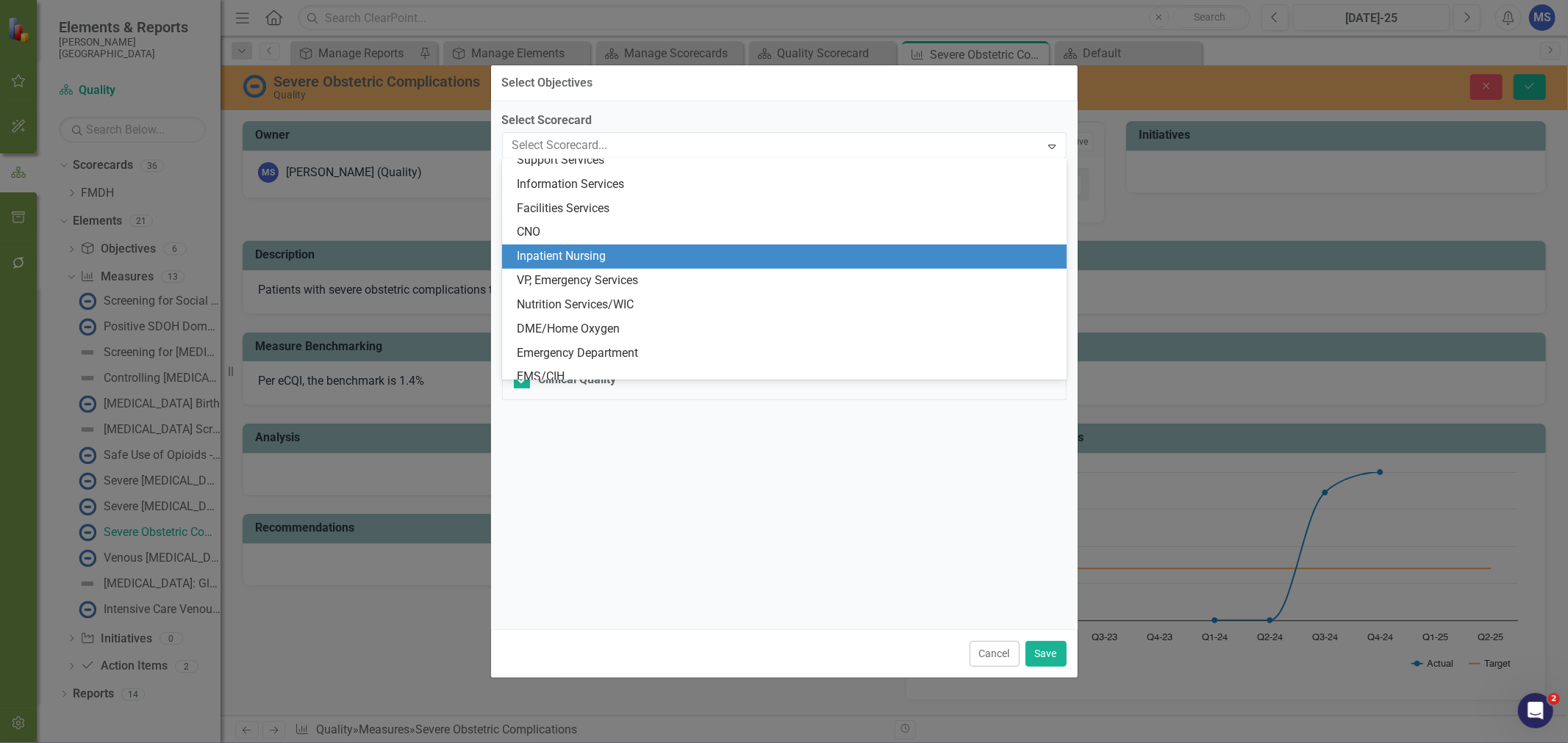
click at [598, 257] on div "Inpatient Nursing" at bounding box center [787, 257] width 541 height 17
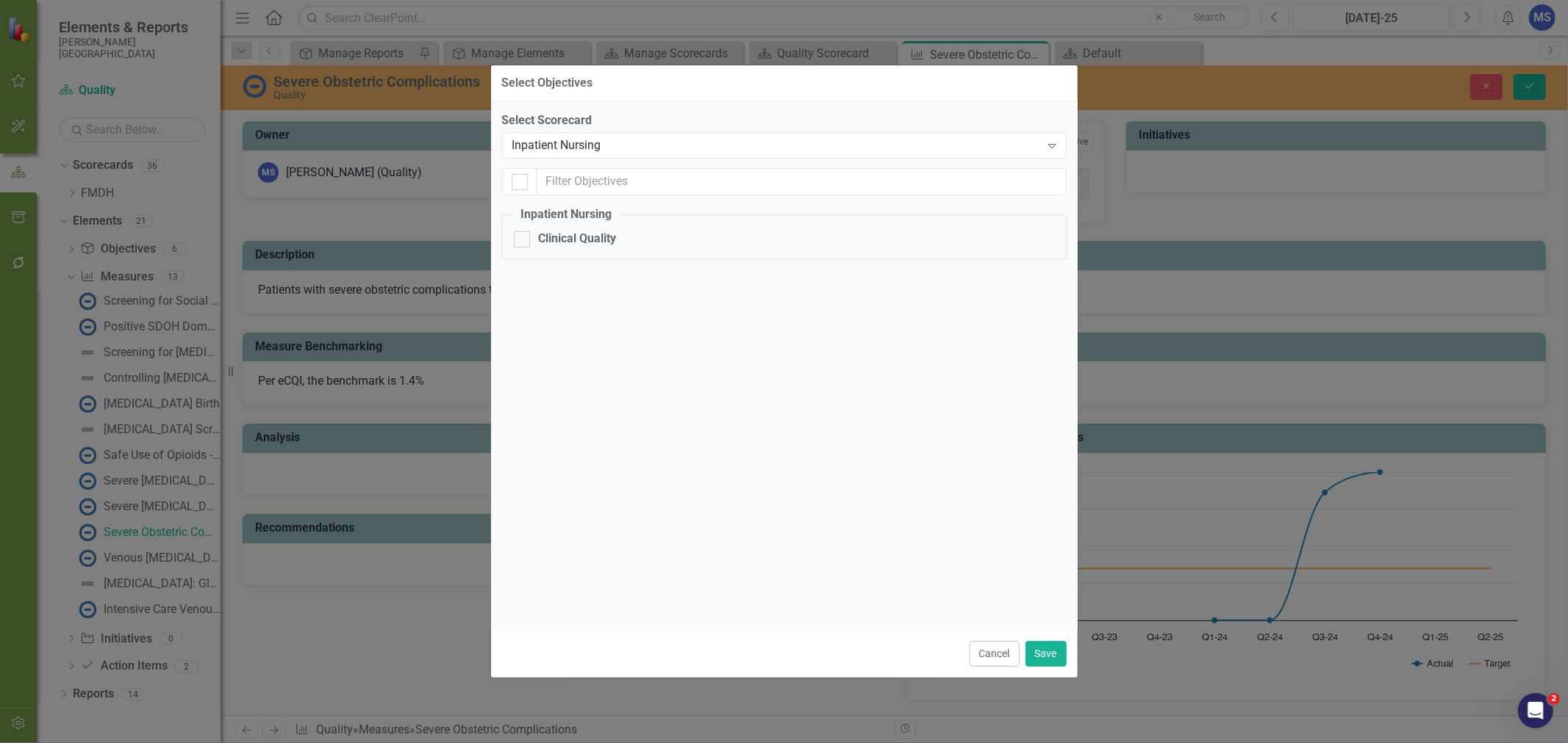
click at [590, 239] on div "Clinical Quality" at bounding box center [577, 239] width 78 height 17
click at [523, 239] on input "Clinical Quality" at bounding box center [518, 236] width 9 height 9
checkbox input "true"
click at [1045, 651] on button "Save" at bounding box center [1045, 654] width 41 height 25
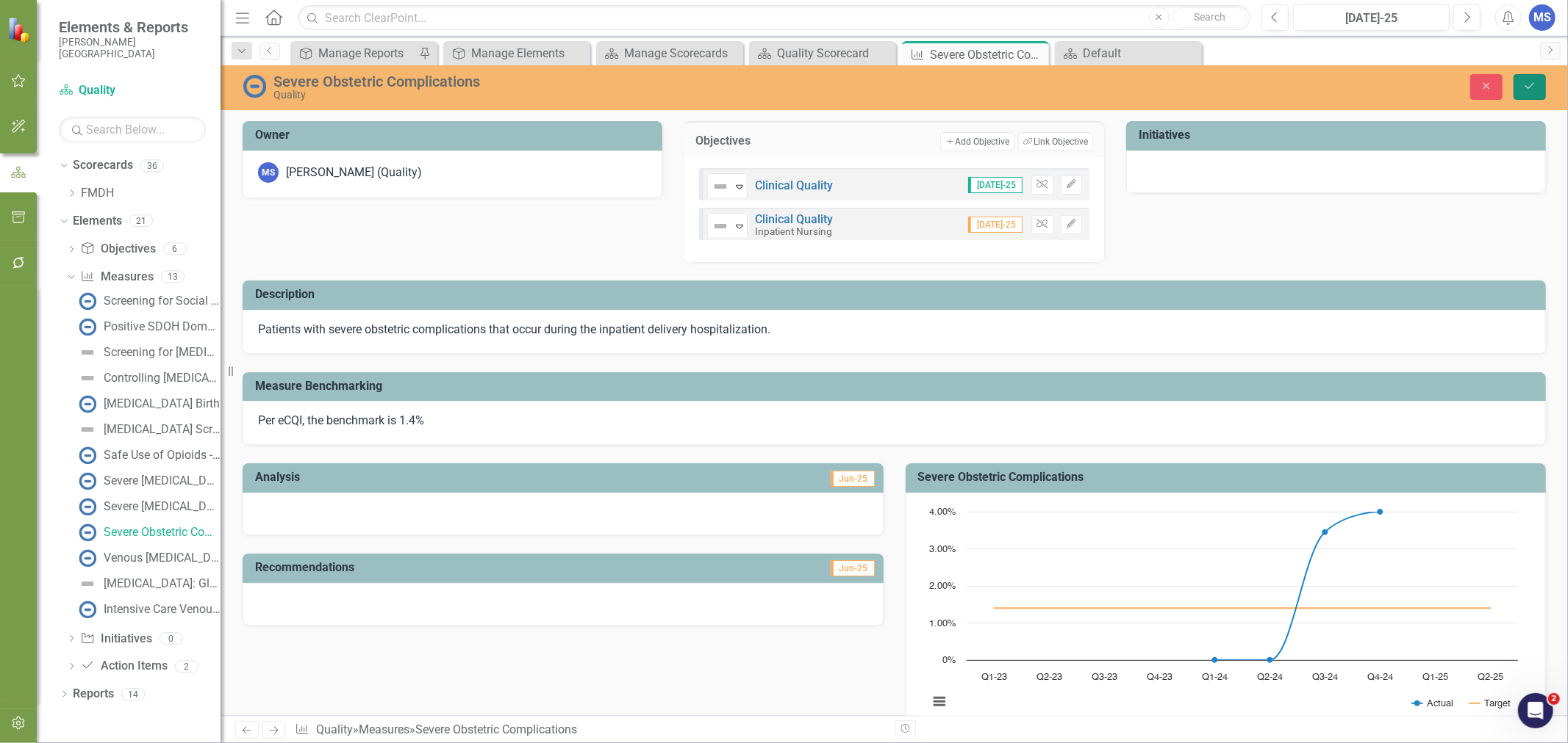
click at [1532, 83] on icon "Save" at bounding box center [1529, 86] width 13 height 10
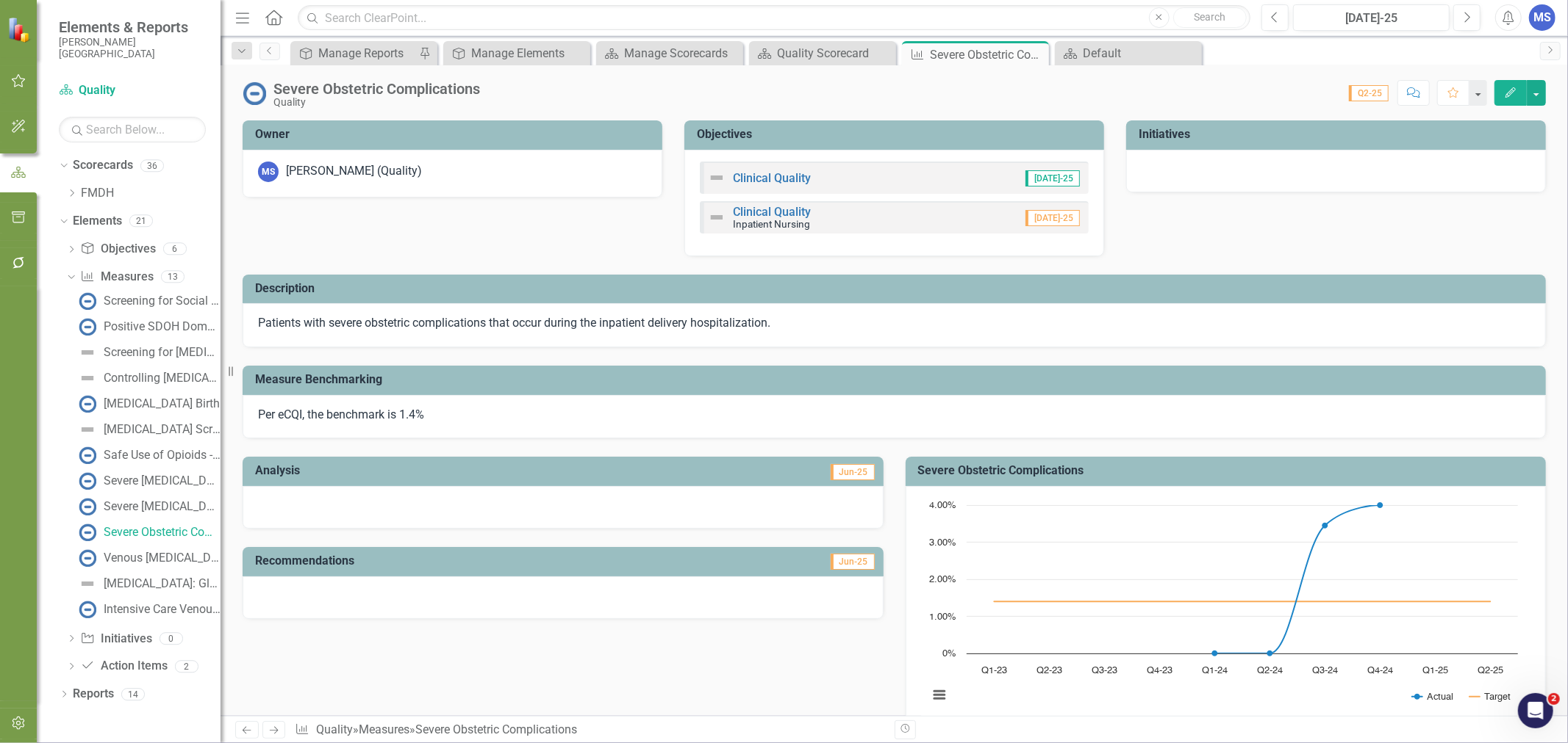
click at [1516, 96] on icon "Edit" at bounding box center [1510, 92] width 13 height 10
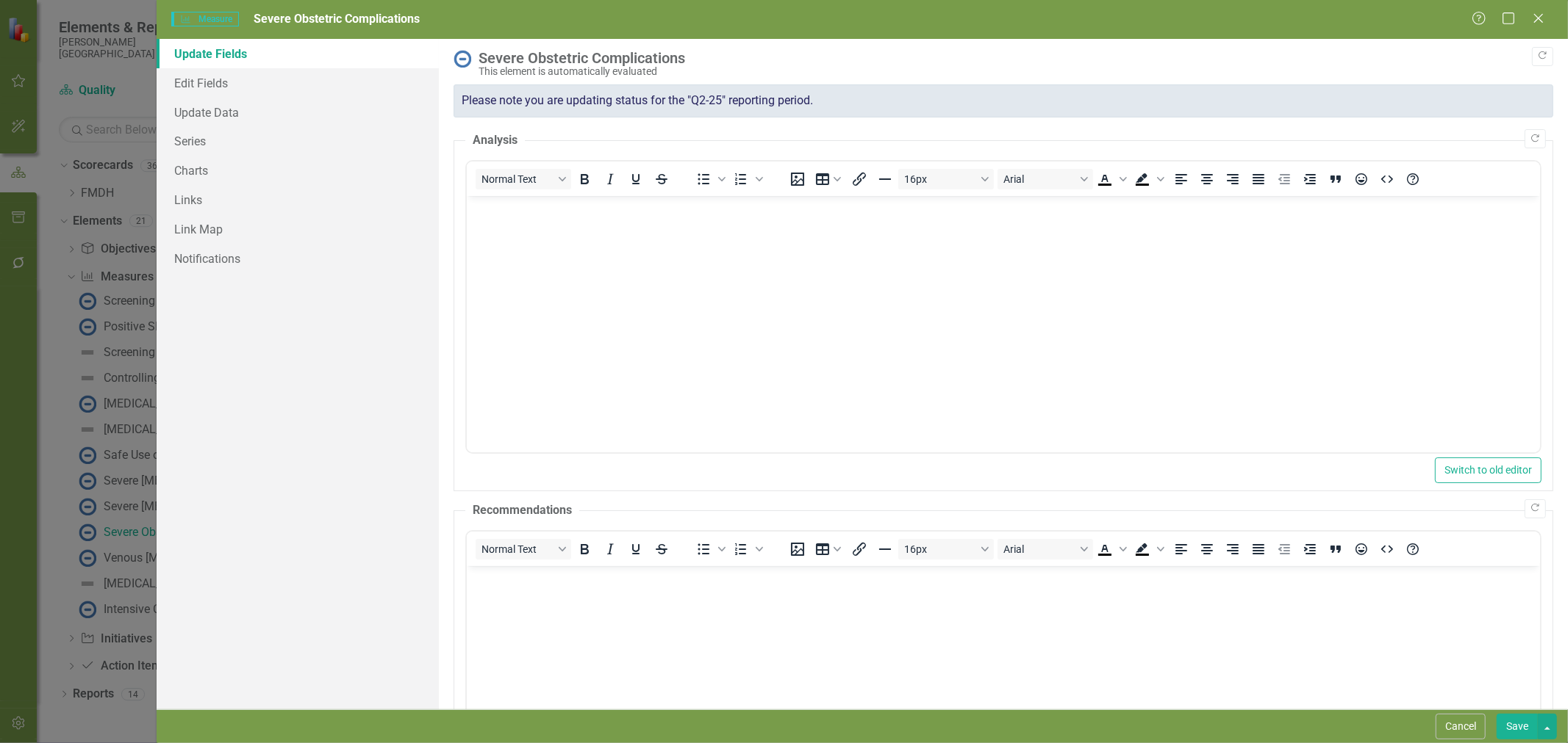
scroll to position [0, 0]
drag, startPoint x: 1516, startPoint y: 96, endPoint x: 339, endPoint y: 522, distance: 1251.7
click at [339, 522] on div "Update Fields Edit Fields Update Data Series Charts Links Link Map Notifications" at bounding box center [298, 373] width 283 height 670
drag, startPoint x: 208, startPoint y: 84, endPoint x: 289, endPoint y: 93, distance: 81.5
click at [208, 84] on link "Edit Fields" at bounding box center [298, 83] width 283 height 29
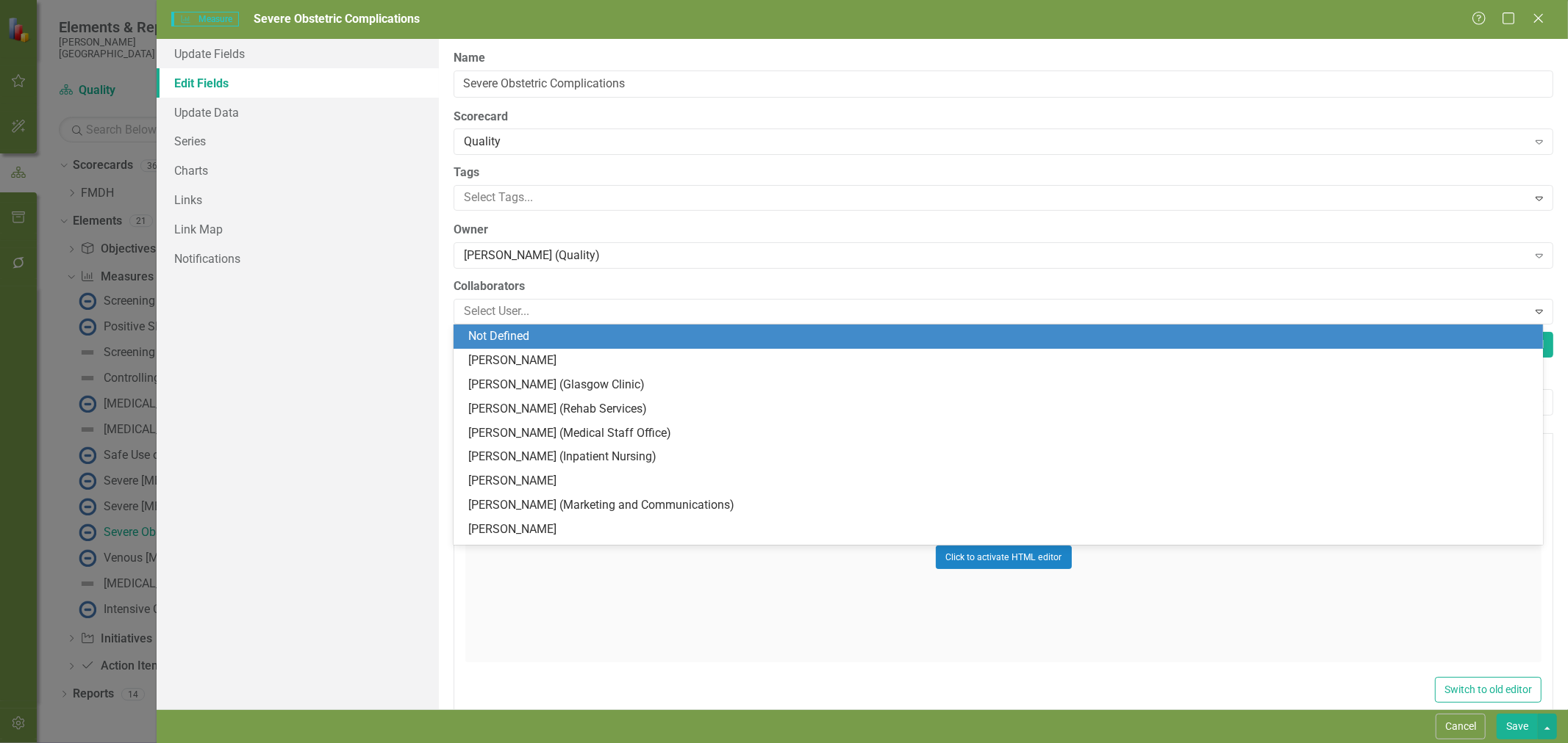
click at [581, 316] on div at bounding box center [992, 312] width 1068 height 20
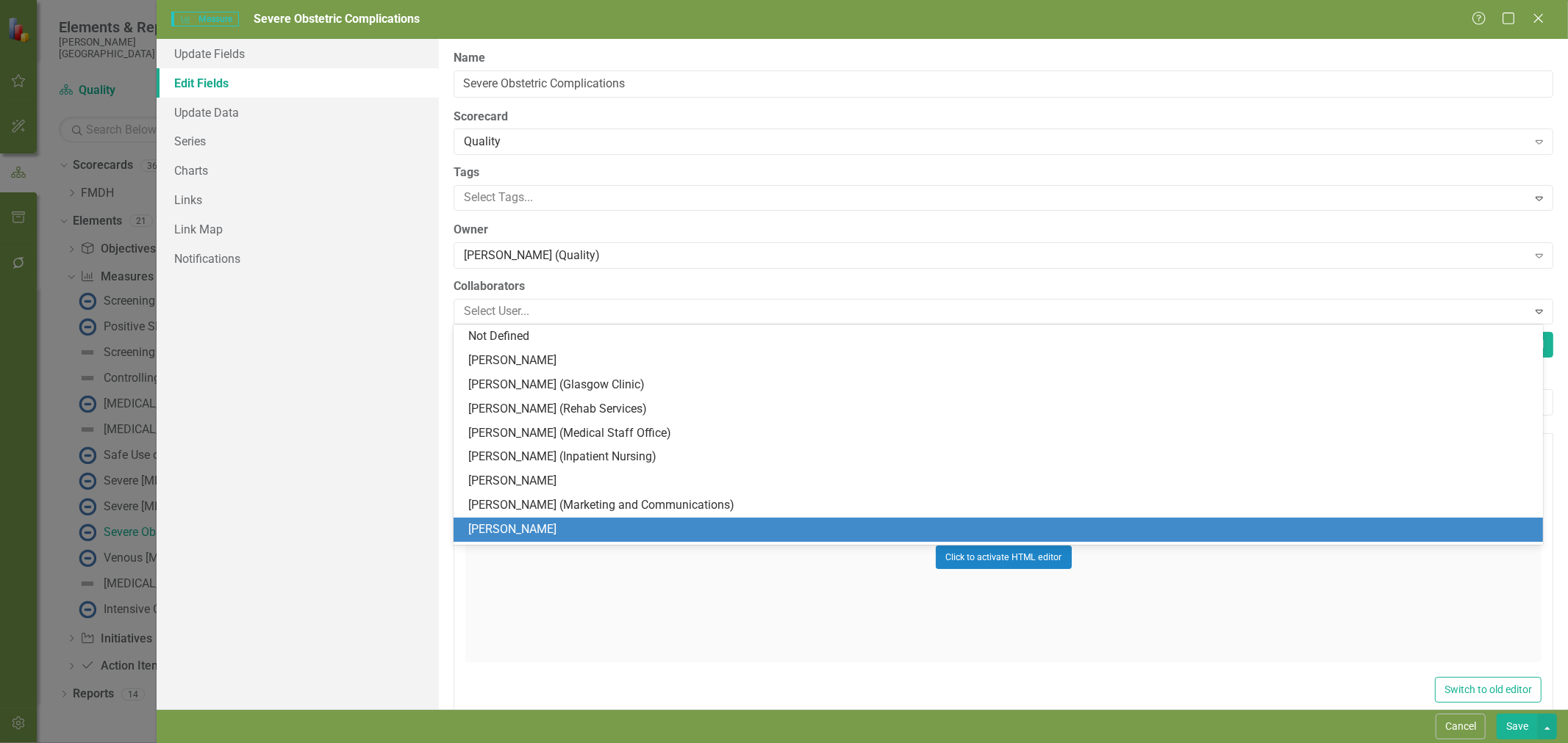
click at [398, 518] on div "Update Fields Edit Fields Update Data Series Charts Links Link Map Notifications" at bounding box center [298, 373] width 283 height 670
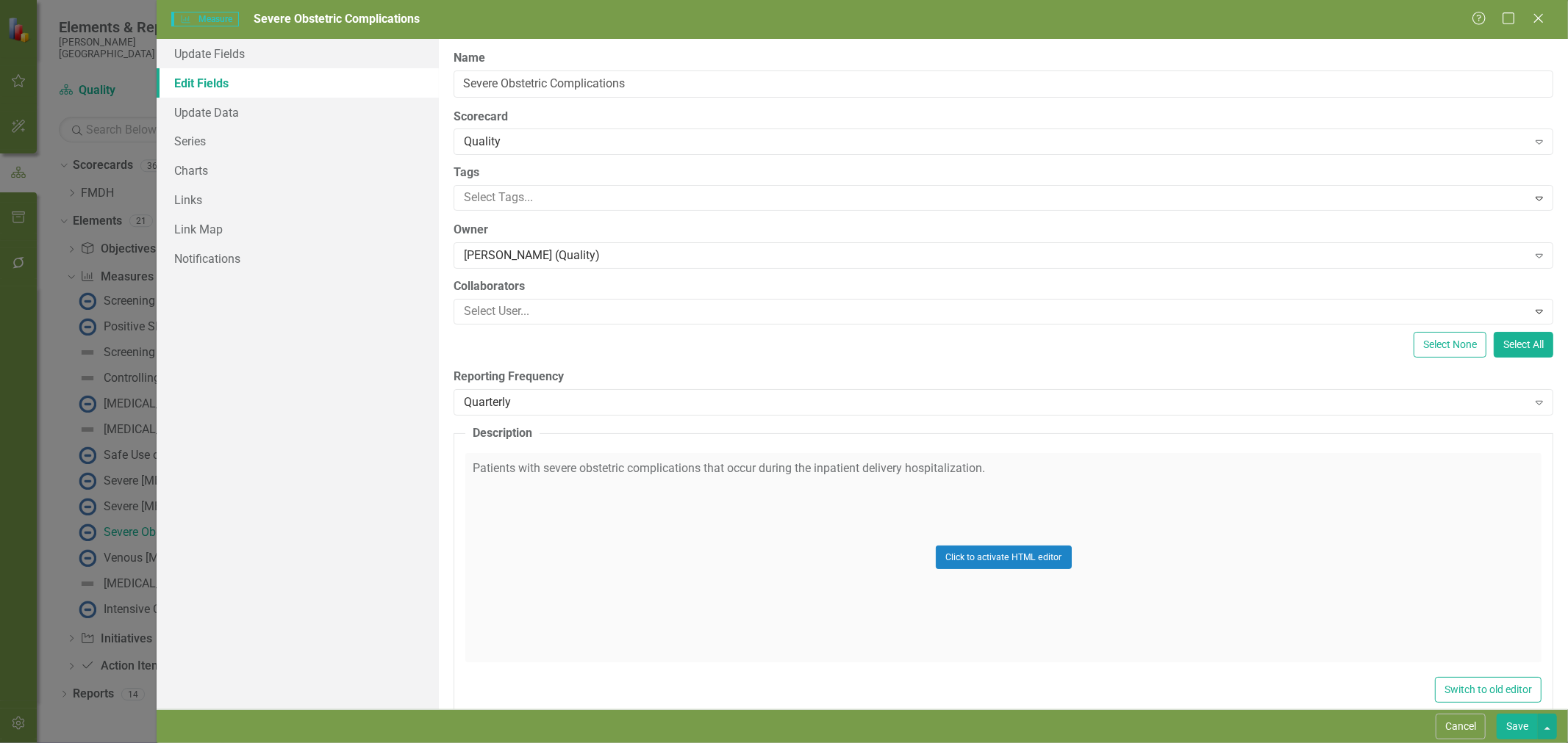
click at [1481, 731] on button "Cancel" at bounding box center [1460, 726] width 50 height 25
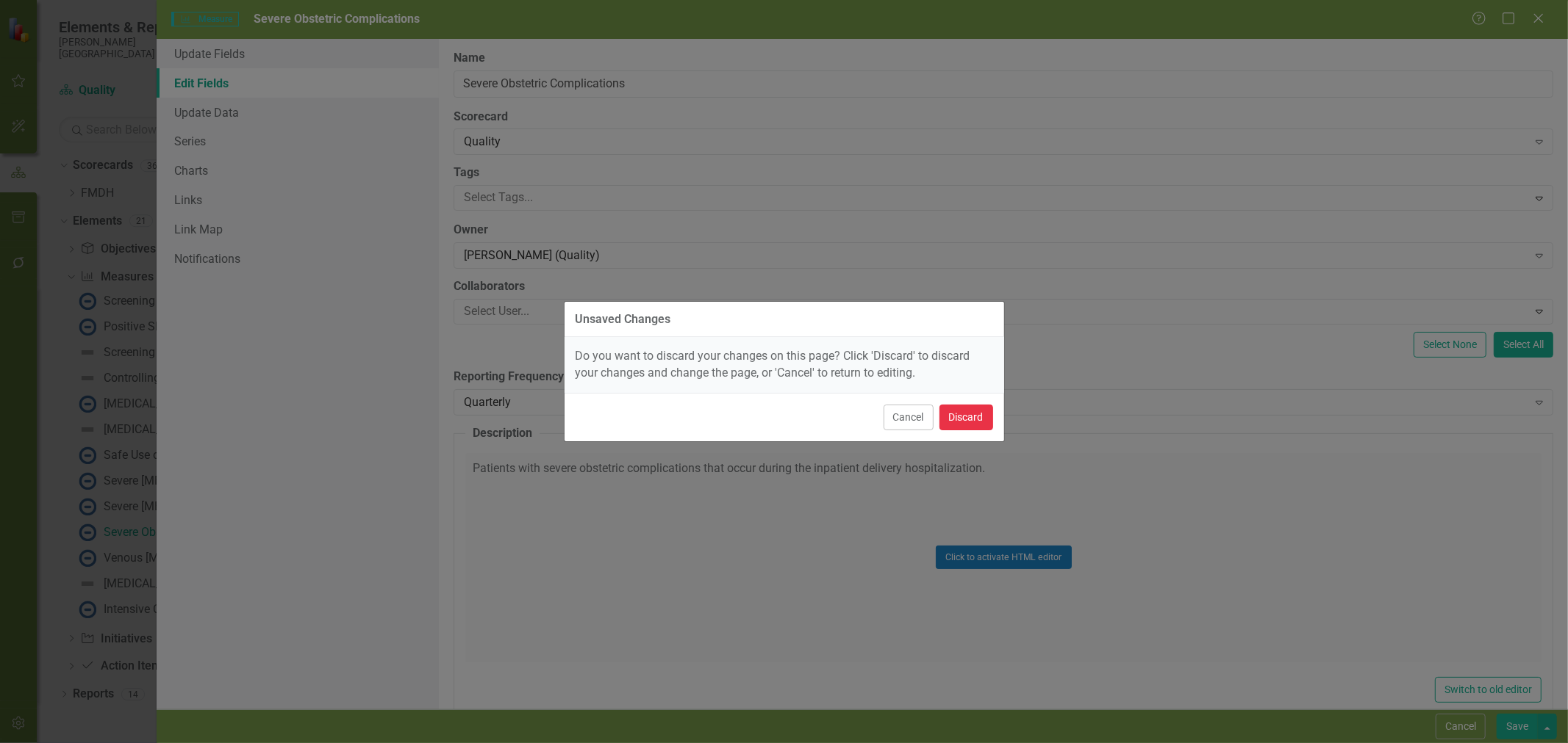
click at [977, 413] on button "Discard" at bounding box center [966, 417] width 53 height 25
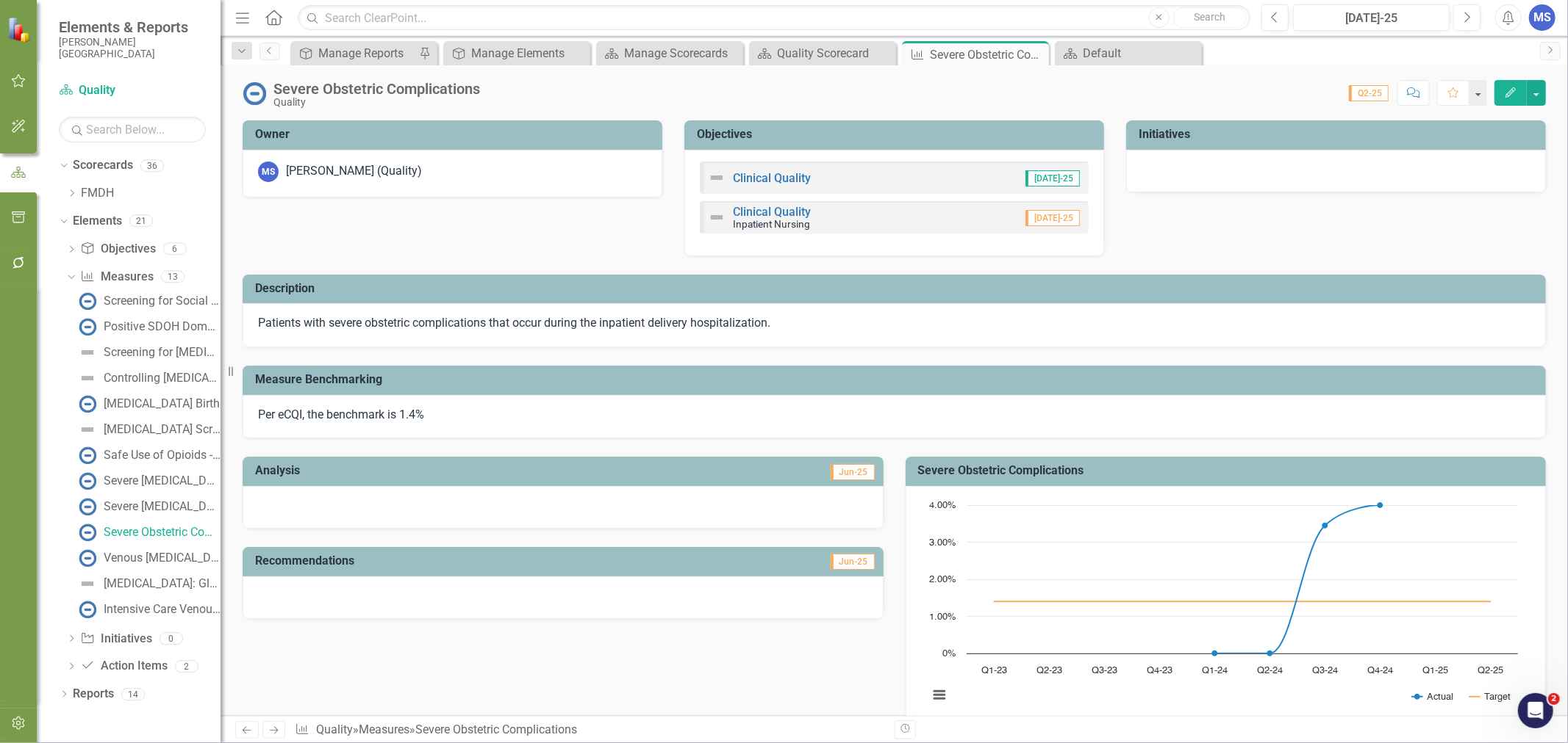
click at [497, 408] on div "Per eCQI, the benchmark is 1.4%" at bounding box center [894, 417] width 1303 height 44
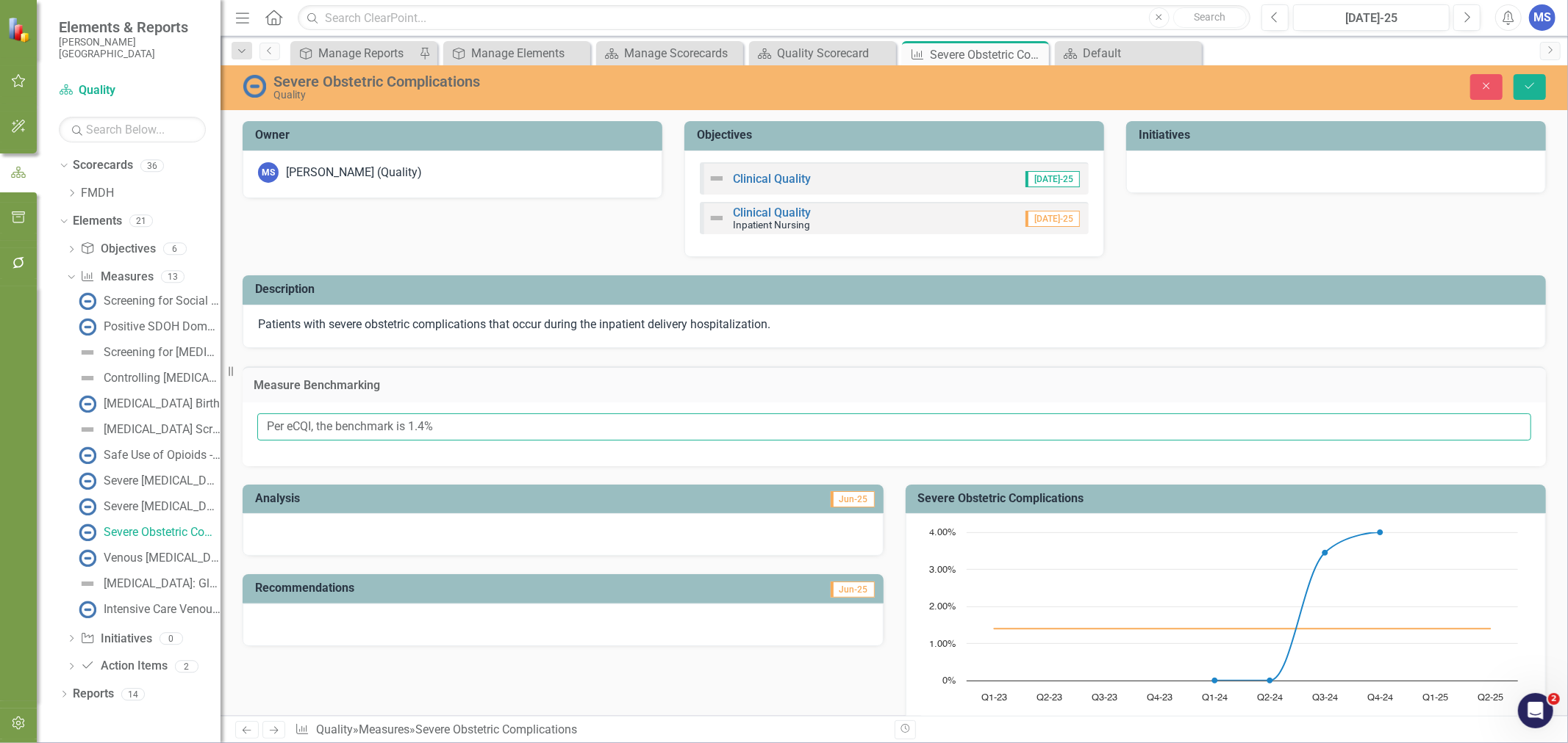
drag, startPoint x: 486, startPoint y: 424, endPoint x: 190, endPoint y: 411, distance: 296.3
click at [190, 411] on div "Elements & Reports [PERSON_NAME] Deaconess Hospital Scorecard Quality Search Dr…" at bounding box center [784, 371] width 1568 height 743
type input "Per CMS, the benchmark for Maternal Morbidity is 2.5-3%"
click at [1523, 81] on icon "Save" at bounding box center [1529, 86] width 13 height 10
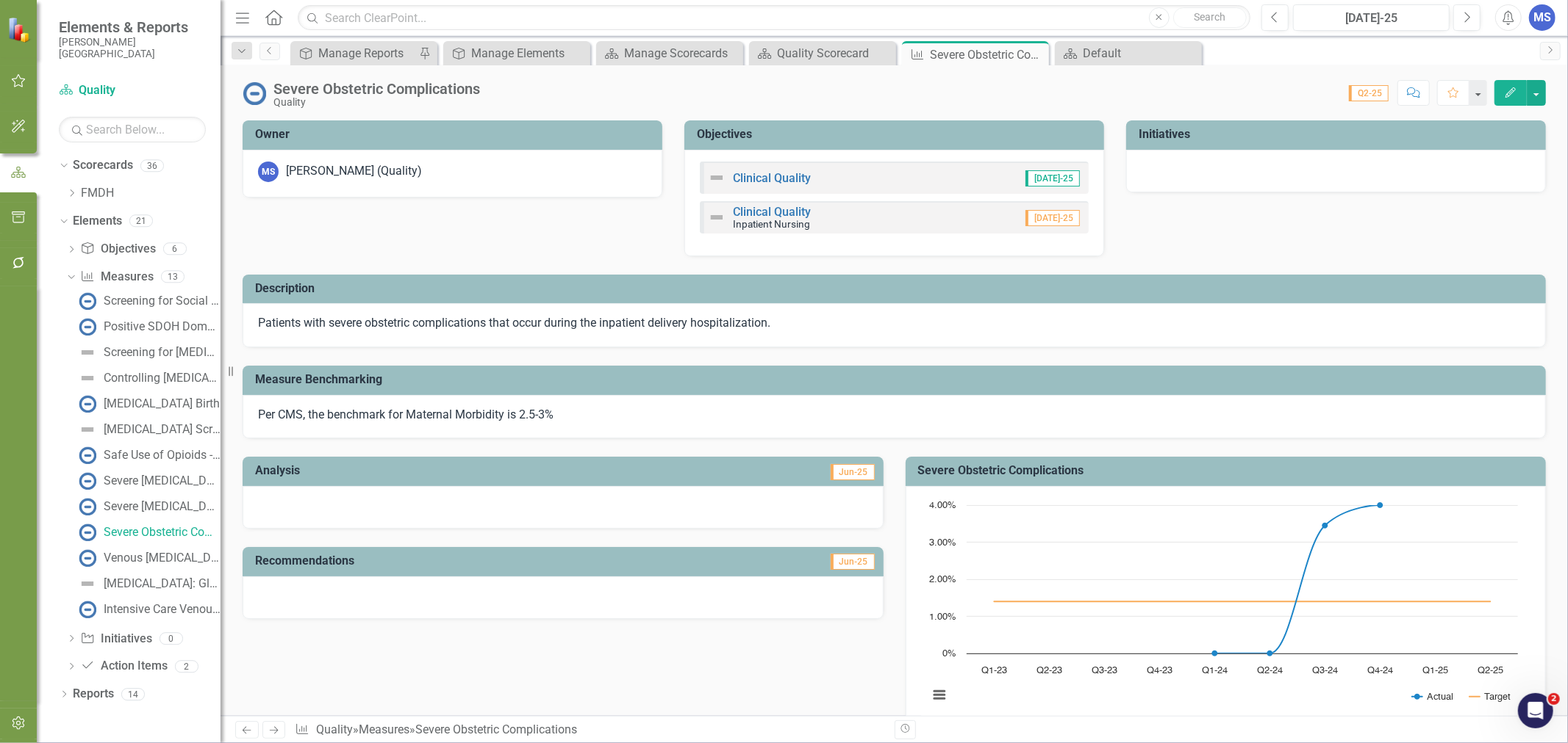
click at [1509, 91] on icon "Edit" at bounding box center [1510, 92] width 13 height 10
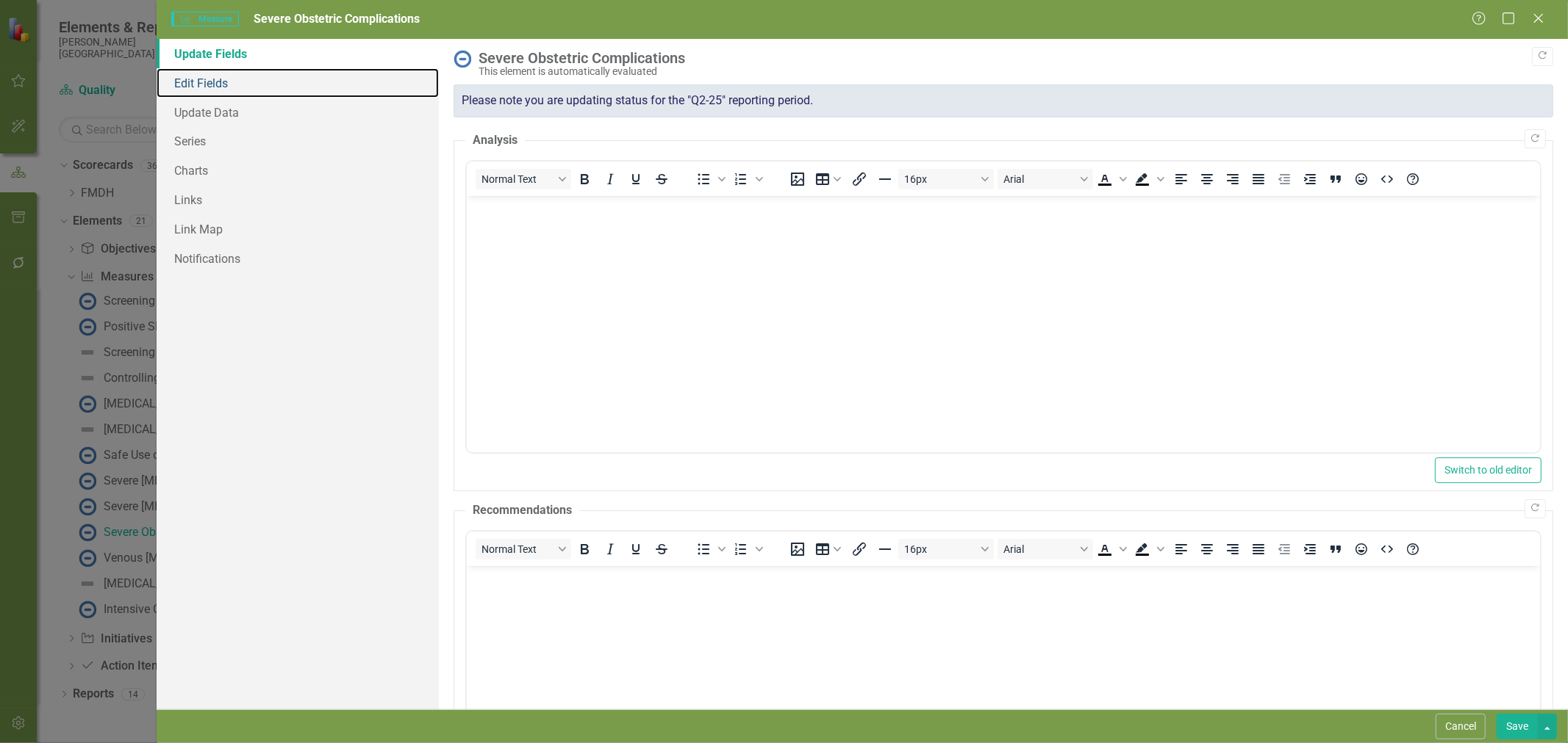
click at [218, 91] on link "Edit Fields" at bounding box center [298, 83] width 283 height 29
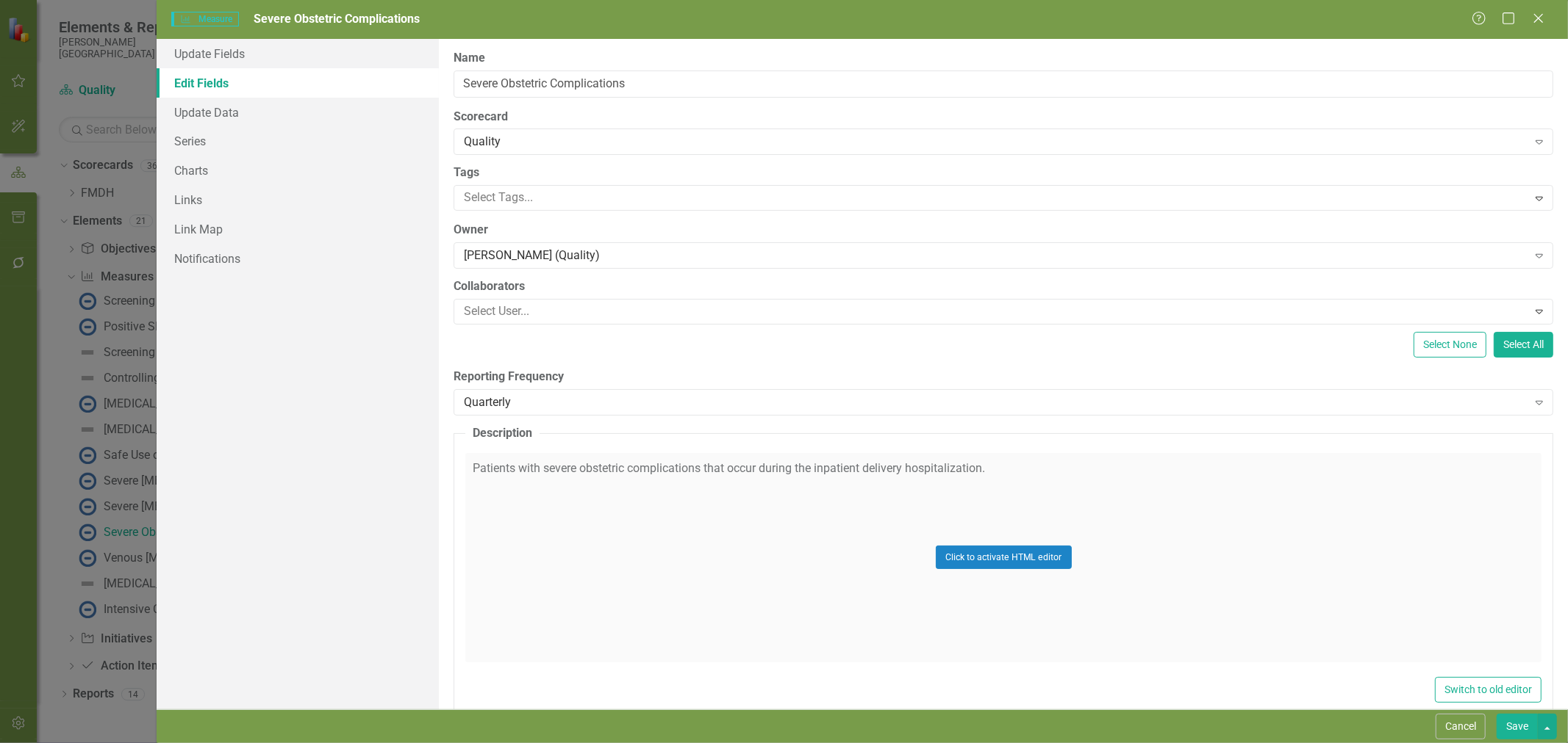
click at [1457, 723] on button "Cancel" at bounding box center [1460, 726] width 50 height 25
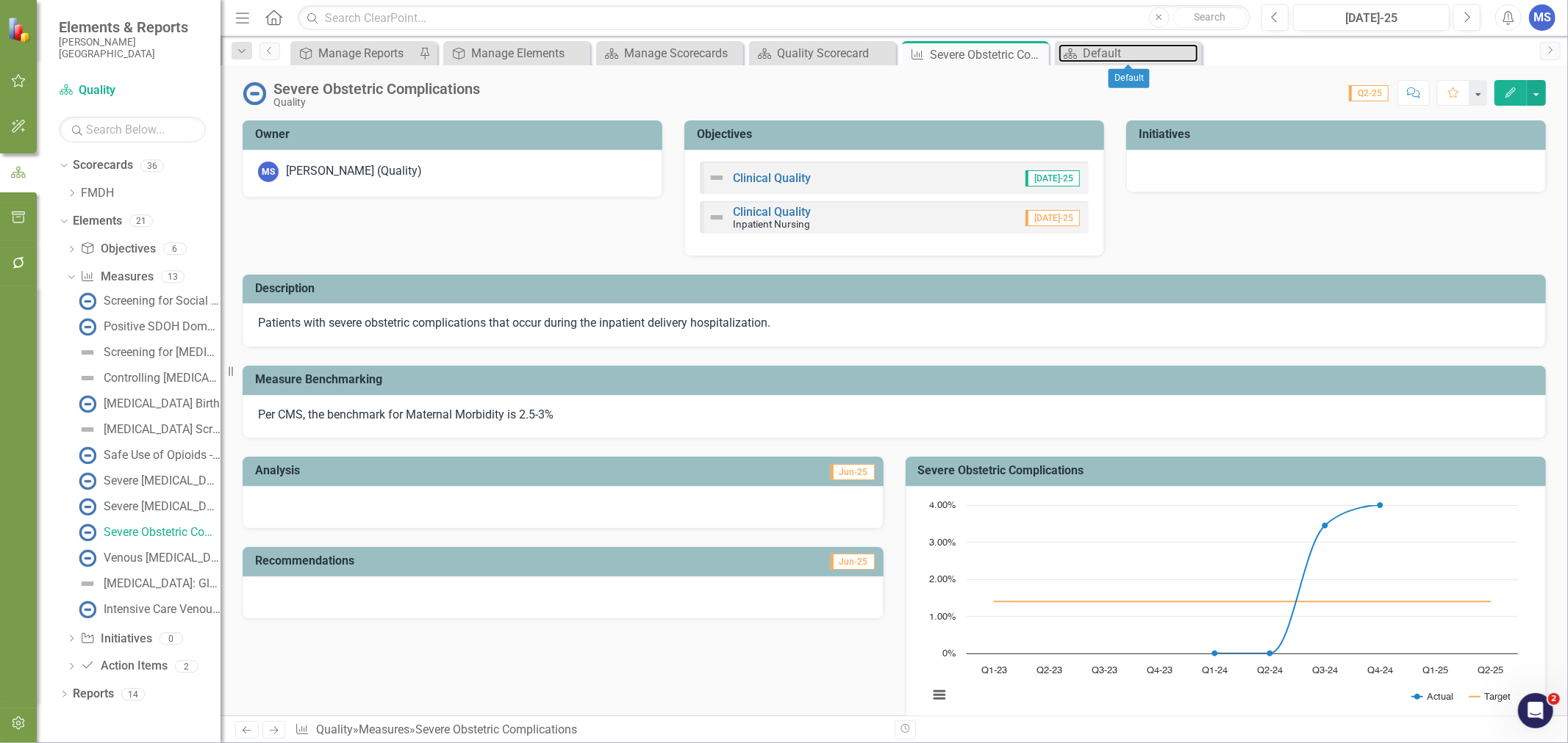
click at [1109, 49] on div "Default" at bounding box center [1140, 53] width 115 height 19
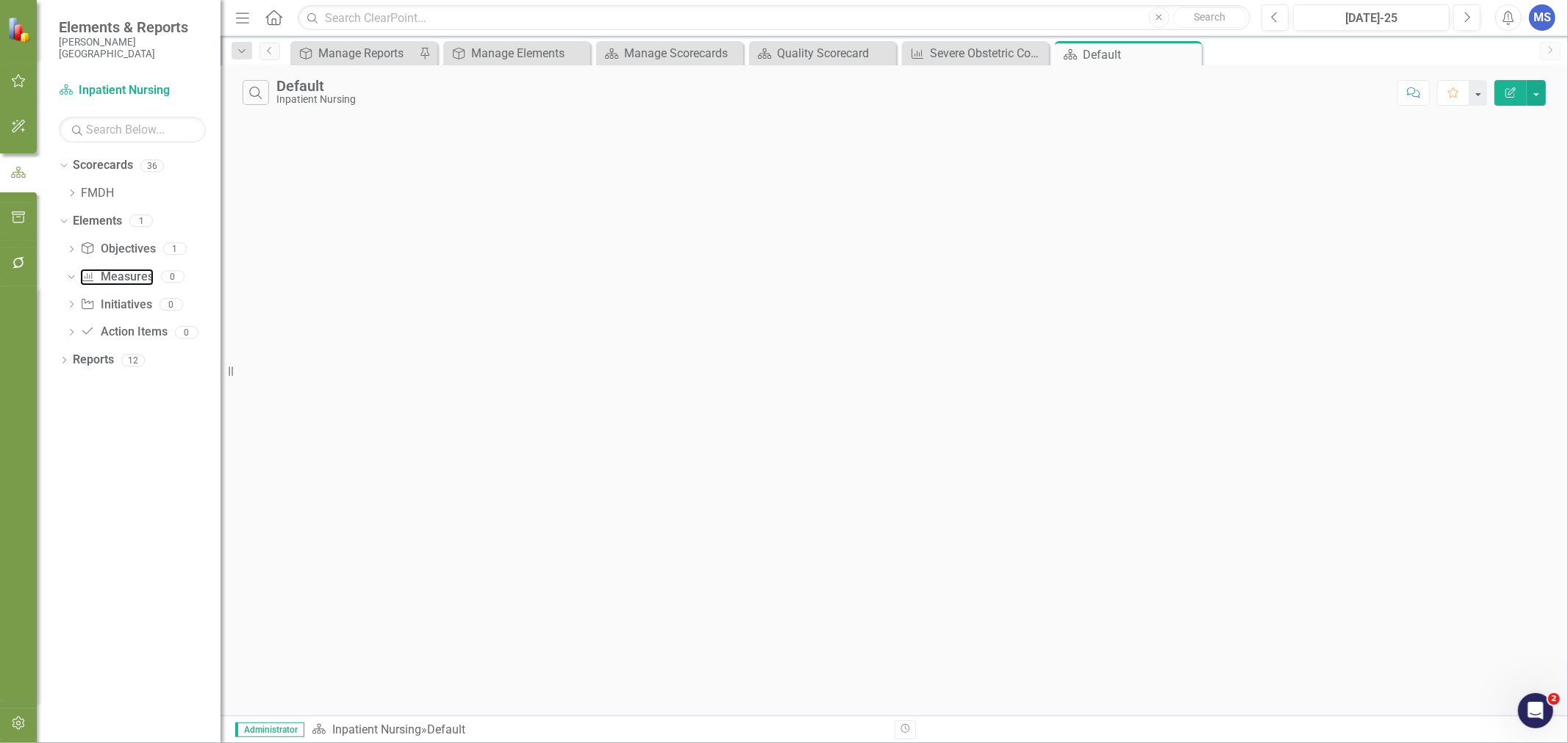
click at [110, 280] on link "Measure Measures" at bounding box center [117, 277] width 73 height 17
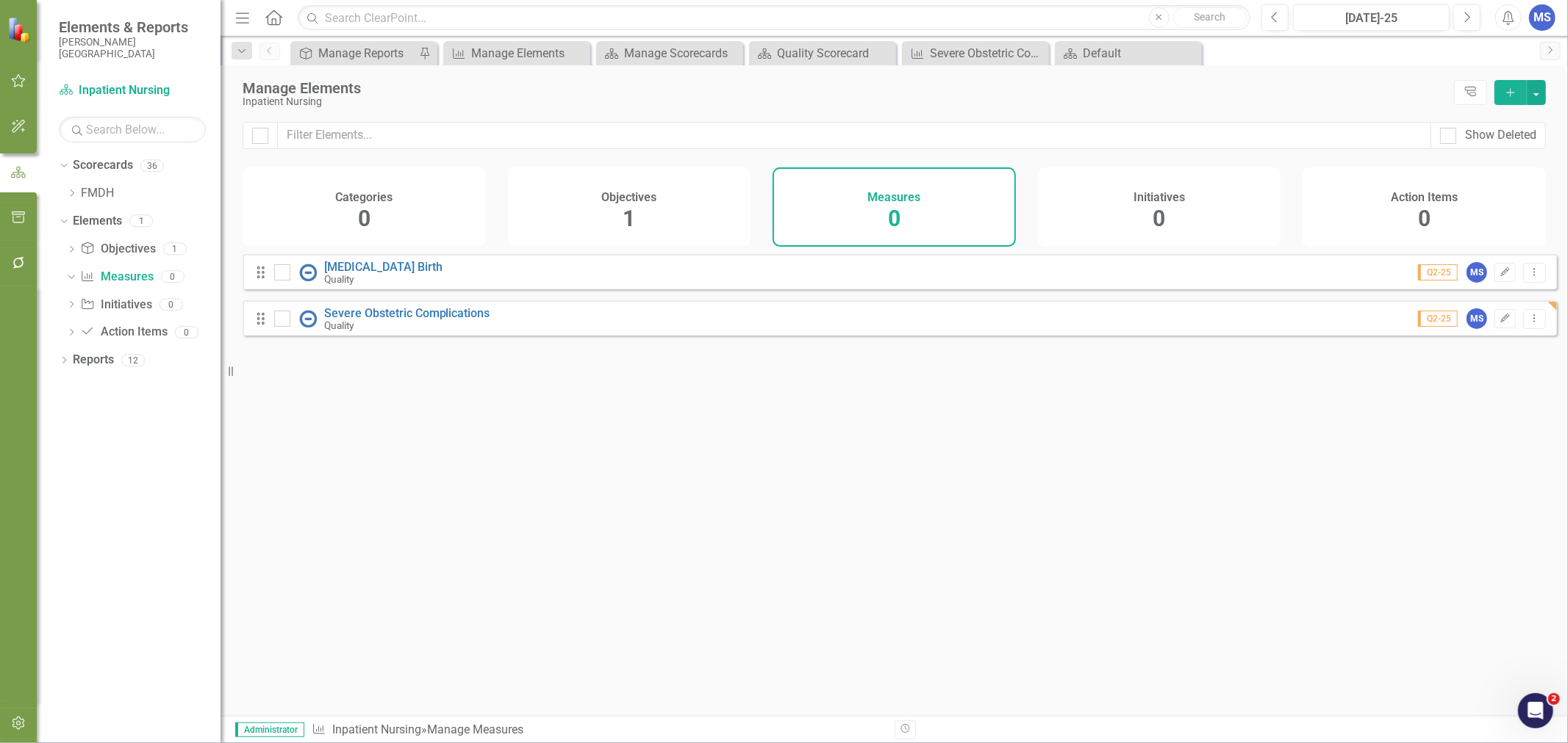
drag, startPoint x: 1517, startPoint y: 97, endPoint x: 1319, endPoint y: 83, distance: 198.5
click at [1267, 76] on div "Manage Elements Inpatient Nursing Tree Explorer Add" at bounding box center [894, 93] width 1347 height 56
click at [1505, 94] on icon "Add" at bounding box center [1510, 92] width 13 height 10
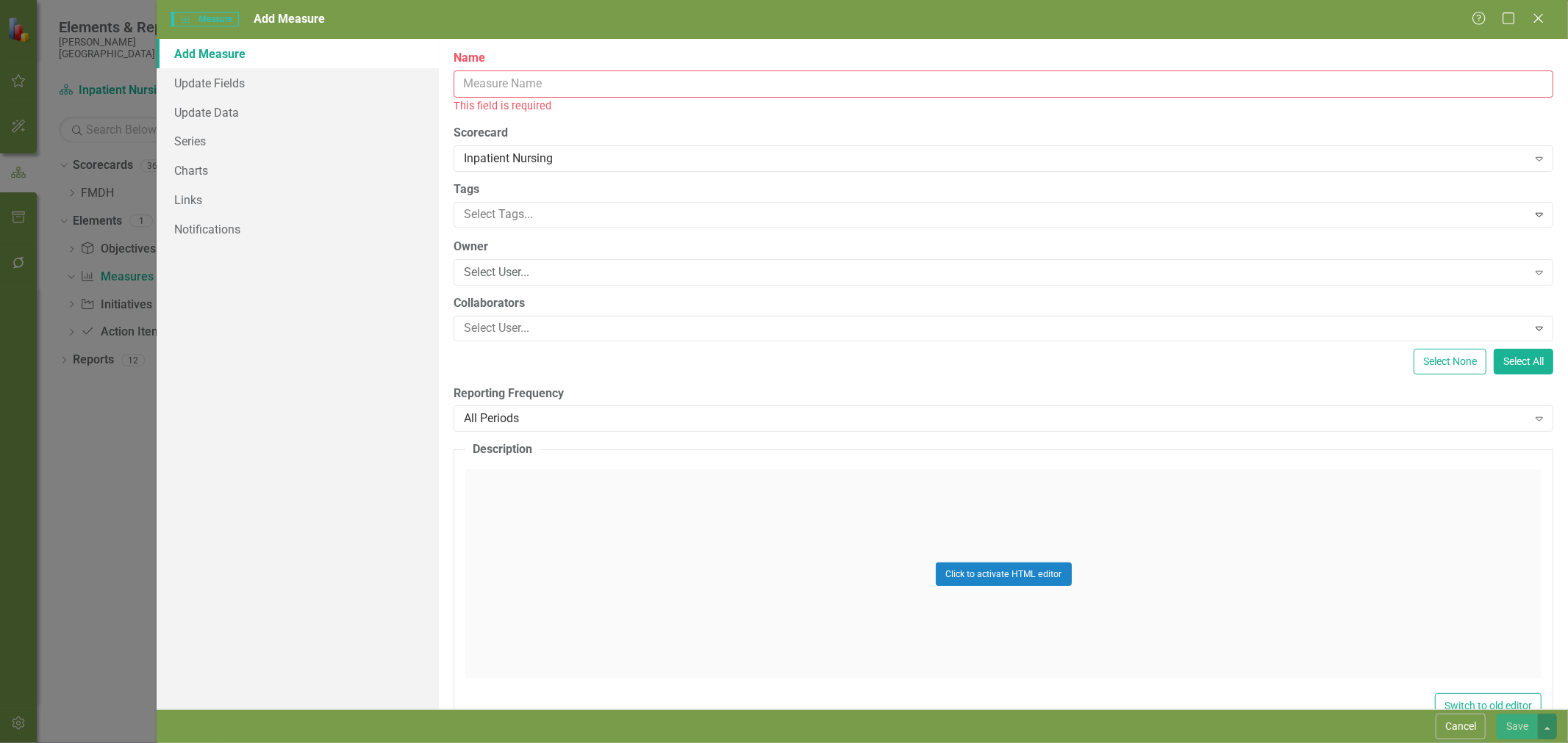
click at [1466, 724] on button "Cancel" at bounding box center [1460, 726] width 50 height 25
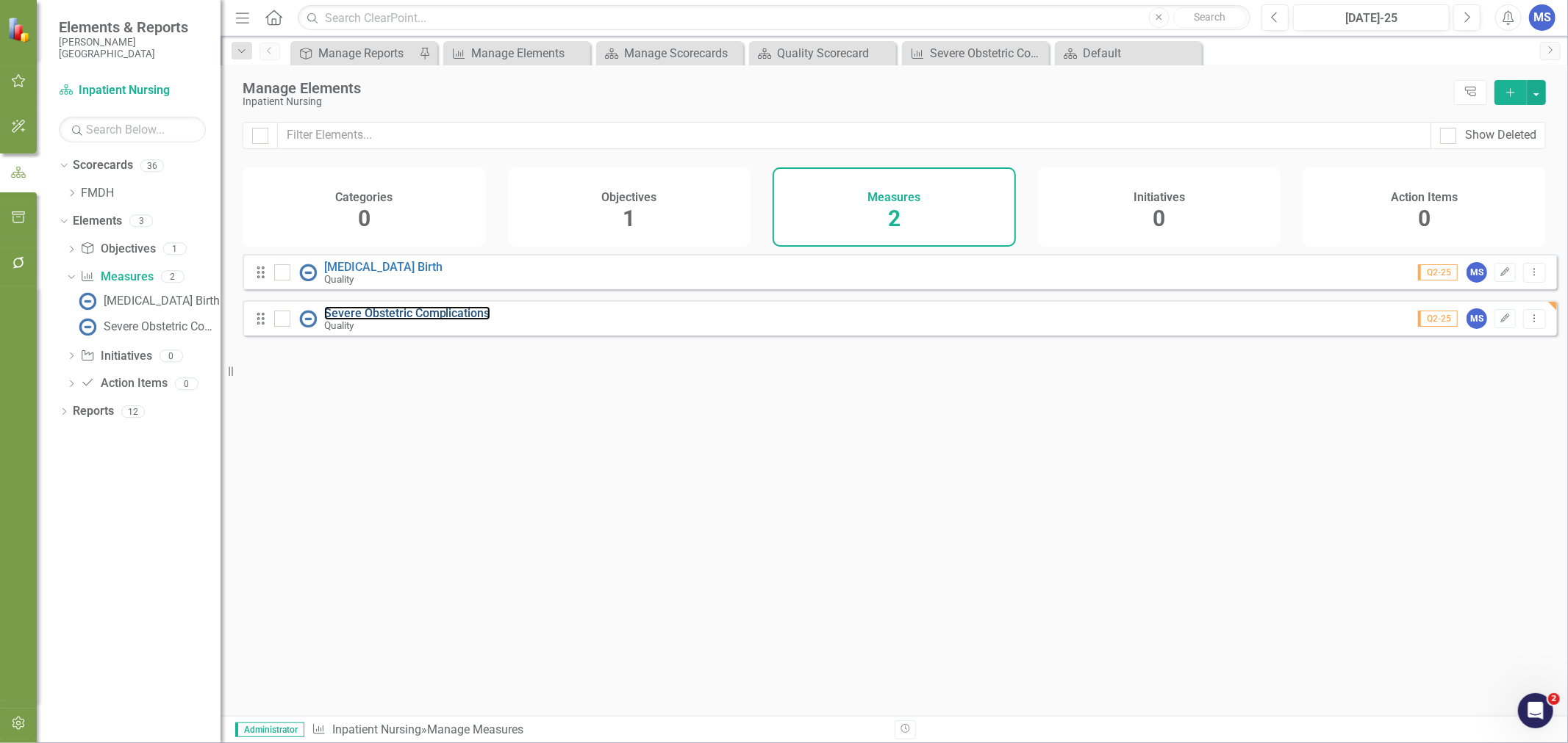
click at [455, 320] on link "Severe Obstetric Complications" at bounding box center [407, 313] width 166 height 14
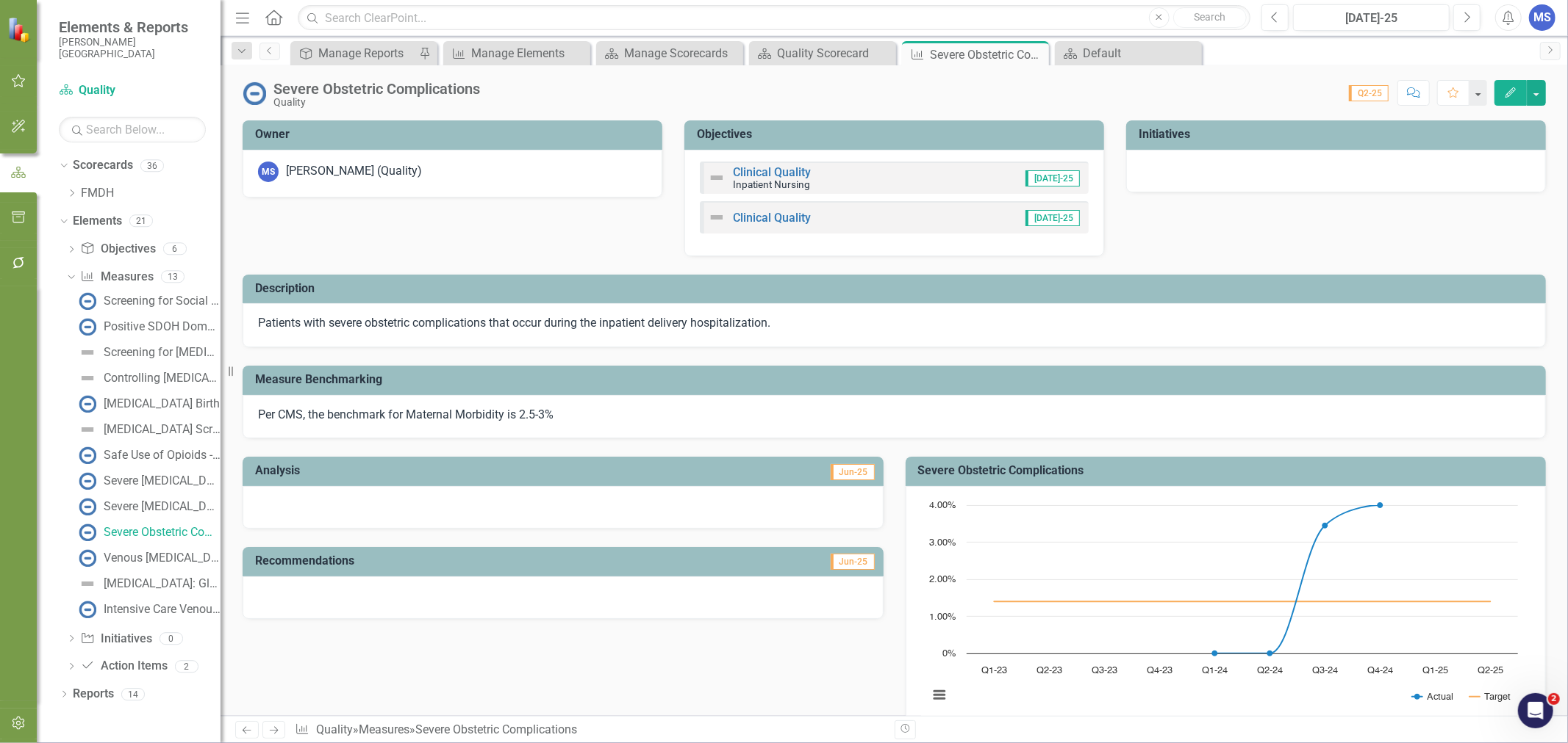
click at [1507, 93] on icon "Edit" at bounding box center [1510, 92] width 13 height 10
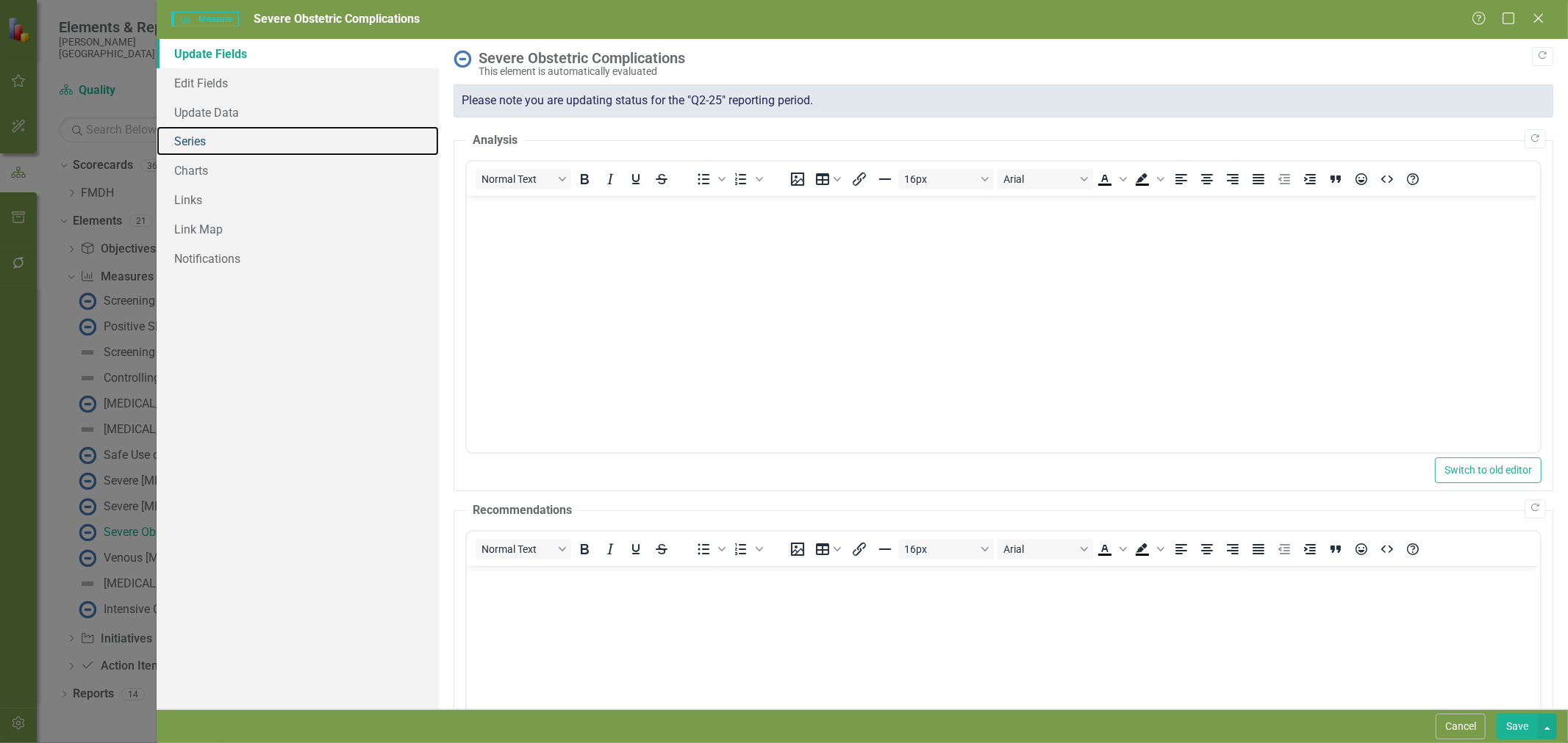
click at [190, 145] on link "Series" at bounding box center [298, 141] width 283 height 29
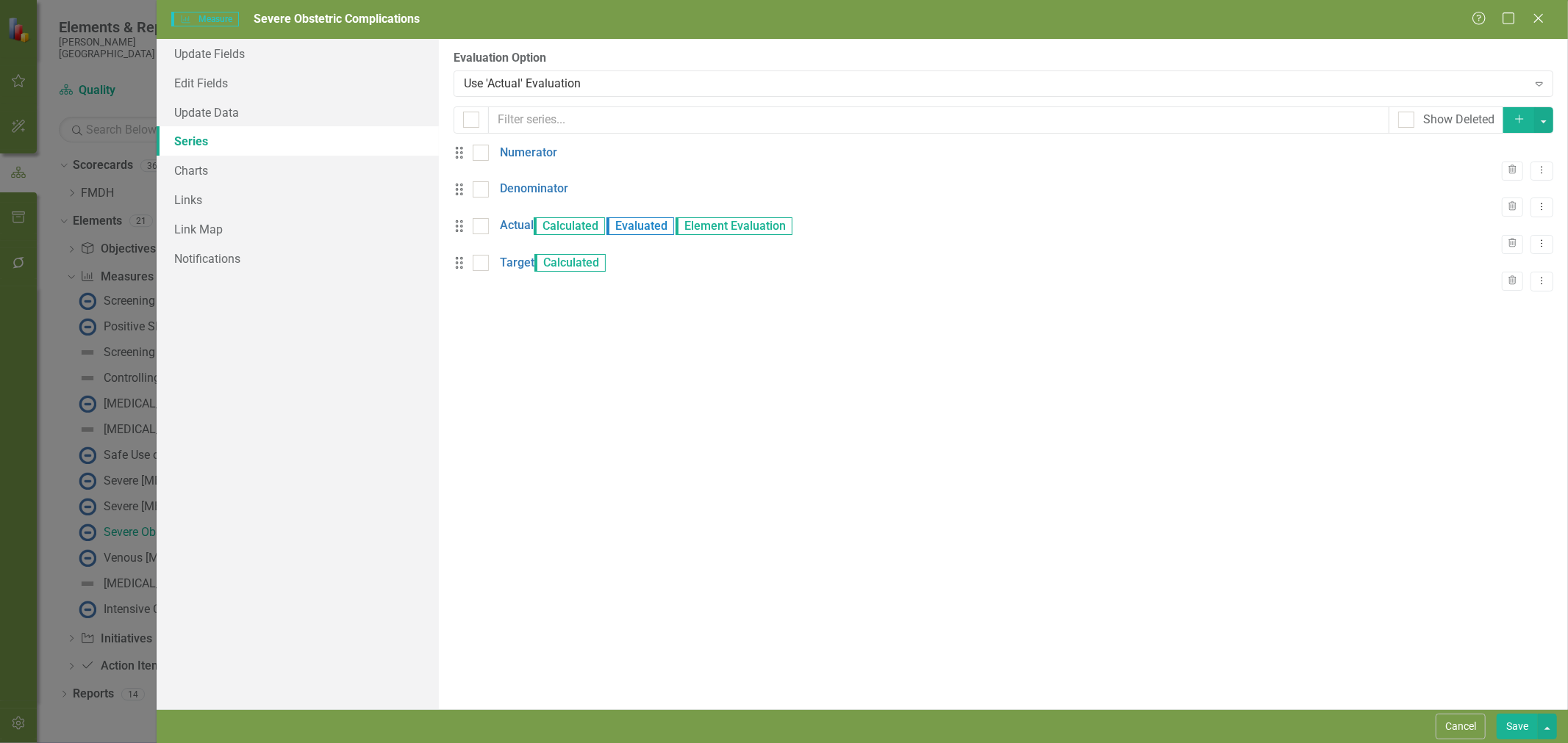
click at [557, 159] on link "Numerator" at bounding box center [528, 154] width 57 height 17
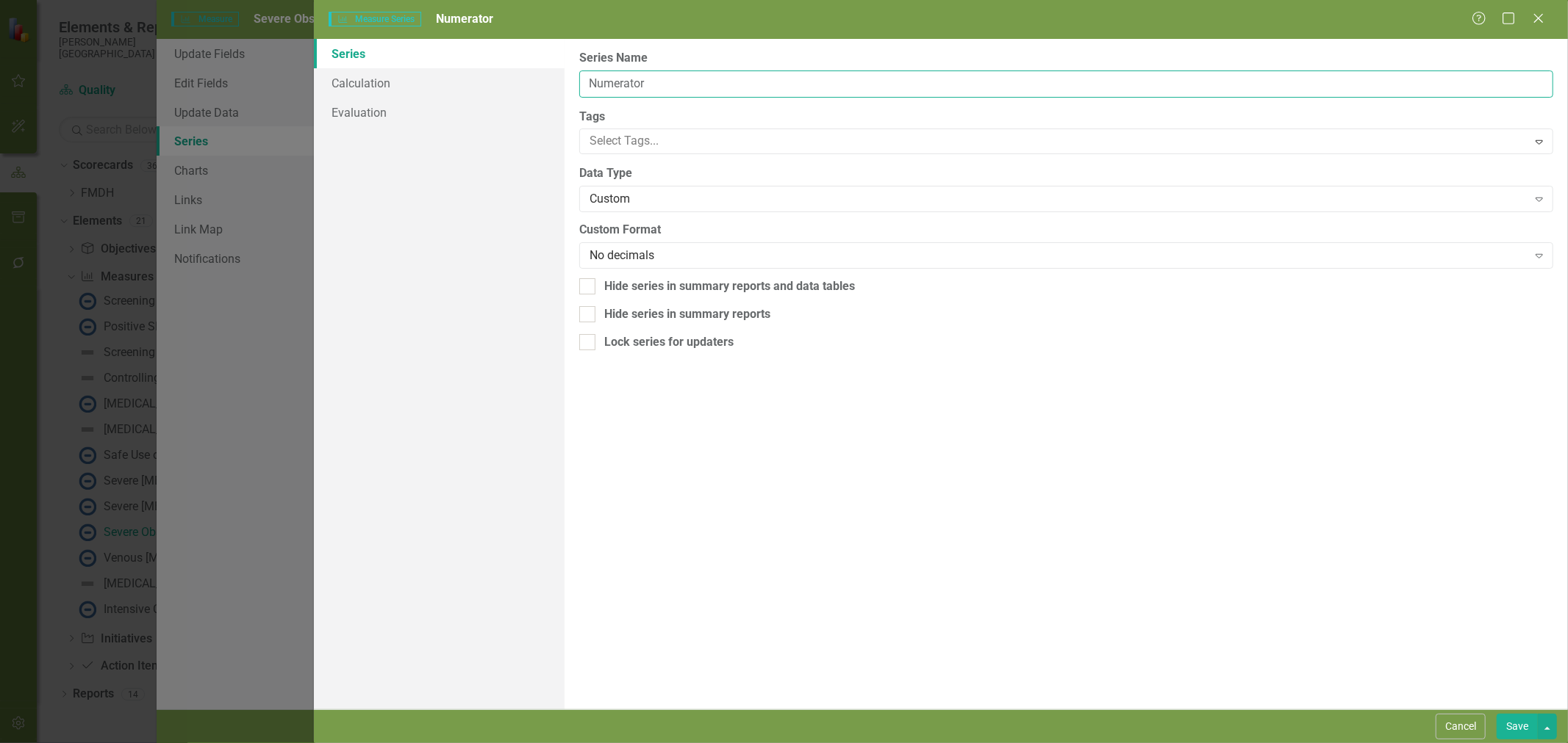
click at [621, 85] on input "Numerator" at bounding box center [1065, 83] width 974 height 27
type input "All Severe Obstetric Complications"
click at [1523, 723] on button "Save" at bounding box center [1516, 726] width 41 height 25
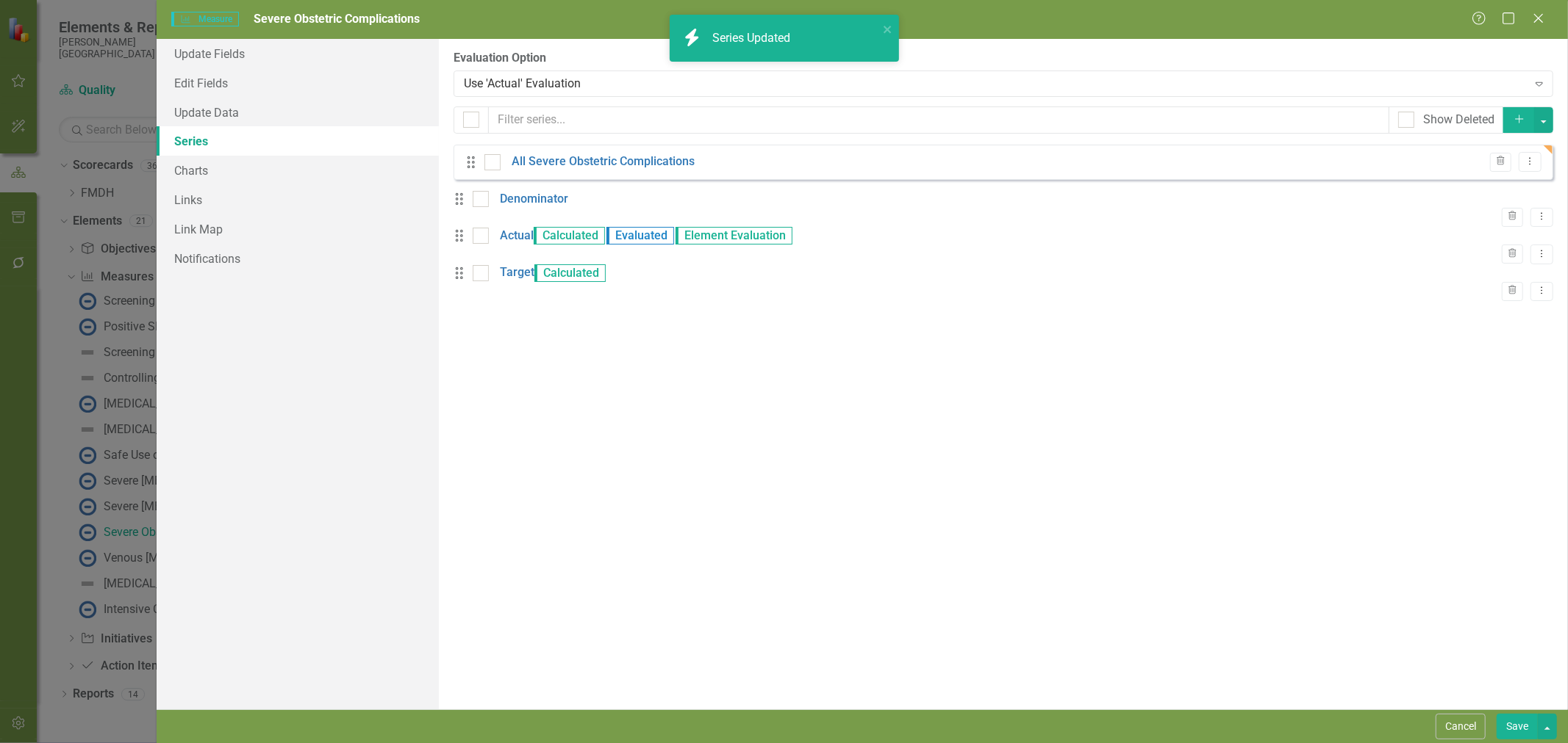
click at [1532, 164] on icon "Dropdown Menu" at bounding box center [1529, 161] width 12 height 9
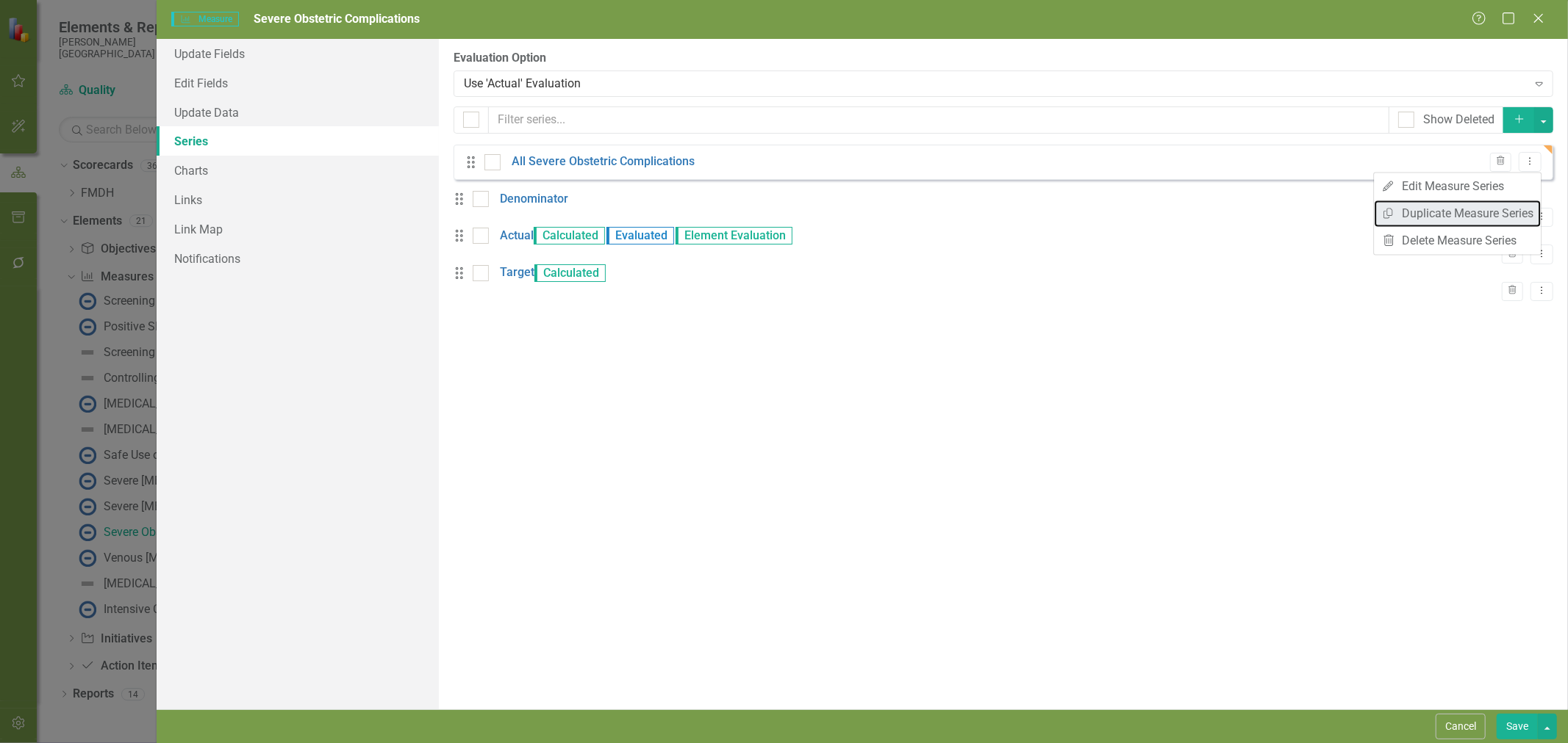
click at [1491, 217] on link "Copy Duplicate Measure Series" at bounding box center [1457, 213] width 167 height 27
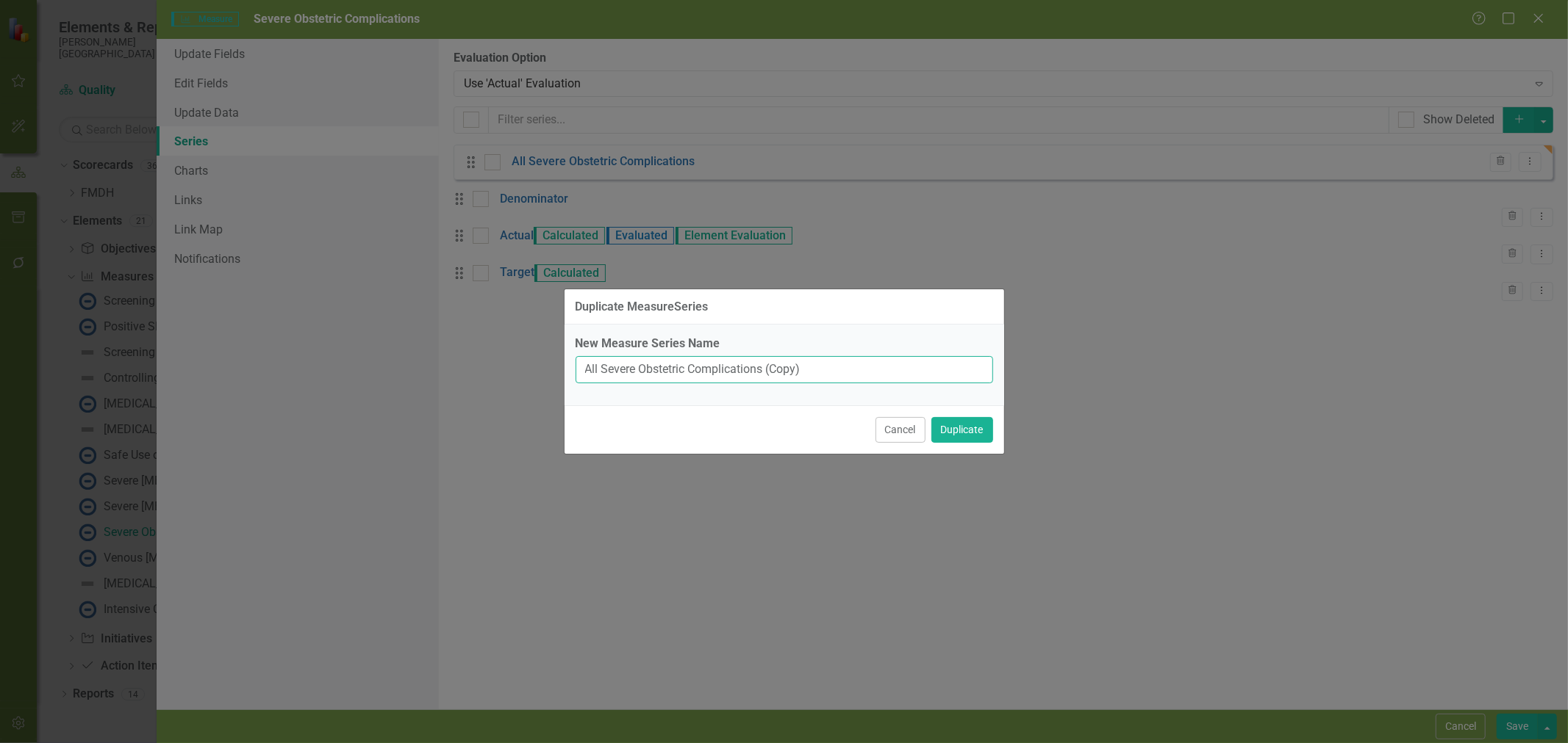
drag, startPoint x: 788, startPoint y: 380, endPoint x: 526, endPoint y: 384, distance: 262.0
click at [526, 384] on div "Duplicate MeasureSeries New Measure Series Name All Severe Obstetric Complicati…" at bounding box center [784, 371] width 1568 height 743
type input "SOC excluding where [MEDICAL_DATA] was the only SOC"
click at [953, 421] on button "Duplicate" at bounding box center [962, 430] width 62 height 25
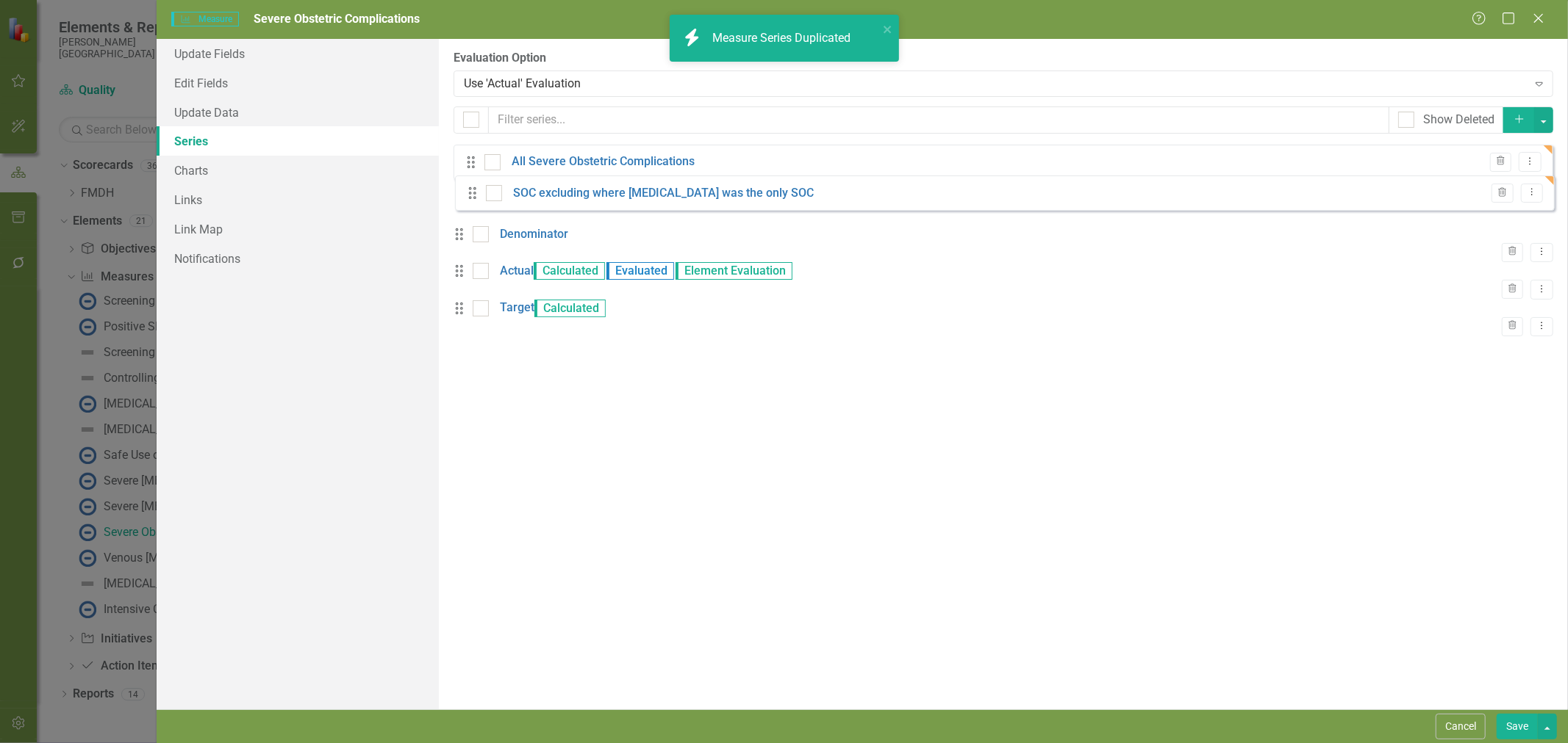
drag, startPoint x: 471, startPoint y: 348, endPoint x: 472, endPoint y: 194, distance: 154.0
click at [472, 194] on div "Drag All Severe Obstetric Complications Trash Dropdown Menu Drag Denominator Tr…" at bounding box center [1003, 241] width 1099 height 192
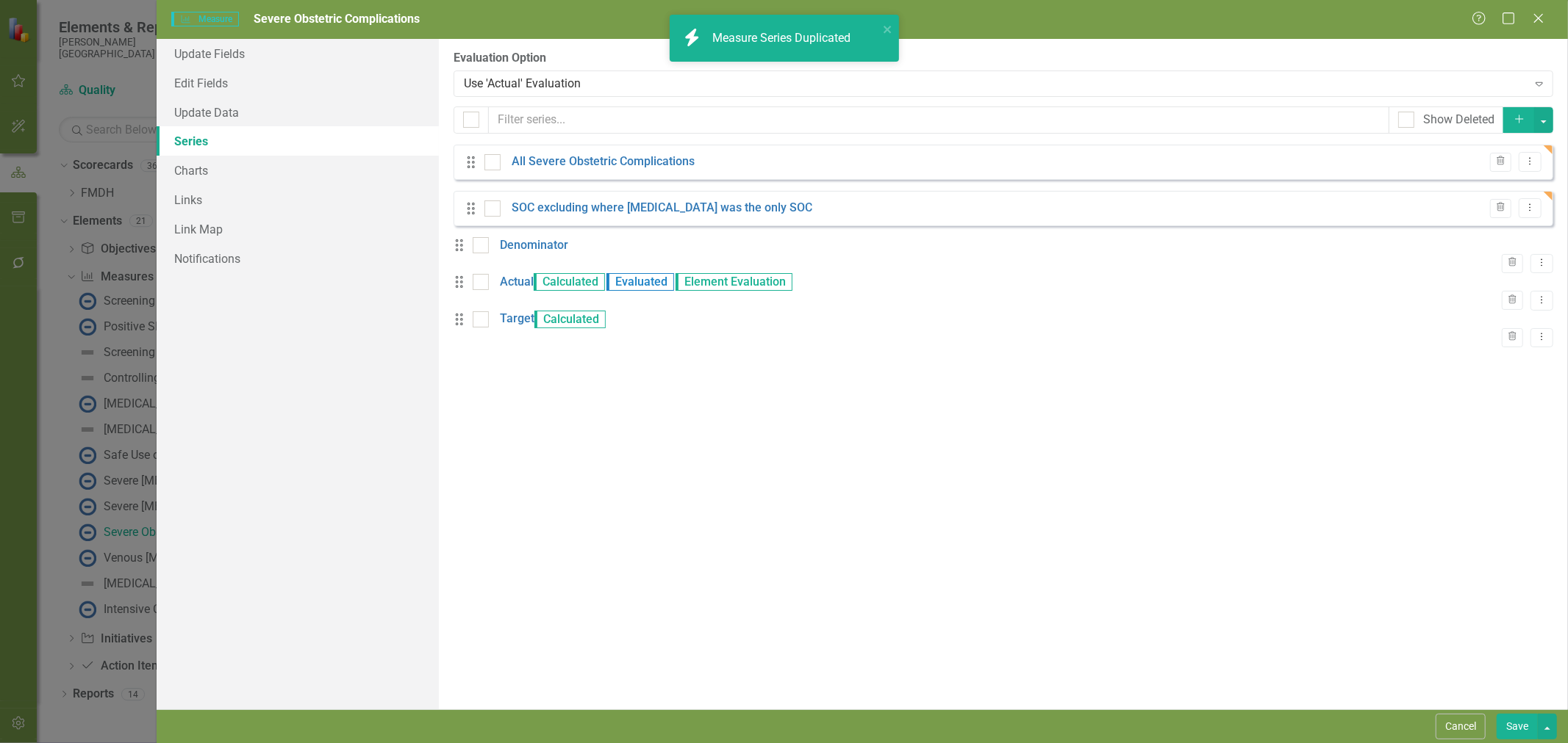
click at [539, 252] on link "Denominator" at bounding box center [533, 245] width 69 height 17
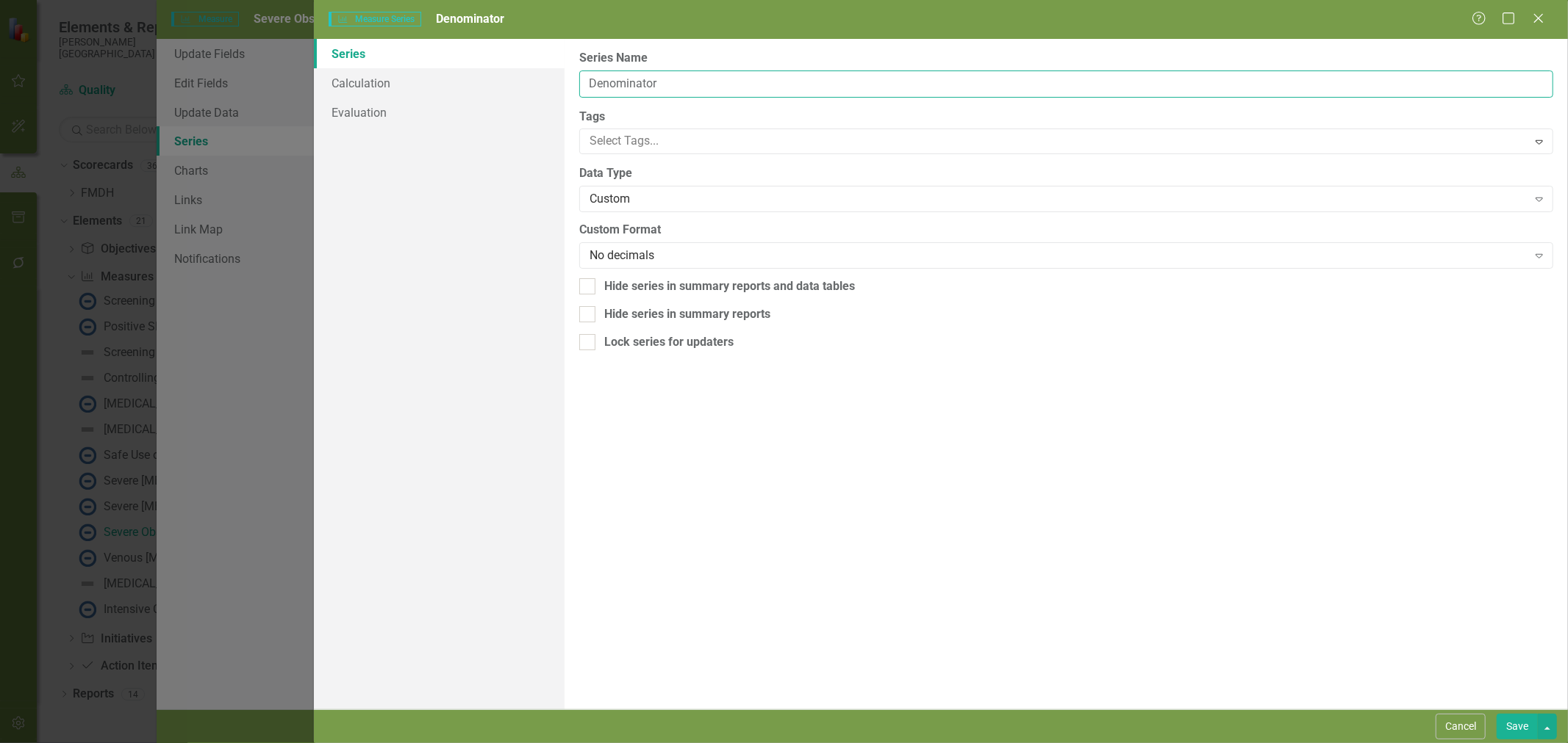
click at [628, 82] on input "Denominator" at bounding box center [1065, 83] width 974 height 27
type input "I"
click at [775, 86] on input "Inpatient hospitalizations births" at bounding box center [1065, 83] width 974 height 27
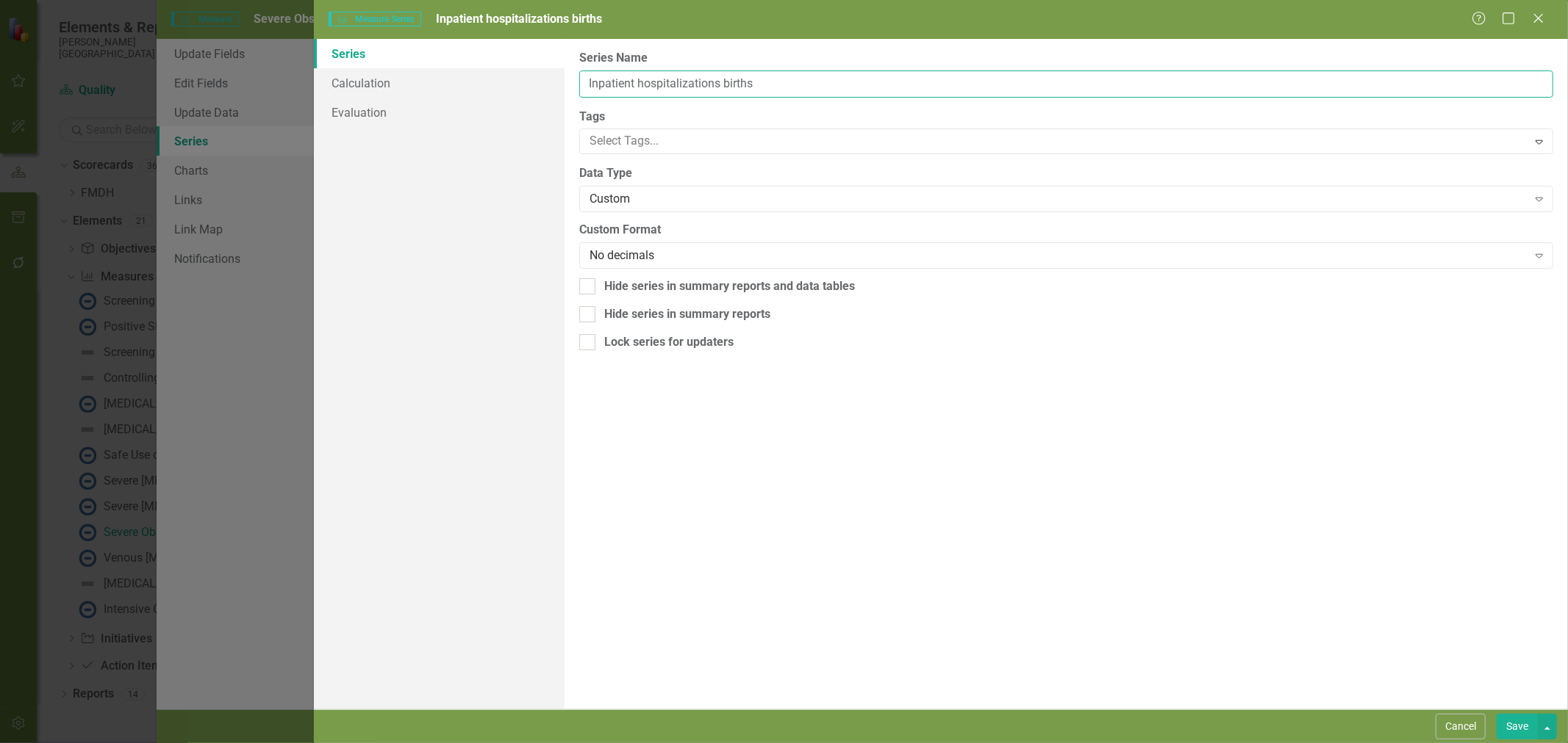
type input "Inpatient hospitalizations births"
click at [1516, 723] on button "Save" at bounding box center [1516, 726] width 41 height 25
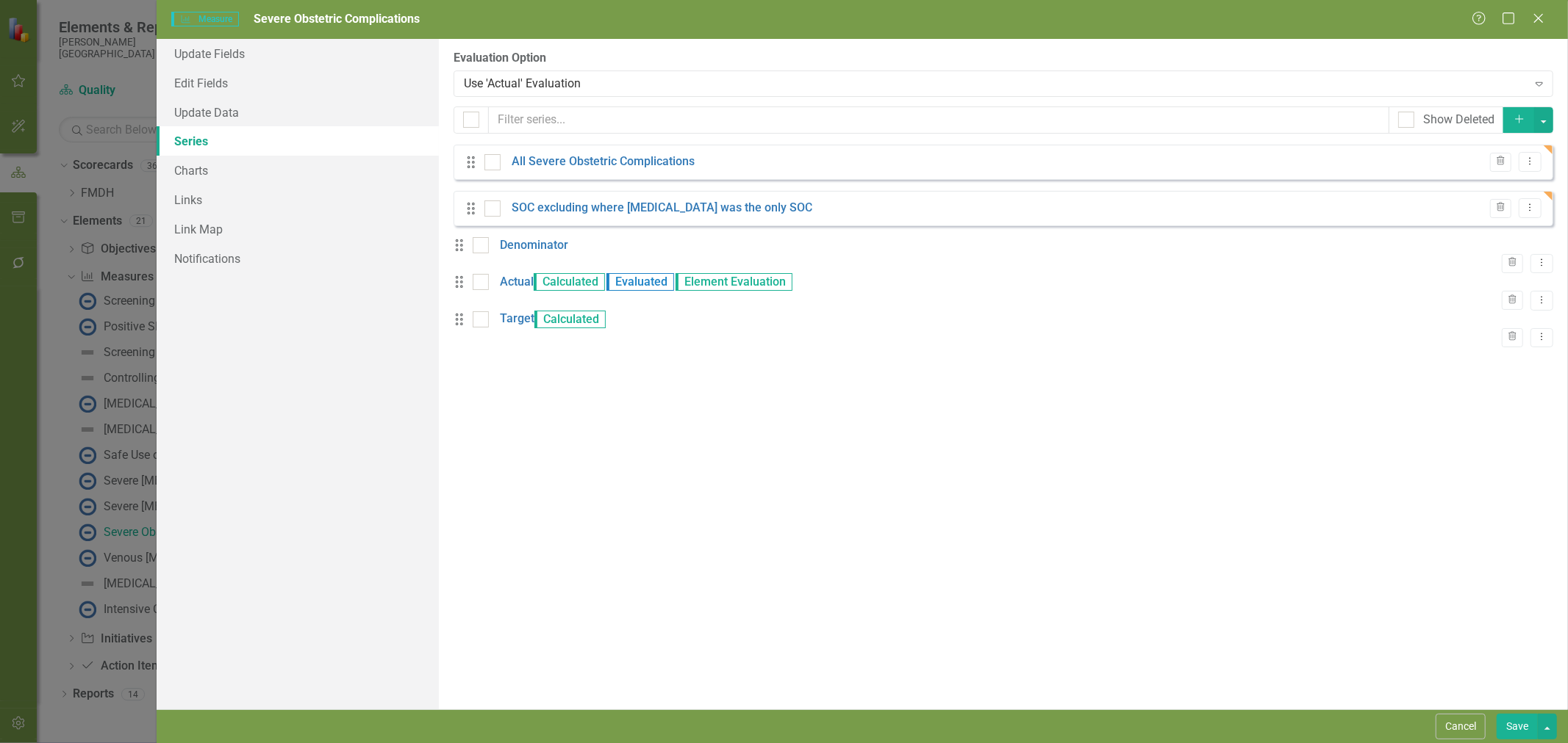
click at [544, 254] on link "Denominator" at bounding box center [533, 245] width 69 height 17
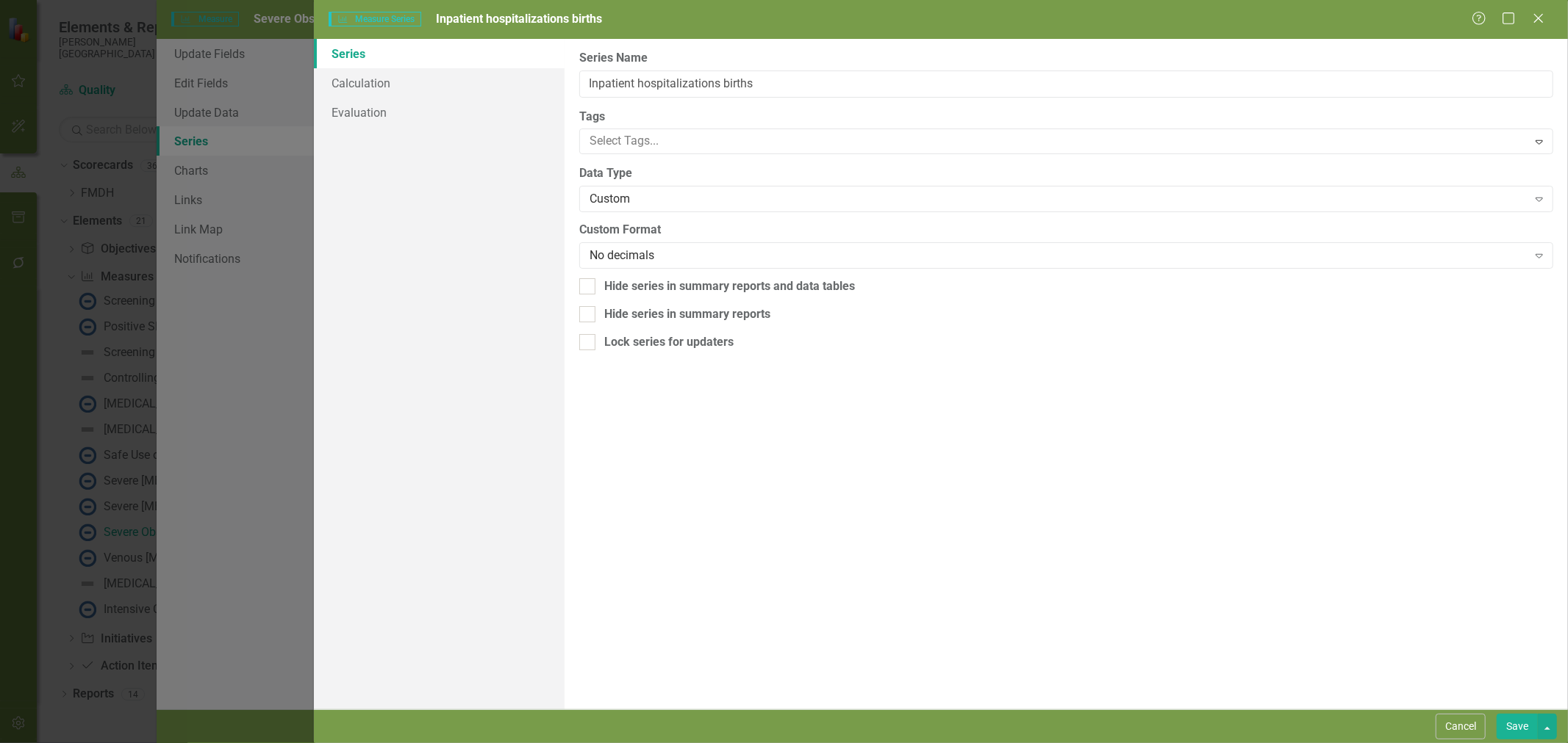
click at [1522, 735] on button "Save" at bounding box center [1516, 726] width 41 height 25
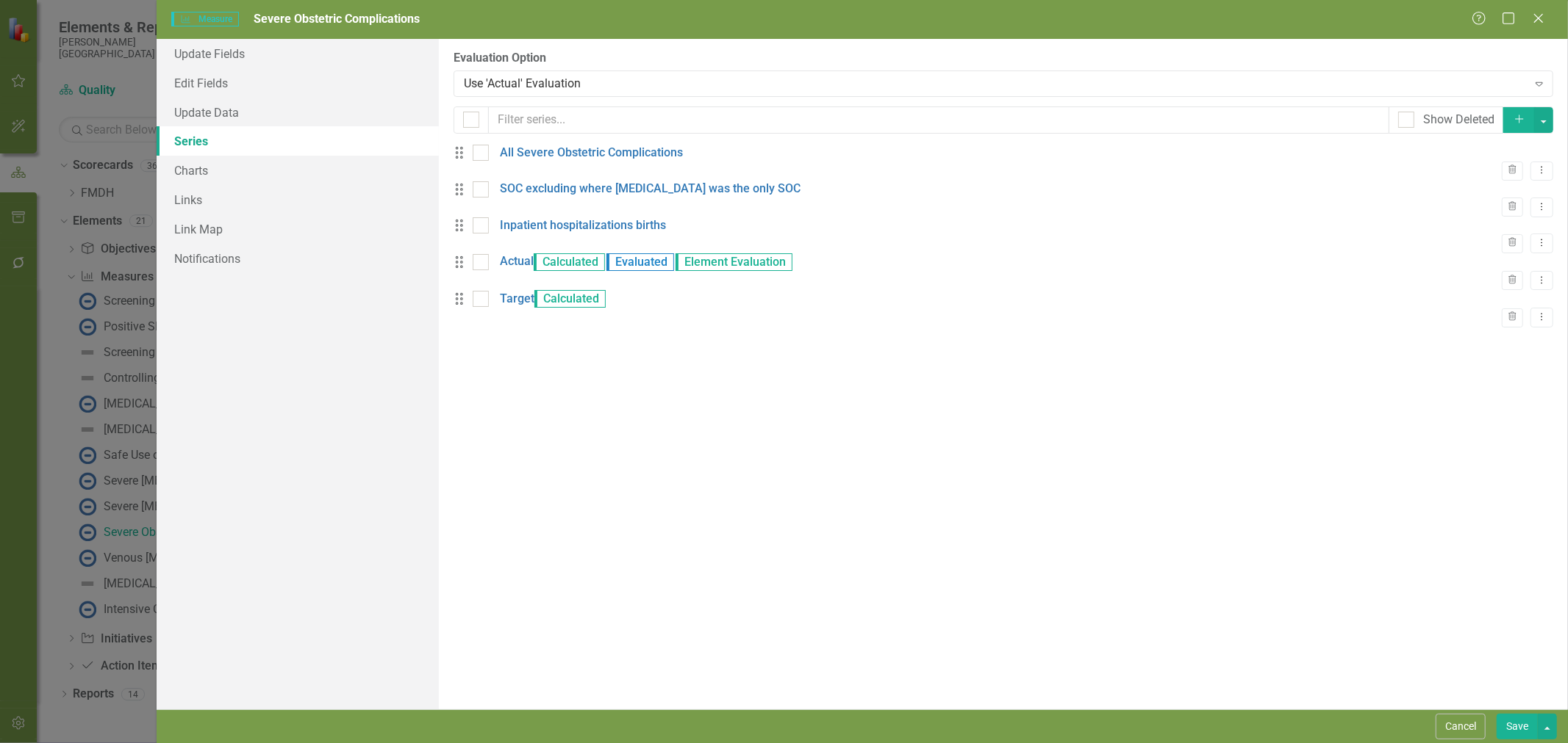
click at [533, 270] on link "Actual" at bounding box center [516, 262] width 34 height 17
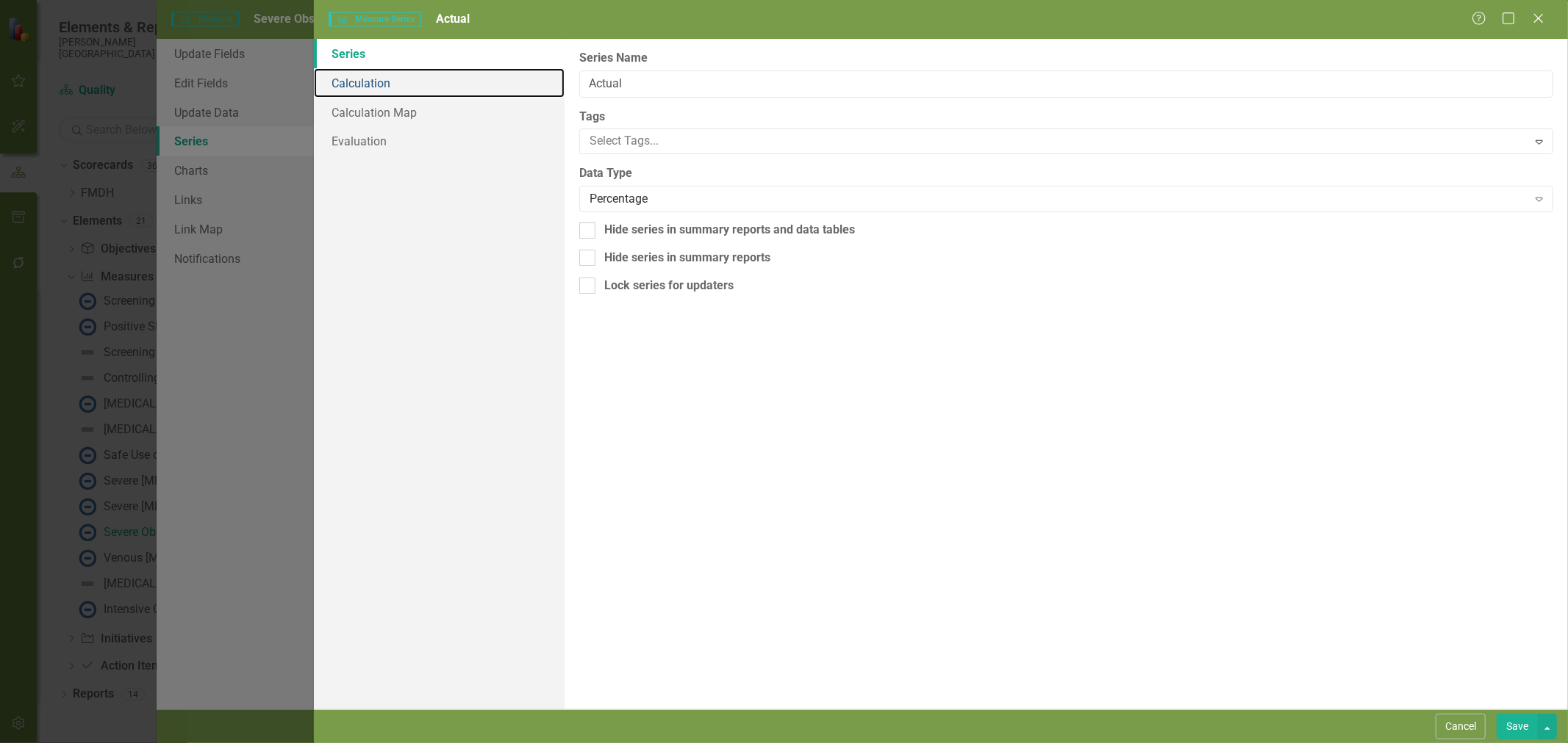
click at [411, 91] on link "Calculation" at bounding box center [439, 83] width 251 height 29
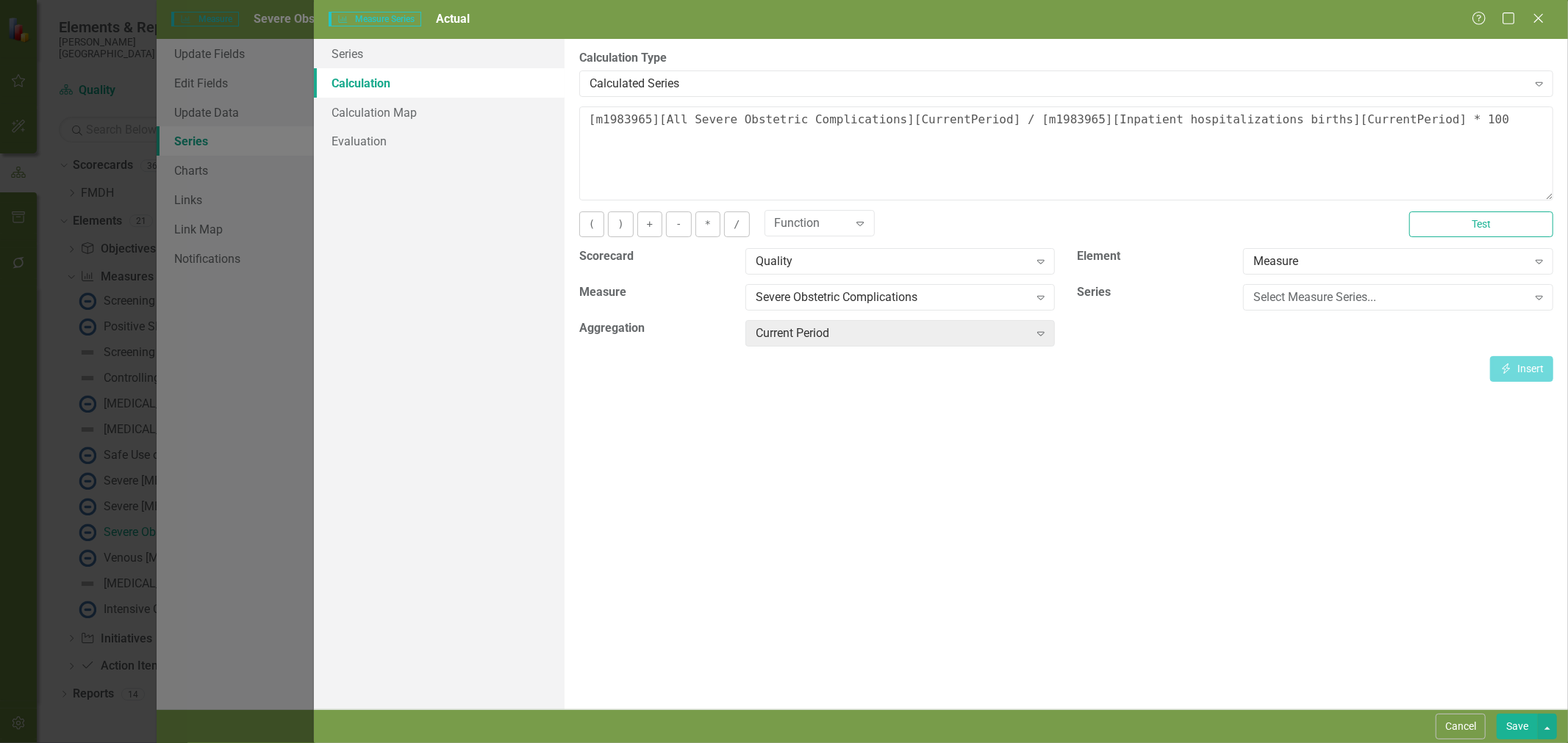
click at [1461, 726] on button "Cancel" at bounding box center [1460, 726] width 50 height 25
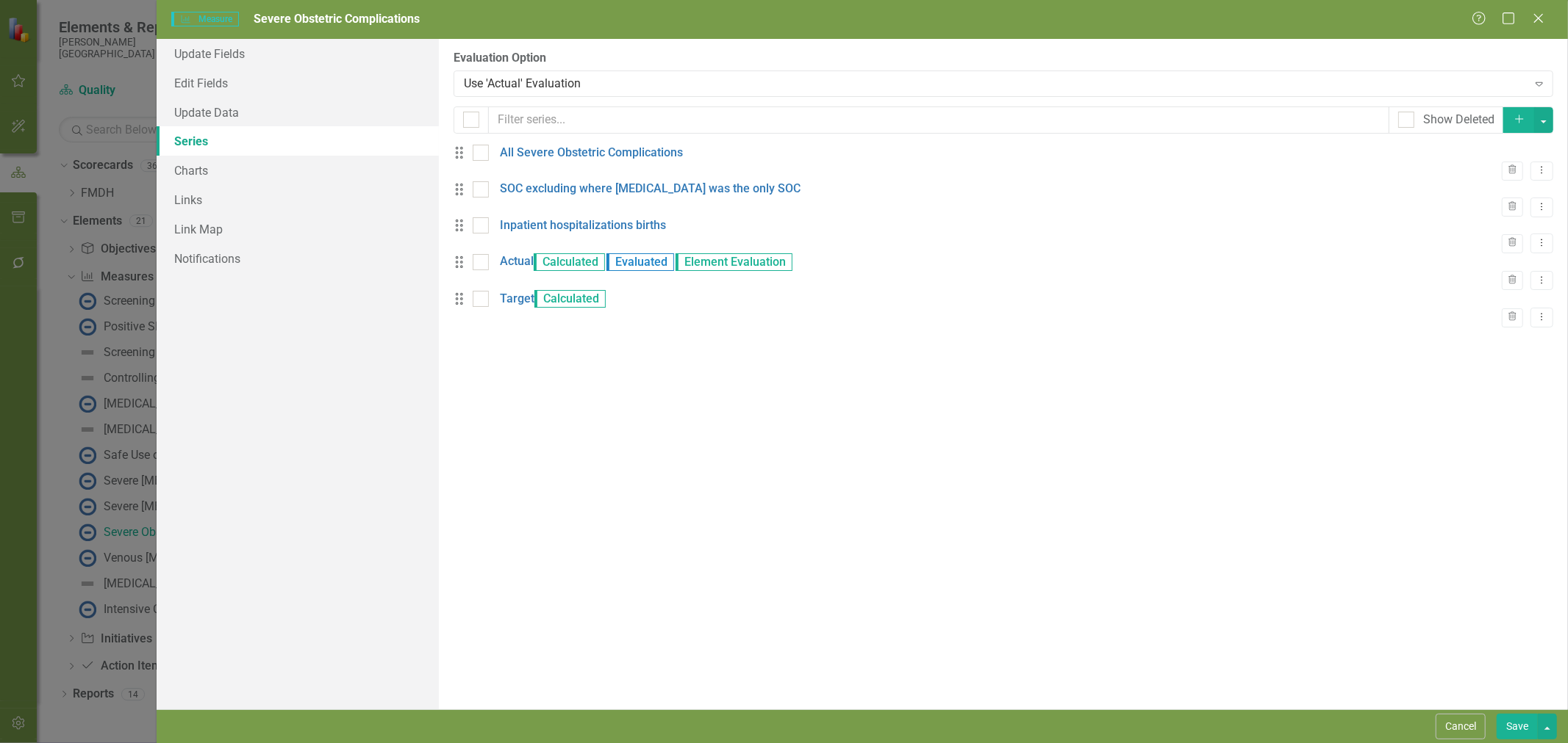
click at [520, 308] on link "Target" at bounding box center [516, 299] width 35 height 17
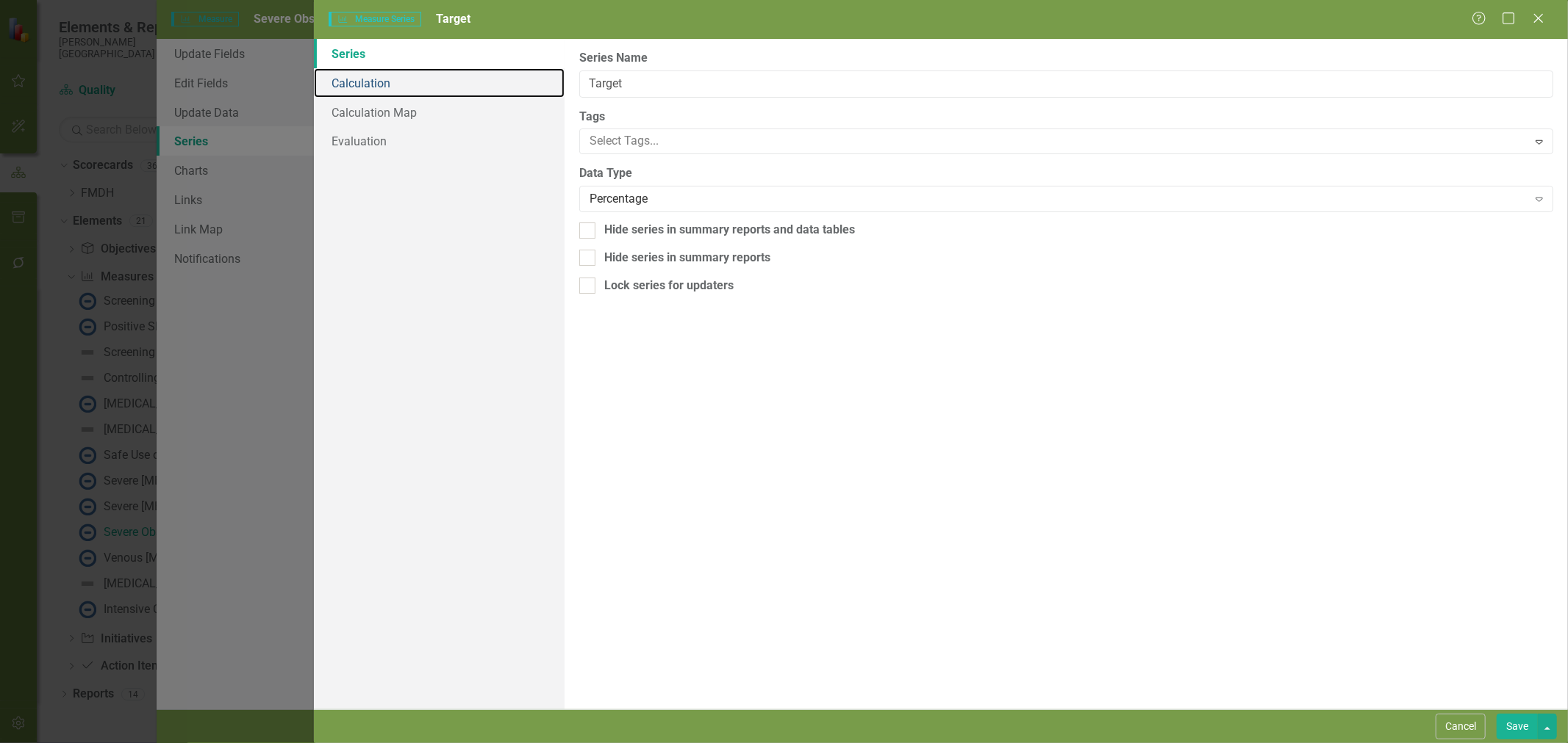
click at [390, 88] on link "Calculation" at bounding box center [439, 83] width 251 height 29
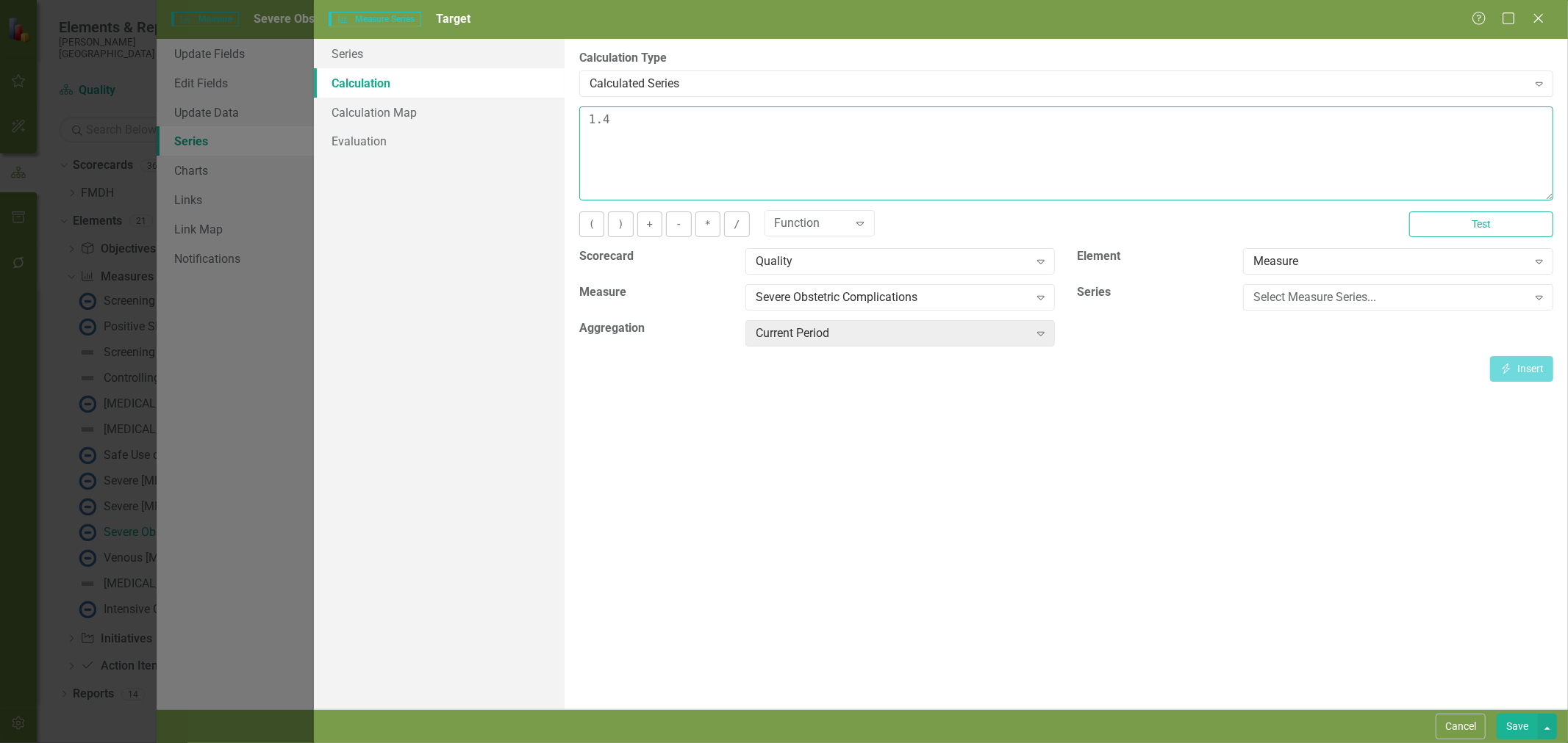
drag, startPoint x: 659, startPoint y: 129, endPoint x: 436, endPoint y: 135, distance: 223.1
click at [436, 135] on div "Series Calculation Calculation Map Evaluation From this page, you can edit the …" at bounding box center [940, 373] width 1254 height 670
type textarea "3"
click at [1524, 728] on button "Save" at bounding box center [1516, 726] width 41 height 25
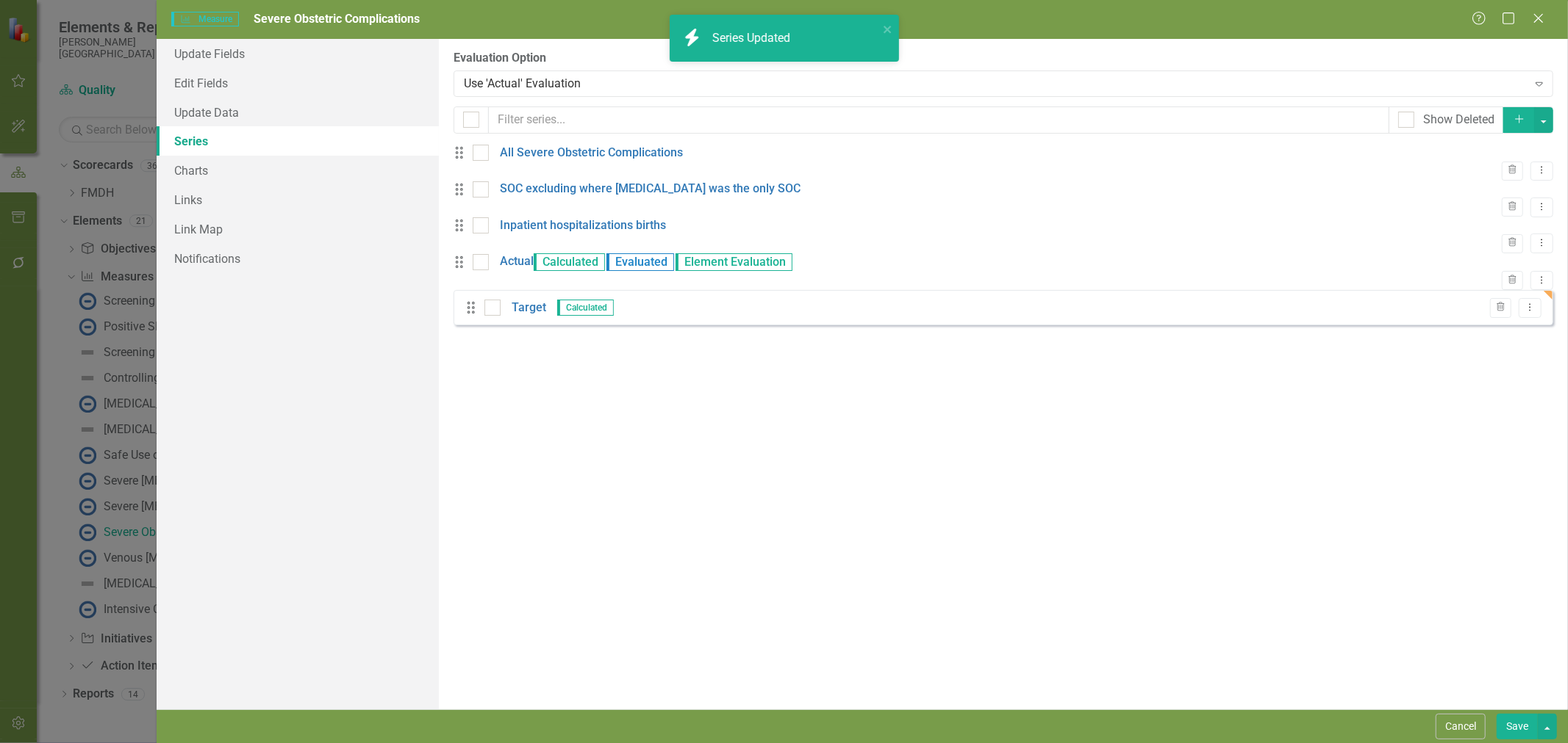
click at [1516, 728] on button "Save" at bounding box center [1516, 726] width 41 height 25
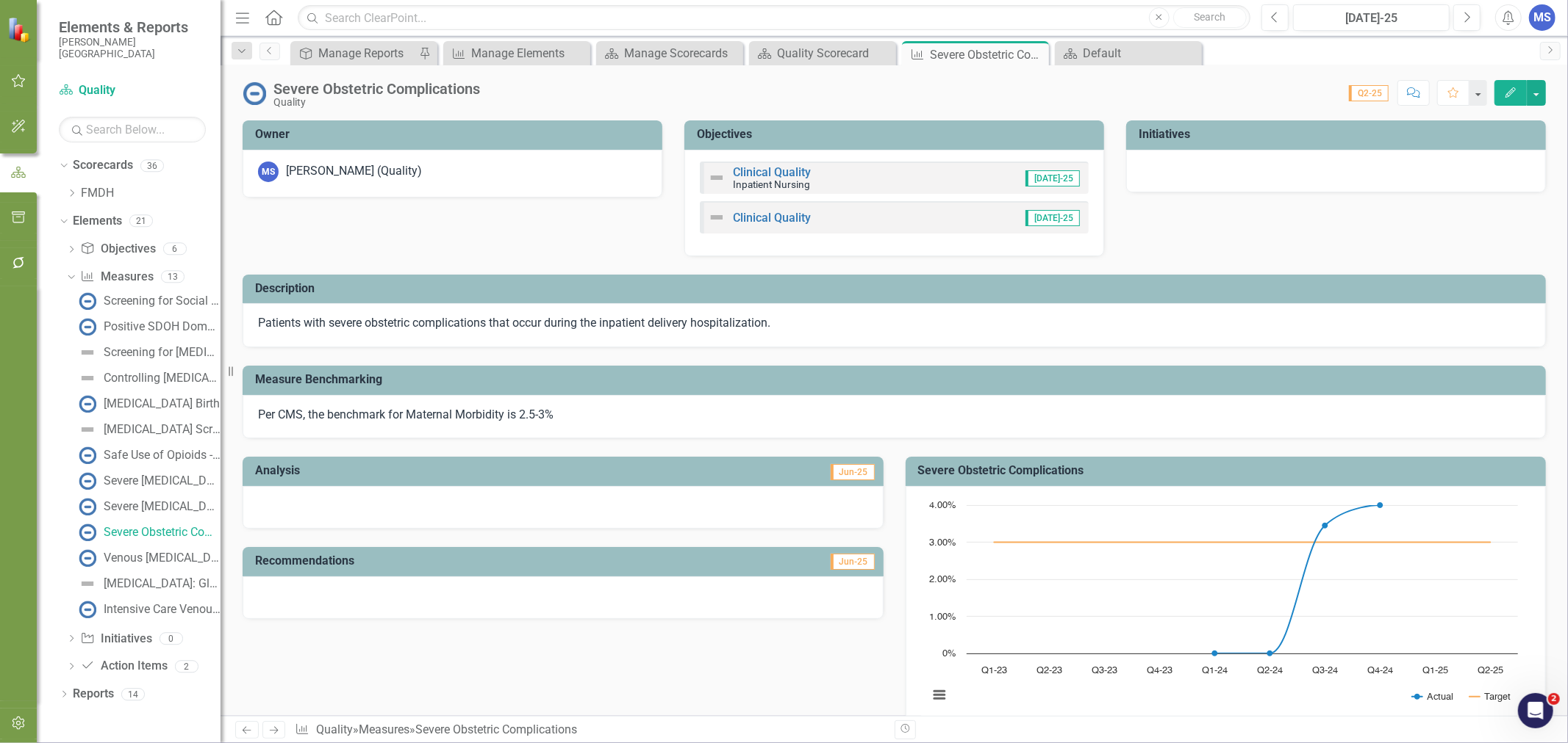
click at [0, 0] on icon "Close" at bounding box center [0, 0] width 0 height 0
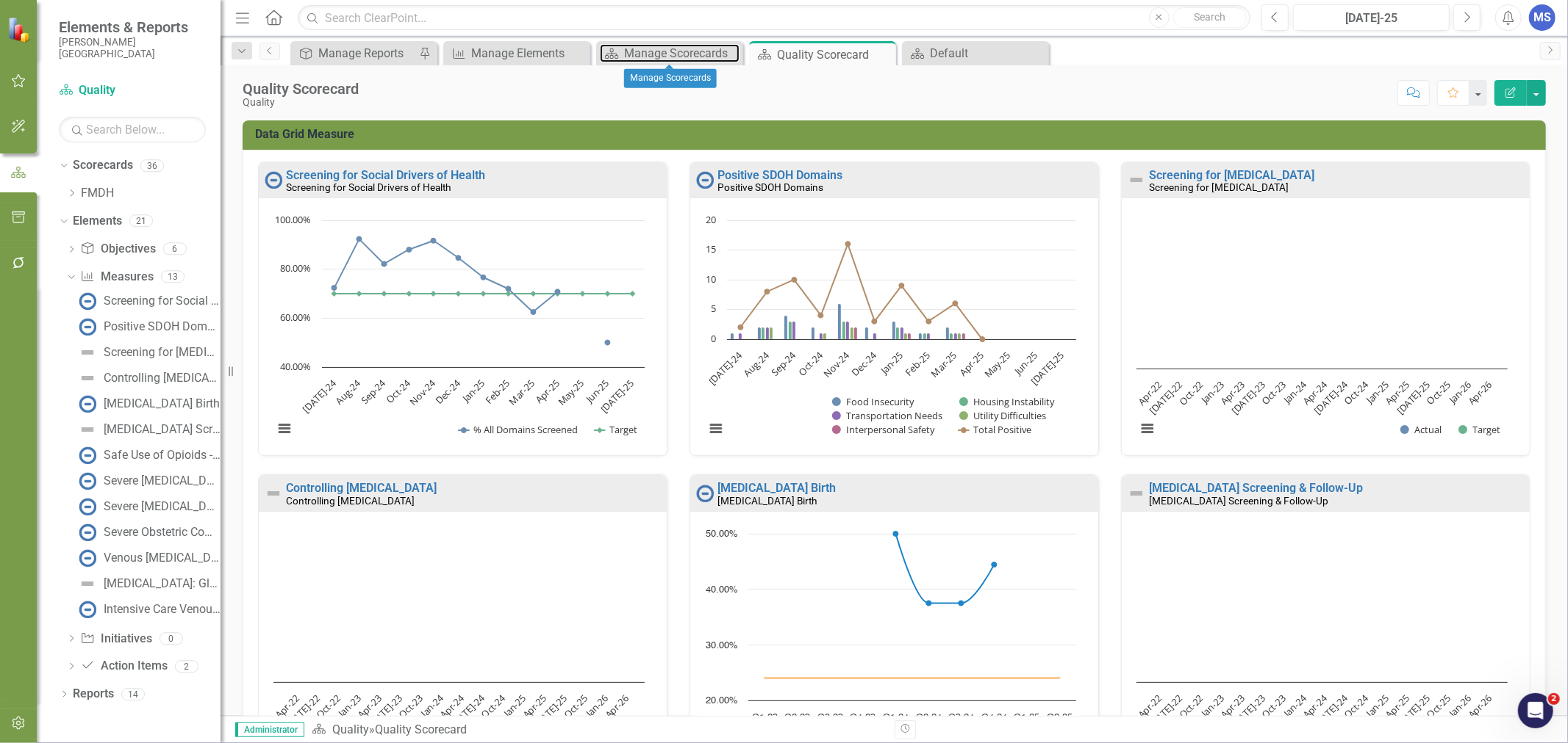
click at [683, 60] on div "Manage Scorecards" at bounding box center [681, 53] width 115 height 19
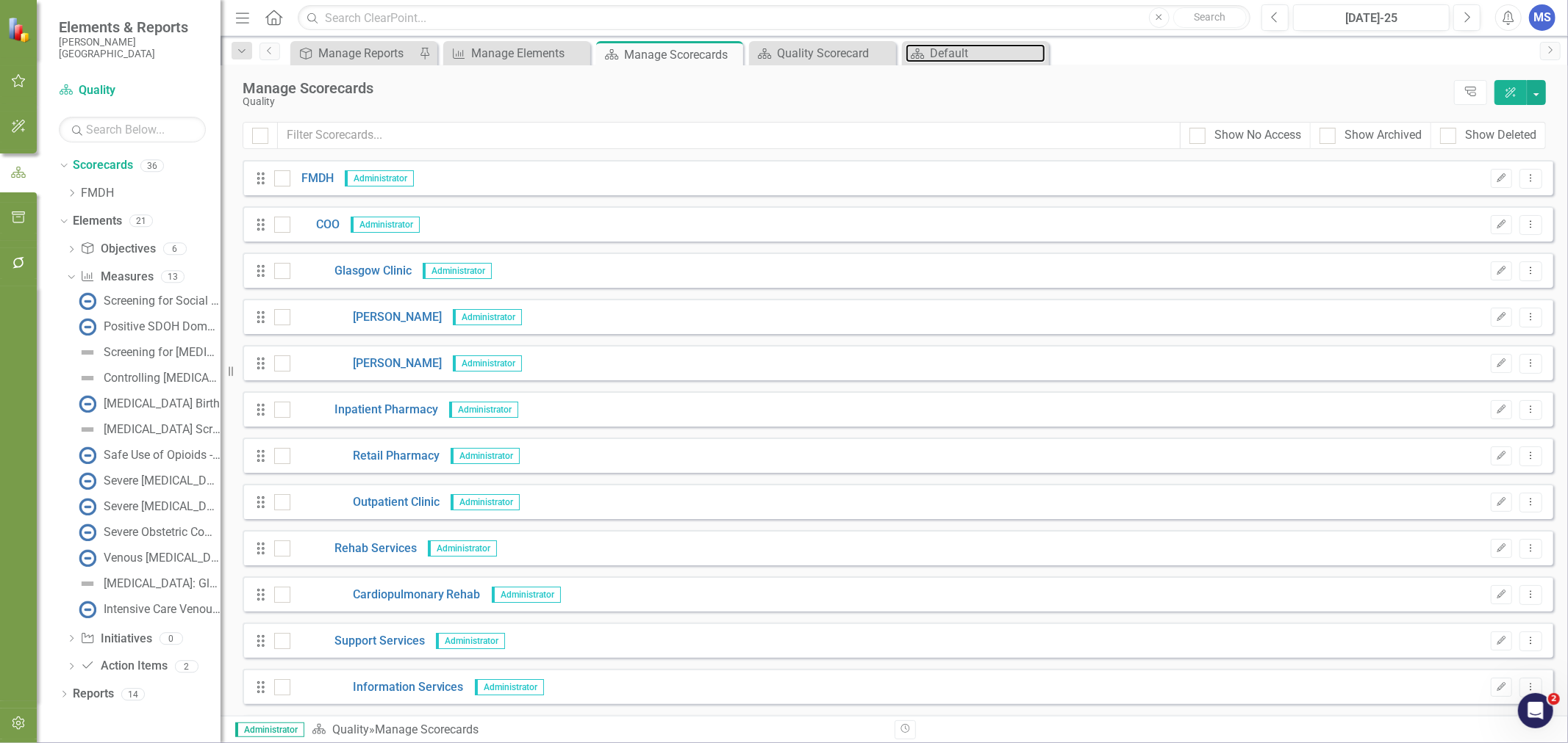
click at [945, 59] on div "Default" at bounding box center [987, 53] width 115 height 19
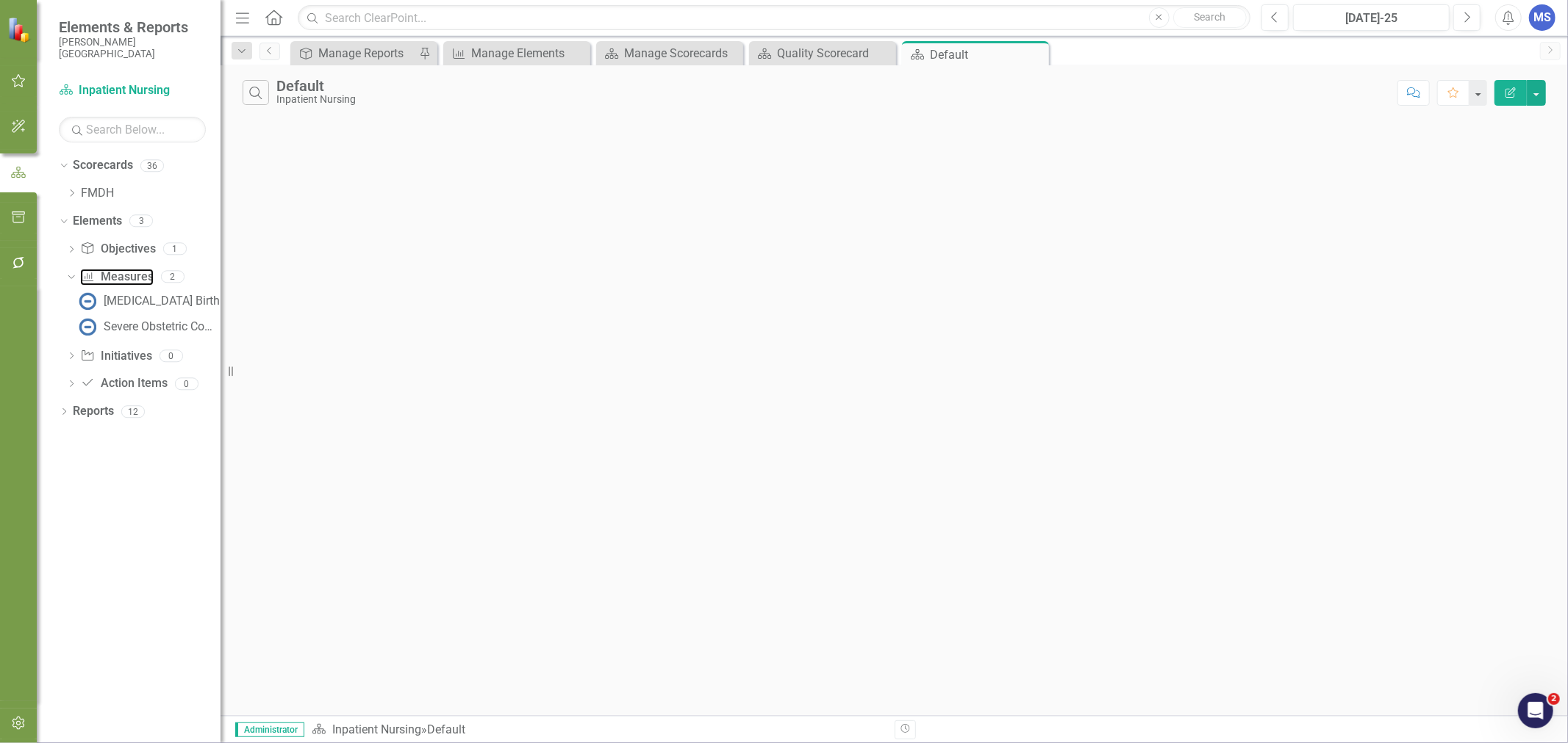
click at [148, 273] on link "Measure Measures" at bounding box center [117, 277] width 73 height 17
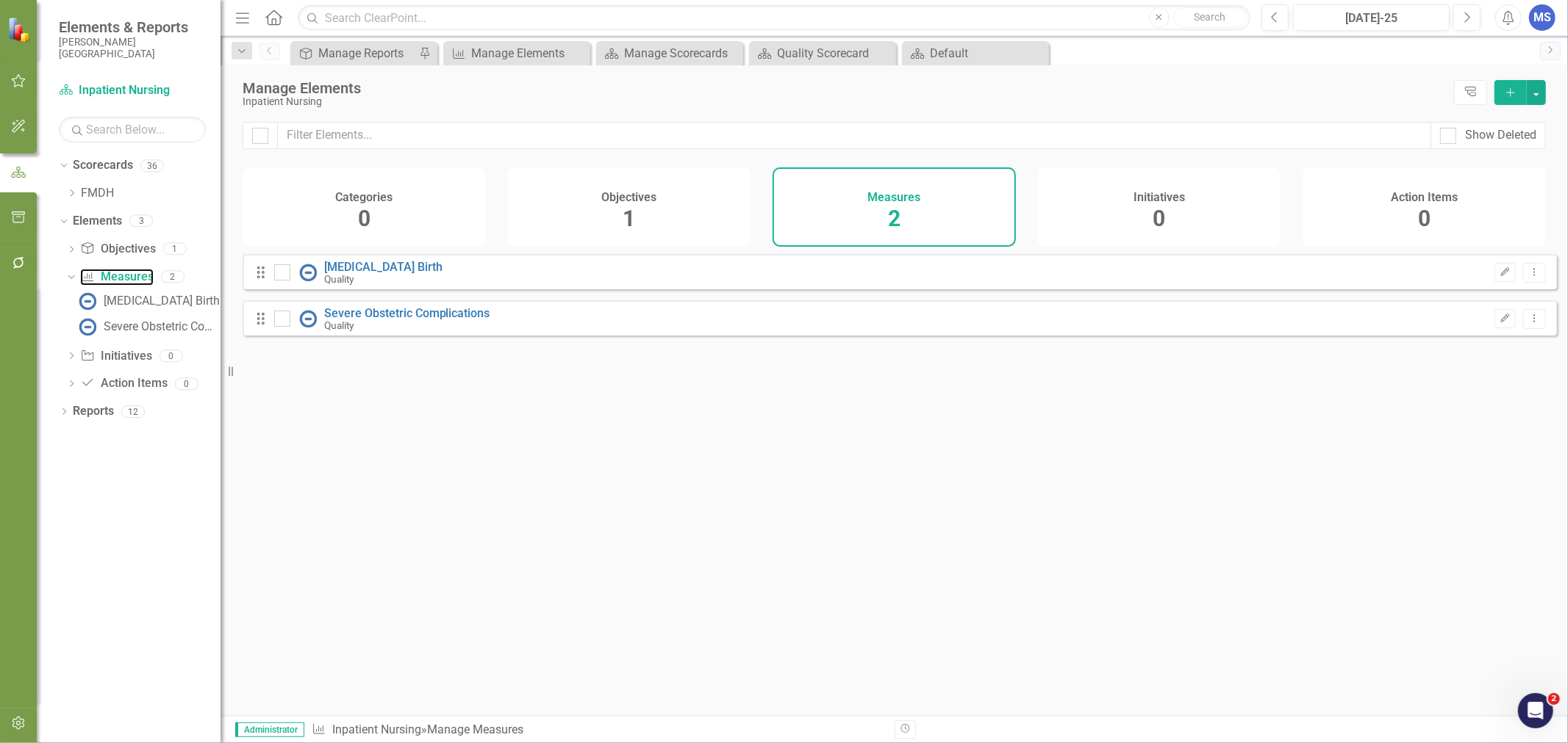
checkbox input "false"
click at [1518, 93] on button "Add" at bounding box center [1510, 93] width 32 height 25
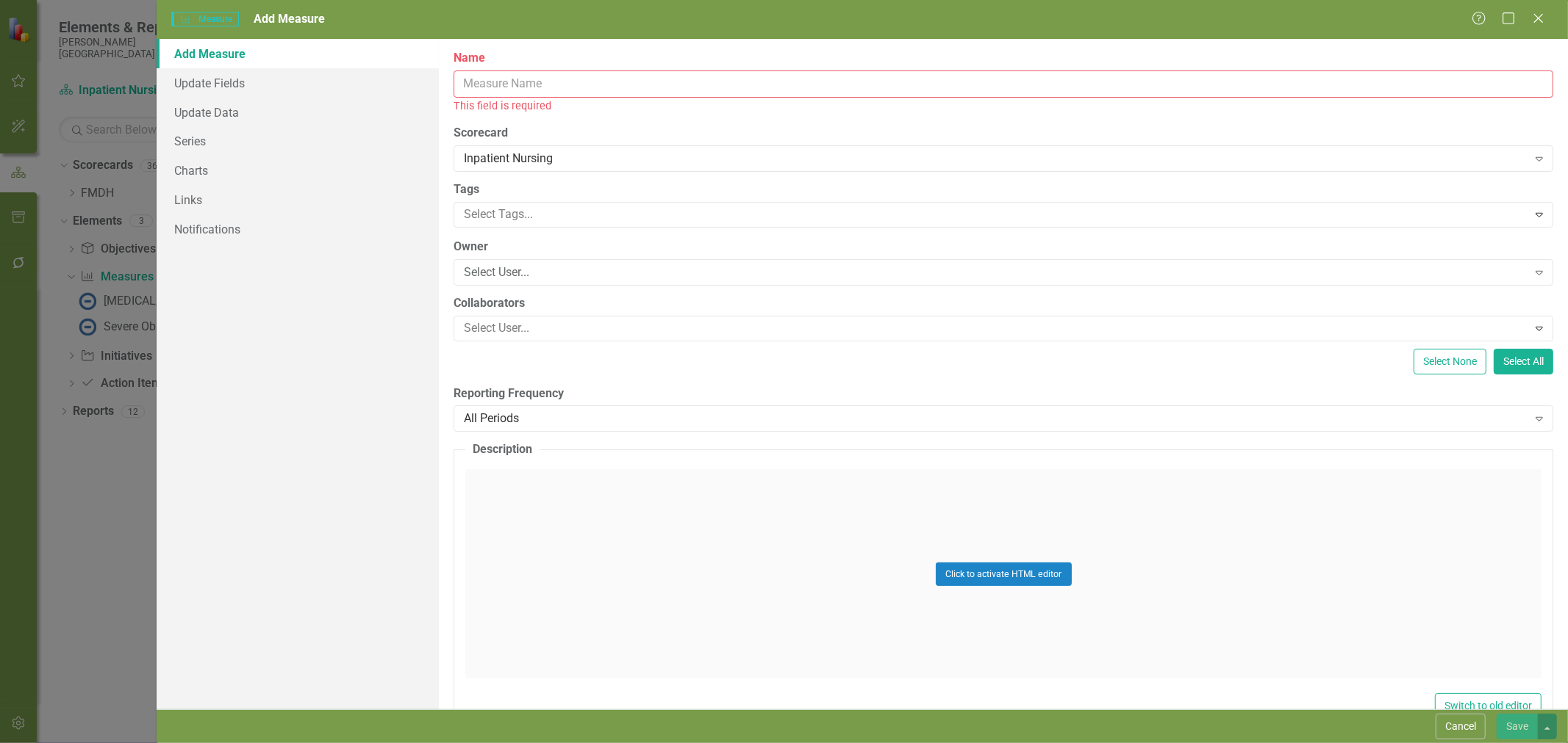
click at [635, 79] on input "Name" at bounding box center [1003, 83] width 1099 height 27
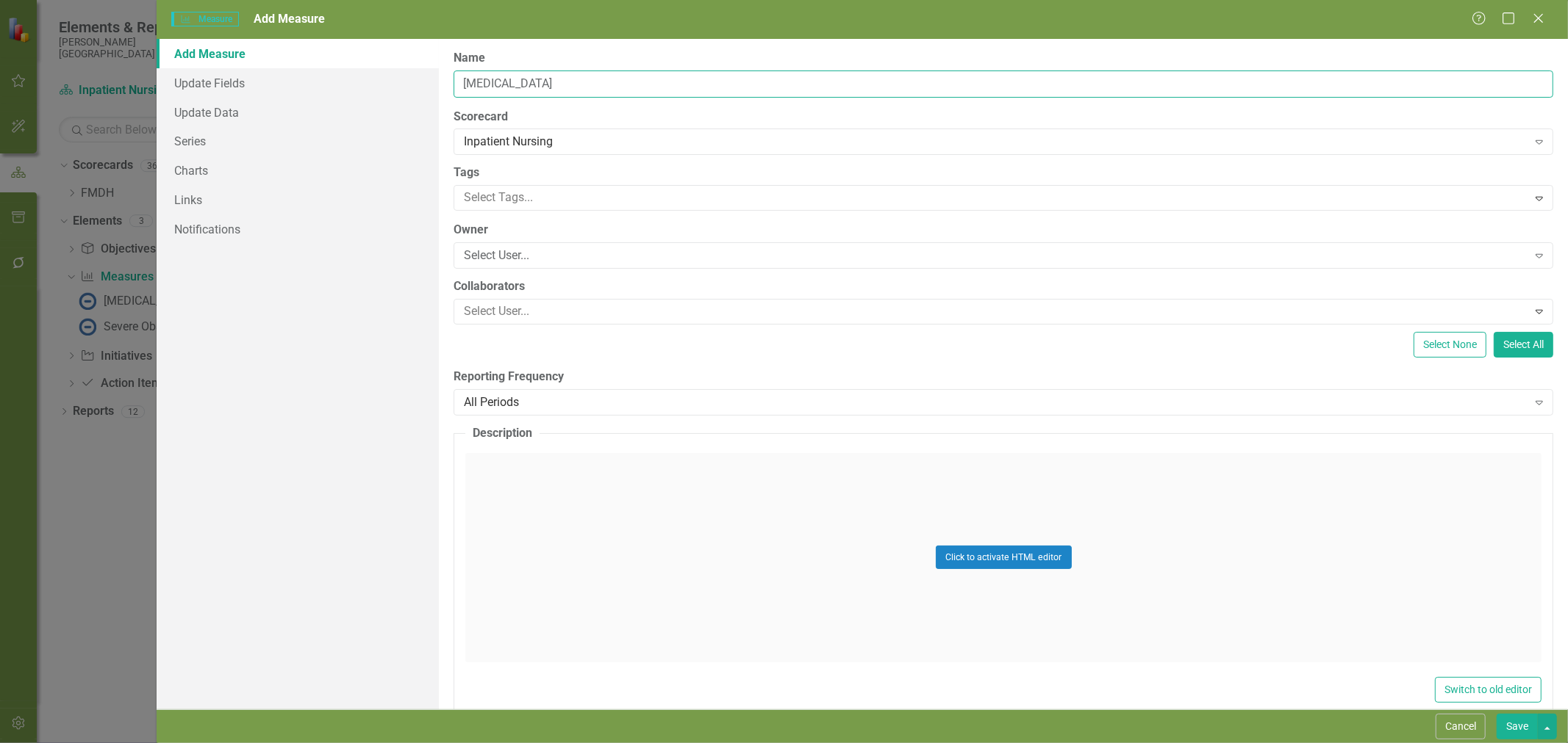
type input "[MEDICAL_DATA]"
click at [555, 255] on div "Select User..." at bounding box center [995, 256] width 1063 height 17
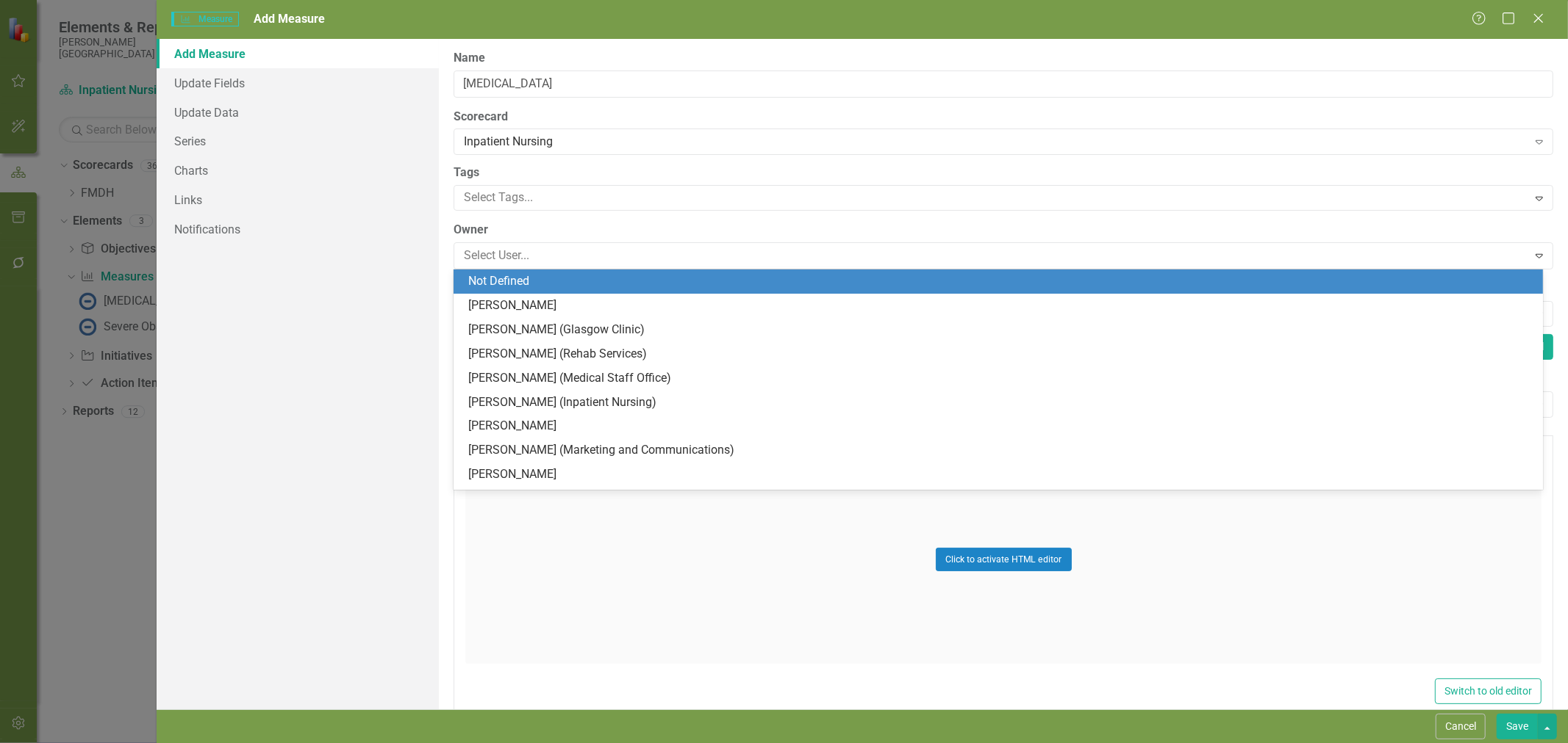
click at [422, 282] on div "Add Measure Update Fields Update Data Series Charts Links Notifications" at bounding box center [298, 373] width 283 height 670
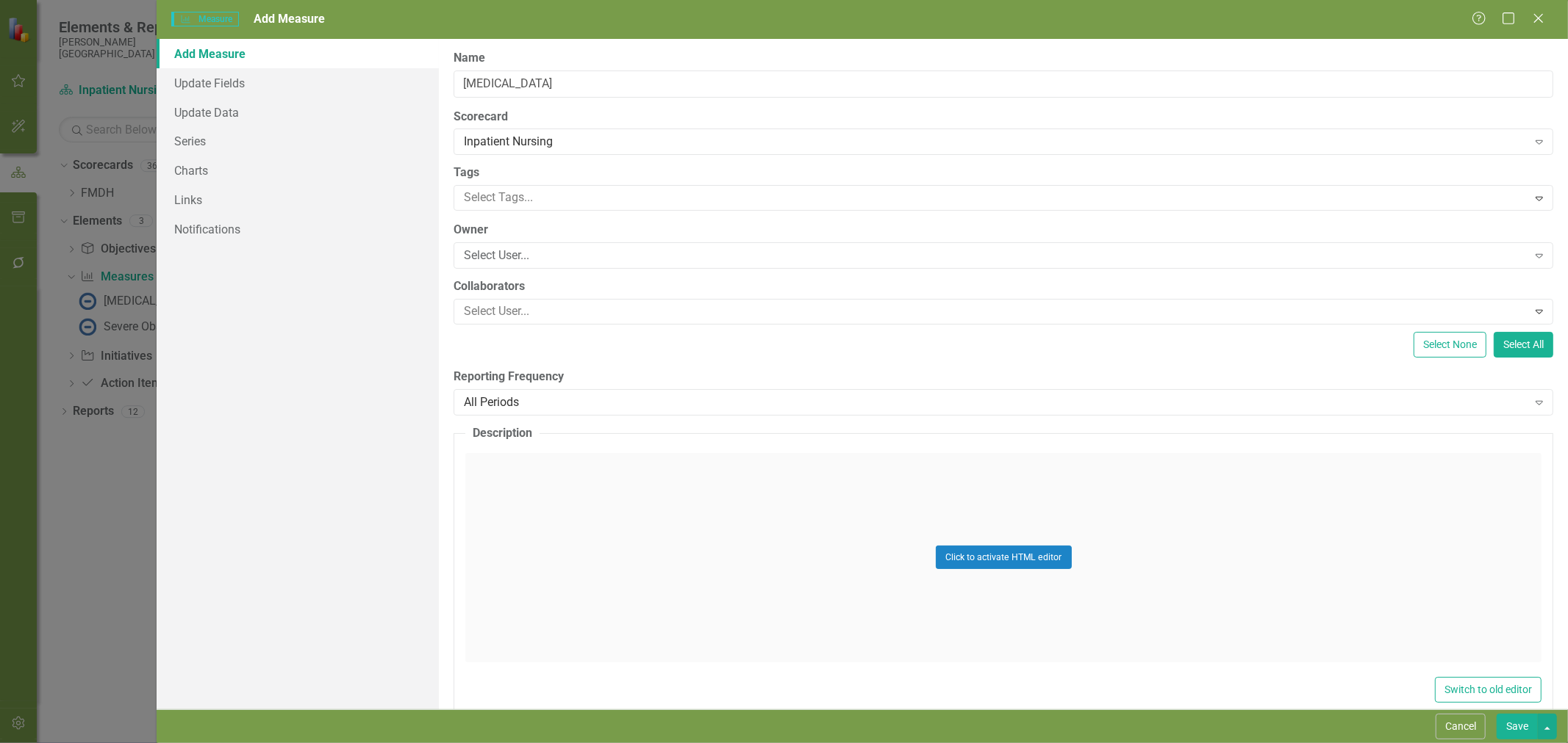
click at [1478, 724] on button "Cancel" at bounding box center [1460, 726] width 50 height 25
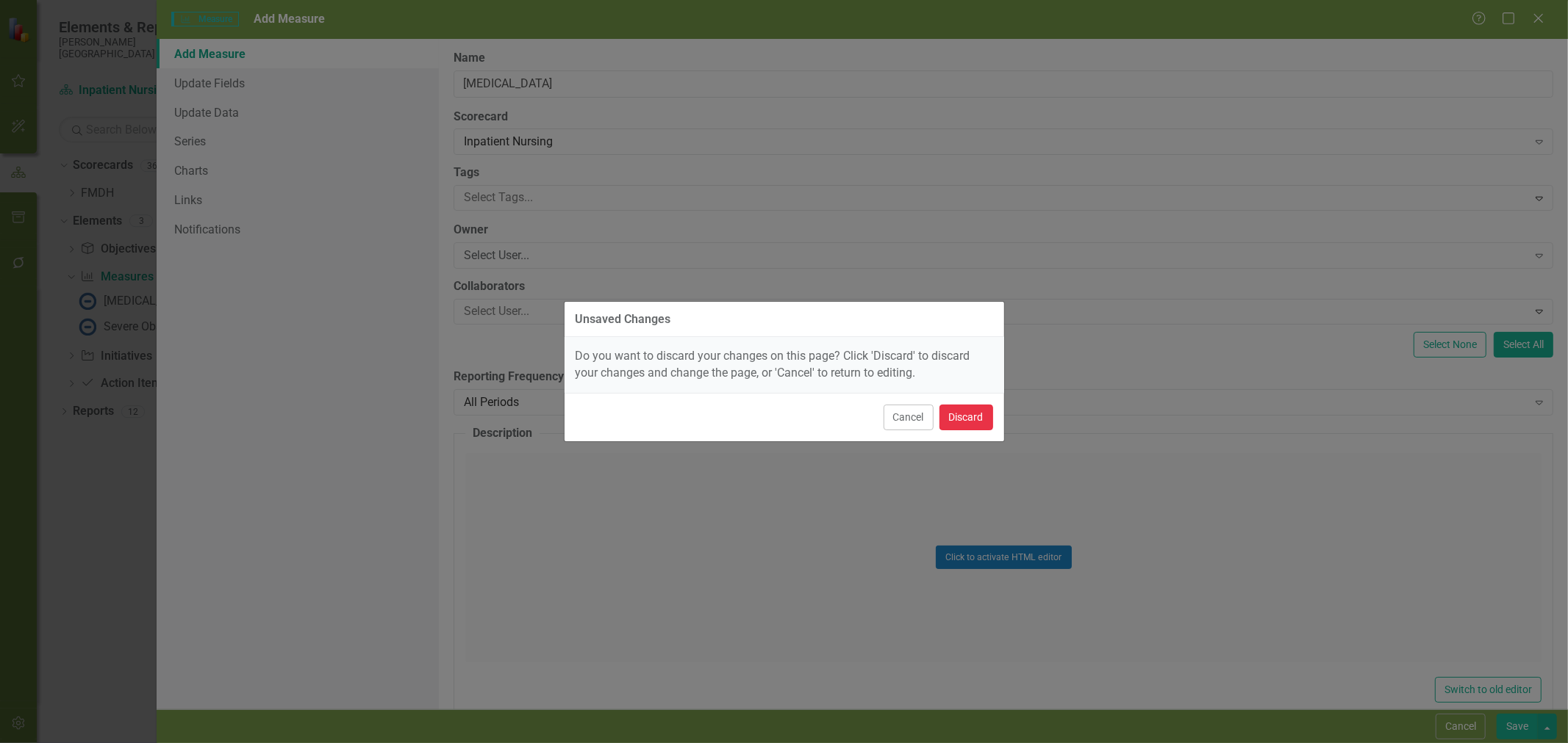
click at [979, 420] on button "Discard" at bounding box center [966, 417] width 53 height 25
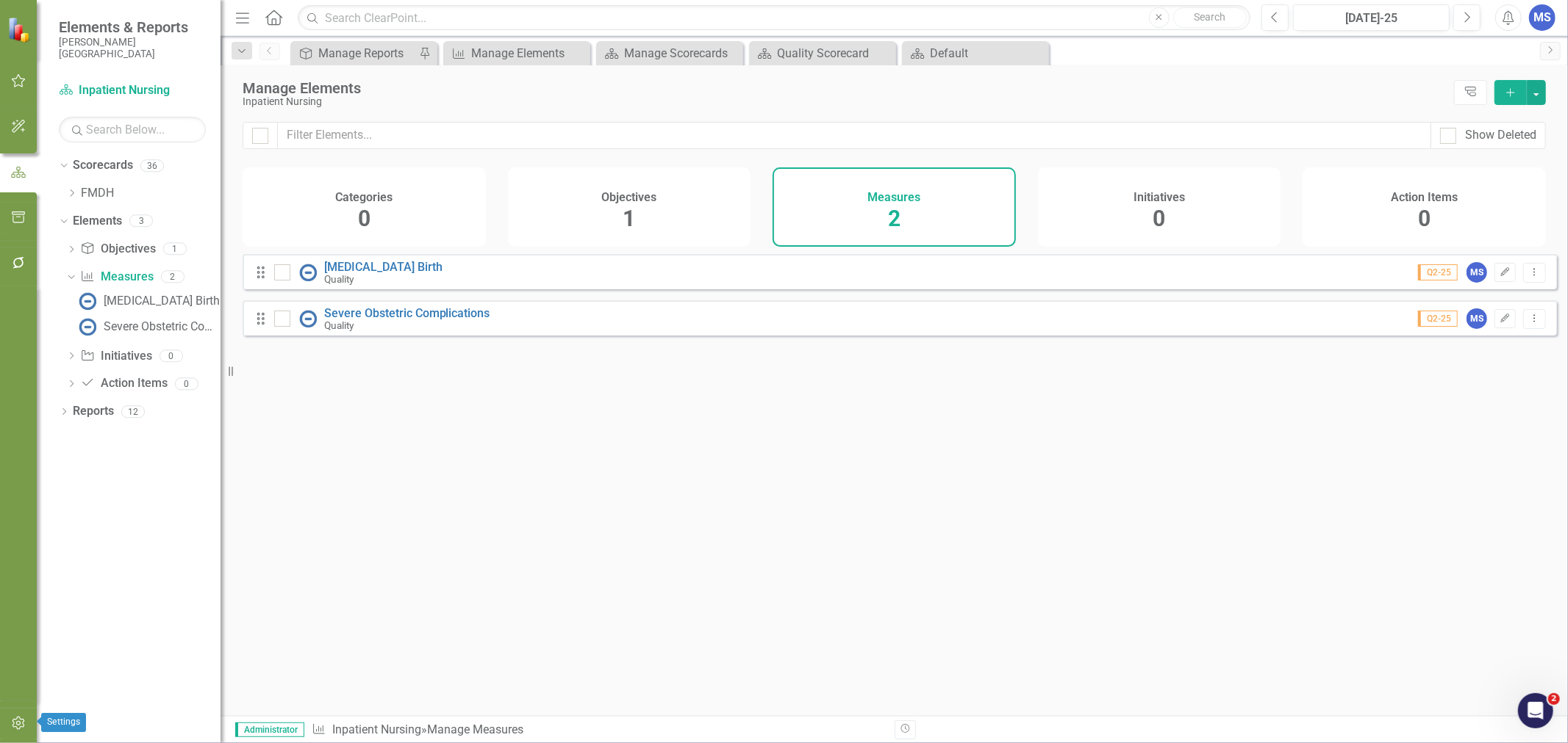
click at [15, 725] on icon "button" at bounding box center [19, 723] width 15 height 12
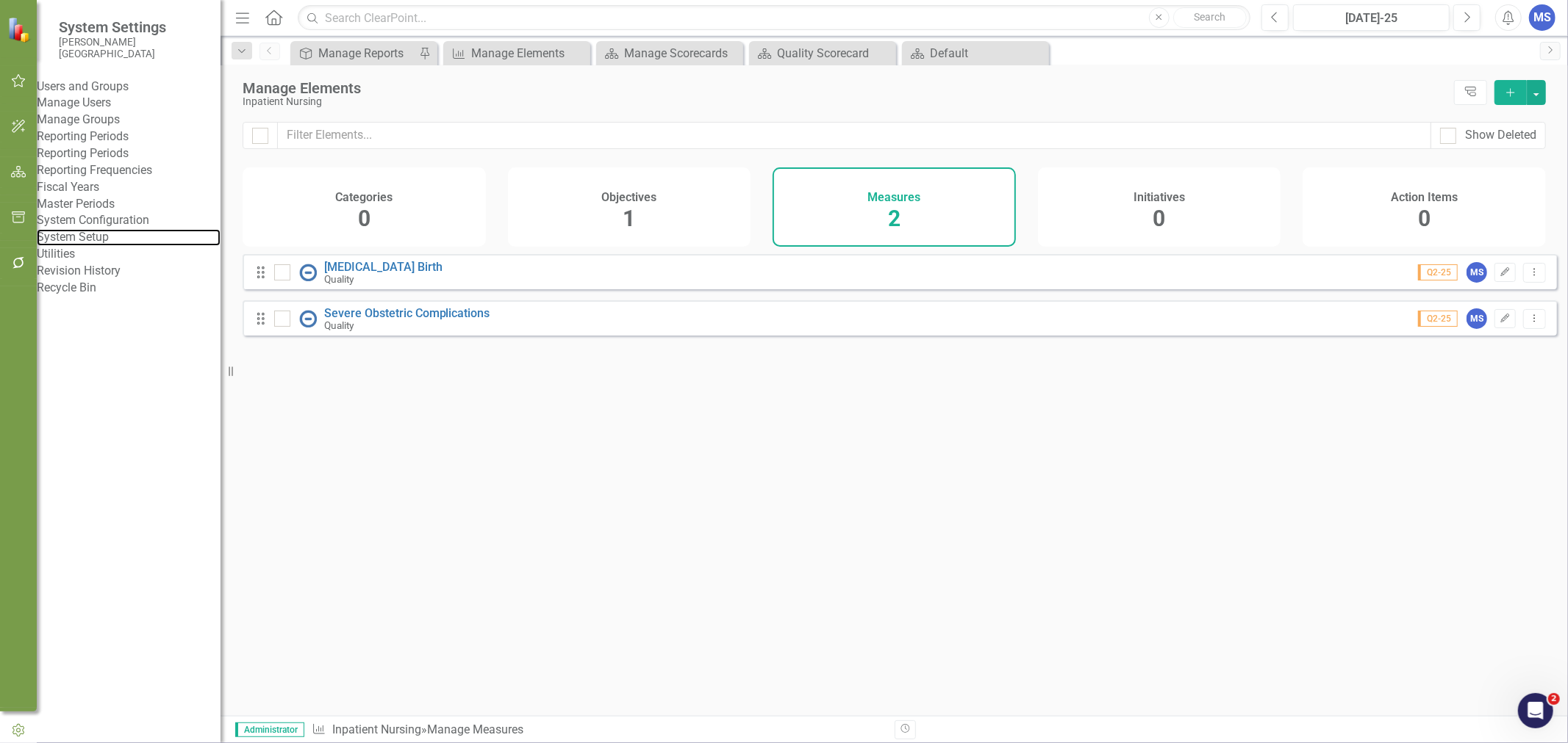
drag, startPoint x: 104, startPoint y: 353, endPoint x: 159, endPoint y: 360, distance: 55.4
click at [104, 246] on link "System Setup" at bounding box center [129, 238] width 184 height 17
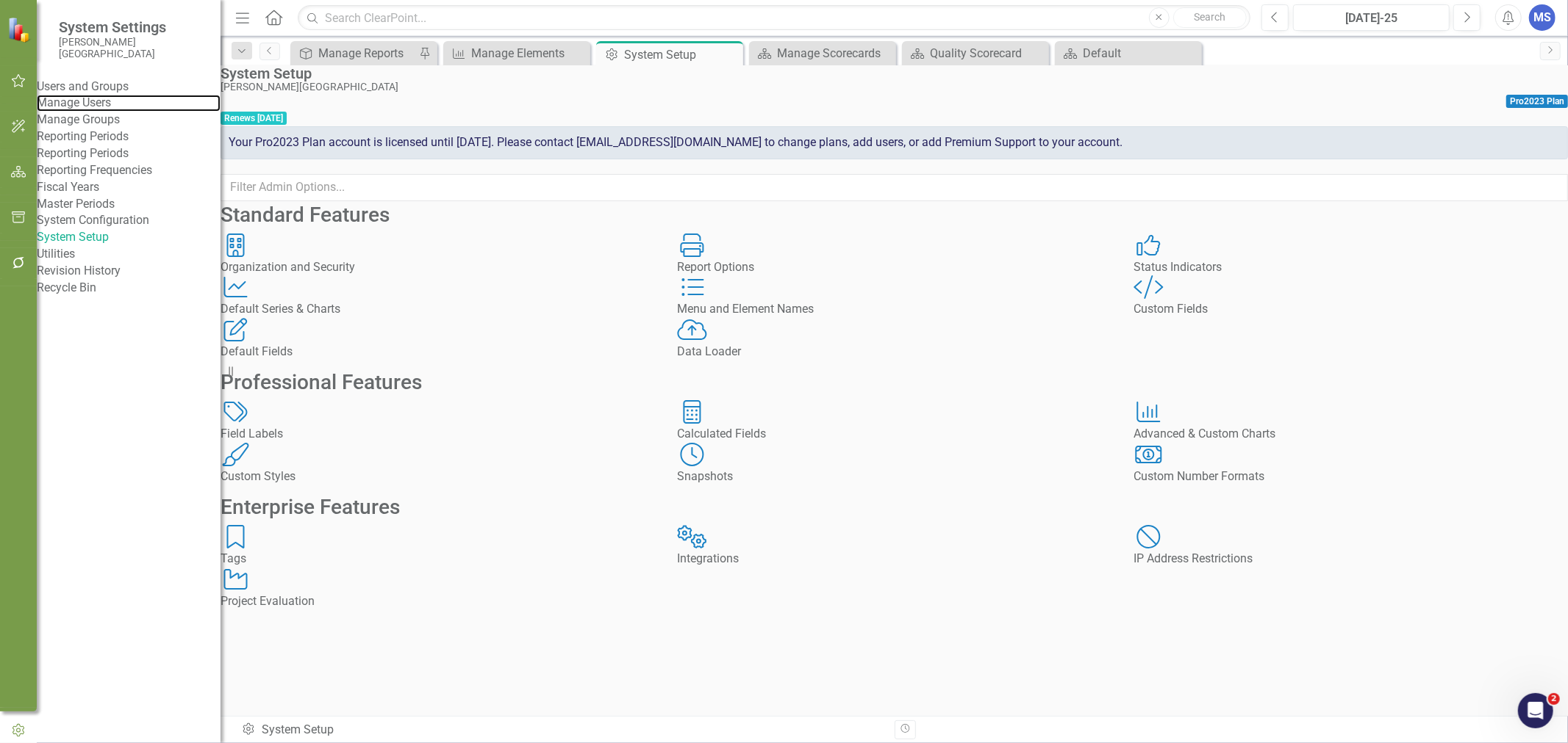
click at [78, 107] on link "Manage Users" at bounding box center [129, 103] width 184 height 17
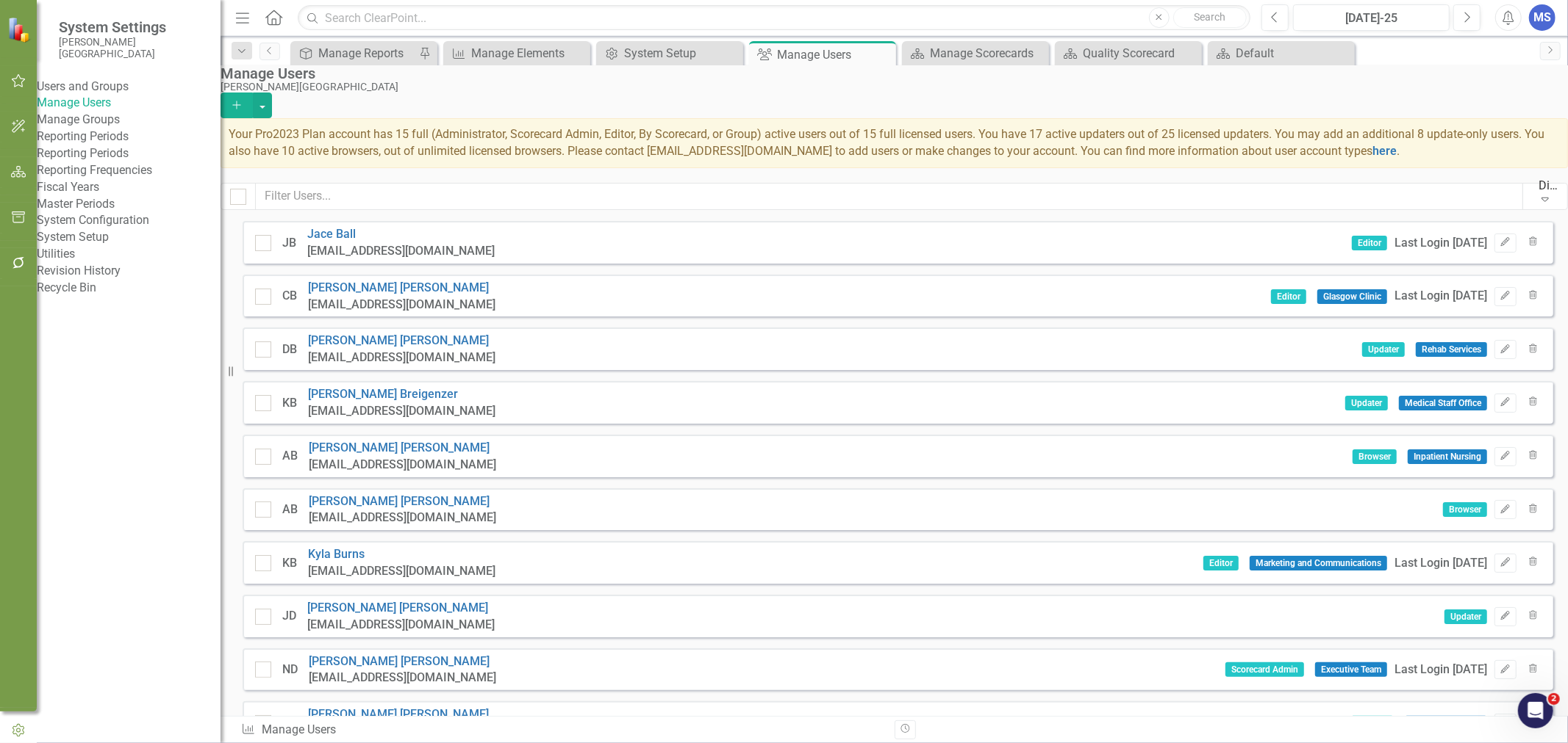
click at [243, 100] on icon "Add" at bounding box center [236, 104] width 13 height 10
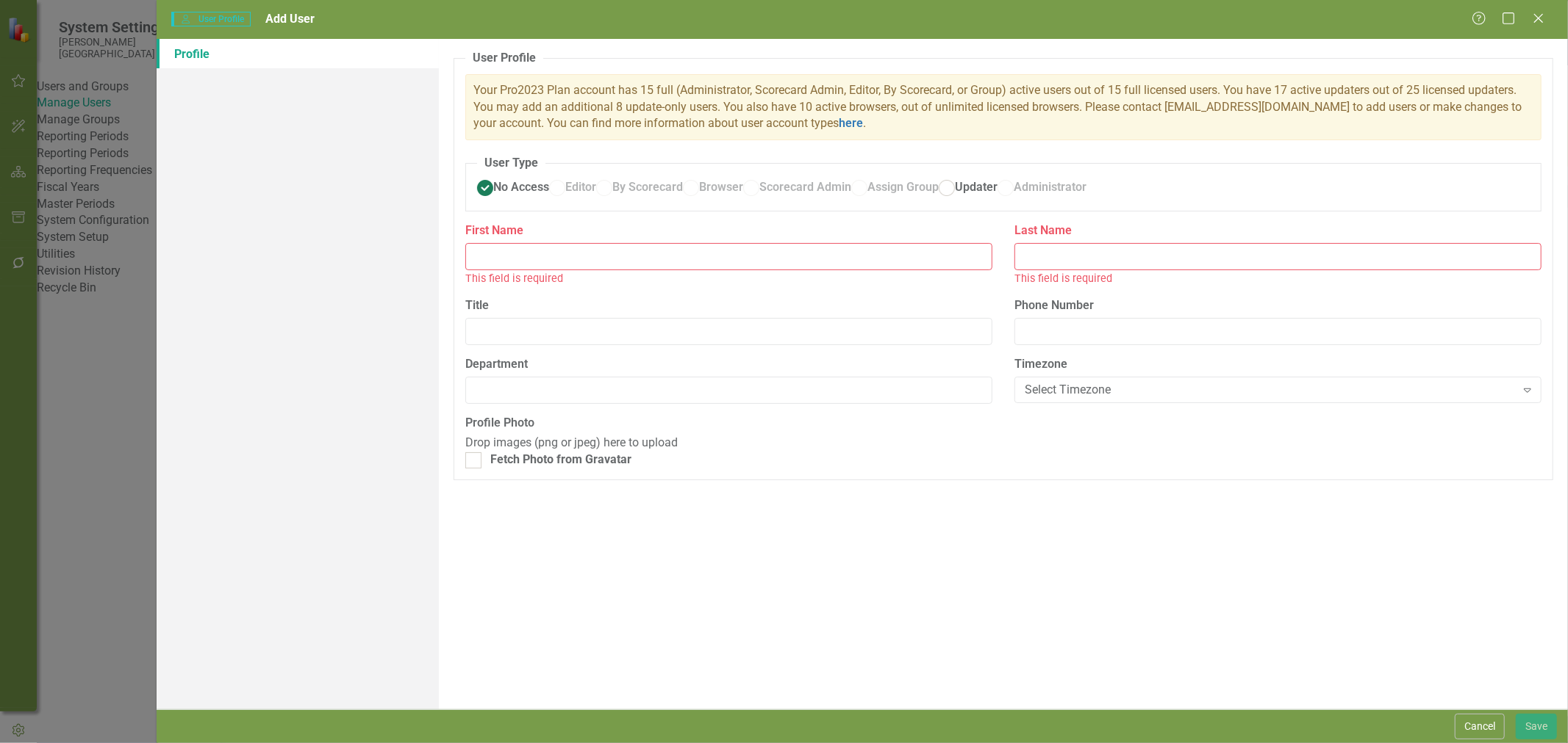
click at [508, 270] on input "First Name" at bounding box center [729, 256] width 527 height 27
type input "[PERSON_NAME]"
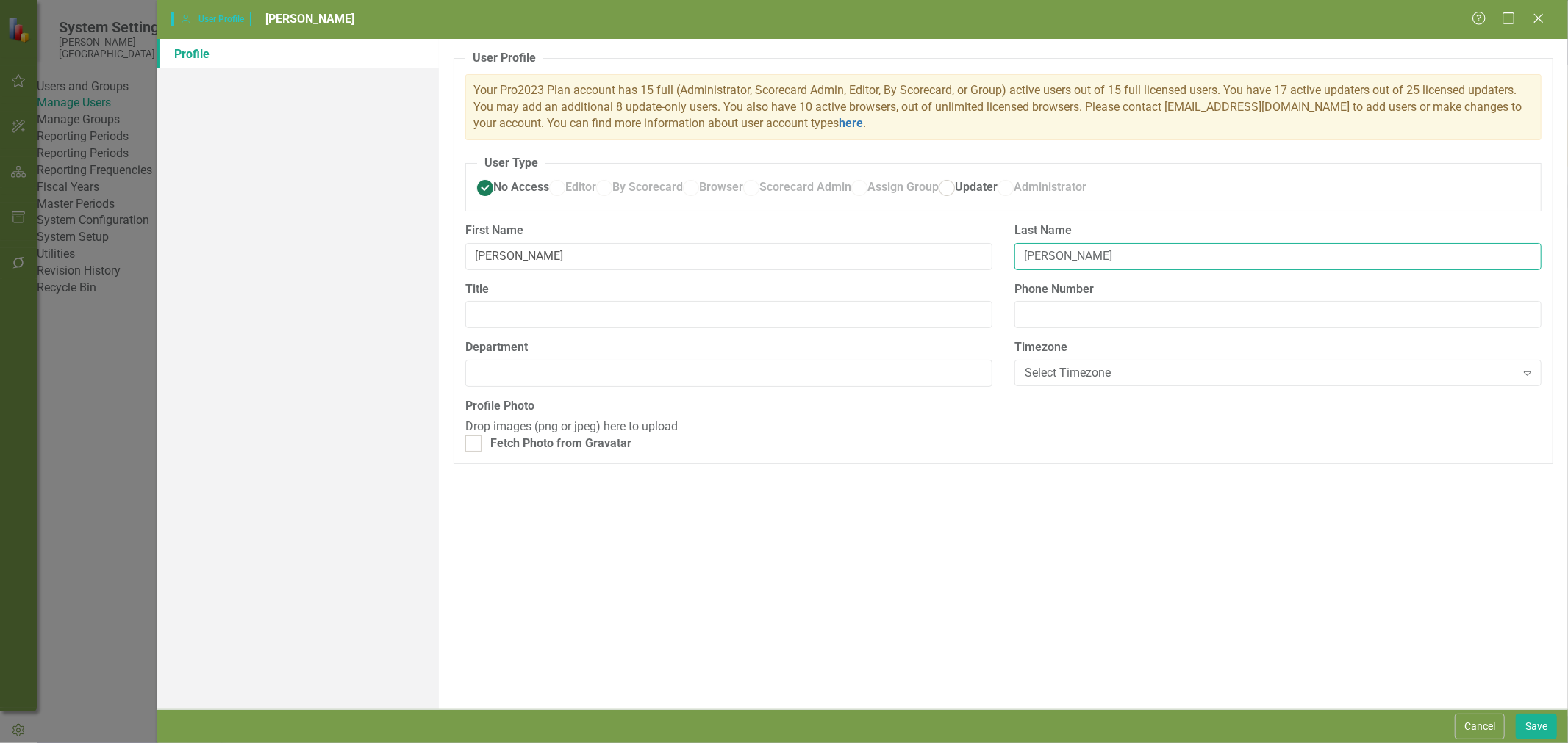
type input "[PERSON_NAME]"
type input "OB Coordinator"
type input "Inpatient Nursing"
click at [1537, 724] on button "Save" at bounding box center [1536, 726] width 41 height 25
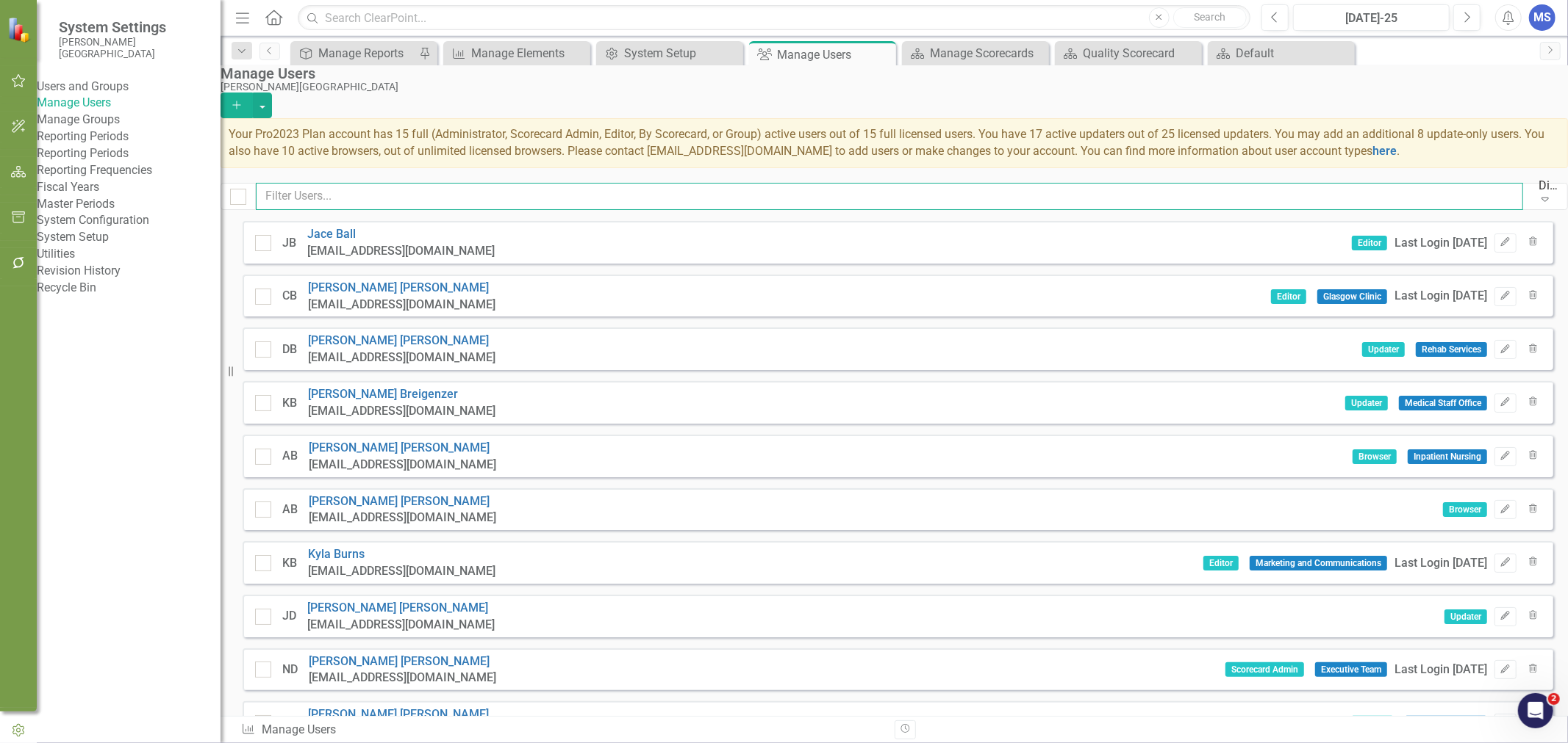
click at [424, 200] on input "text" at bounding box center [889, 196] width 1267 height 27
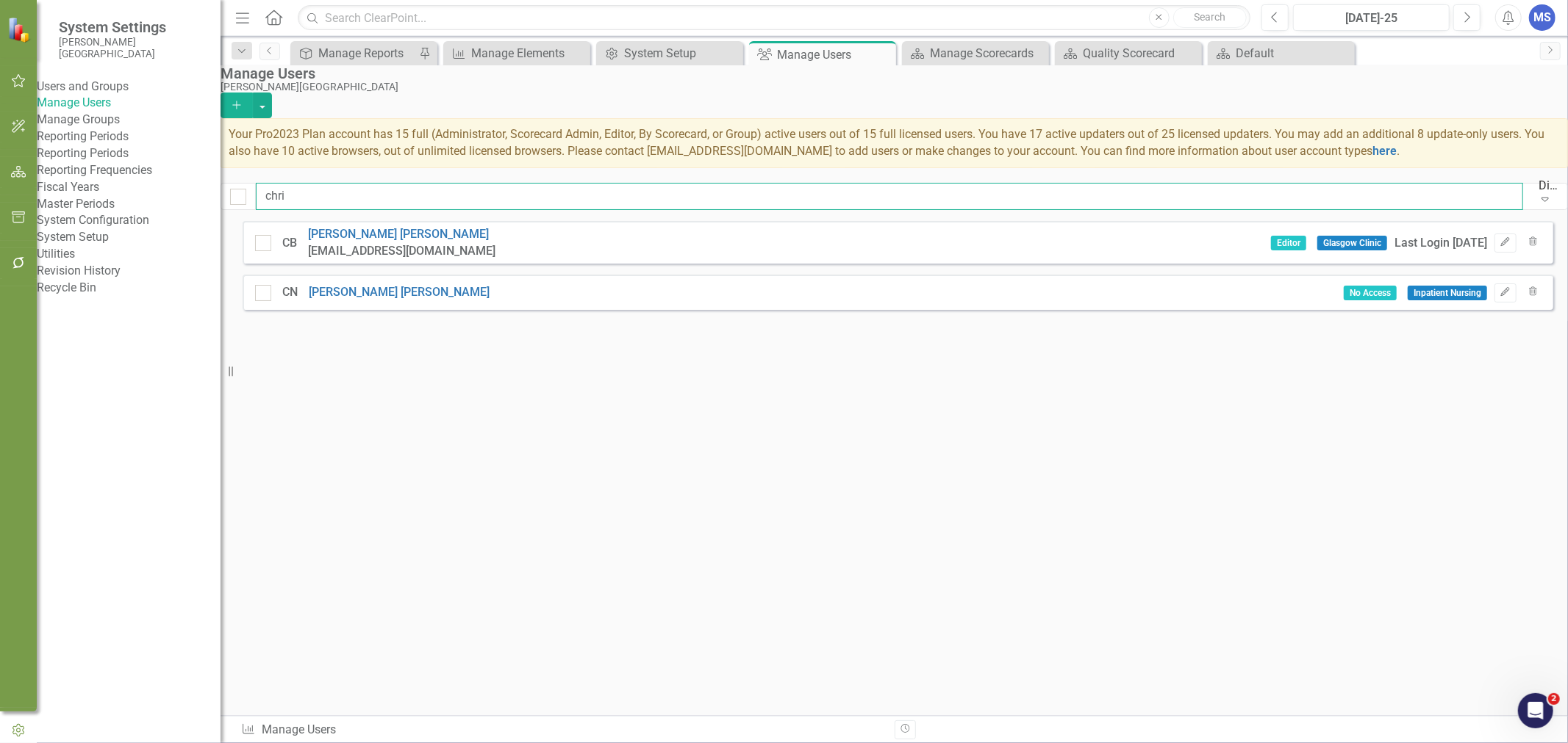
type input "chri"
click at [384, 297] on link "[PERSON_NAME]" at bounding box center [399, 292] width 181 height 14
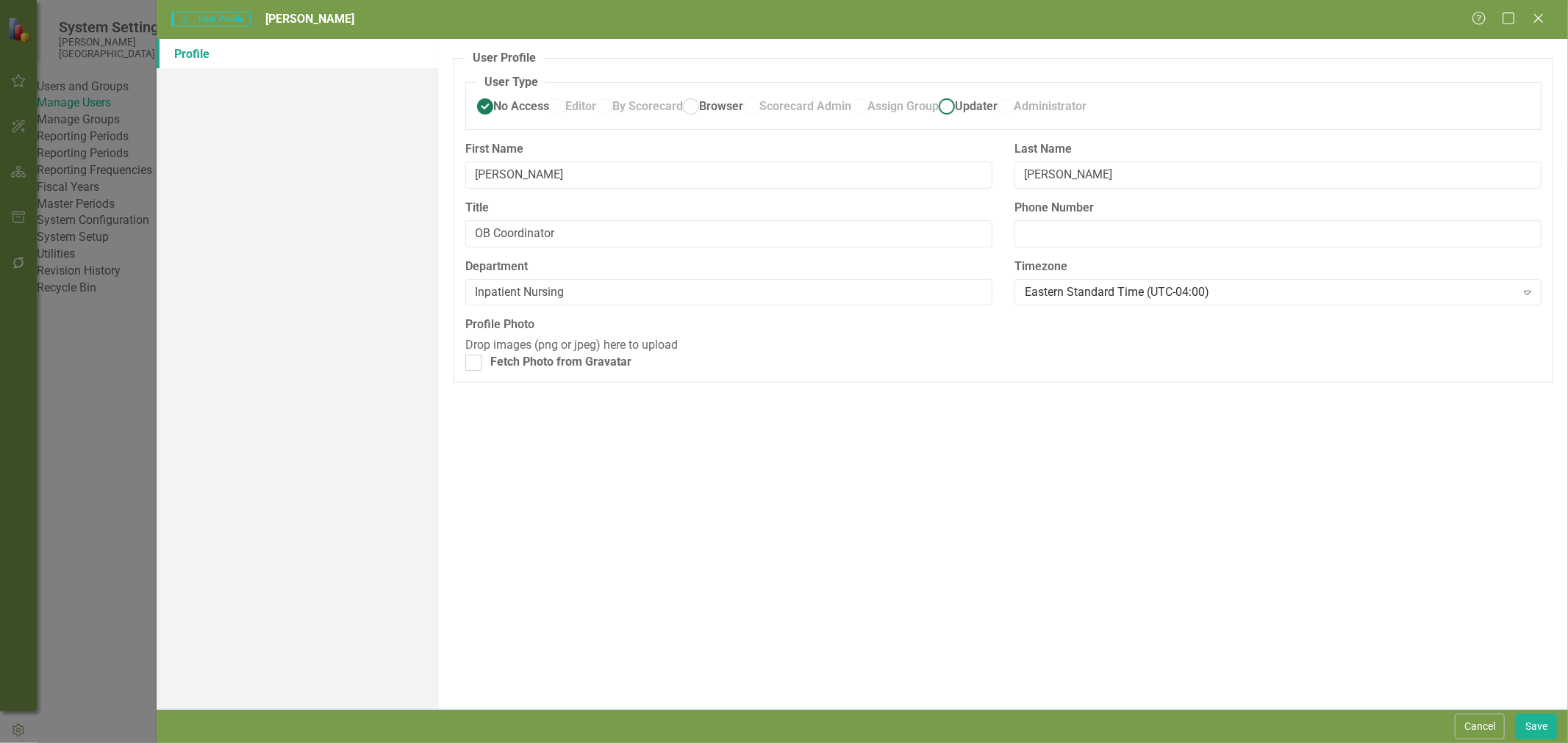
click at [955, 113] on span "Updater" at bounding box center [976, 106] width 42 height 14
click at [936, 118] on input "Updater" at bounding box center [947, 107] width 23 height 23
radio input "true"
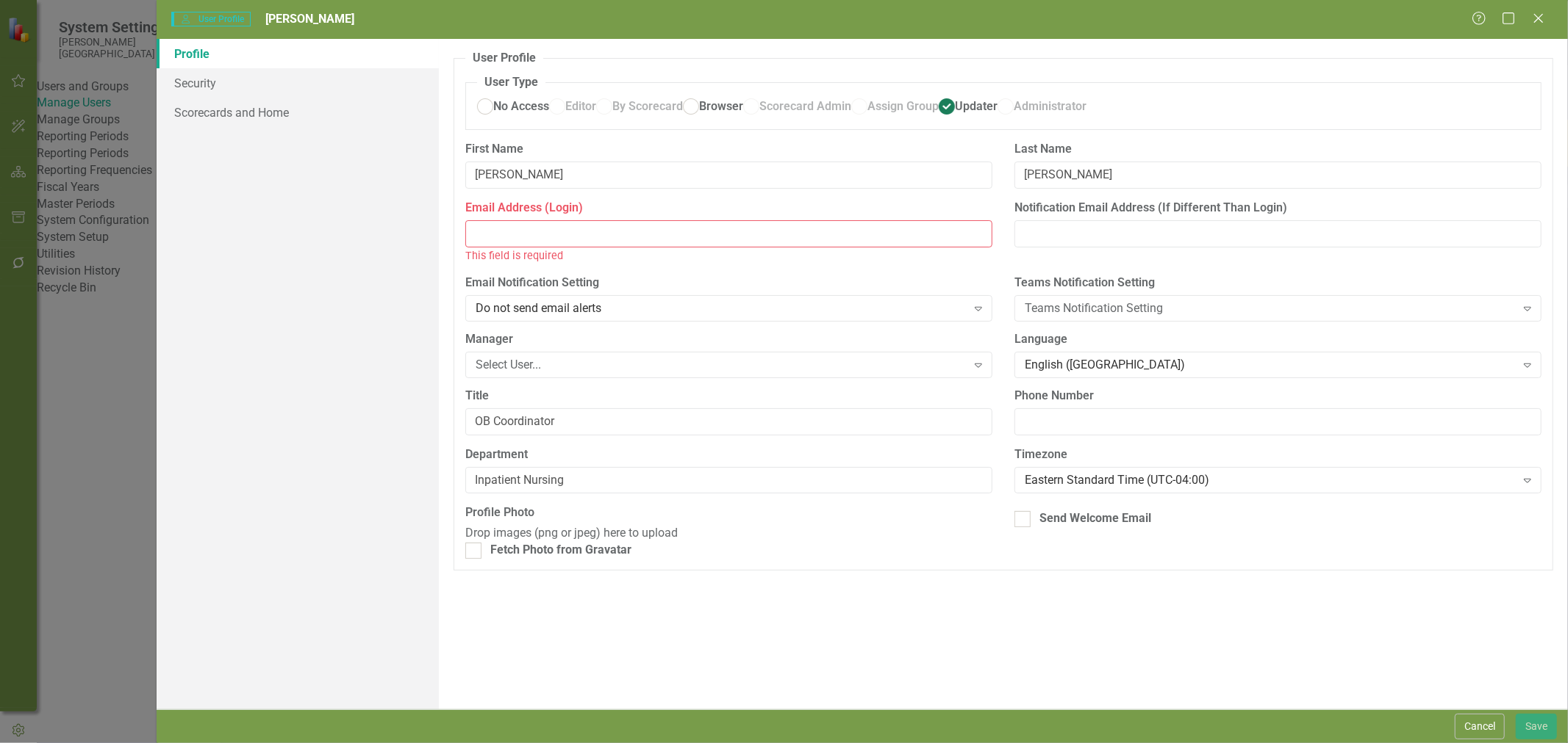
click at [621, 248] on input "Email Address (Login)" at bounding box center [729, 234] width 527 height 27
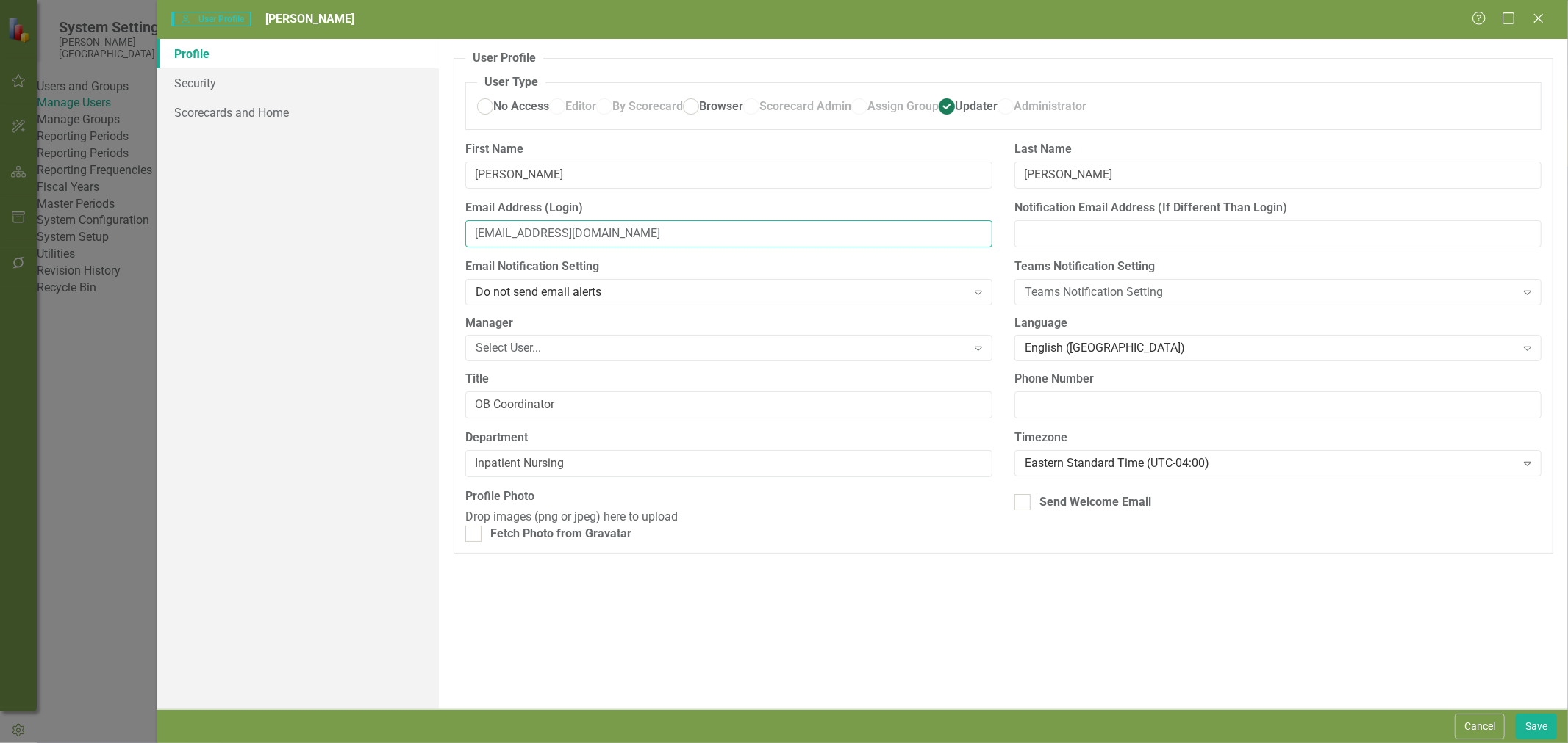
type input "[EMAIL_ADDRESS][DOMAIN_NAME]"
click at [645, 357] on div "Select User..." at bounding box center [720, 349] width 490 height 17
type input "bra"
click at [240, 742] on span "Bra ndi [PERSON_NAME] (Inpatient Nursing)" at bounding box center [127, 755] width 225 height 14
click at [1116, 472] on div "Eastern Standard Time (UTC-04:00)" at bounding box center [1269, 464] width 490 height 17
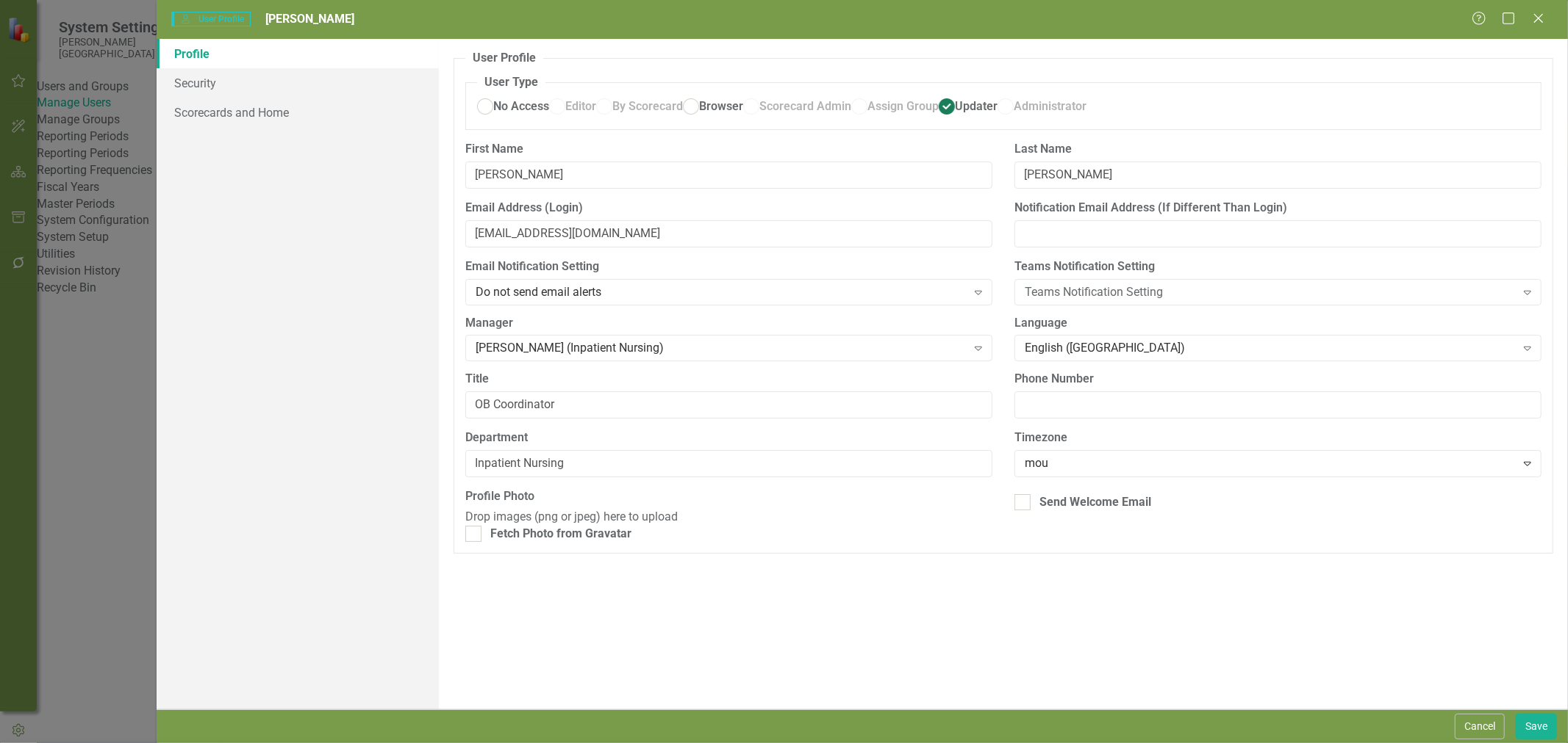
type input "moun"
click at [222, 85] on link "Security" at bounding box center [298, 83] width 283 height 29
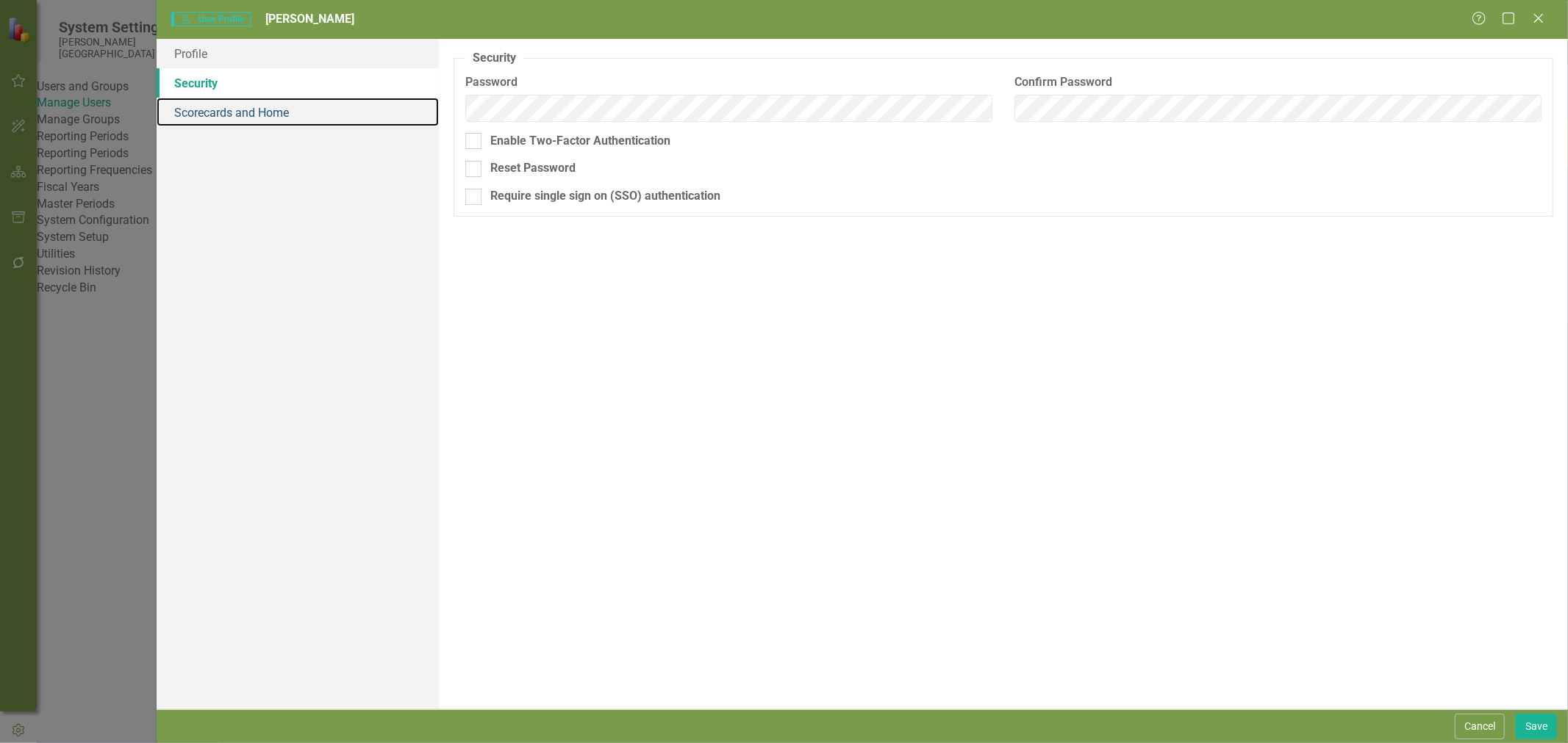
click at [213, 103] on link "Scorecards and Home" at bounding box center [298, 113] width 283 height 29
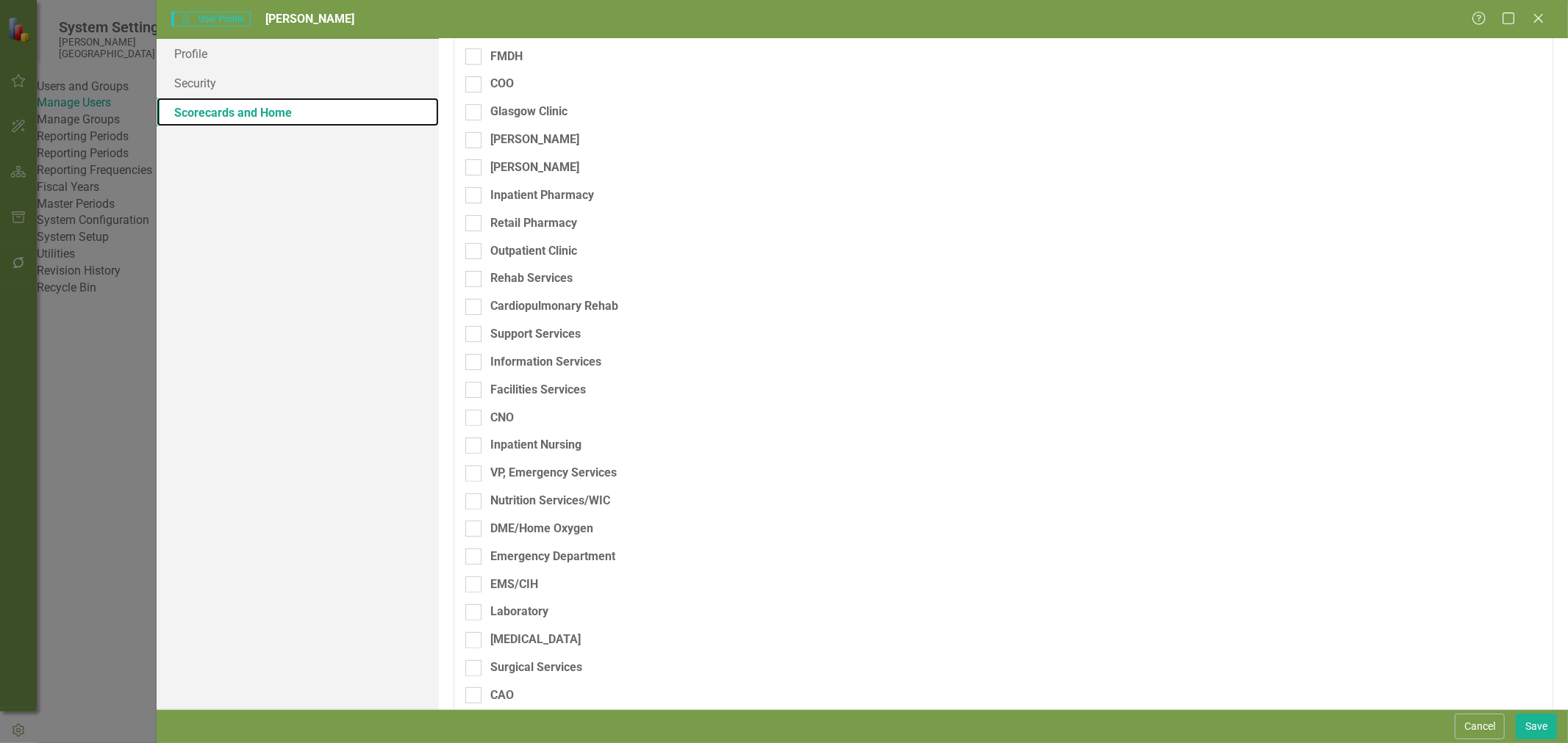
scroll to position [245, 0]
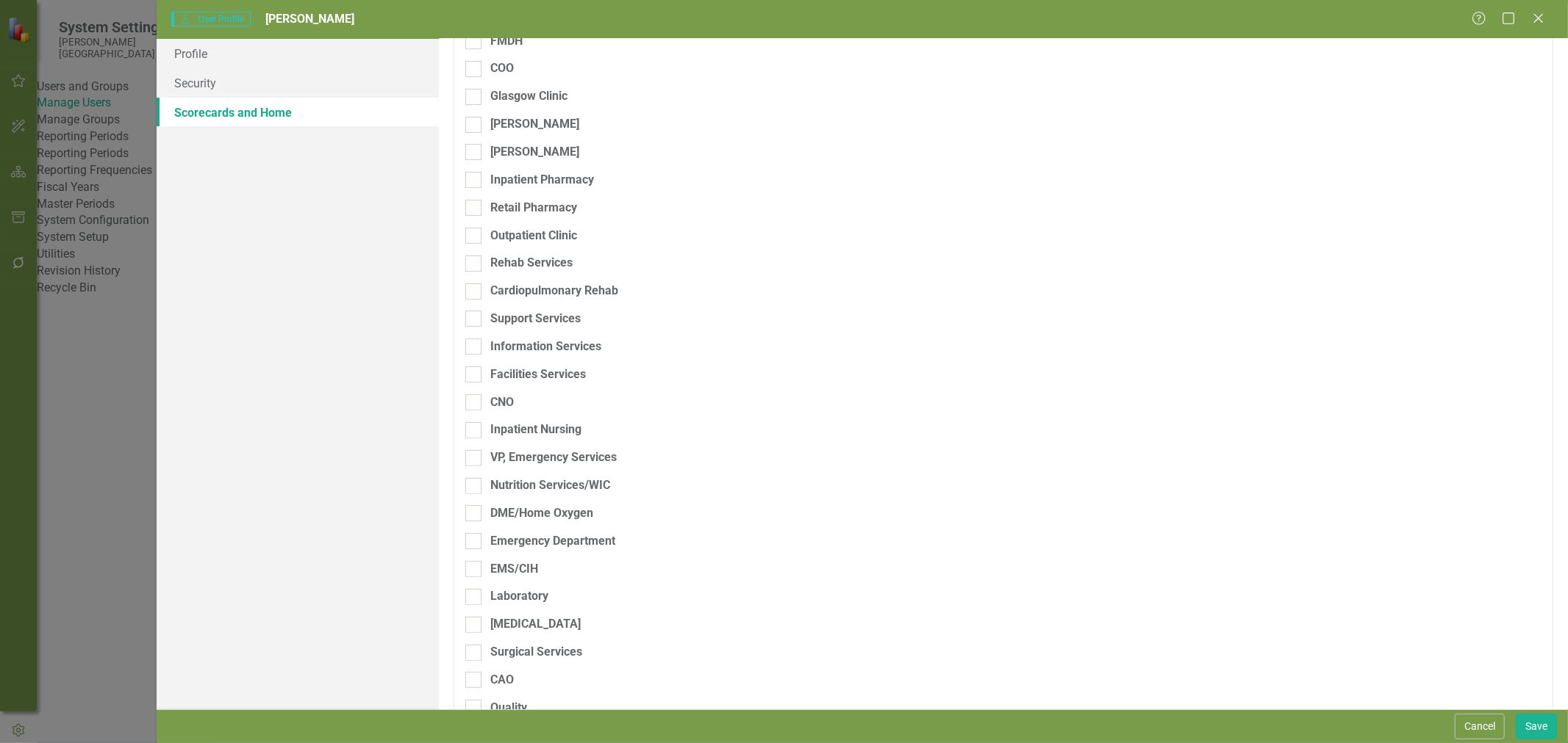
click at [507, 438] on div "Inpatient Nursing" at bounding box center [536, 430] width 91 height 17
click at [475, 432] on input "Inpatient Nursing" at bounding box center [470, 427] width 9 height 9
checkbox input "true"
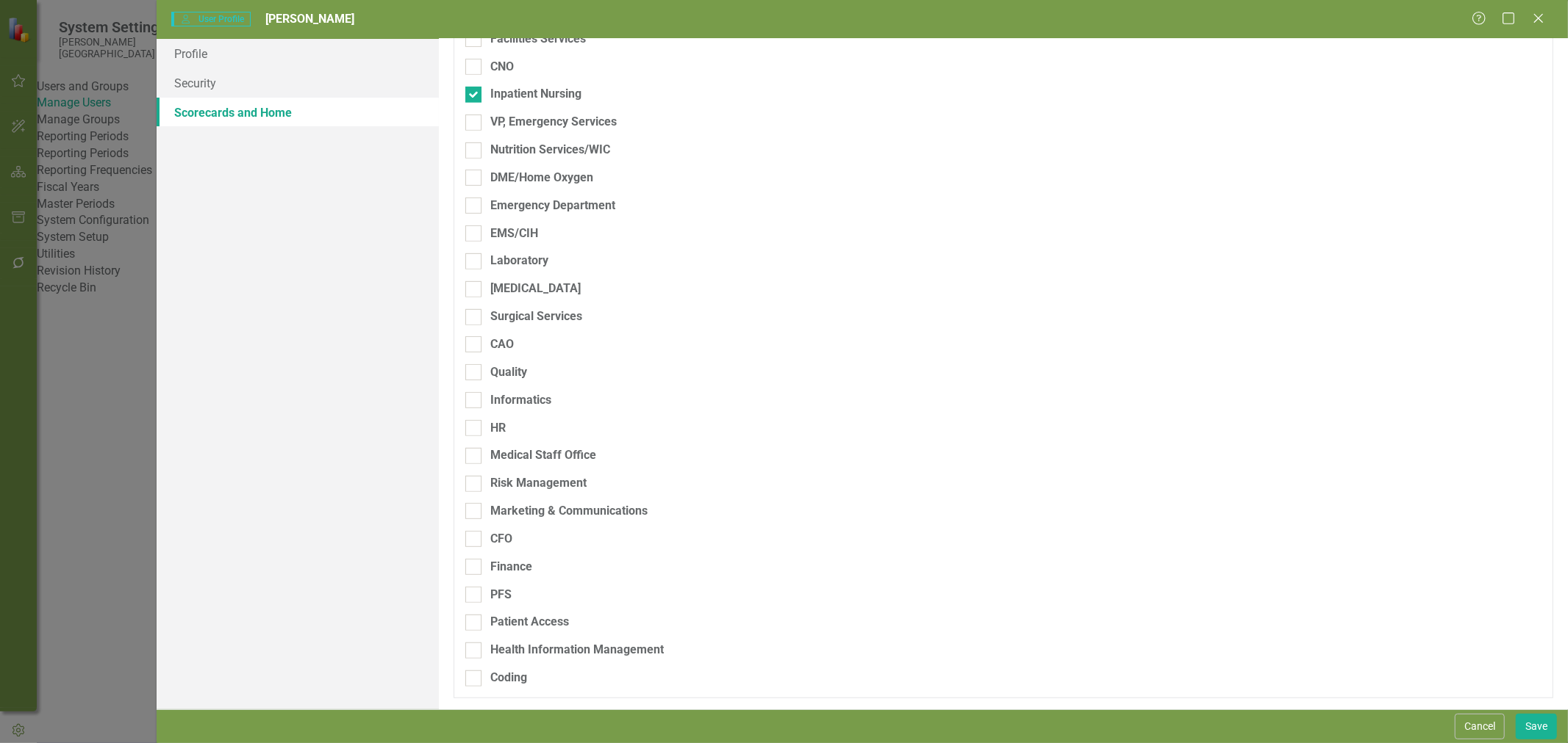
scroll to position [612, 0]
click at [505, 376] on div "Quality" at bounding box center [509, 373] width 37 height 17
click at [475, 374] on input "Quality" at bounding box center [470, 369] width 9 height 9
checkbox input "true"
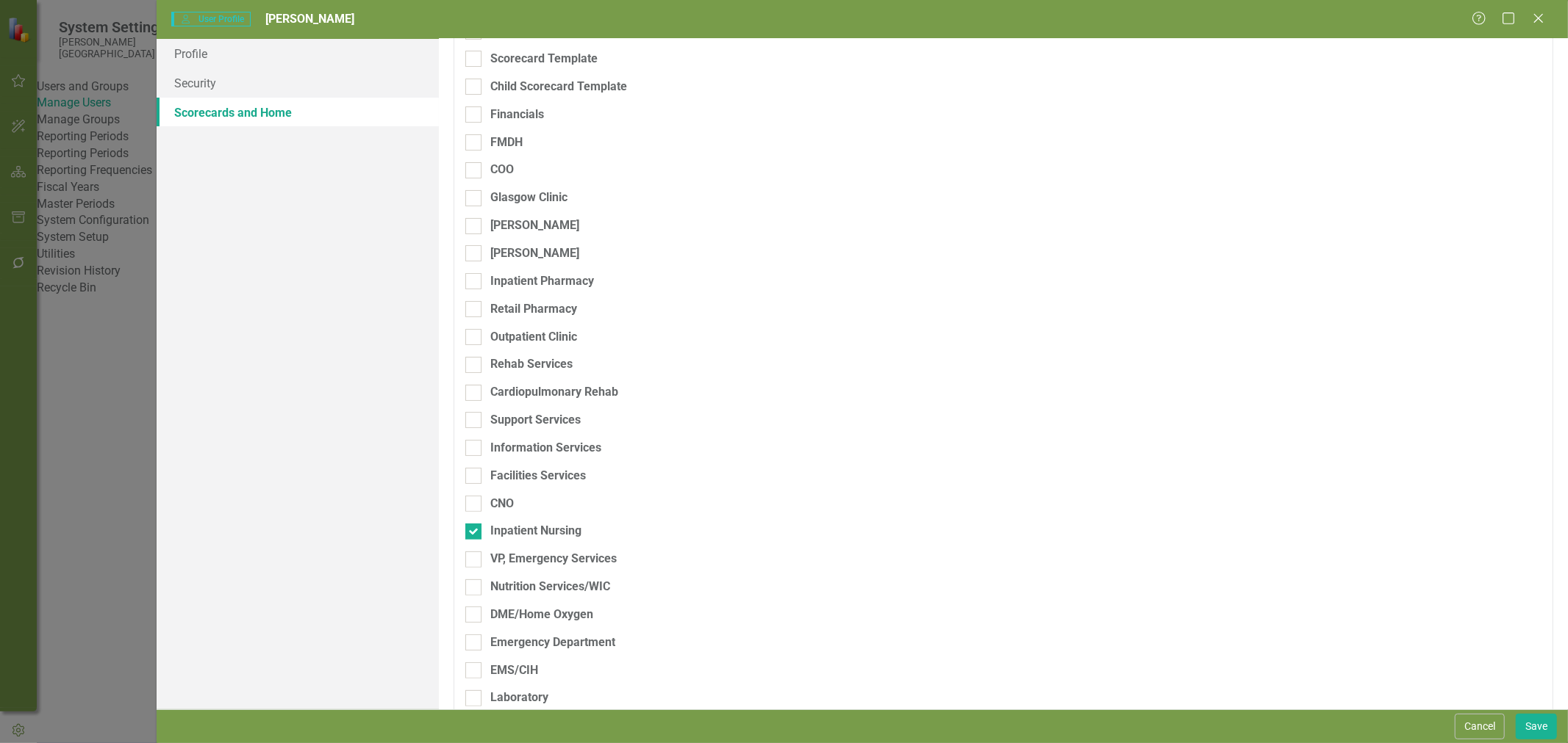
scroll to position [122, 0]
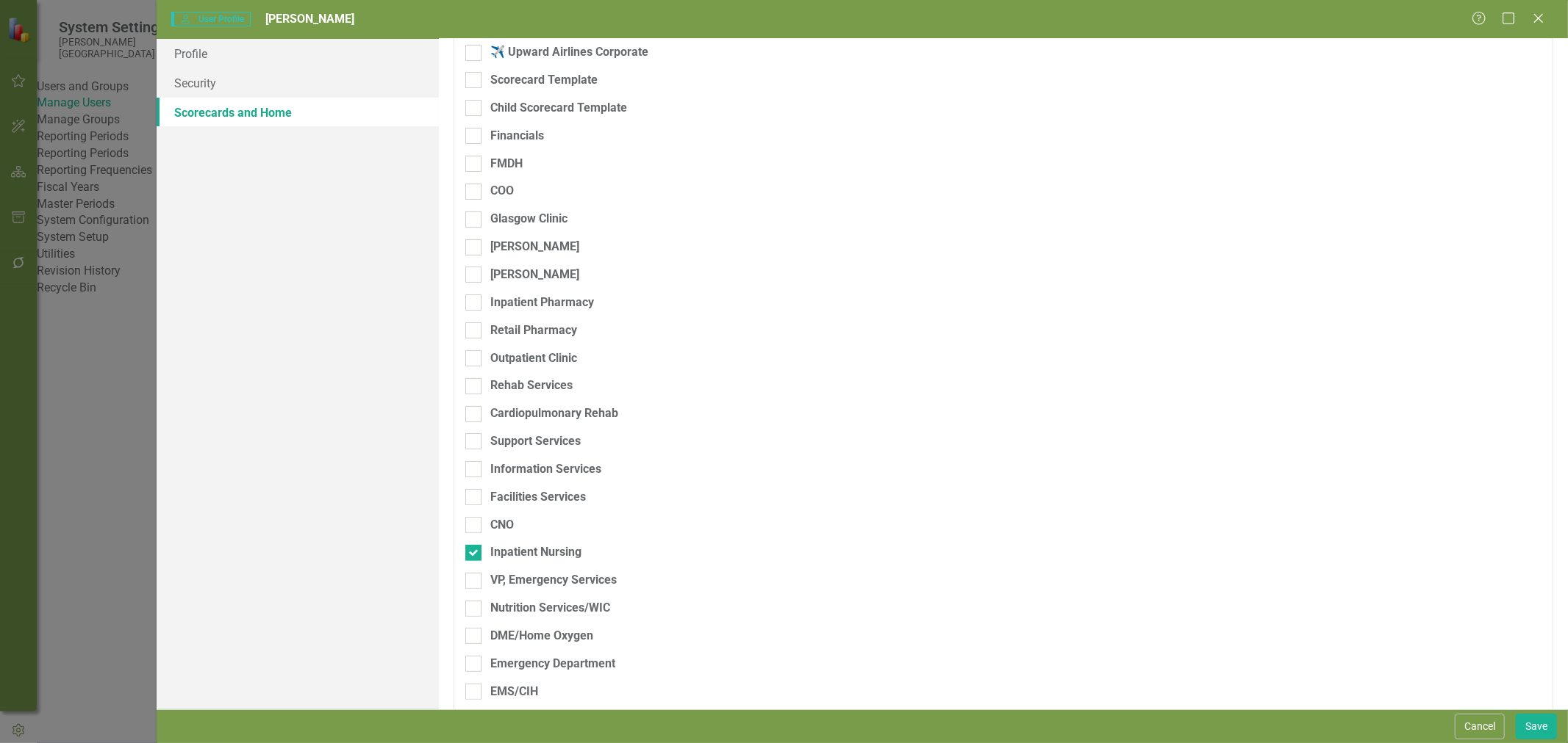
drag, startPoint x: 489, startPoint y: 194, endPoint x: 533, endPoint y: 230, distance: 56.9
click at [489, 173] on div "FMDH" at bounding box center [494, 164] width 57 height 17
click at [475, 165] on input "FMDH" at bounding box center [470, 160] width 9 height 9
checkbox input "true"
click at [1532, 716] on button "Save" at bounding box center [1536, 726] width 41 height 25
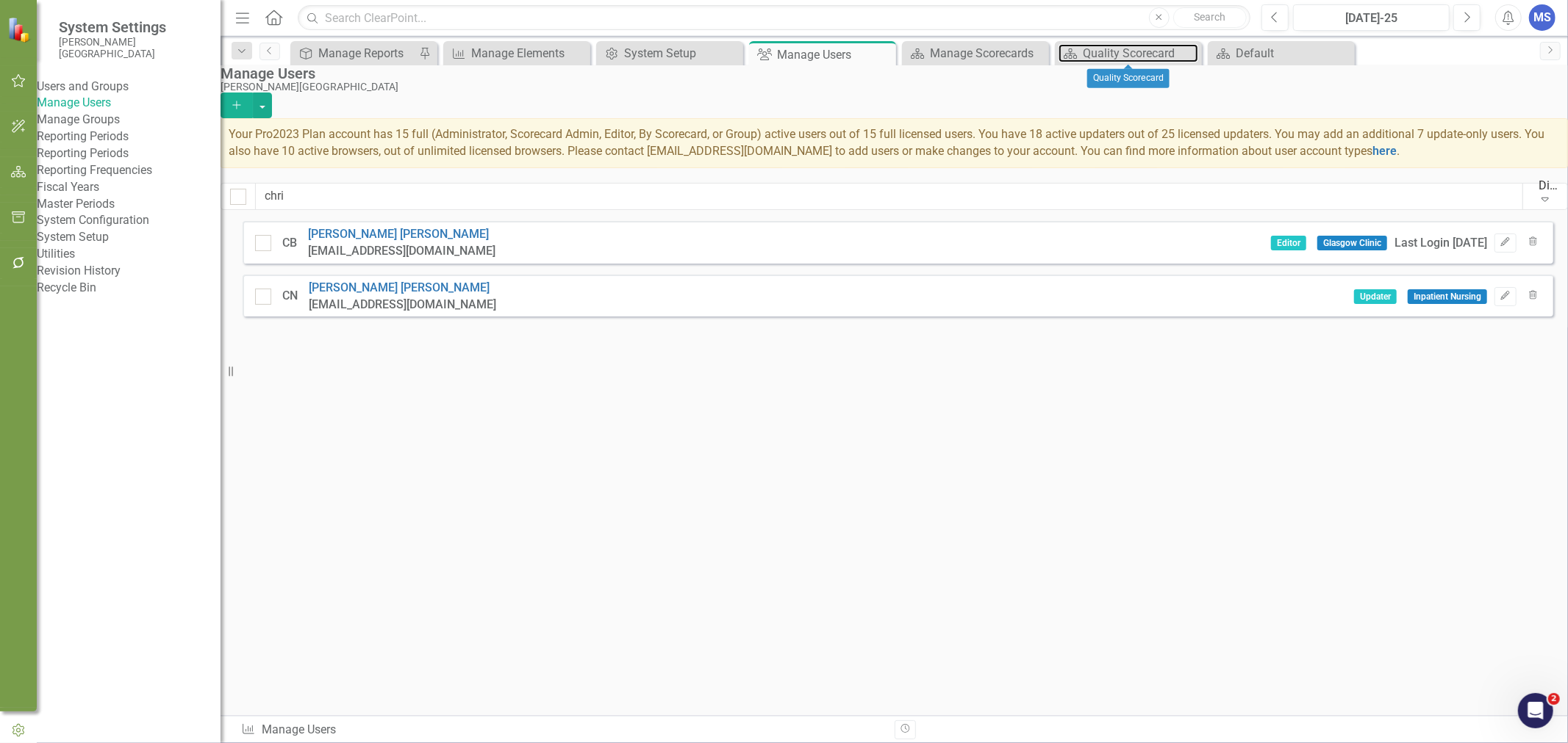
click at [1125, 57] on div "Quality Scorecard" at bounding box center [1140, 53] width 115 height 19
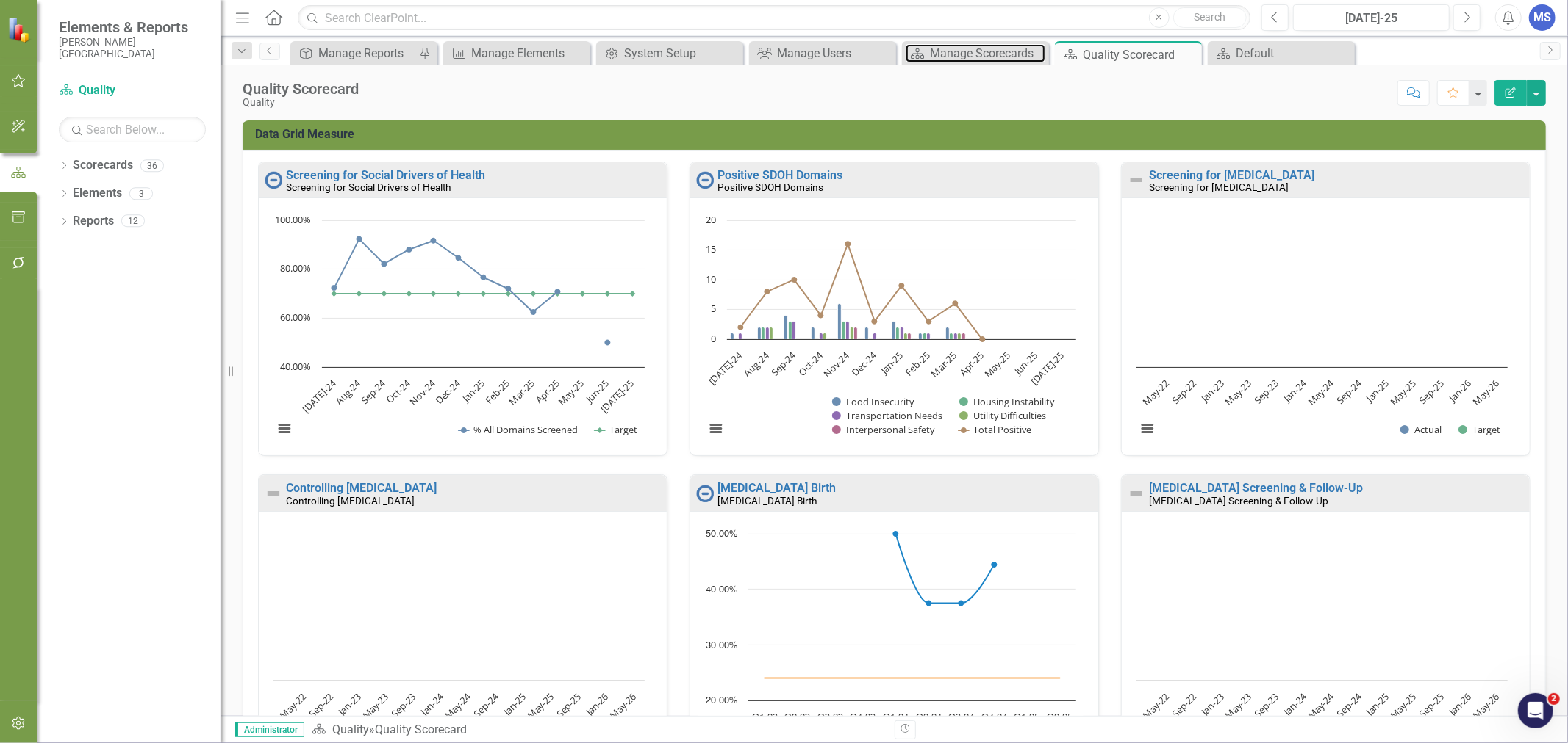
click at [965, 55] on div "Manage Scorecards" at bounding box center [987, 53] width 115 height 19
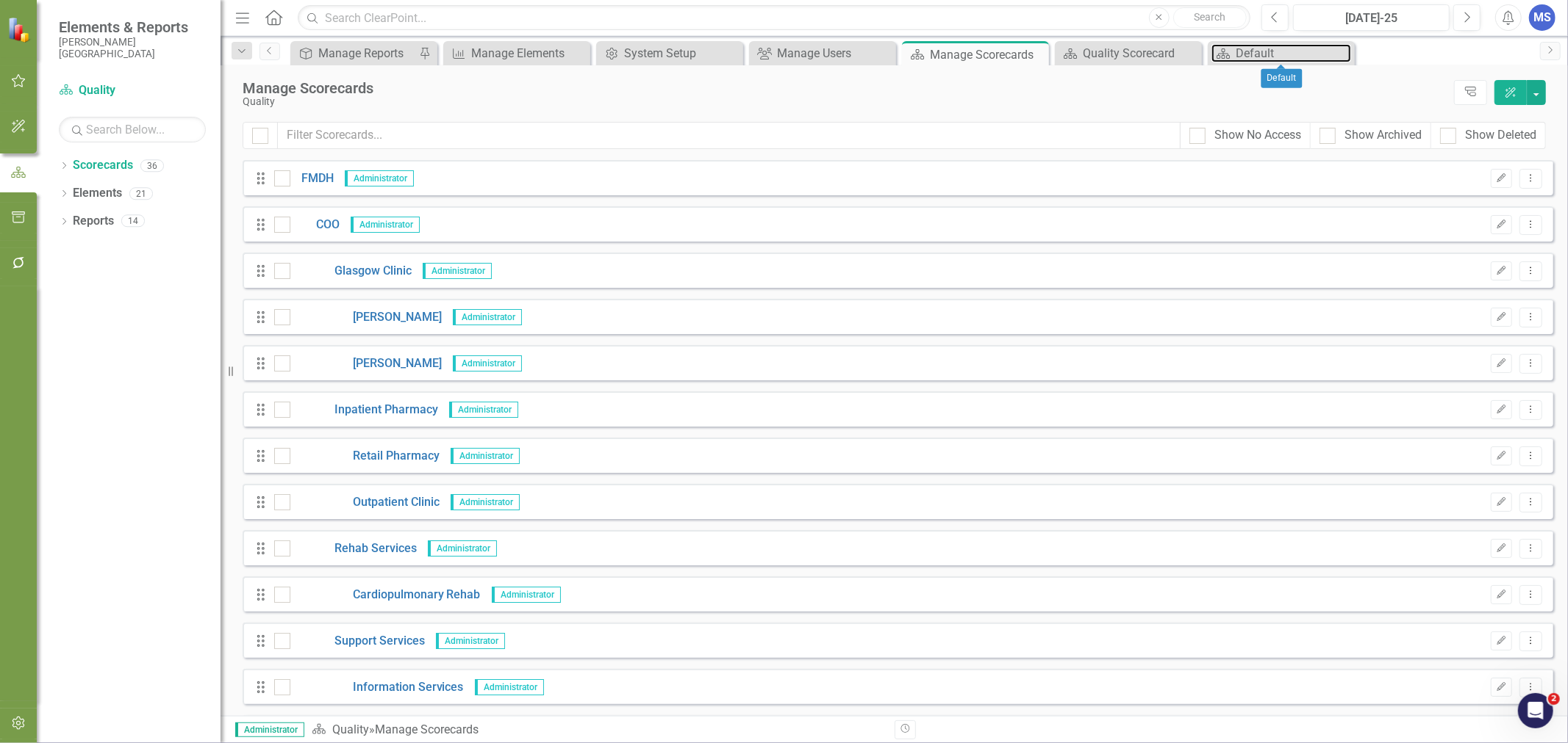
click at [1262, 59] on div "Default" at bounding box center [1292, 53] width 115 height 19
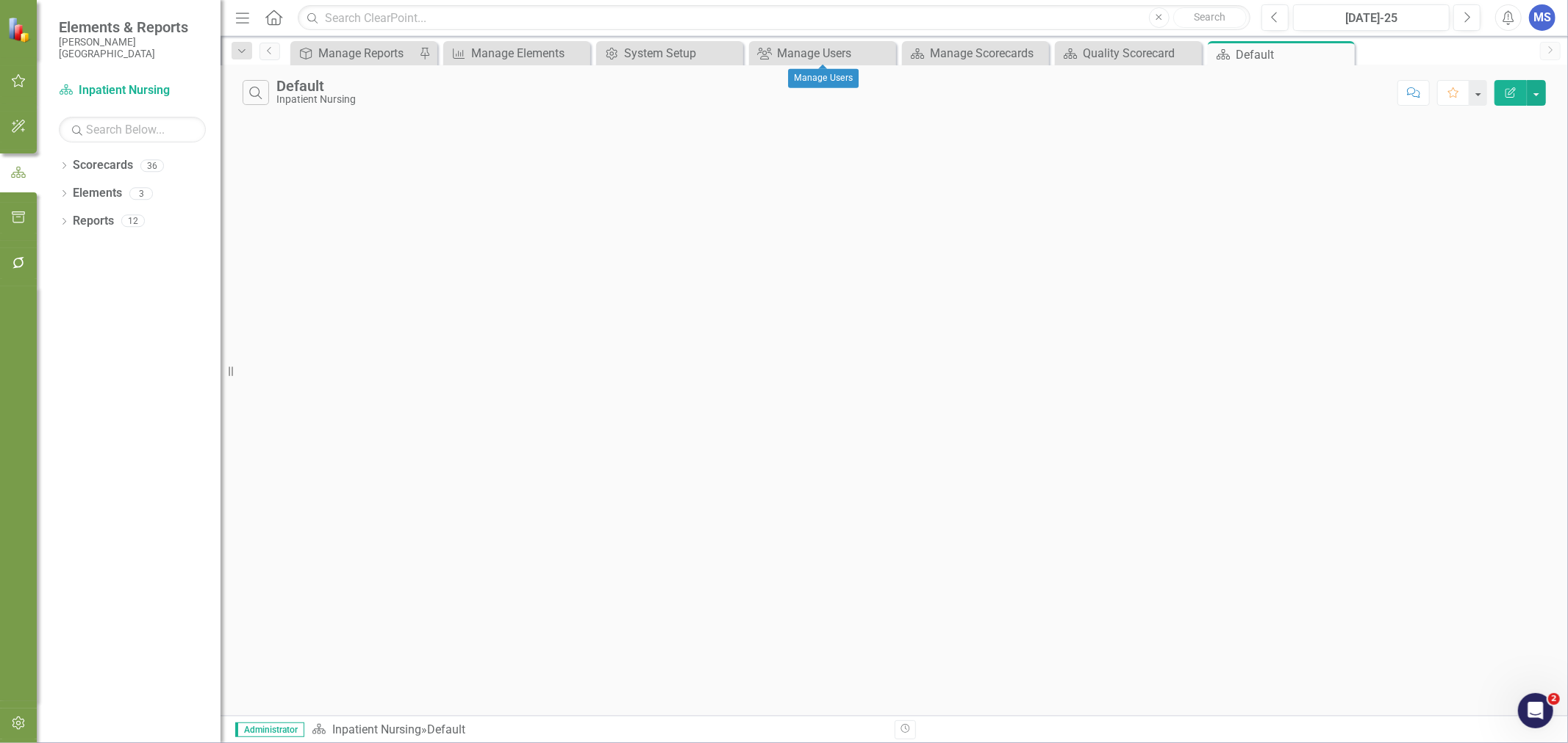
click at [0, 0] on icon "Close" at bounding box center [0, 0] width 0 height 0
click at [987, 45] on div "Quality Scorecard" at bounding box center [987, 53] width 115 height 19
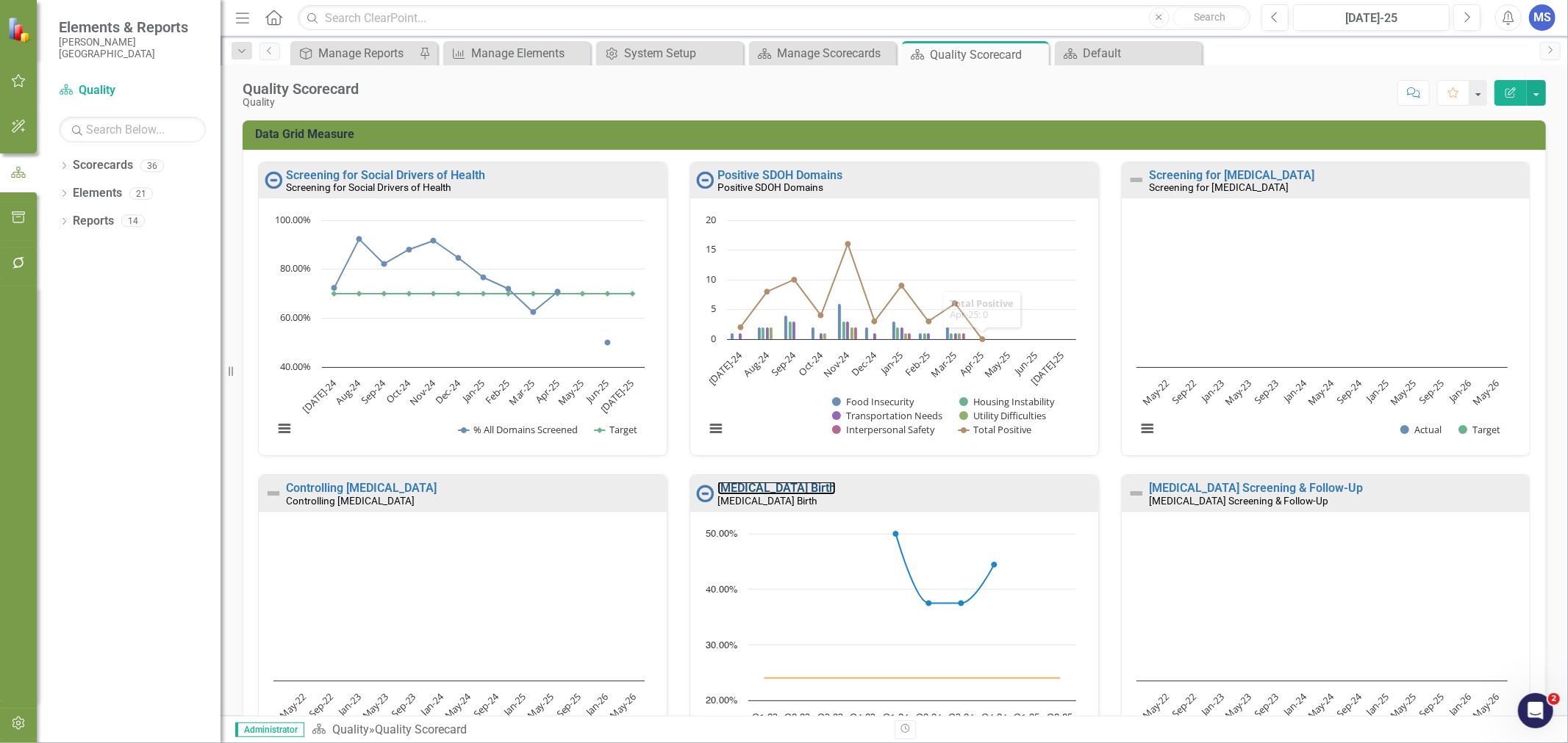
click at [736, 493] on link "[MEDICAL_DATA] Birth" at bounding box center [776, 488] width 118 height 14
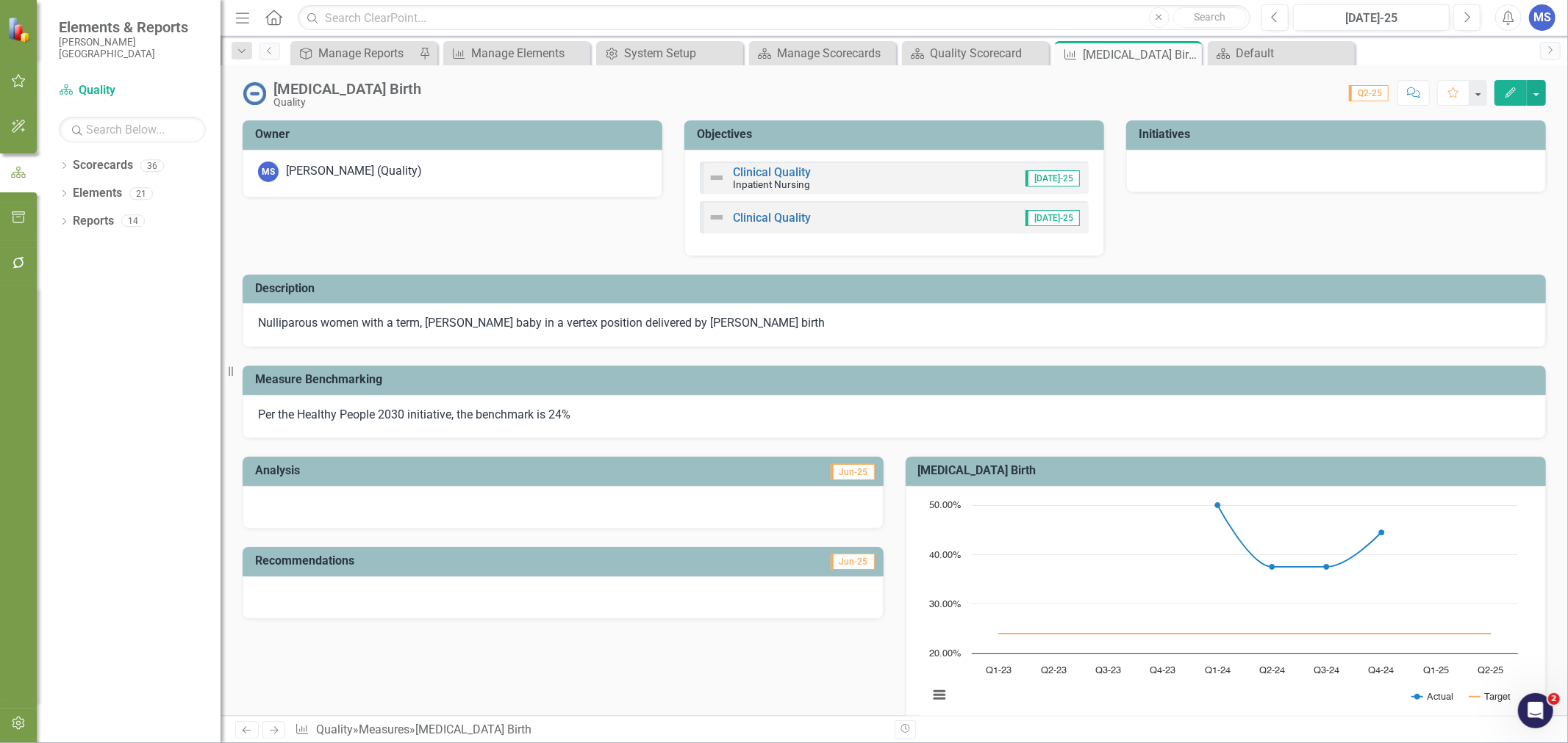
click at [1507, 98] on button "Edit" at bounding box center [1510, 93] width 32 height 25
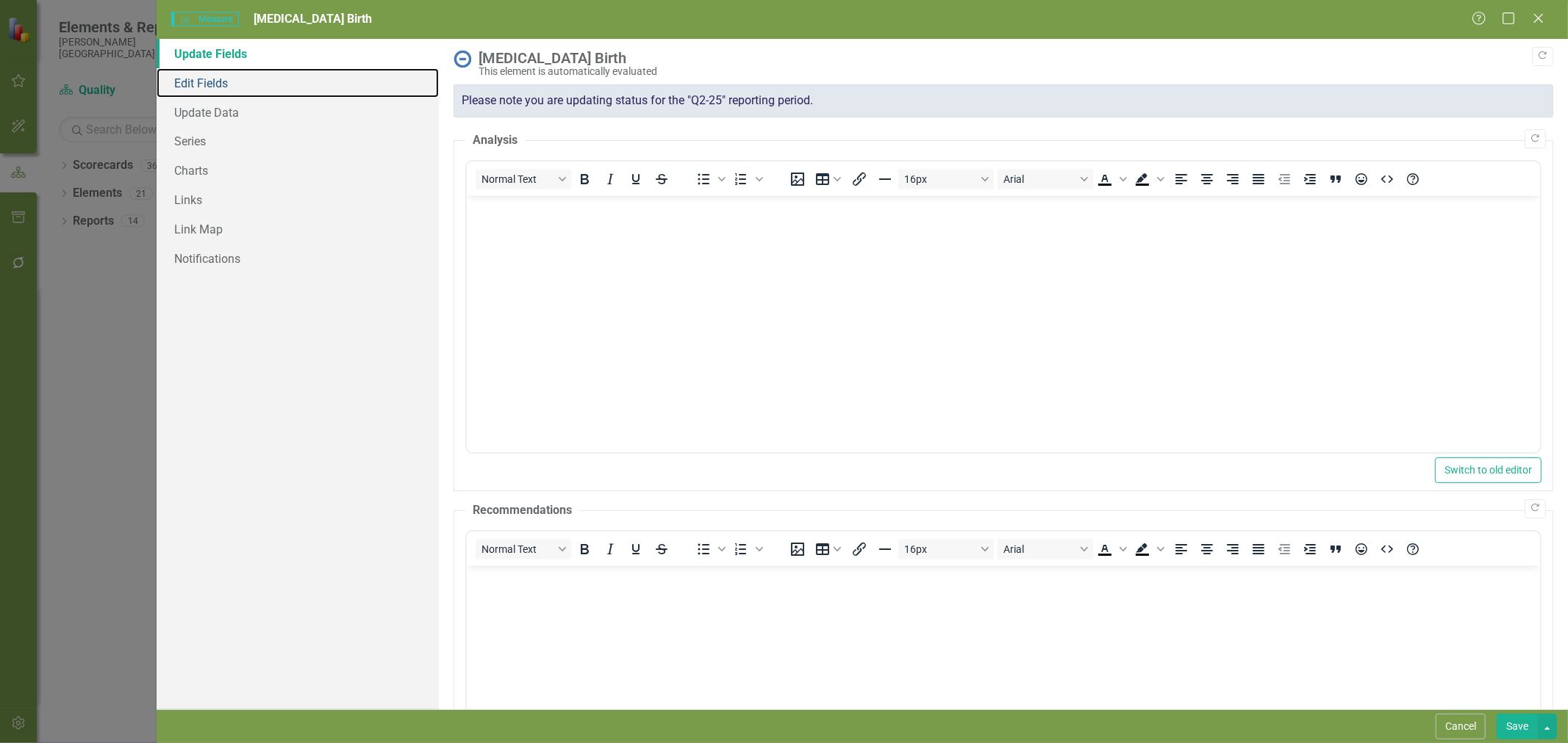
click at [205, 84] on link "Edit Fields" at bounding box center [298, 83] width 283 height 29
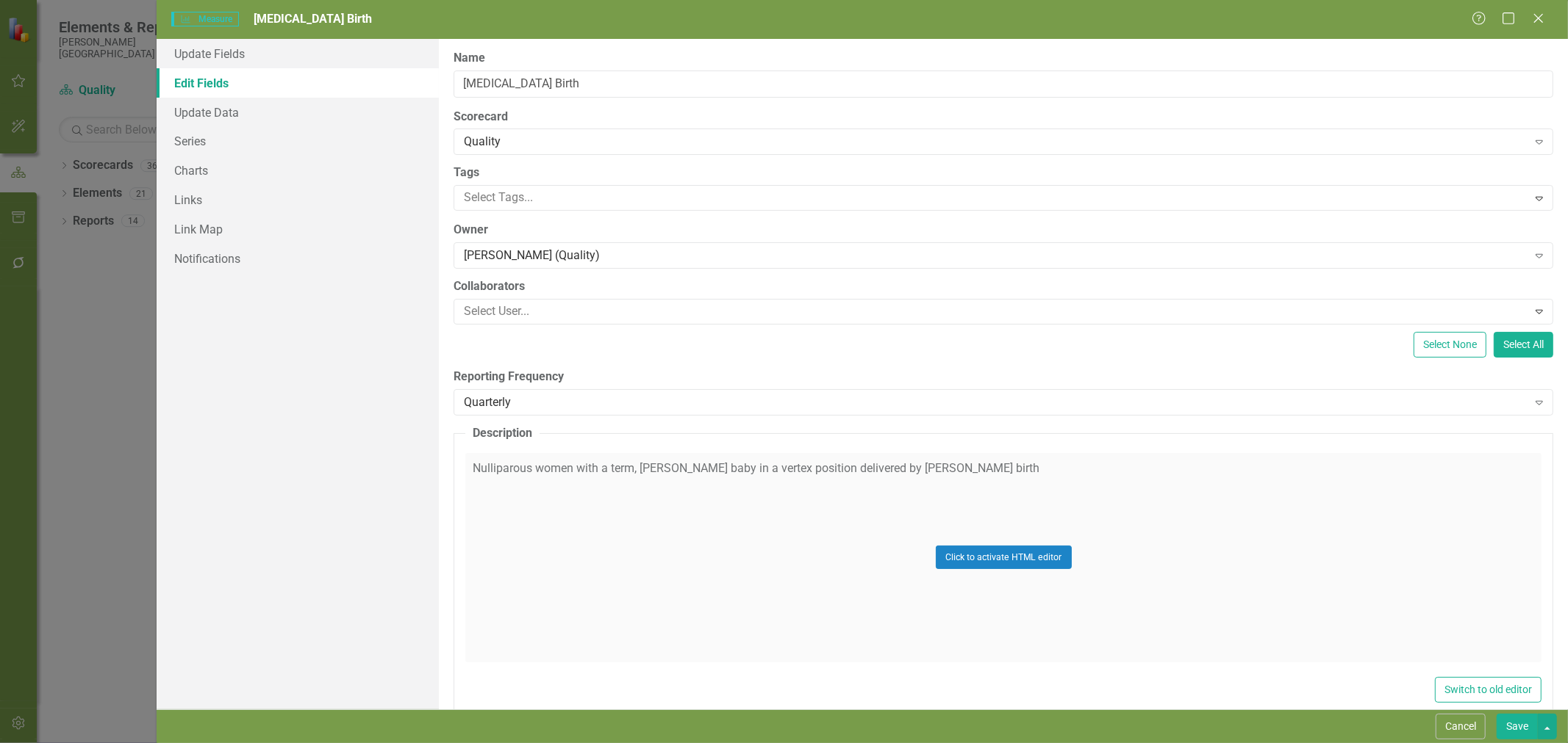
click at [516, 312] on div at bounding box center [992, 312] width 1068 height 20
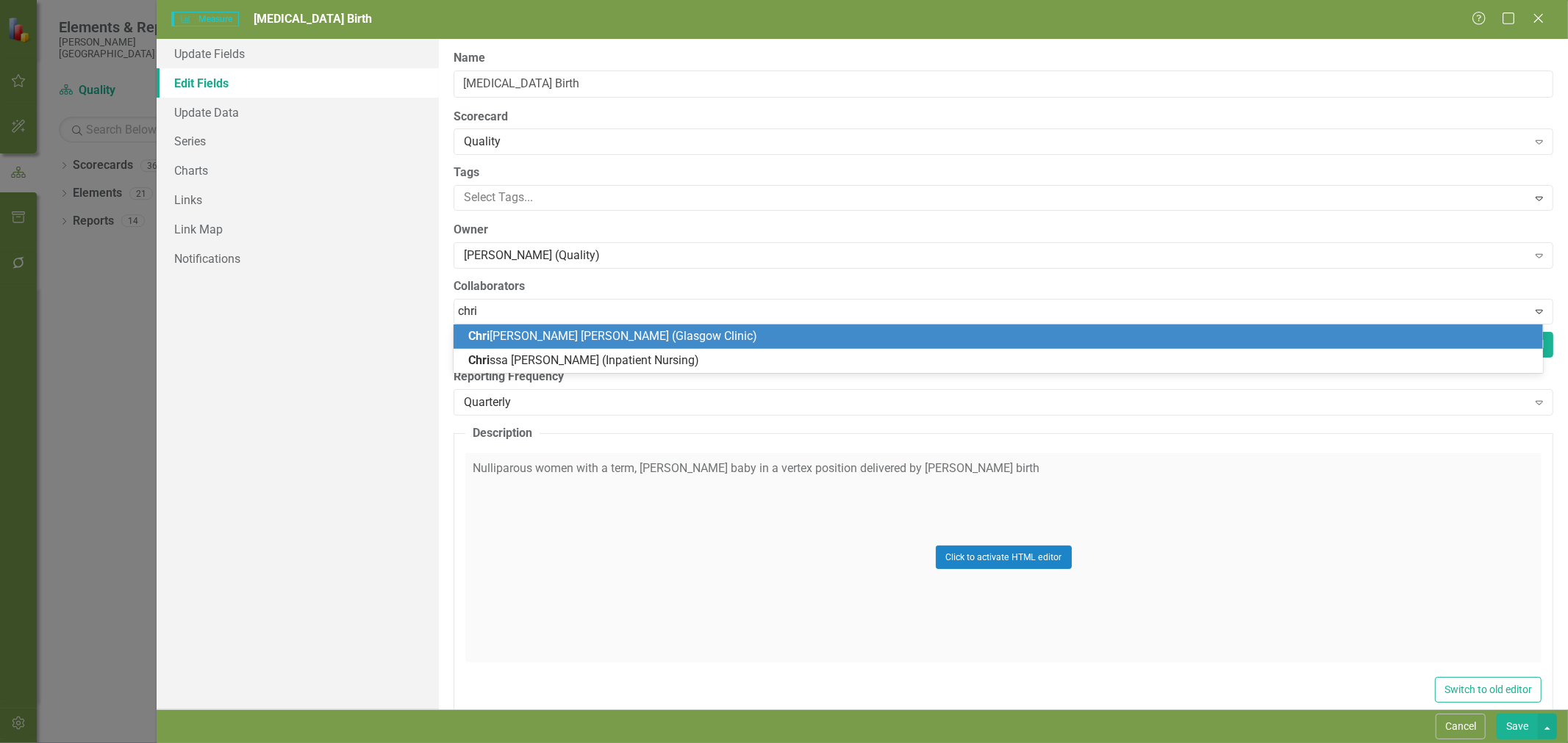
type input "[PERSON_NAME]"
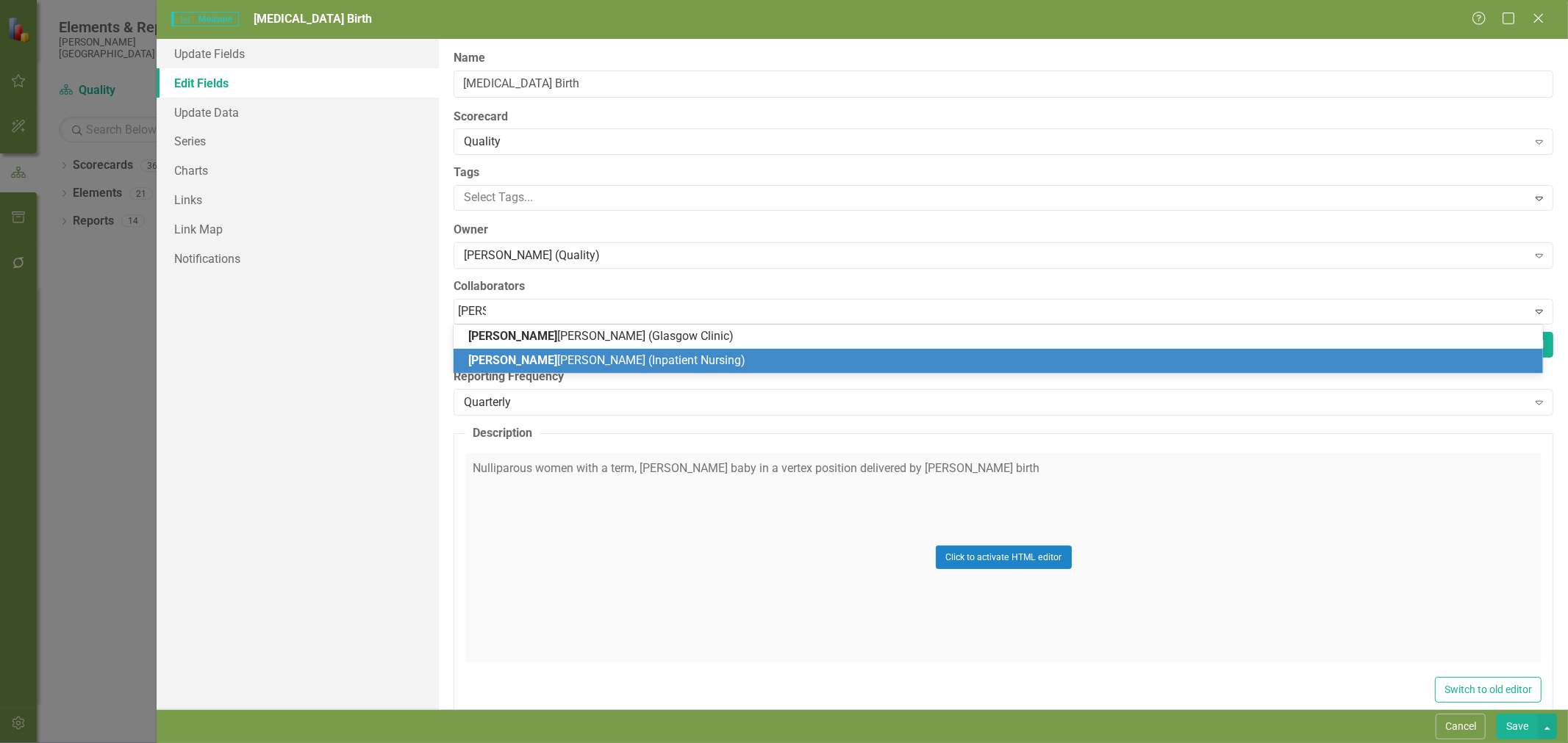
click at [540, 360] on span "[PERSON_NAME] [PERSON_NAME] (Inpatient Nursing)" at bounding box center [606, 360] width 277 height 14
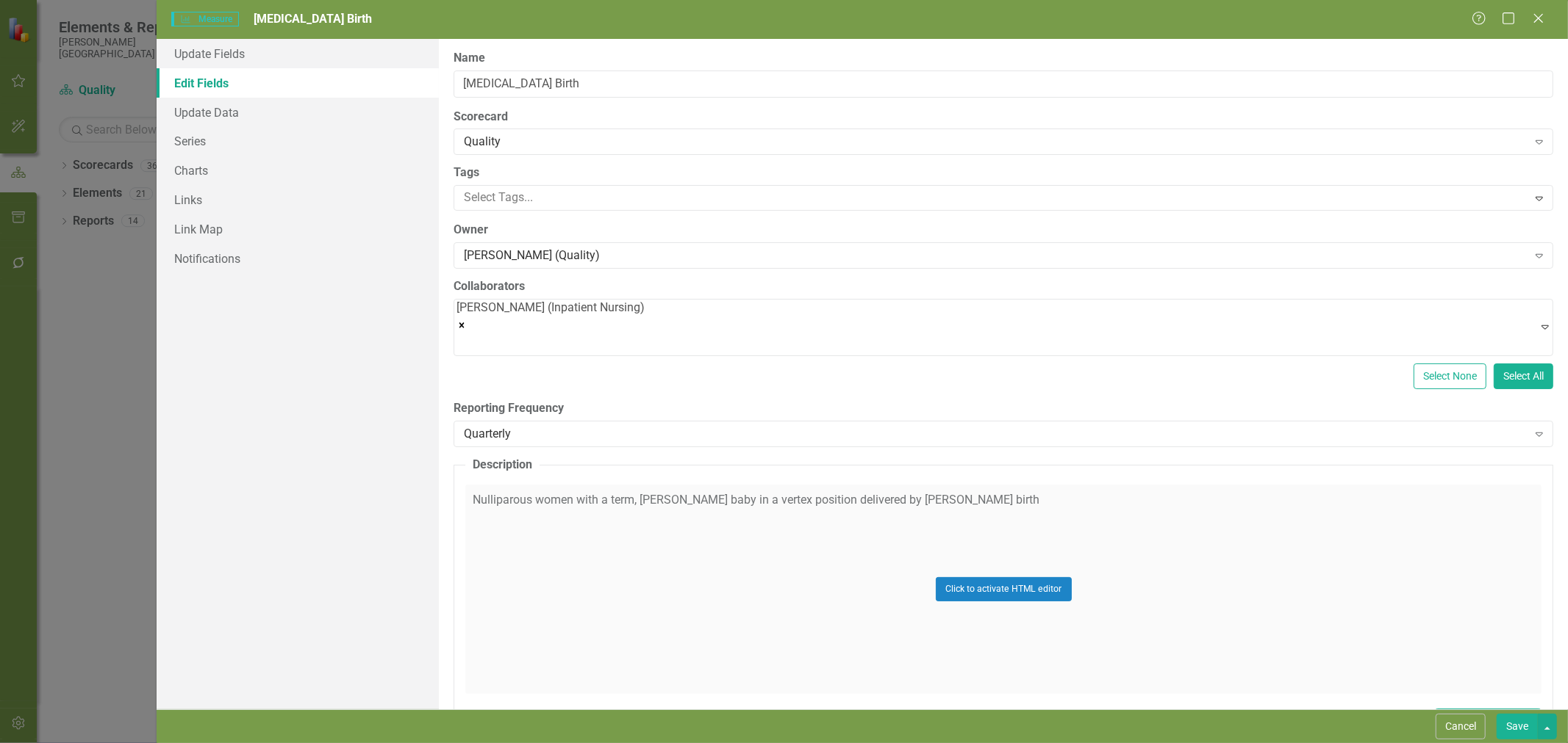
click at [1518, 721] on button "Save" at bounding box center [1516, 726] width 41 height 25
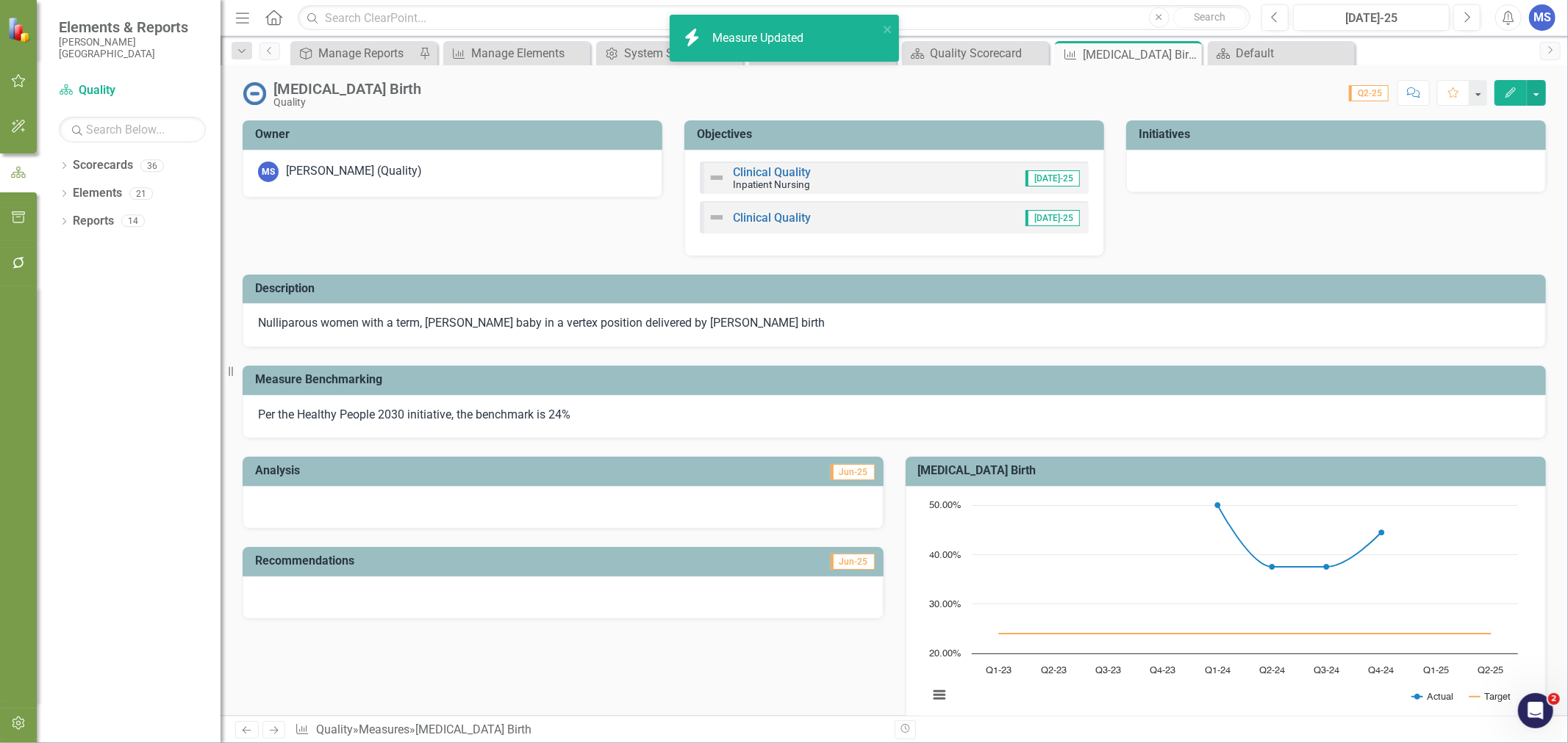
click at [0, 0] on icon "Close" at bounding box center [0, 0] width 0 height 0
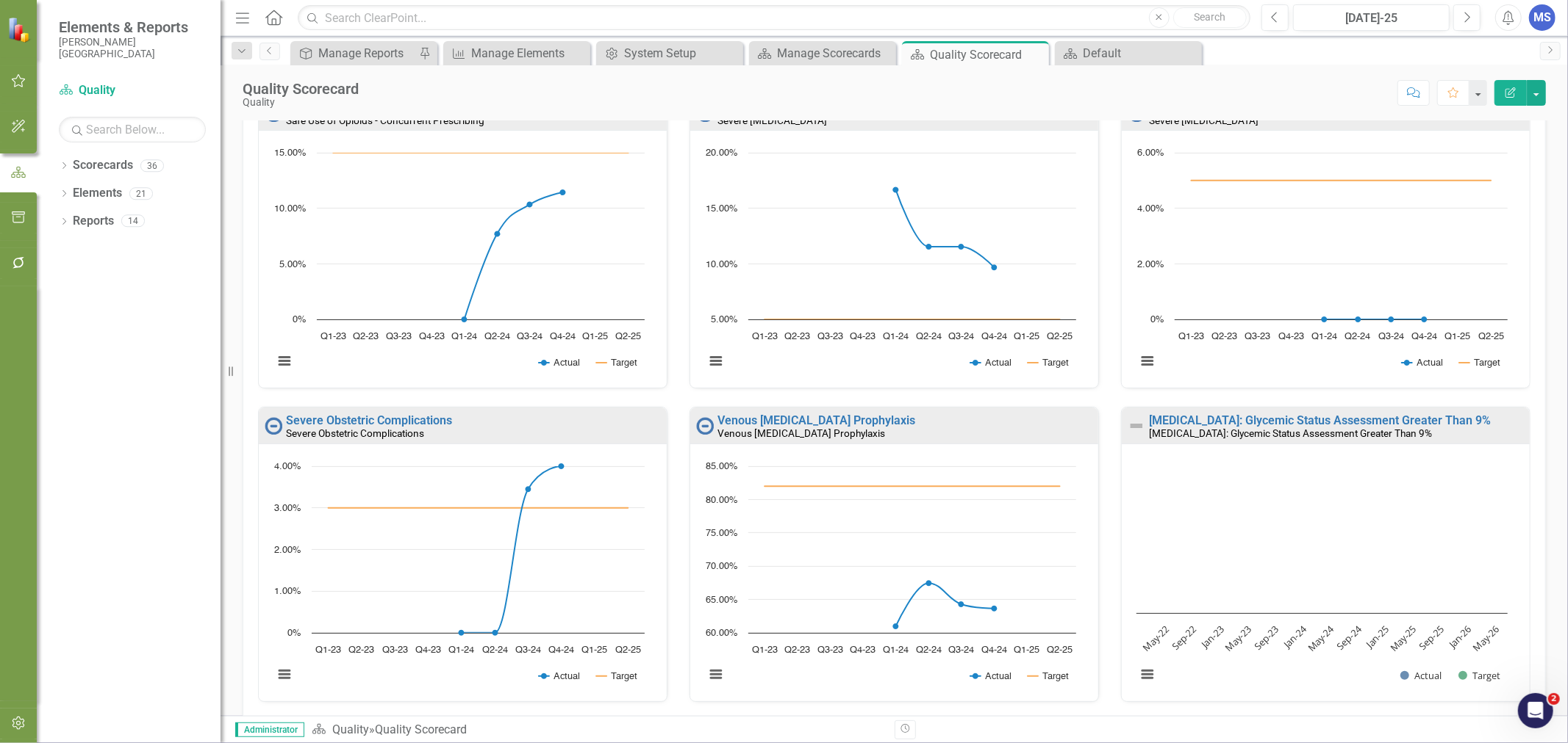
scroll to position [816, 0]
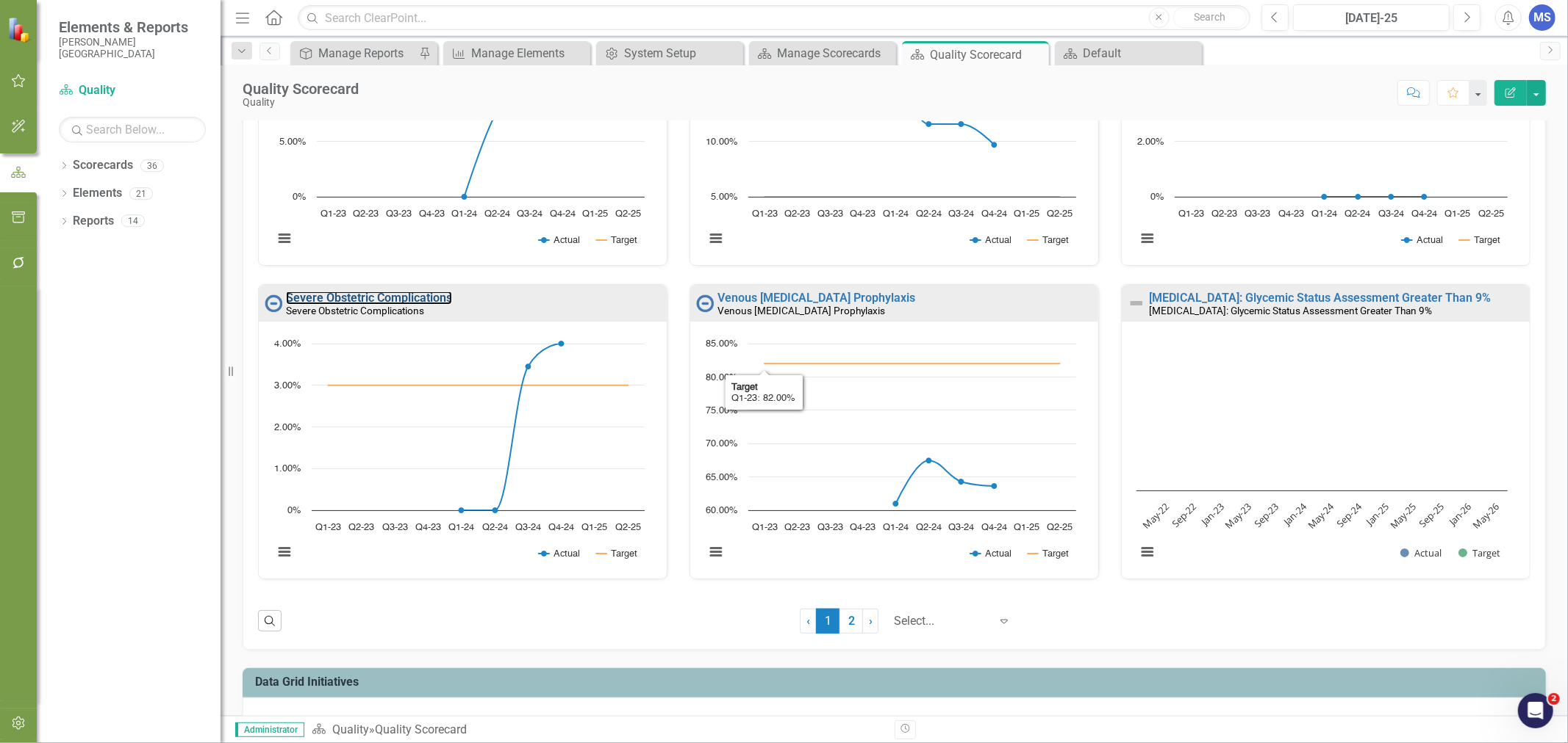
click at [435, 299] on link "Severe Obstetric Complications" at bounding box center [368, 298] width 166 height 14
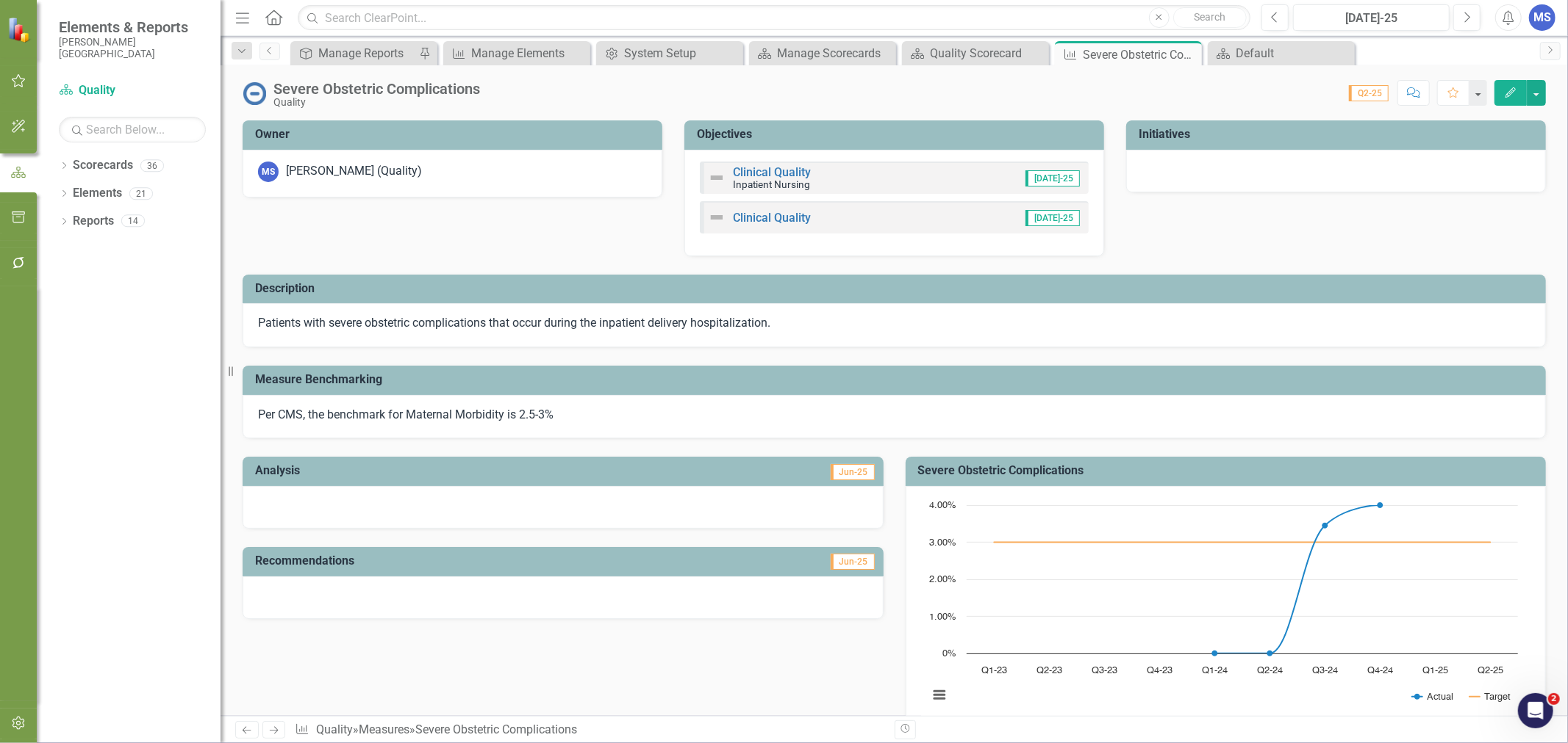
click at [1512, 96] on icon "Edit" at bounding box center [1510, 92] width 13 height 10
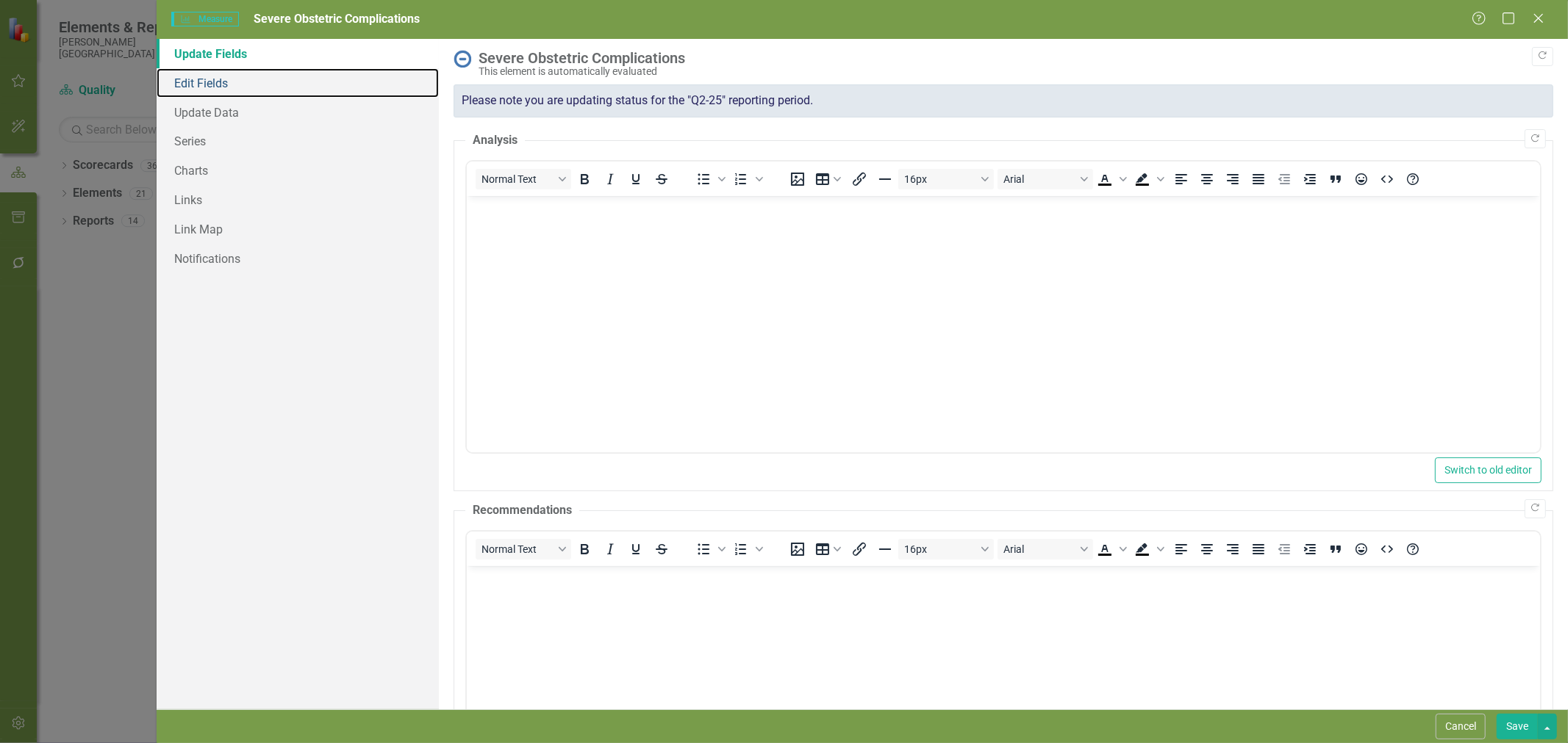
click at [217, 84] on link "Edit Fields" at bounding box center [298, 83] width 283 height 29
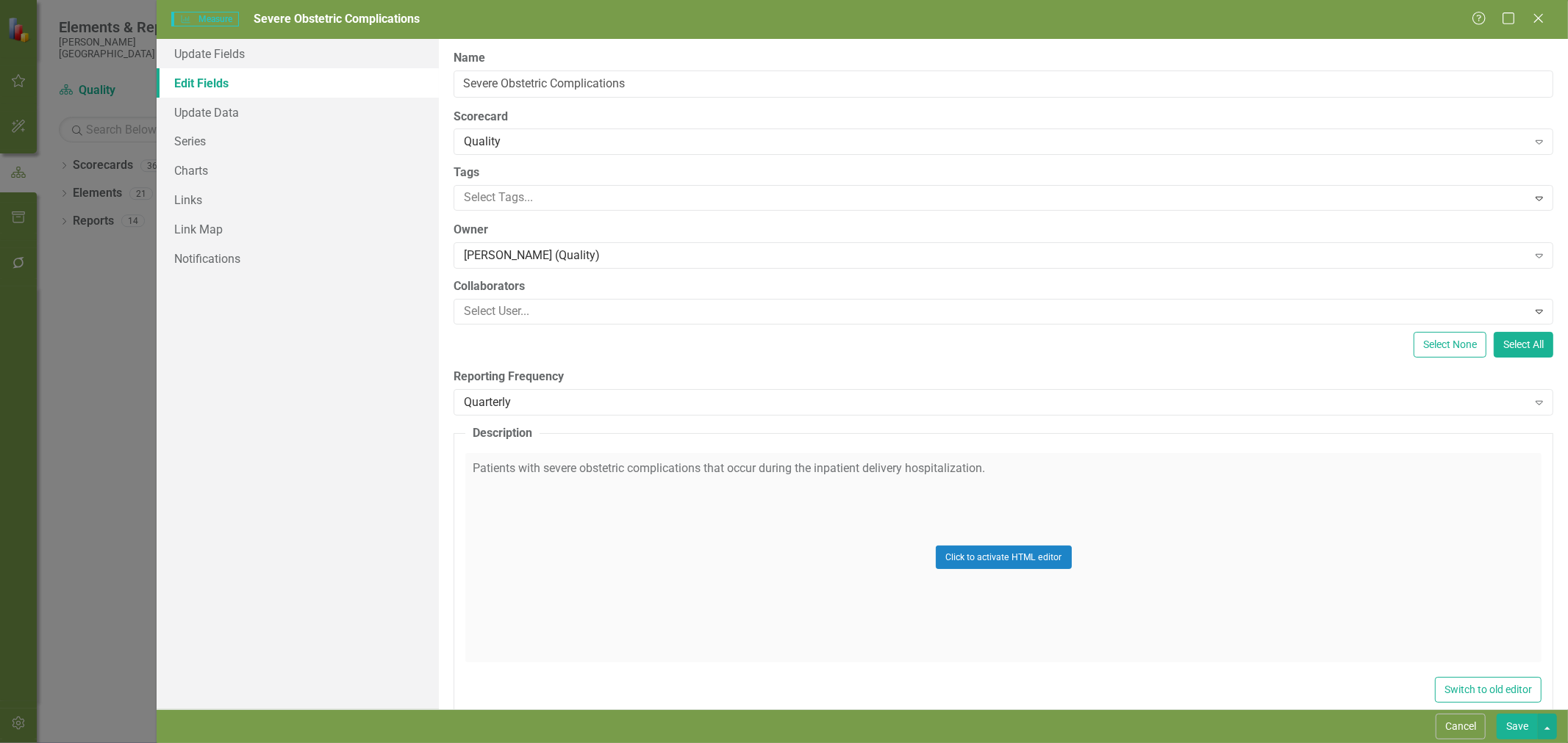
click at [576, 310] on div at bounding box center [992, 312] width 1068 height 20
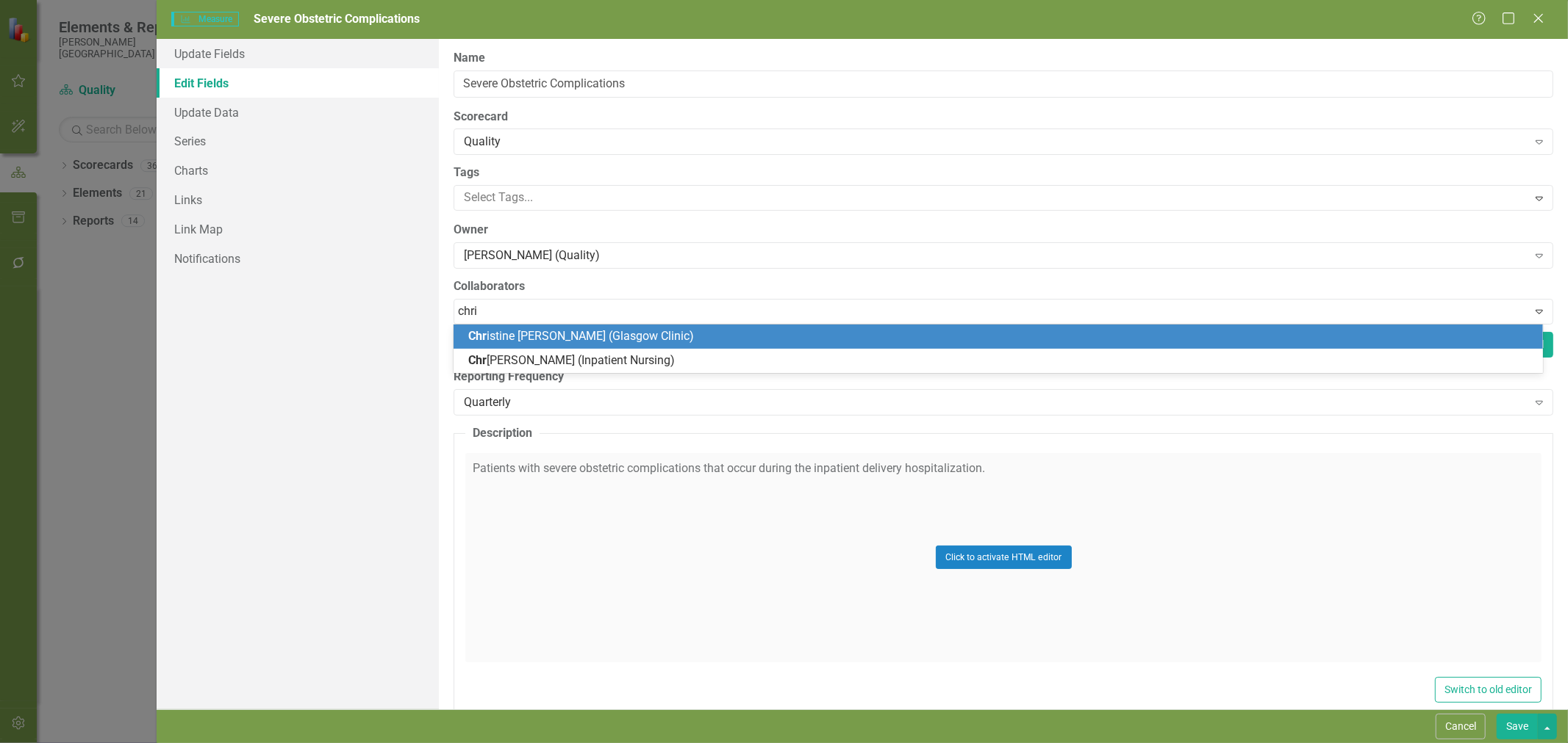
type input "[PERSON_NAME]"
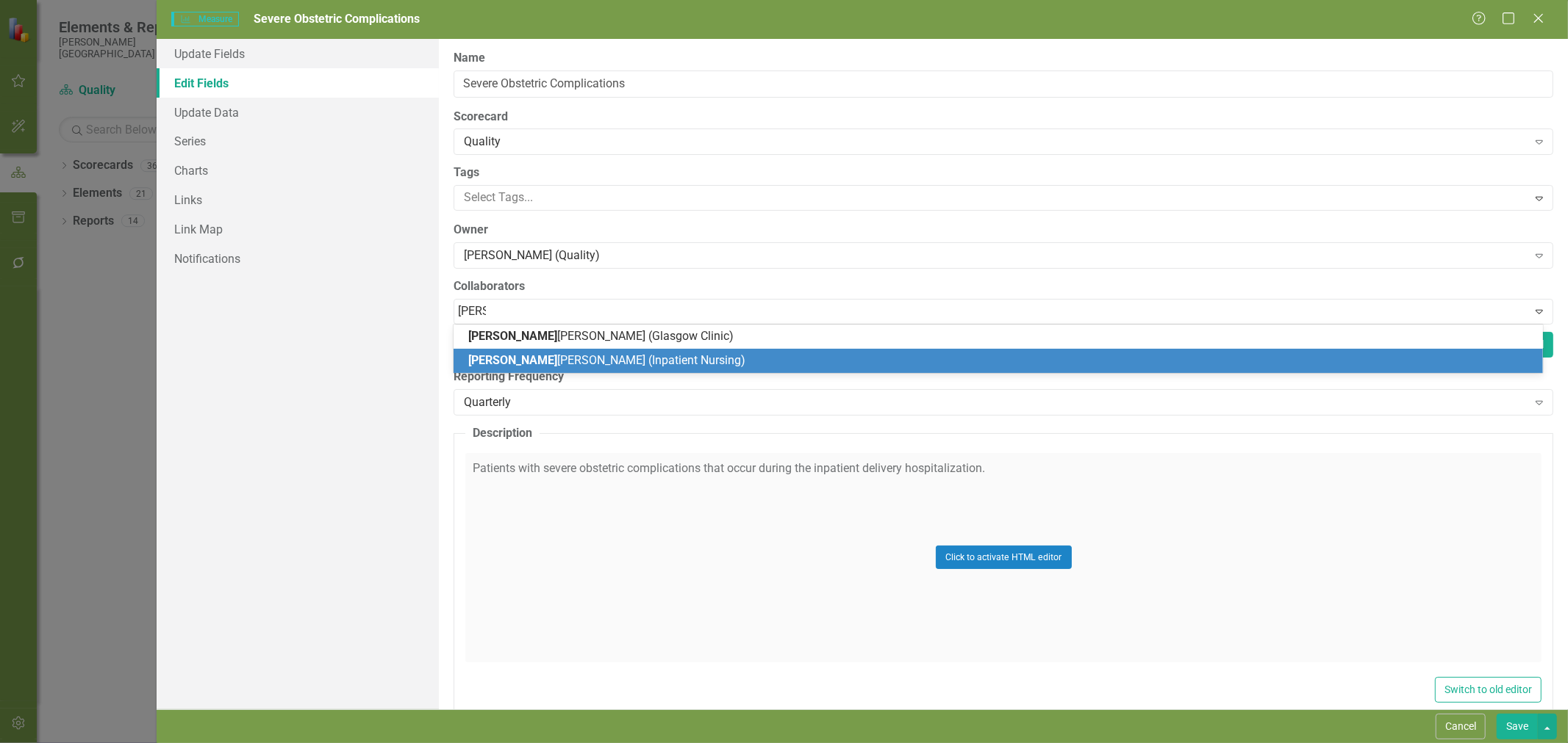
click at [566, 356] on span "[PERSON_NAME] [PERSON_NAME] (Inpatient Nursing)" at bounding box center [606, 360] width 277 height 14
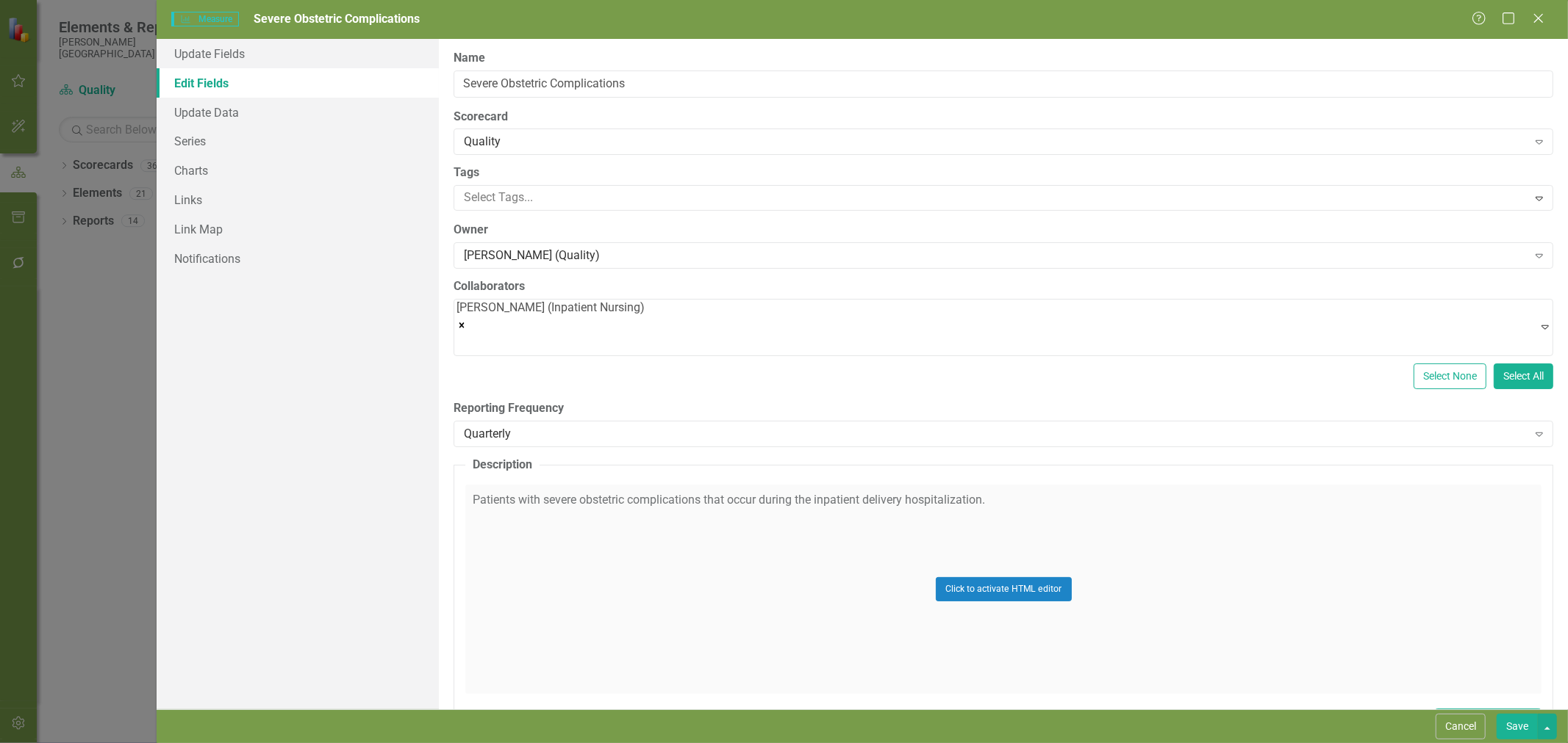
click at [1509, 724] on button "Save" at bounding box center [1516, 726] width 41 height 25
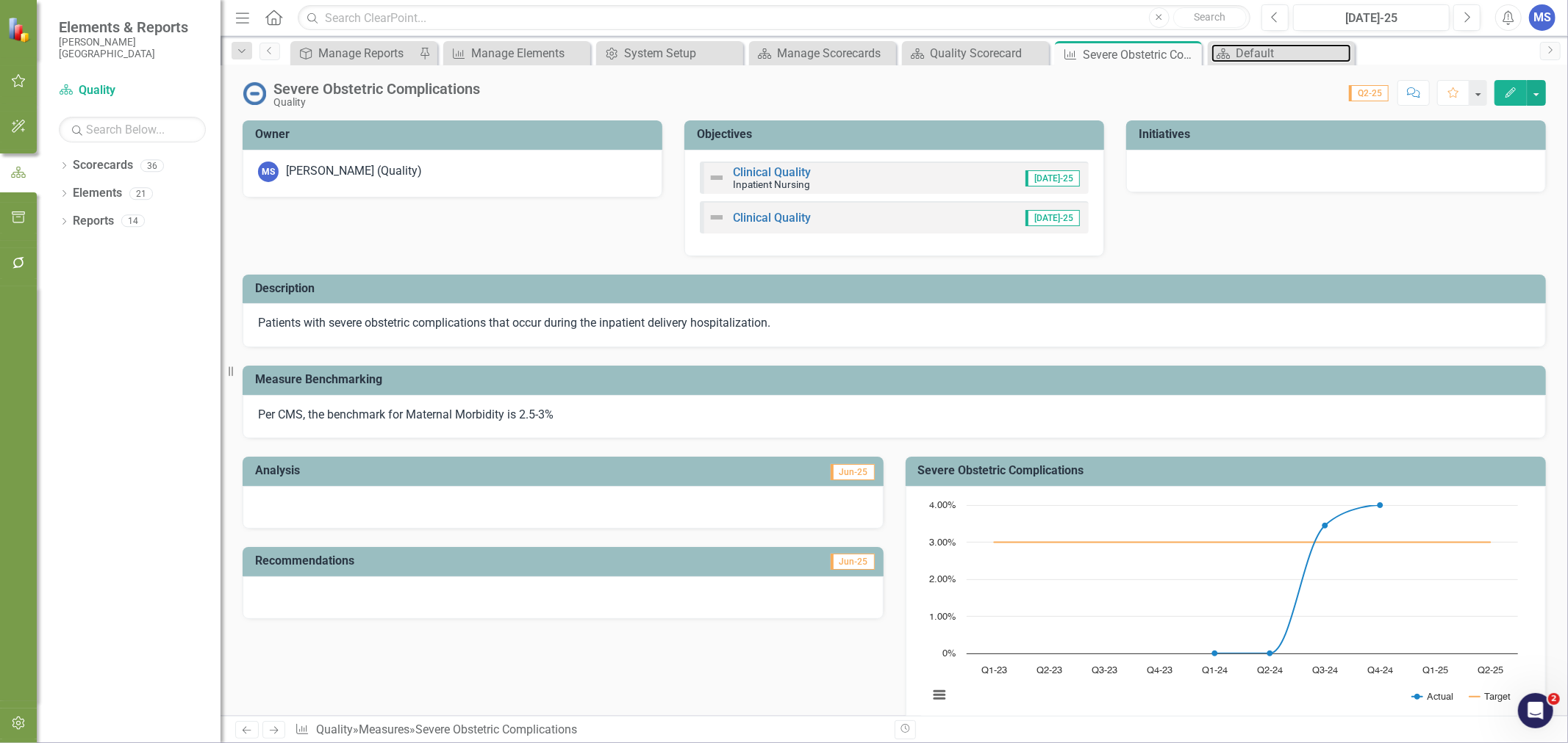
click at [1267, 50] on div "Default" at bounding box center [1292, 53] width 115 height 19
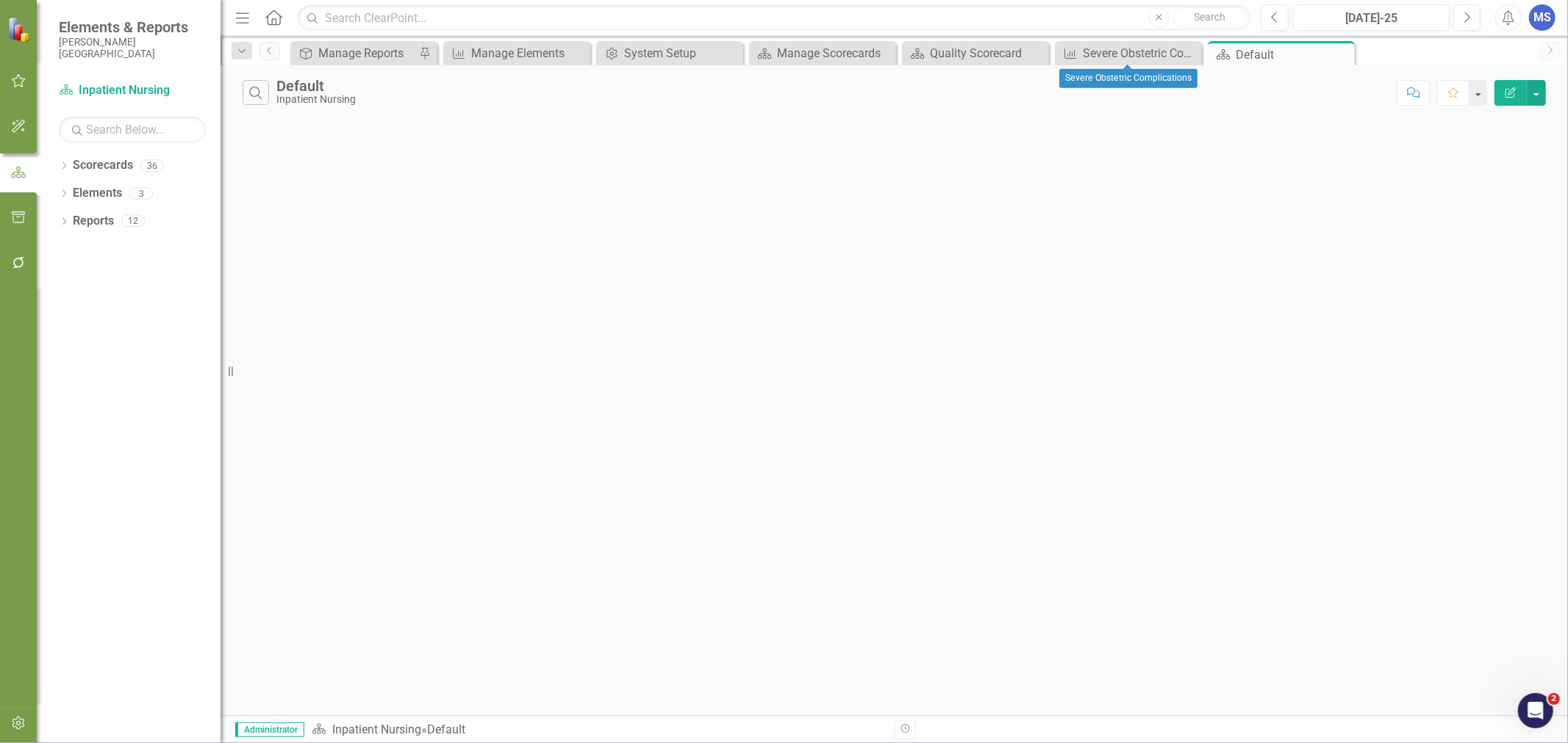
click at [0, 0] on icon "Close" at bounding box center [0, 0] width 0 height 0
click at [64, 198] on icon "Dropdown" at bounding box center [63, 195] width 10 height 8
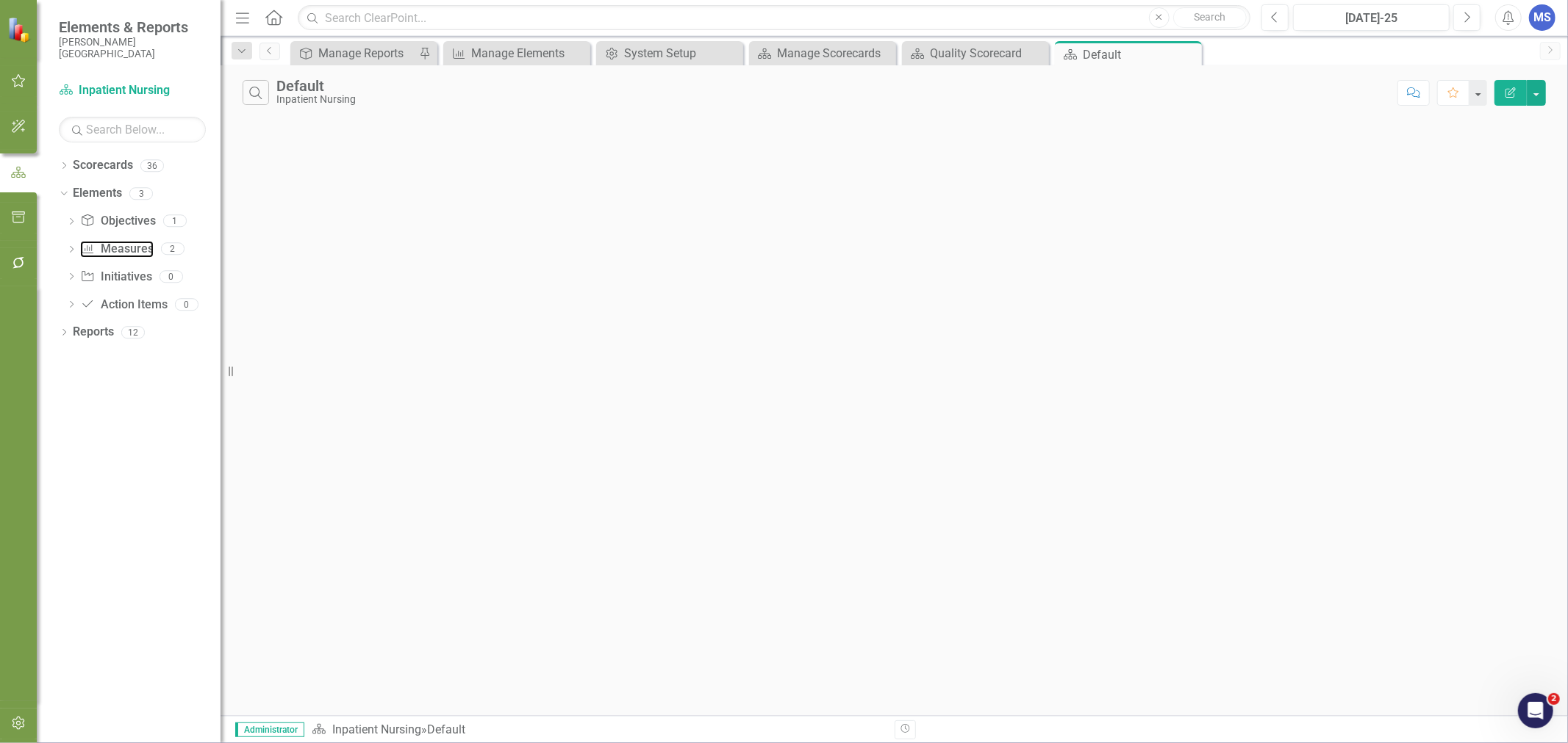
click at [113, 252] on link "Measure Measures" at bounding box center [117, 249] width 73 height 17
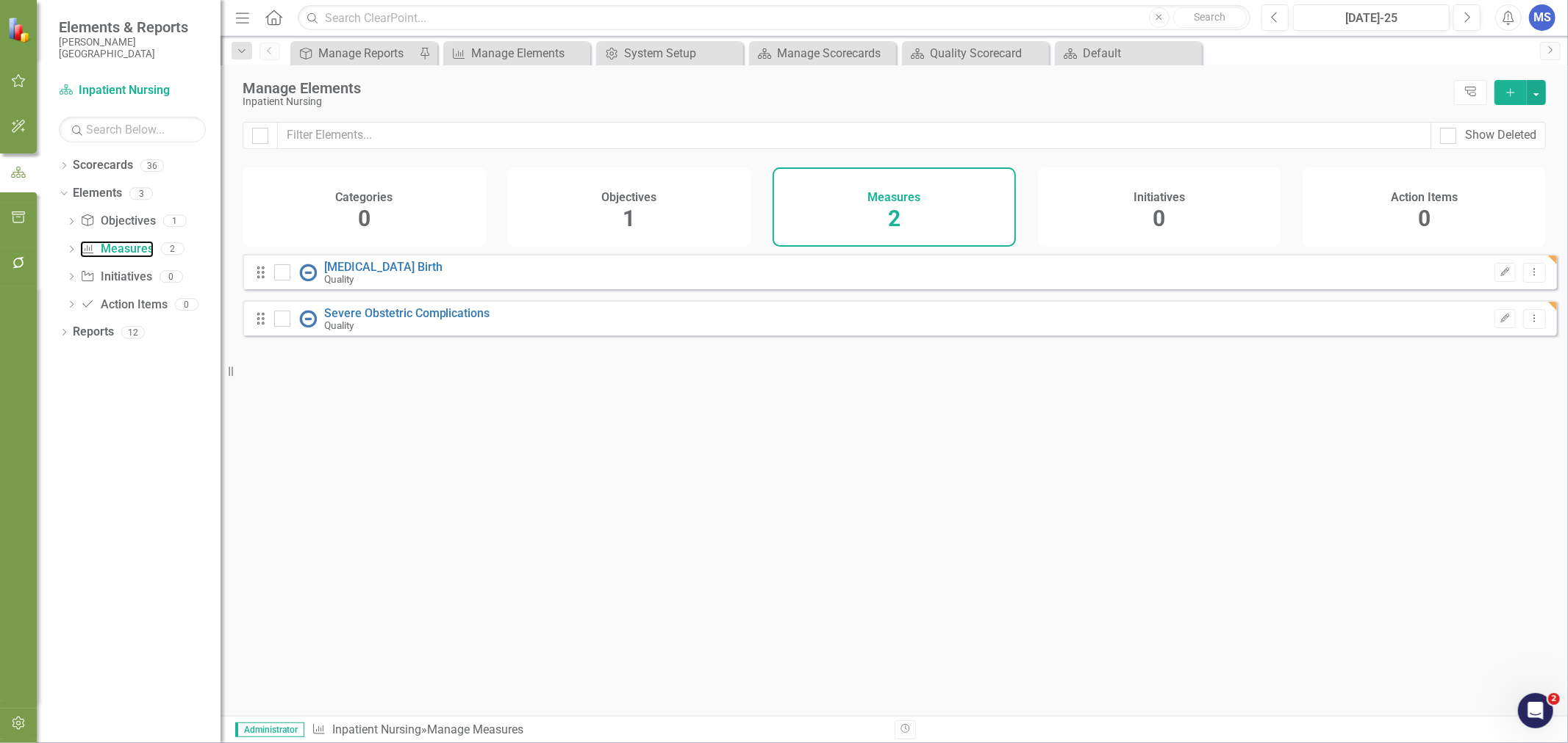
checkbox input "false"
click at [947, 59] on div "Quality Scorecard" at bounding box center [987, 53] width 115 height 19
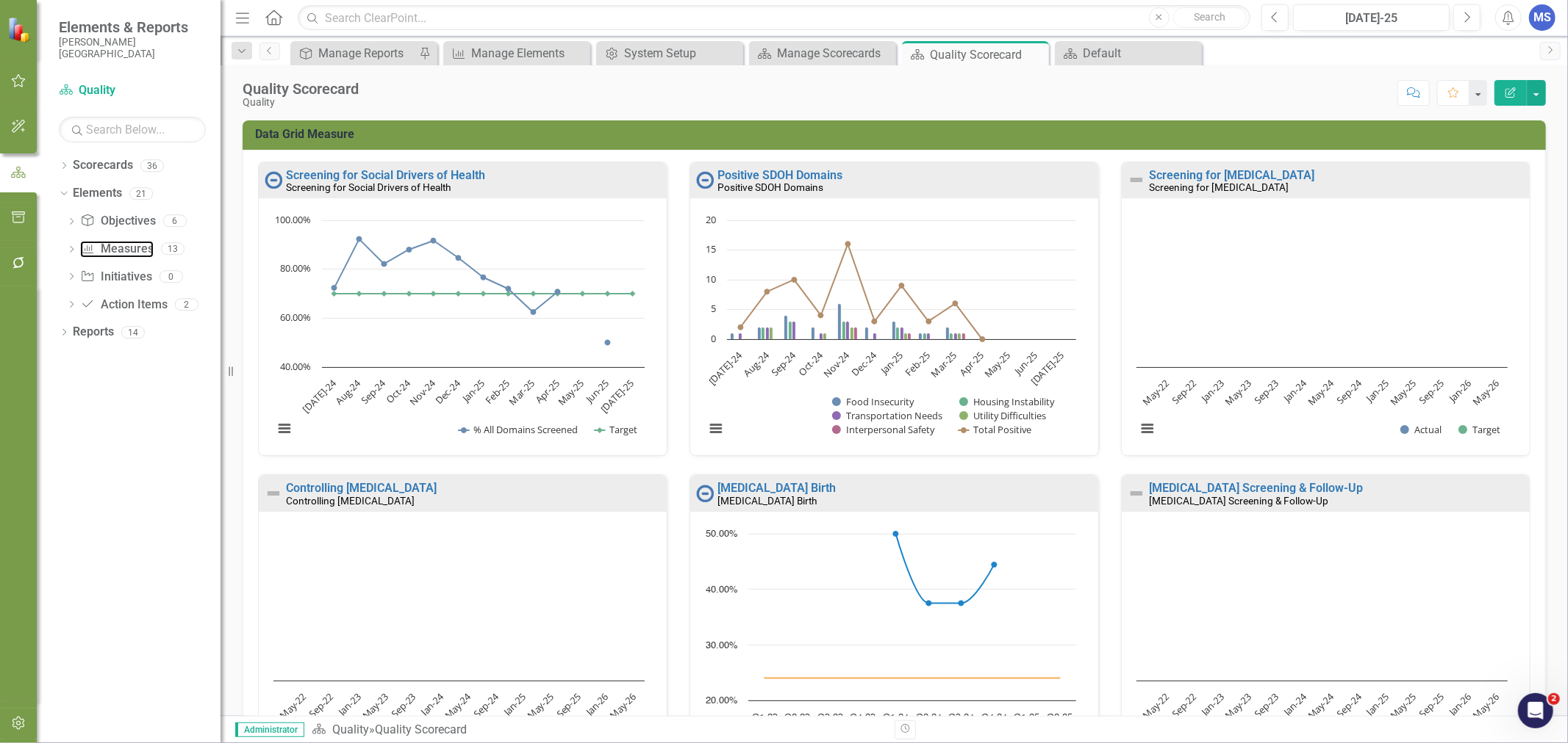
click at [120, 251] on link "Measure Measures" at bounding box center [117, 249] width 73 height 17
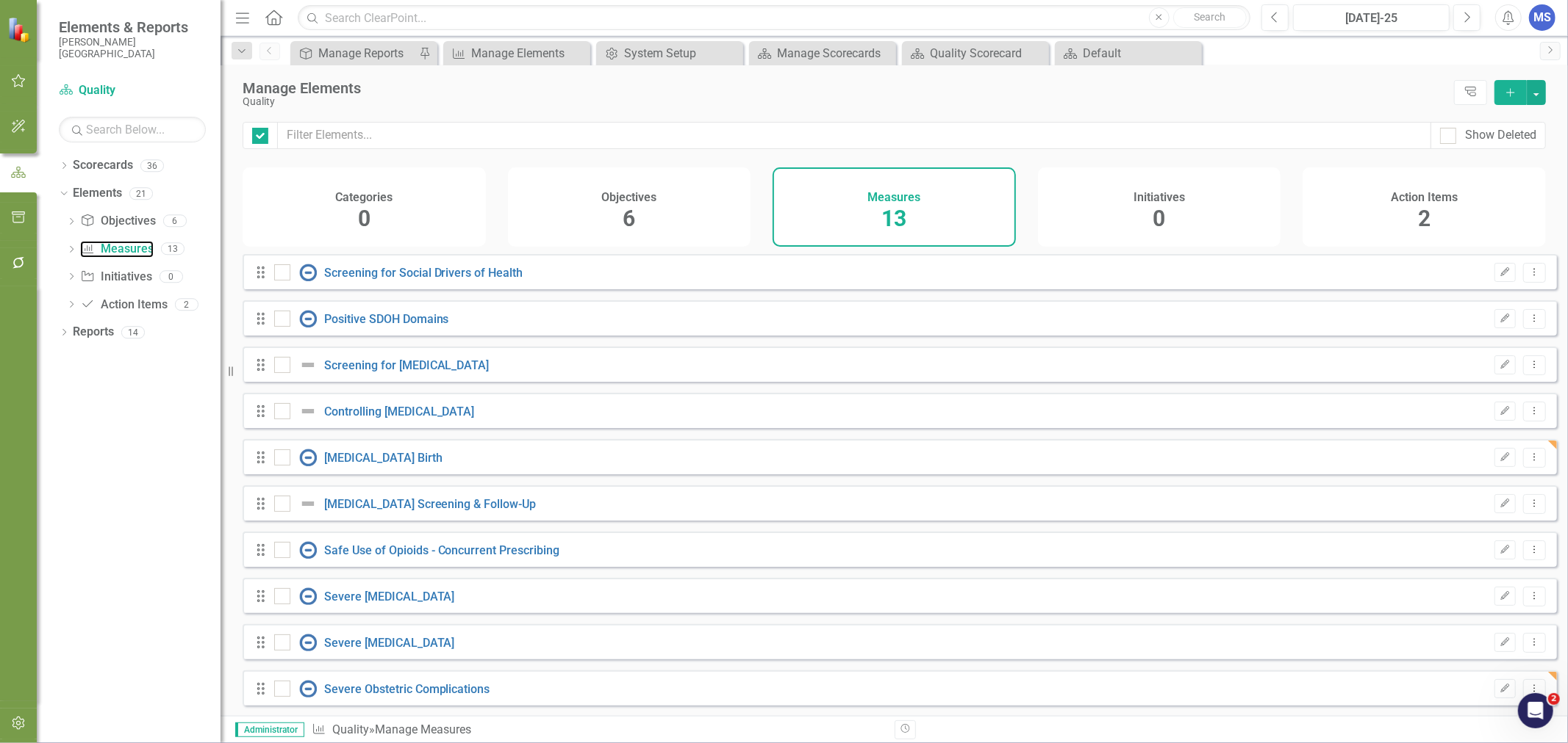
checkbox input "false"
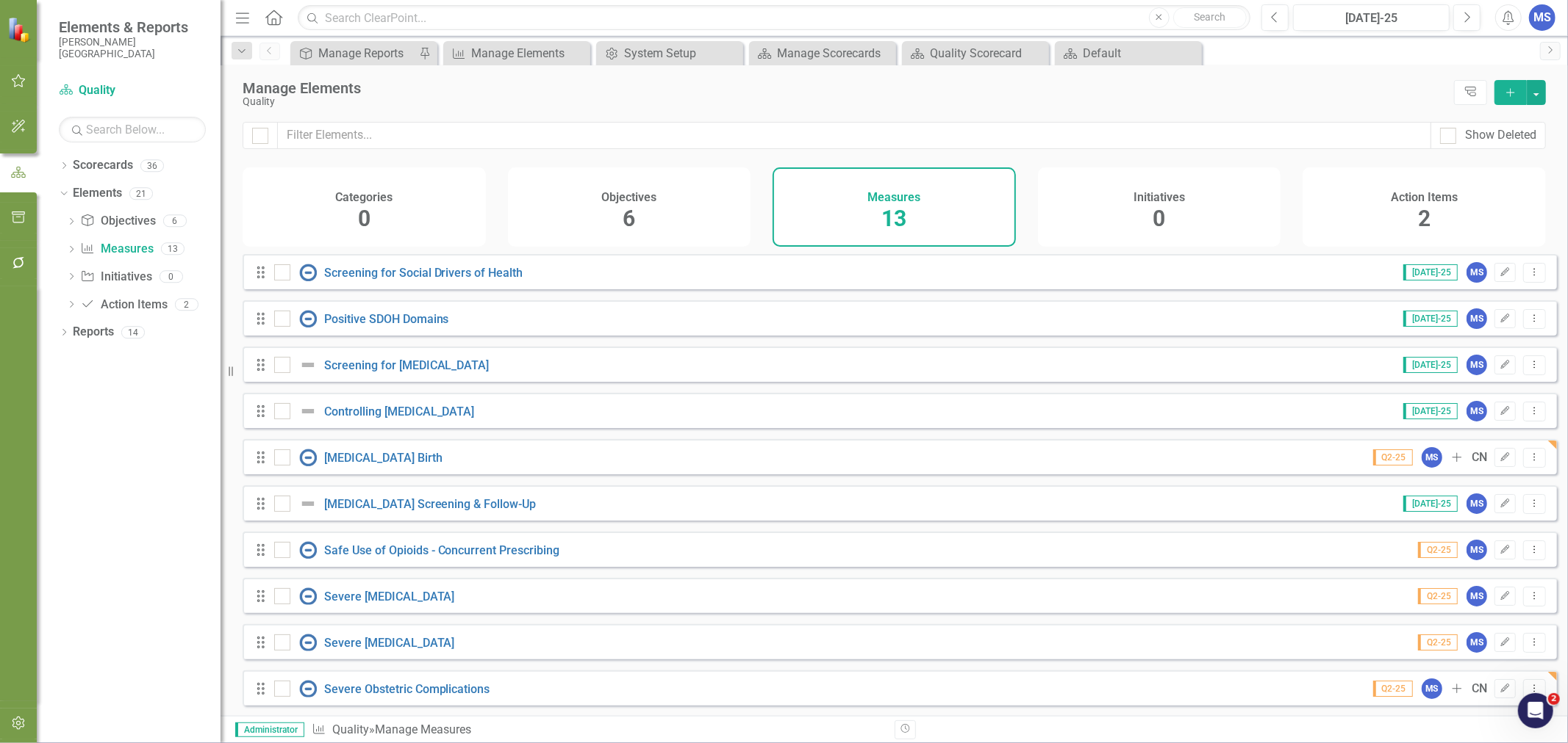
click at [1505, 87] on icon "Add" at bounding box center [1510, 92] width 13 height 10
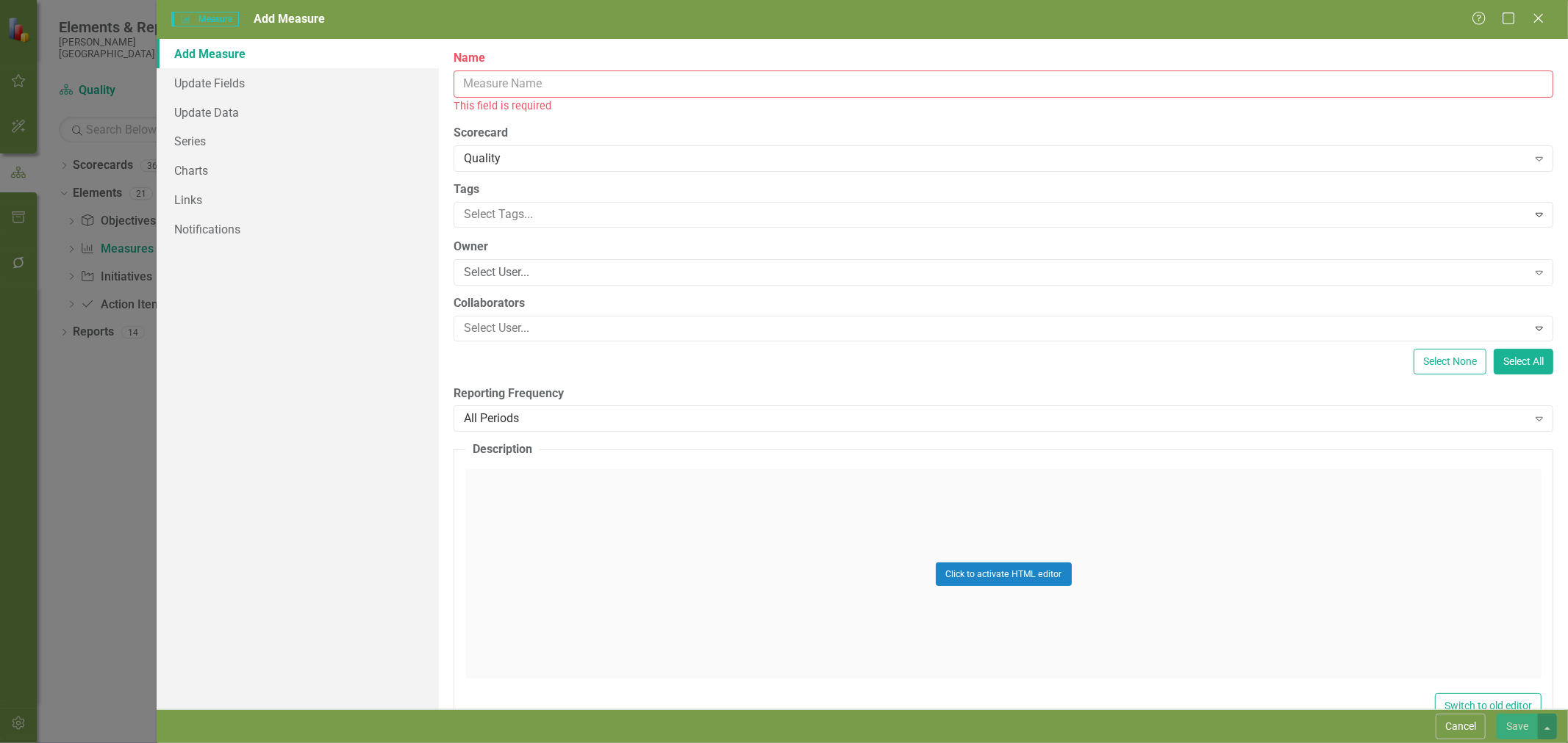
click at [483, 81] on input "Name" at bounding box center [1003, 83] width 1099 height 27
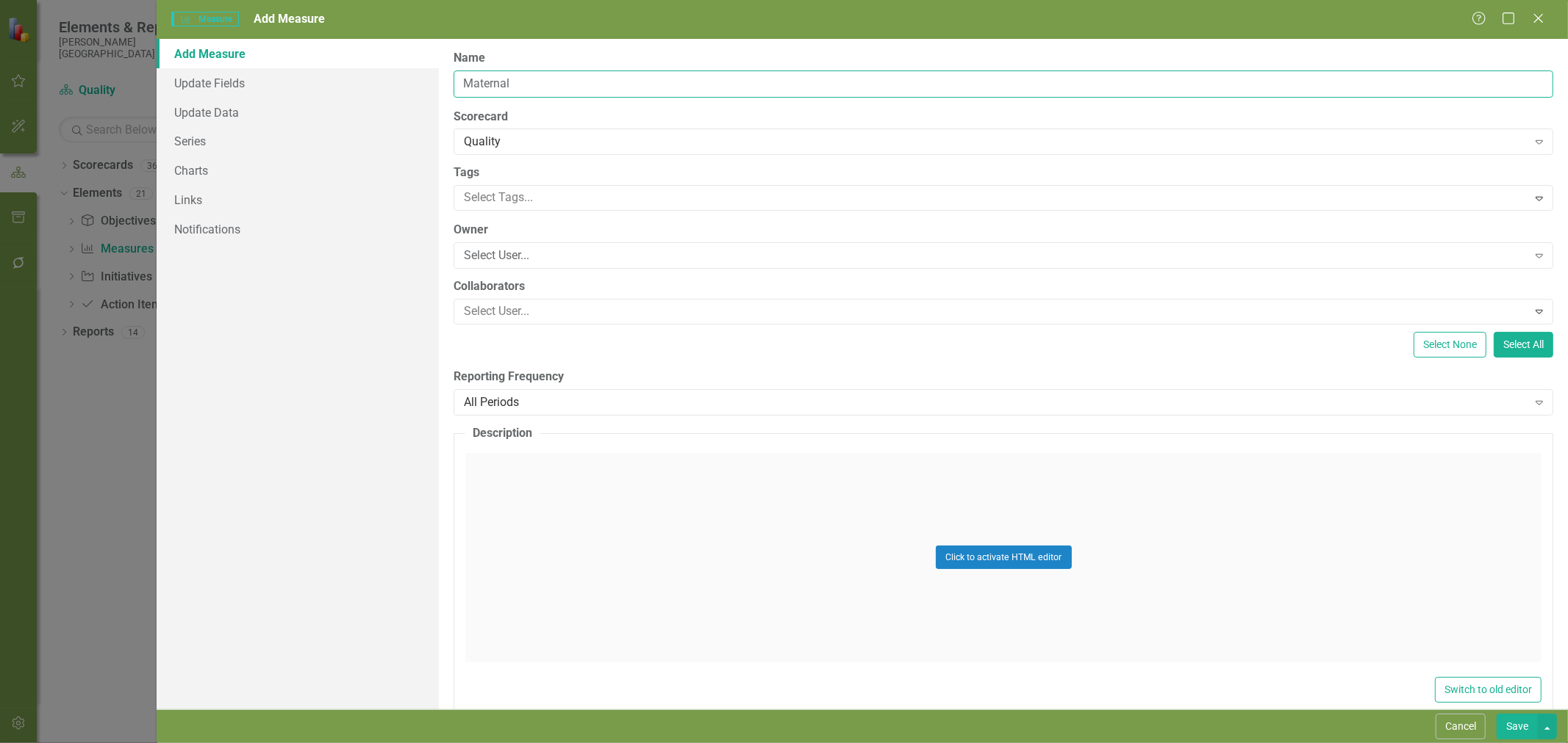
type input "[MEDICAL_DATA]"
click at [502, 262] on div "Select User..." at bounding box center [995, 256] width 1063 height 17
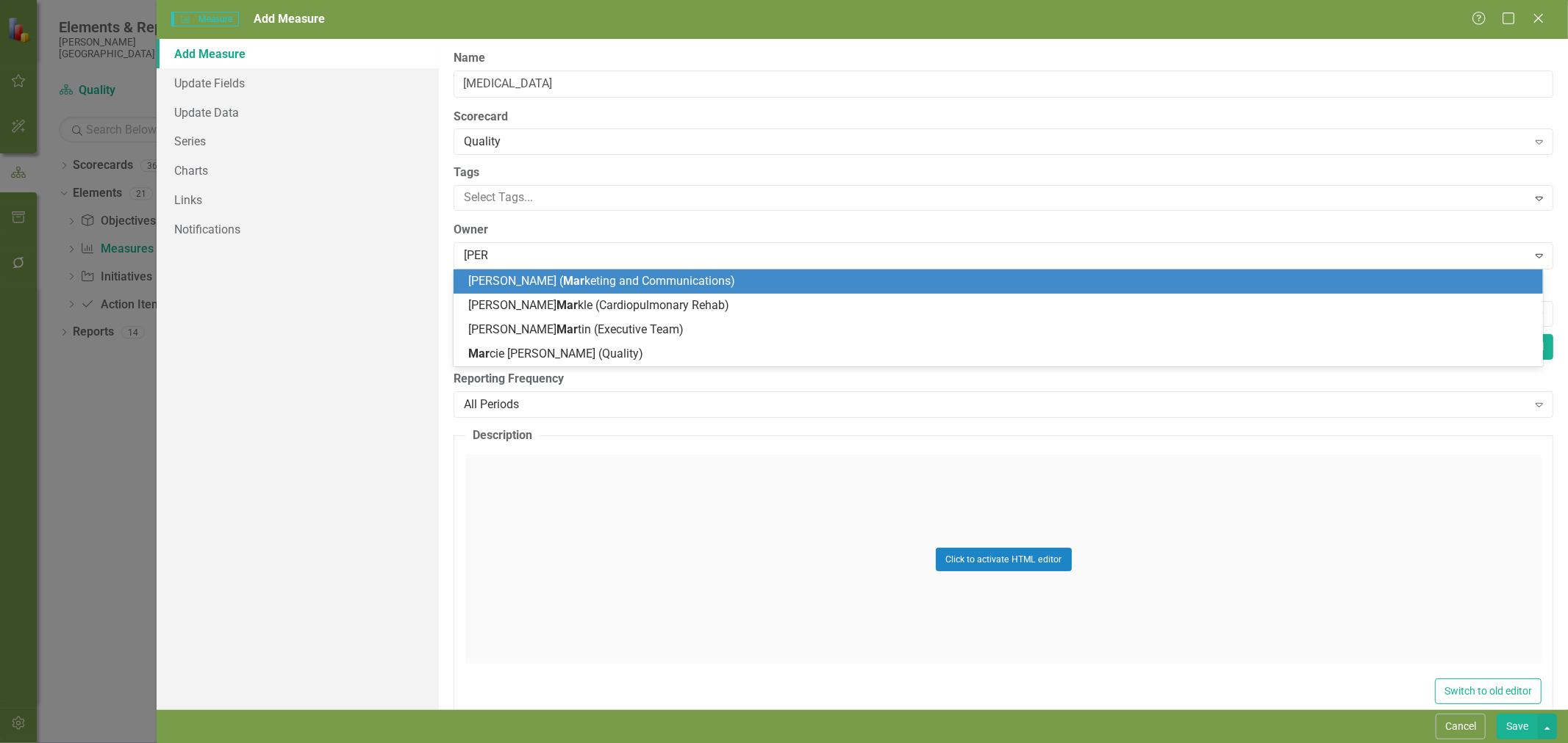
type input "[PERSON_NAME]"
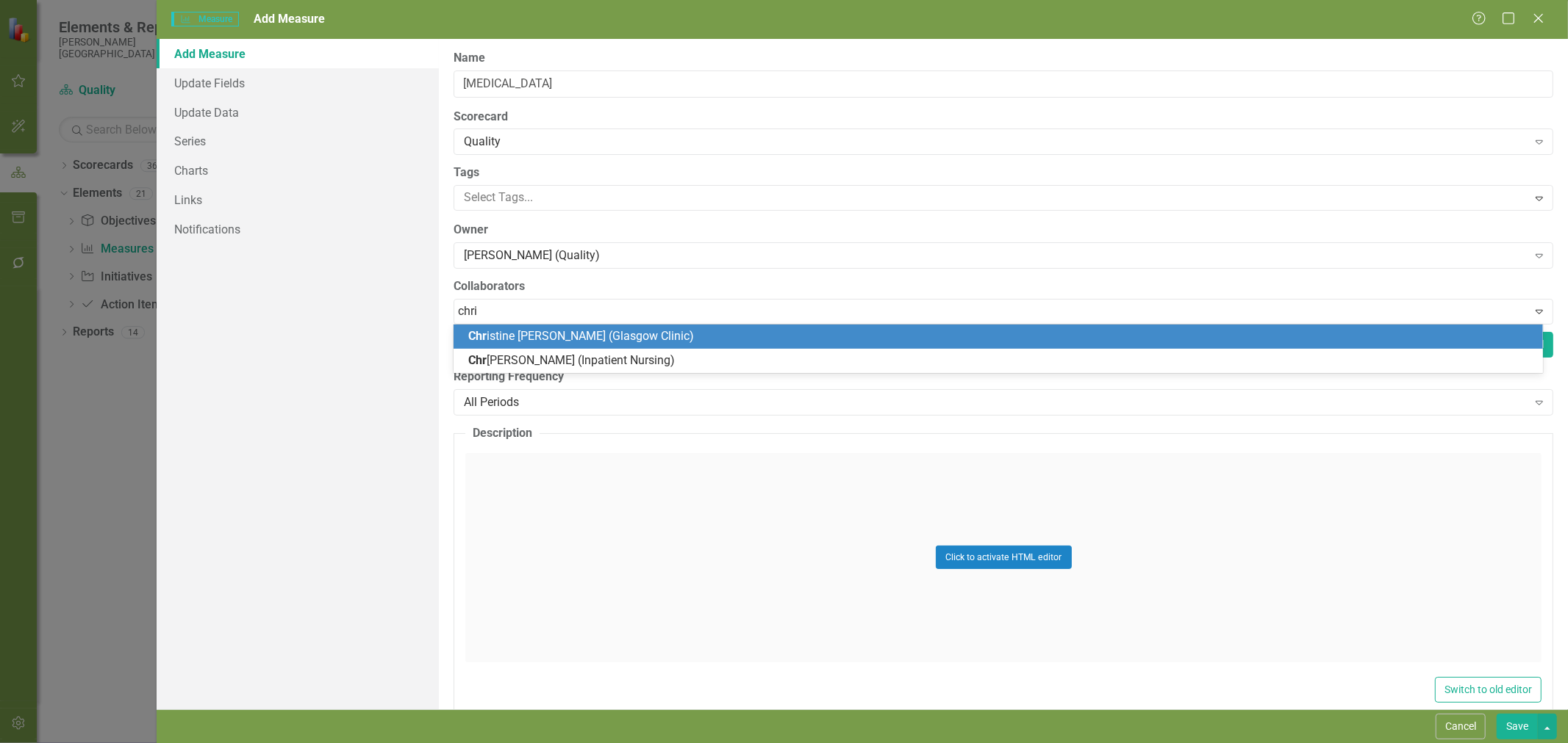
type input "[PERSON_NAME]"
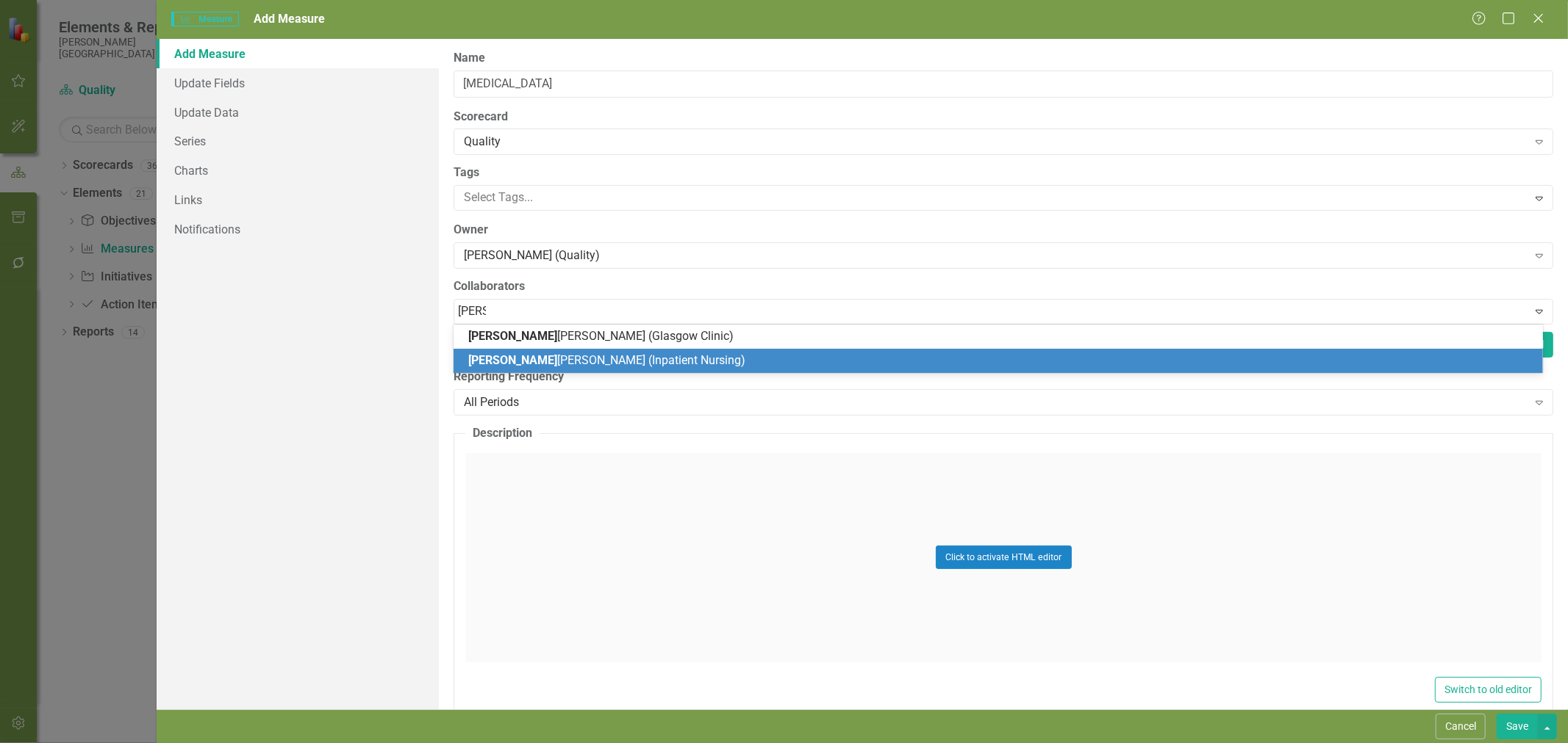
click at [539, 356] on span "[PERSON_NAME] [PERSON_NAME] (Inpatient Nursing)" at bounding box center [606, 360] width 277 height 14
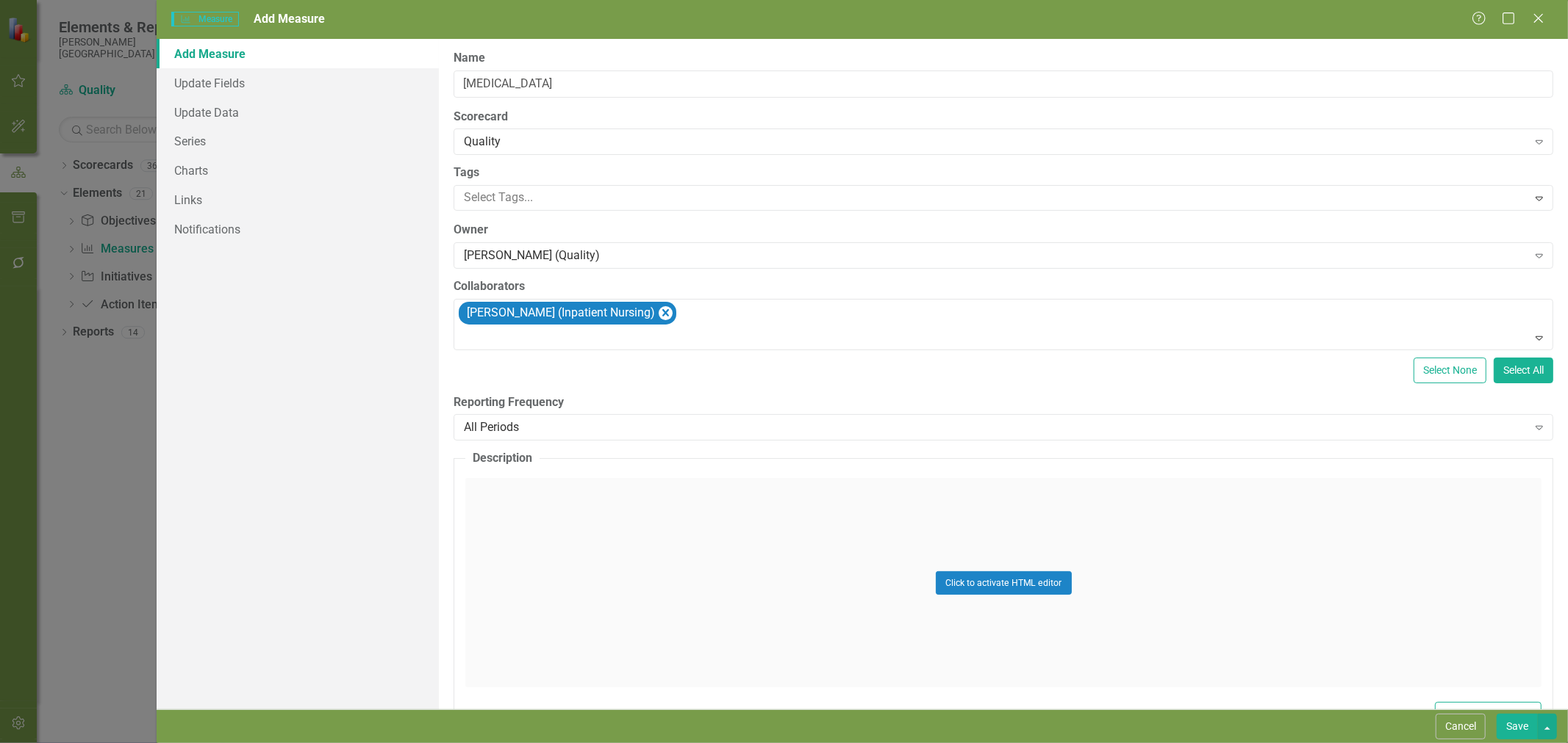
click at [526, 438] on div "All Periods Expand" at bounding box center [1003, 427] width 1099 height 26
click at [987, 589] on button "Click to activate HTML editor" at bounding box center [1004, 583] width 136 height 23
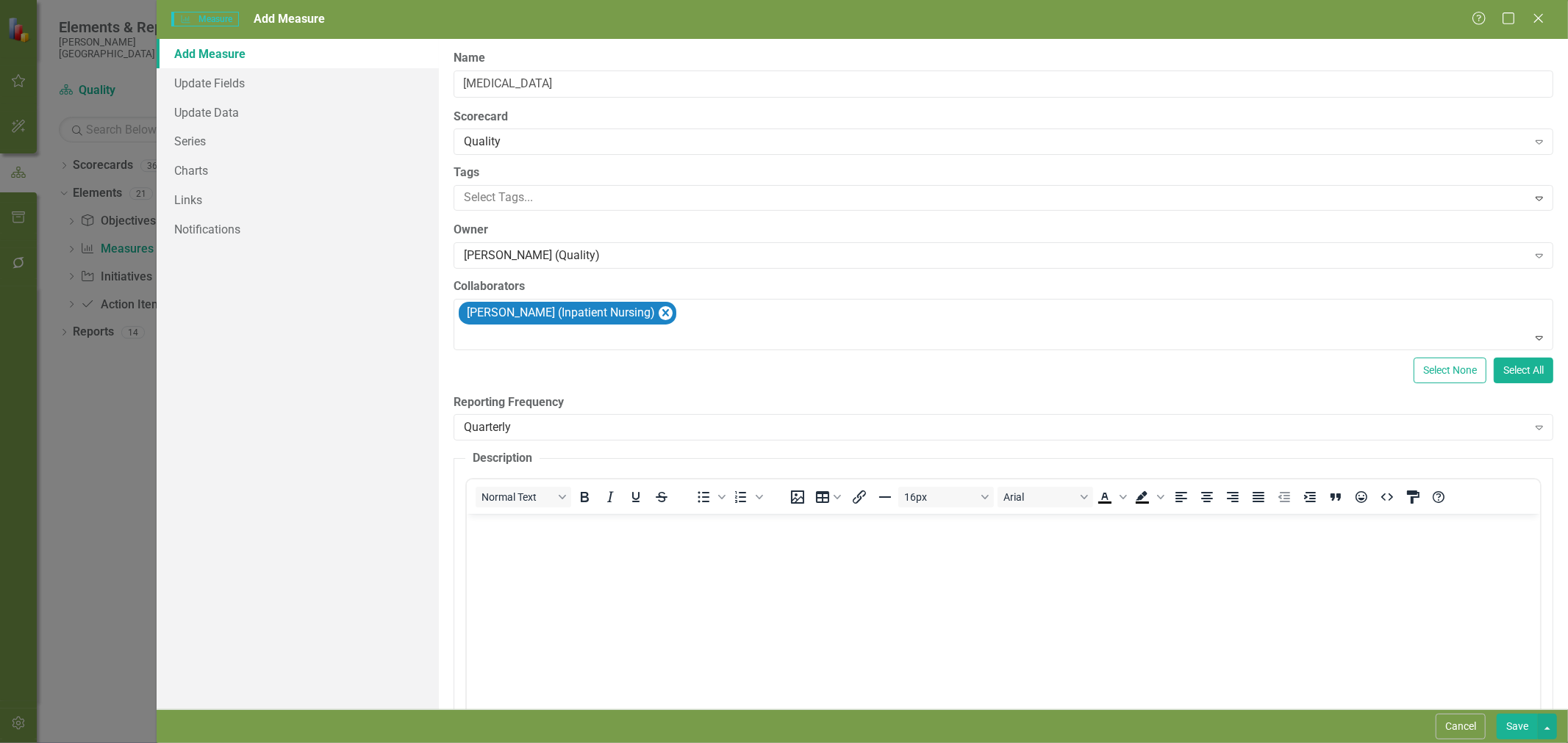
click at [581, 569] on body "Rich Text Area. Press ALT-0 for help." at bounding box center [1003, 624] width 1073 height 221
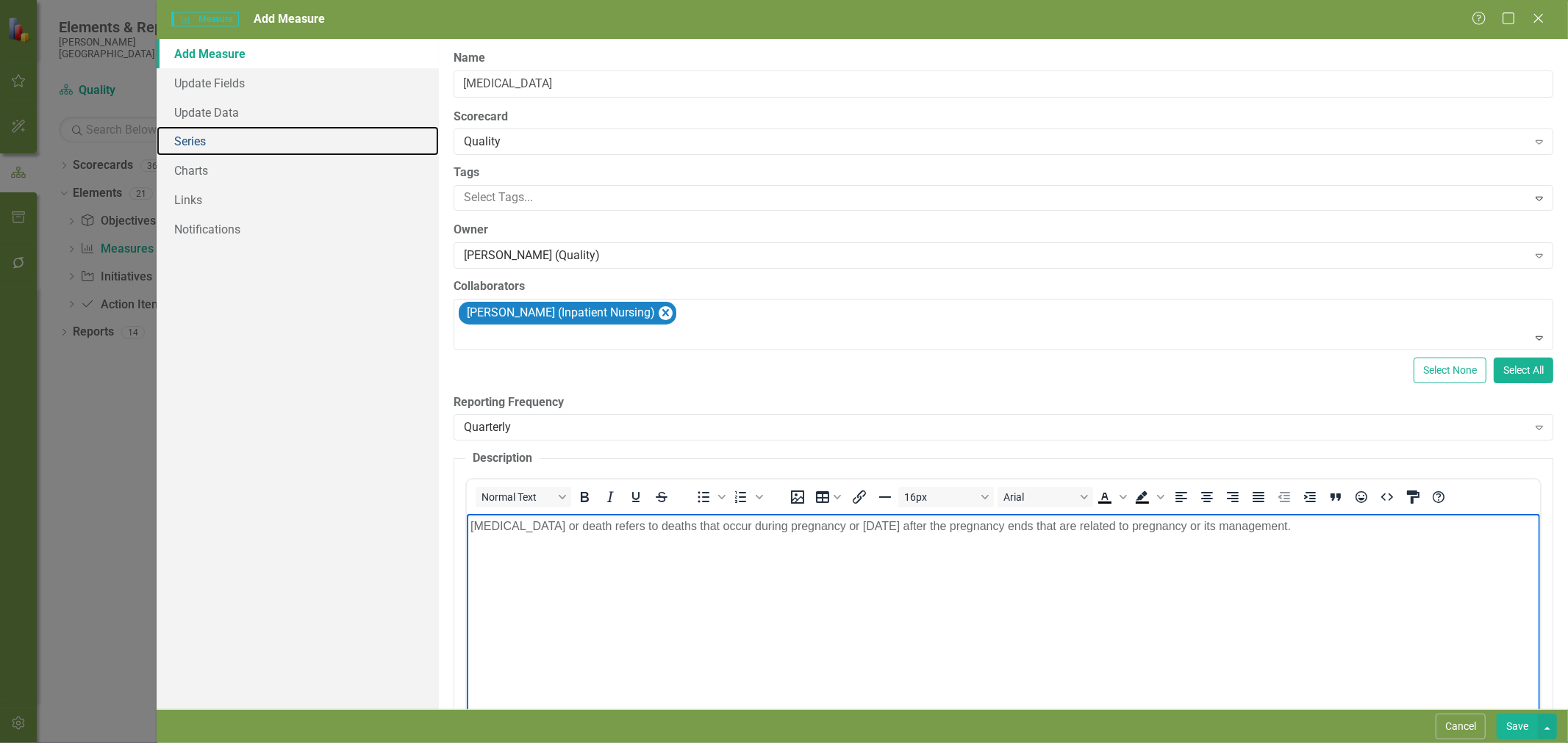
click at [198, 144] on link "Series" at bounding box center [298, 141] width 283 height 29
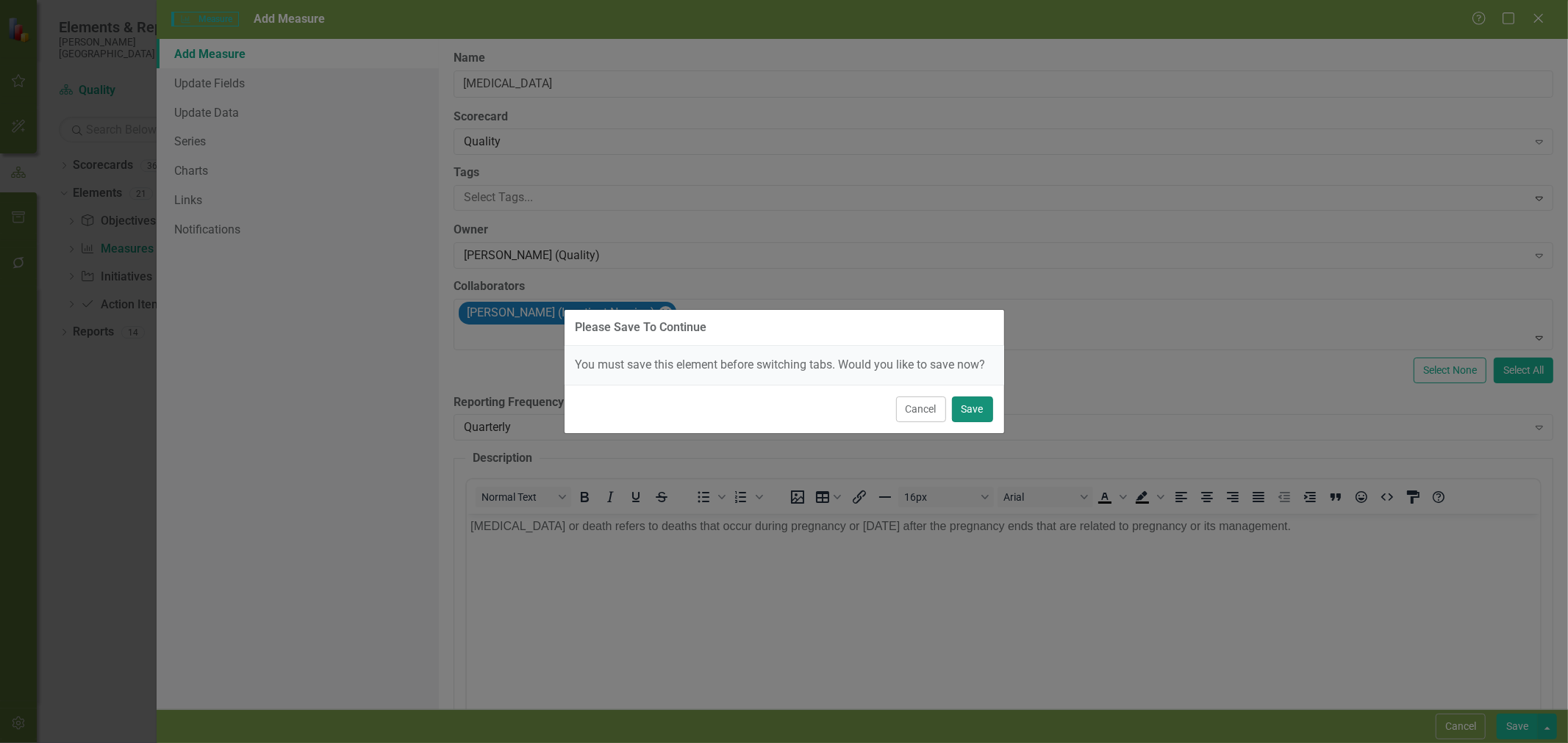
click at [977, 400] on button "Save" at bounding box center [972, 409] width 41 height 25
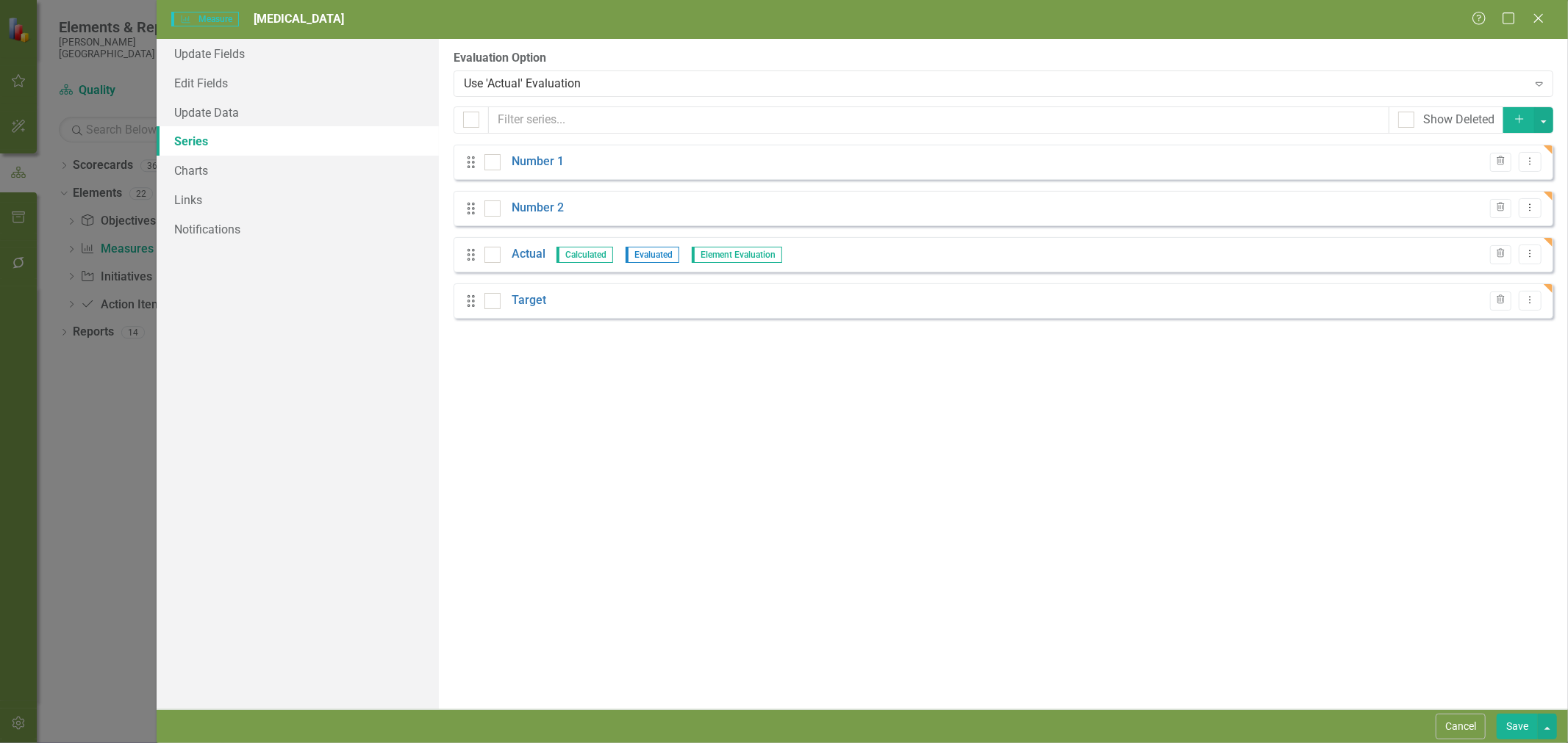
click at [540, 161] on link "Number 1" at bounding box center [538, 162] width 52 height 17
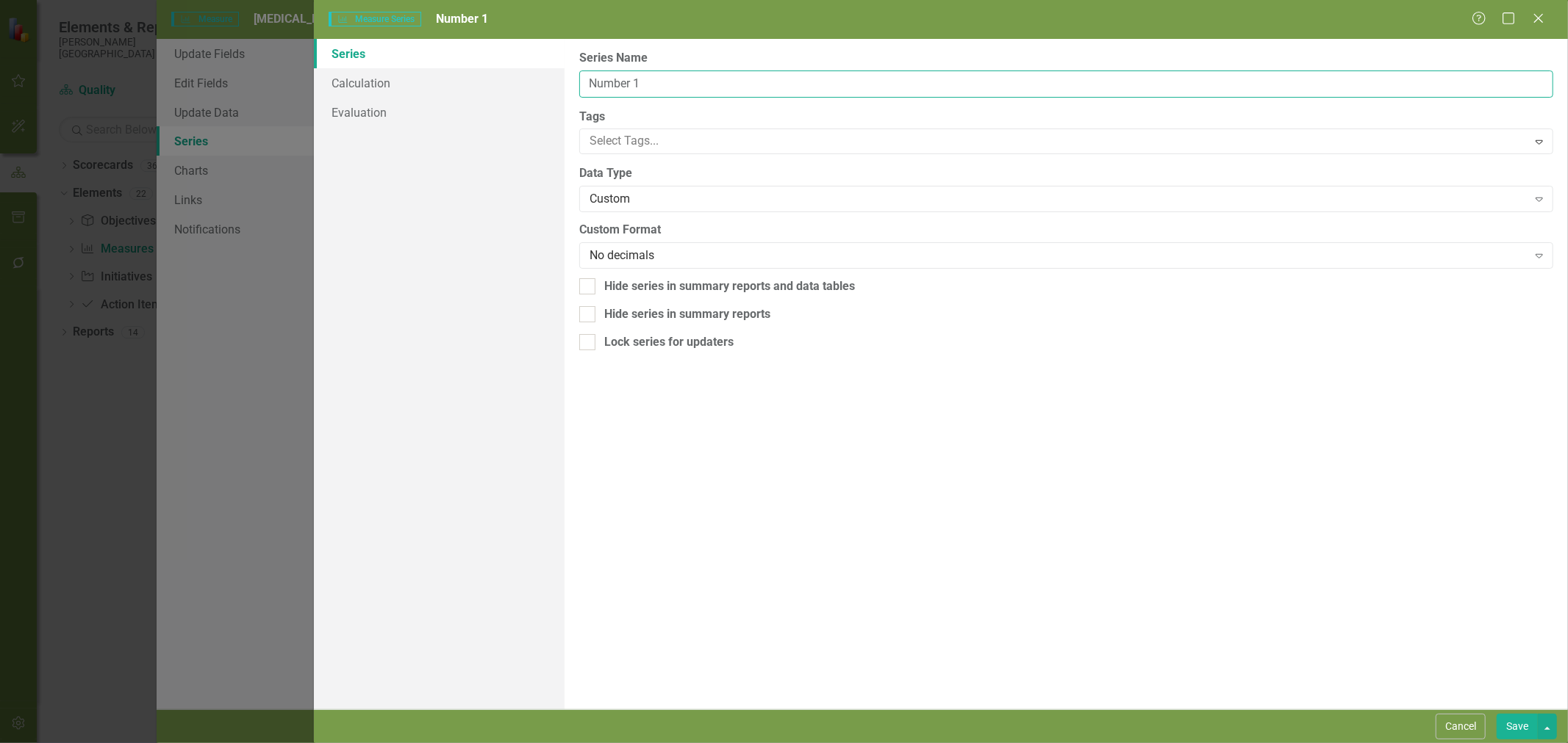
click at [687, 90] on input "Number 1" at bounding box center [1065, 83] width 974 height 27
type input "Maternal deaths"
click at [1515, 724] on button "Save" at bounding box center [1516, 726] width 41 height 25
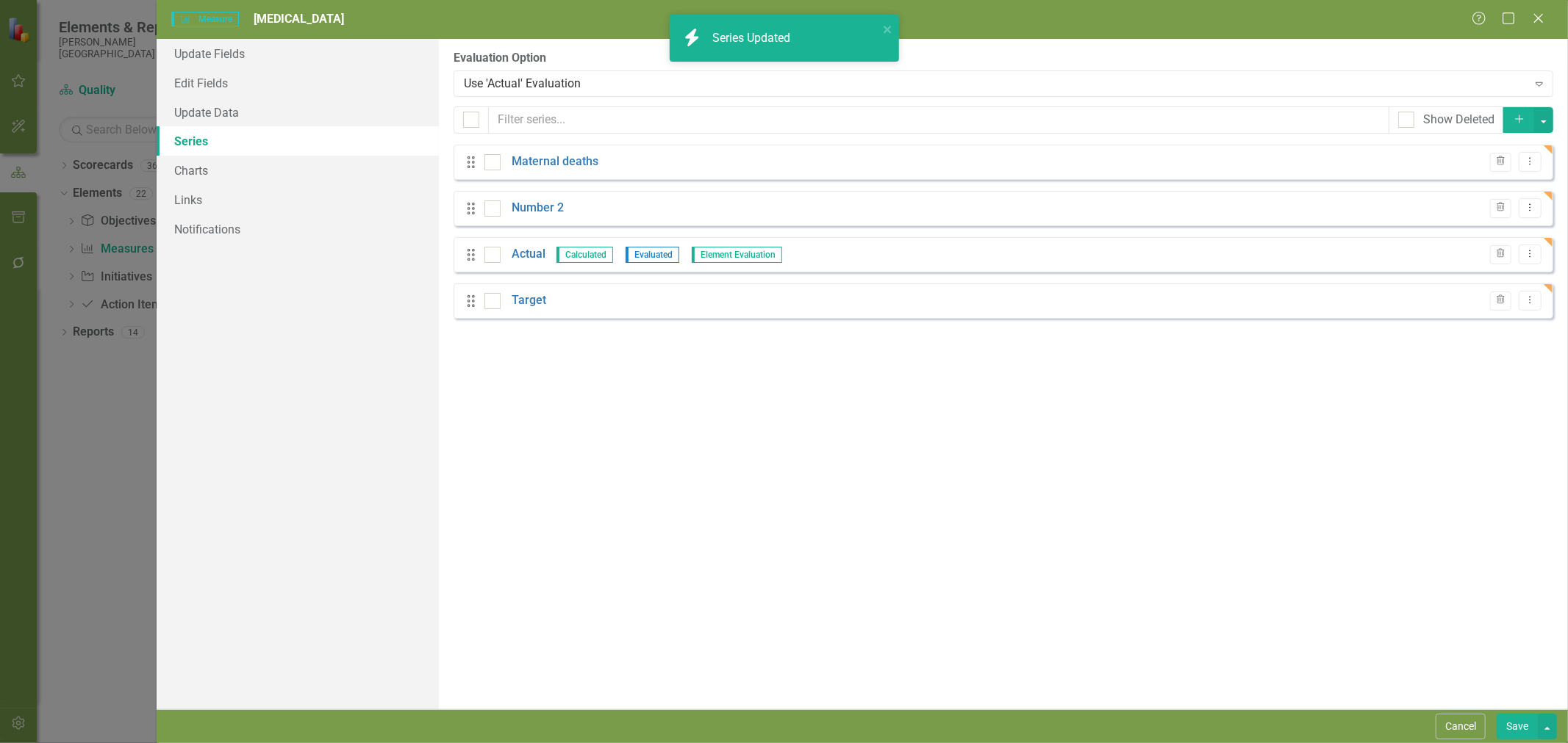
click at [1504, 207] on icon "Trash" at bounding box center [1500, 208] width 11 height 8
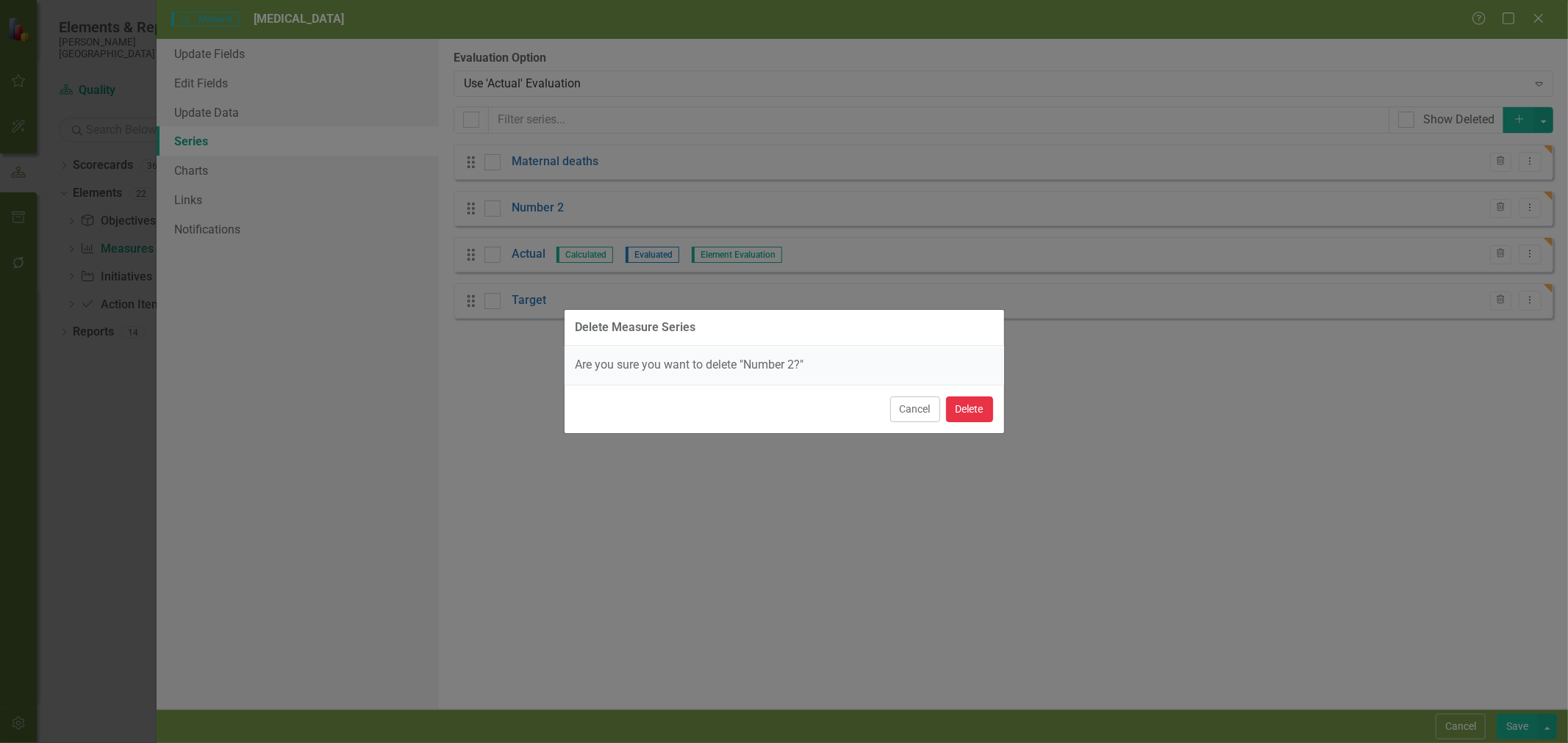
click at [980, 410] on button "Delete" at bounding box center [969, 409] width 47 height 25
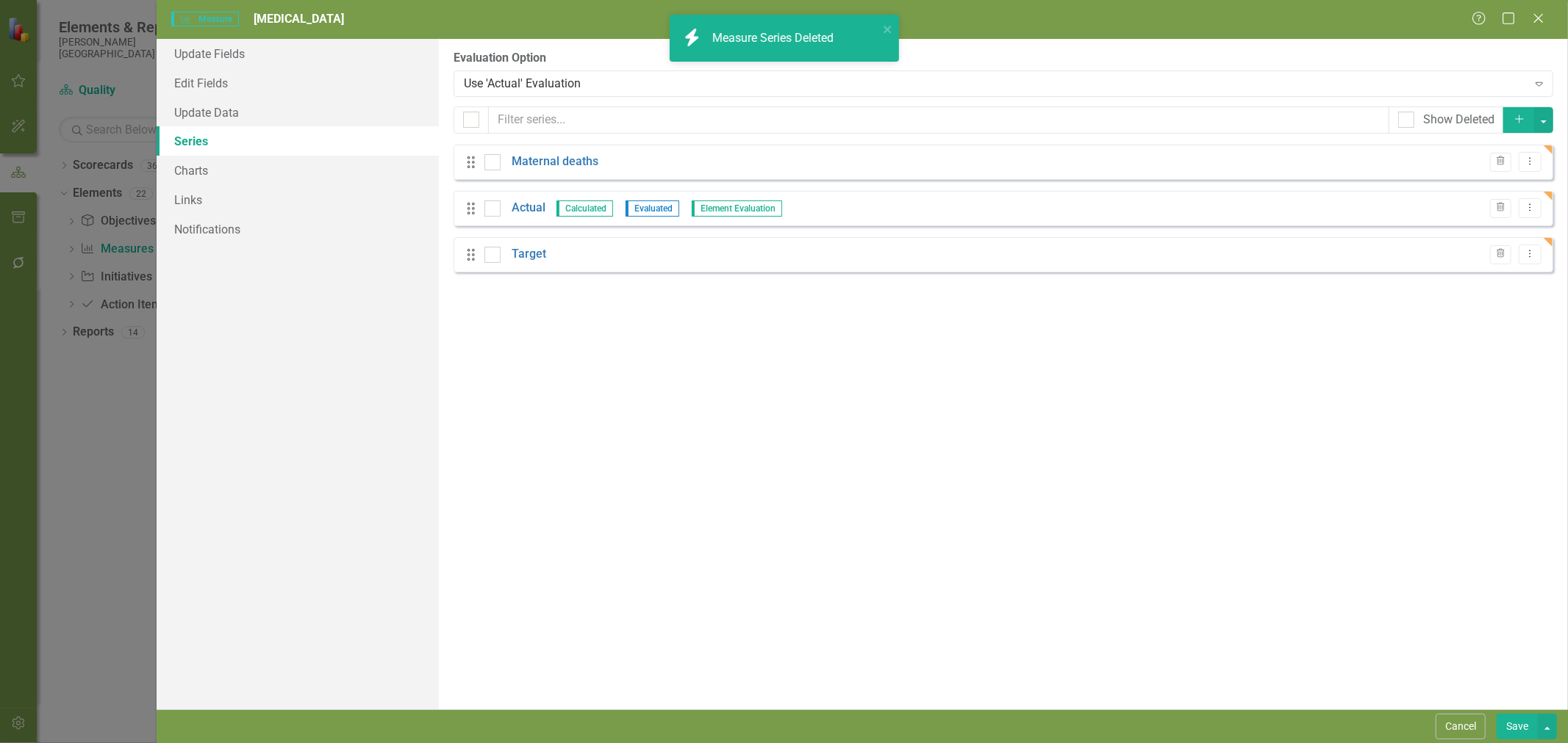
click at [530, 210] on link "Actual" at bounding box center [529, 208] width 34 height 17
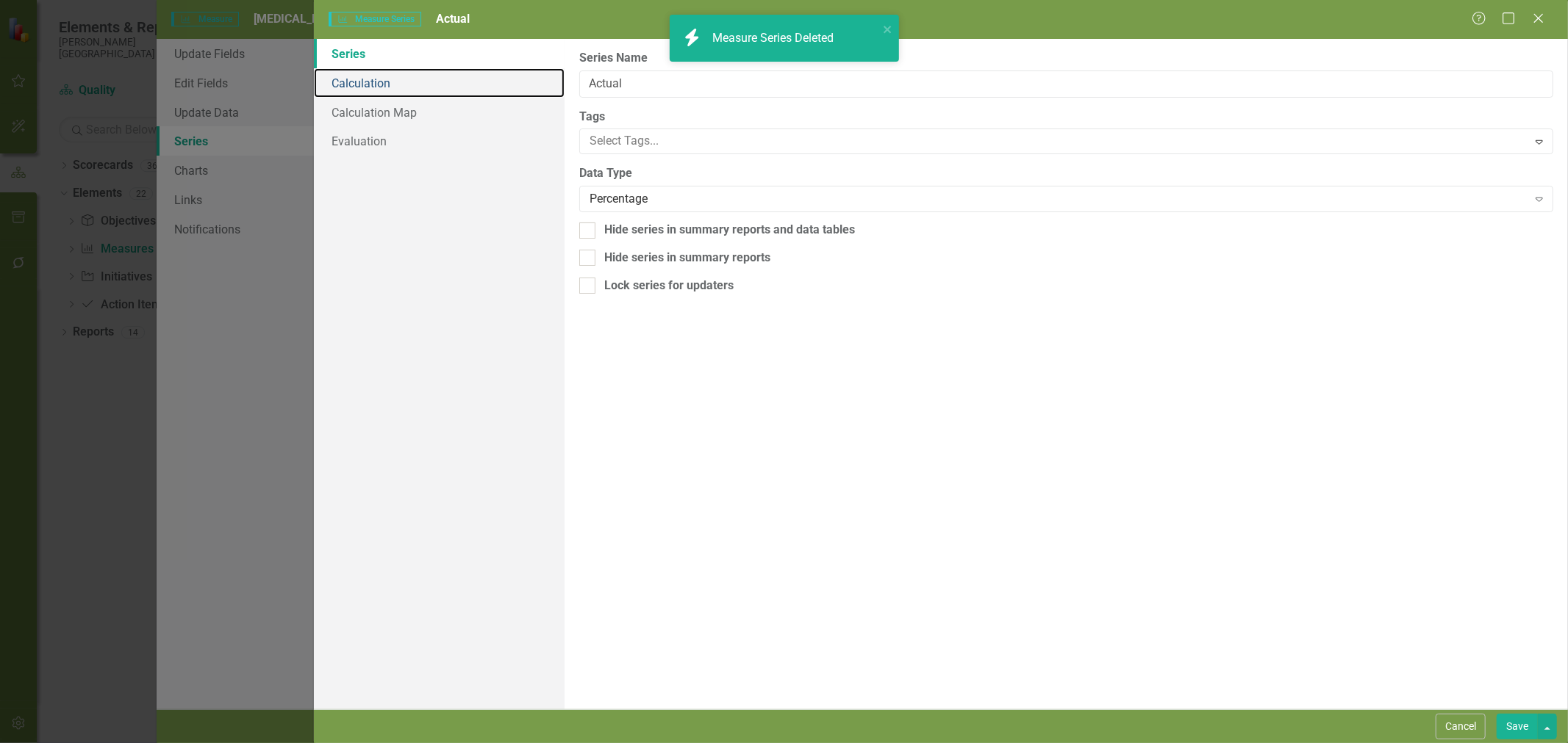
click at [392, 84] on link "Calculation" at bounding box center [439, 83] width 251 height 29
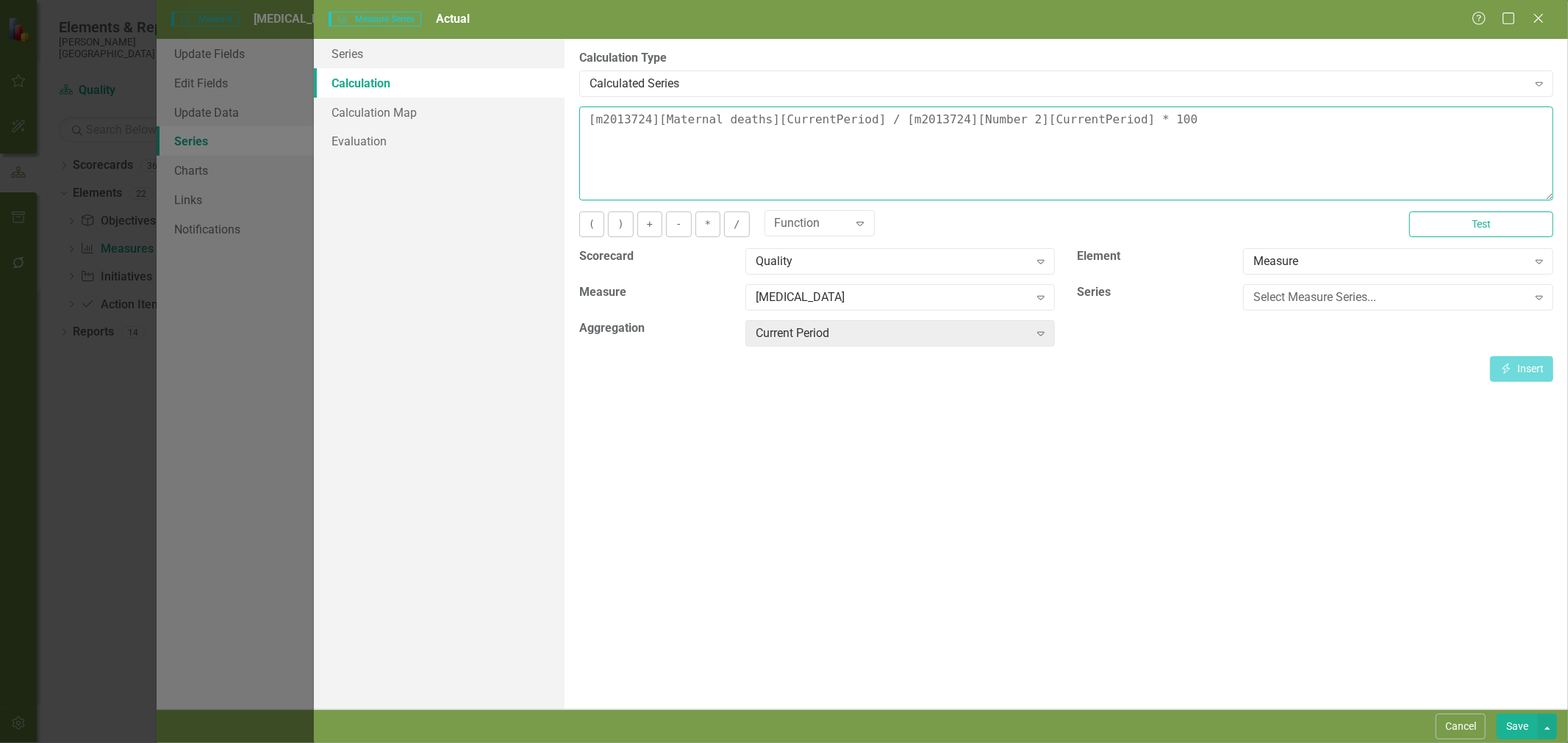
drag, startPoint x: 1106, startPoint y: 122, endPoint x: 880, endPoint y: 123, distance: 226.0
click at [880, 123] on textarea "[m2013724][Maternal deaths][CurrentPeriod] / [m2013724][Number 2][CurrentPeriod…" at bounding box center [1065, 154] width 974 height 94
click at [855, 296] on div "[MEDICAL_DATA]" at bounding box center [892, 298] width 273 height 17
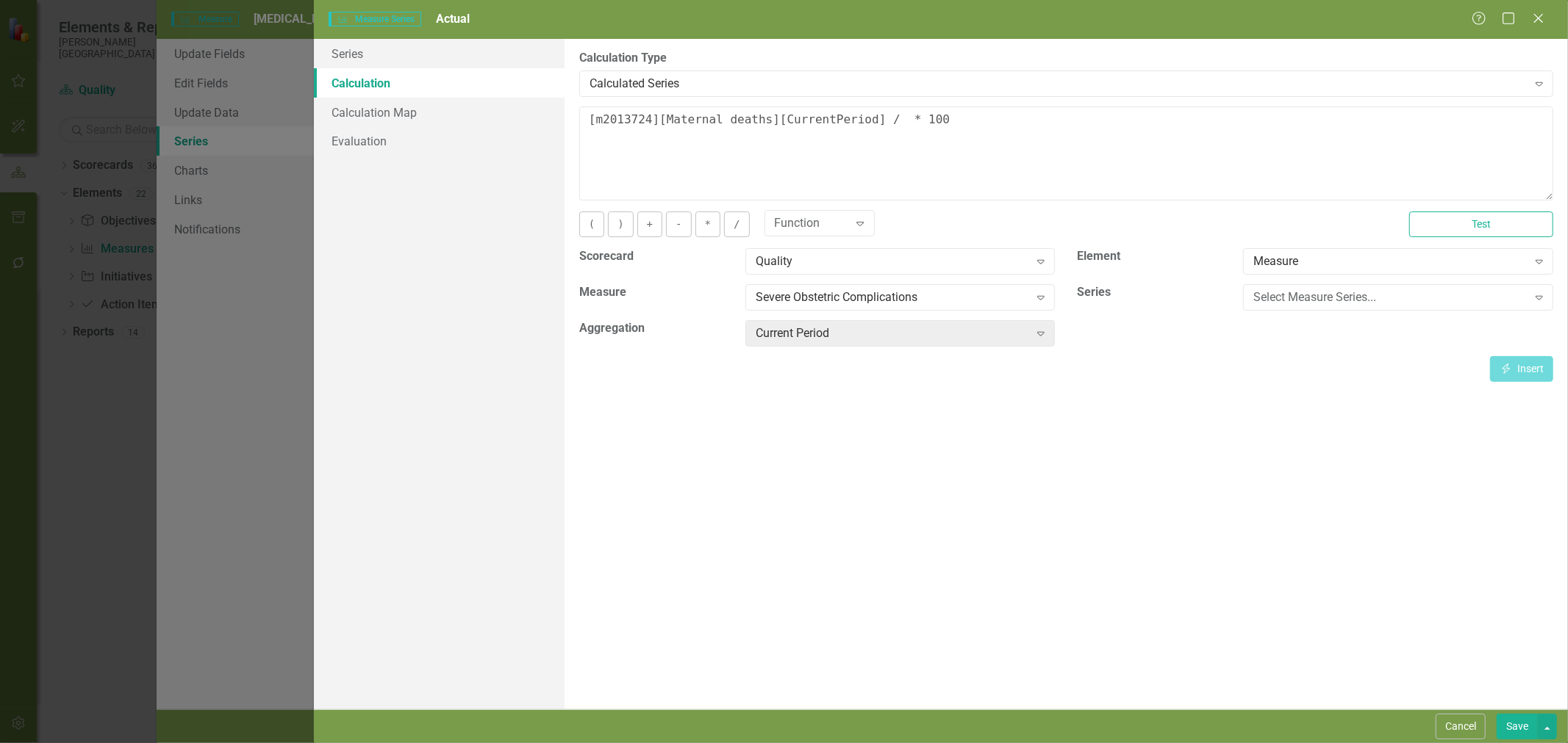
click at [1292, 285] on div "Select Measure Series... Expand" at bounding box center [1398, 297] width 310 height 26
click at [1541, 363] on button "Insert Insert" at bounding box center [1522, 369] width 63 height 25
type textarea "[m2013724][Maternal deaths][CurrentPeriod] / [m1983965][Inpatient hospitalizati…"
click at [1510, 735] on button "Save" at bounding box center [1516, 726] width 41 height 25
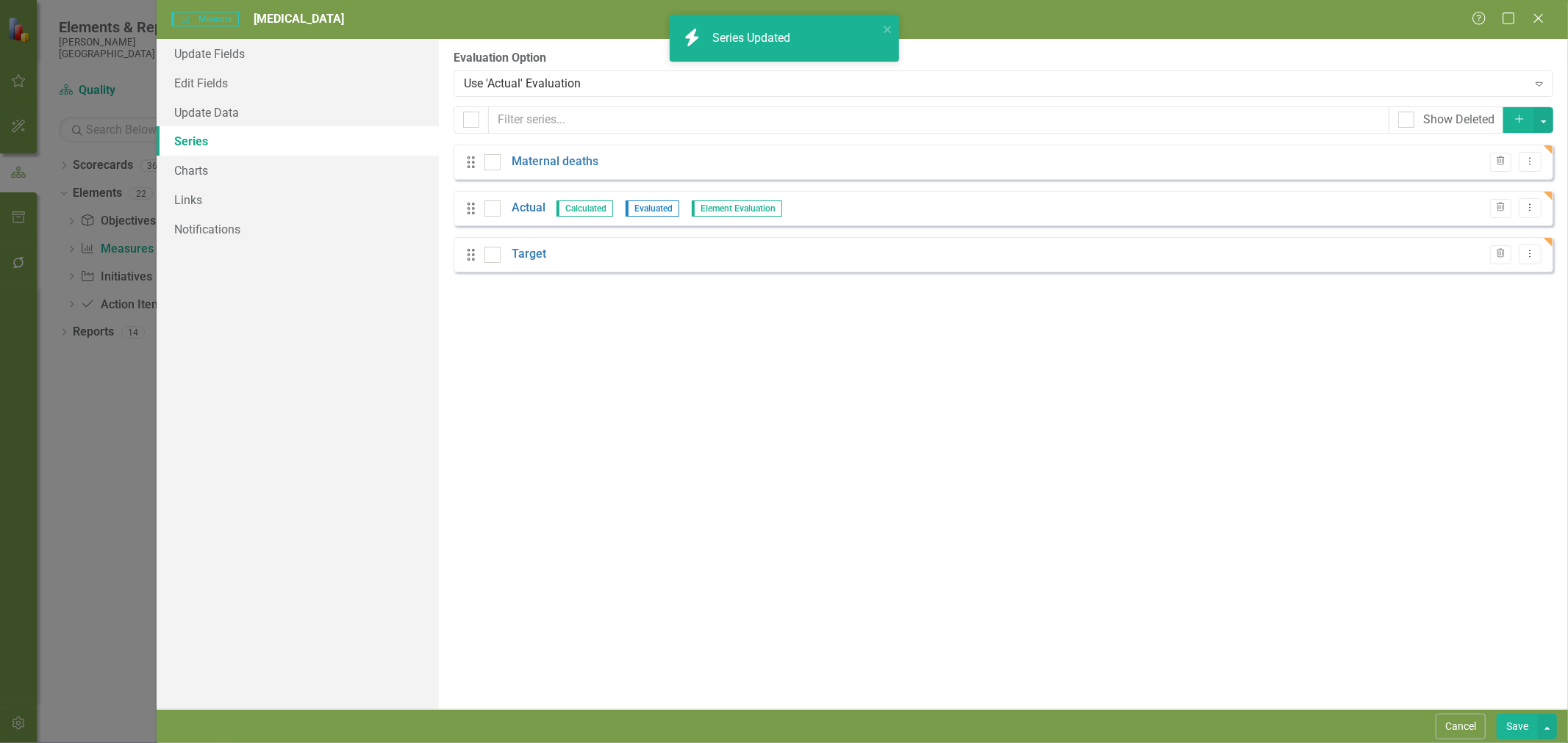
click at [530, 257] on link "Target" at bounding box center [529, 255] width 35 height 17
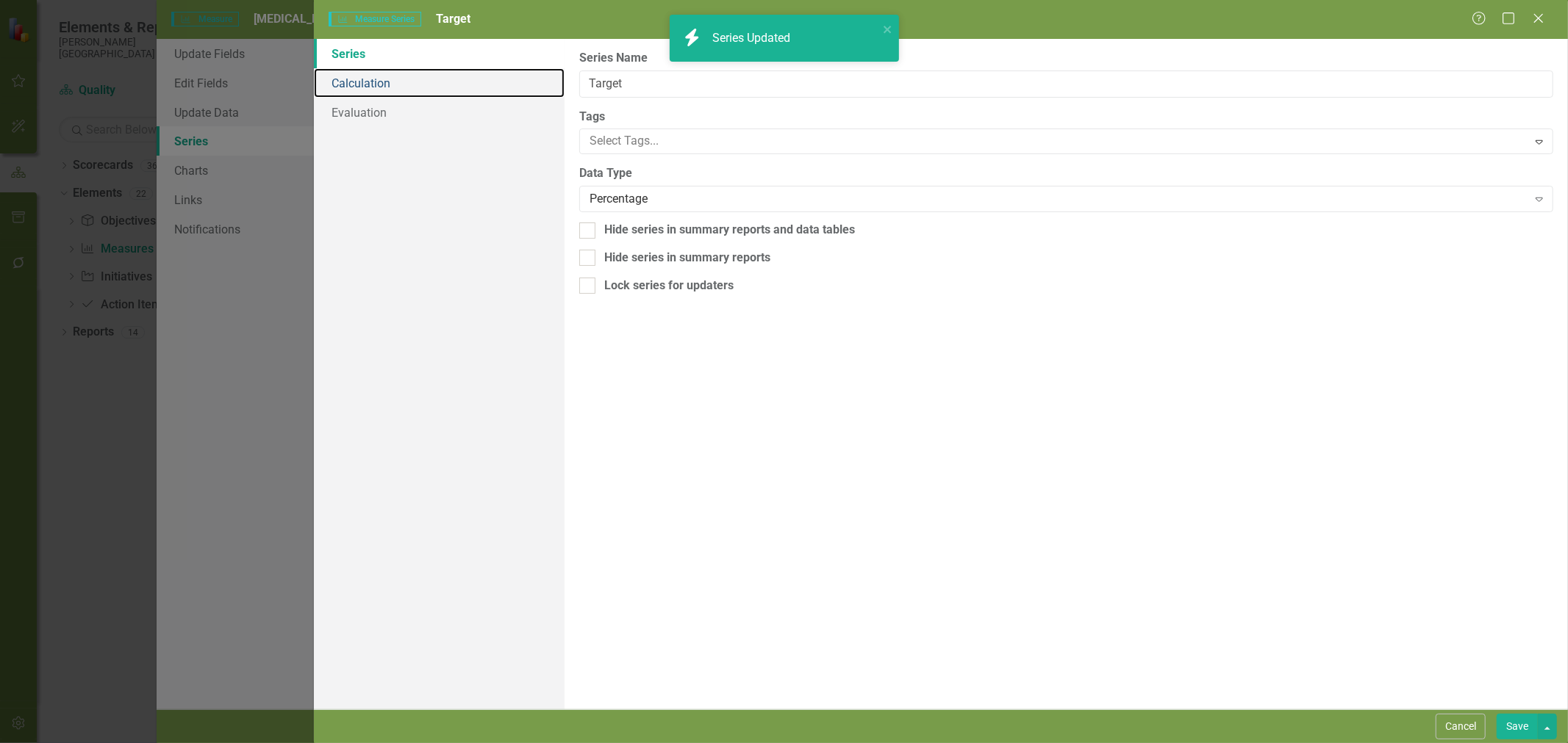
click at [378, 84] on link "Calculation" at bounding box center [439, 83] width 251 height 29
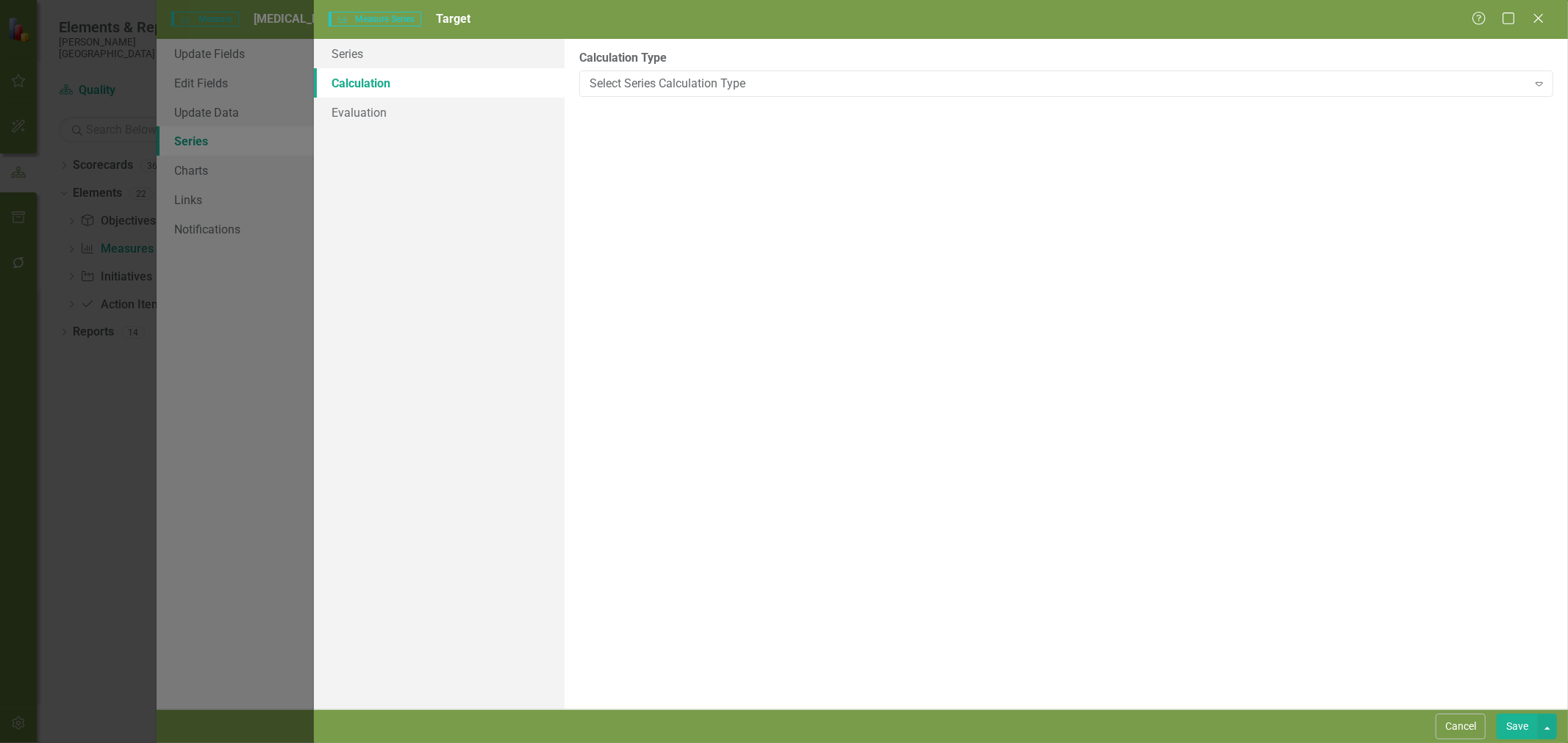
click at [685, 86] on div "Select Series Calculation Type" at bounding box center [1058, 83] width 938 height 17
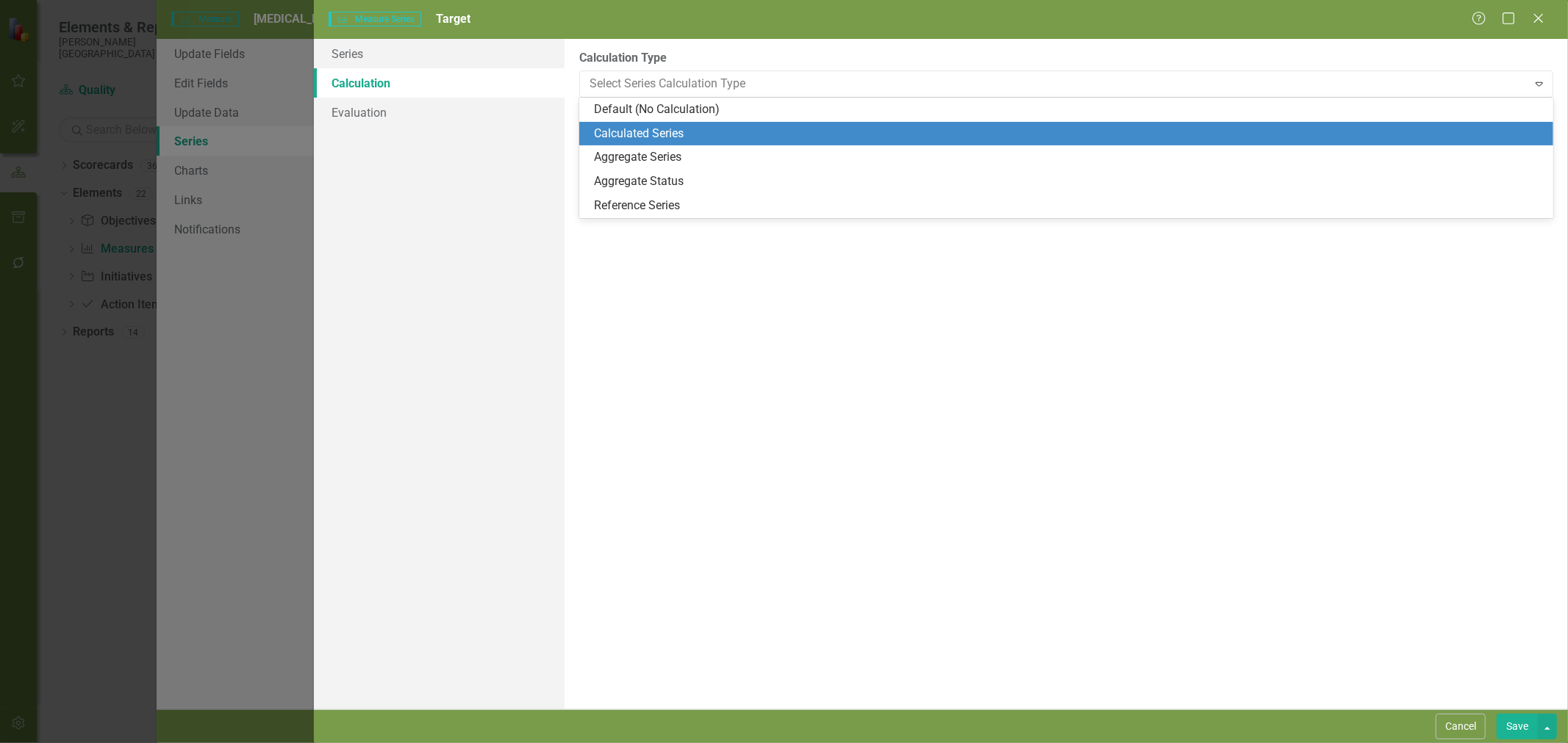
click at [665, 130] on div "Calculated Series" at bounding box center [1068, 134] width 950 height 17
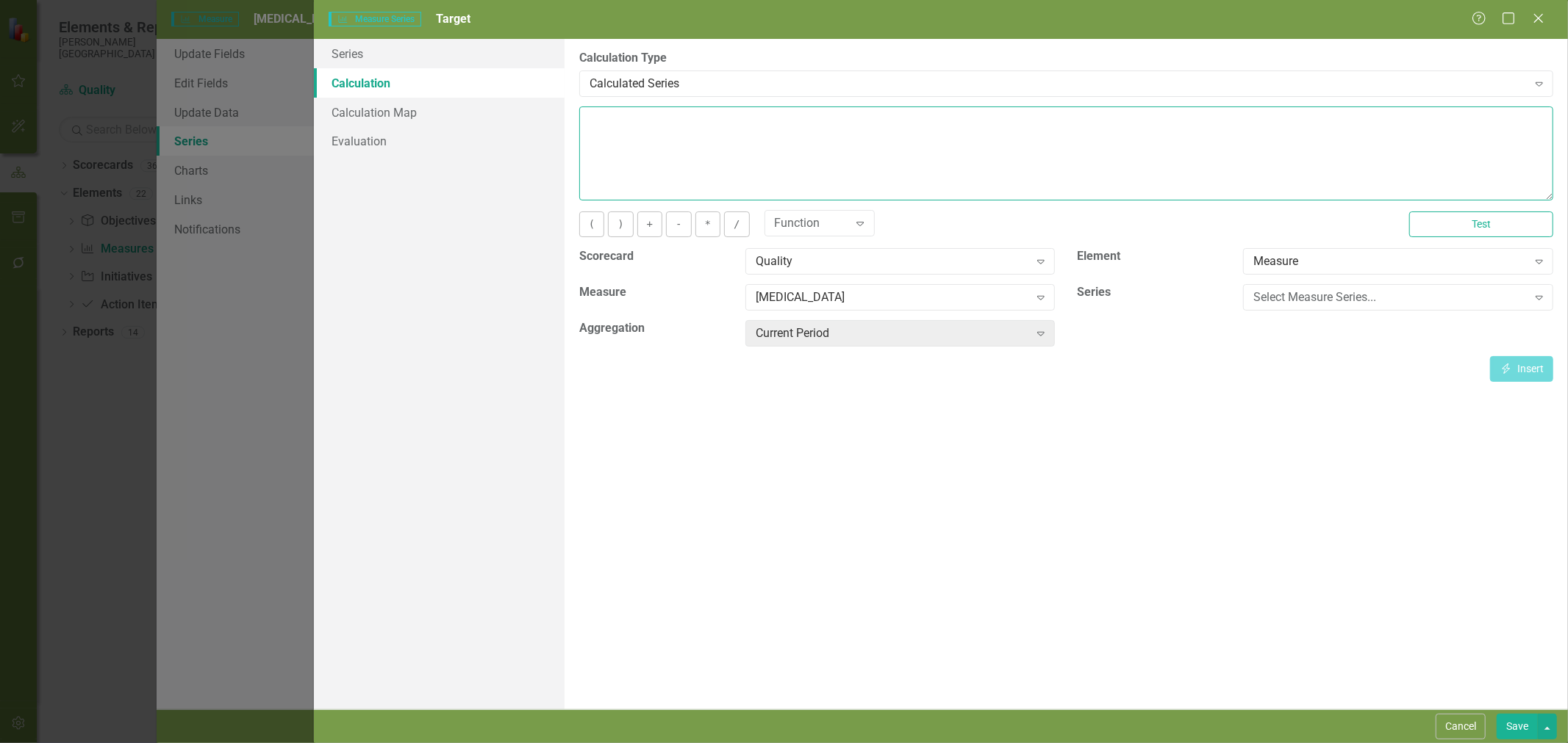
click at [662, 141] on textarea at bounding box center [1065, 154] width 974 height 94
type textarea "0"
click at [1509, 725] on button "Save" at bounding box center [1516, 726] width 41 height 25
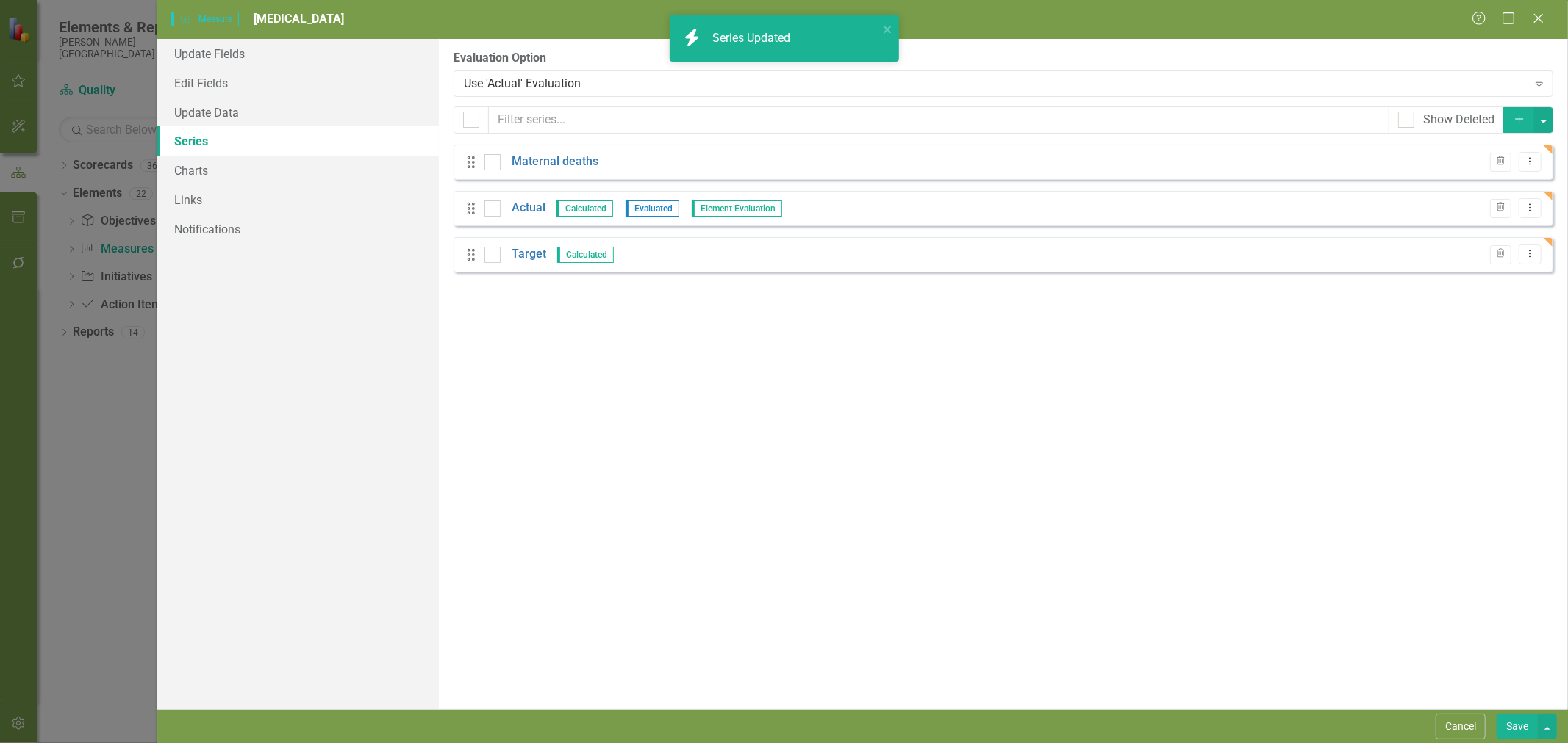
click at [532, 208] on link "Actual" at bounding box center [529, 208] width 34 height 17
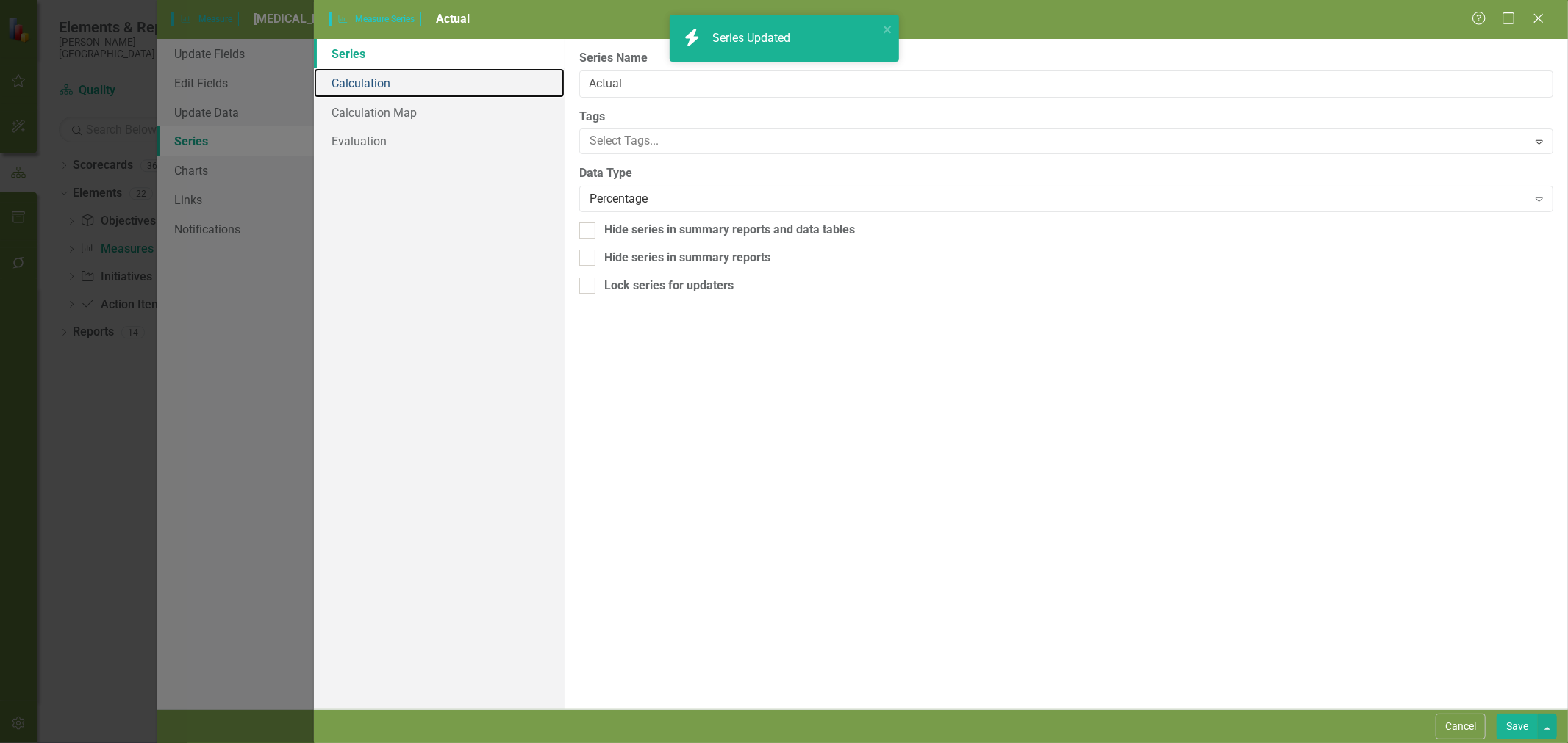
click at [388, 88] on link "Calculation" at bounding box center [439, 83] width 251 height 29
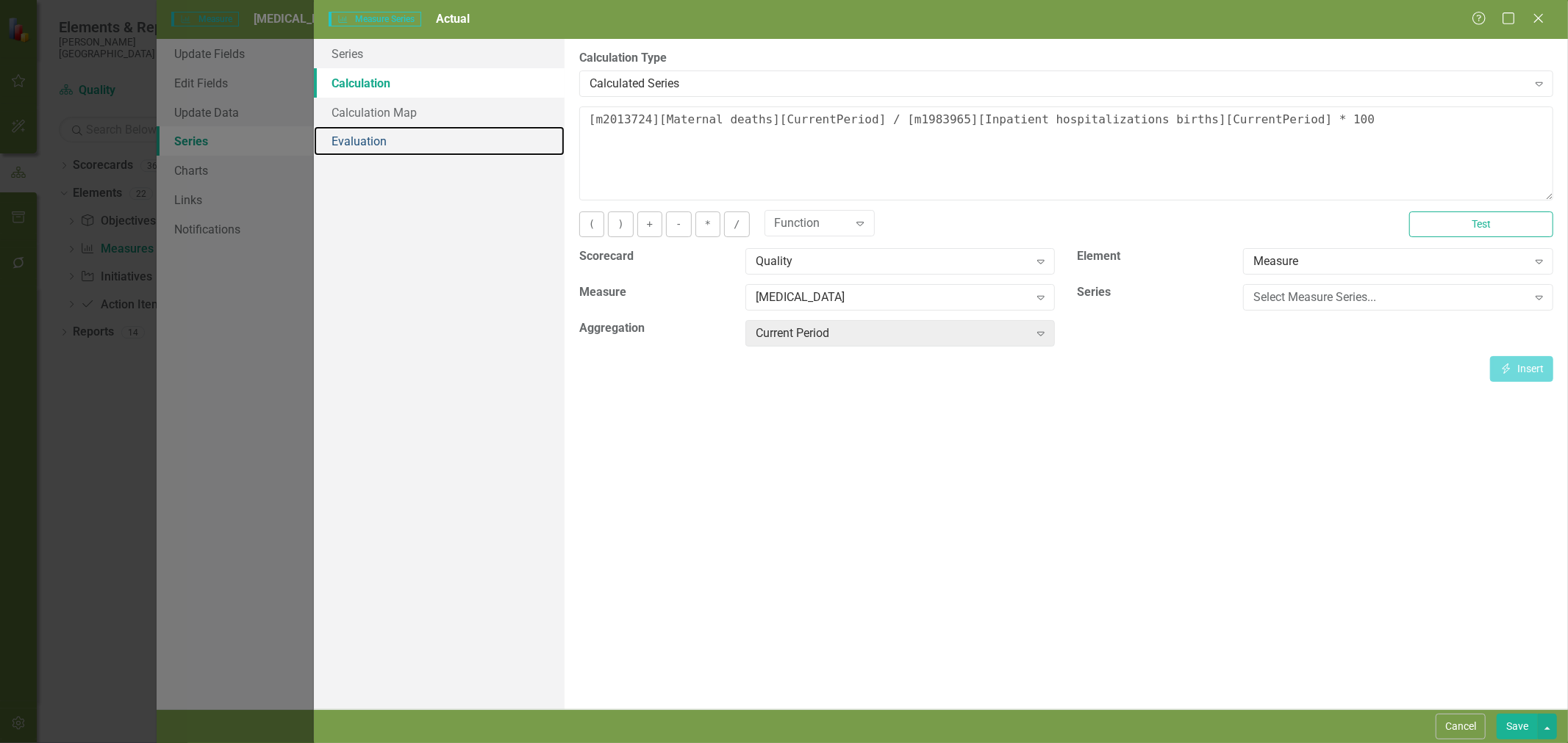
click at [378, 148] on link "Evaluation" at bounding box center [439, 141] width 251 height 29
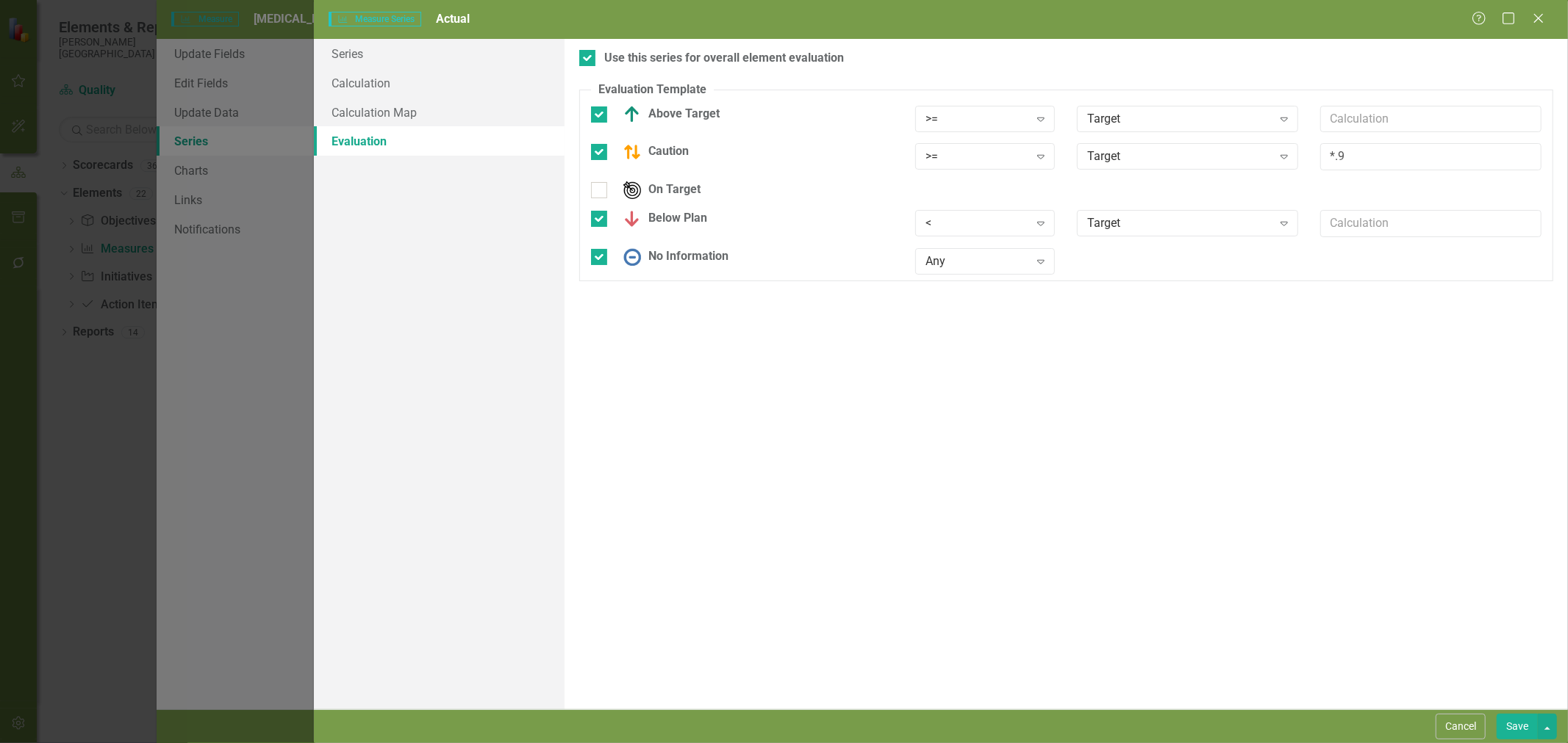
click at [986, 123] on div ">=" at bounding box center [977, 119] width 103 height 17
click at [958, 165] on div ">= Expand" at bounding box center [985, 157] width 141 height 26
click at [963, 230] on div "<" at bounding box center [977, 224] width 103 height 17
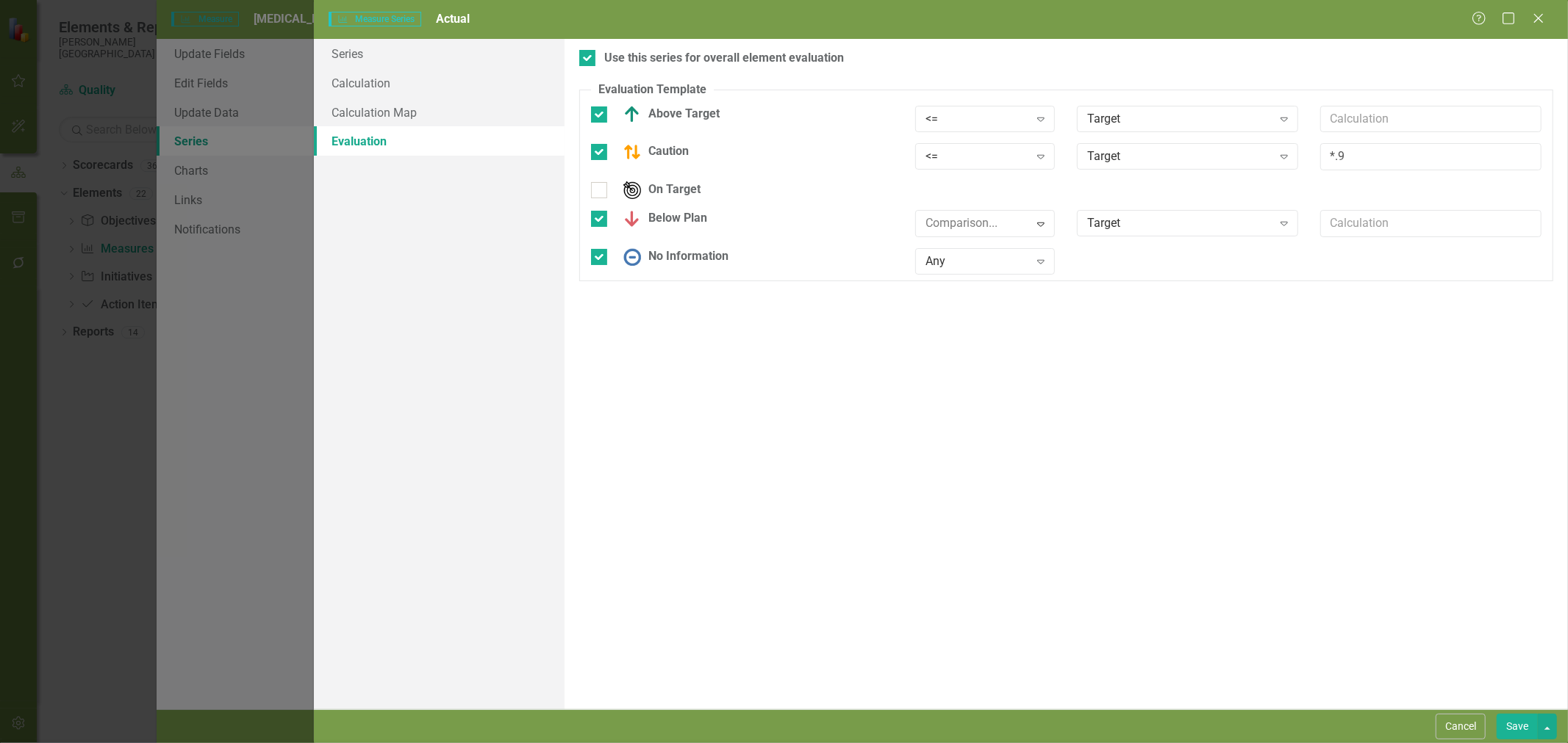
click at [960, 742] on div ">" at bounding box center [787, 755] width 1544 height 17
click at [1515, 721] on button "Save" at bounding box center [1516, 726] width 41 height 25
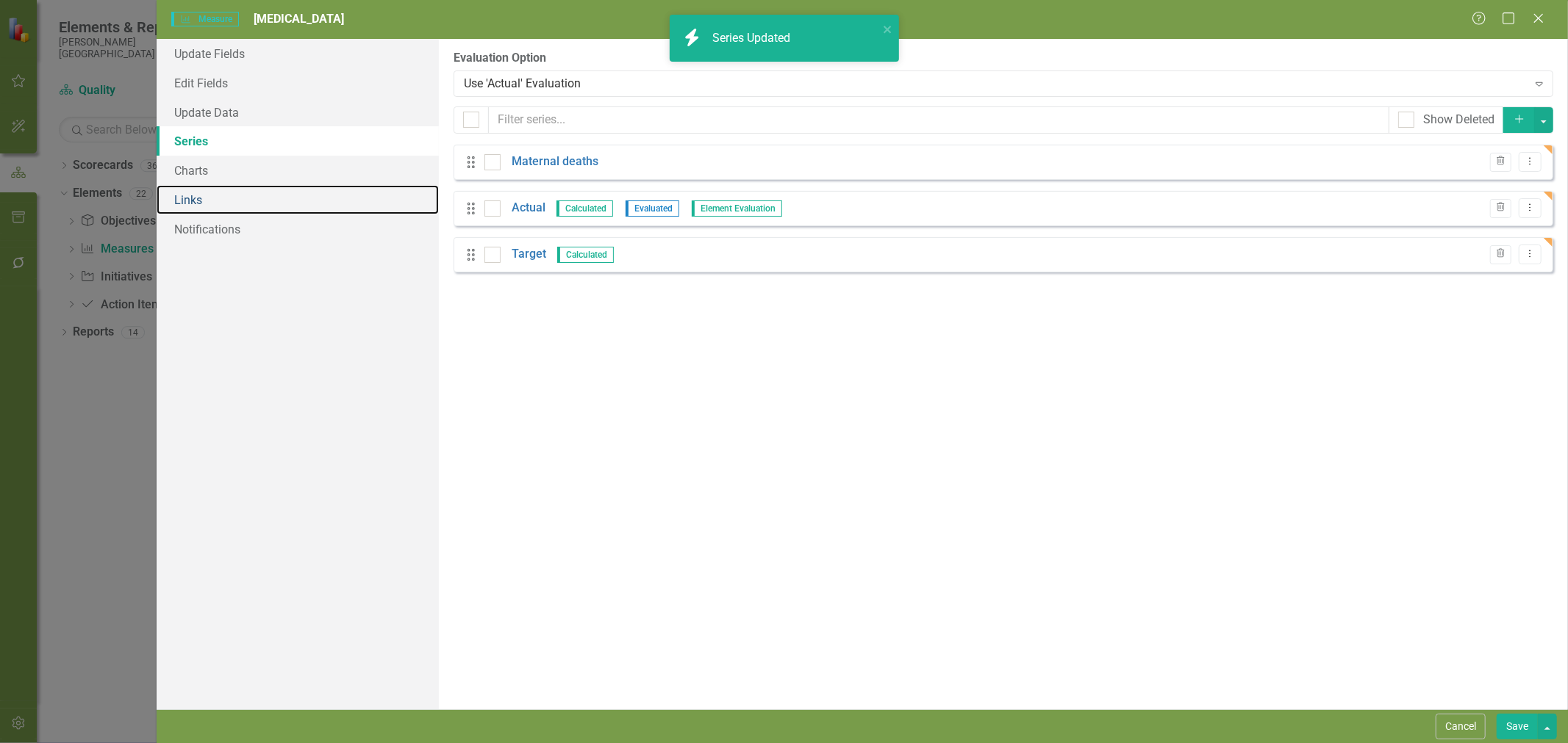
click at [197, 204] on link "Links" at bounding box center [298, 200] width 283 height 29
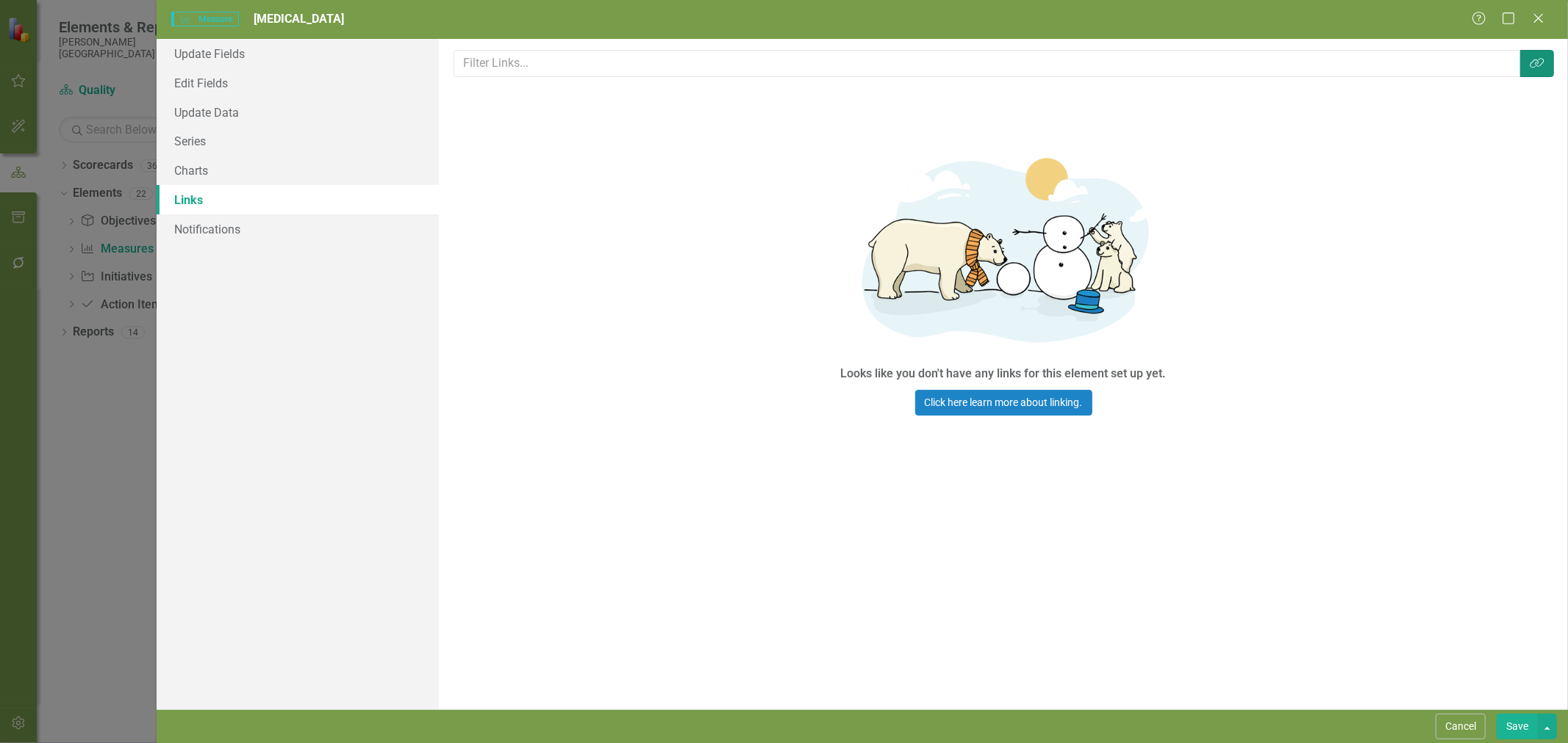
click at [1533, 62] on icon "Link Tag" at bounding box center [1536, 62] width 15 height 12
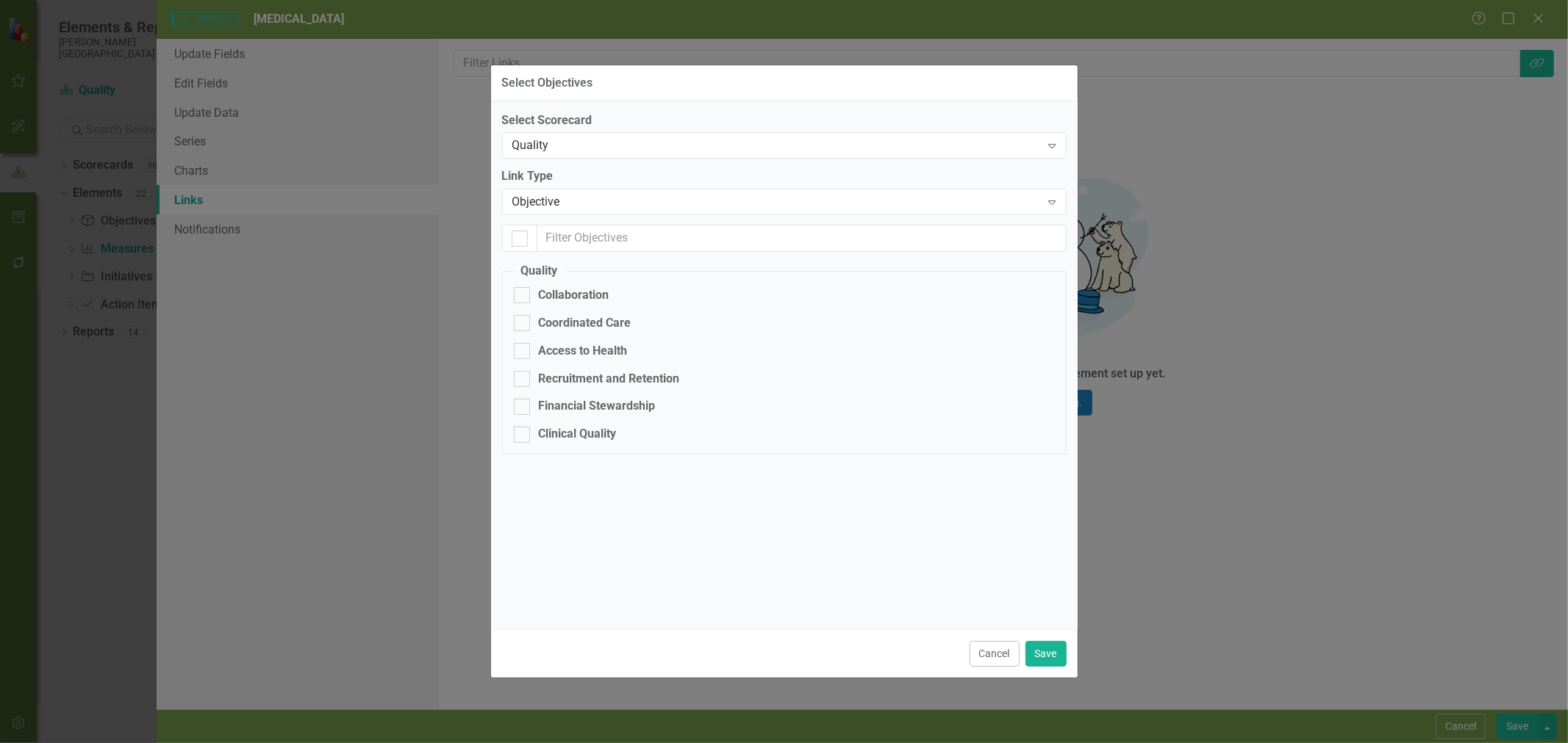
click at [557, 431] on div "Clinical Quality" at bounding box center [577, 434] width 78 height 17
click at [523, 431] on input "Clinical Quality" at bounding box center [518, 431] width 9 height 9
checkbox input "true"
click at [628, 152] on div "Quality" at bounding box center [777, 146] width 528 height 17
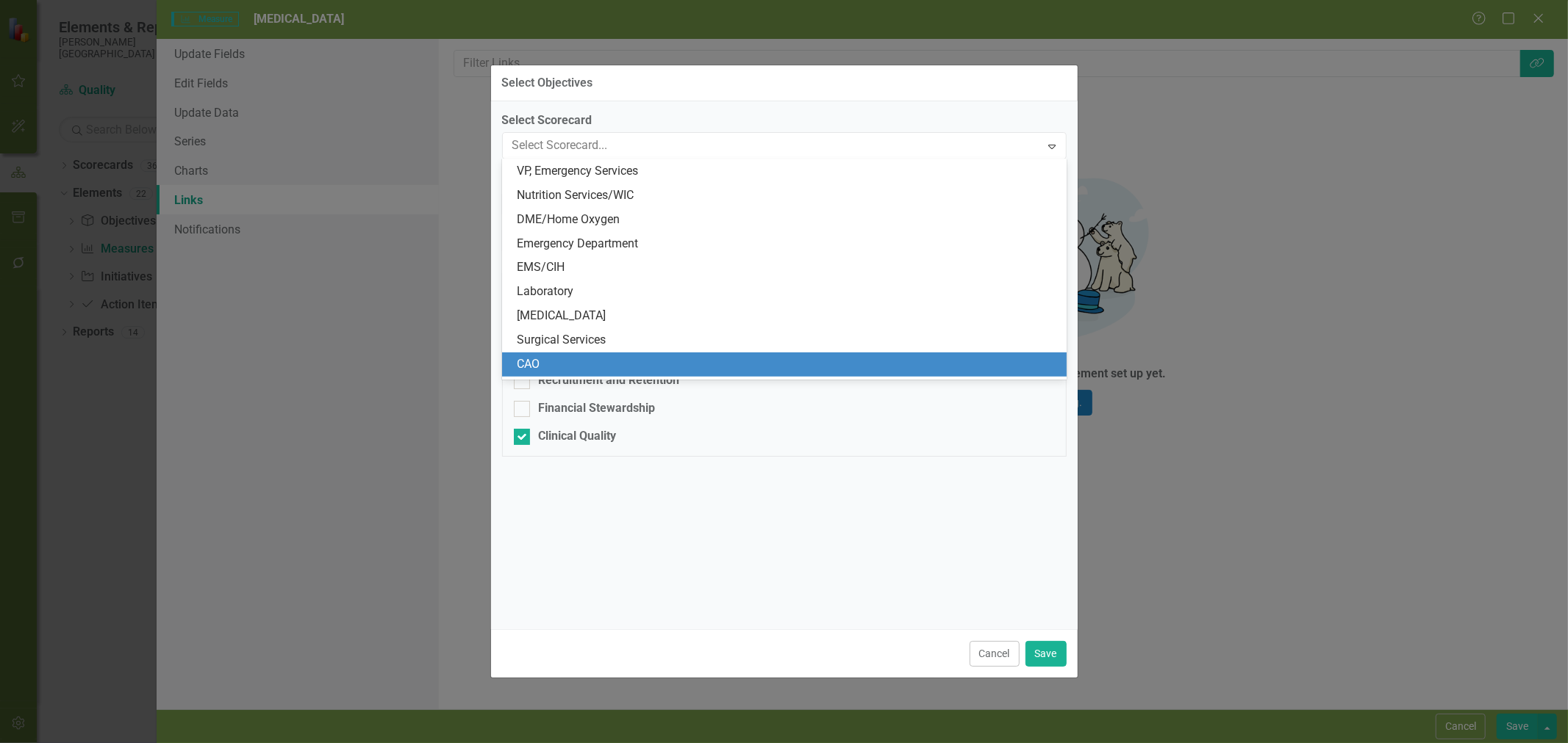
scroll to position [334, 0]
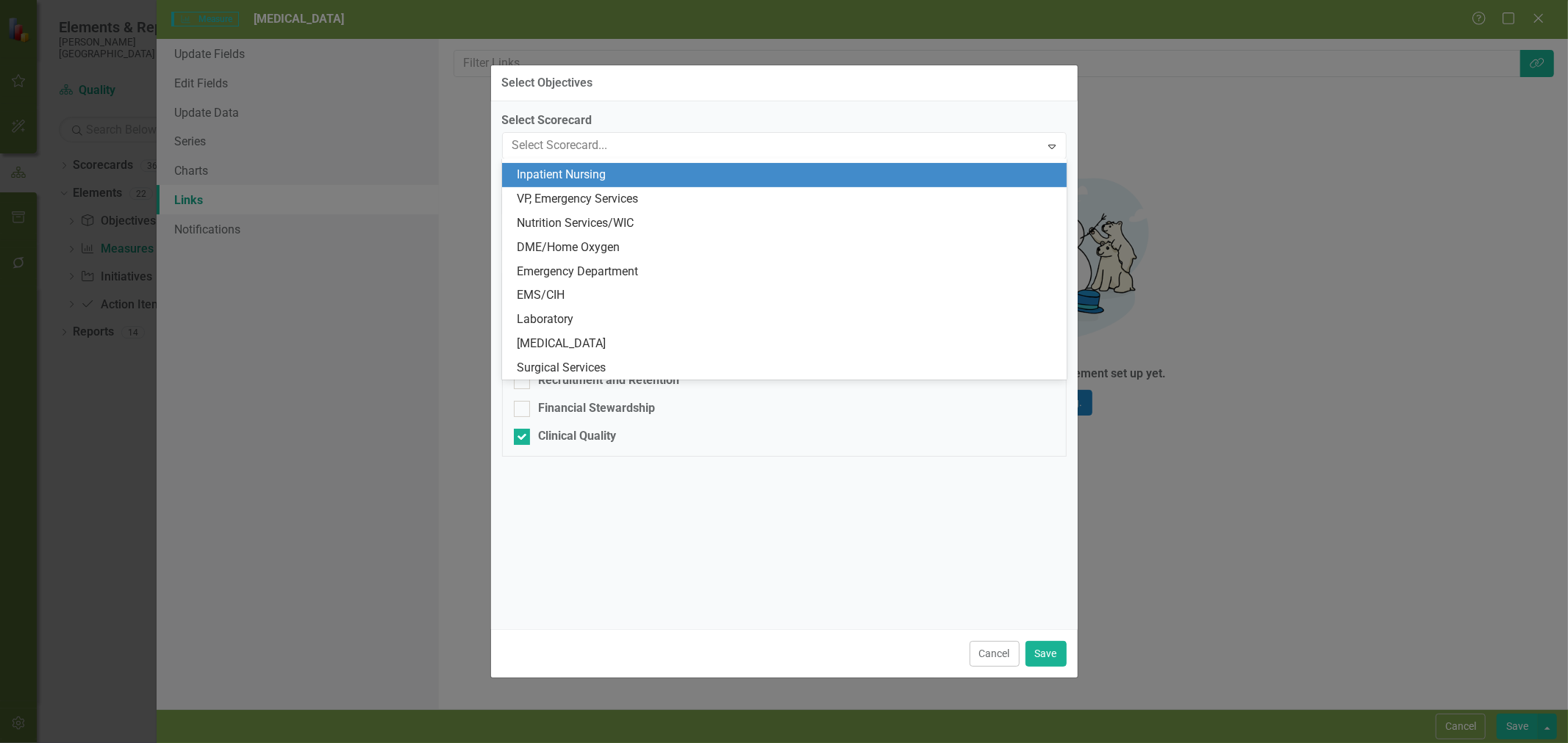
click at [611, 174] on div "Inpatient Nursing" at bounding box center [787, 175] width 541 height 17
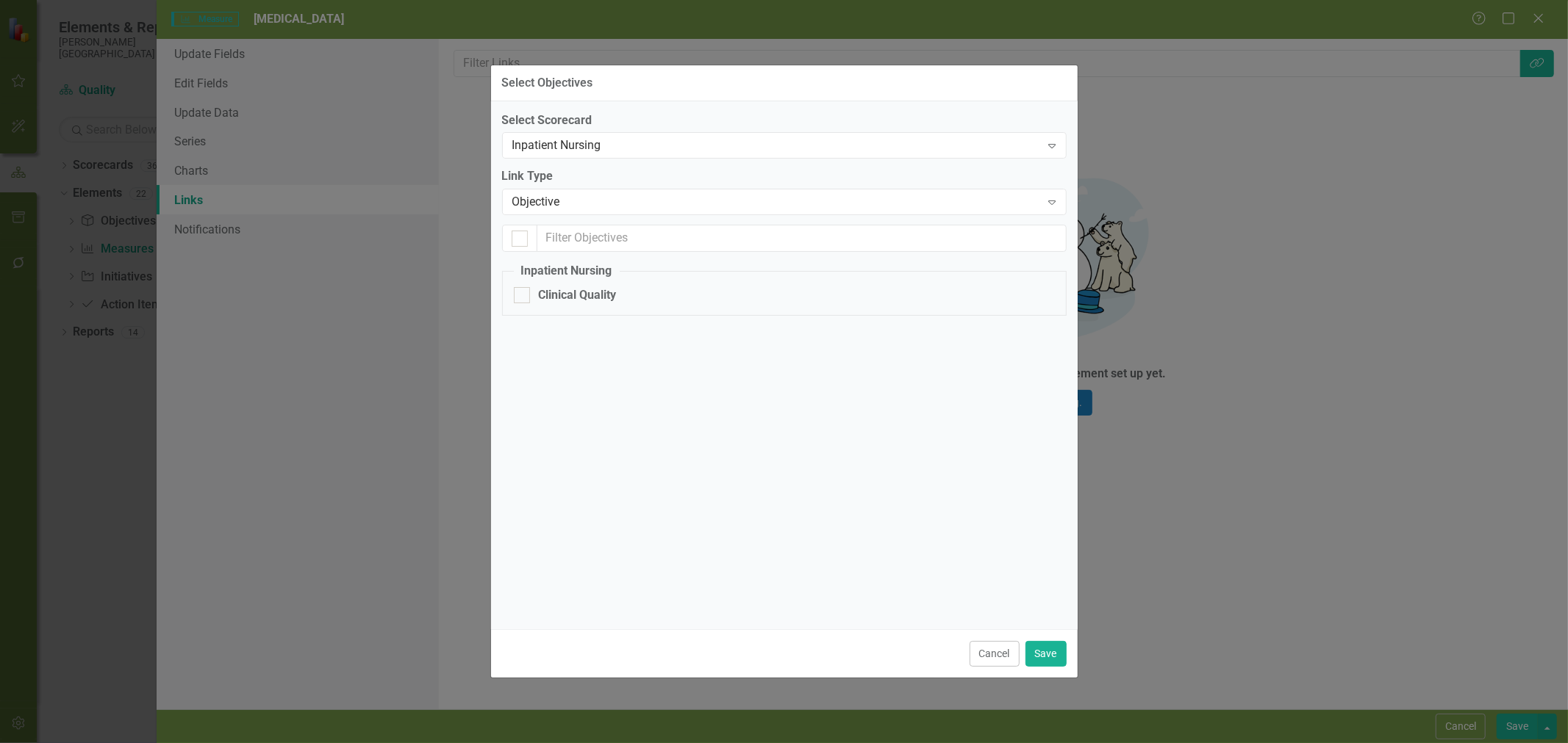
click at [558, 298] on div "Clinical Quality" at bounding box center [577, 296] width 78 height 17
click at [523, 297] on input "Clinical Quality" at bounding box center [518, 292] width 9 height 9
checkbox input "true"
click at [1044, 651] on button "Save" at bounding box center [1045, 654] width 41 height 25
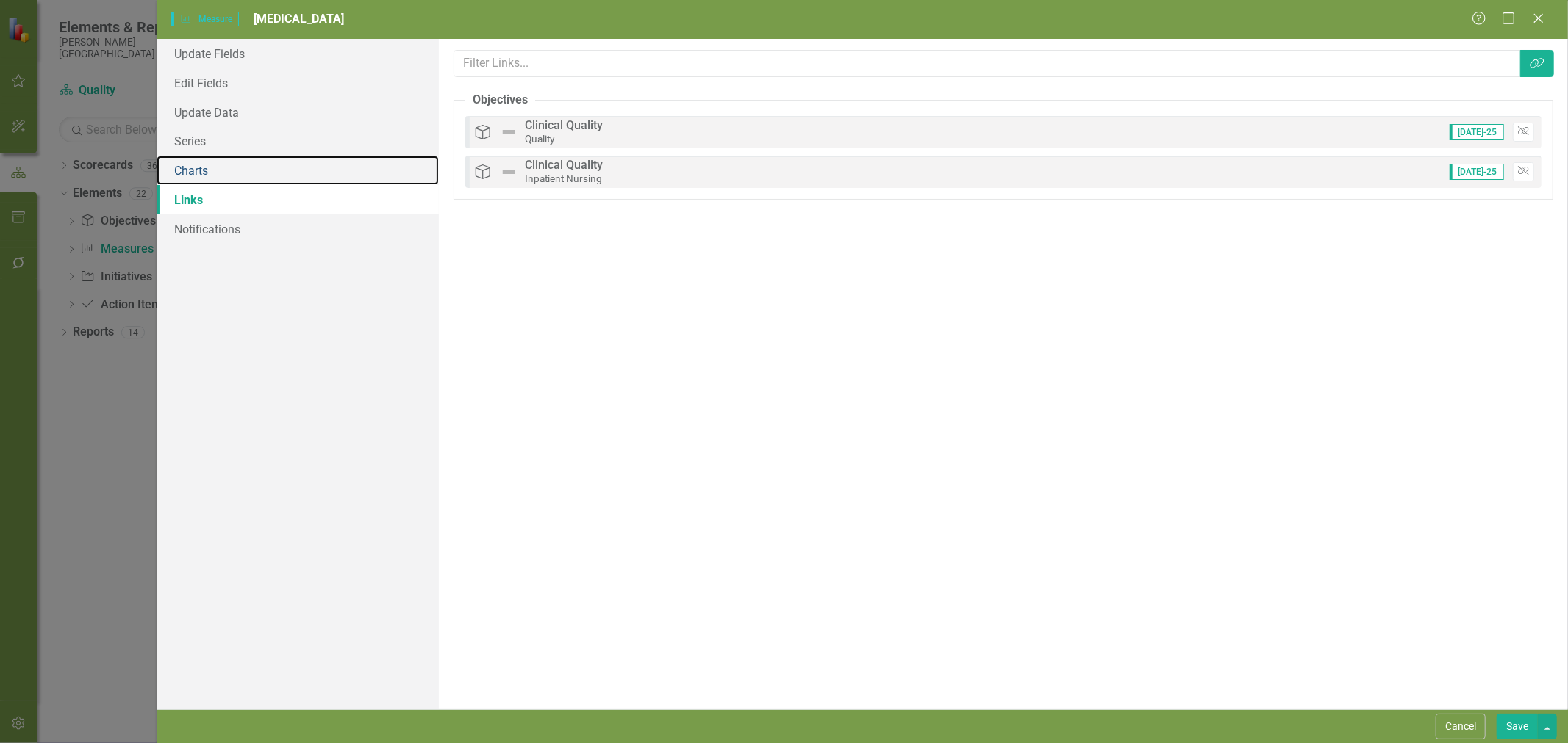
drag, startPoint x: 222, startPoint y: 174, endPoint x: 268, endPoint y: 184, distance: 47.1
click at [222, 174] on link "Charts" at bounding box center [298, 171] width 283 height 29
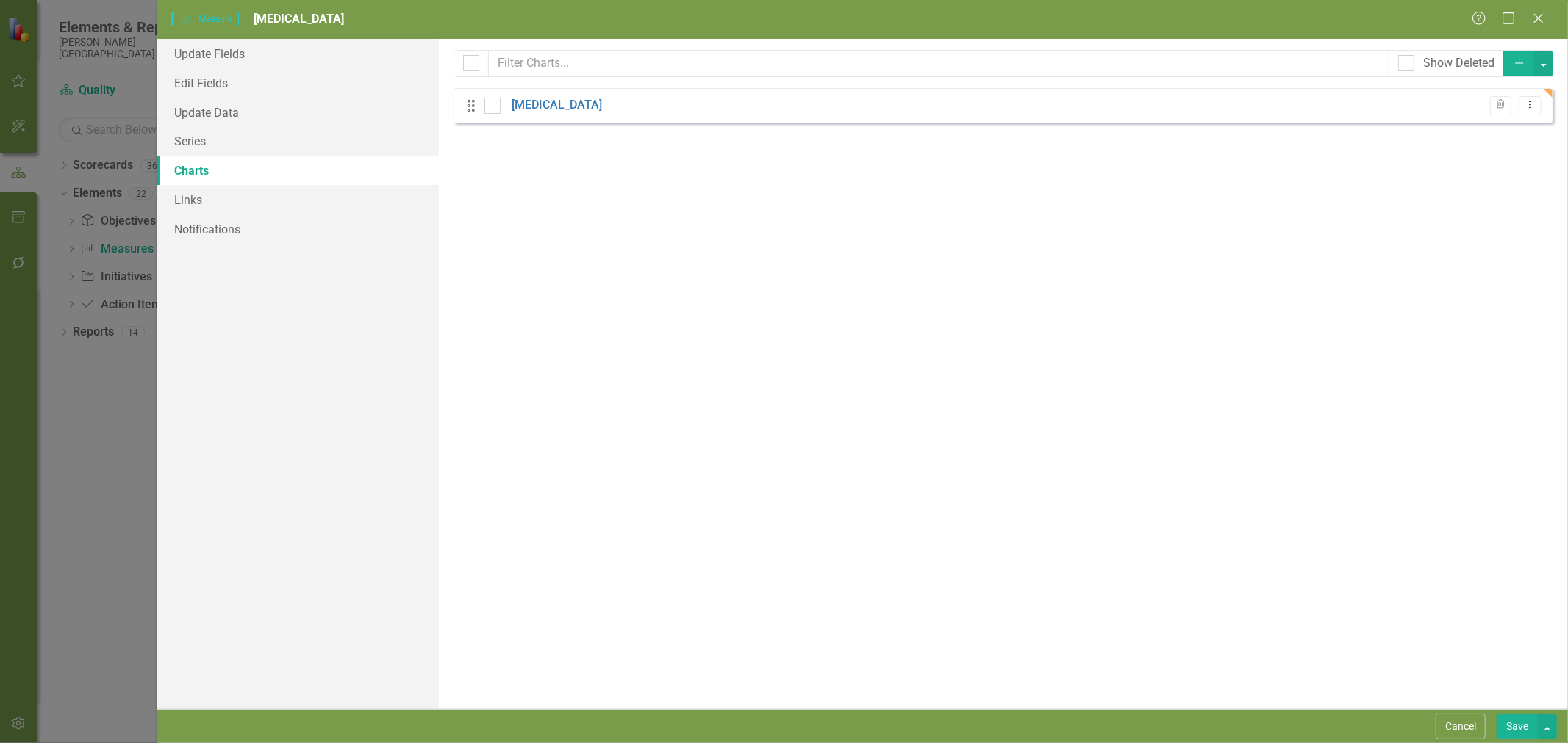
click at [531, 103] on link "[MEDICAL_DATA]" at bounding box center [557, 106] width 90 height 17
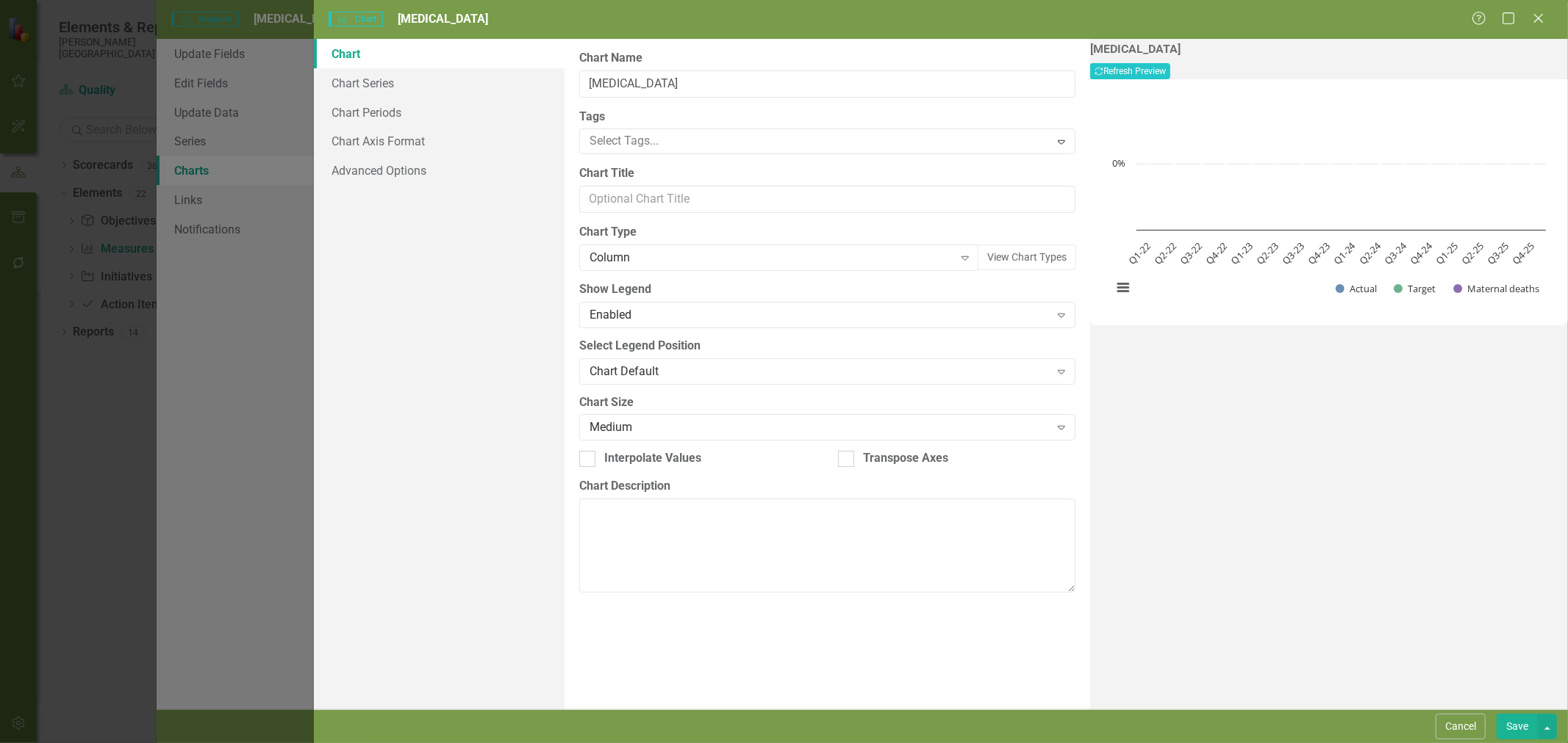
click at [636, 252] on div "Column" at bounding box center [770, 258] width 364 height 17
click at [636, 742] on div "Line" at bounding box center [787, 758] width 1544 height 17
click at [365, 83] on link "Chart Series" at bounding box center [439, 83] width 251 height 29
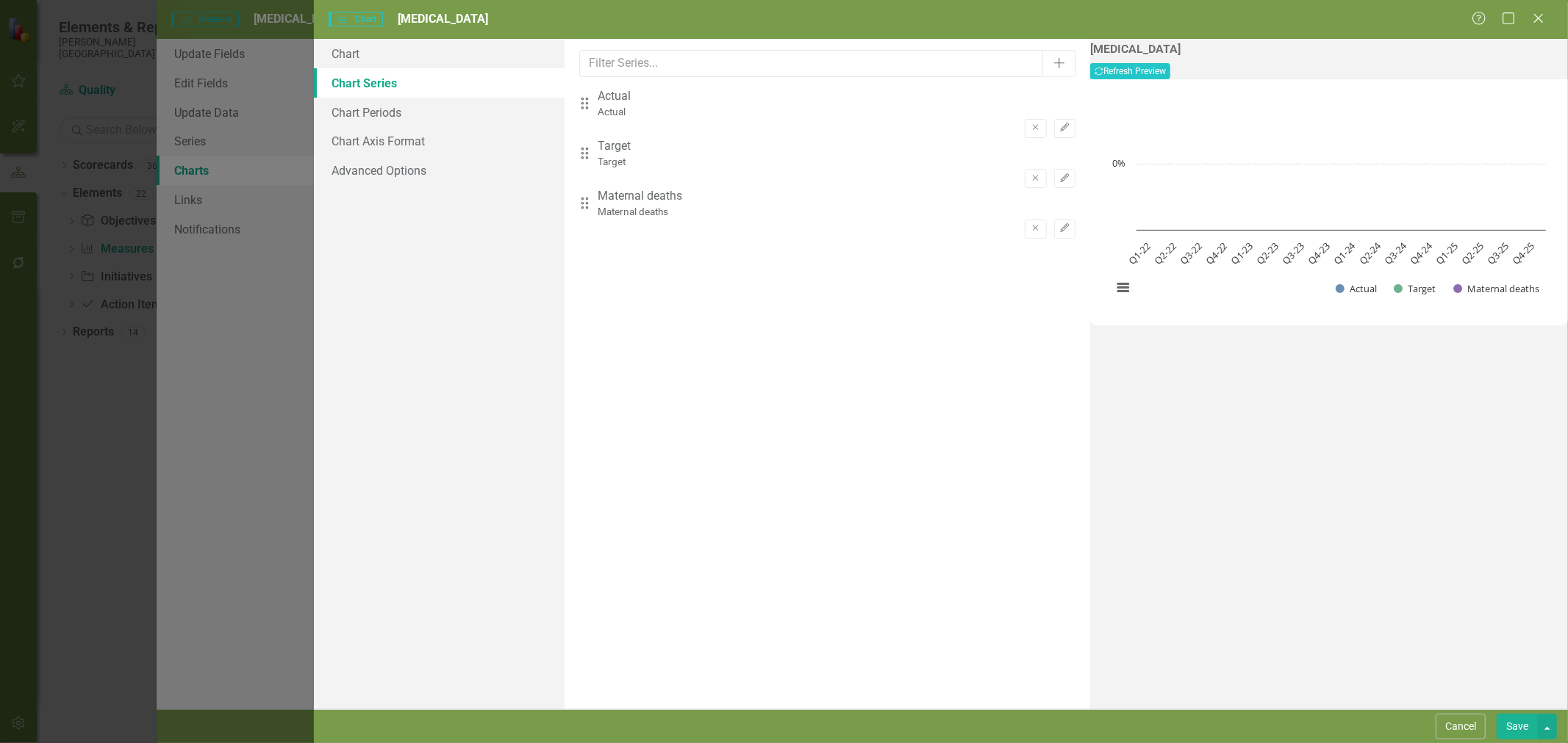
click at [1030, 224] on icon "Remove" at bounding box center [1035, 228] width 11 height 8
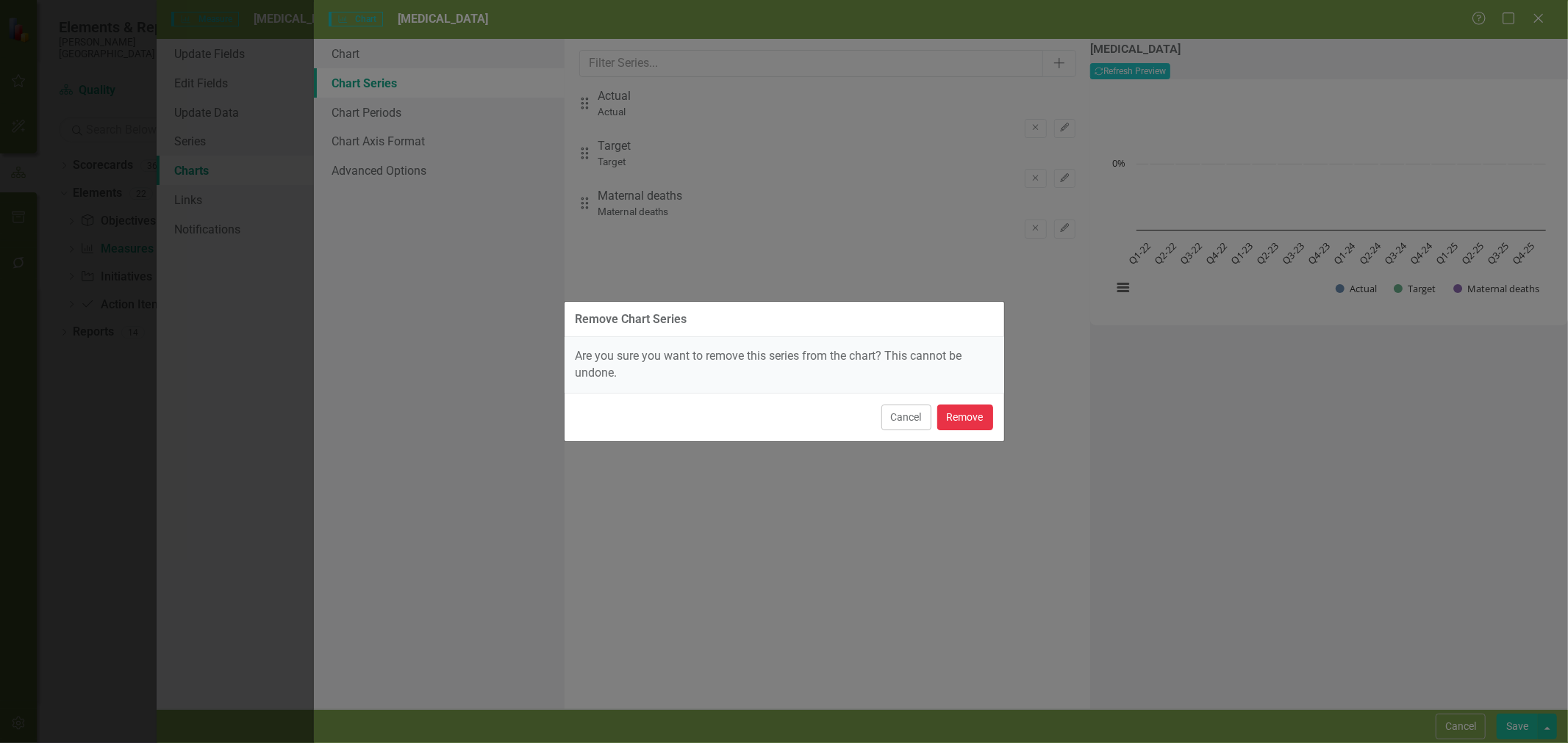
click at [960, 424] on button "Remove" at bounding box center [965, 417] width 56 height 25
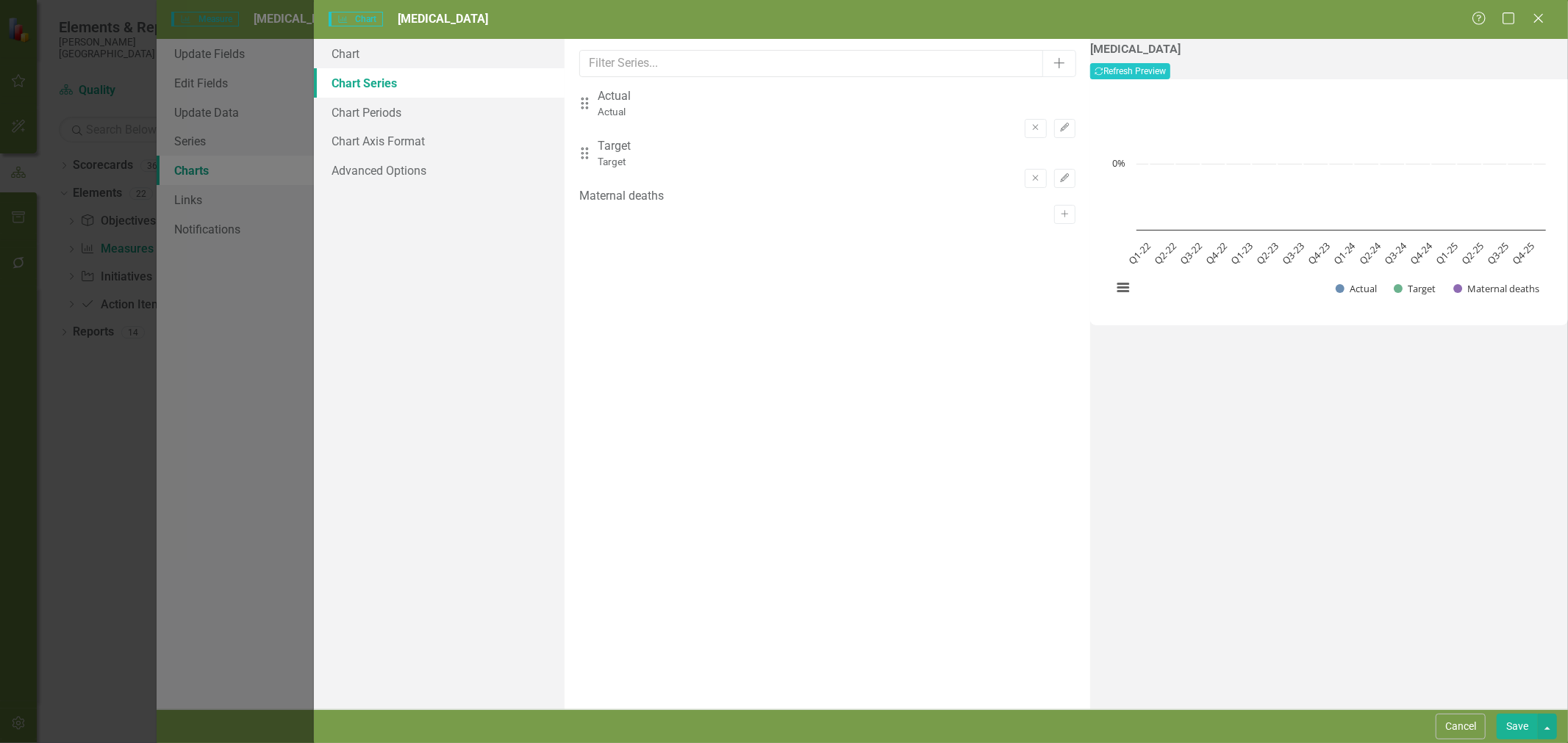
click at [1054, 119] on button "Edit" at bounding box center [1065, 128] width 22 height 19
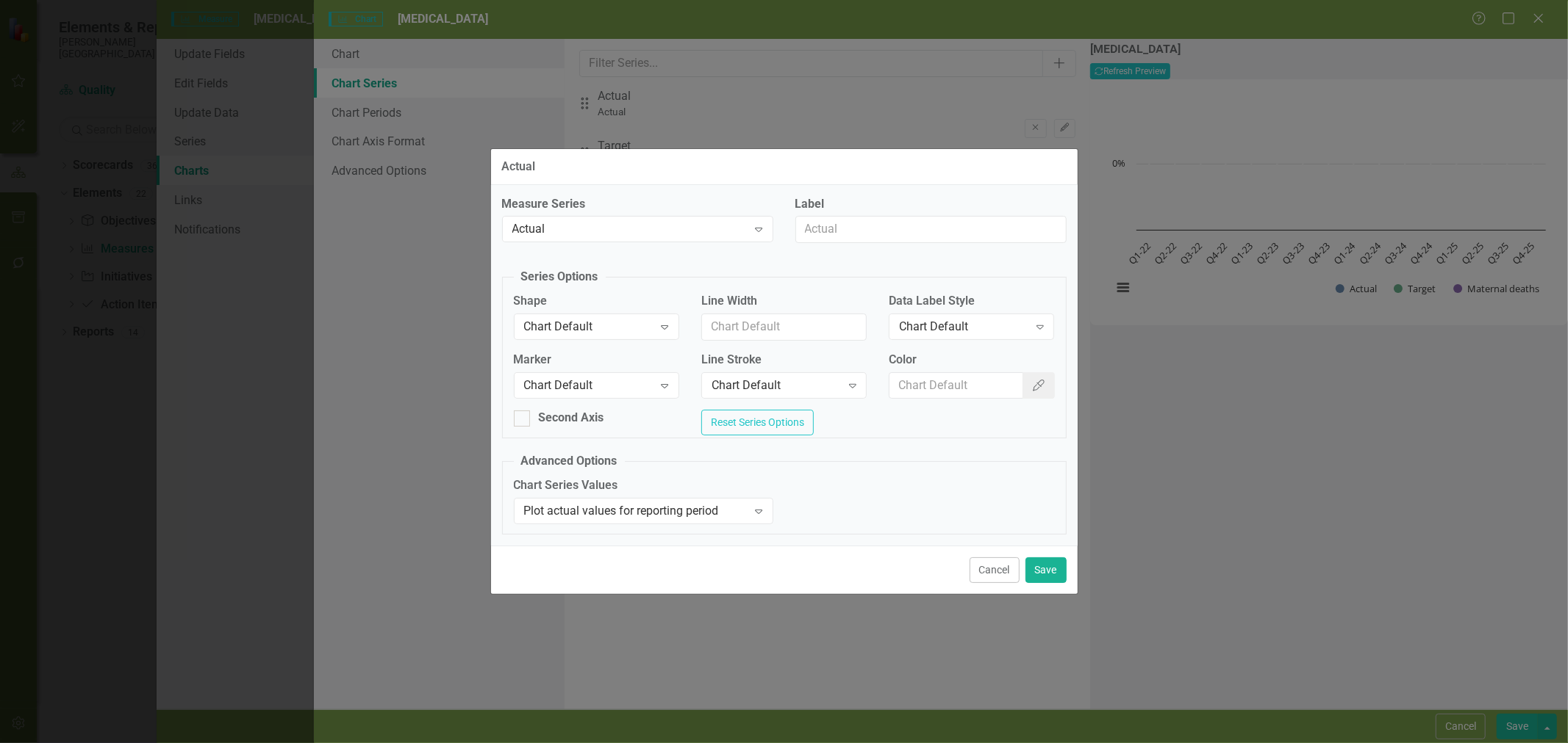
click at [601, 383] on div "Chart Default" at bounding box center [589, 385] width 130 height 17
click at [1039, 580] on button "Save" at bounding box center [1045, 570] width 41 height 25
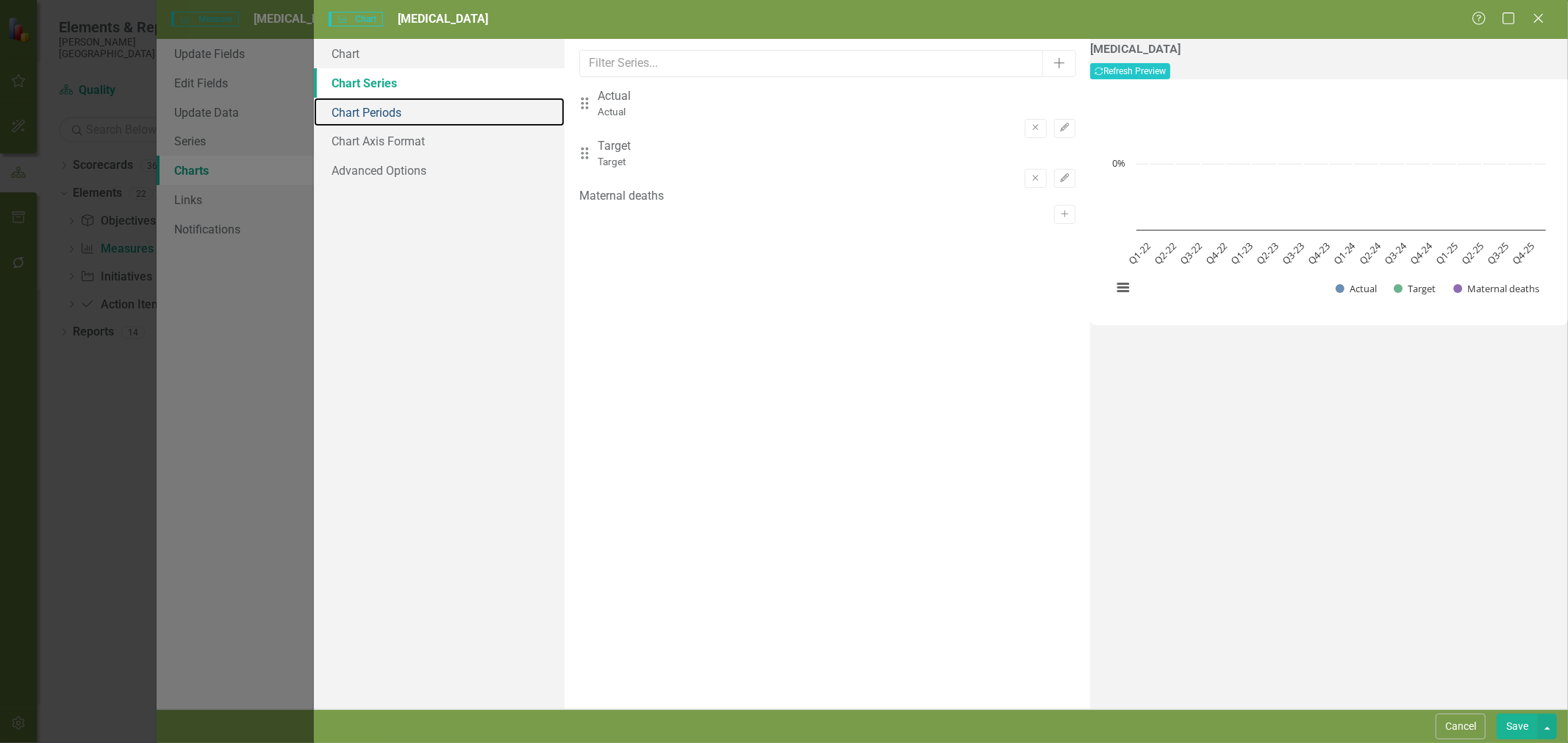
click at [409, 111] on link "Chart Periods" at bounding box center [439, 113] width 251 height 29
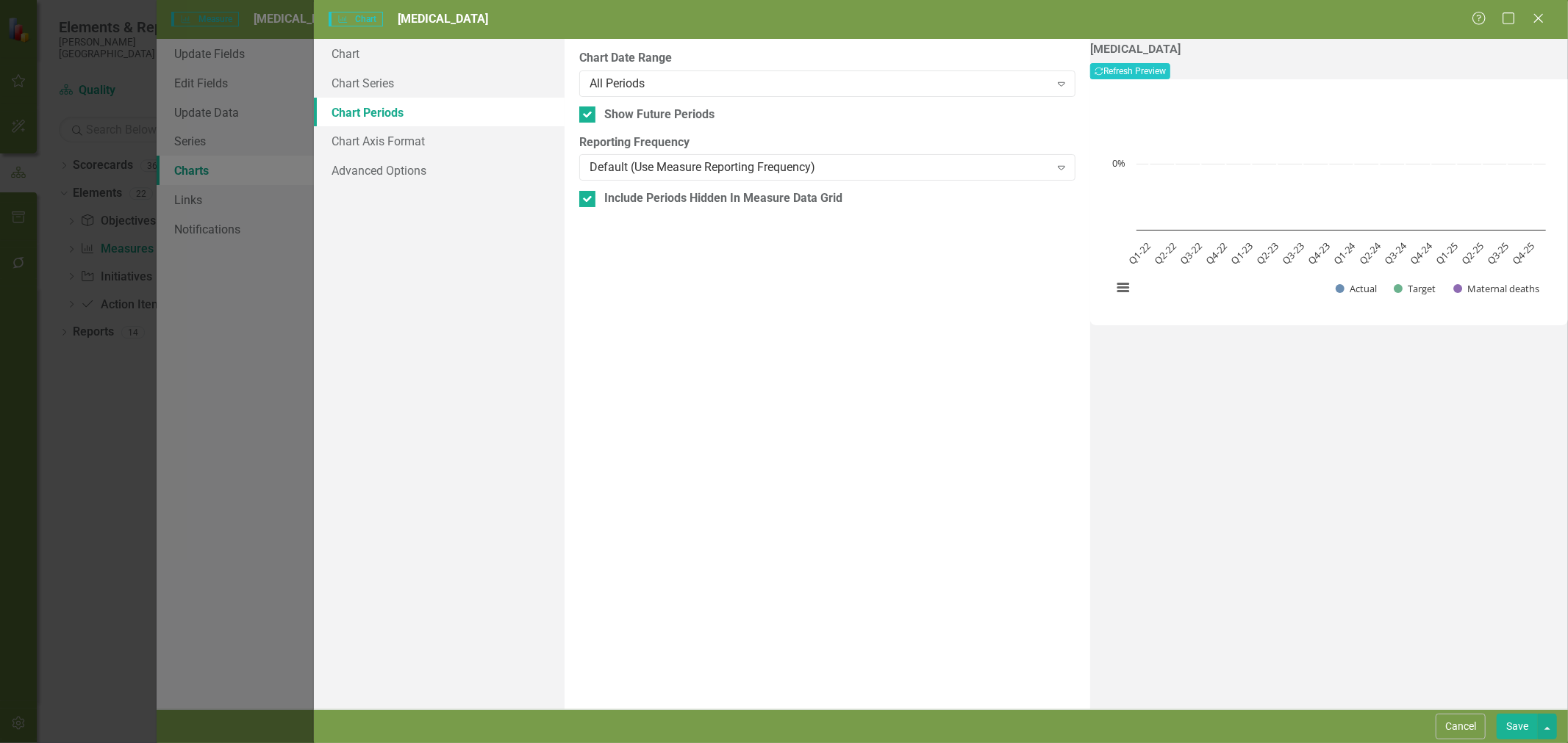
click at [584, 114] on input "Show Future Periods" at bounding box center [584, 111] width 9 height 9
checkbox input "false"
click at [587, 198] on input "Include Periods Hidden In Measure Data Grid" at bounding box center [584, 196] width 9 height 9
checkbox input "false"
click at [1519, 728] on button "Save" at bounding box center [1516, 726] width 41 height 25
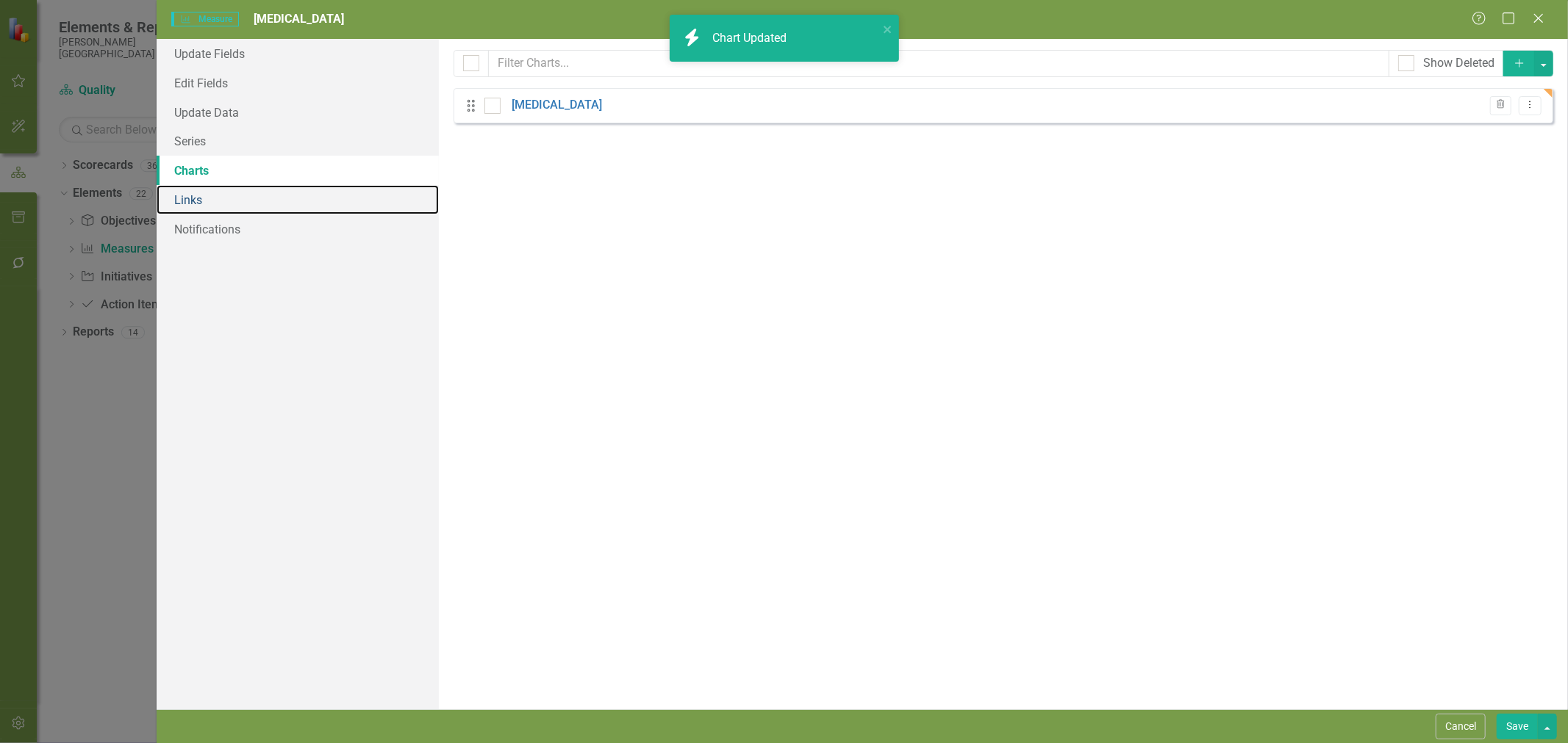
click at [187, 207] on link "Links" at bounding box center [298, 200] width 283 height 29
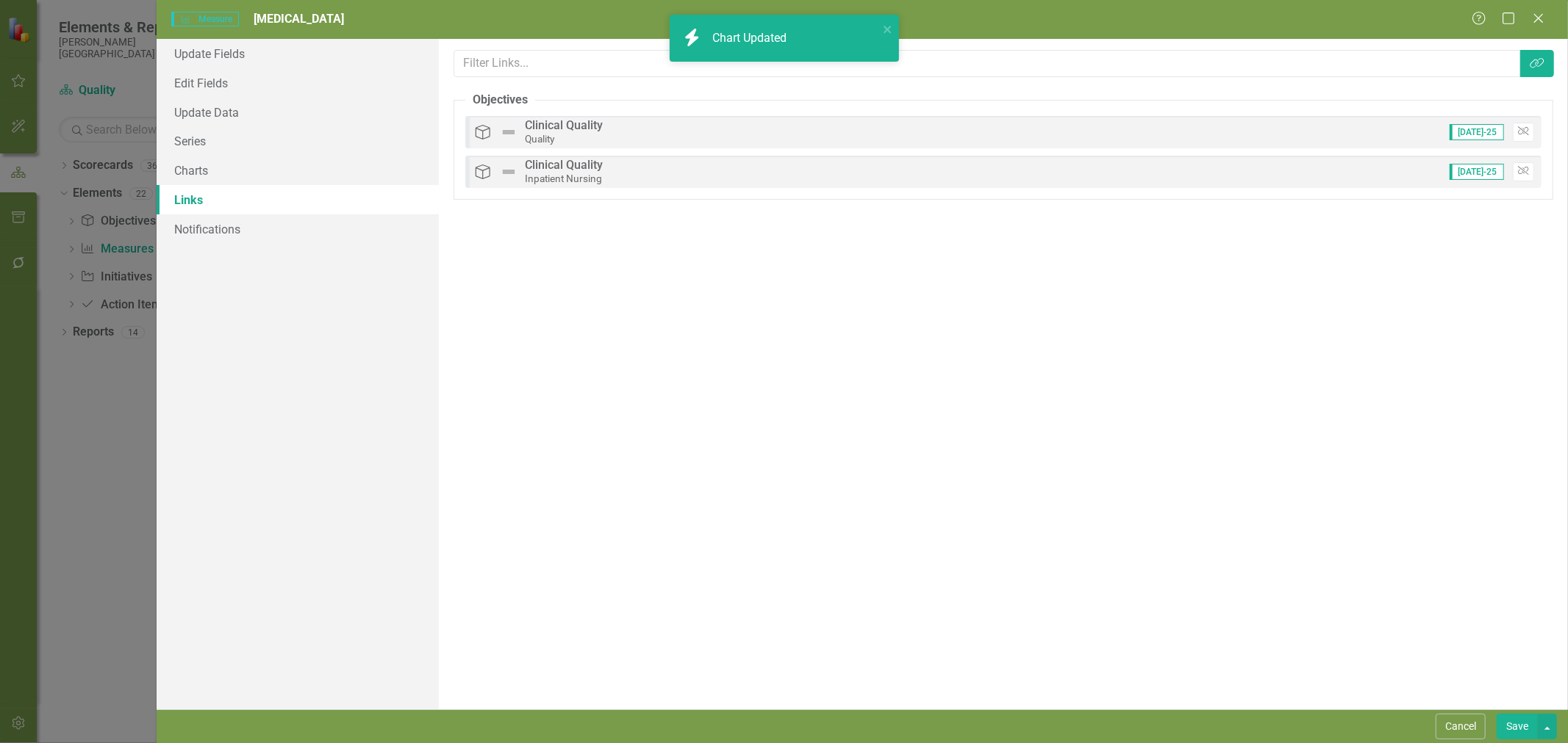
click at [1522, 728] on button "Save" at bounding box center [1516, 726] width 41 height 25
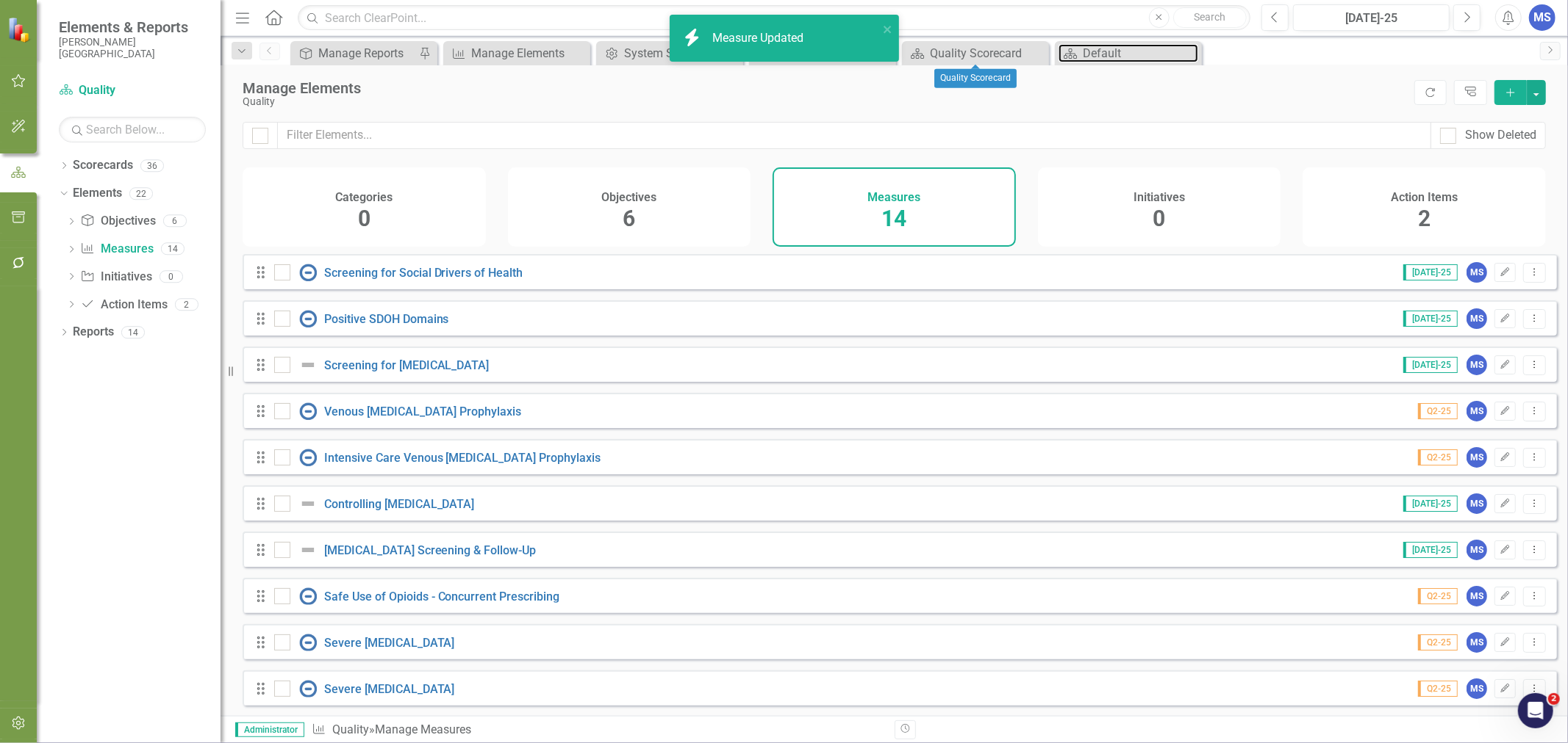
click at [1103, 60] on div "Default" at bounding box center [1140, 53] width 115 height 19
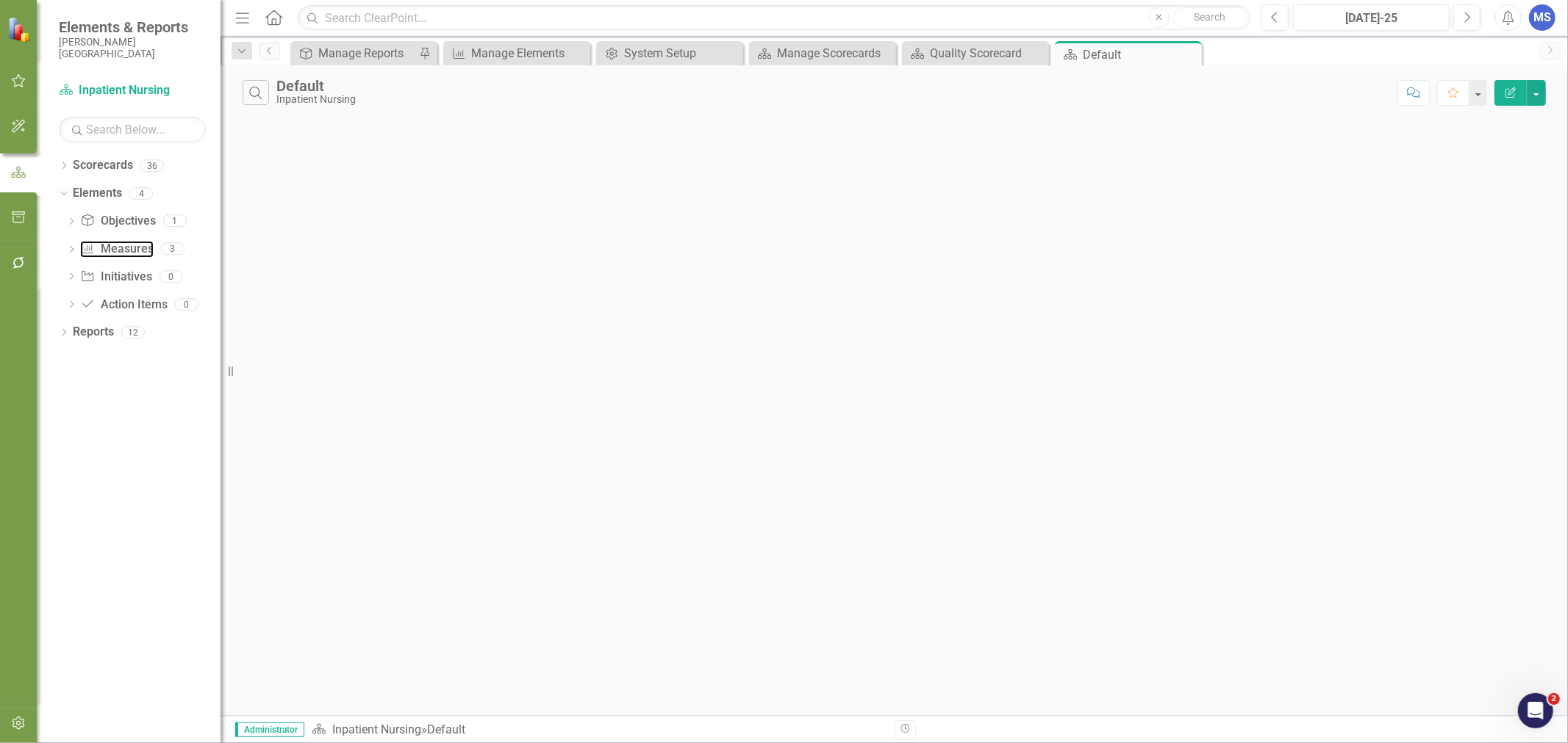
click at [110, 247] on link "Measure Measures" at bounding box center [117, 249] width 73 height 17
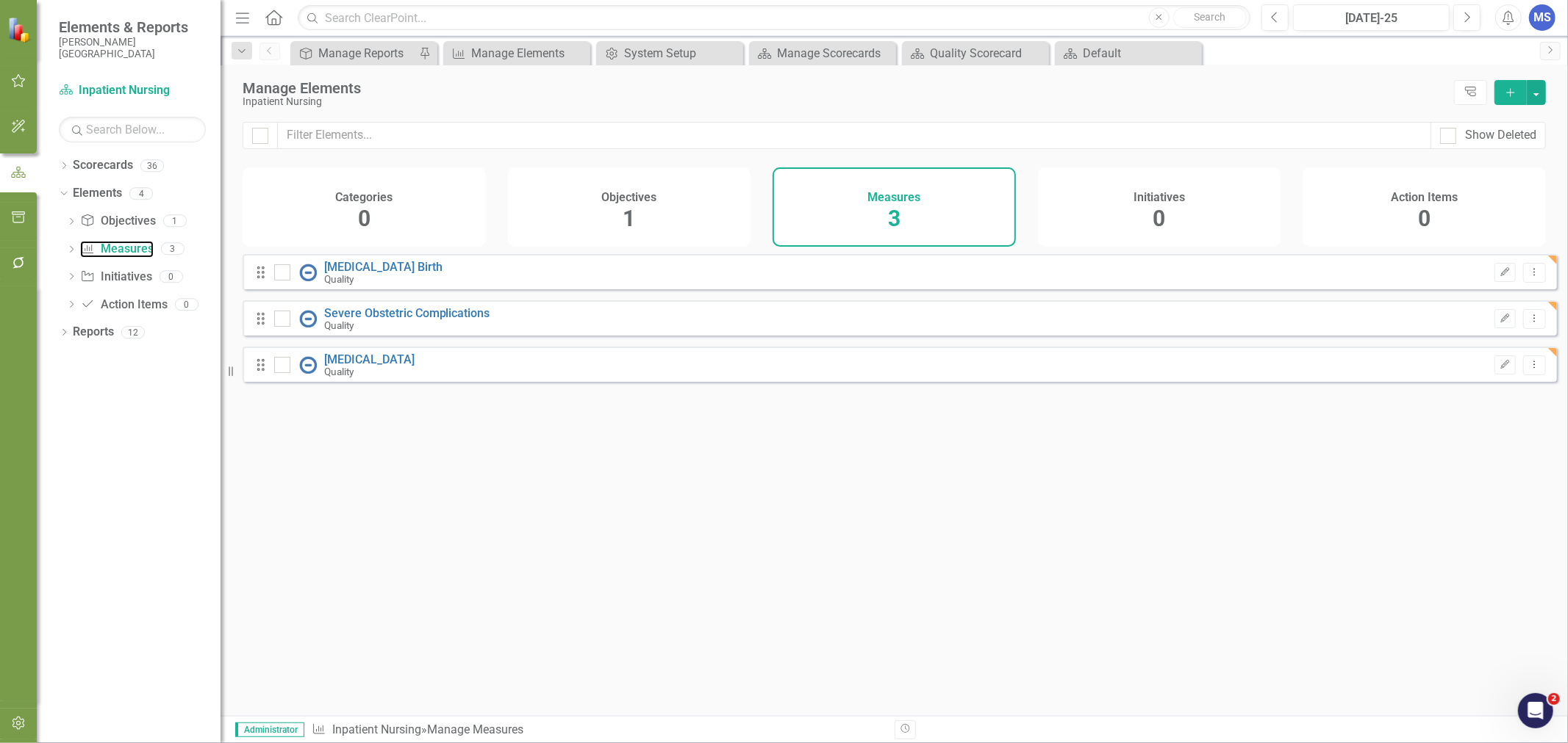
checkbox input "false"
click at [1516, 90] on icon "Add" at bounding box center [1510, 92] width 13 height 10
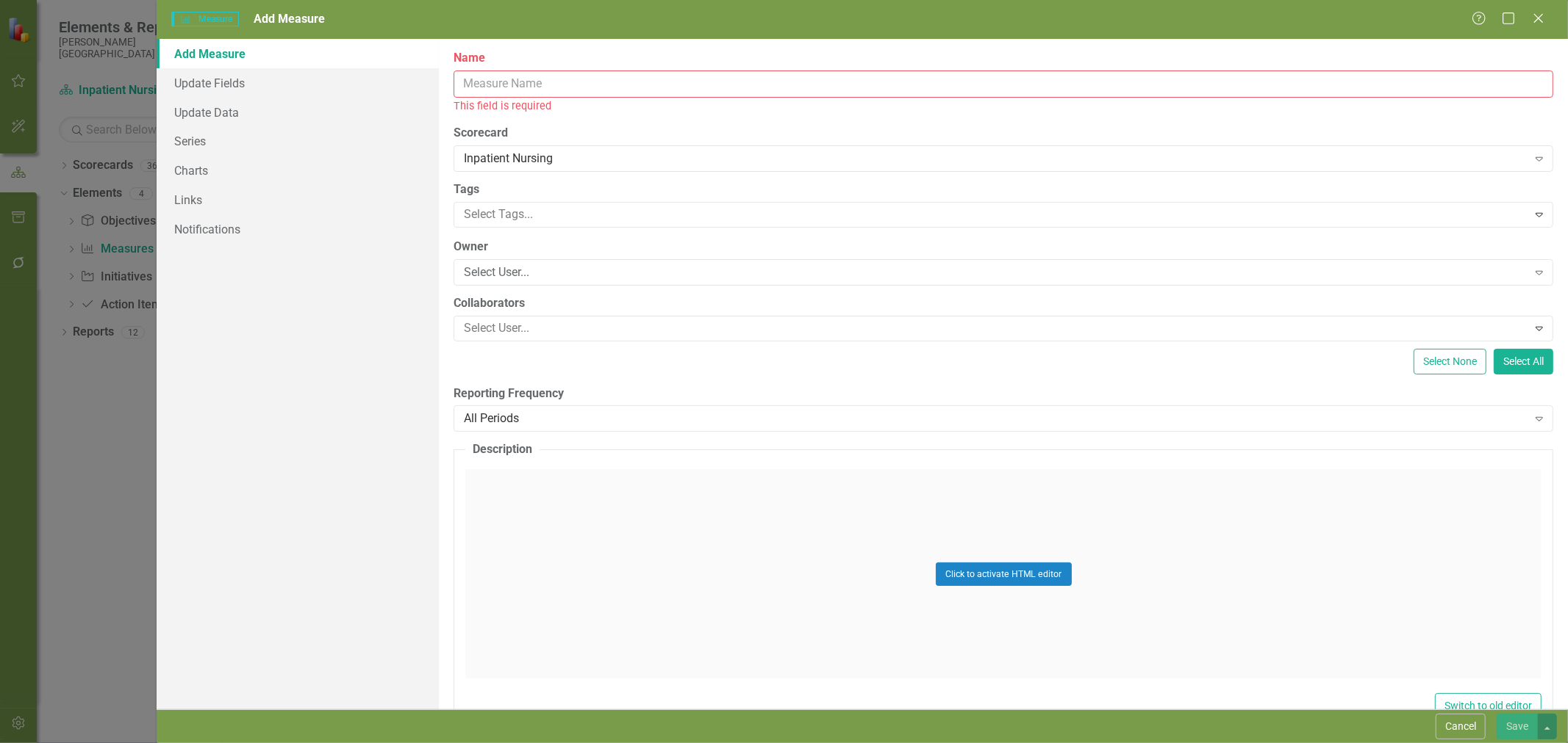
click at [488, 82] on input "Name" at bounding box center [1003, 83] width 1099 height 27
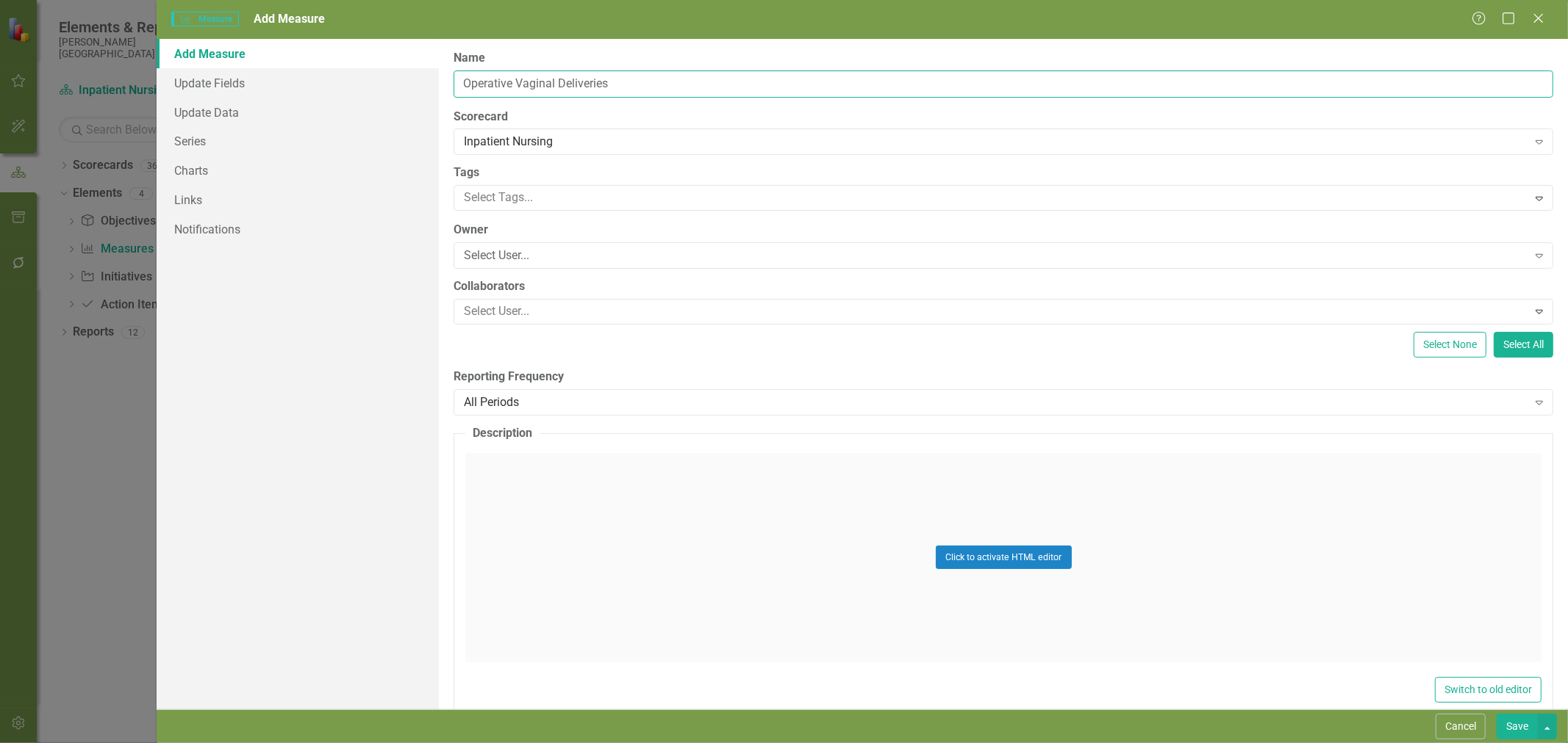
type input "Operative Vaginal Deliveries"
